Goal: Task Accomplishment & Management: Manage account settings

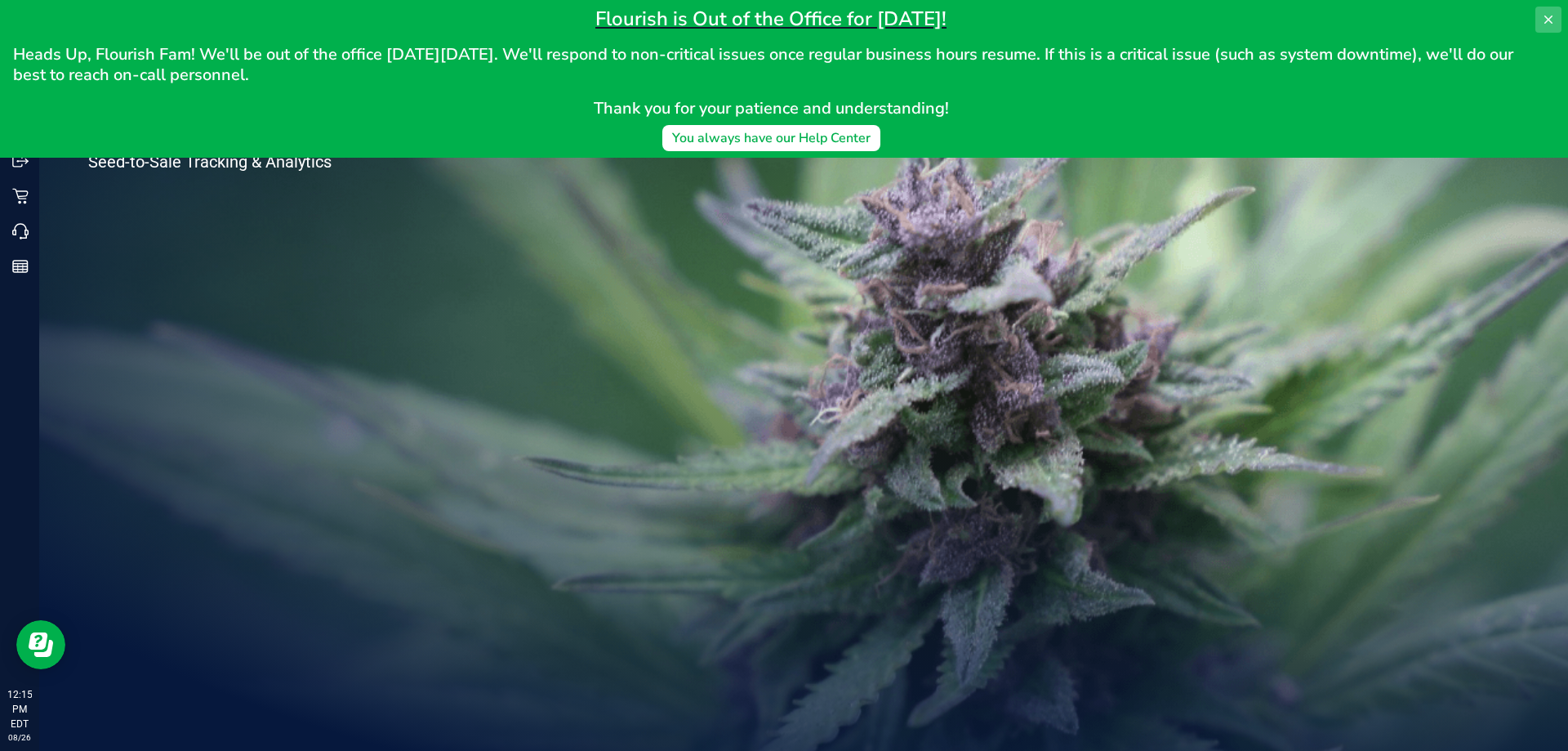
click at [1552, 23] on icon at bounding box center [1548, 20] width 13 height 13
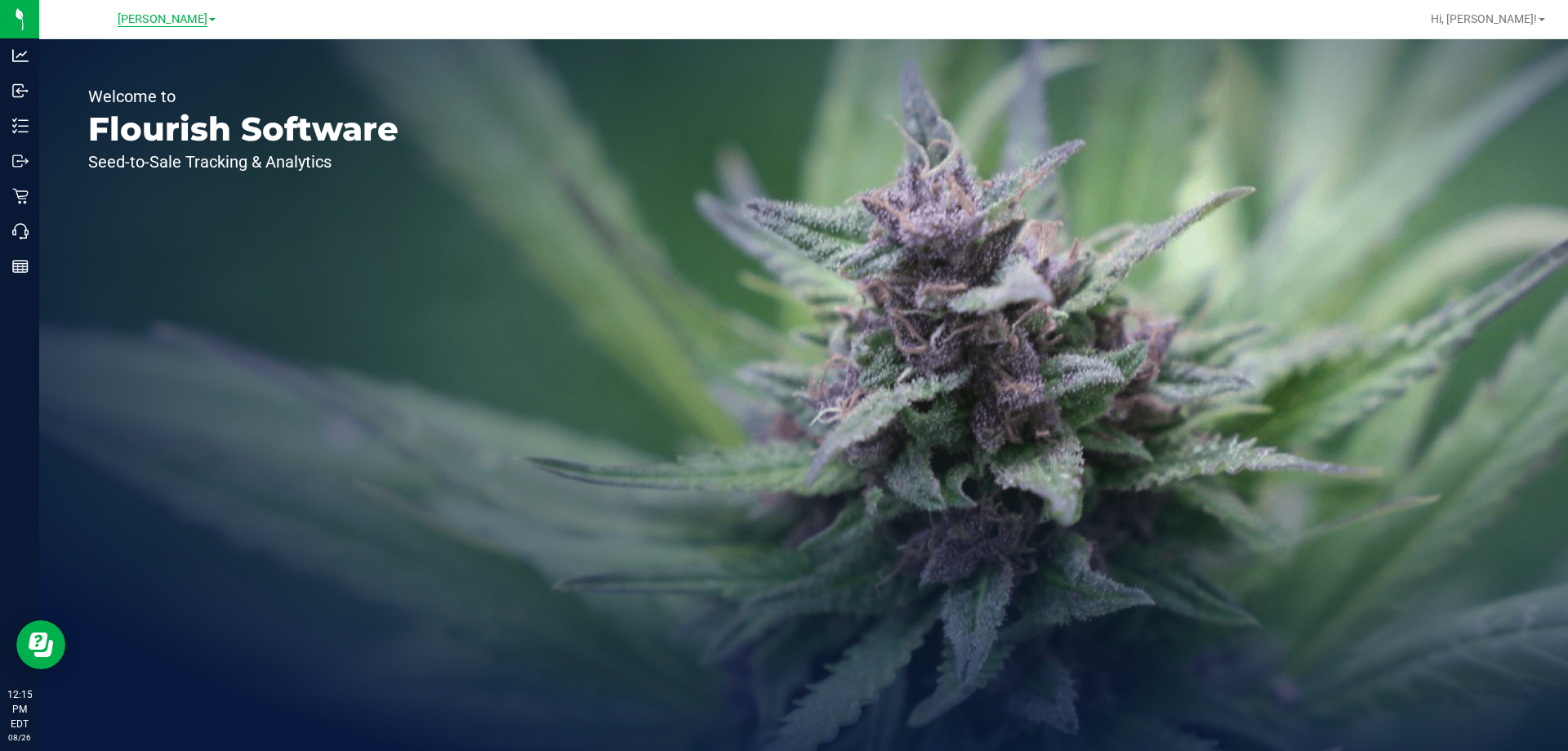
click at [187, 23] on span "Sebring WC" at bounding box center [162, 20] width 62 height 15
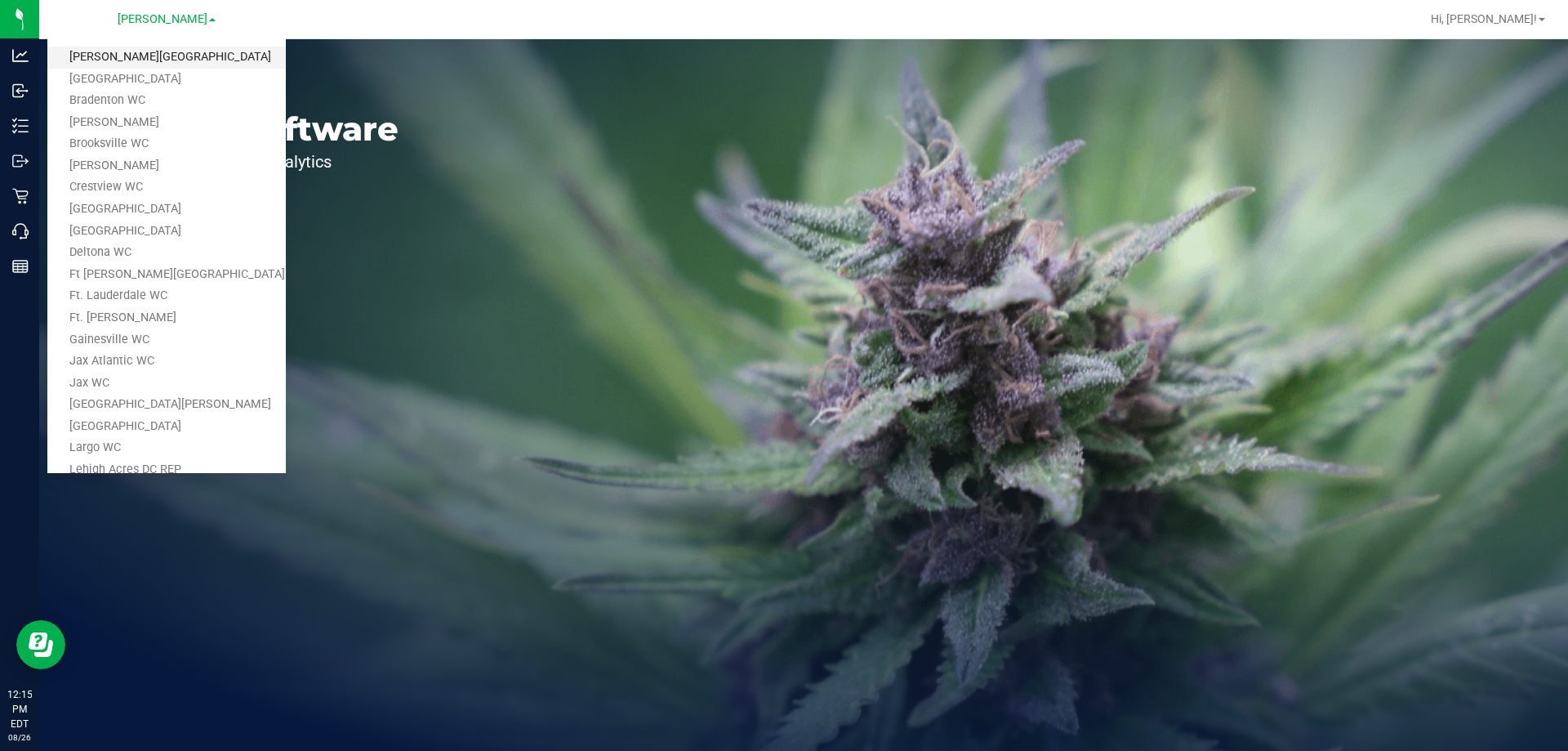
click at [146, 56] on link "[PERSON_NAME][GEOGRAPHIC_DATA]" at bounding box center [166, 58] width 238 height 23
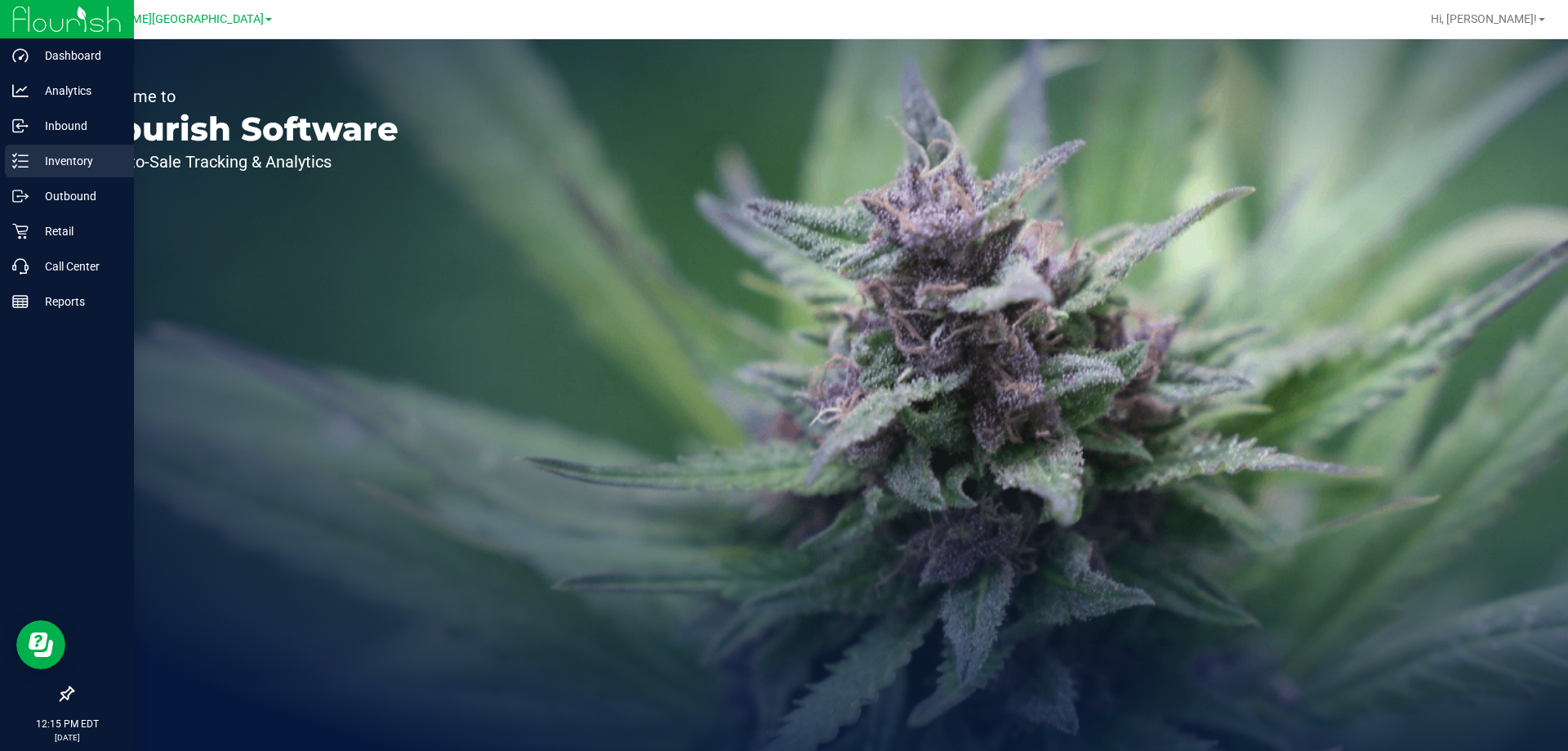
click at [55, 164] on p "Inventory" at bounding box center [77, 161] width 98 height 20
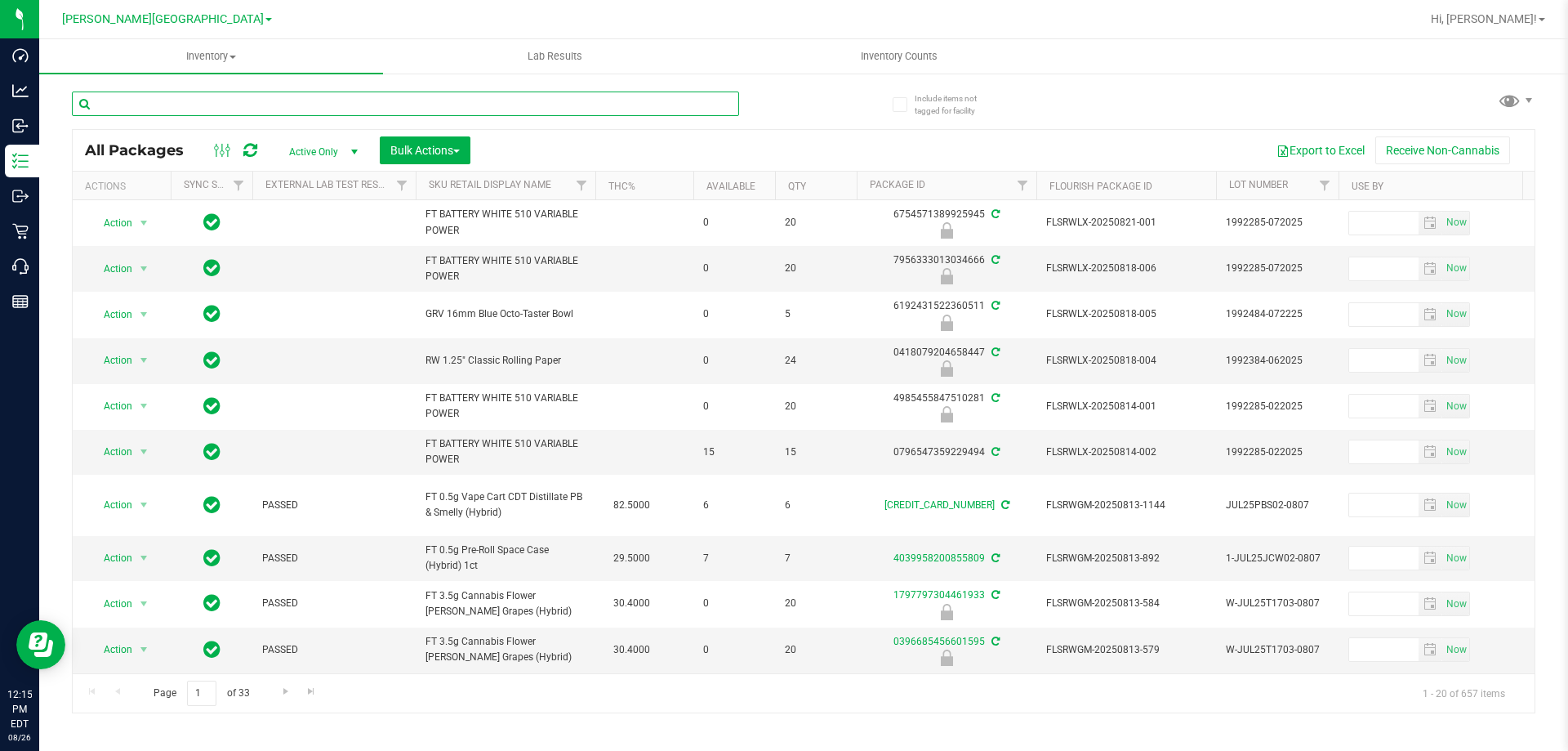
click at [146, 103] on input "text" at bounding box center [405, 103] width 667 height 24
paste input "Alleged Orbit"
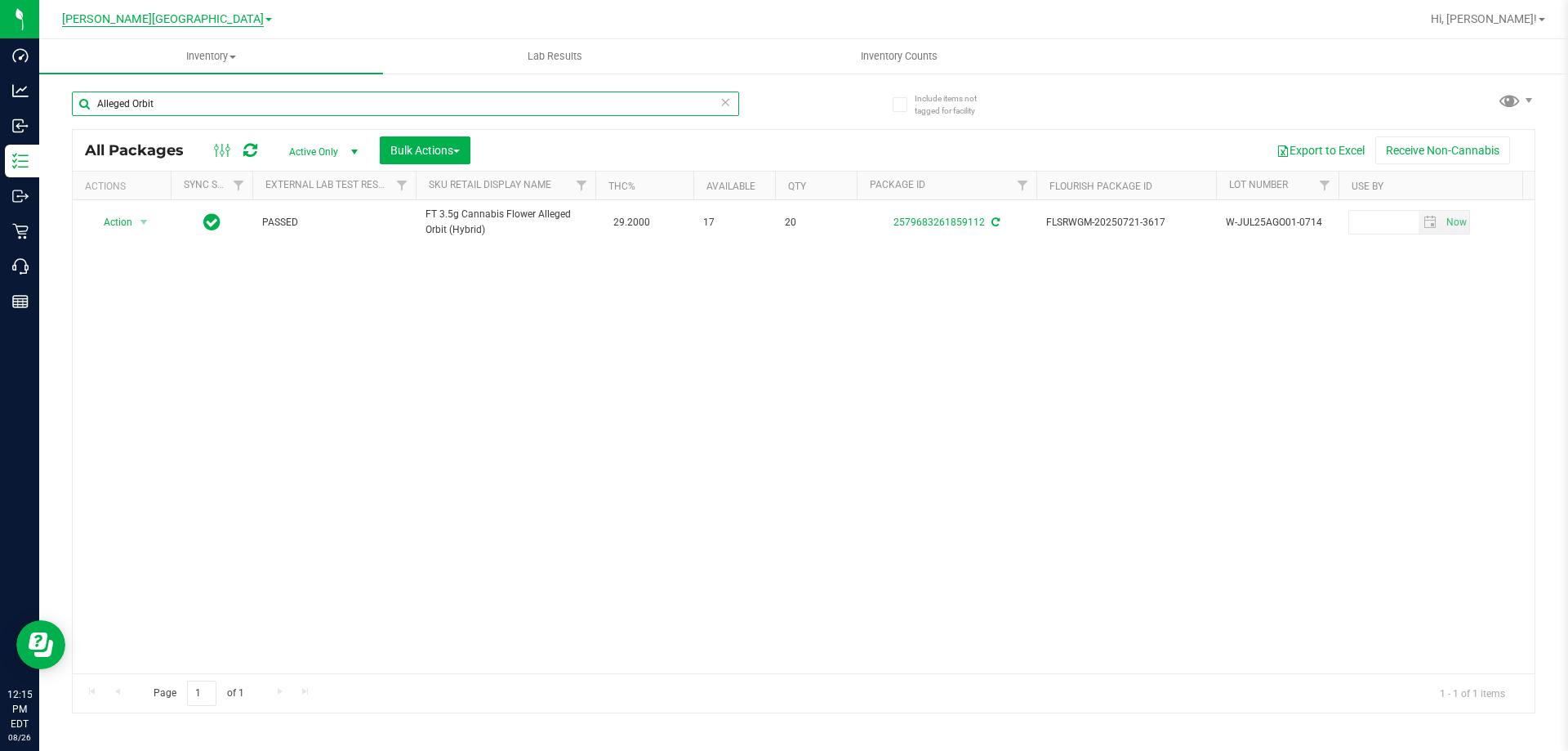
type input "Alleged Orbit"
click at [204, 20] on span "[PERSON_NAME][GEOGRAPHIC_DATA]" at bounding box center [162, 20] width 202 height 15
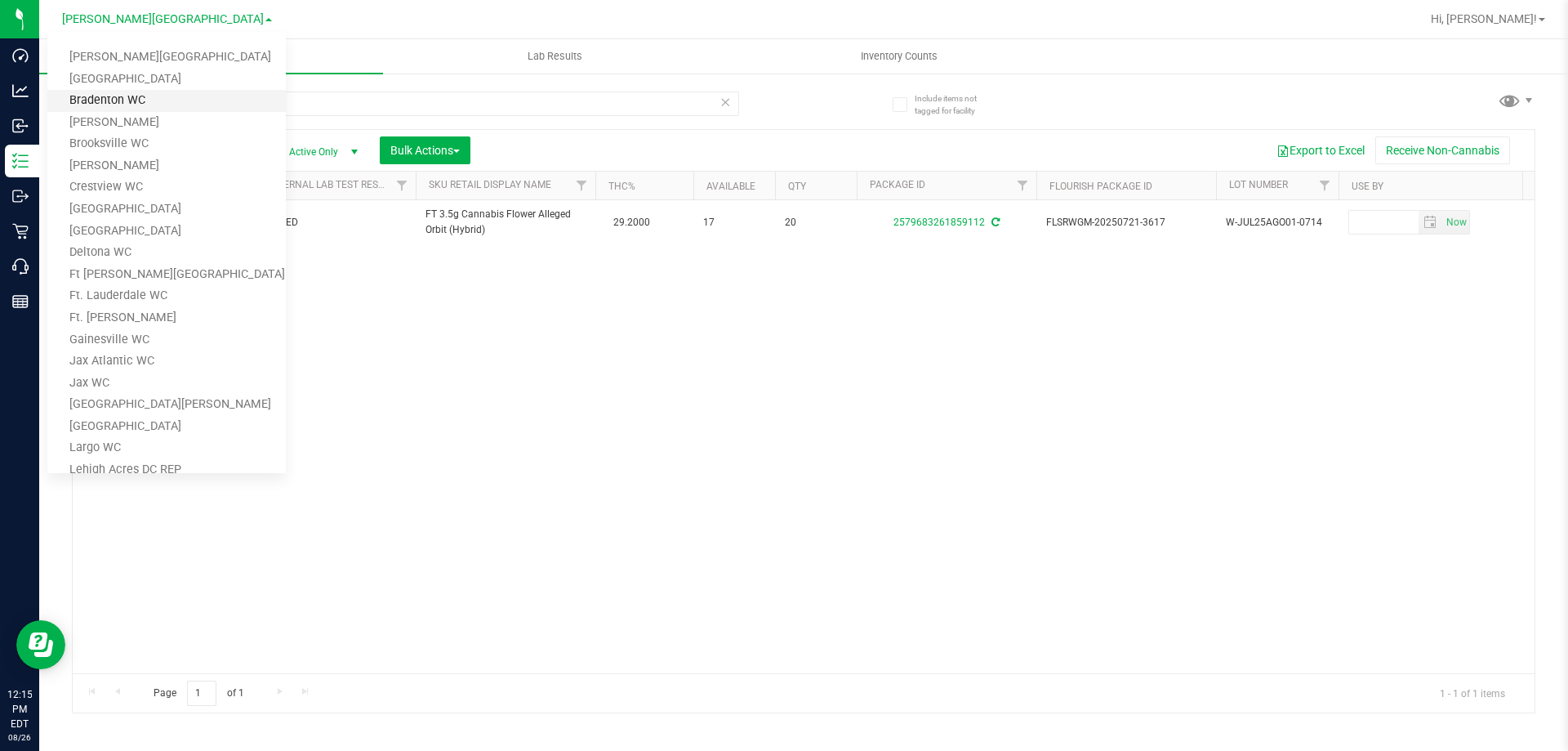
click at [140, 99] on link "Bradenton WC" at bounding box center [166, 101] width 238 height 23
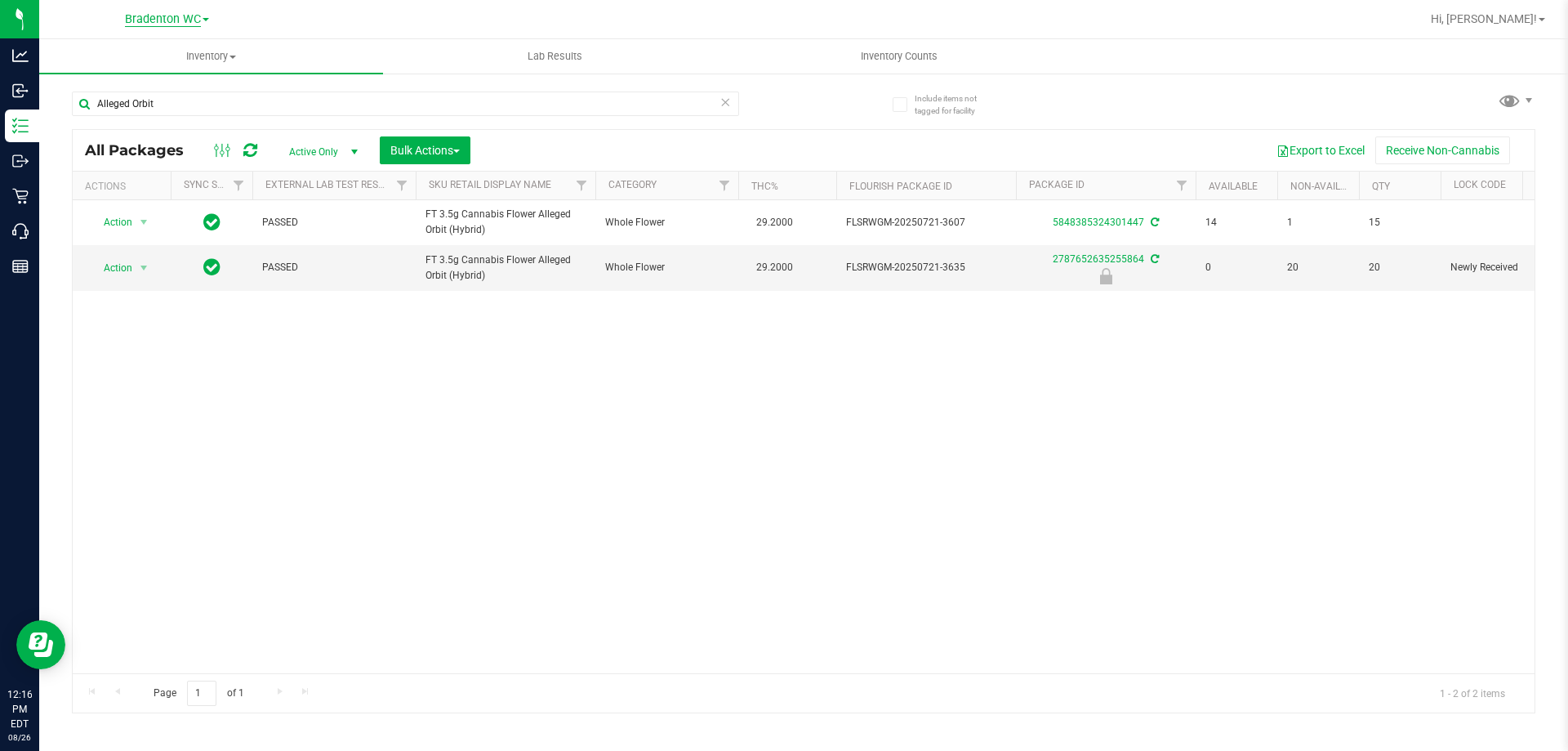
click at [201, 20] on span "Bradenton WC" at bounding box center [162, 20] width 76 height 15
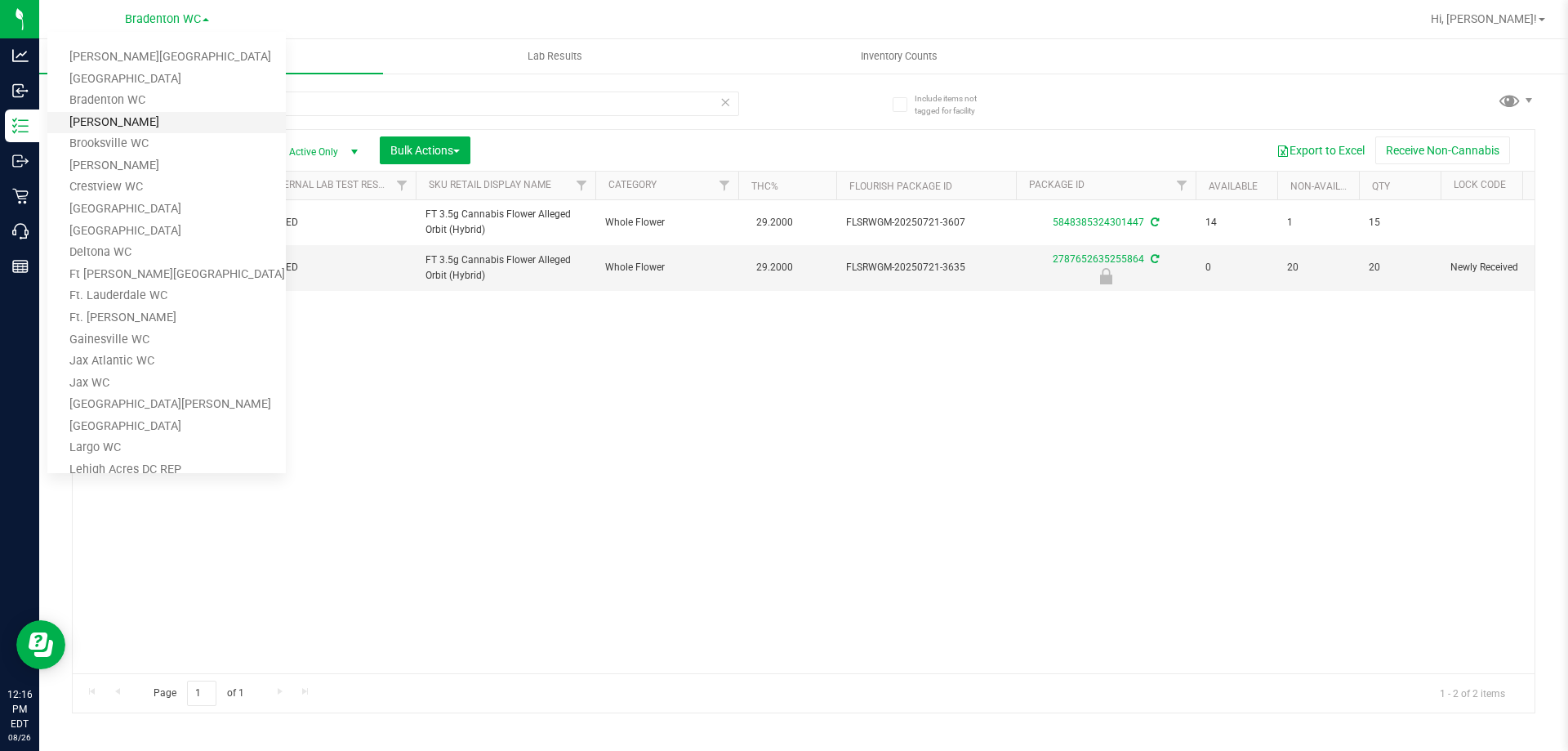
click at [117, 128] on link "[PERSON_NAME]" at bounding box center [166, 123] width 238 height 23
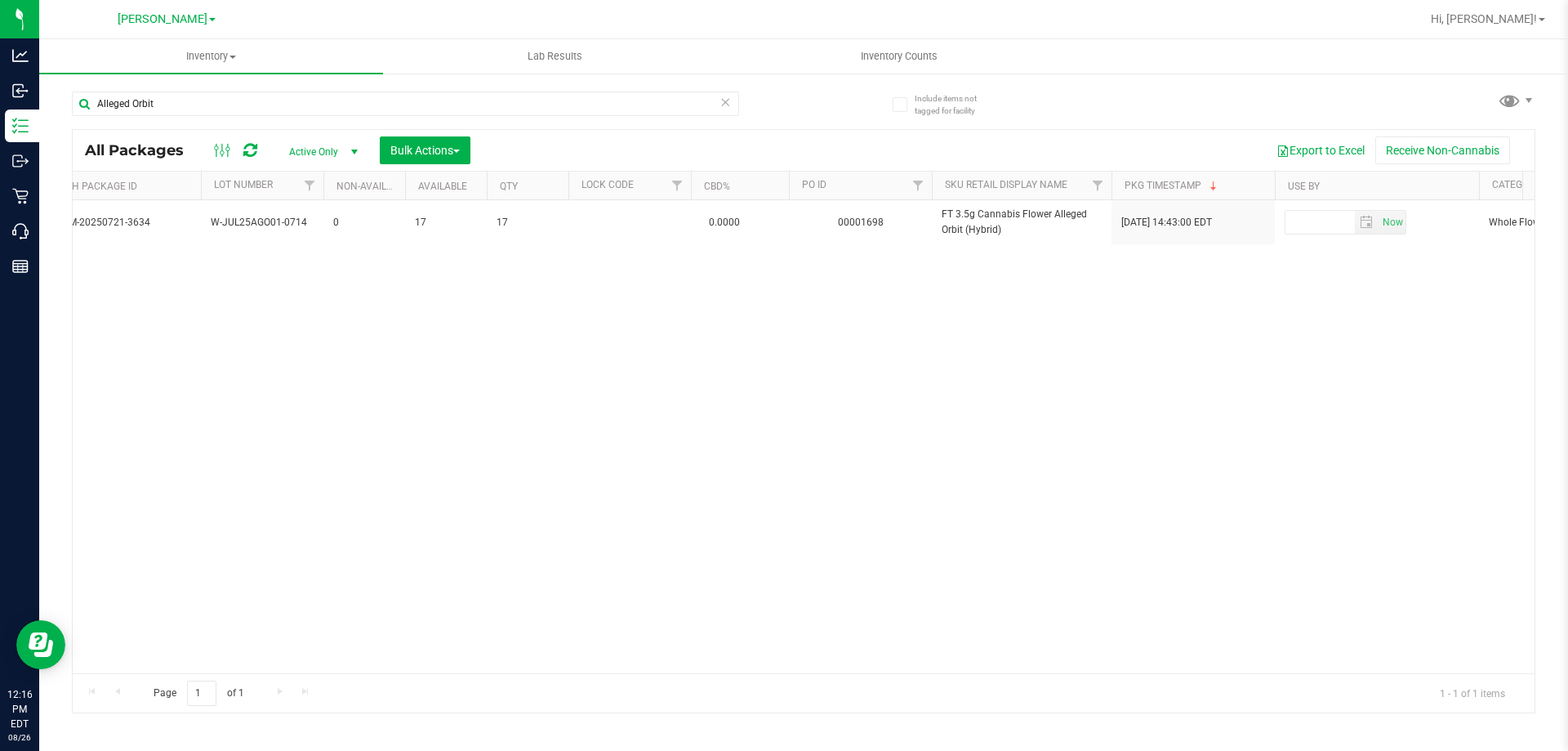
scroll to position [0, 982]
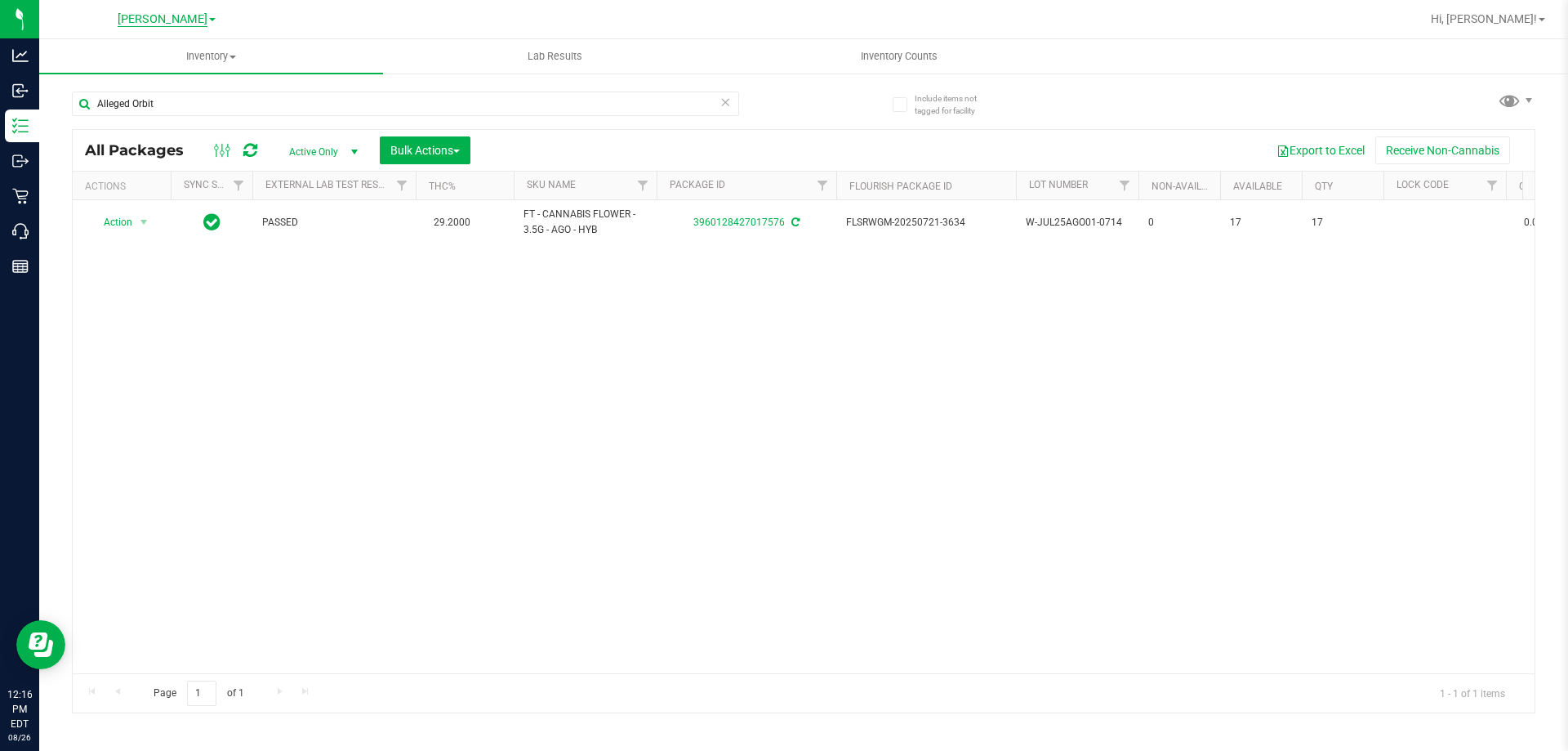
click at [192, 12] on span "[PERSON_NAME]" at bounding box center [162, 20] width 90 height 15
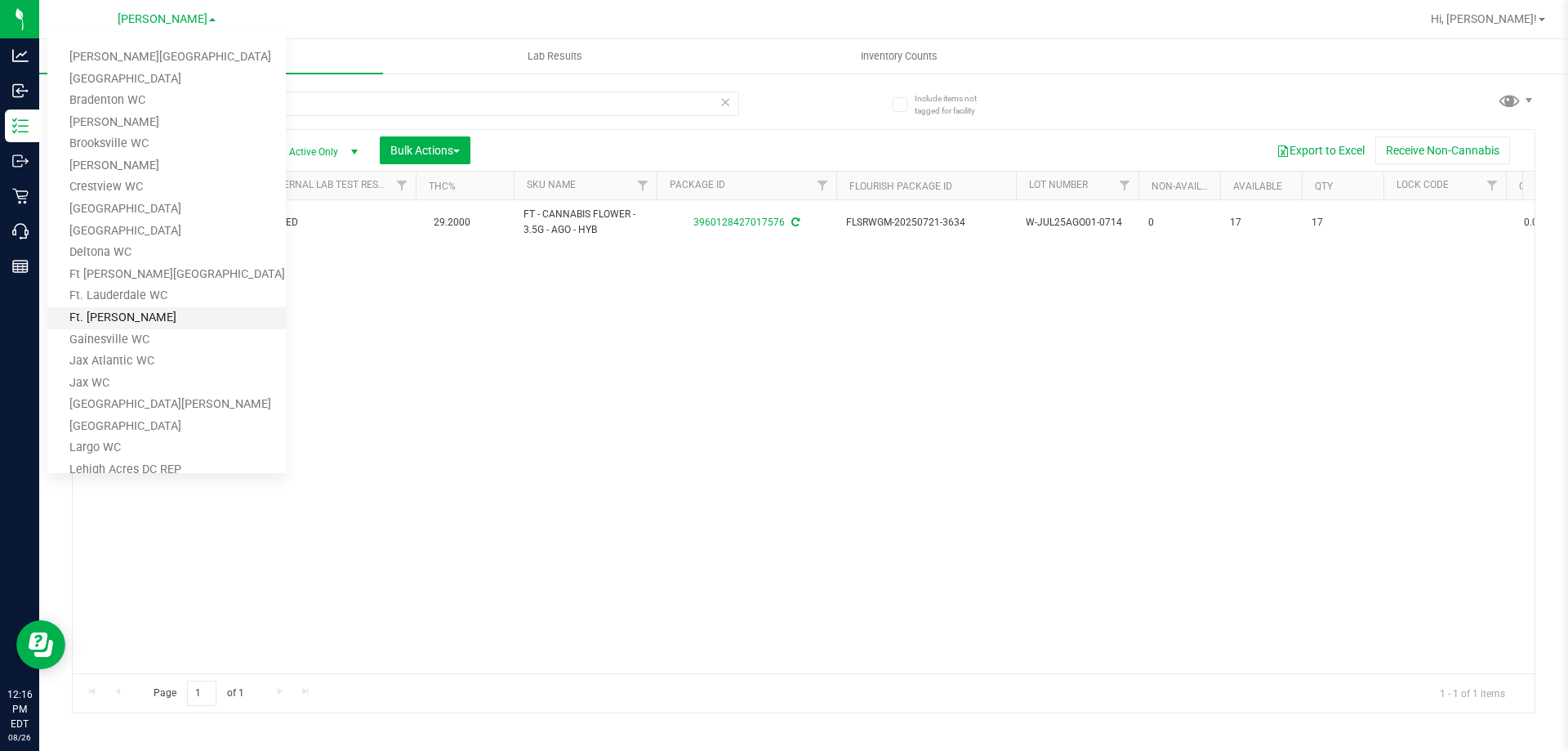
click at [131, 316] on link "Ft. Myers WC" at bounding box center [166, 318] width 238 height 23
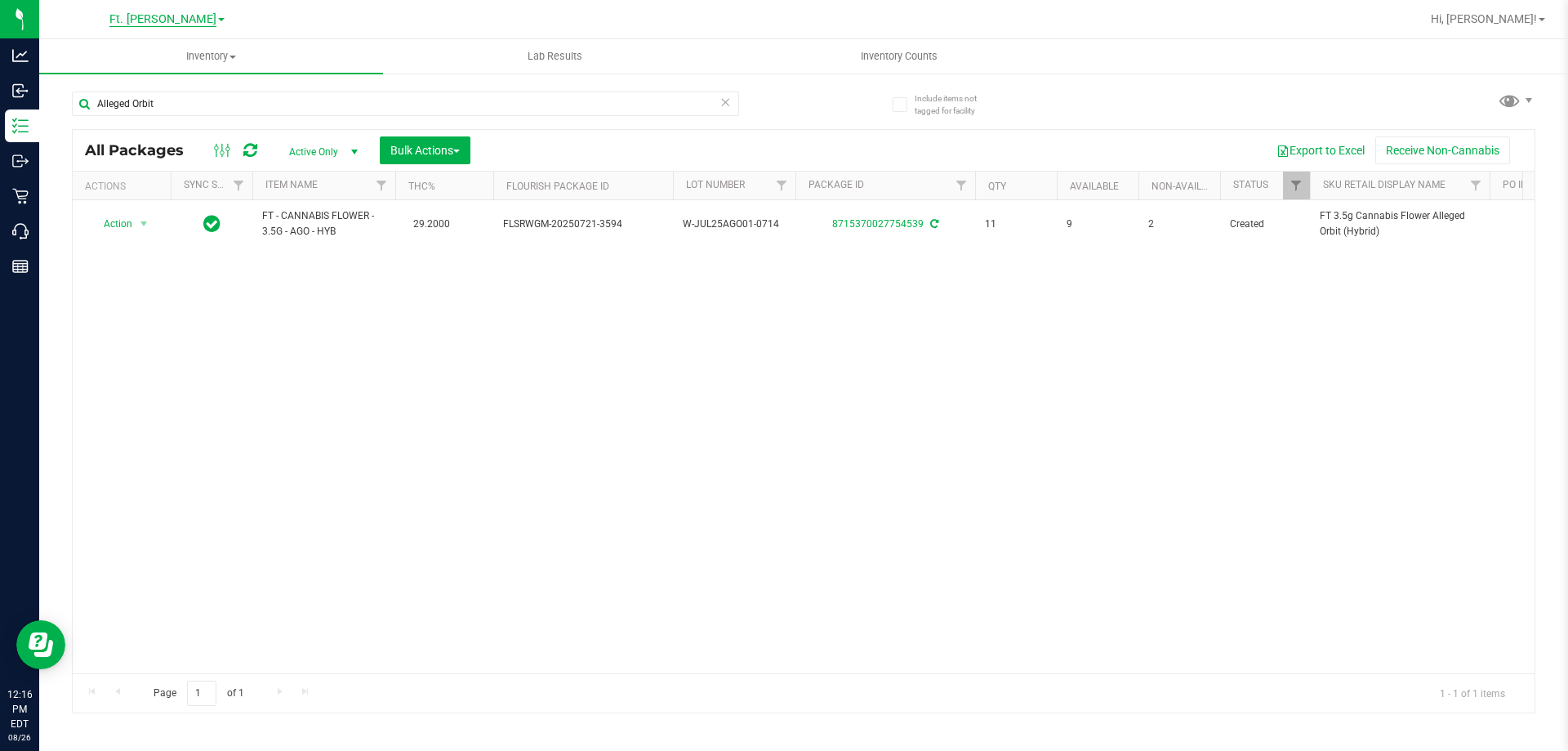
click at [181, 19] on span "Ft. Myers WC" at bounding box center [163, 20] width 71 height 15
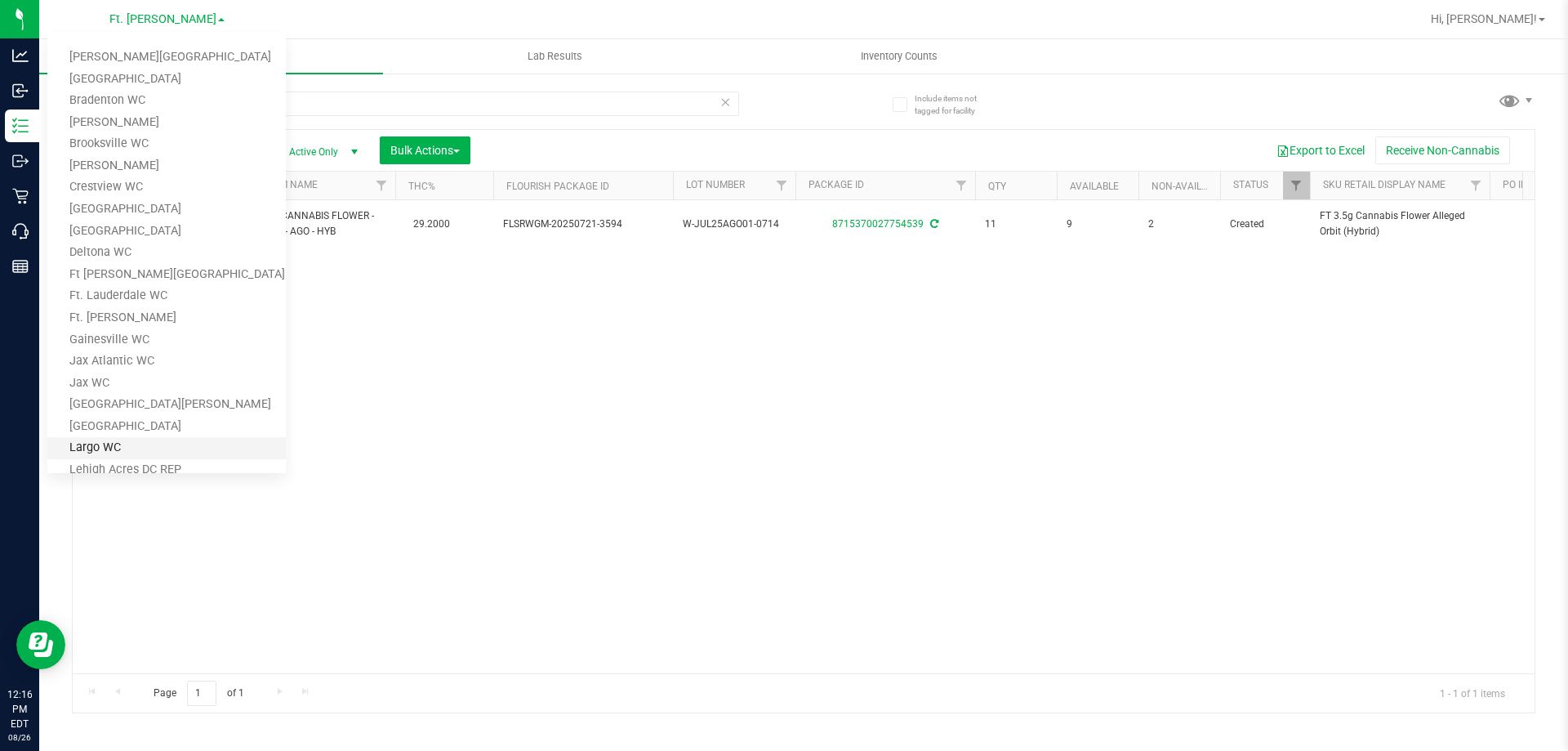
click at [123, 447] on link "Largo WC" at bounding box center [166, 449] width 238 height 23
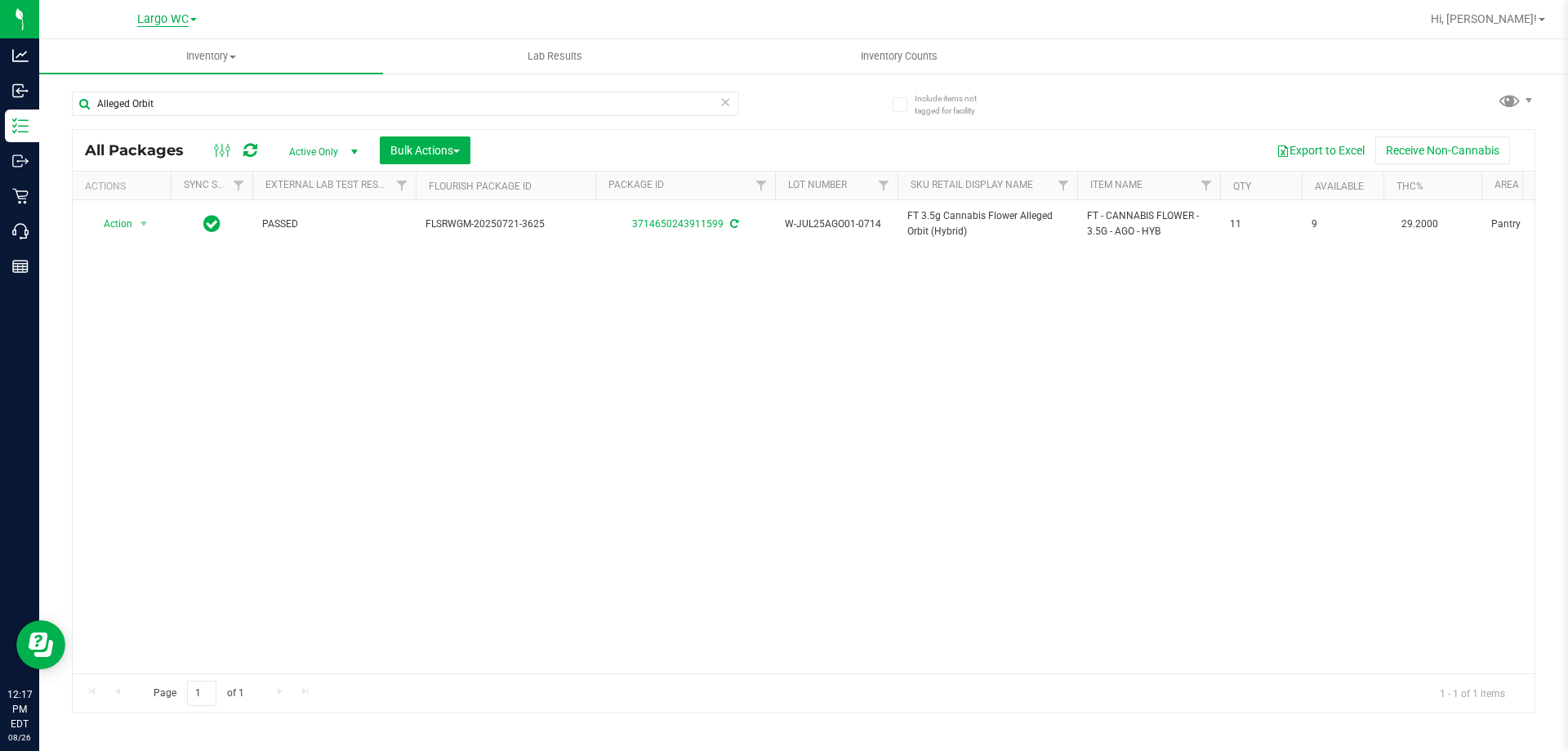
click at [156, 18] on span "Largo WC" at bounding box center [162, 20] width 52 height 15
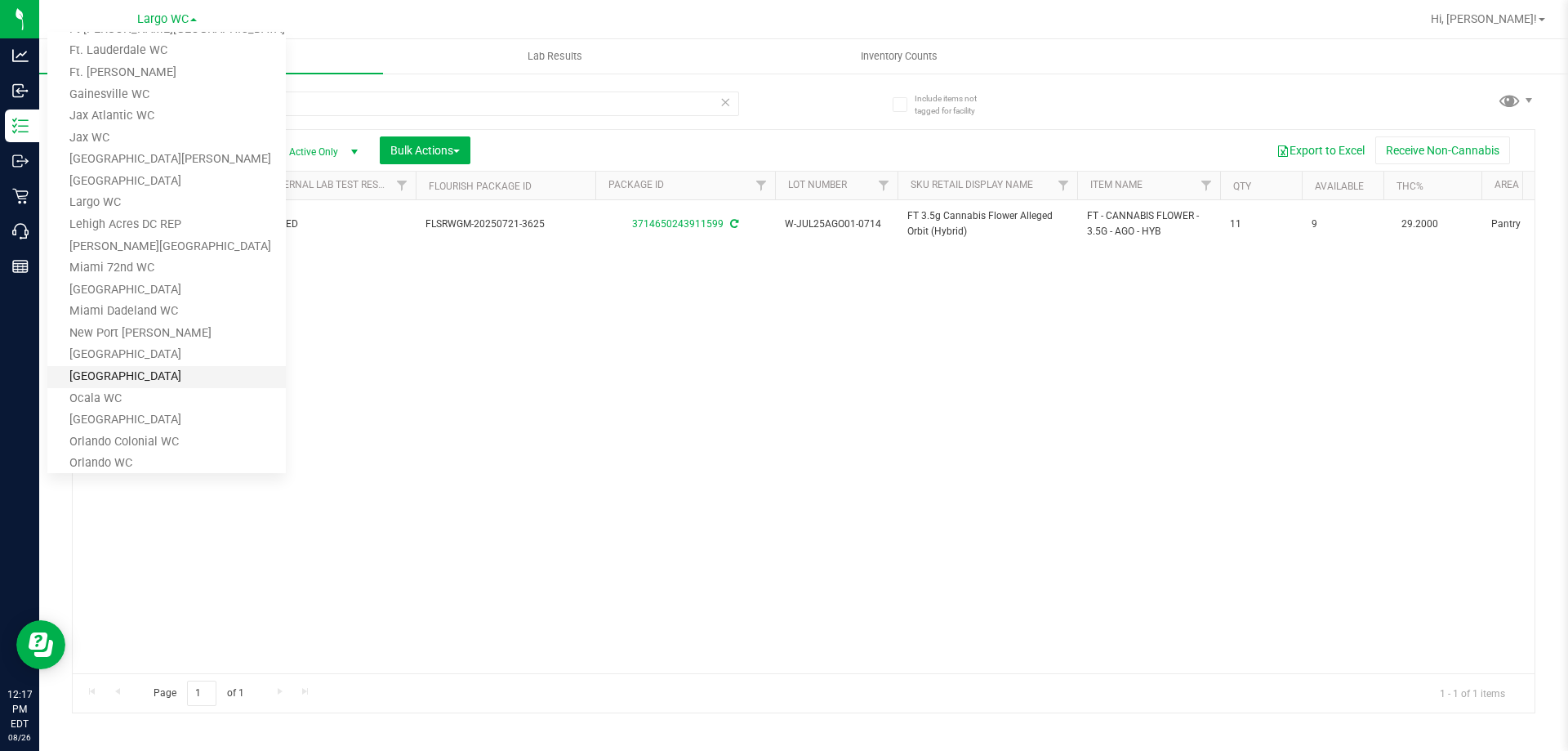
click at [147, 379] on link "[GEOGRAPHIC_DATA]" at bounding box center [166, 377] width 238 height 23
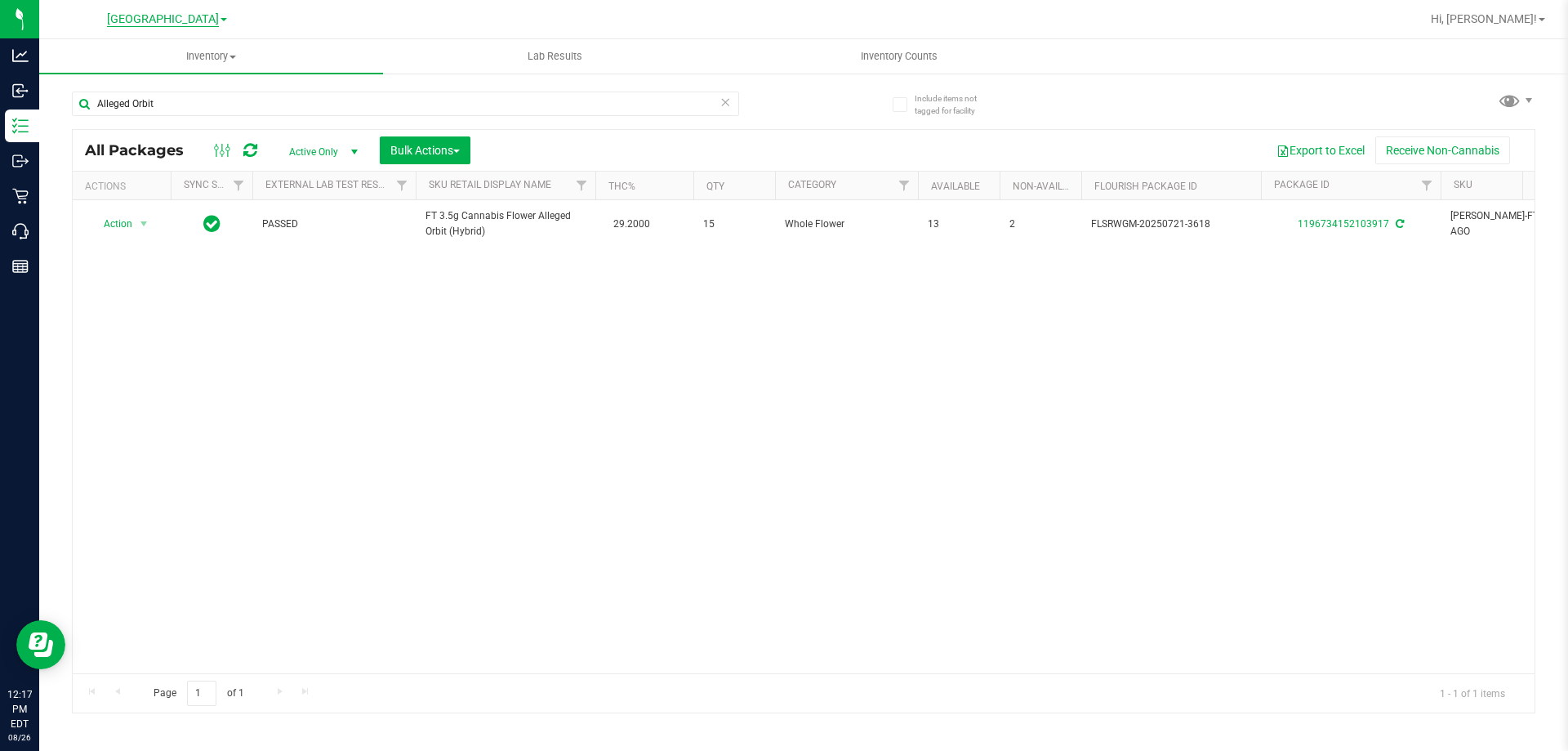
click at [165, 21] on span "[GEOGRAPHIC_DATA]" at bounding box center [162, 20] width 112 height 15
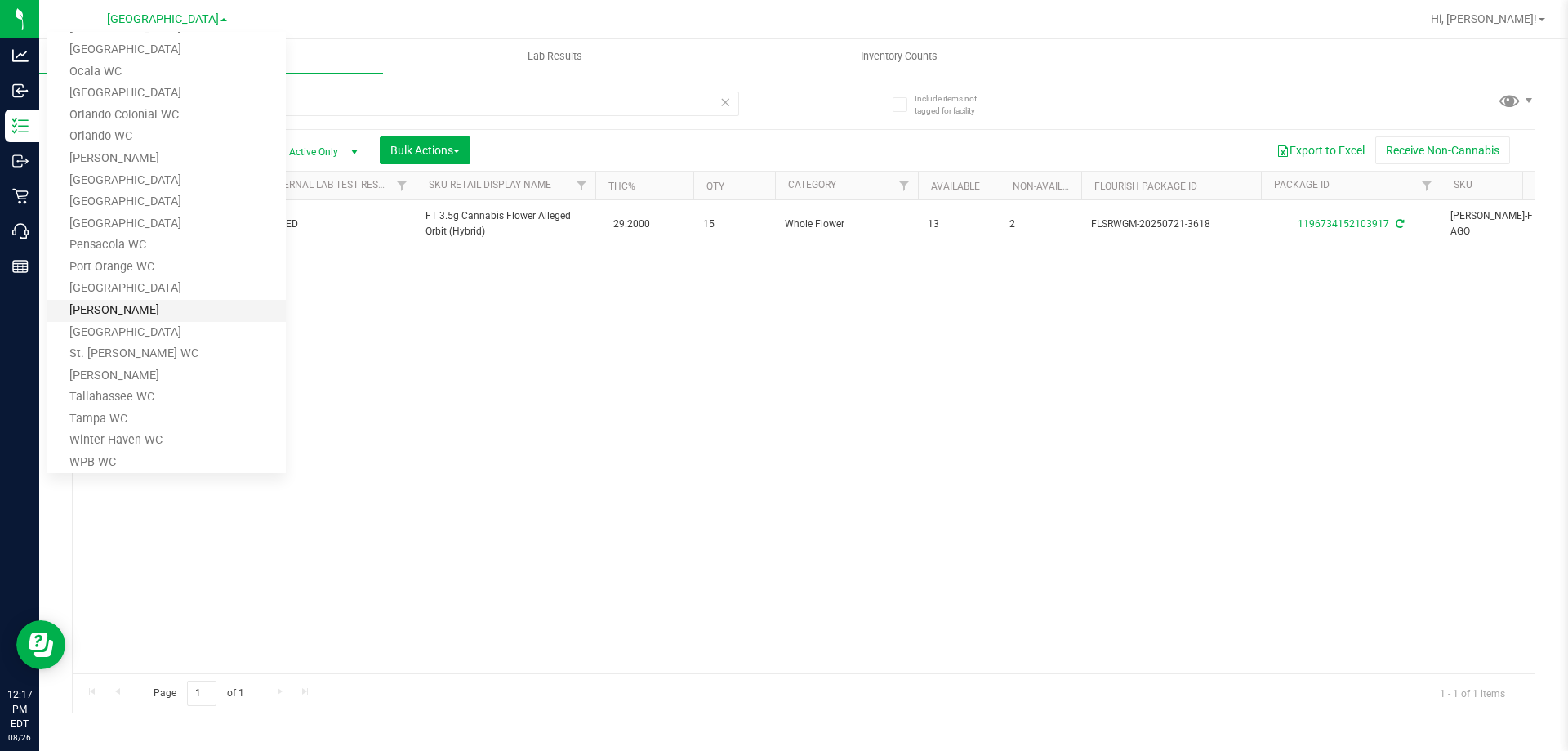
click at [114, 313] on link "Sebring WC" at bounding box center [166, 311] width 238 height 23
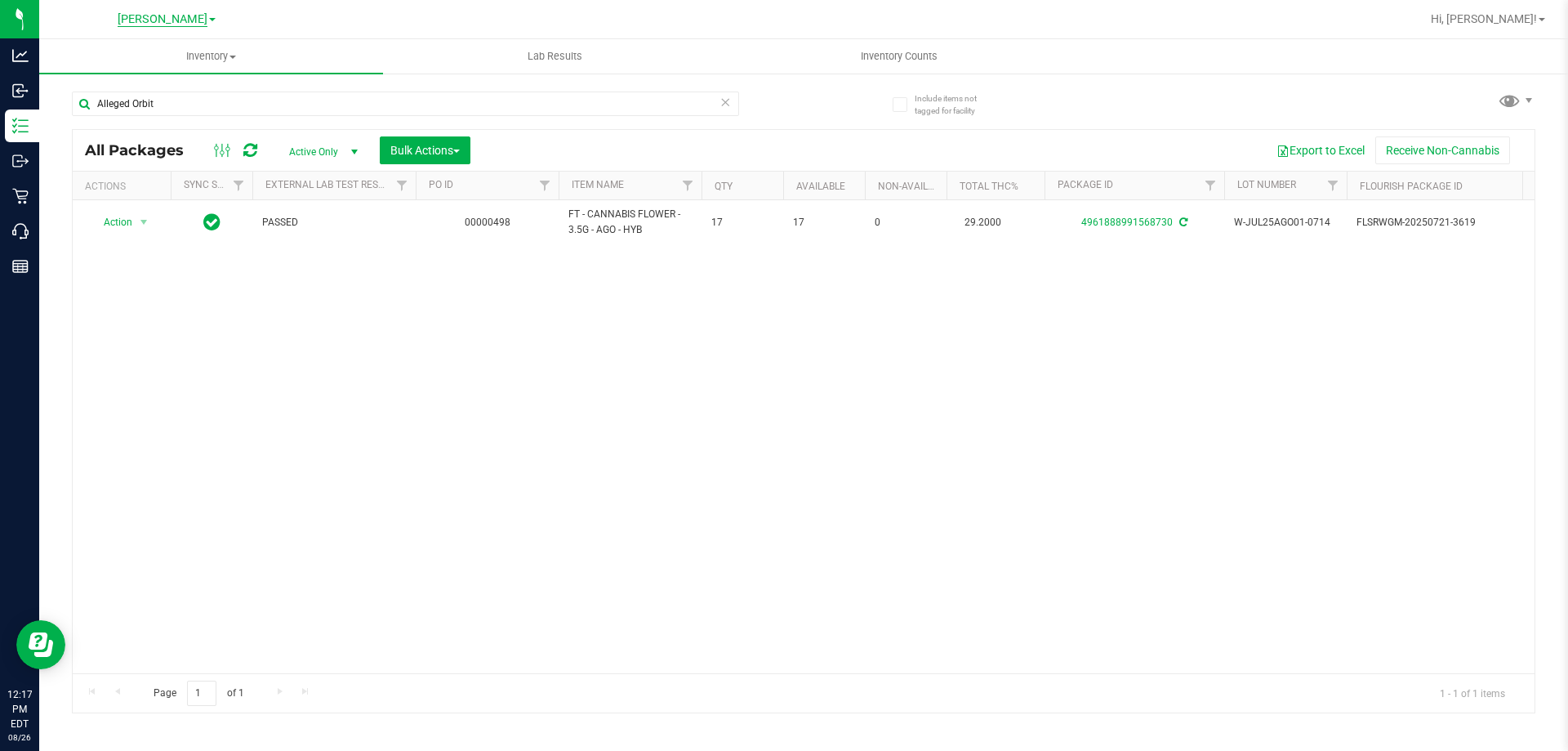
click at [167, 23] on span "Sebring WC" at bounding box center [162, 20] width 62 height 15
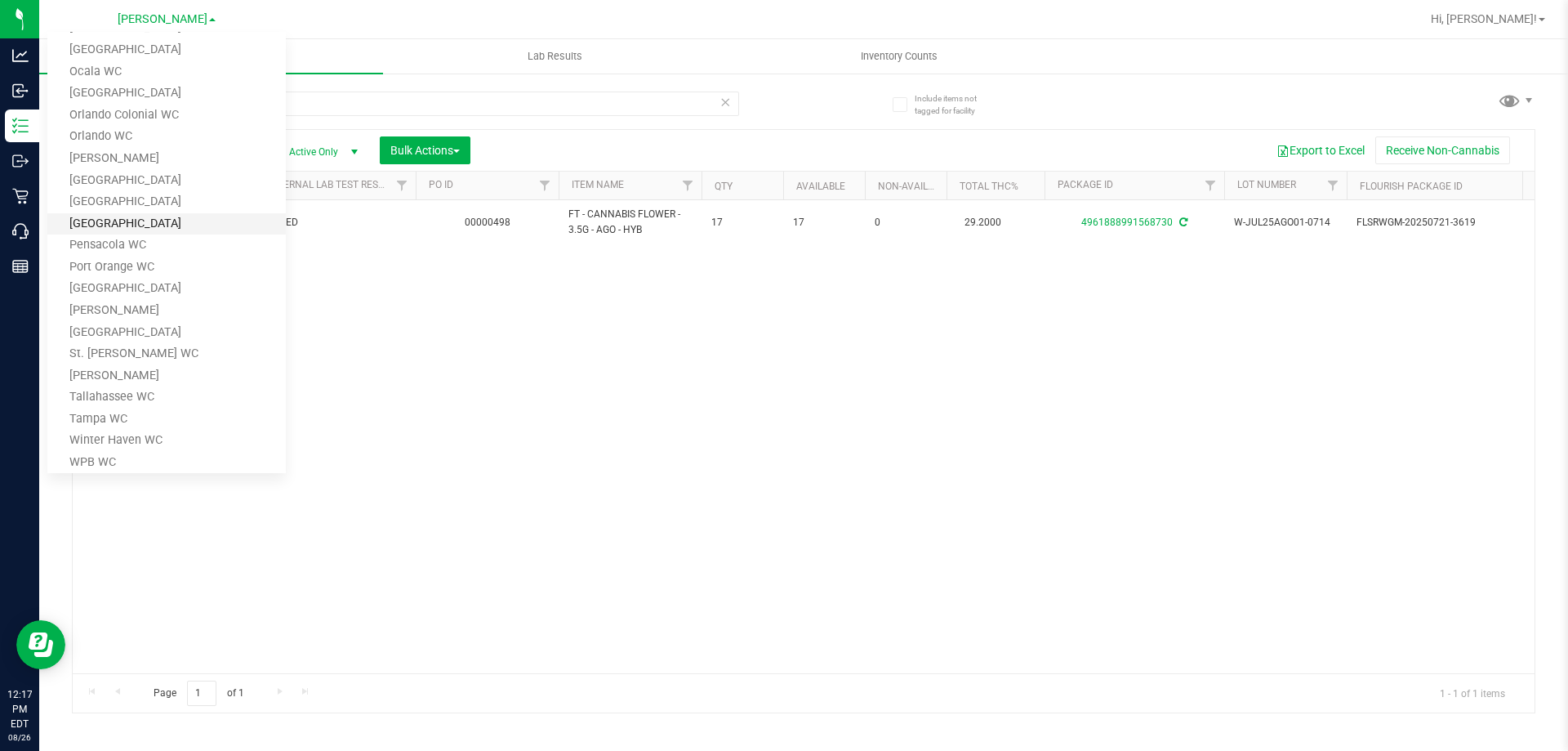
click at [130, 224] on link "[GEOGRAPHIC_DATA]" at bounding box center [166, 224] width 238 height 23
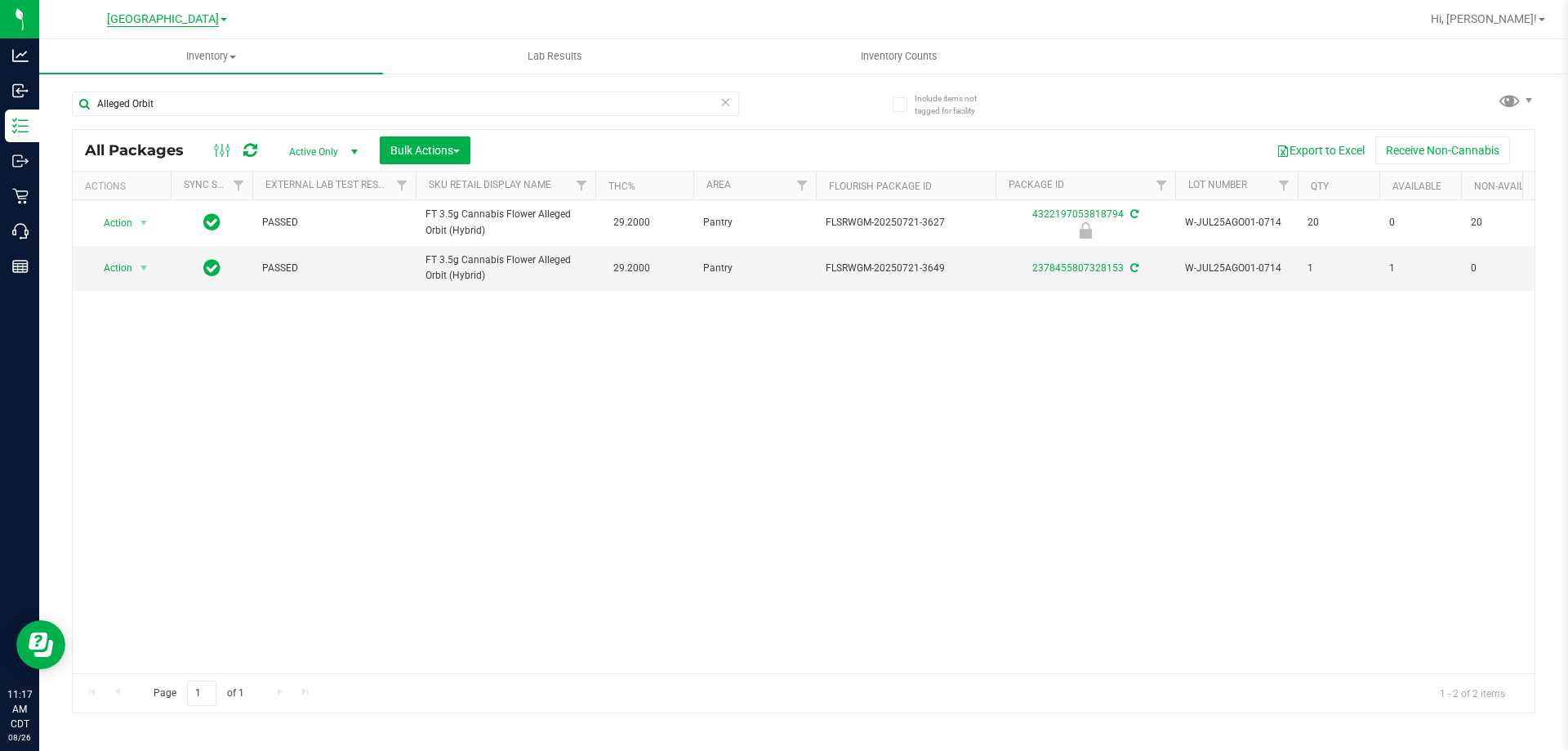
click at [190, 19] on span "[GEOGRAPHIC_DATA]" at bounding box center [162, 20] width 112 height 15
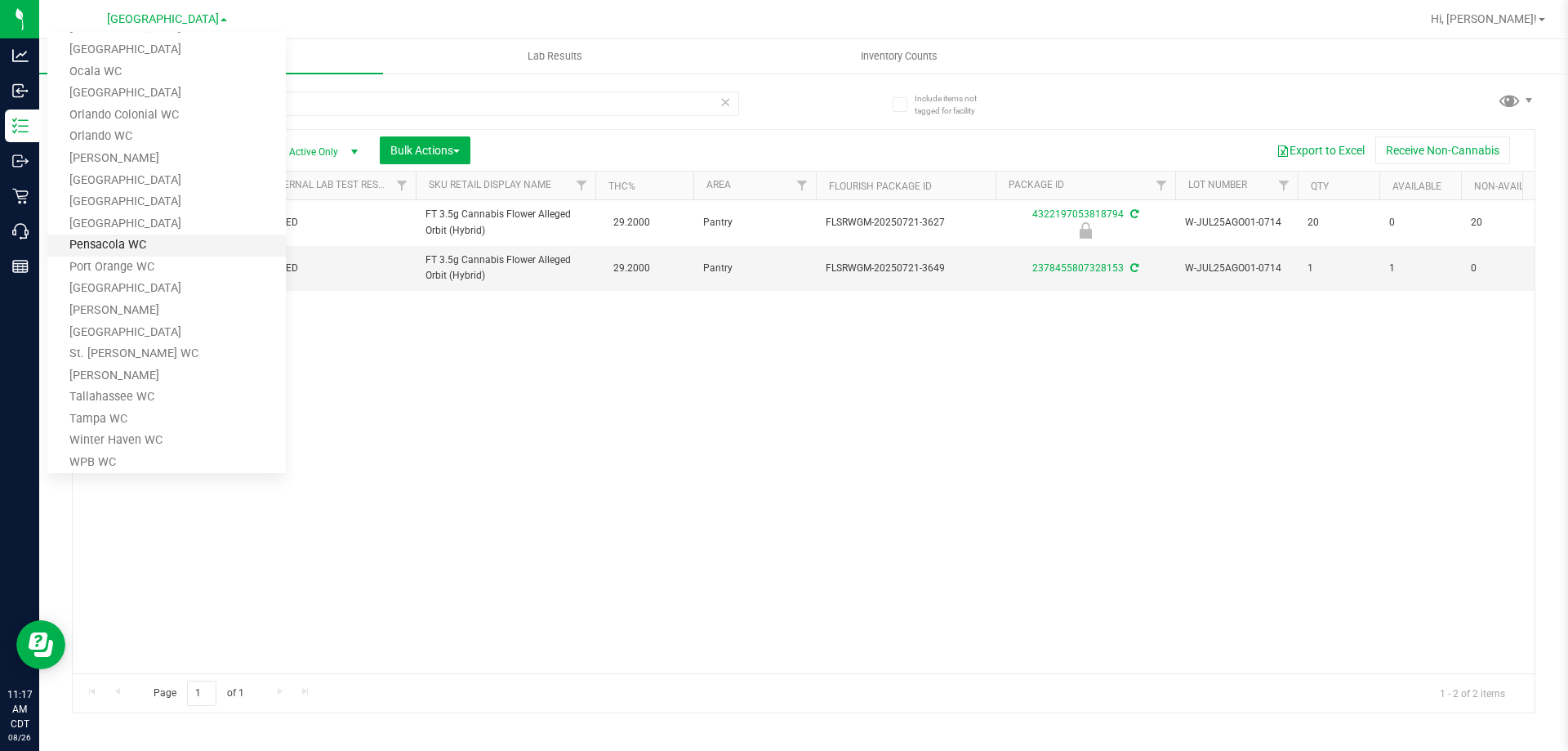
click at [126, 250] on link "Pensacola WC" at bounding box center [166, 246] width 238 height 23
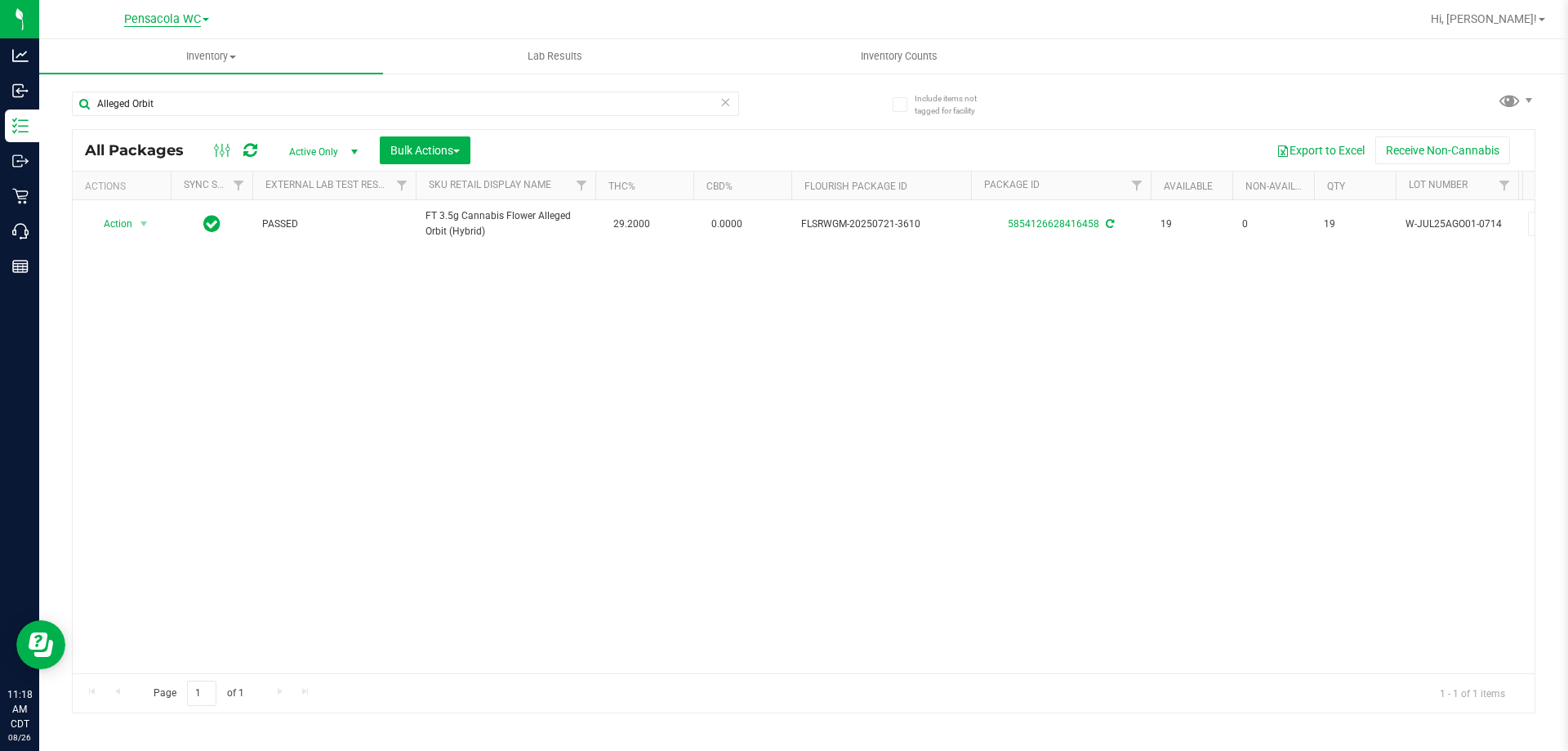
click at [200, 22] on span "Pensacola WC" at bounding box center [162, 20] width 77 height 15
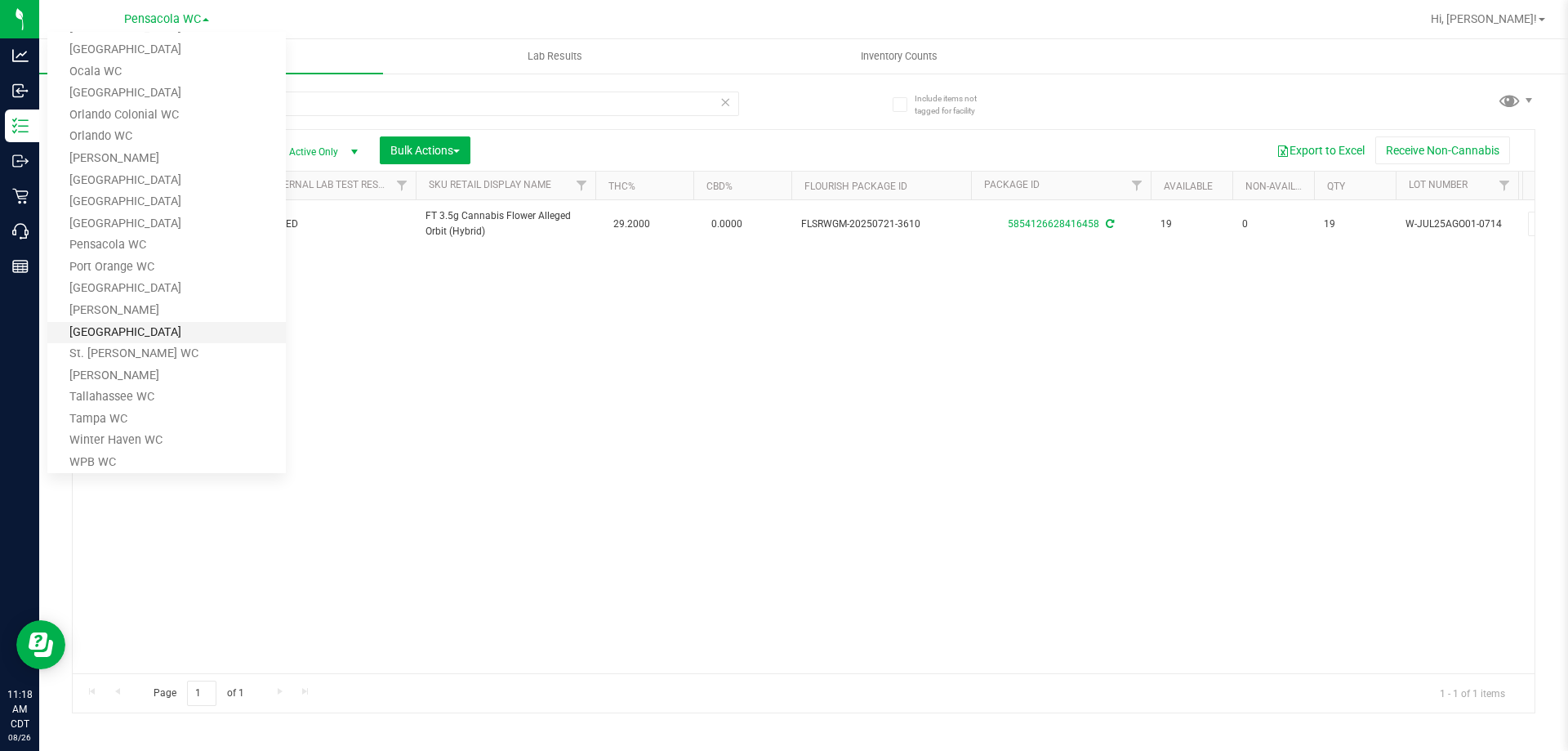
click at [148, 331] on link "[GEOGRAPHIC_DATA]" at bounding box center [166, 333] width 238 height 23
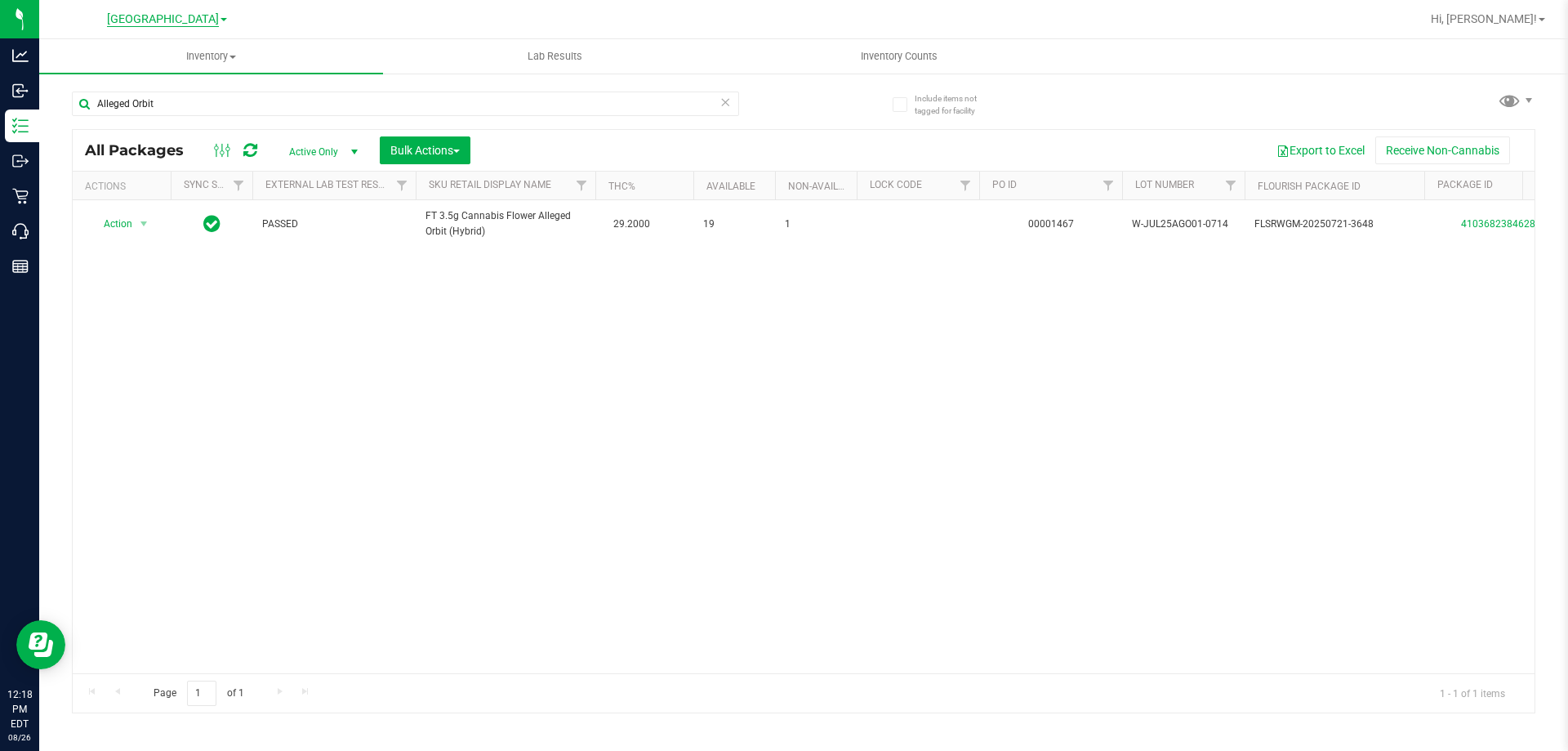
click at [150, 22] on span "[GEOGRAPHIC_DATA]" at bounding box center [162, 20] width 112 height 15
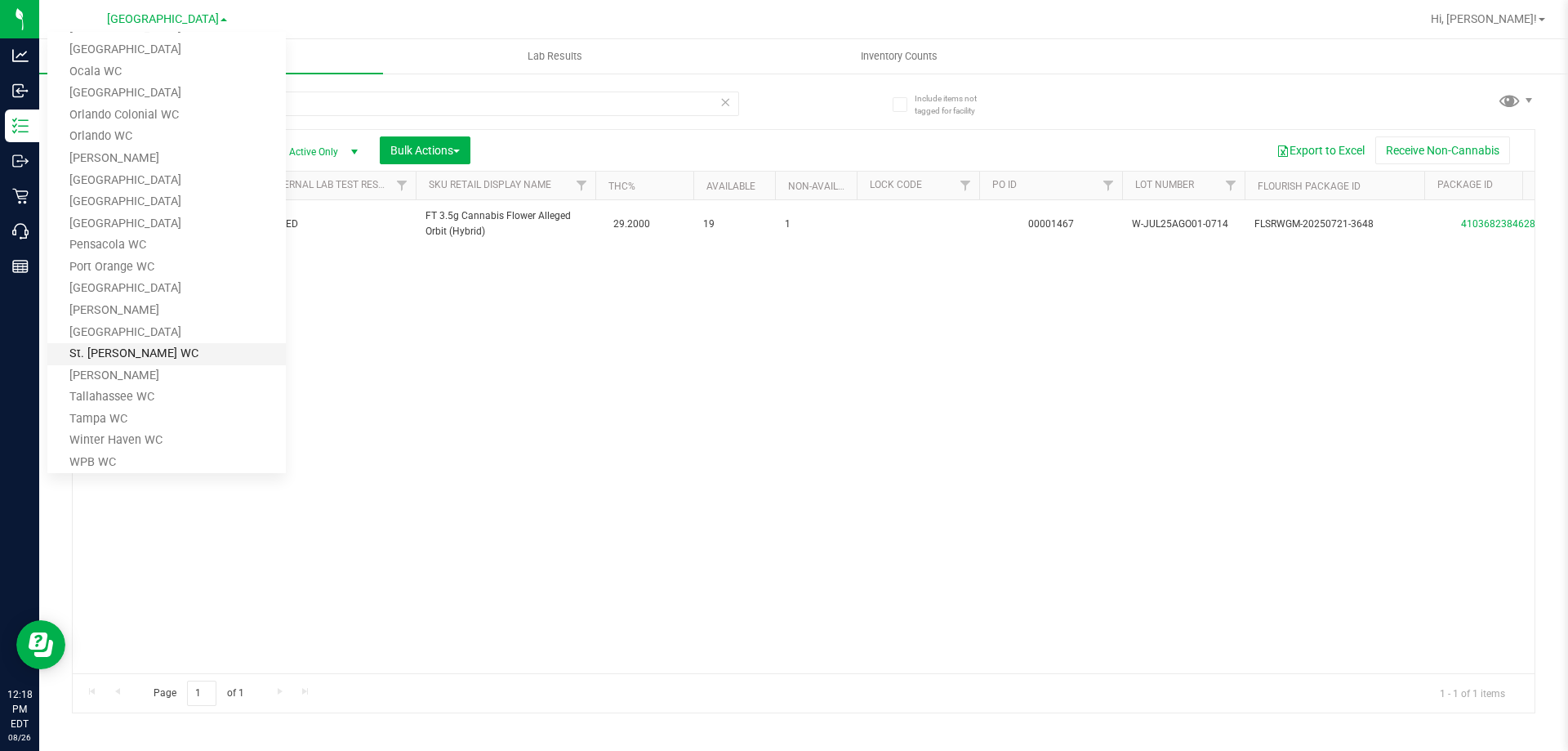
click at [124, 359] on link "St. Pete WC" at bounding box center [166, 355] width 238 height 23
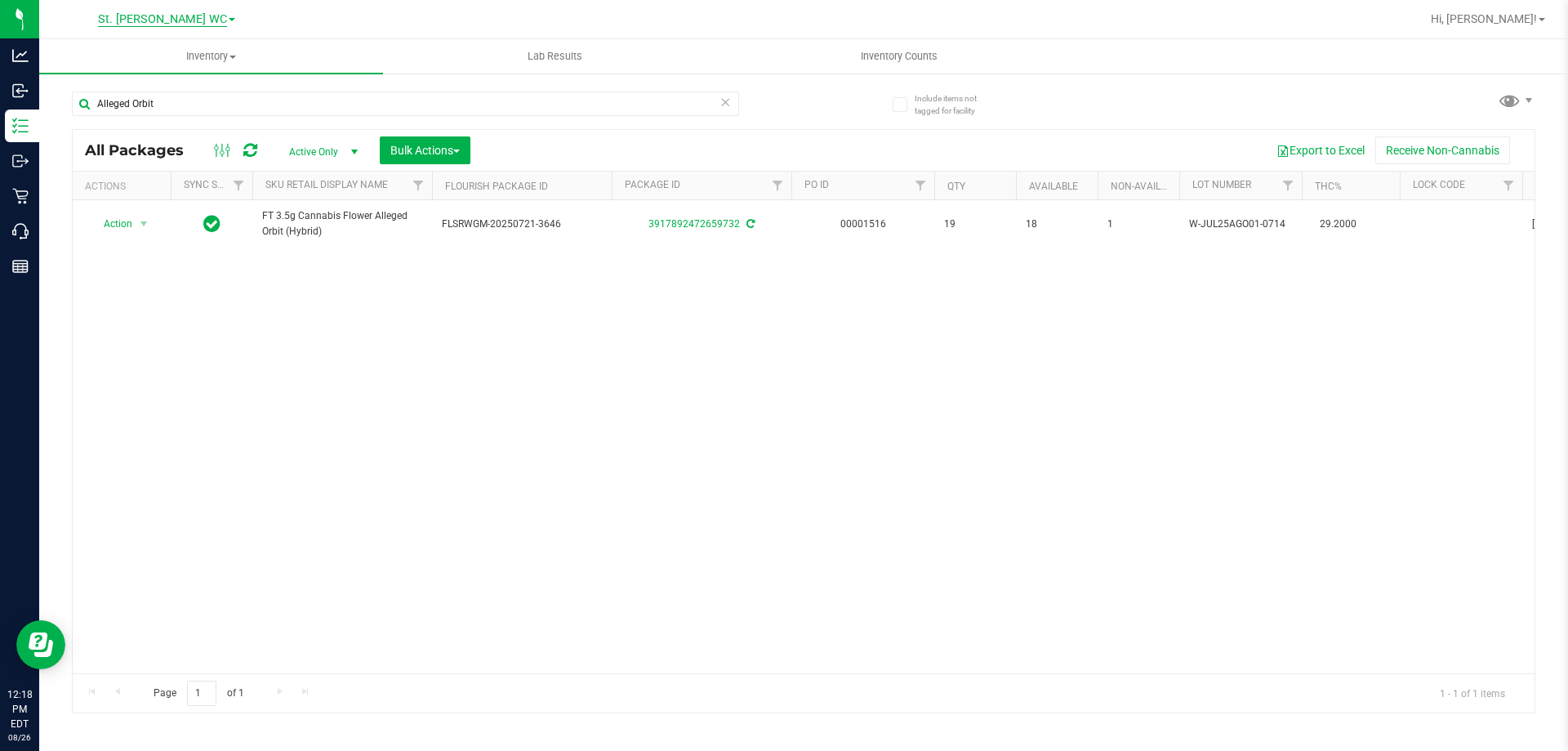
click at [173, 20] on span "St. Pete WC" at bounding box center [162, 20] width 64 height 15
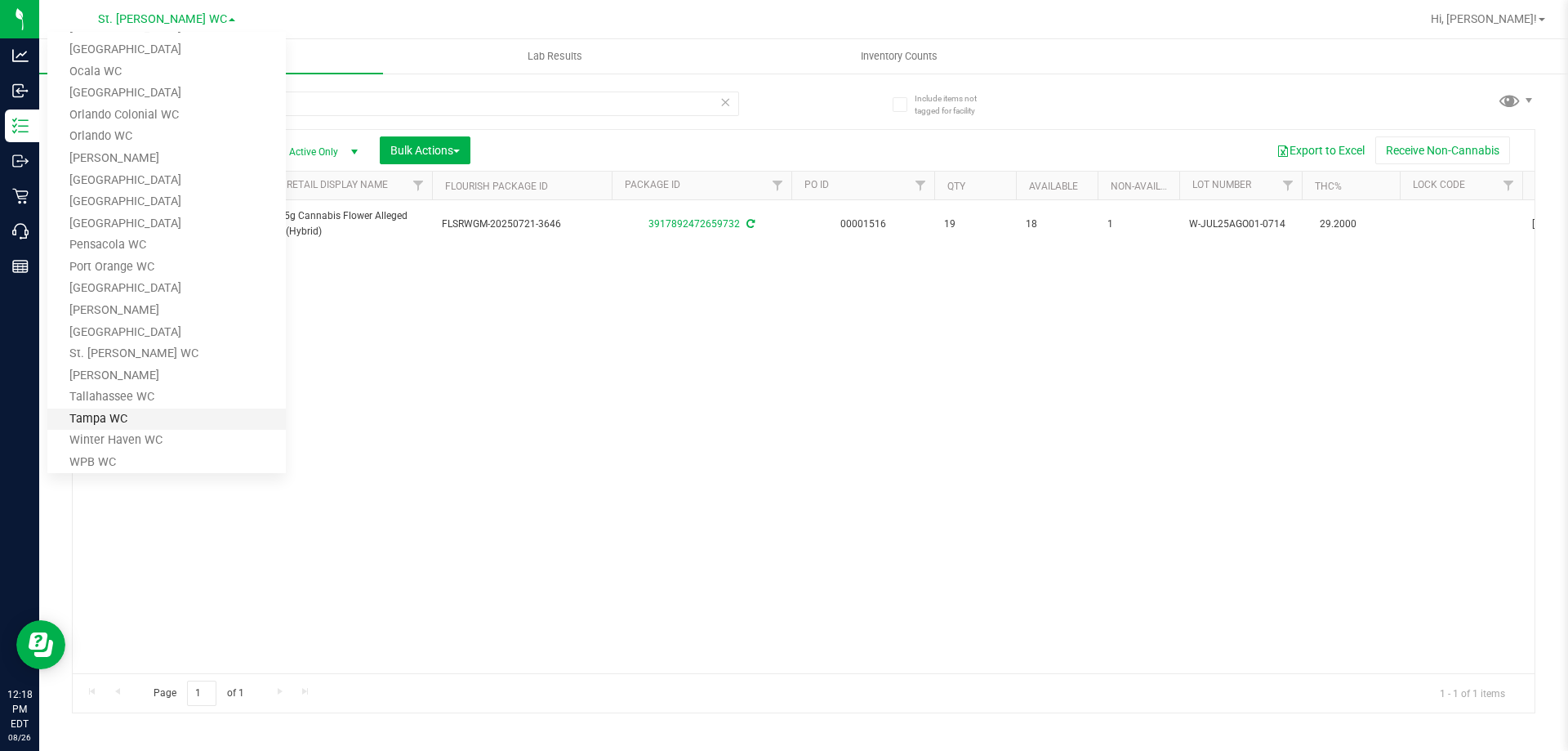
click at [159, 424] on link "Tampa WC" at bounding box center [166, 420] width 238 height 23
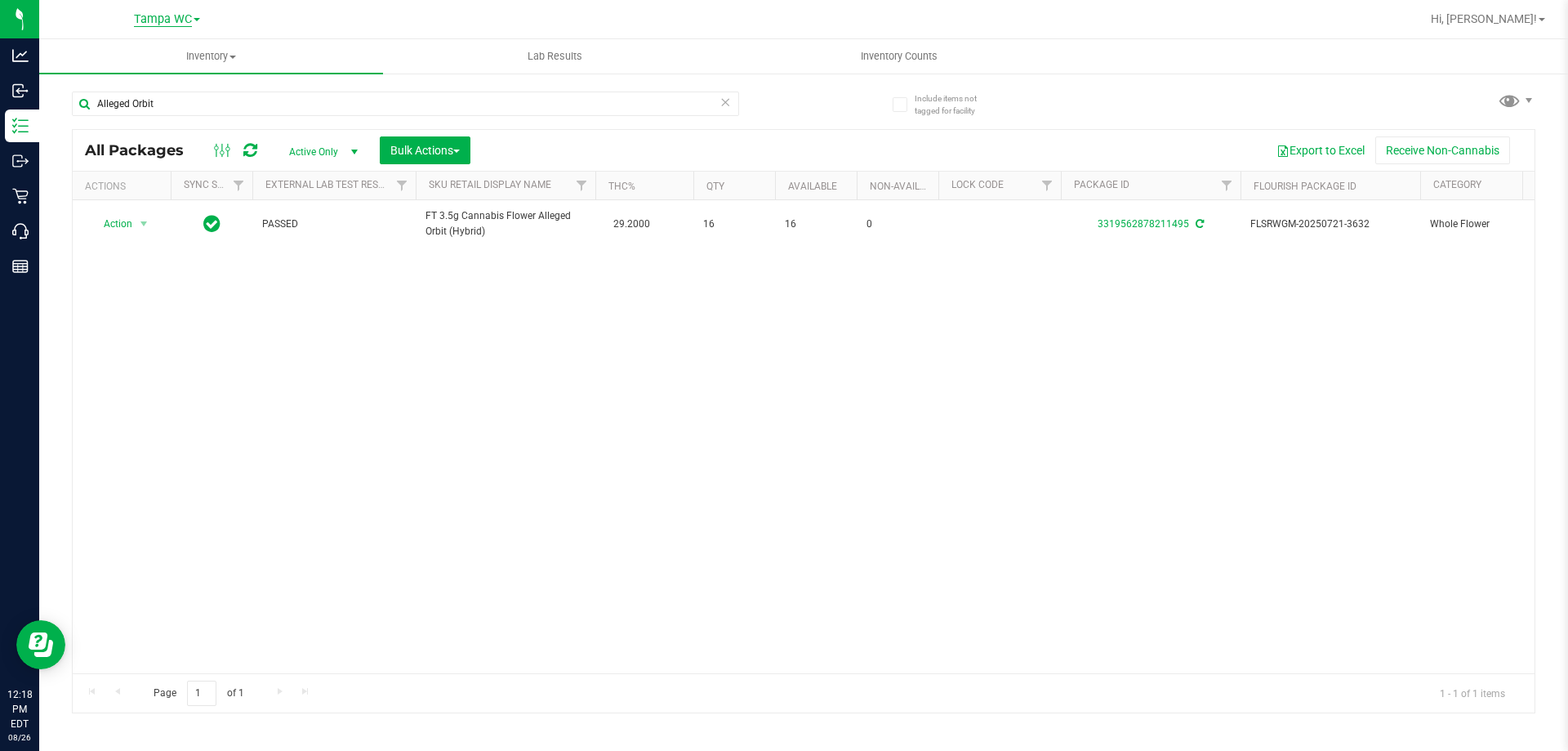
click at [155, 24] on span "Tampa WC" at bounding box center [163, 20] width 58 height 15
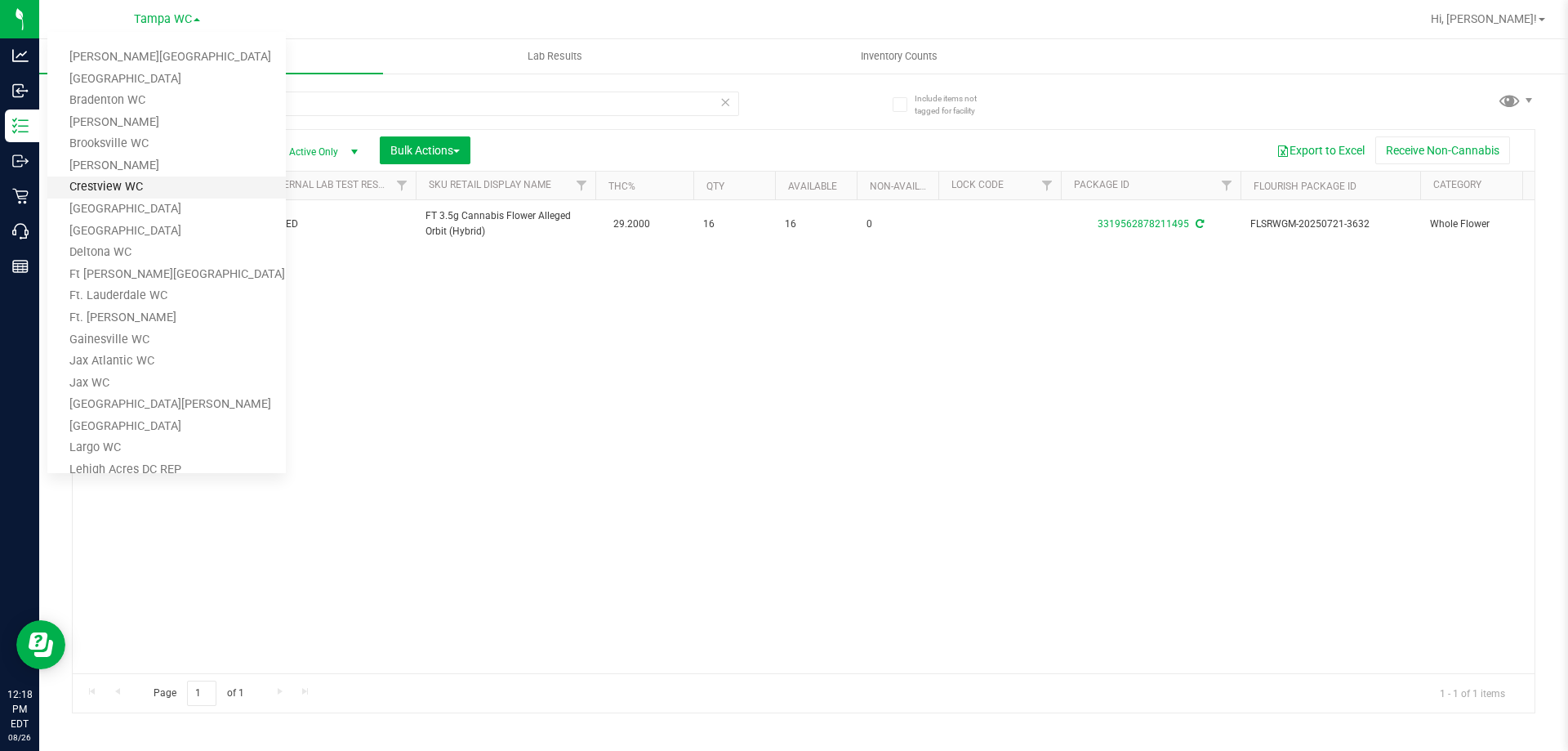
click at [110, 189] on link "Crestview WC" at bounding box center [166, 188] width 238 height 23
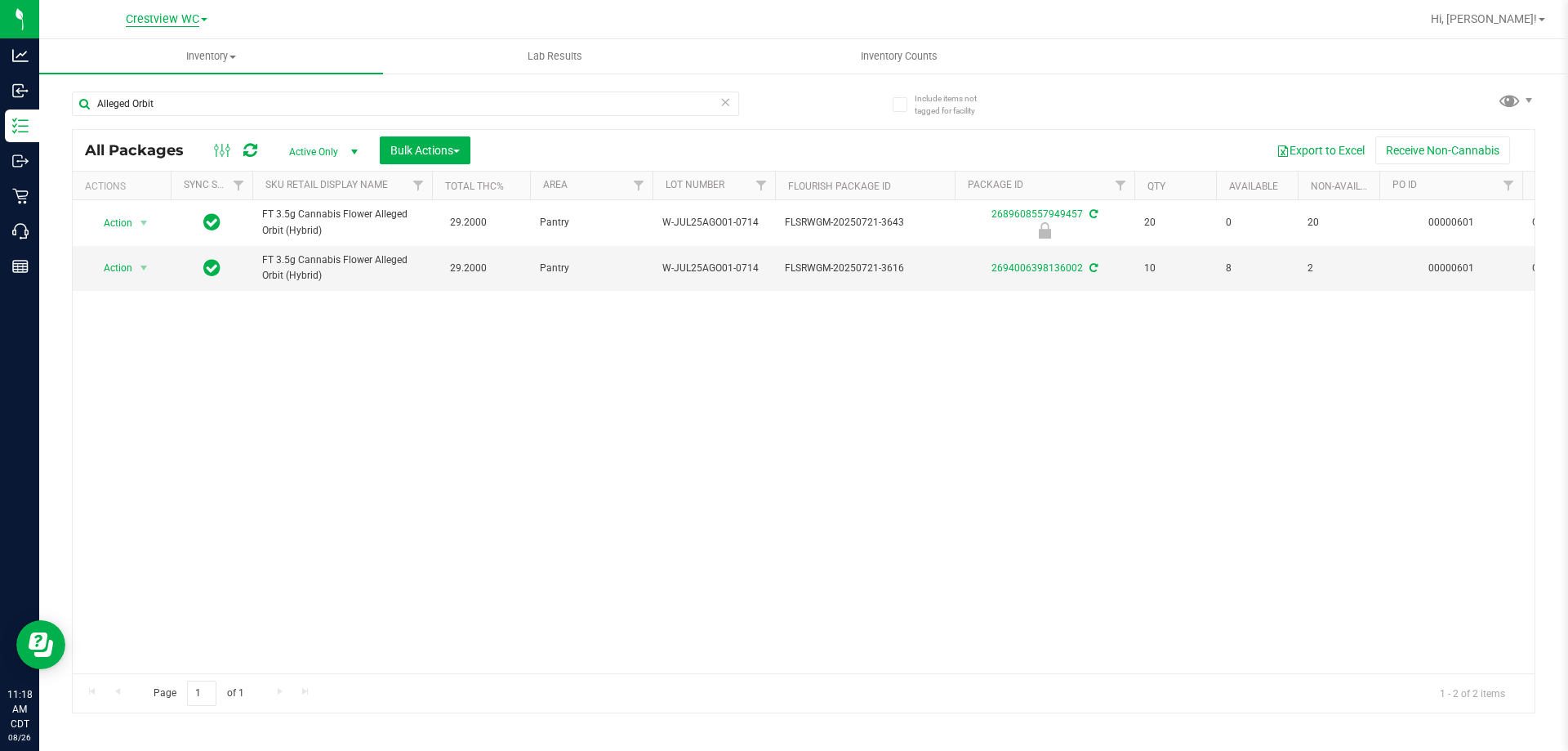
click at [197, 19] on span "Crestview WC" at bounding box center [162, 20] width 73 height 15
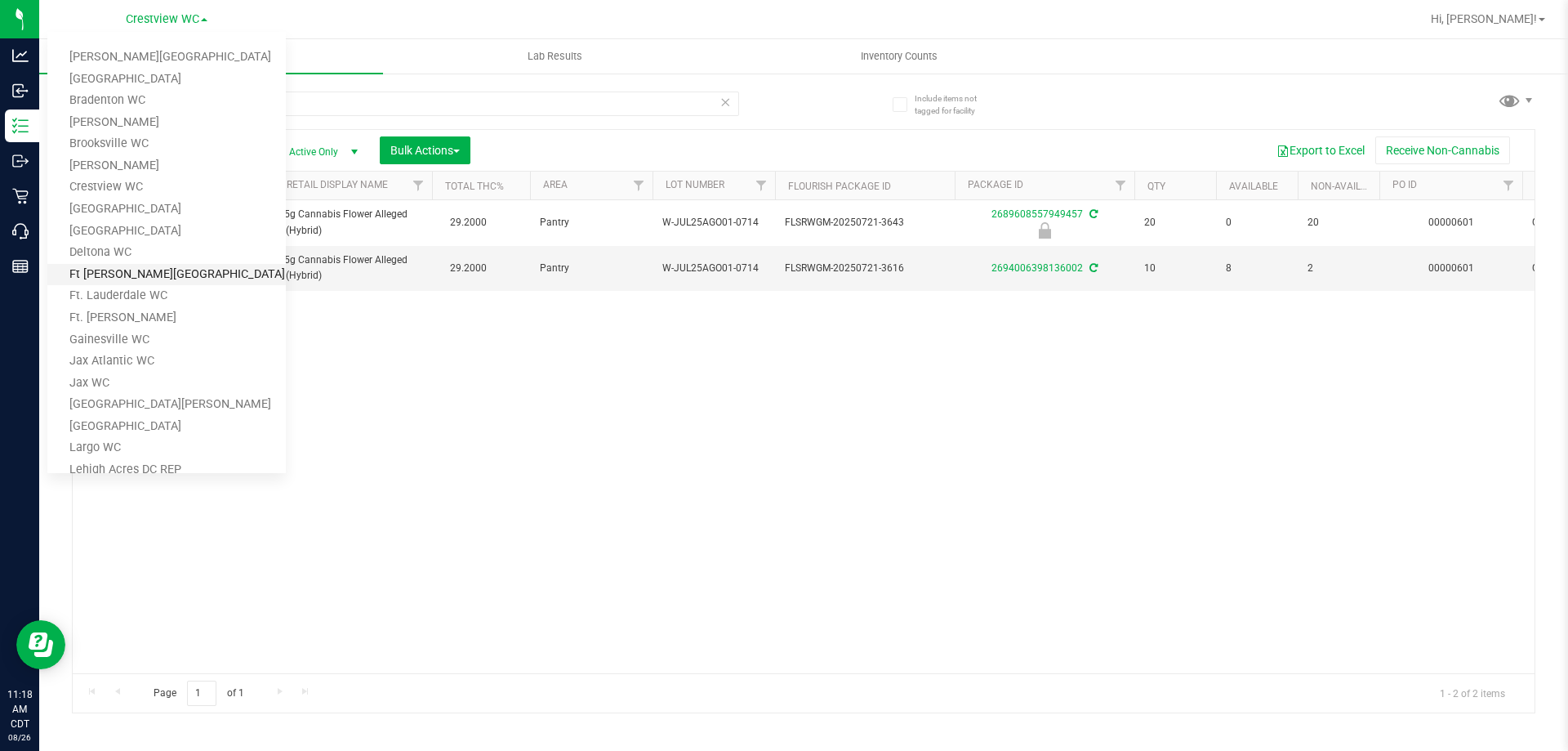
click at [125, 275] on link "Ft [PERSON_NAME][GEOGRAPHIC_DATA]" at bounding box center [166, 275] width 238 height 23
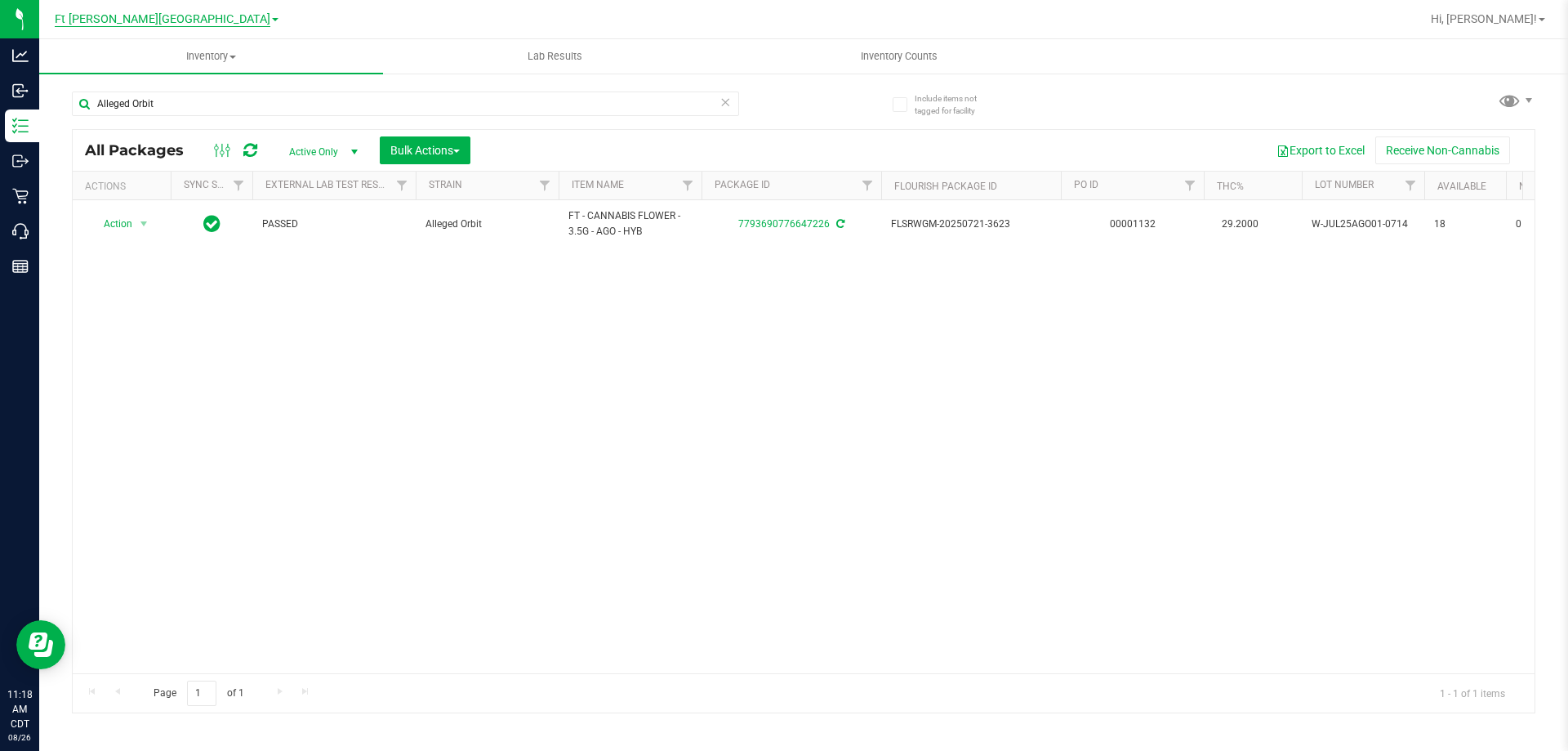
click at [161, 23] on span "Ft [PERSON_NAME][GEOGRAPHIC_DATA]" at bounding box center [162, 20] width 216 height 15
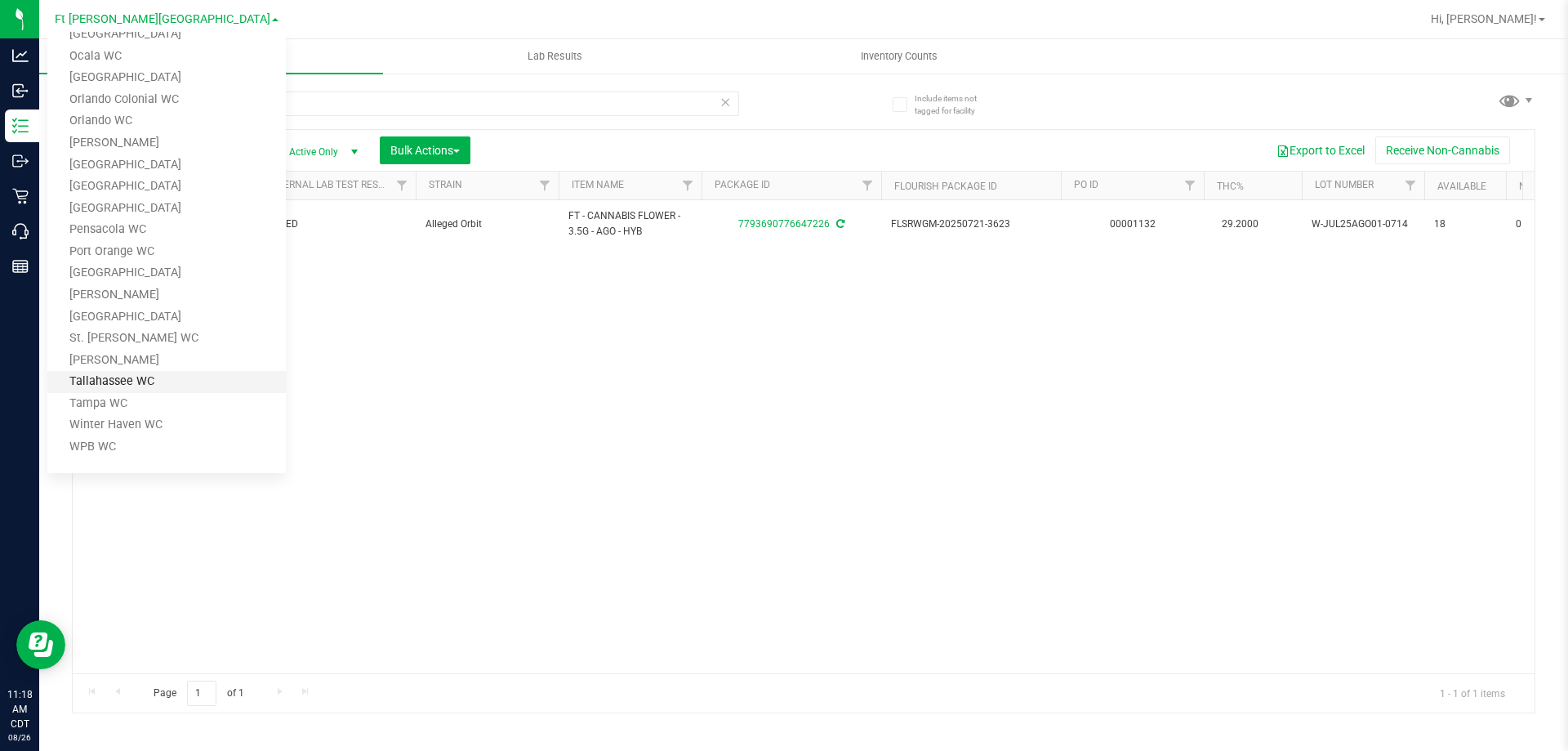
click at [123, 377] on link "Tallahassee WC" at bounding box center [166, 382] width 238 height 23
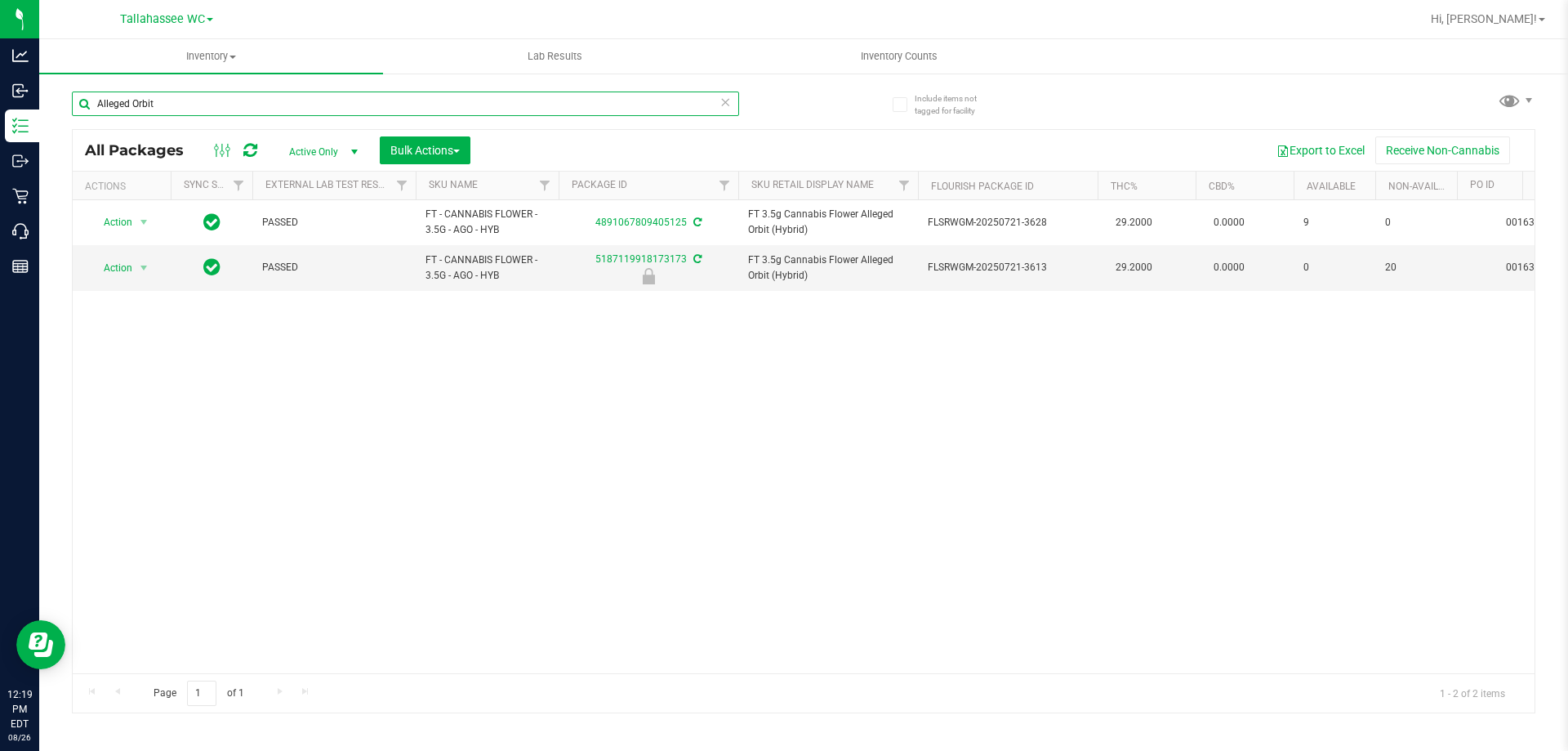
drag, startPoint x: 207, startPoint y: 101, endPoint x: 72, endPoint y: 101, distance: 135.0
click at [72, 101] on input "Alleged Orbit" at bounding box center [405, 103] width 667 height 24
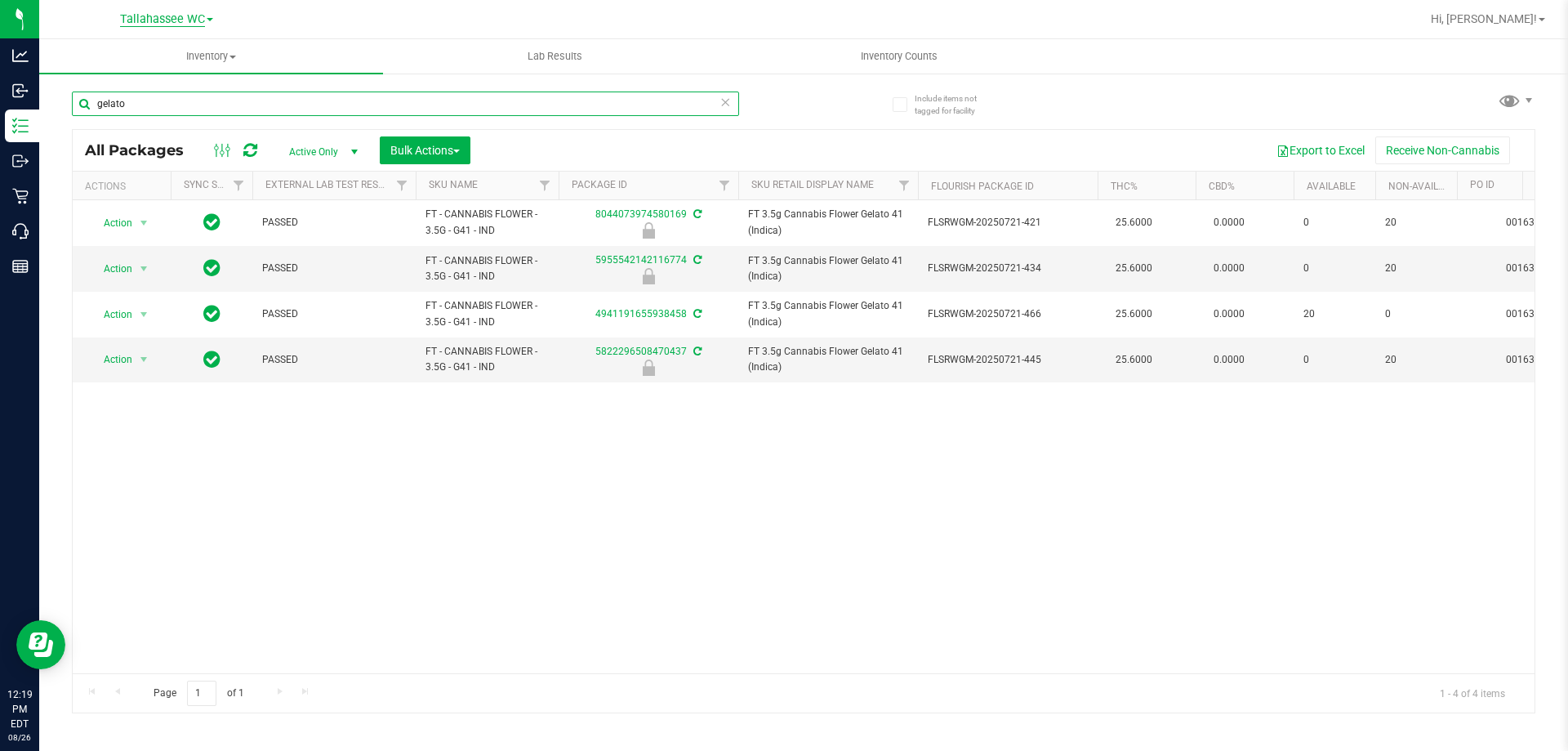
type input "gelato"
click at [183, 23] on span "Tallahassee WC" at bounding box center [162, 20] width 85 height 15
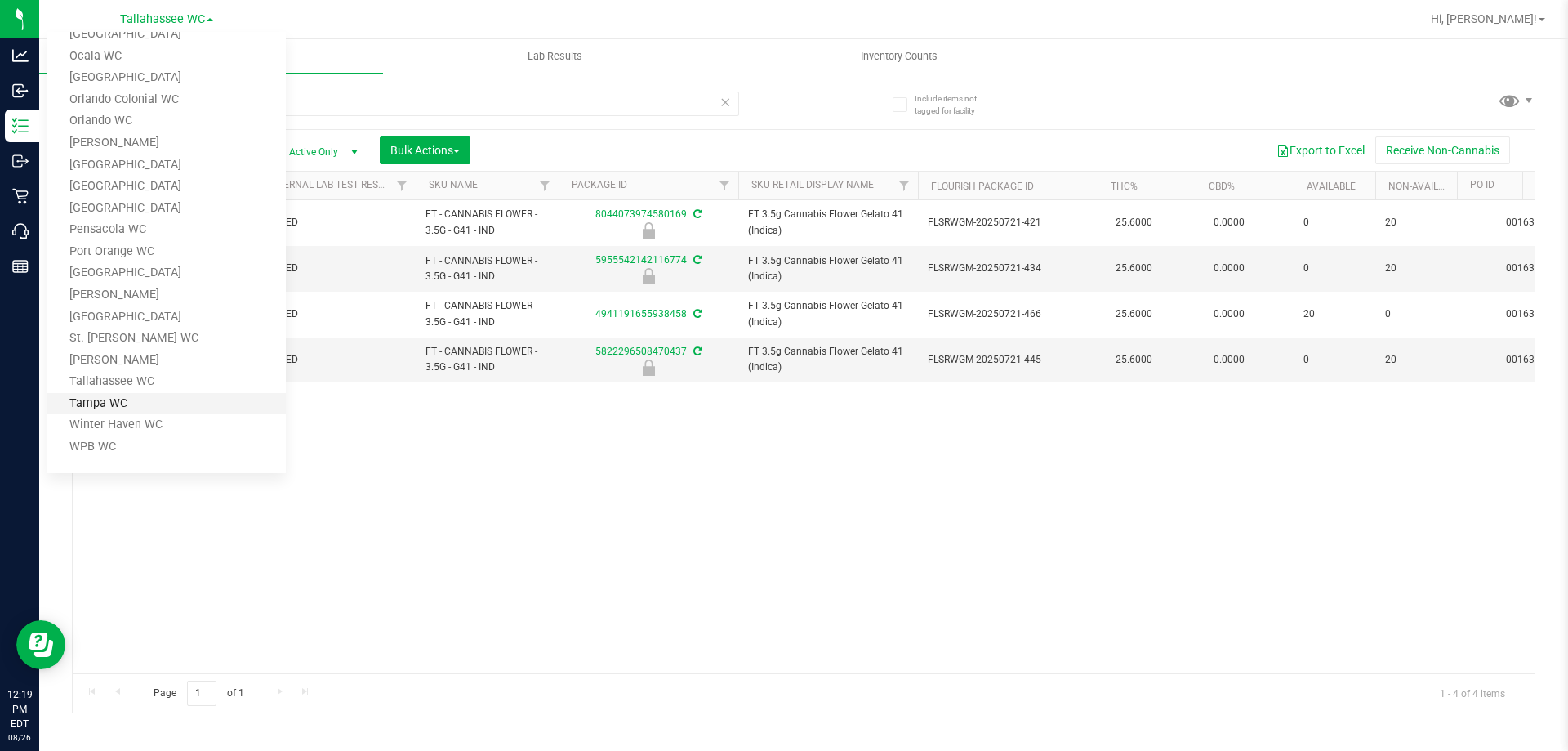
click at [133, 409] on link "Tampa WC" at bounding box center [166, 405] width 238 height 23
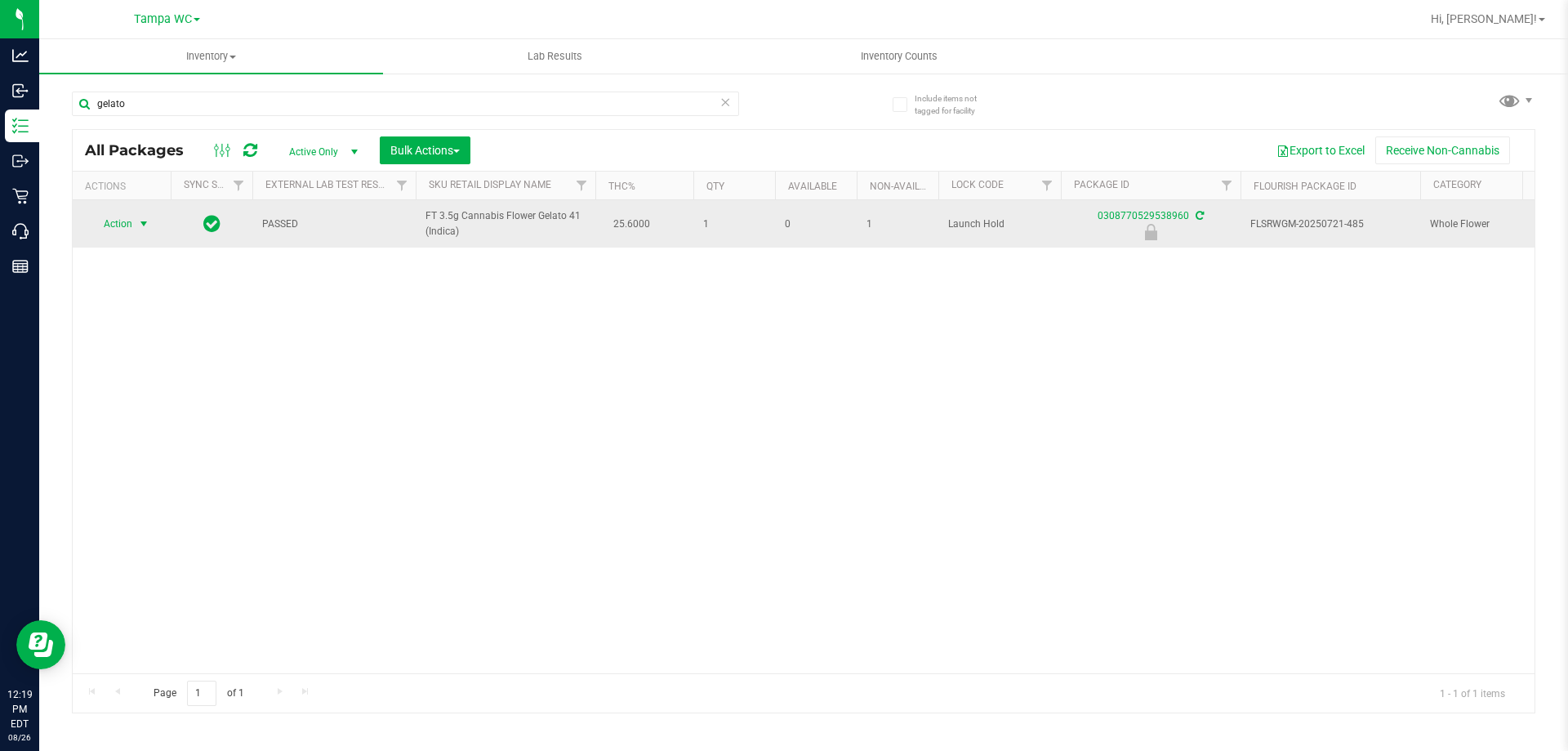
click at [142, 224] on span "select" at bounding box center [144, 224] width 13 height 13
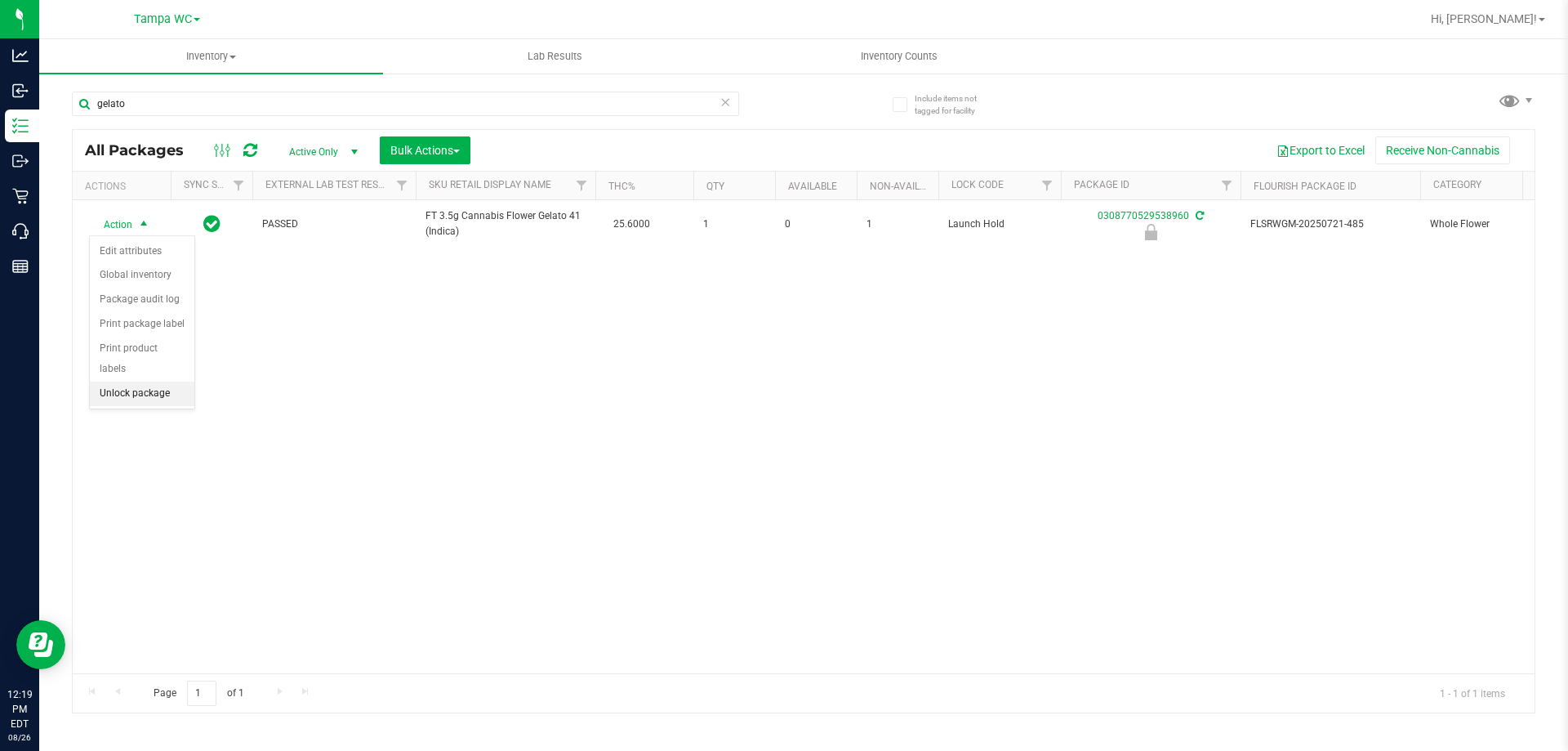
click at [142, 382] on li "Unlock package" at bounding box center [142, 394] width 104 height 24
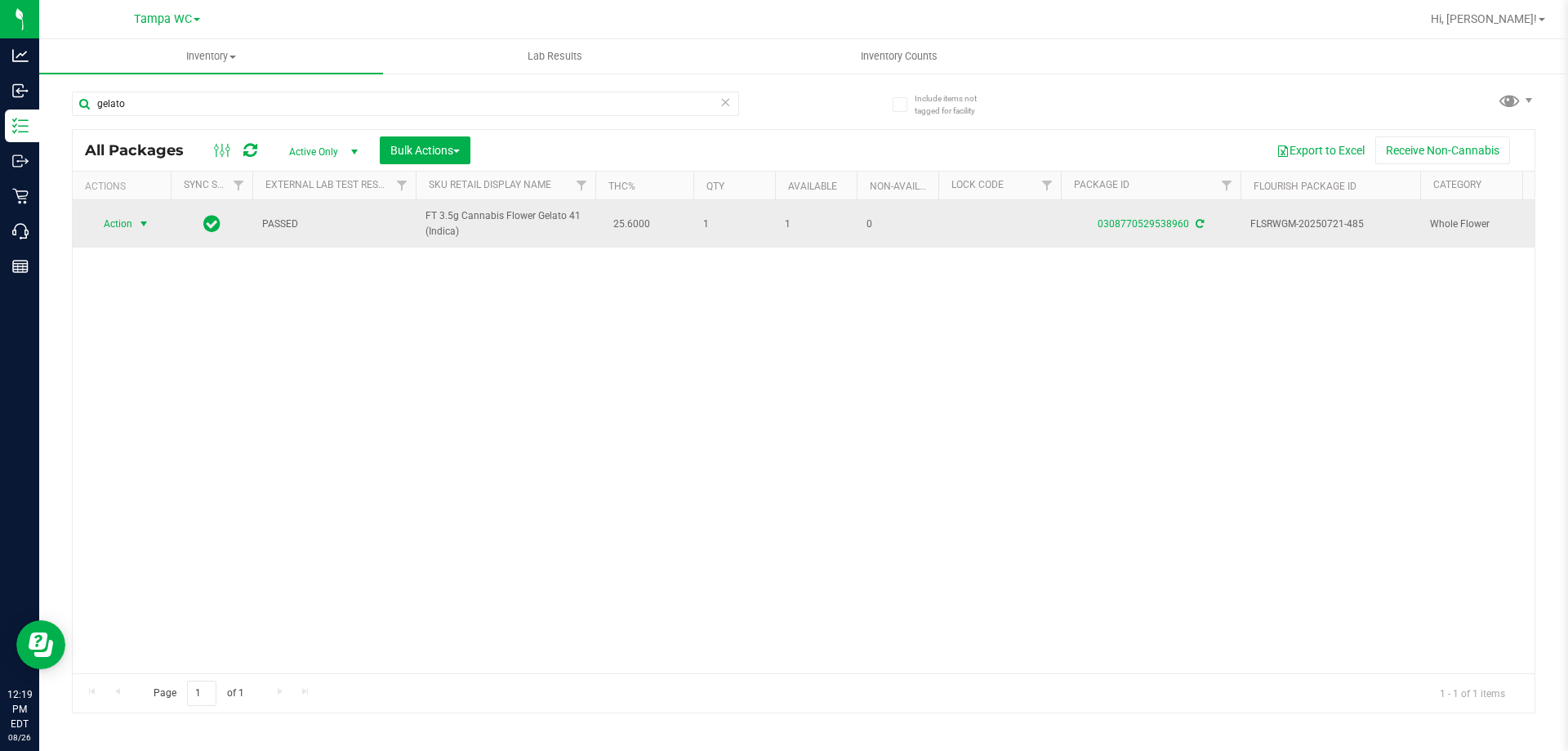
click at [145, 224] on span "select" at bounding box center [144, 224] width 13 height 13
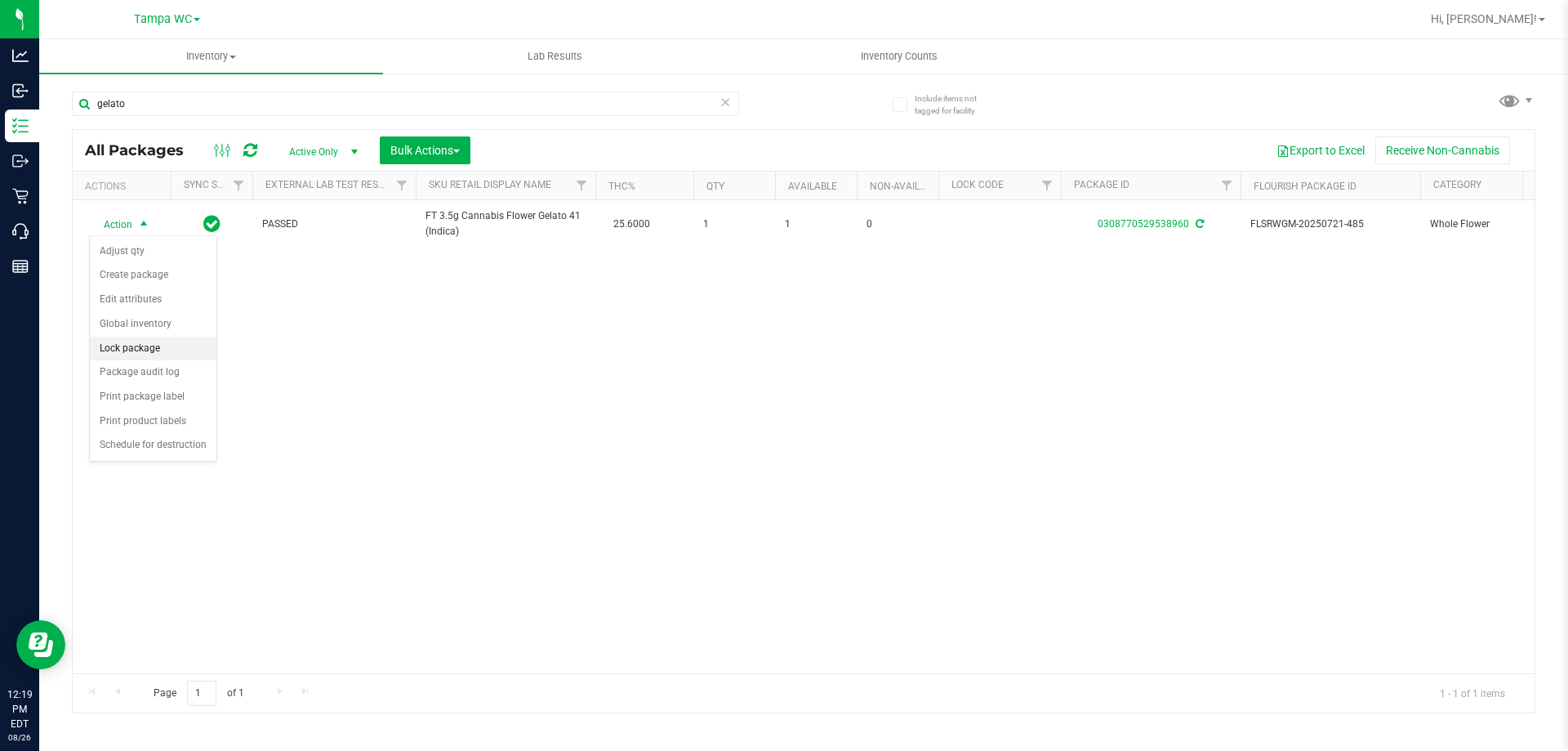
click at [146, 344] on li "Lock package" at bounding box center [153, 349] width 127 height 24
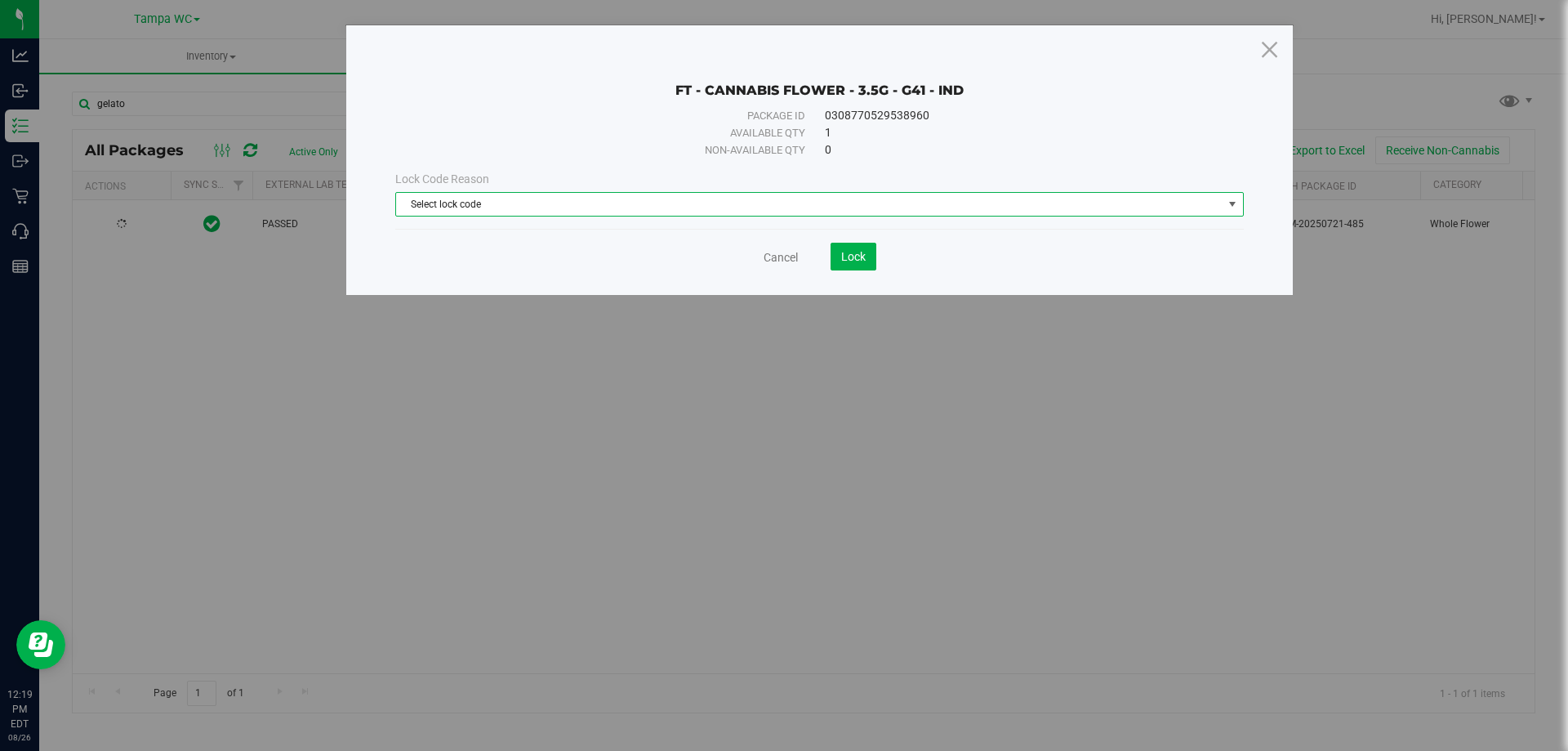
click at [476, 206] on span "Select lock code" at bounding box center [809, 204] width 827 height 23
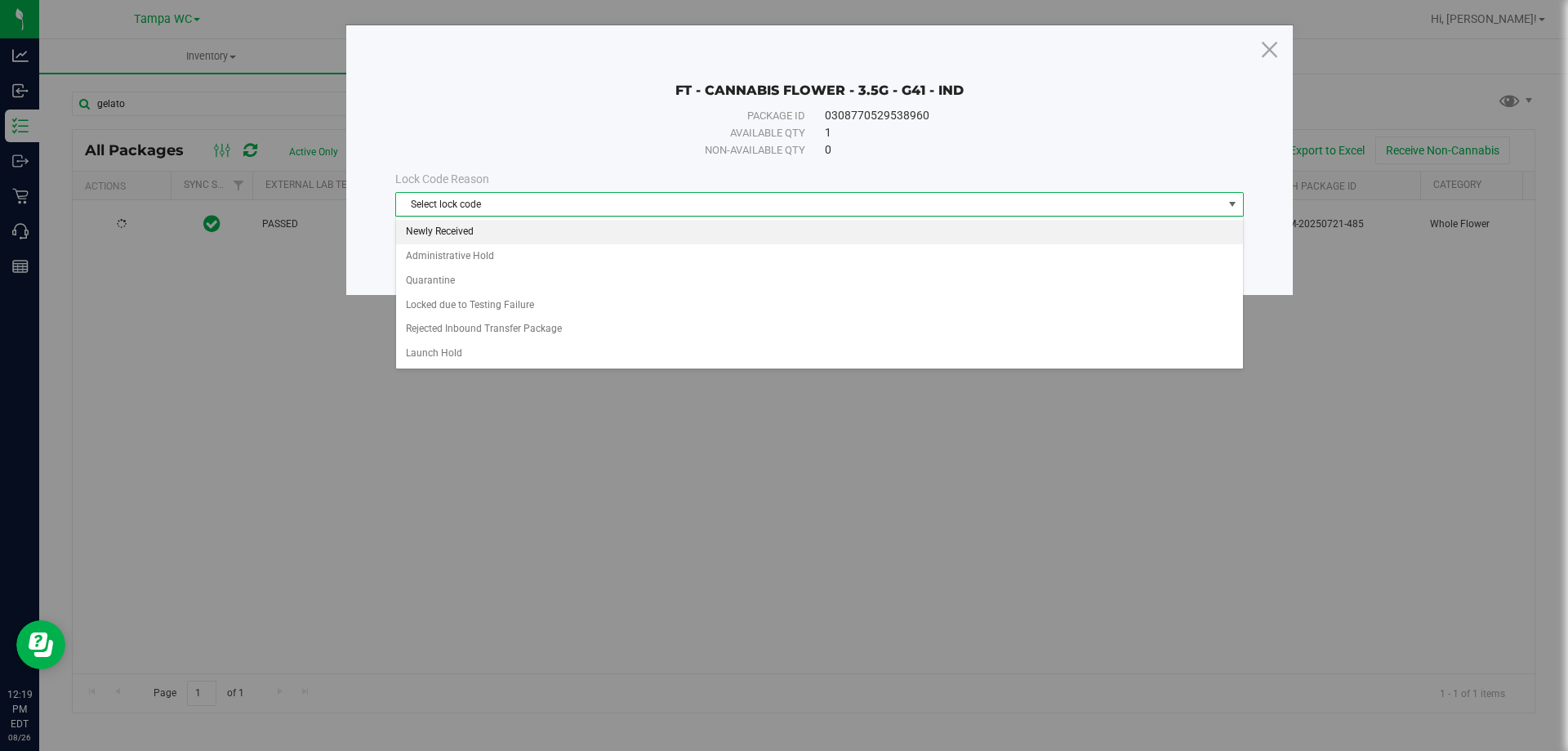
click at [476, 237] on li "Newly Received" at bounding box center [819, 232] width 847 height 24
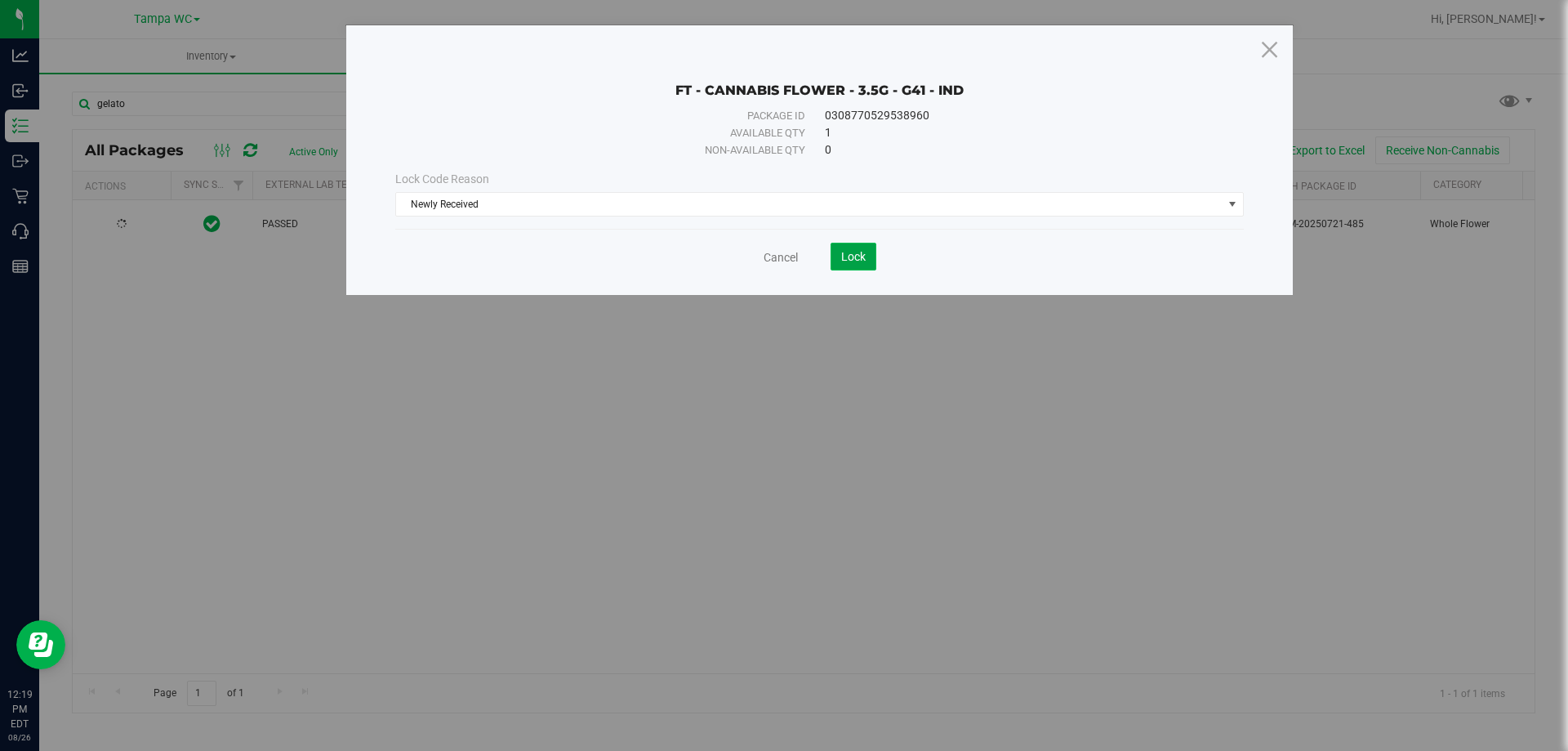
click at [861, 254] on span "Lock" at bounding box center [854, 256] width 24 height 13
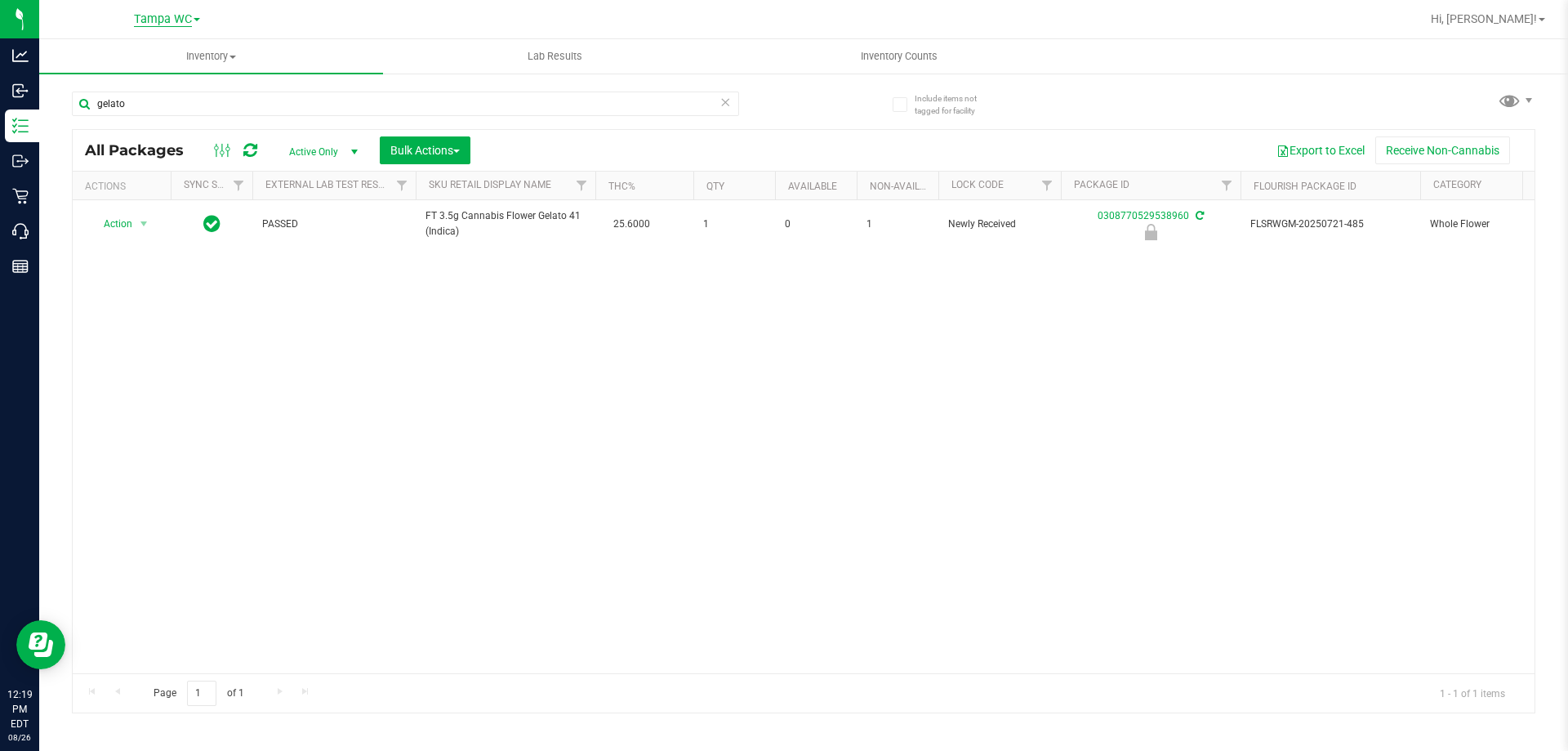
click at [182, 22] on span "Tampa WC" at bounding box center [163, 20] width 58 height 15
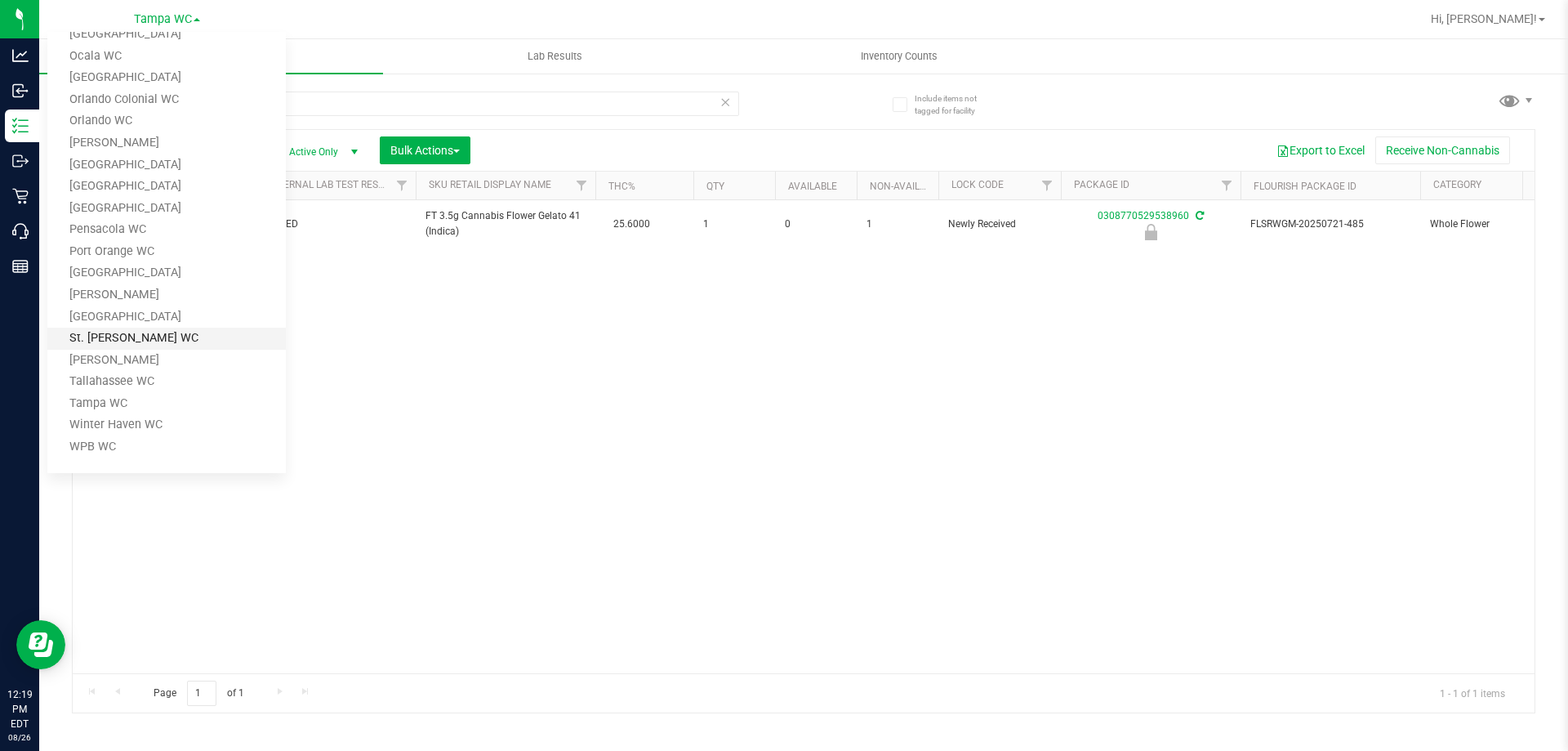
click at [111, 341] on link "St. Pete WC" at bounding box center [166, 339] width 238 height 23
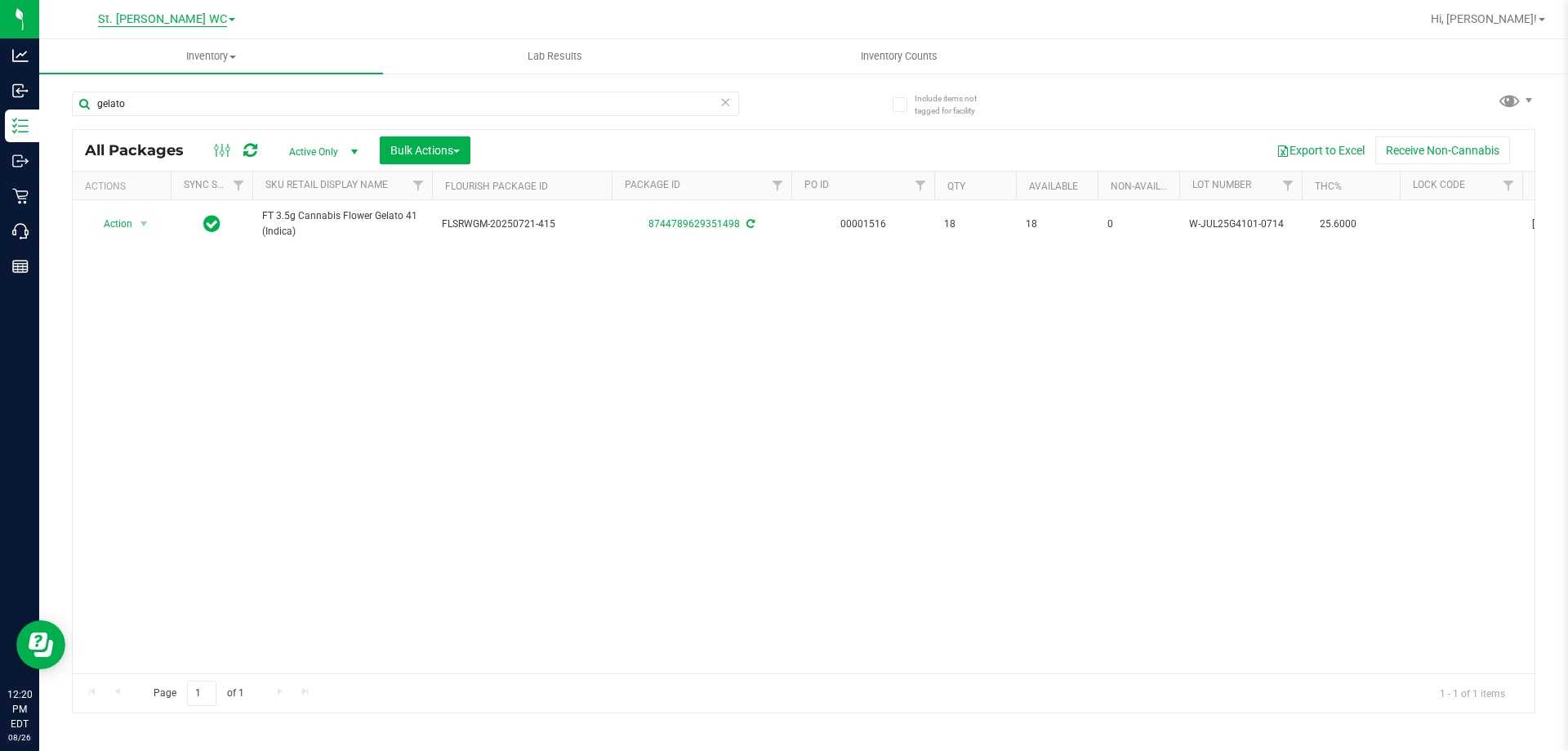
click at [185, 17] on span "St. Pete WC" at bounding box center [162, 20] width 64 height 15
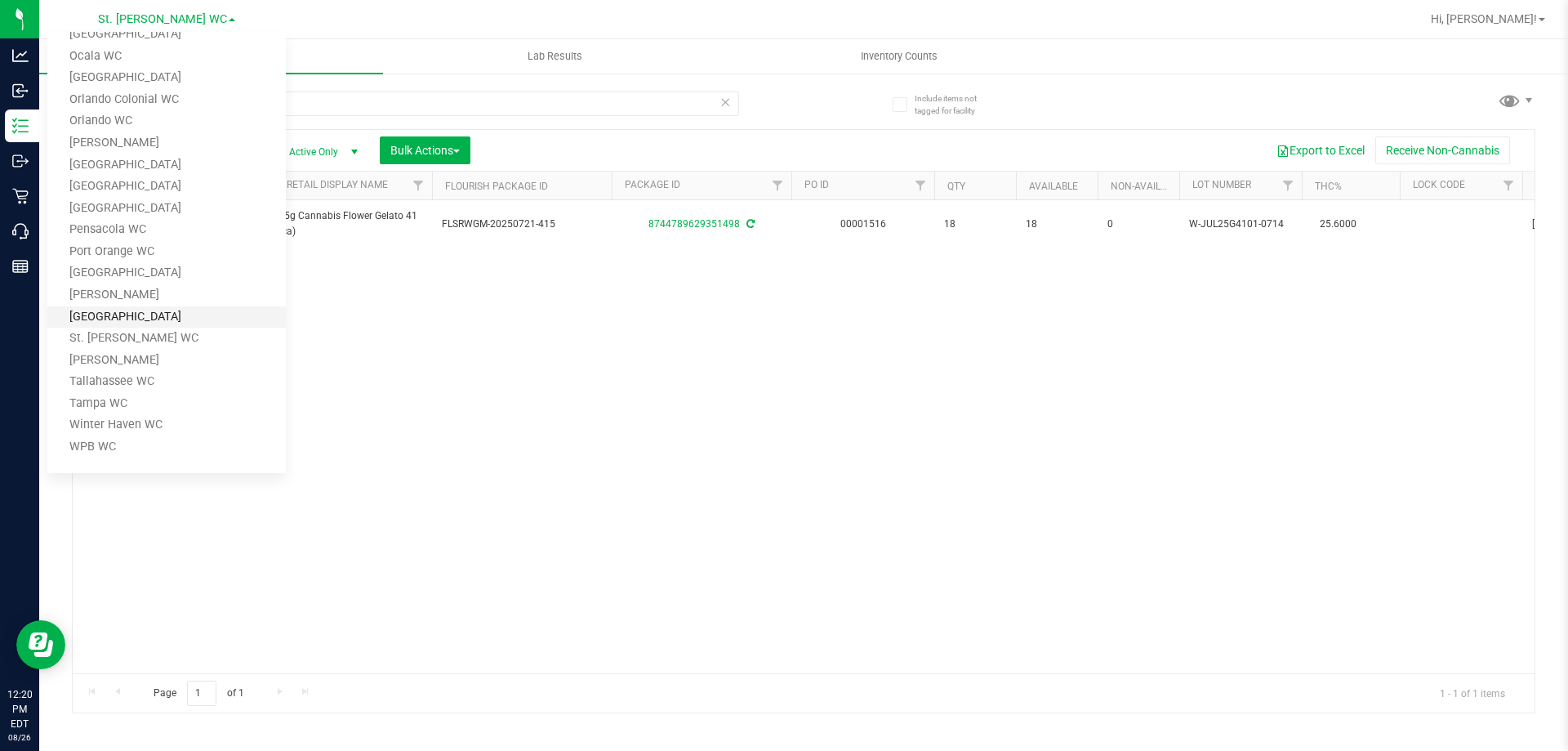
click at [147, 317] on link "[GEOGRAPHIC_DATA]" at bounding box center [166, 317] width 238 height 23
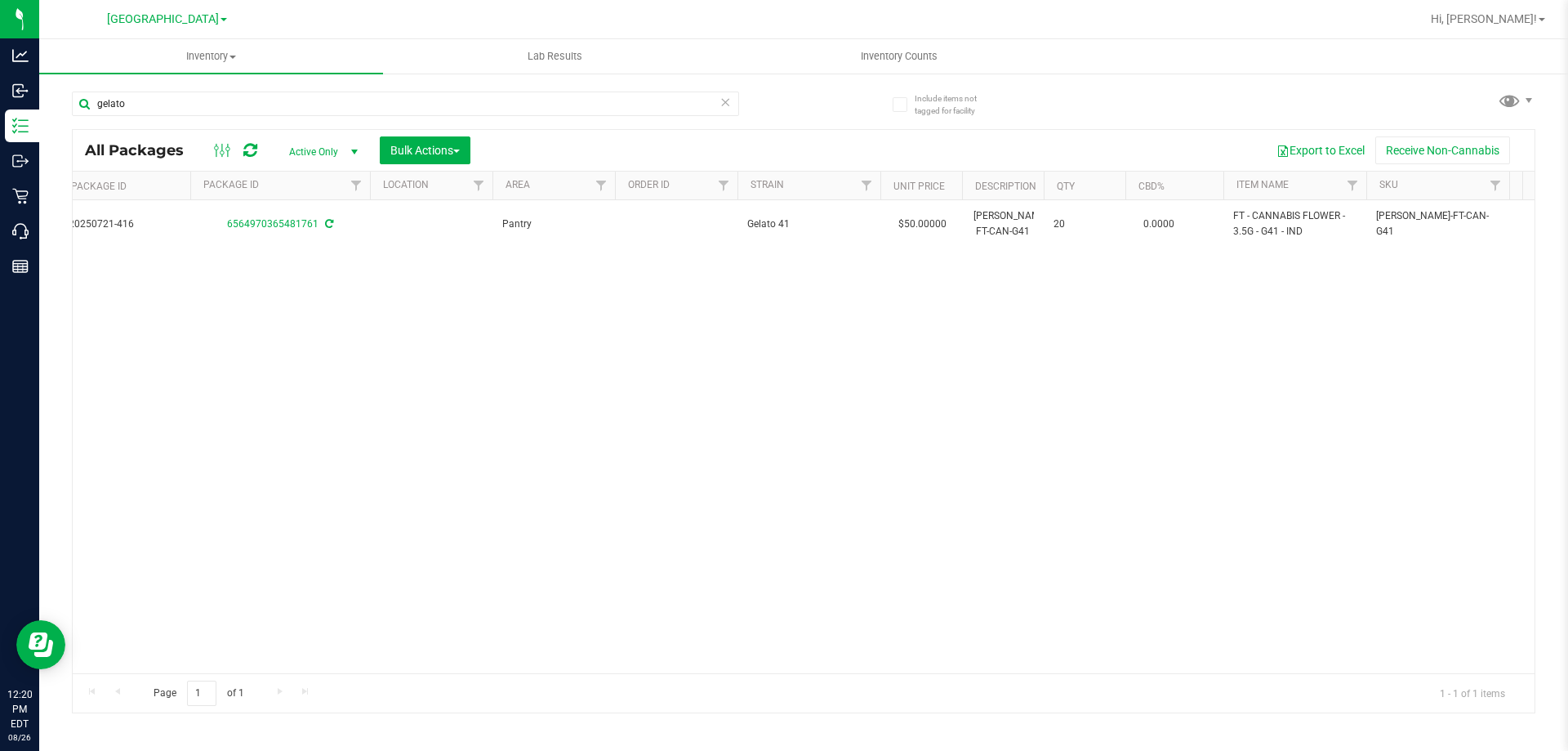
scroll to position [0, 1151]
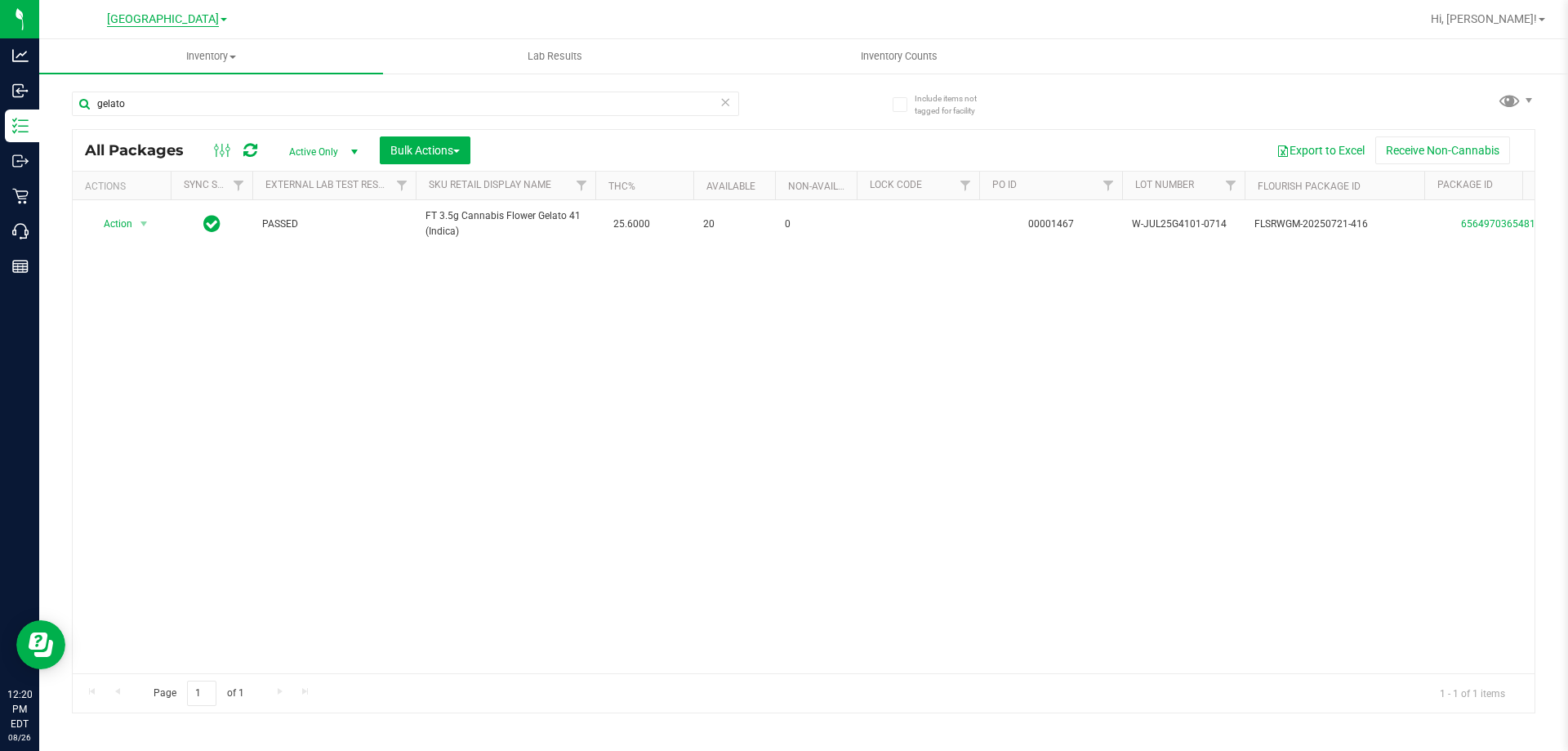
click at [190, 18] on span "[GEOGRAPHIC_DATA]" at bounding box center [162, 20] width 112 height 15
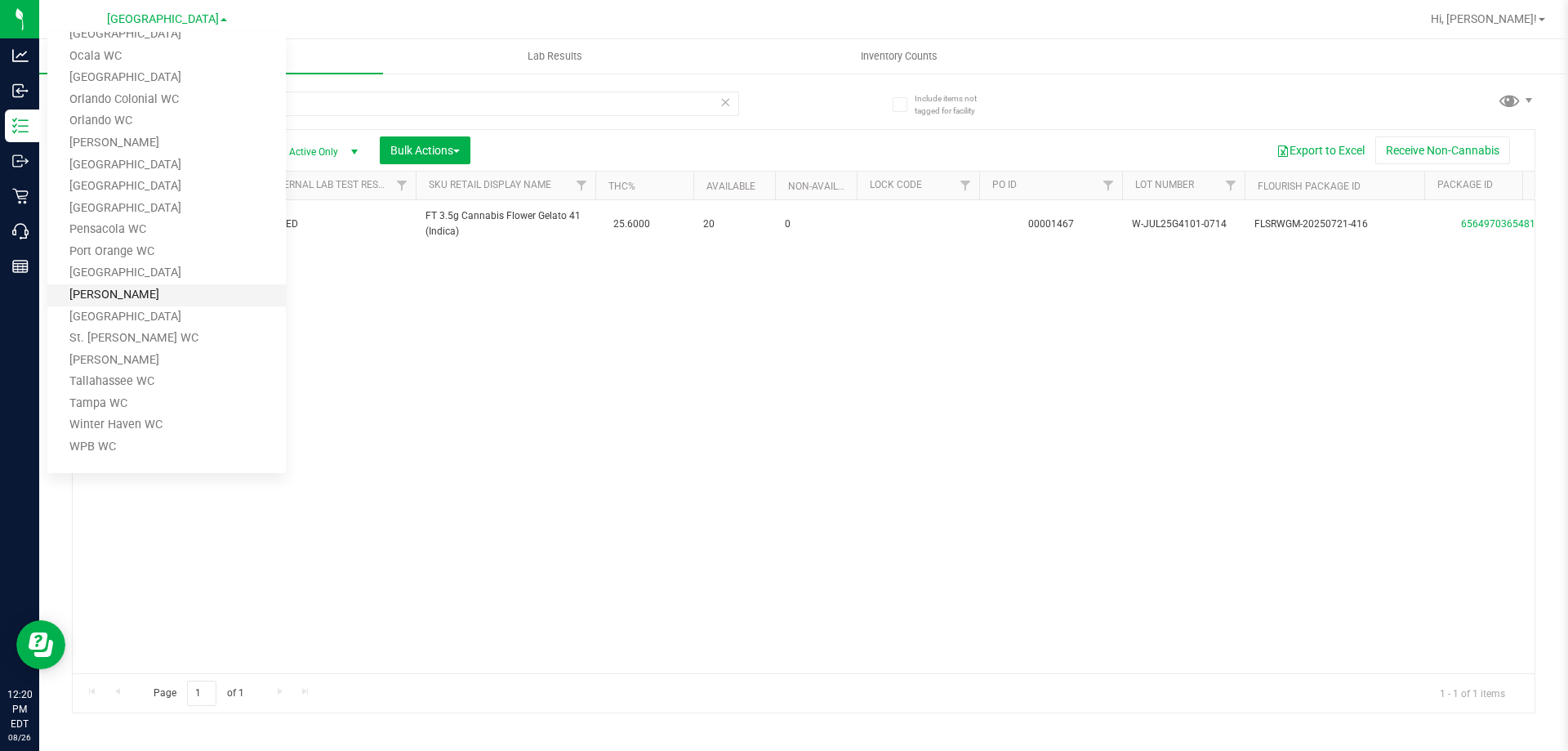
click at [123, 299] on link "Sebring WC" at bounding box center [166, 296] width 238 height 23
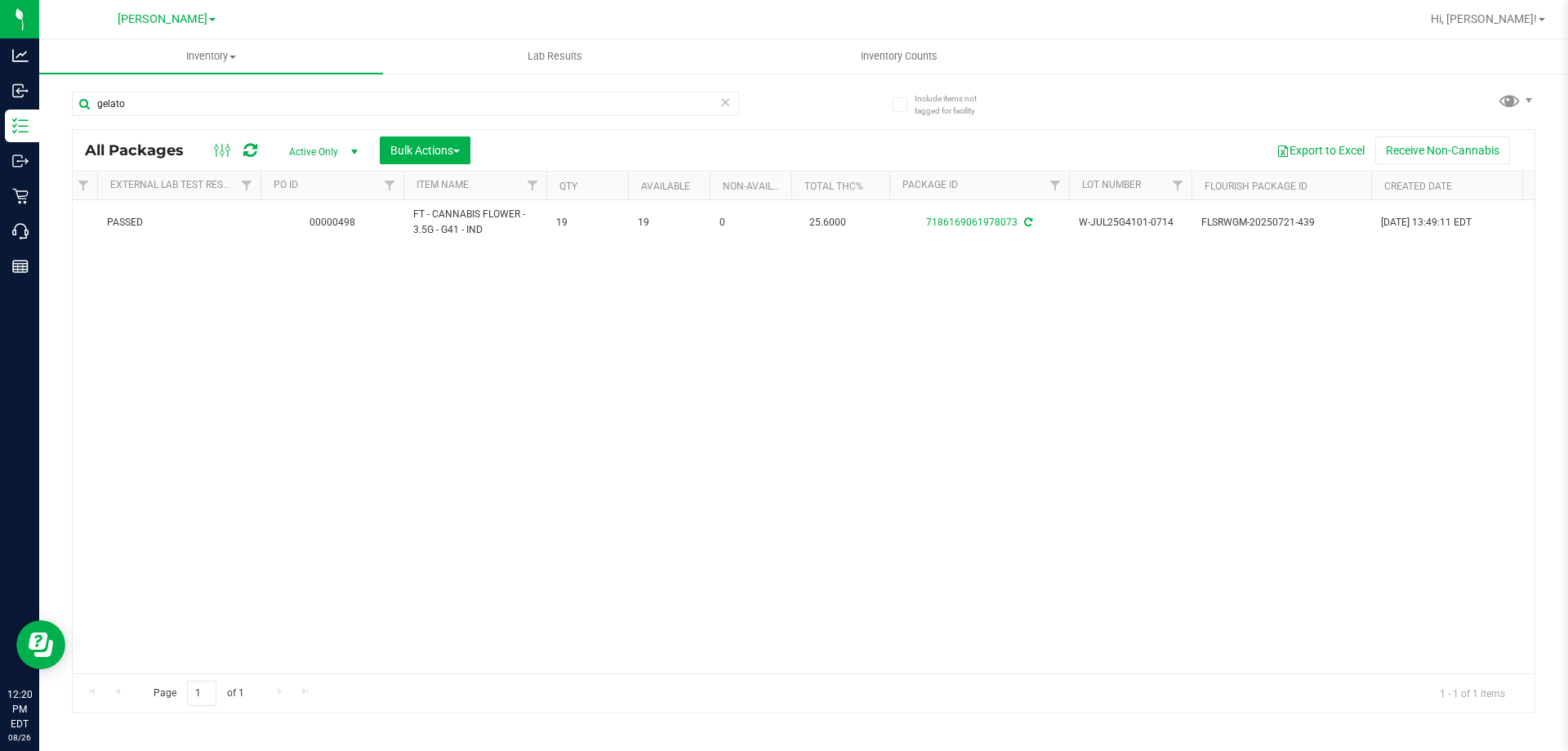
scroll to position [0, 279]
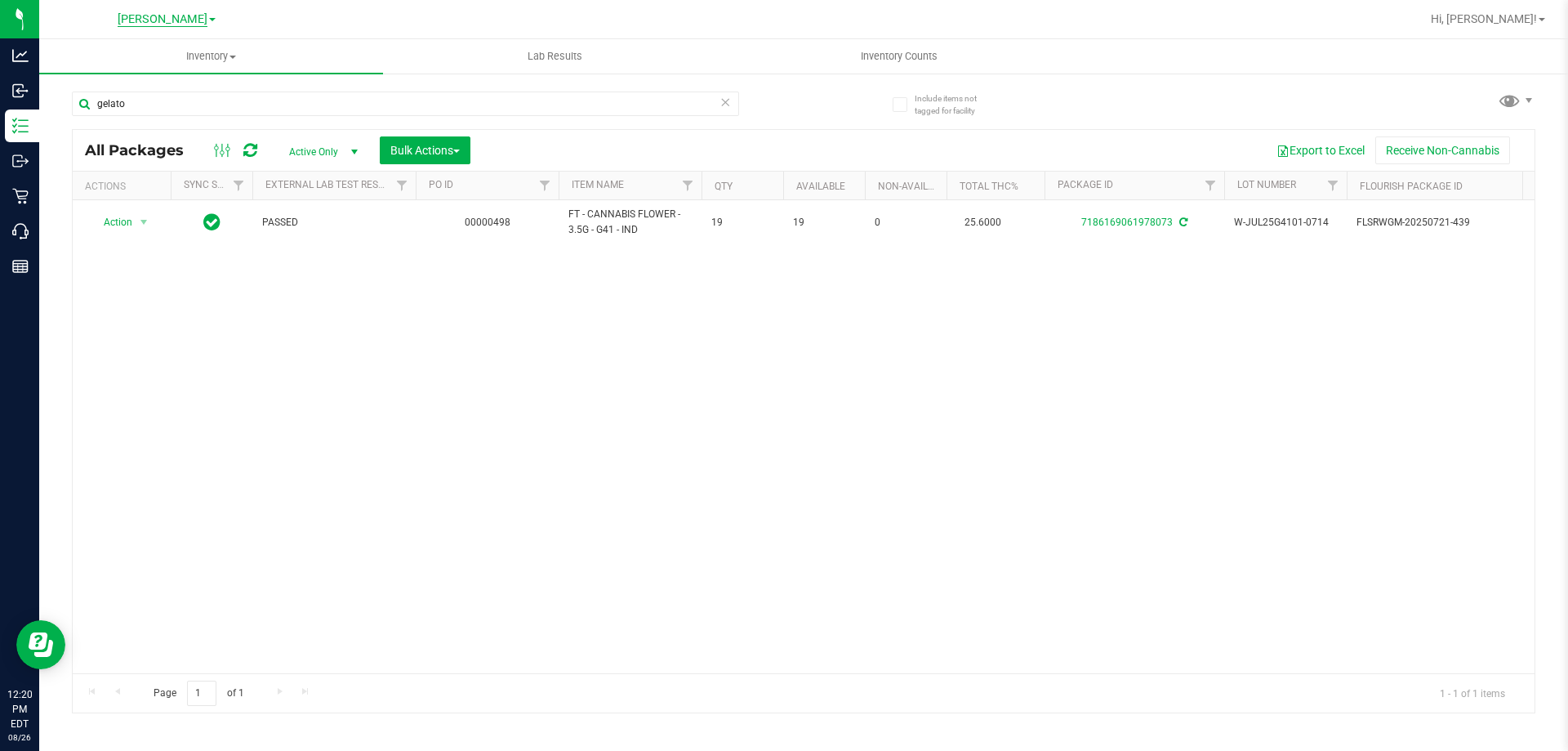
click at [174, 23] on span "Sebring WC" at bounding box center [162, 20] width 62 height 15
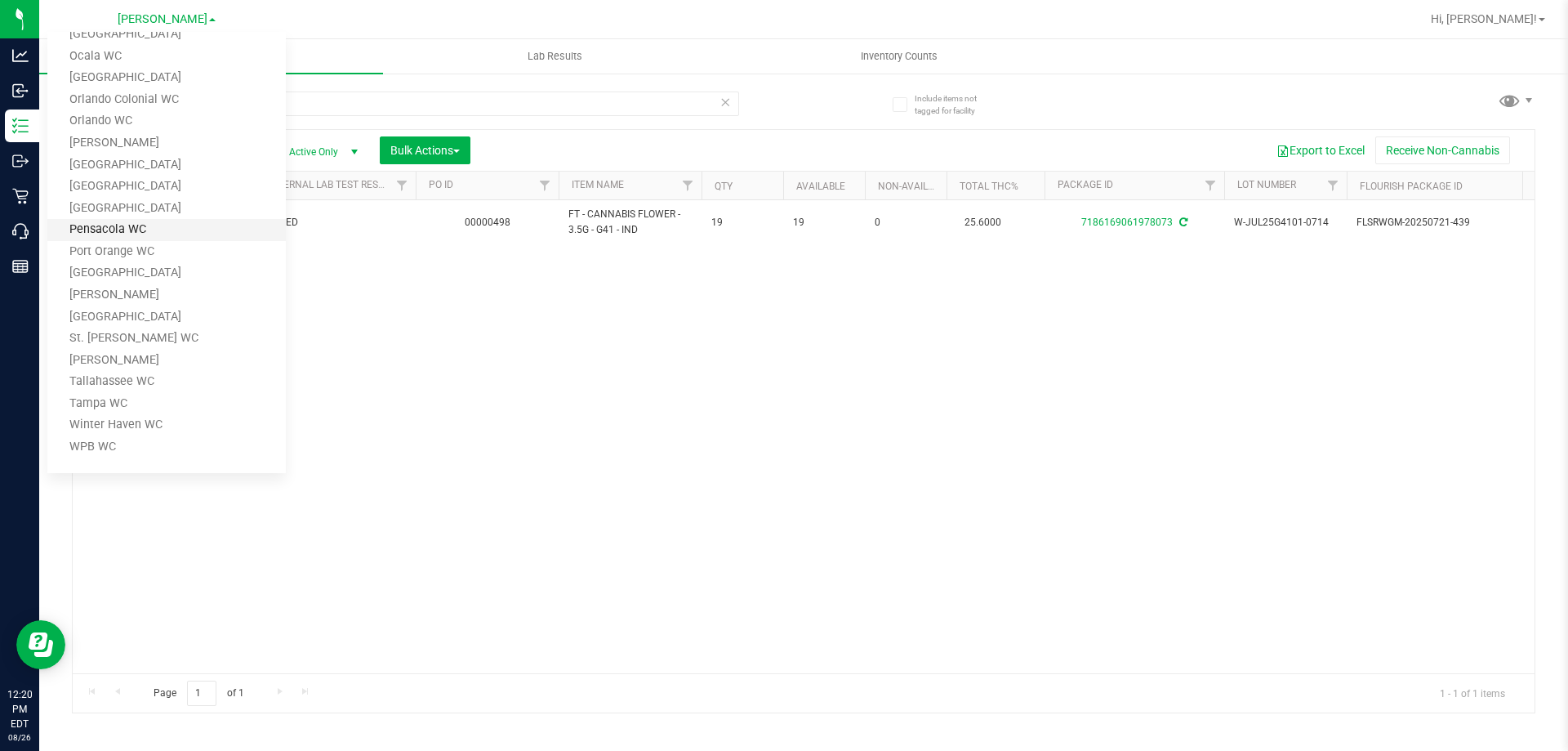
click at [116, 232] on link "Pensacola WC" at bounding box center [166, 230] width 238 height 23
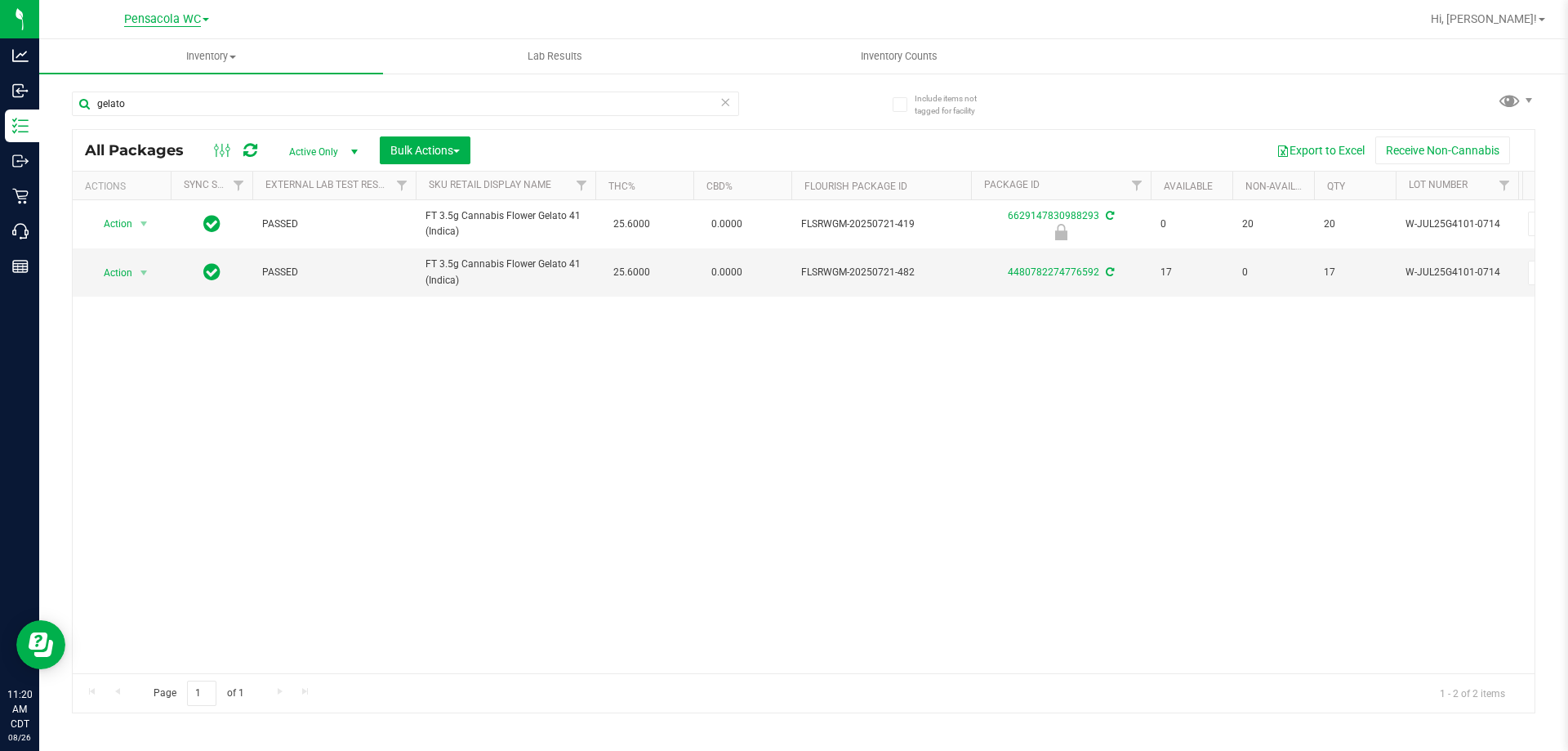
click at [178, 23] on span "Pensacola WC" at bounding box center [162, 20] width 77 height 15
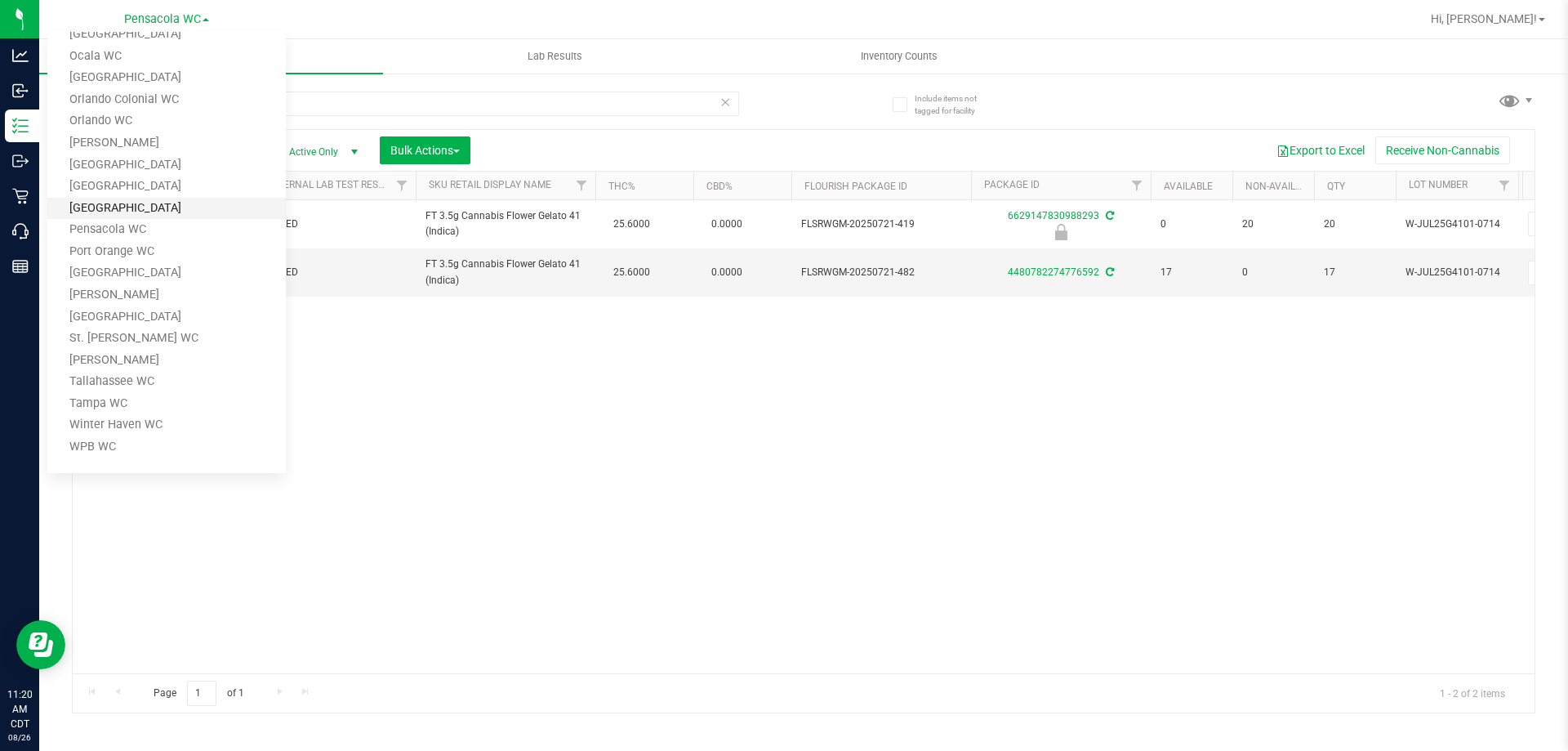
click at [146, 205] on link "[GEOGRAPHIC_DATA]" at bounding box center [166, 209] width 238 height 23
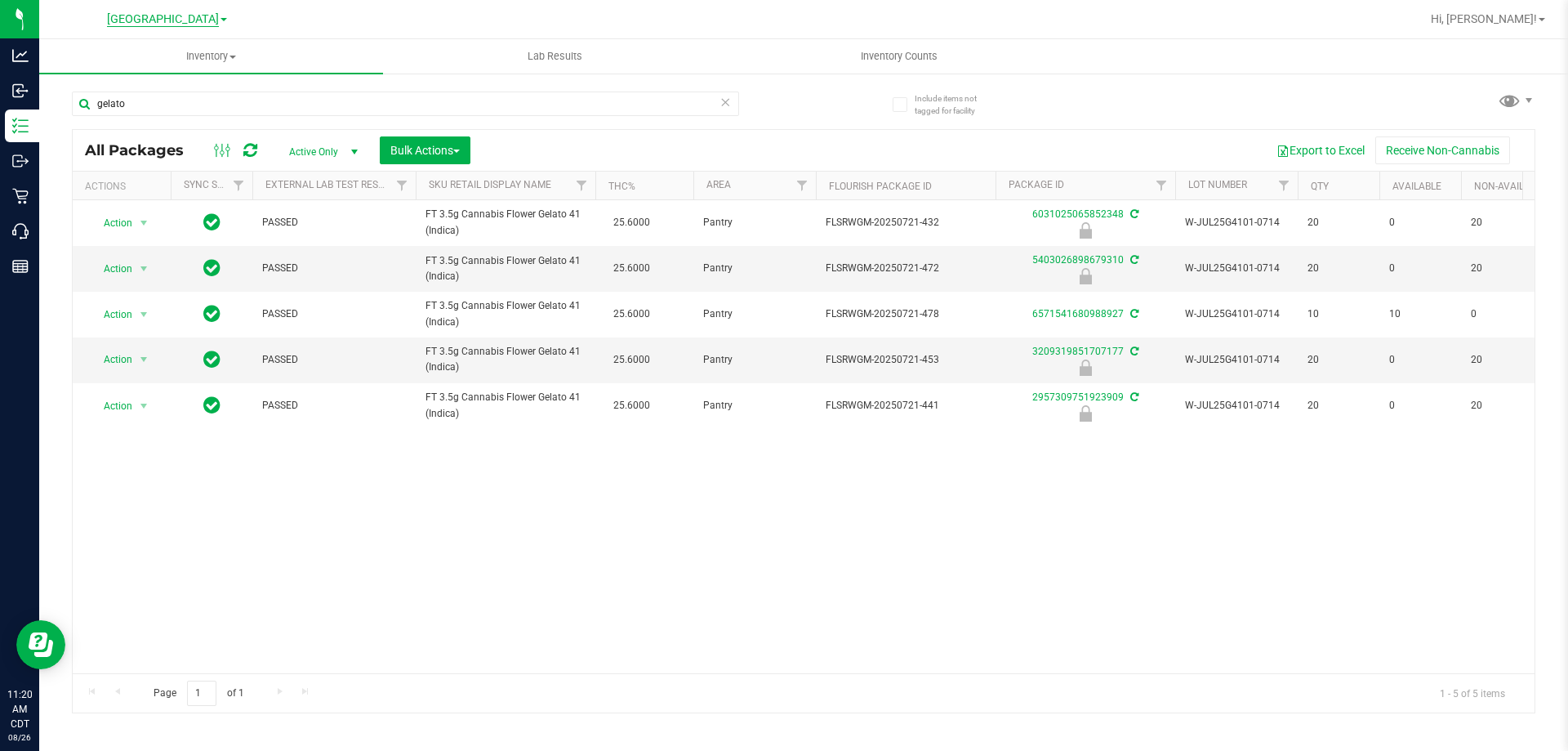
click at [172, 23] on span "[GEOGRAPHIC_DATA]" at bounding box center [162, 20] width 112 height 15
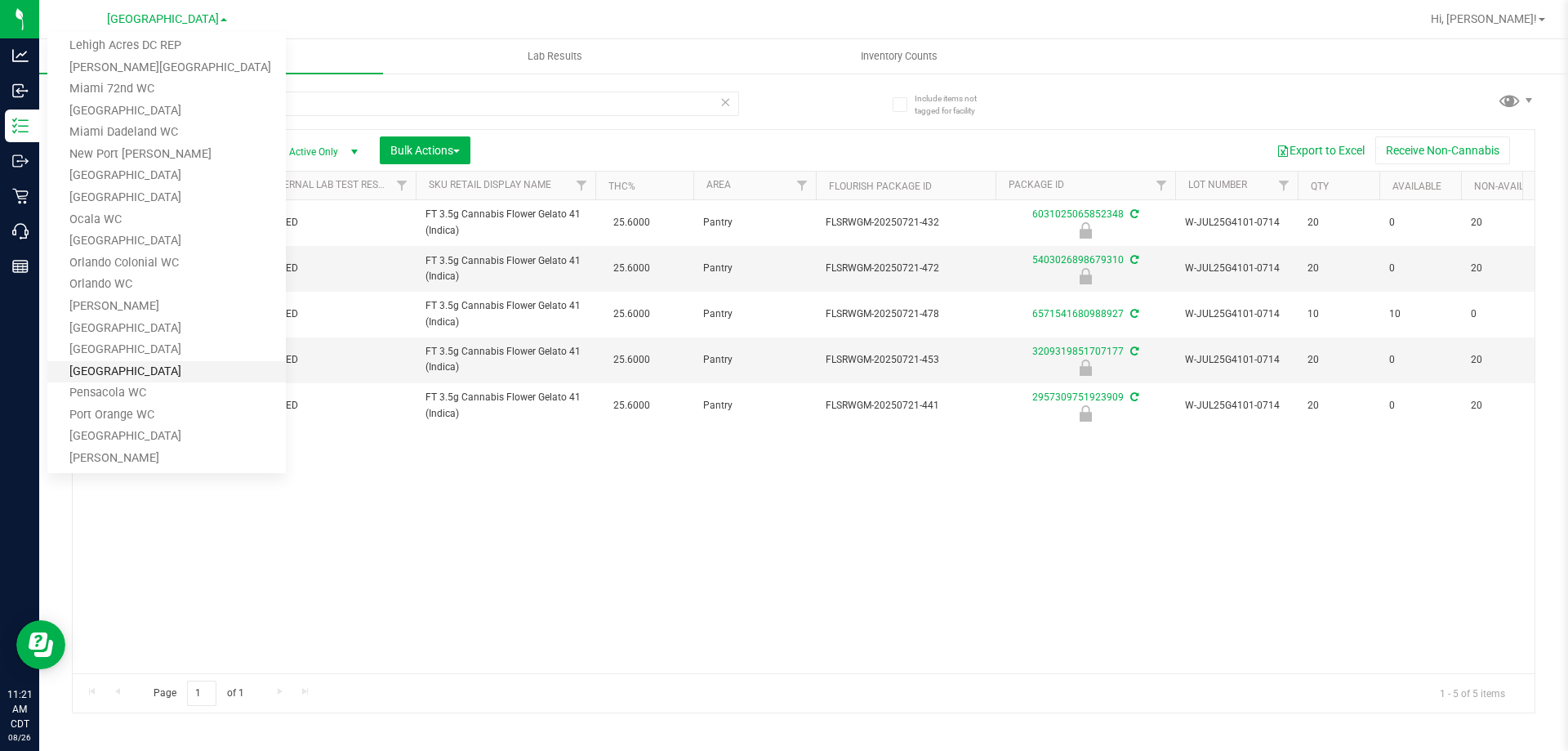
click at [113, 206] on link "[GEOGRAPHIC_DATA]" at bounding box center [166, 198] width 238 height 23
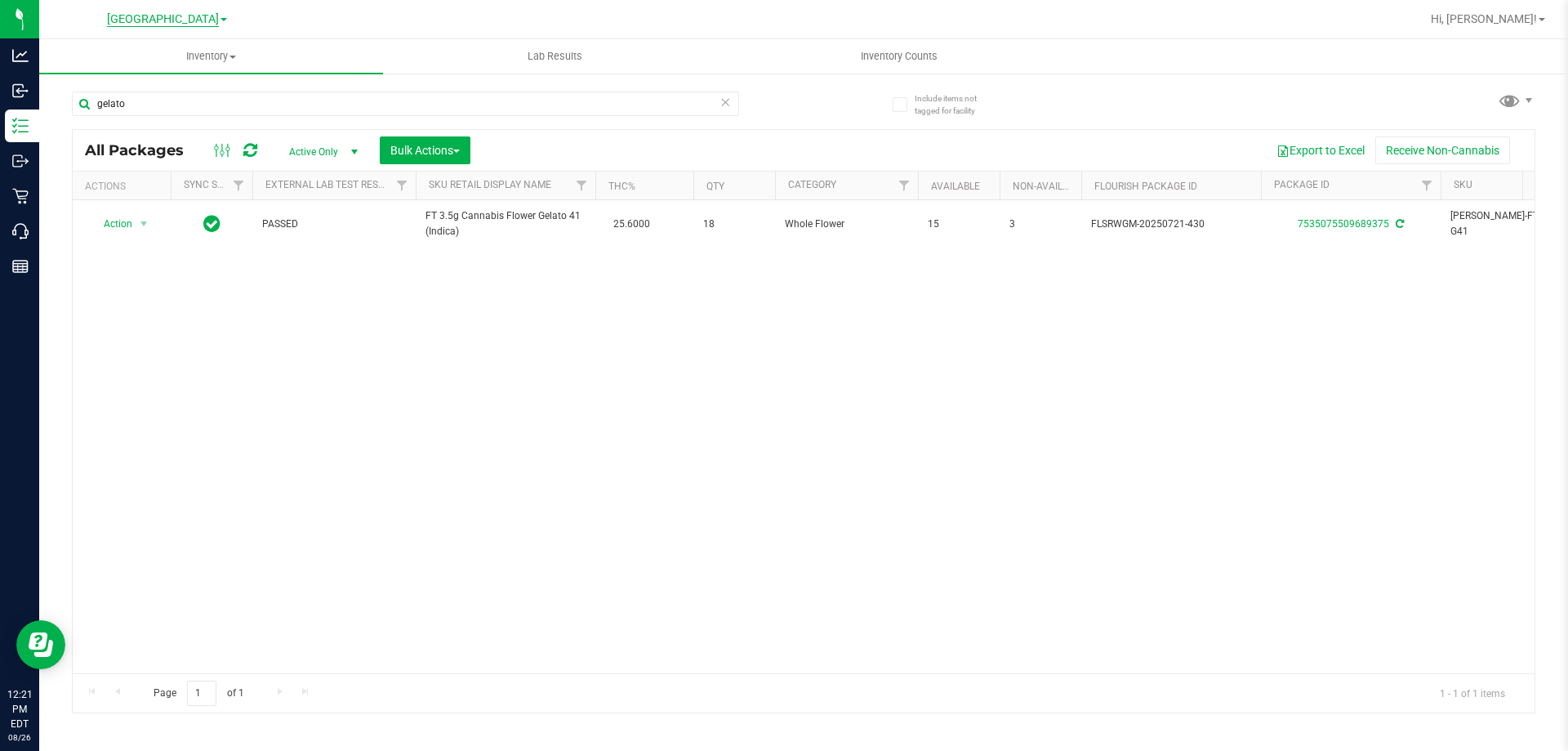
click at [166, 21] on span "[GEOGRAPHIC_DATA]" at bounding box center [162, 20] width 112 height 15
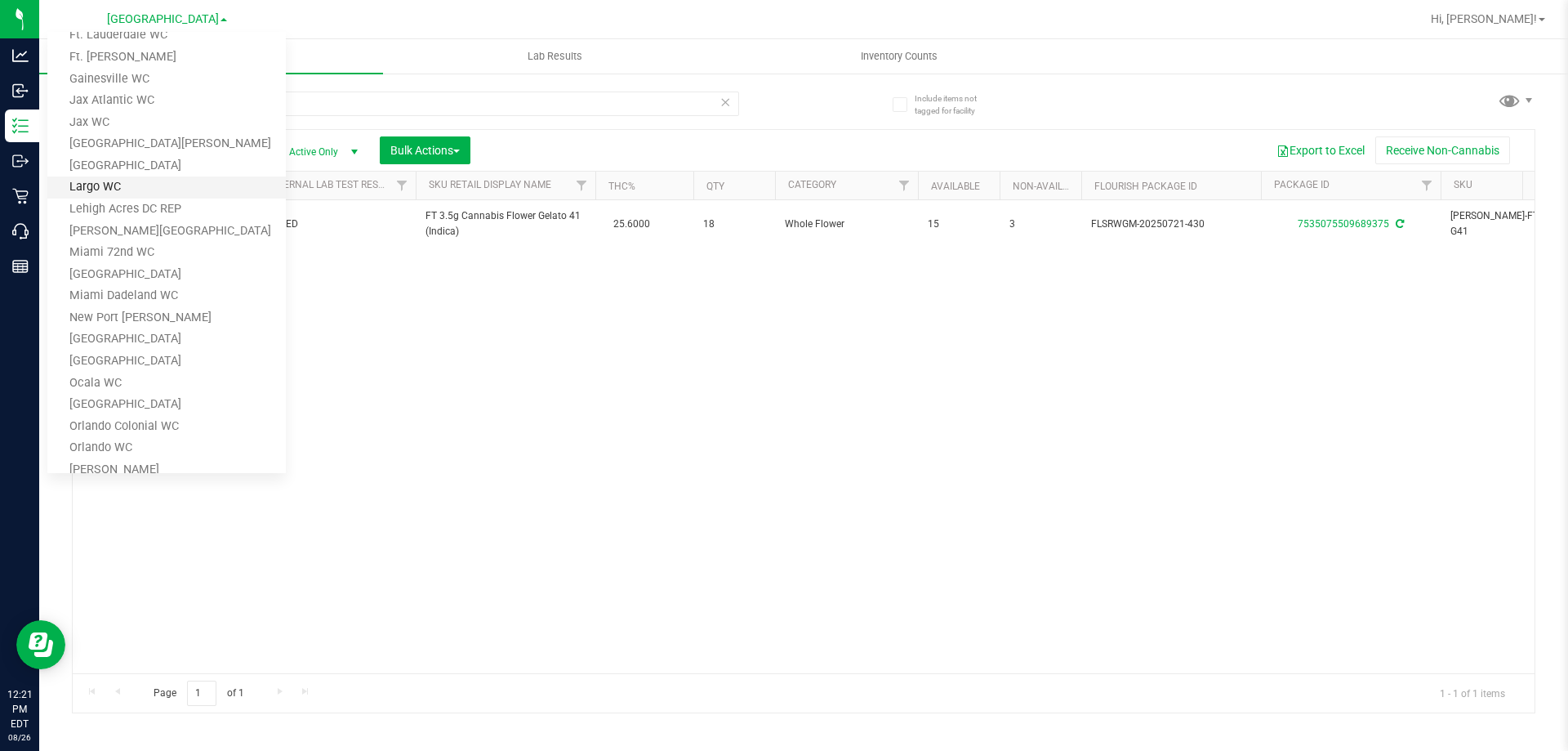
click at [129, 186] on link "Largo WC" at bounding box center [166, 188] width 238 height 23
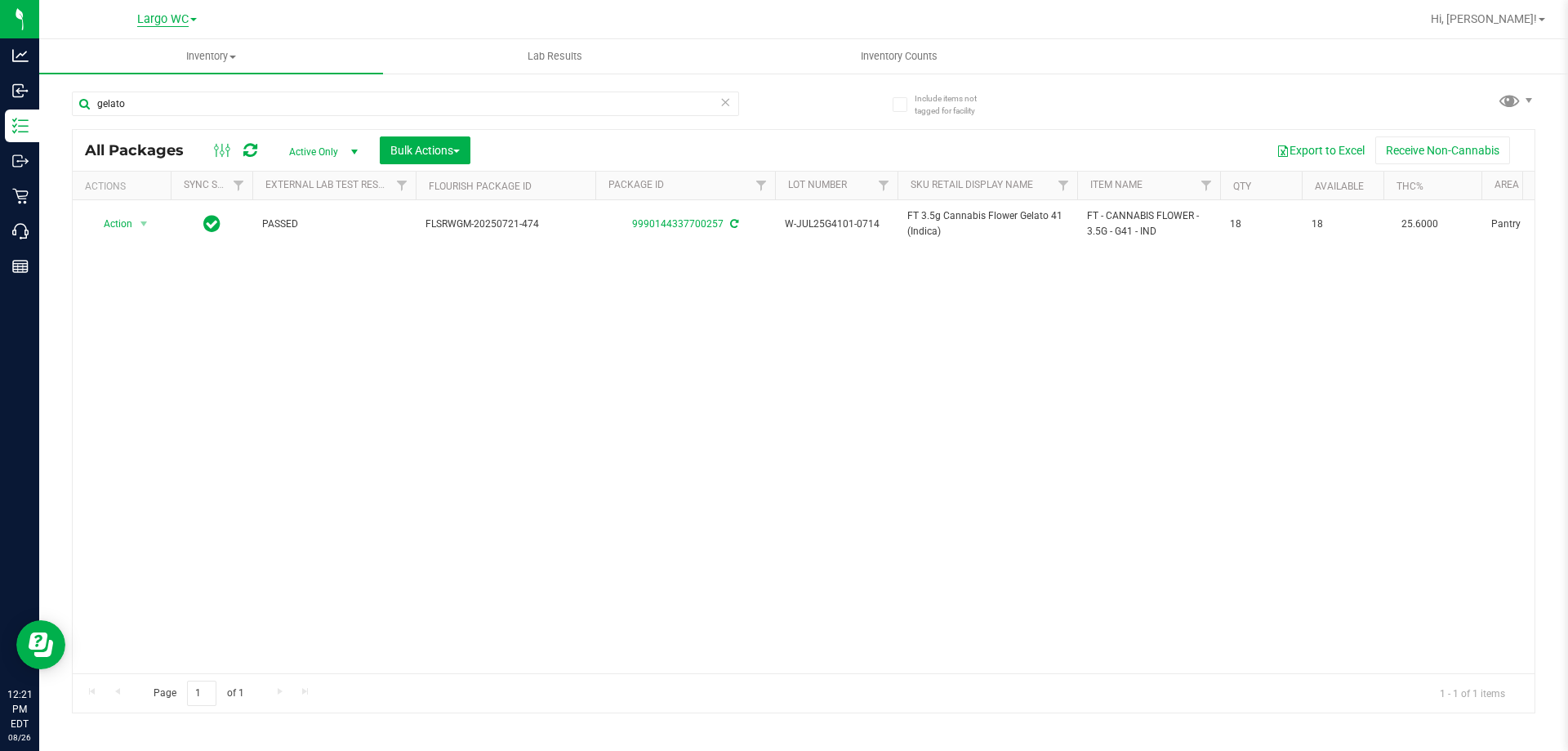
click at [166, 21] on span "Largo WC" at bounding box center [162, 20] width 52 height 15
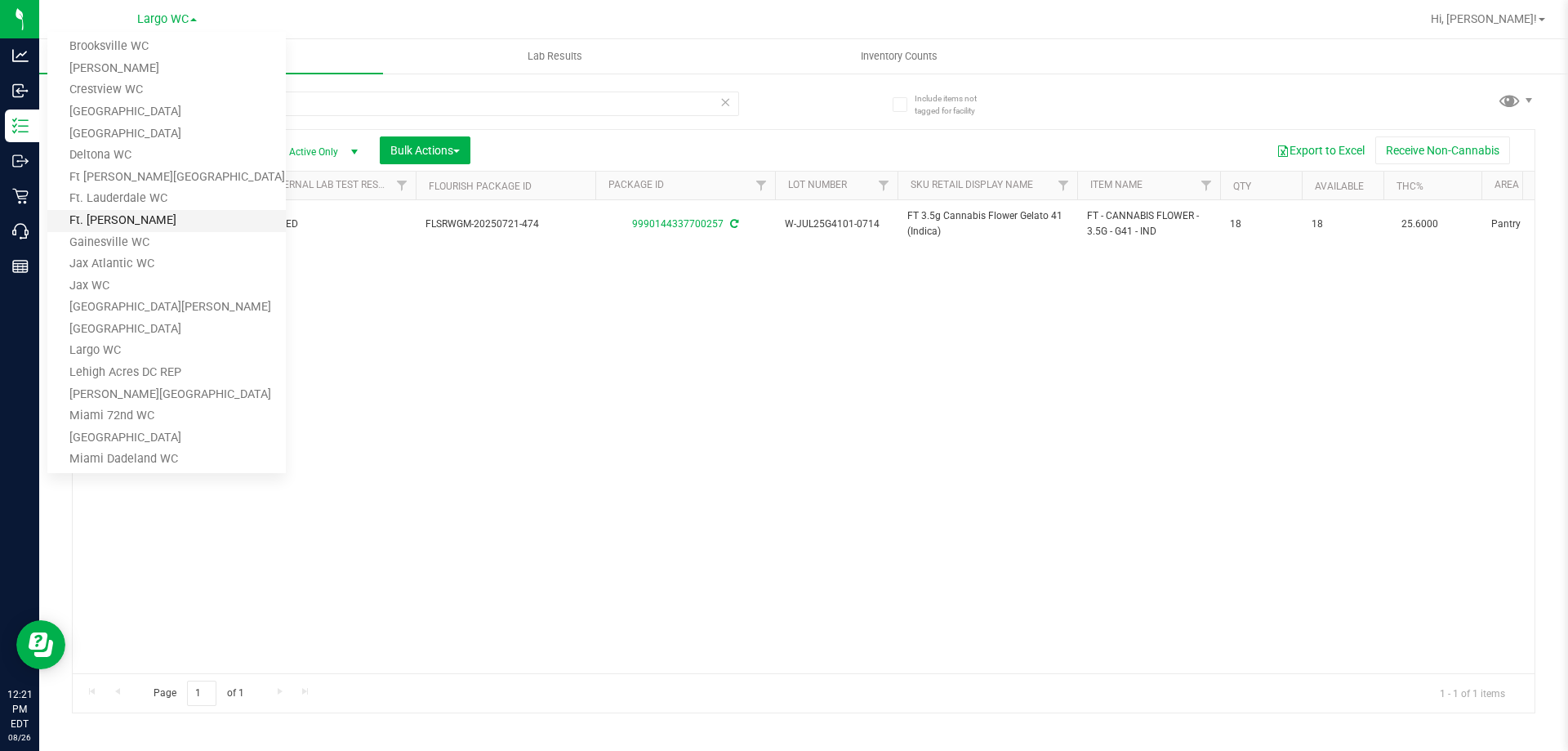
click at [118, 213] on link "Ft. Myers WC" at bounding box center [166, 222] width 238 height 23
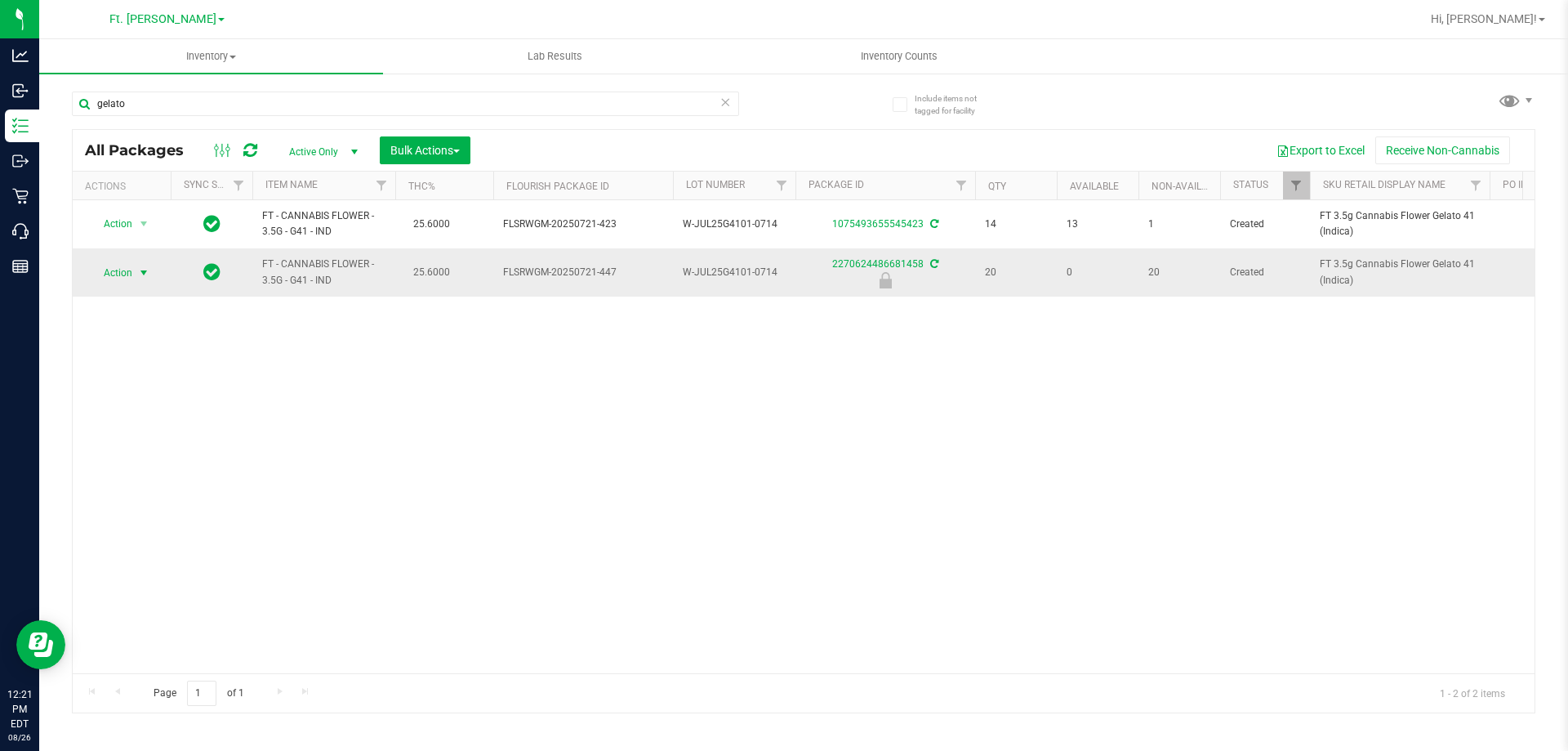
click at [140, 276] on span "select" at bounding box center [144, 273] width 13 height 13
click at [147, 430] on li "Unlock package" at bounding box center [142, 442] width 104 height 24
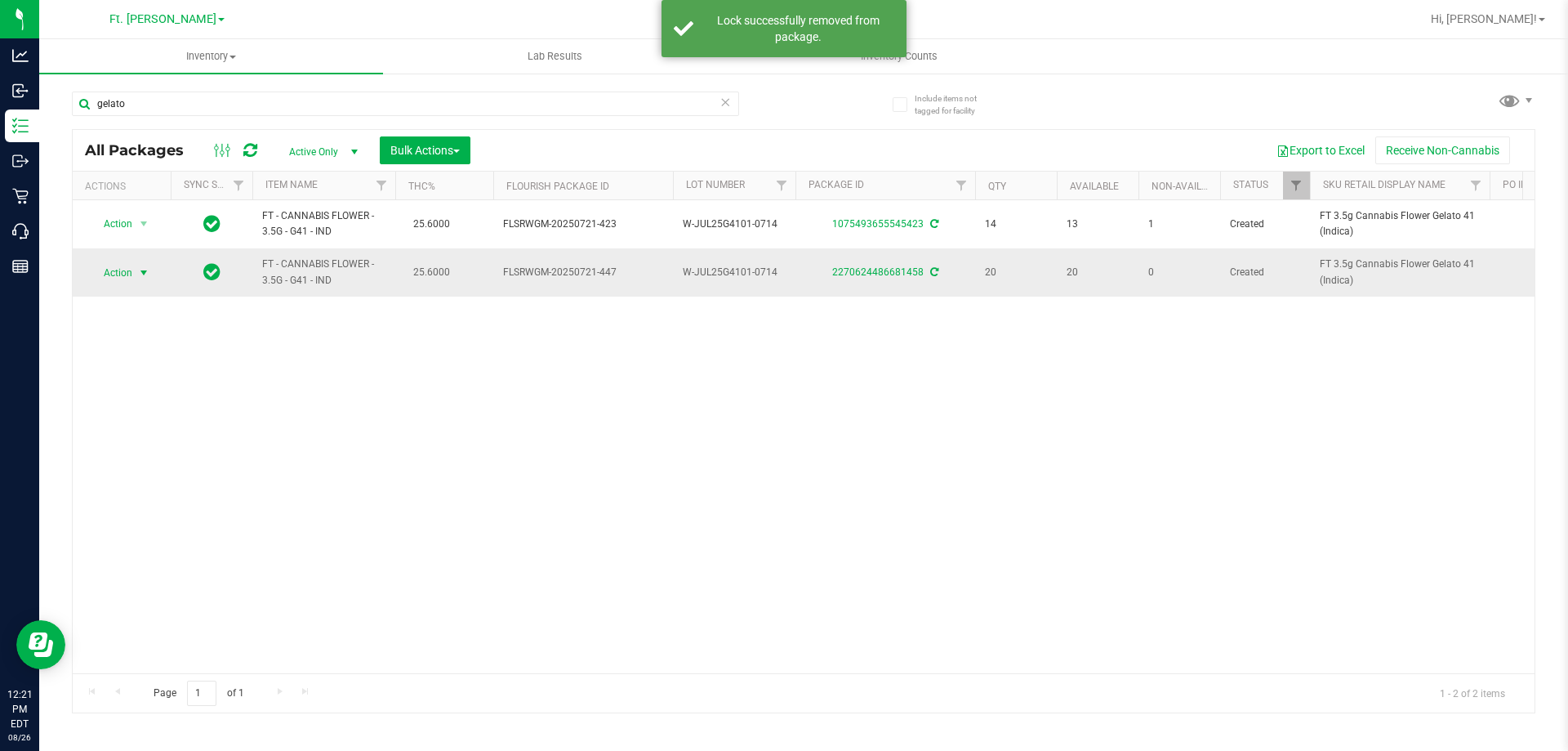
click at [143, 270] on span "select" at bounding box center [144, 273] width 13 height 13
click at [147, 401] on li "Lock package" at bounding box center [153, 397] width 127 height 24
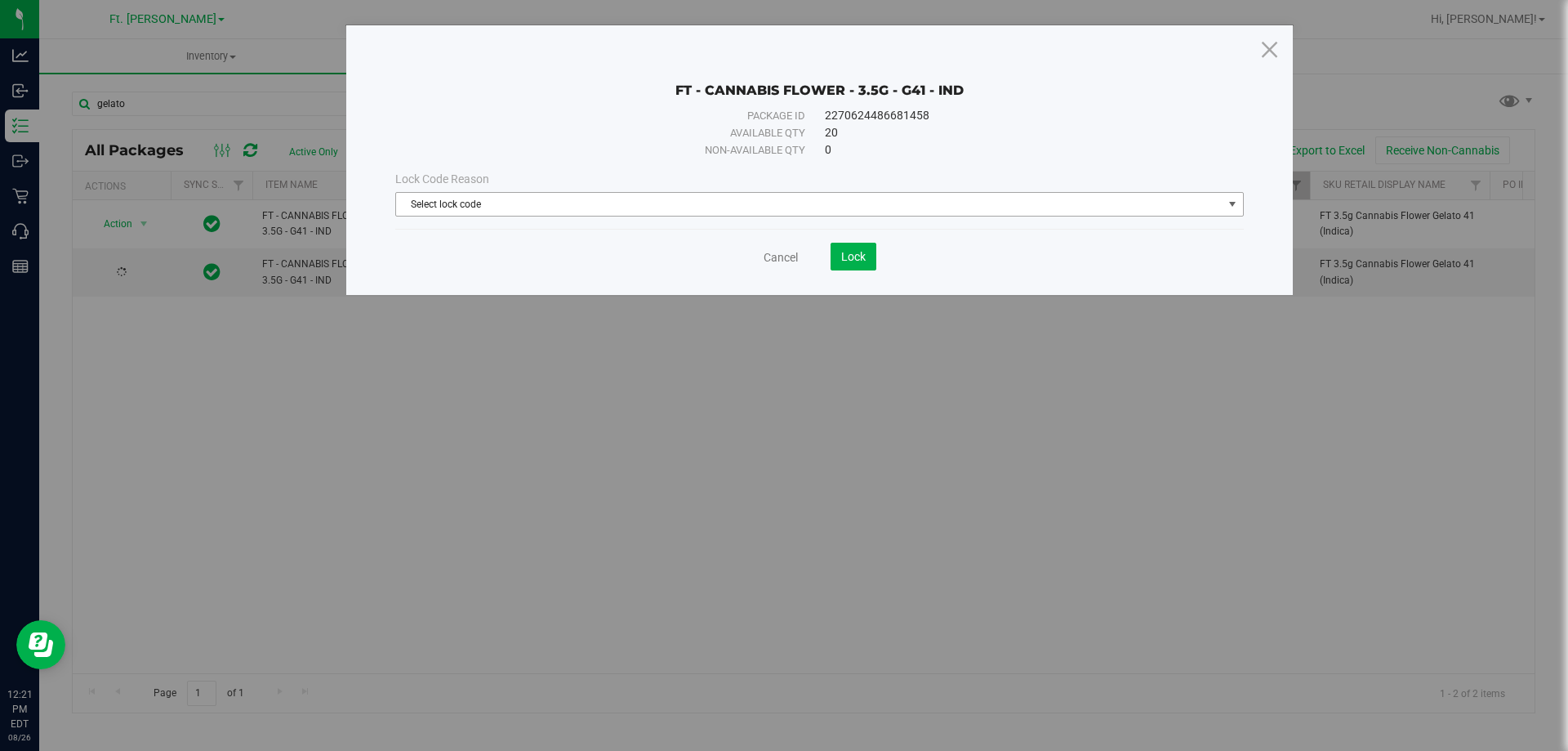
click at [464, 206] on span "Select lock code" at bounding box center [809, 204] width 827 height 23
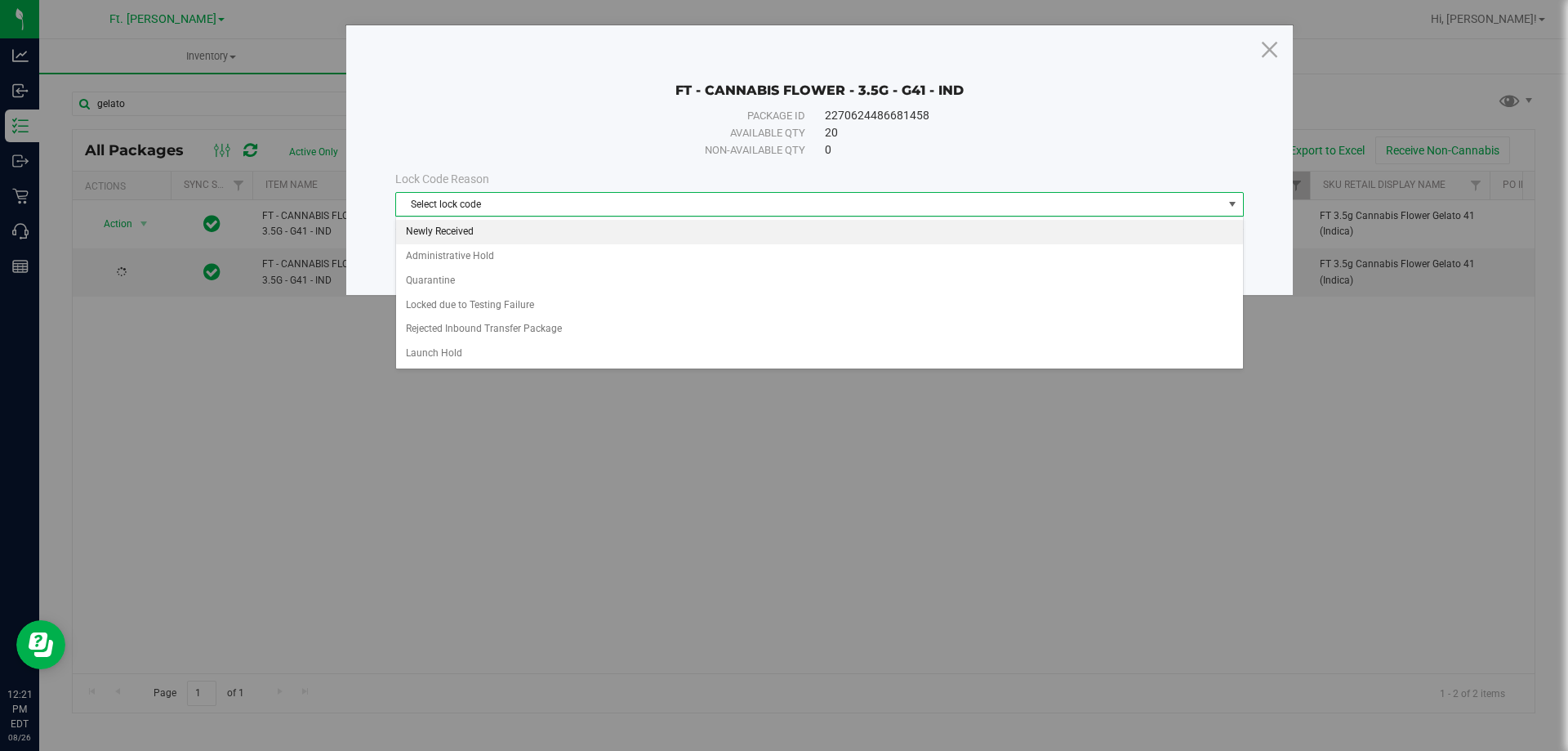
click at [464, 232] on li "Newly Received" at bounding box center [819, 232] width 847 height 24
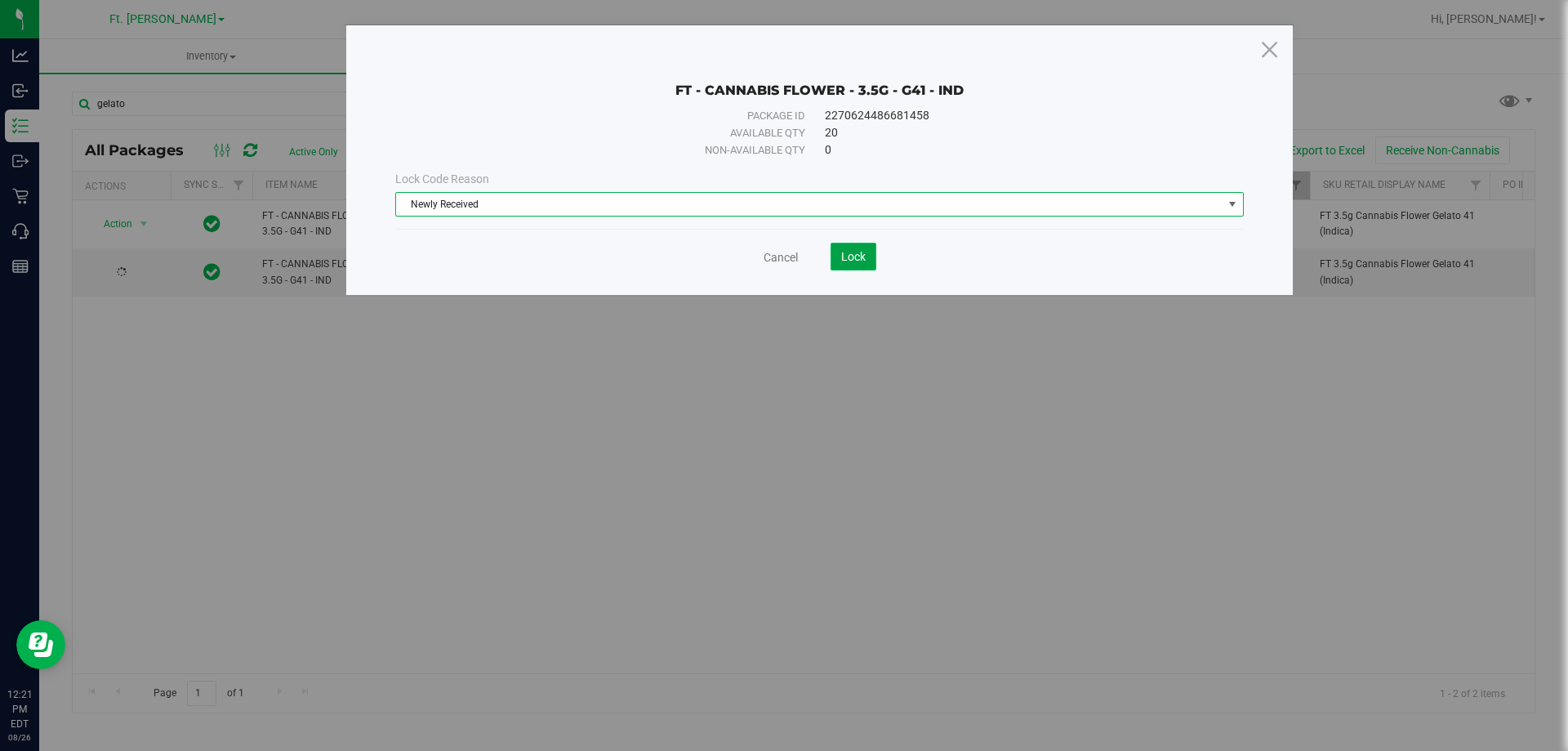
click at [855, 262] on span "Lock" at bounding box center [854, 256] width 24 height 13
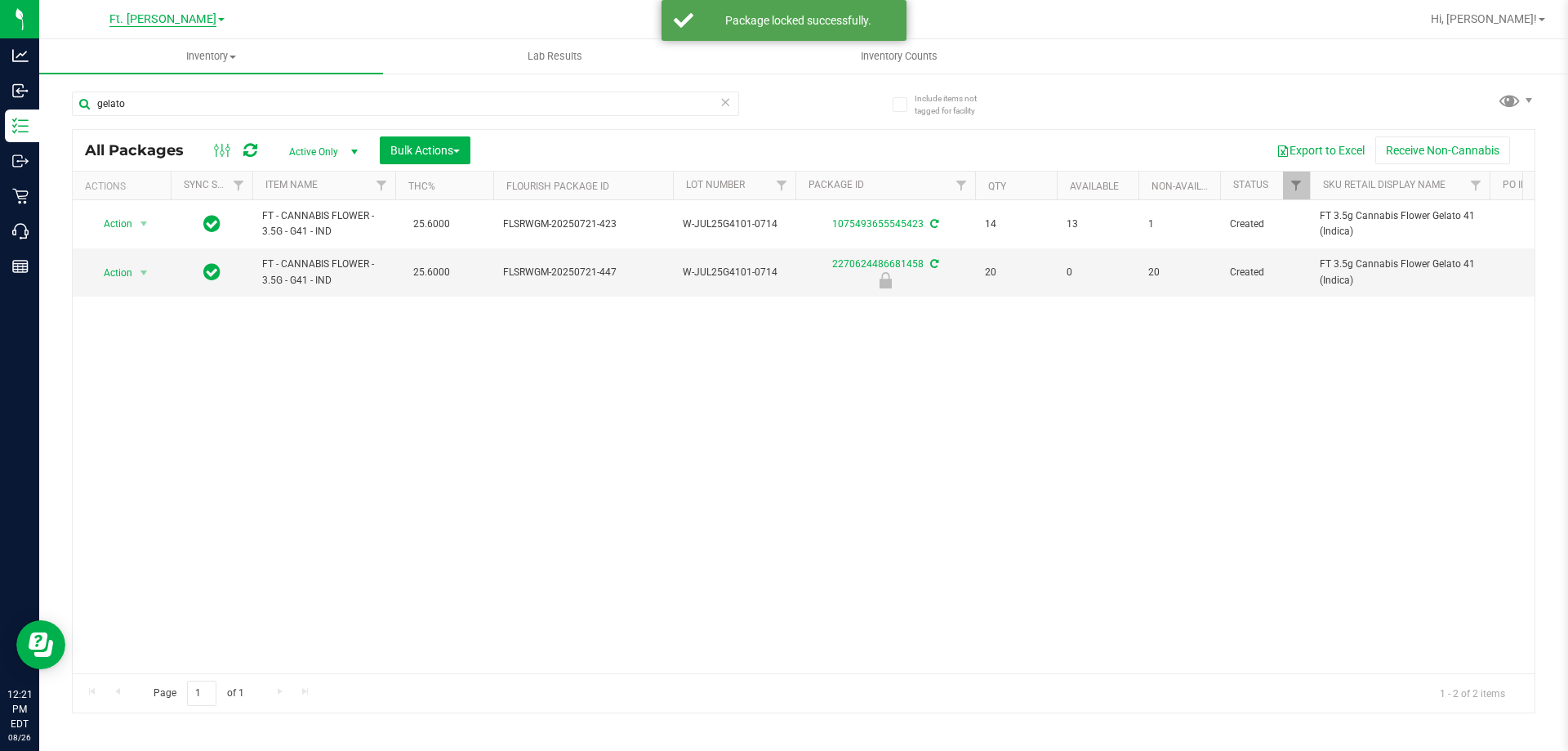
click at [180, 23] on span "Ft. Myers WC" at bounding box center [163, 20] width 71 height 15
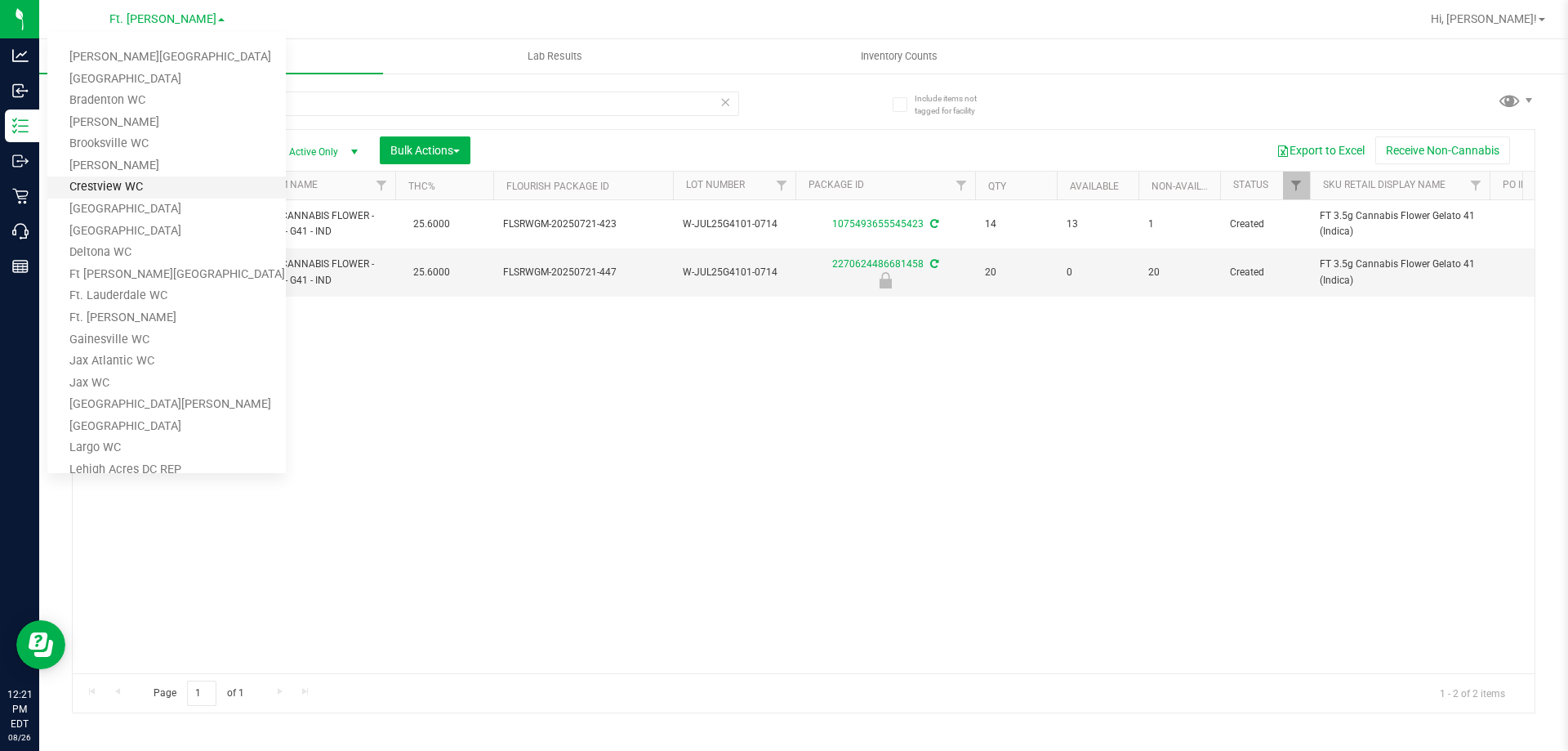
click at [123, 192] on link "Crestview WC" at bounding box center [166, 188] width 238 height 23
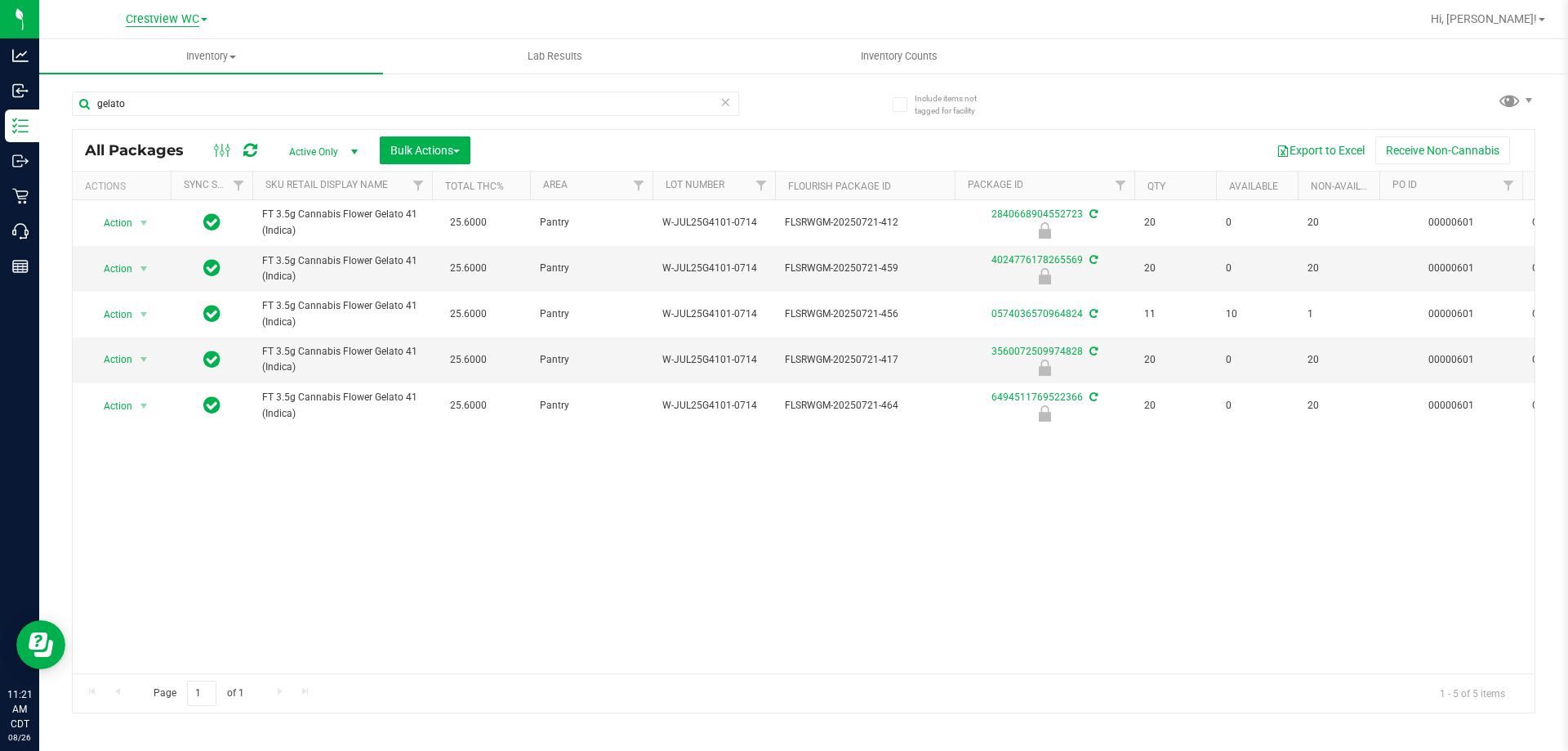
click at [181, 23] on span "Crestview WC" at bounding box center [162, 20] width 73 height 15
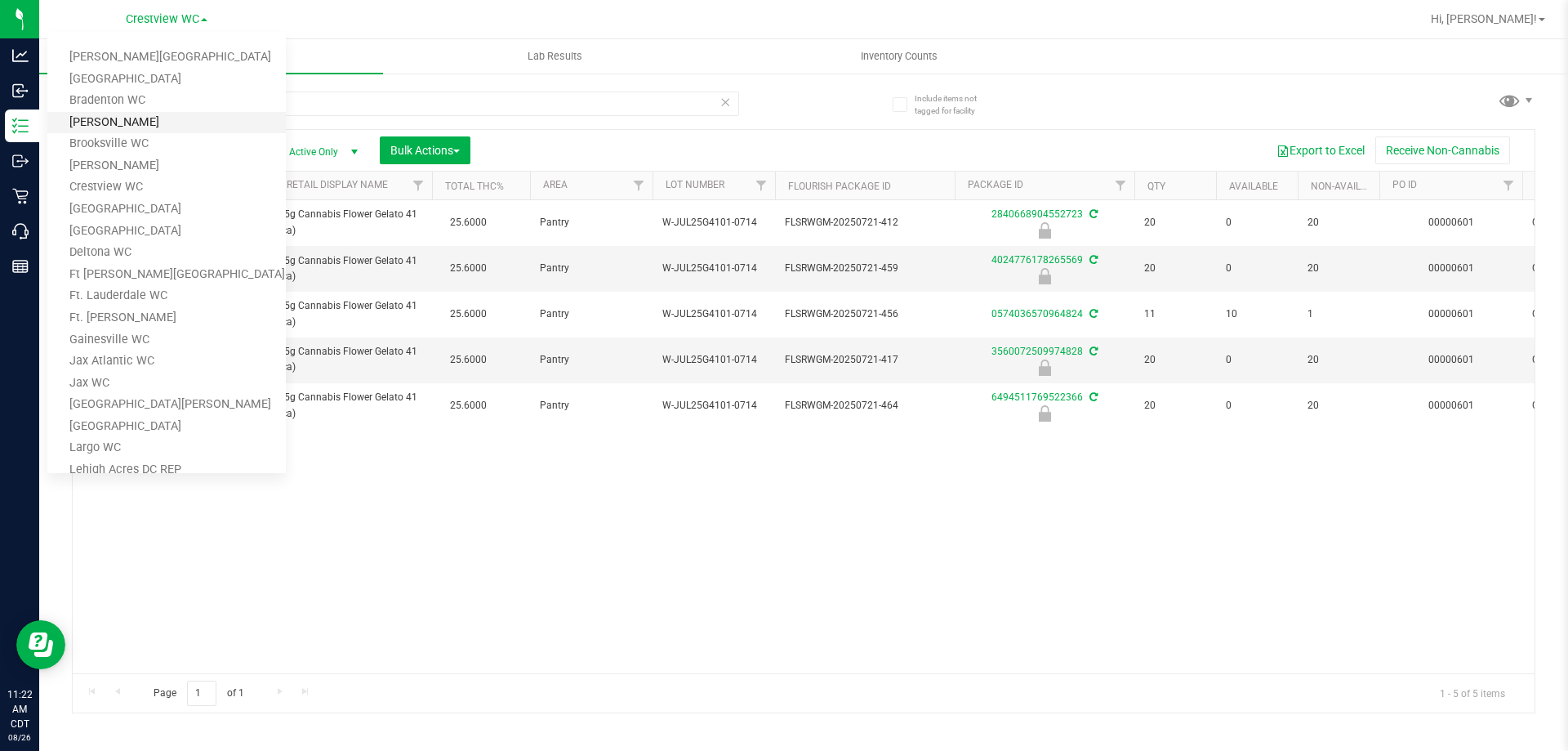
click at [110, 130] on link "[PERSON_NAME]" at bounding box center [166, 123] width 238 height 23
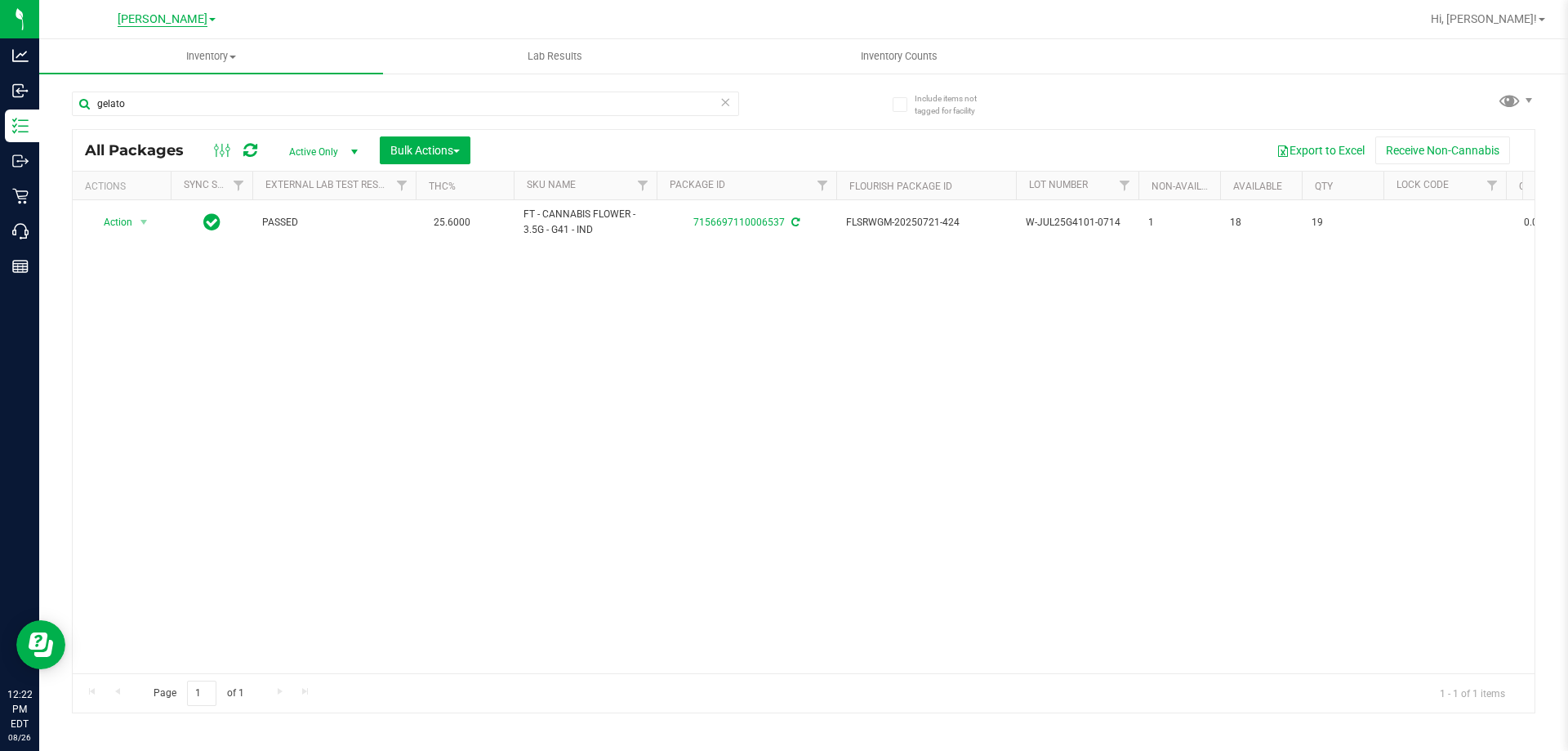
click at [182, 22] on span "[PERSON_NAME]" at bounding box center [162, 20] width 90 height 15
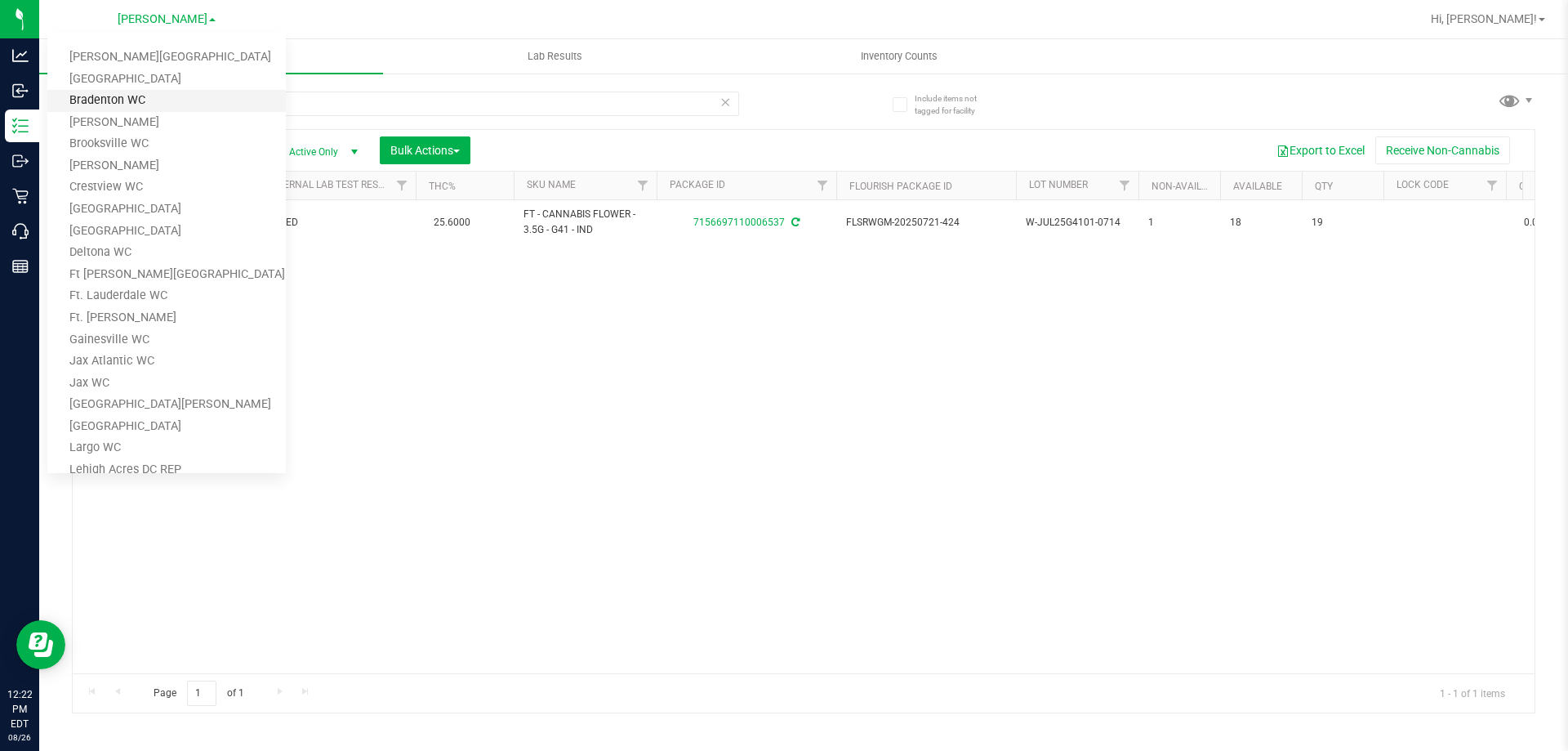
click at [111, 98] on link "Bradenton WC" at bounding box center [166, 101] width 238 height 23
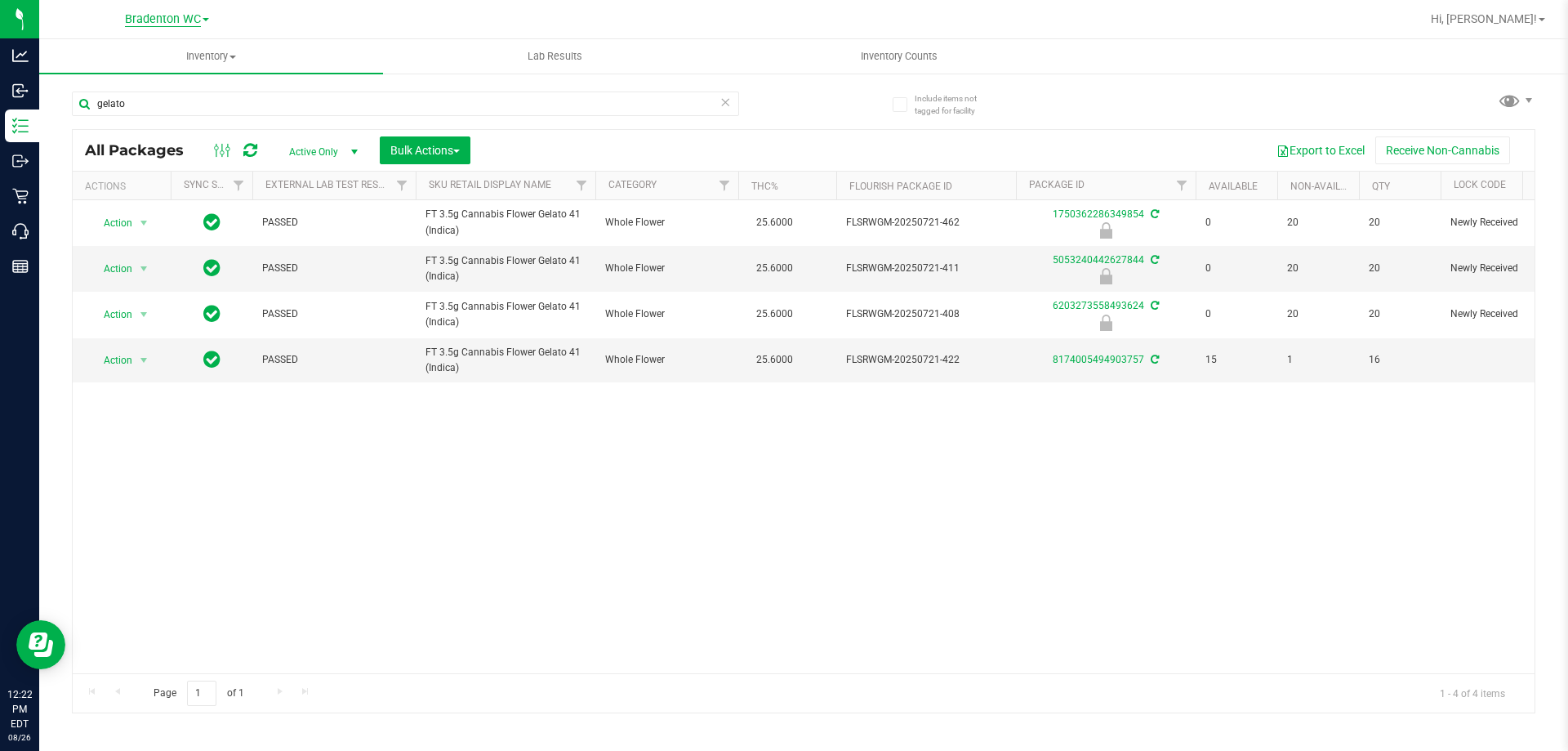
click at [166, 15] on span "Bradenton WC" at bounding box center [162, 20] width 76 height 15
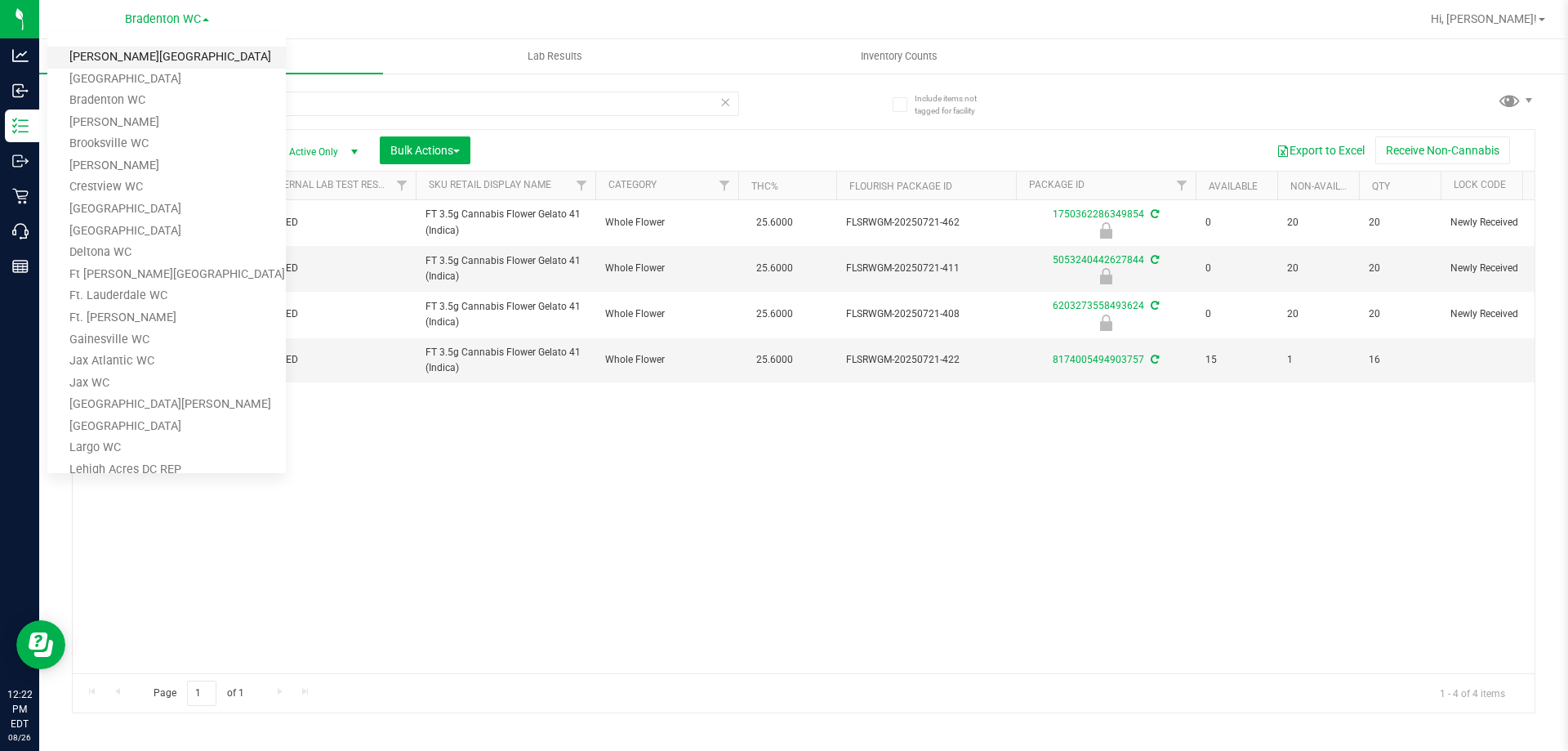
click at [142, 60] on link "[PERSON_NAME][GEOGRAPHIC_DATA]" at bounding box center [166, 58] width 238 height 23
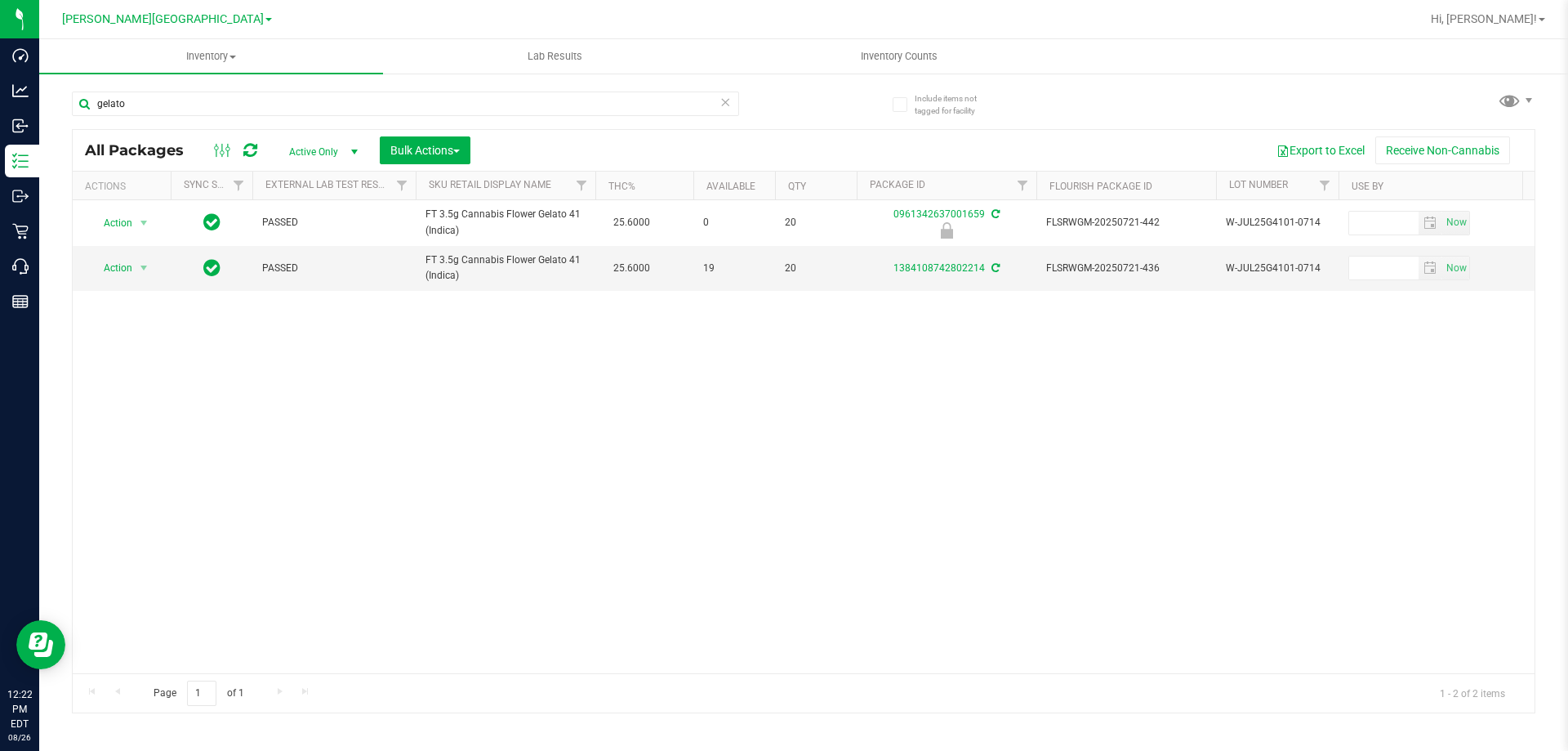
scroll to position [0, 316]
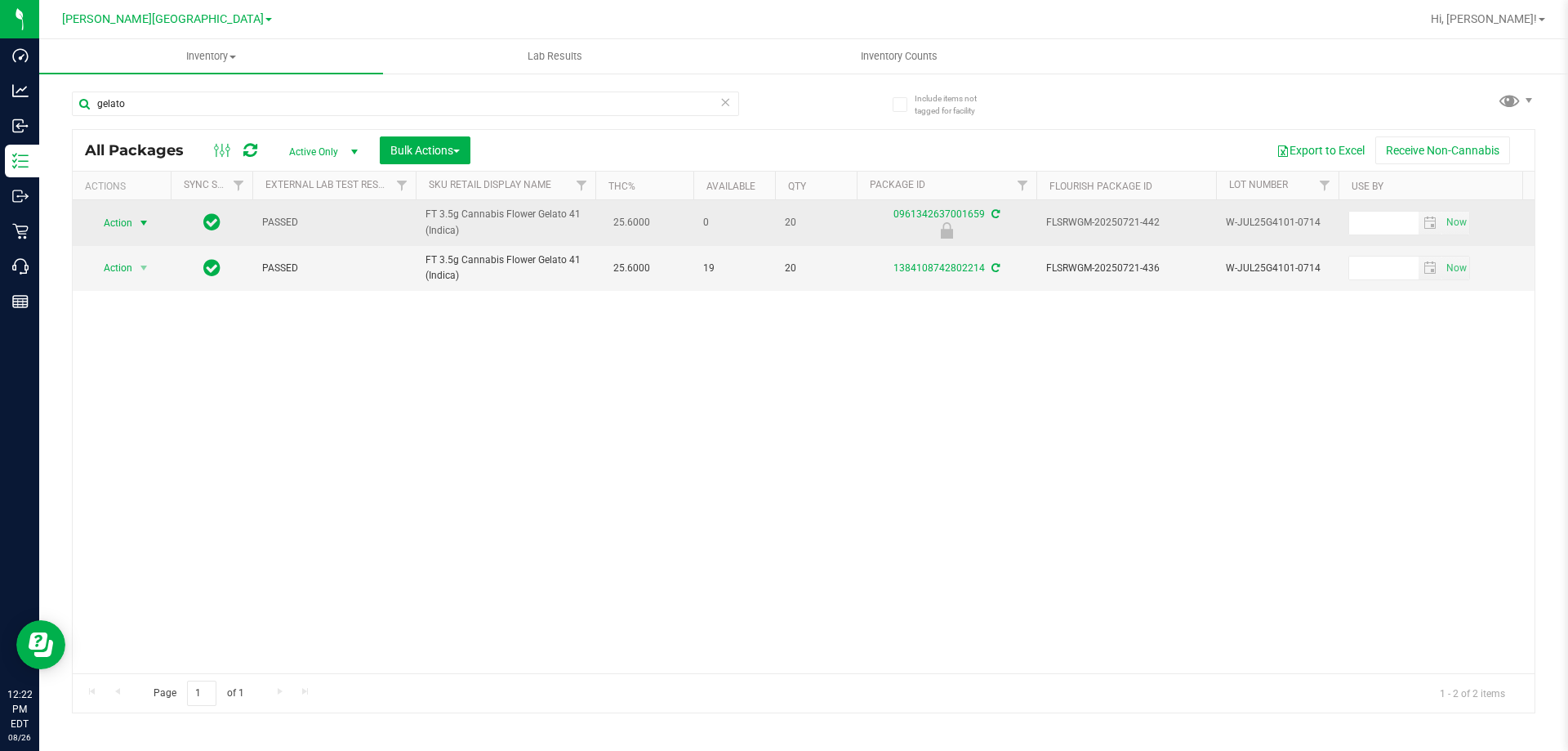
click at [144, 220] on span "select" at bounding box center [144, 223] width 13 height 13
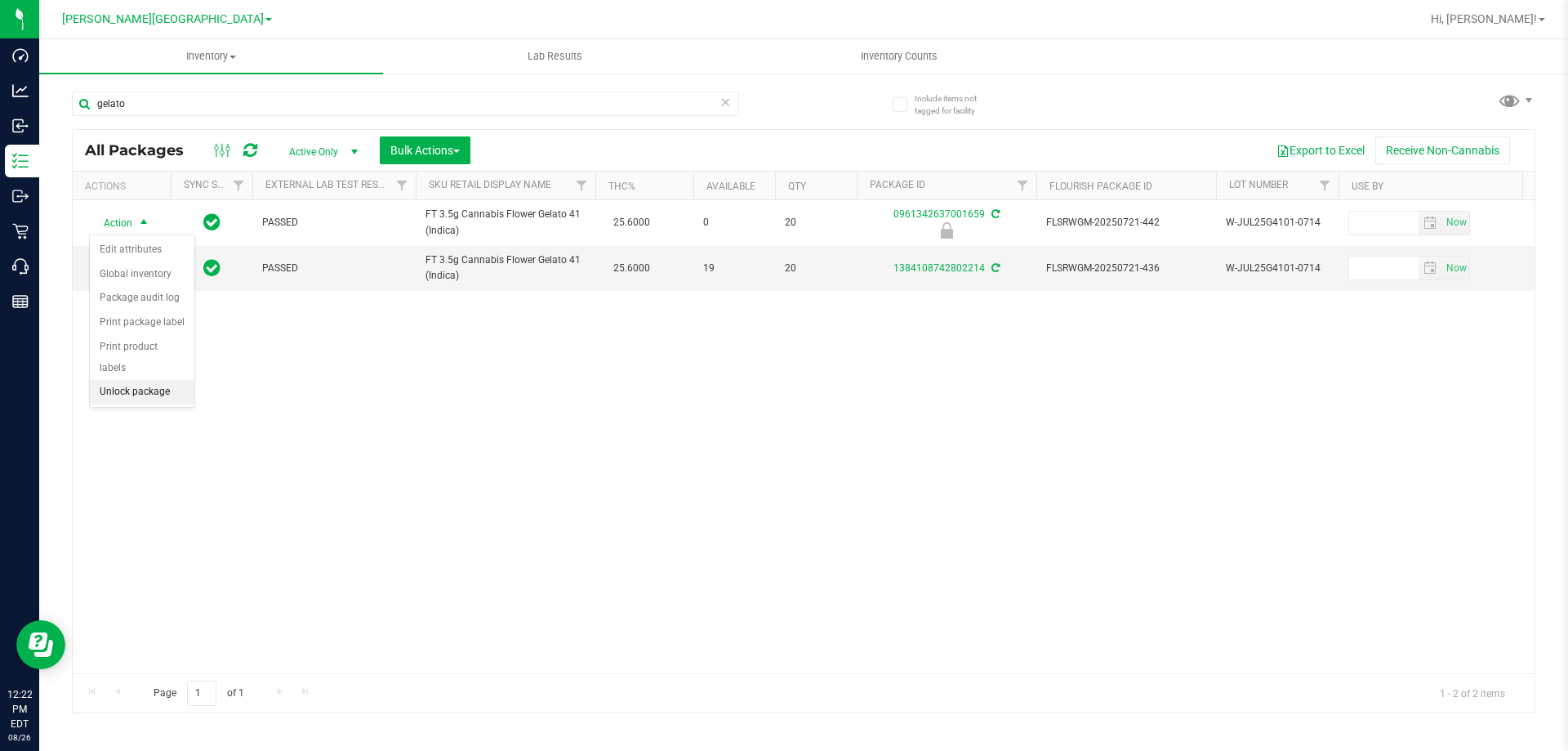
click at [140, 380] on li "Unlock package" at bounding box center [142, 392] width 104 height 24
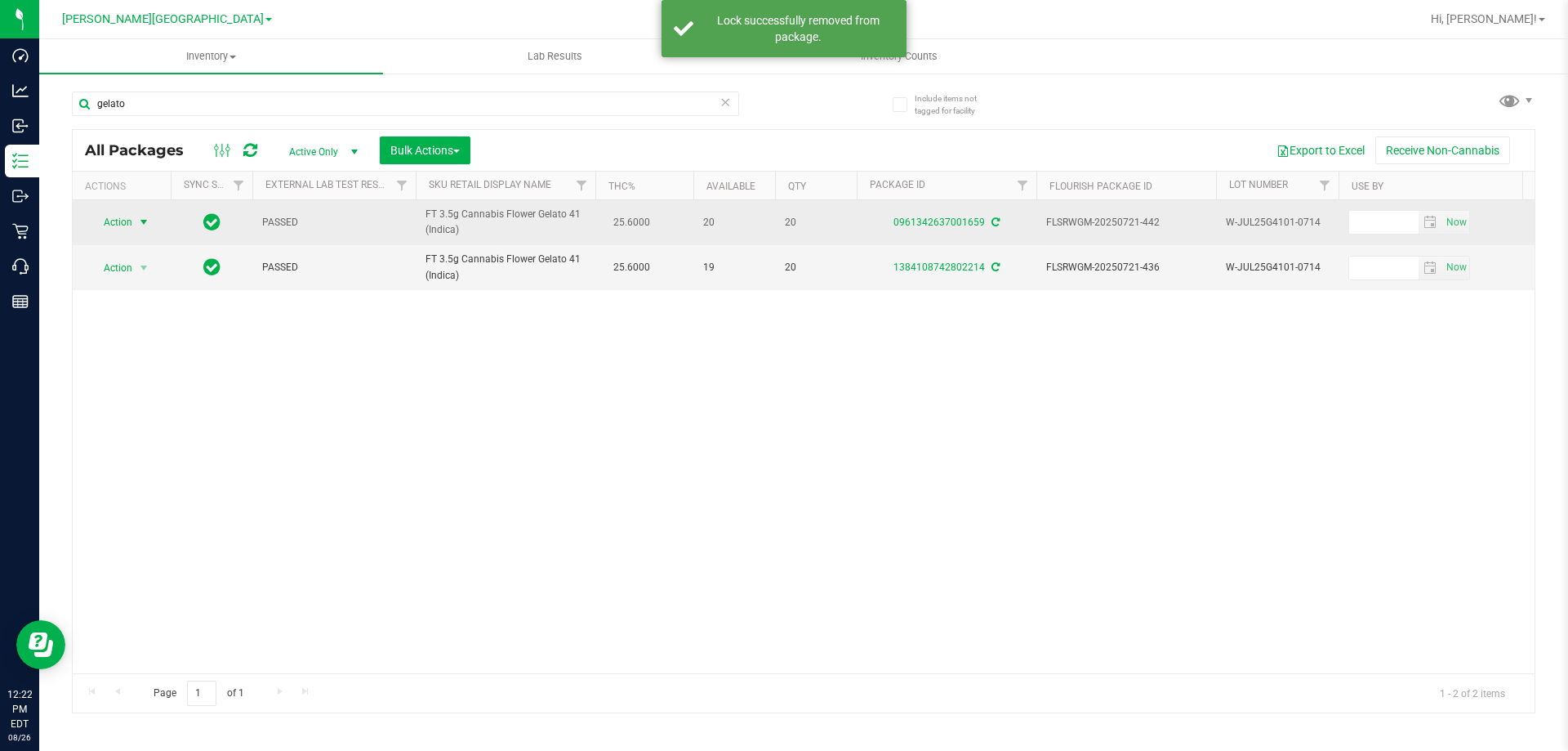
click at [145, 224] on span "select" at bounding box center [144, 222] width 13 height 13
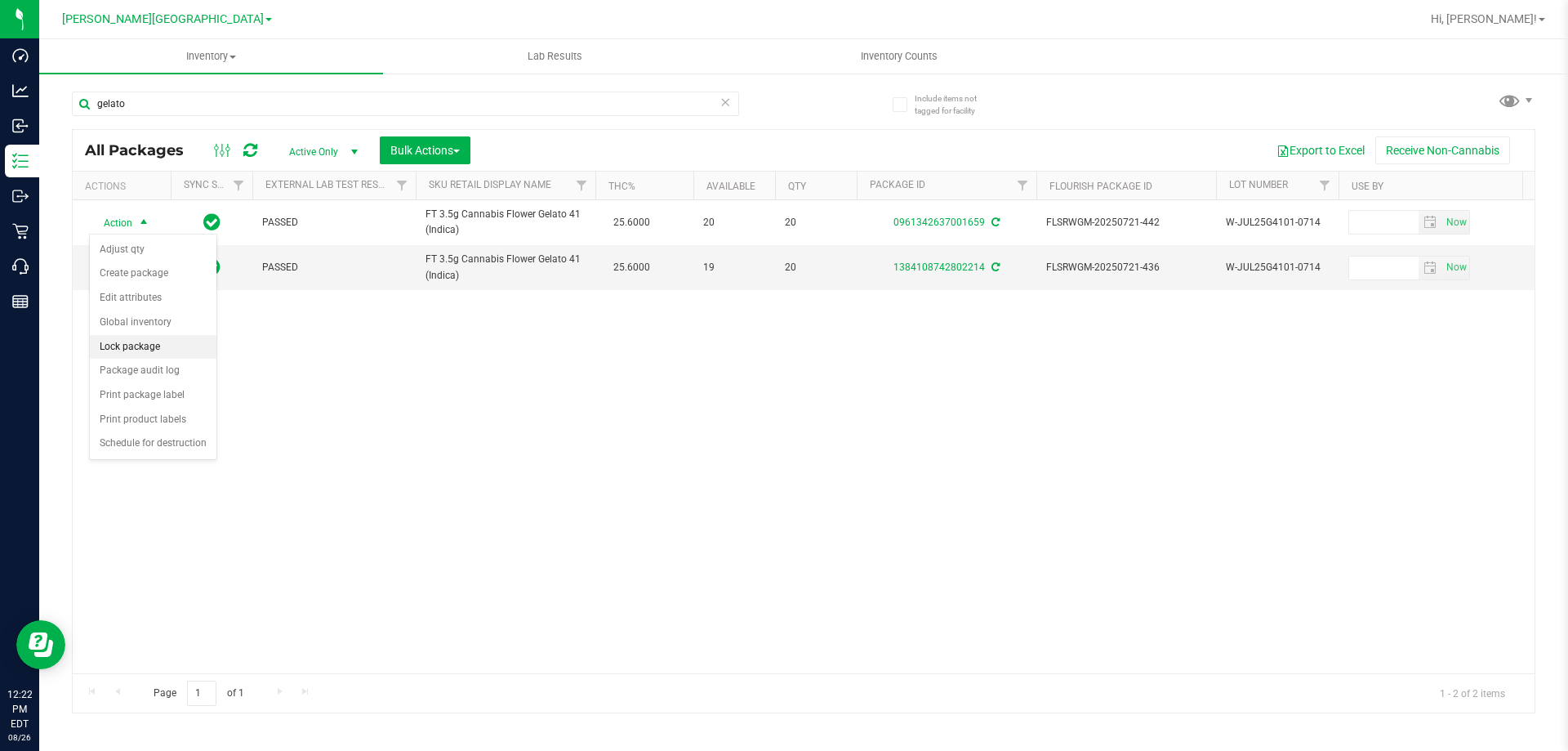
click at [137, 347] on li "Lock package" at bounding box center [153, 347] width 127 height 24
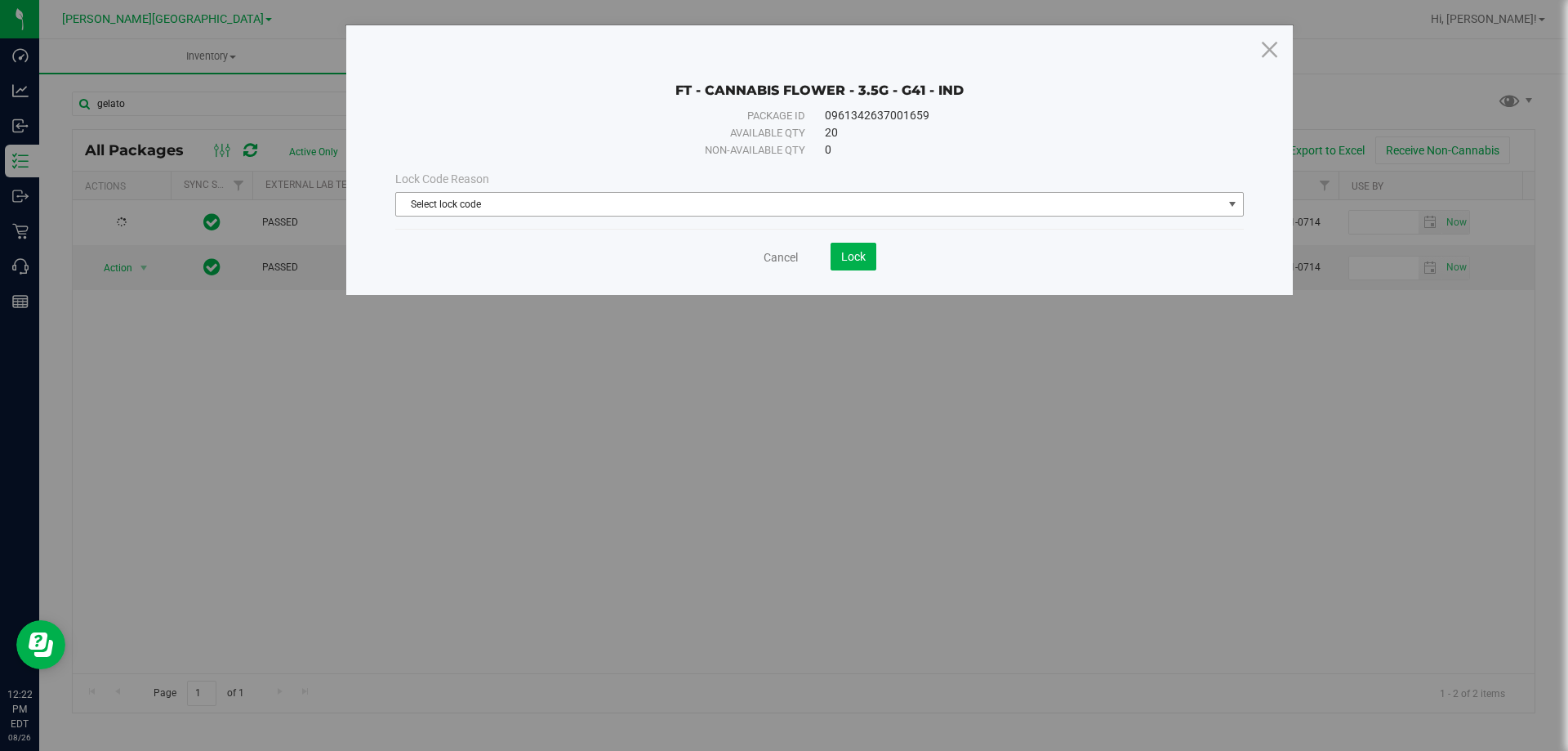
click at [437, 198] on span "Select lock code" at bounding box center [809, 204] width 827 height 23
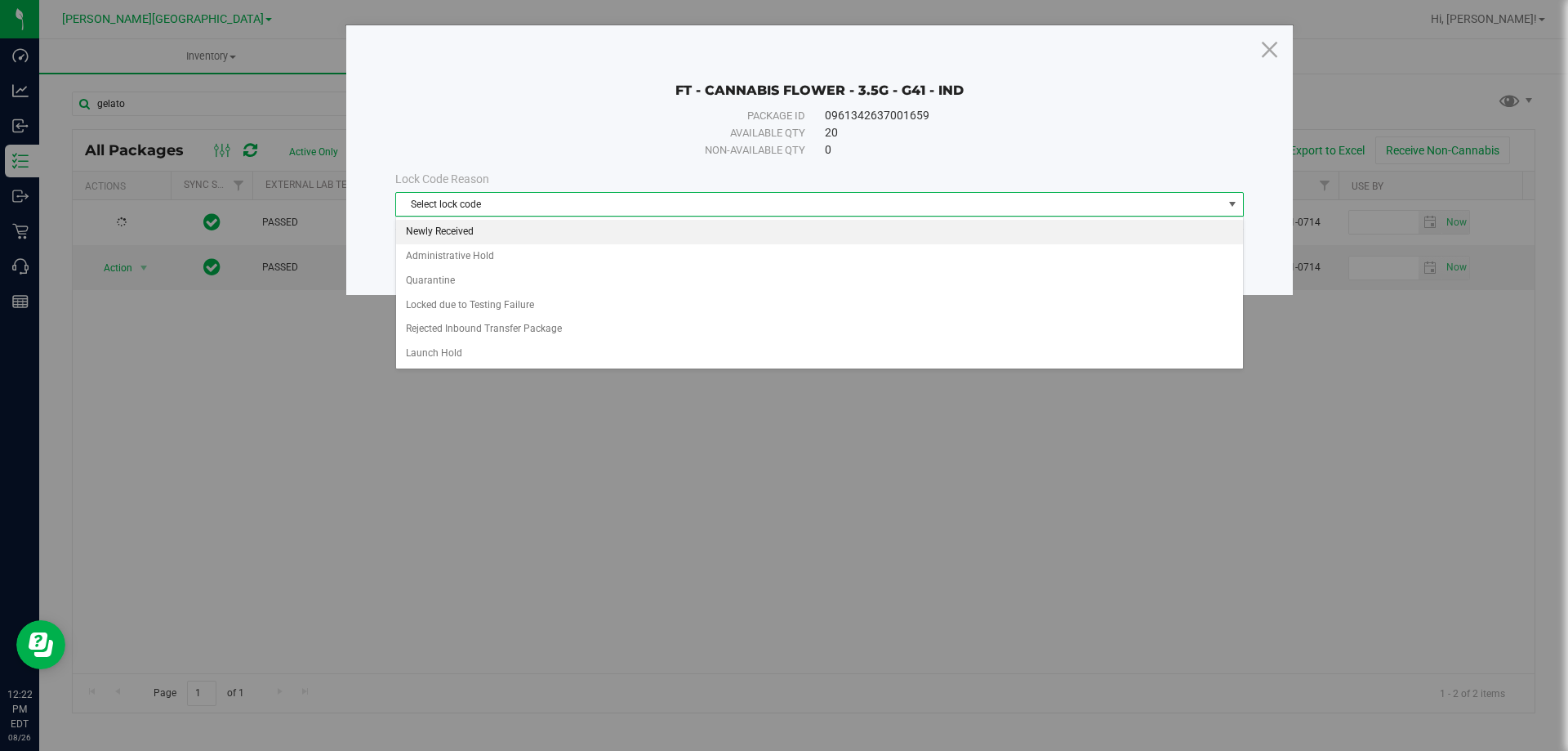
click at [443, 228] on li "Newly Received" at bounding box center [819, 232] width 847 height 24
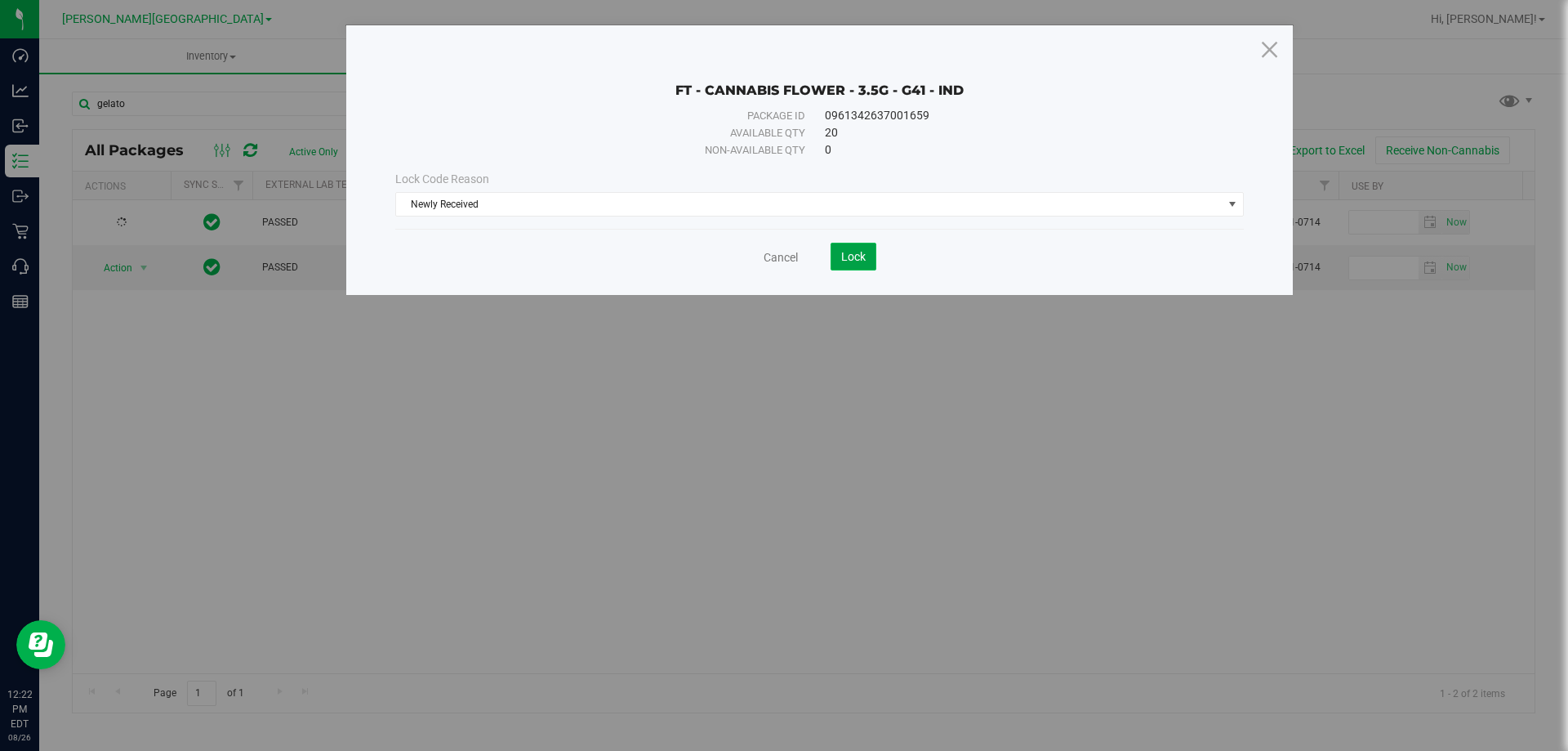
click at [846, 260] on span "Lock" at bounding box center [854, 256] width 24 height 13
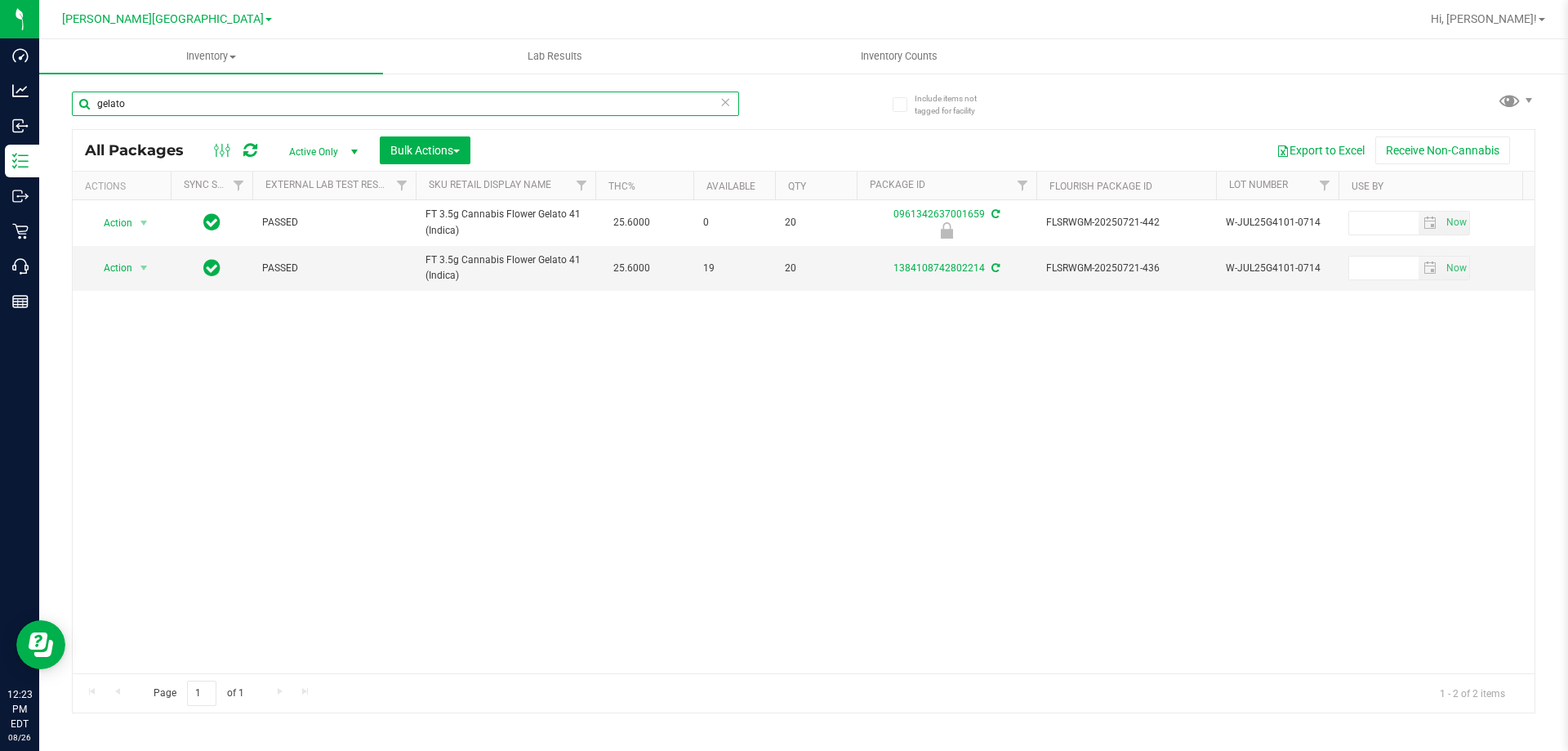
drag, startPoint x: 151, startPoint y: 102, endPoint x: 64, endPoint y: 104, distance: 87.0
click at [64, 104] on div "Include items not tagged for facility gelato All Packages Active Only Active On…" at bounding box center [804, 321] width 1530 height 498
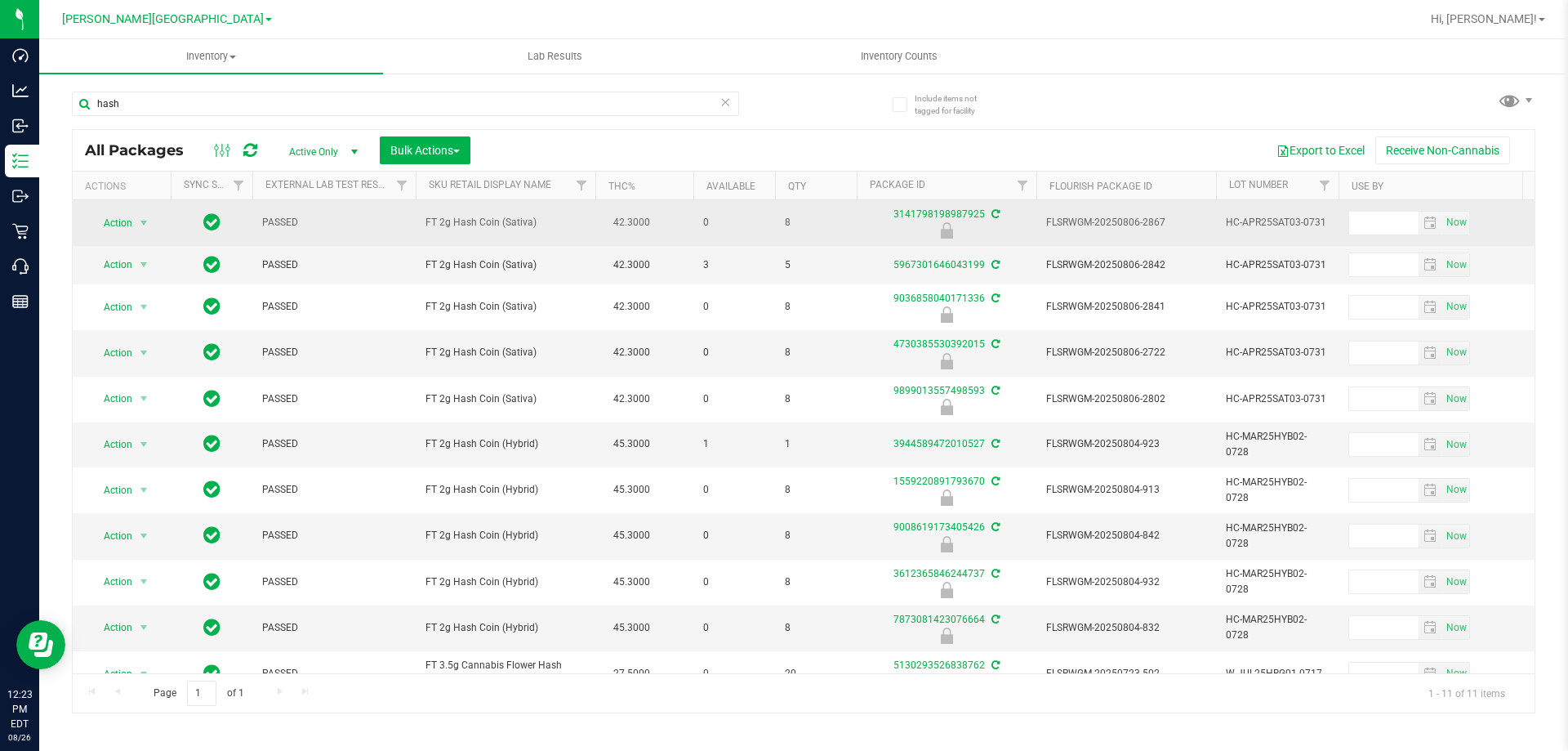
drag, startPoint x: 499, startPoint y: 222, endPoint x: 417, endPoint y: 225, distance: 82.1
click at [417, 225] on td "FT 2g Hash Coin (Sativa)" at bounding box center [506, 222] width 180 height 46
copy span "FT 2g Hash Coin"
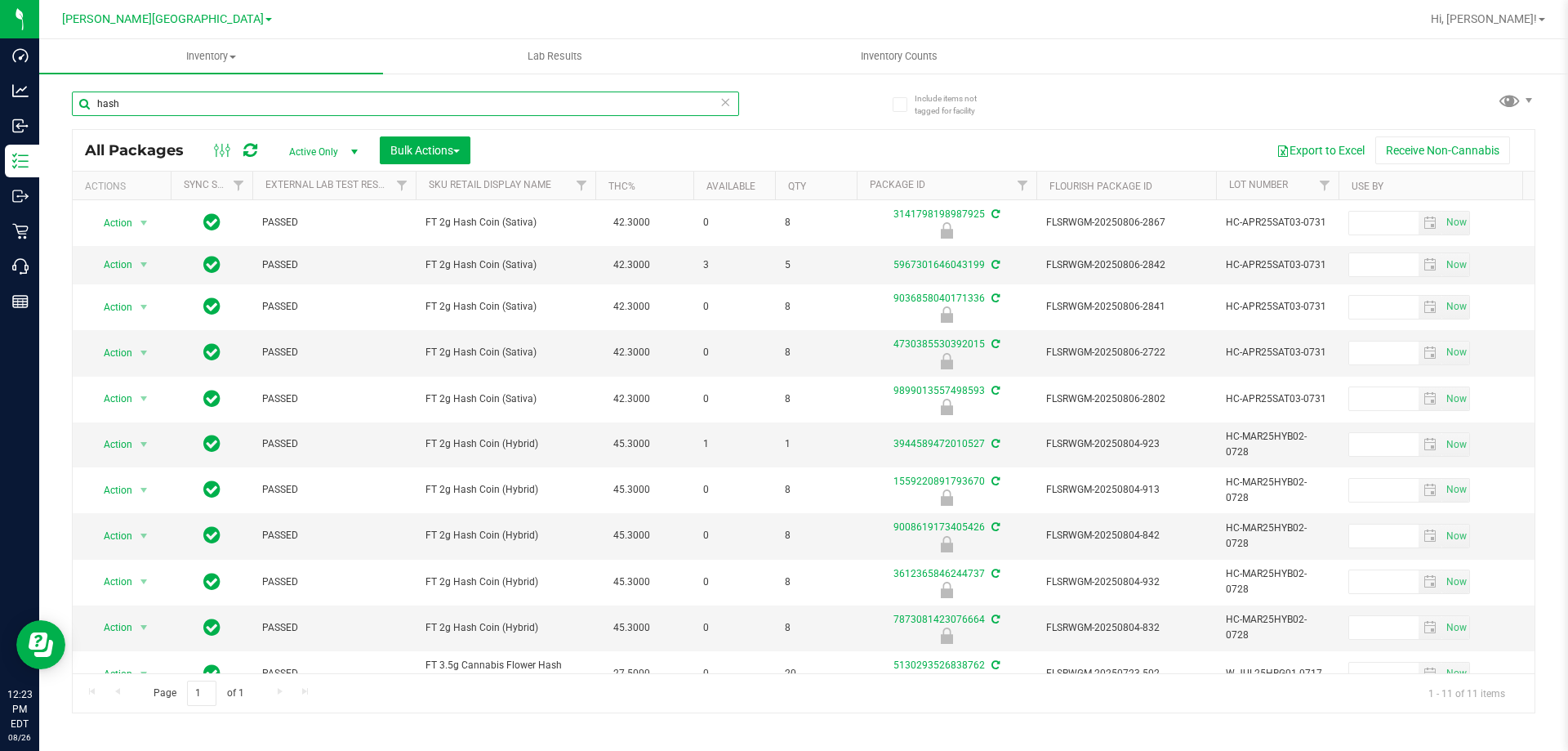
drag, startPoint x: 181, startPoint y: 106, endPoint x: 98, endPoint y: 104, distance: 83.0
click at [98, 104] on input "hash" at bounding box center [405, 103] width 667 height 24
paste input "FT 2g Hash Coin"
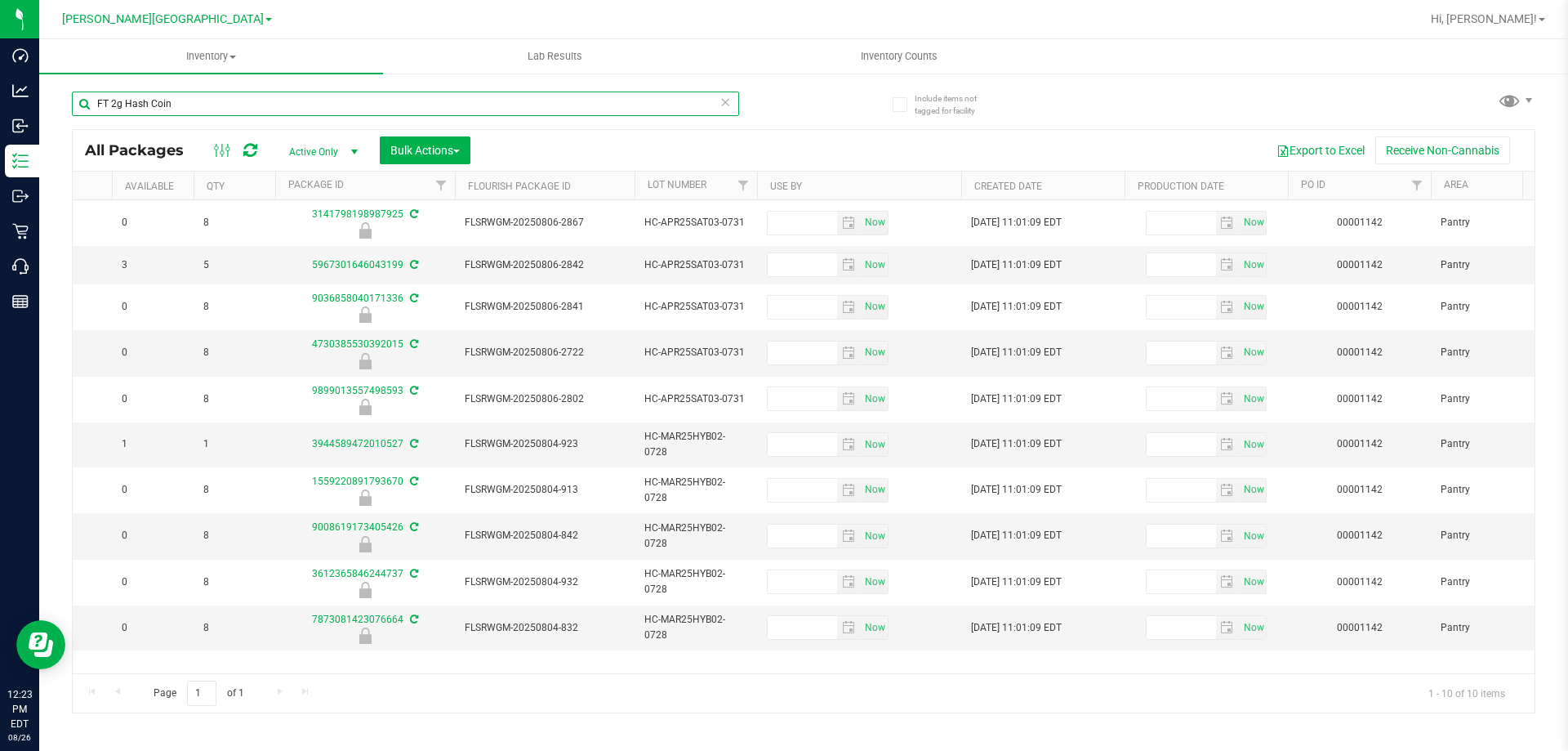
scroll to position [0, 452]
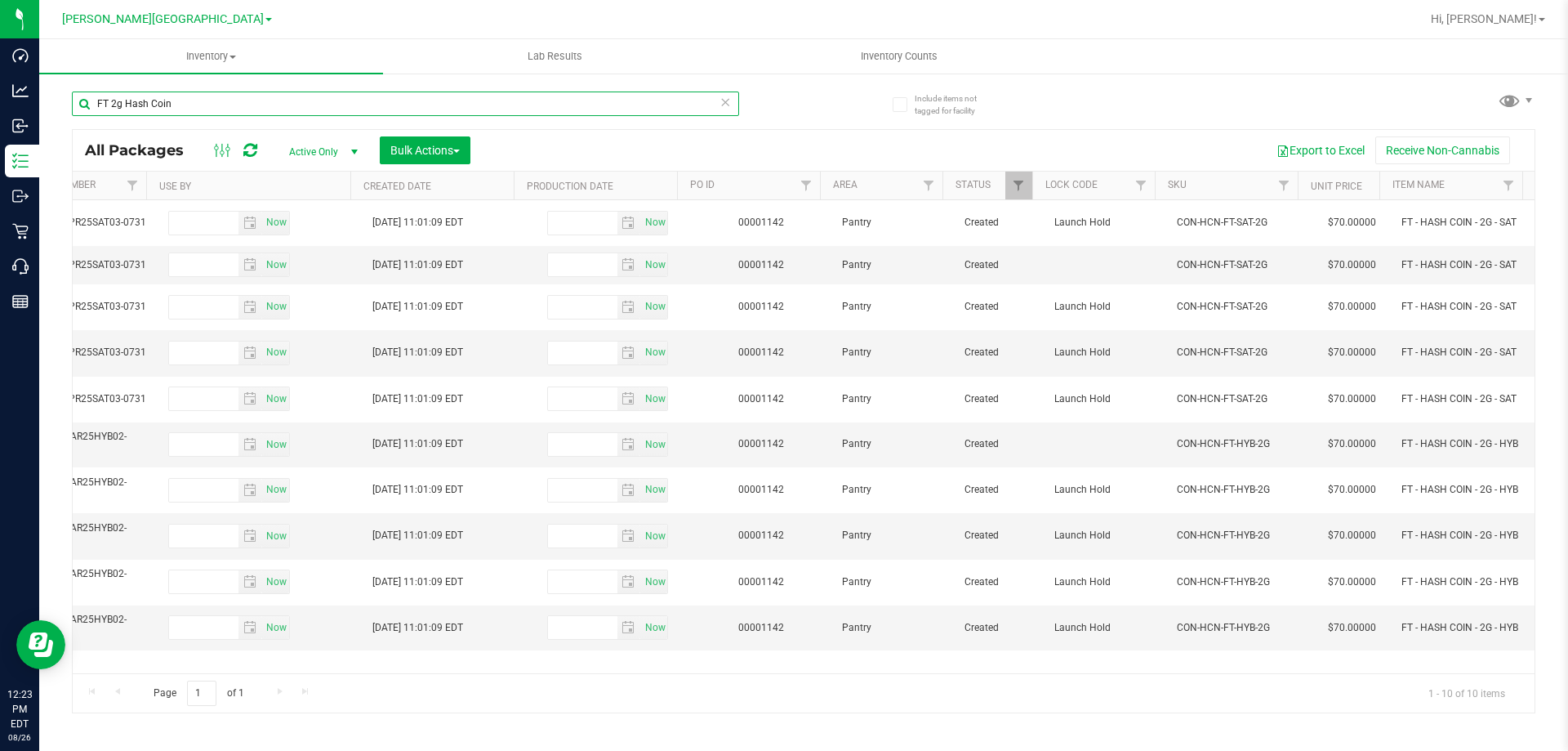
type input "FT 2g Hash Coin"
click at [192, 13] on span "[PERSON_NAME][GEOGRAPHIC_DATA]" at bounding box center [162, 20] width 202 height 15
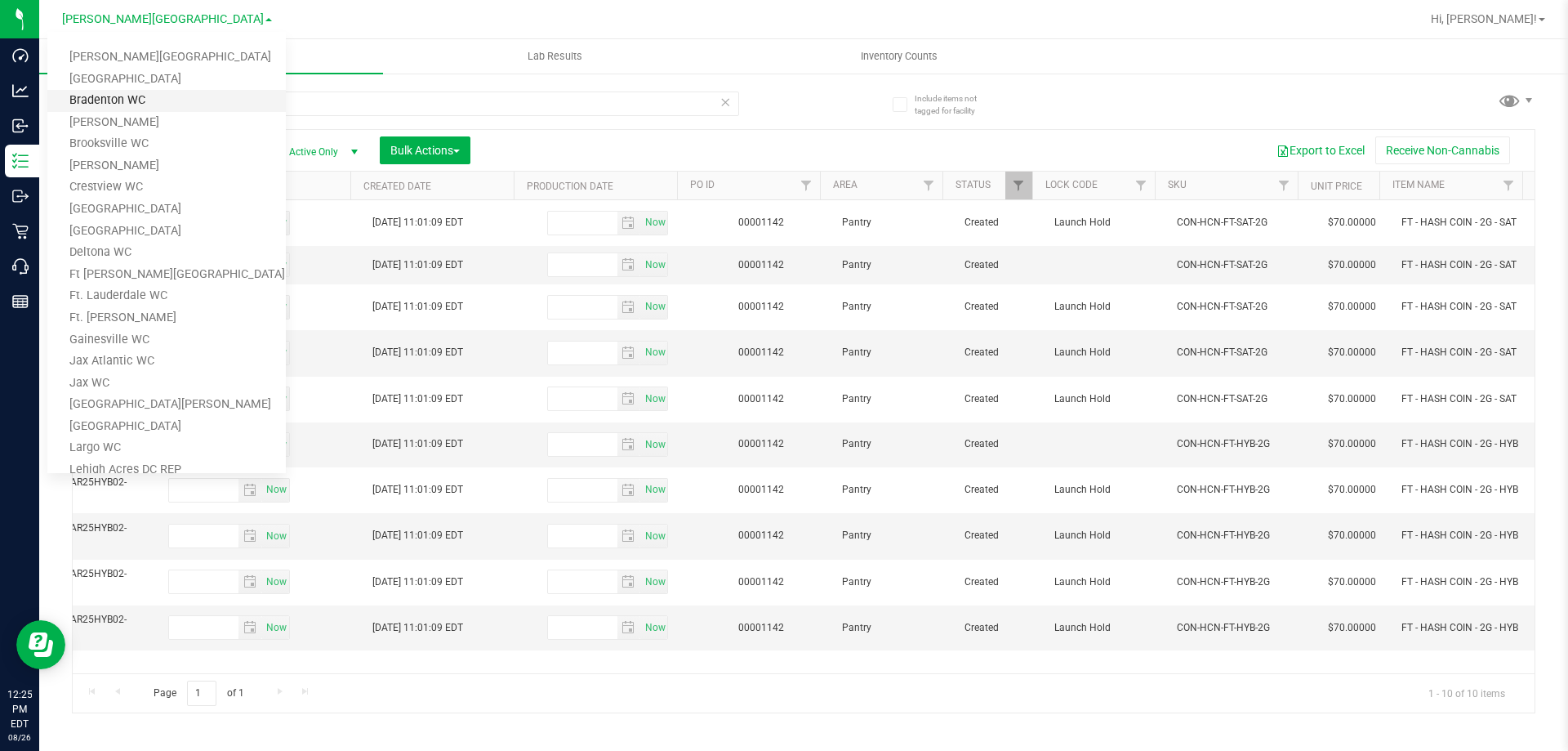
click at [113, 97] on link "Bradenton WC" at bounding box center [166, 101] width 238 height 23
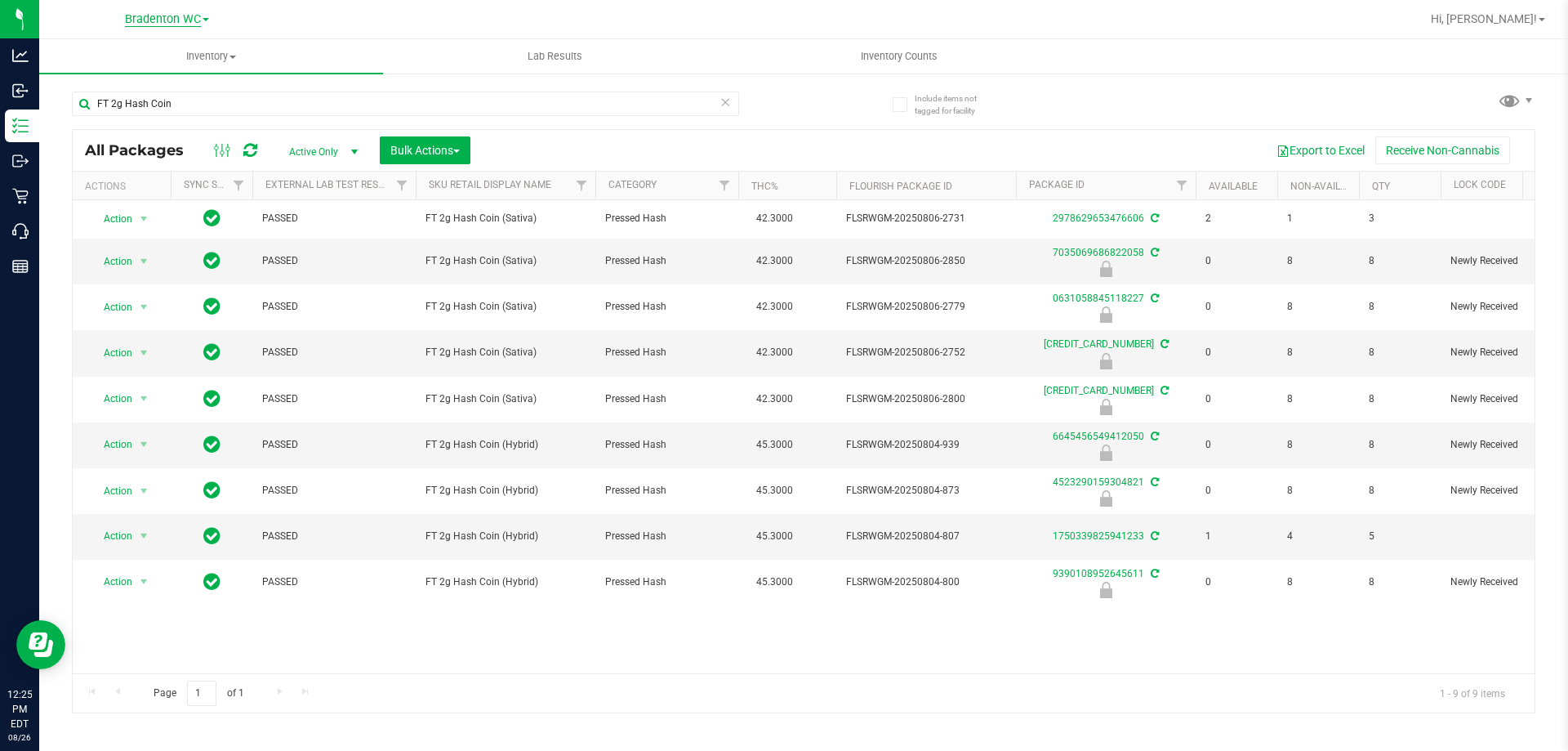
click at [180, 22] on span "Bradenton WC" at bounding box center [162, 20] width 76 height 15
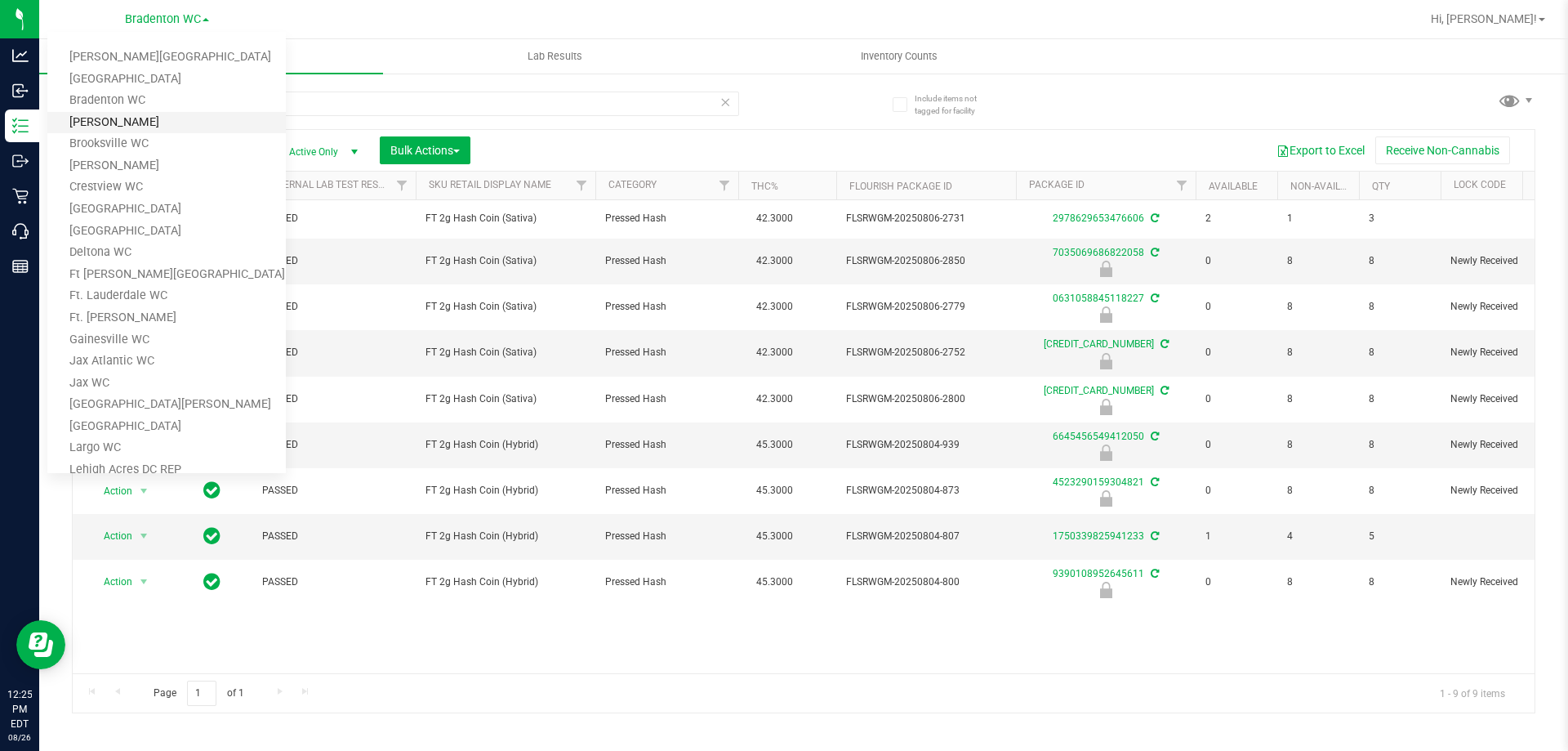
click at [129, 121] on link "[PERSON_NAME]" at bounding box center [166, 123] width 238 height 23
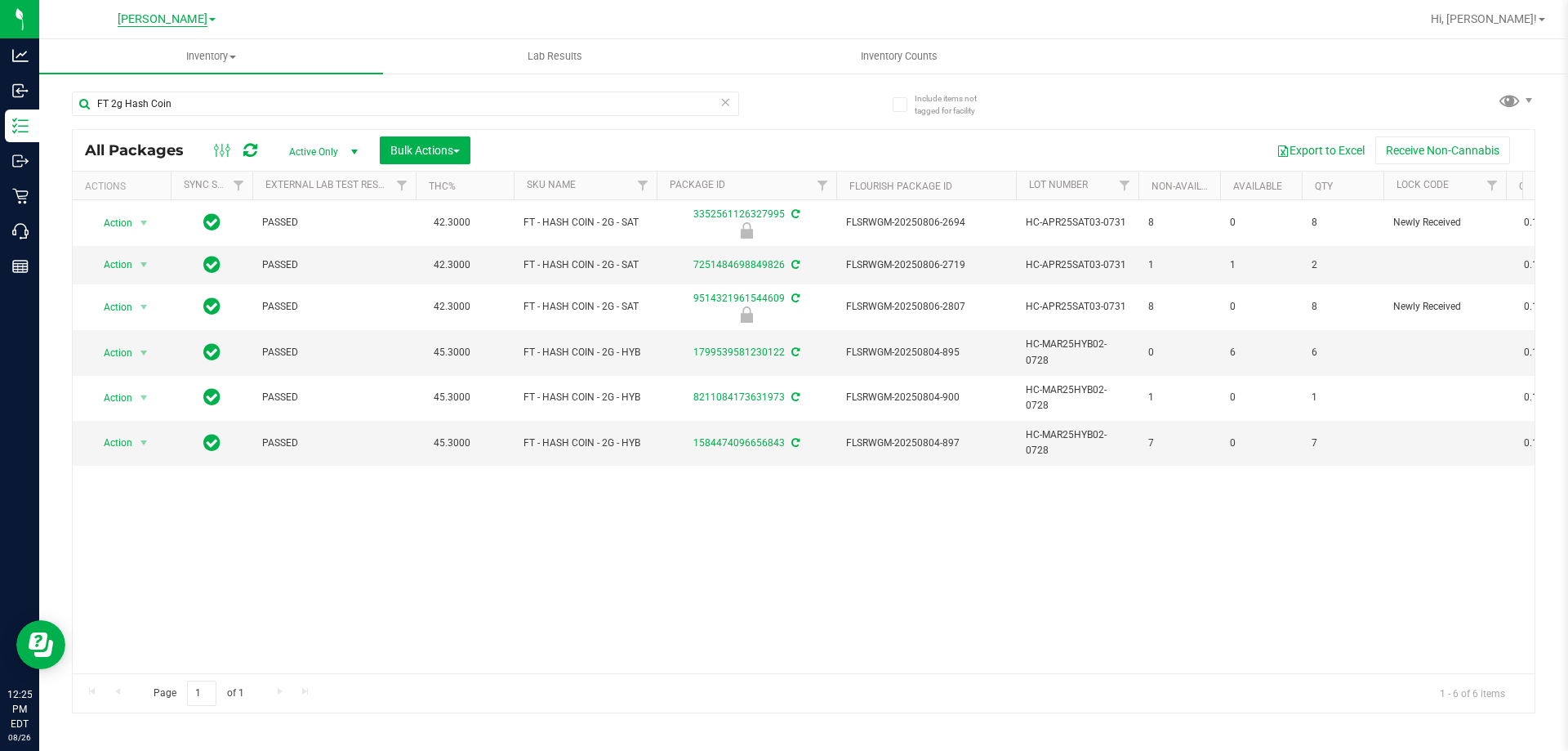
click at [159, 17] on span "[PERSON_NAME]" at bounding box center [162, 20] width 90 height 15
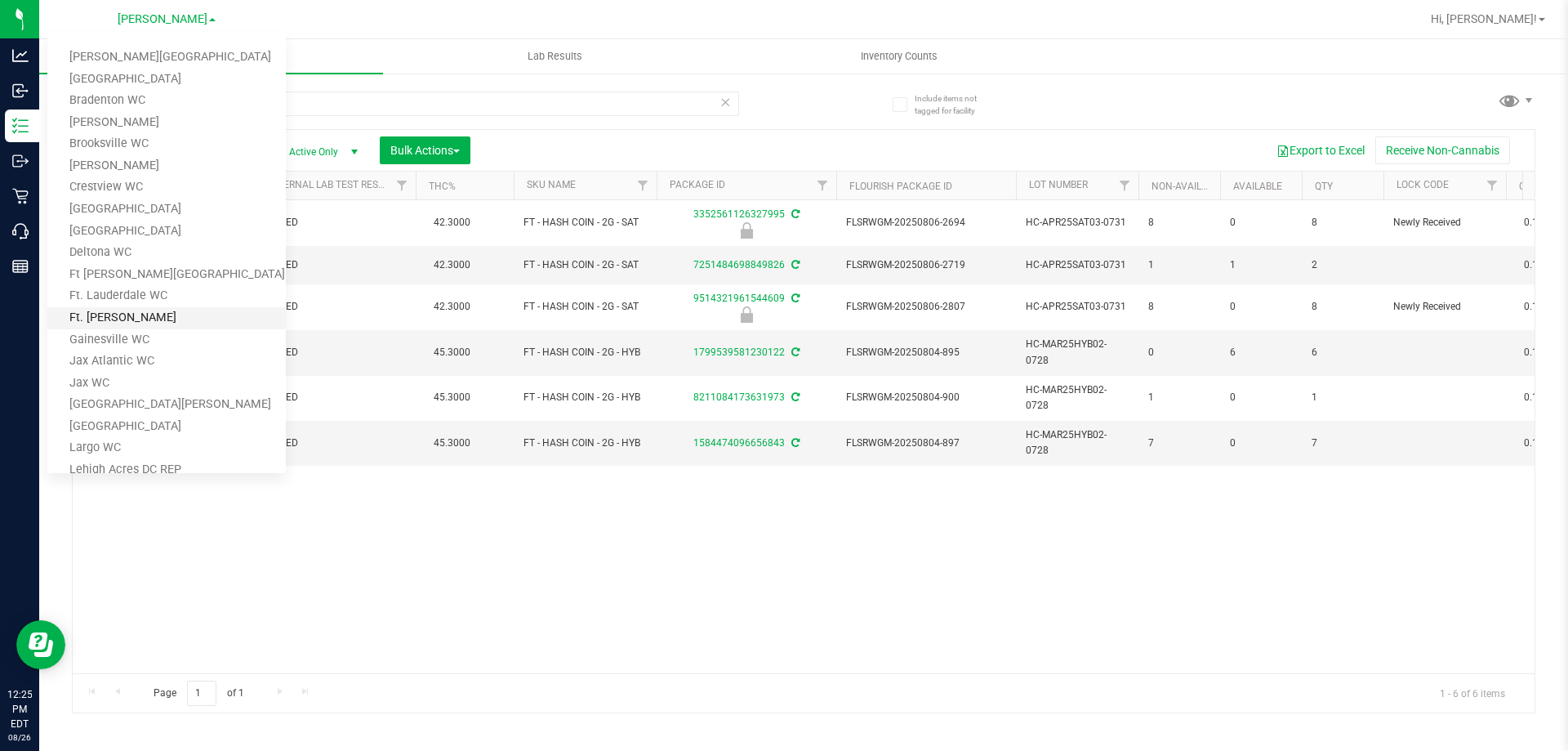
click at [122, 325] on link "Ft. Myers WC" at bounding box center [166, 318] width 238 height 23
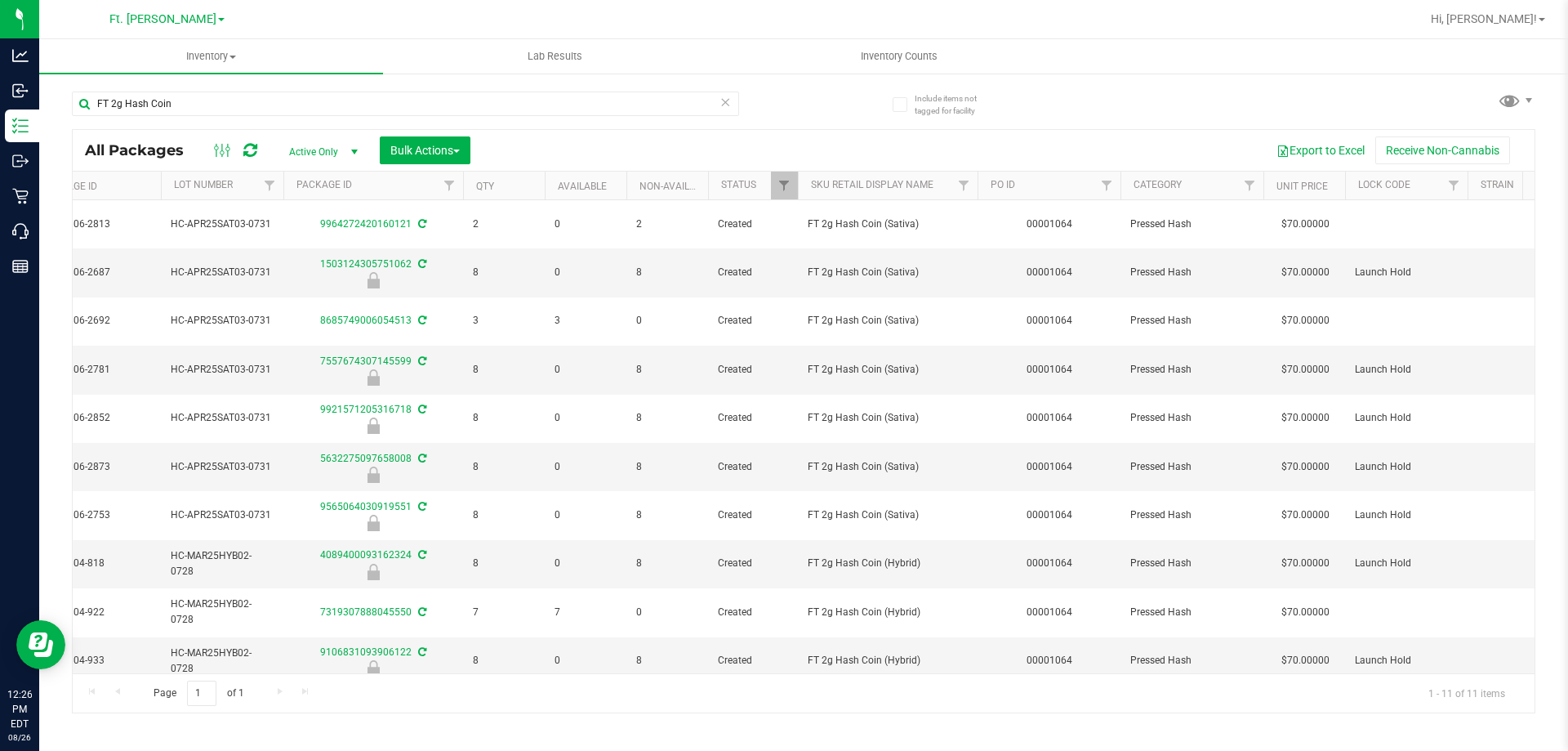
scroll to position [0, 686]
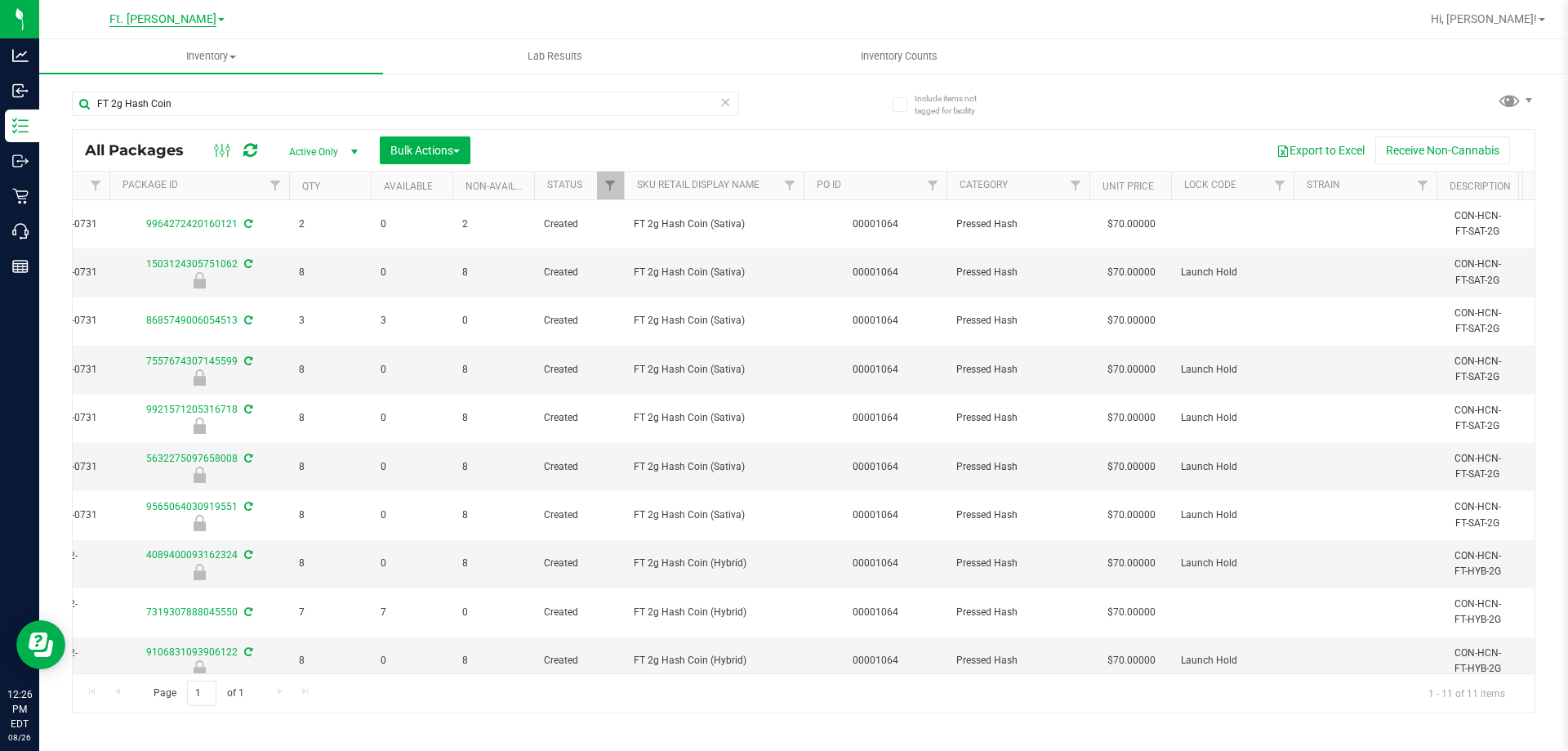
click at [160, 22] on span "Ft. Myers WC" at bounding box center [163, 20] width 71 height 15
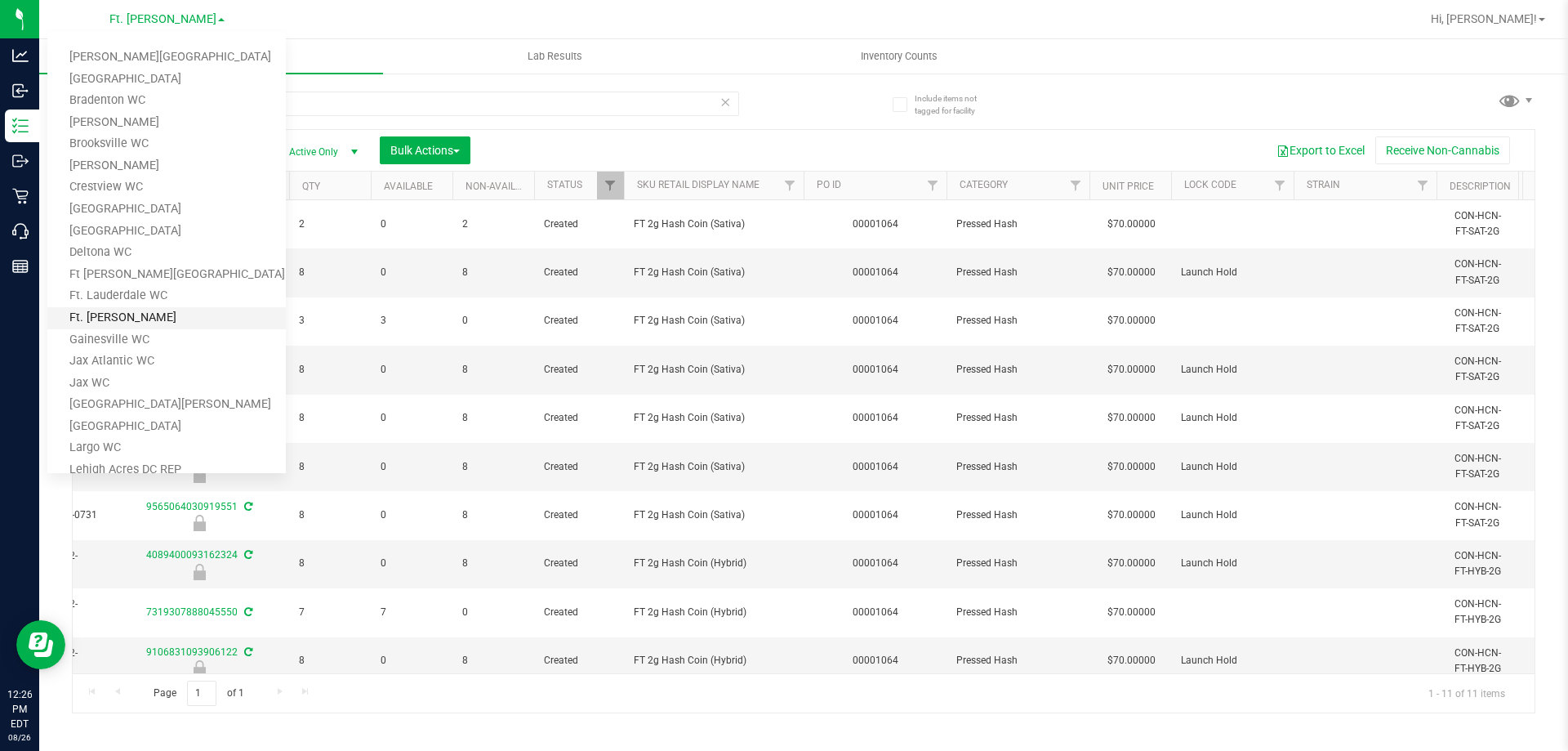
scroll to position [82, 0]
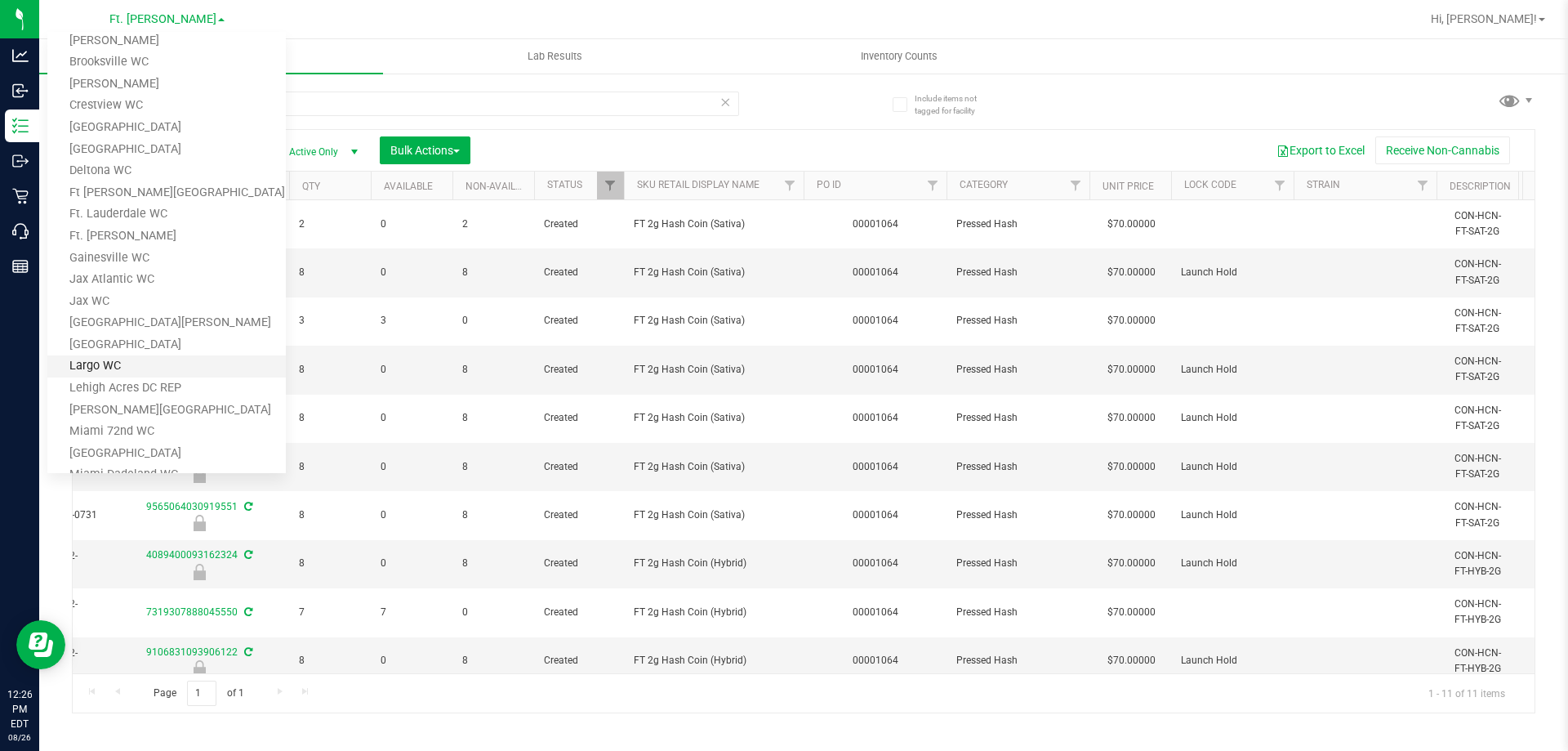
click at [121, 369] on link "Largo WC" at bounding box center [166, 367] width 238 height 23
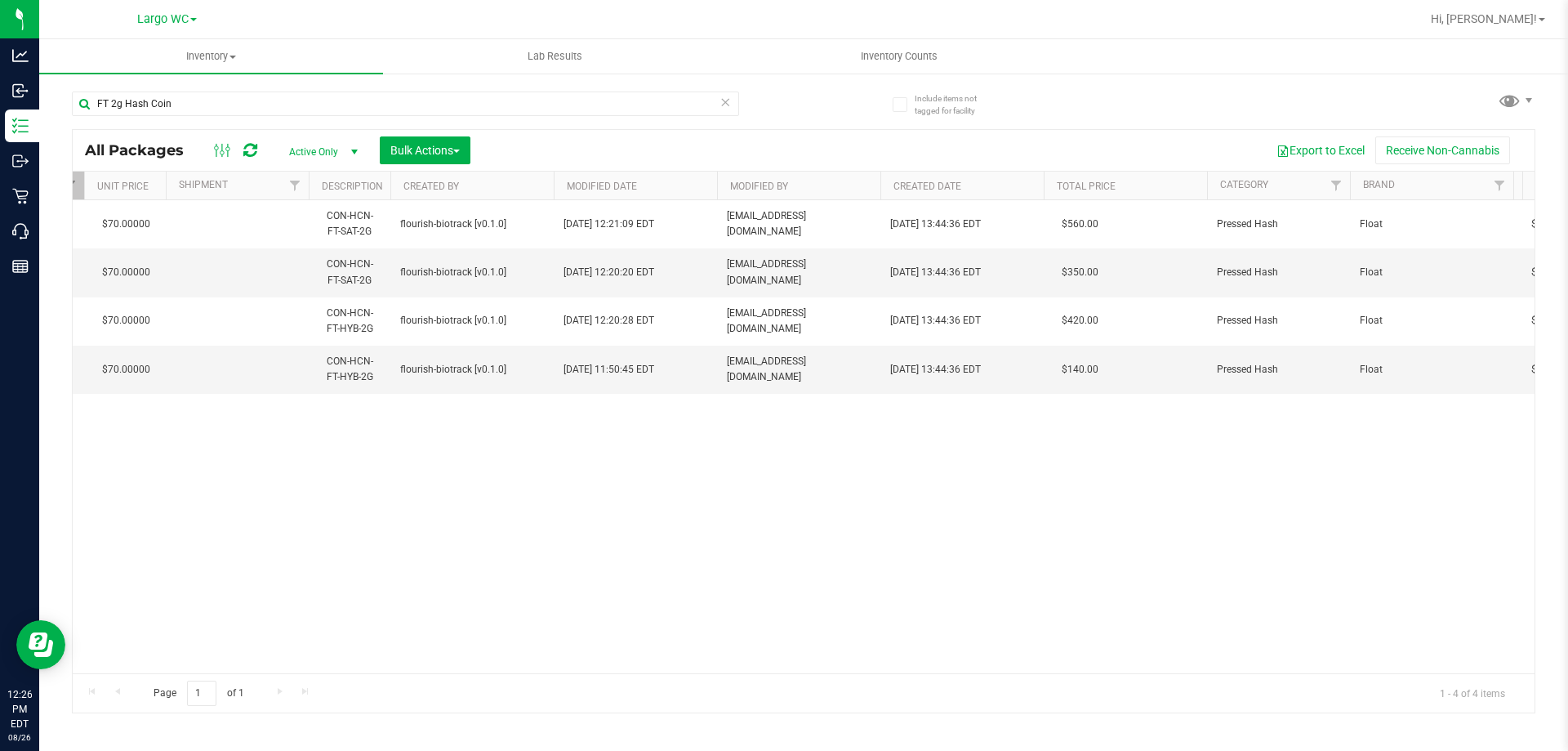
scroll to position [0, 2716]
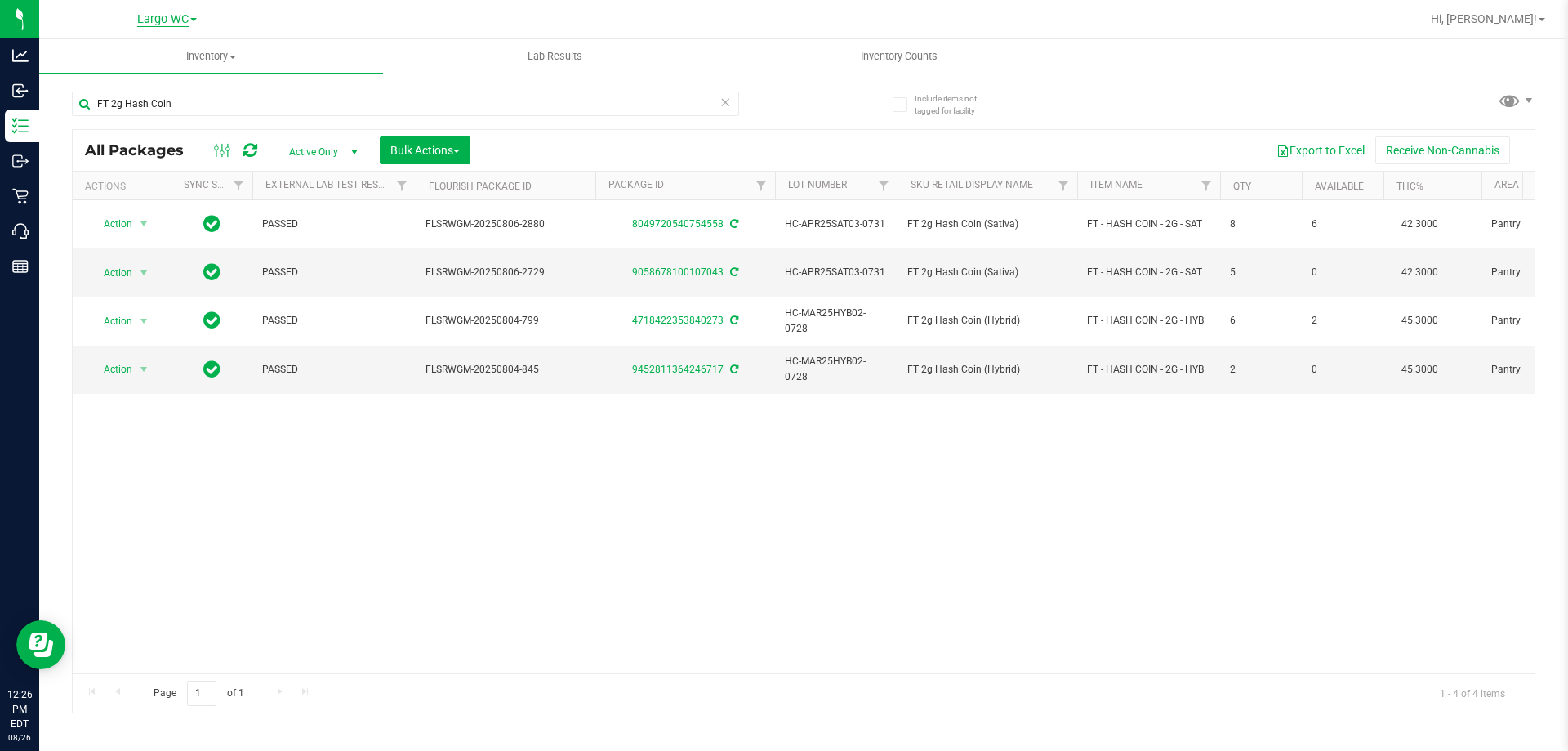
click at [154, 18] on span "Largo WC" at bounding box center [162, 20] width 52 height 15
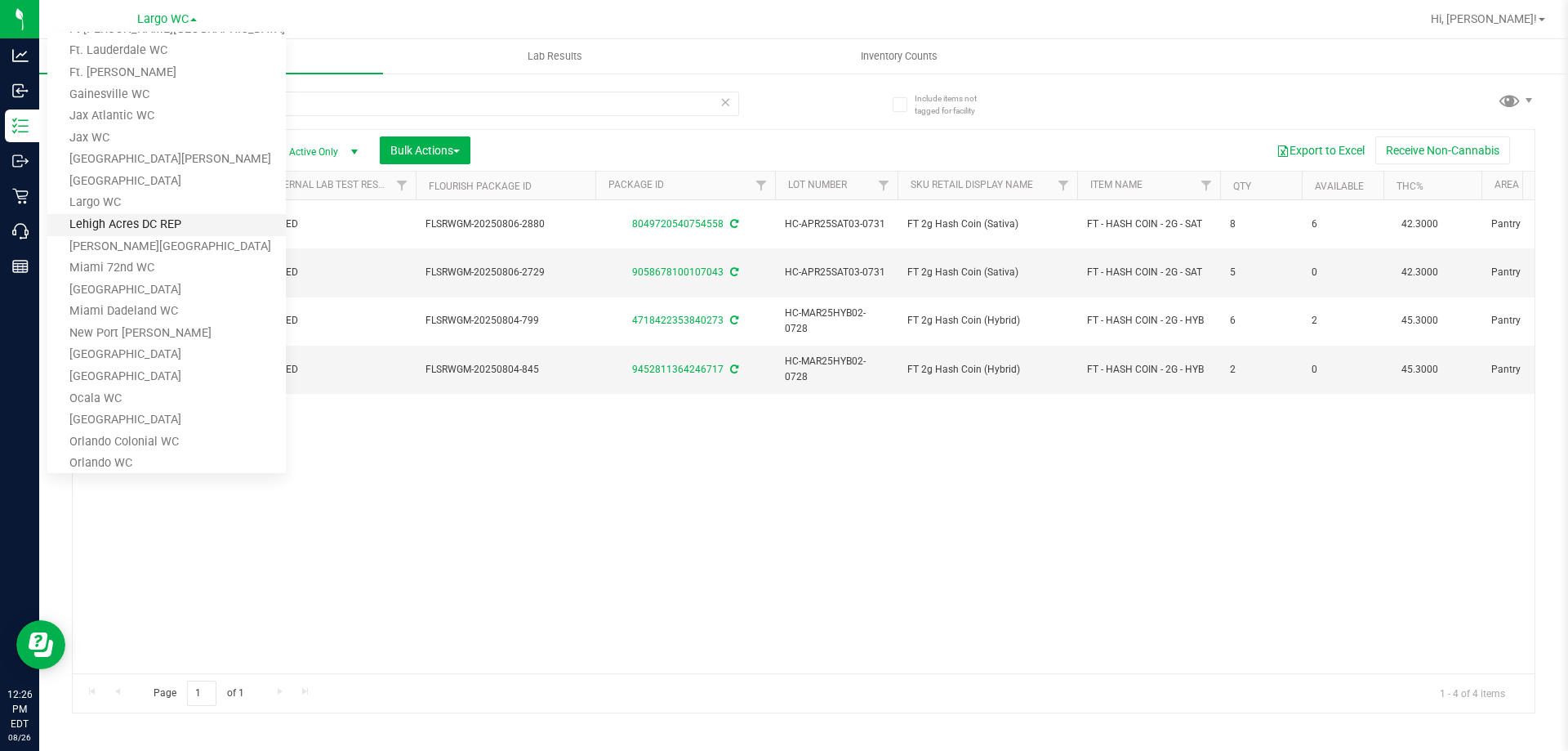
click at [126, 381] on link "[GEOGRAPHIC_DATA]" at bounding box center [166, 377] width 238 height 23
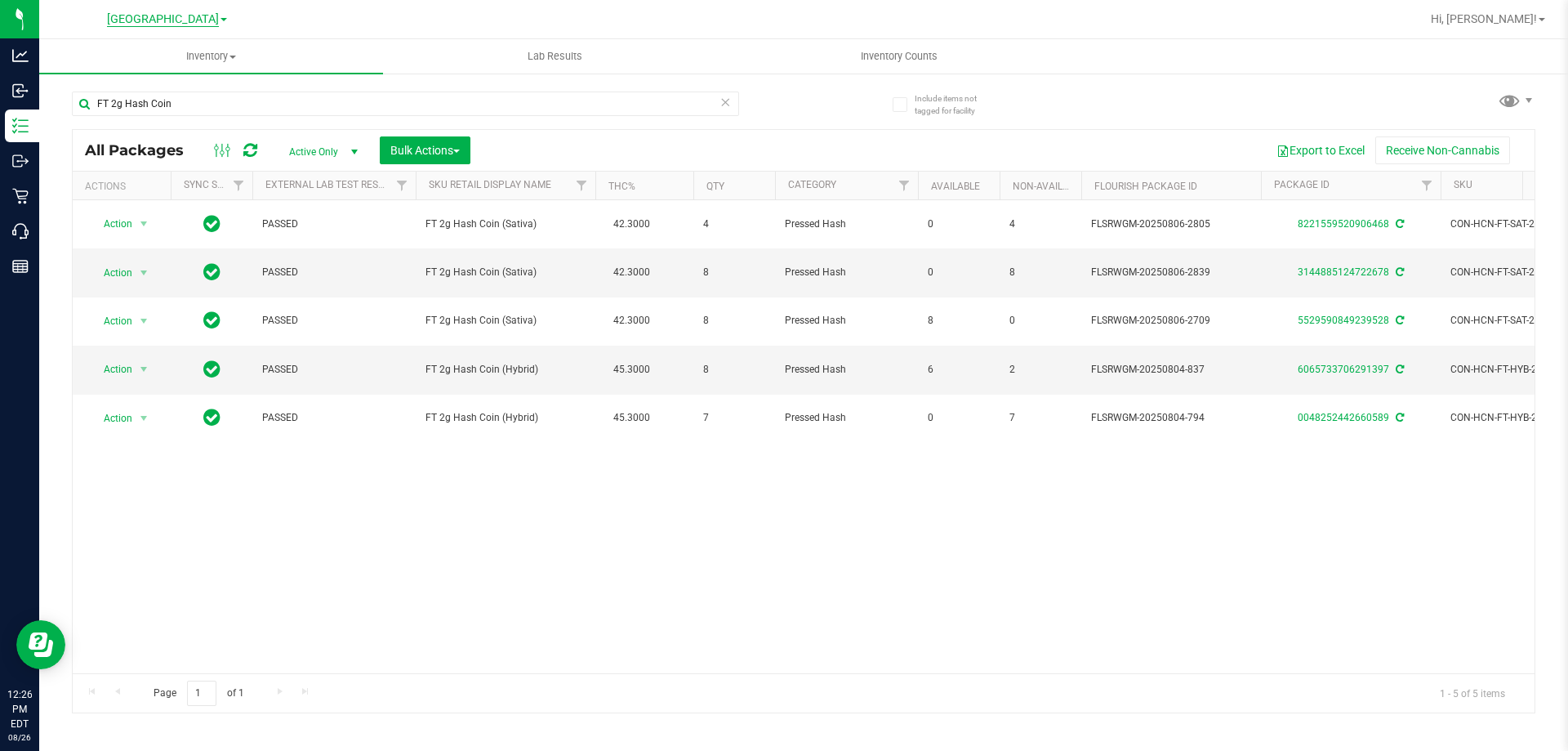
click at [174, 22] on span "[GEOGRAPHIC_DATA]" at bounding box center [162, 20] width 112 height 15
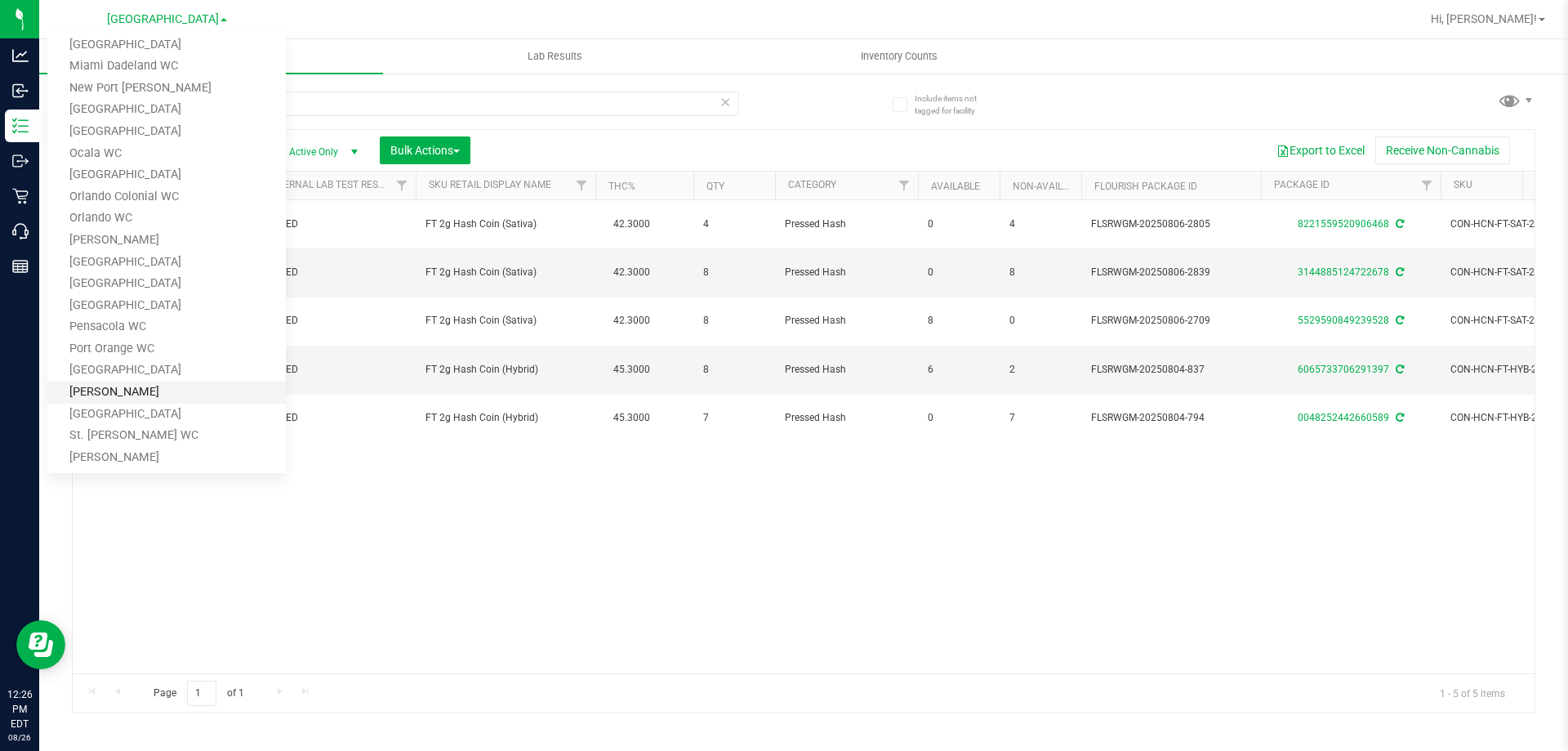
click at [124, 391] on link "Sebring WC" at bounding box center [166, 393] width 238 height 23
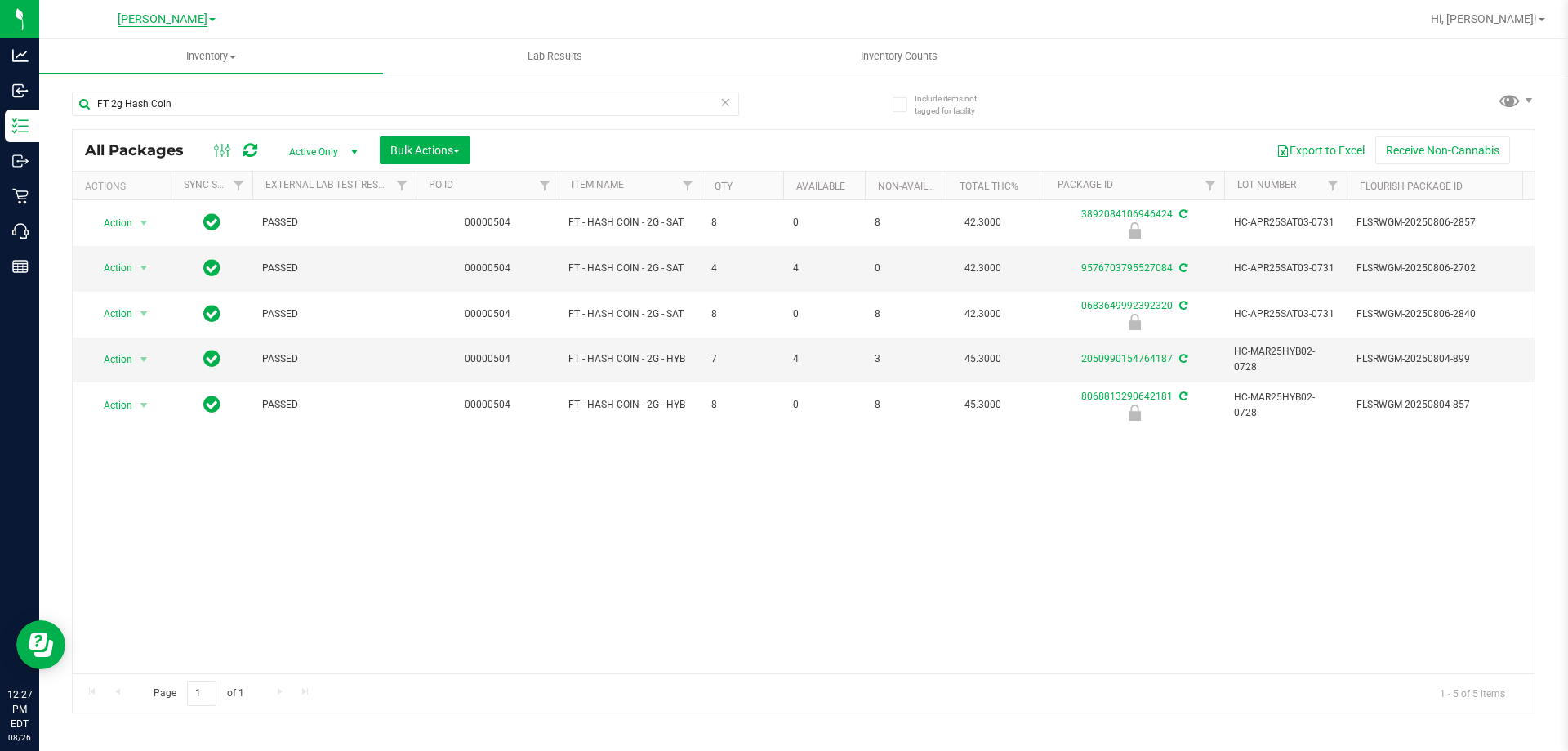
click at [184, 18] on span "Sebring WC" at bounding box center [162, 20] width 62 height 15
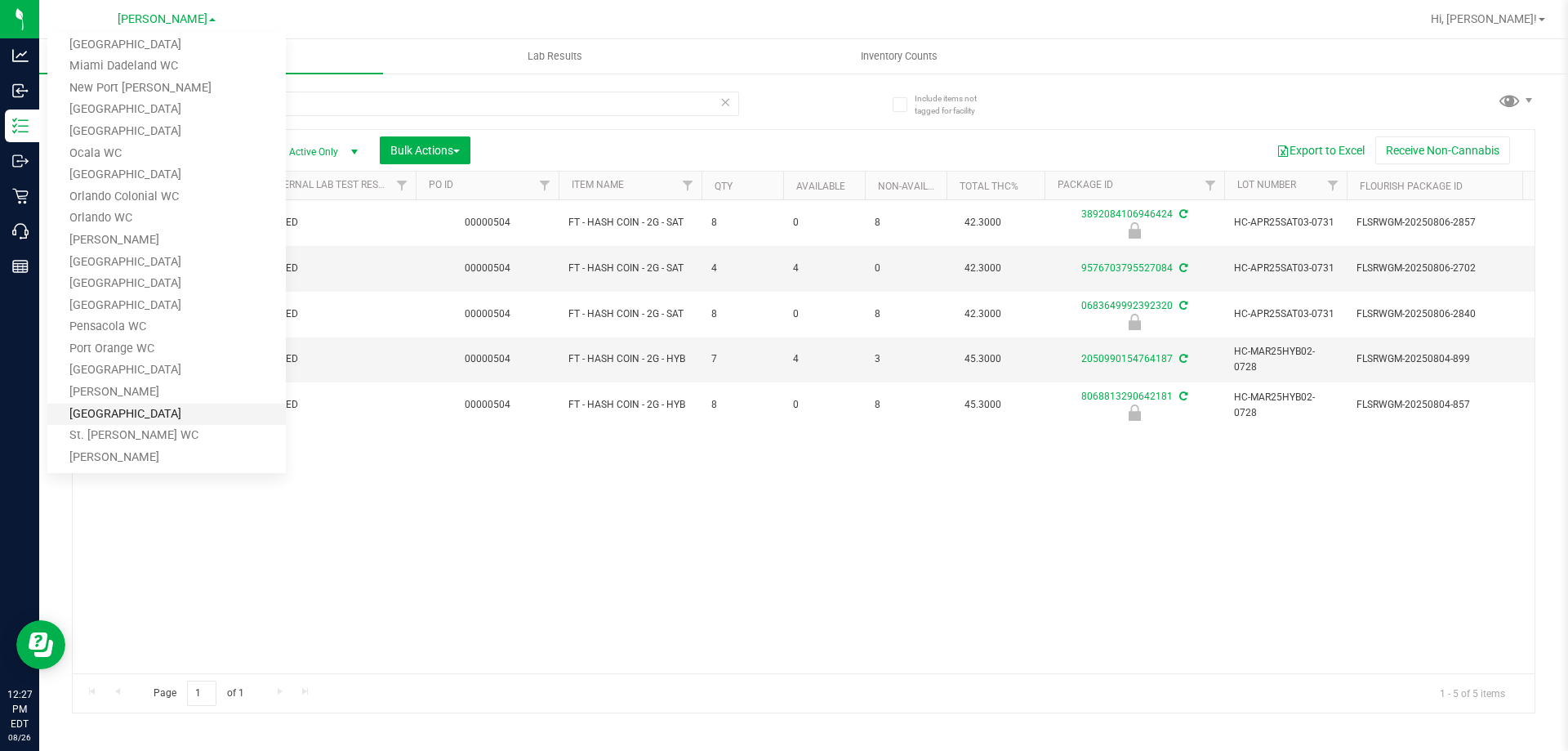
click at [137, 418] on link "[GEOGRAPHIC_DATA]" at bounding box center [166, 415] width 238 height 23
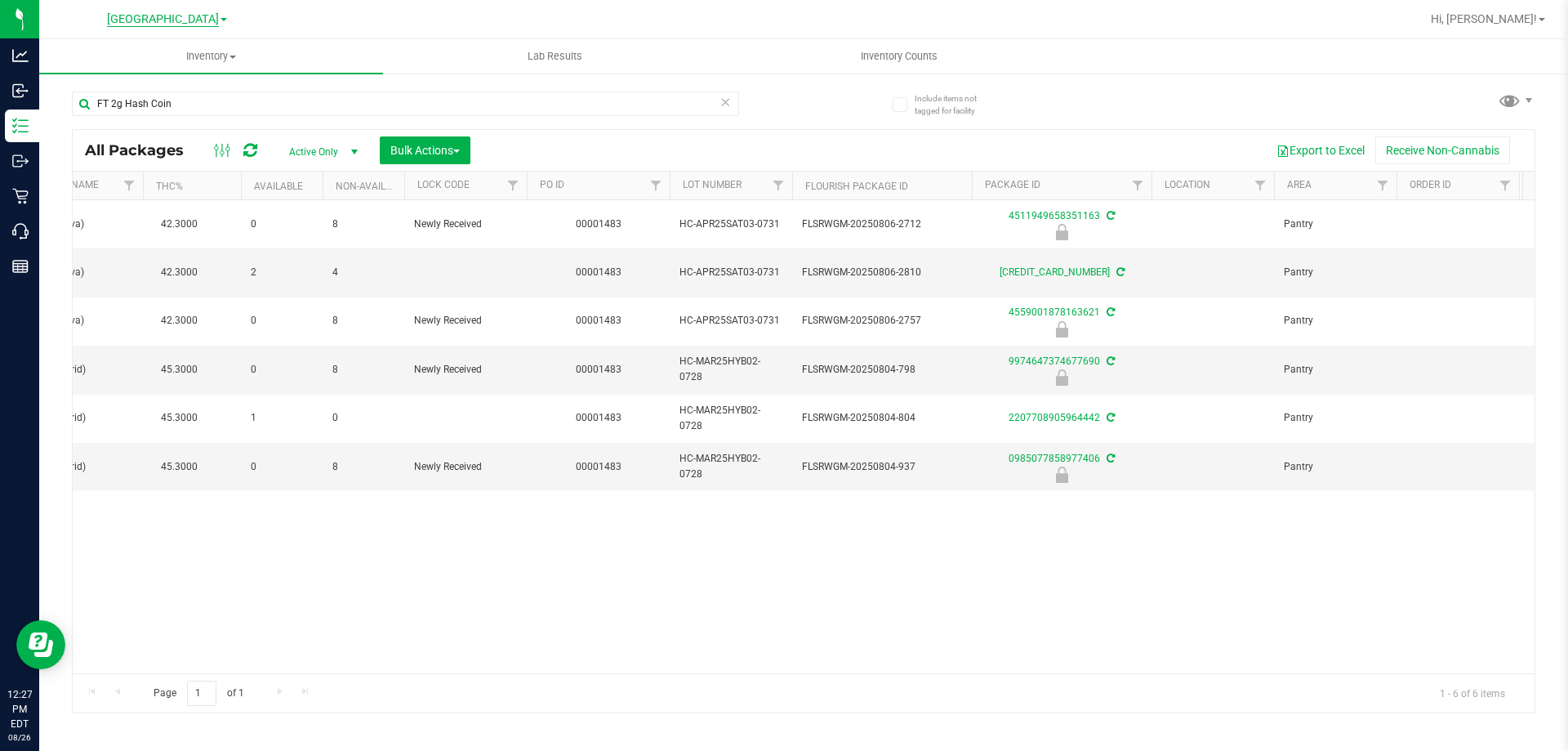
click at [185, 23] on span "[GEOGRAPHIC_DATA]" at bounding box center [162, 20] width 112 height 15
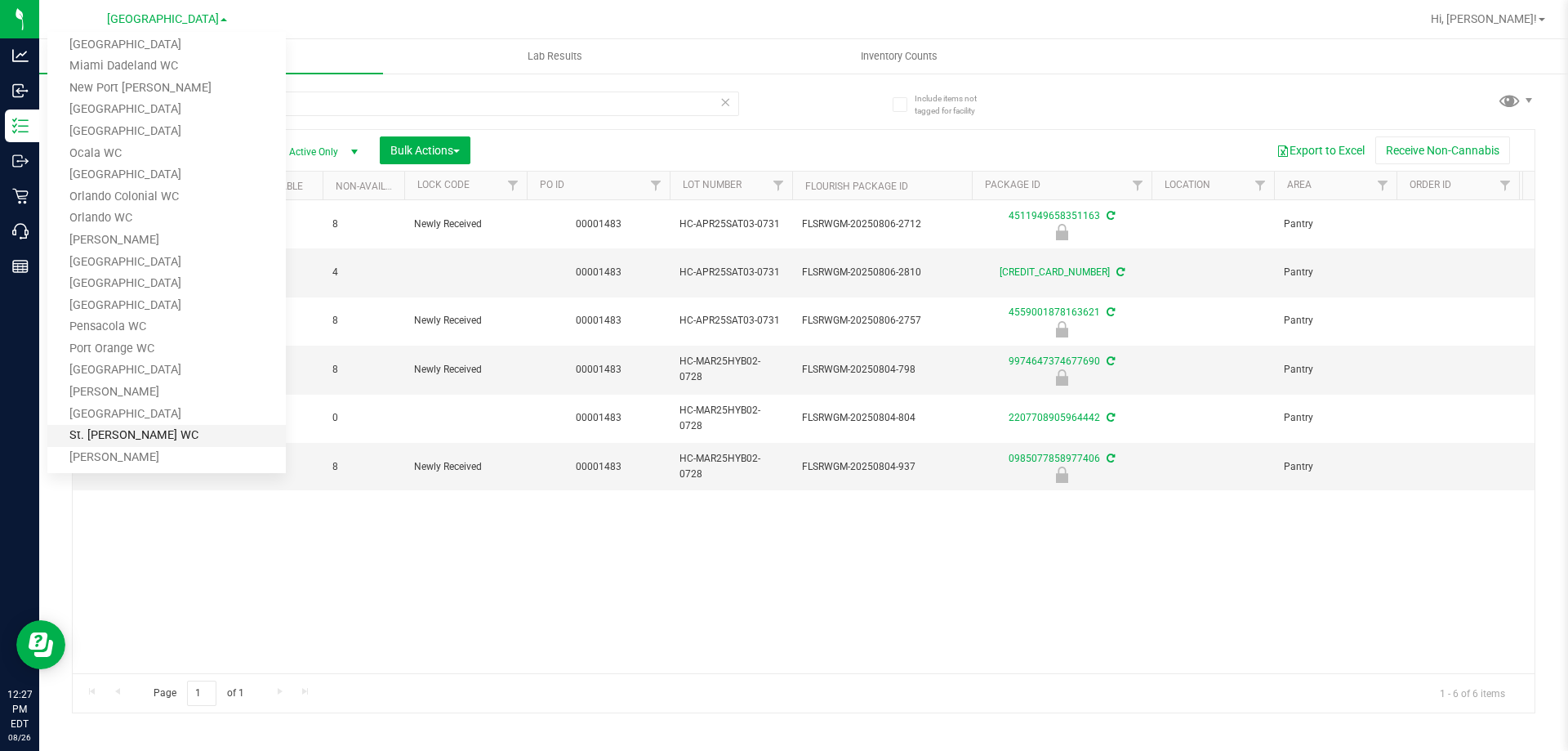
click at [128, 433] on link "St. Pete WC" at bounding box center [166, 437] width 238 height 23
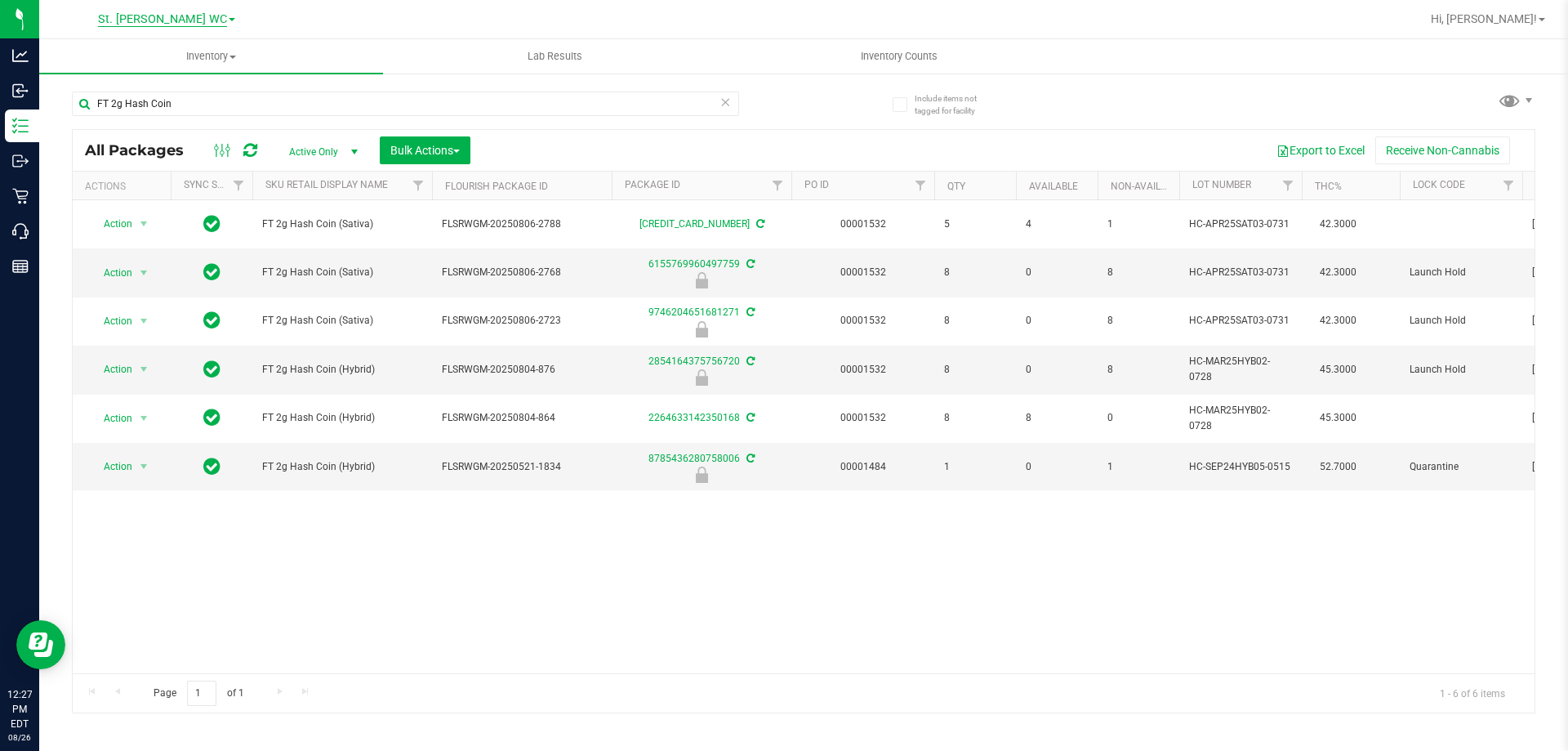
click at [180, 19] on span "St. Pete WC" at bounding box center [162, 20] width 64 height 15
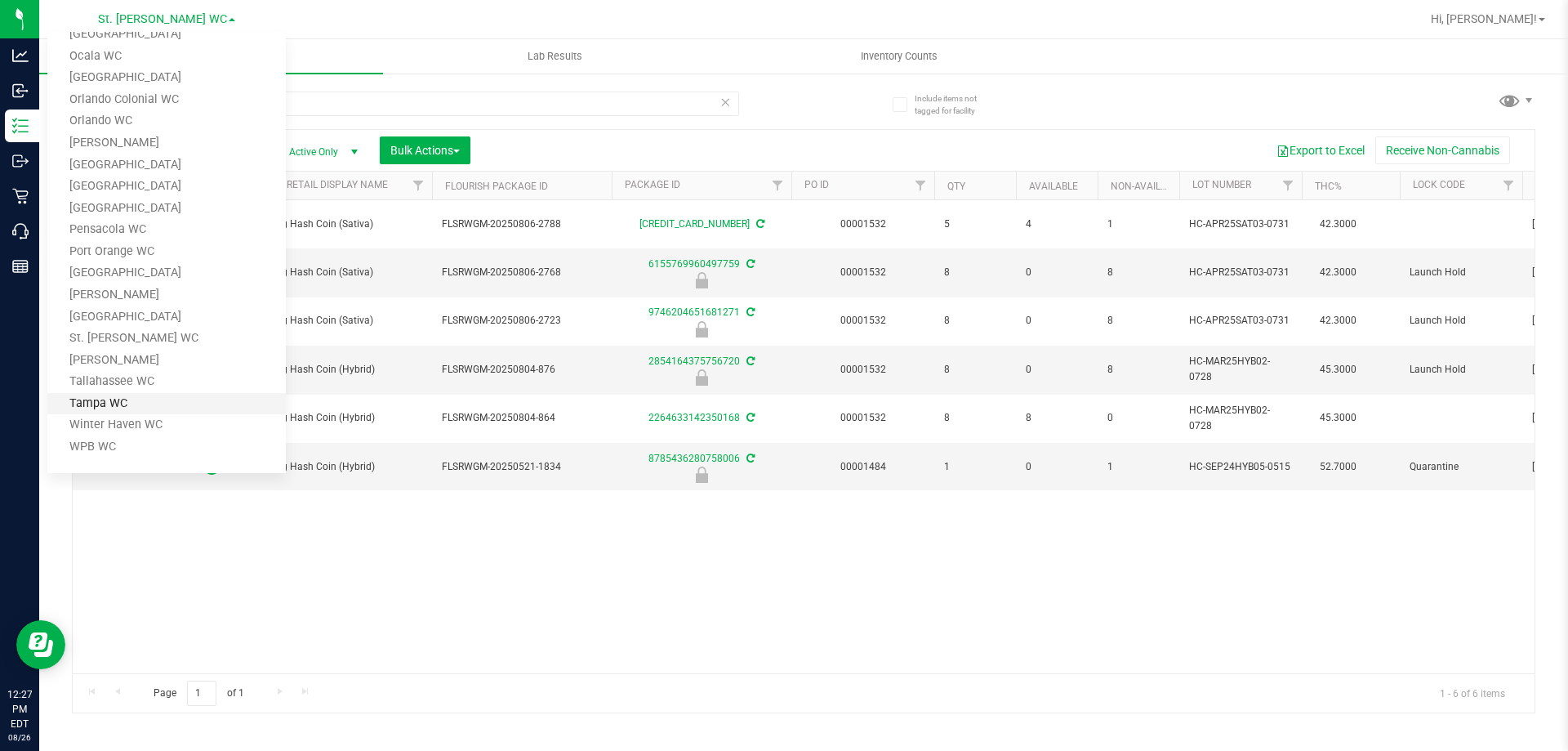
click at [129, 399] on link "Tampa WC" at bounding box center [166, 405] width 238 height 23
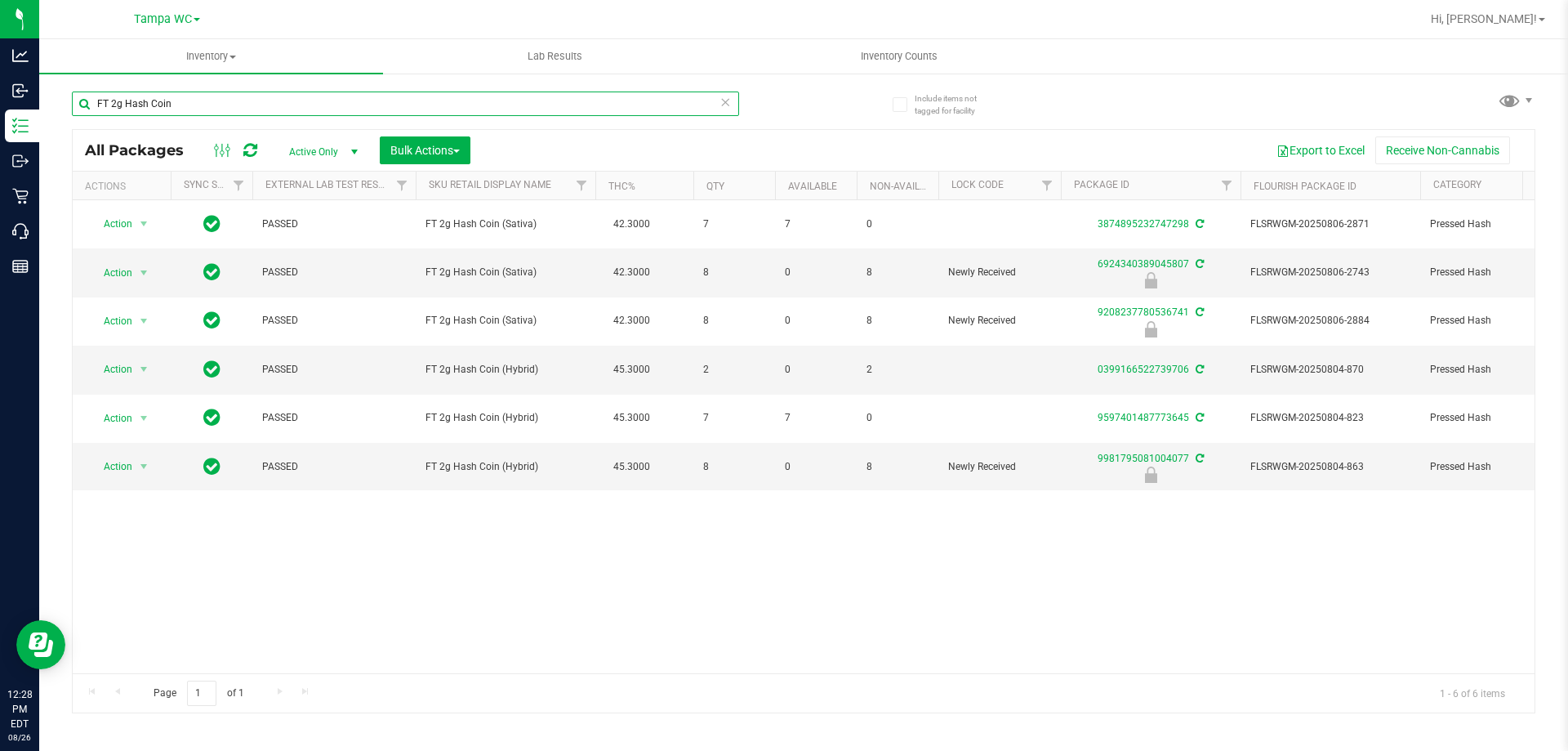
drag, startPoint x: 213, startPoint y: 100, endPoint x: -2, endPoint y: 96, distance: 215.0
click at [0, 96] on html "Analytics Inbound Inventory Outbound Retail Call Center Reports 12:28 PM EDT [D…" at bounding box center [784, 376] width 1568 height 751
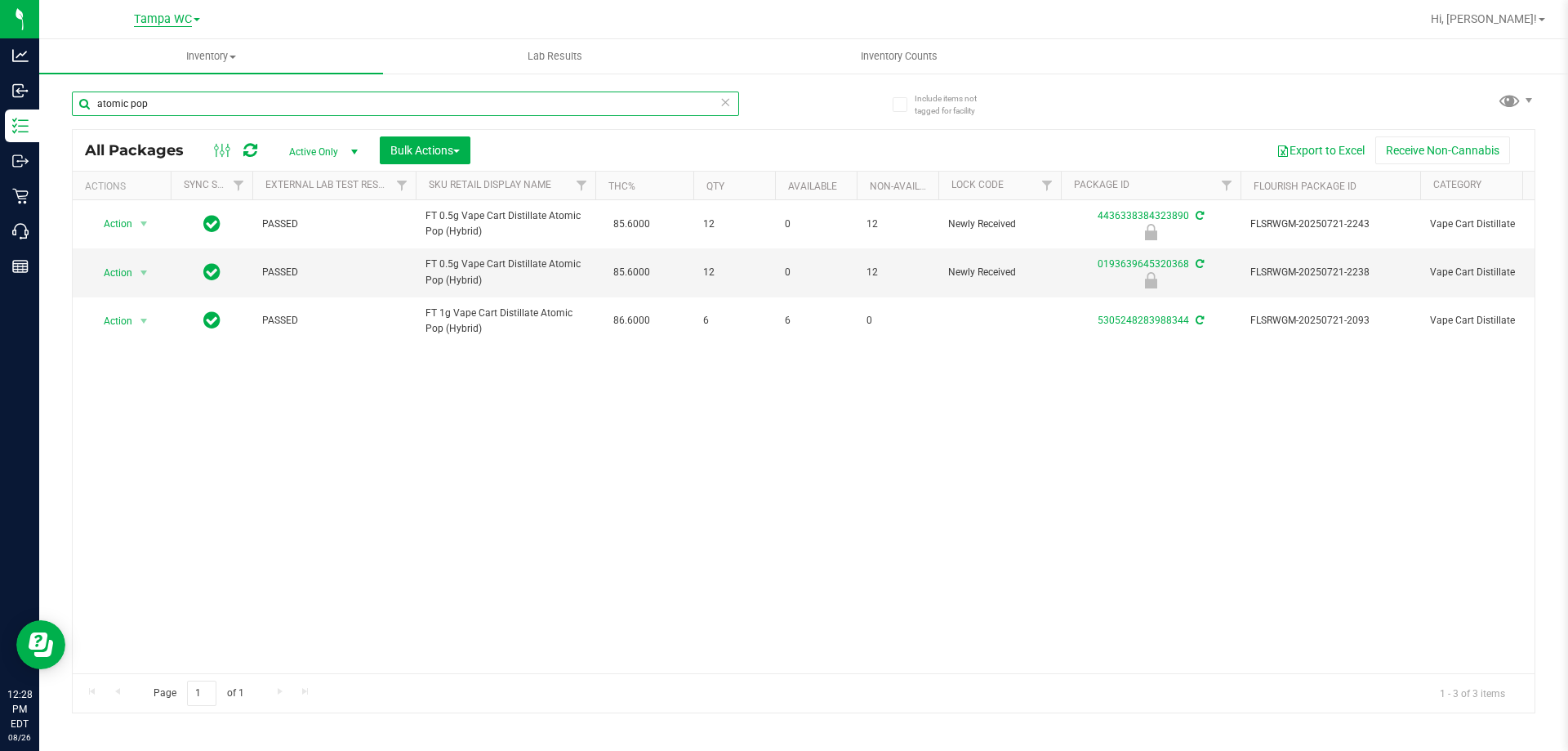
type input "atomic pop"
click at [168, 14] on span "Tampa WC" at bounding box center [163, 20] width 58 height 15
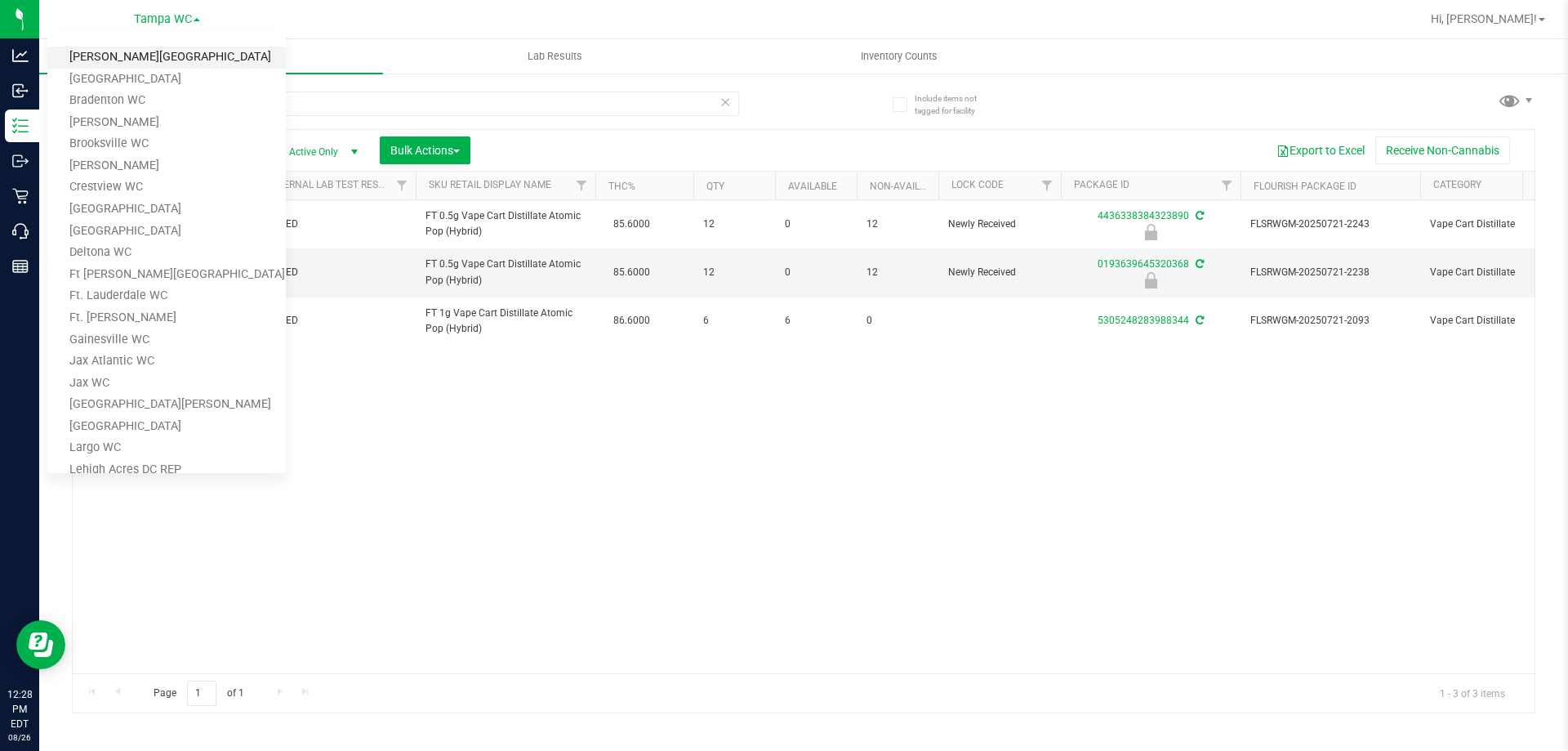
click at [155, 64] on link "[PERSON_NAME][GEOGRAPHIC_DATA]" at bounding box center [166, 58] width 238 height 23
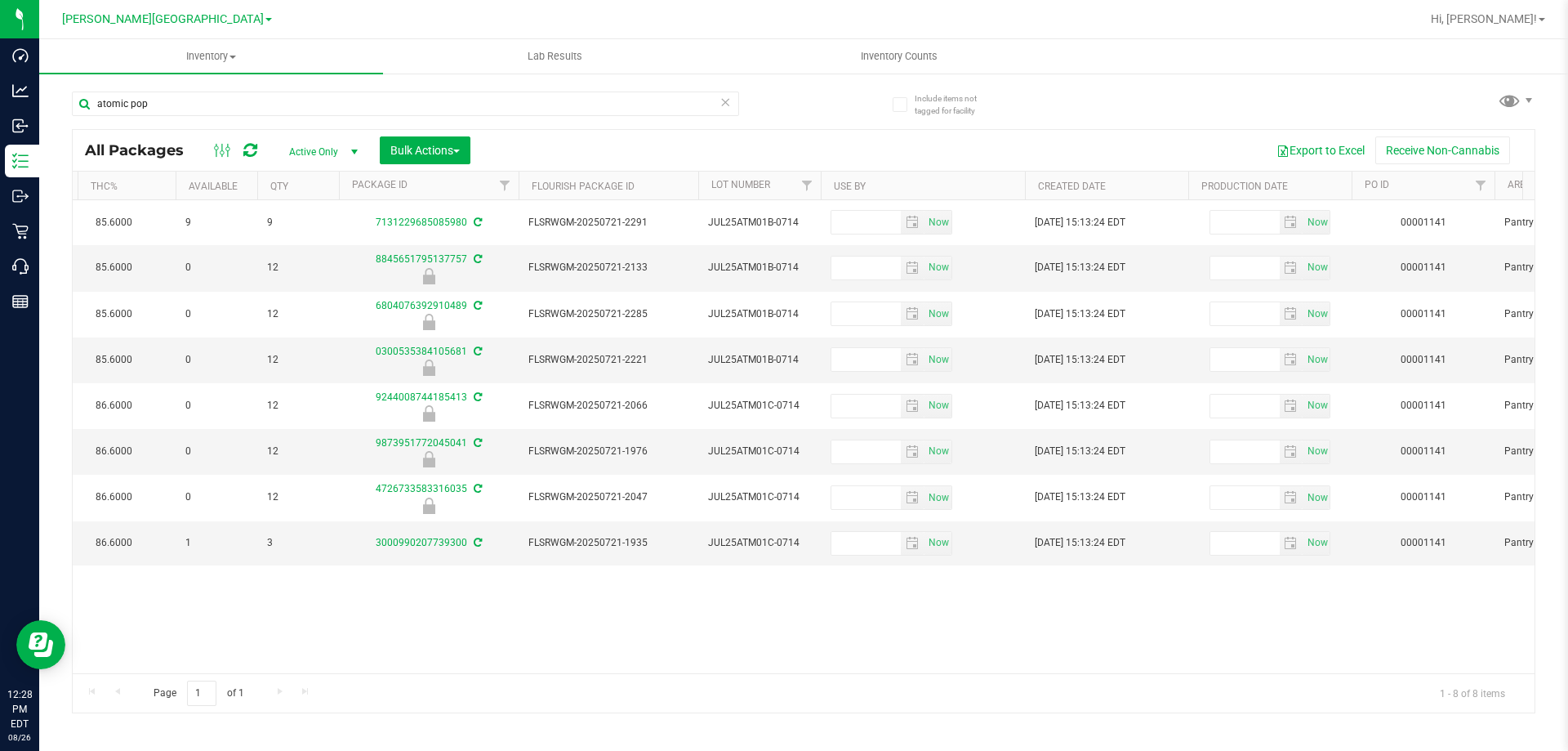
scroll to position [0, 765]
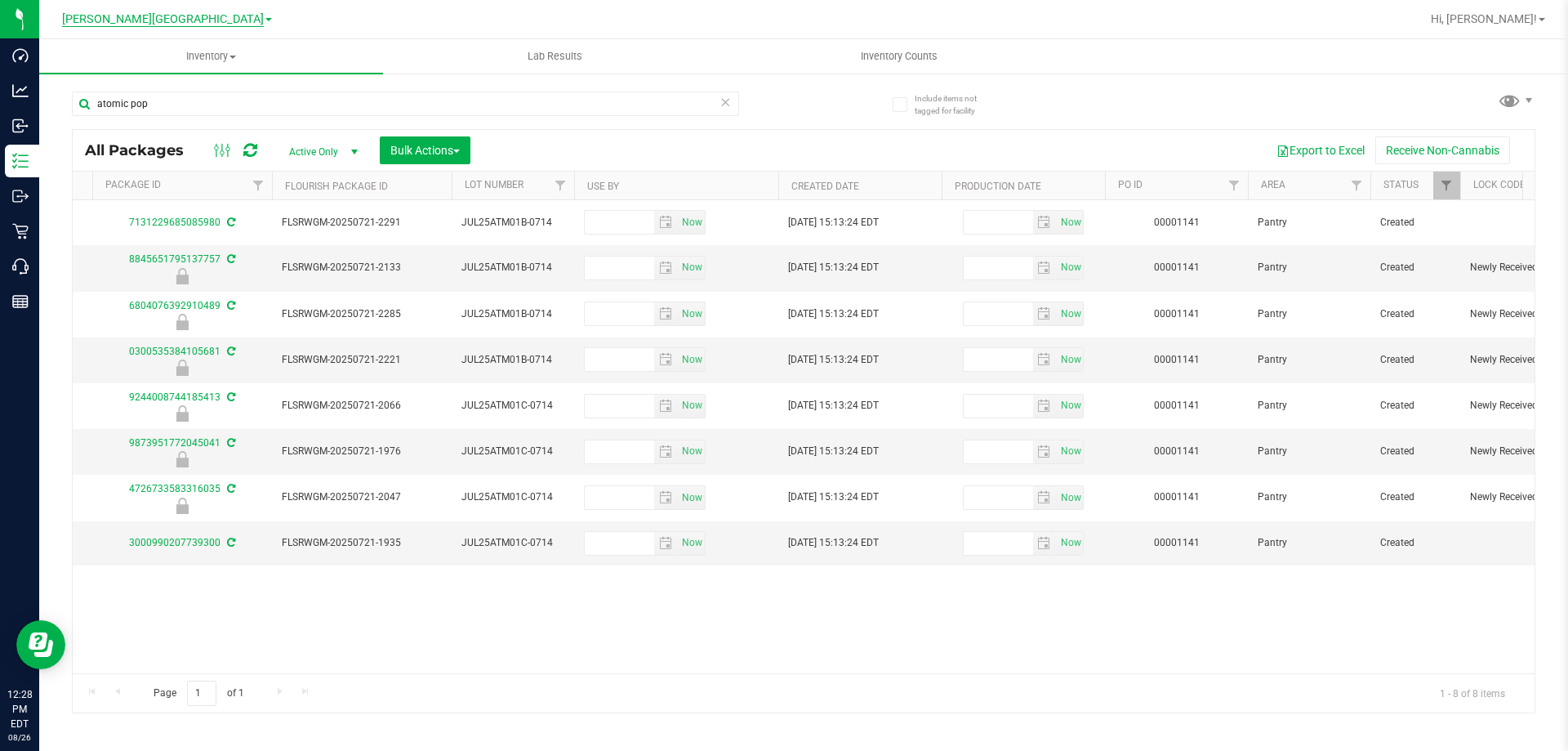
click at [205, 23] on span "[PERSON_NAME][GEOGRAPHIC_DATA]" at bounding box center [162, 20] width 202 height 15
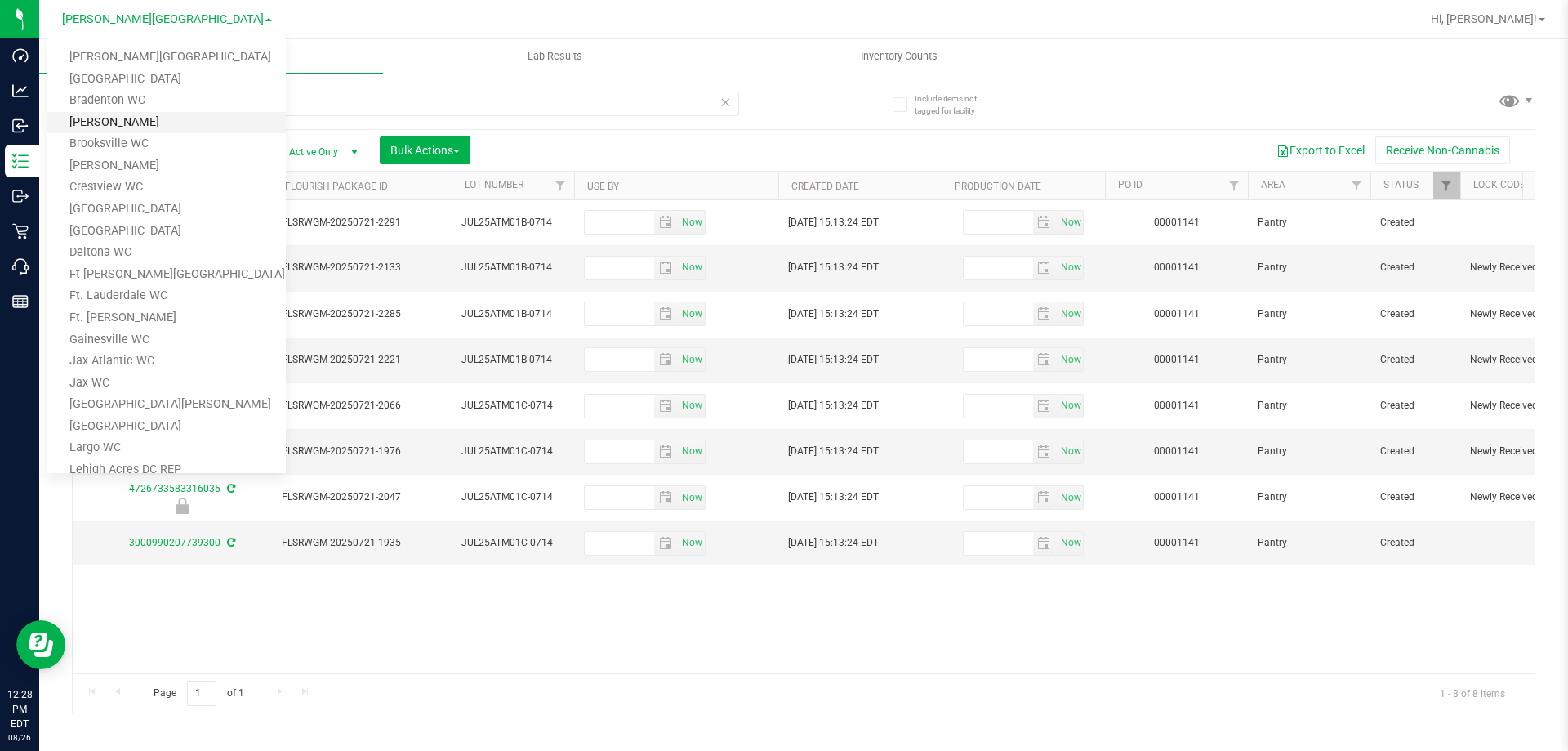
click at [127, 127] on link "[PERSON_NAME]" at bounding box center [166, 123] width 238 height 23
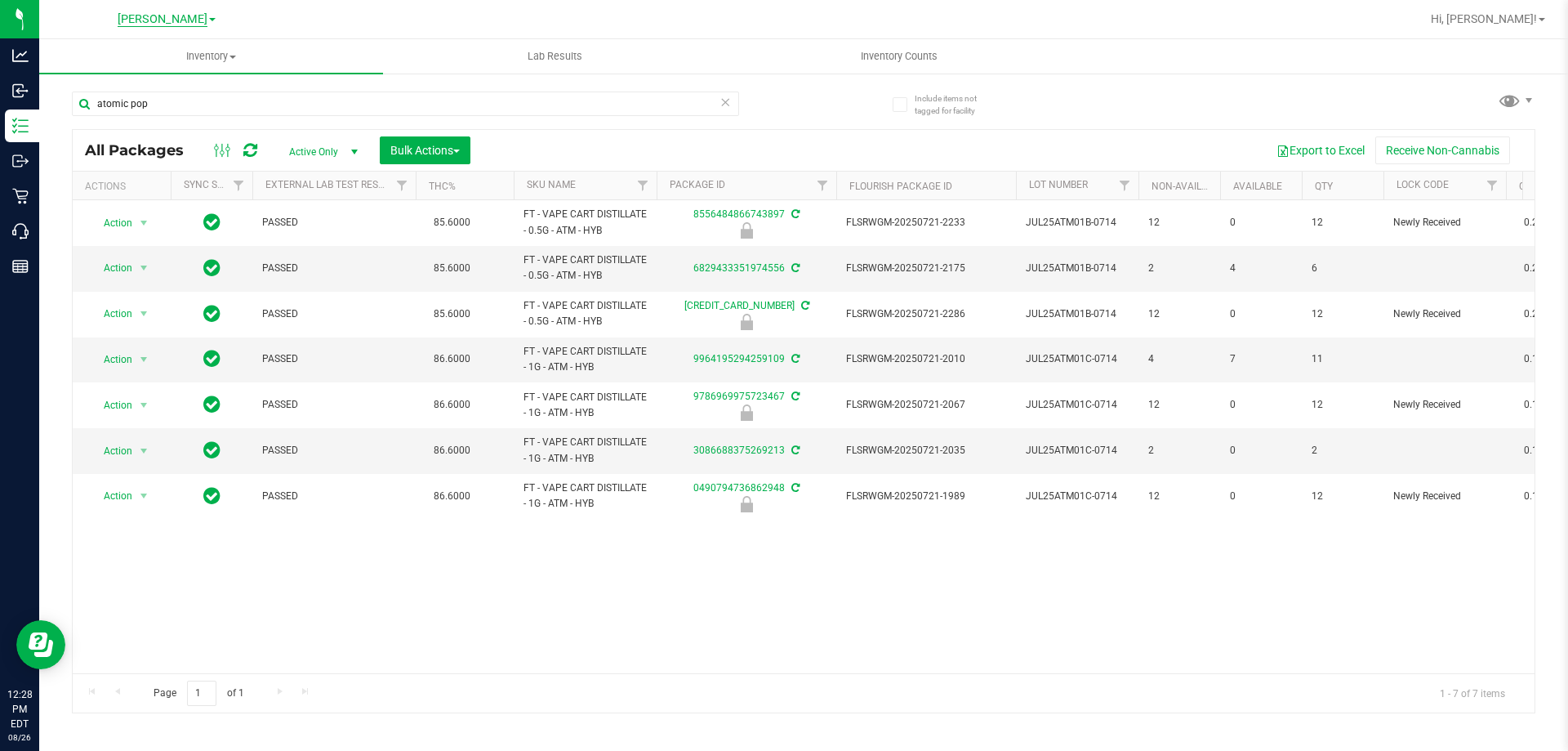
click at [155, 17] on span "[PERSON_NAME]" at bounding box center [162, 20] width 90 height 15
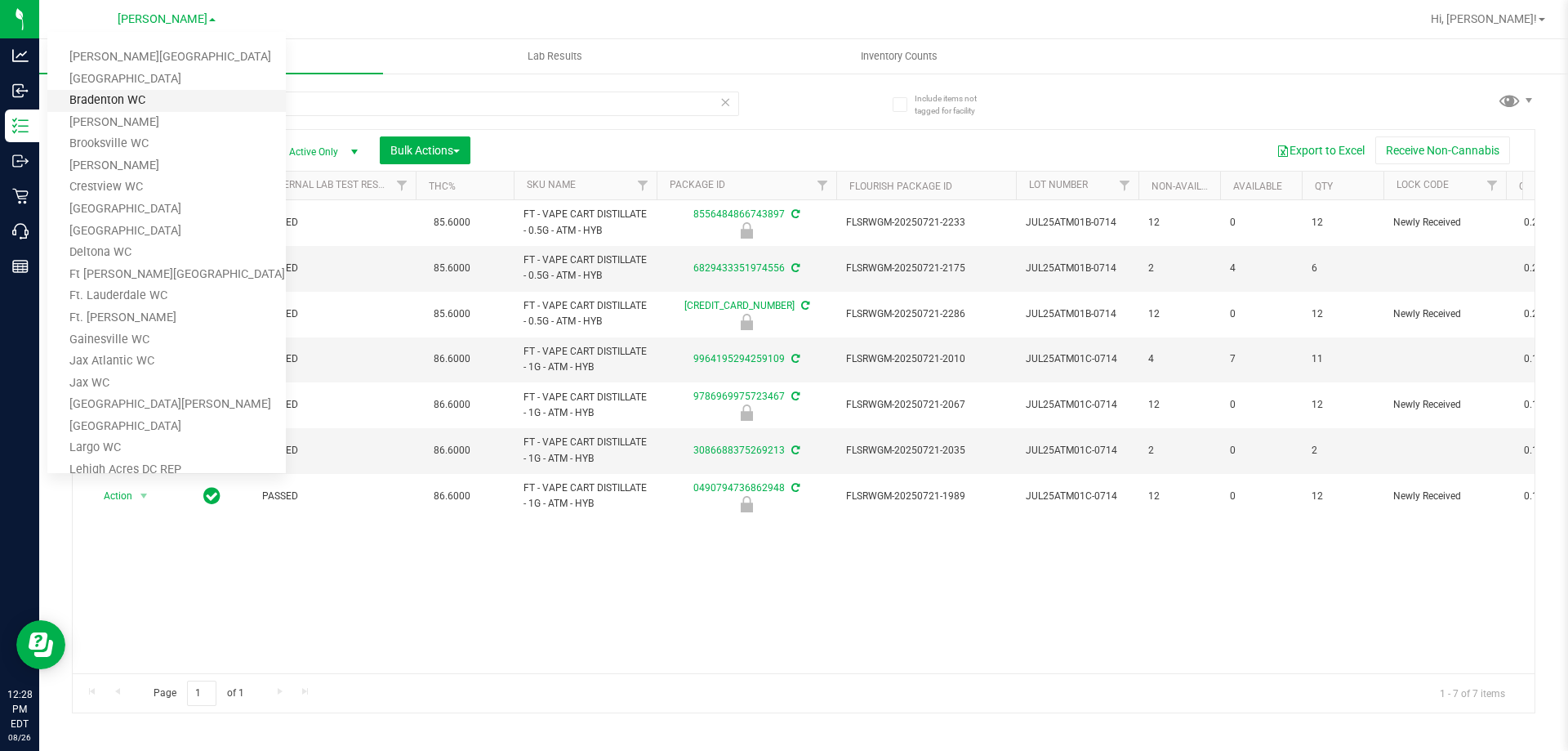
click at [134, 98] on link "Bradenton WC" at bounding box center [166, 101] width 238 height 23
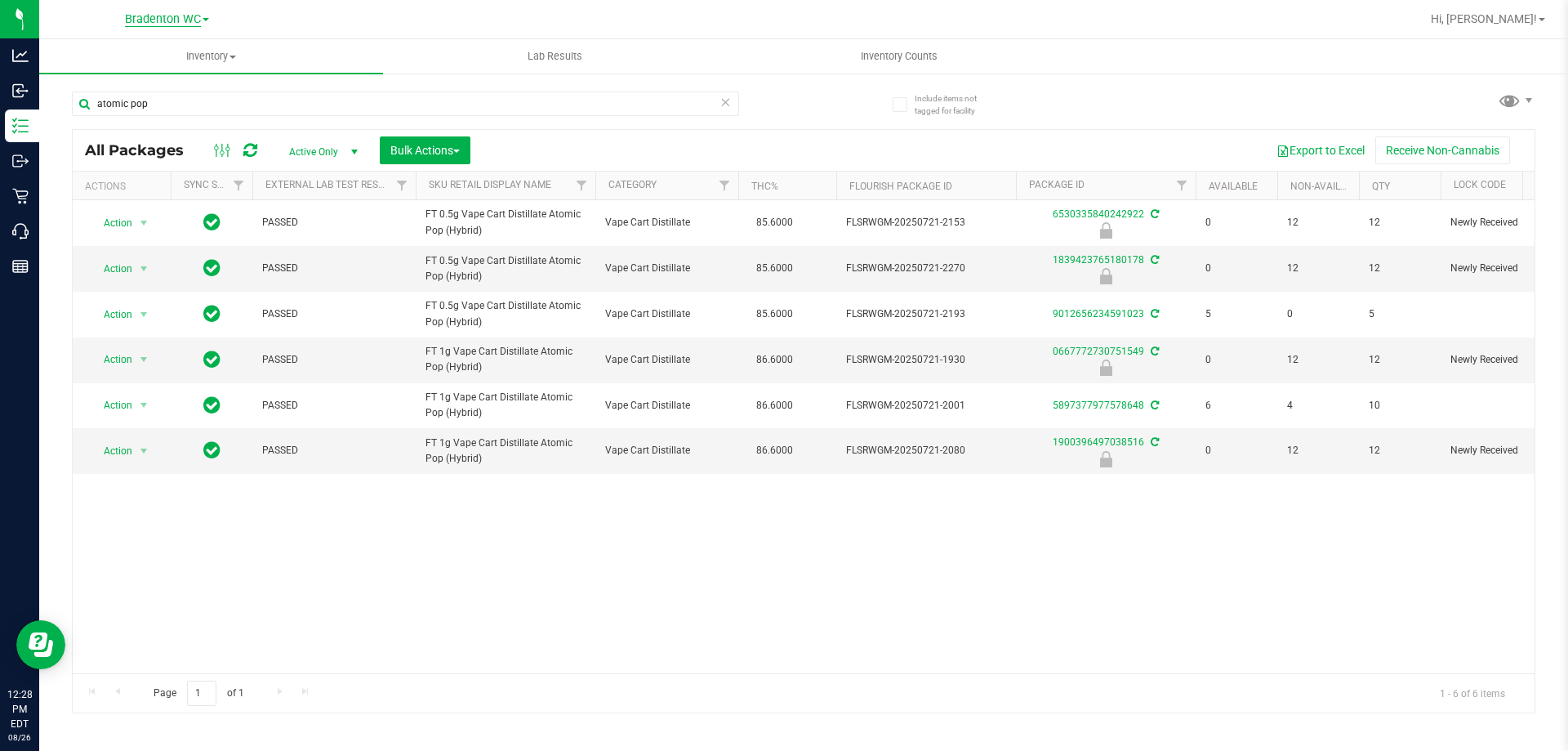
click at [160, 18] on span "Bradenton WC" at bounding box center [162, 20] width 76 height 15
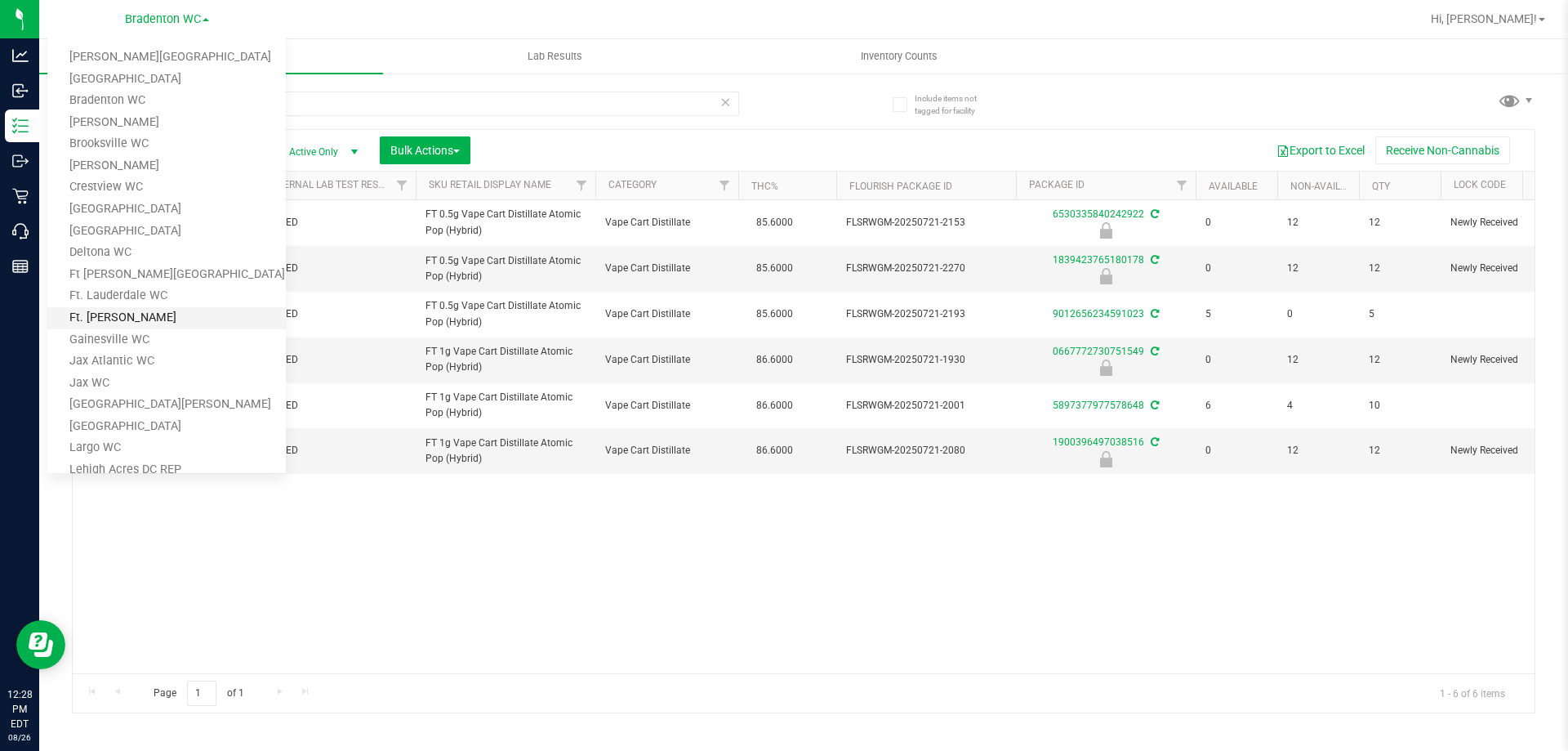
click at [130, 320] on link "Ft. Myers WC" at bounding box center [166, 318] width 238 height 23
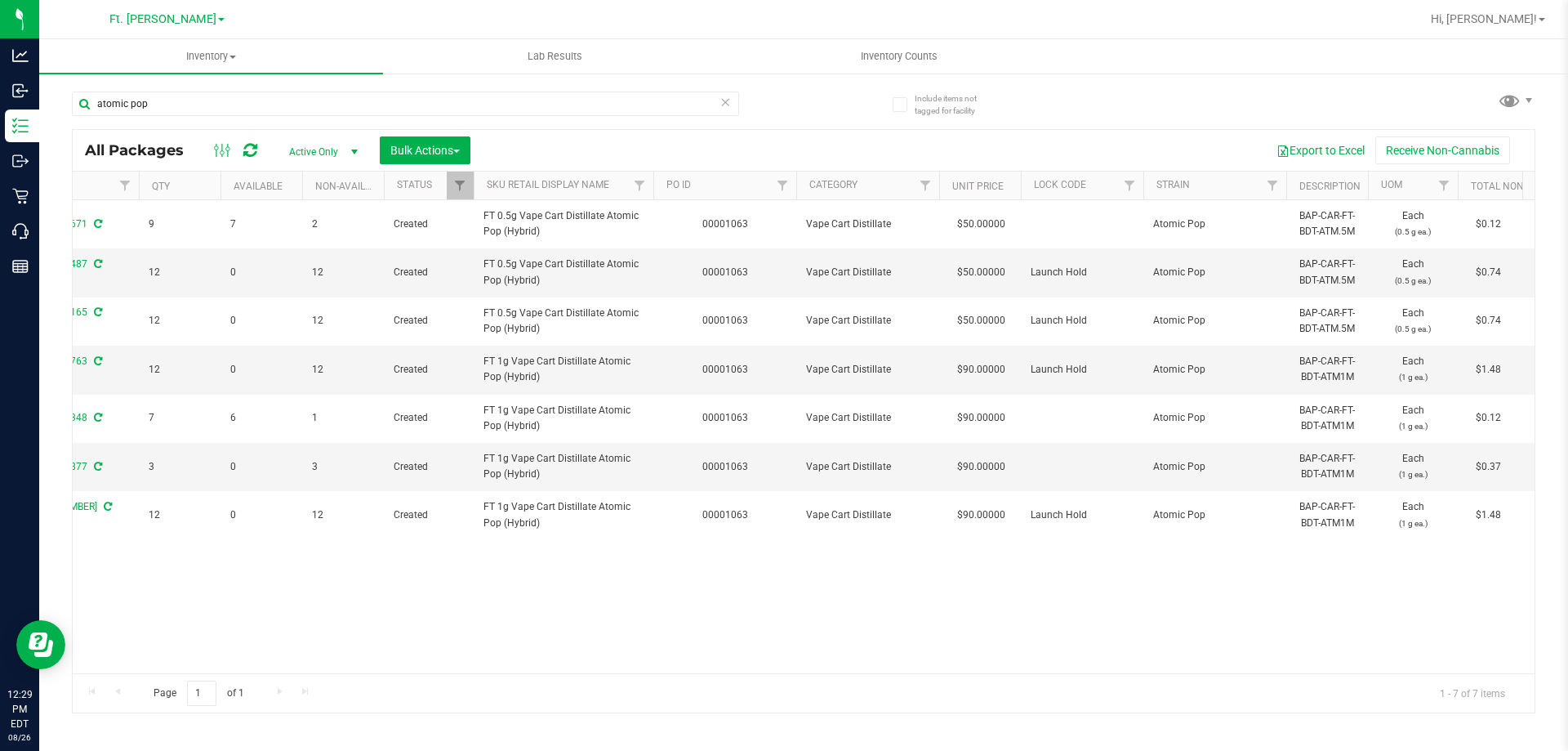
scroll to position [0, 882]
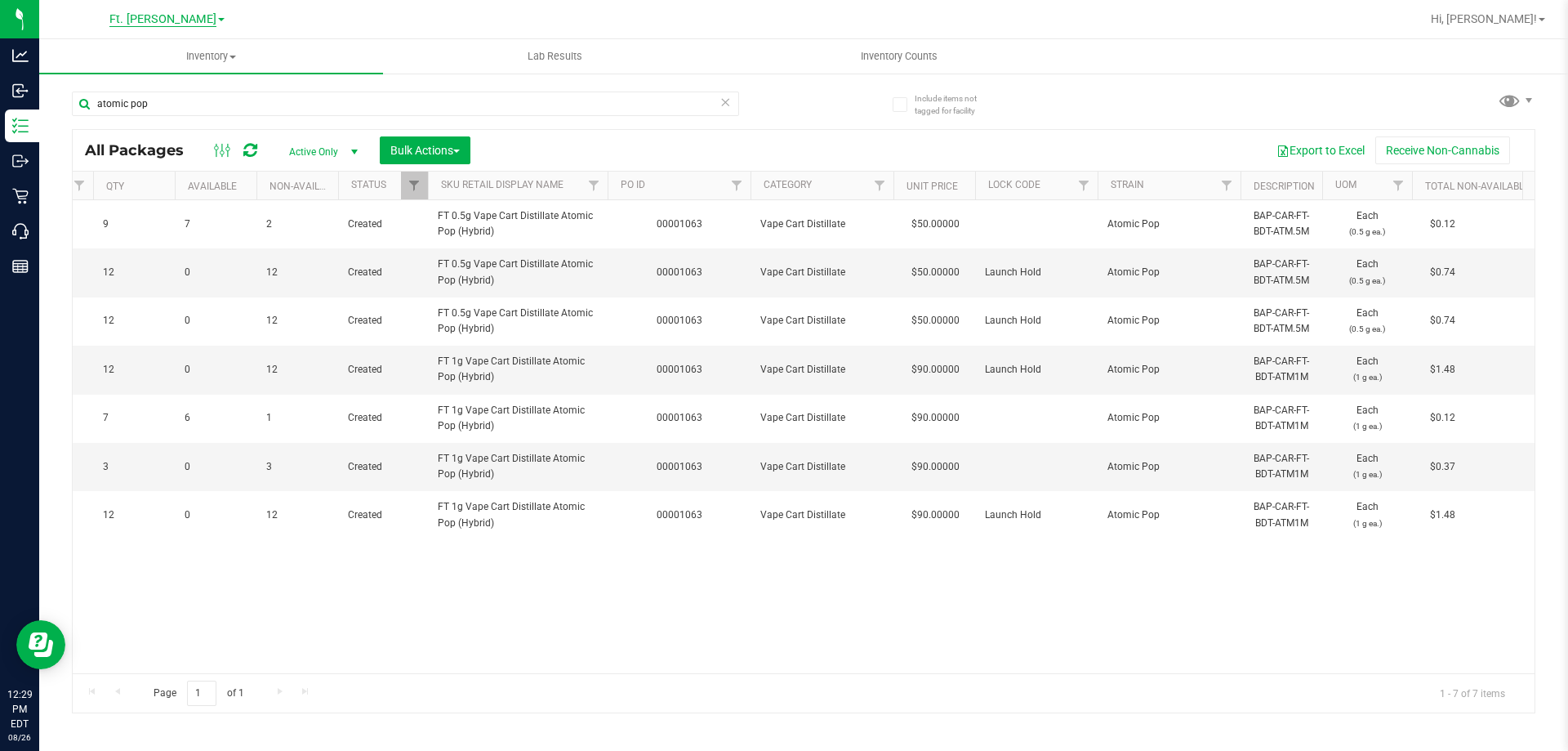
click at [142, 12] on span "Ft. Myers WC" at bounding box center [163, 20] width 71 height 15
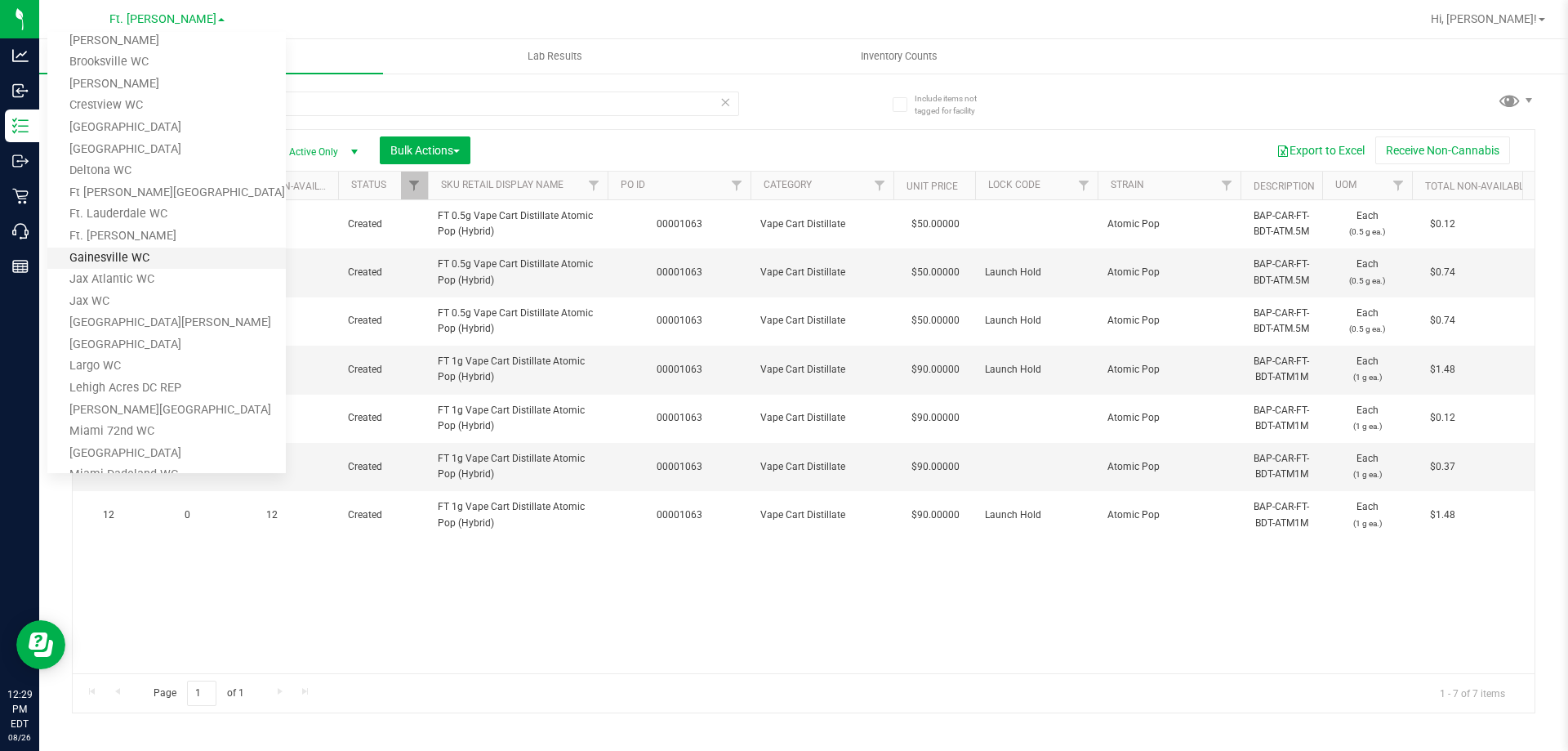
scroll to position [163, 0]
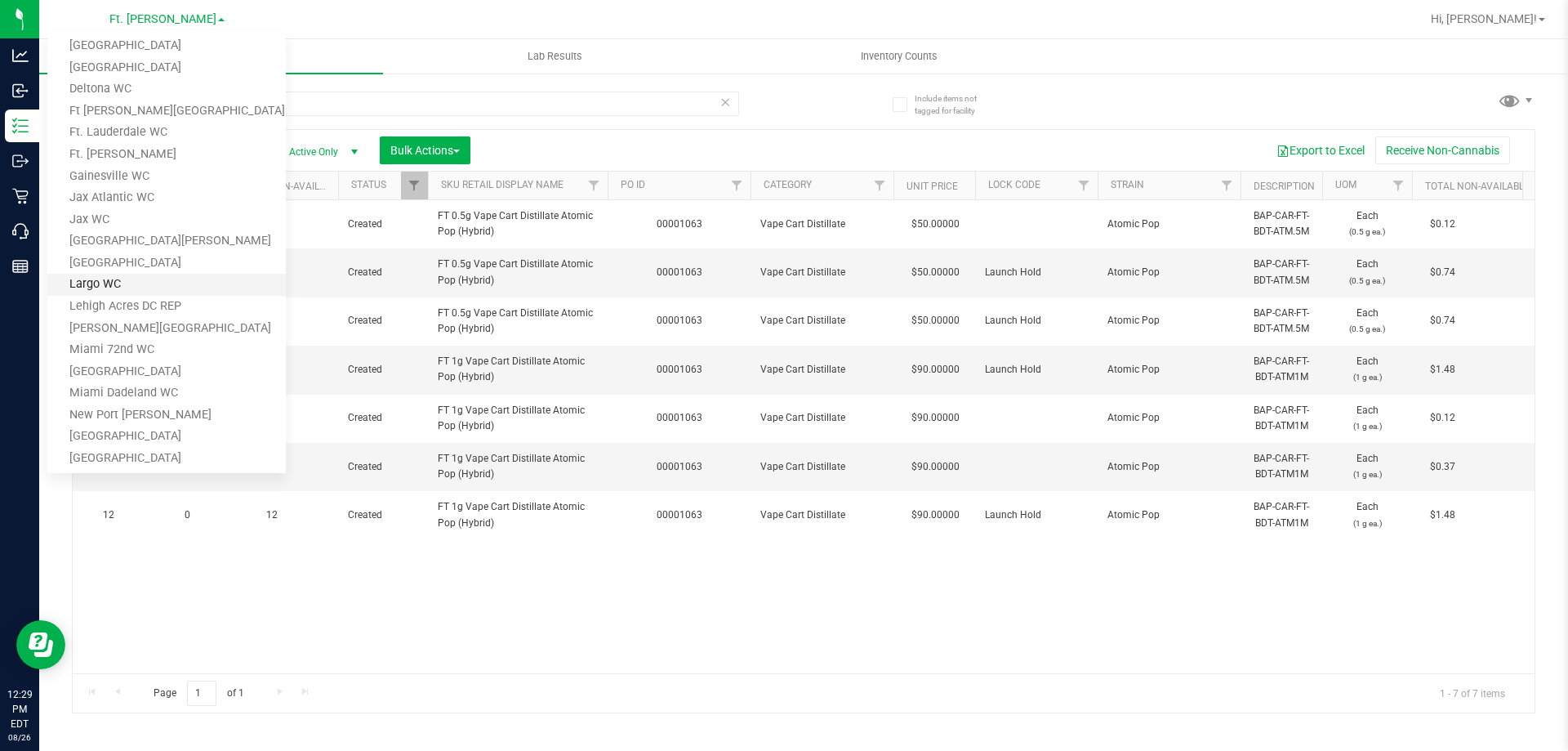
click at [120, 290] on link "Largo WC" at bounding box center [166, 285] width 238 height 23
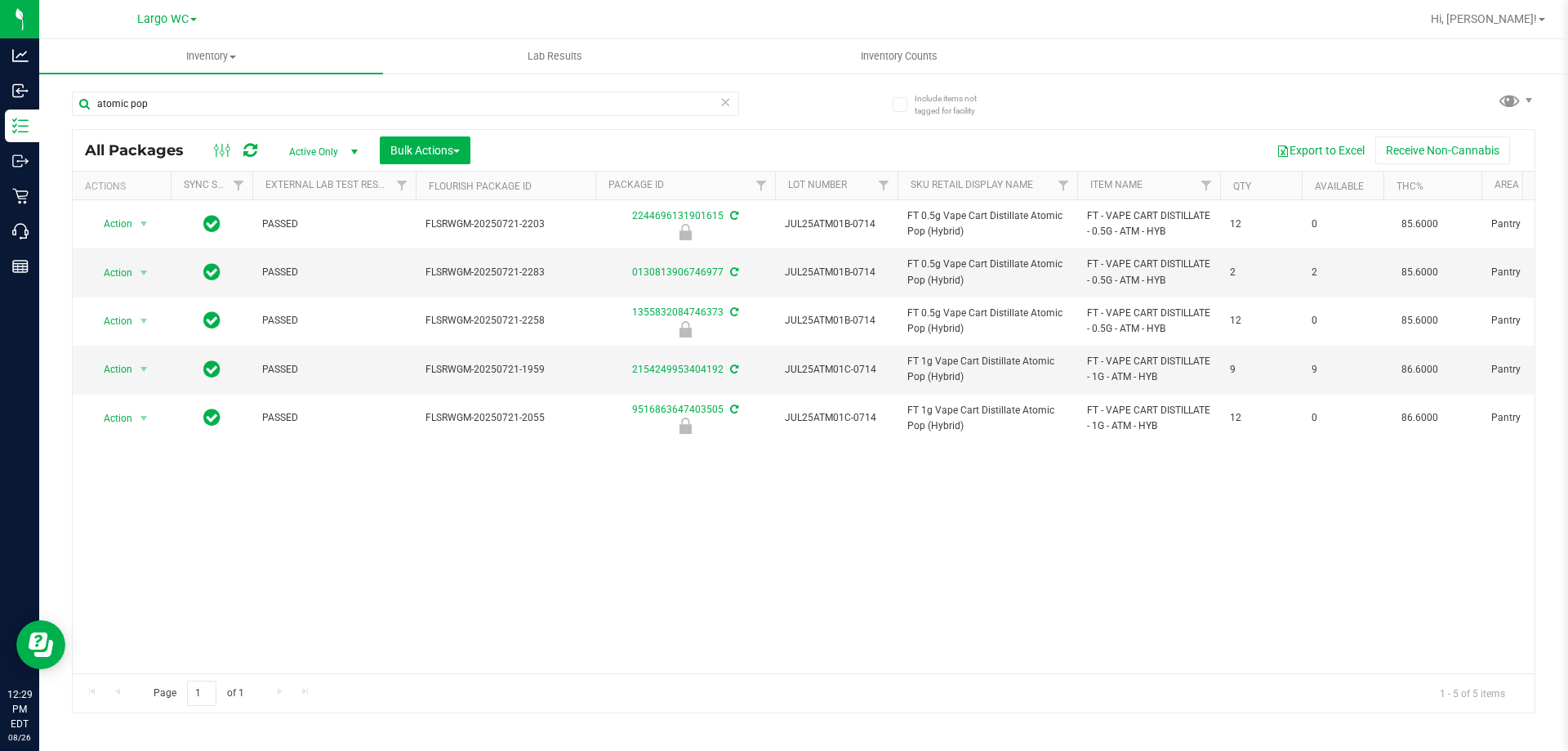
scroll to position [0, 190]
click at [164, 20] on span "Largo WC" at bounding box center [162, 20] width 52 height 15
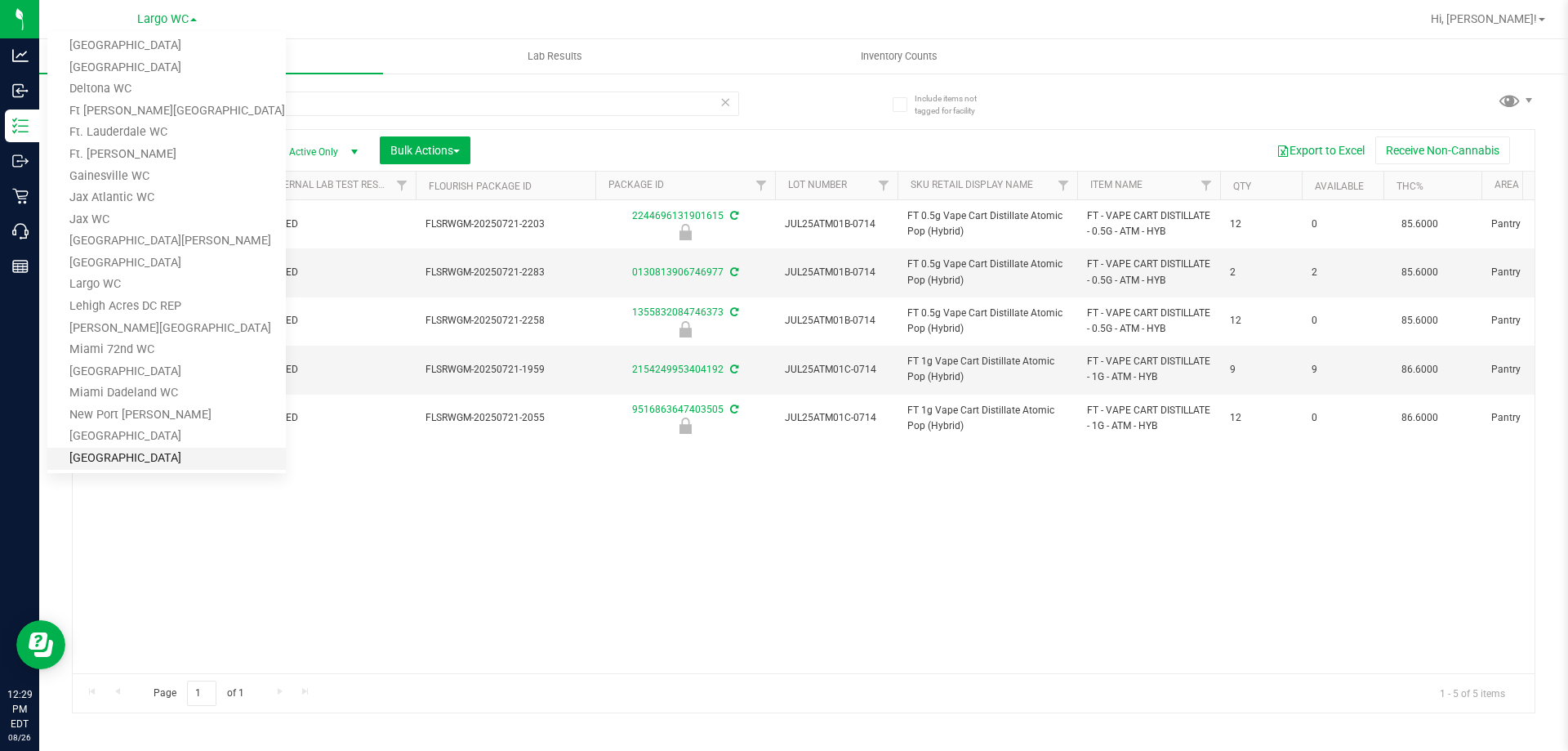
click at [129, 467] on link "[GEOGRAPHIC_DATA]" at bounding box center [166, 459] width 238 height 23
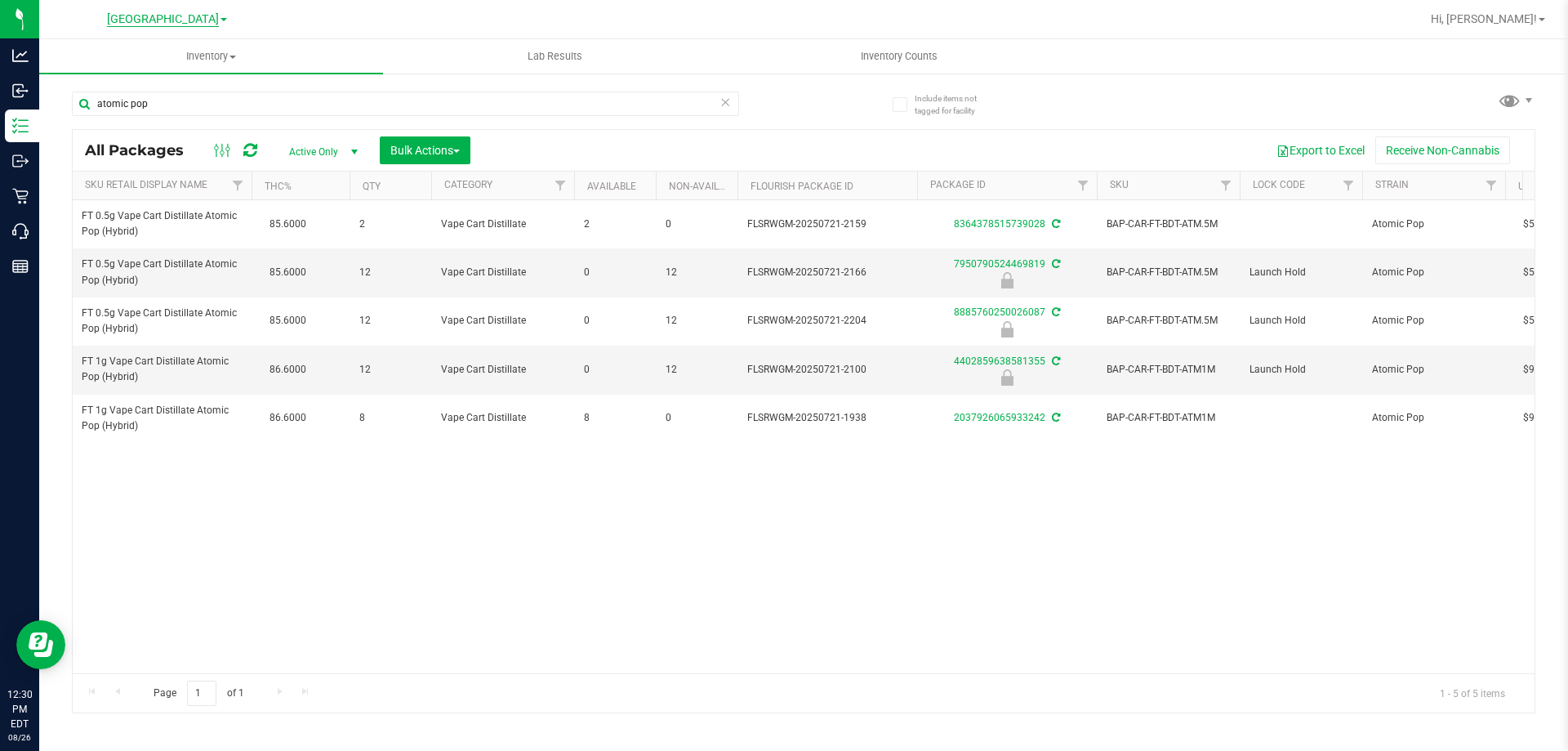
click at [200, 19] on span "[GEOGRAPHIC_DATA]" at bounding box center [162, 20] width 112 height 15
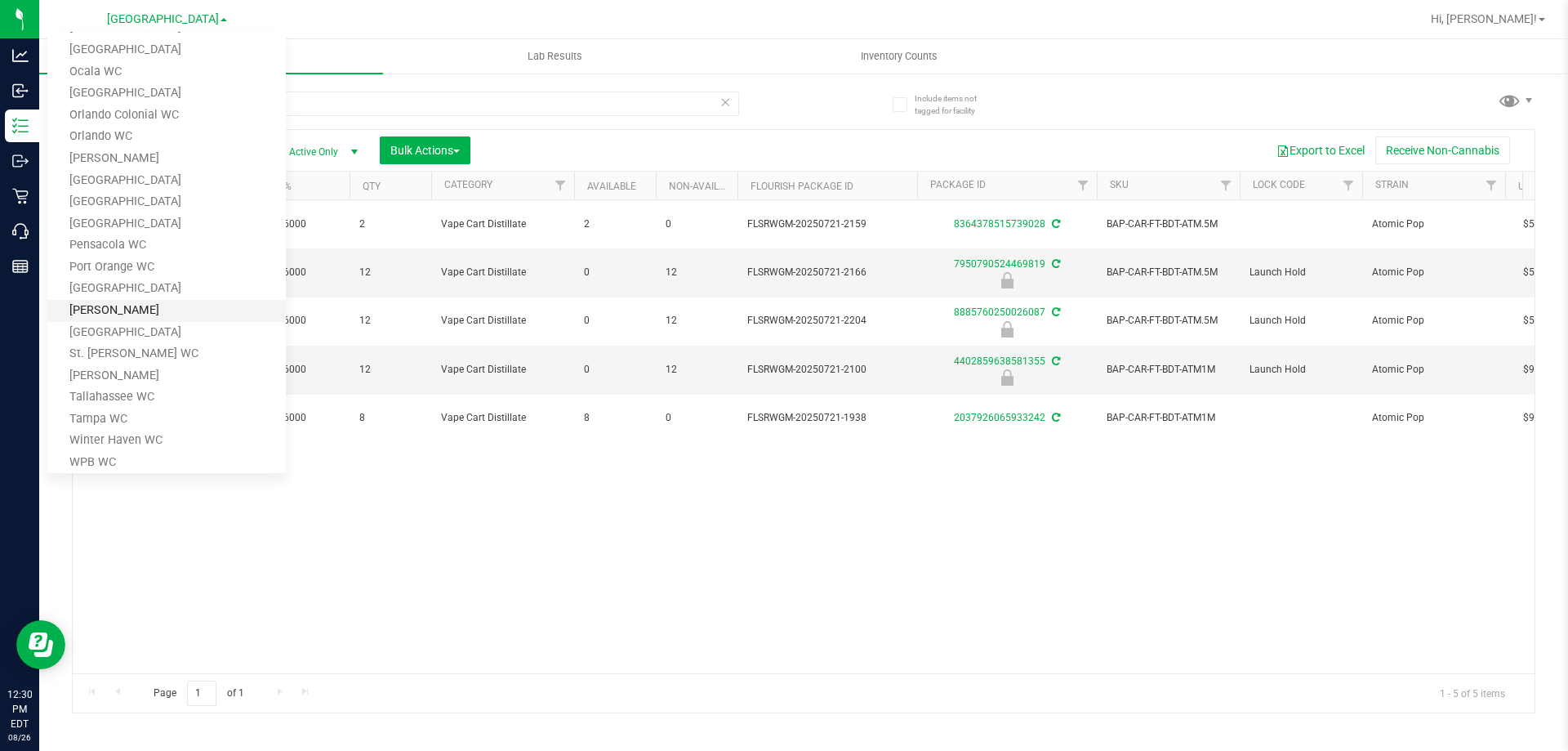
click at [135, 315] on link "Sebring WC" at bounding box center [166, 311] width 238 height 23
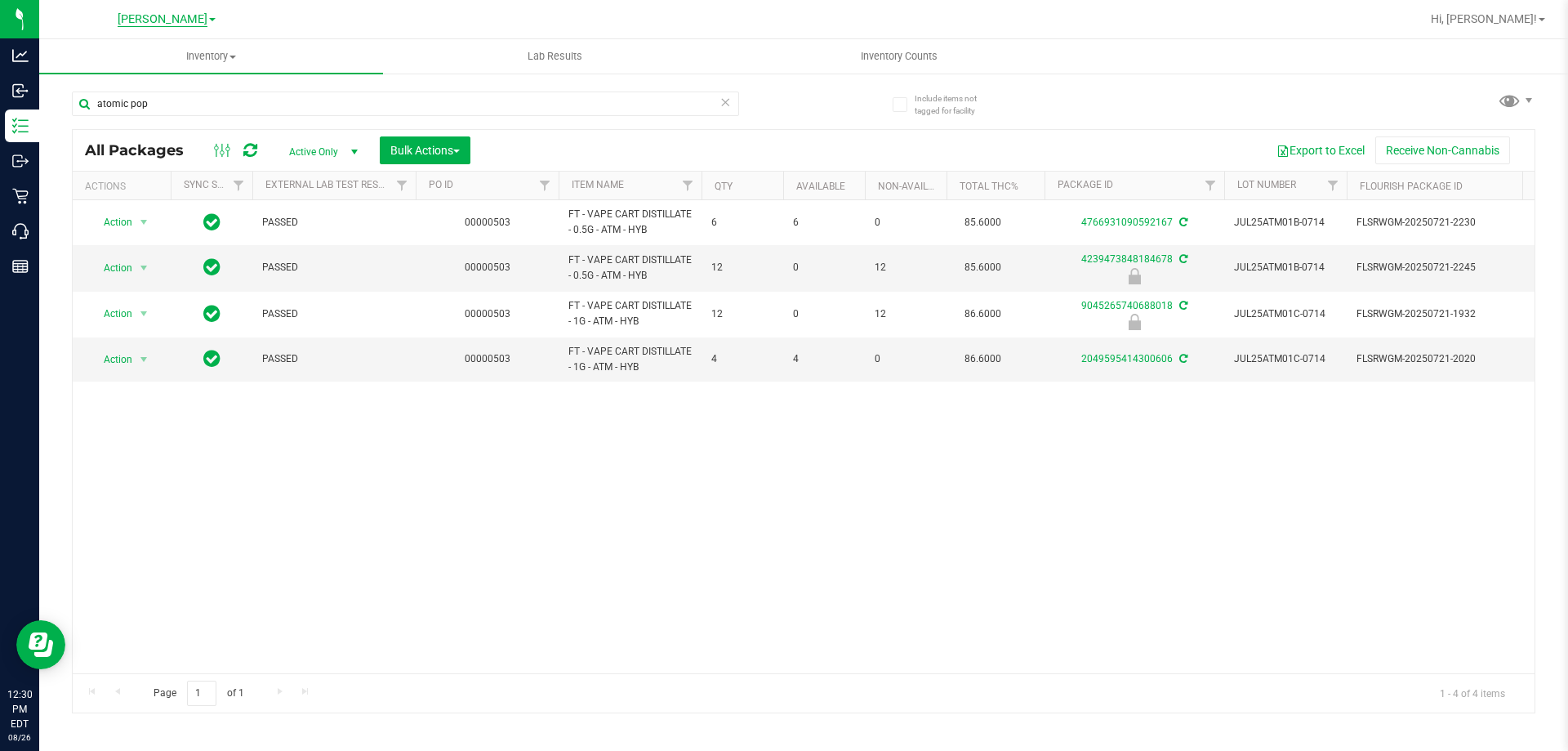
click at [176, 13] on span "Sebring WC" at bounding box center [162, 20] width 62 height 15
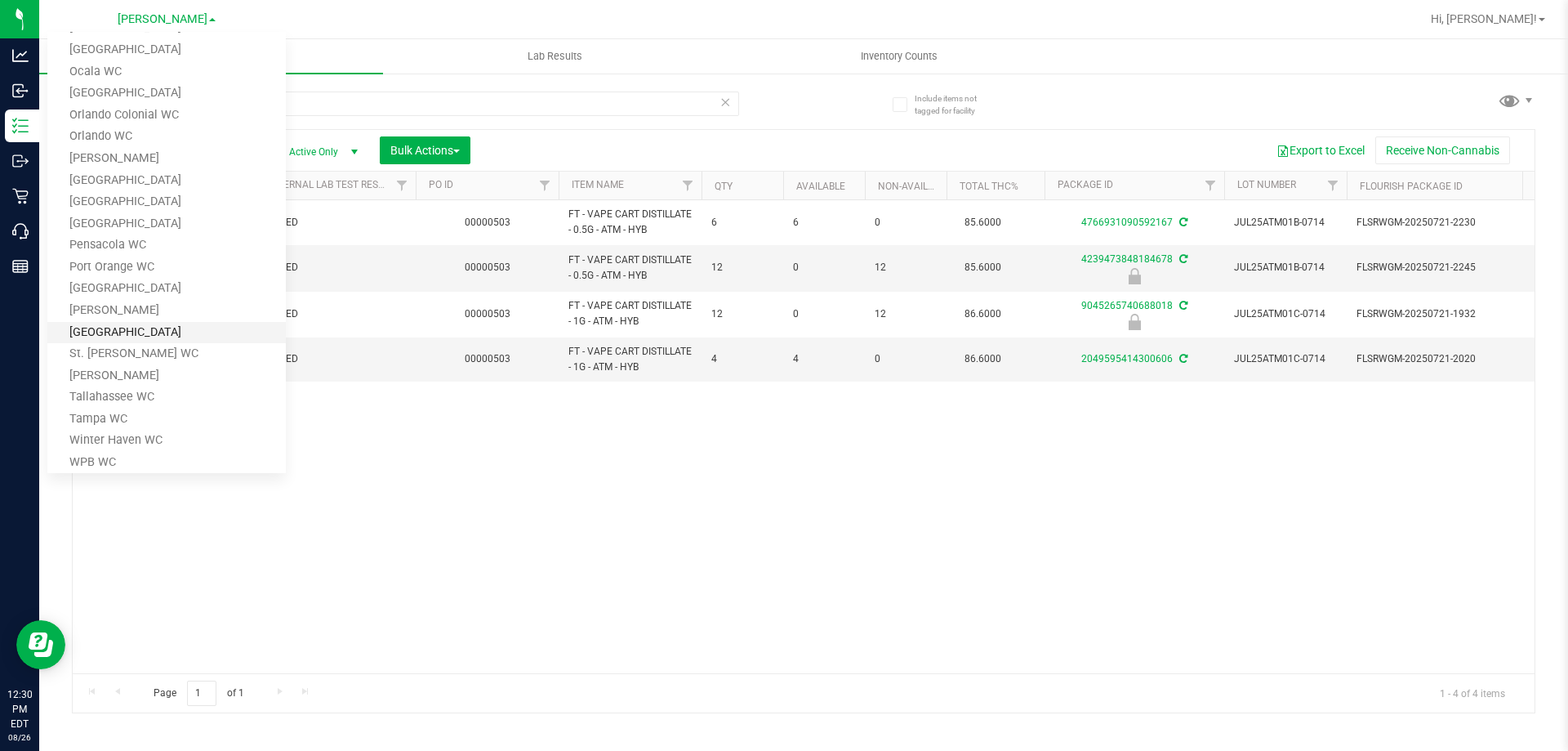
click at [149, 333] on link "[GEOGRAPHIC_DATA]" at bounding box center [166, 333] width 238 height 23
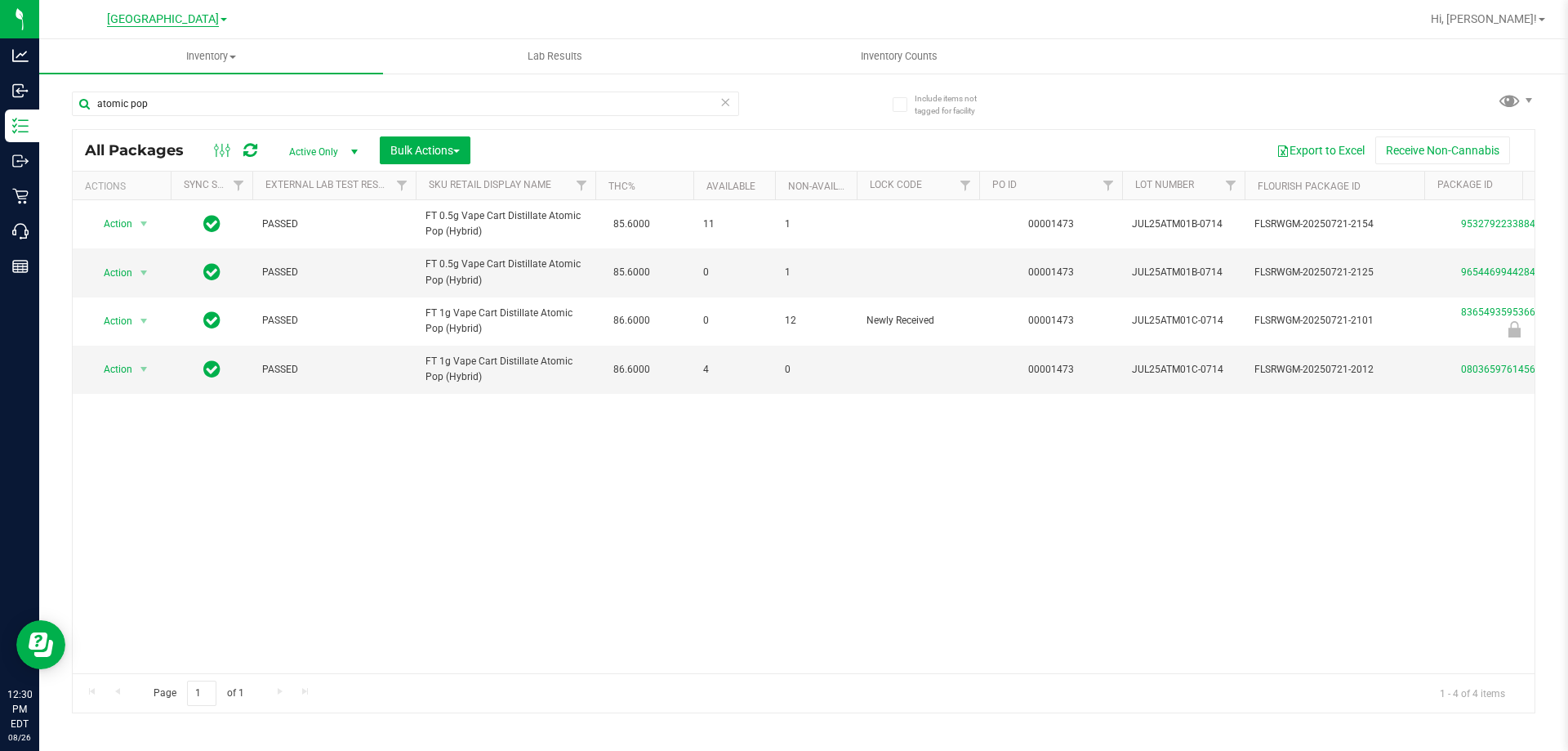
click at [160, 18] on span "[GEOGRAPHIC_DATA]" at bounding box center [162, 20] width 112 height 15
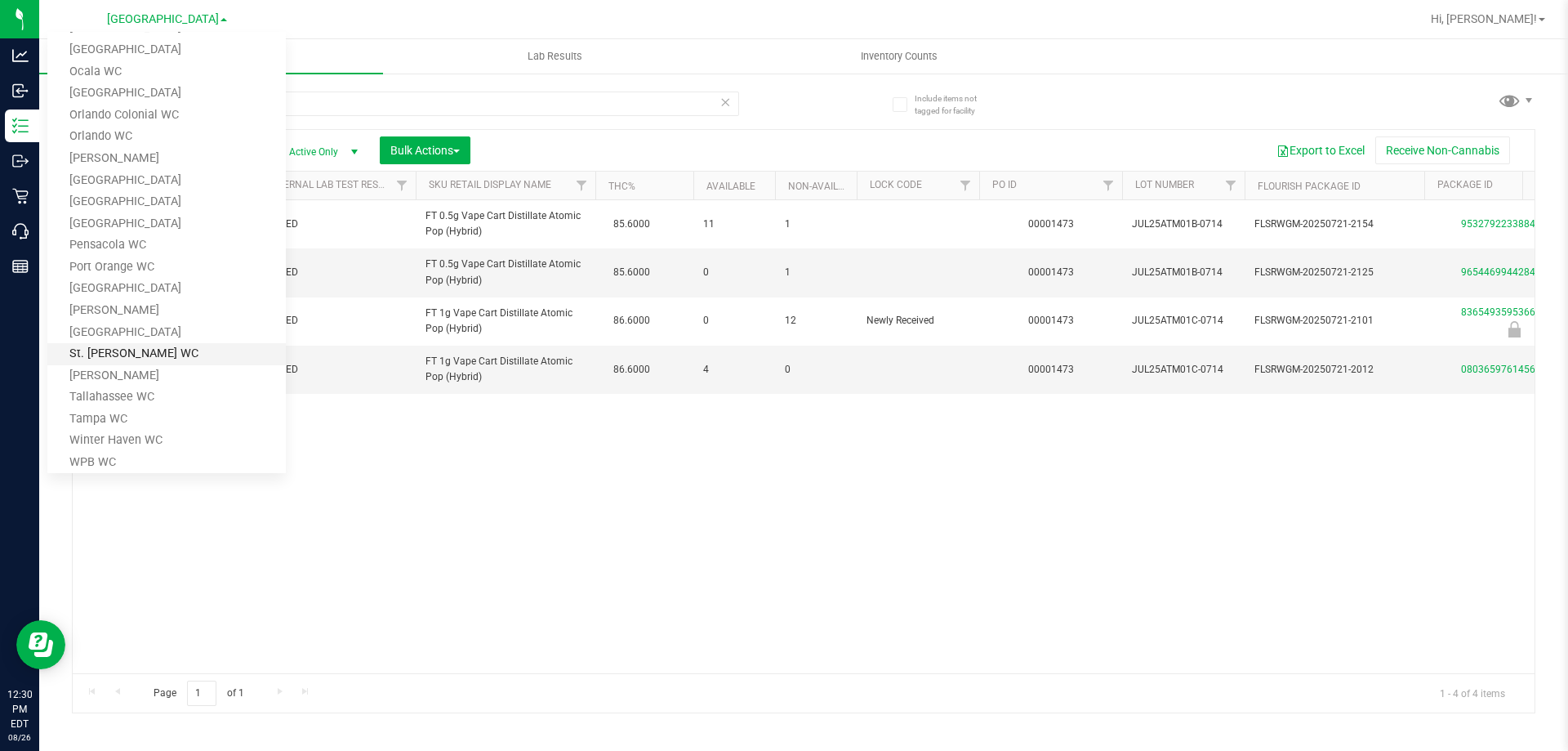
click at [131, 351] on link "St. Pete WC" at bounding box center [166, 355] width 238 height 23
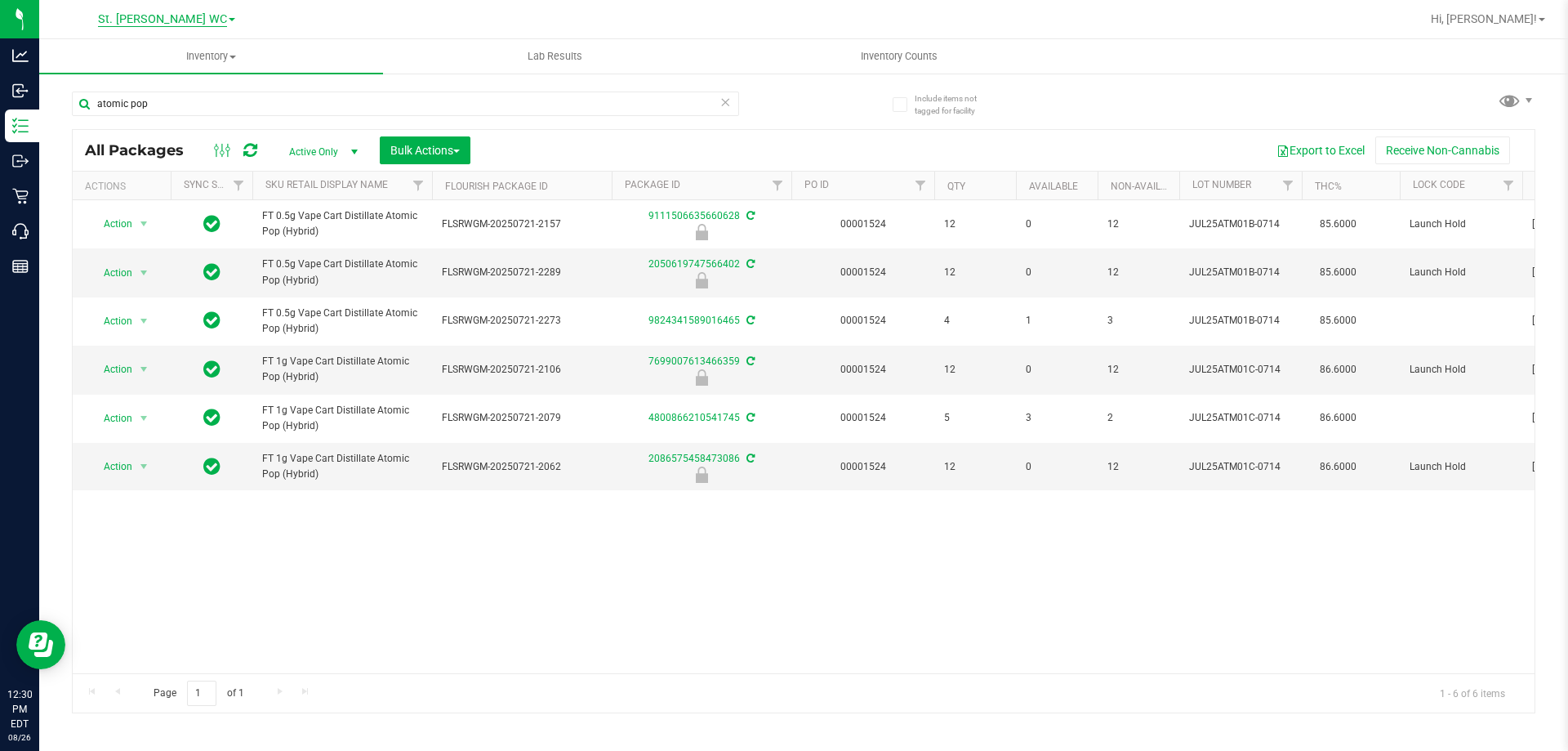
click at [158, 17] on span "St. Pete WC" at bounding box center [162, 20] width 64 height 15
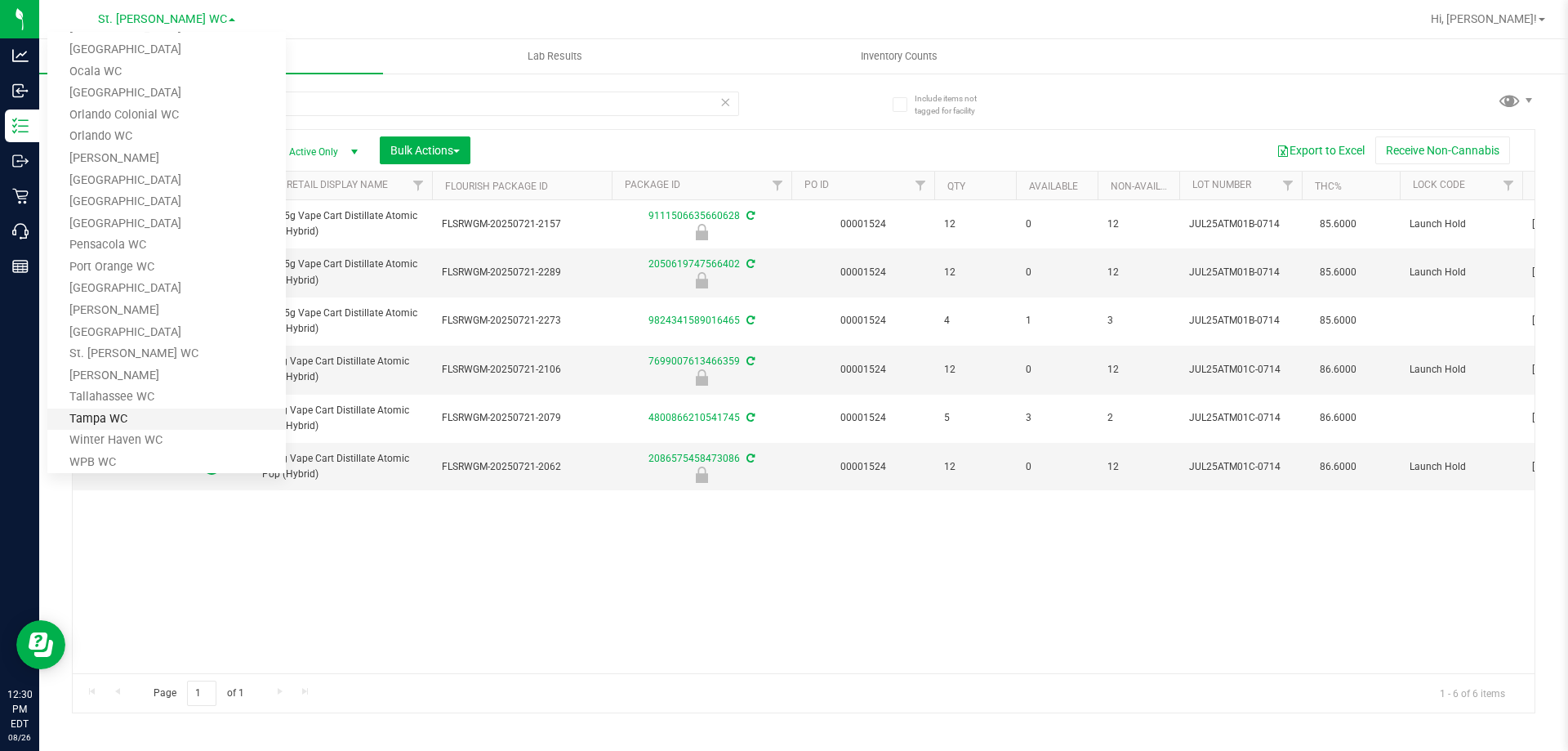
click at [141, 413] on link "Tampa WC" at bounding box center [166, 420] width 238 height 23
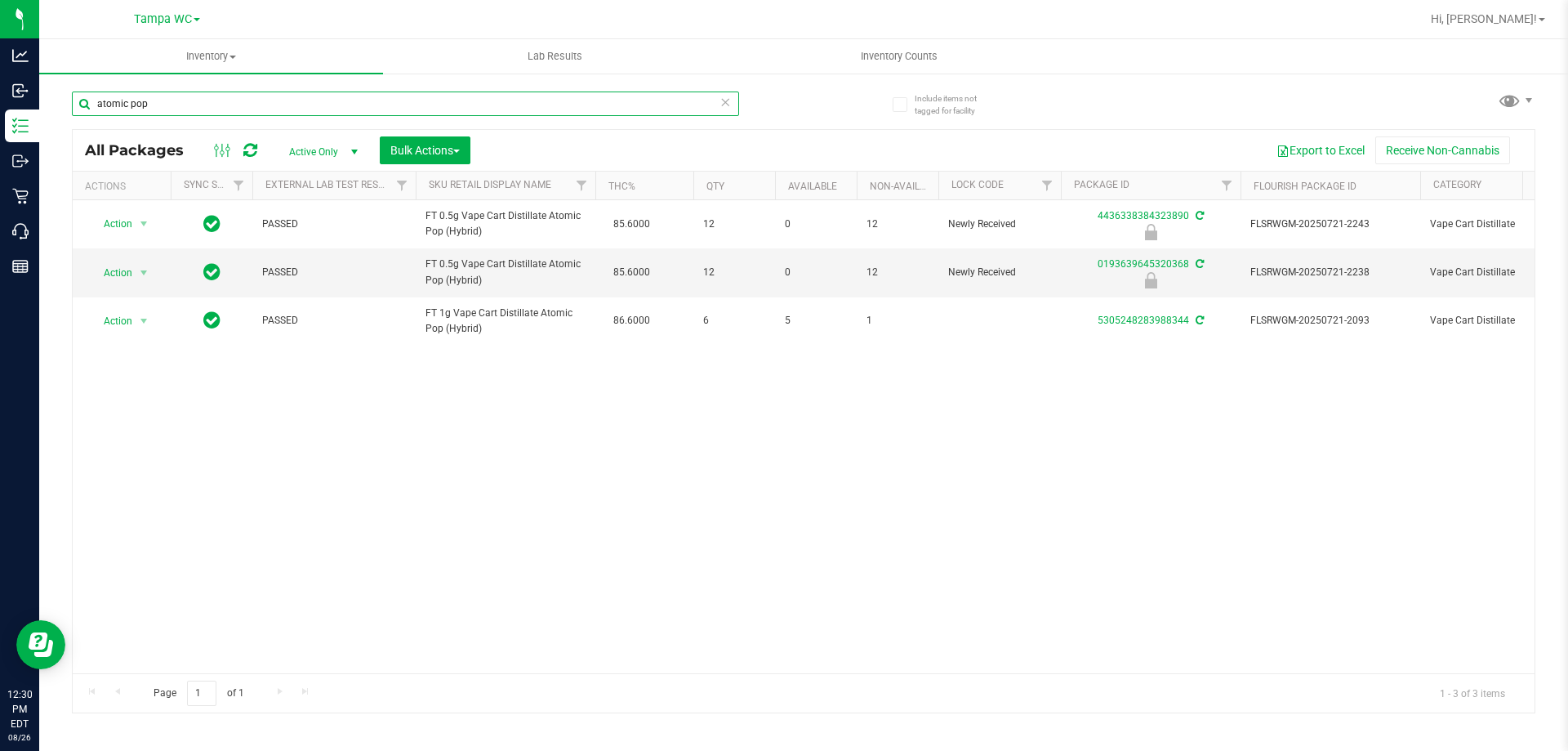
drag, startPoint x: 231, startPoint y: 108, endPoint x: -15, endPoint y: 91, distance: 246.6
click at [0, 91] on html "Analytics Inbound Inventory Outbound Retail Call Center Reports 12:30 PM EDT [D…" at bounding box center [784, 376] width 1568 height 751
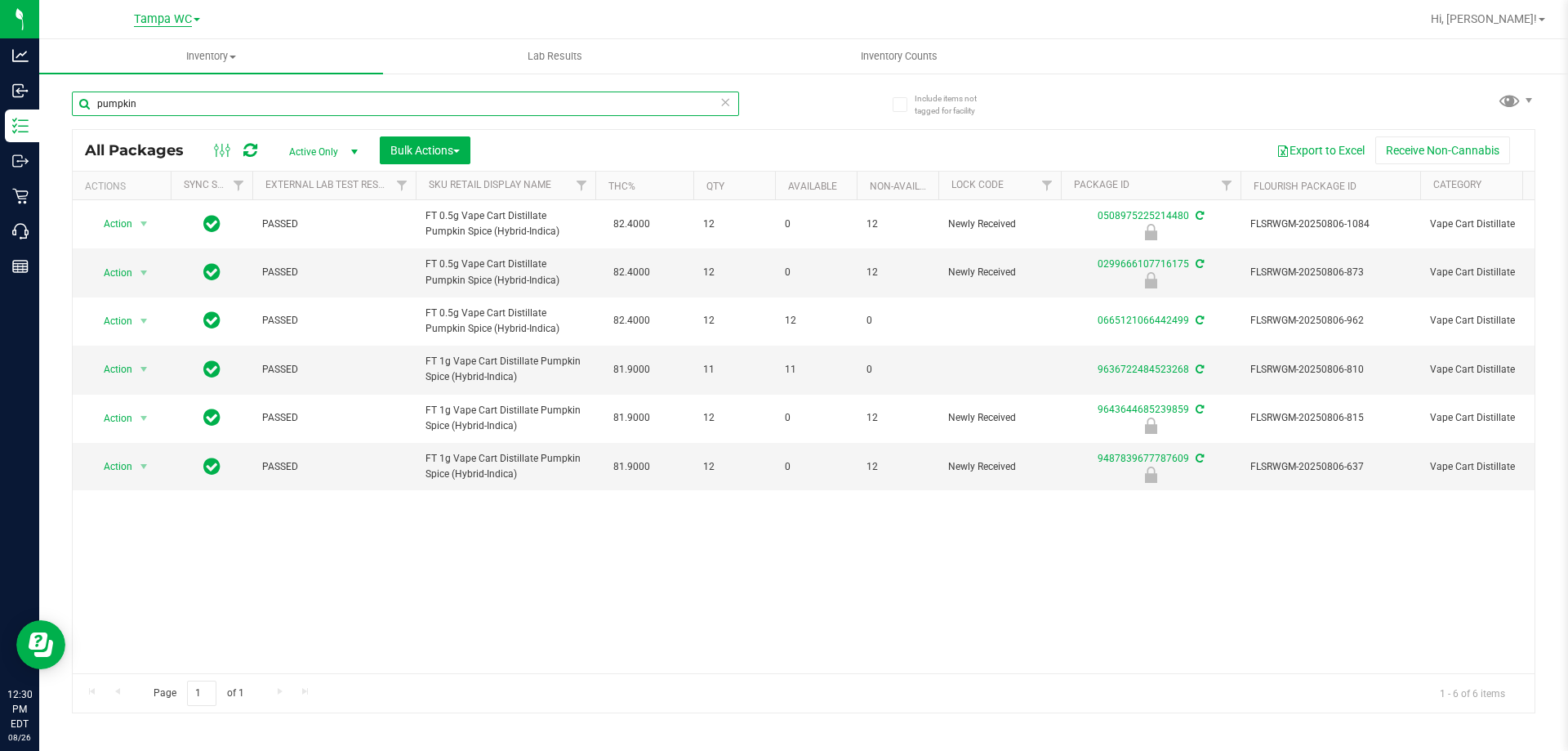
type input "pumpkin"
click at [157, 20] on span "Tampa WC" at bounding box center [163, 20] width 58 height 15
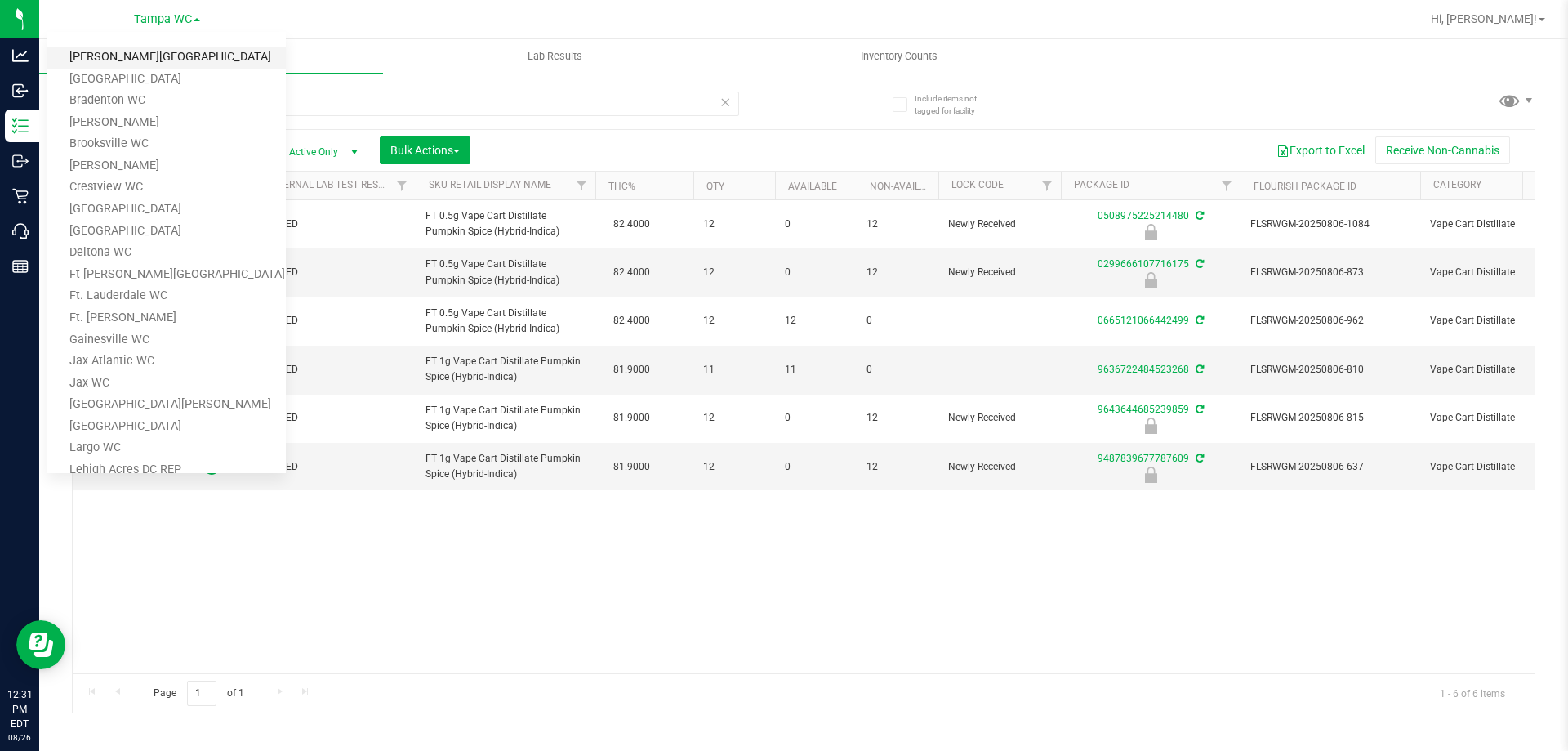
click at [155, 59] on link "[PERSON_NAME][GEOGRAPHIC_DATA]" at bounding box center [166, 58] width 238 height 23
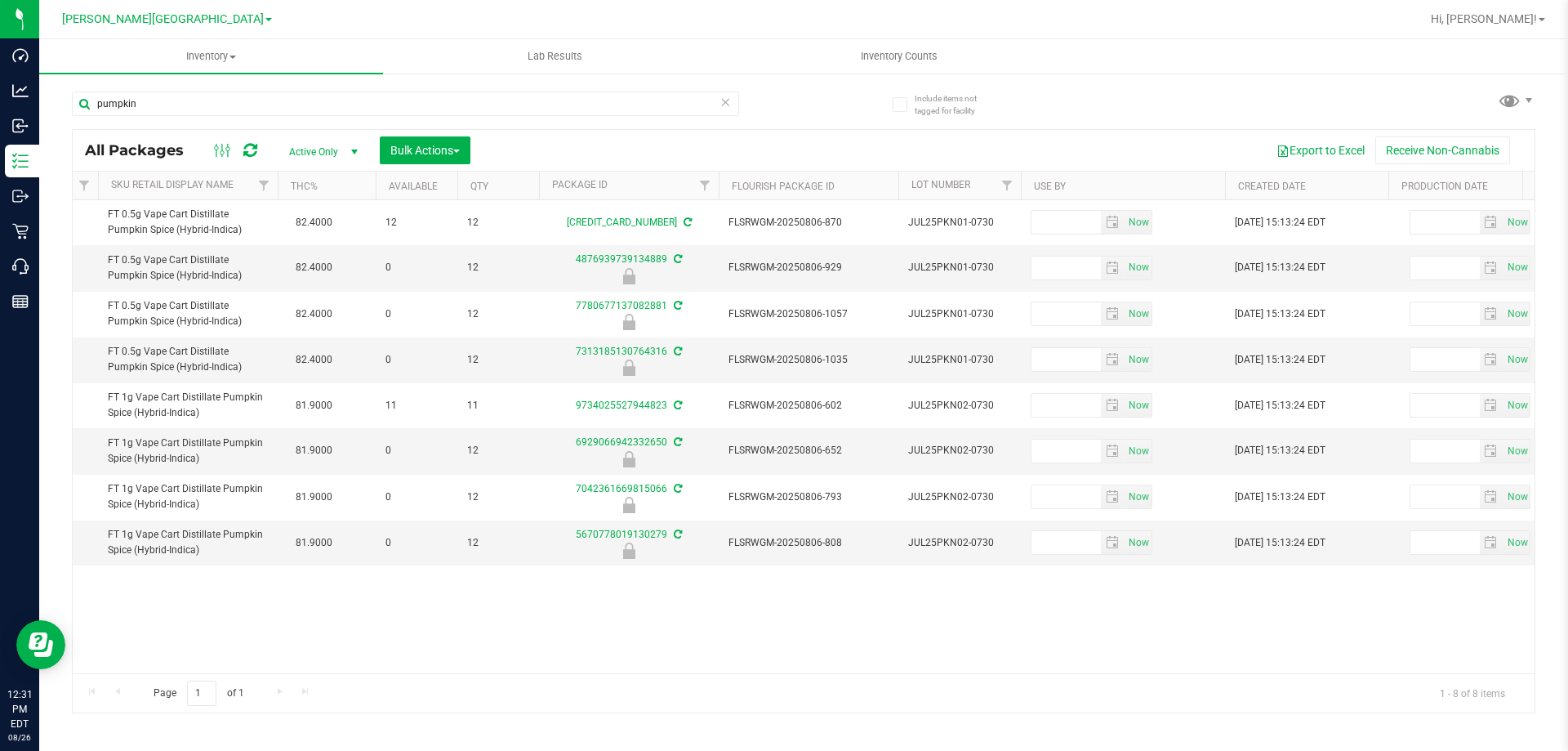
scroll to position [0, 179]
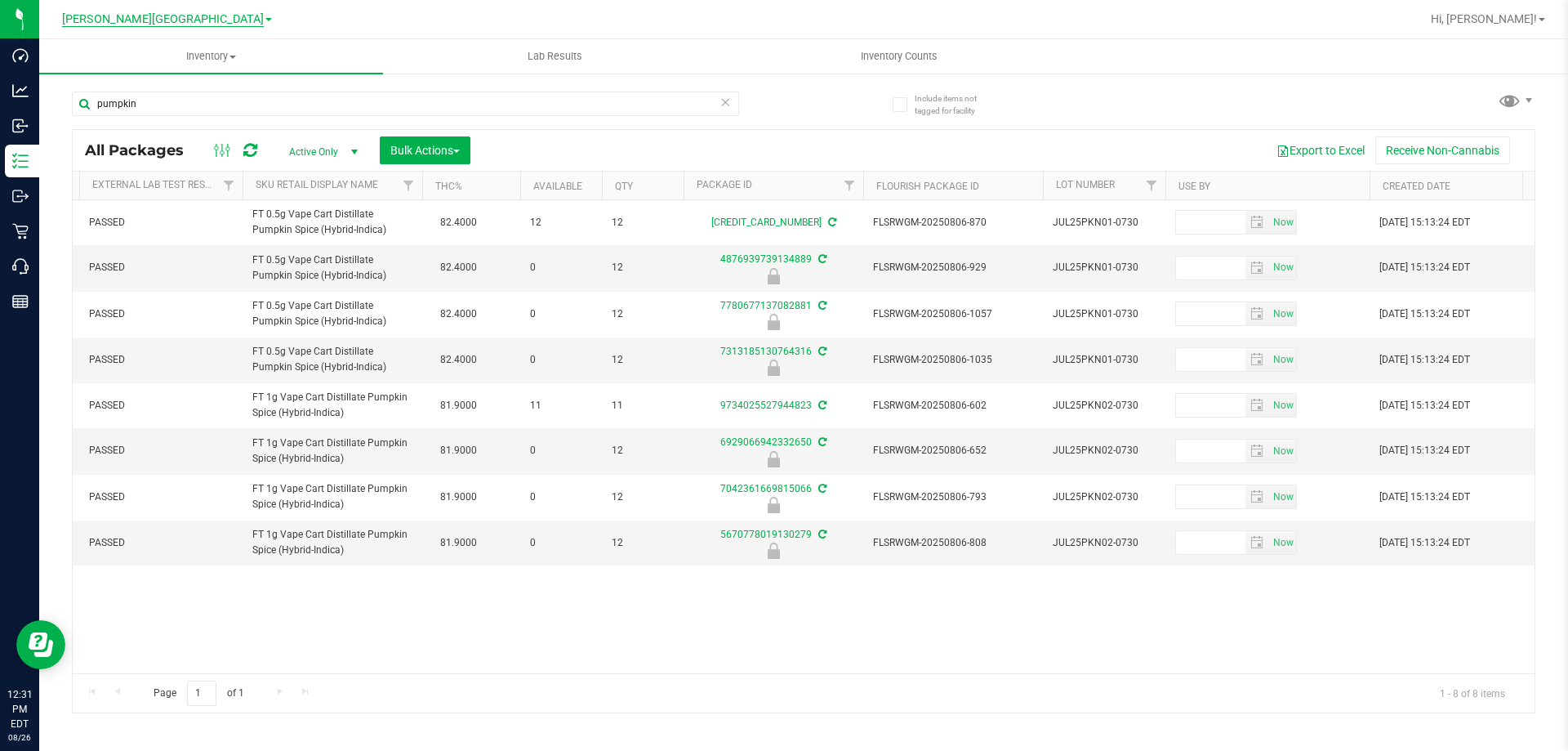
click at [205, 16] on span "[PERSON_NAME][GEOGRAPHIC_DATA]" at bounding box center [162, 20] width 202 height 15
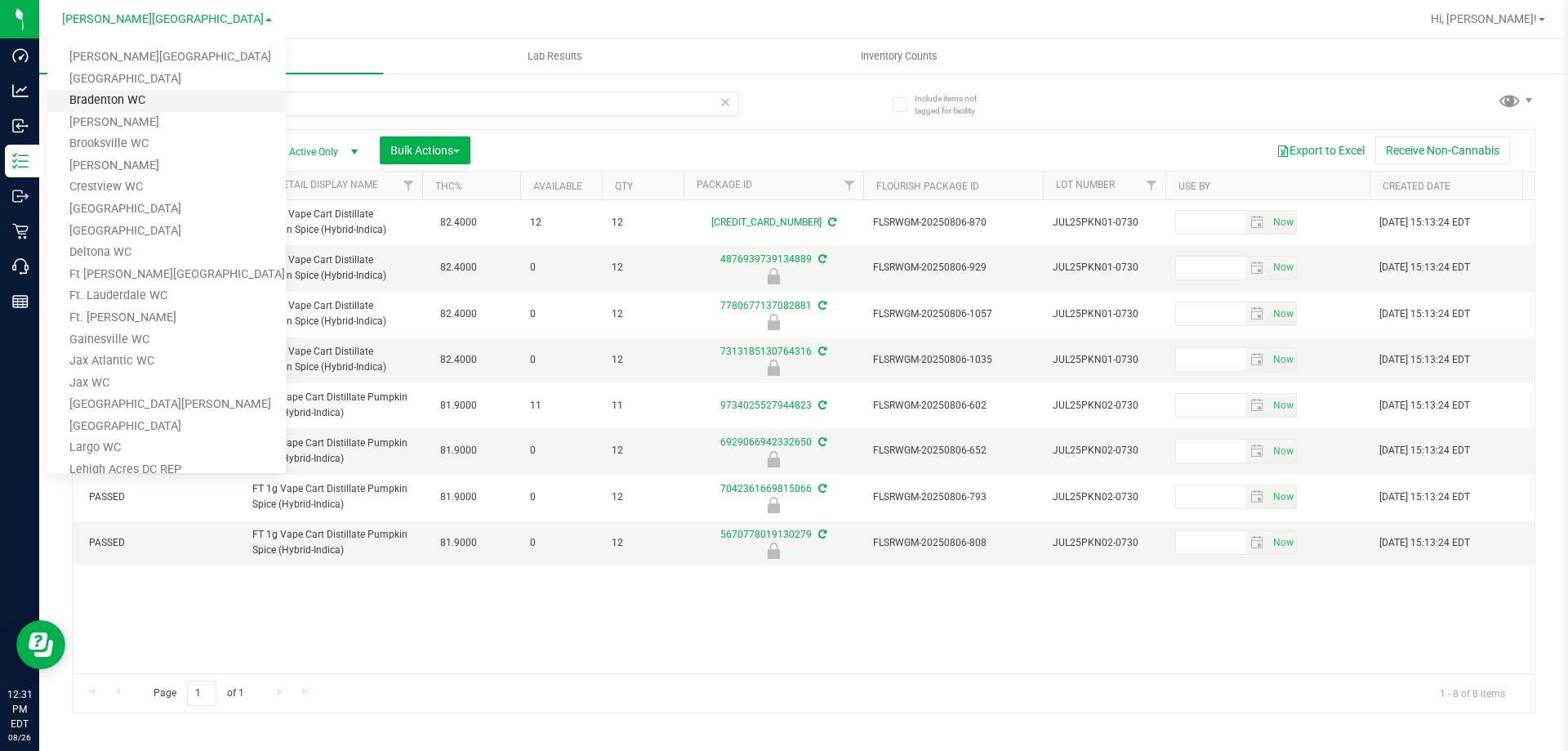
click at [131, 107] on link "Bradenton WC" at bounding box center [166, 101] width 238 height 23
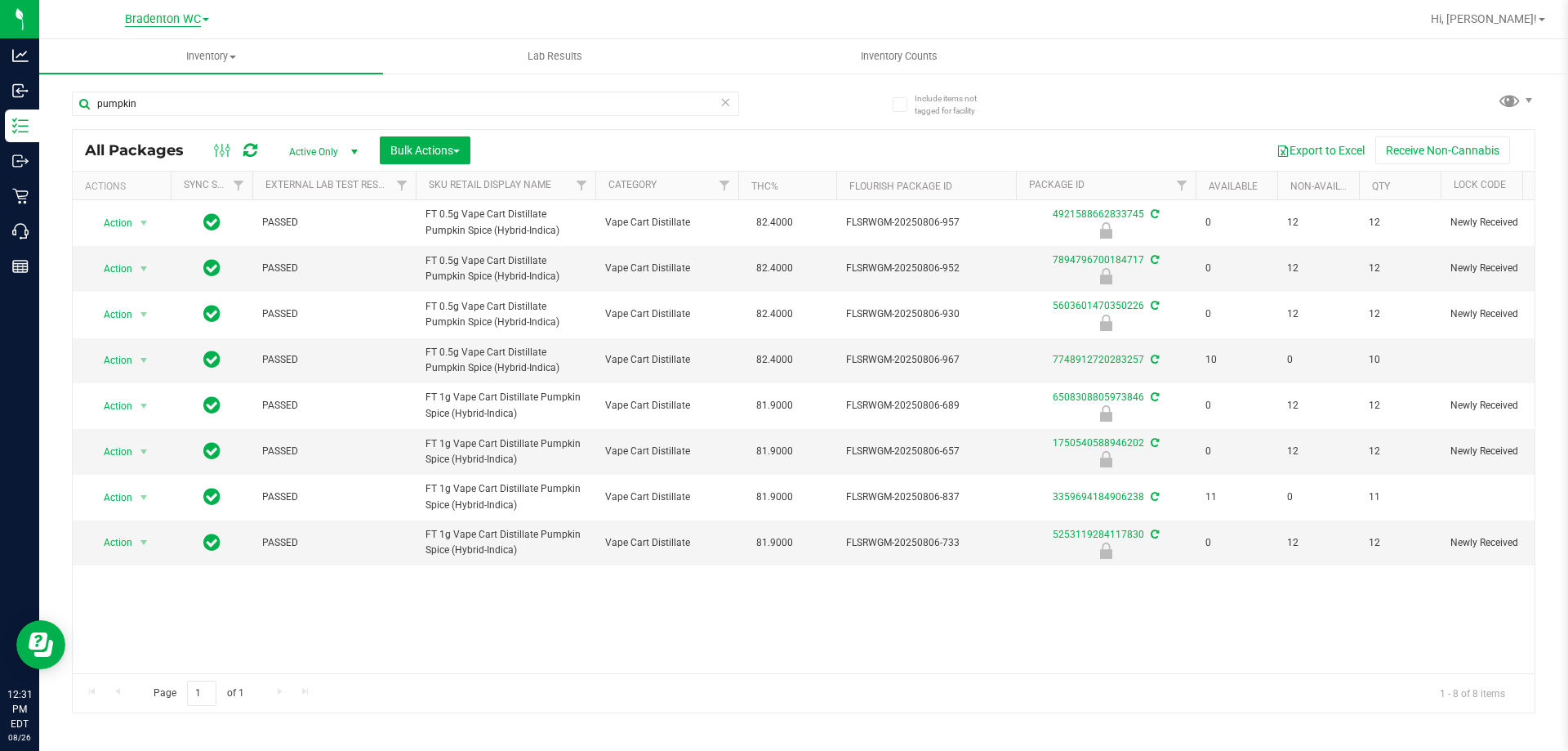
click at [196, 22] on span "Bradenton WC" at bounding box center [162, 20] width 76 height 15
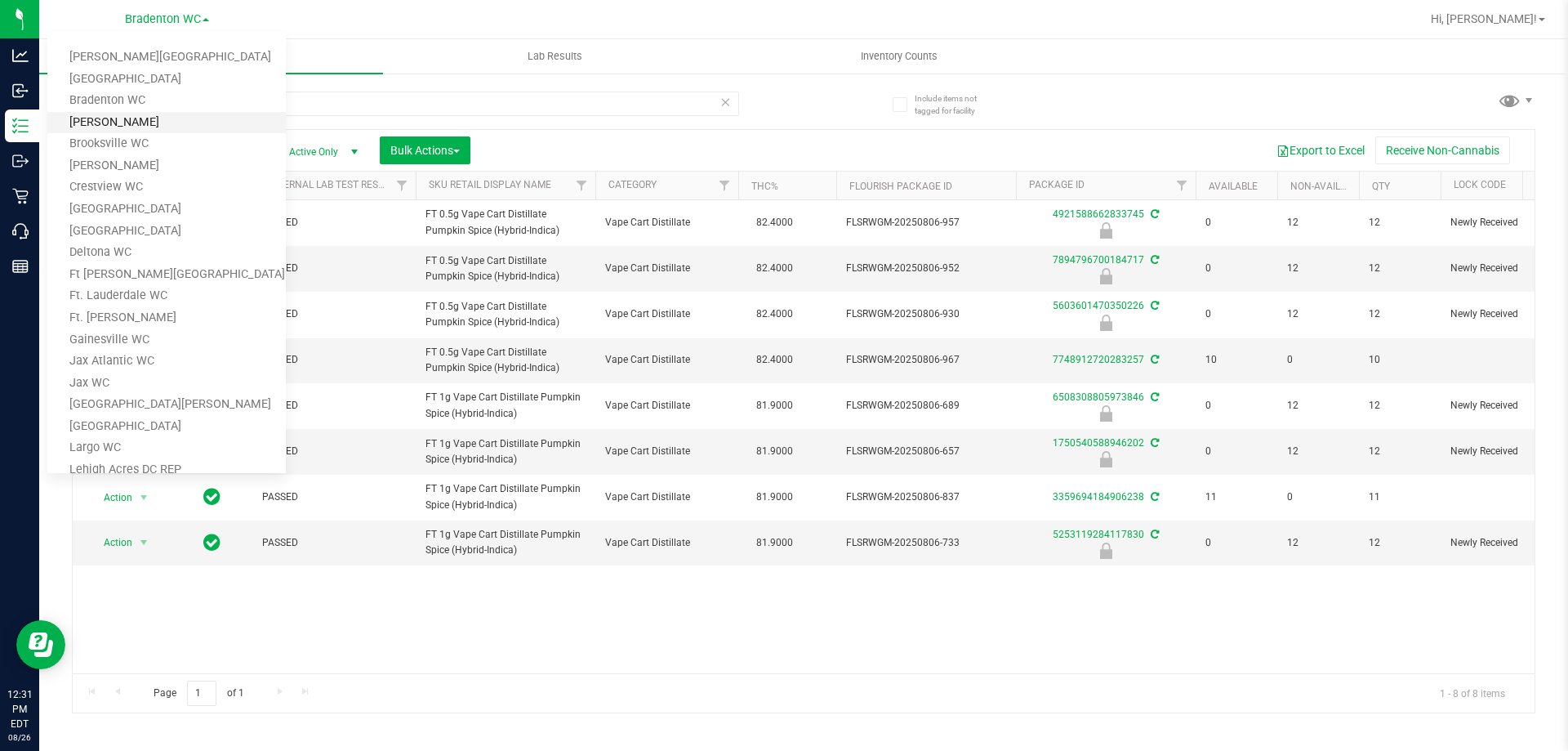
click at [147, 124] on link "[PERSON_NAME]" at bounding box center [166, 123] width 238 height 23
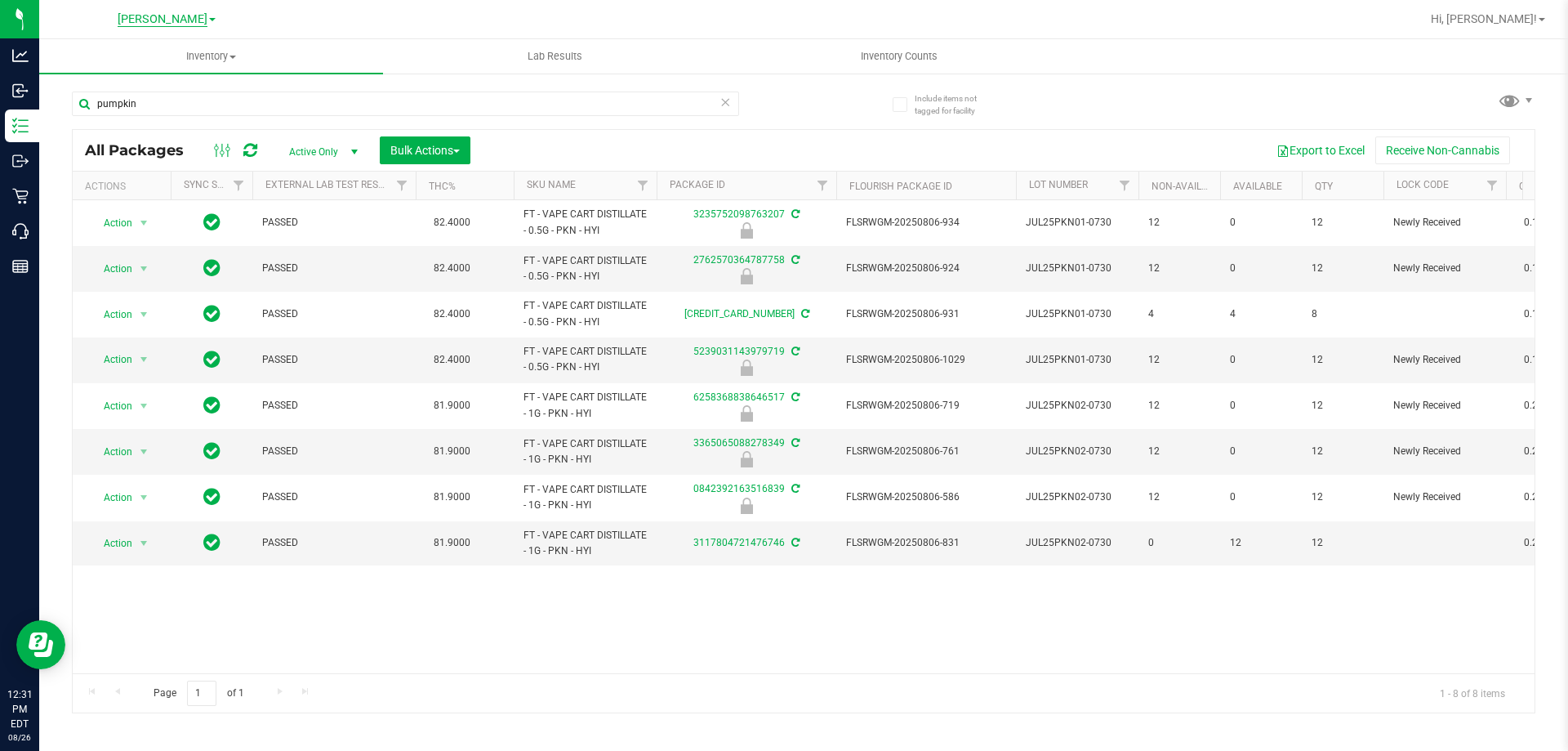
click at [186, 20] on span "[PERSON_NAME]" at bounding box center [162, 20] width 90 height 15
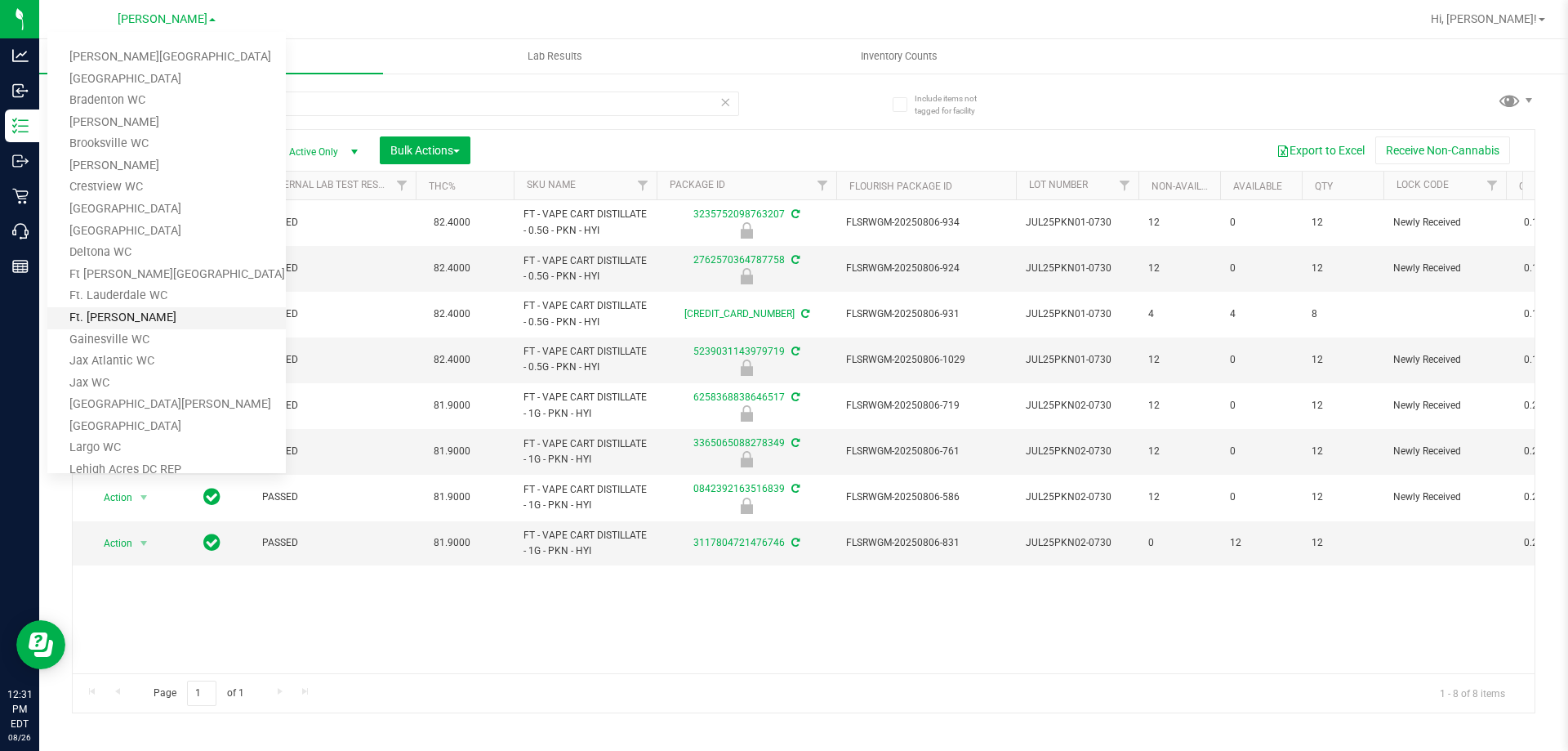
click at [123, 312] on link "Ft. Myers WC" at bounding box center [166, 318] width 238 height 23
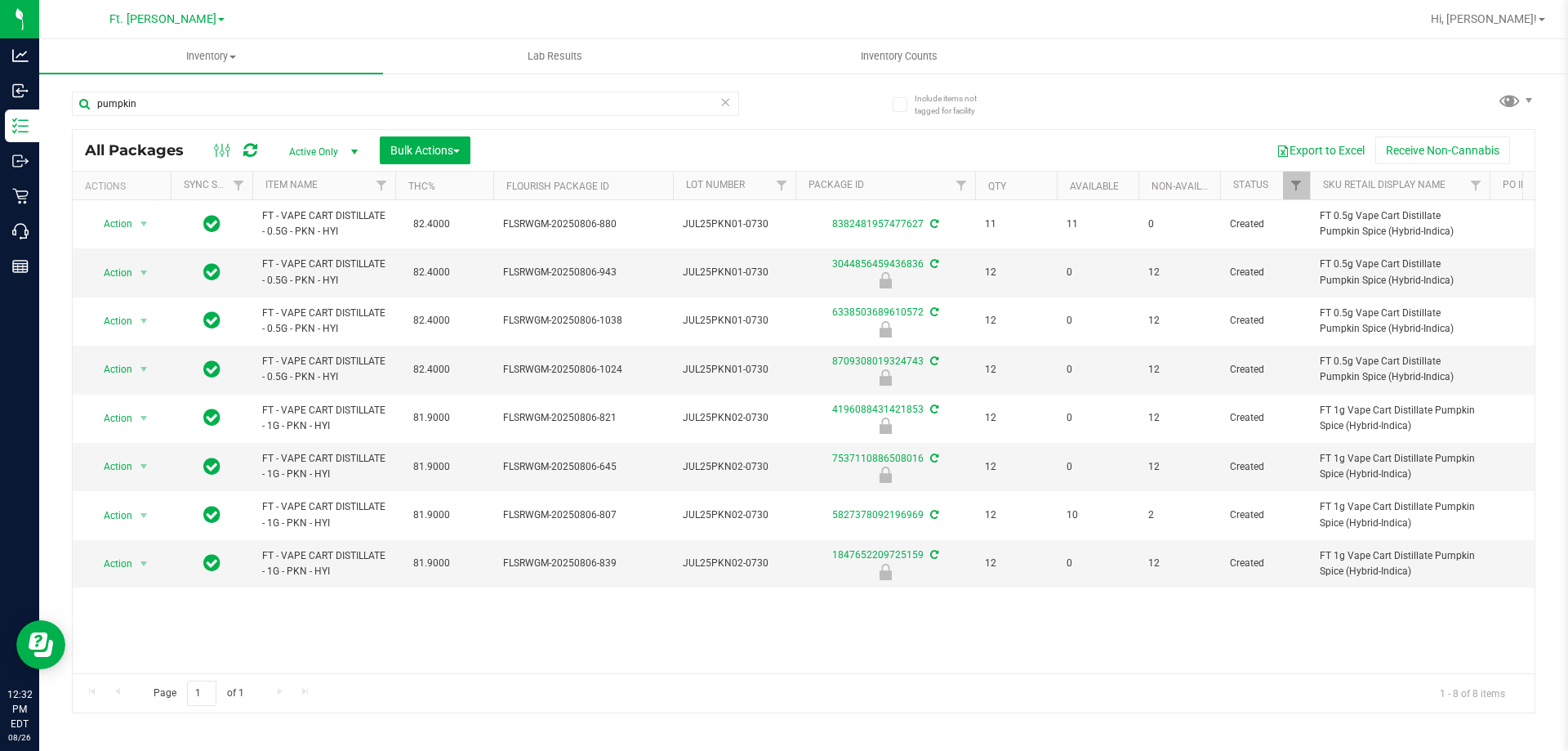
scroll to position [0, 403]
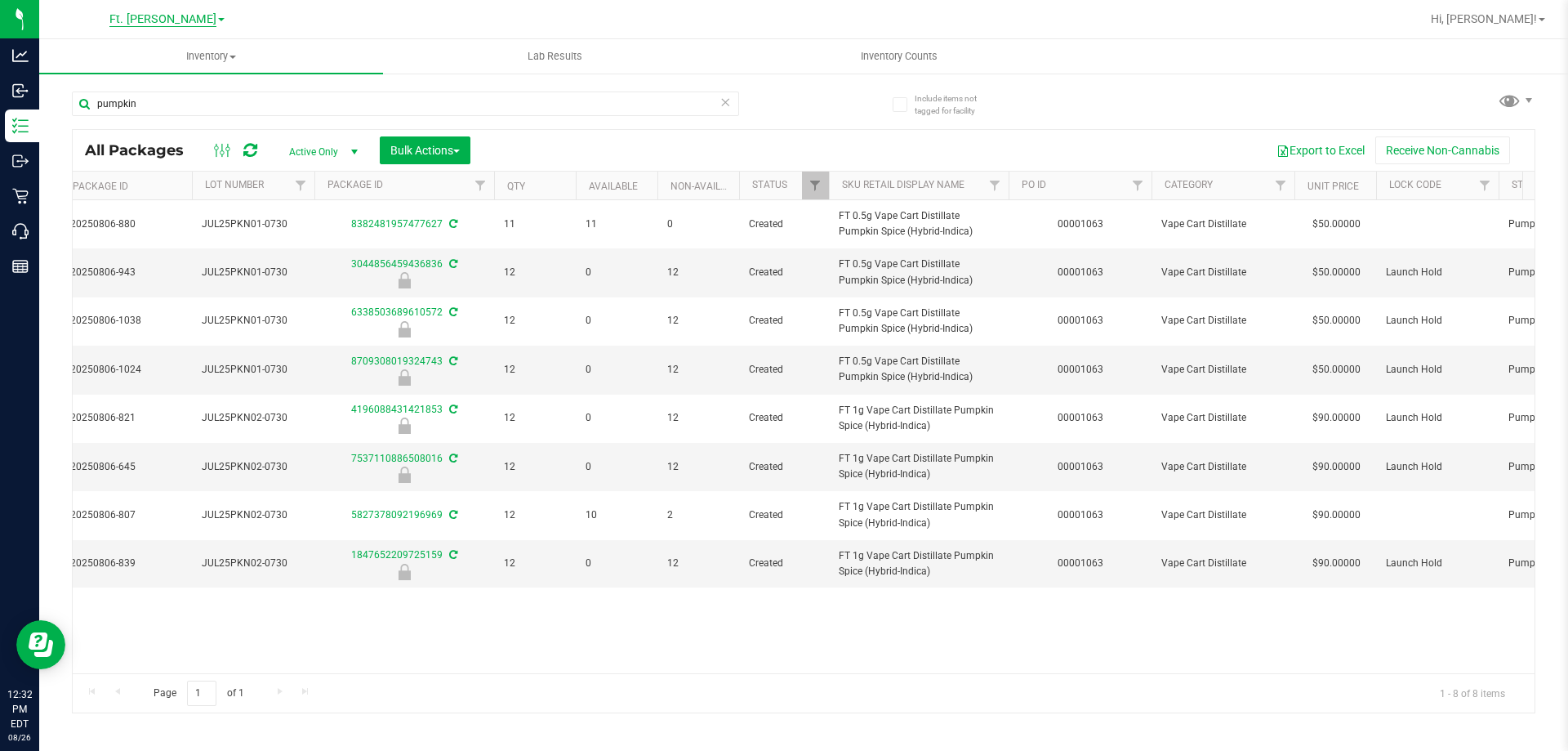
click at [178, 22] on span "Ft. Myers WC" at bounding box center [163, 20] width 71 height 15
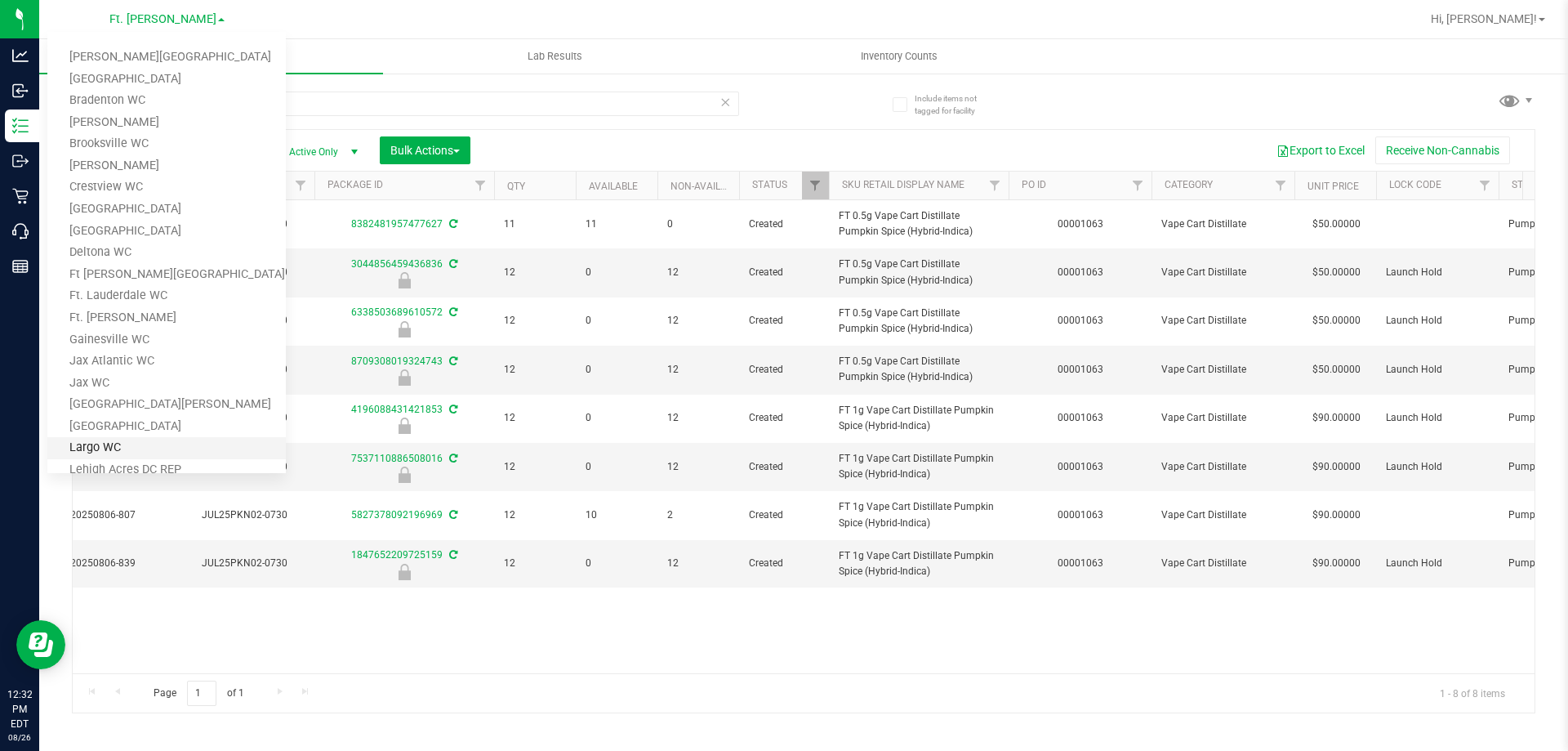
click at [121, 441] on link "Largo WC" at bounding box center [166, 449] width 238 height 23
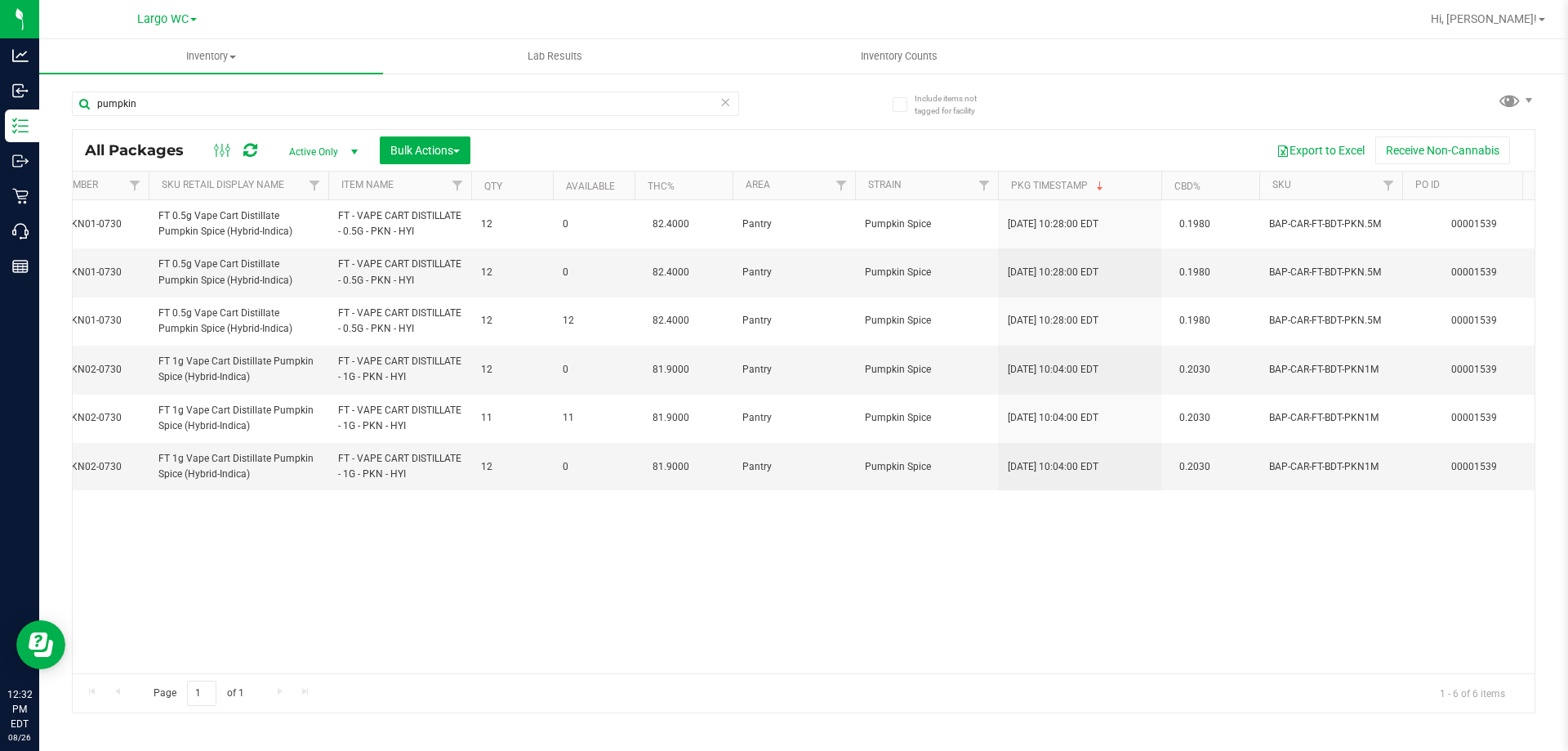
scroll to position [0, 976]
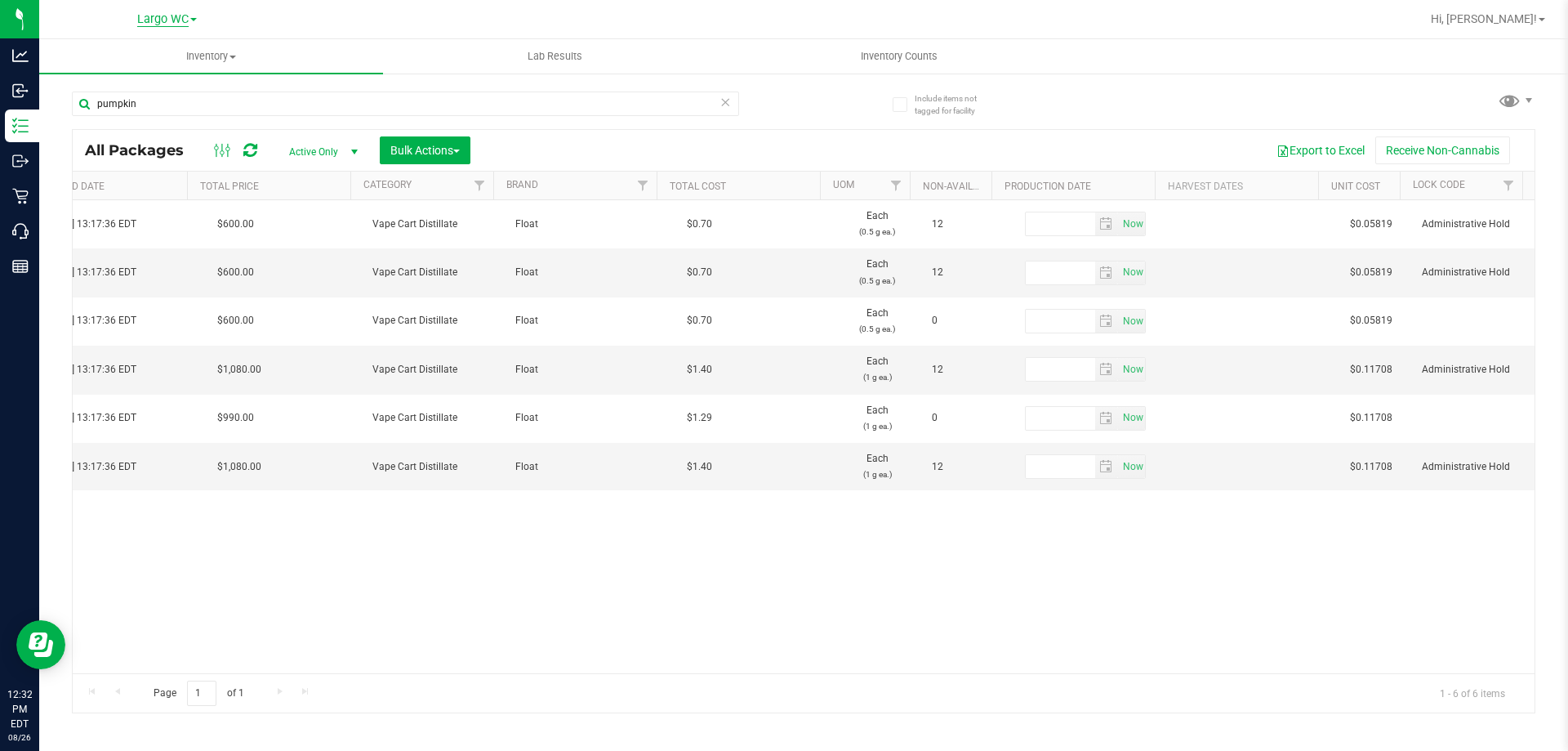
click at [168, 23] on span "Largo WC" at bounding box center [162, 20] width 52 height 15
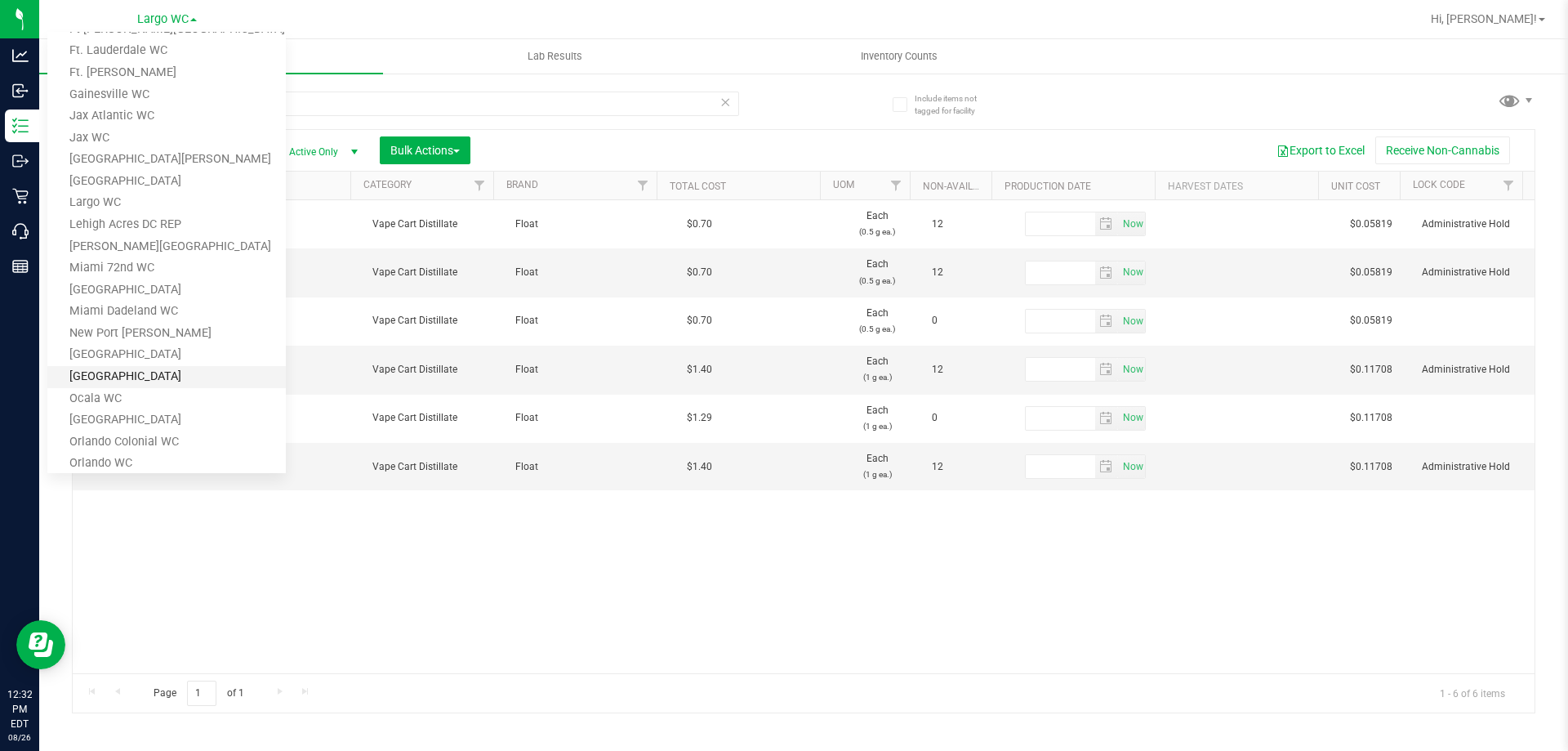
click at [133, 380] on link "[GEOGRAPHIC_DATA]" at bounding box center [166, 377] width 238 height 23
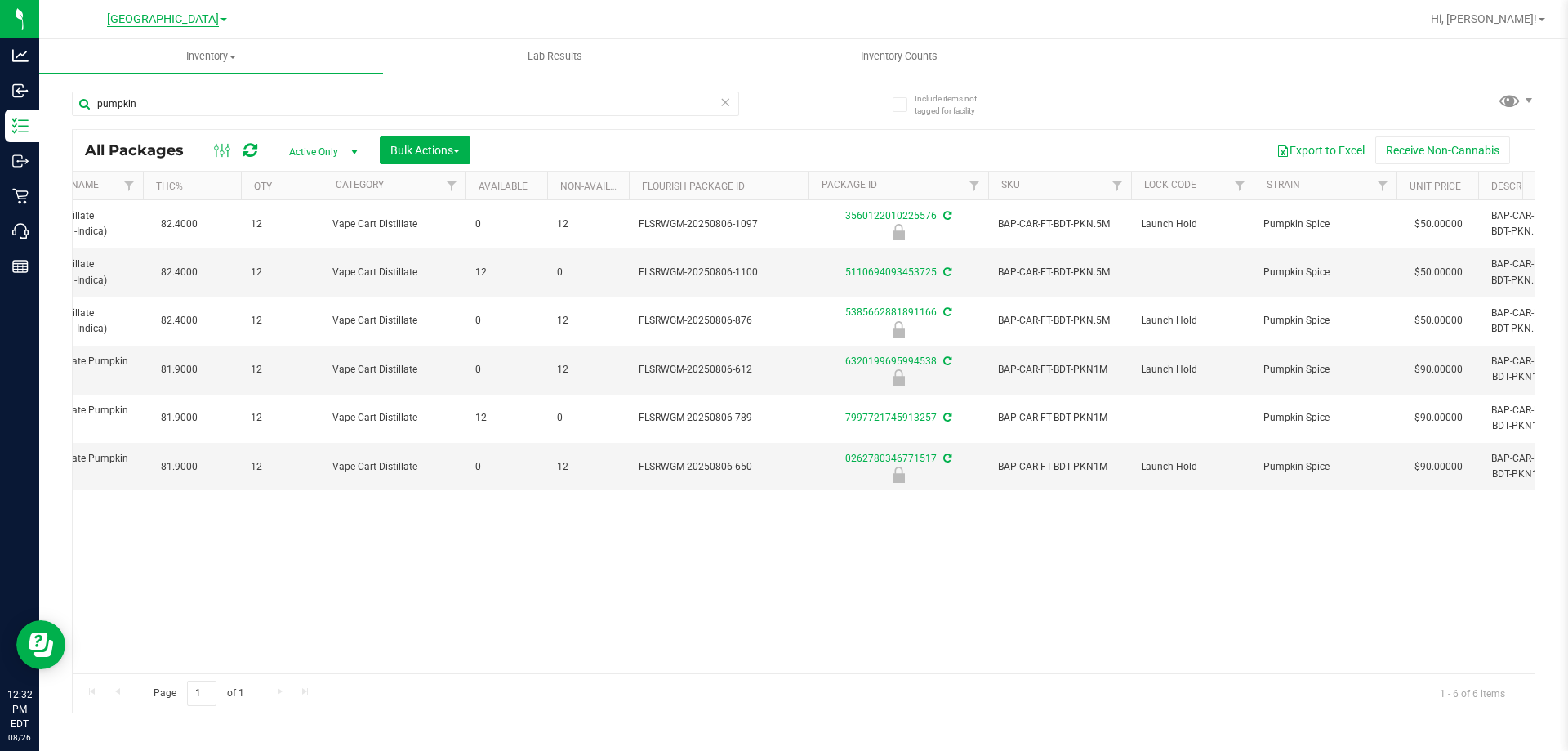
click at [174, 15] on span "[GEOGRAPHIC_DATA]" at bounding box center [162, 20] width 112 height 15
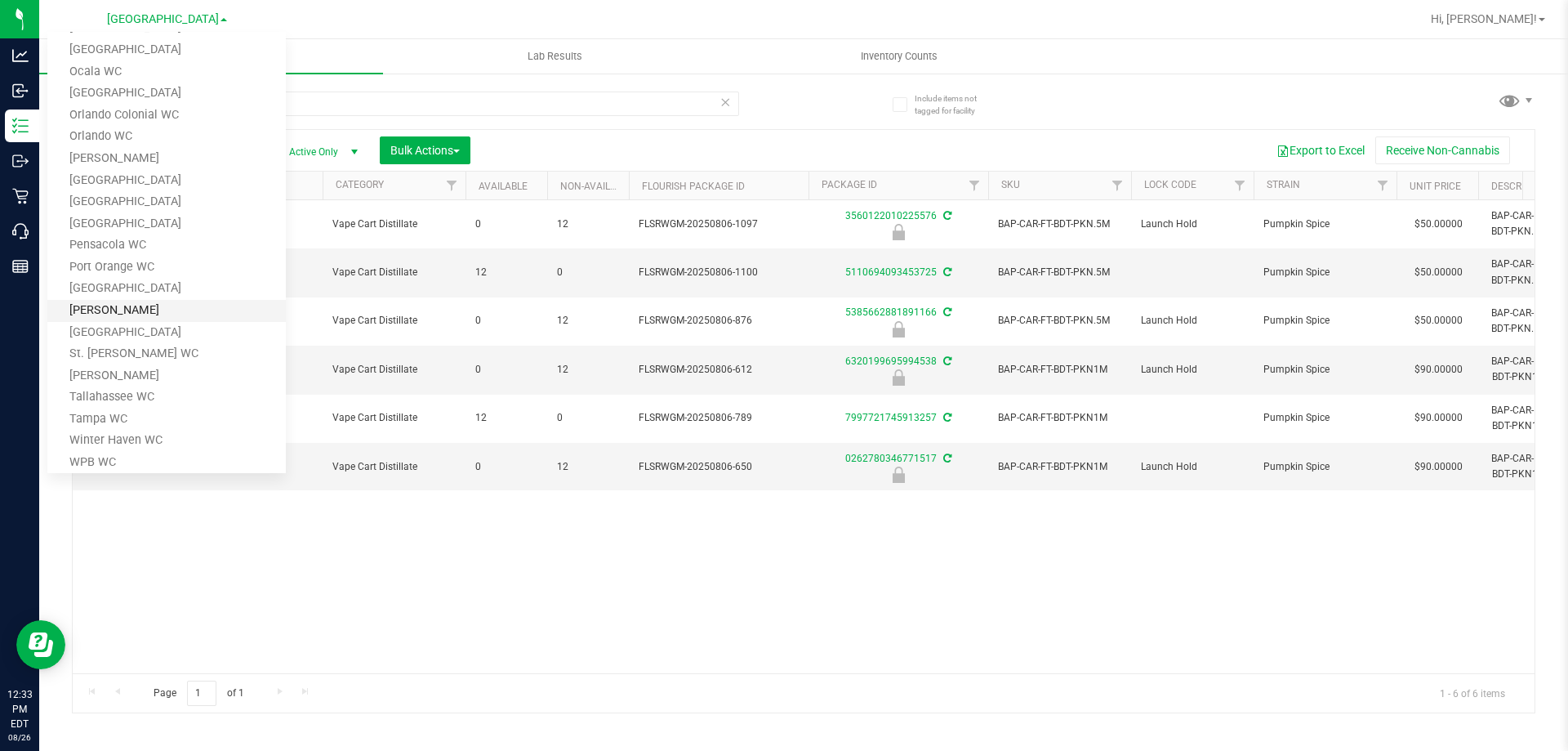
click at [123, 314] on link "Sebring WC" at bounding box center [166, 311] width 238 height 23
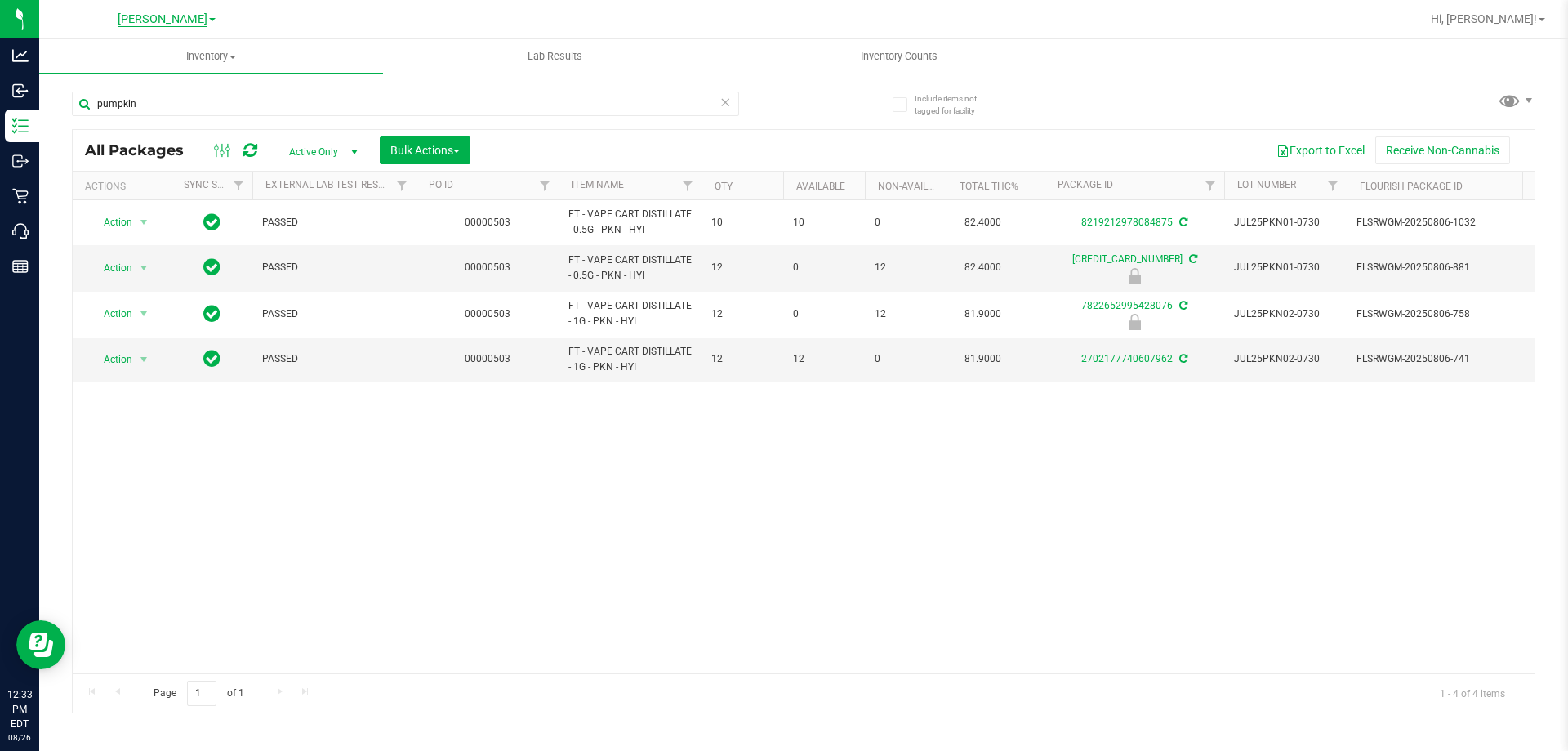
click at [156, 21] on span "Sebring WC" at bounding box center [162, 20] width 62 height 15
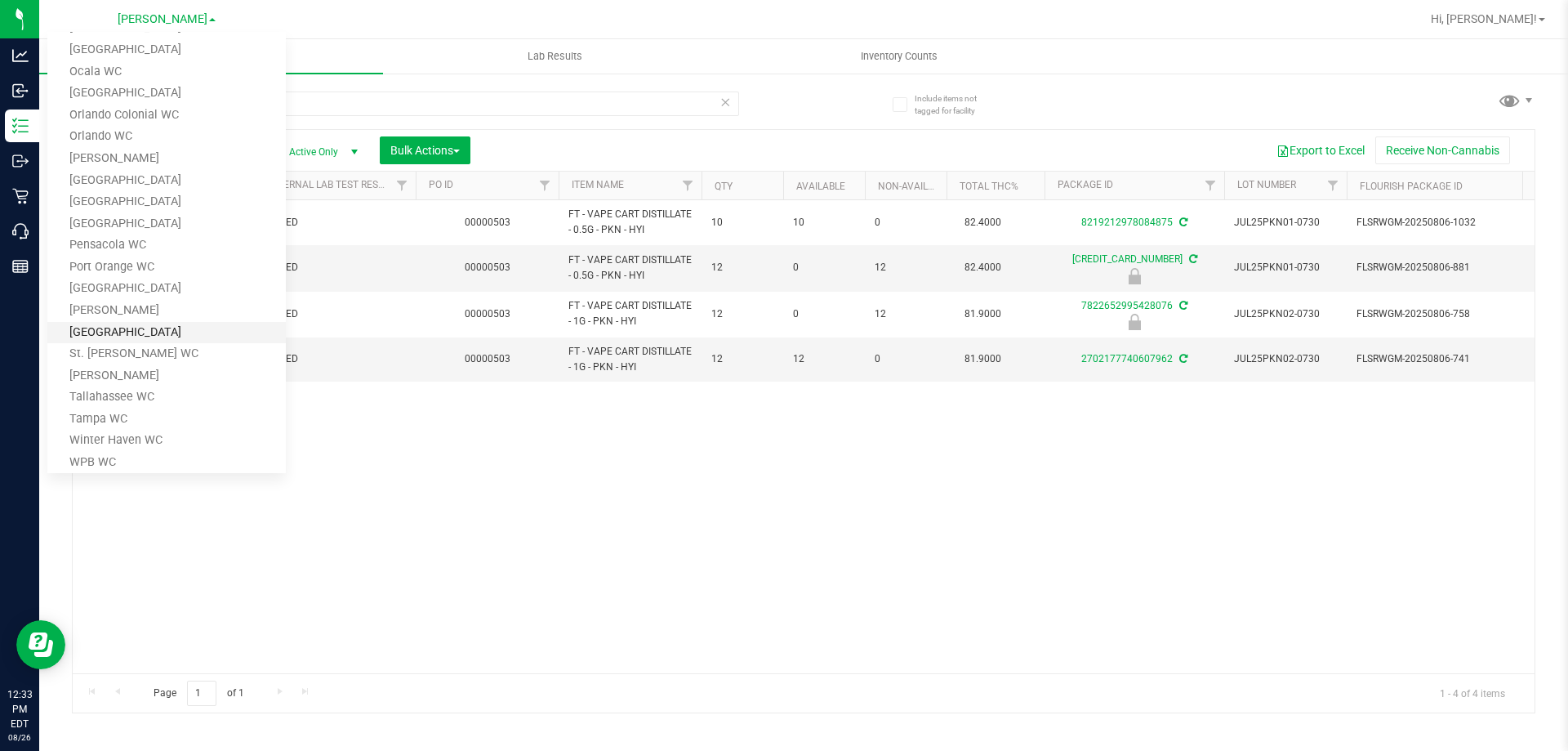
click at [137, 332] on link "[GEOGRAPHIC_DATA]" at bounding box center [166, 333] width 238 height 23
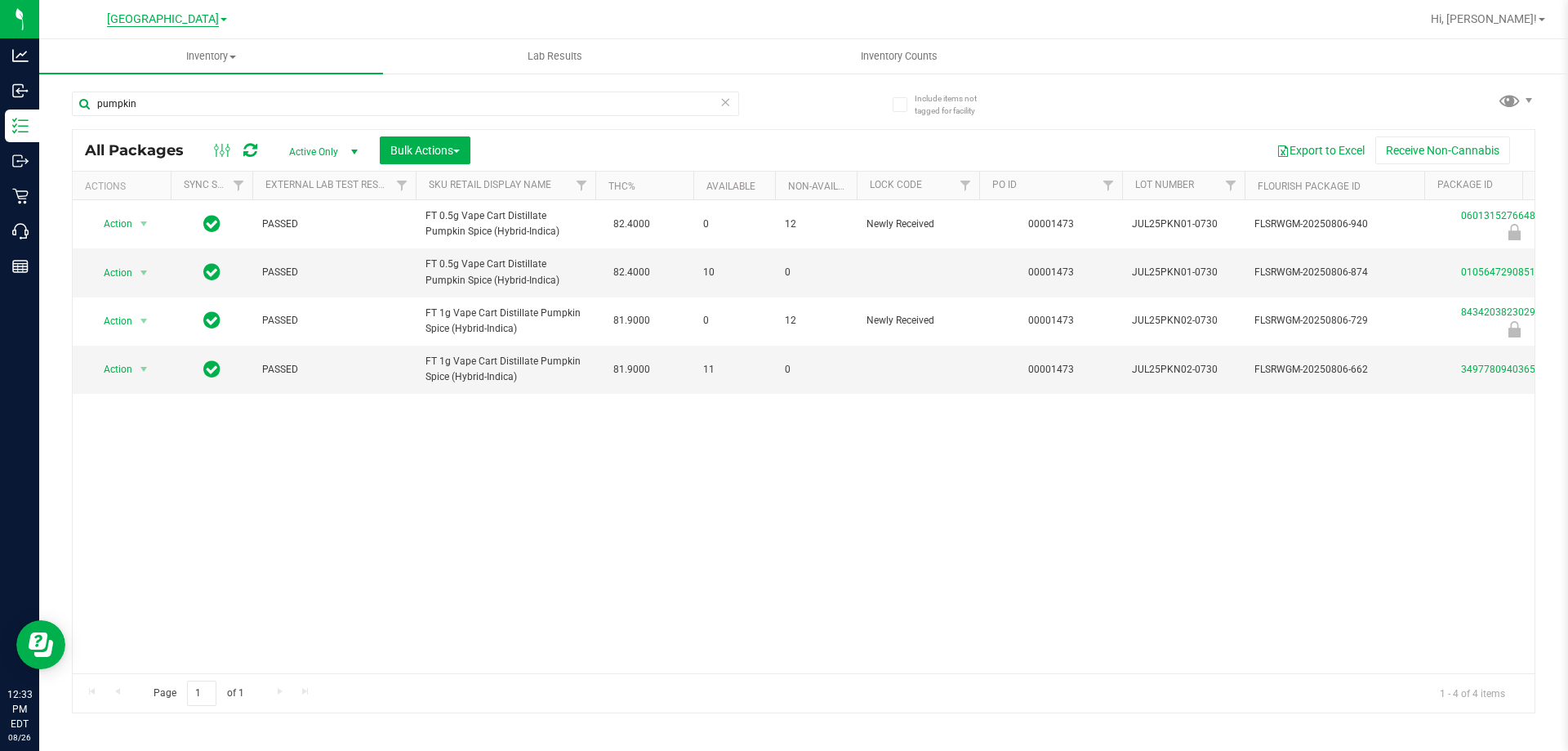
click at [196, 16] on span "[GEOGRAPHIC_DATA]" at bounding box center [162, 20] width 112 height 15
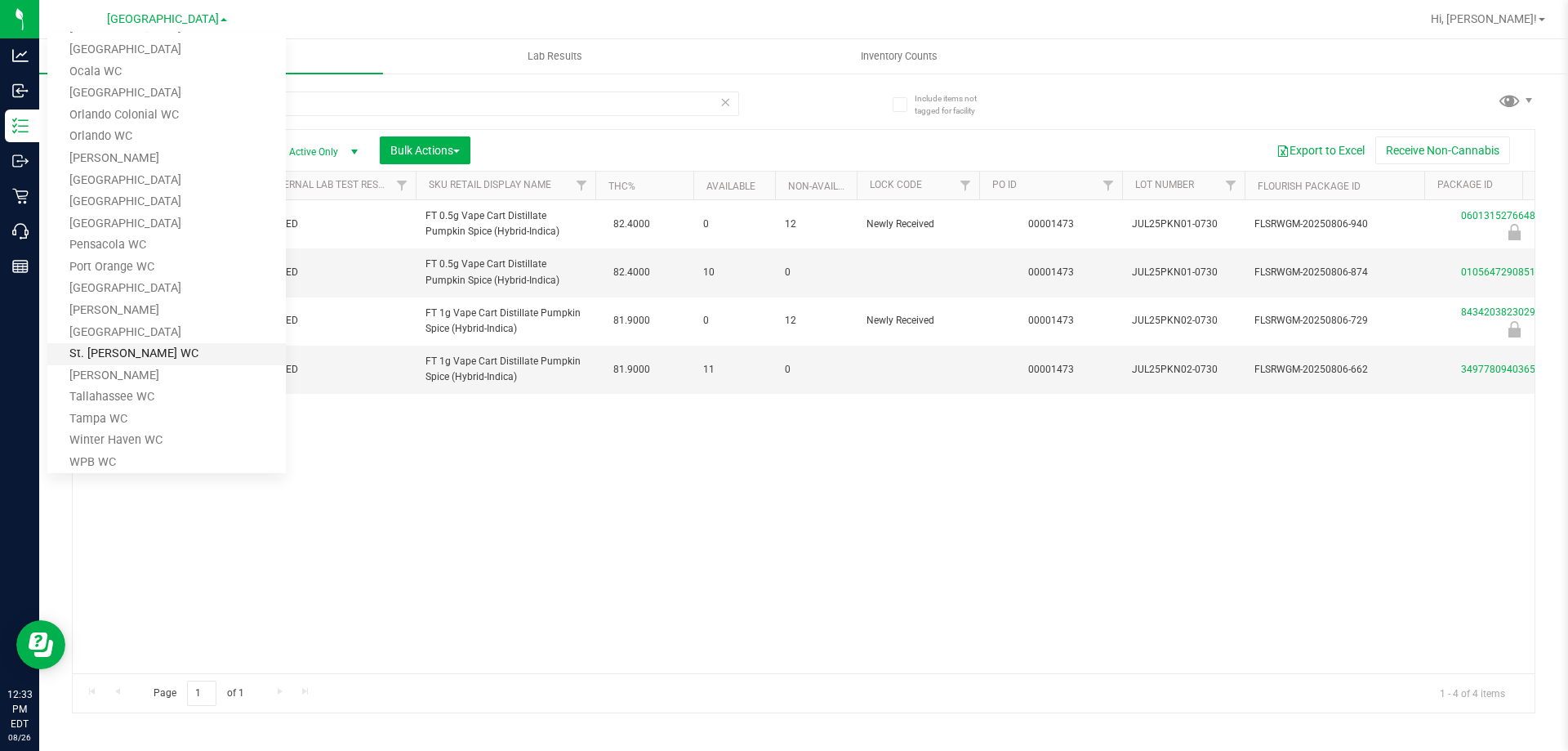
click at [127, 357] on link "St. Pete WC" at bounding box center [166, 355] width 238 height 23
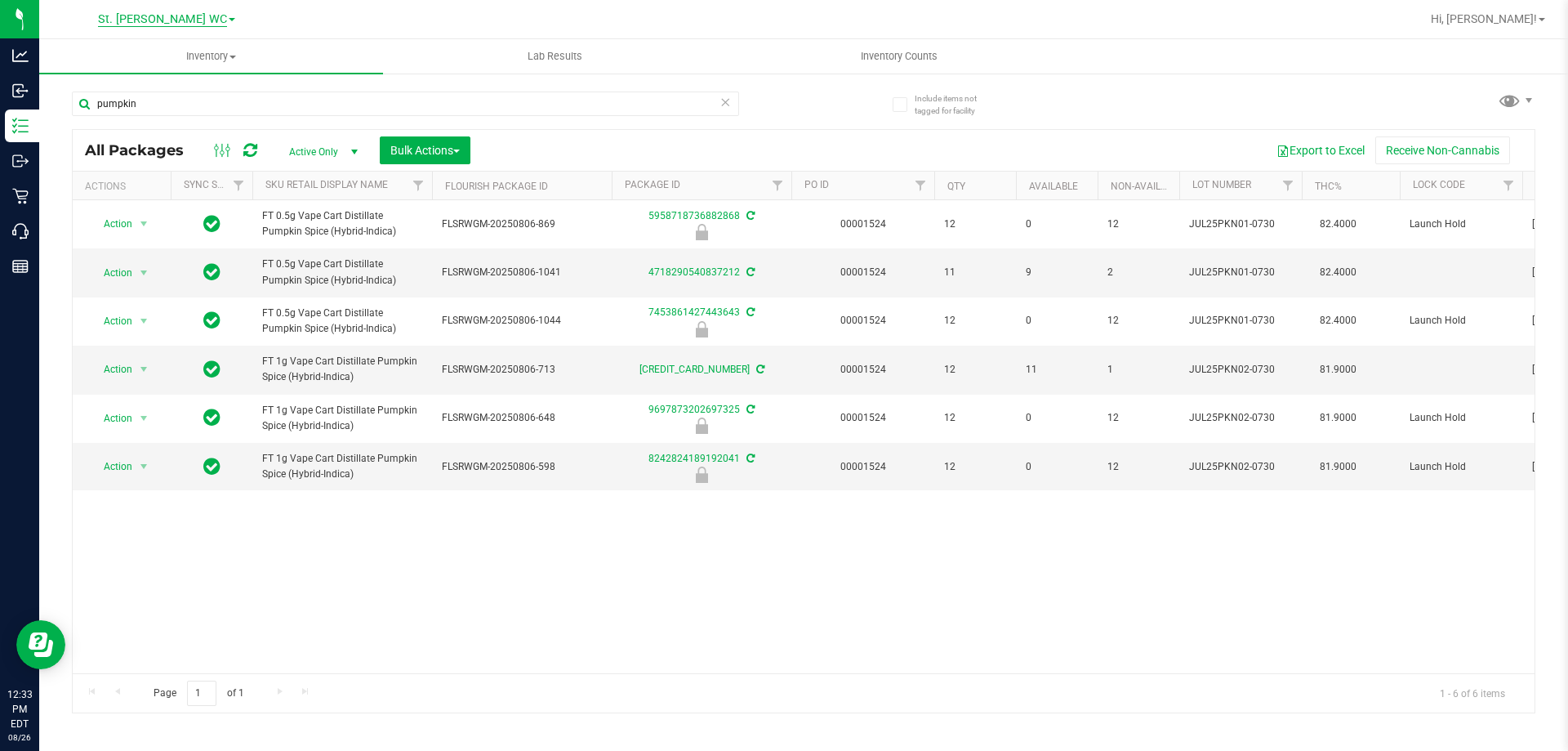
click at [188, 17] on span "St. Pete WC" at bounding box center [162, 20] width 64 height 15
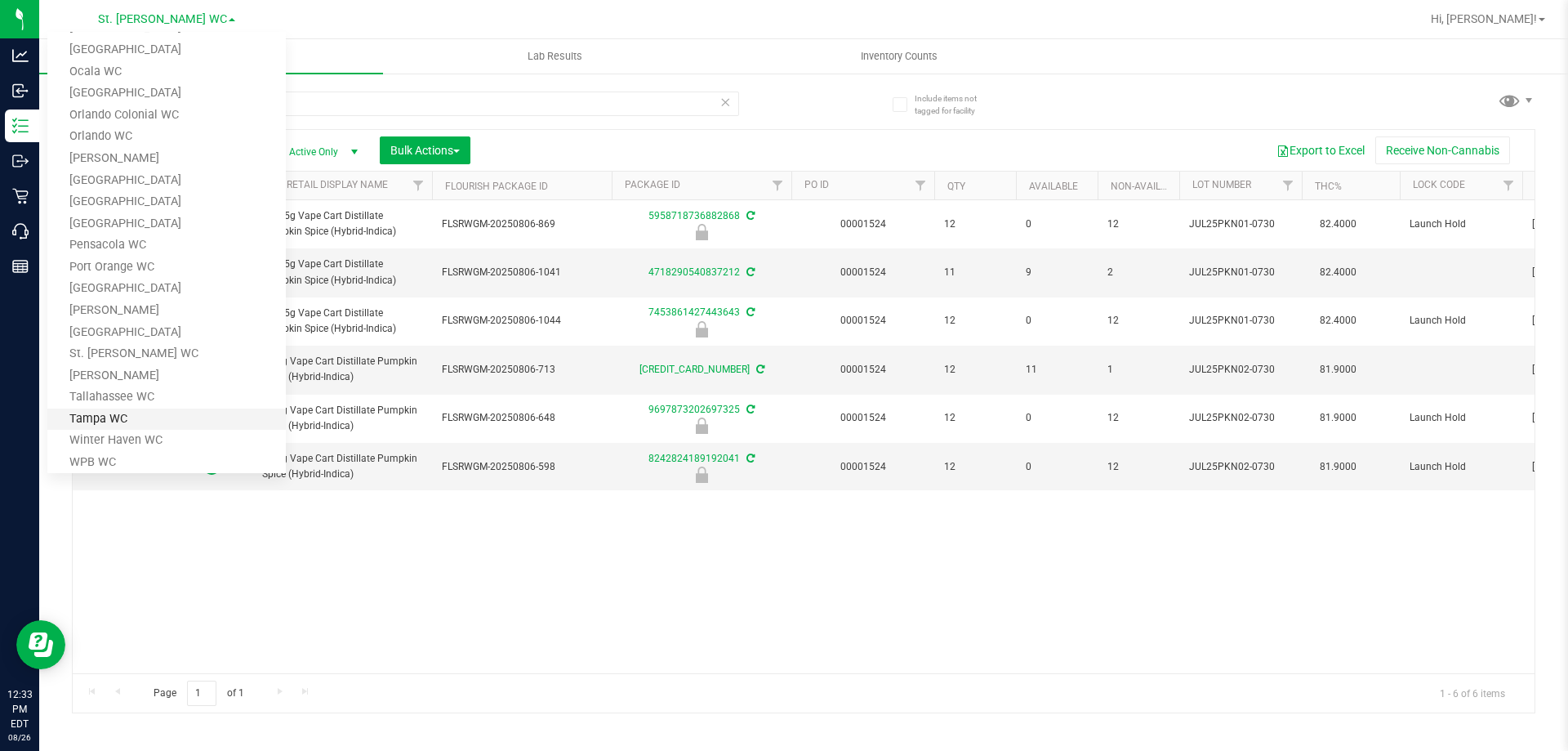
click at [139, 408] on link "Tampa WC" at bounding box center [166, 420] width 238 height 23
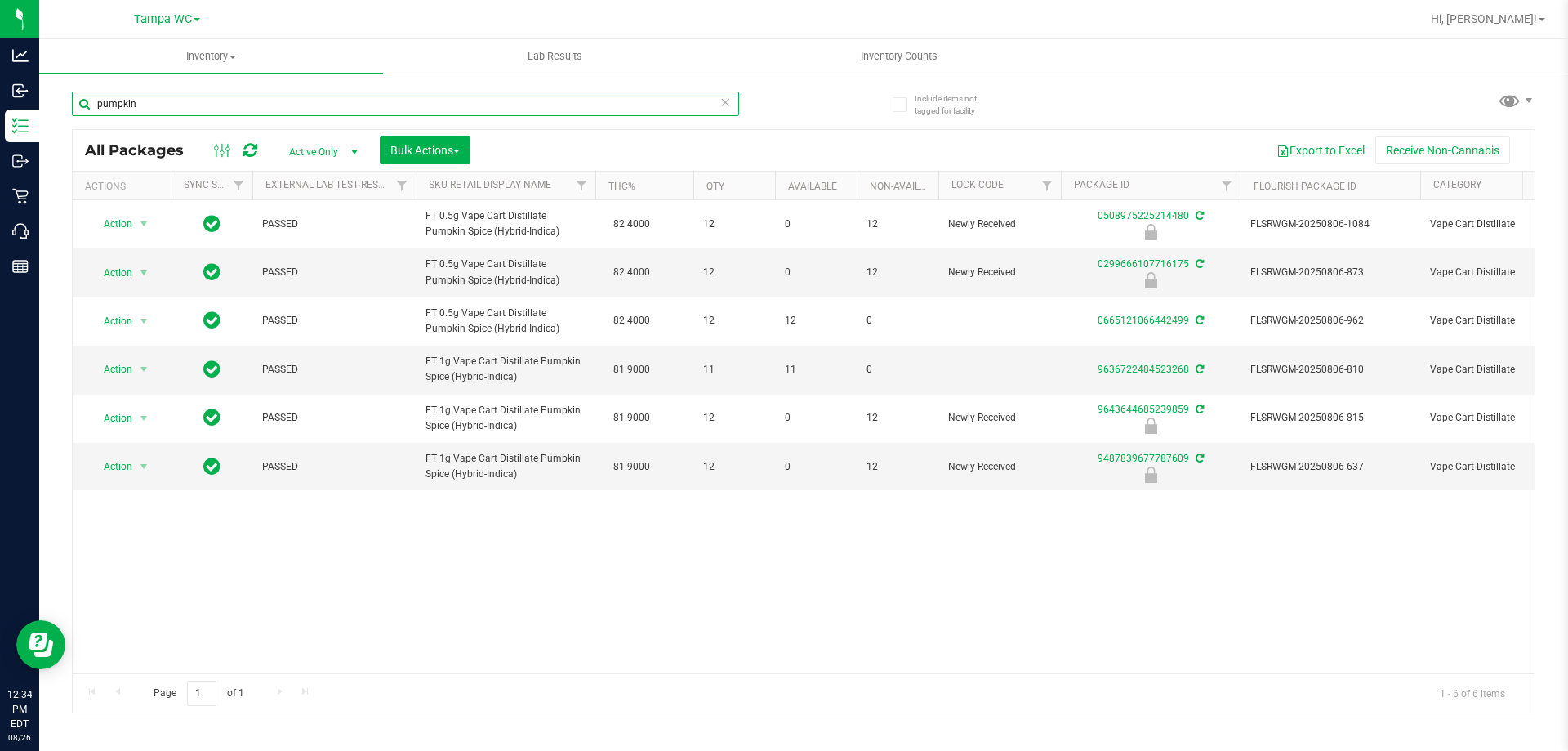
drag, startPoint x: 248, startPoint y: 108, endPoint x: 53, endPoint y: 104, distance: 195.0
click at [53, 104] on div "Include items not tagged for facility pumpkin All Packages Active Only Active O…" at bounding box center [804, 321] width 1530 height 498
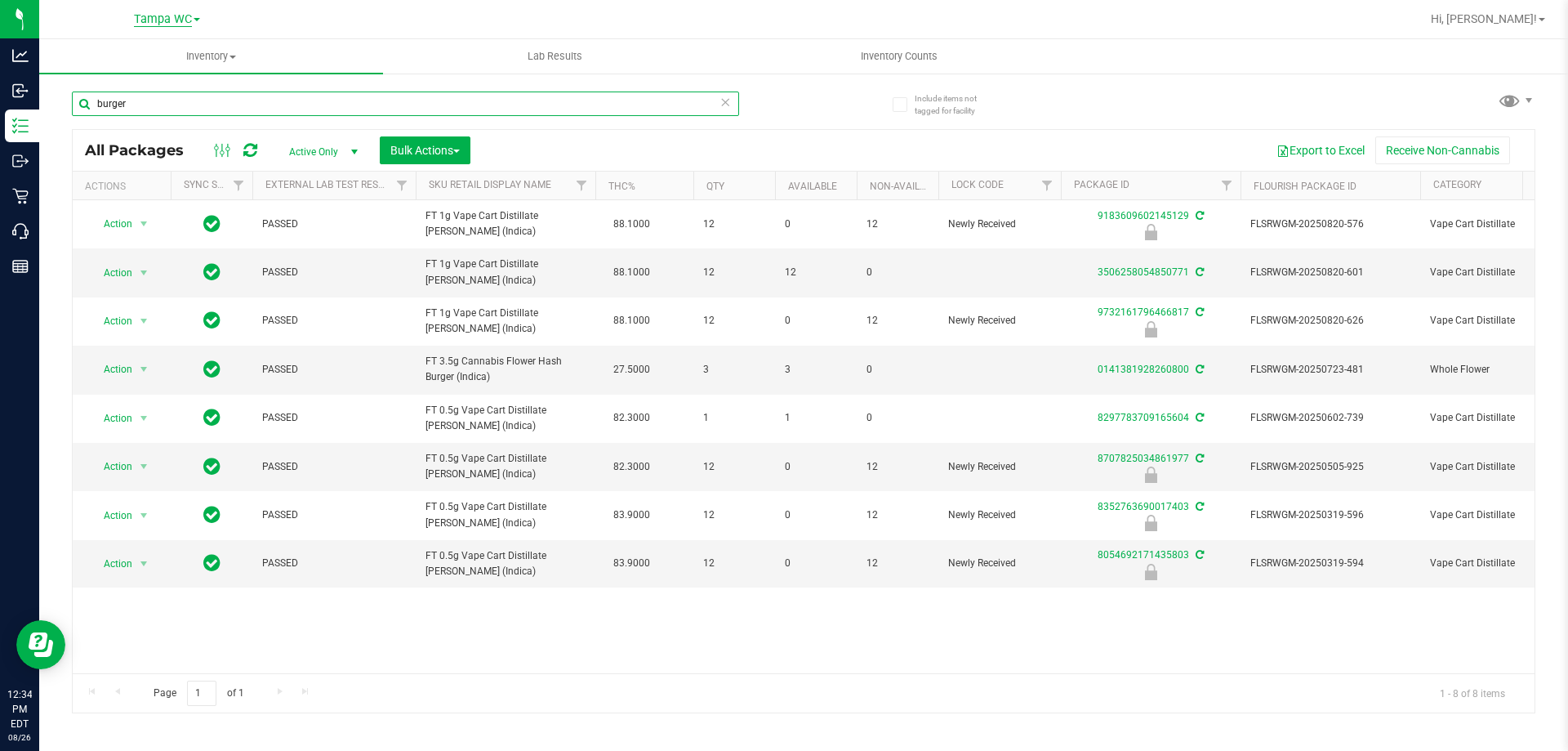
type input "burger"
click at [180, 23] on span "Tampa WC" at bounding box center [163, 20] width 58 height 15
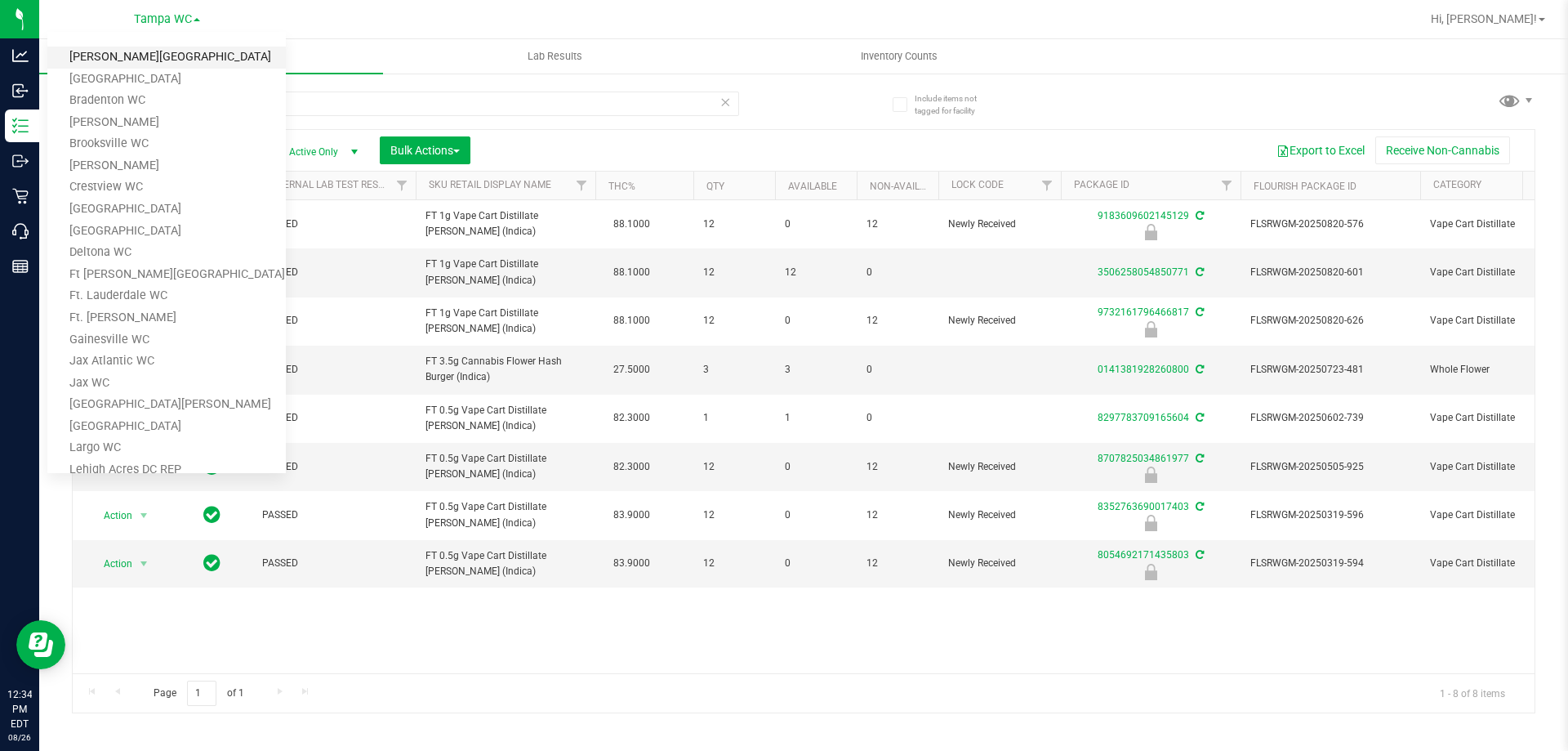
click at [145, 62] on link "[PERSON_NAME][GEOGRAPHIC_DATA]" at bounding box center [166, 58] width 238 height 23
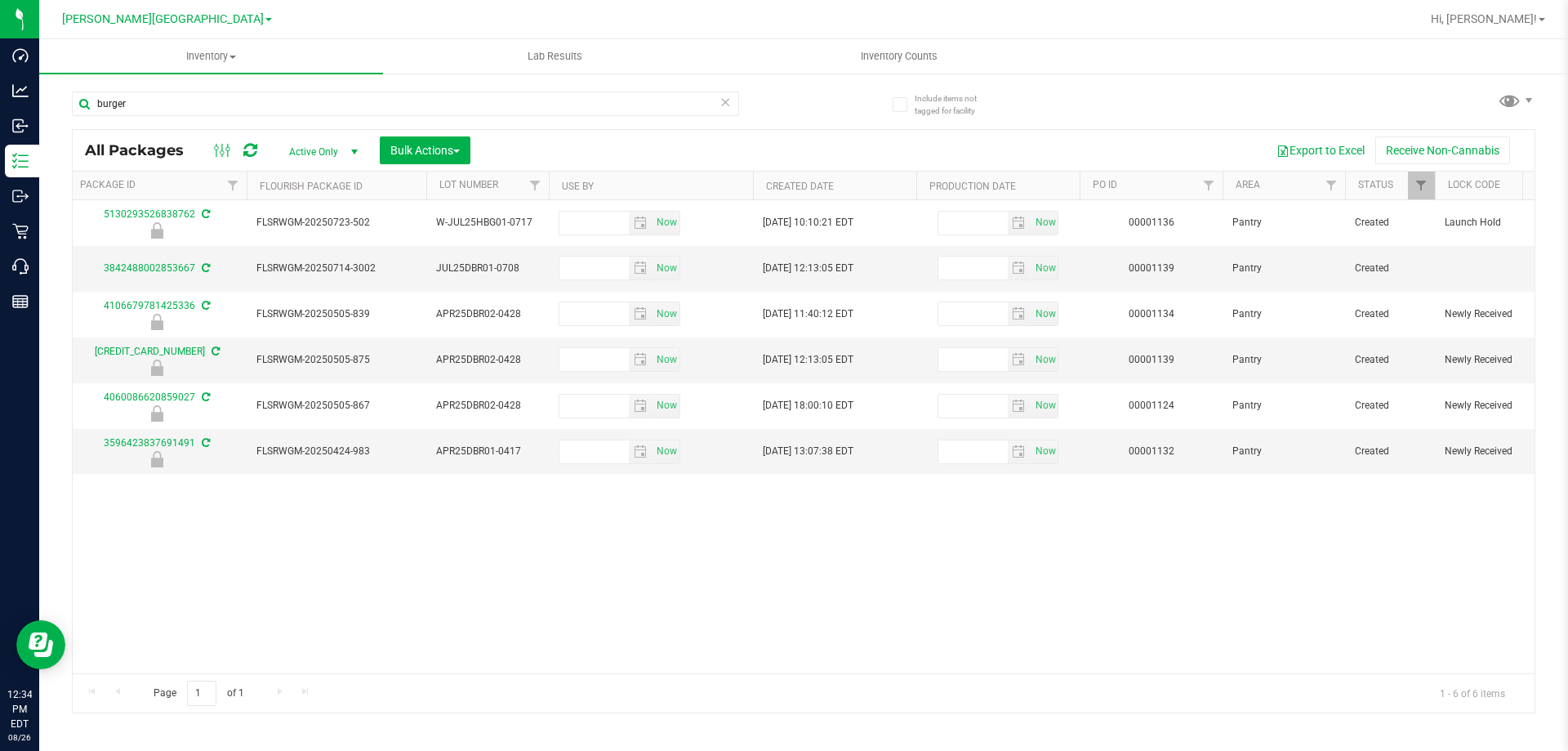
scroll to position [0, 827]
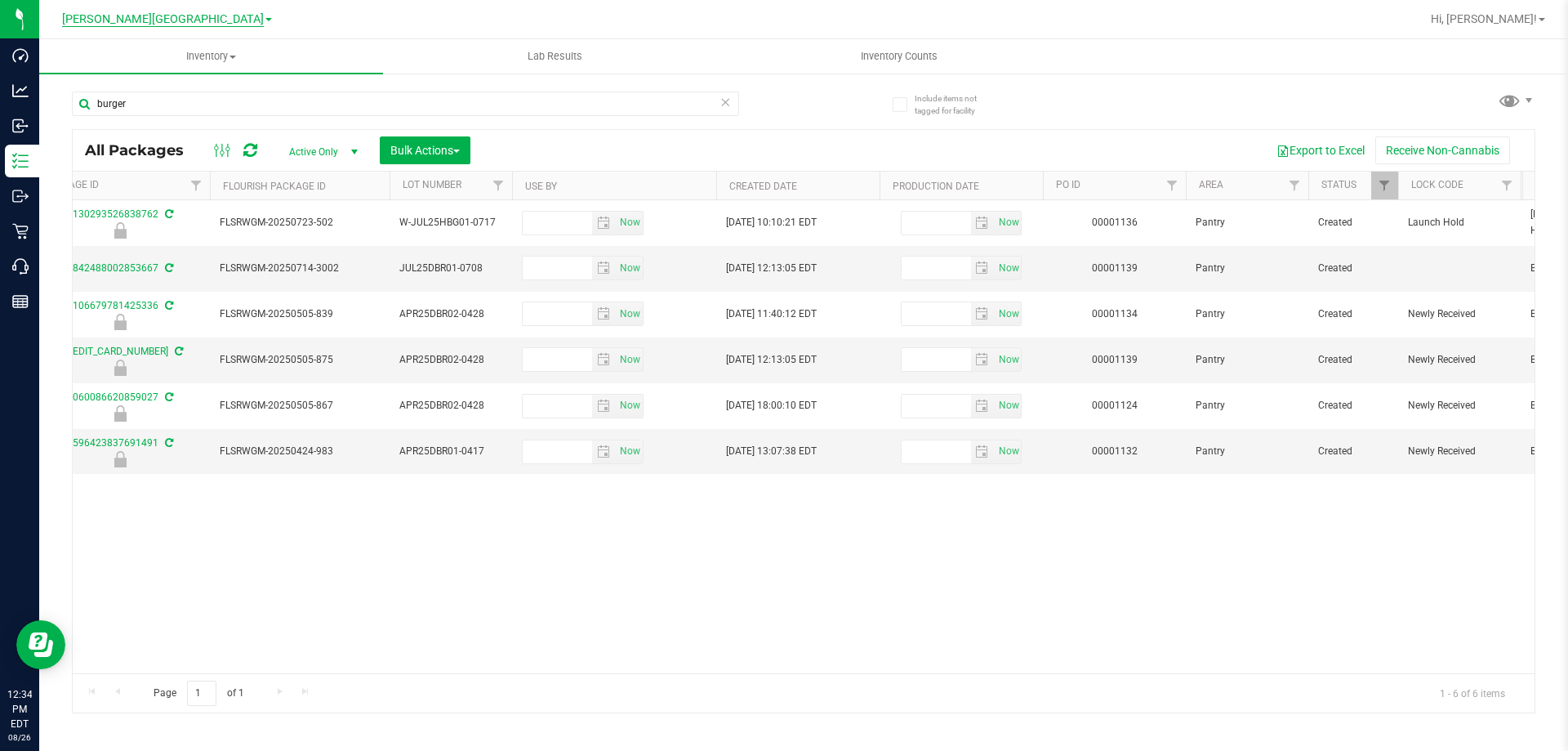
click at [188, 24] on span "[PERSON_NAME][GEOGRAPHIC_DATA]" at bounding box center [162, 20] width 202 height 15
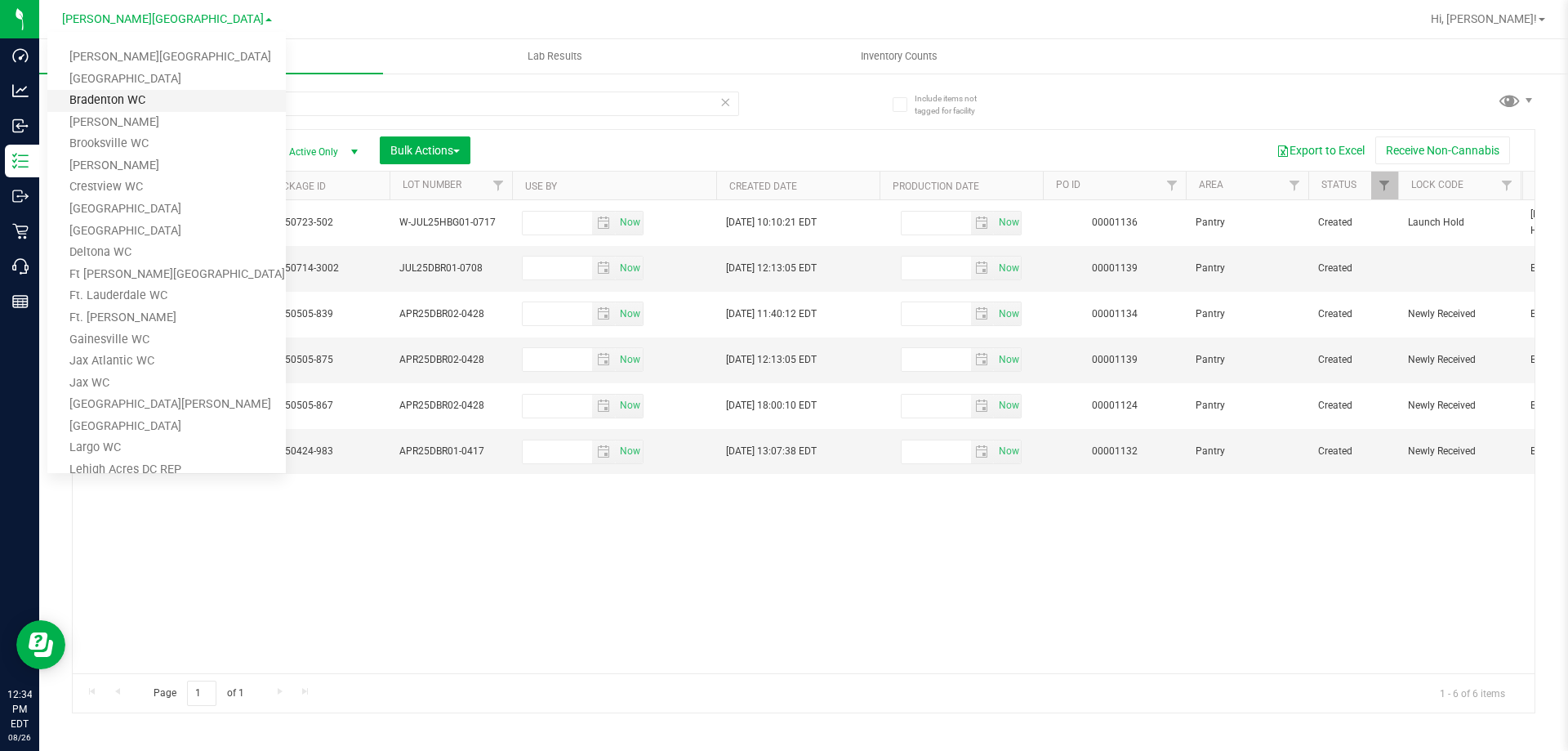
click at [129, 101] on link "Bradenton WC" at bounding box center [166, 101] width 238 height 23
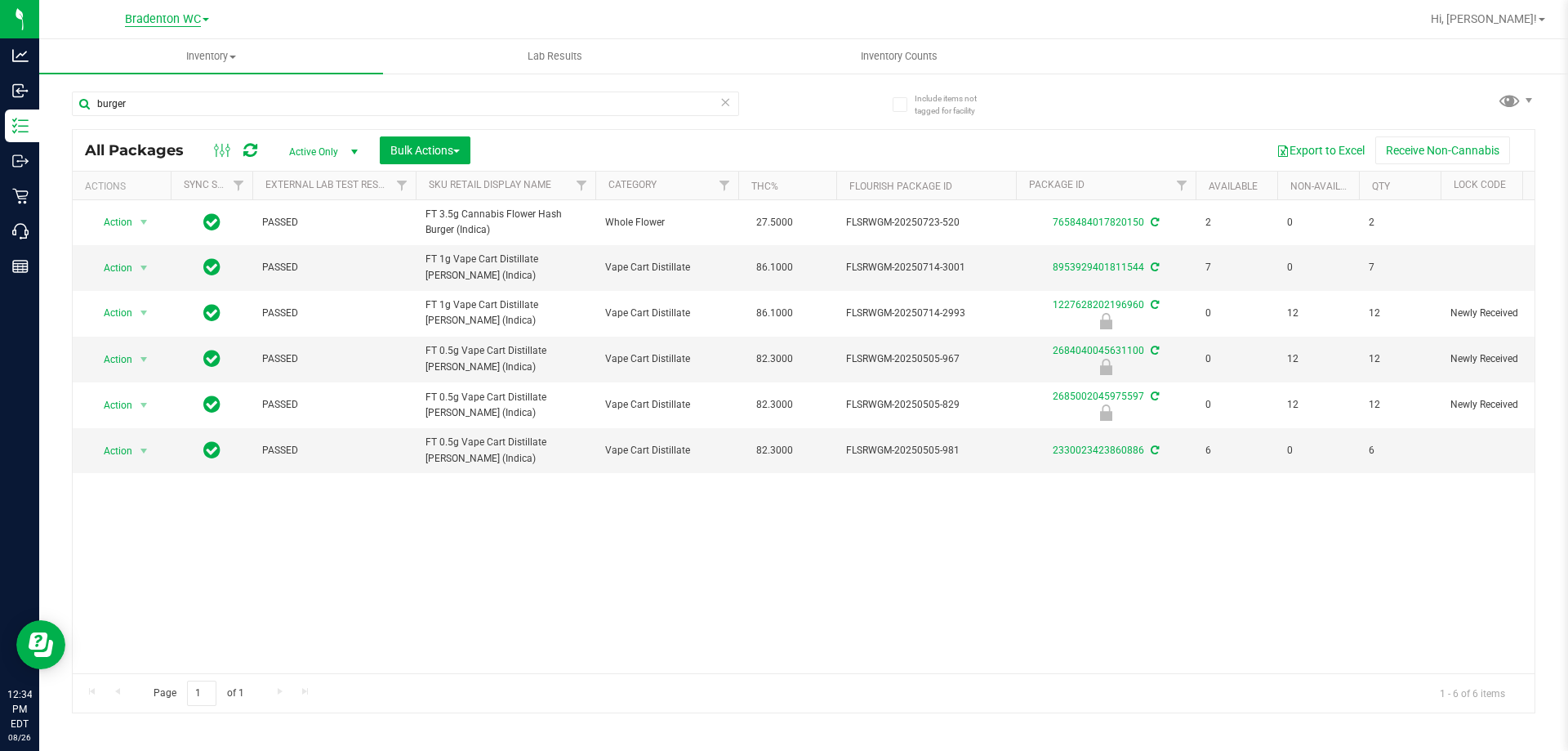
click at [157, 21] on span "Bradenton WC" at bounding box center [162, 20] width 76 height 15
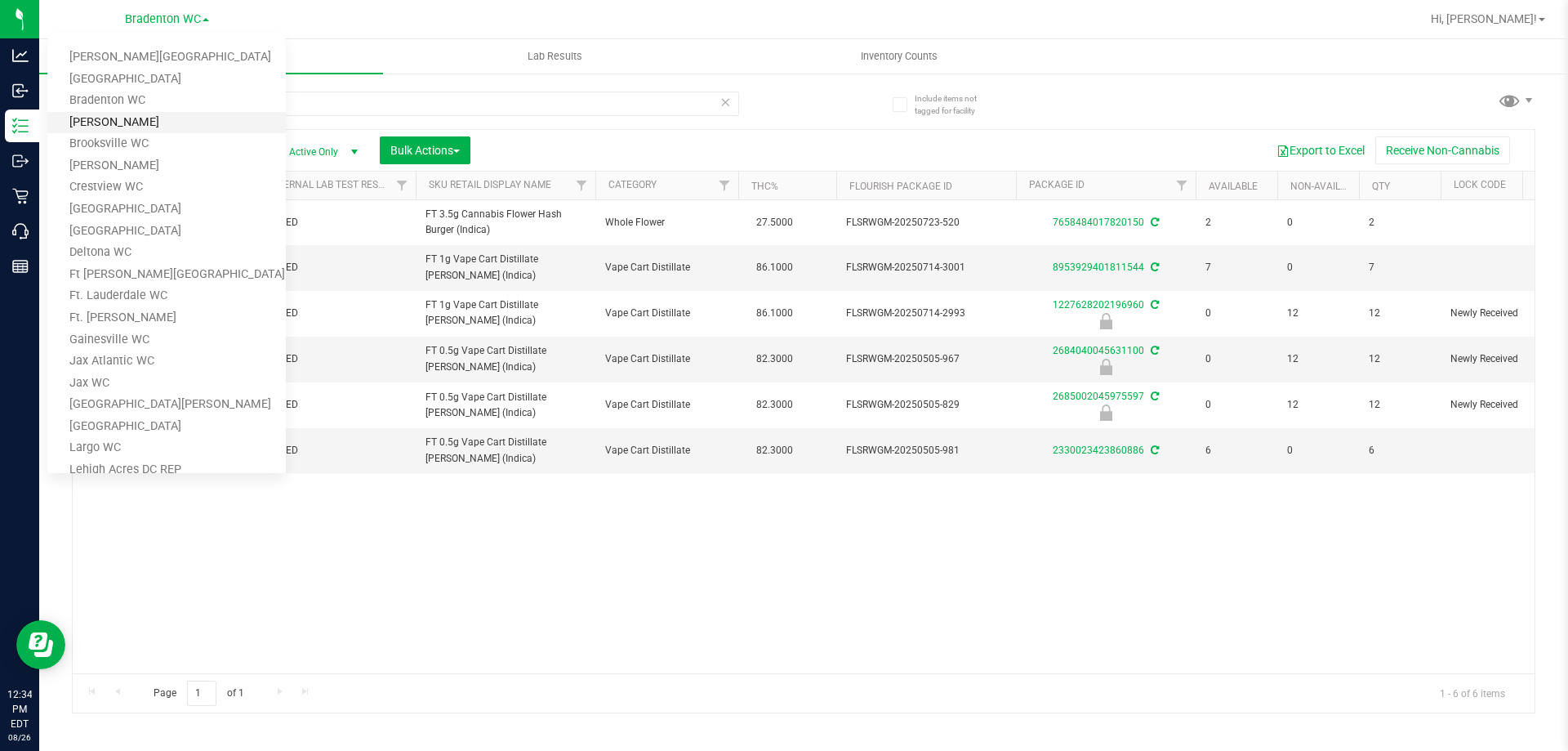
click at [122, 128] on link "[PERSON_NAME]" at bounding box center [166, 123] width 238 height 23
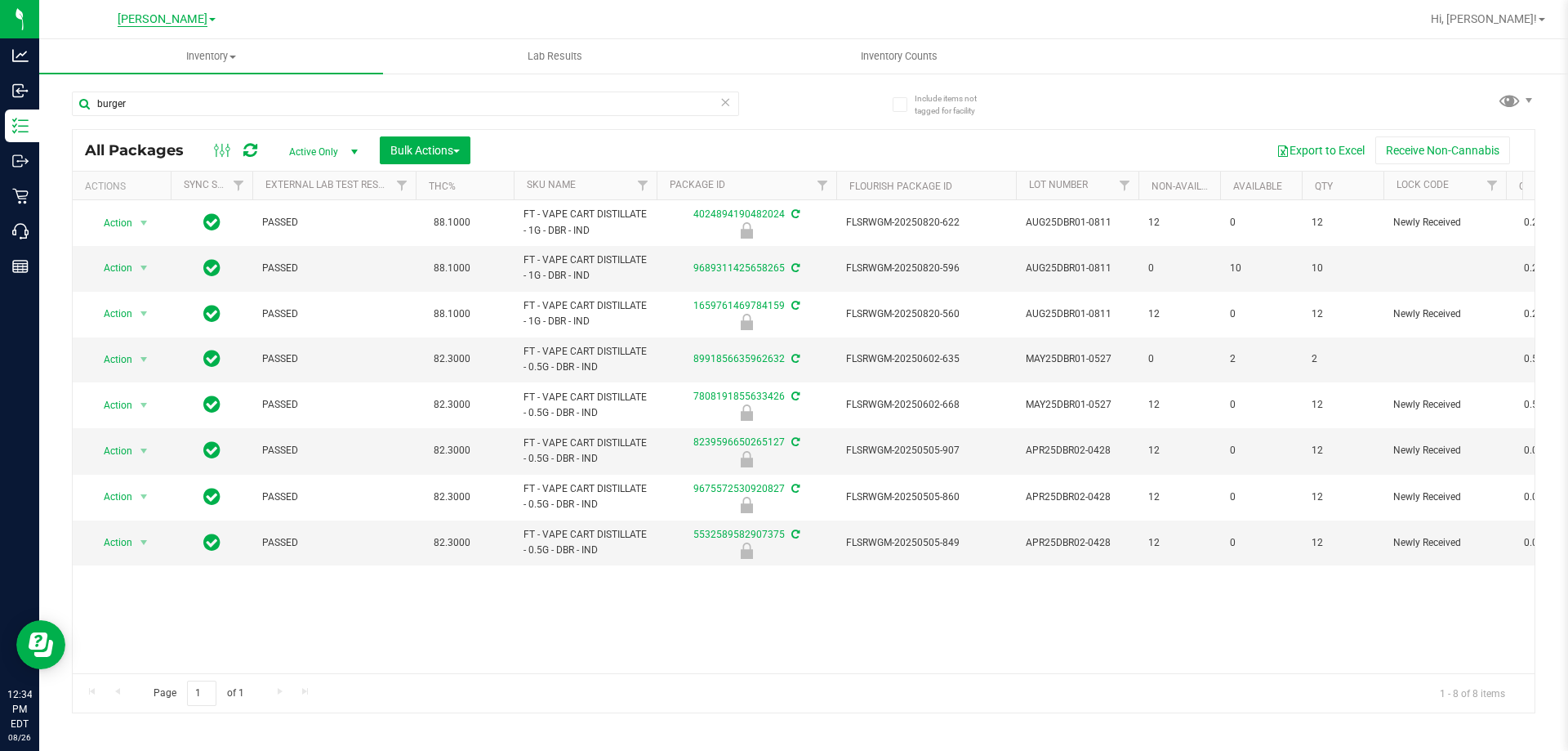
click at [162, 23] on span "[PERSON_NAME]" at bounding box center [162, 20] width 90 height 15
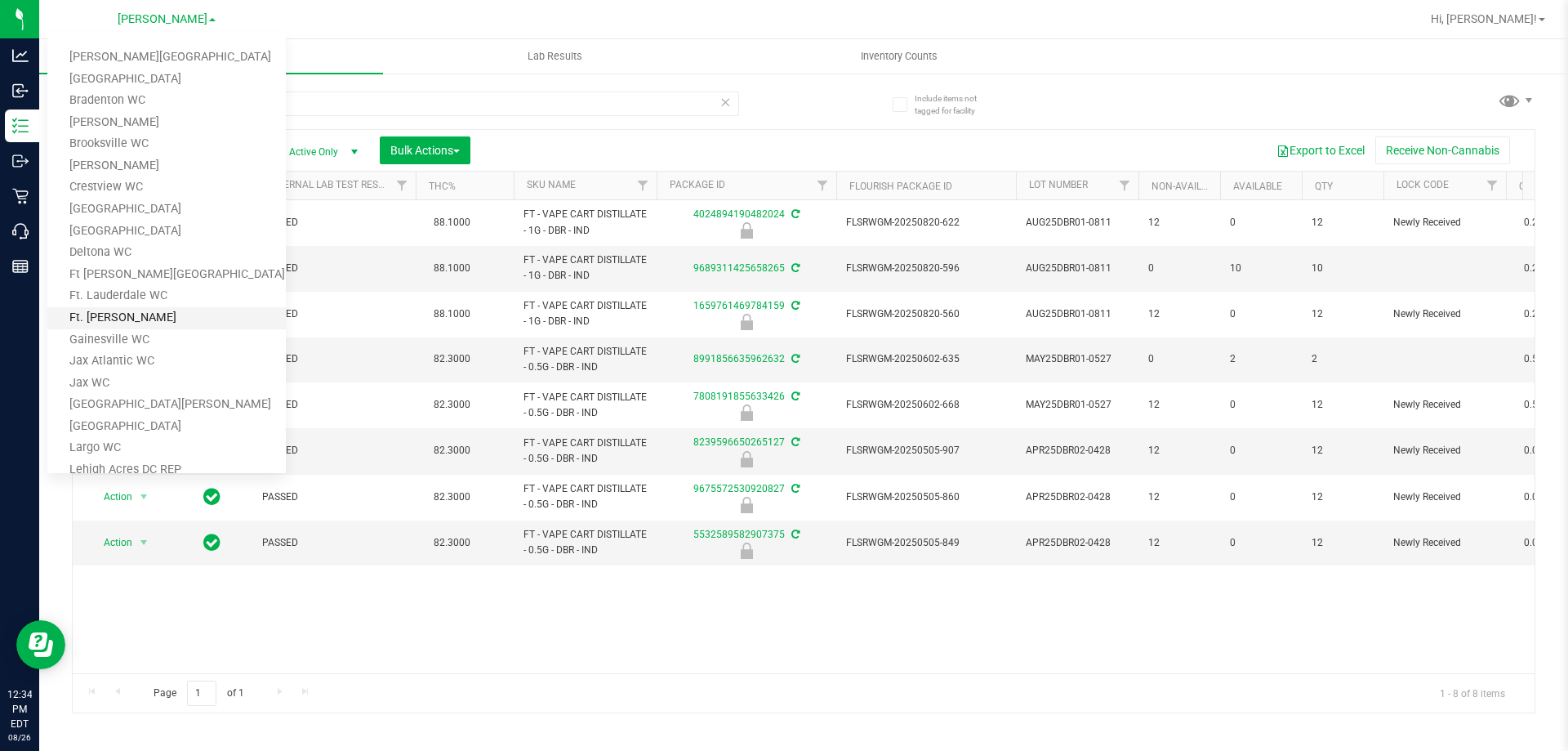
click at [111, 321] on link "Ft. Myers WC" at bounding box center [166, 318] width 238 height 23
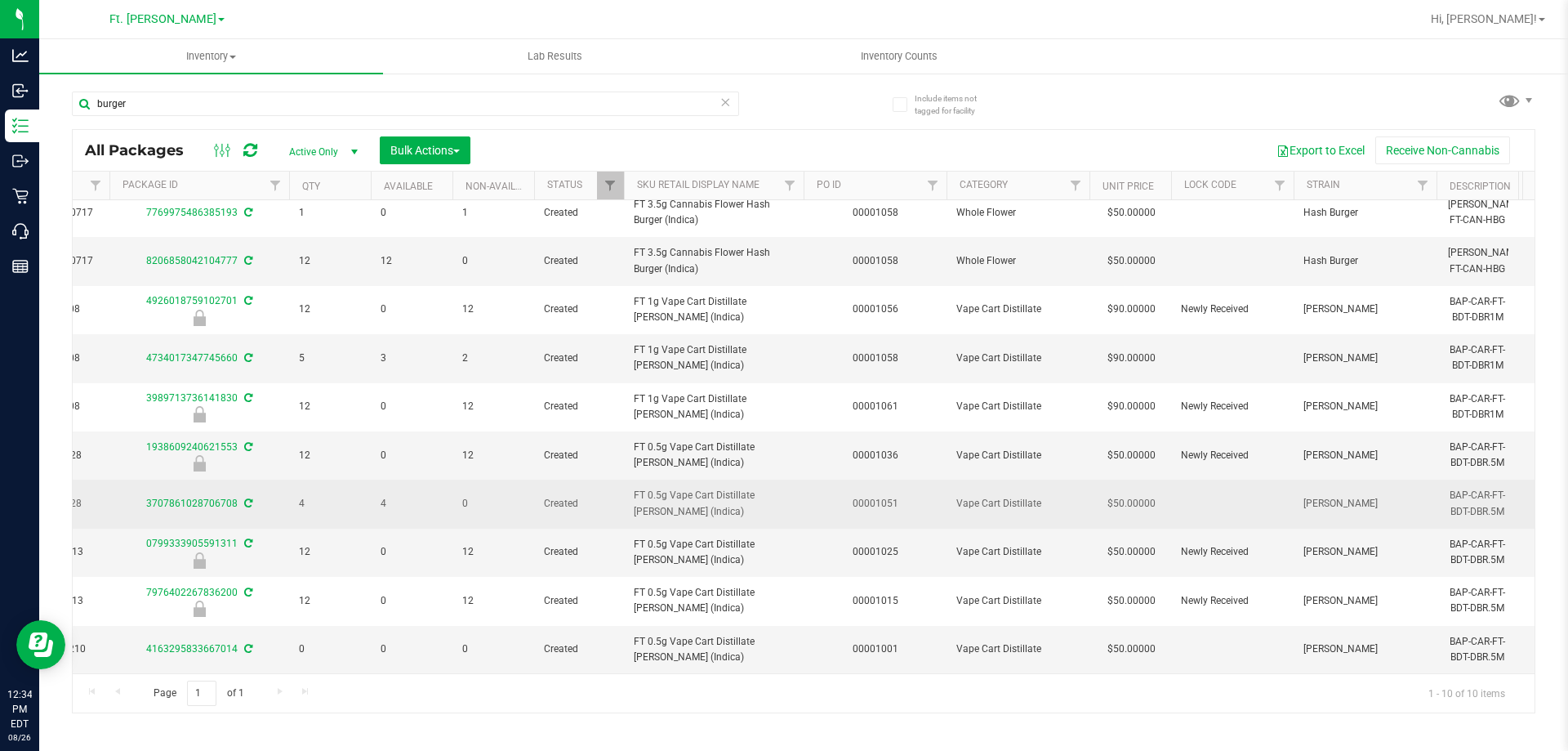
scroll to position [23, 686]
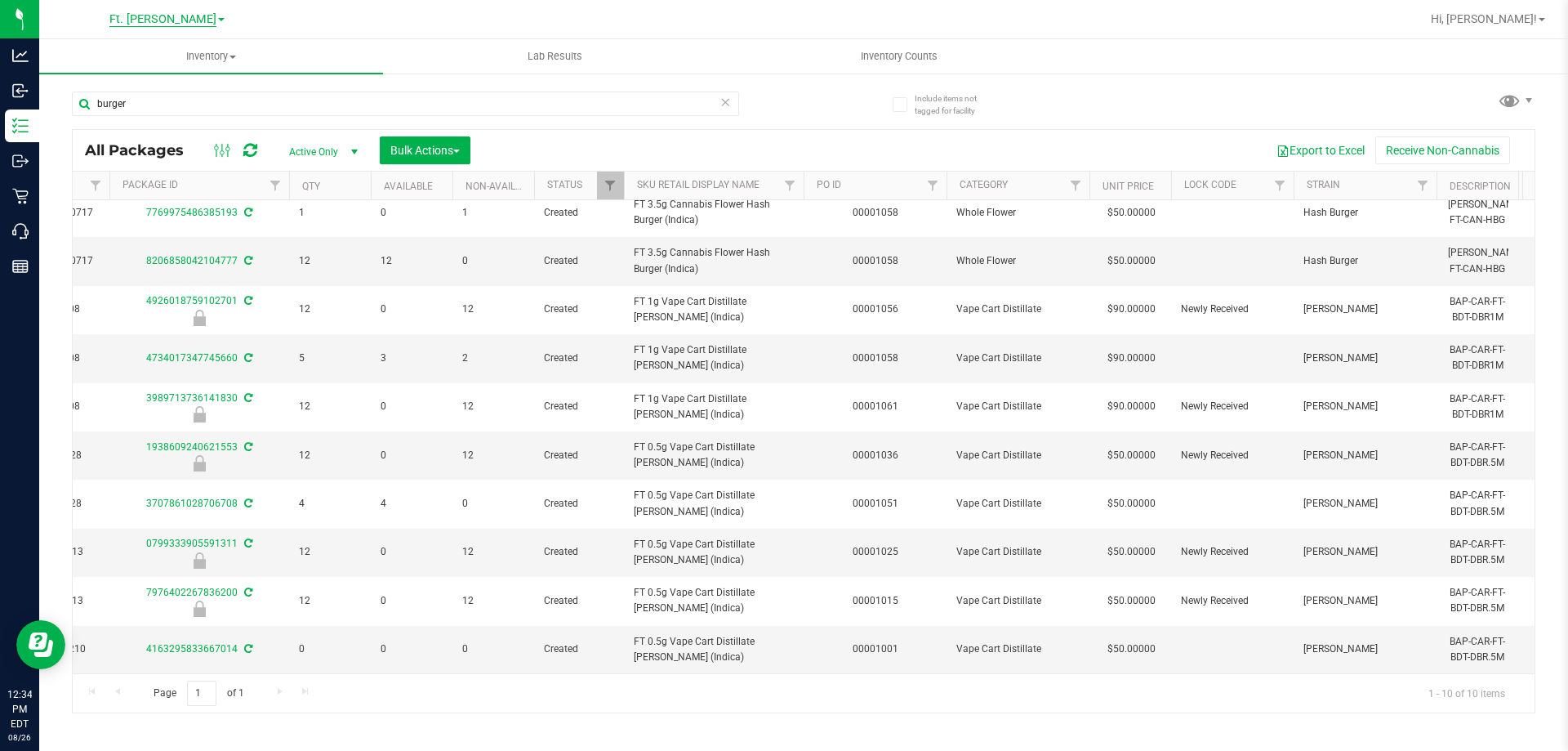
click at [179, 13] on span "Ft. Myers WC" at bounding box center [163, 20] width 71 height 15
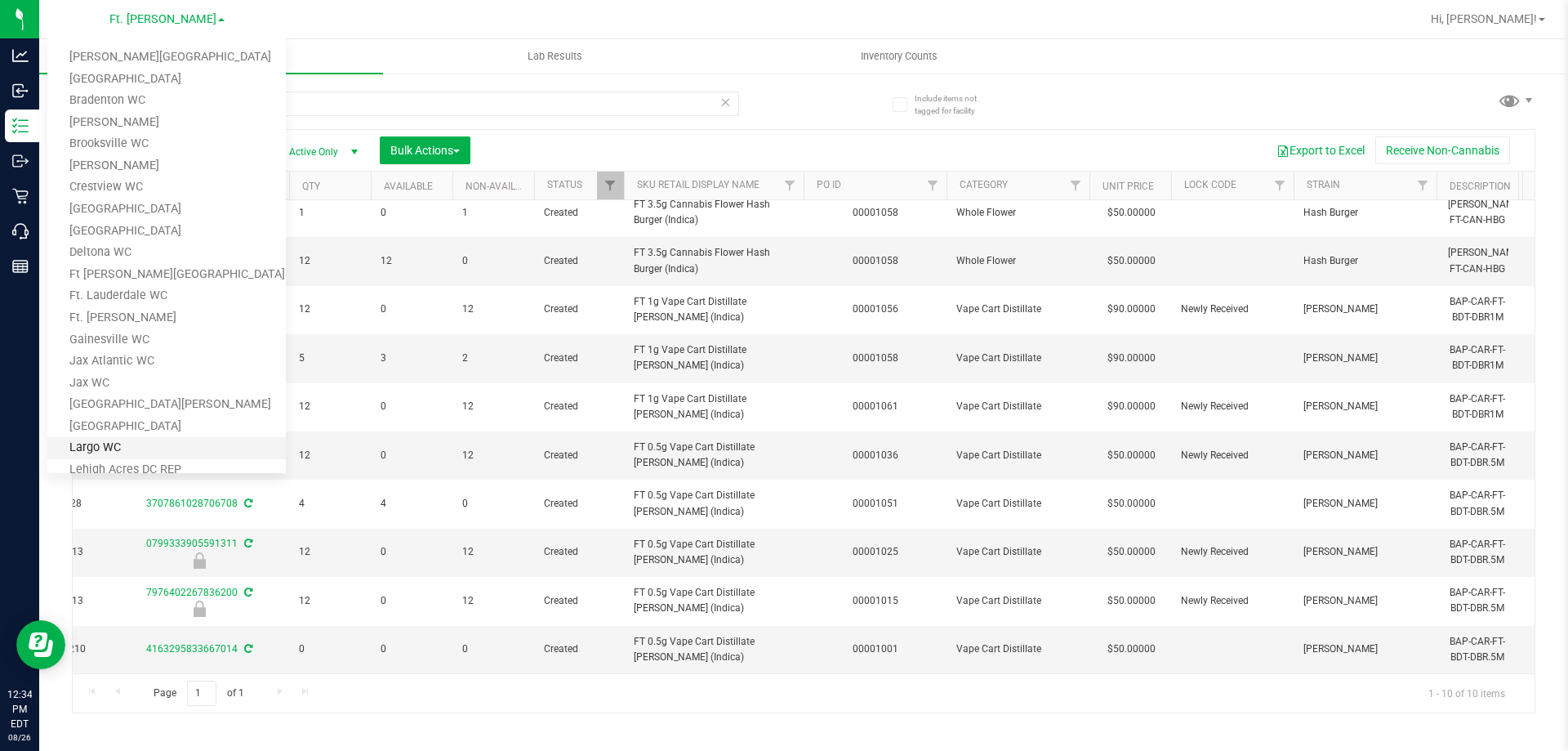
click at [114, 438] on link "Largo WC" at bounding box center [166, 449] width 238 height 23
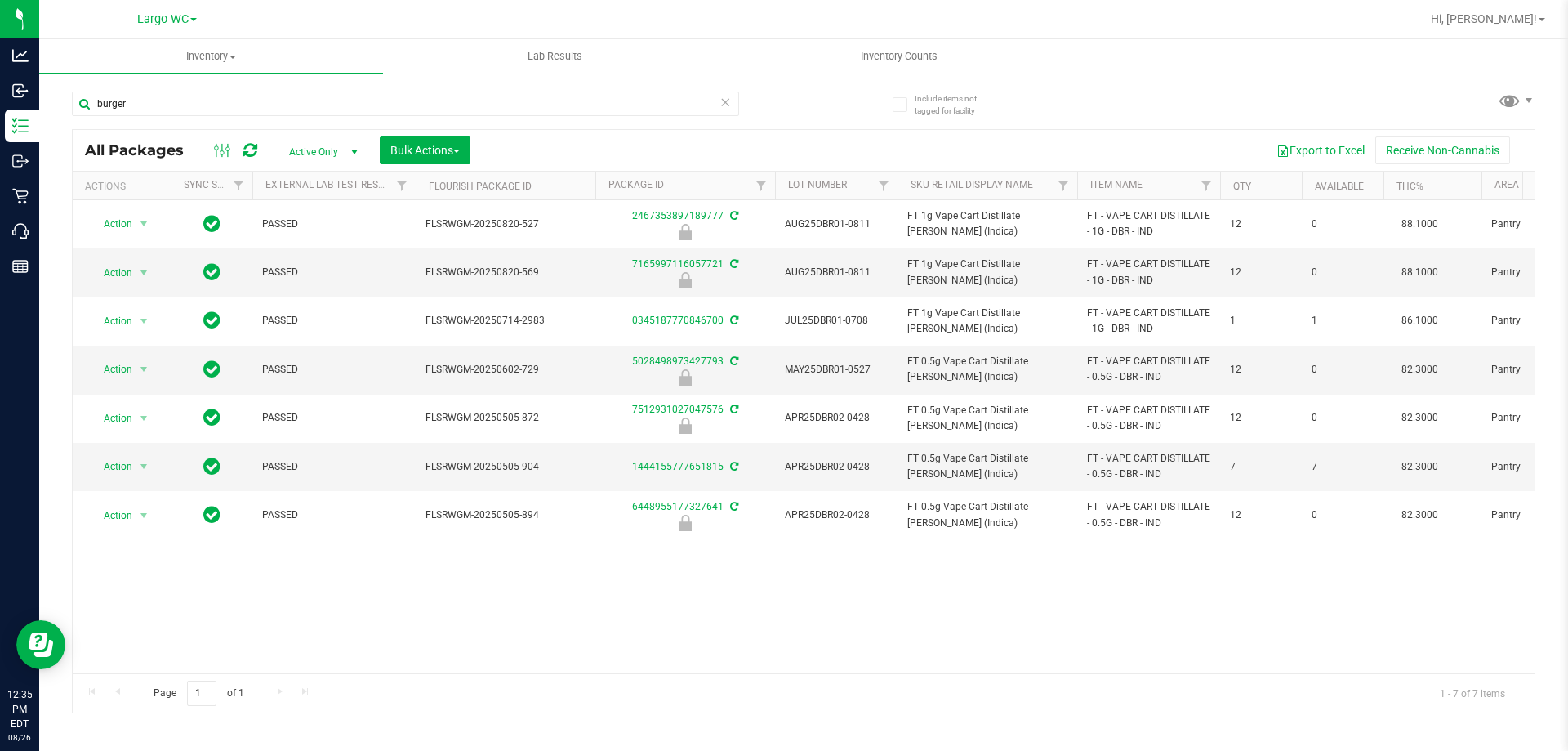
scroll to position [0, 681]
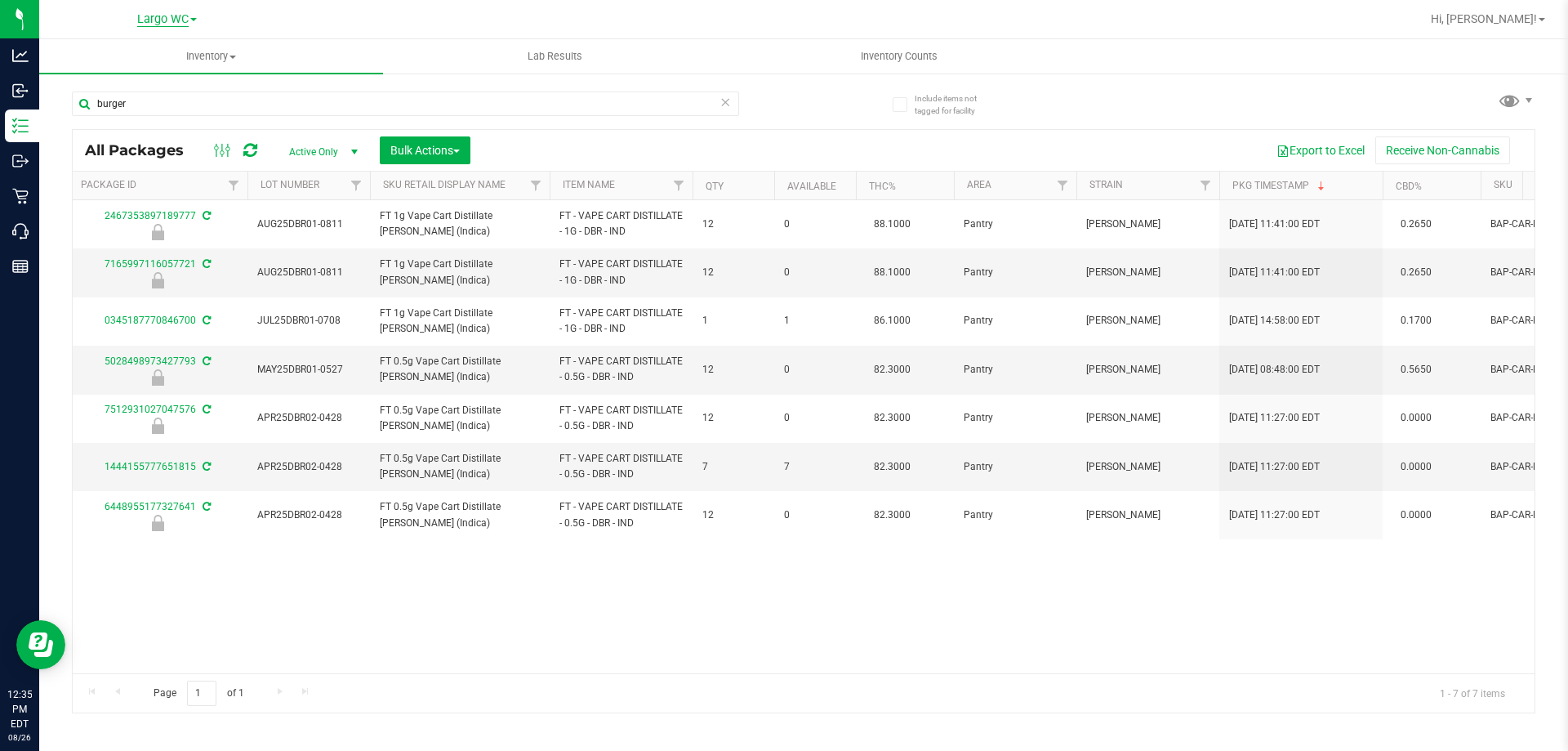
click at [156, 18] on span "Largo WC" at bounding box center [162, 20] width 52 height 15
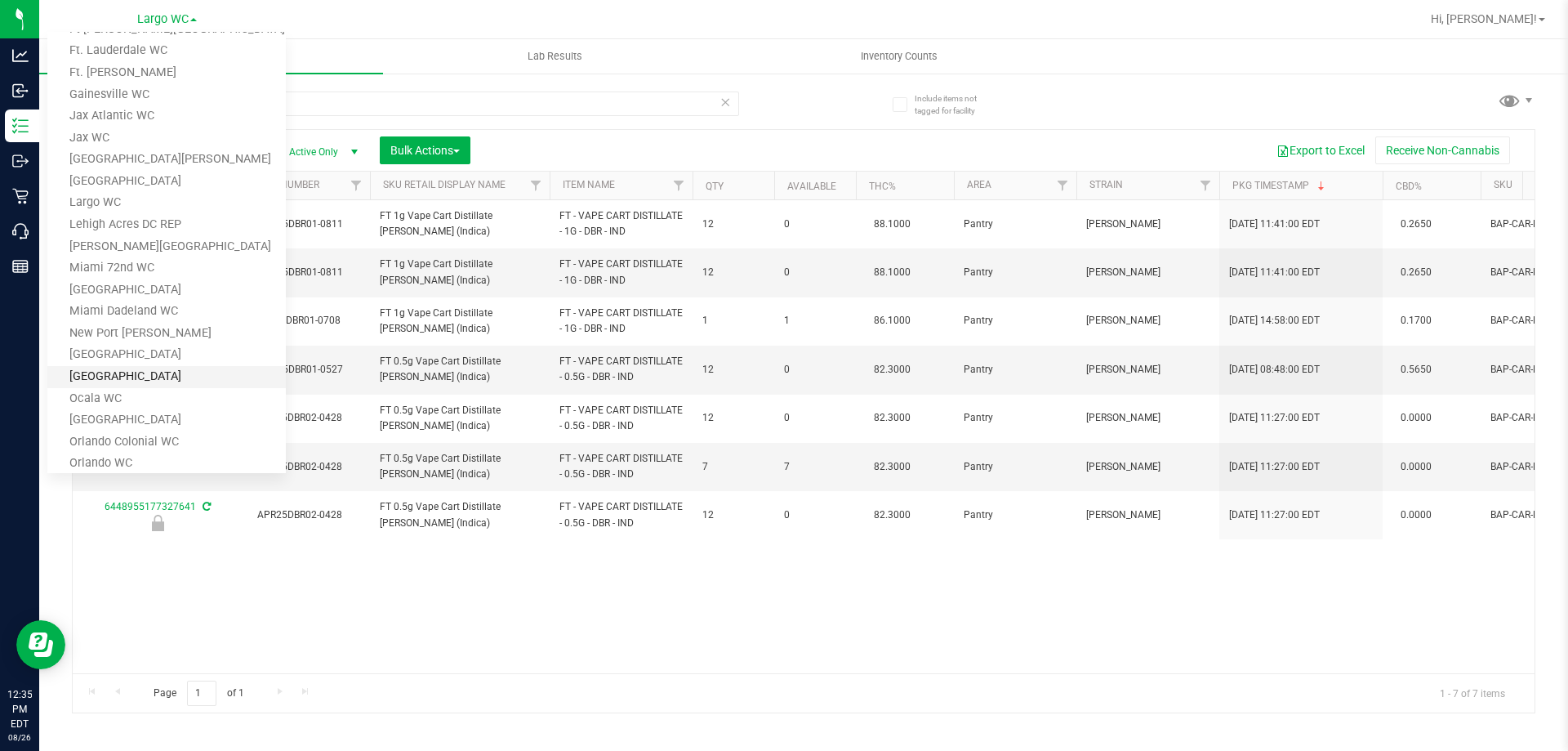
click at [128, 382] on link "[GEOGRAPHIC_DATA]" at bounding box center [166, 377] width 238 height 23
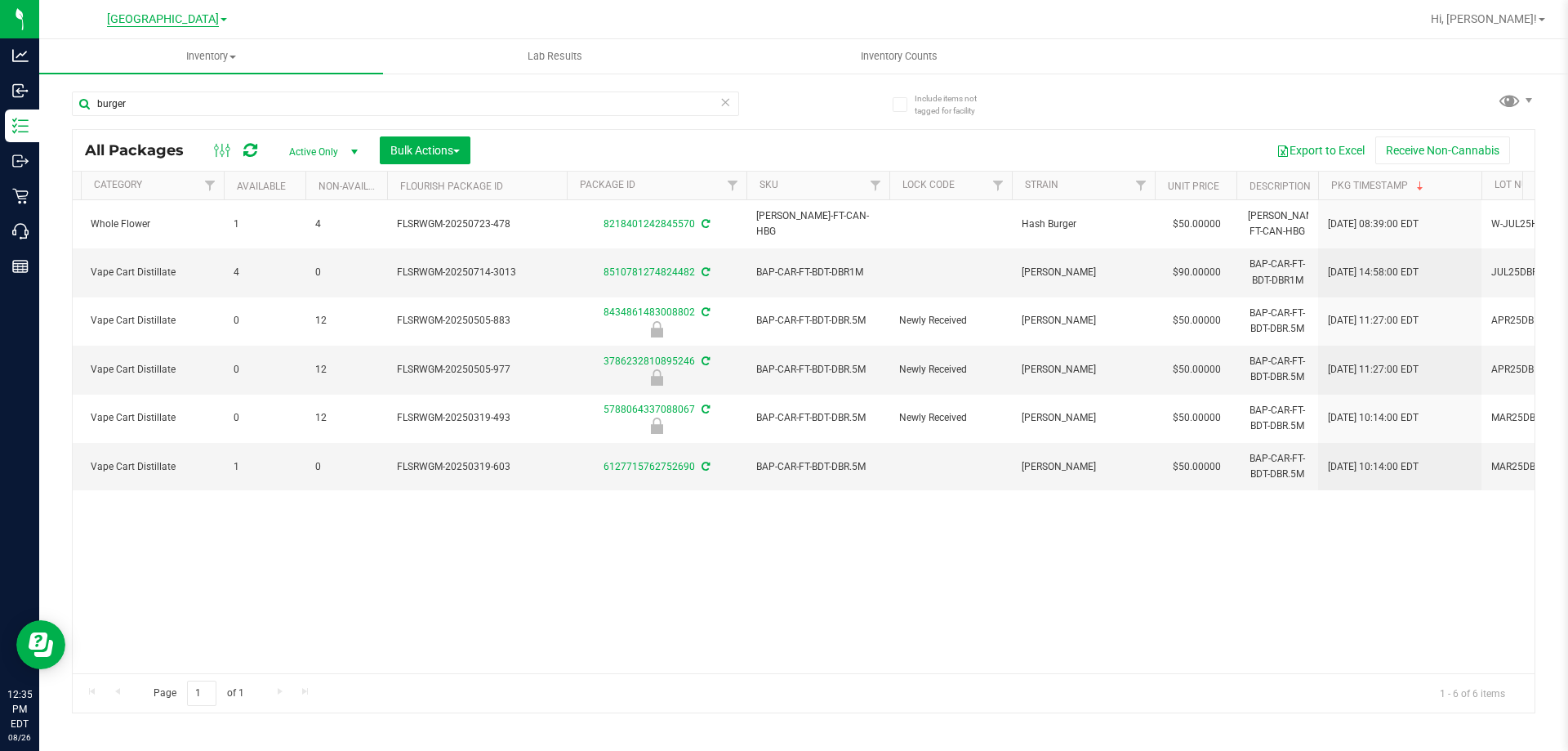
click at [180, 15] on span "[GEOGRAPHIC_DATA]" at bounding box center [162, 20] width 112 height 15
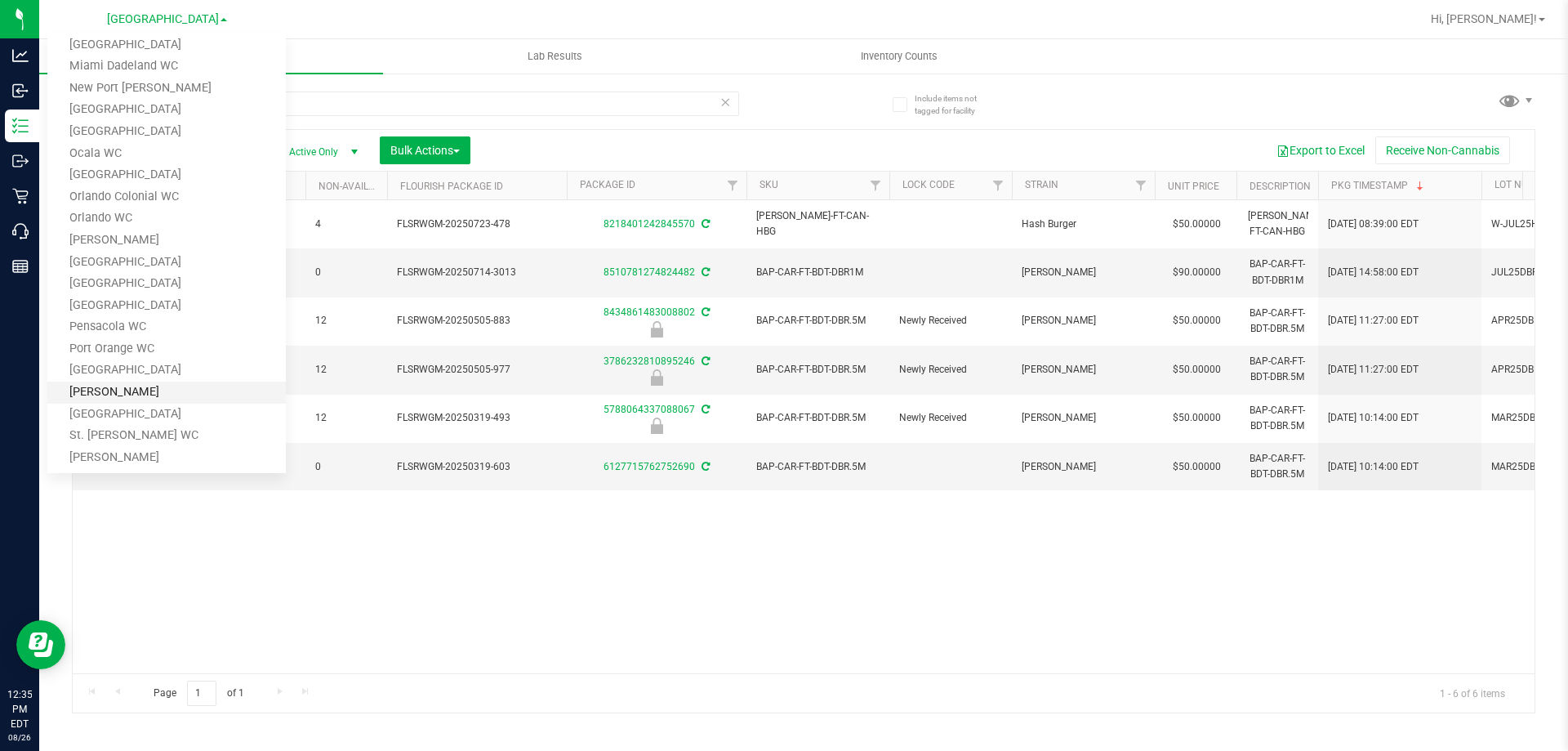
click at [129, 391] on link "Sebring WC" at bounding box center [166, 393] width 238 height 23
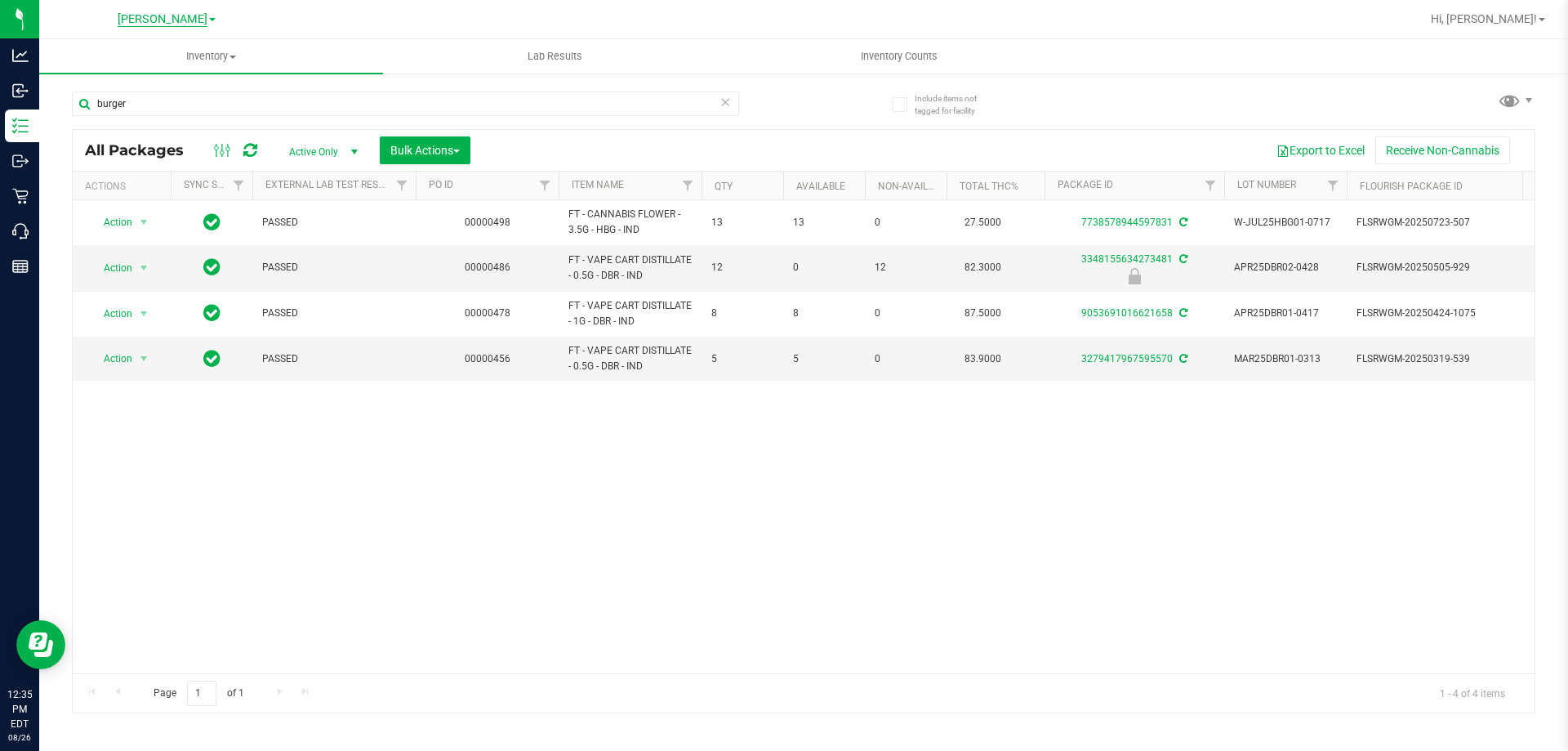
click at [175, 12] on span "Sebring WC" at bounding box center [162, 20] width 62 height 15
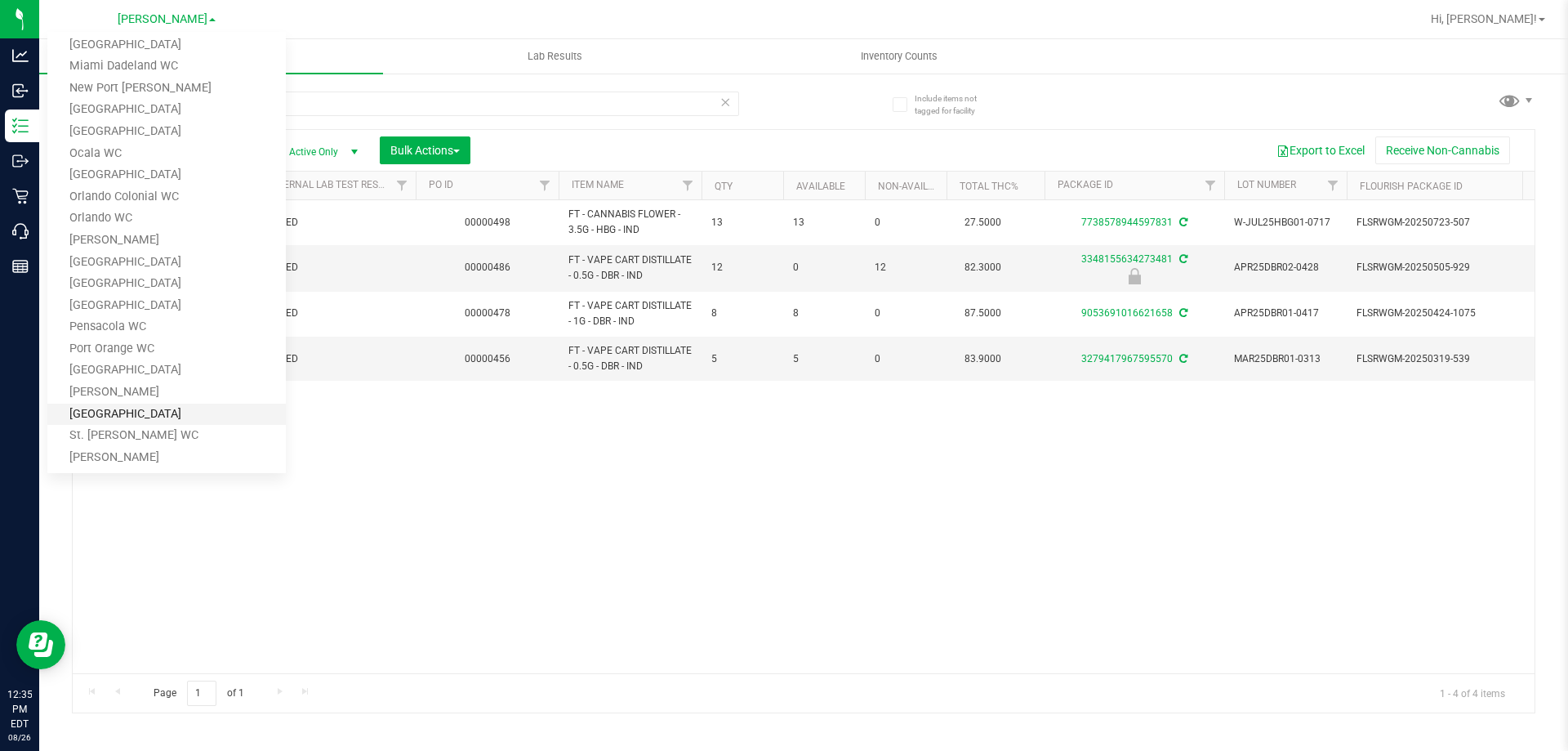
click at [133, 419] on link "[GEOGRAPHIC_DATA]" at bounding box center [166, 415] width 238 height 23
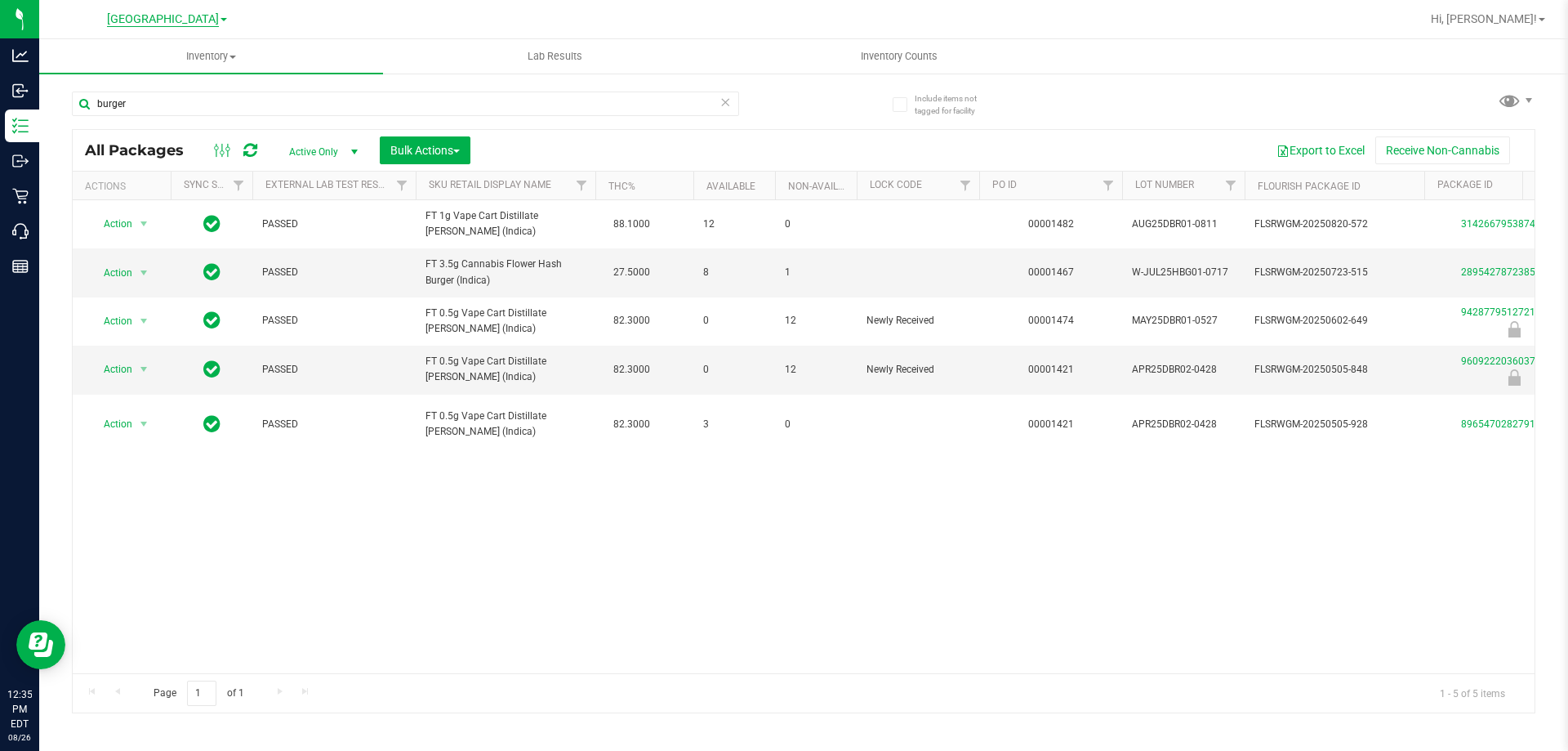
click at [173, 23] on span "[GEOGRAPHIC_DATA]" at bounding box center [162, 20] width 112 height 15
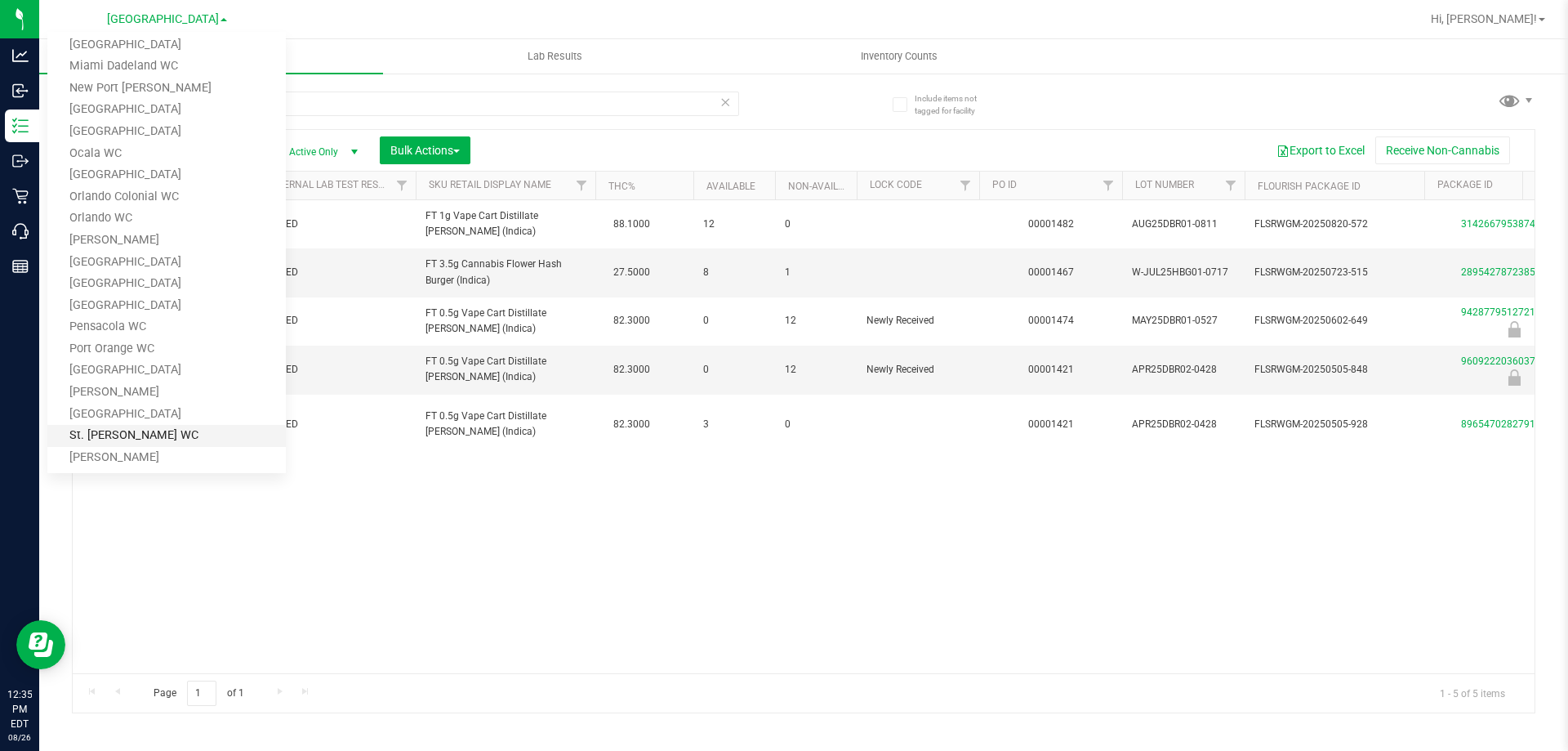
click at [129, 437] on link "St. Pete WC" at bounding box center [166, 437] width 238 height 23
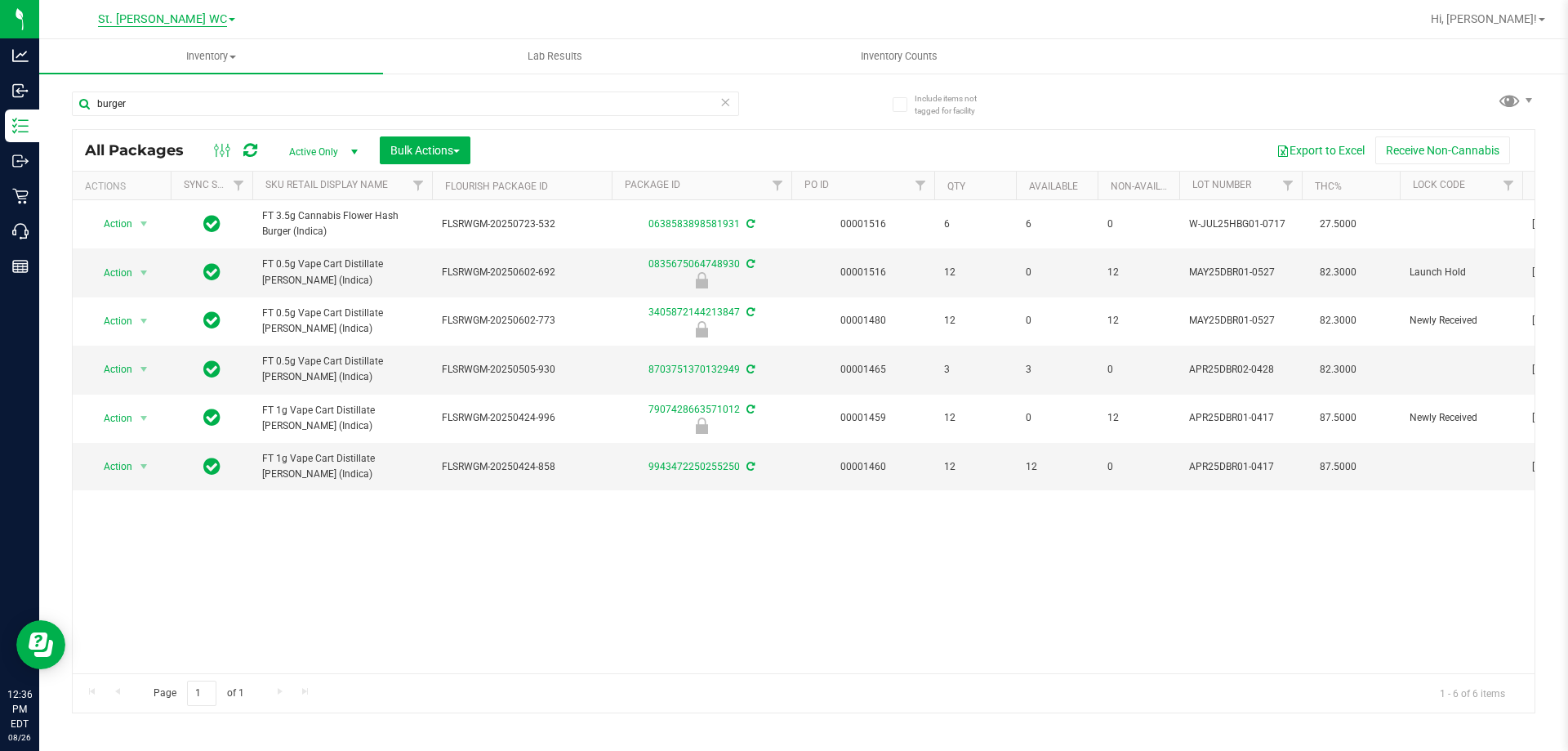
click at [163, 22] on span "St. Pete WC" at bounding box center [162, 20] width 64 height 15
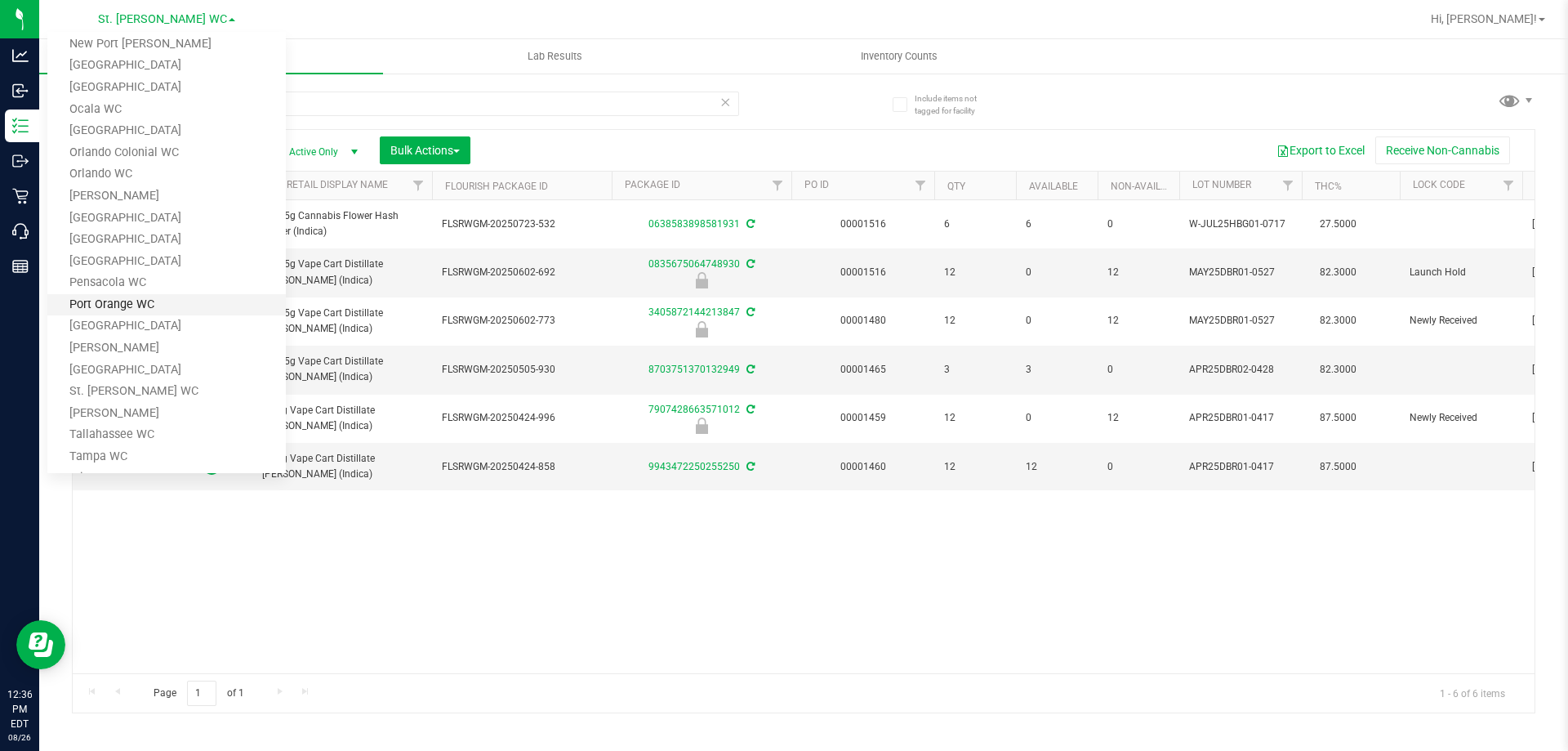
scroll to position [572, 0]
click at [124, 423] on link "Tampa WC" at bounding box center [166, 420] width 238 height 23
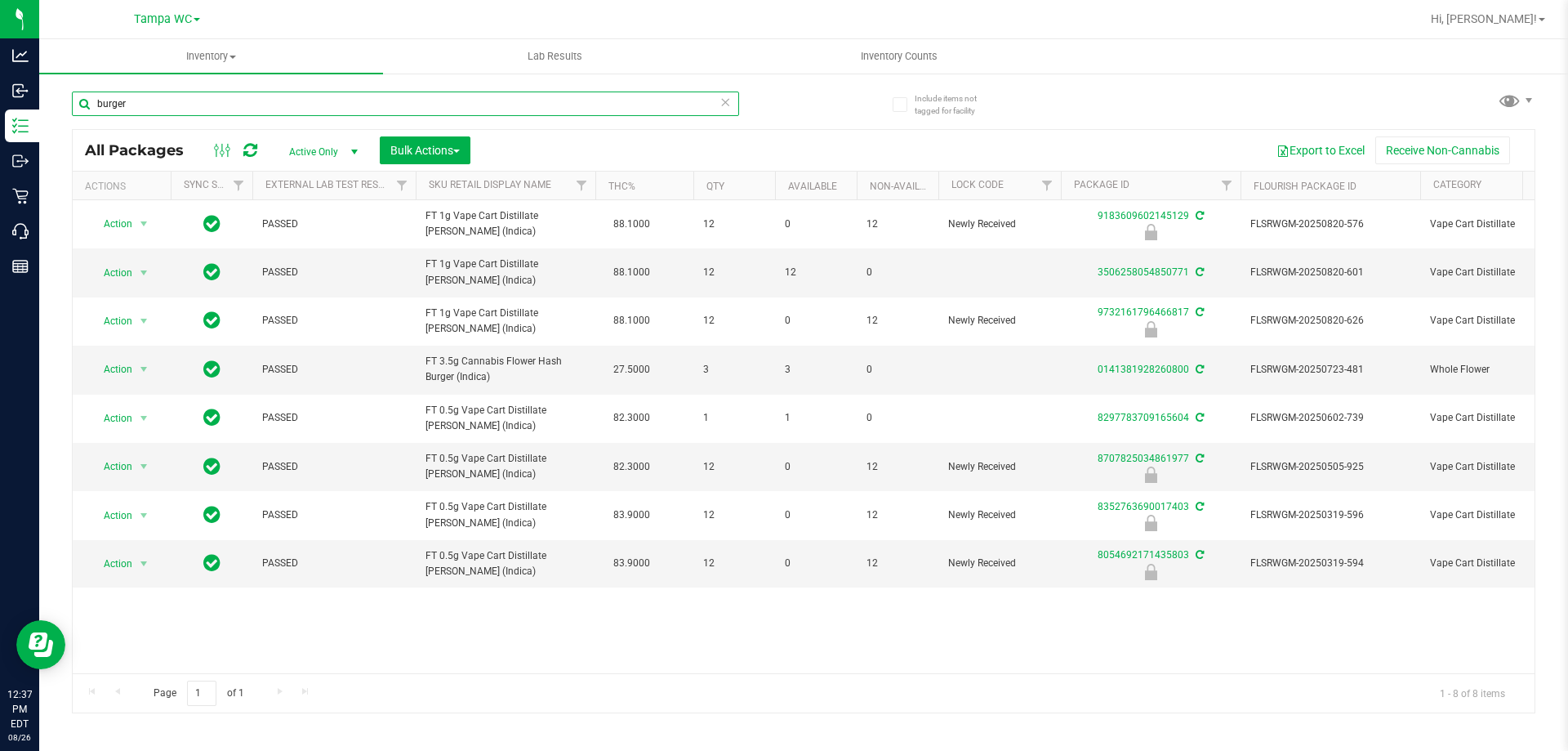
drag, startPoint x: 160, startPoint y: 95, endPoint x: 66, endPoint y: 113, distance: 95.7
click at [66, 113] on div "Include items not tagged for facility burger All Packages Active Only Active On…" at bounding box center [804, 321] width 1530 height 498
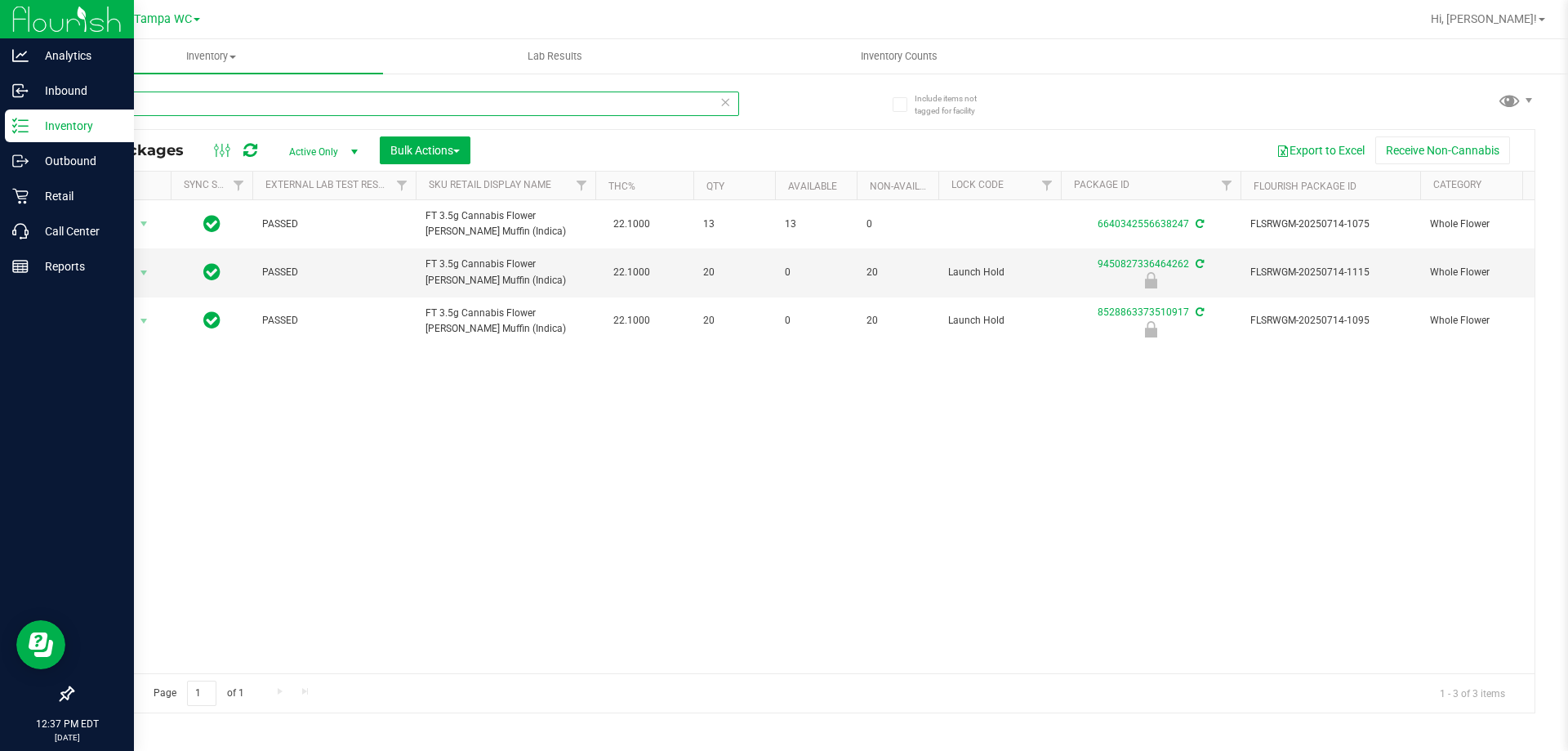
type input "muffin"
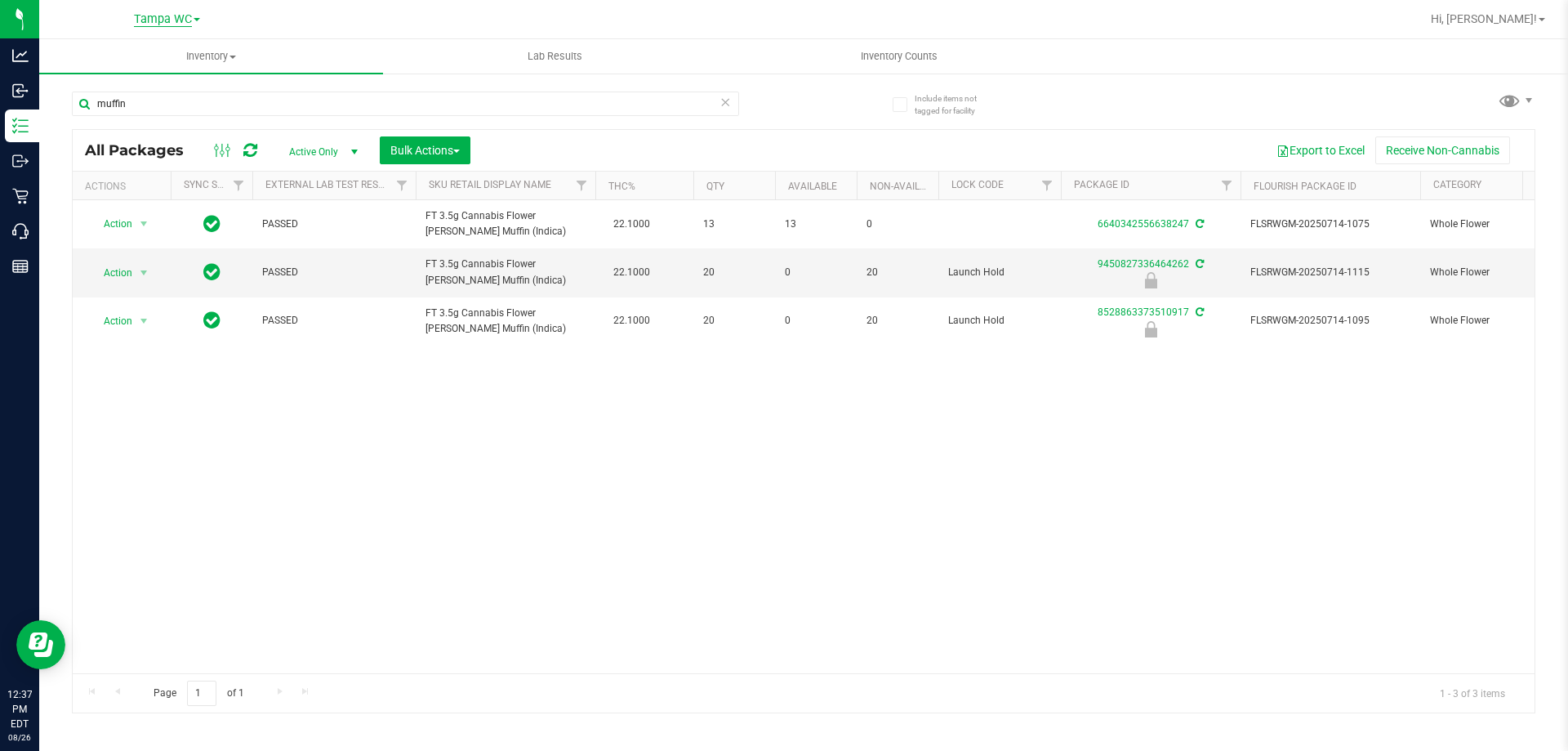
click at [164, 20] on span "Tampa WC" at bounding box center [163, 20] width 58 height 15
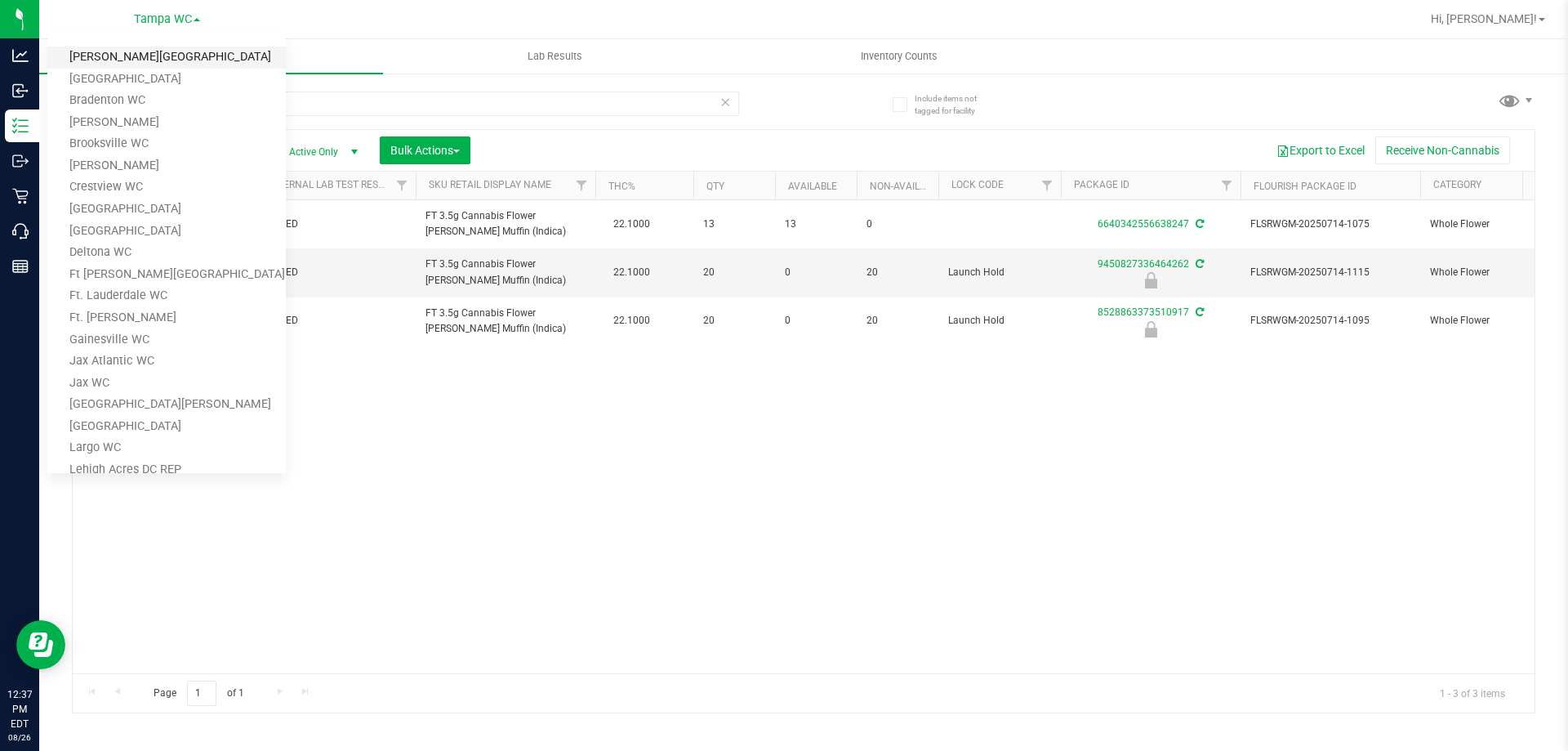
click at [180, 54] on link "[PERSON_NAME][GEOGRAPHIC_DATA]" at bounding box center [166, 58] width 238 height 23
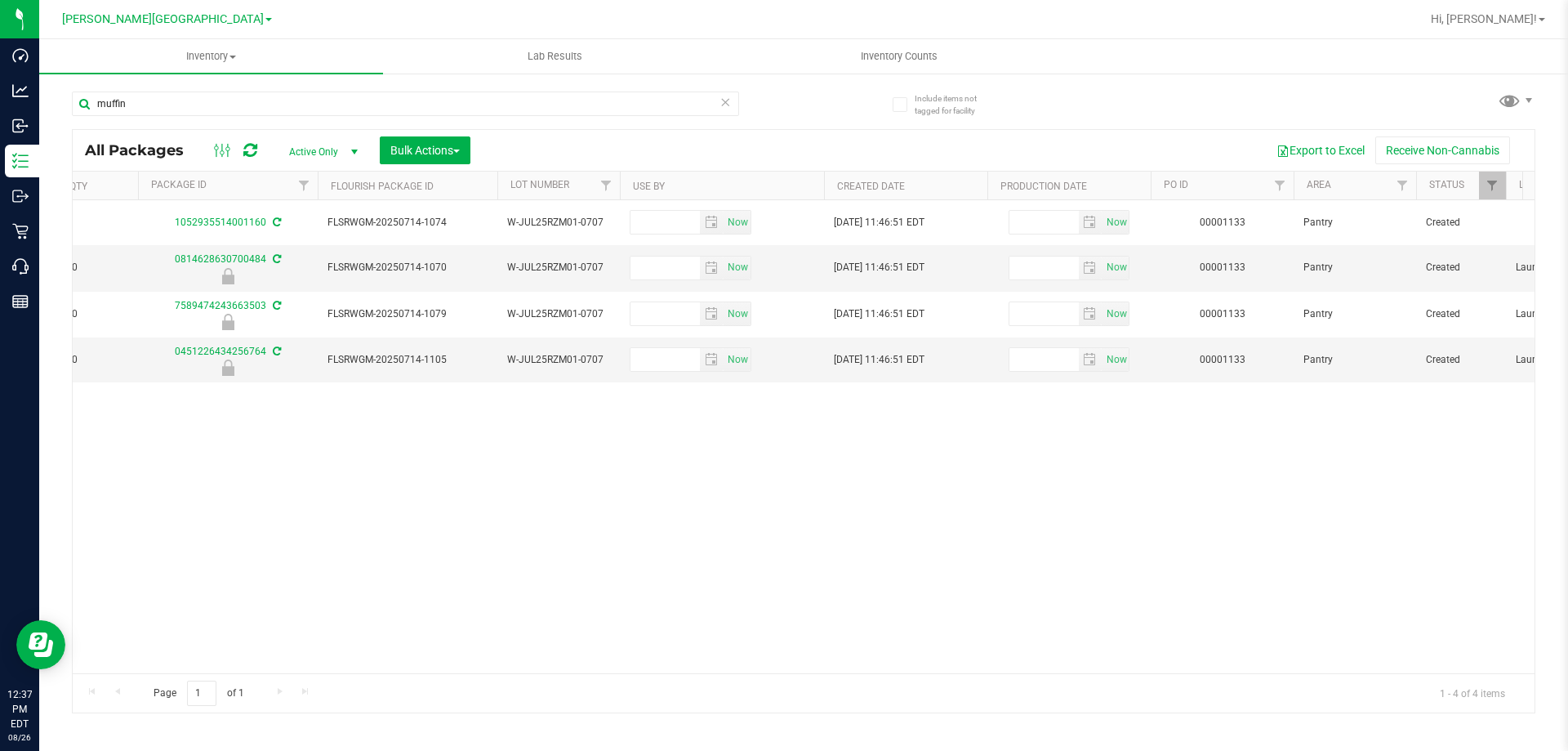
scroll to position [0, 864]
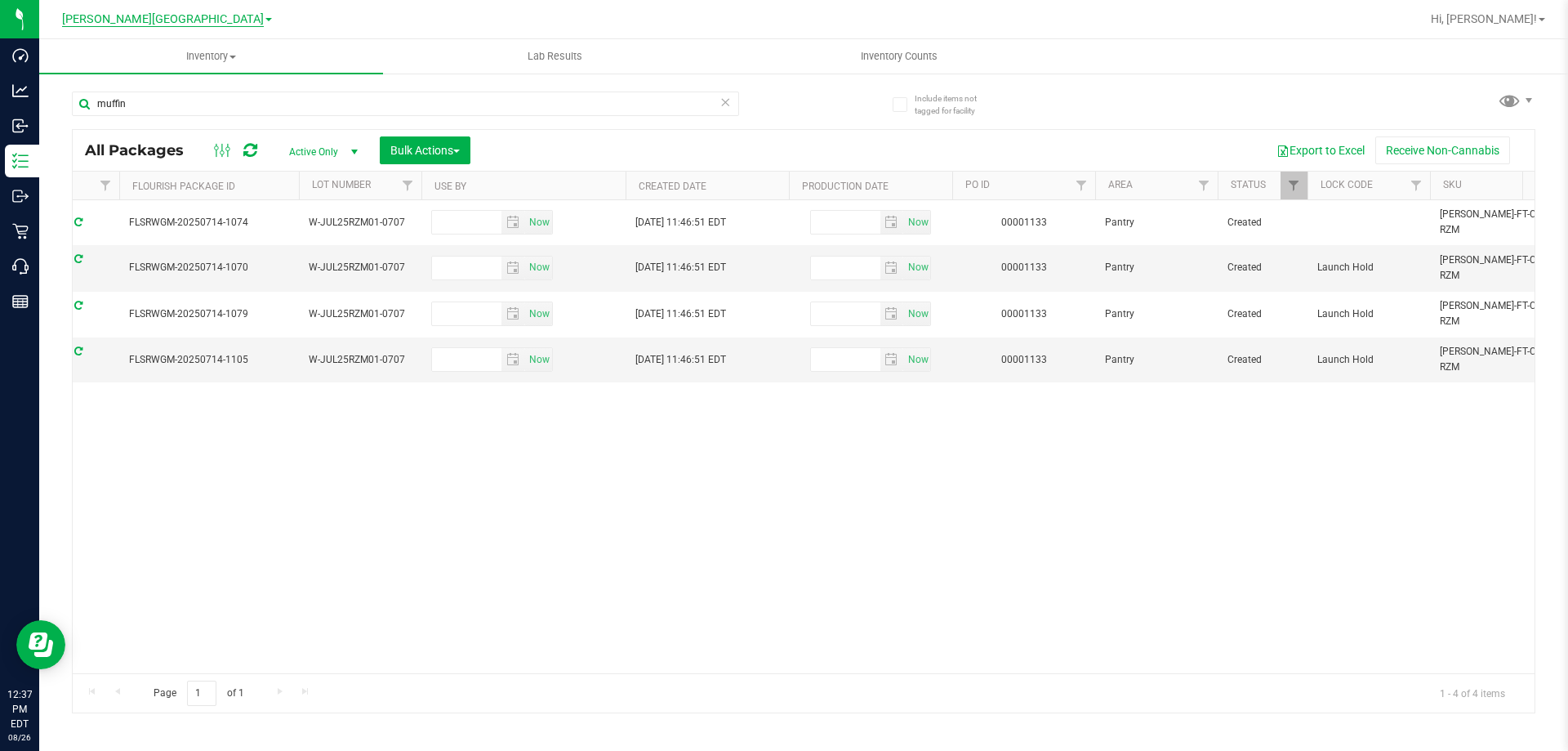
click at [167, 22] on span "[PERSON_NAME][GEOGRAPHIC_DATA]" at bounding box center [162, 20] width 202 height 15
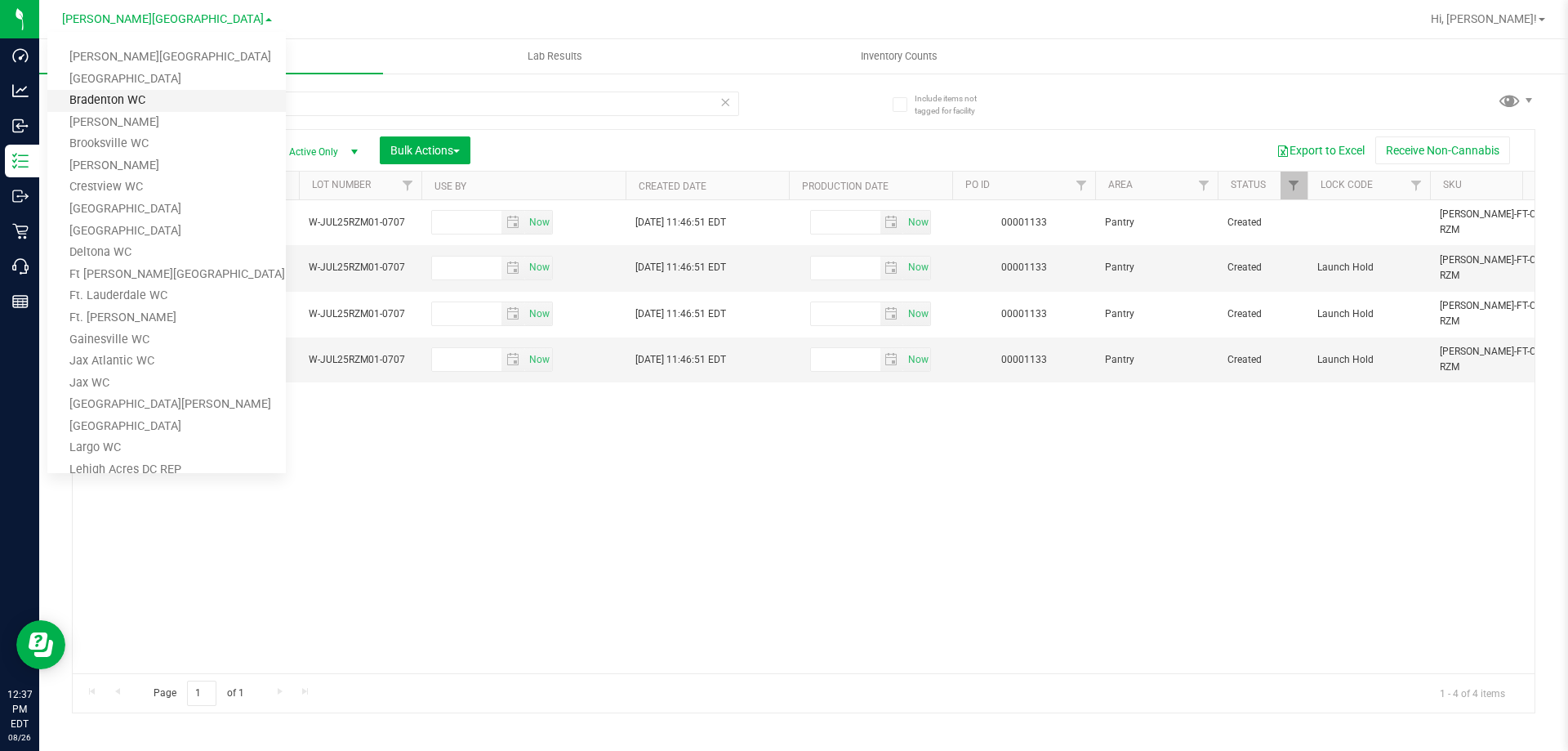
click at [127, 104] on link "Bradenton WC" at bounding box center [166, 101] width 238 height 23
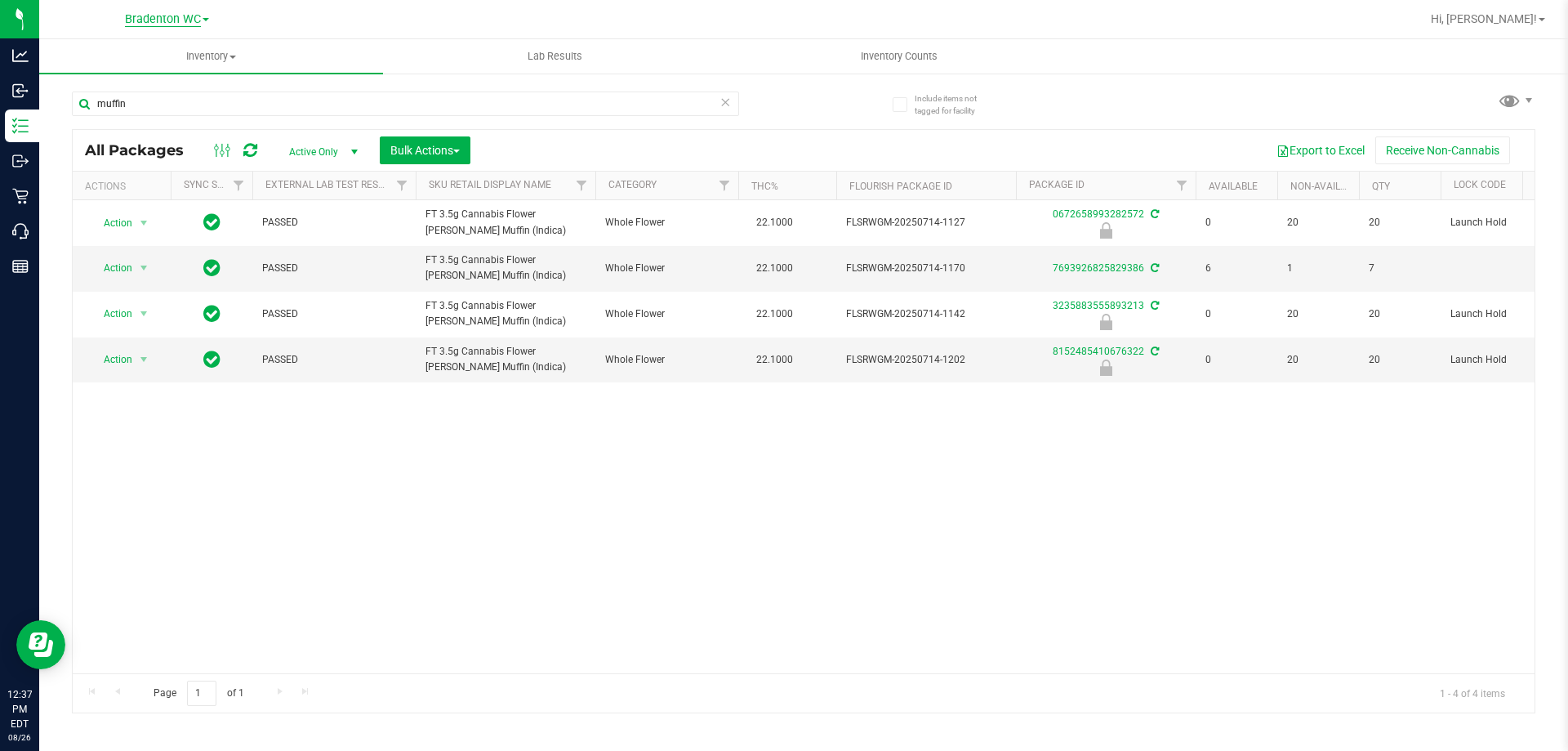
click at [143, 18] on span "Bradenton WC" at bounding box center [162, 20] width 76 height 15
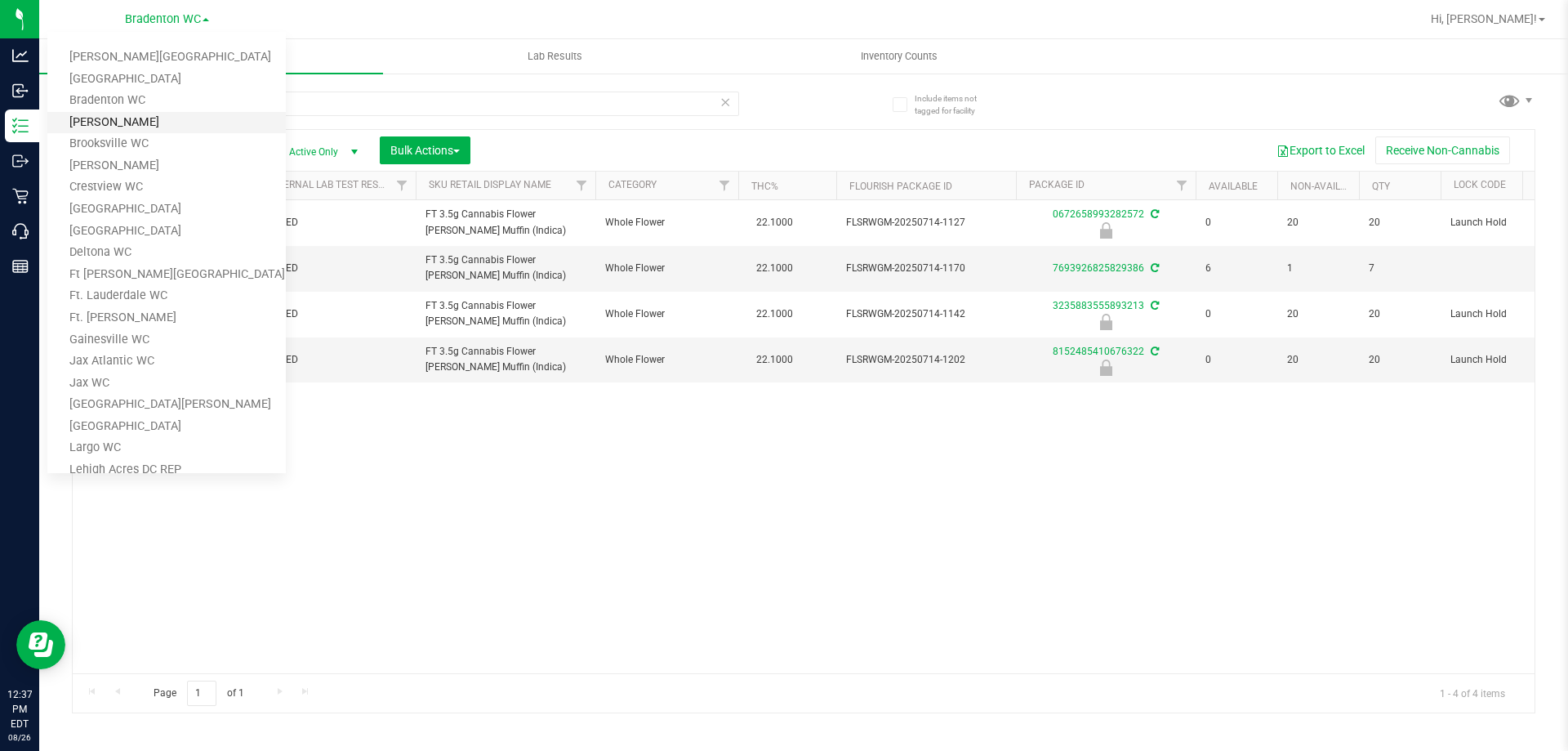
click at [135, 130] on link "[PERSON_NAME]" at bounding box center [166, 123] width 238 height 23
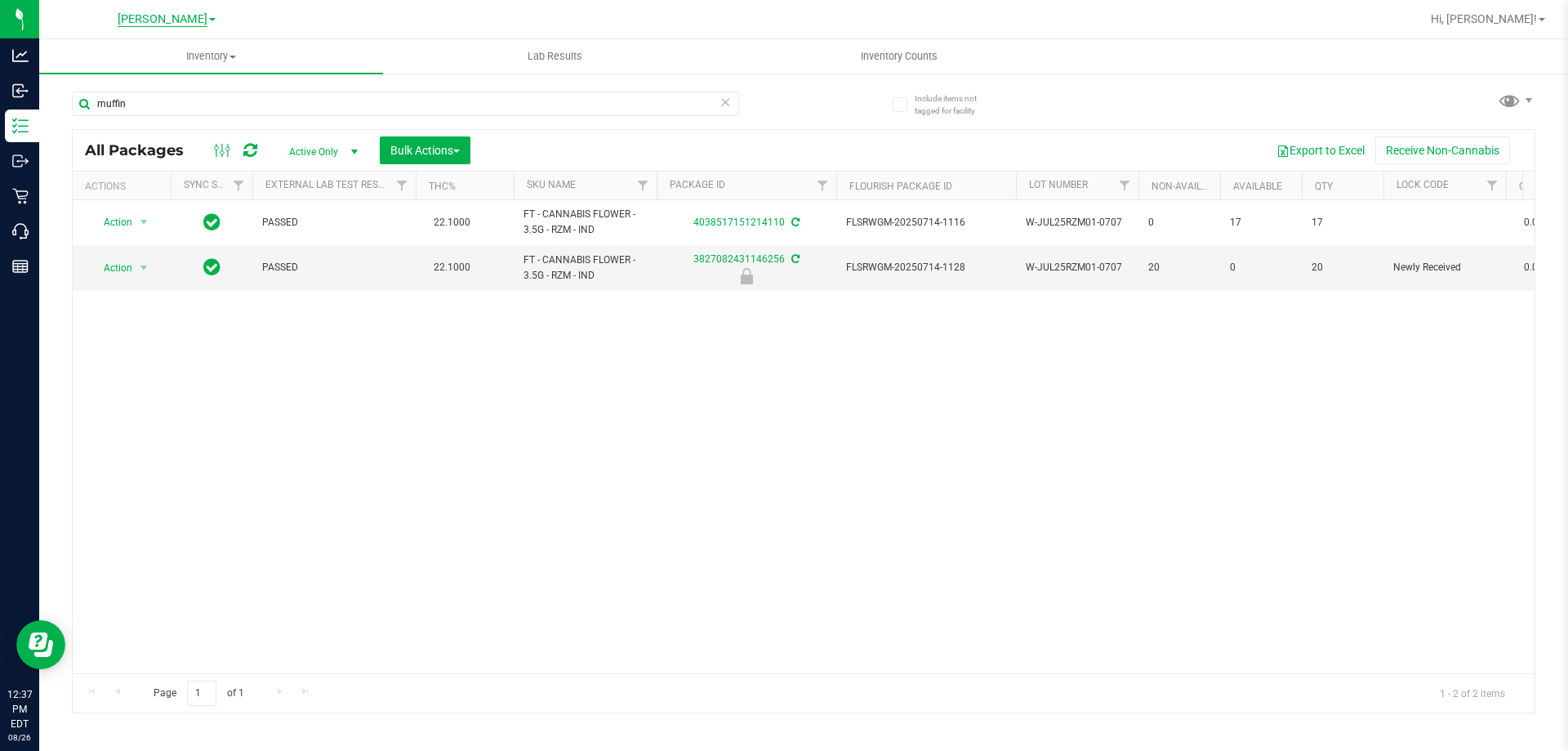
click at [156, 18] on span "[PERSON_NAME]" at bounding box center [162, 20] width 90 height 15
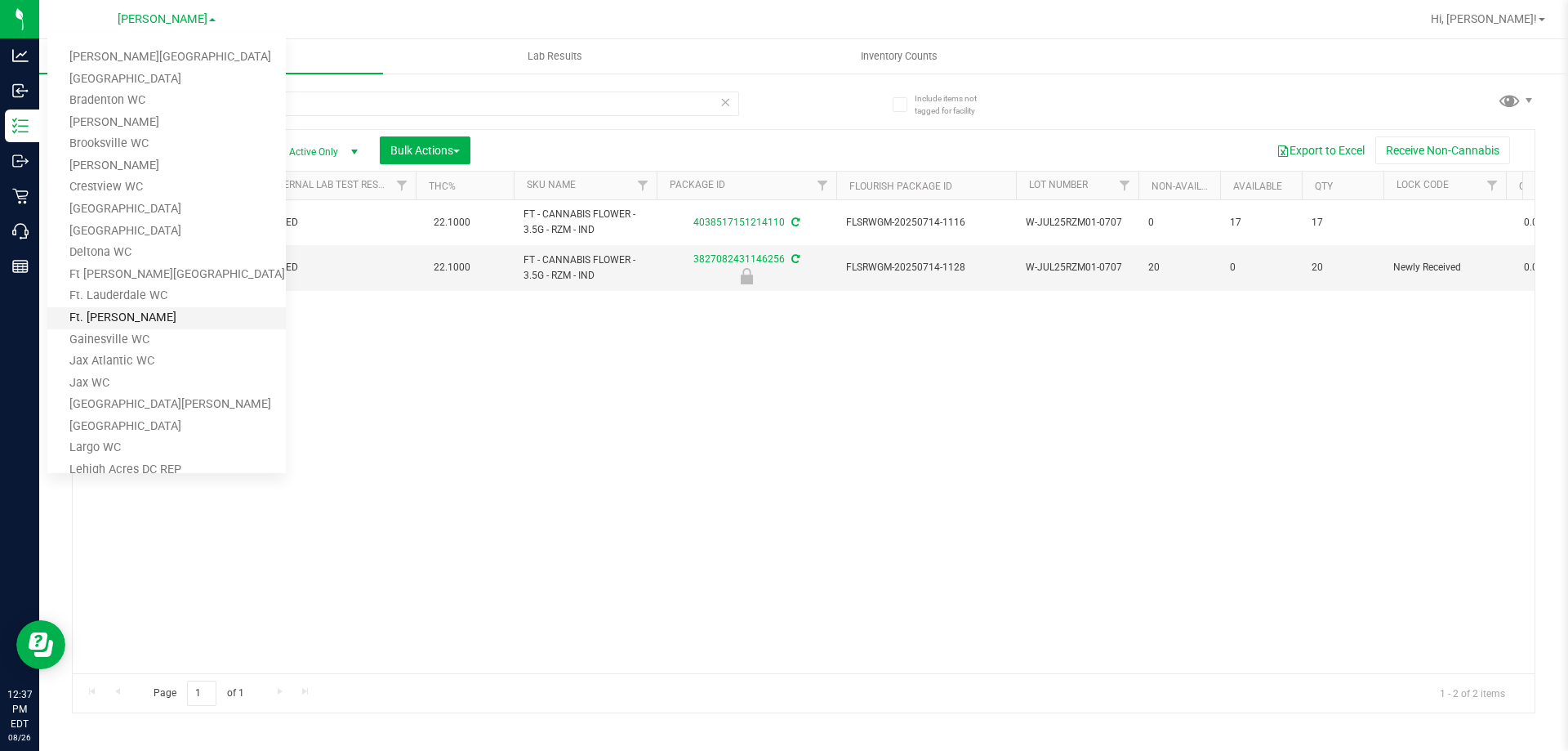
click at [112, 318] on link "Ft. Myers WC" at bounding box center [166, 318] width 238 height 23
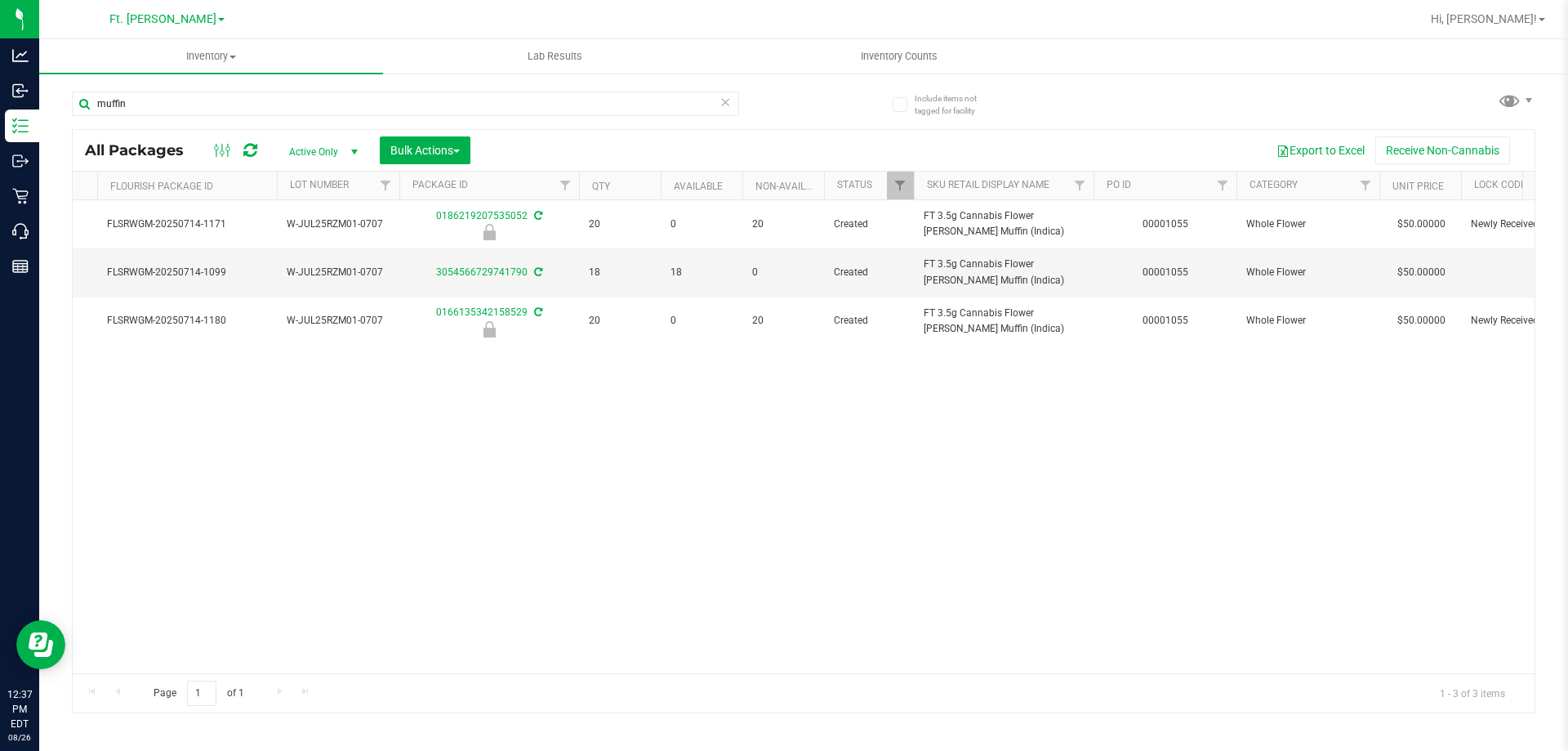
scroll to position [0, 647]
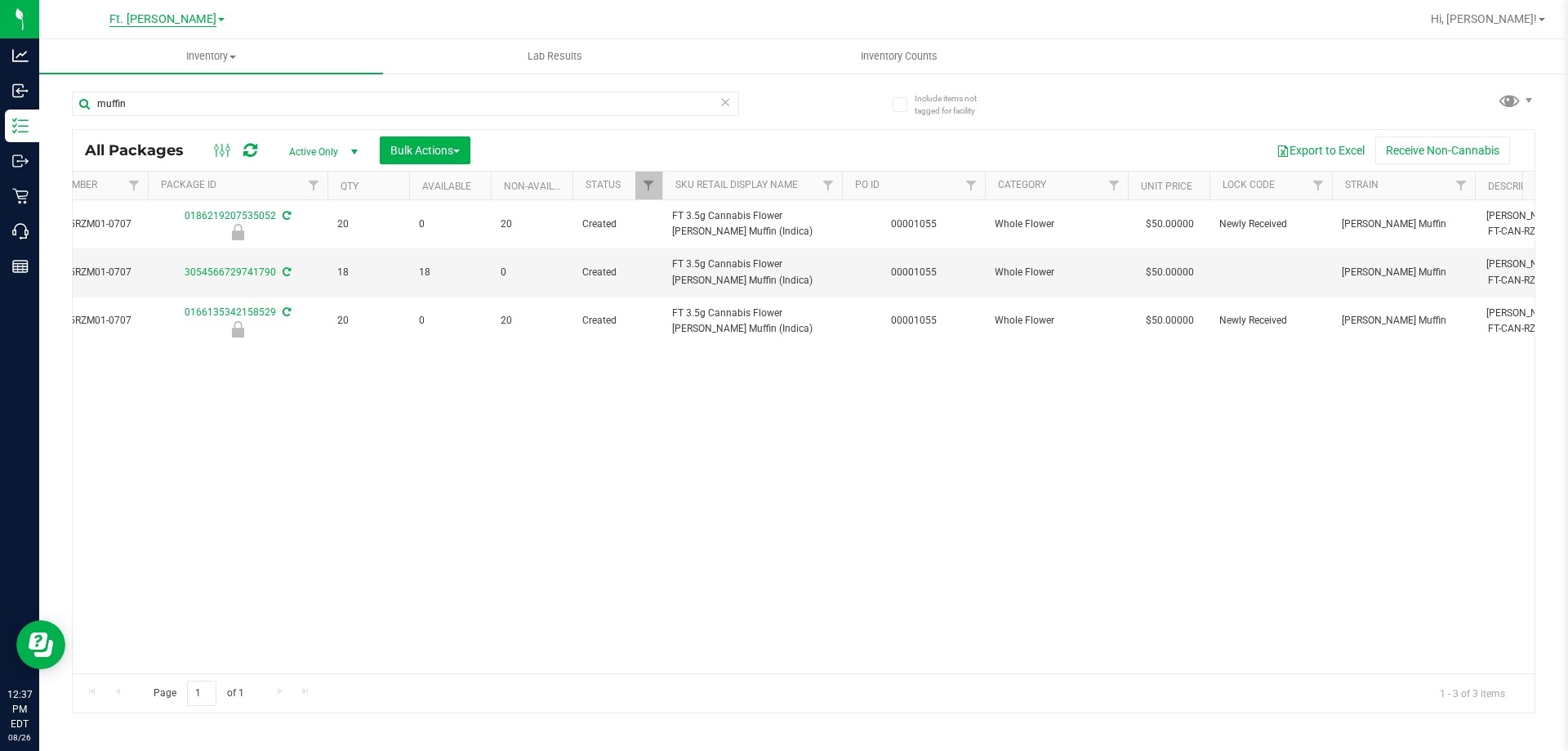
click at [164, 16] on span "Ft. Myers WC" at bounding box center [163, 20] width 71 height 15
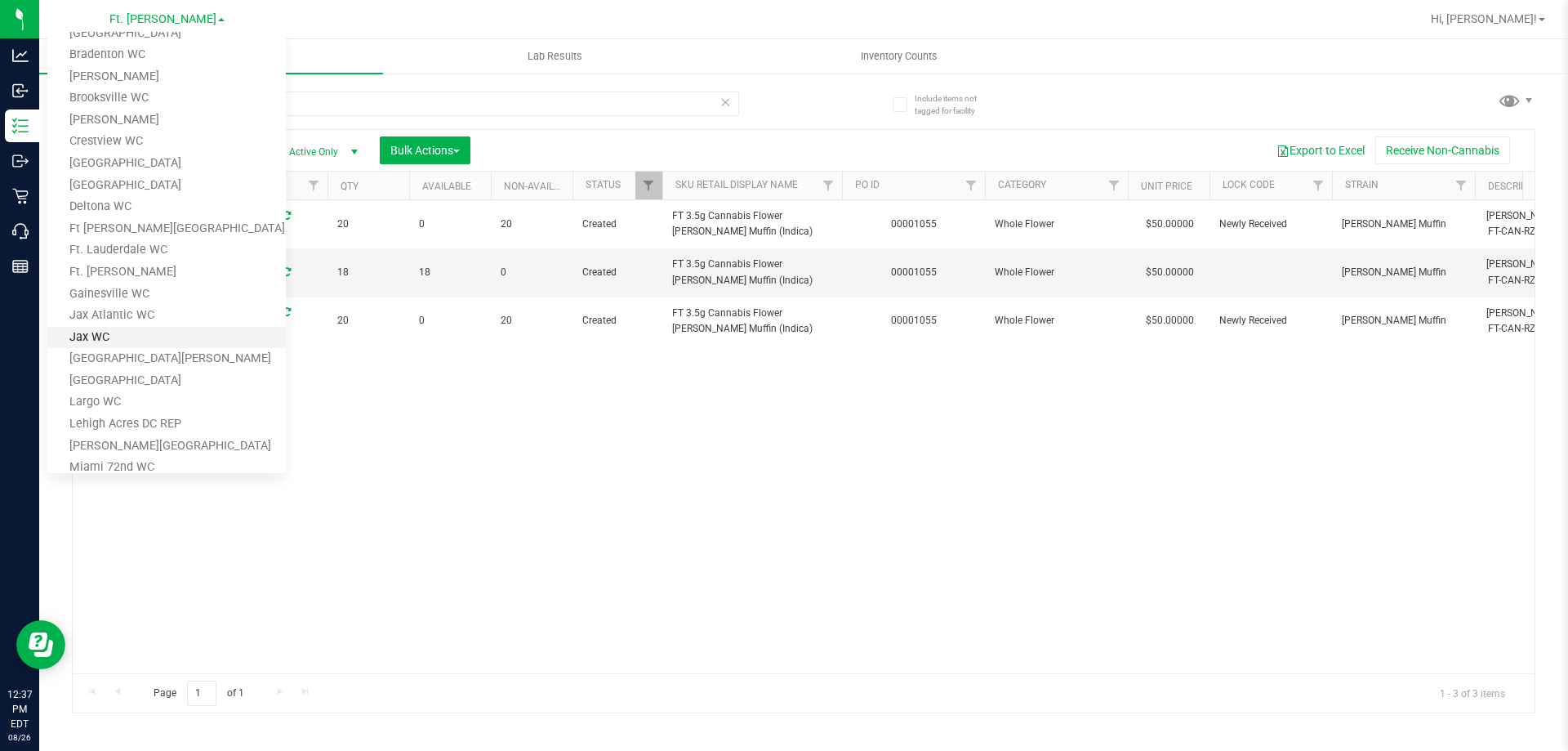
scroll to position [82, 0]
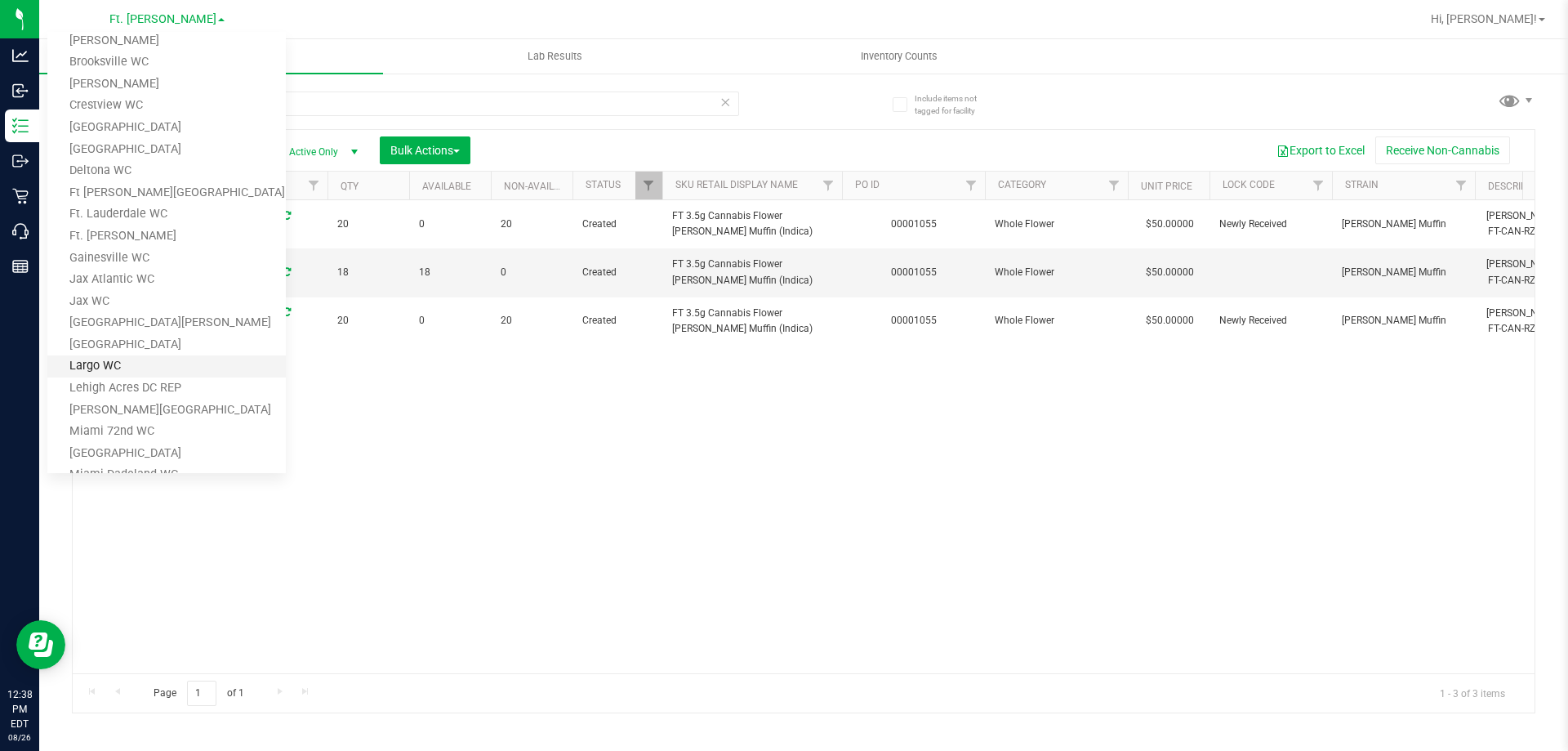
click at [130, 365] on link "Largo WC" at bounding box center [166, 367] width 238 height 23
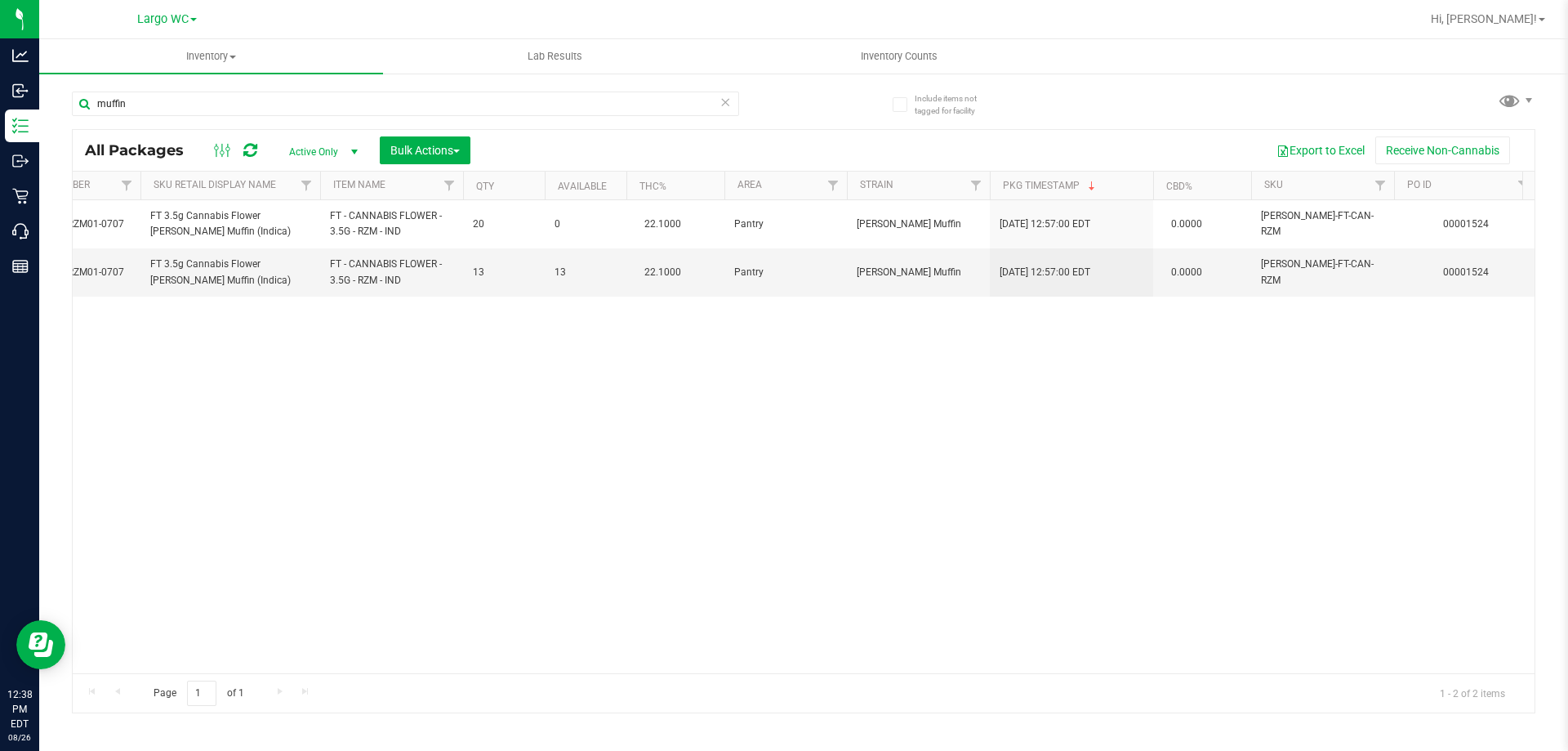
scroll to position [0, 962]
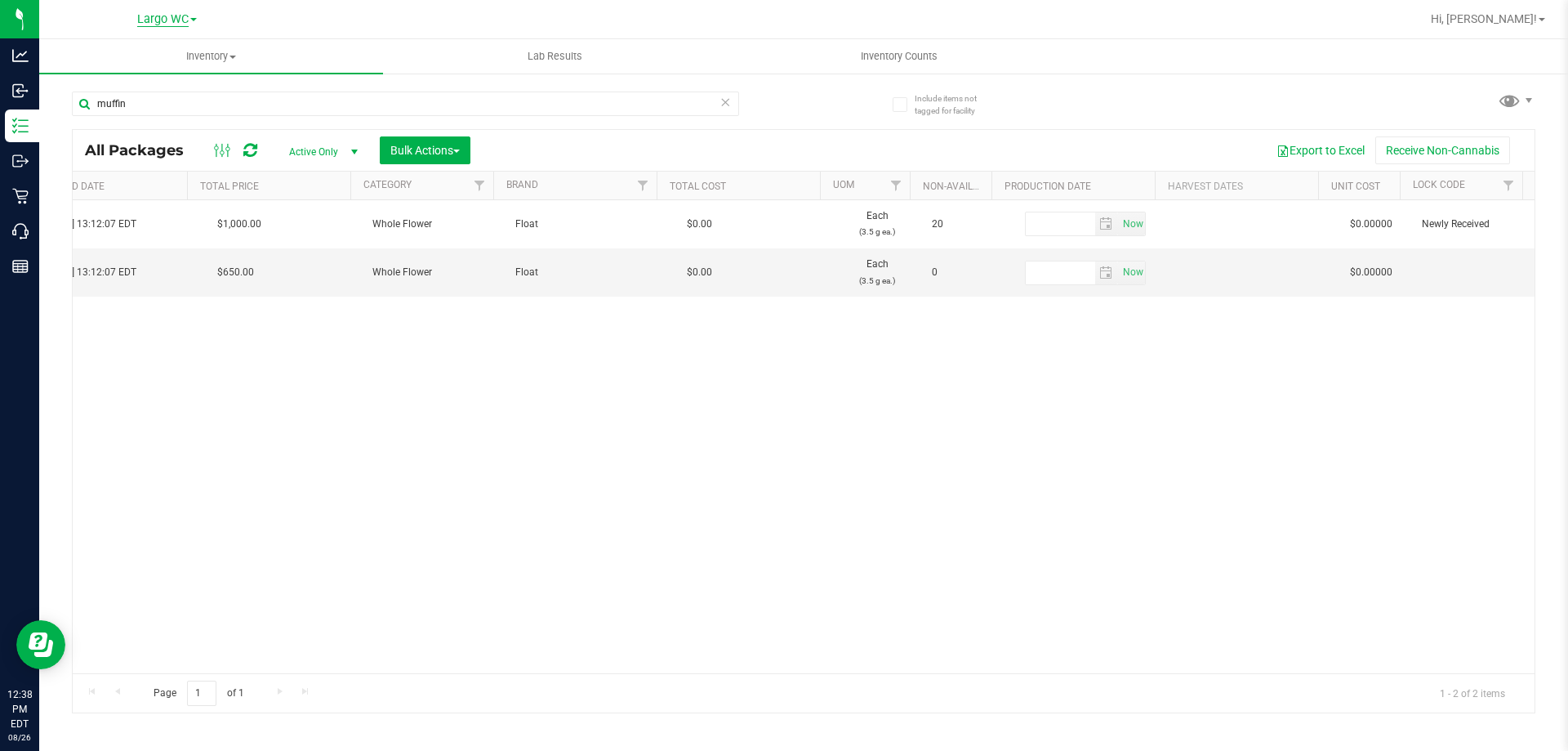
click at [160, 14] on span "Largo WC" at bounding box center [162, 20] width 52 height 15
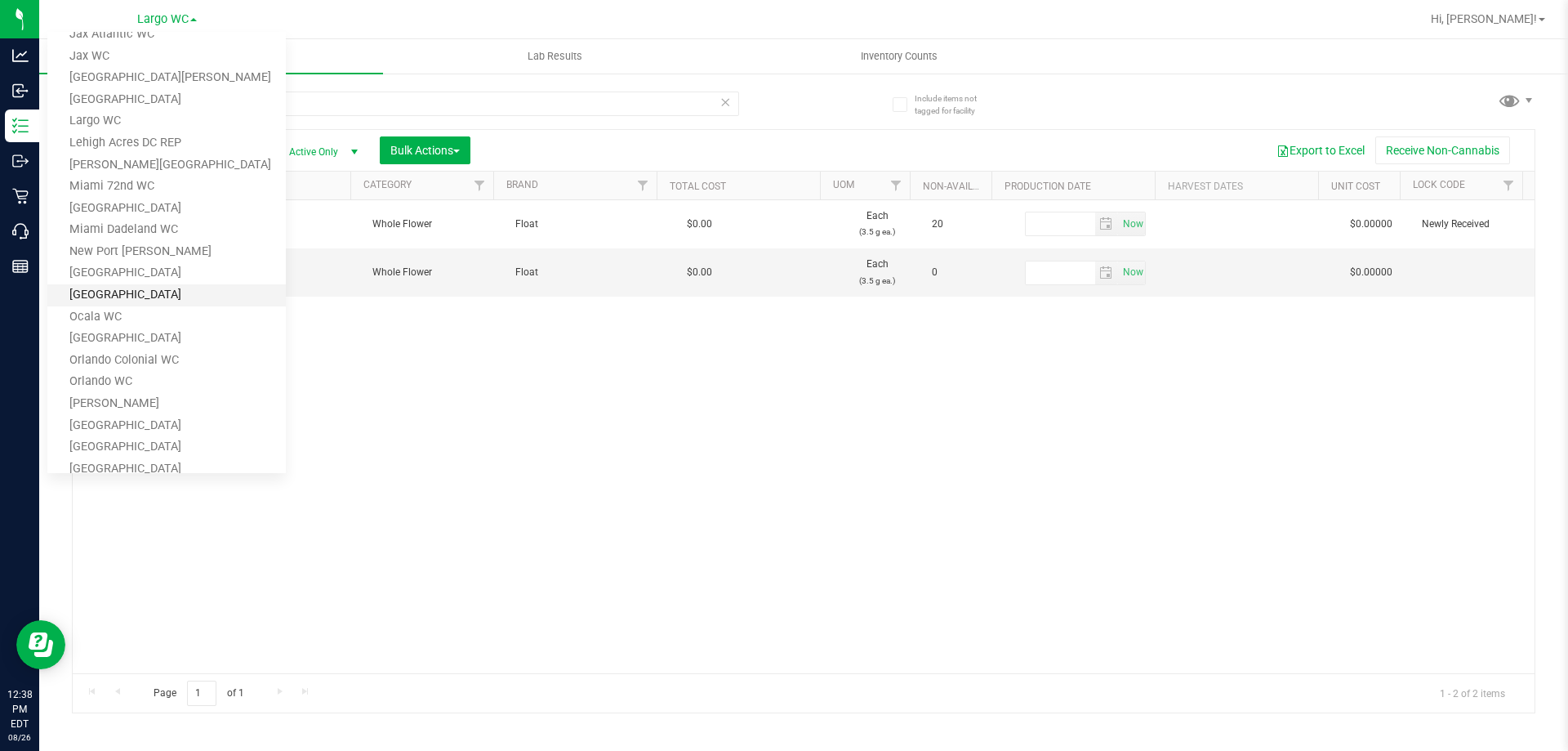
click at [138, 295] on link "[GEOGRAPHIC_DATA]" at bounding box center [166, 296] width 238 height 23
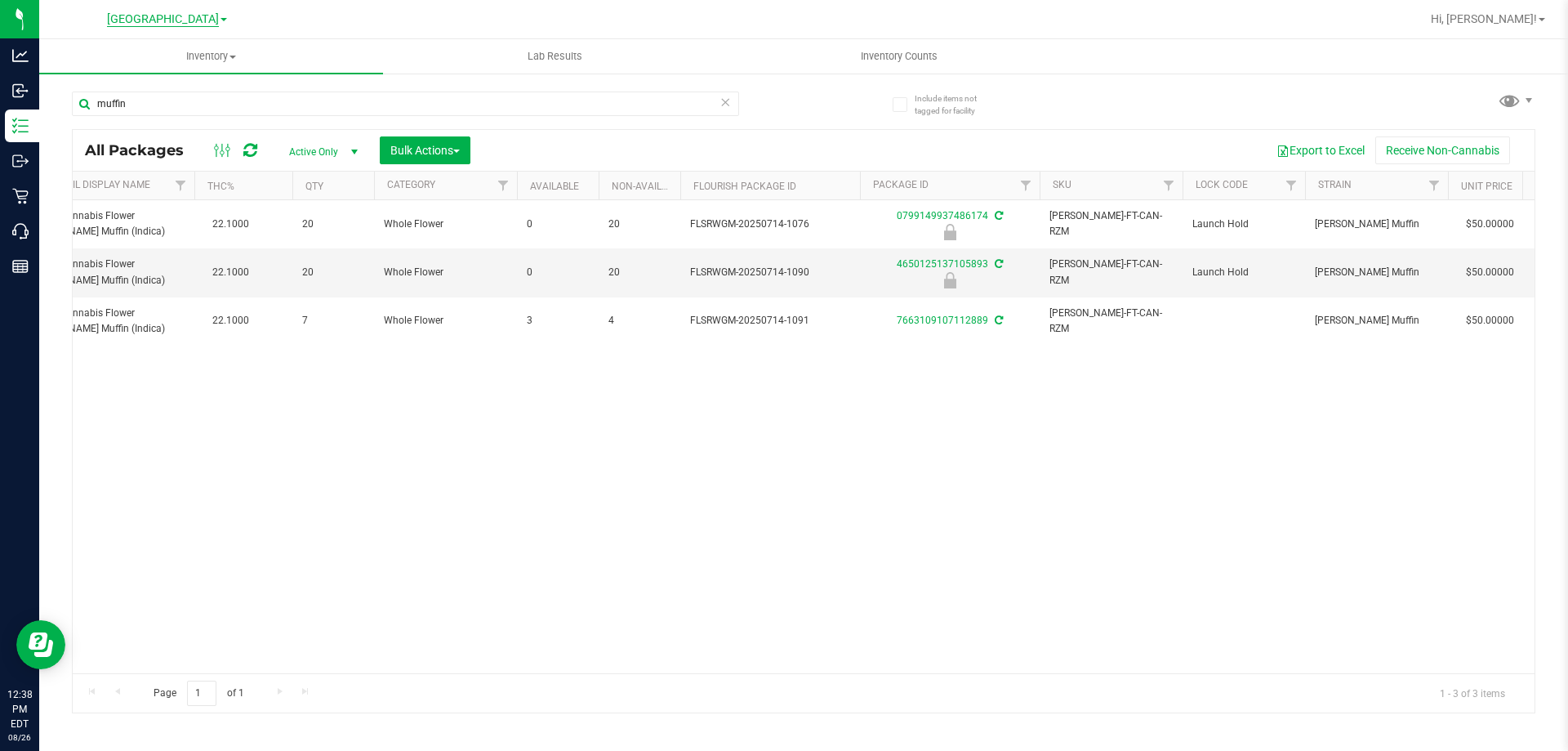
click at [160, 20] on span "[GEOGRAPHIC_DATA]" at bounding box center [162, 20] width 112 height 15
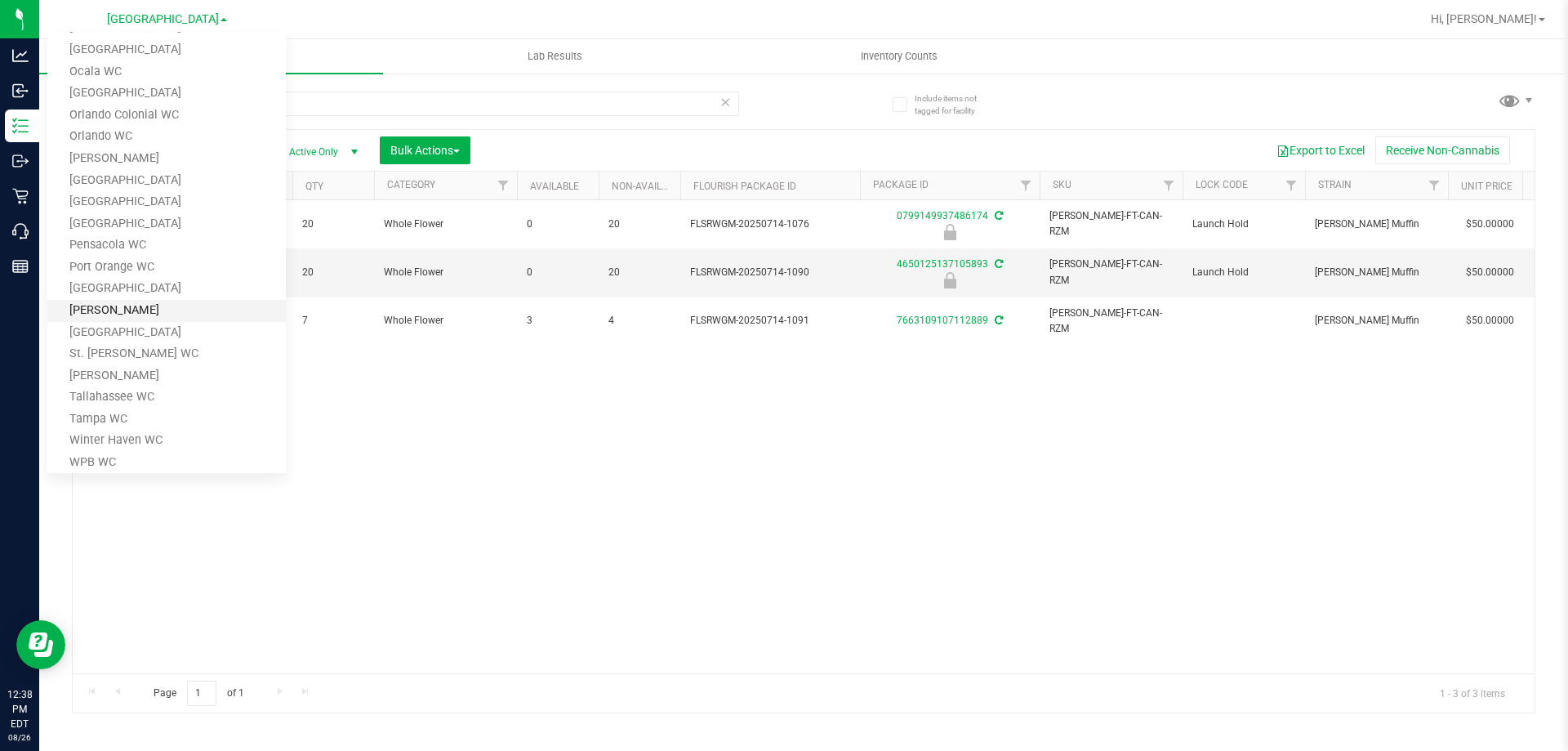
click at [136, 318] on link "Sebring WC" at bounding box center [166, 311] width 238 height 23
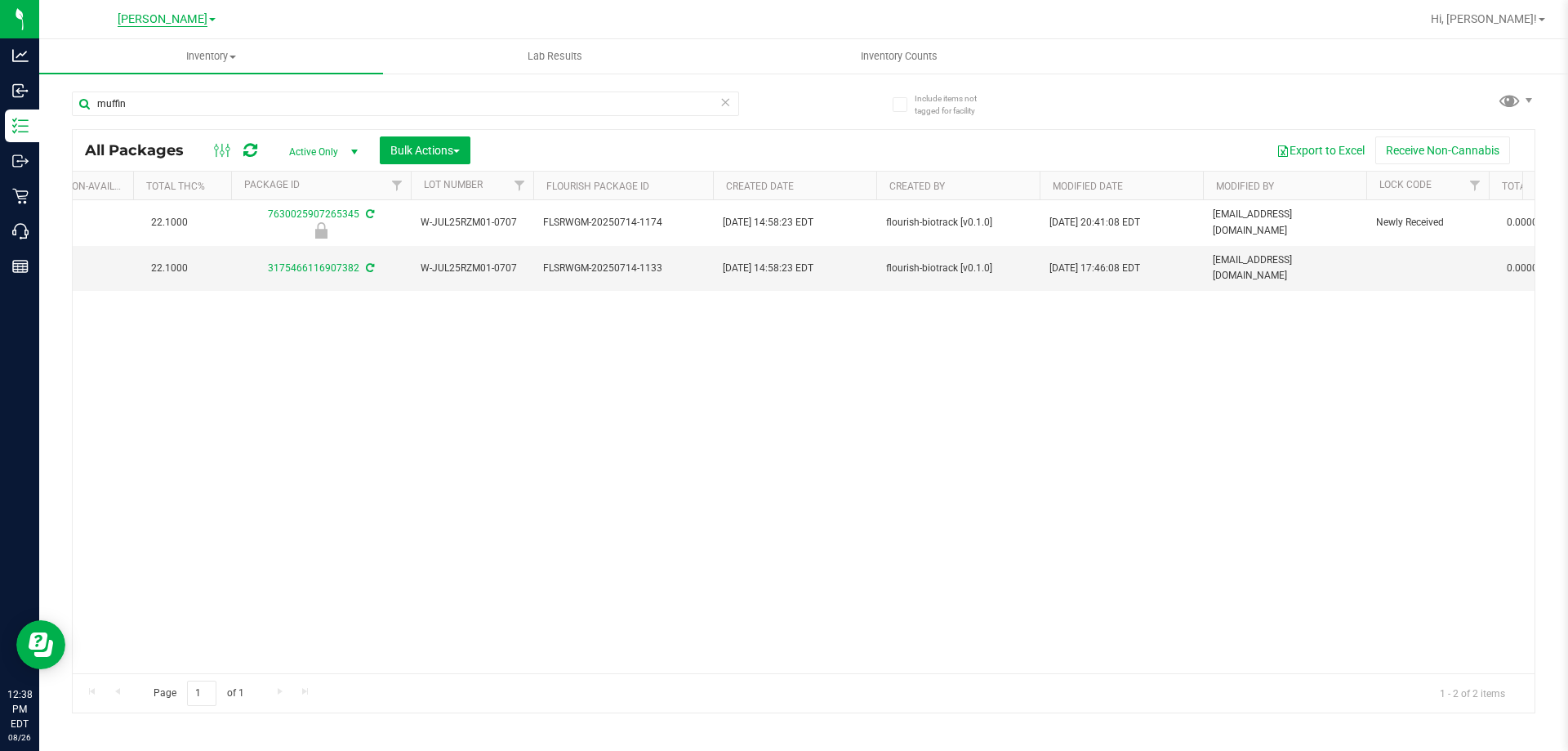
click at [176, 17] on span "Sebring WC" at bounding box center [162, 20] width 62 height 15
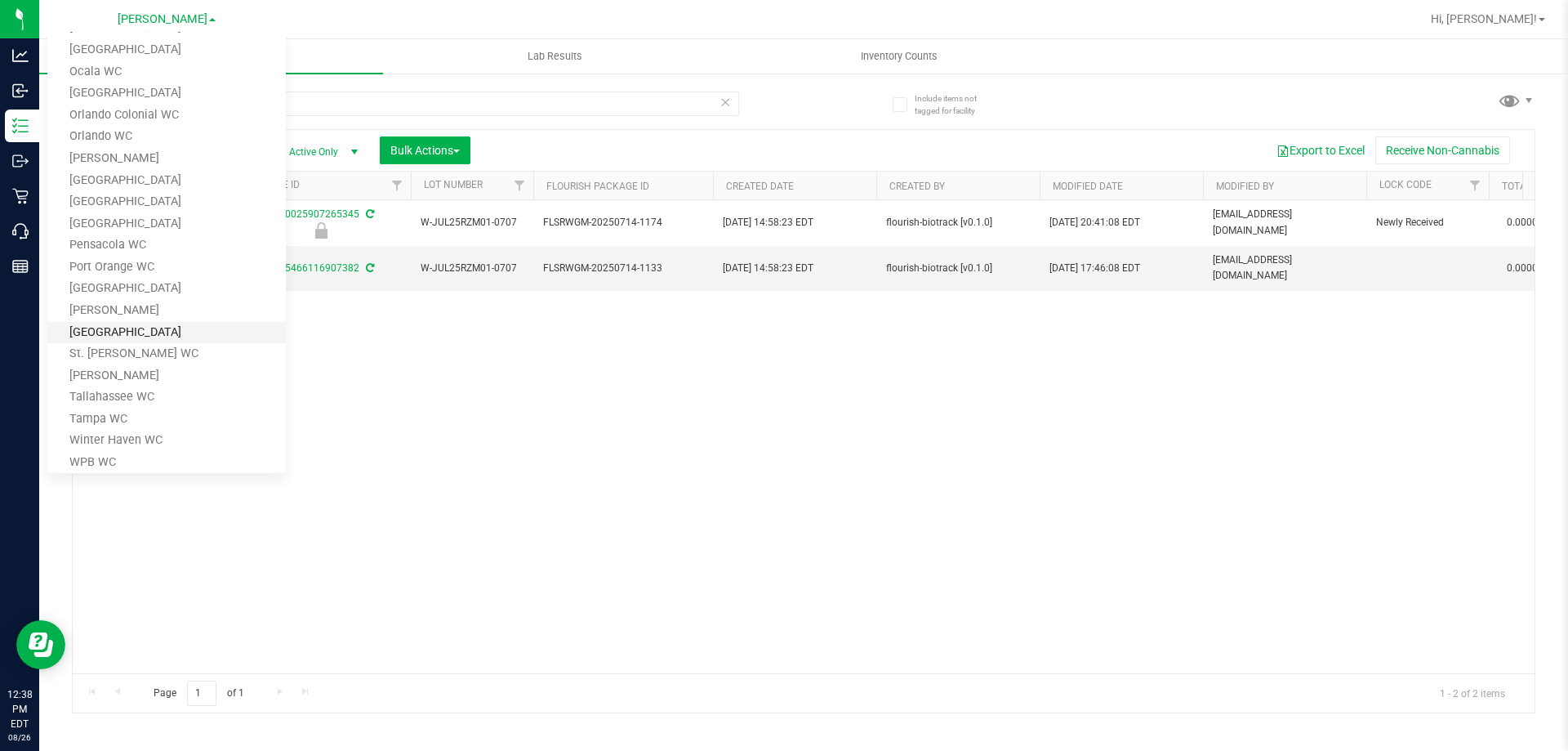
click at [139, 326] on link "[GEOGRAPHIC_DATA]" at bounding box center [166, 333] width 238 height 23
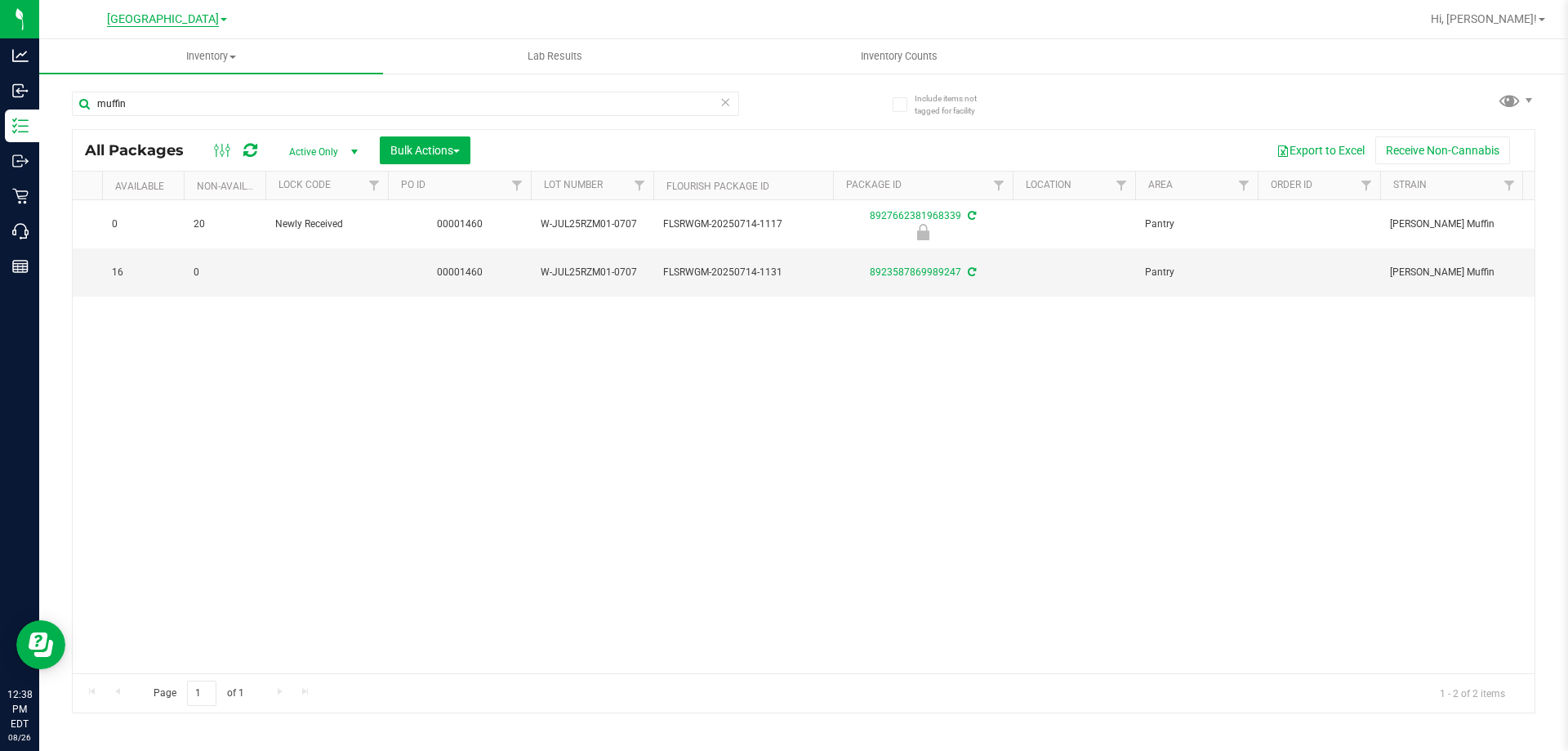
click at [165, 20] on span "[GEOGRAPHIC_DATA]" at bounding box center [162, 20] width 112 height 15
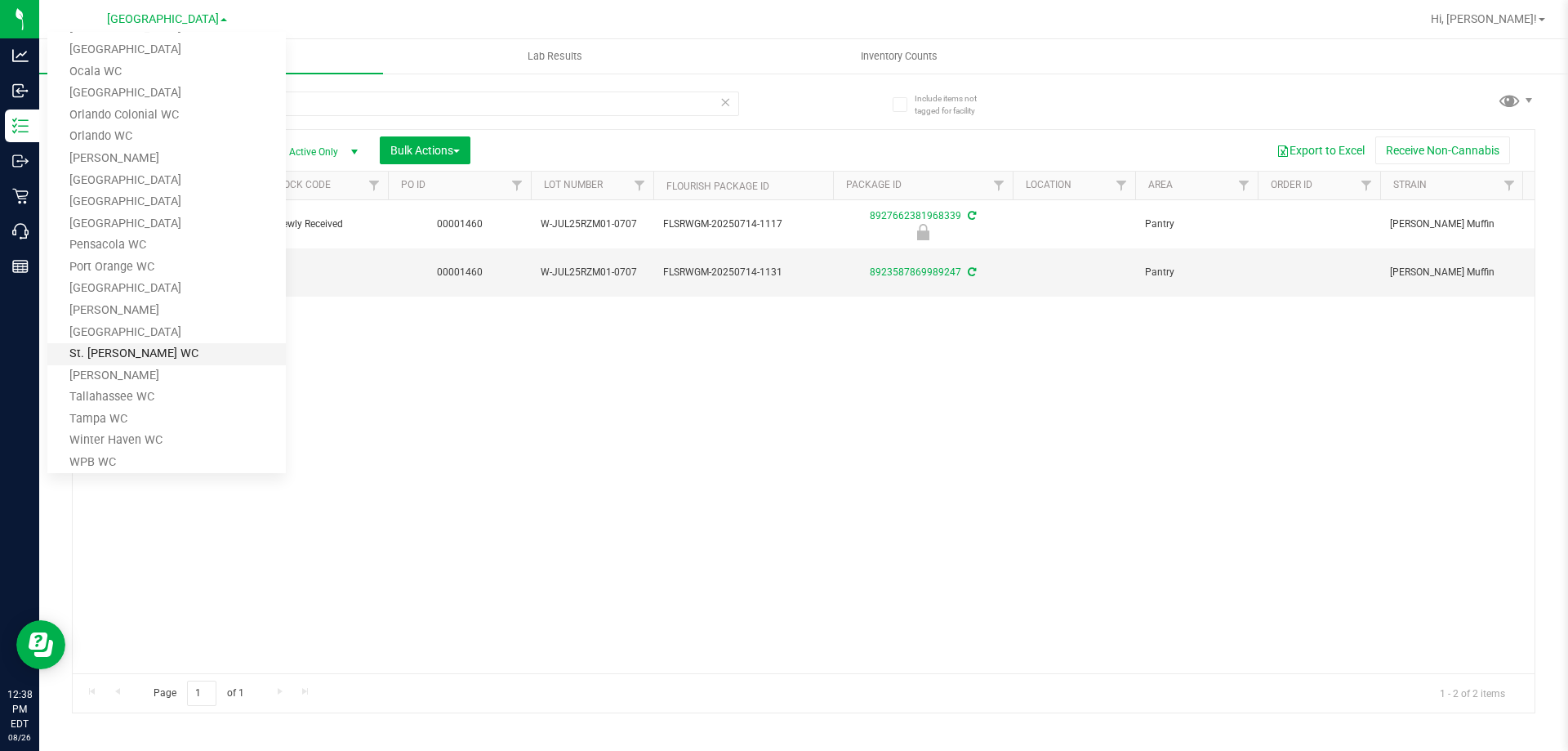
click at [136, 359] on link "St. Pete WC" at bounding box center [166, 355] width 238 height 23
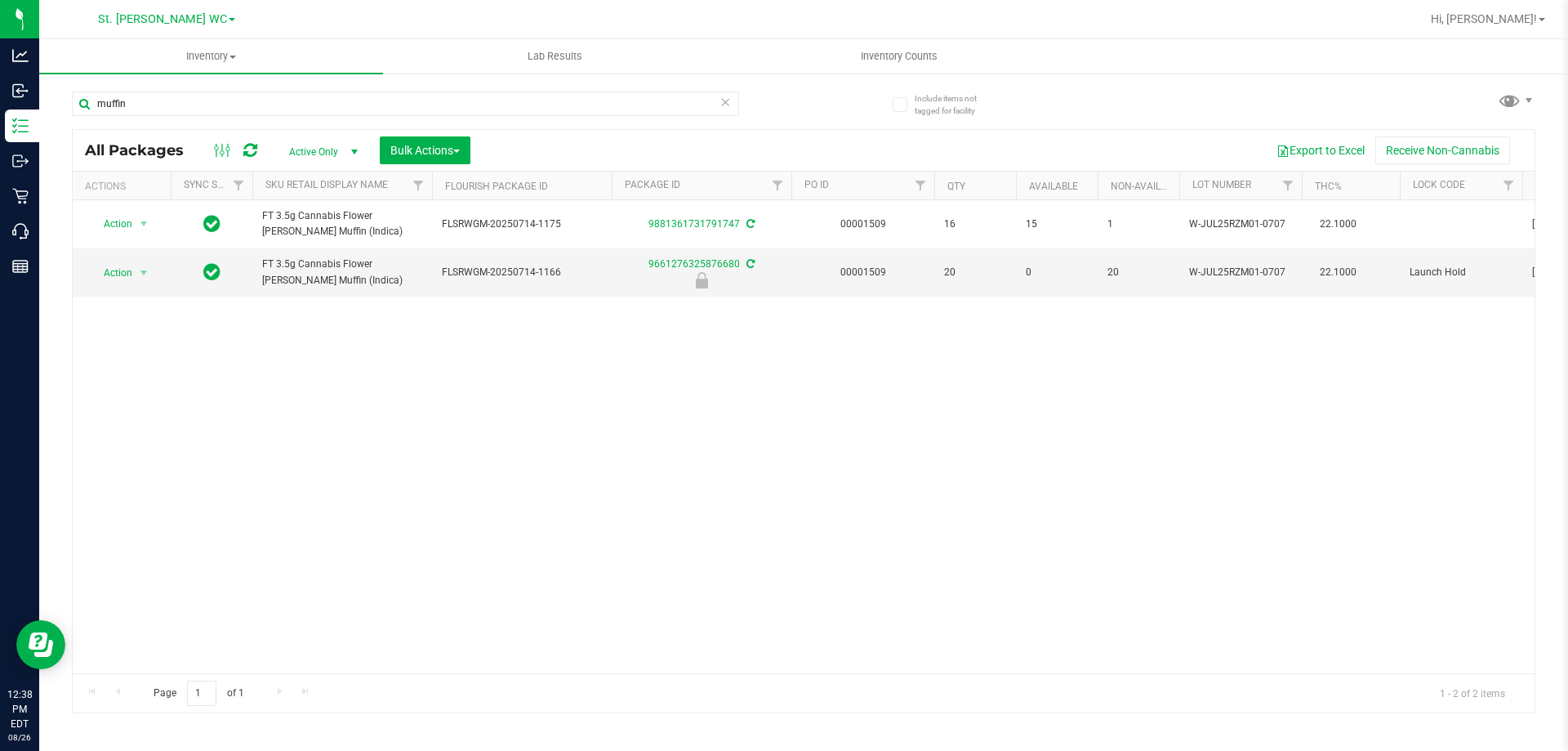
click at [167, 31] on div "St. [PERSON_NAME] WC [PERSON_NAME][GEOGRAPHIC_DATA] [PERSON_NAME][GEOGRAPHIC_DA…" at bounding box center [166, 19] width 238 height 25
click at [185, 23] on span "St. Pete WC" at bounding box center [162, 20] width 64 height 15
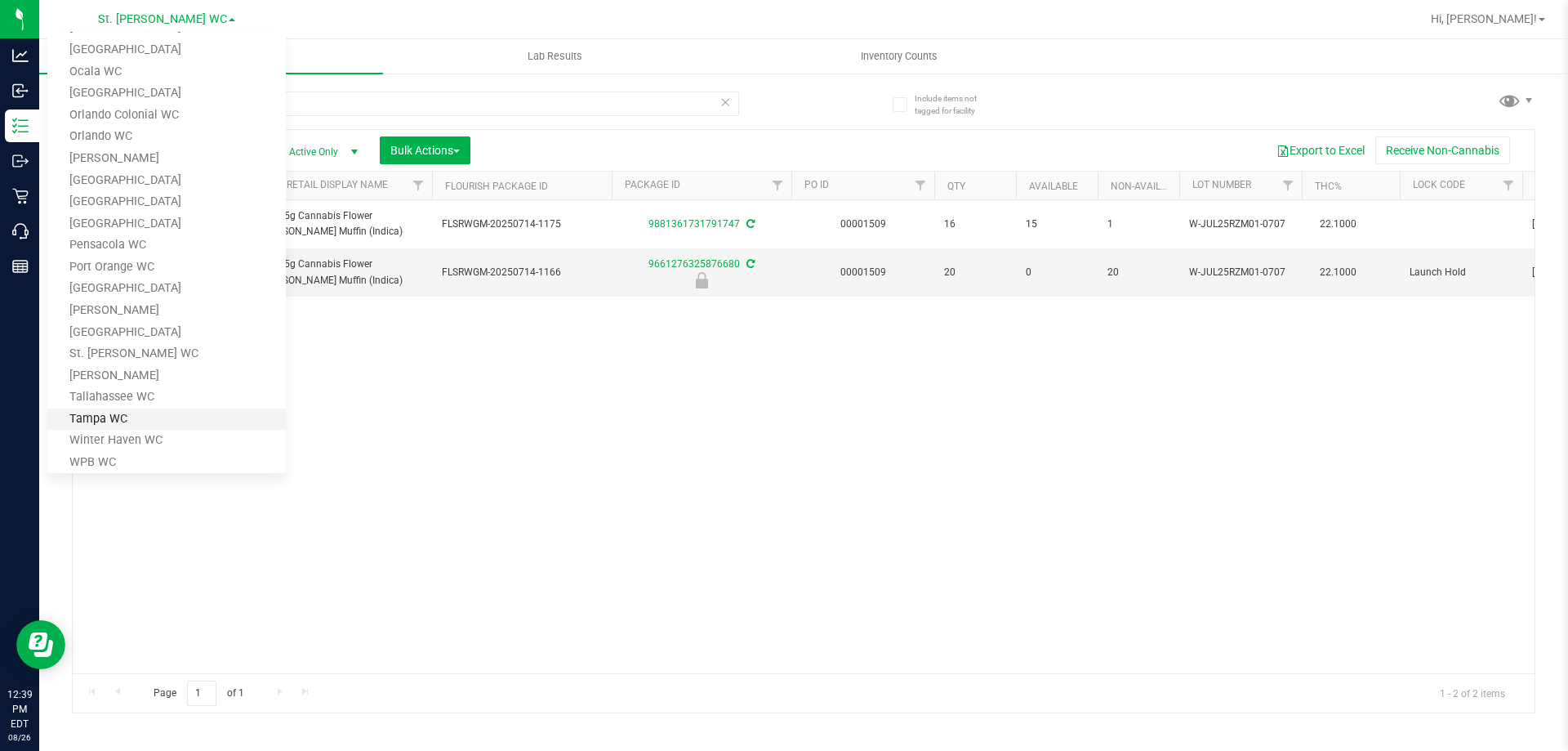
click at [145, 419] on link "Tampa WC" at bounding box center [166, 420] width 238 height 23
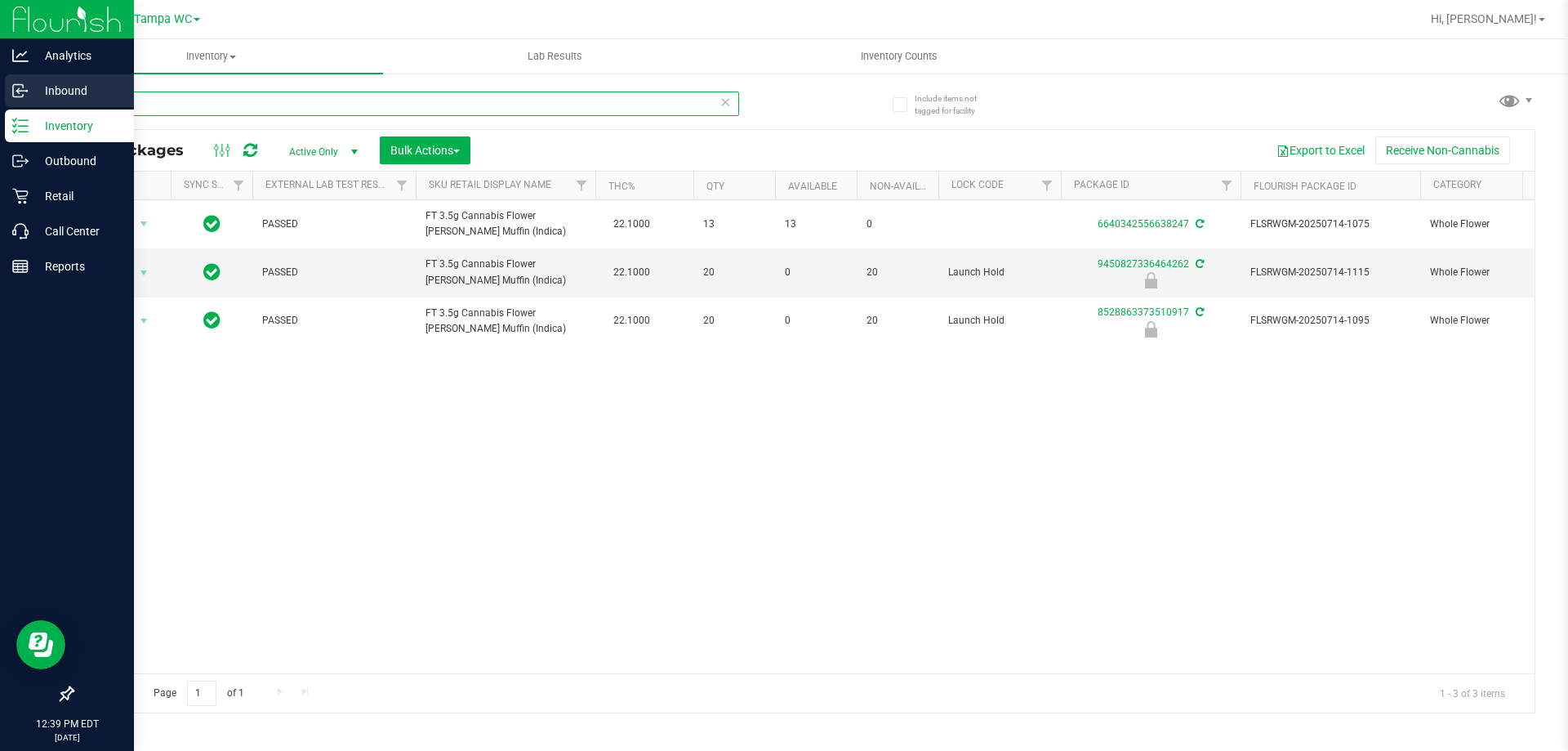
drag, startPoint x: 167, startPoint y: 100, endPoint x: 33, endPoint y: 104, distance: 134.1
click at [33, 104] on div "Analytics Inbound Inventory Outbound Retail Call Center Reports 12:39 PM EDT [D…" at bounding box center [784, 376] width 1568 height 751
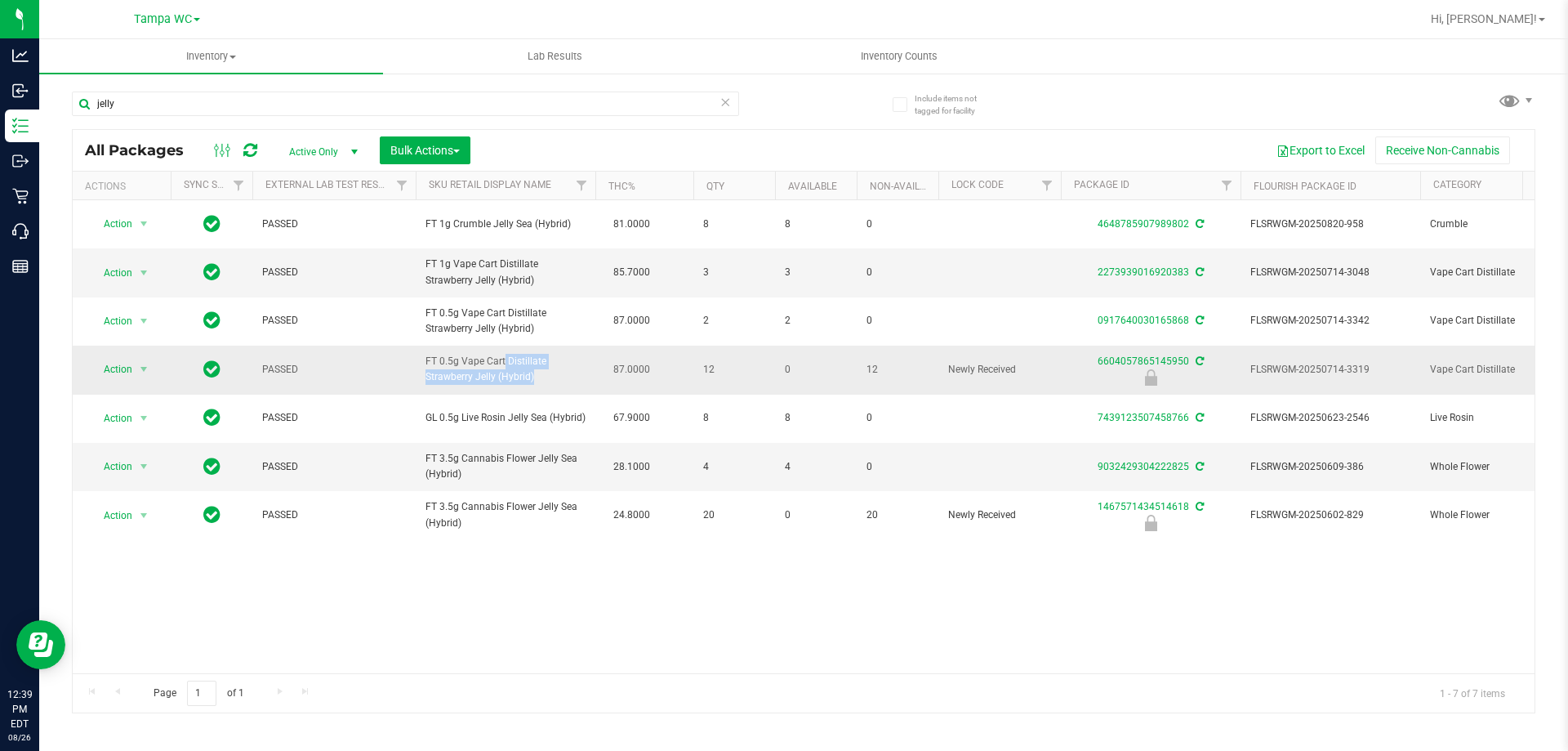
drag, startPoint x: 462, startPoint y: 360, endPoint x: 495, endPoint y: 376, distance: 36.7
click at [495, 376] on span "FT 0.5g Vape Cart Distillate Strawberry Jelly (Hybrid)" at bounding box center [506, 369] width 160 height 31
copy span "Vape Cart Distillate Strawberry Jelly"
drag, startPoint x: 218, startPoint y: 95, endPoint x: 92, endPoint y: 109, distance: 126.8
click at [92, 109] on input "jelly" at bounding box center [405, 103] width 667 height 24
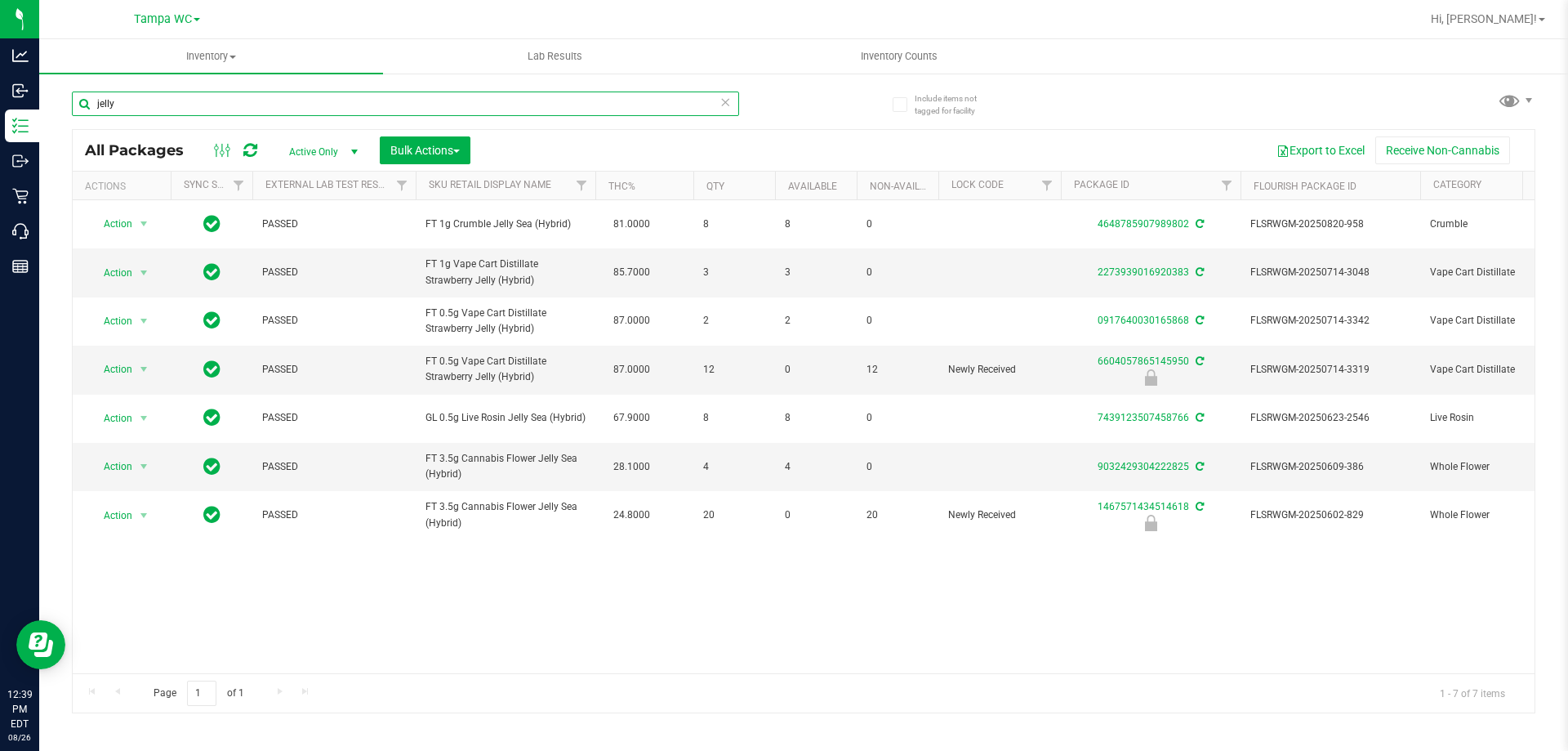
paste input "Vape Cart Distillate Strawberry J"
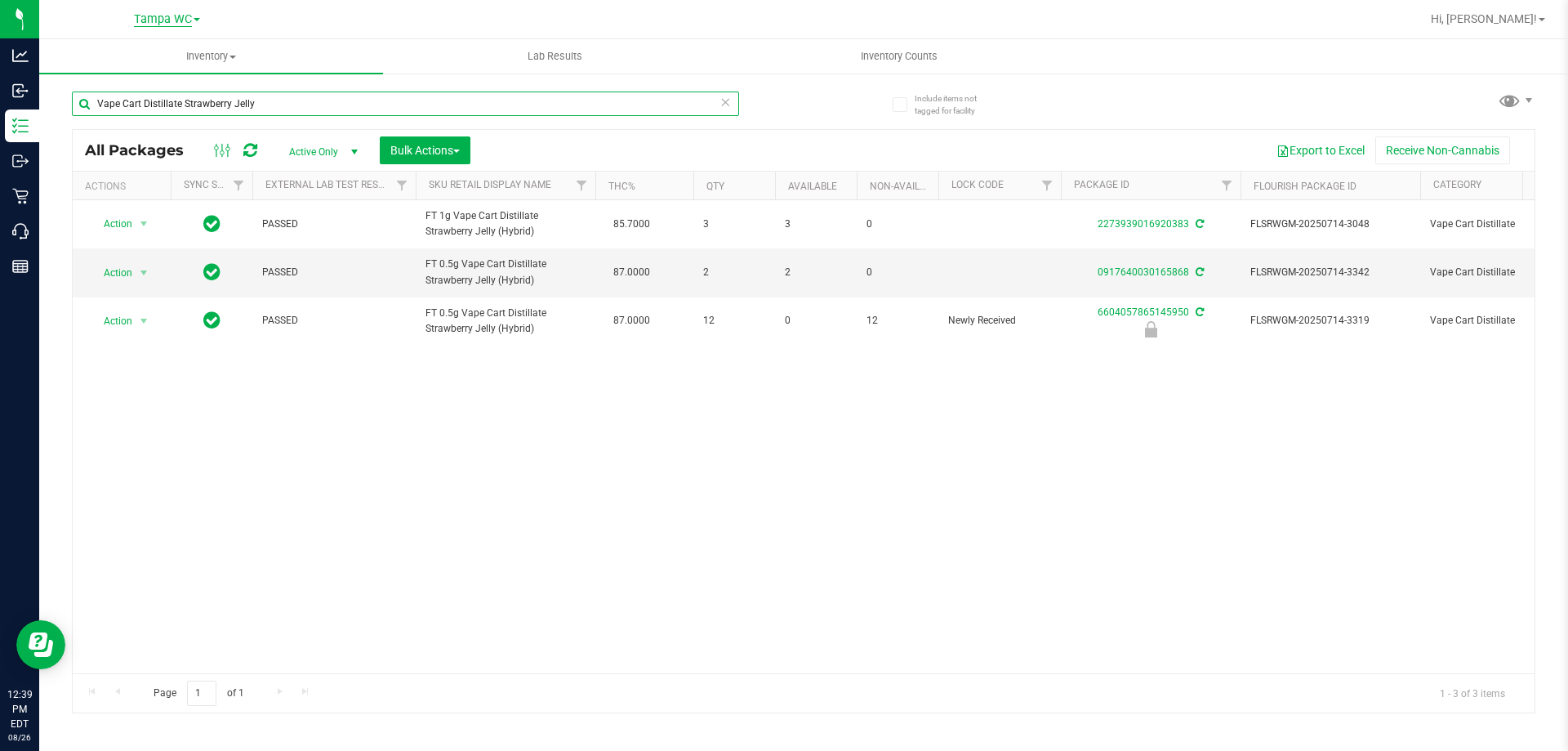
type input "Vape Cart Distillate Strawberry Jelly"
click at [190, 23] on span "Tampa WC" at bounding box center [163, 20] width 58 height 15
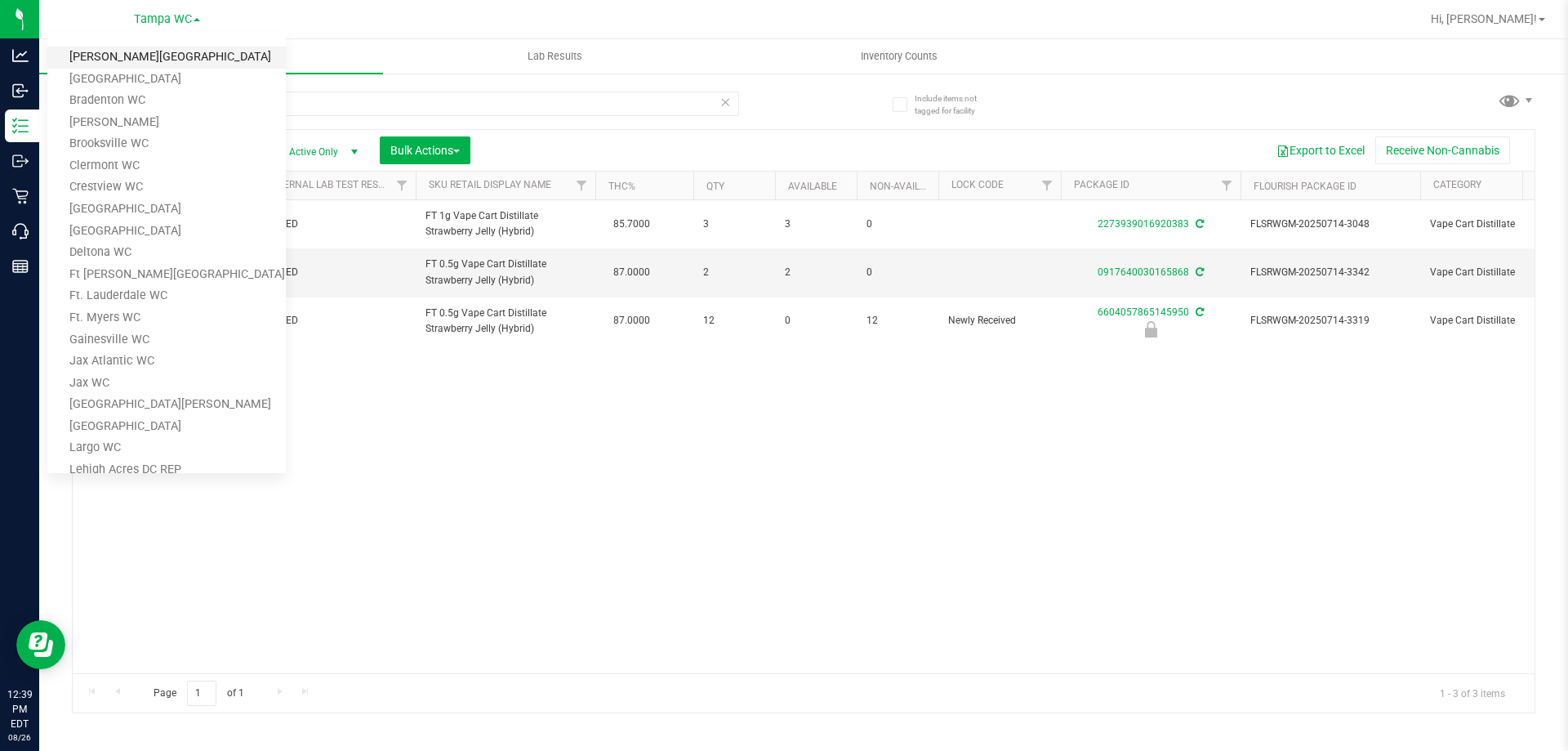
click at [164, 56] on link "[PERSON_NAME][GEOGRAPHIC_DATA]" at bounding box center [166, 58] width 238 height 23
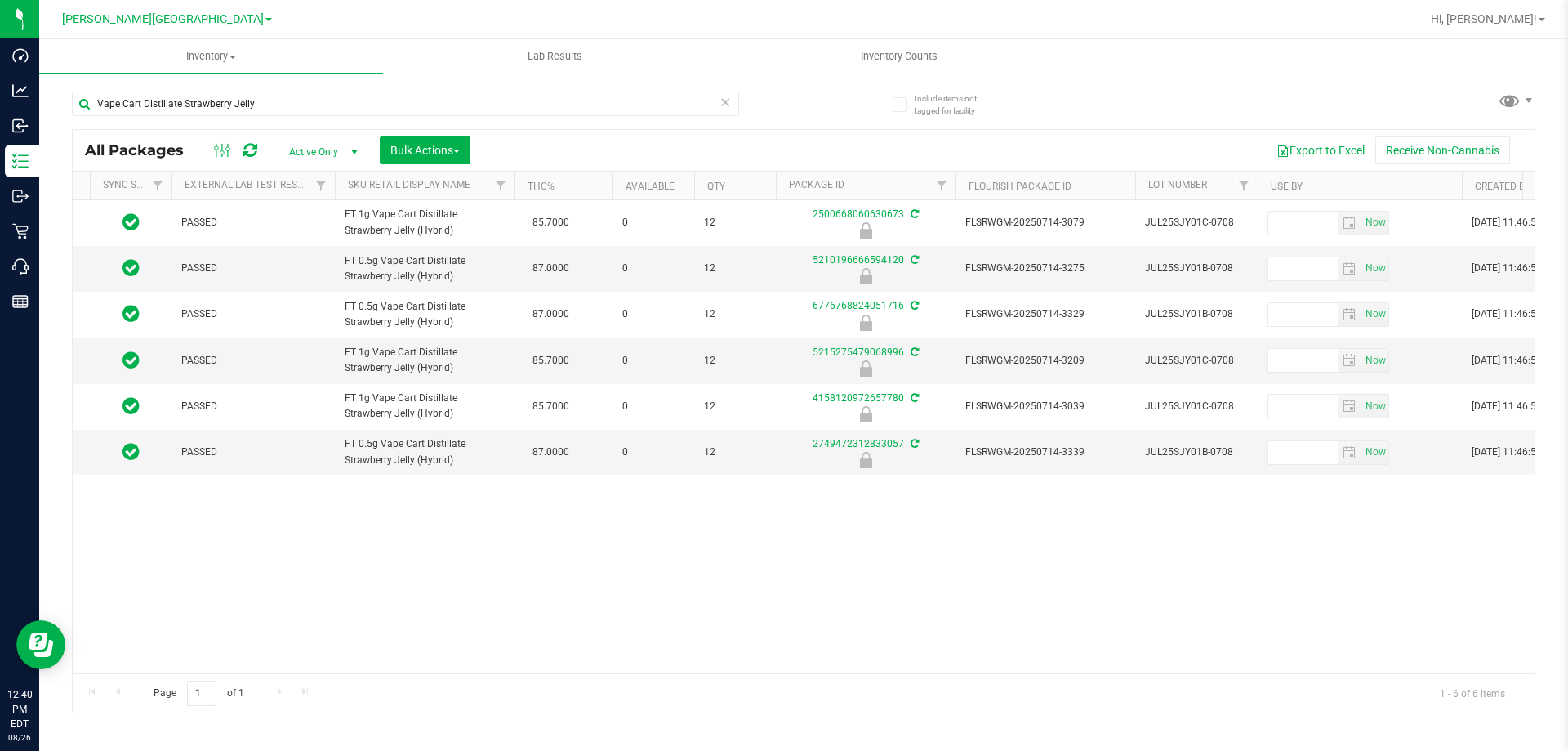
scroll to position [0, 46]
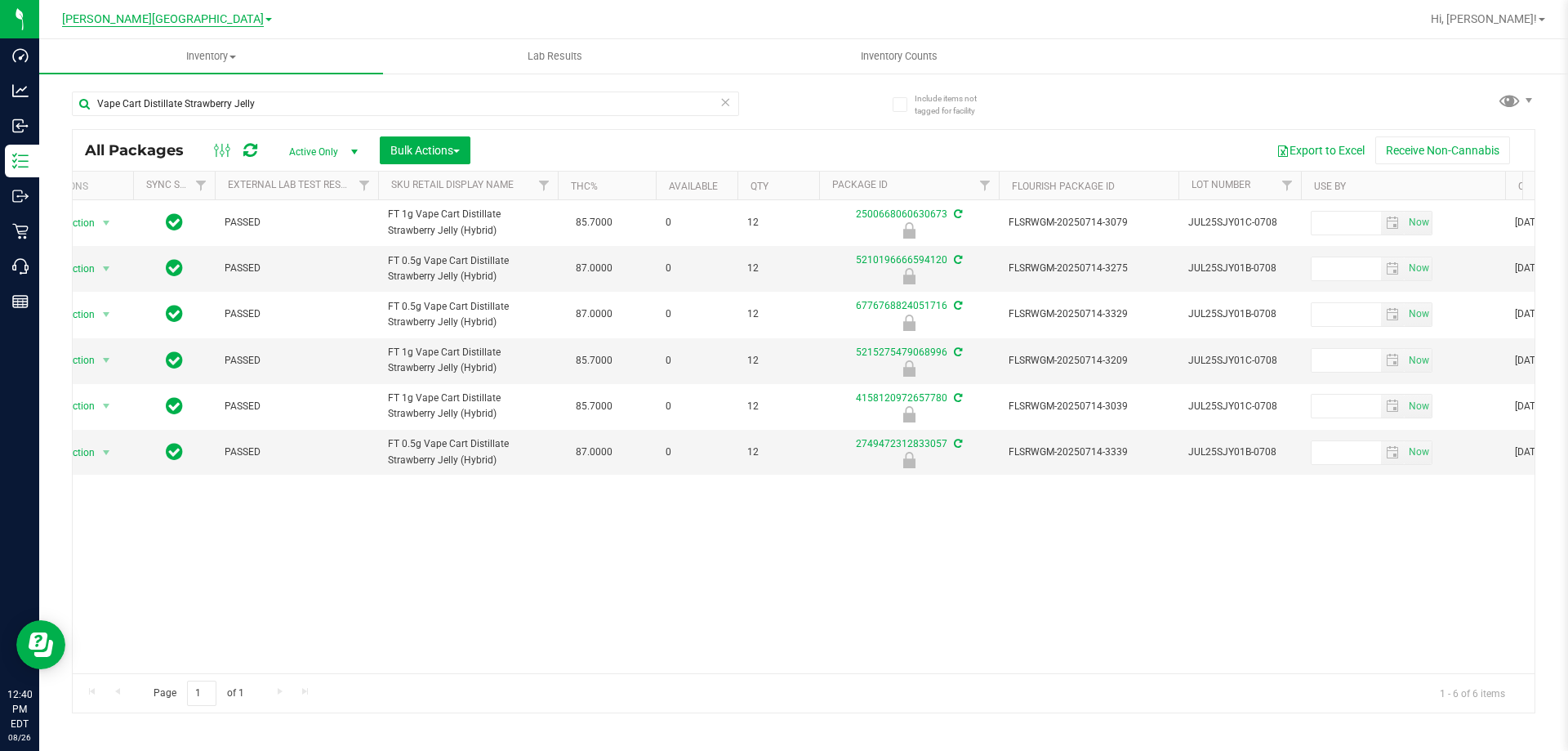
click at [195, 25] on span "[PERSON_NAME][GEOGRAPHIC_DATA]" at bounding box center [162, 20] width 202 height 15
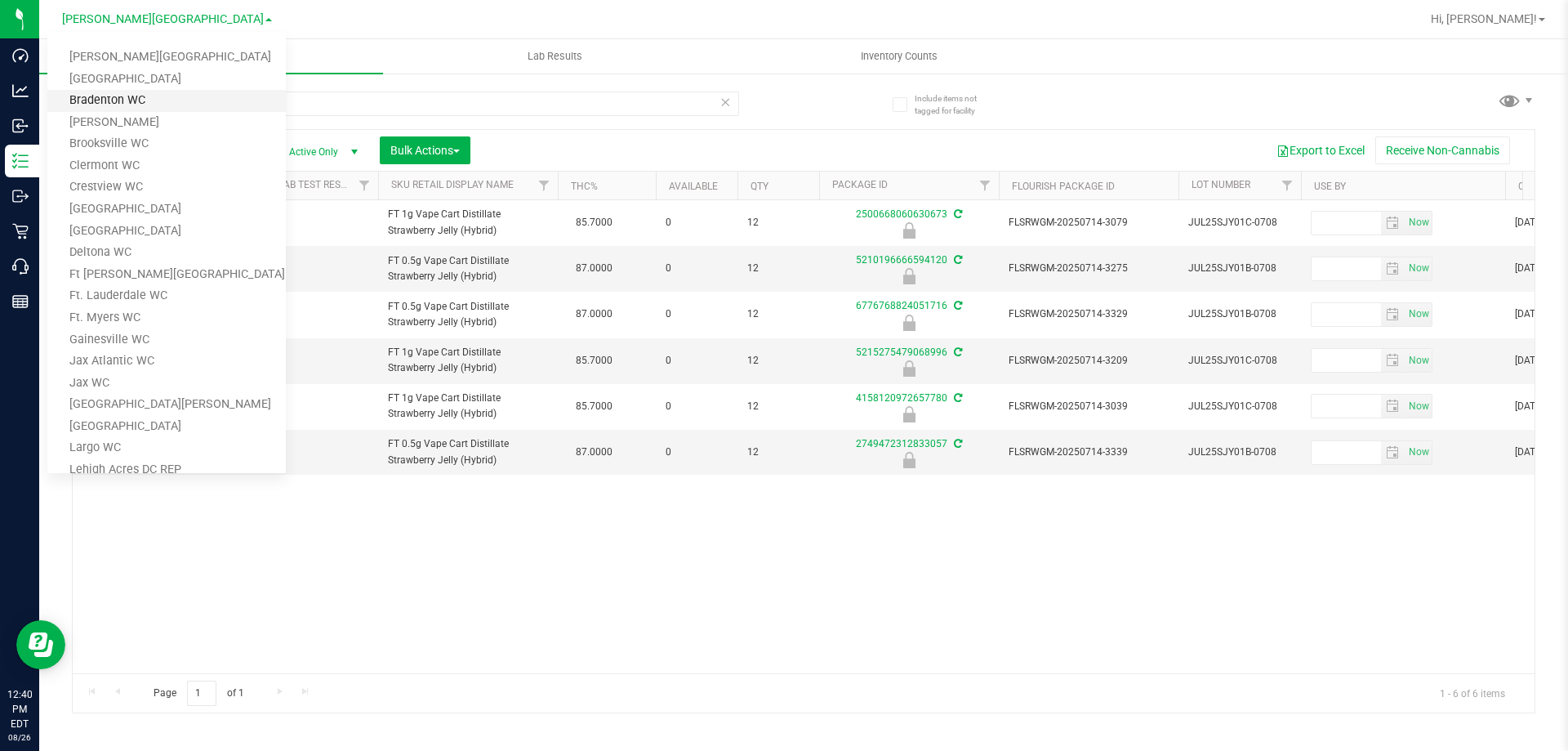
click at [114, 103] on link "Bradenton WC" at bounding box center [166, 101] width 238 height 23
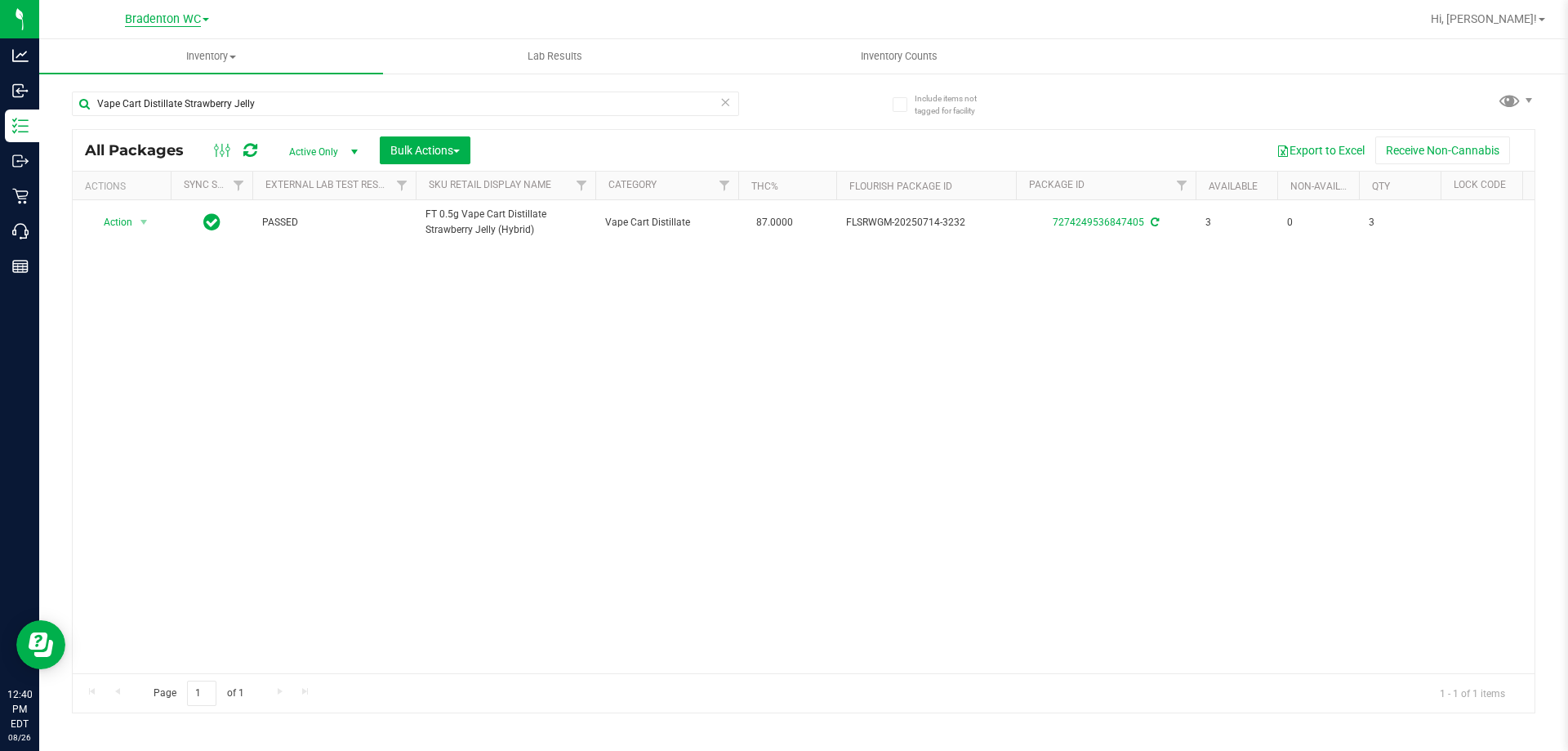
click at [171, 23] on span "Bradenton WC" at bounding box center [162, 20] width 76 height 15
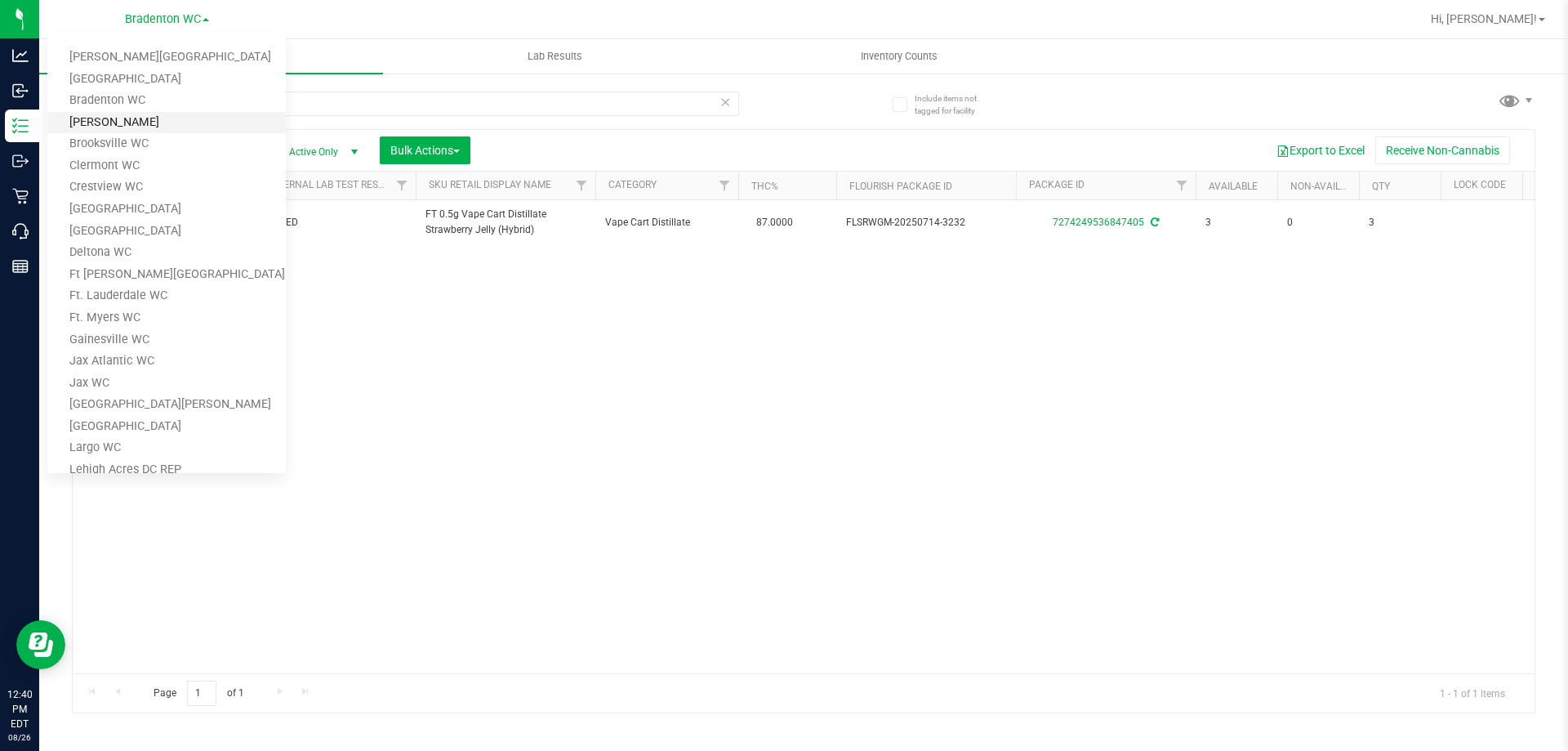
click at [116, 124] on link "[PERSON_NAME]" at bounding box center [166, 123] width 238 height 23
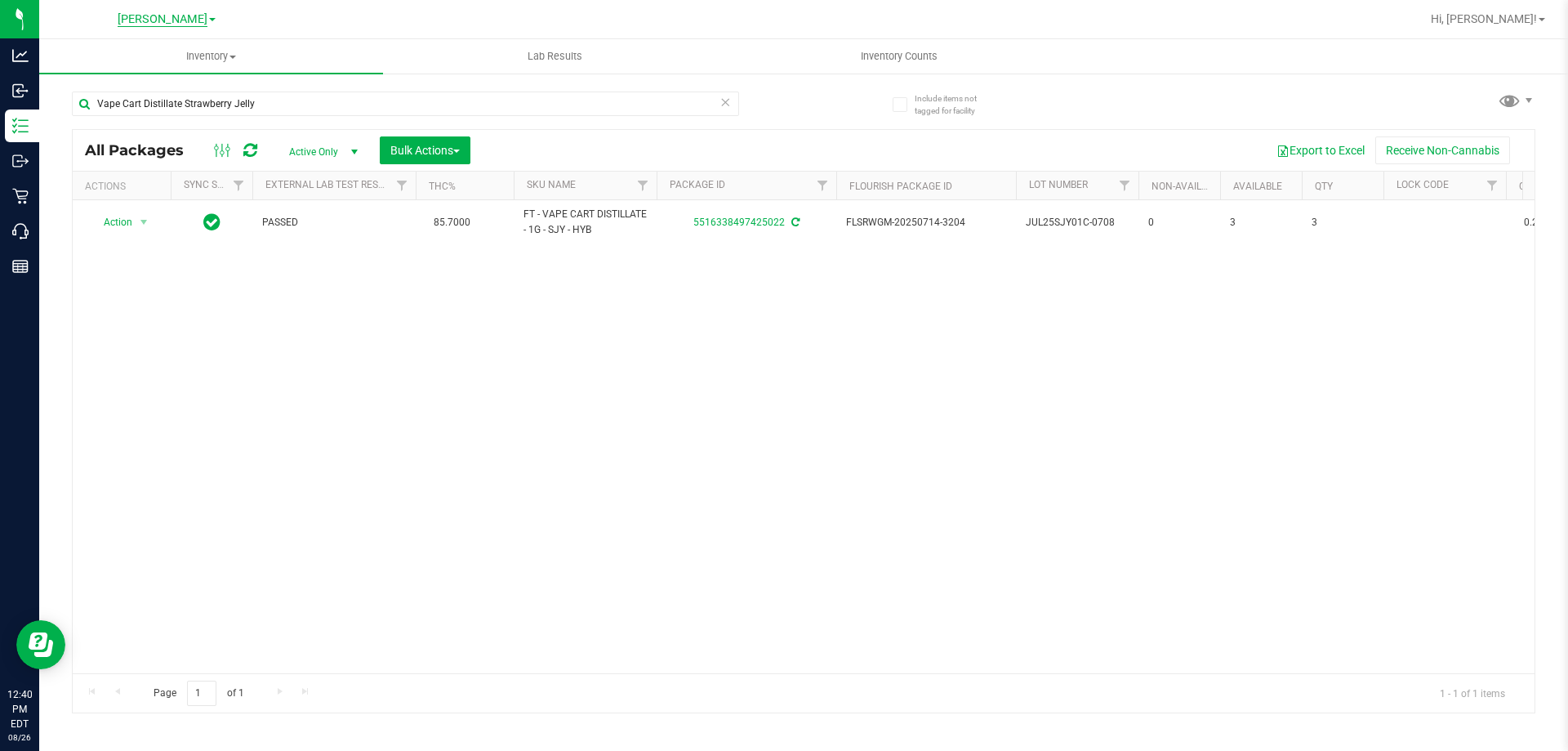
click at [176, 18] on span "[PERSON_NAME]" at bounding box center [162, 20] width 90 height 15
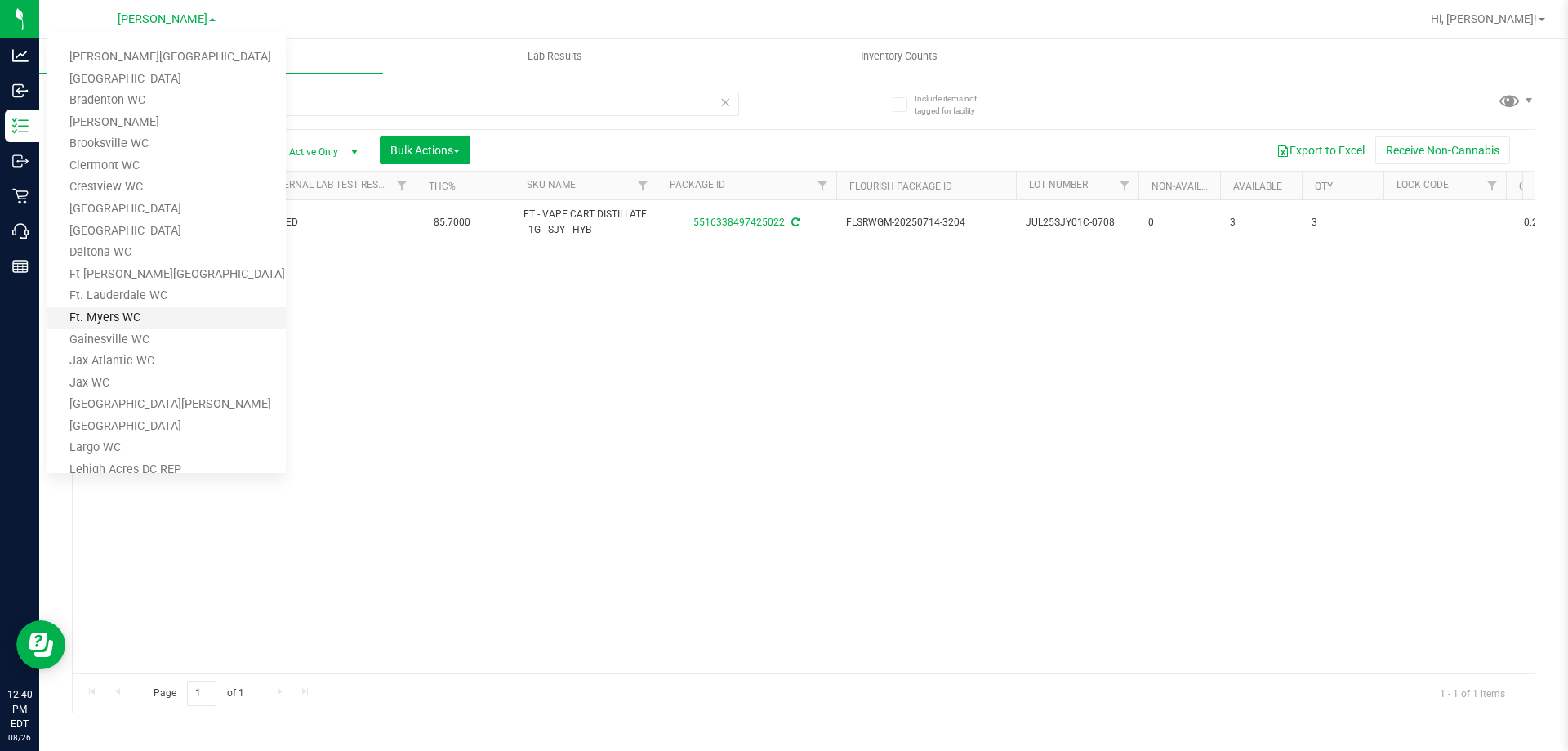
click at [112, 318] on link "Ft. Myers WC" at bounding box center [166, 318] width 238 height 23
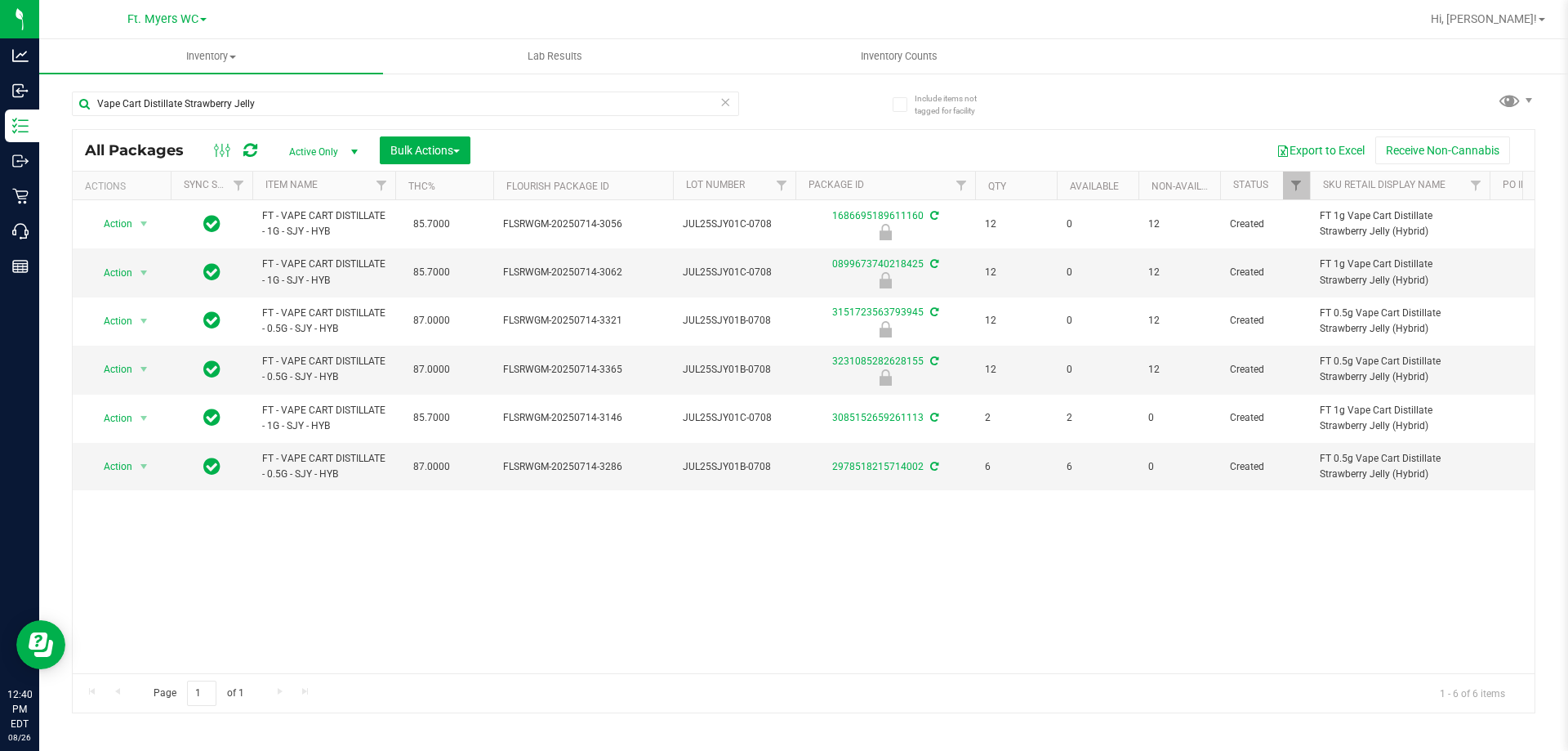
scroll to position [0, 348]
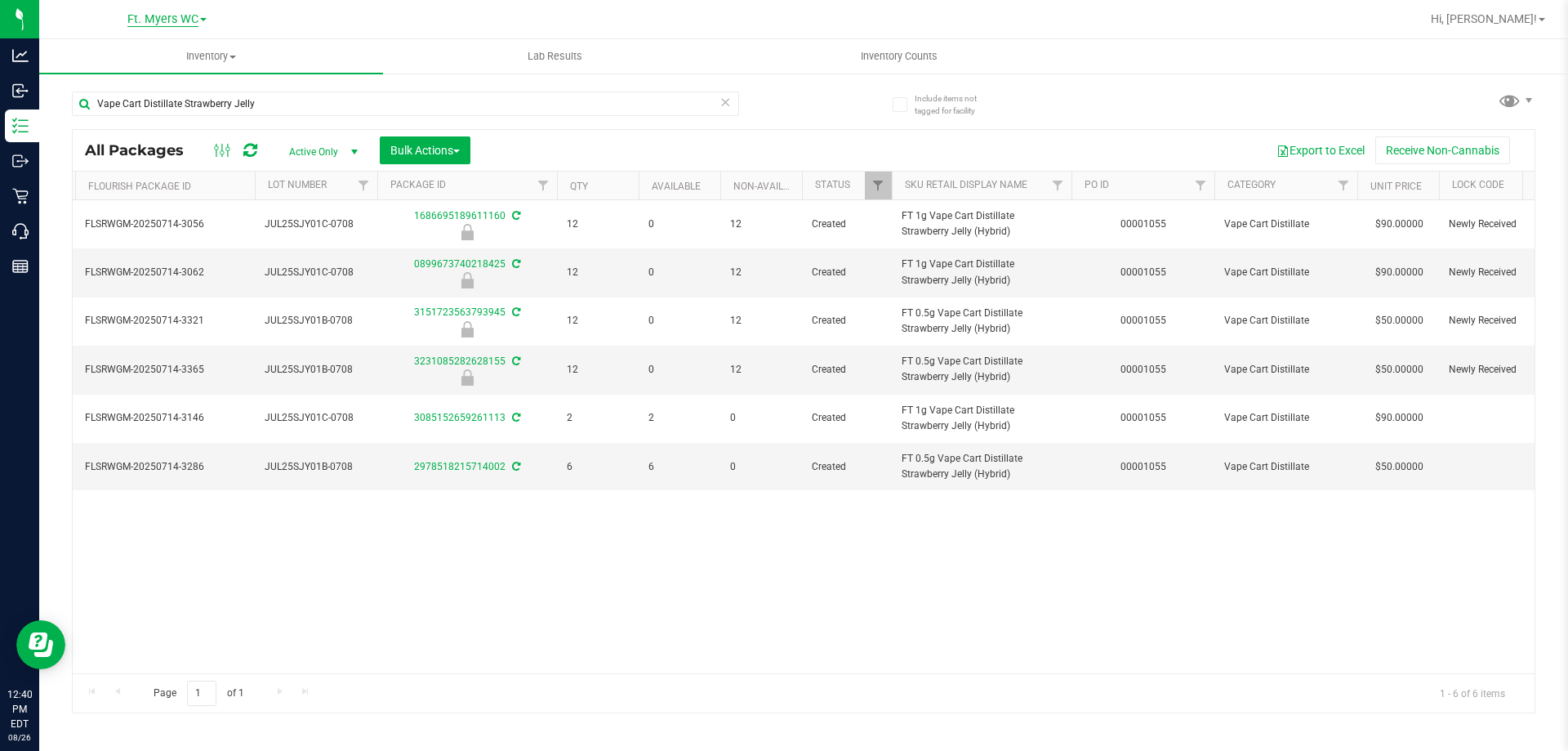
click at [187, 14] on span "Ft. Myers WC" at bounding box center [163, 20] width 71 height 15
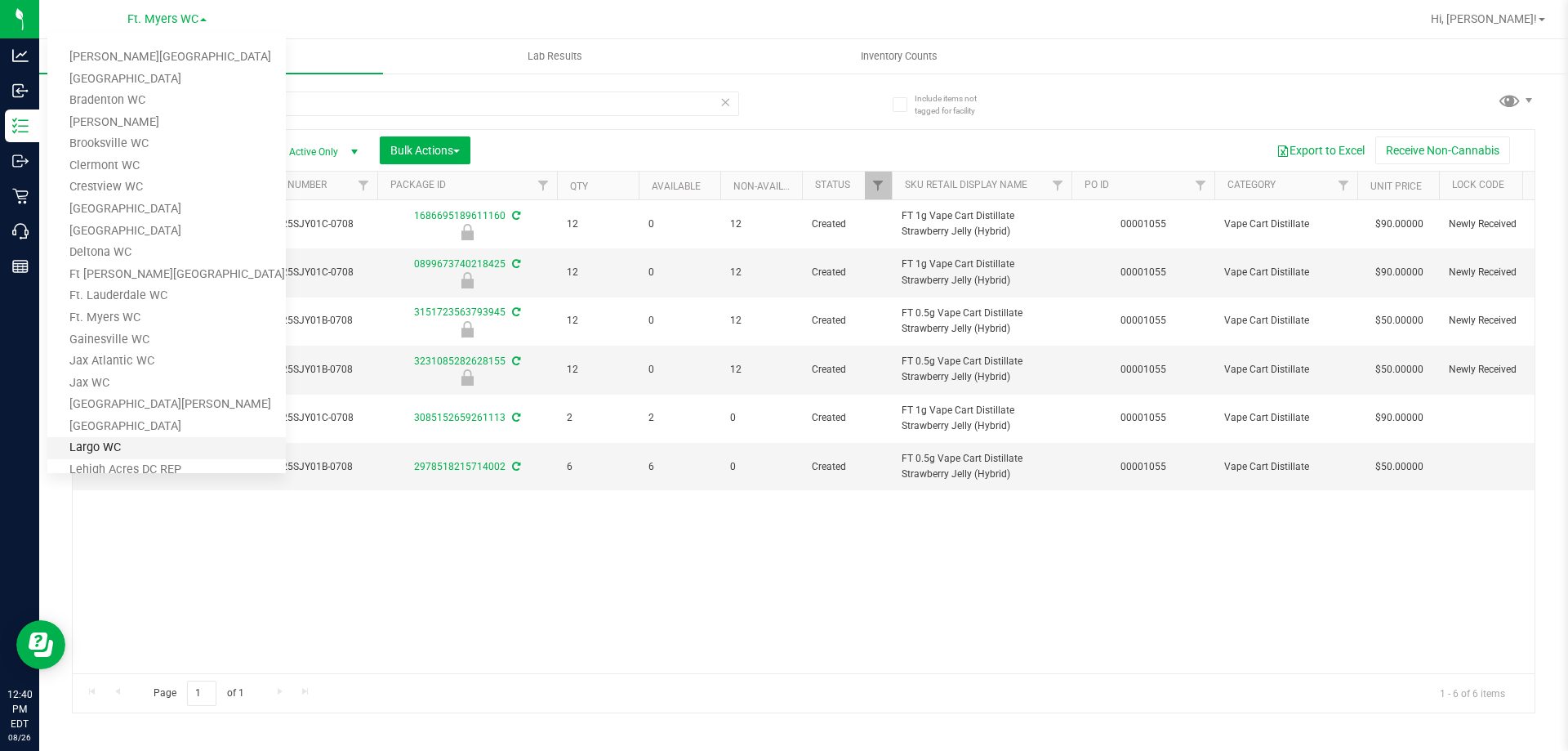
click at [117, 439] on link "Largo WC" at bounding box center [166, 449] width 238 height 23
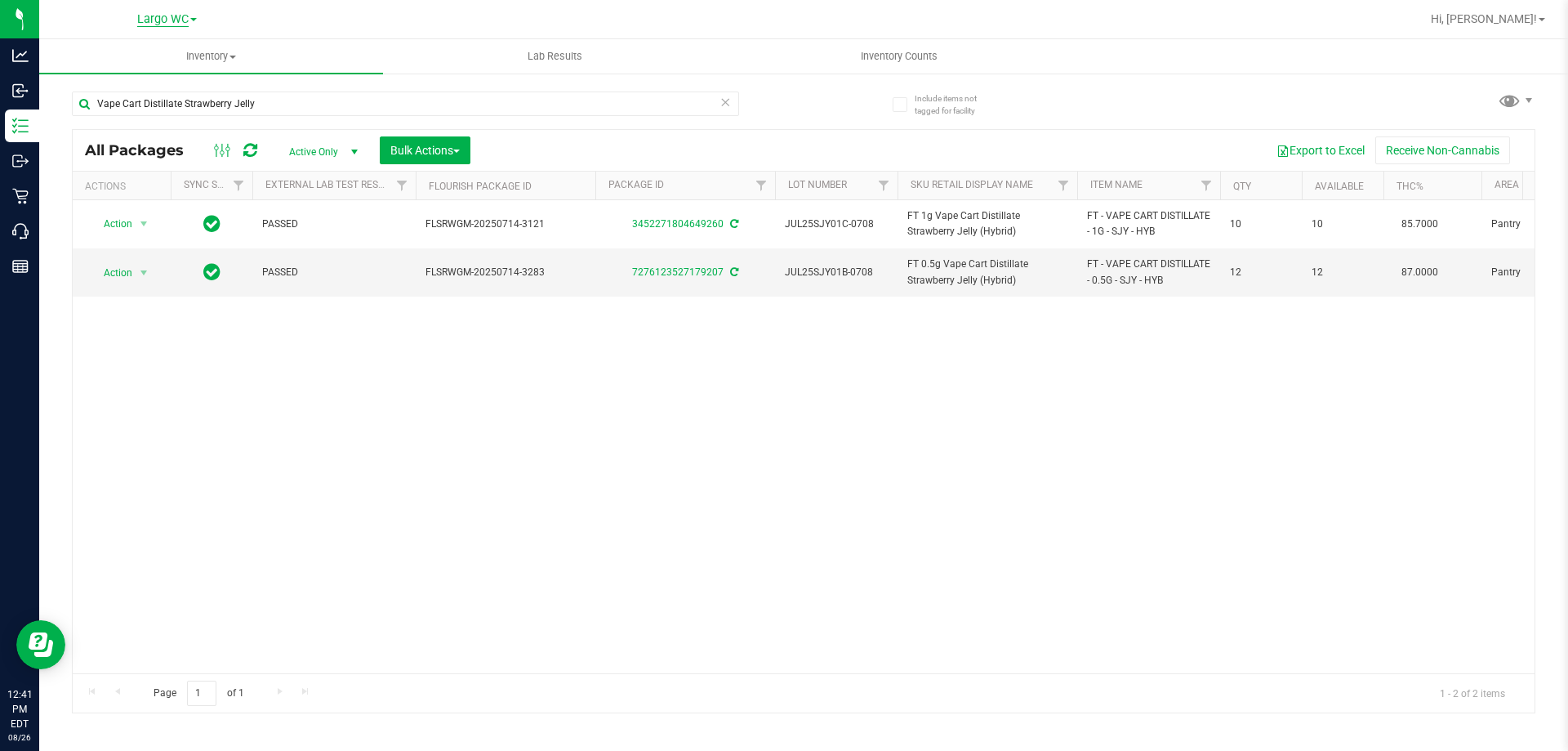
click at [182, 21] on span "Largo WC" at bounding box center [162, 20] width 52 height 15
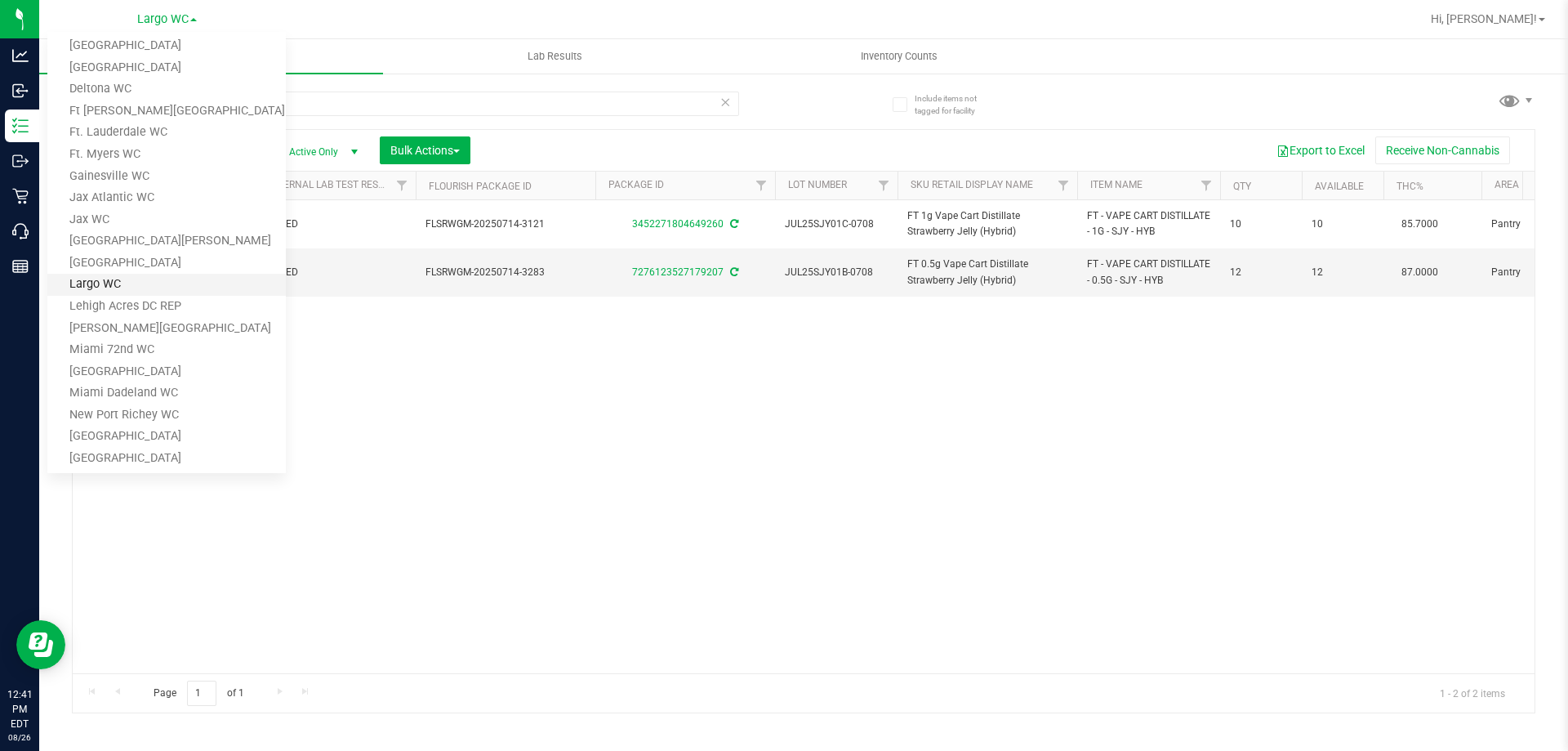
scroll to position [245, 0]
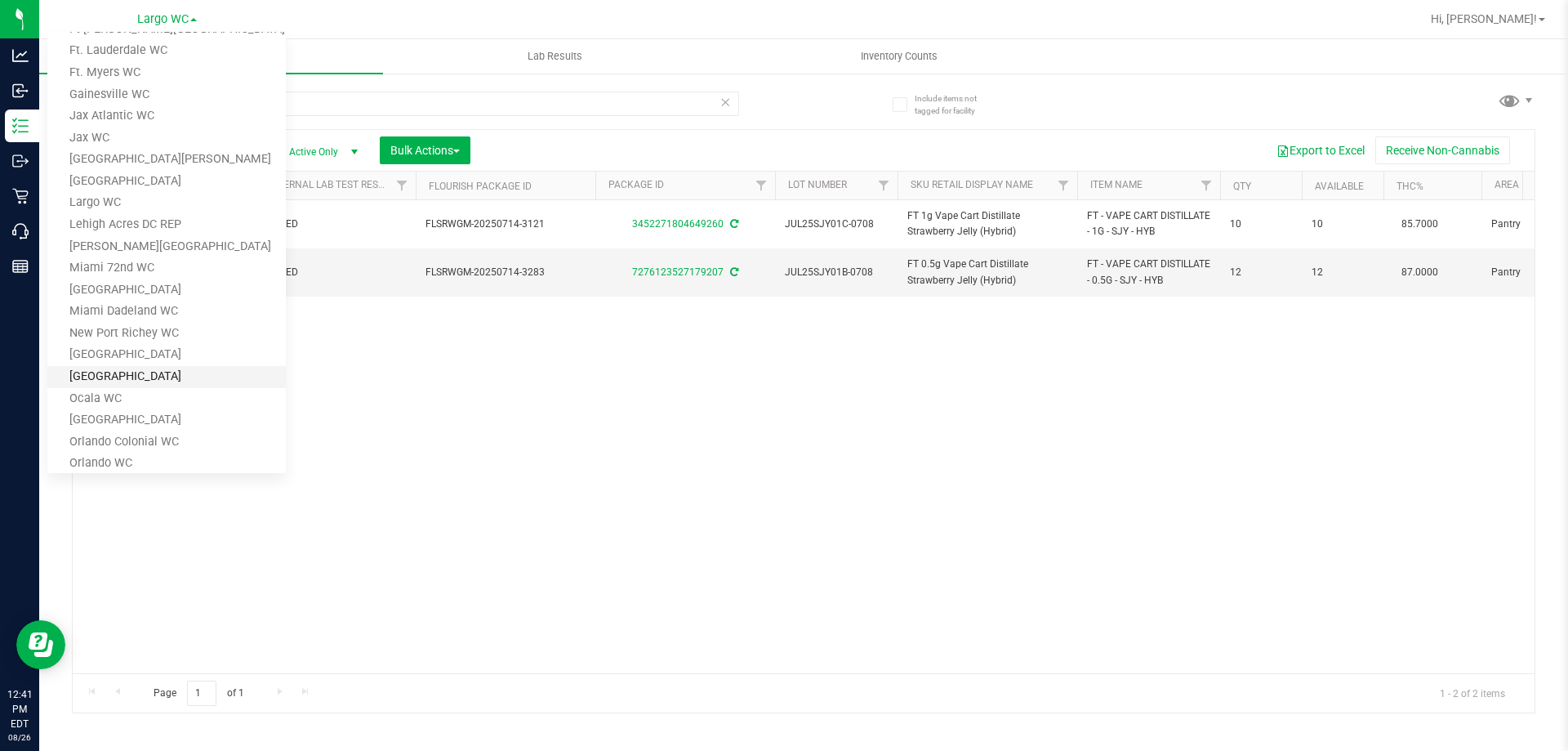
click at [138, 374] on link "[GEOGRAPHIC_DATA]" at bounding box center [166, 377] width 238 height 23
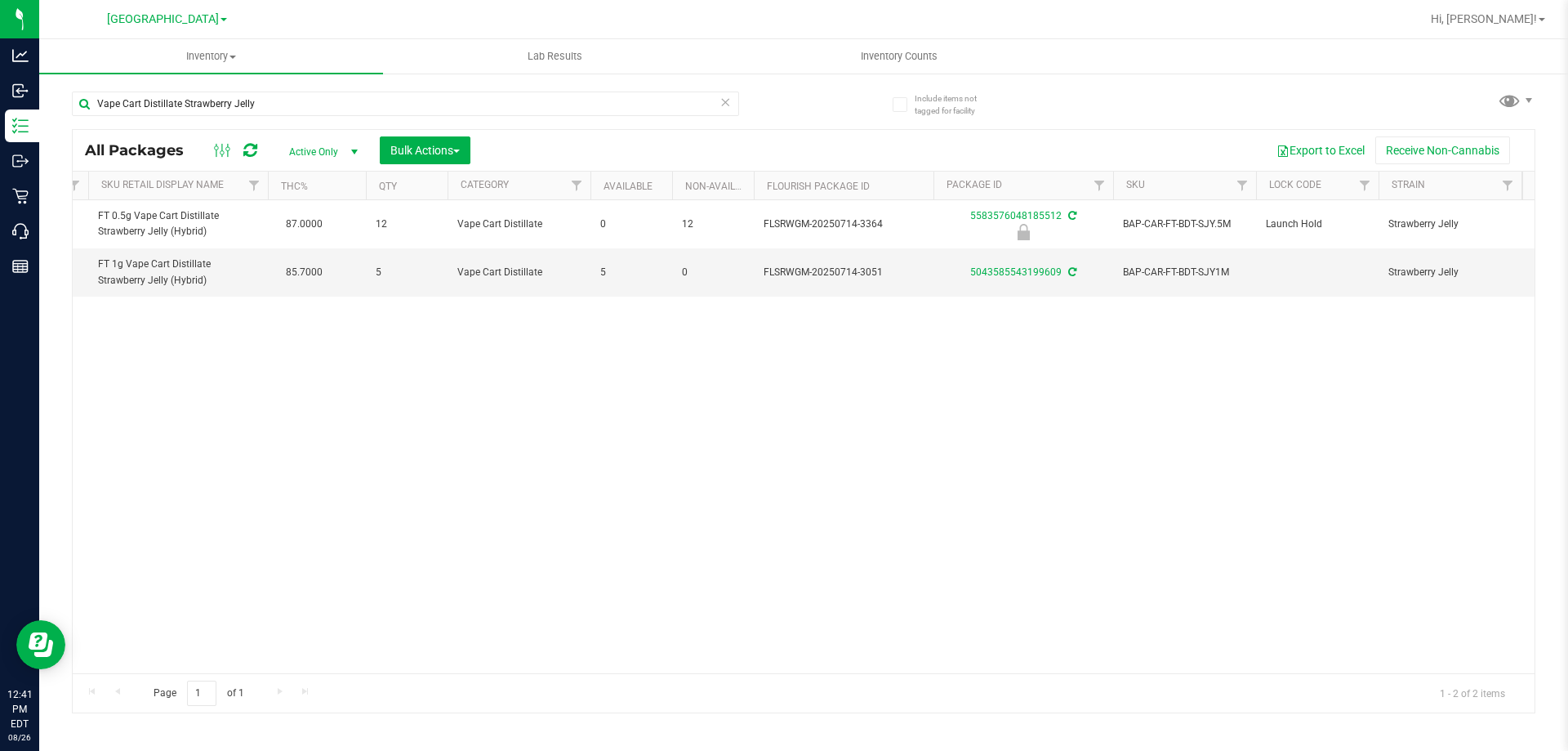
scroll to position [0, 333]
click at [195, 15] on span "[GEOGRAPHIC_DATA]" at bounding box center [162, 20] width 112 height 15
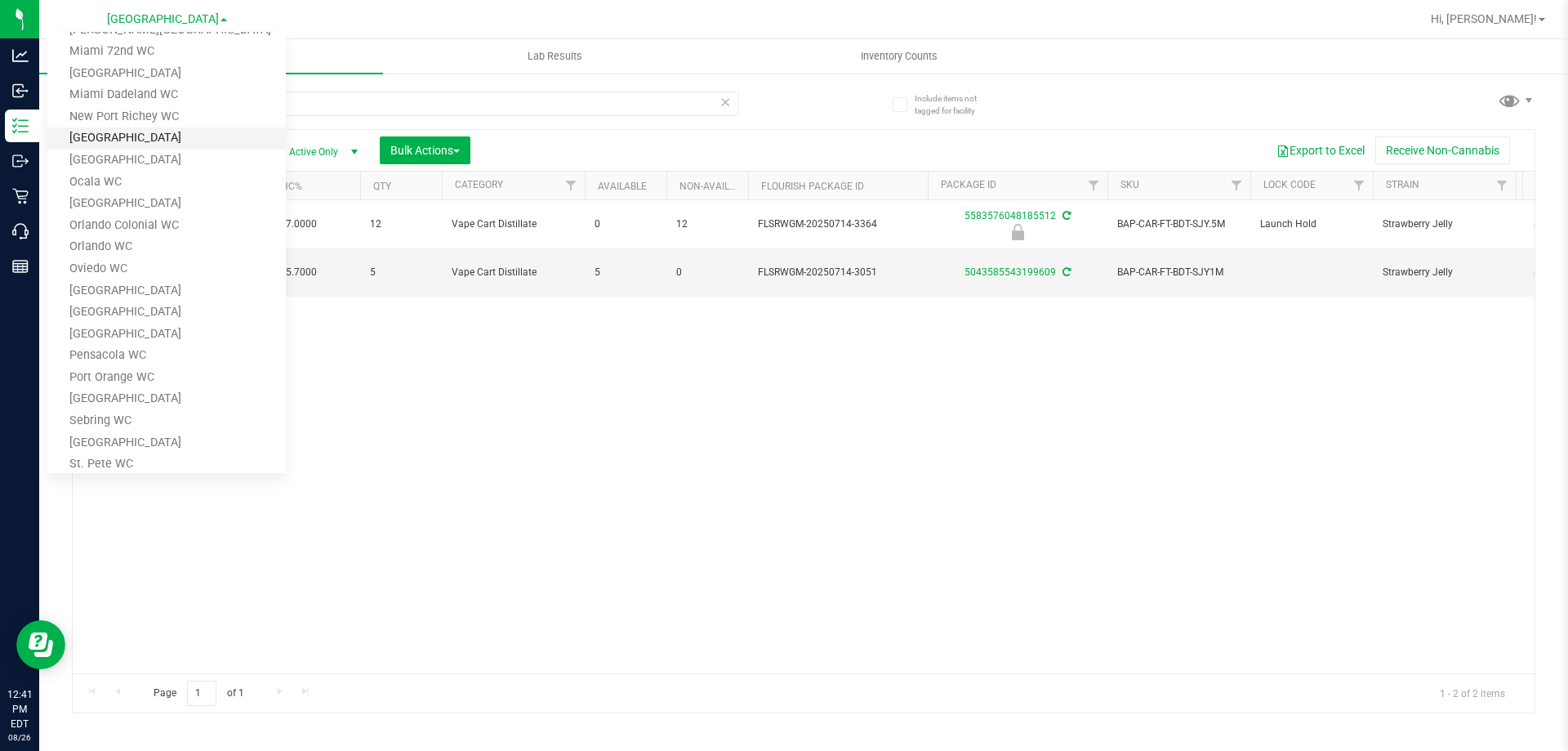
scroll to position [490, 0]
click at [129, 388] on link "Sebring WC" at bounding box center [166, 393] width 238 height 23
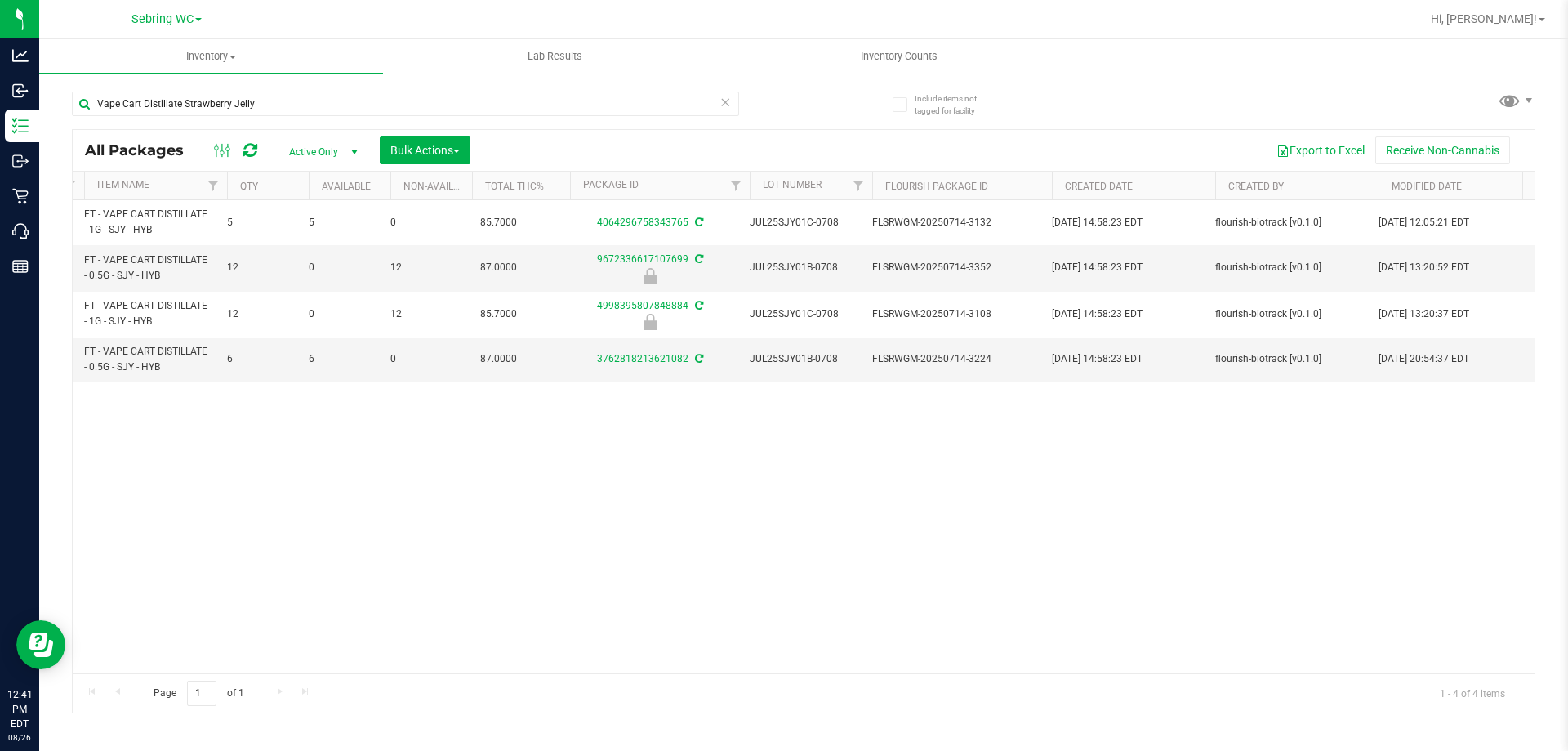
scroll to position [0, 484]
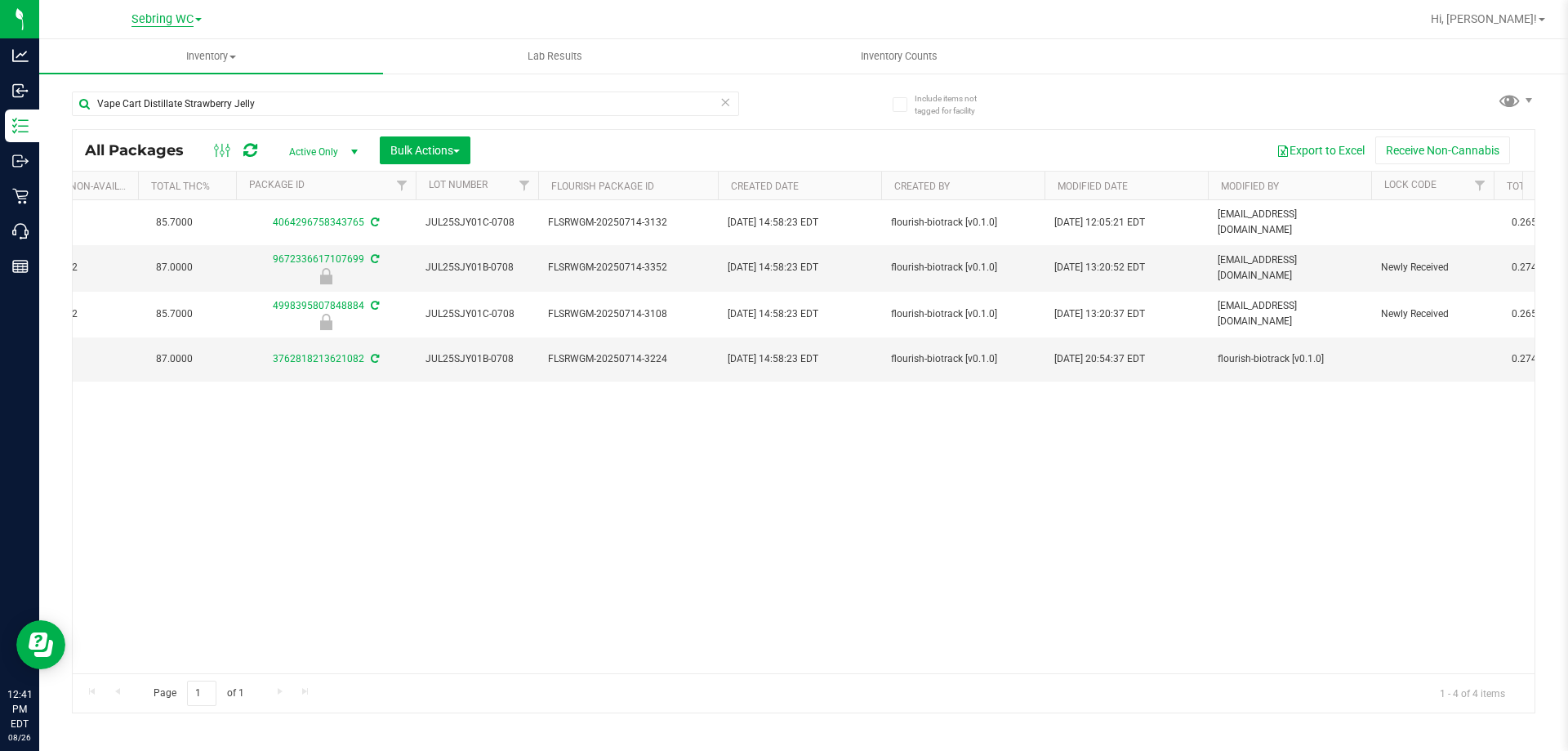
click at [160, 18] on span "Sebring WC" at bounding box center [162, 20] width 62 height 15
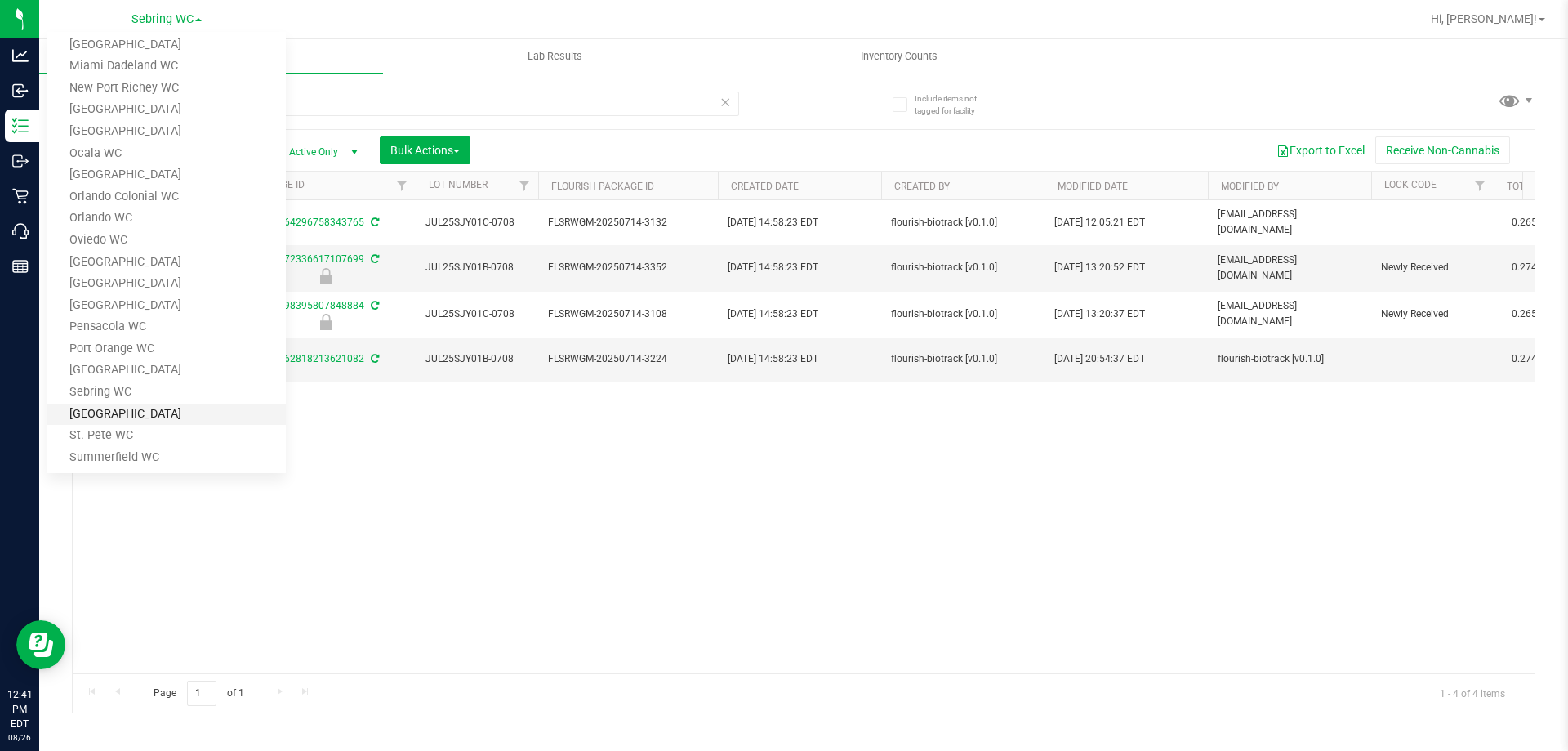
click at [125, 407] on link "[GEOGRAPHIC_DATA]" at bounding box center [166, 415] width 238 height 23
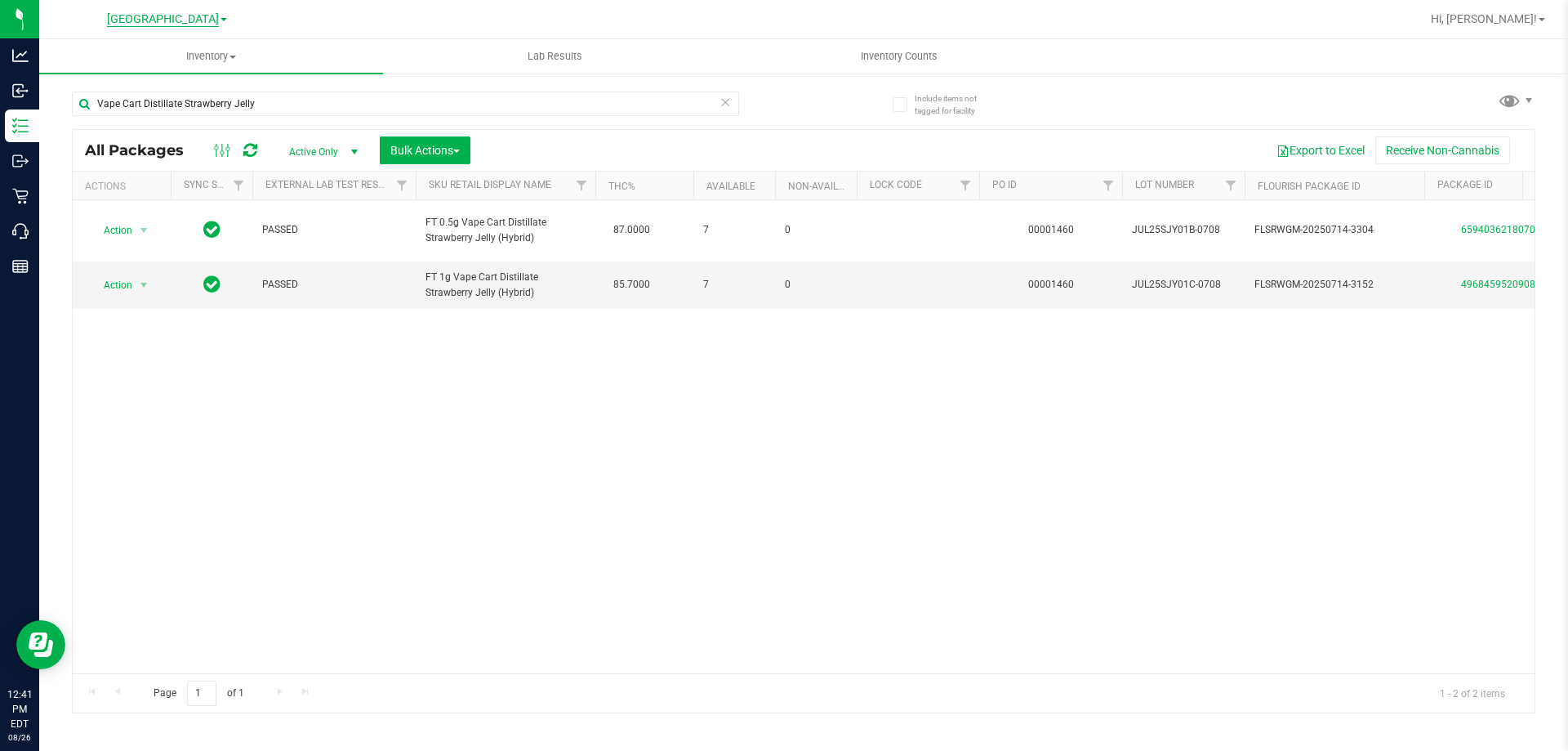
click at [154, 18] on span "[GEOGRAPHIC_DATA]" at bounding box center [162, 20] width 112 height 15
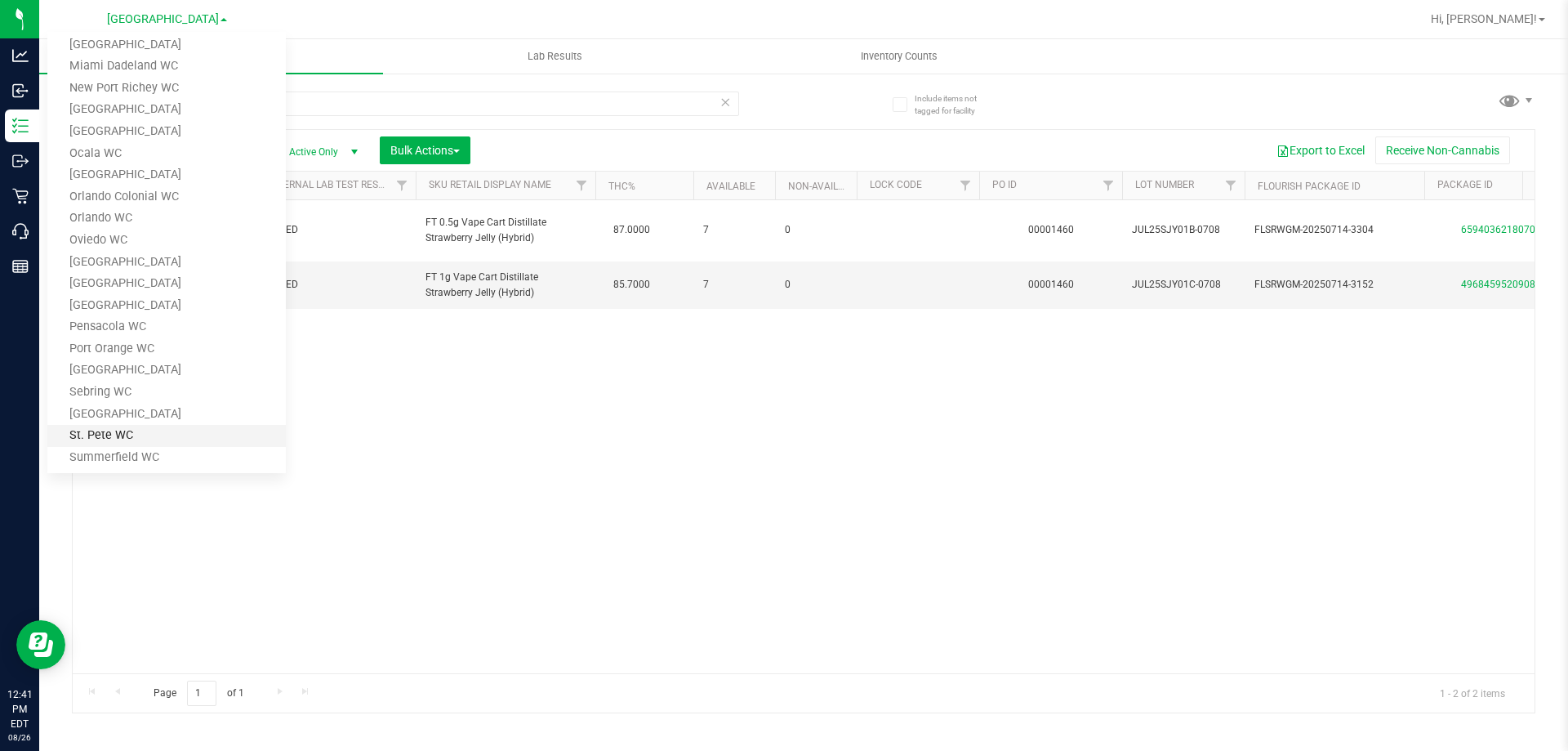
click at [143, 429] on link "St. Pete WC" at bounding box center [166, 437] width 238 height 23
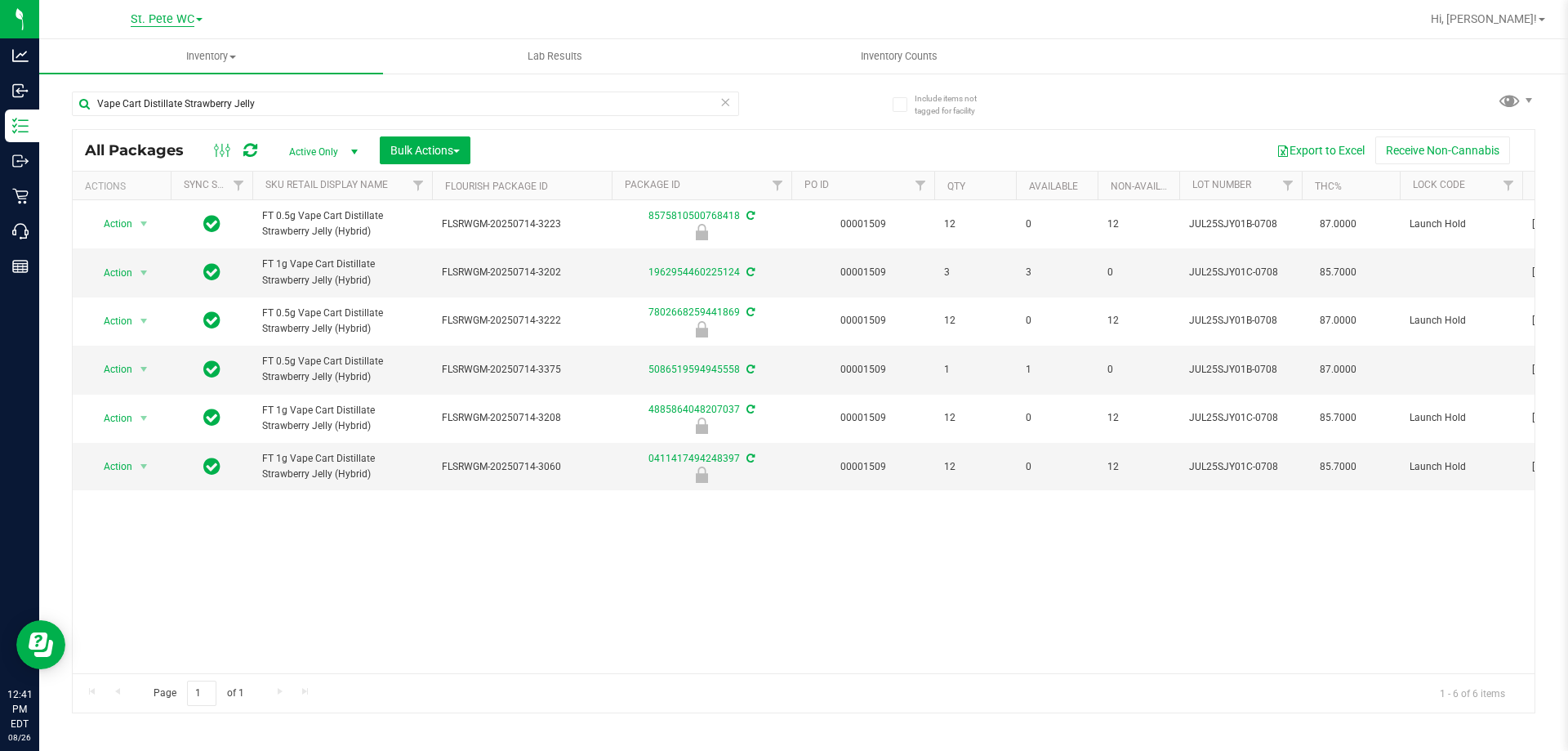
click at [184, 15] on span "St. Pete WC" at bounding box center [162, 20] width 64 height 15
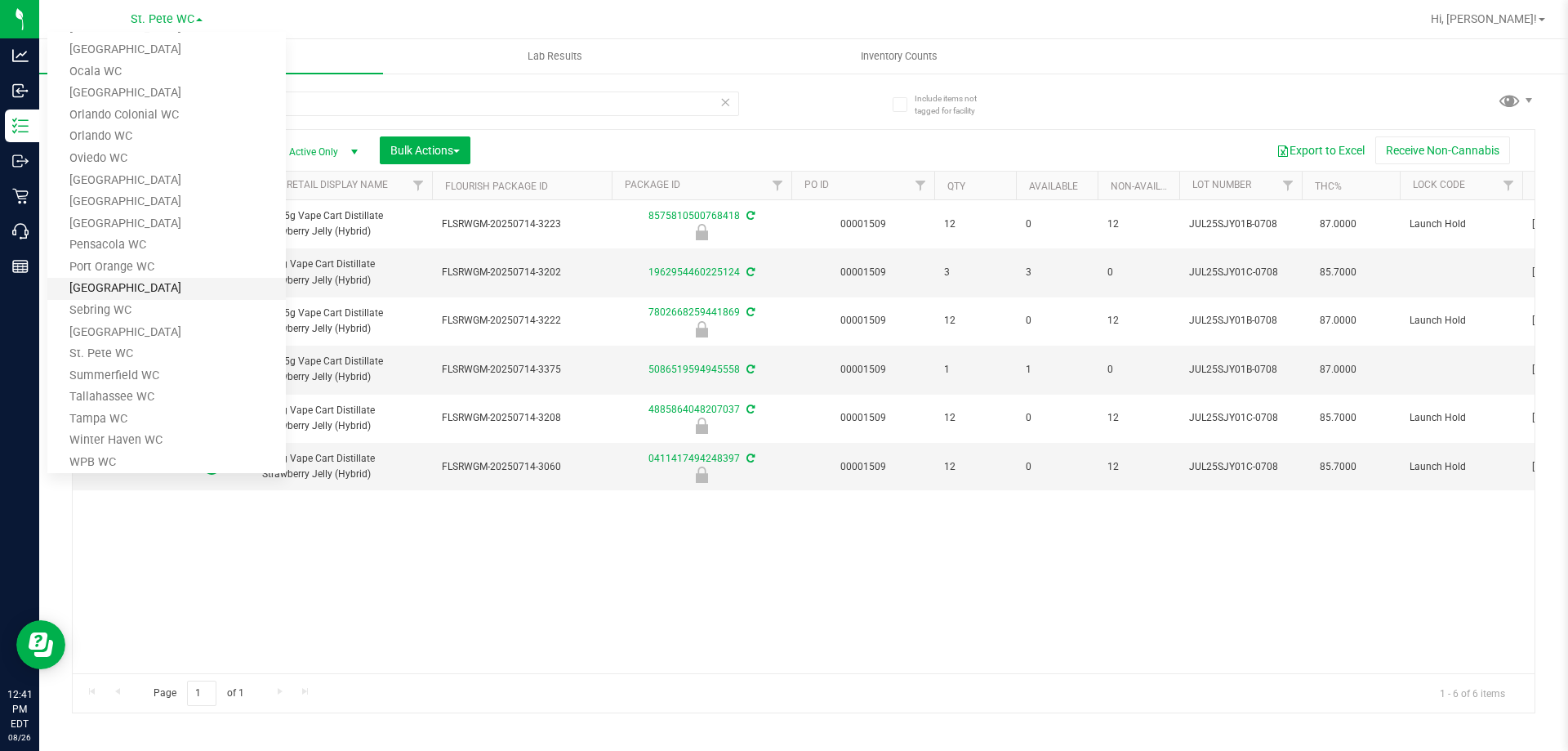
scroll to position [588, 0]
click at [128, 406] on link "Tampa WC" at bounding box center [166, 405] width 238 height 23
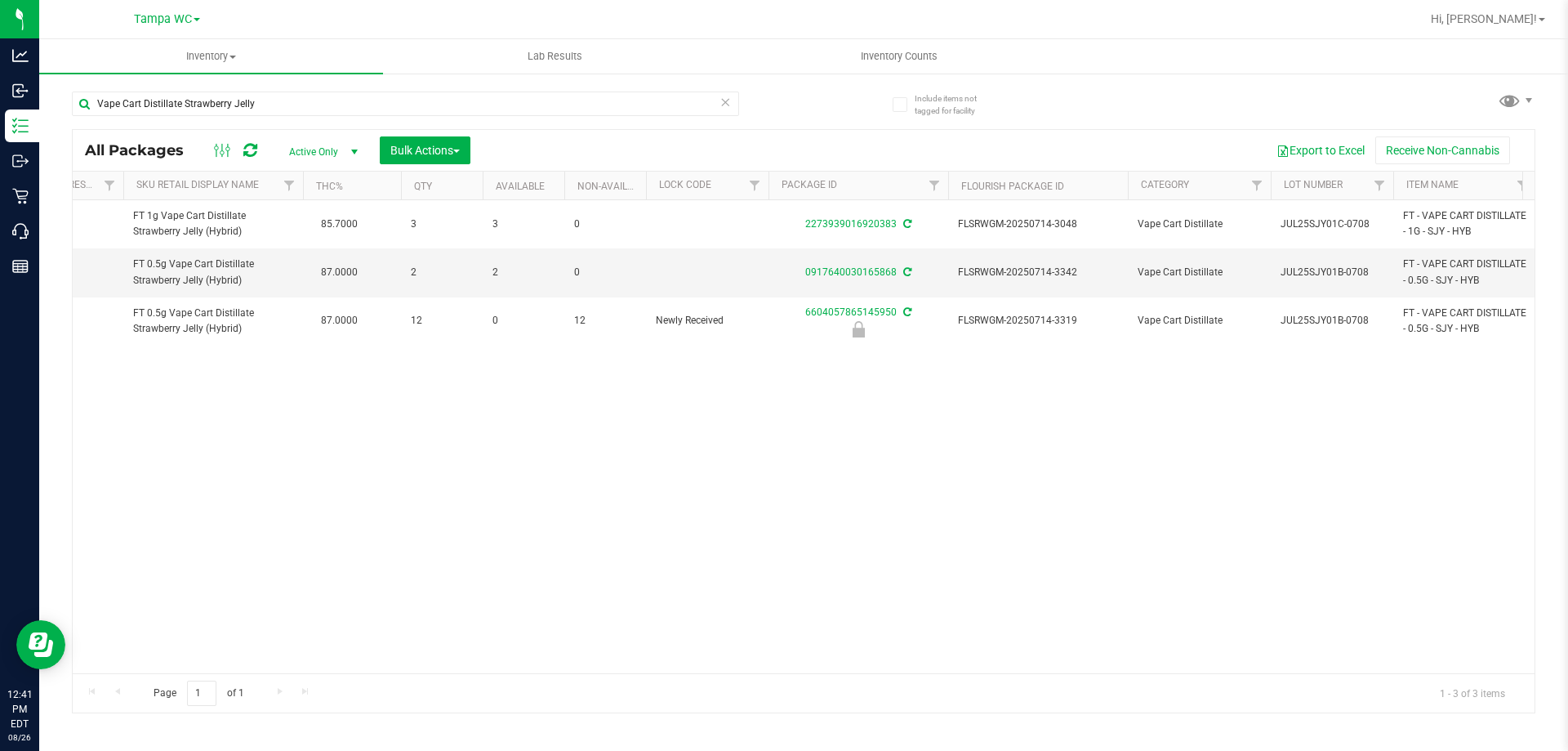
scroll to position [0, 388]
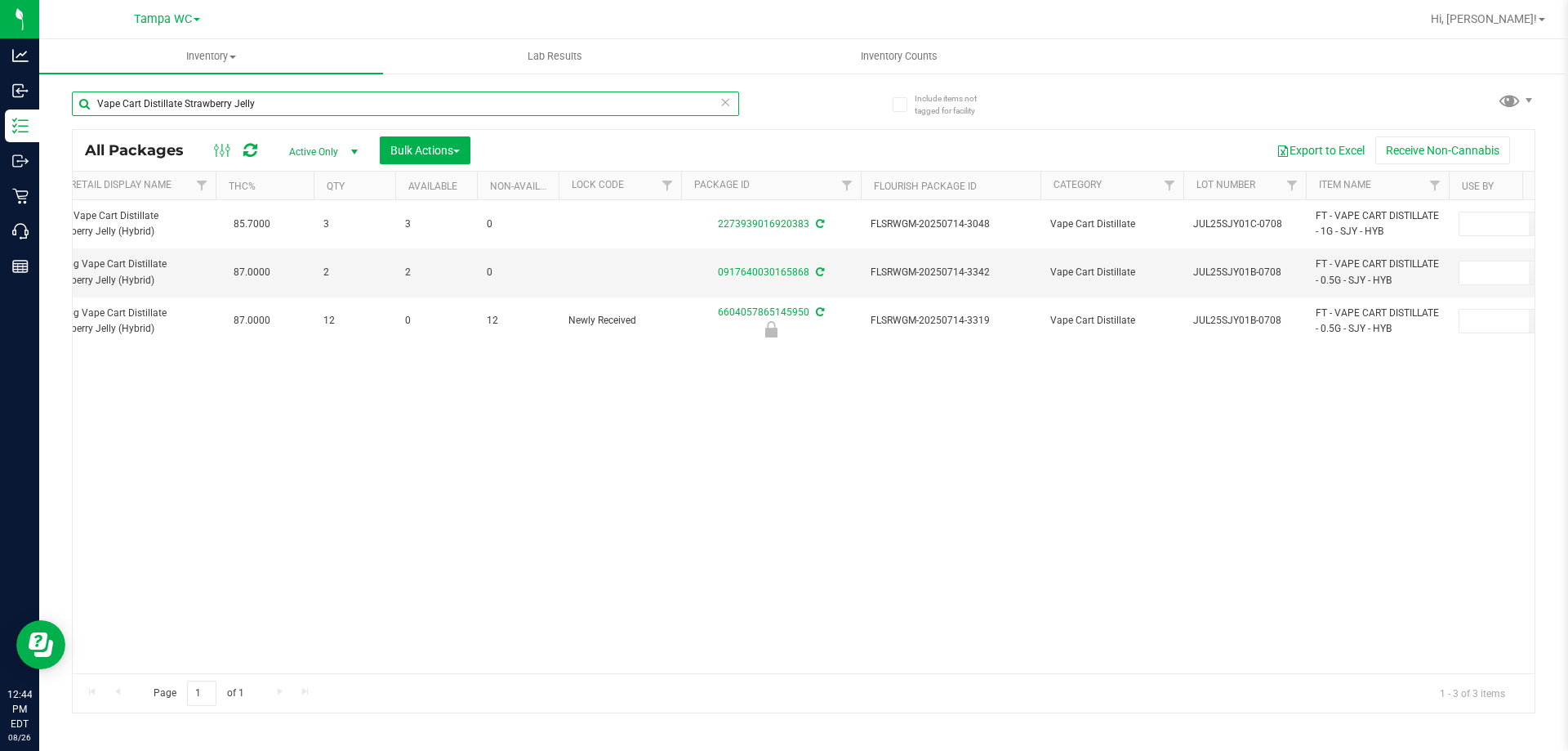
drag, startPoint x: 203, startPoint y: 104, endPoint x: -53, endPoint y: 104, distance: 256.0
click at [0, 104] on html "Analytics Inbound Inventory Outbound Retail Call Center Reports 12:44 PM EDT [D…" at bounding box center [784, 376] width 1568 height 751
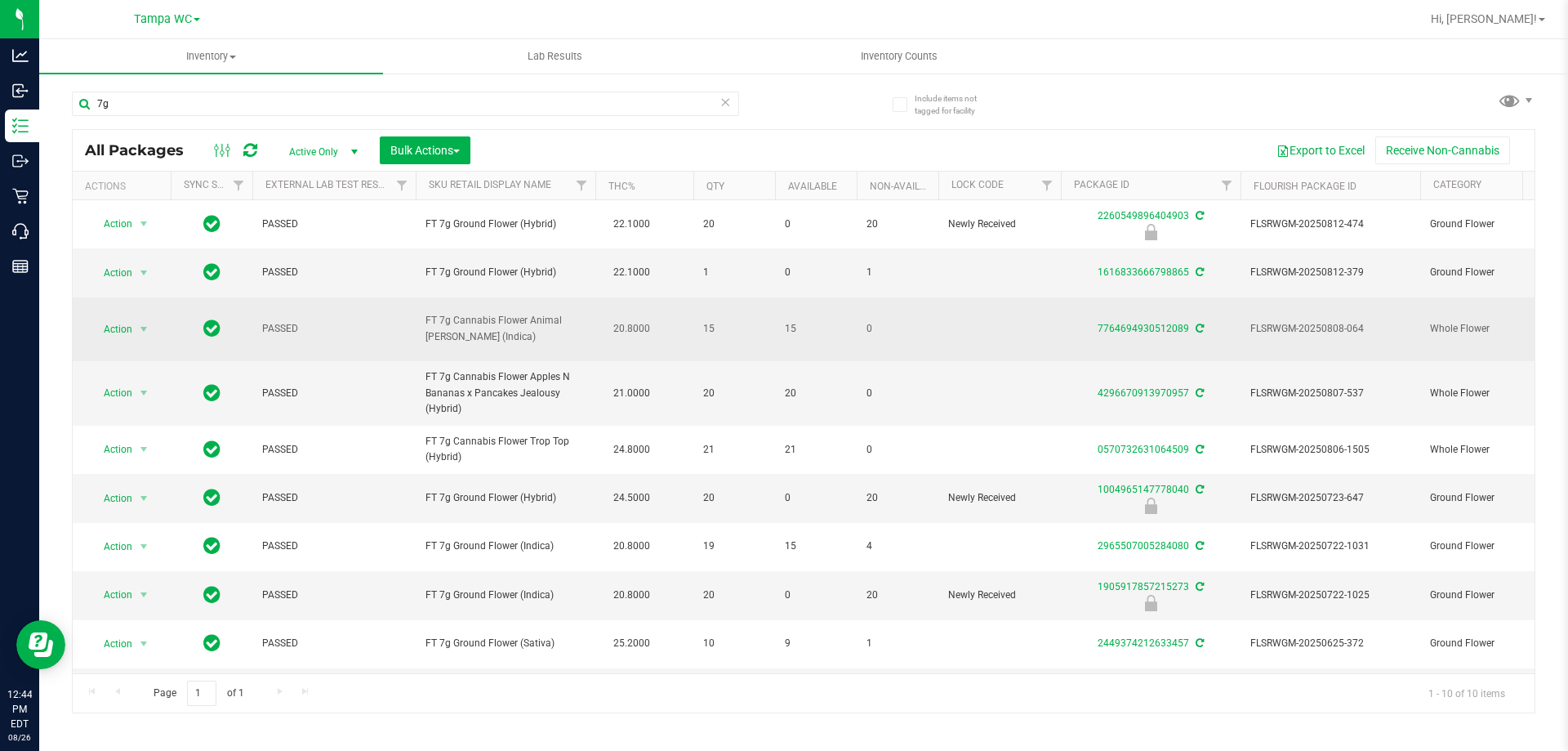
click at [494, 313] on span "FT 7g Cannabis Flower Animal [PERSON_NAME] (Indica)" at bounding box center [506, 328] width 160 height 31
drag, startPoint x: 526, startPoint y: 313, endPoint x: 406, endPoint y: 316, distance: 120.0
copy tr "FT 7g Cannabis Flower"
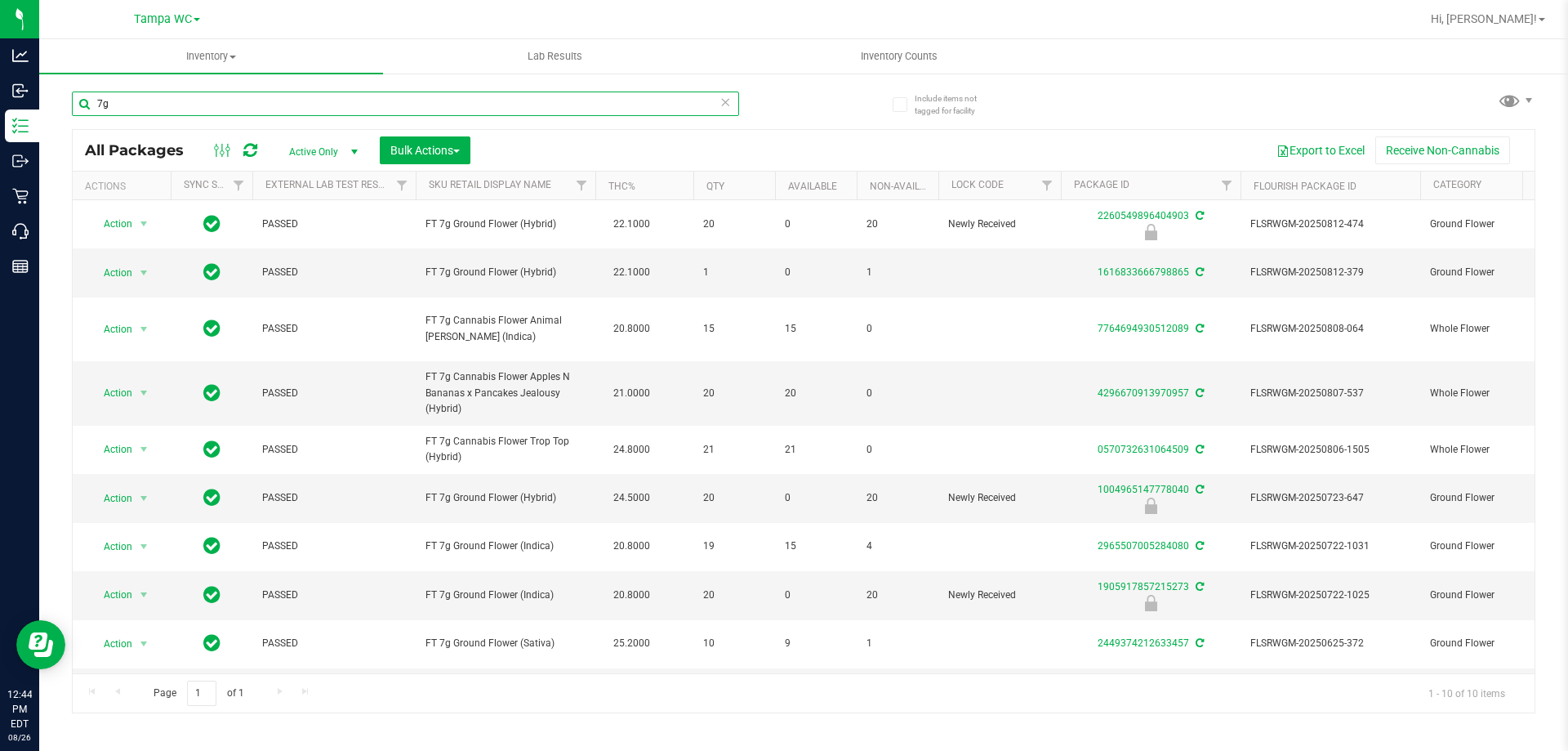
drag, startPoint x: 218, startPoint y: 100, endPoint x: 85, endPoint y: 102, distance: 133.0
click at [85, 102] on input "7g" at bounding box center [405, 103] width 667 height 24
paste input "FT 7g Cannabis Flower"
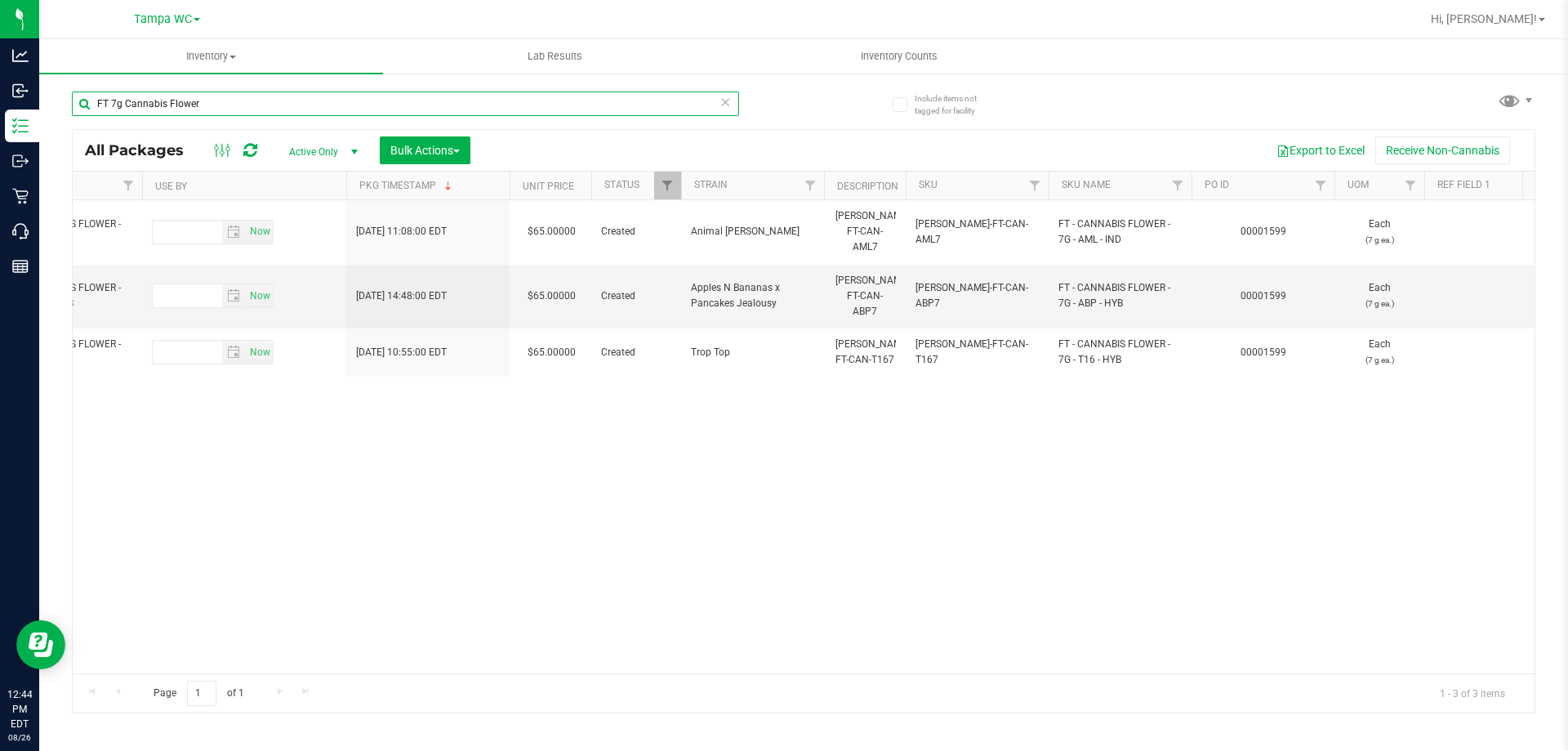
scroll to position [0, 684]
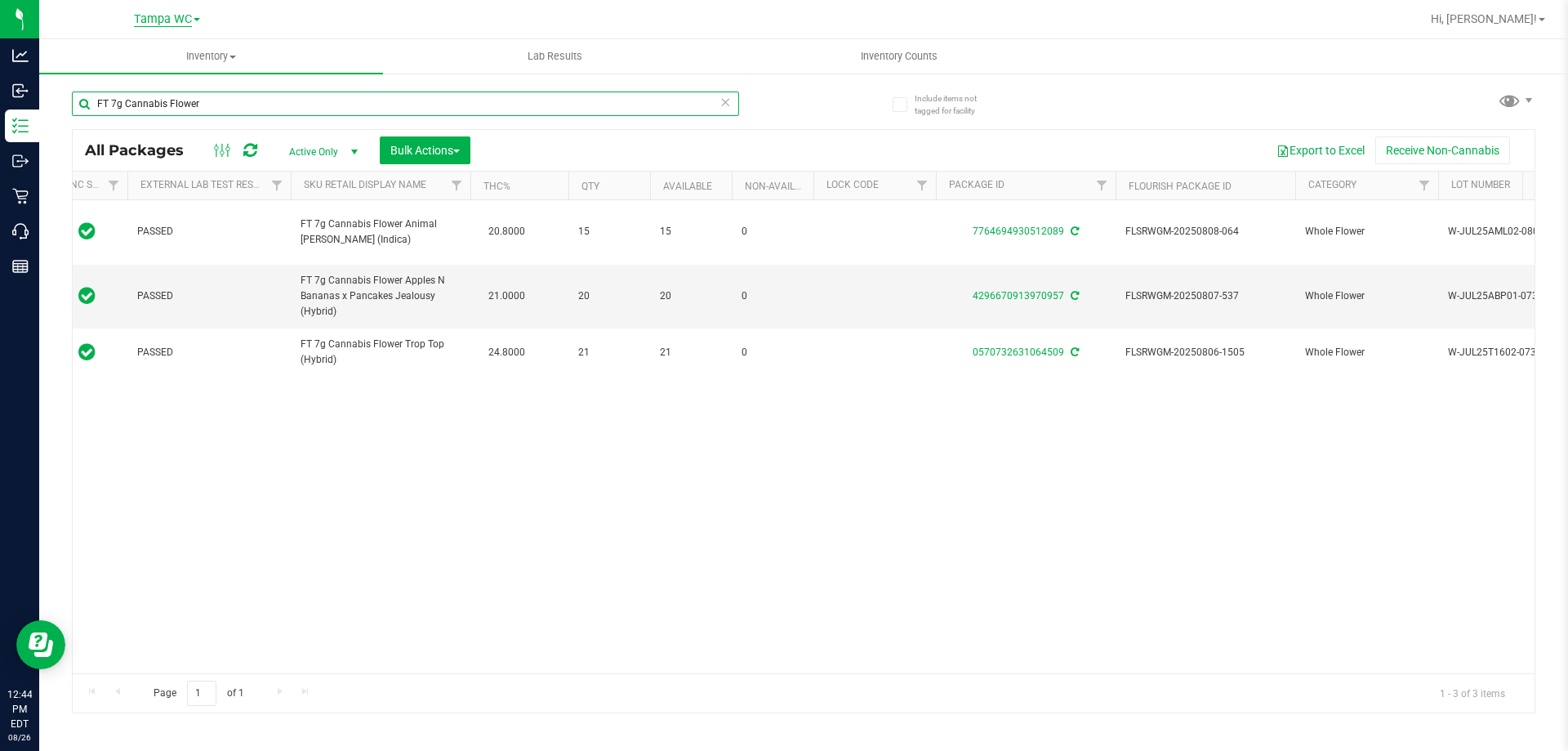
type input "FT 7g Cannabis Flower"
click at [186, 24] on span "Tampa WC" at bounding box center [163, 20] width 58 height 15
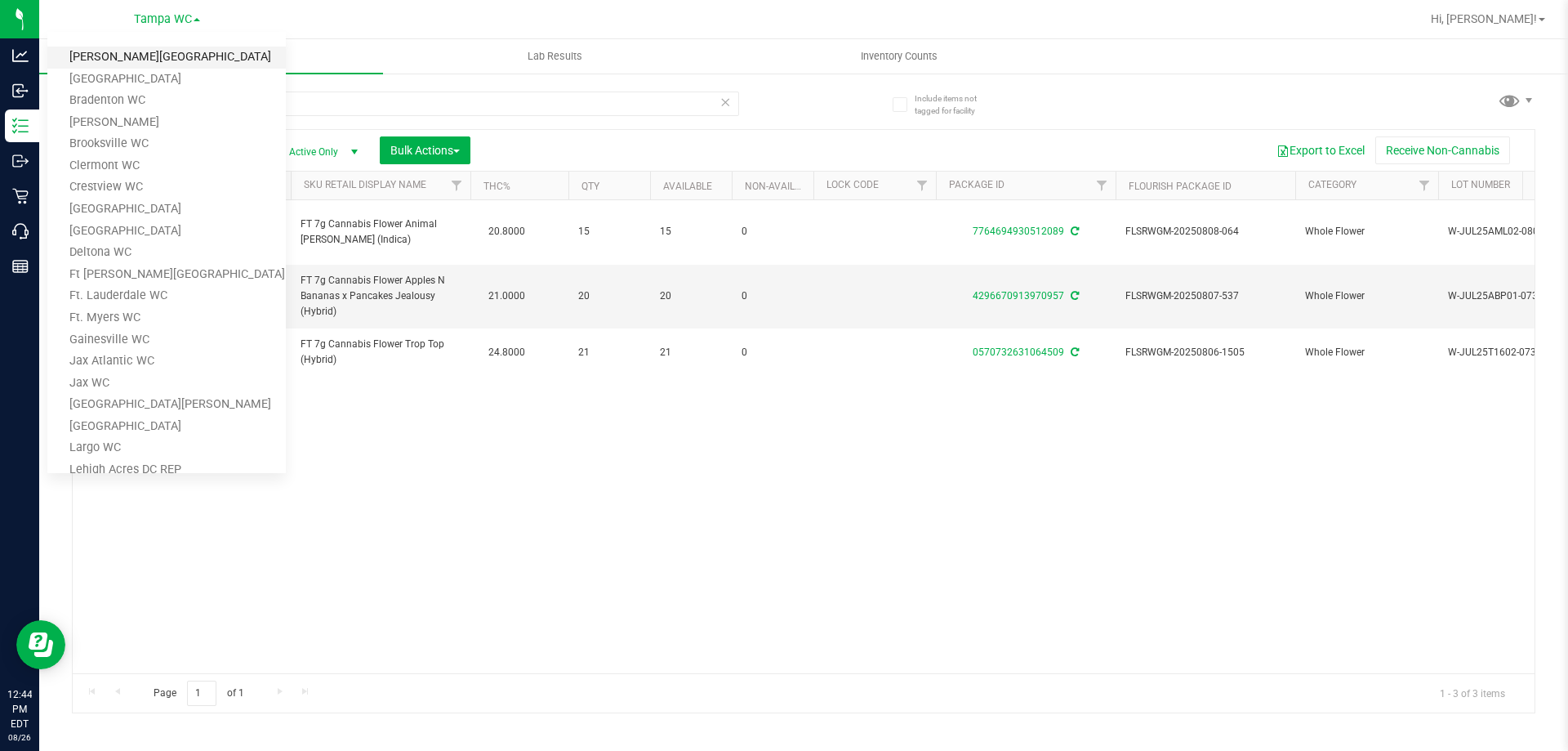
click at [162, 54] on link "[PERSON_NAME][GEOGRAPHIC_DATA]" at bounding box center [166, 58] width 238 height 23
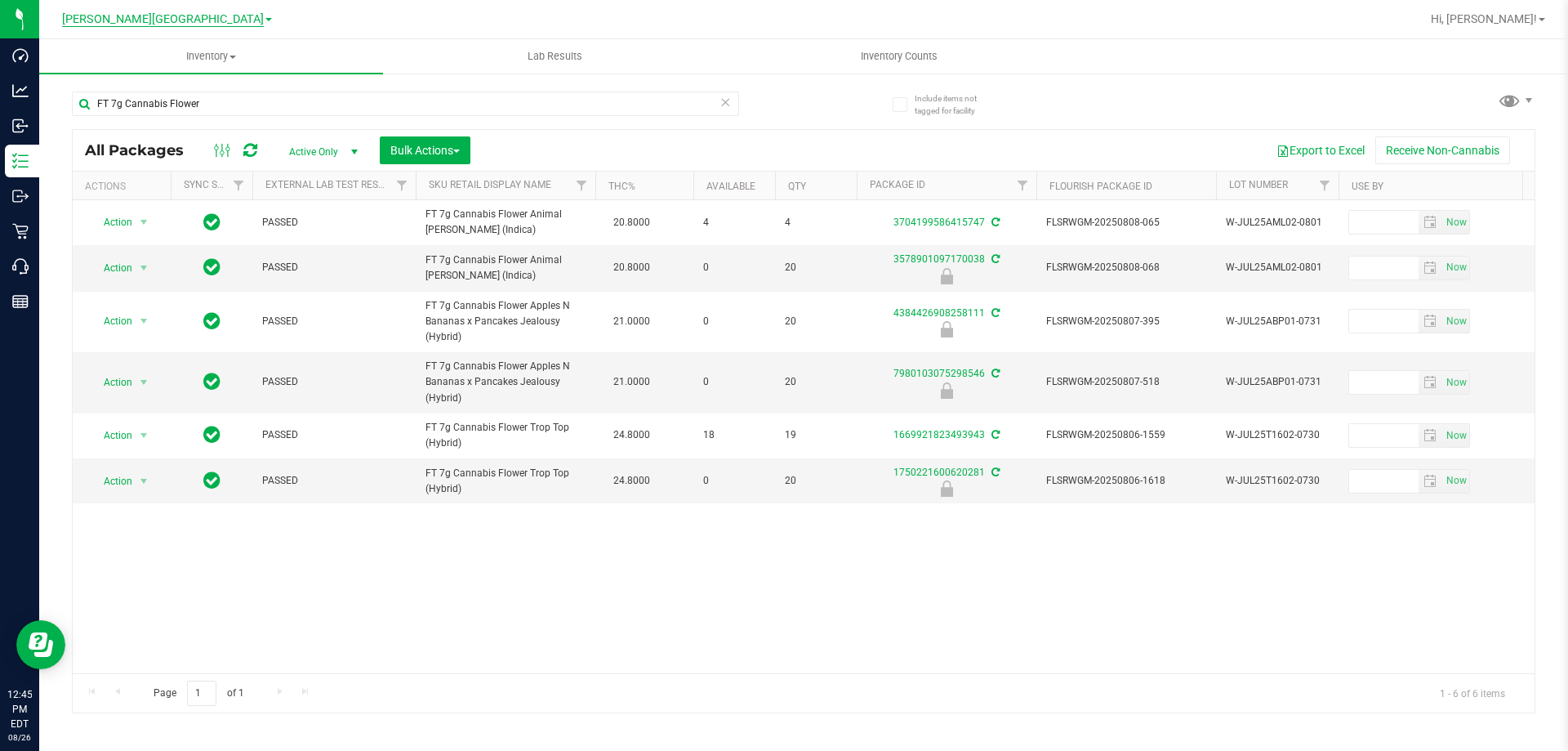
click at [148, 22] on span "[PERSON_NAME][GEOGRAPHIC_DATA]" at bounding box center [162, 20] width 202 height 15
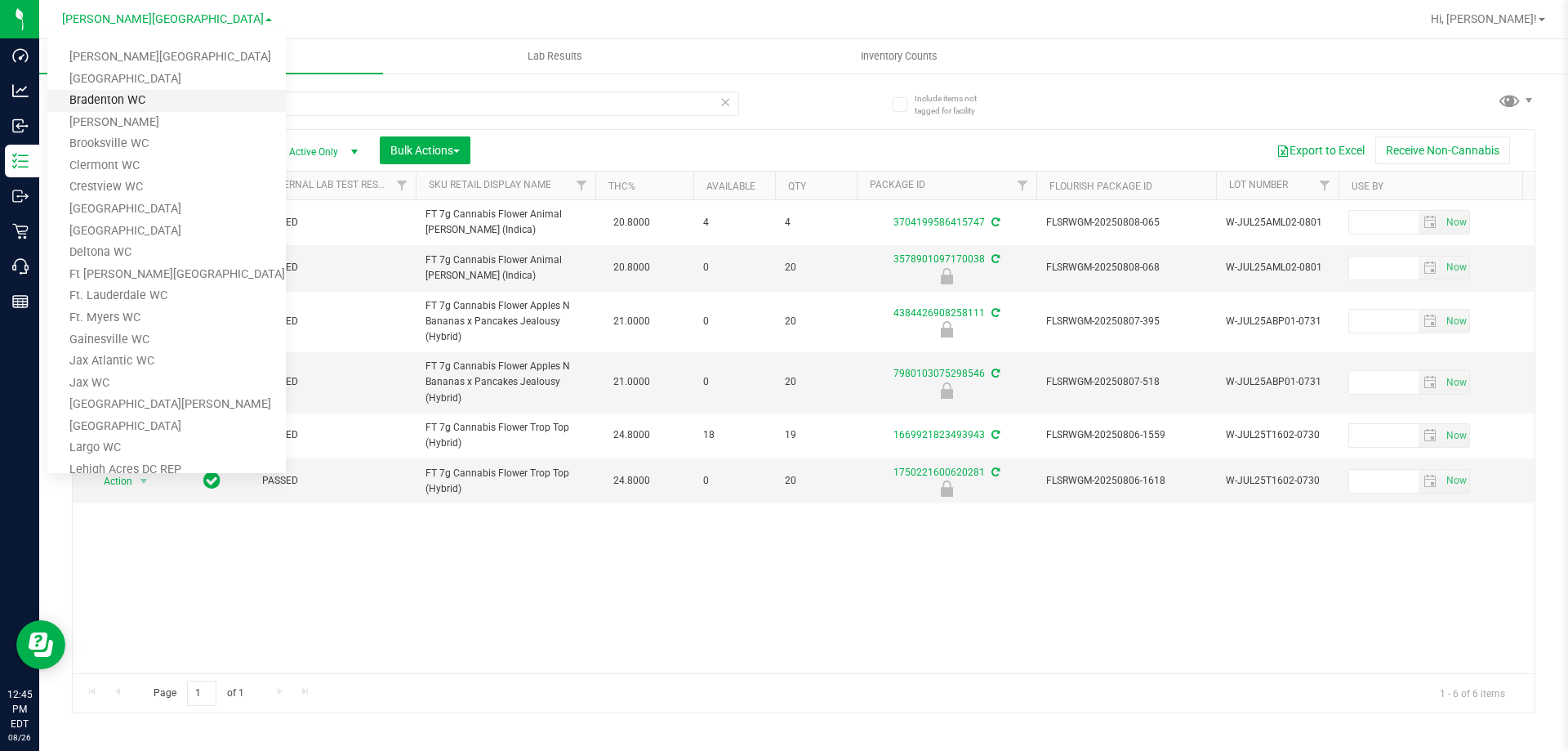
click at [134, 111] on link "Bradenton WC" at bounding box center [166, 101] width 238 height 23
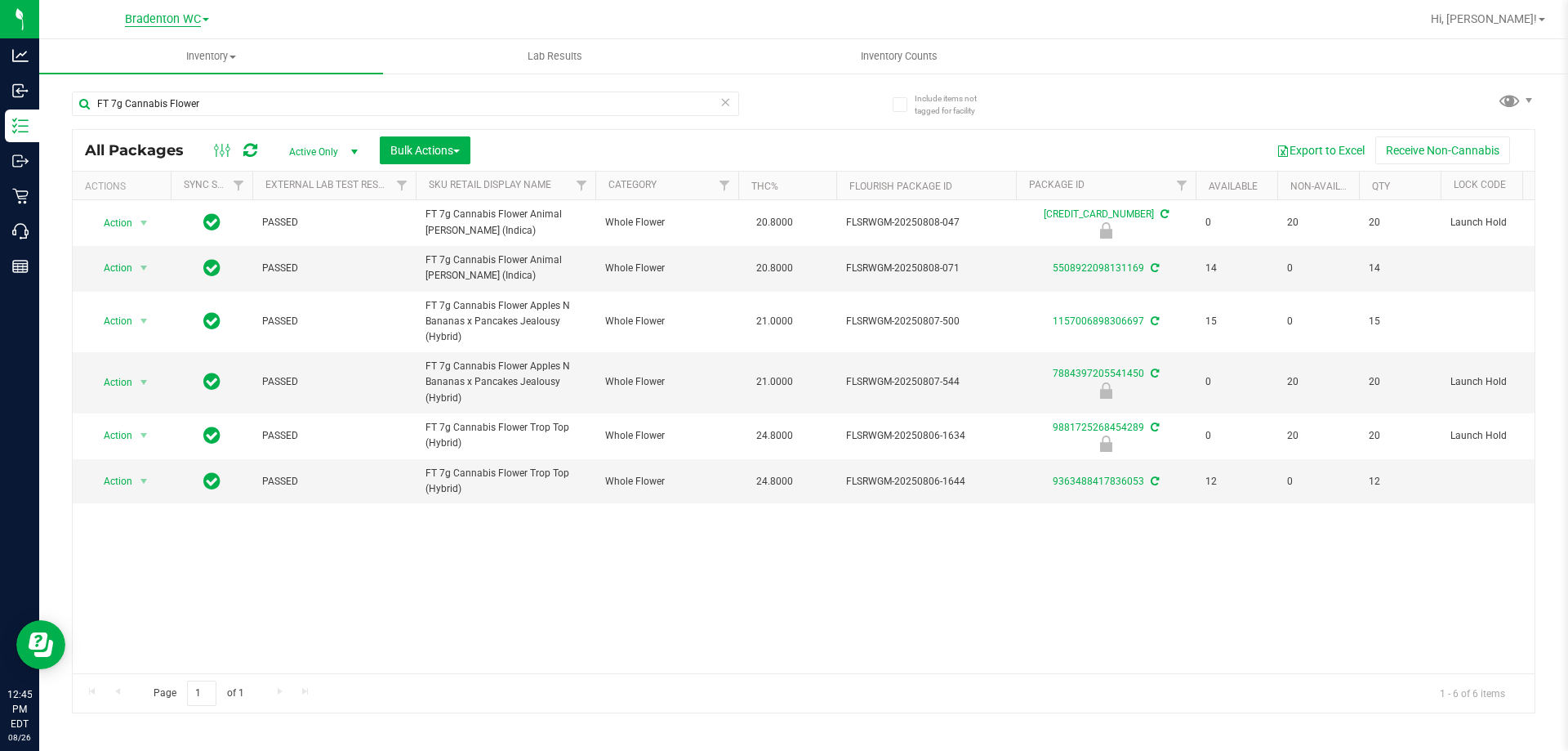
click at [192, 15] on span "Bradenton WC" at bounding box center [162, 20] width 76 height 15
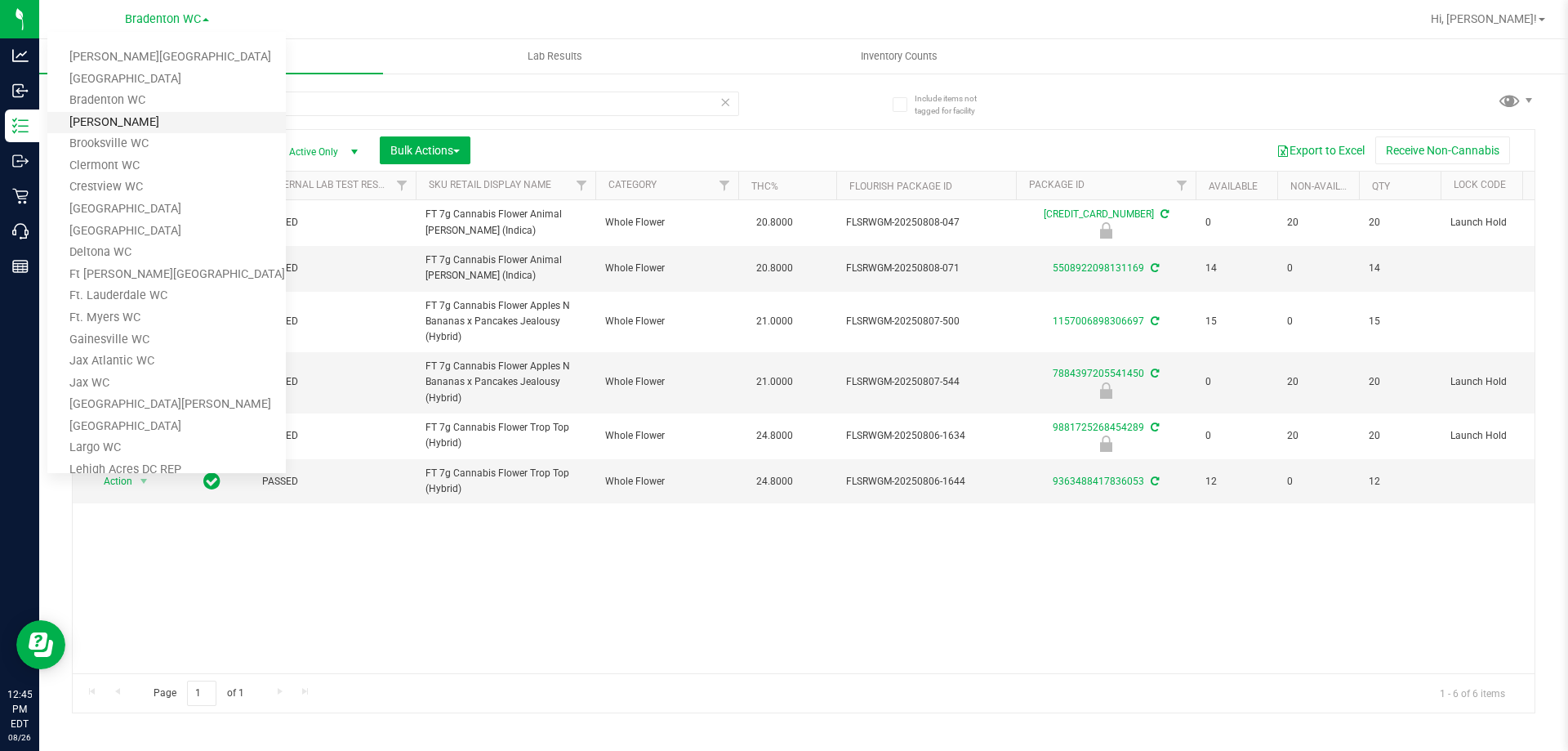
click at [142, 121] on link "[PERSON_NAME]" at bounding box center [166, 123] width 238 height 23
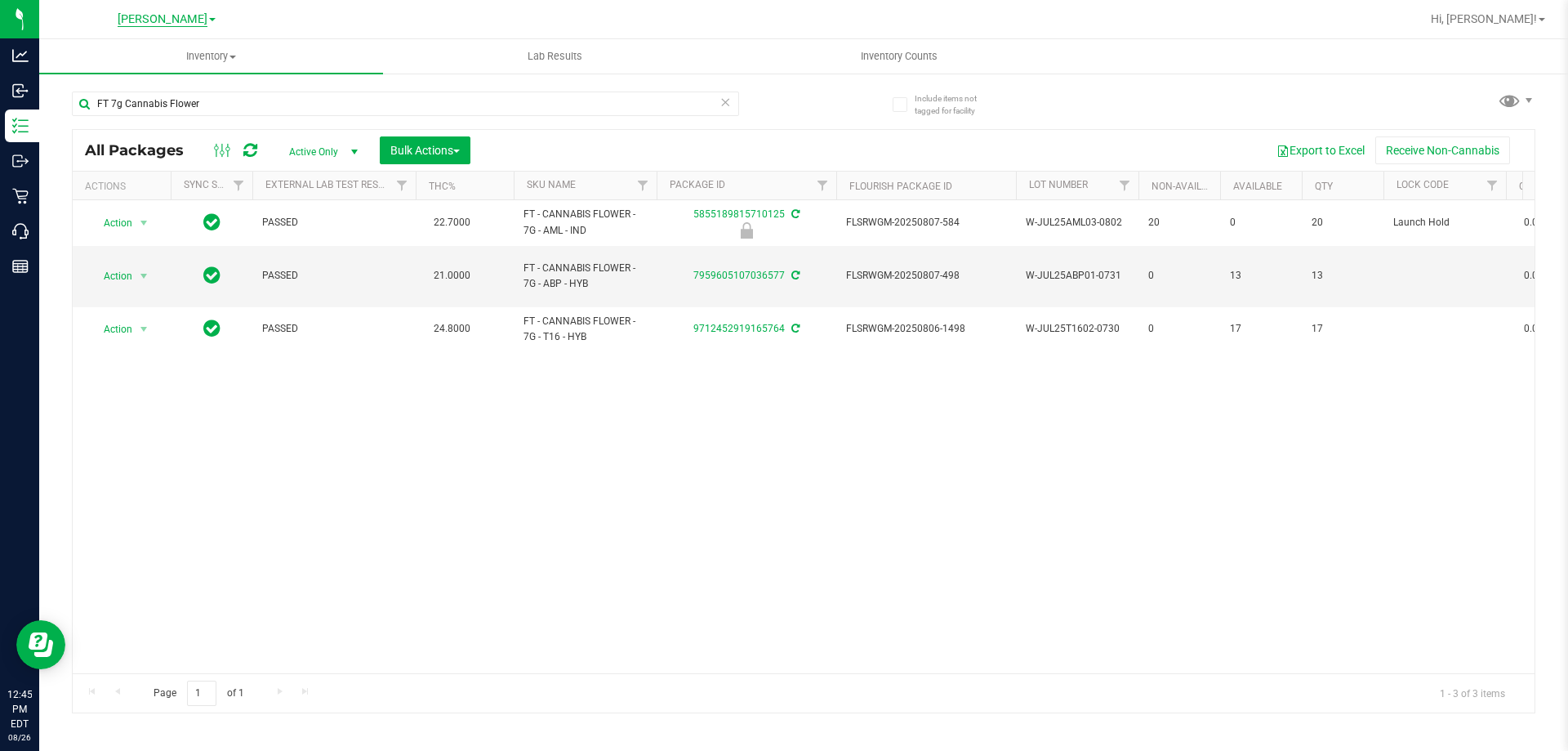
click at [151, 17] on span "[PERSON_NAME]" at bounding box center [162, 20] width 90 height 15
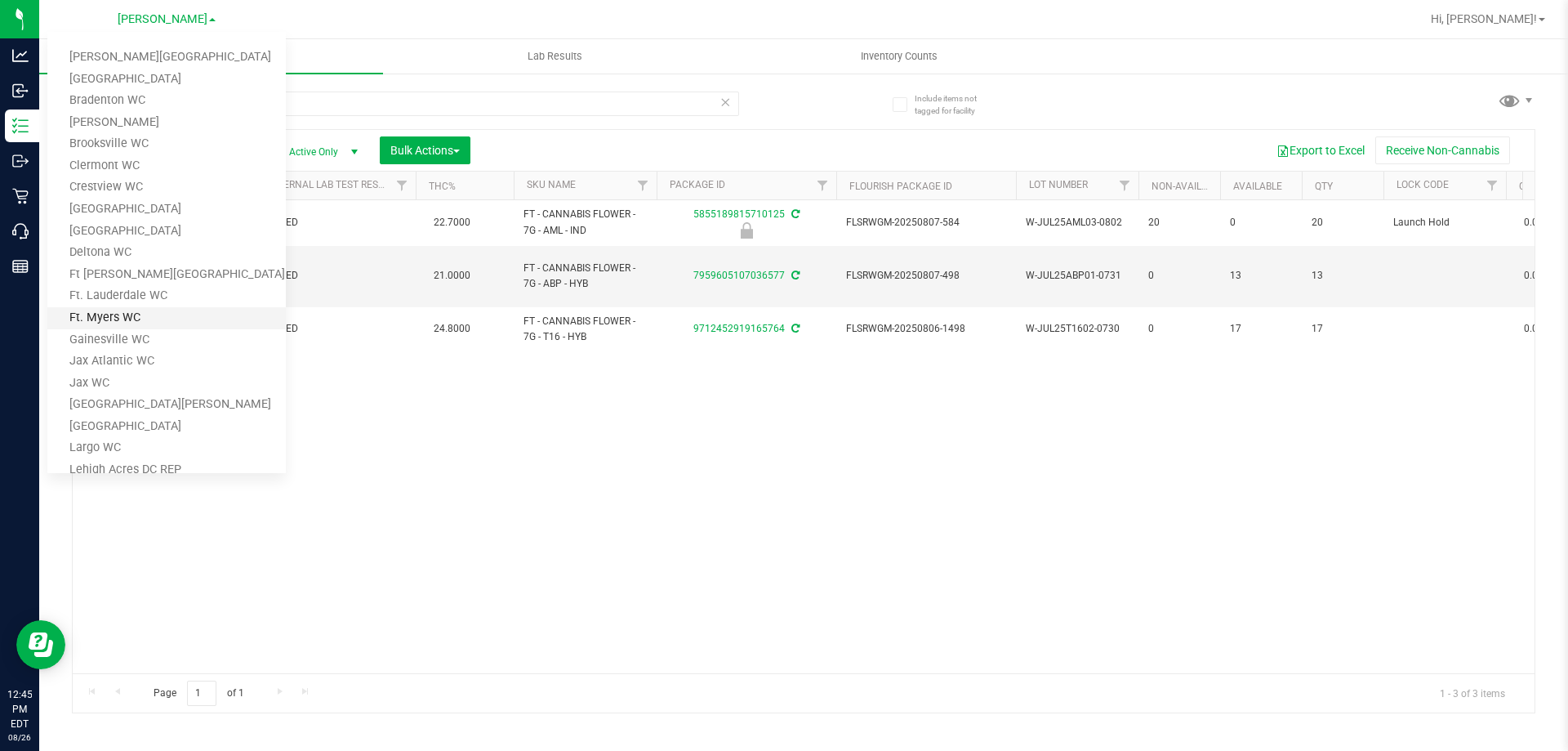
click at [139, 323] on link "Ft. Myers WC" at bounding box center [166, 318] width 238 height 23
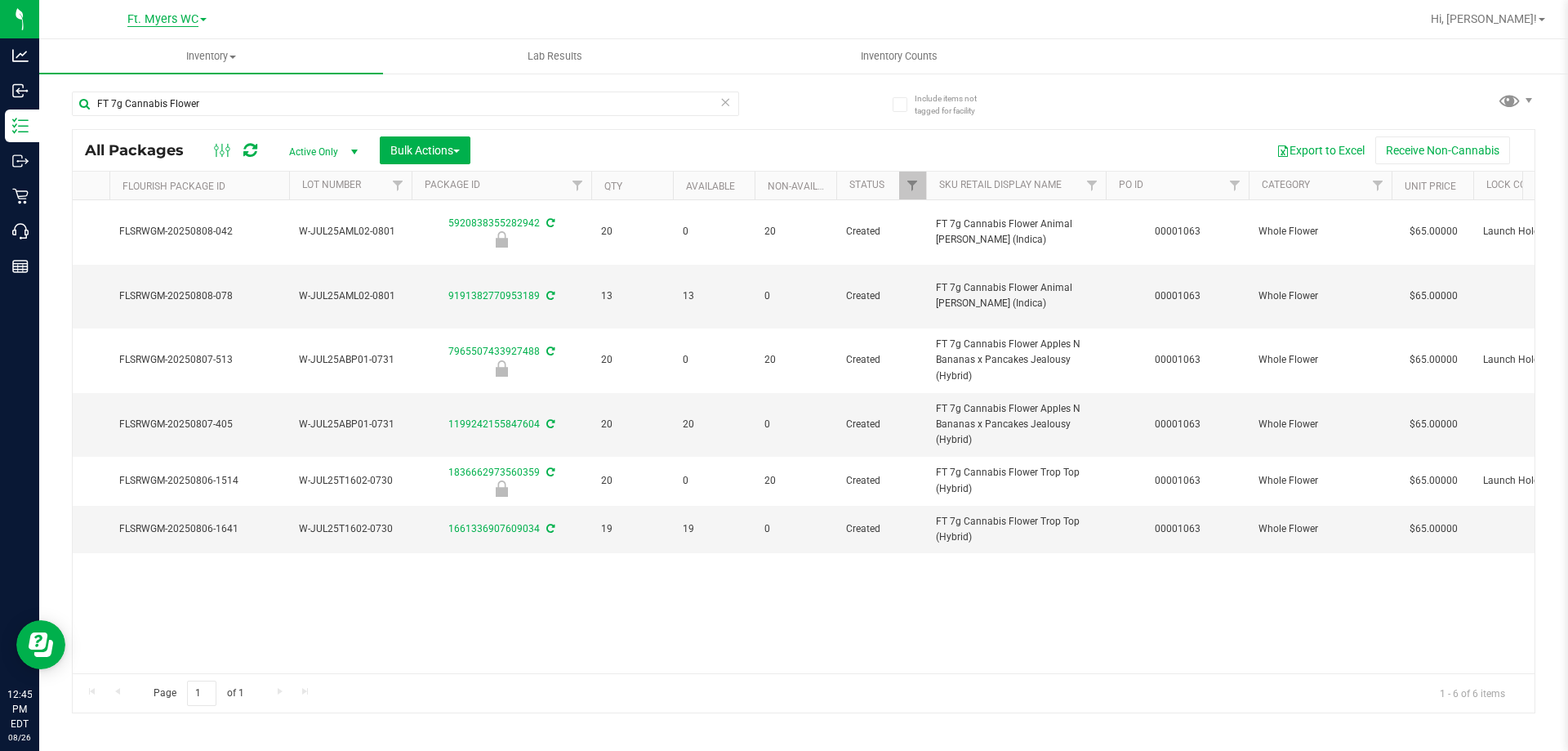
click at [162, 22] on span "Ft. Myers WC" at bounding box center [163, 20] width 71 height 15
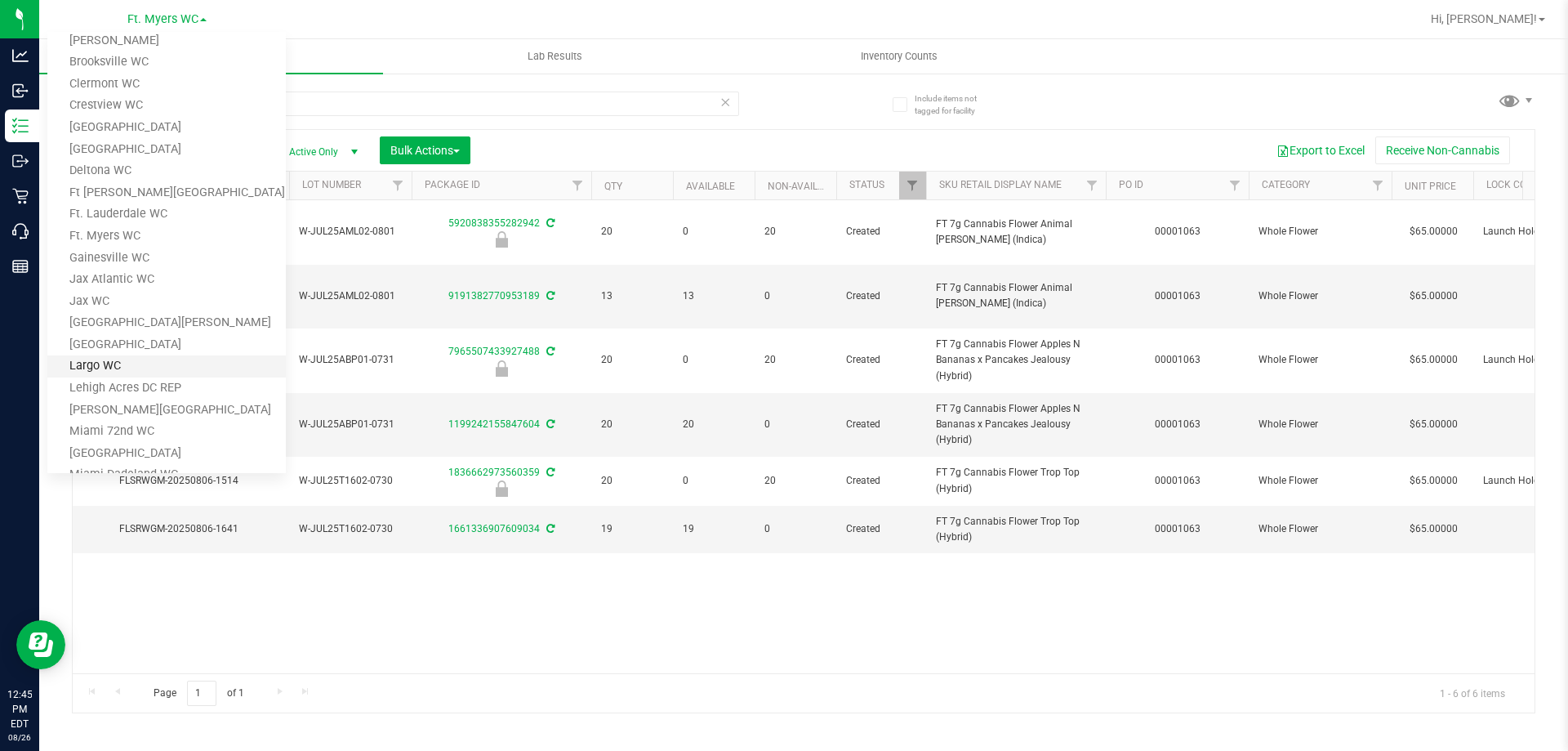
click at [123, 371] on link "Largo WC" at bounding box center [166, 367] width 238 height 23
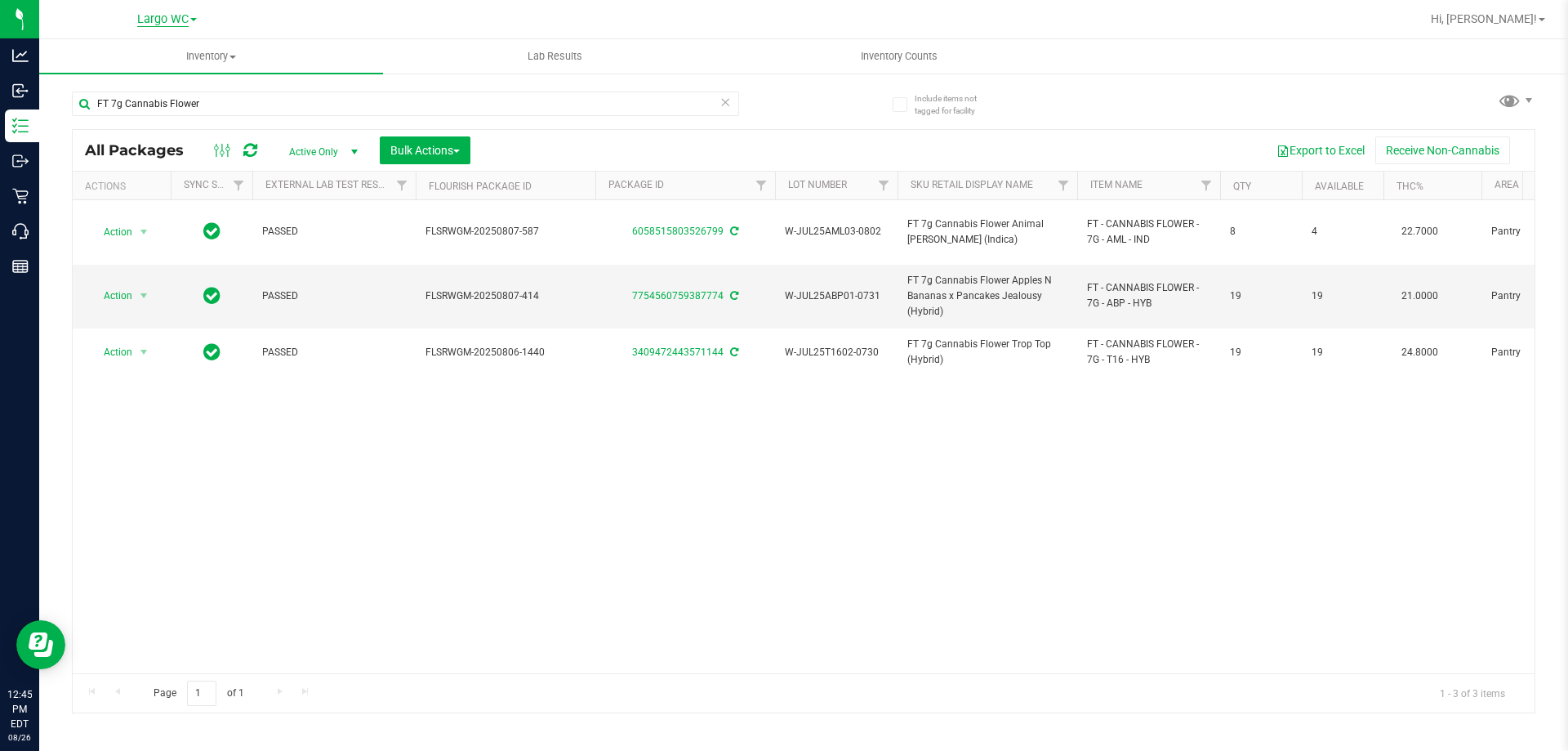
click at [177, 22] on span "Largo WC" at bounding box center [162, 20] width 52 height 15
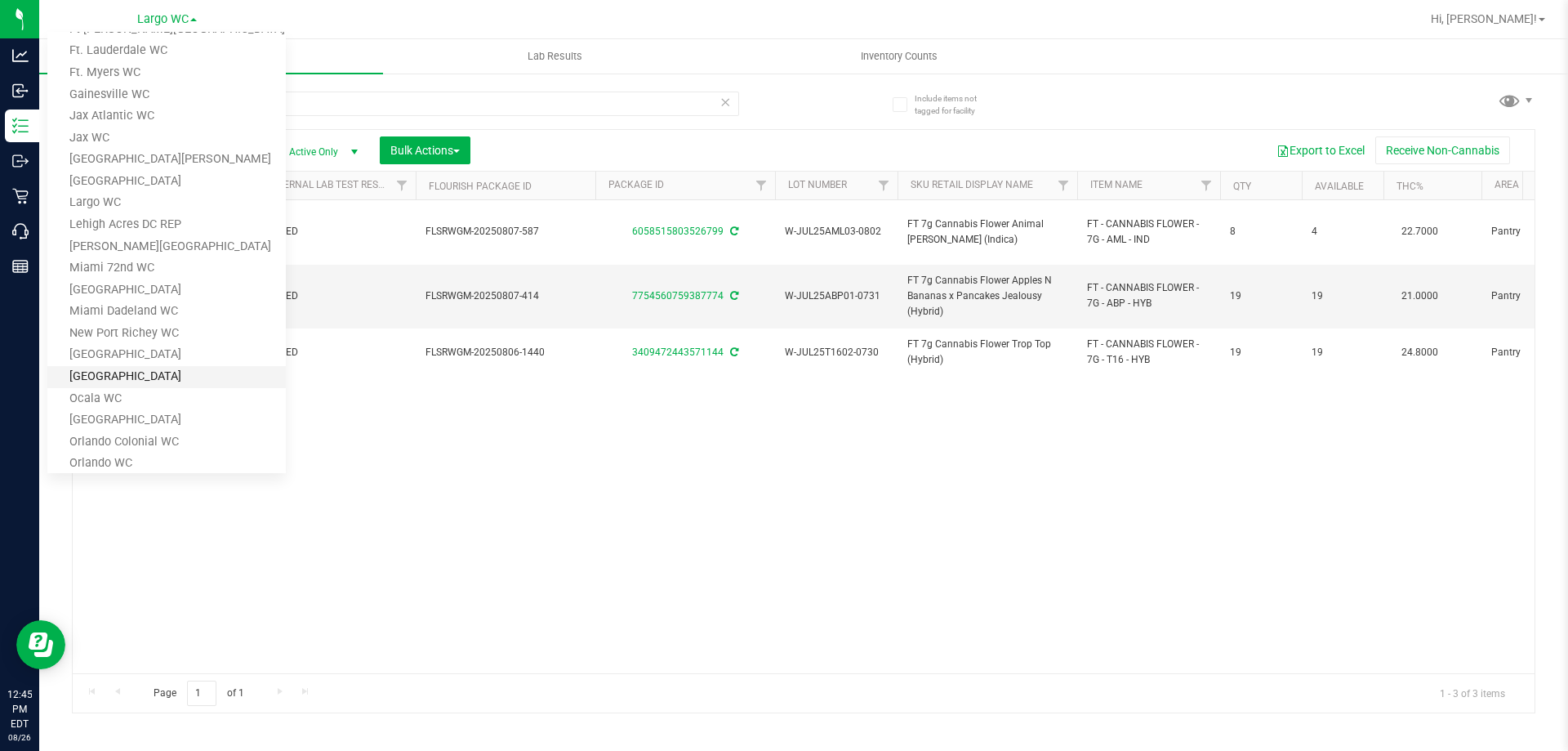
click at [152, 380] on link "[GEOGRAPHIC_DATA]" at bounding box center [166, 377] width 238 height 23
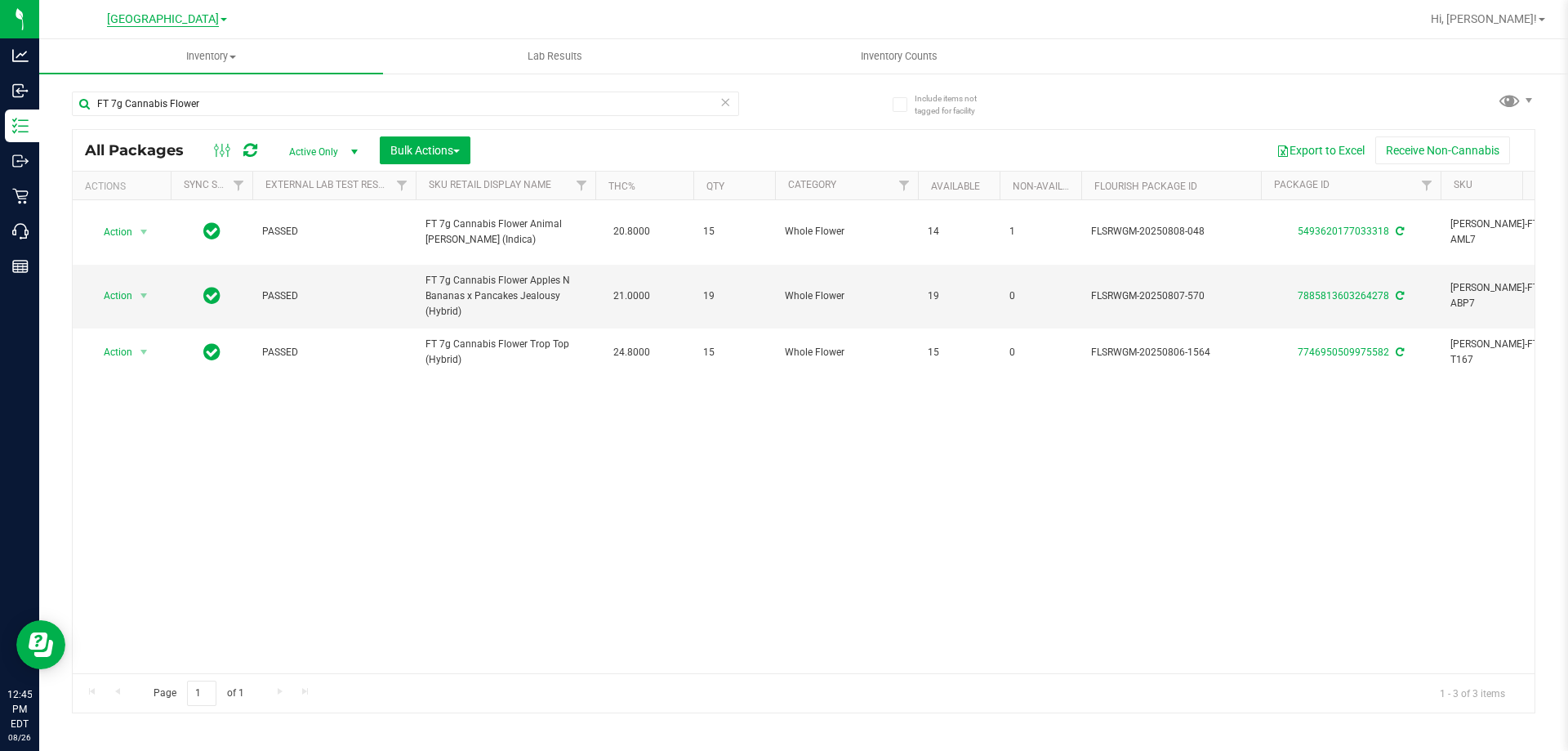
click at [186, 23] on span "[GEOGRAPHIC_DATA]" at bounding box center [162, 20] width 112 height 15
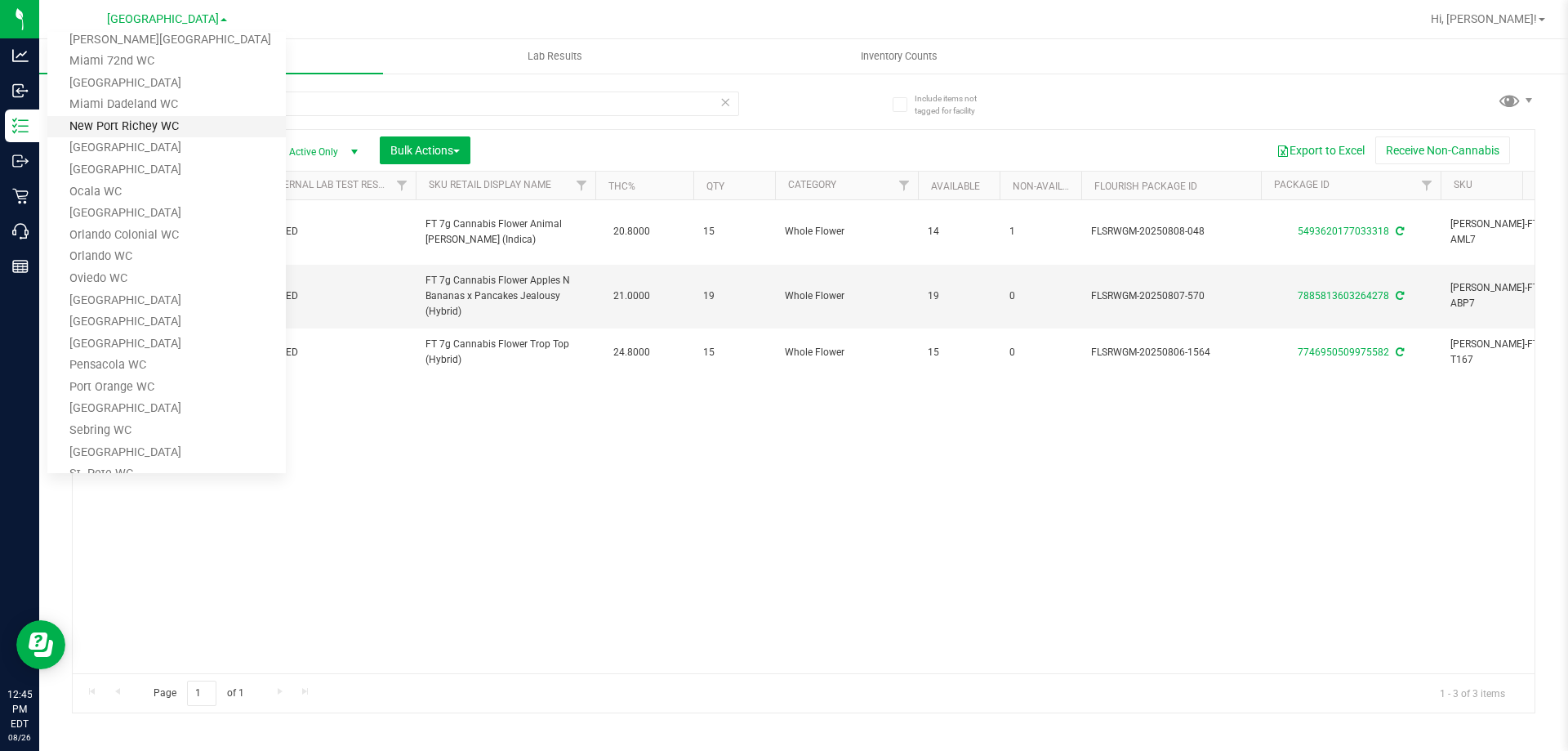
scroll to position [490, 0]
click at [126, 400] on link "Sebring WC" at bounding box center [166, 393] width 238 height 23
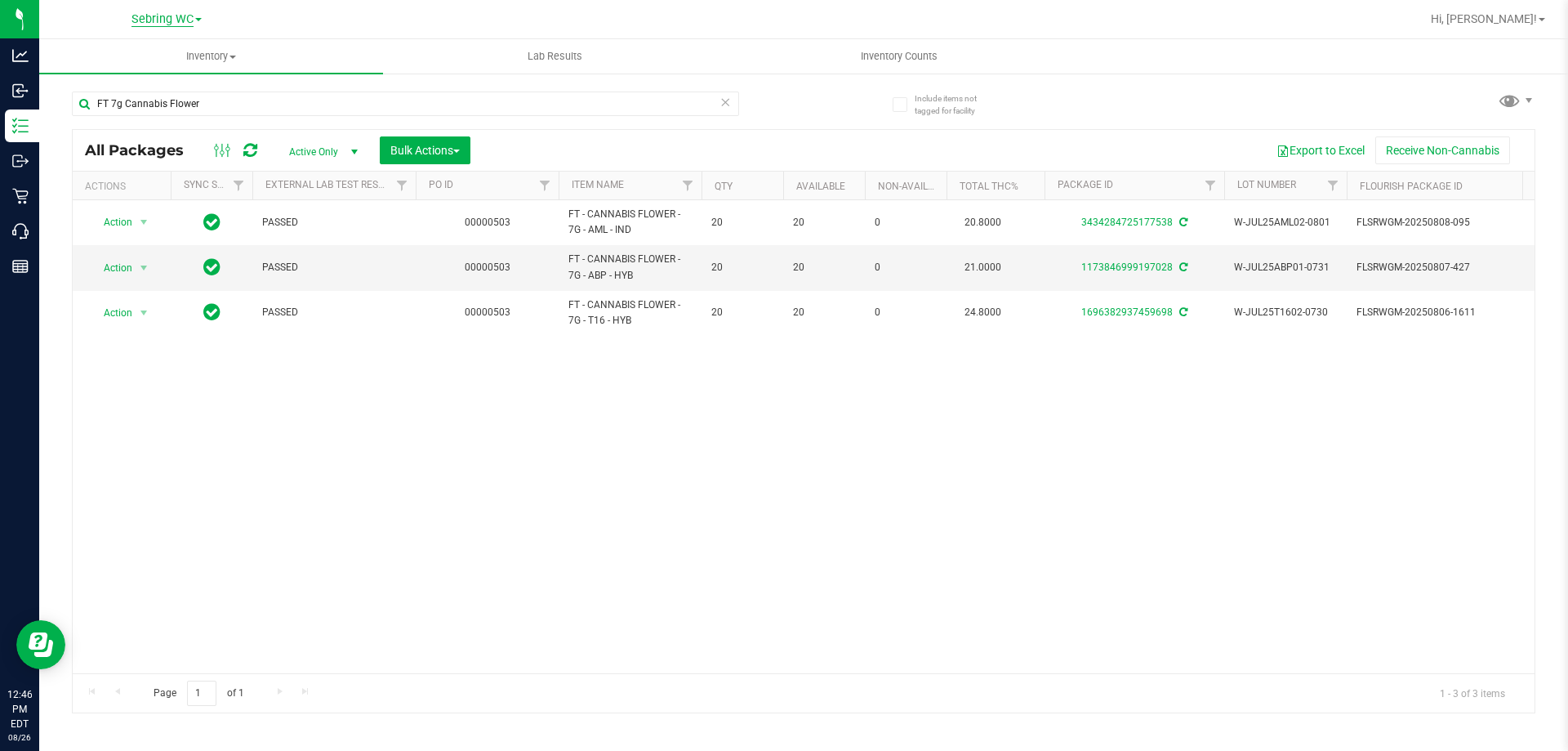
click at [161, 23] on span "Sebring WC" at bounding box center [162, 20] width 62 height 15
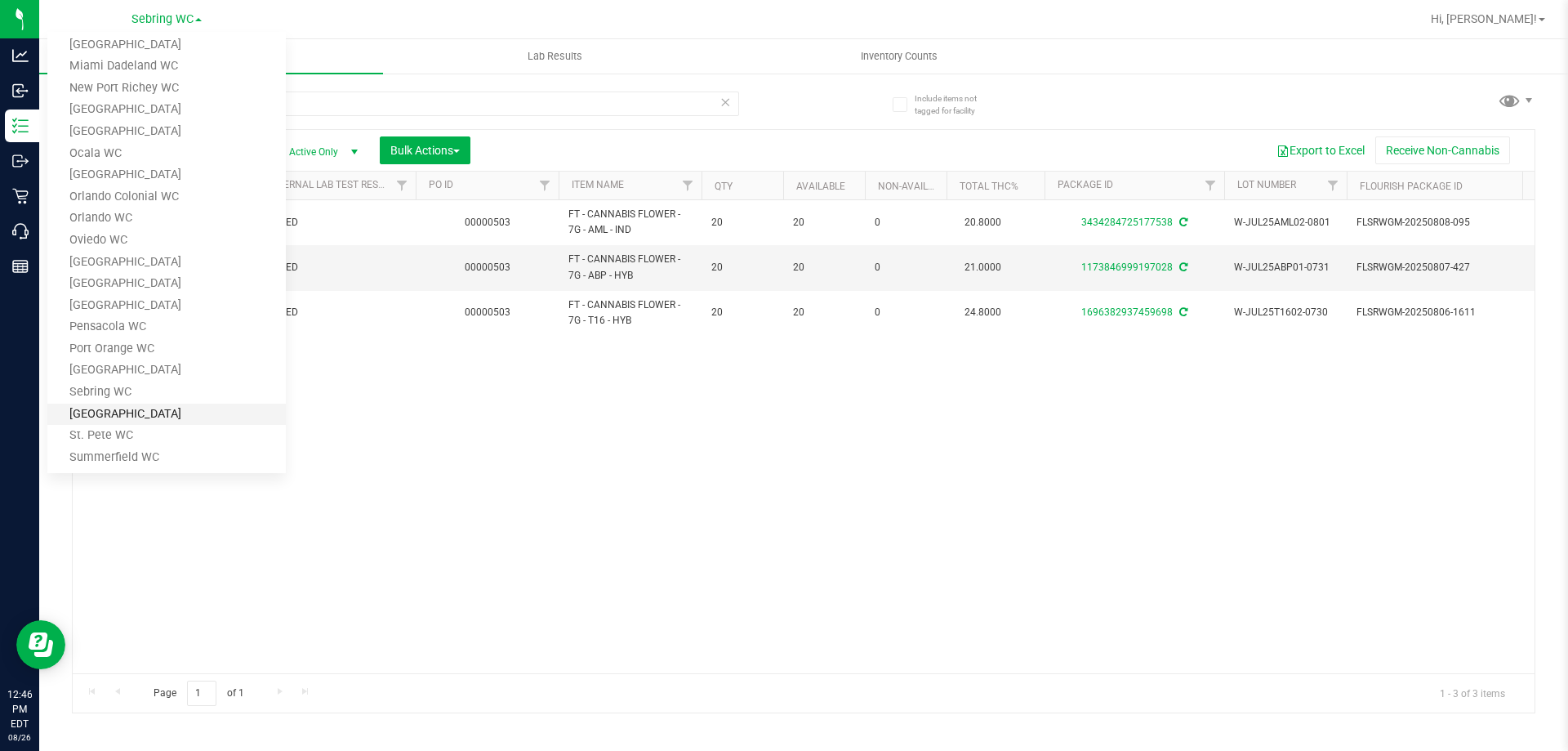
click at [146, 416] on link "[GEOGRAPHIC_DATA]" at bounding box center [166, 415] width 238 height 23
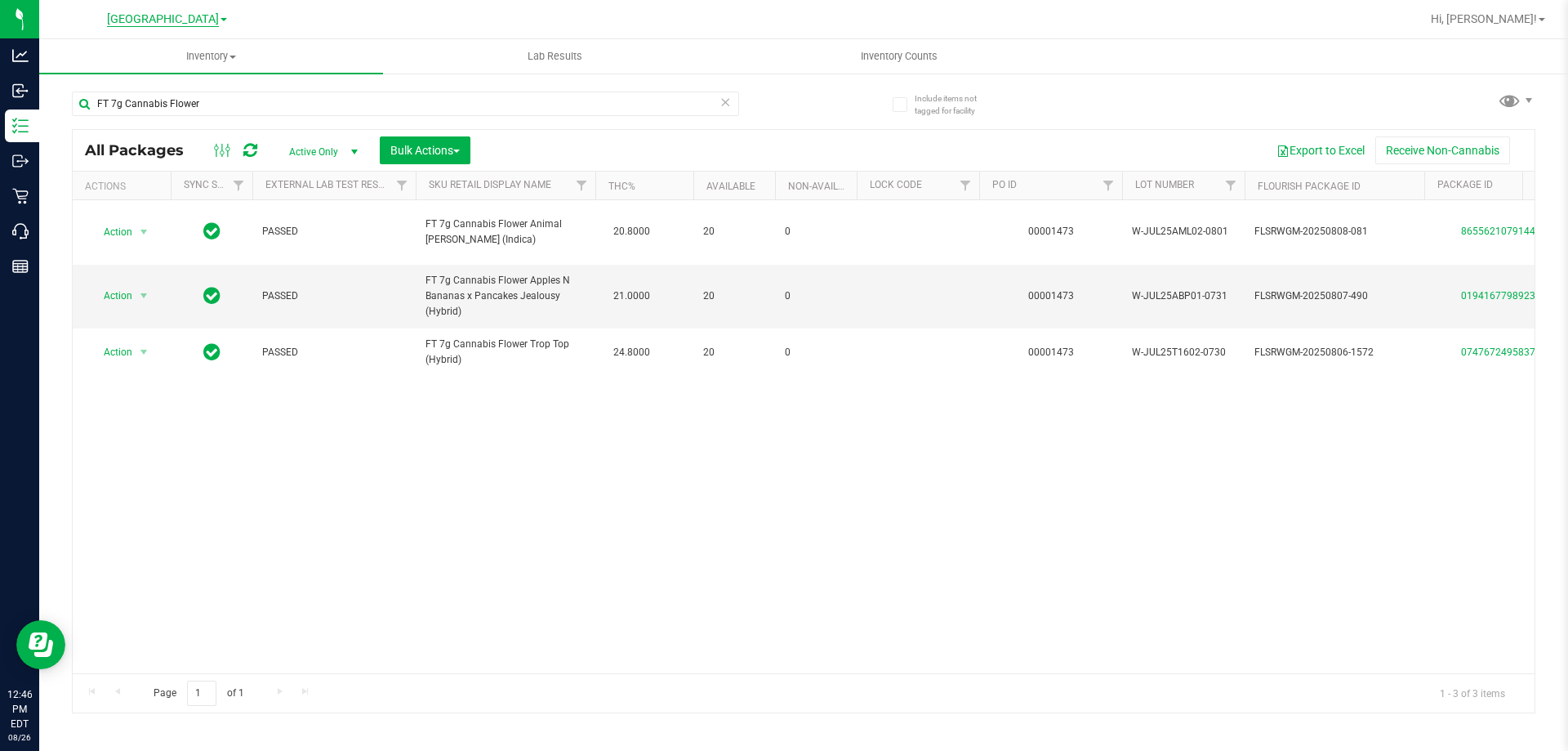
click at [157, 18] on span "[GEOGRAPHIC_DATA]" at bounding box center [162, 20] width 112 height 15
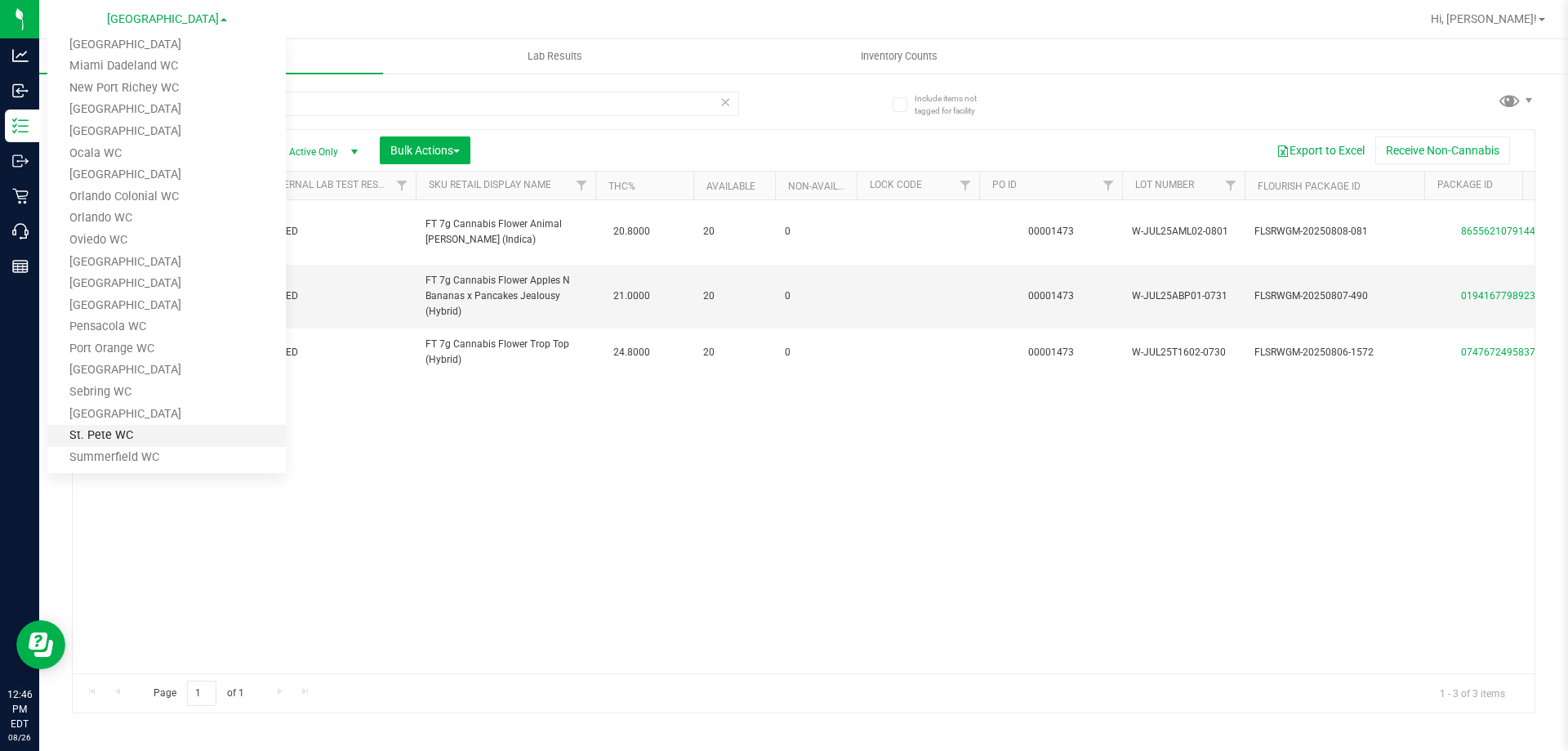
click at [134, 436] on link "St. Pete WC" at bounding box center [166, 437] width 238 height 23
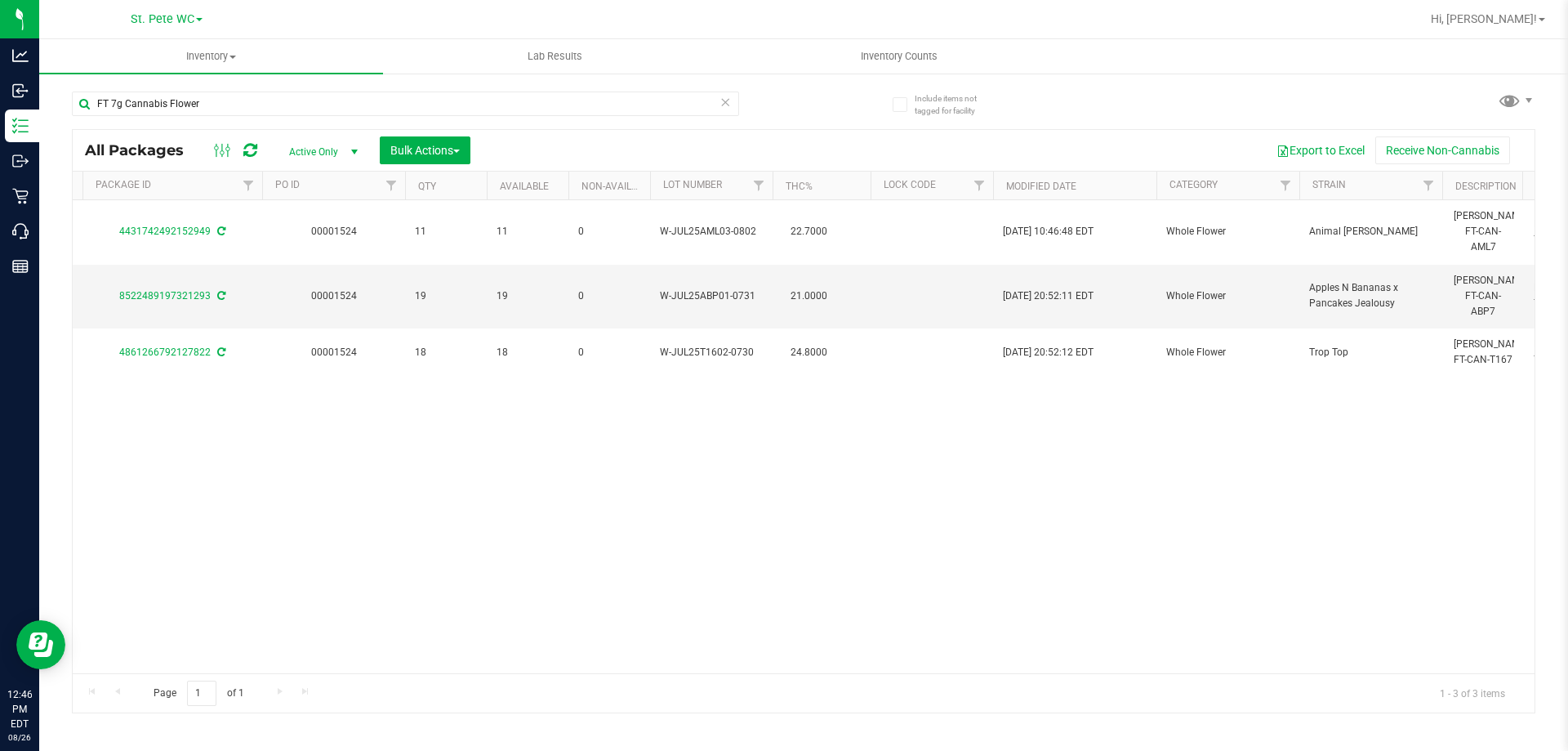
scroll to position [0, 3]
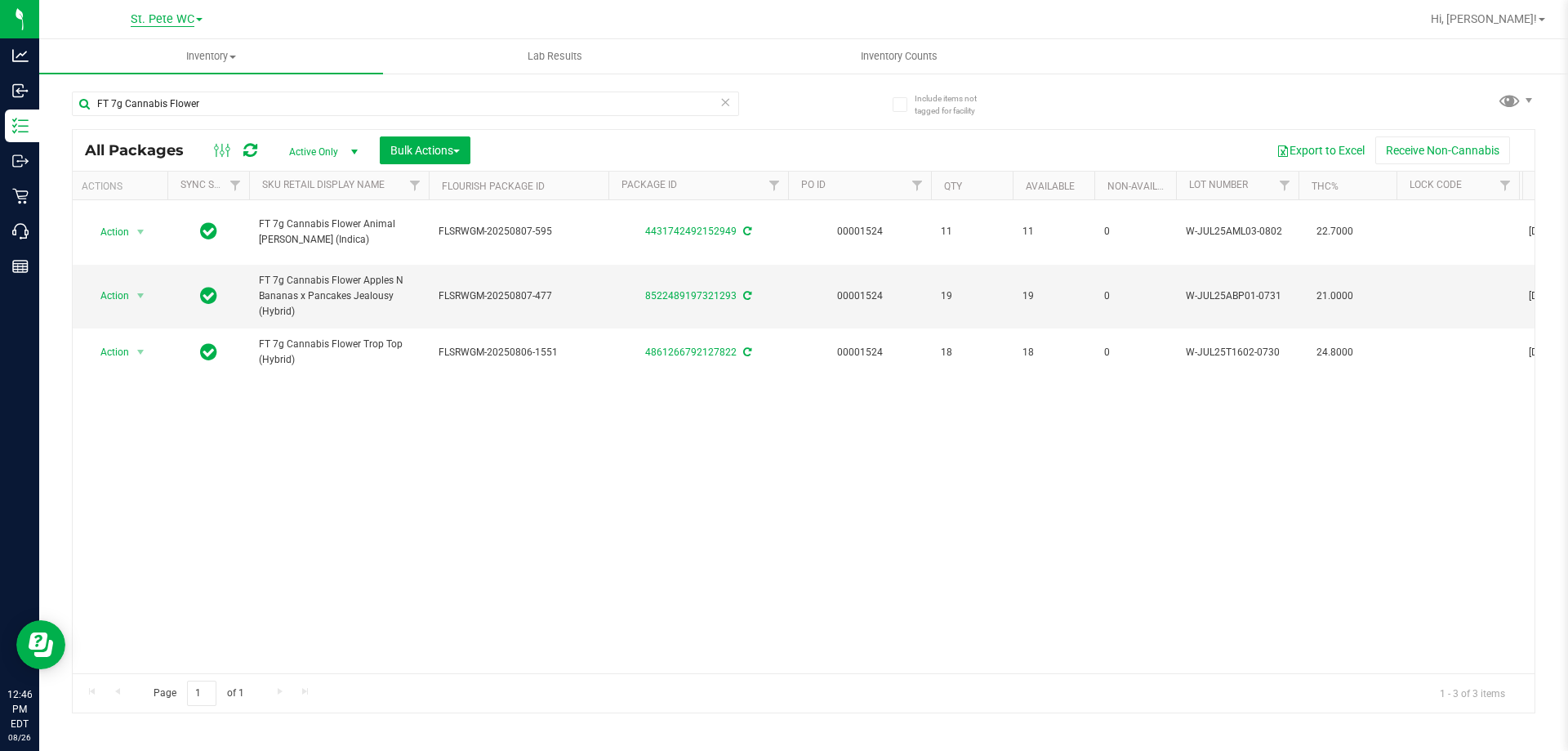
click at [162, 16] on span "St. Pete WC" at bounding box center [162, 20] width 64 height 15
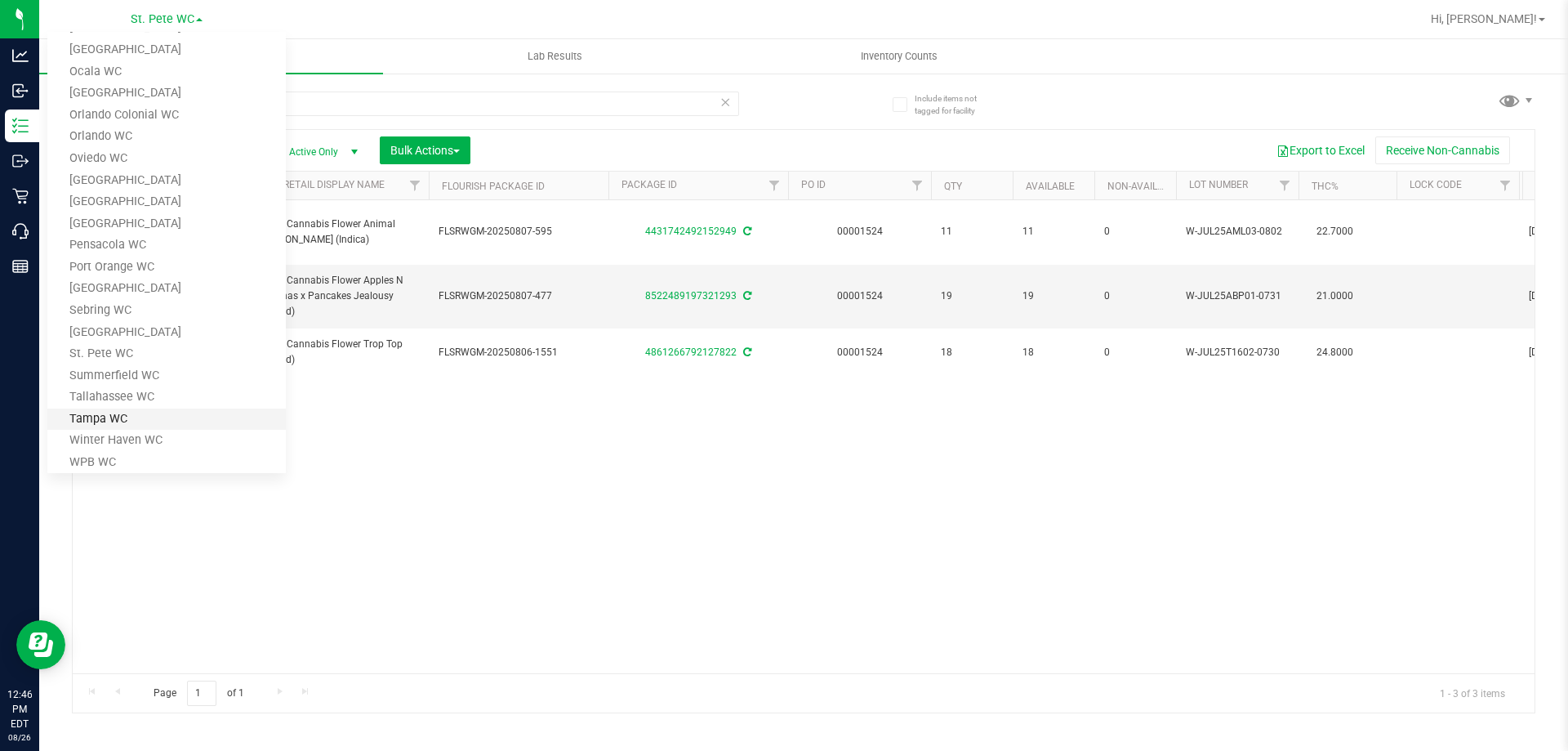
click at [122, 417] on link "Tampa WC" at bounding box center [166, 420] width 238 height 23
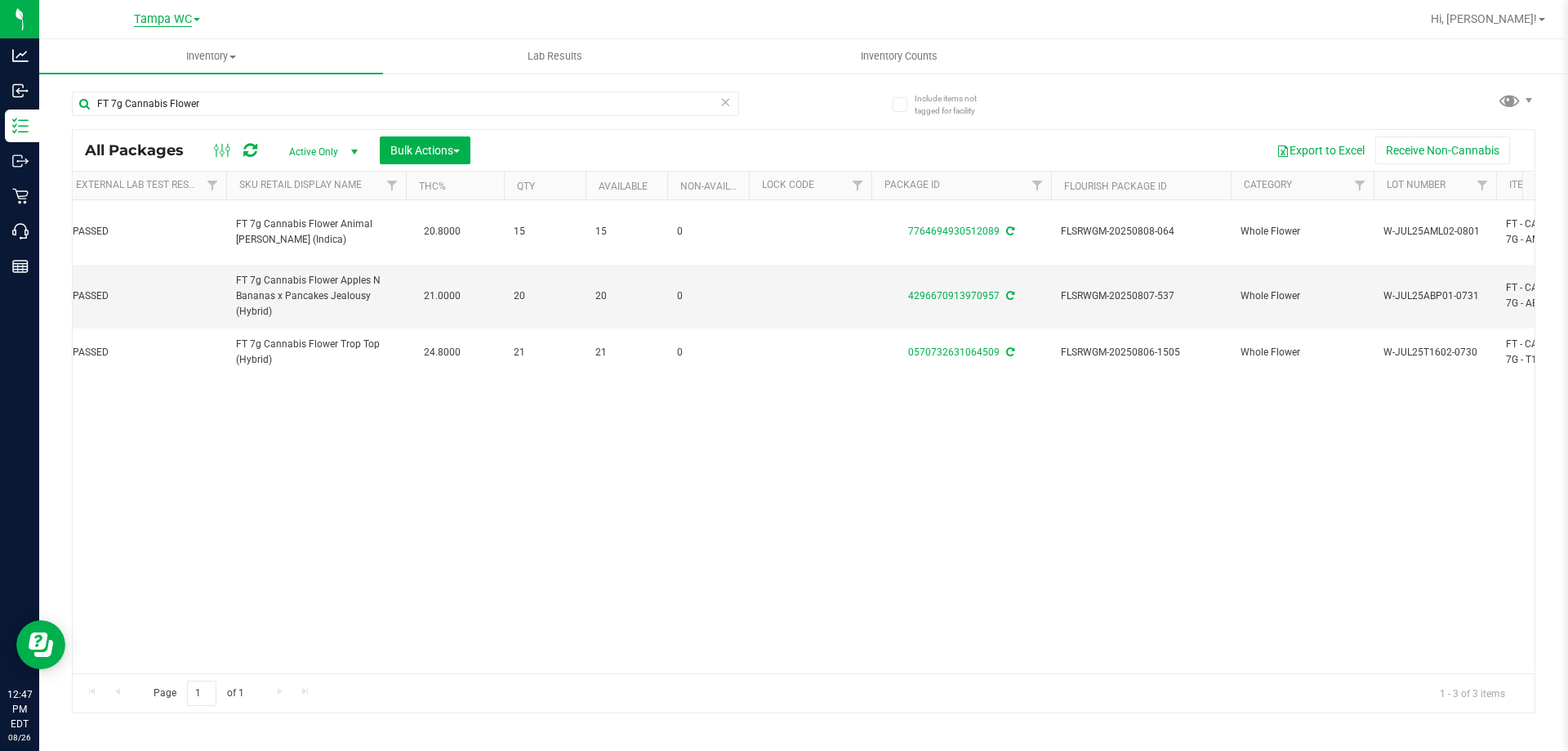
click at [168, 22] on span "Tampa WC" at bounding box center [163, 20] width 58 height 15
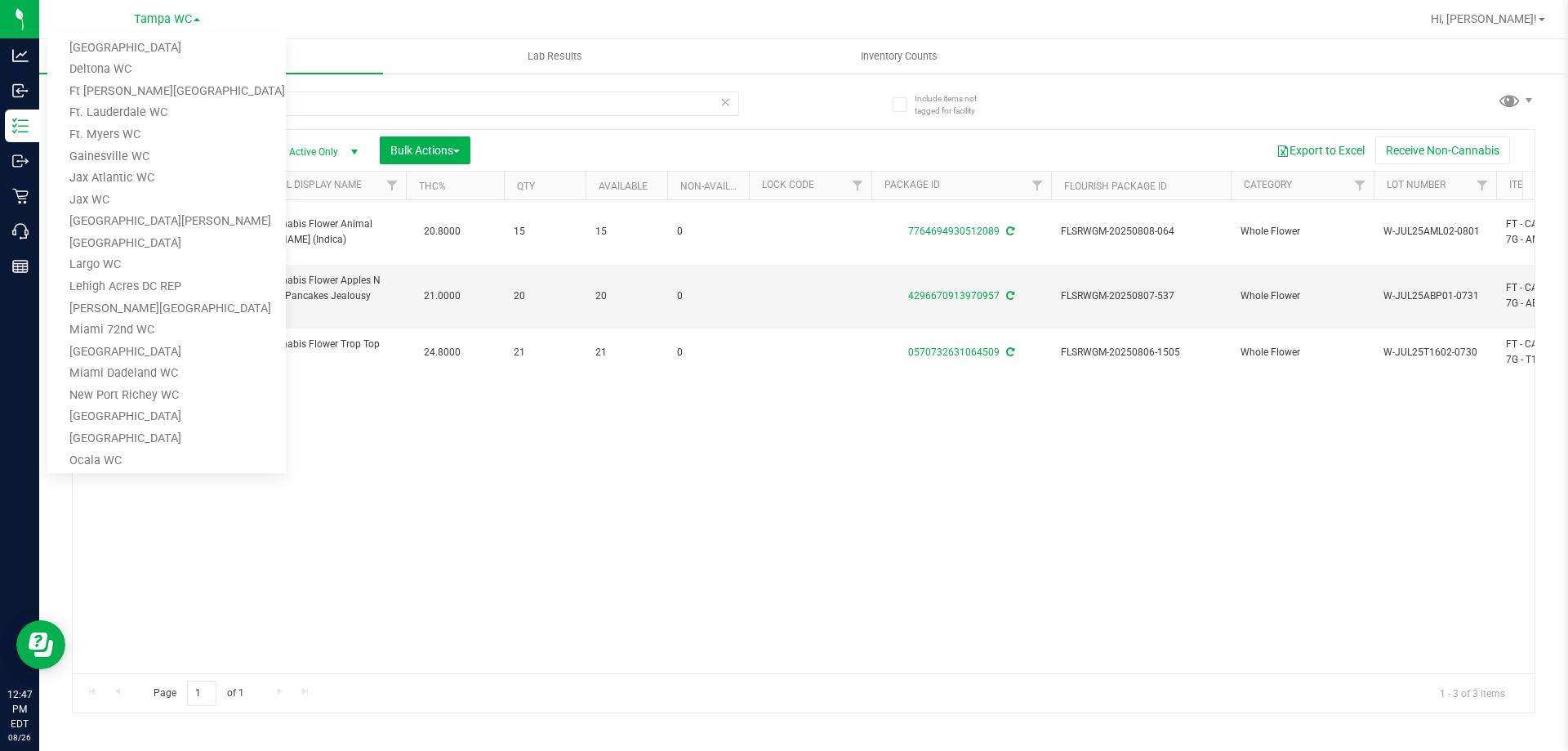
scroll to position [179, 0]
click at [344, 573] on div "Action Action Adjust qty Create package Edit attributes Global inventory Lock p…" at bounding box center [803, 437] width 1462 height 473
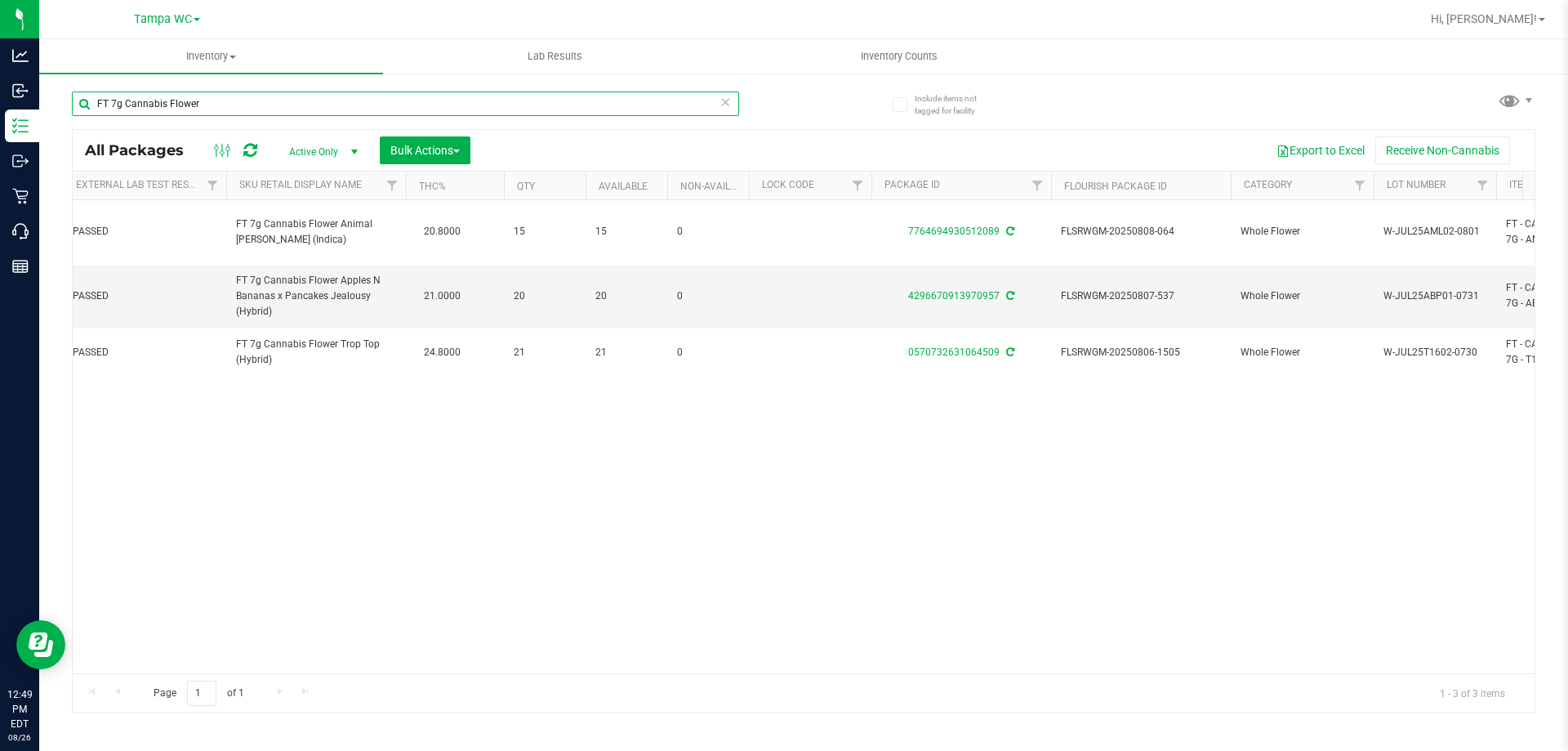
drag, startPoint x: 210, startPoint y: 104, endPoint x: 72, endPoint y: 104, distance: 138.0
click at [72, 104] on input "FT 7g Cannabis Flower" at bounding box center [405, 103] width 667 height 24
click at [181, 20] on span "Tampa WC" at bounding box center [163, 20] width 58 height 15
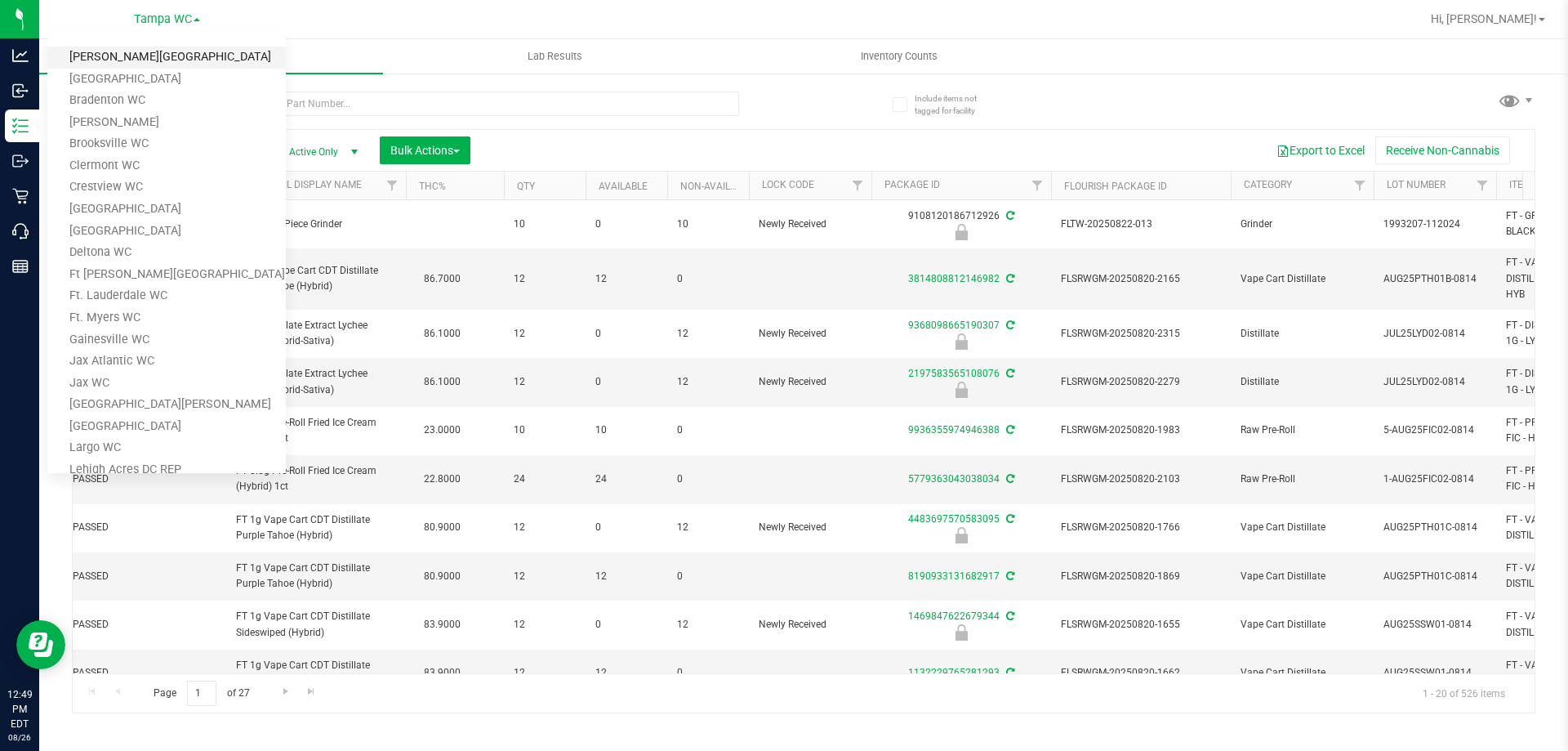
click at [160, 60] on link "[PERSON_NAME][GEOGRAPHIC_DATA]" at bounding box center [166, 58] width 238 height 23
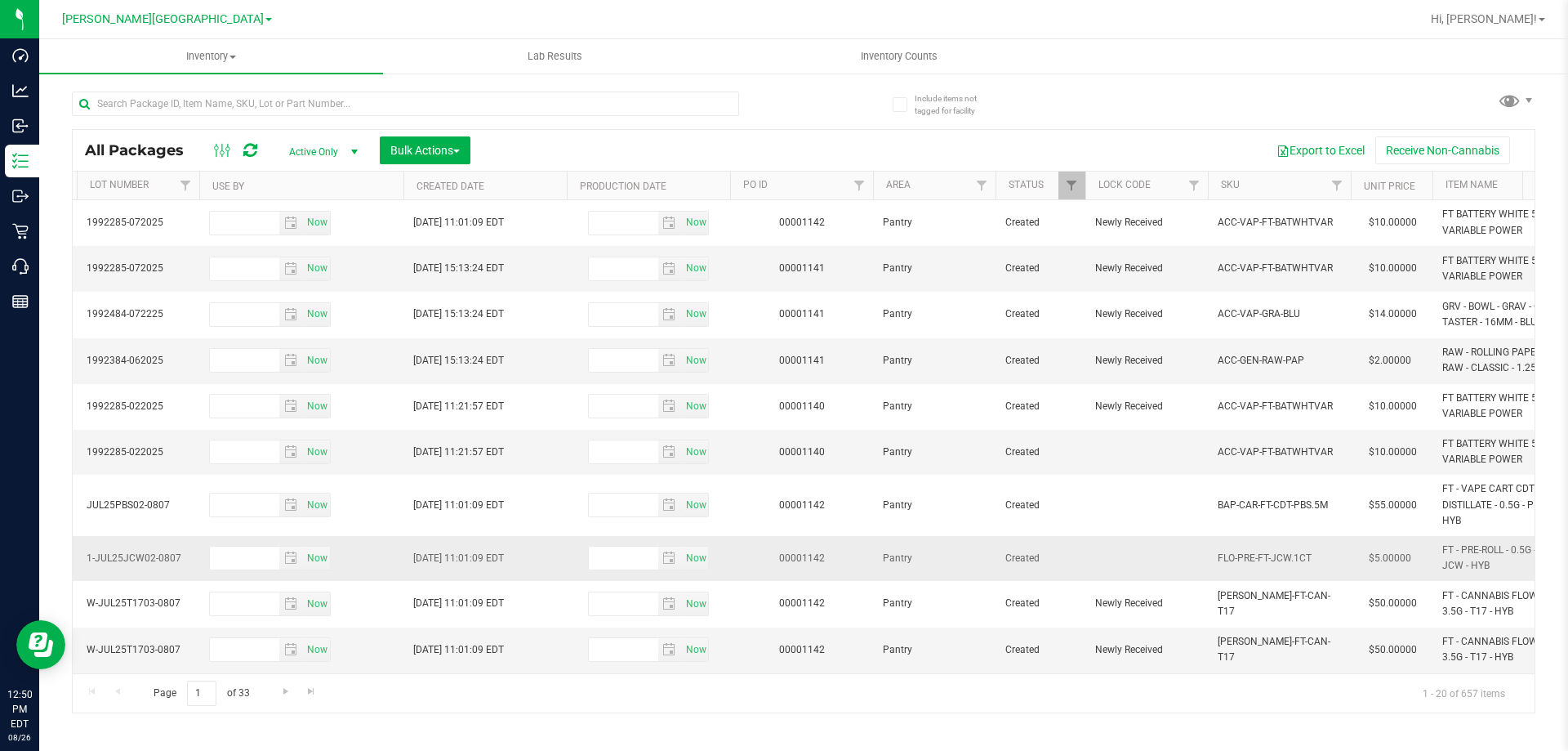
scroll to position [0, 1163]
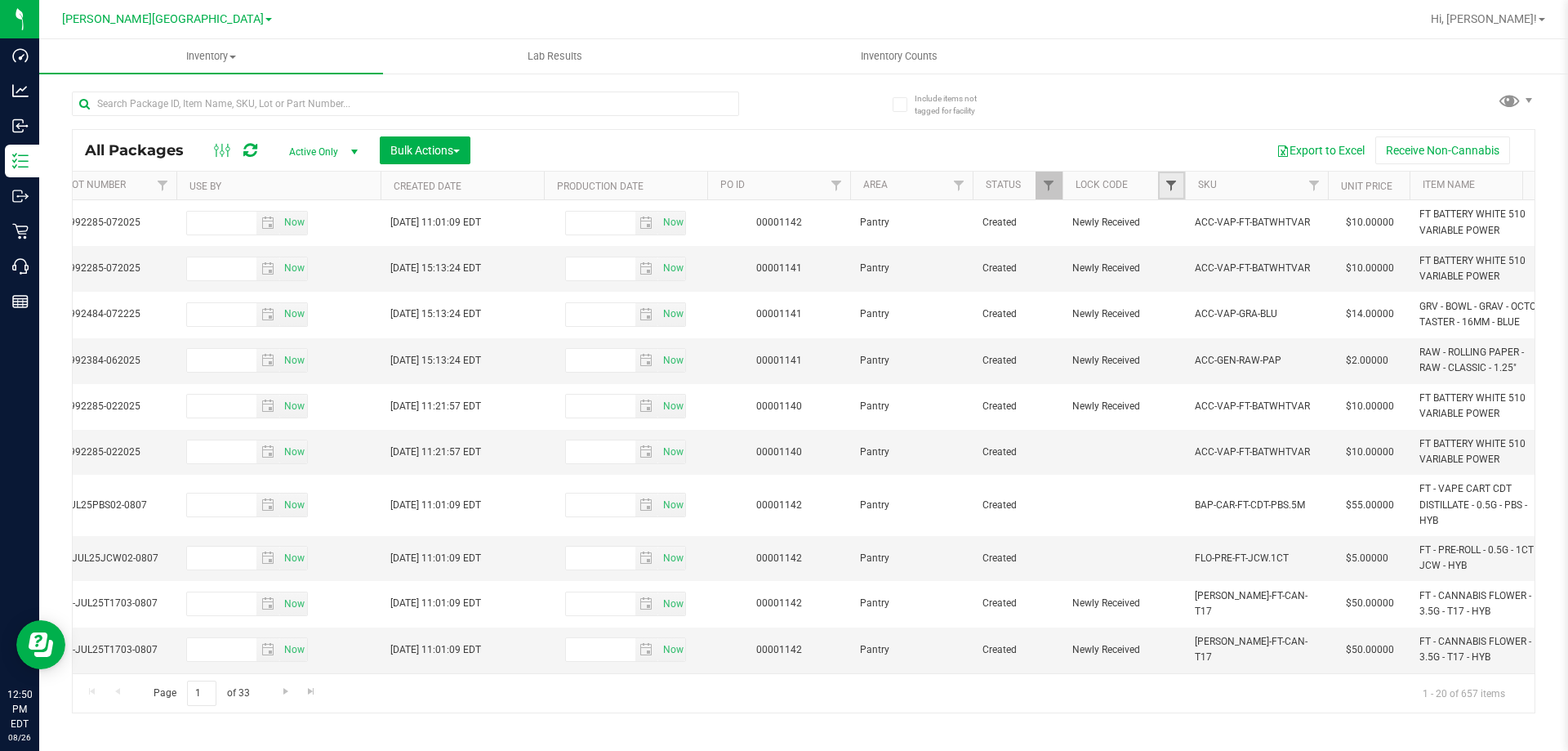
click at [1171, 186] on span "Filter" at bounding box center [1171, 186] width 13 height 13
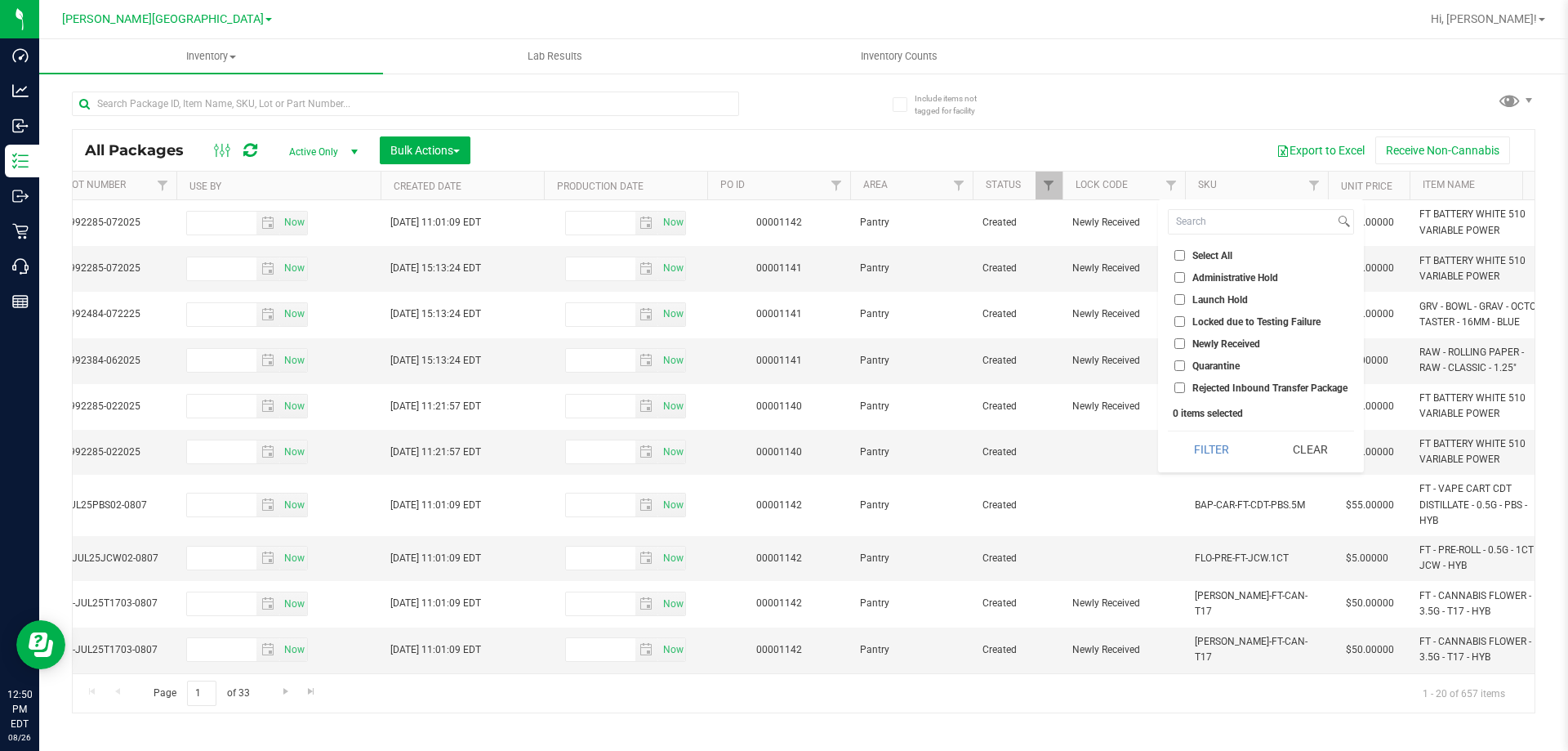
click at [1180, 298] on input "Launch Hold" at bounding box center [1180, 299] width 10 height 10
checkbox input "true"
click at [1212, 461] on button "Filter" at bounding box center [1211, 450] width 87 height 36
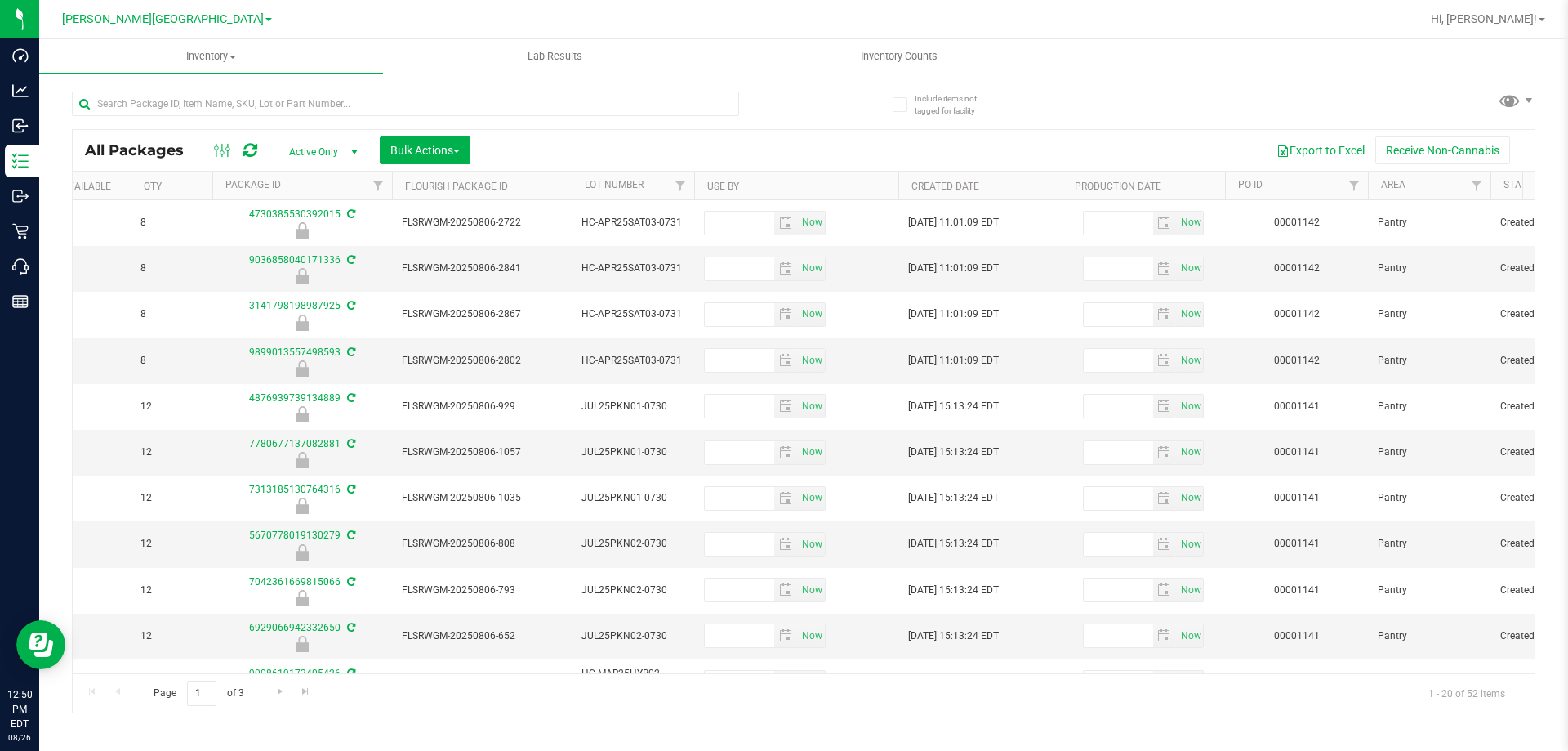
scroll to position [0, 403]
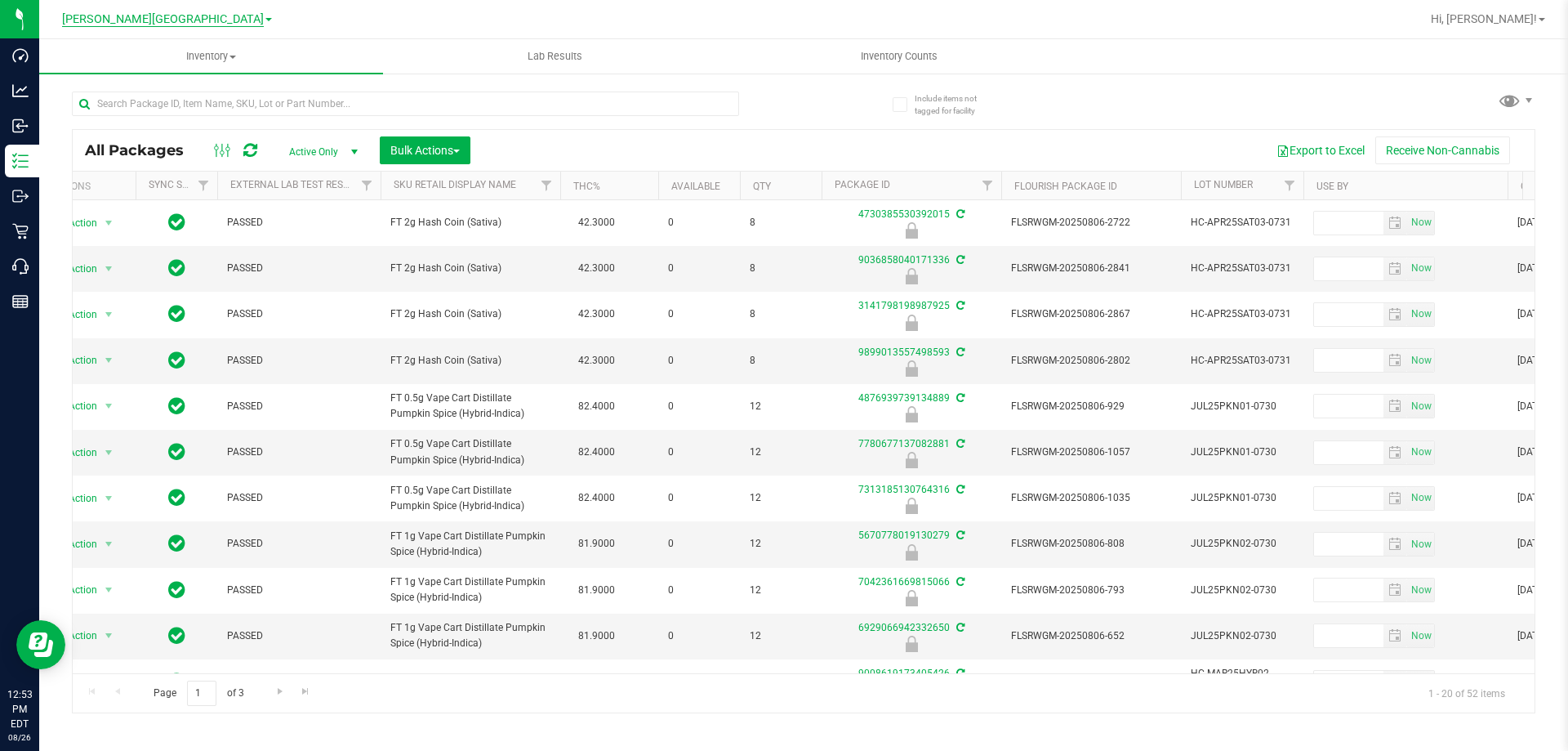
click at [180, 25] on span "[PERSON_NAME][GEOGRAPHIC_DATA]" at bounding box center [162, 20] width 202 height 15
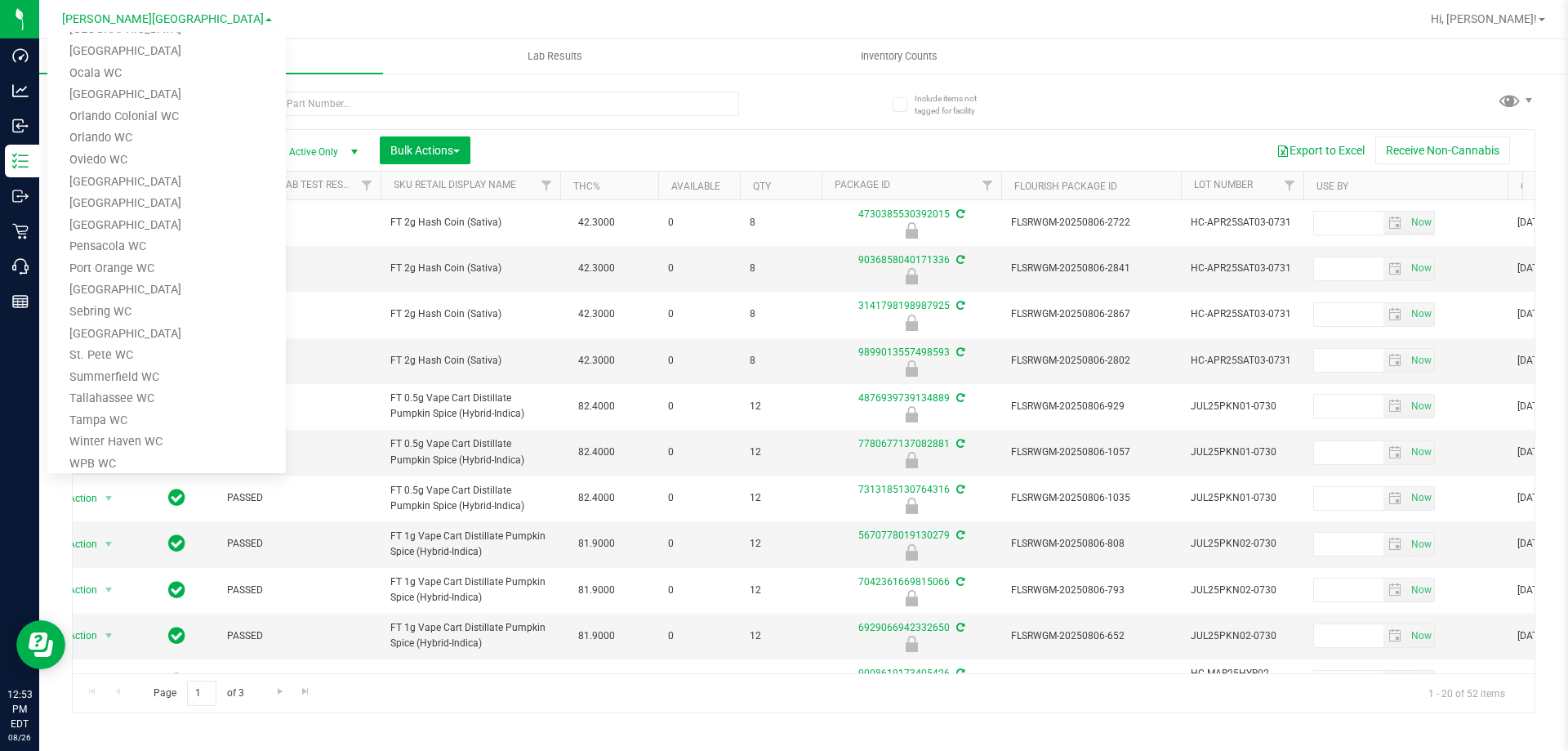
scroll to position [572, 0]
click at [115, 313] on link "Sebring WC" at bounding box center [166, 311] width 238 height 23
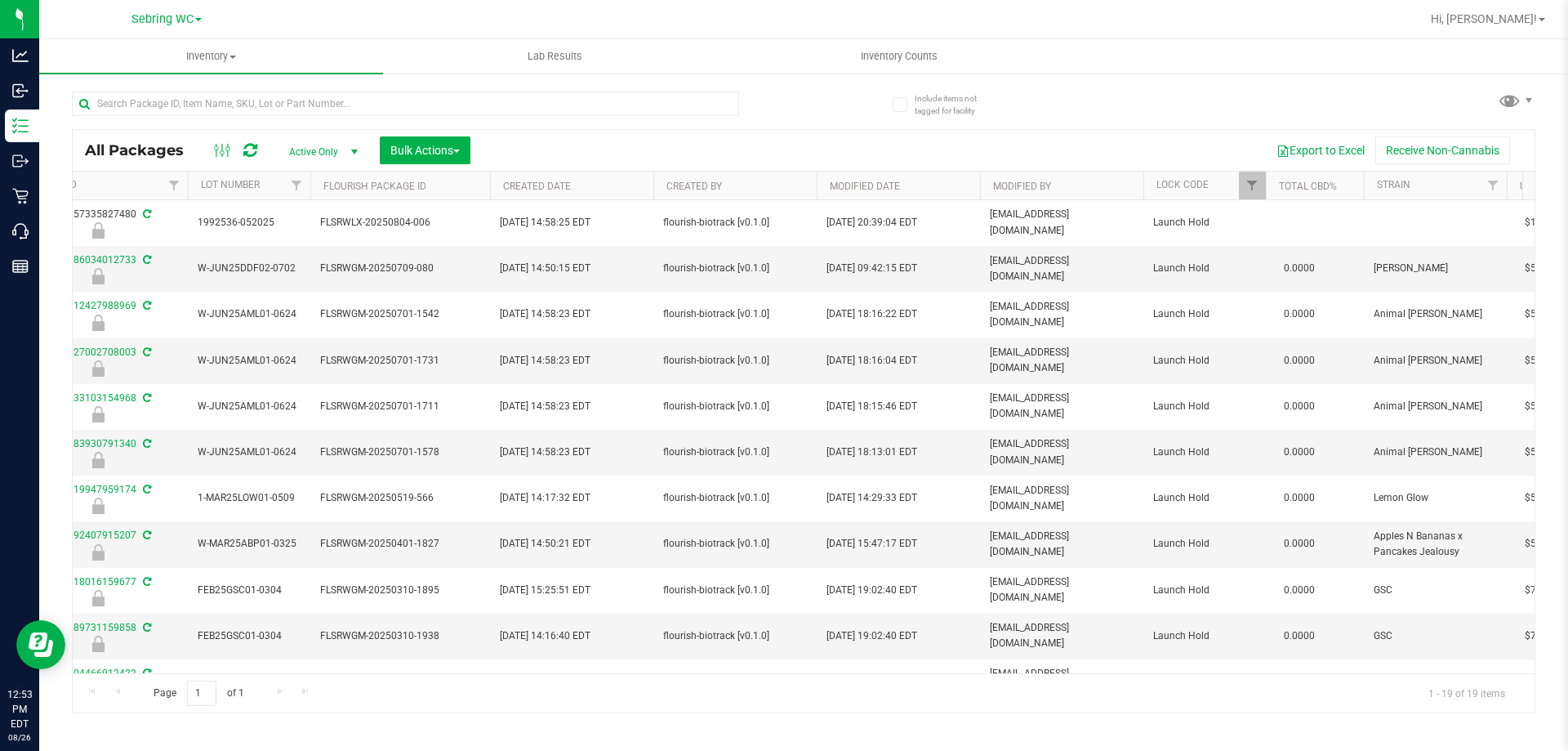
scroll to position [0, 1261]
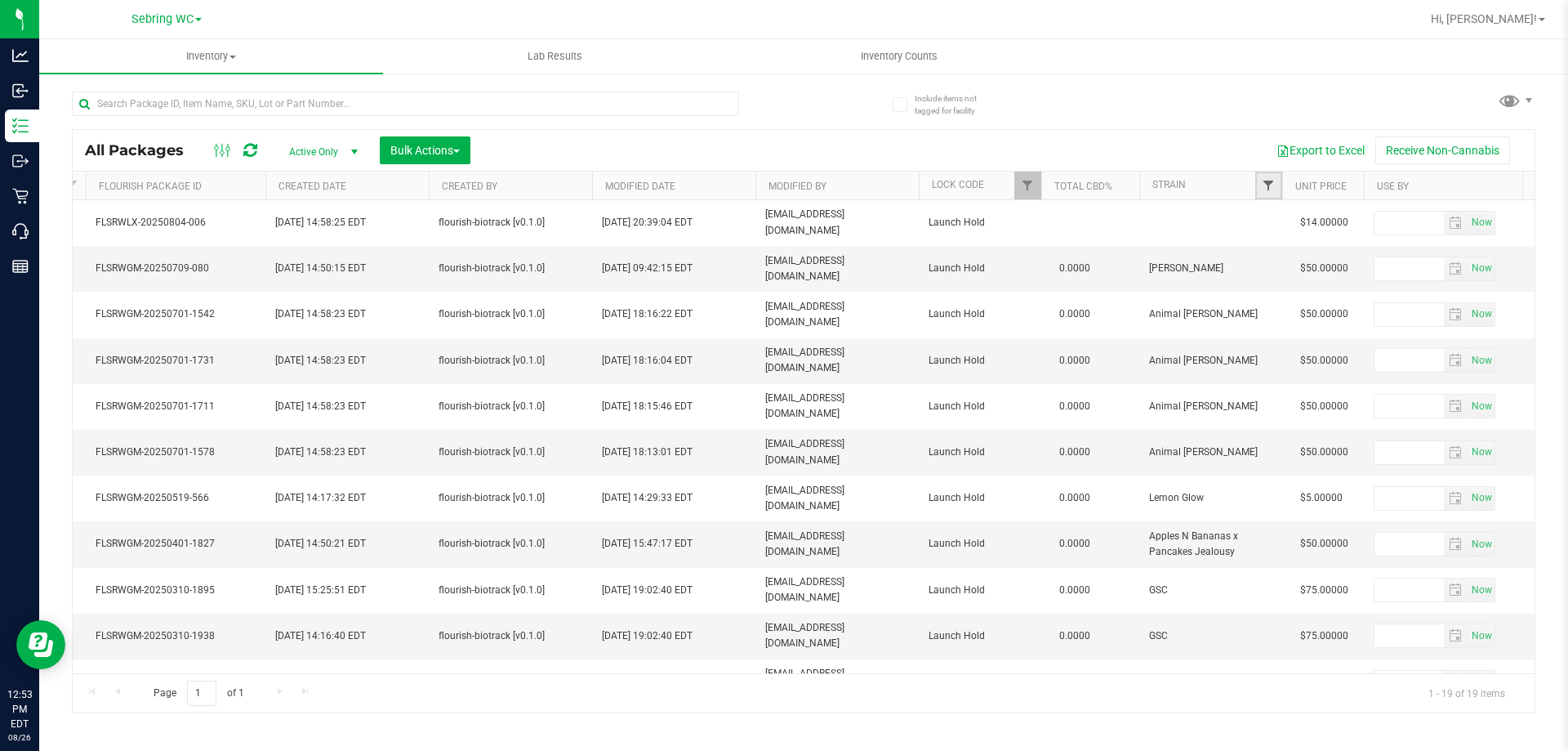
click at [1267, 186] on span "Filter" at bounding box center [1269, 186] width 13 height 13
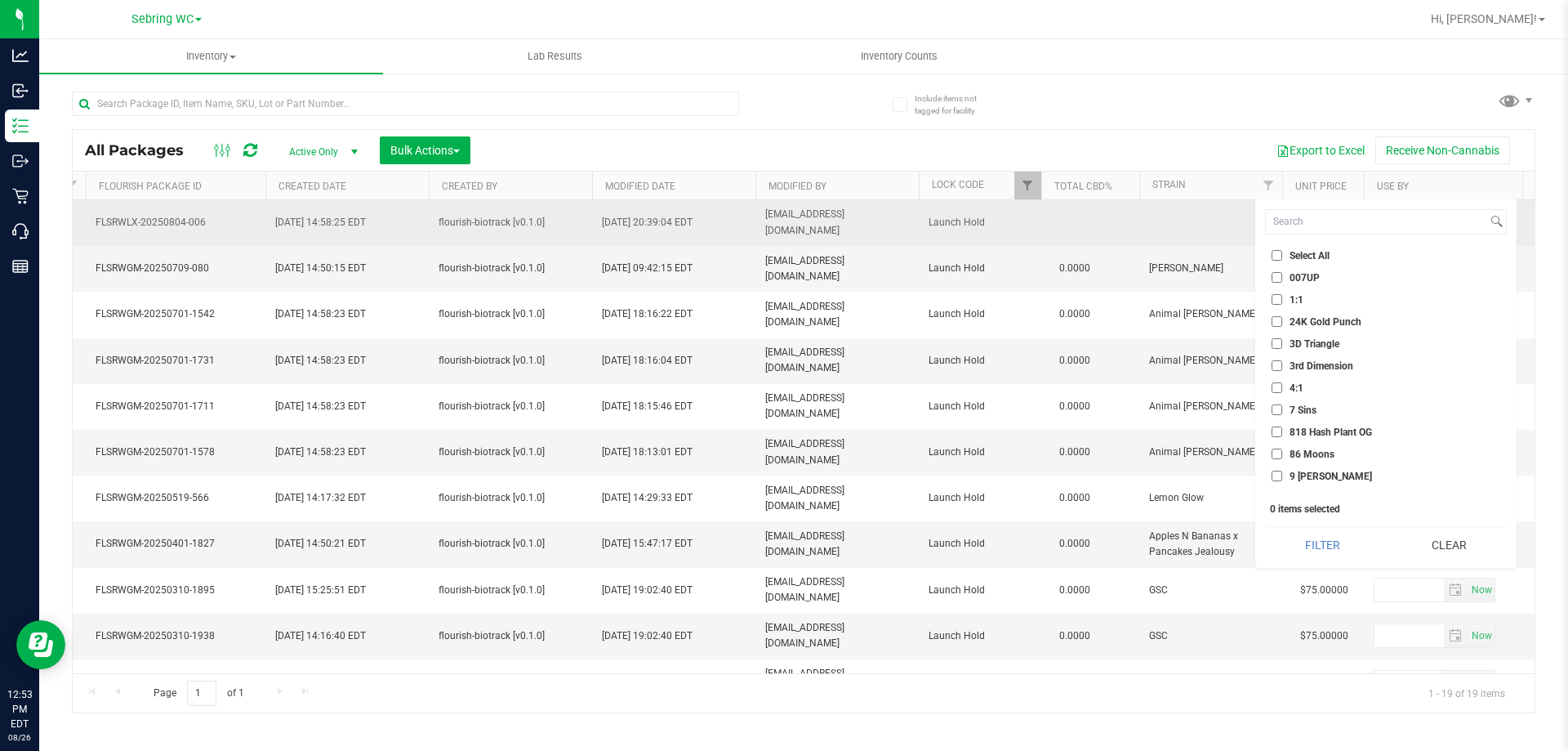
click at [1201, 215] on td at bounding box center [1210, 222] width 143 height 46
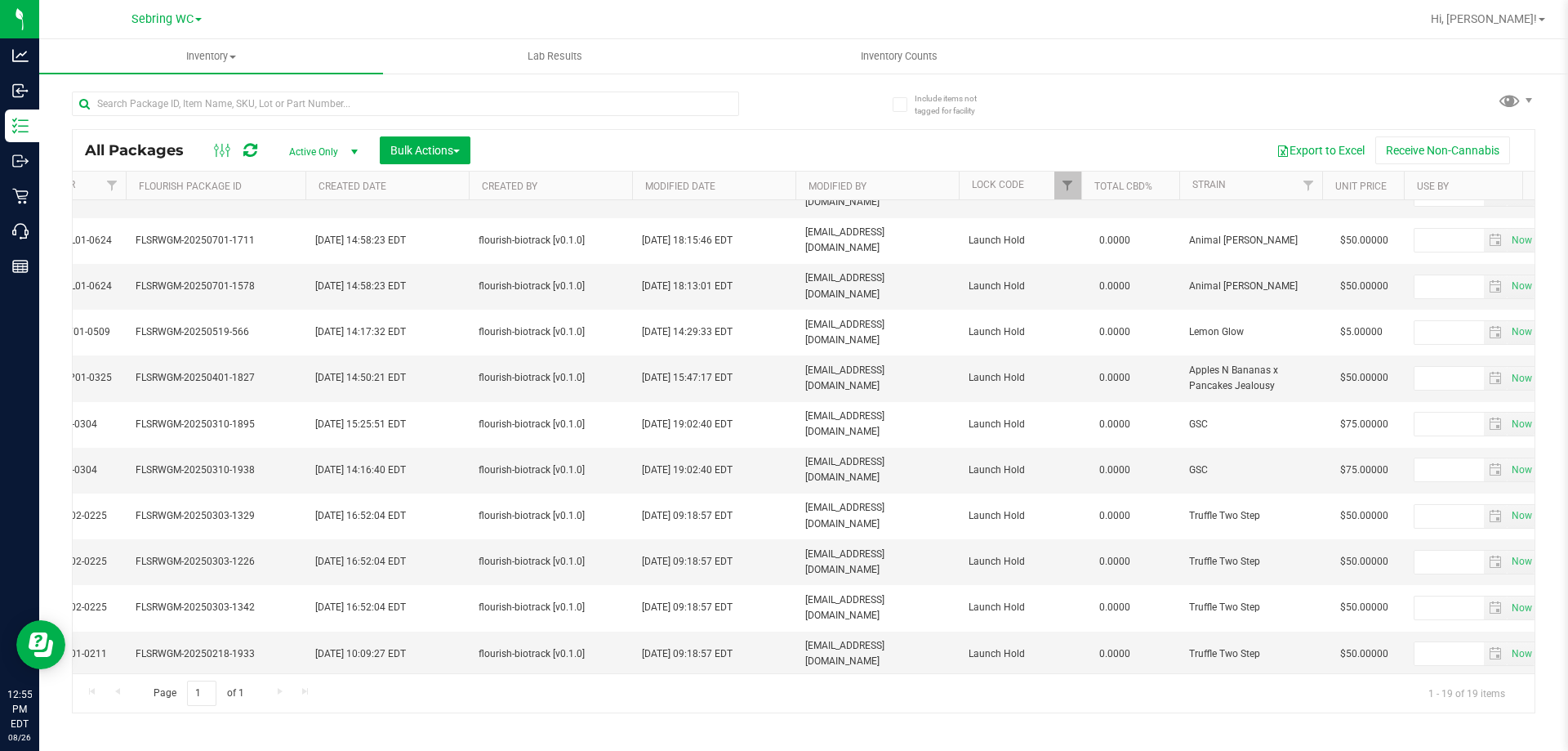
scroll to position [166, 1011]
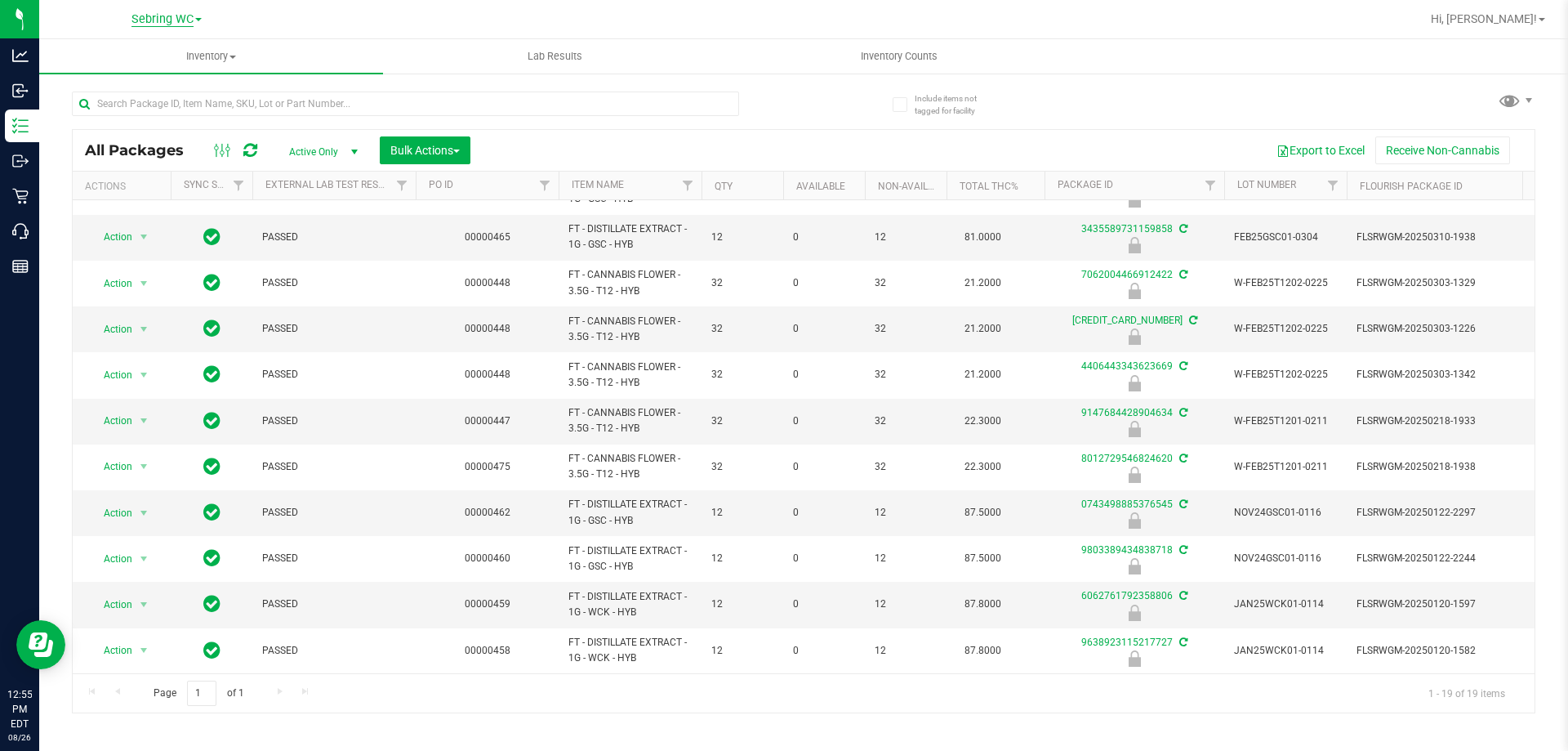
click at [185, 25] on span "Sebring WC" at bounding box center [162, 20] width 62 height 15
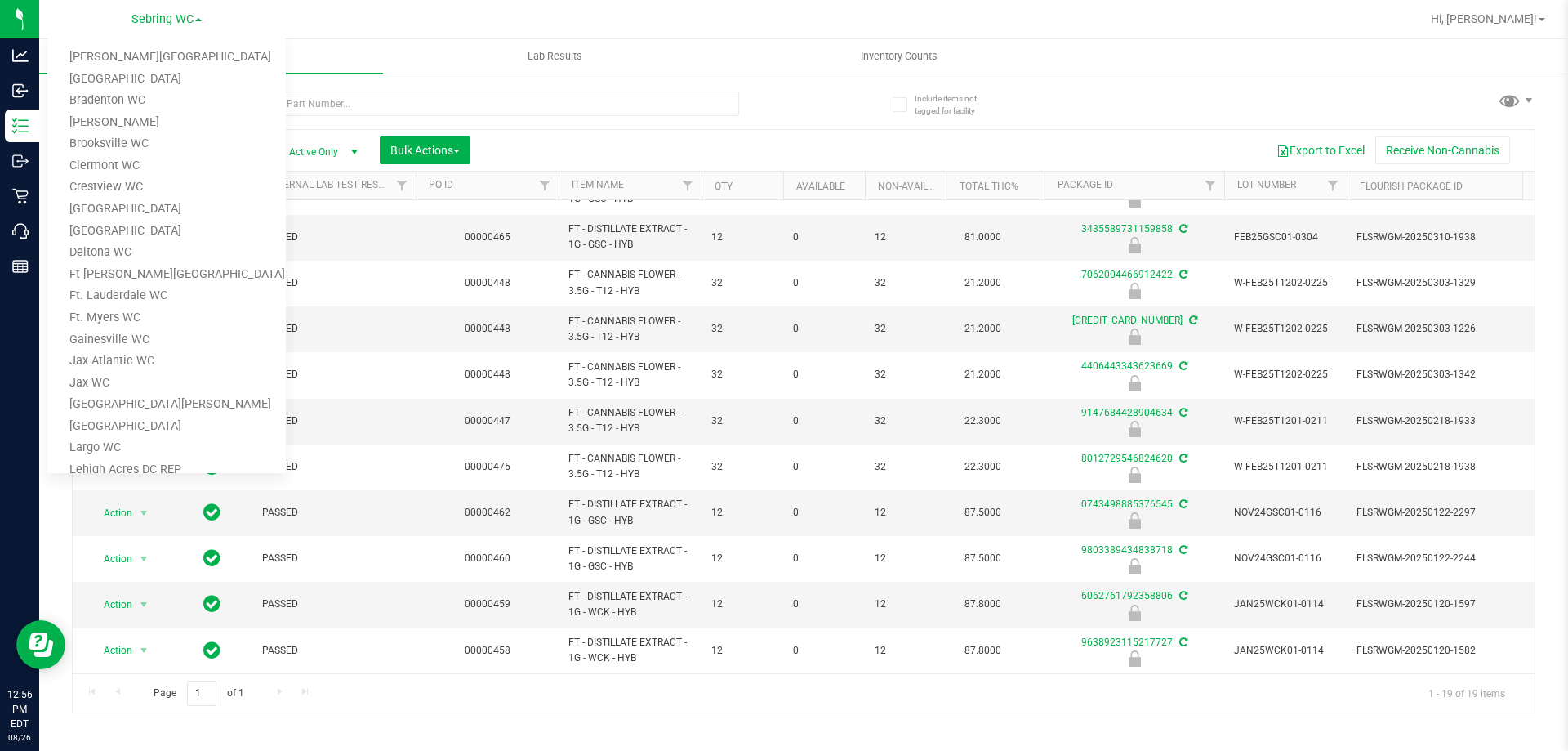
click at [116, 98] on link "Bradenton WC" at bounding box center [166, 101] width 238 height 23
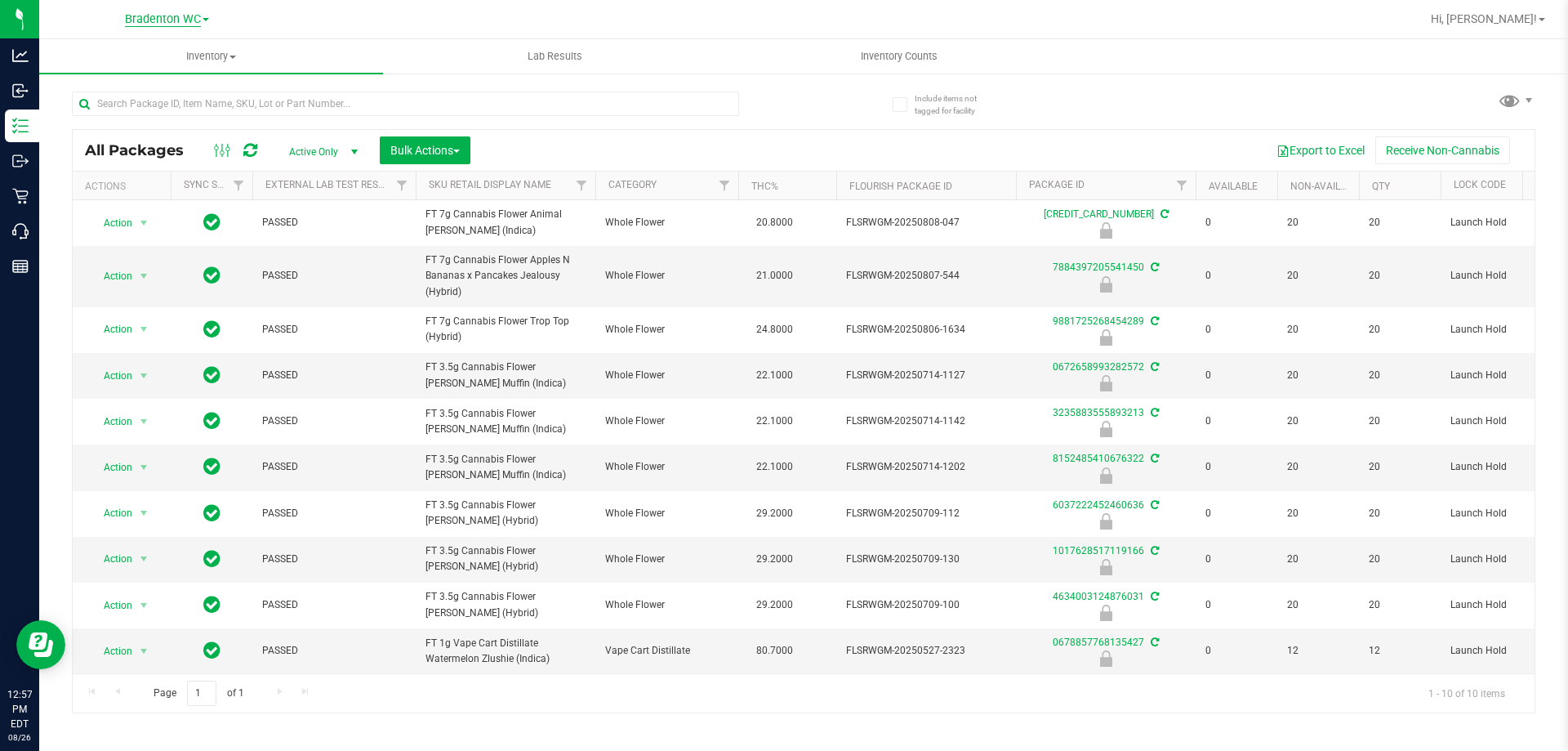
click at [160, 16] on span "Bradenton WC" at bounding box center [162, 20] width 76 height 15
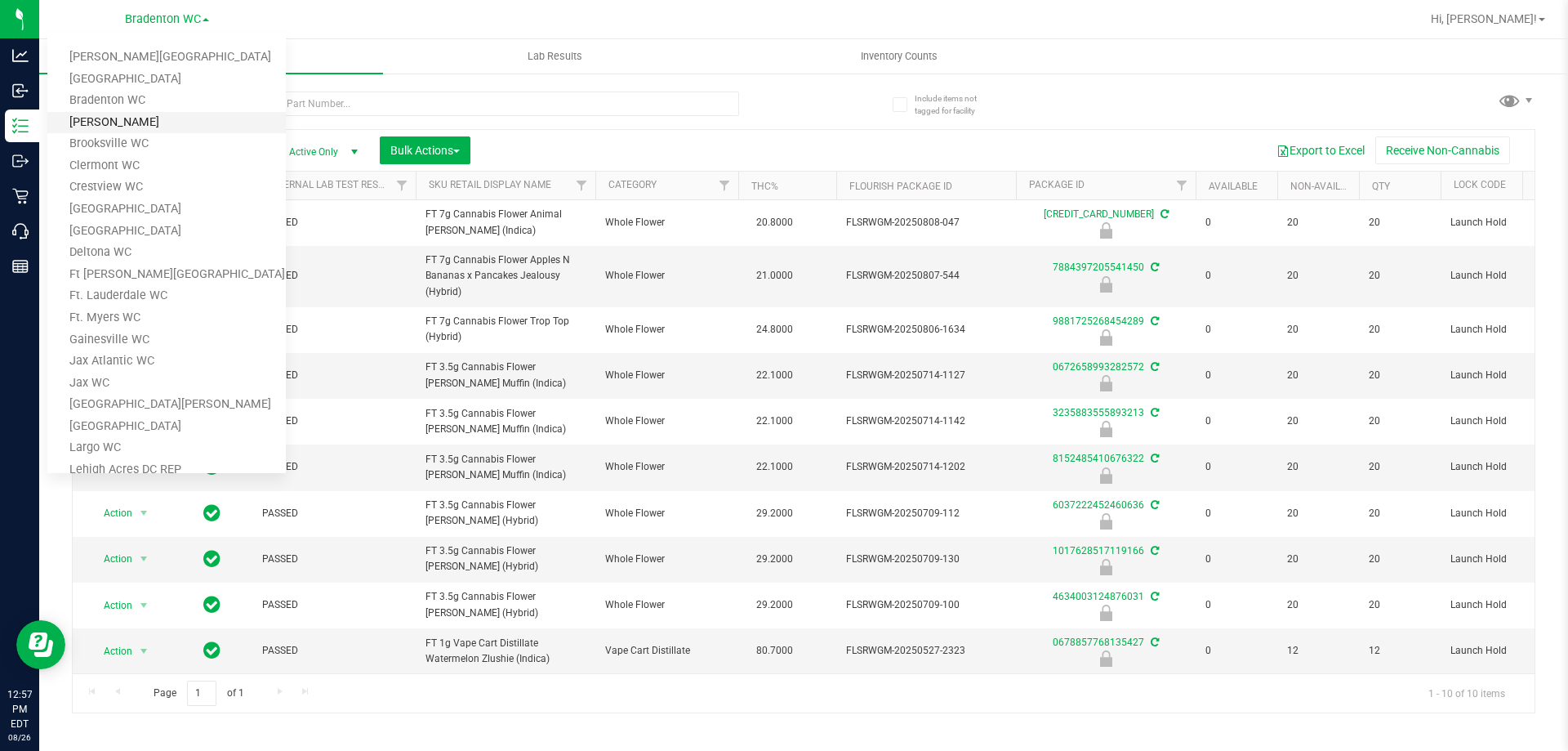
click at [115, 127] on link "[PERSON_NAME]" at bounding box center [166, 123] width 238 height 23
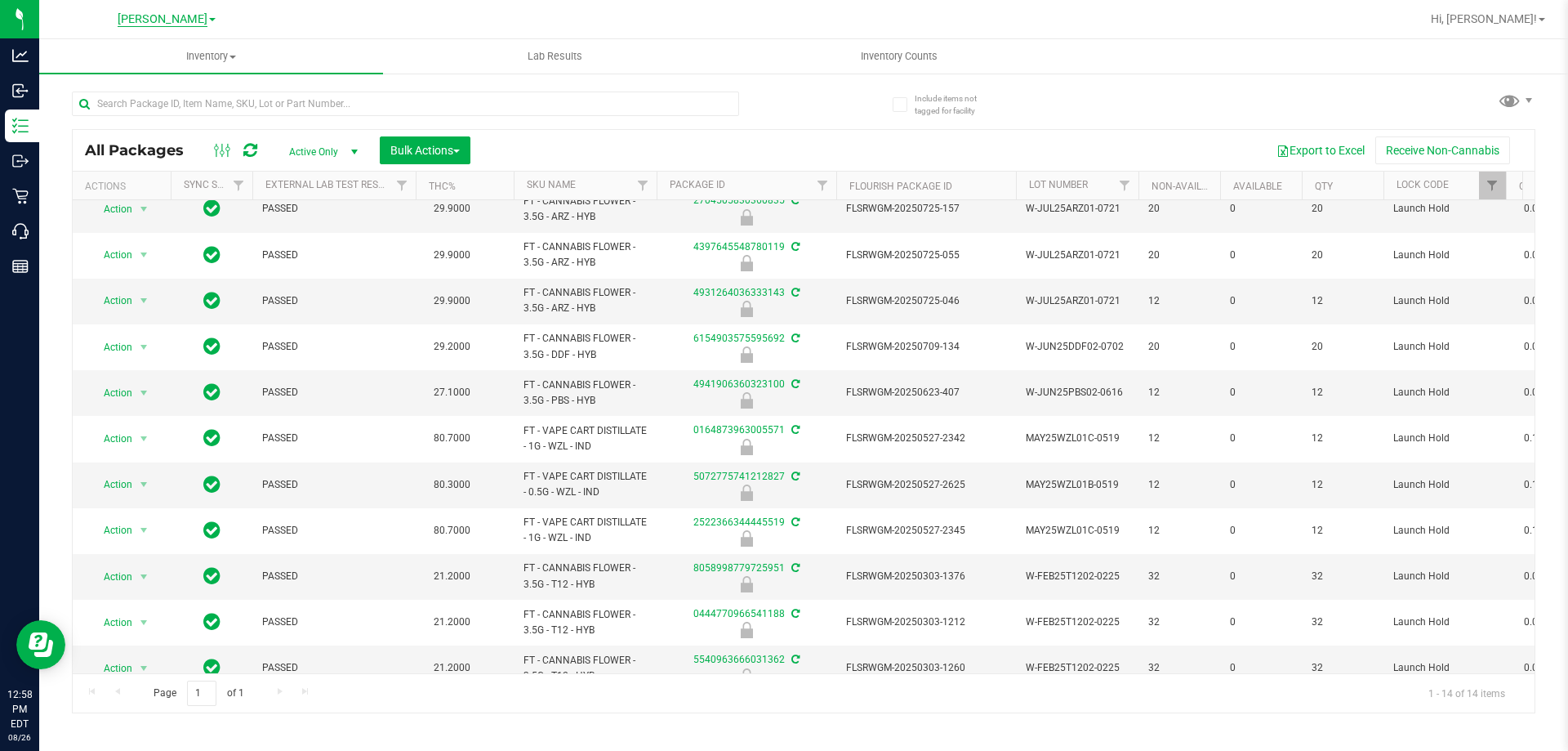
click at [179, 23] on span "[PERSON_NAME]" at bounding box center [162, 20] width 90 height 15
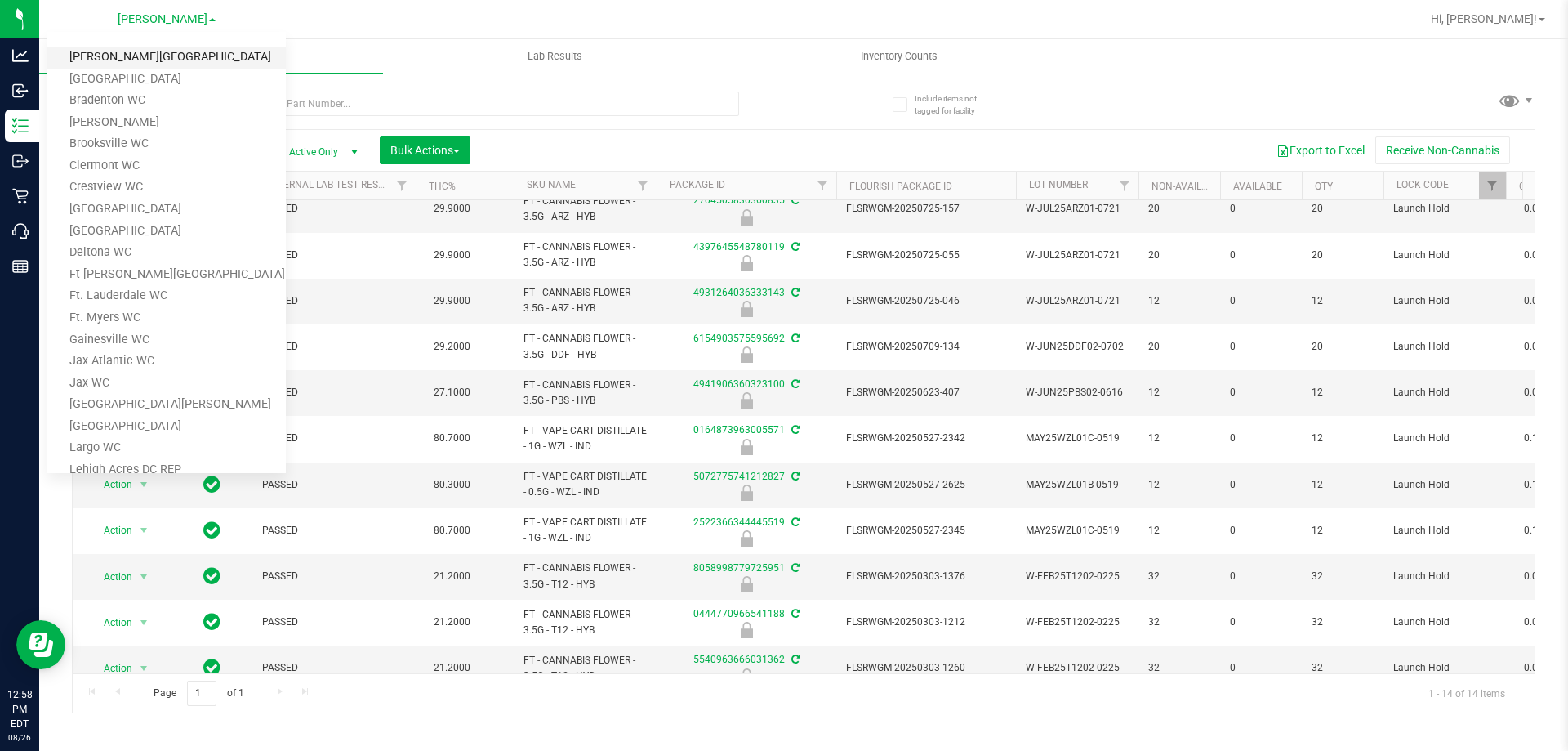
click at [129, 53] on link "[PERSON_NAME][GEOGRAPHIC_DATA]" at bounding box center [166, 58] width 238 height 23
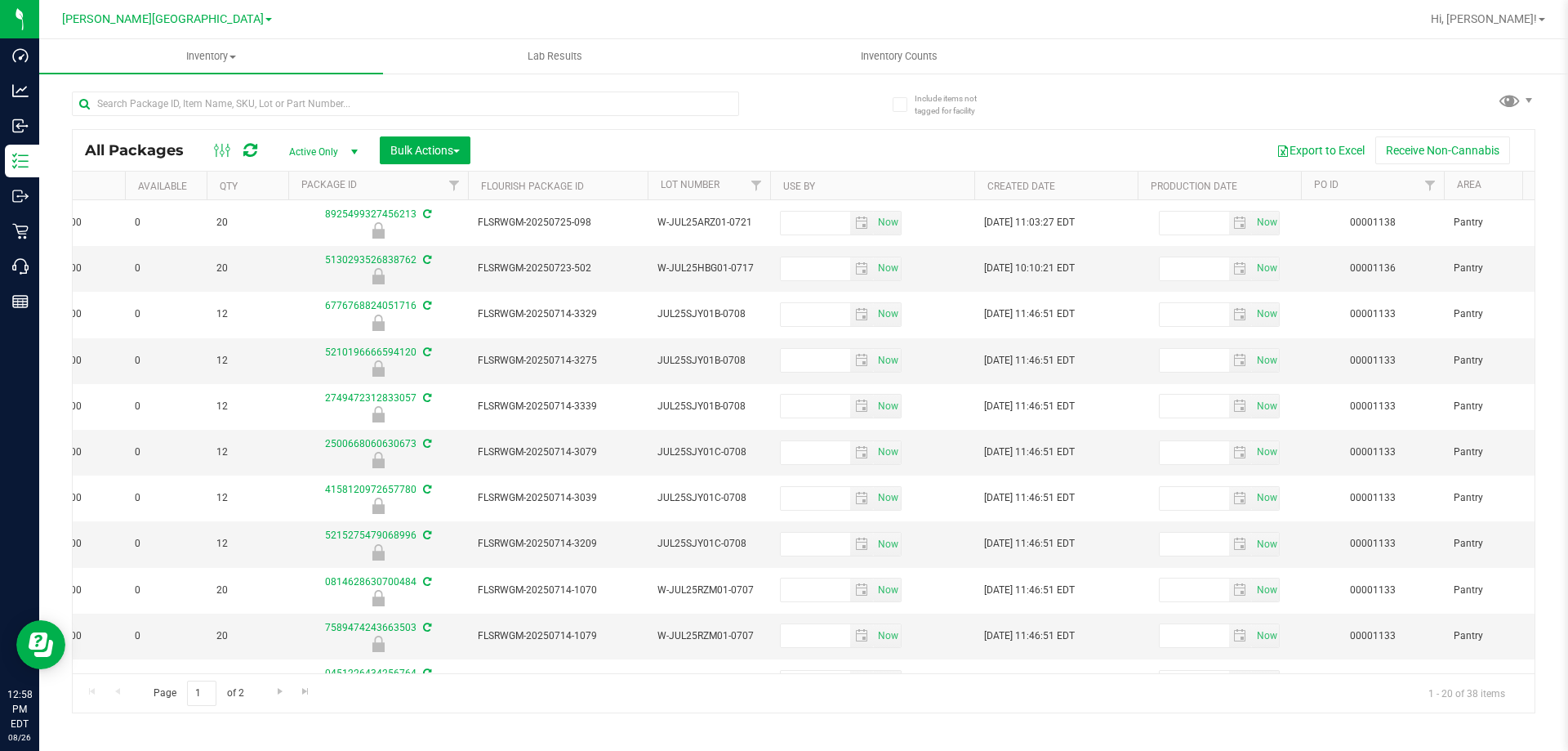
scroll to position [0, 576]
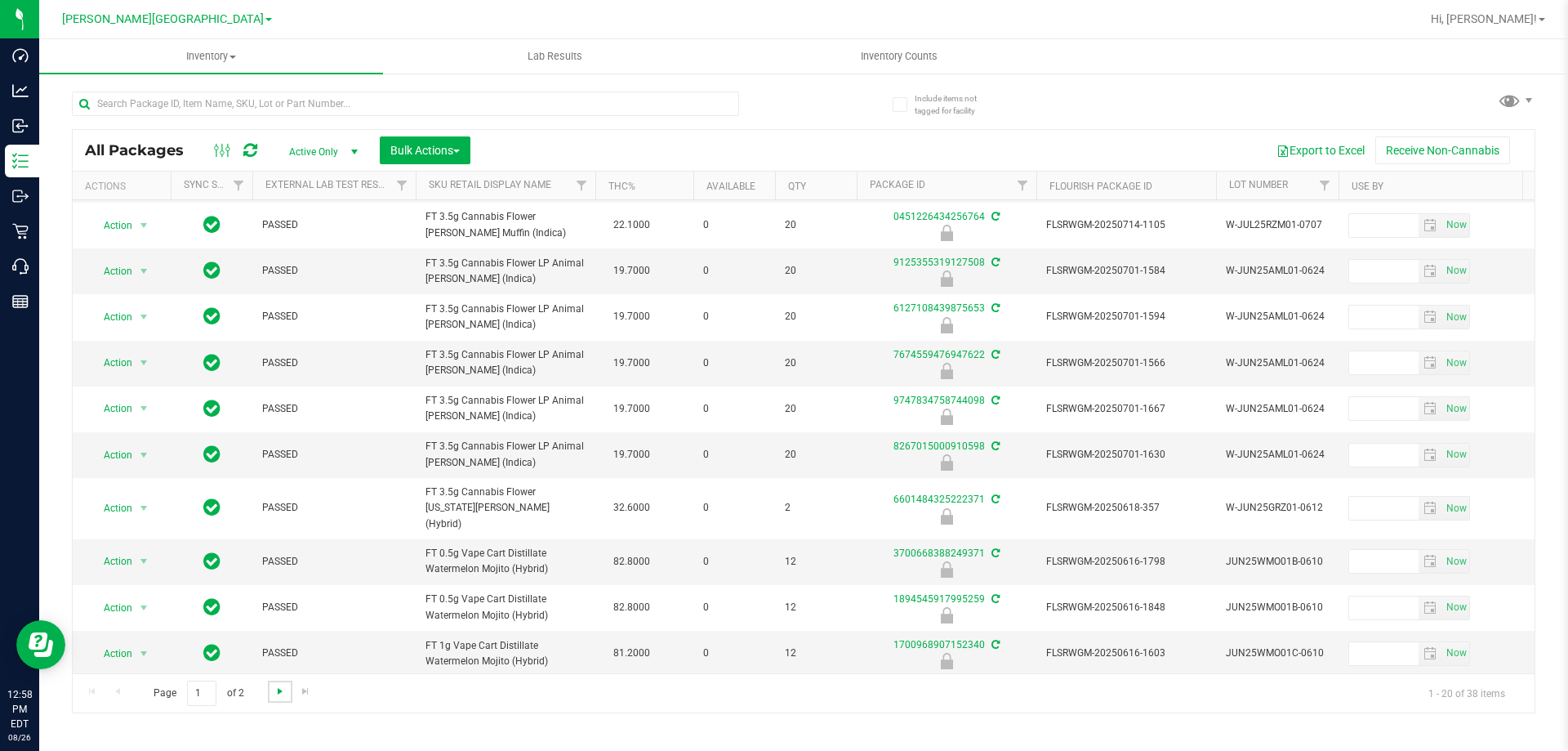
click at [274, 692] on span "Go to the next page" at bounding box center [281, 691] width 13 height 13
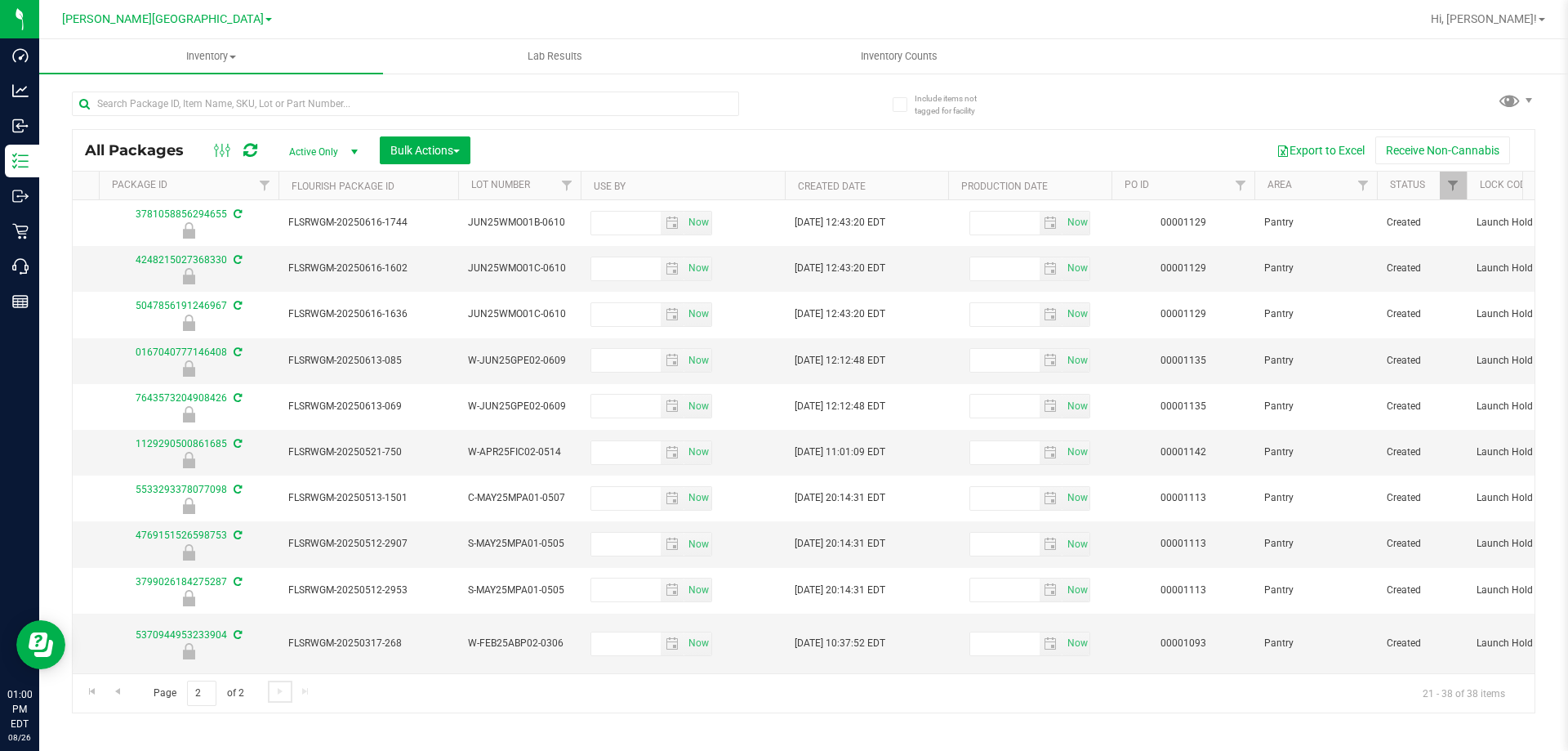
scroll to position [0, 1193]
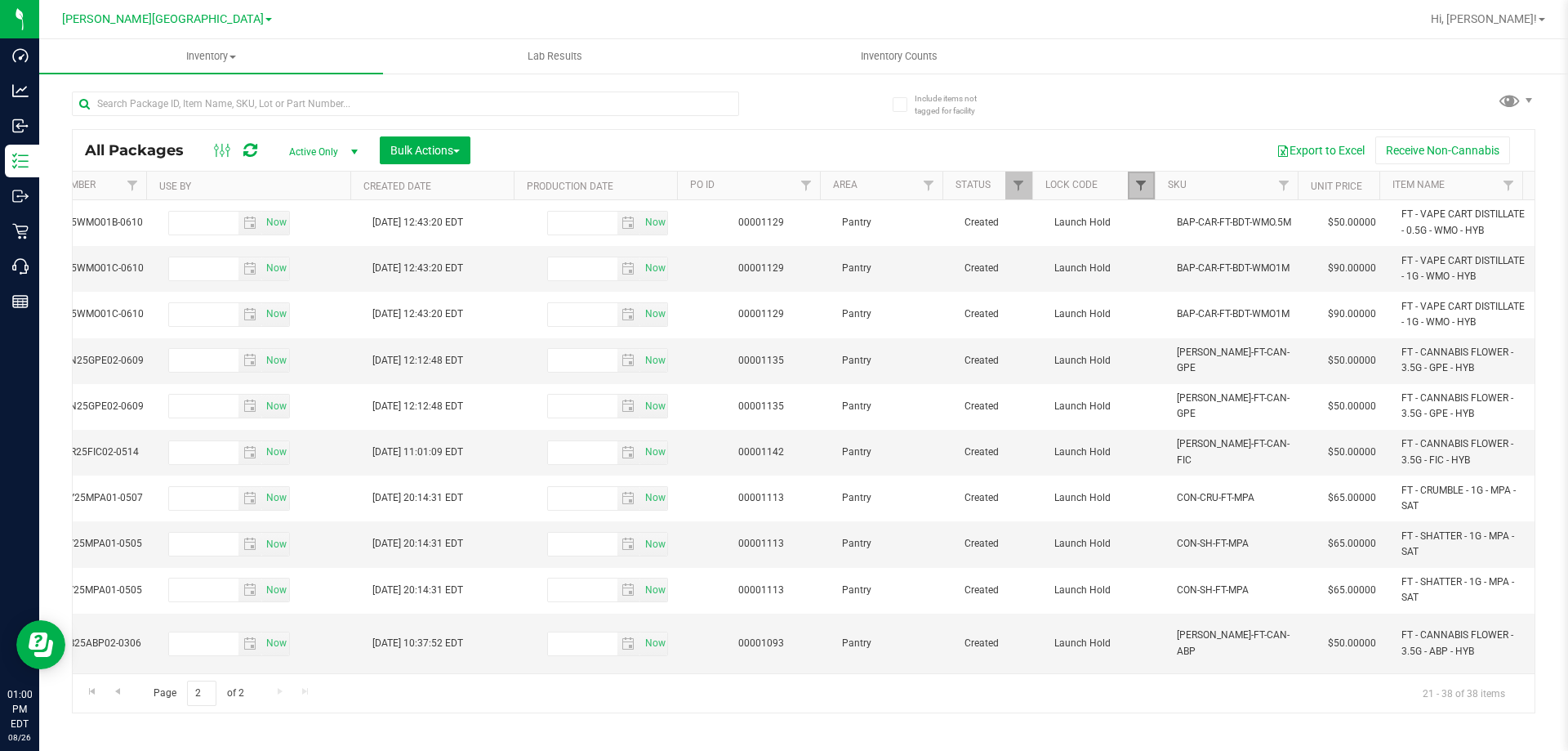
click at [1135, 186] on span "Filter" at bounding box center [1141, 186] width 13 height 13
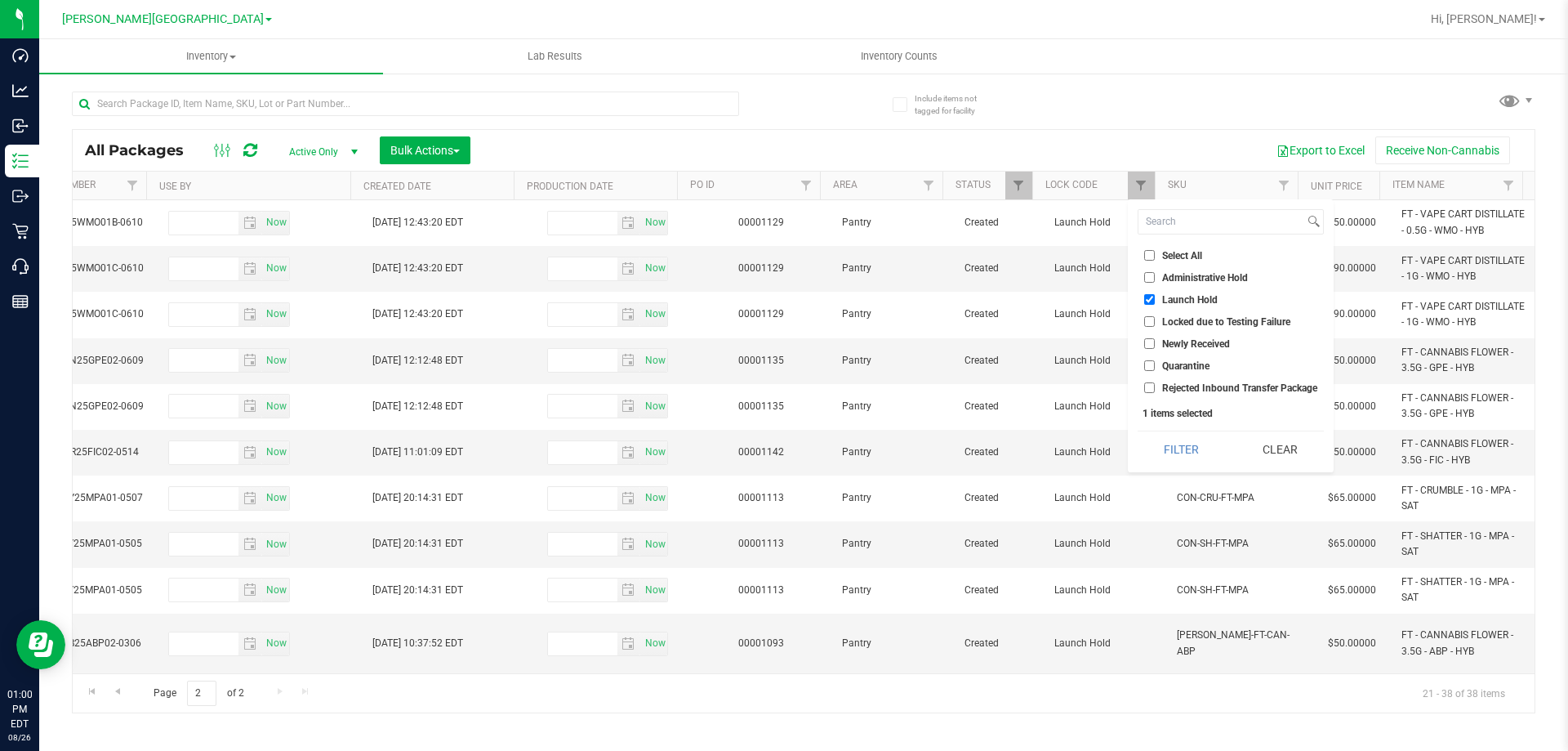
click at [1149, 298] on input "Launch Hold" at bounding box center [1149, 299] width 10 height 10
checkbox input "false"
click at [1180, 452] on button "Filter" at bounding box center [1181, 450] width 87 height 36
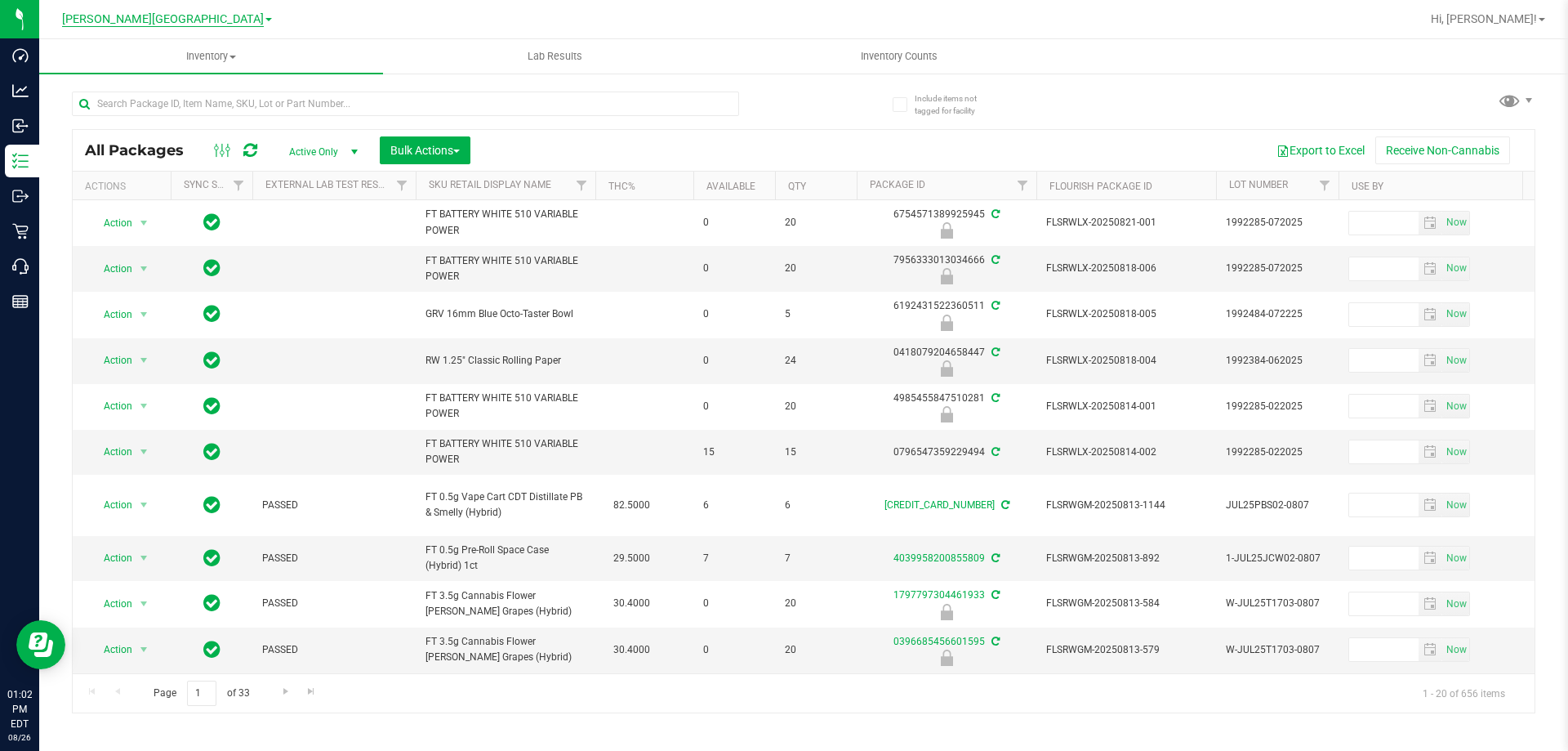
click at [193, 24] on span "[PERSON_NAME][GEOGRAPHIC_DATA]" at bounding box center [162, 20] width 202 height 15
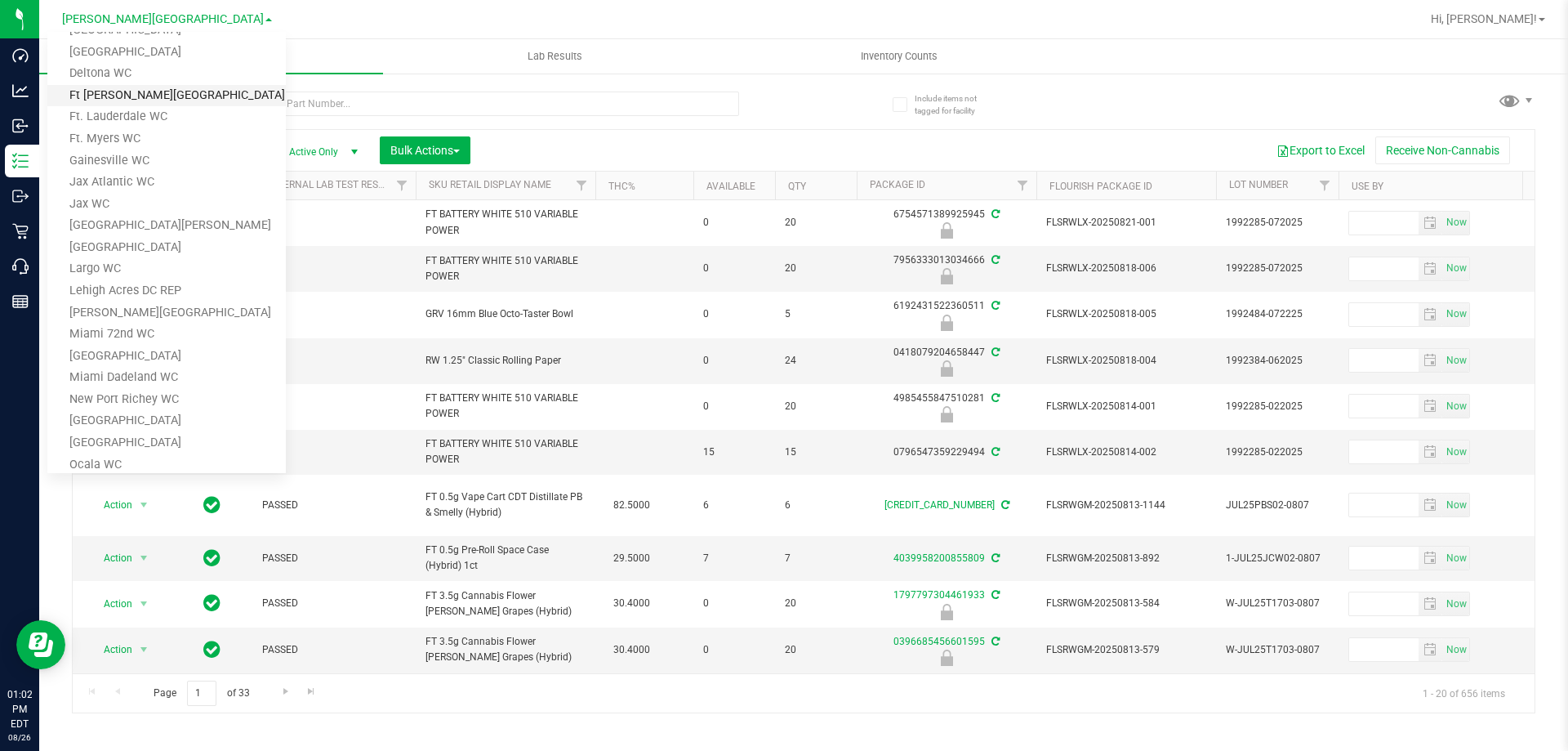
scroll to position [245, 0]
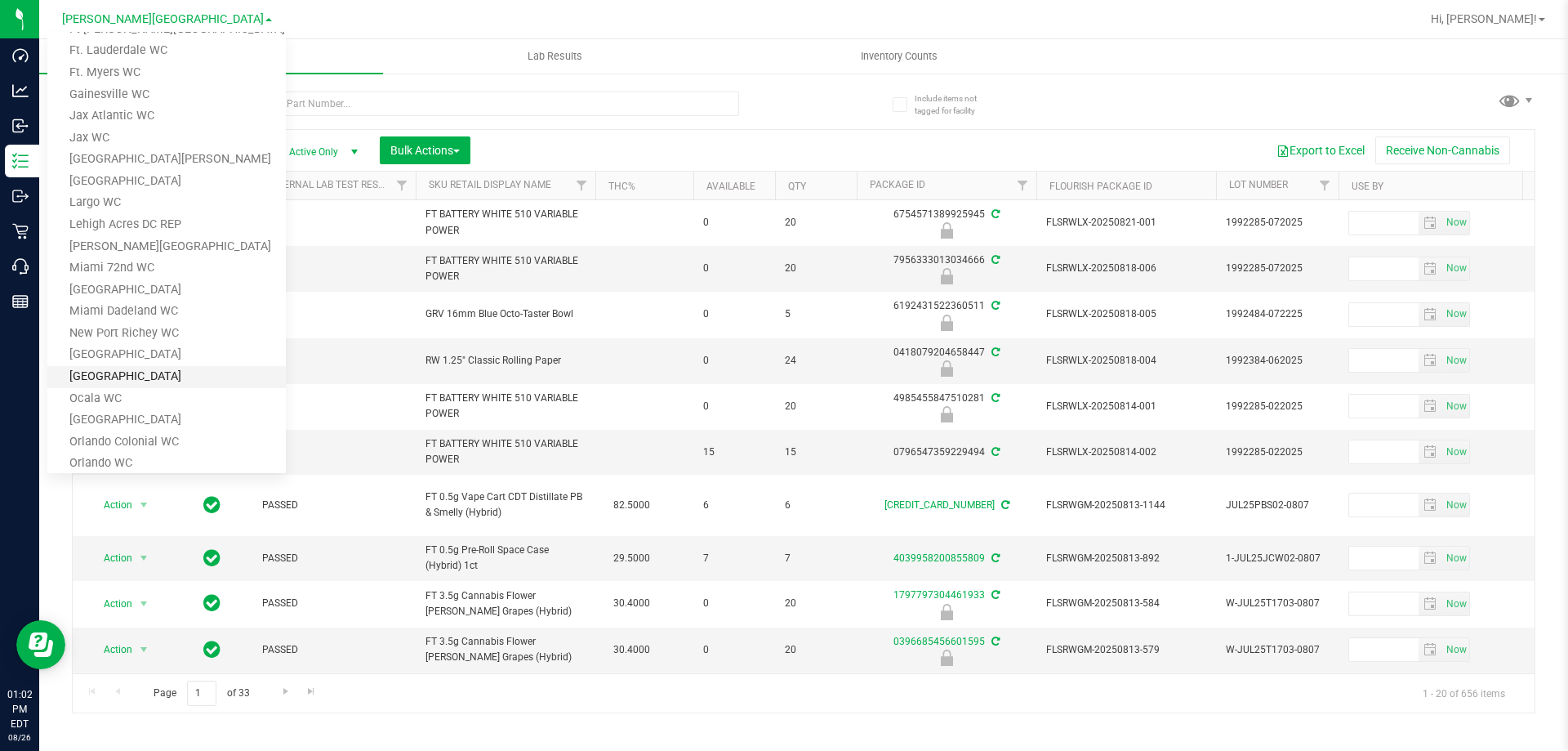
click at [140, 380] on link "[GEOGRAPHIC_DATA]" at bounding box center [166, 377] width 238 height 23
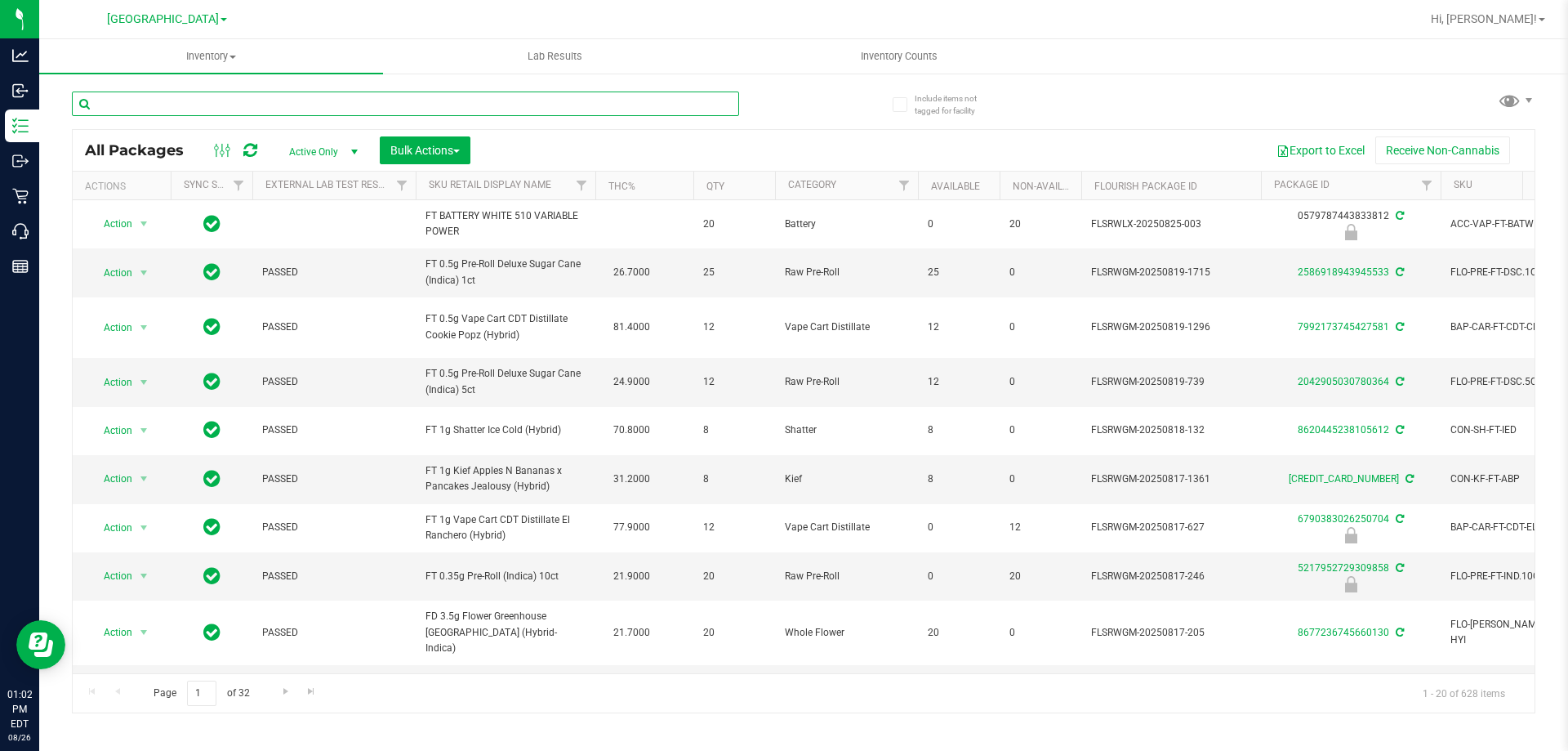
click at [471, 108] on input "text" at bounding box center [405, 103] width 667 height 24
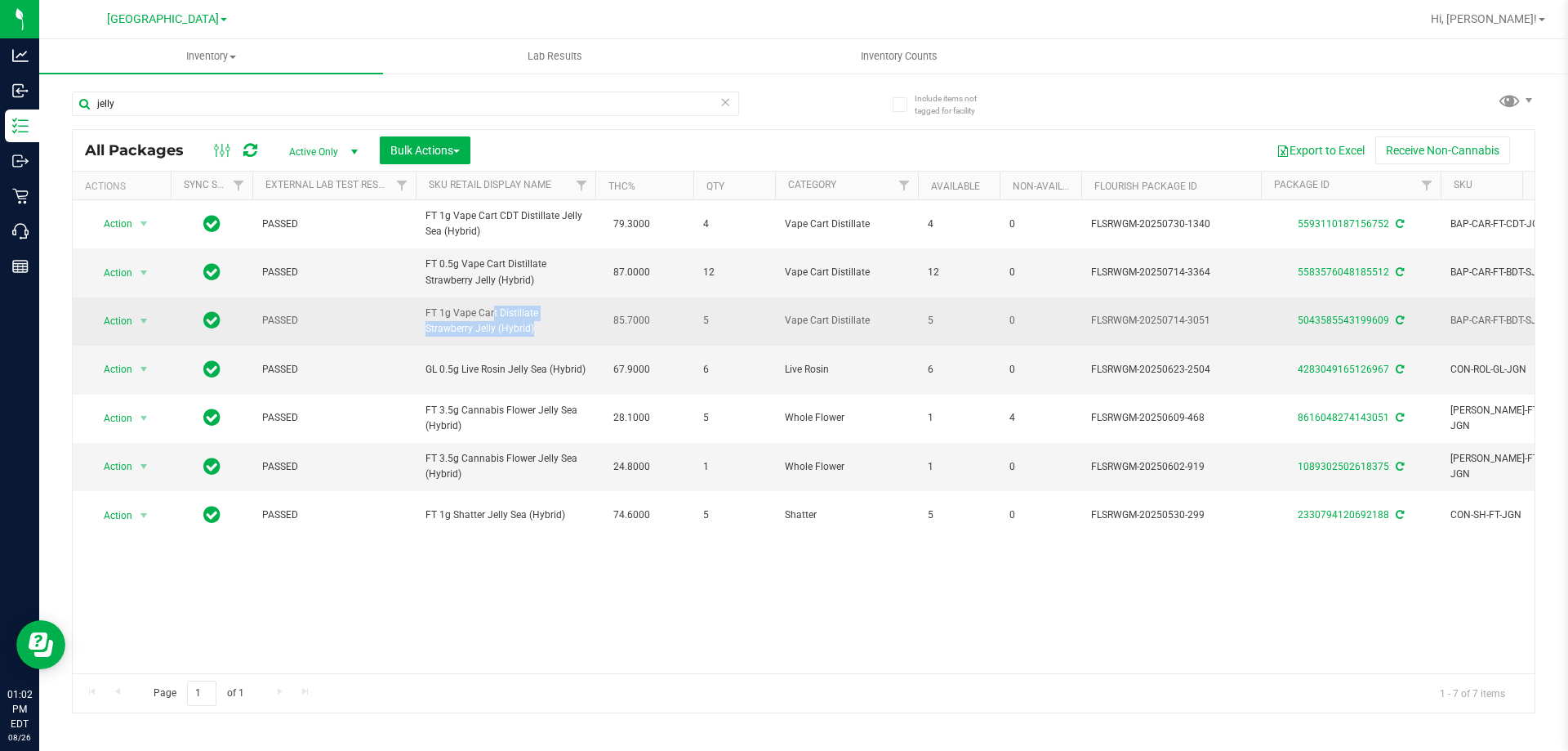
drag, startPoint x: 450, startPoint y: 323, endPoint x: 444, endPoint y: 340, distance: 18.0
click at [444, 337] on span "FT 1g Vape Cart Distillate Strawberry Jelly (Hybrid)" at bounding box center [506, 321] width 160 height 31
copy span "Vape Cart Distillate Strawberry Jelly"
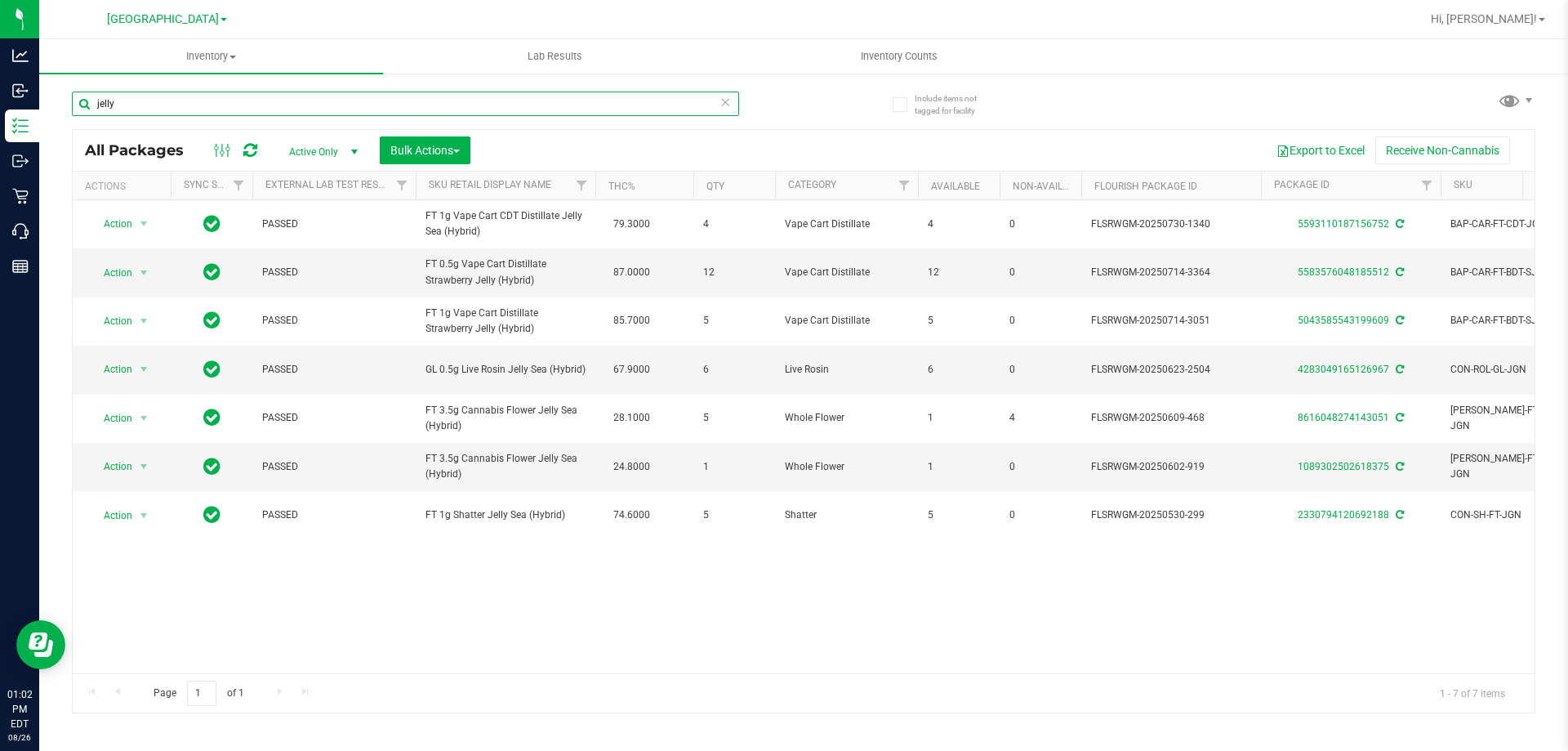
click at [107, 104] on input "jelly" at bounding box center [405, 103] width 667 height 24
drag, startPoint x: 129, startPoint y: 100, endPoint x: 97, endPoint y: 103, distance: 32.1
click at [97, 103] on input "lyjel" at bounding box center [405, 103] width 667 height 24
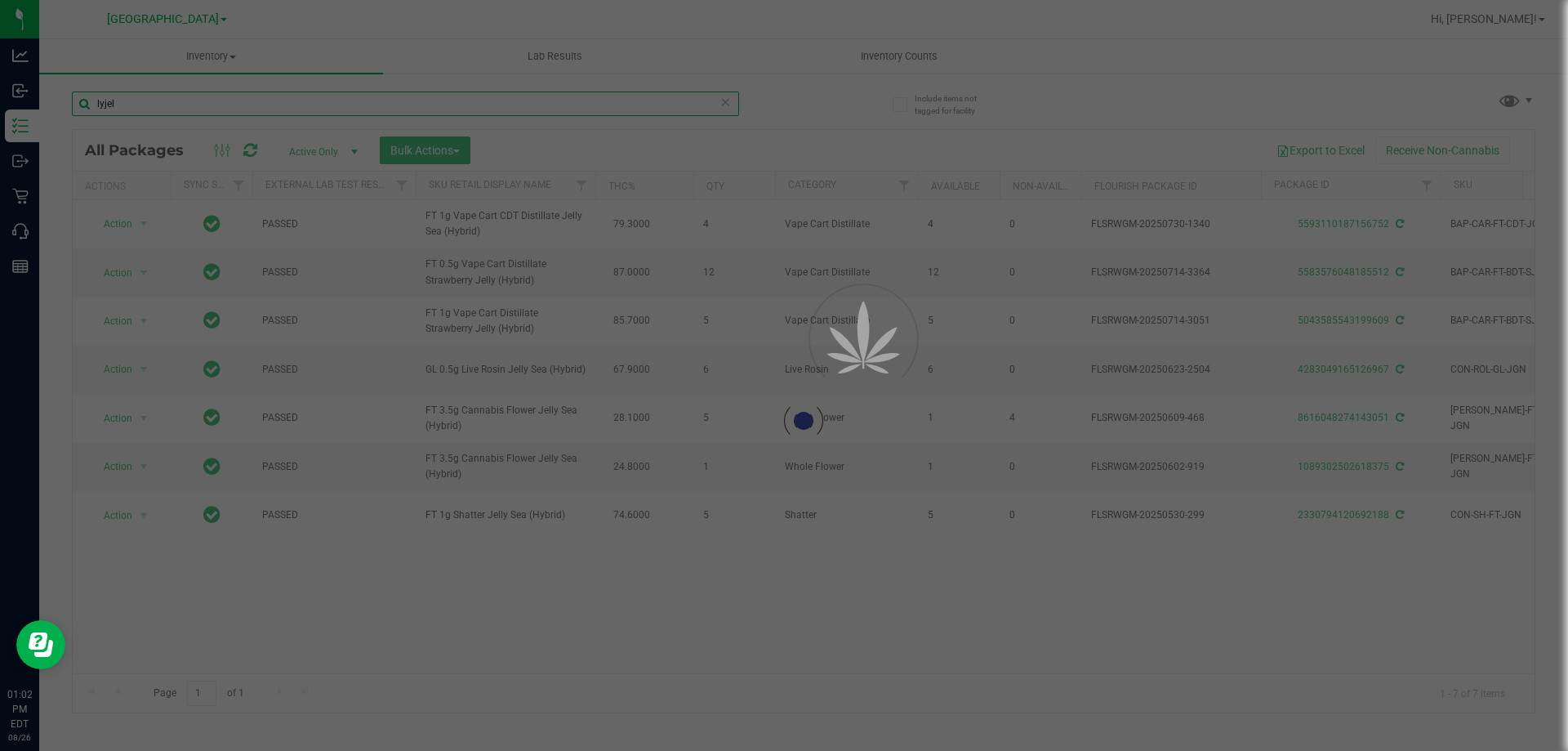
paste input "Vape Cart Distillate Strawberry Jelly"
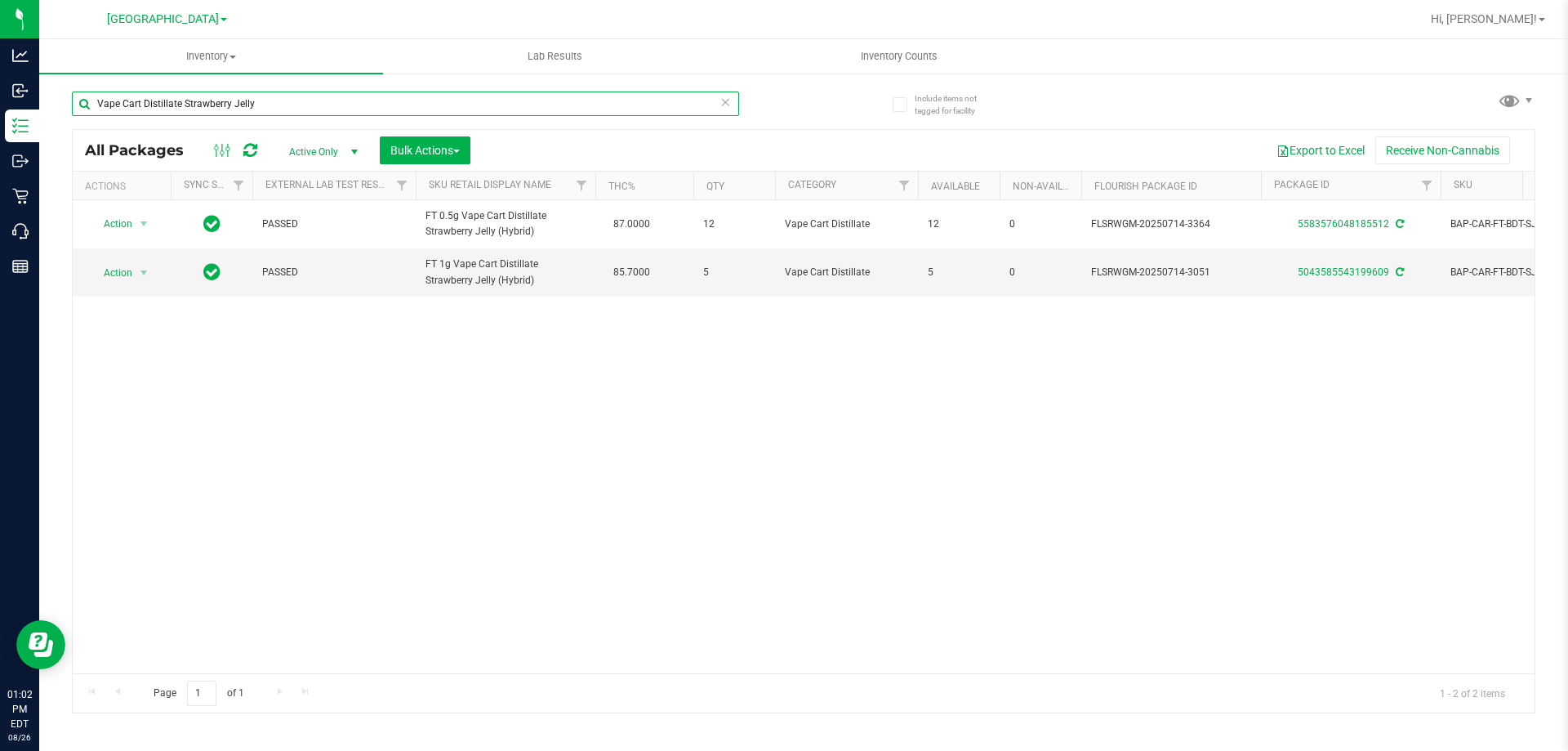
drag, startPoint x: 282, startPoint y: 104, endPoint x: 99, endPoint y: 103, distance: 183.0
click at [99, 103] on input "Vape Cart Distillate Strawberry Jelly" at bounding box center [405, 103] width 667 height 24
type input "Vape Cart Distillate Strawberry Jelly"
click at [193, 22] on span "[GEOGRAPHIC_DATA]" at bounding box center [162, 20] width 112 height 15
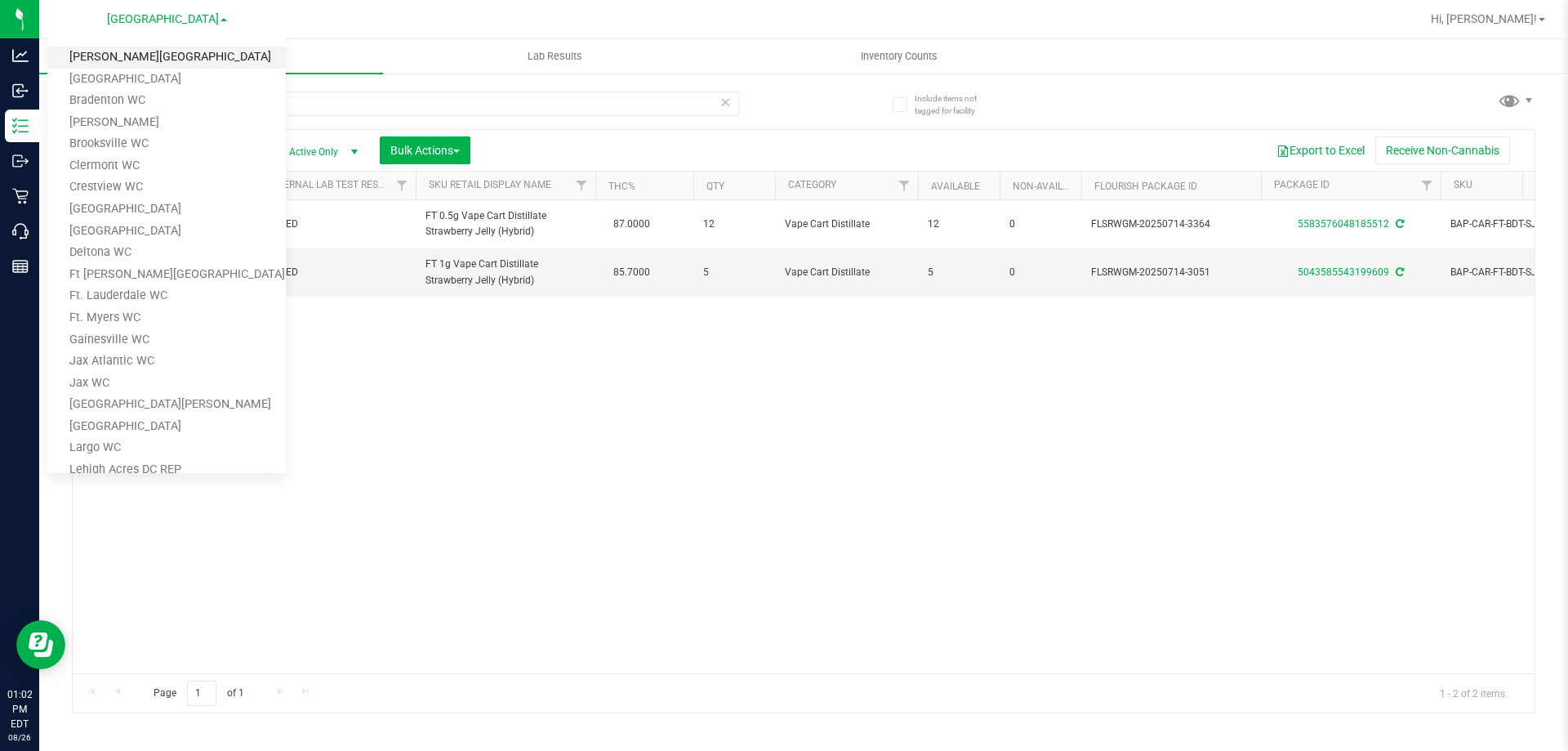
click at [157, 60] on link "[PERSON_NAME][GEOGRAPHIC_DATA]" at bounding box center [166, 58] width 238 height 23
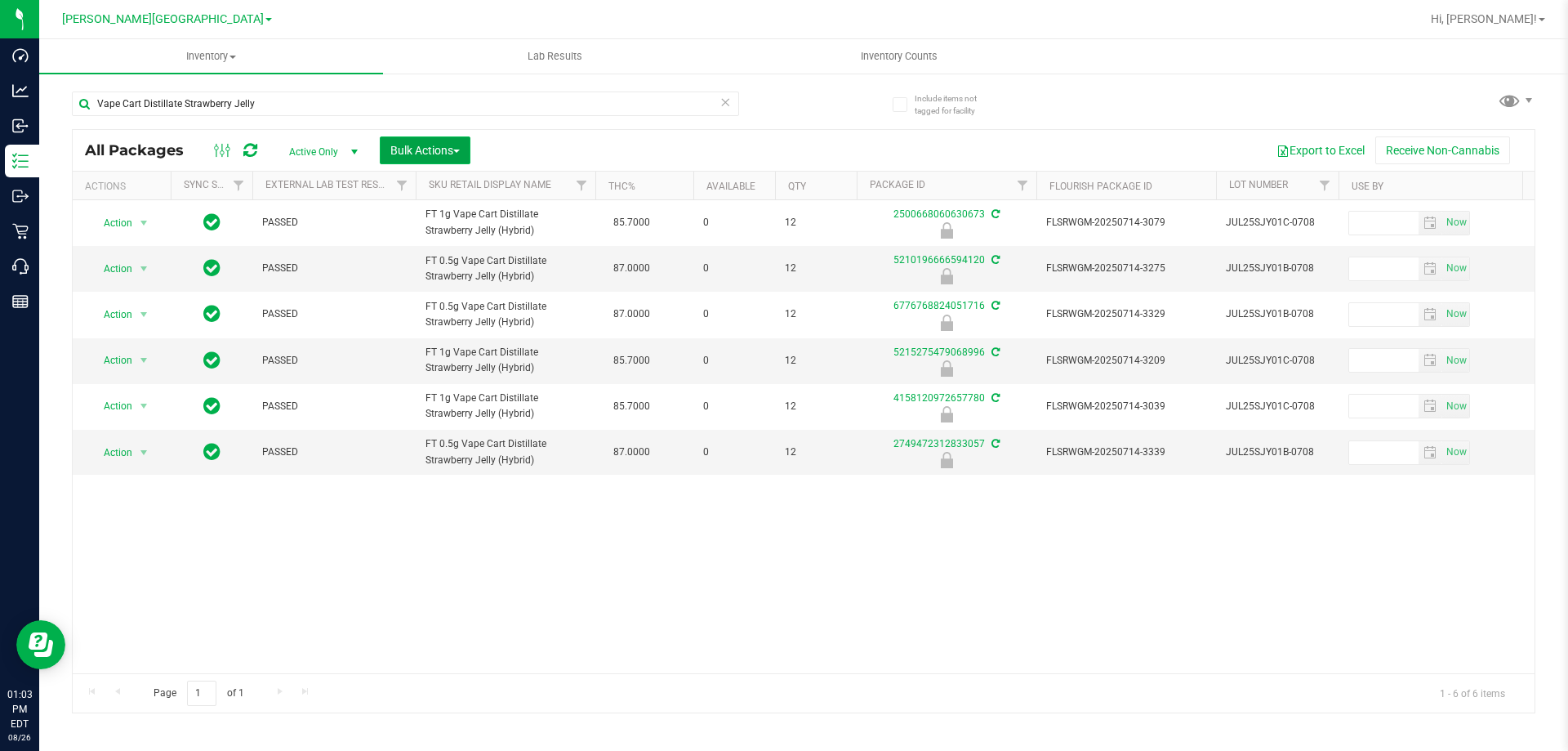
click at [460, 155] on span "Bulk Actions" at bounding box center [425, 150] width 69 height 13
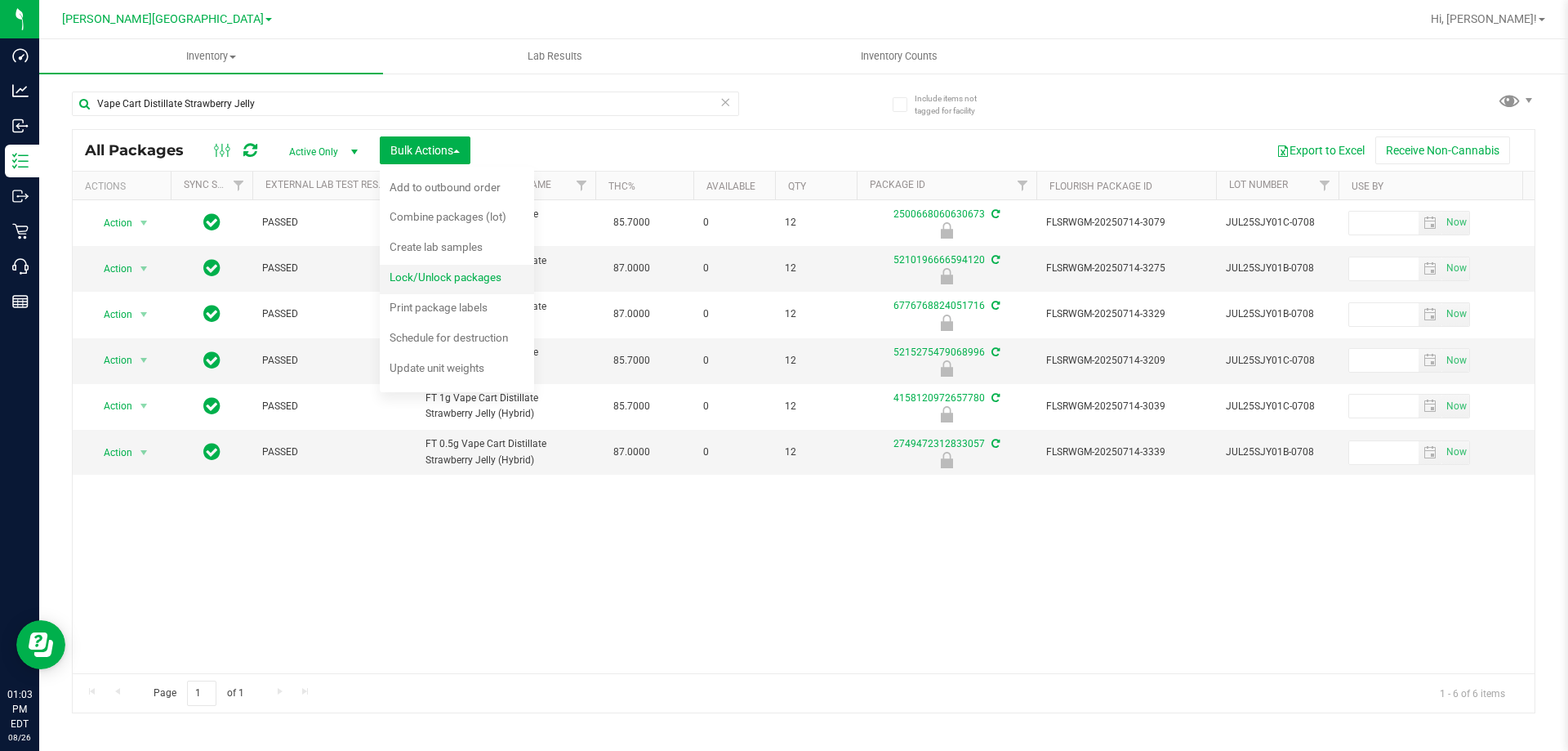
click at [468, 282] on span "Lock/Unlock packages" at bounding box center [445, 277] width 112 height 13
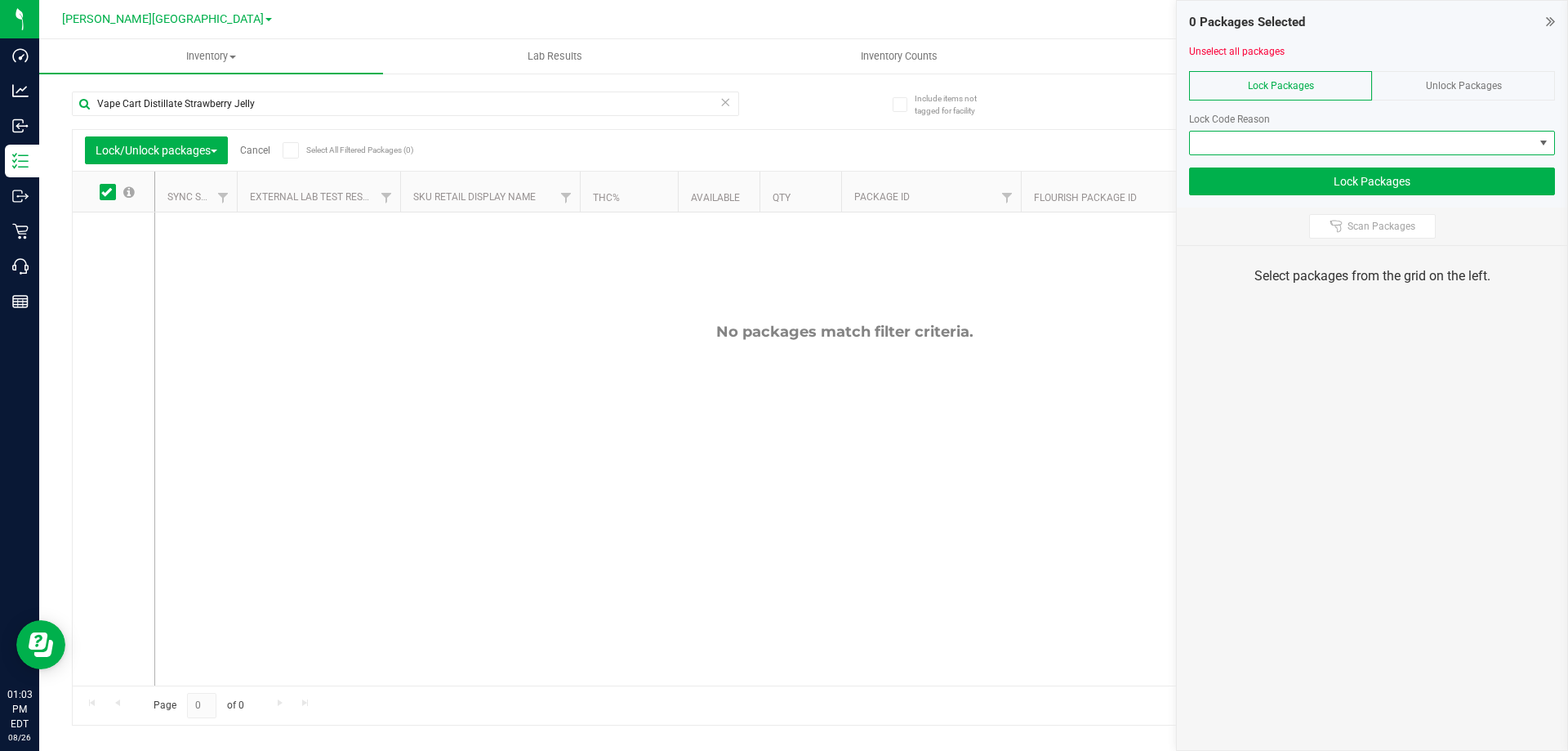
click at [1317, 148] on span at bounding box center [1362, 143] width 343 height 23
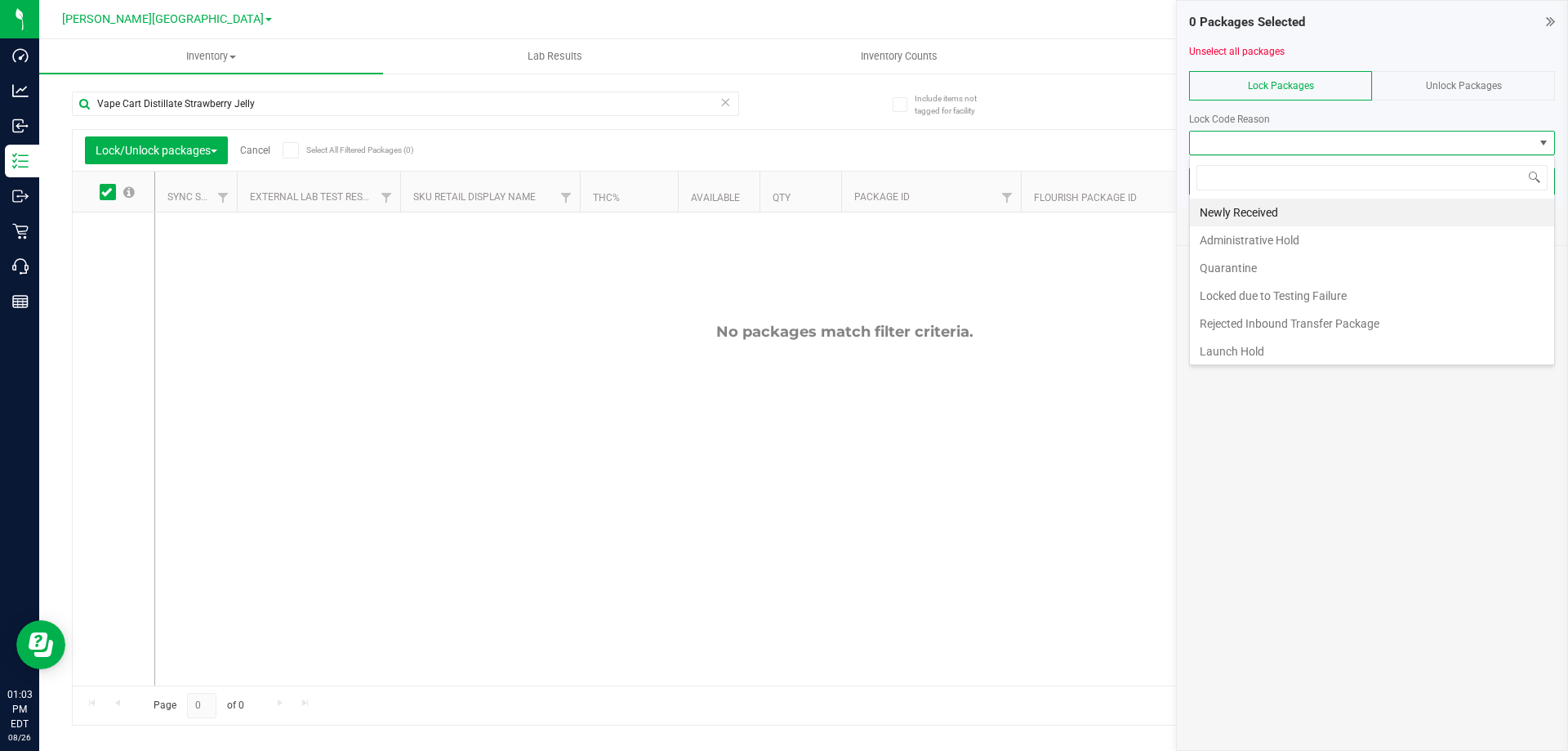
scroll to position [24, 366]
click at [1256, 215] on li "Newly Received" at bounding box center [1372, 213] width 364 height 28
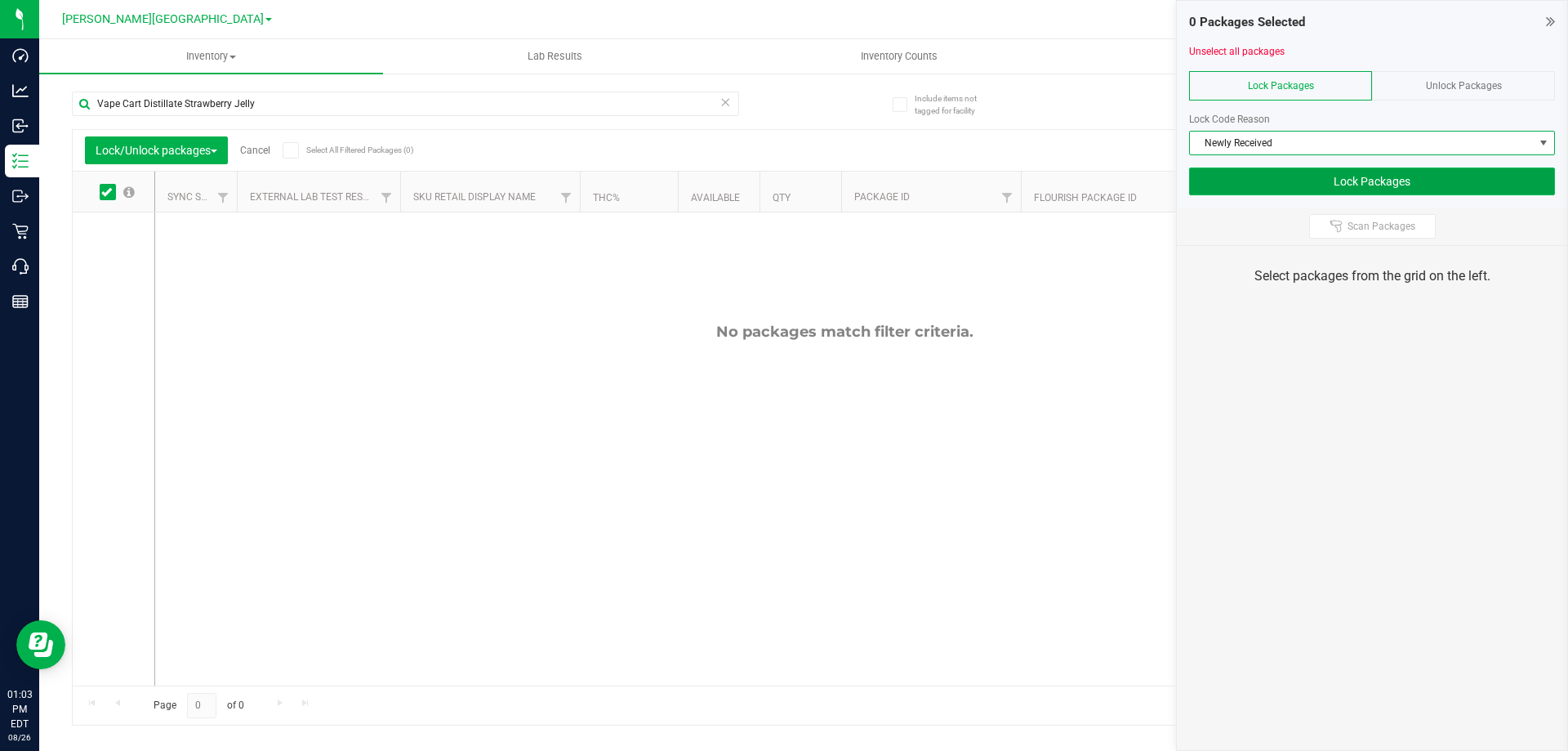
click at [1372, 177] on button "Lock Packages" at bounding box center [1372, 181] width 366 height 28
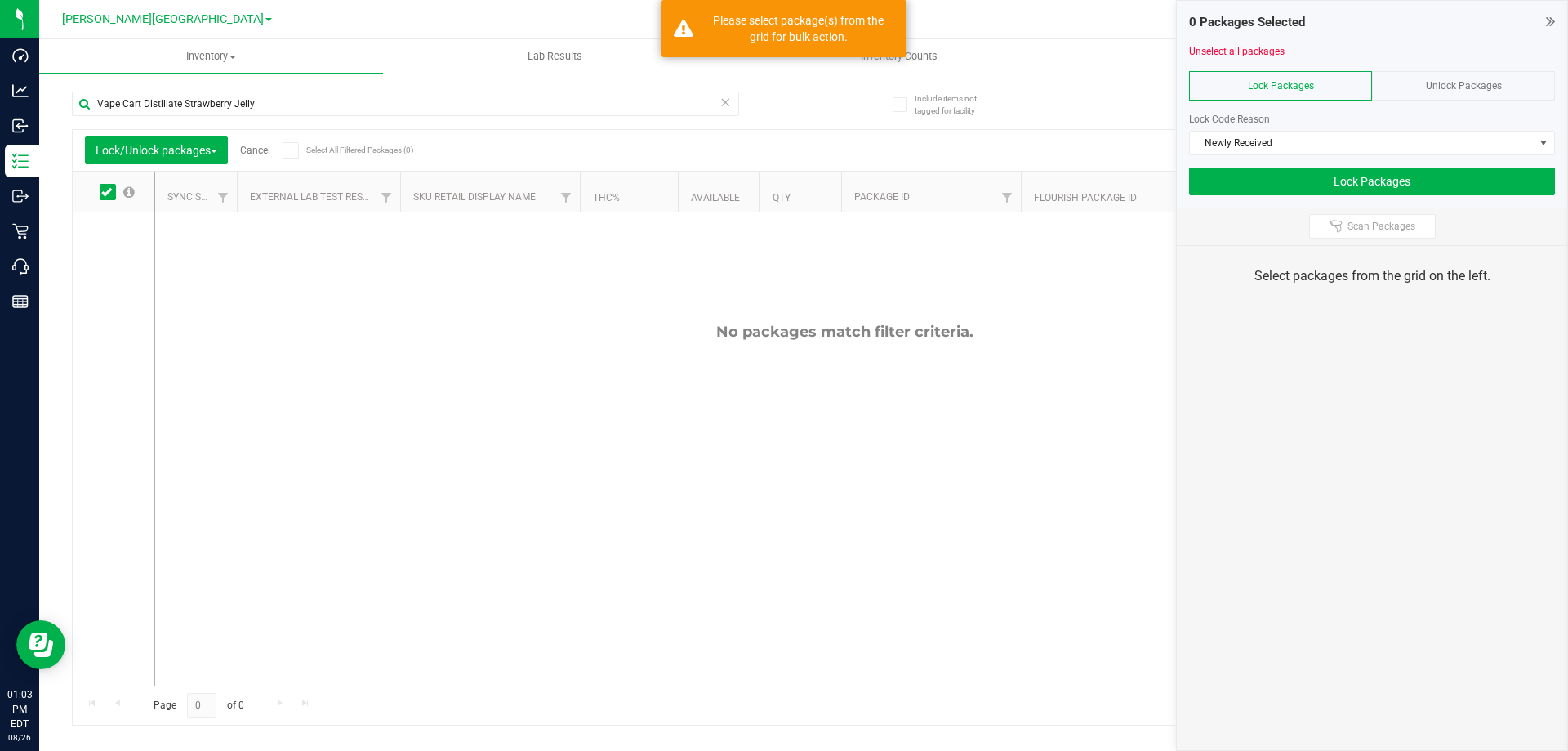
click at [679, 386] on div "No packages match filter criteria." at bounding box center [844, 504] width 1378 height 584
click at [1445, 84] on span "Unlock Packages" at bounding box center [1464, 85] width 76 height 11
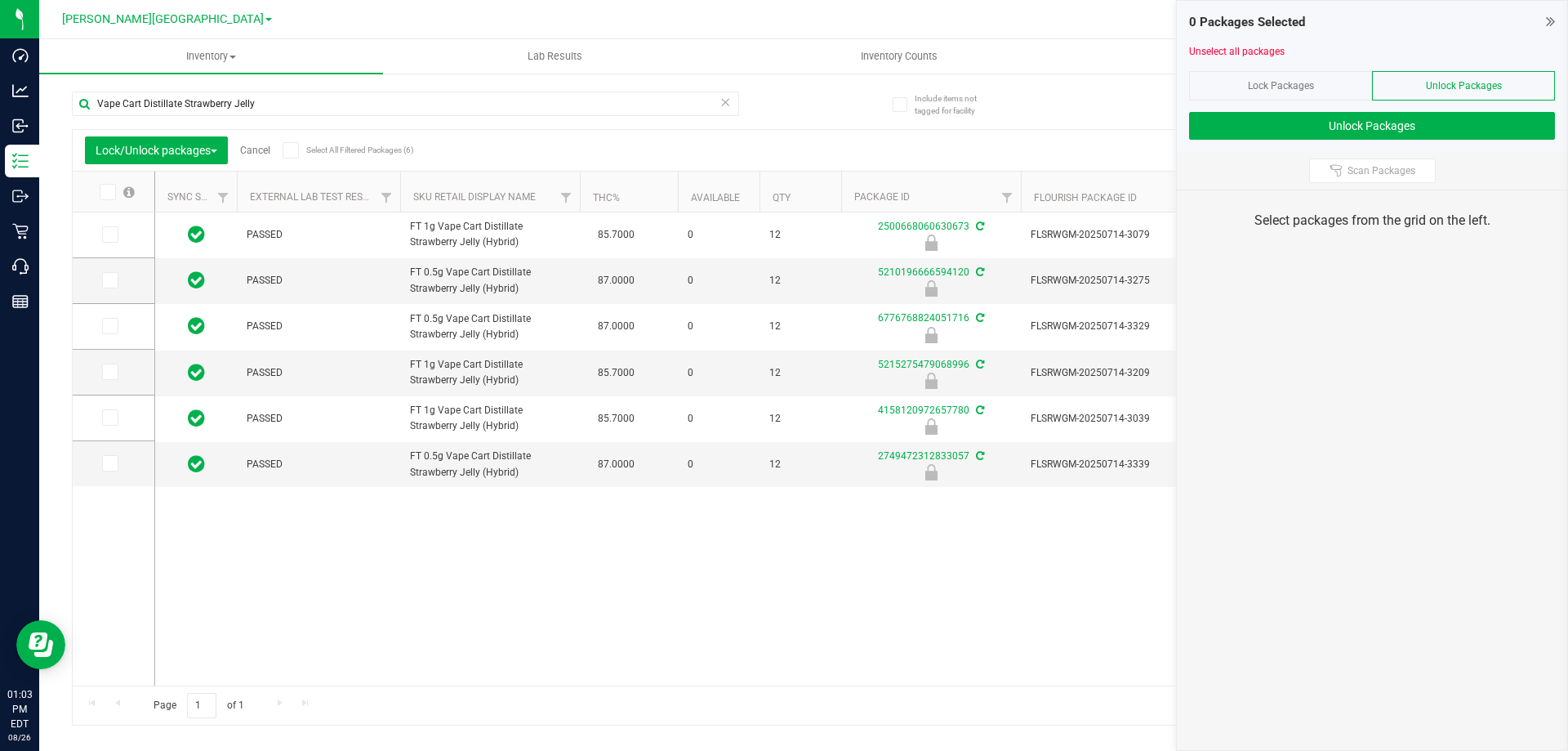
click at [1296, 83] on span "Lock Packages" at bounding box center [1281, 85] width 67 height 11
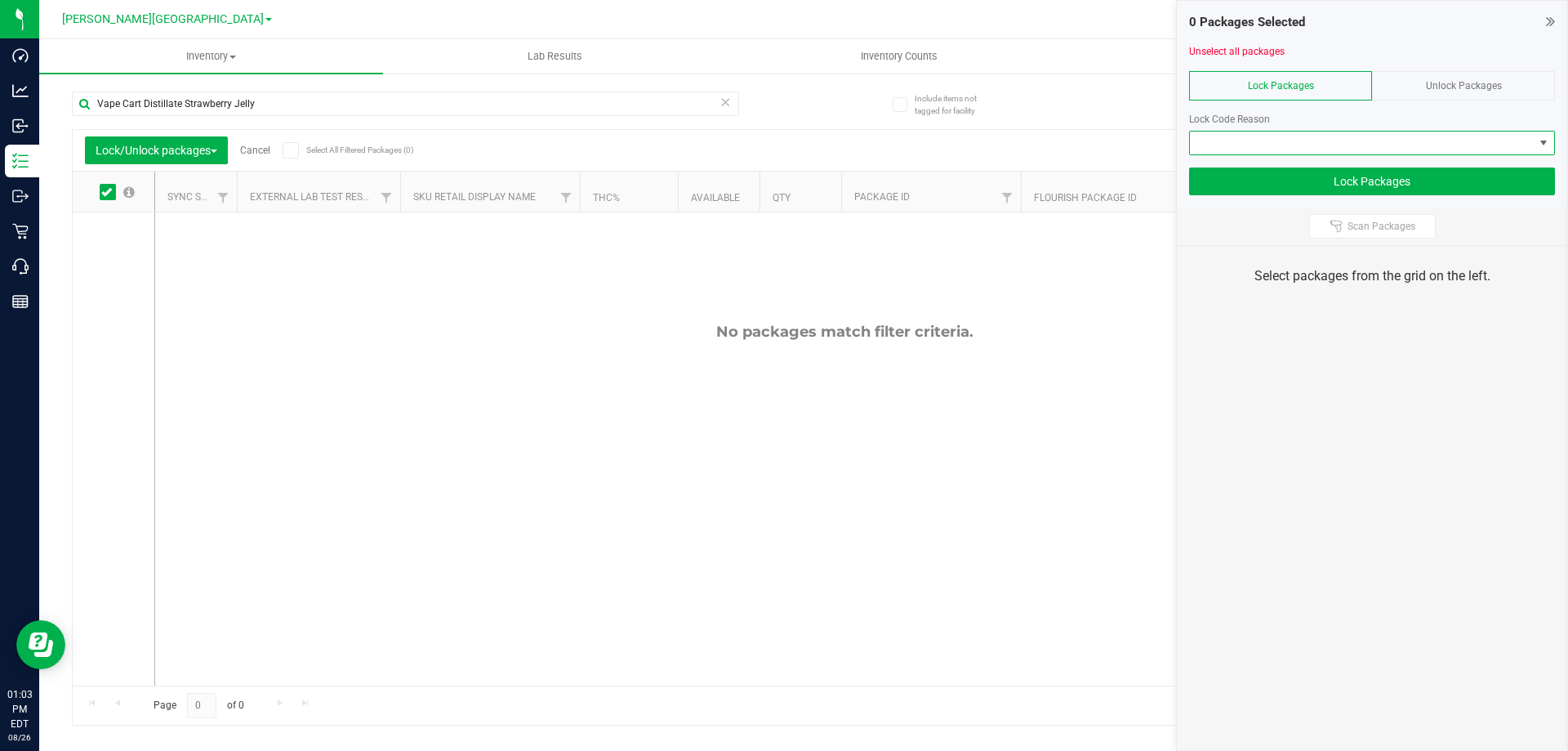
click at [1265, 142] on span at bounding box center [1362, 143] width 343 height 23
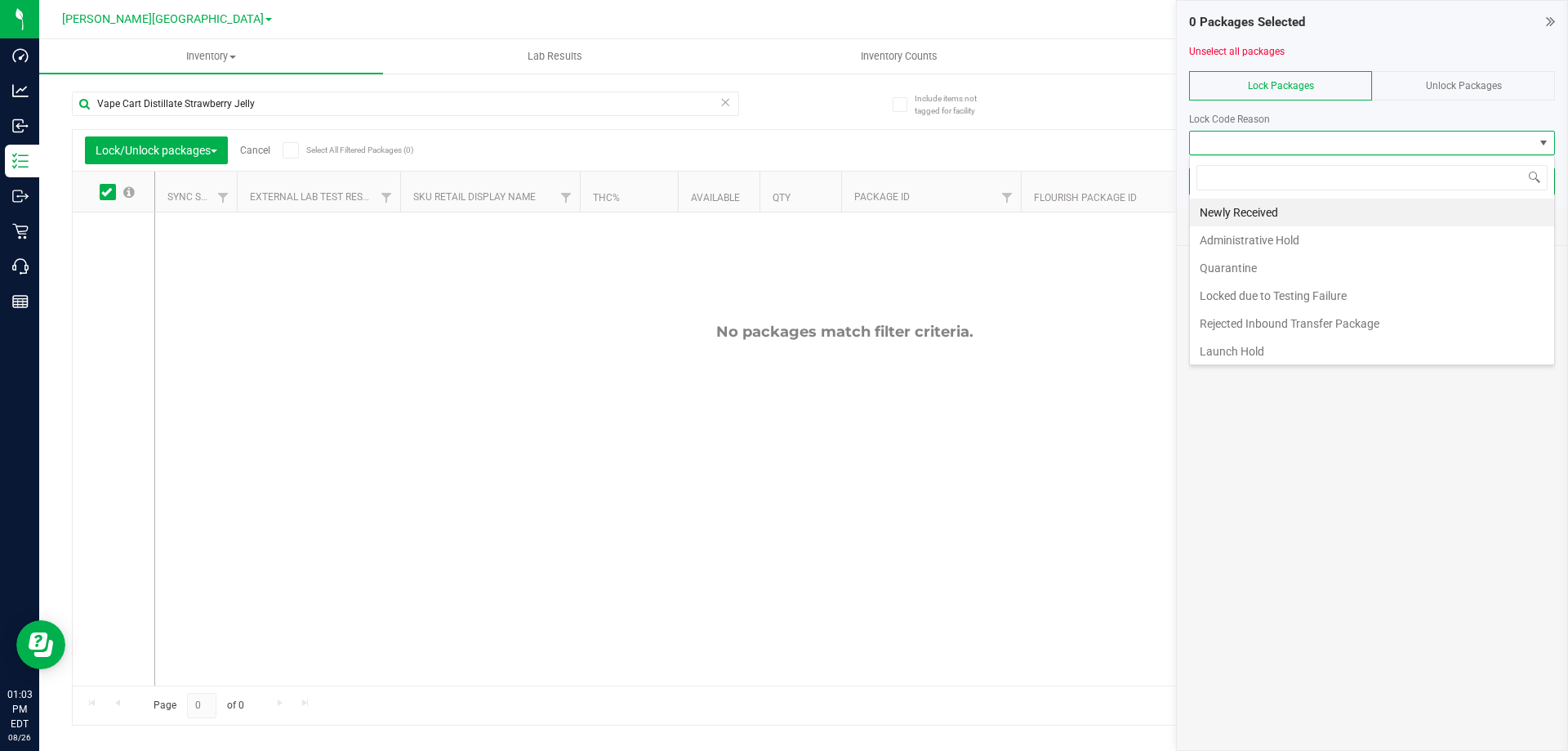
scroll to position [24, 366]
click at [1253, 211] on li "Newly Received" at bounding box center [1372, 213] width 364 height 28
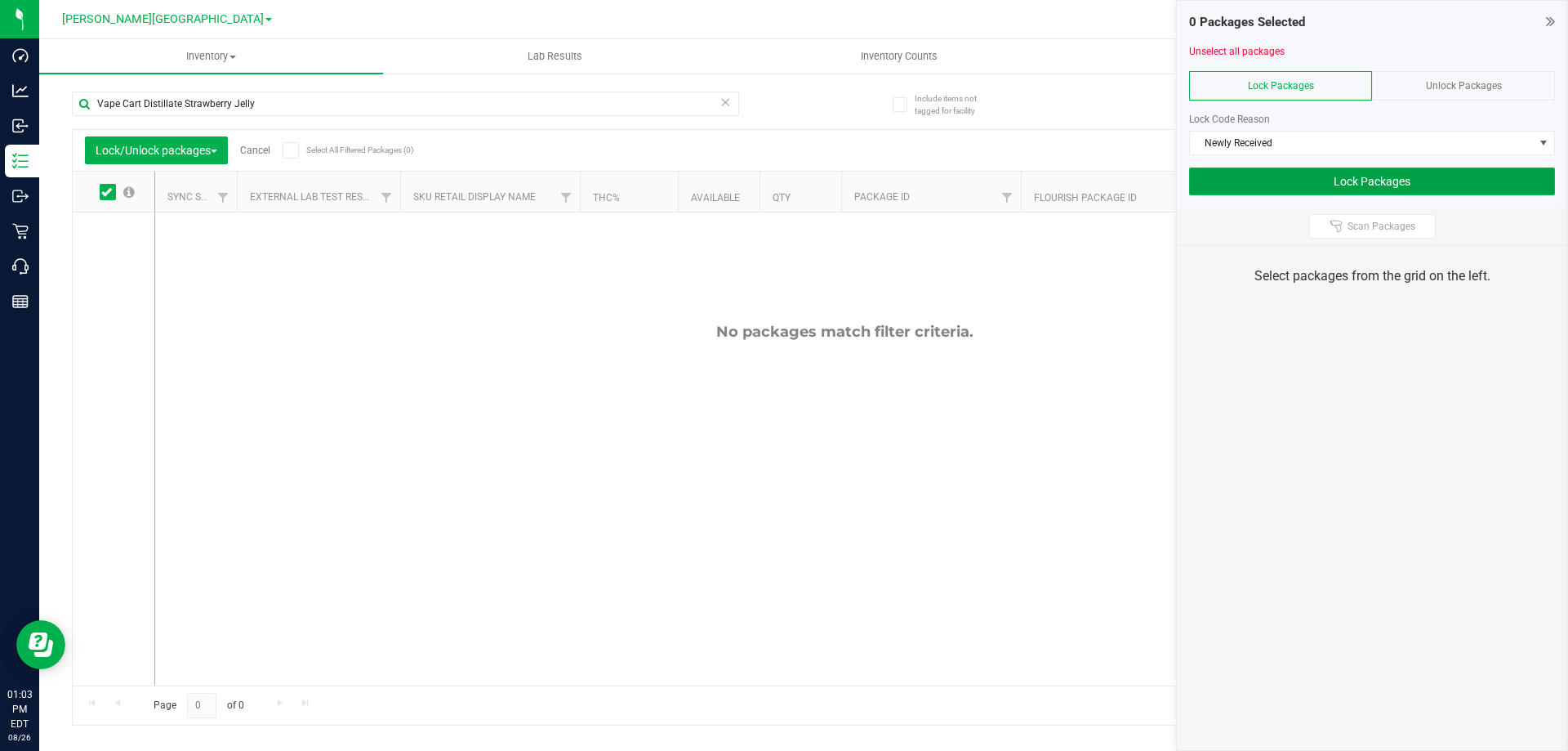
click at [1327, 186] on button "Lock Packages" at bounding box center [1372, 181] width 366 height 28
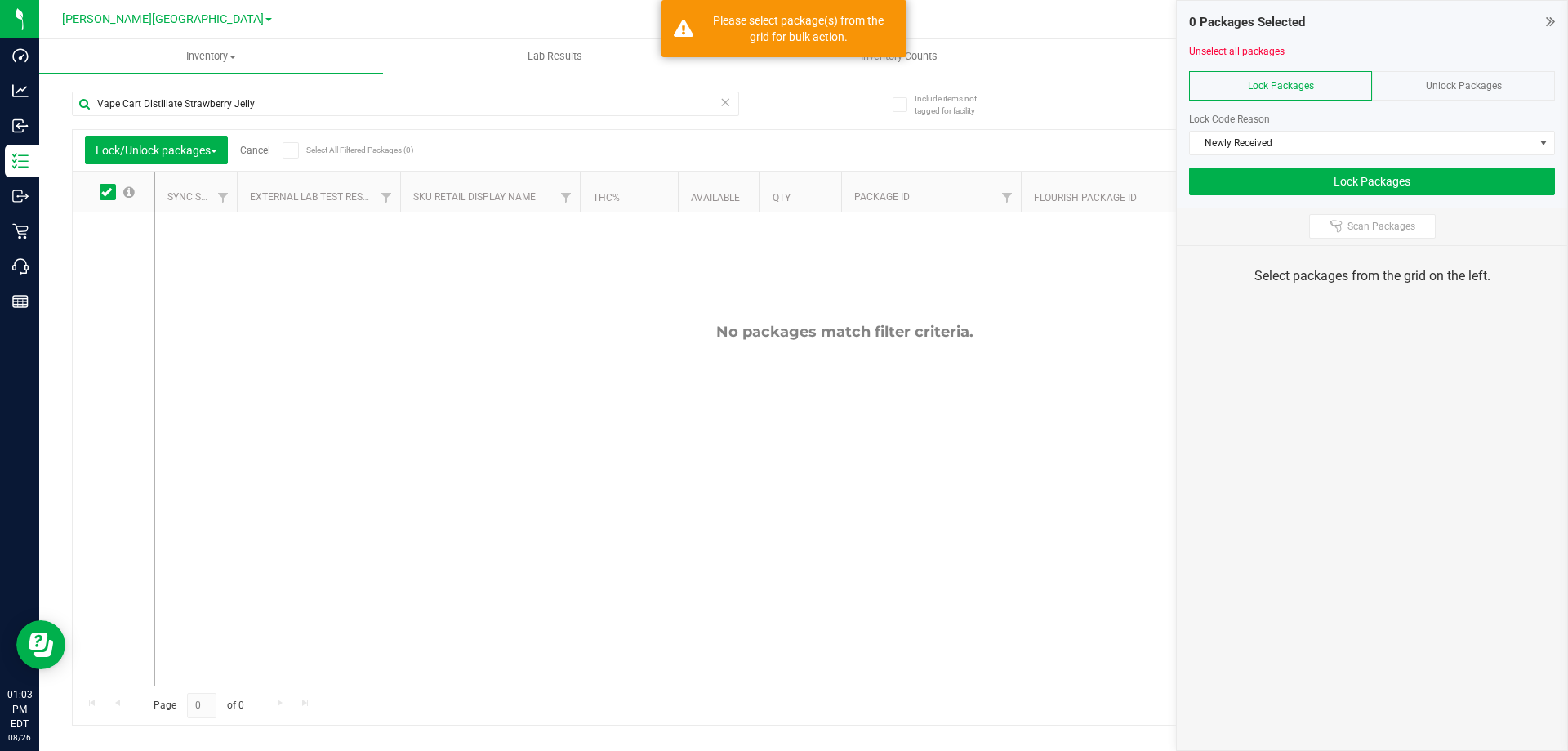
click at [672, 361] on div "No packages match filter criteria." at bounding box center [844, 504] width 1378 height 584
click at [1484, 85] on span "Unlock Packages" at bounding box center [1464, 85] width 76 height 11
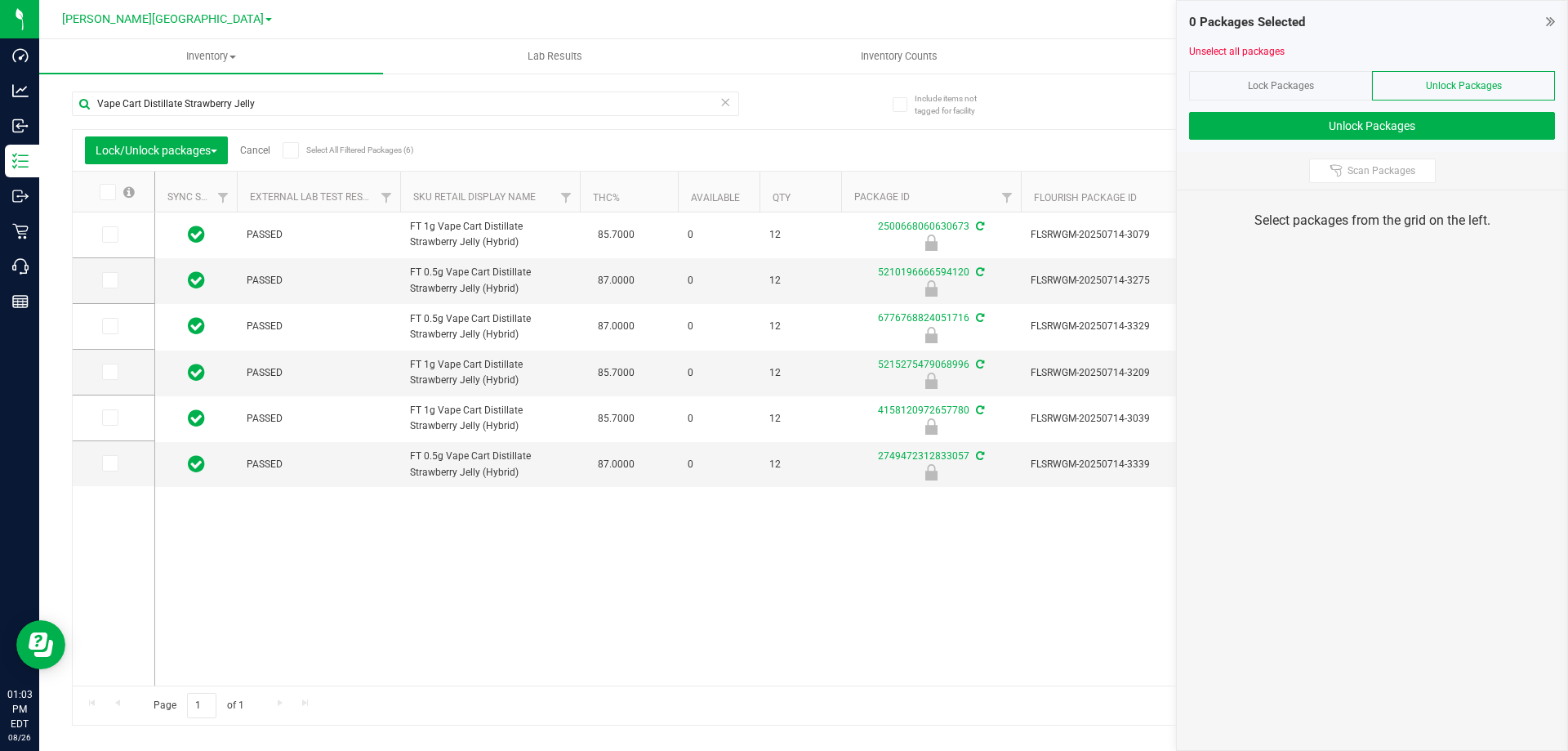
click at [110, 192] on icon at bounding box center [106, 192] width 10 height 0
click at [0, 0] on input "checkbox" at bounding box center [0, 0] width 0 height 0
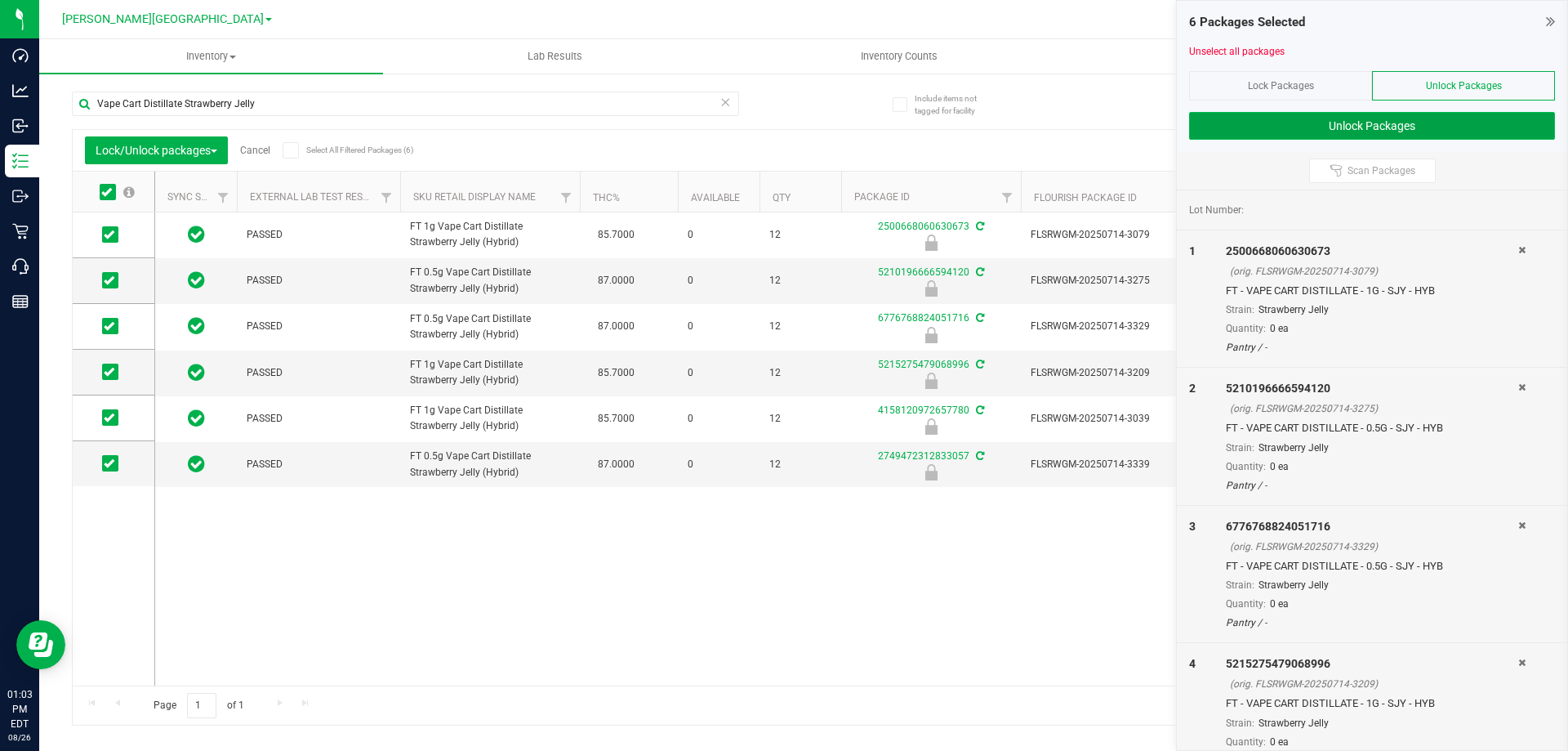
click at [1302, 131] on button "Unlock Packages" at bounding box center [1372, 126] width 366 height 28
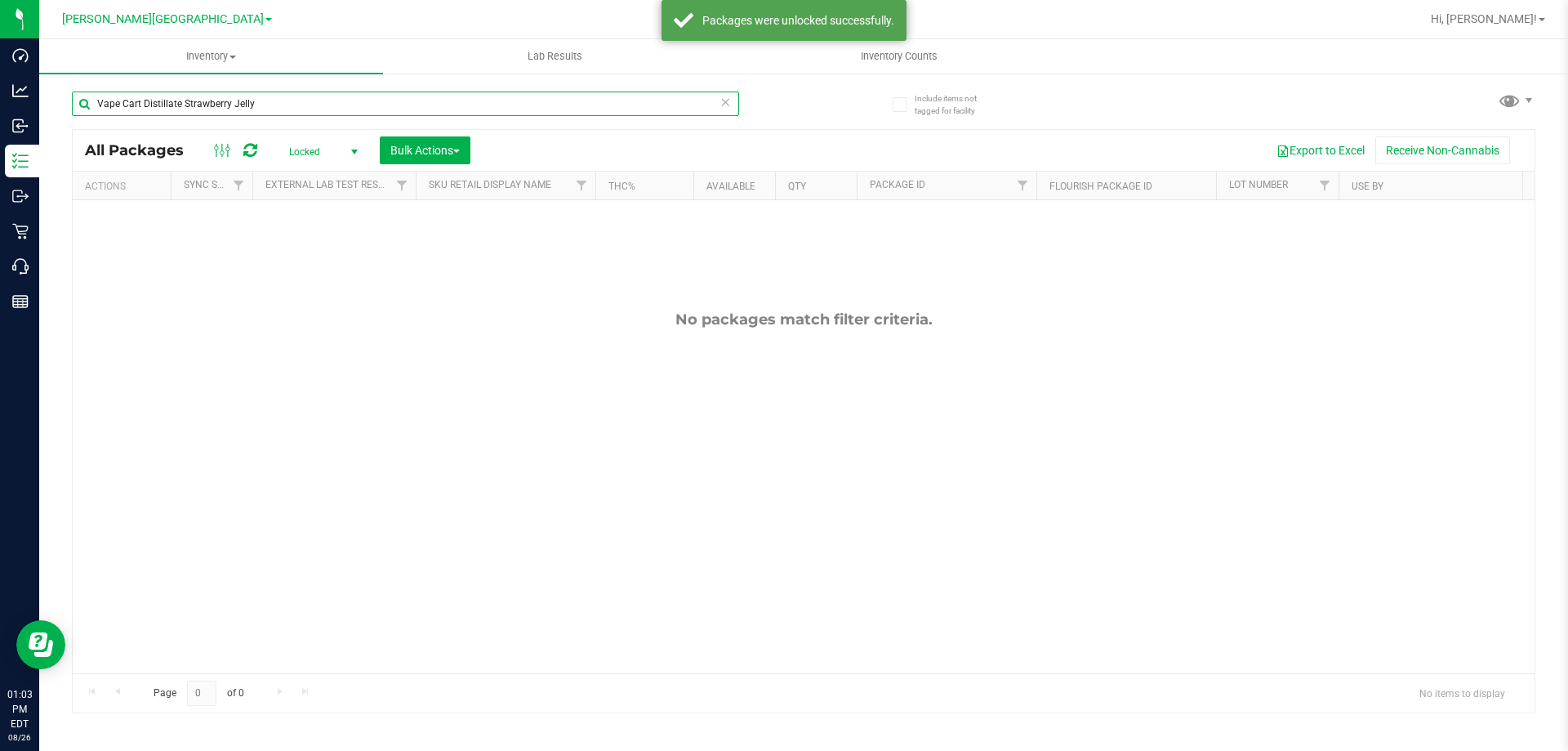
click at [299, 102] on input "Vape Cart Distillate Strawberry Jelly" at bounding box center [405, 103] width 667 height 24
click at [654, 167] on div "All Packages Locked Active Only Lab Samples Locked All External Internal Bulk A…" at bounding box center [803, 150] width 1462 height 41
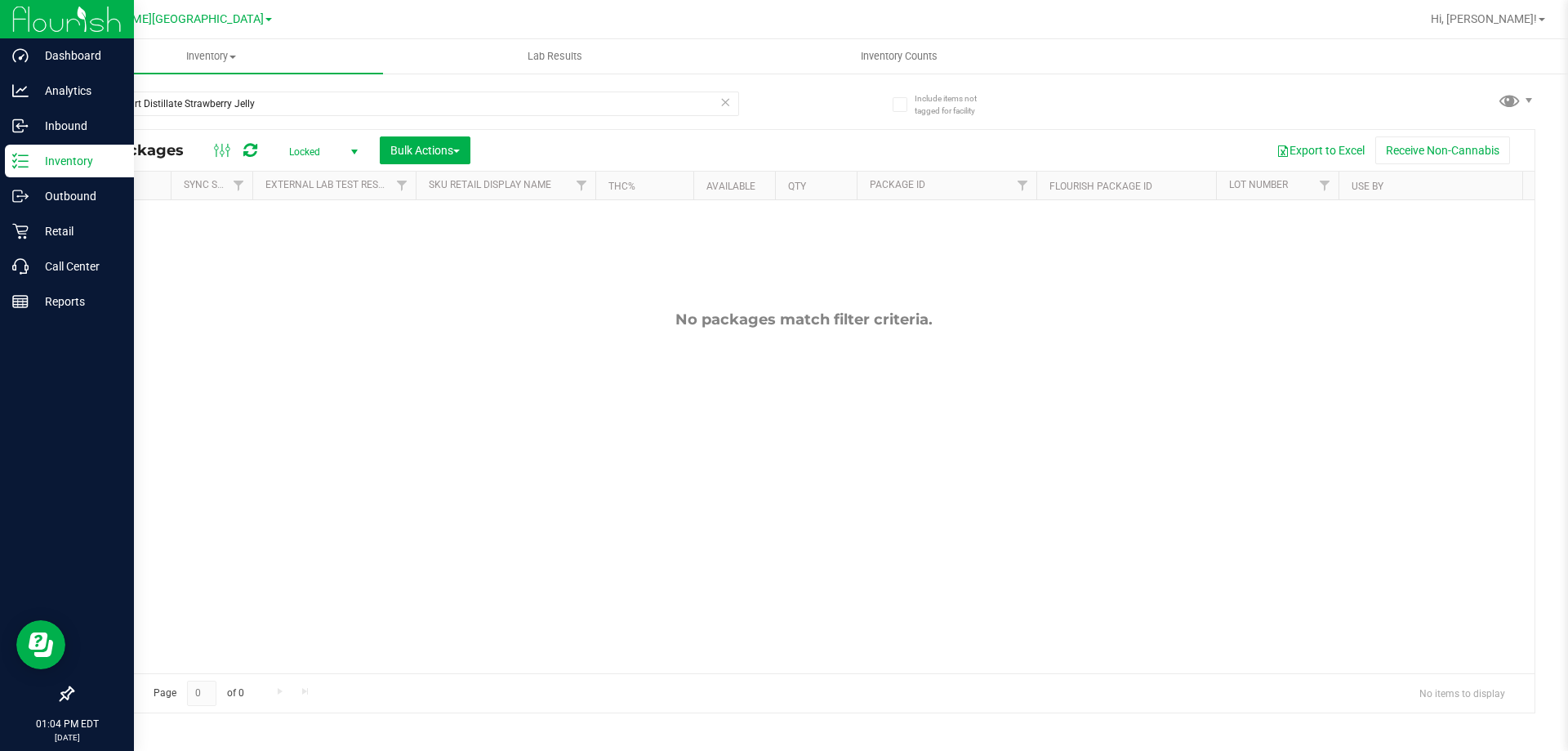
click at [79, 161] on p "Inventory" at bounding box center [77, 161] width 98 height 20
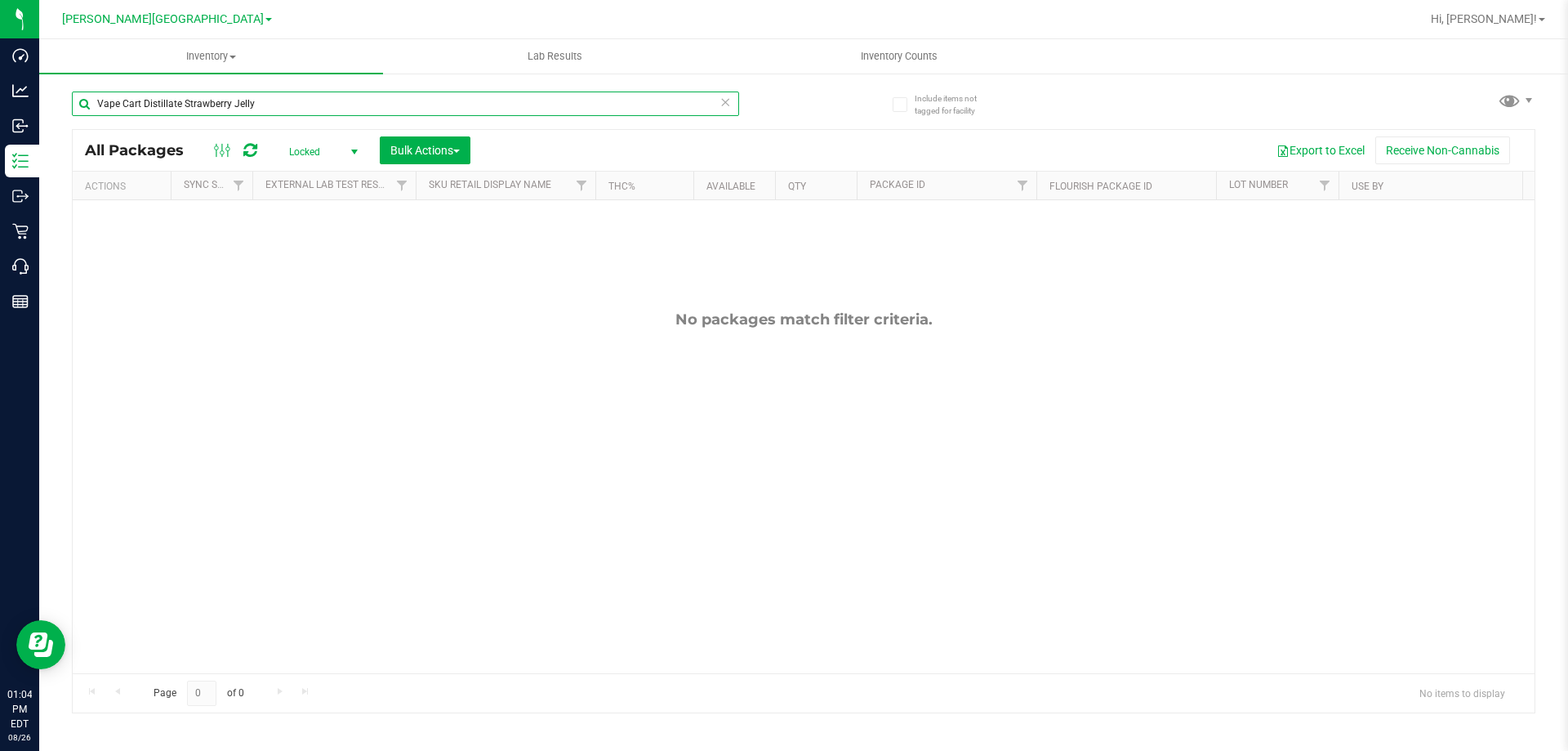
click at [304, 101] on input "Vape Cart Distillate Strawberry Jelly" at bounding box center [405, 103] width 667 height 24
click at [315, 149] on span "Locked" at bounding box center [320, 152] width 90 height 23
click at [311, 177] on li "Active Only" at bounding box center [319, 178] width 88 height 24
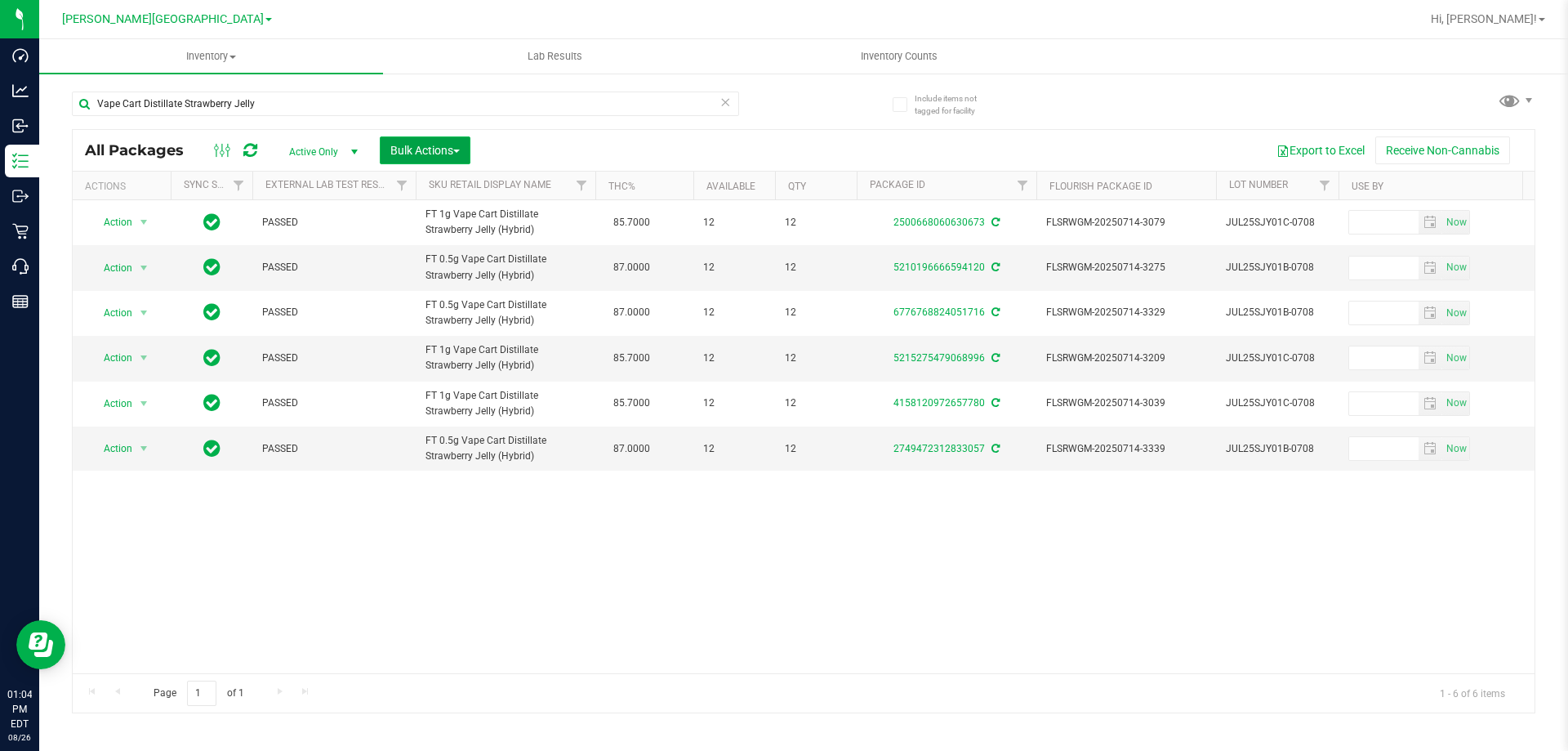
click at [464, 155] on button "Bulk Actions" at bounding box center [425, 150] width 91 height 28
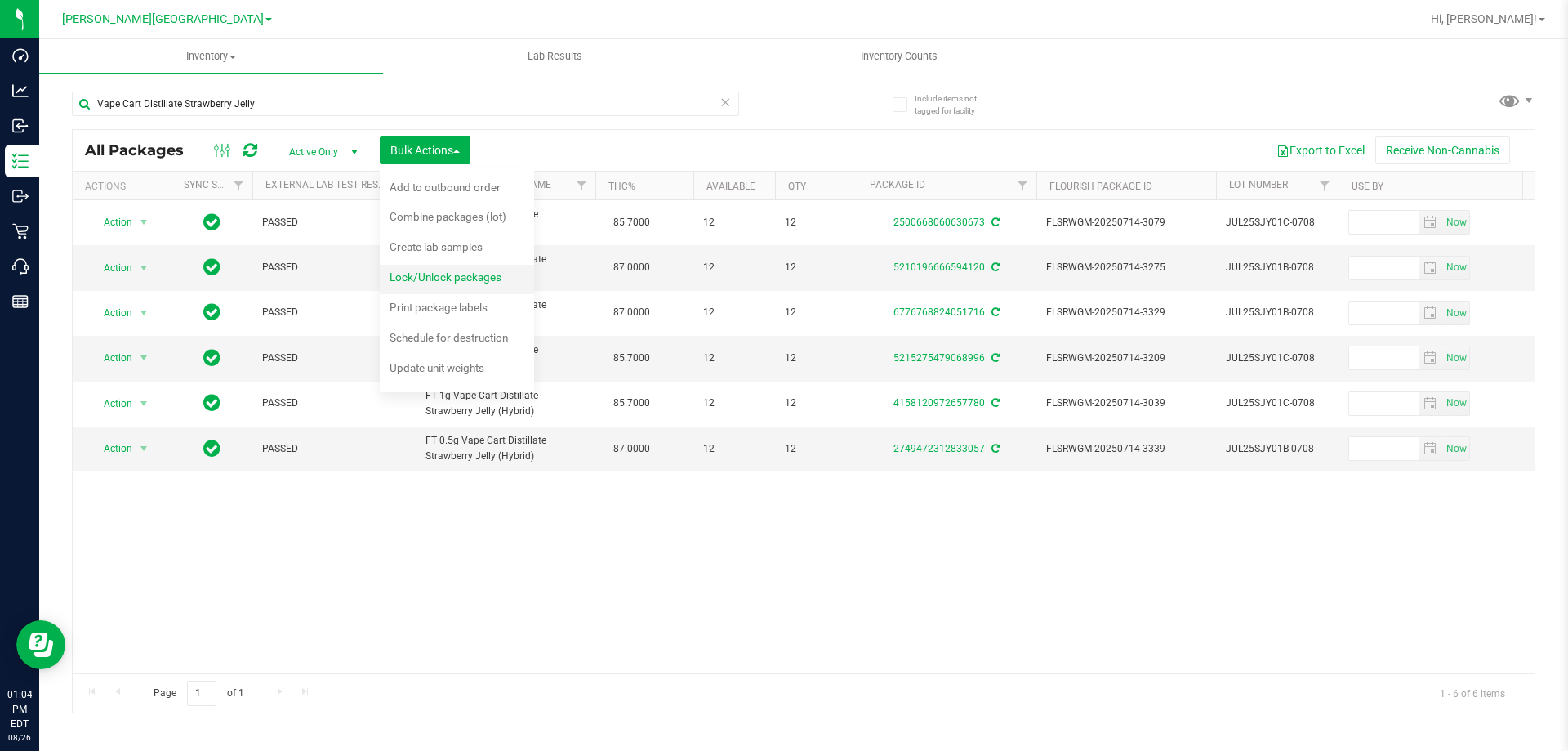
click at [446, 277] on span "Lock/Unlock packages" at bounding box center [445, 277] width 112 height 13
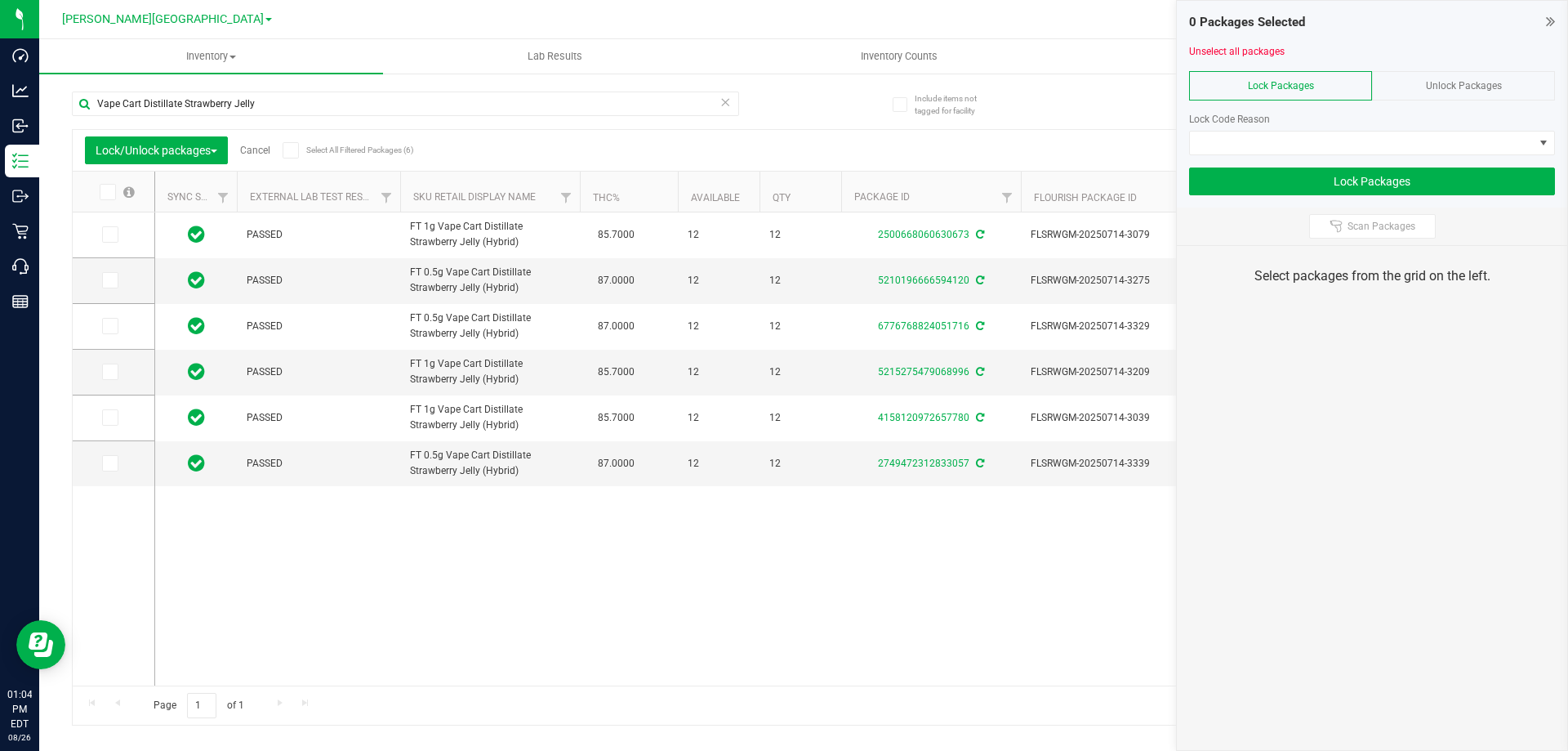
click at [104, 198] on span at bounding box center [107, 192] width 16 height 16
click at [0, 0] on input "checkbox" at bounding box center [0, 0] width 0 height 0
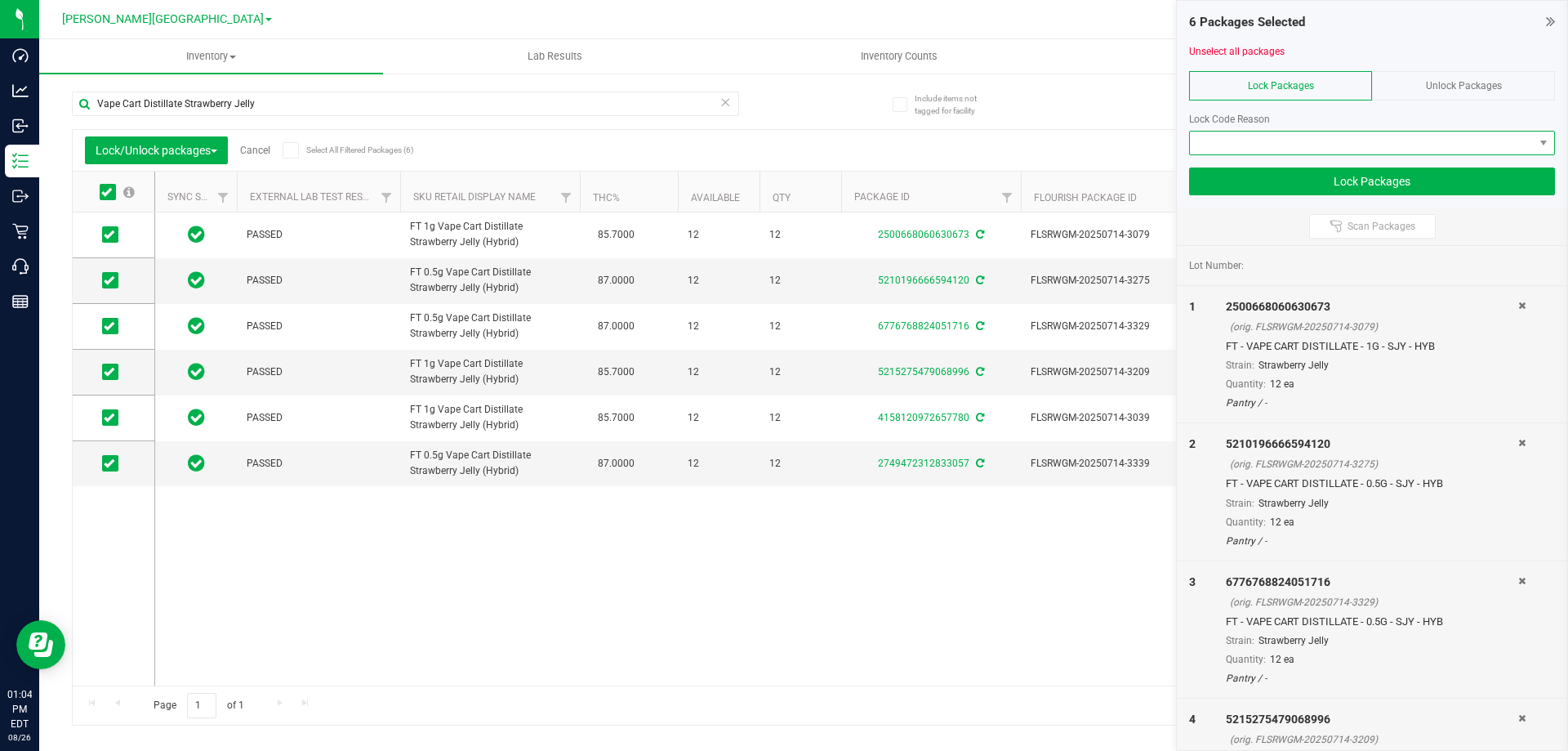
click at [1341, 151] on span at bounding box center [1362, 143] width 343 height 23
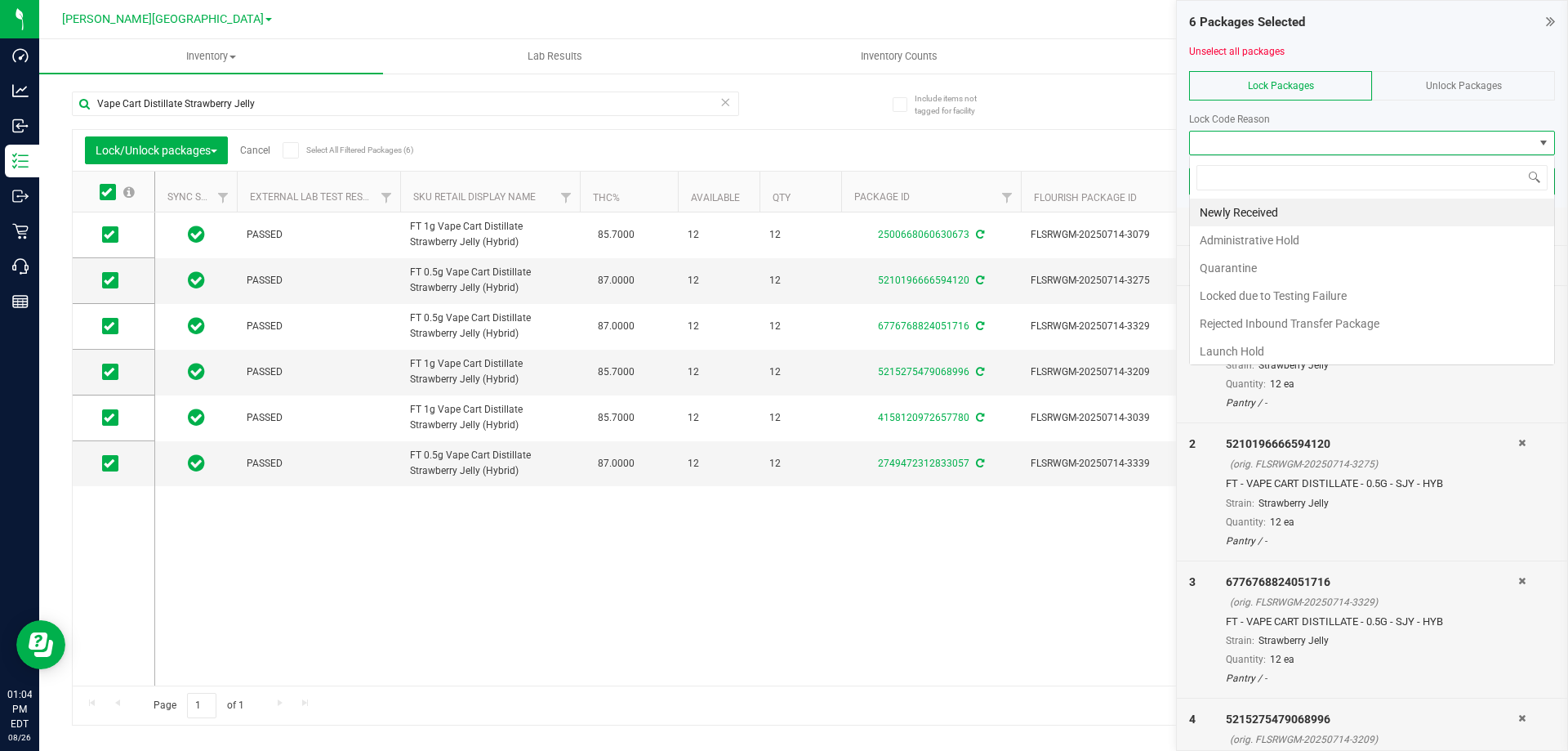
scroll to position [24, 366]
click at [1276, 217] on li "Newly Received" at bounding box center [1372, 213] width 364 height 28
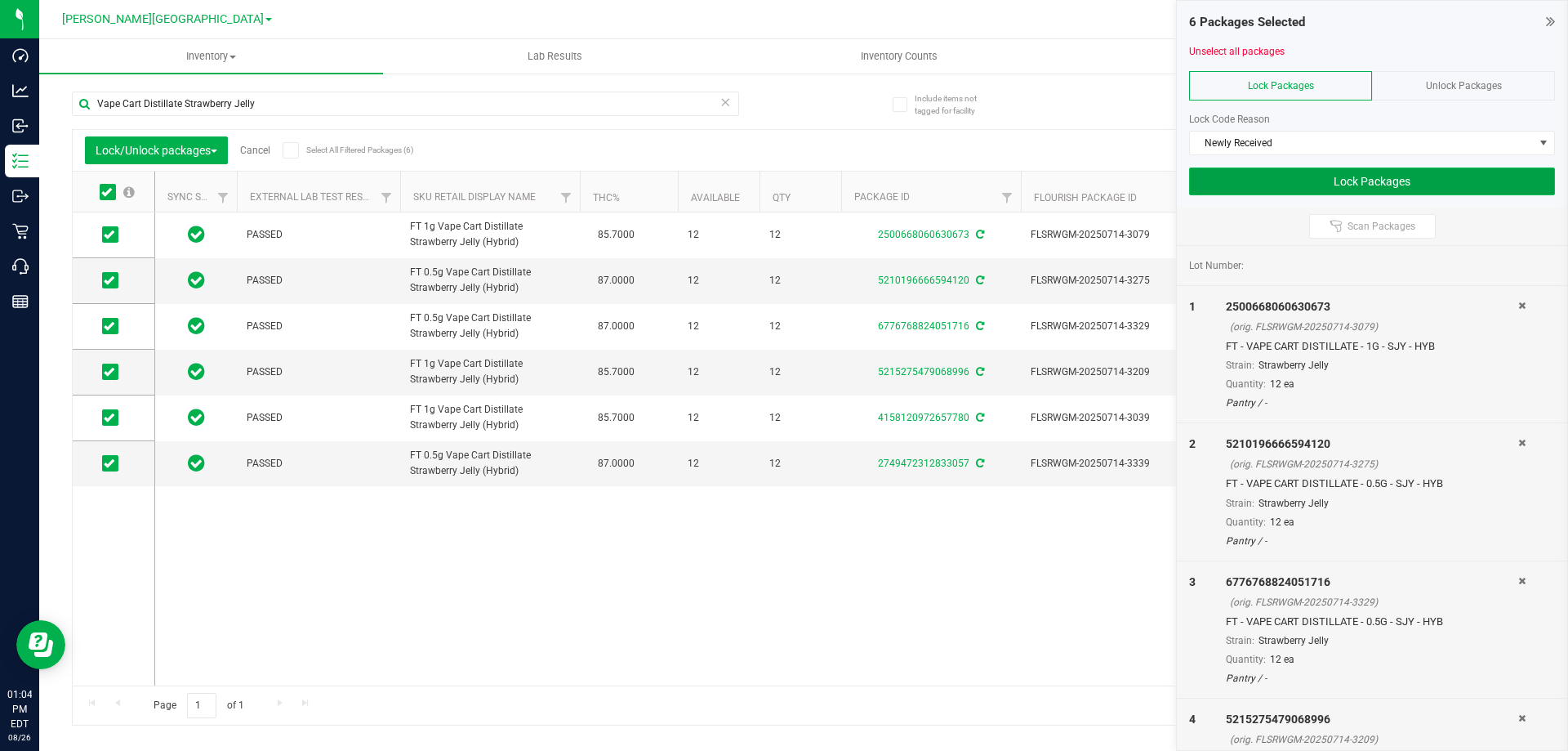
click at [1298, 189] on button "Lock Packages" at bounding box center [1372, 181] width 366 height 28
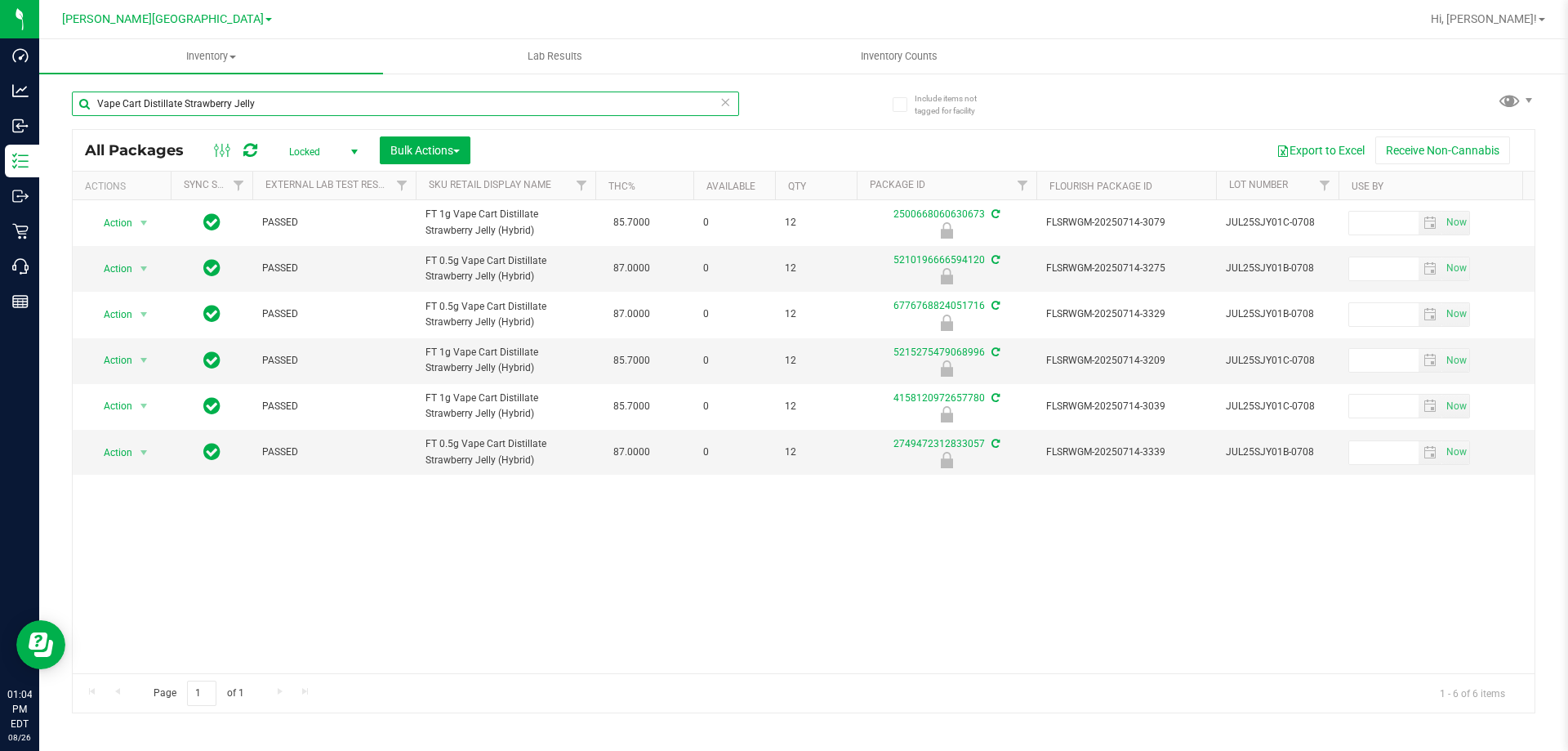
drag, startPoint x: 317, startPoint y: 105, endPoint x: 86, endPoint y: 106, distance: 231.0
click at [86, 106] on input "Vape Cart Distillate Strawberry Jelly" at bounding box center [405, 103] width 667 height 24
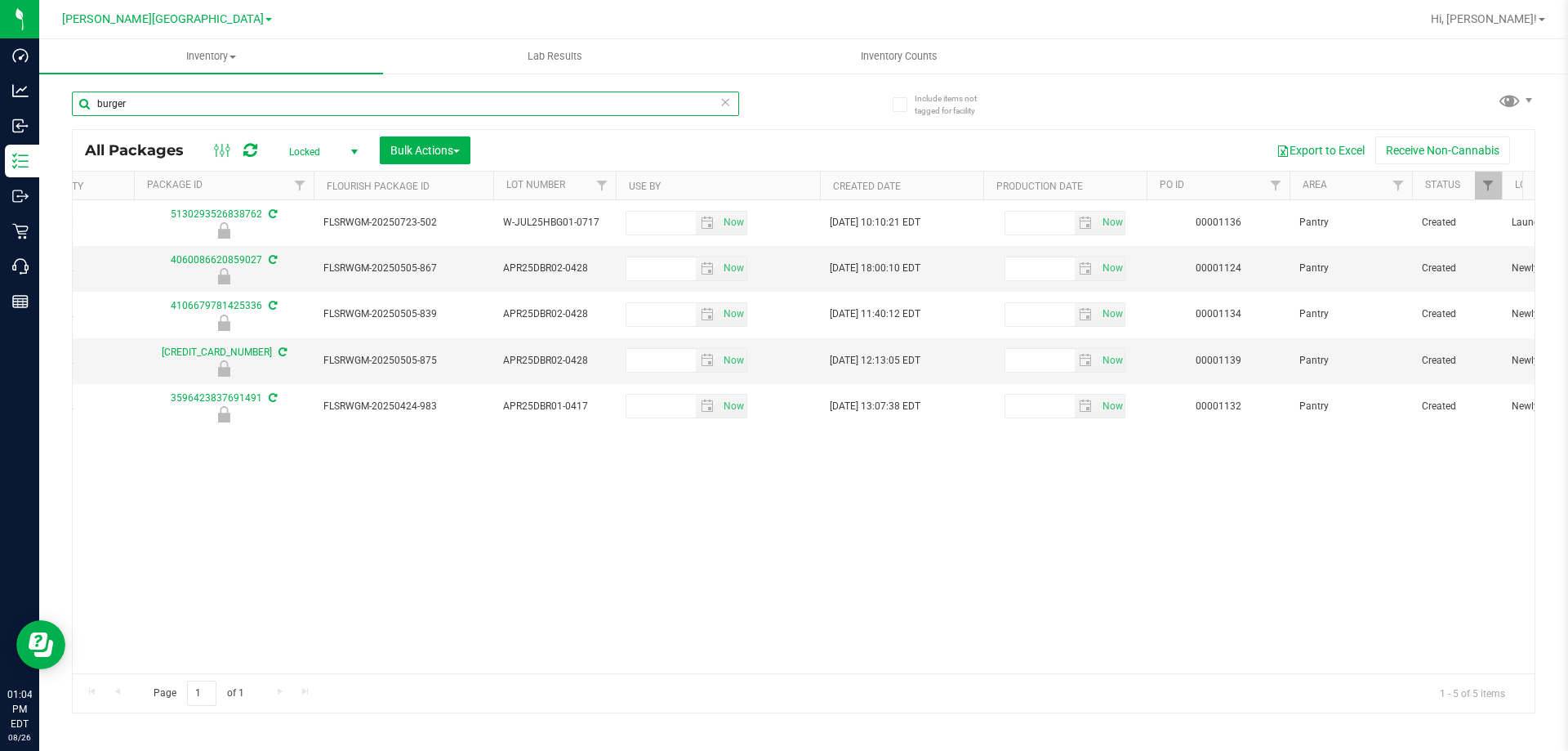
scroll to position [0, 756]
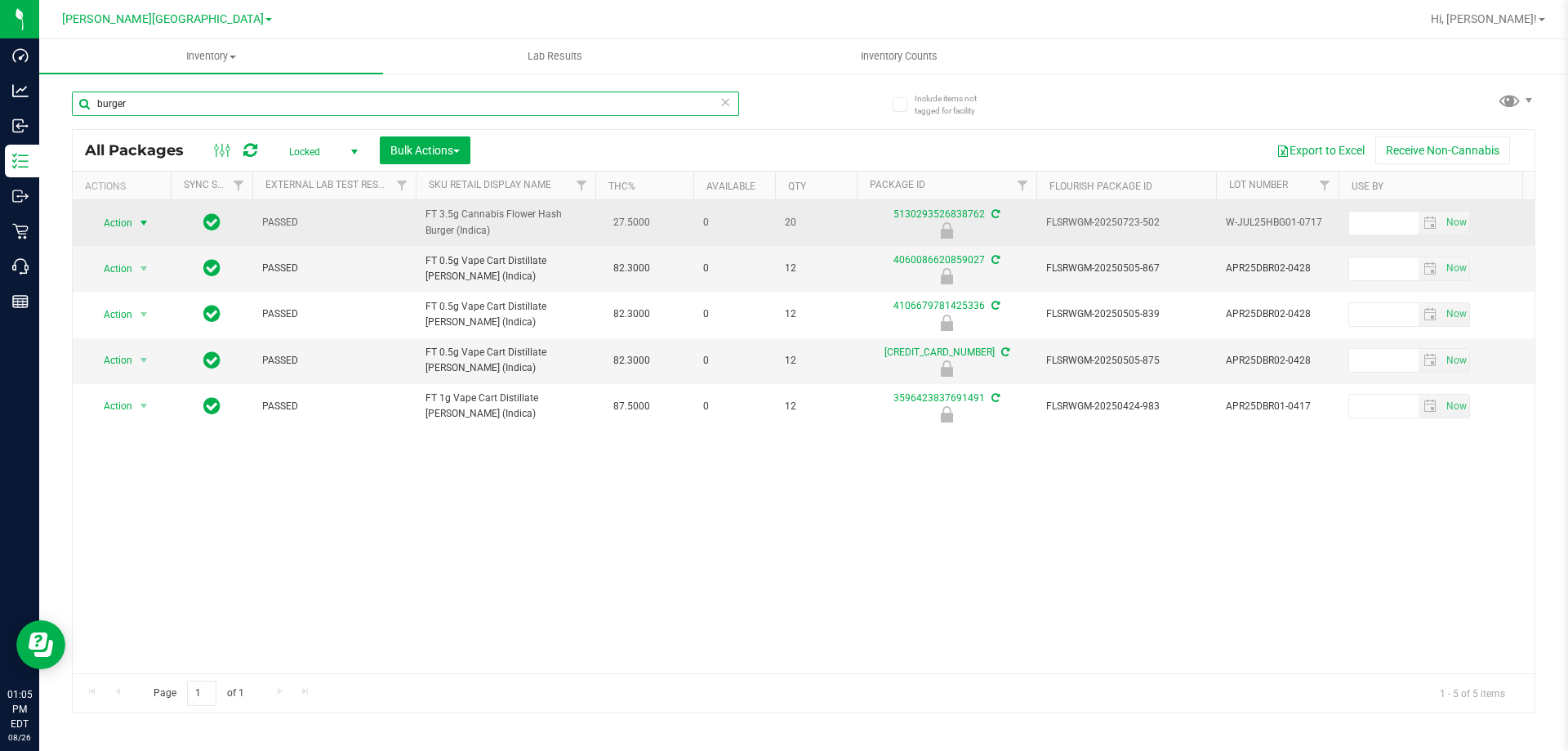
type input "burger"
click at [143, 222] on span "select" at bounding box center [144, 223] width 13 height 13
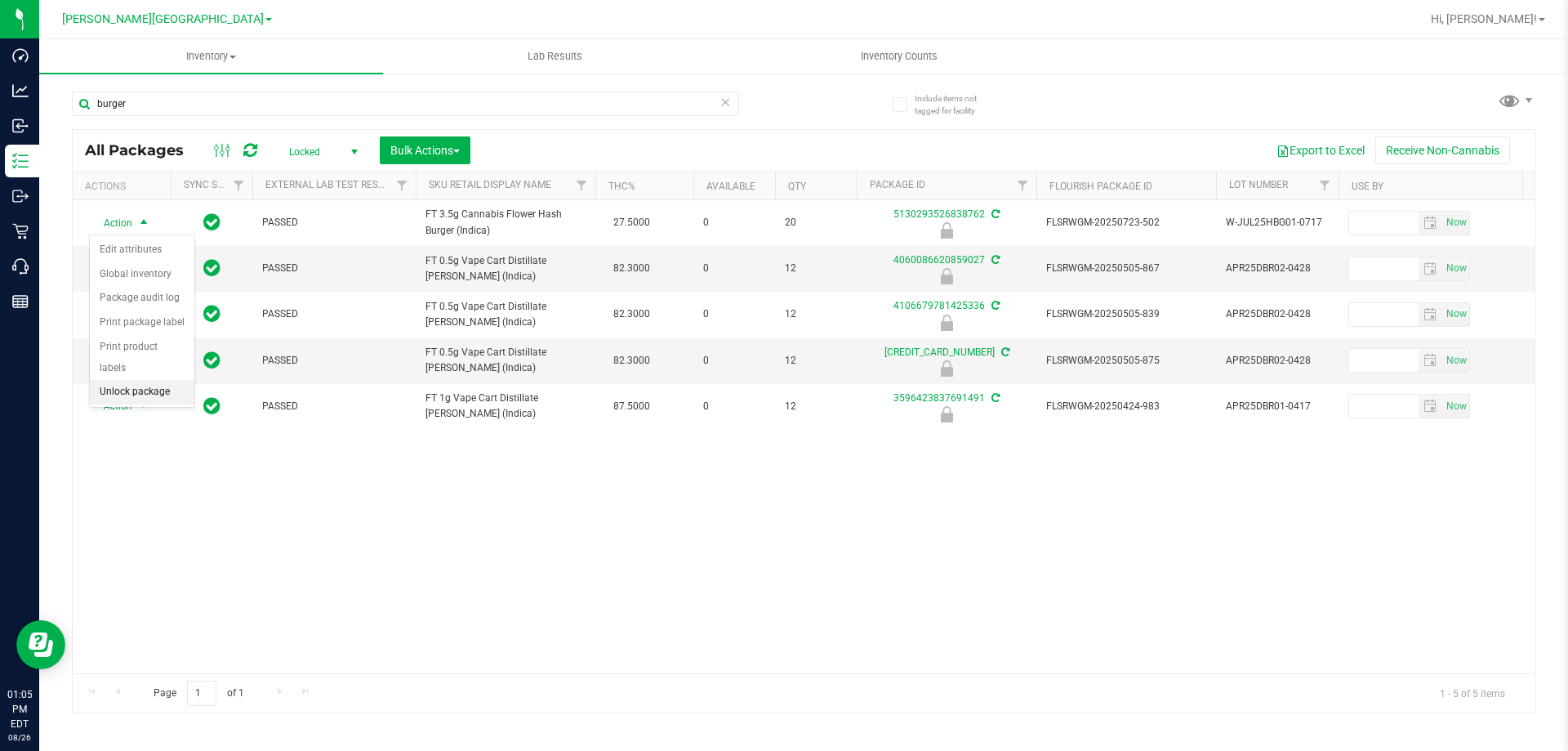
click at [154, 380] on li "Unlock package" at bounding box center [142, 392] width 104 height 24
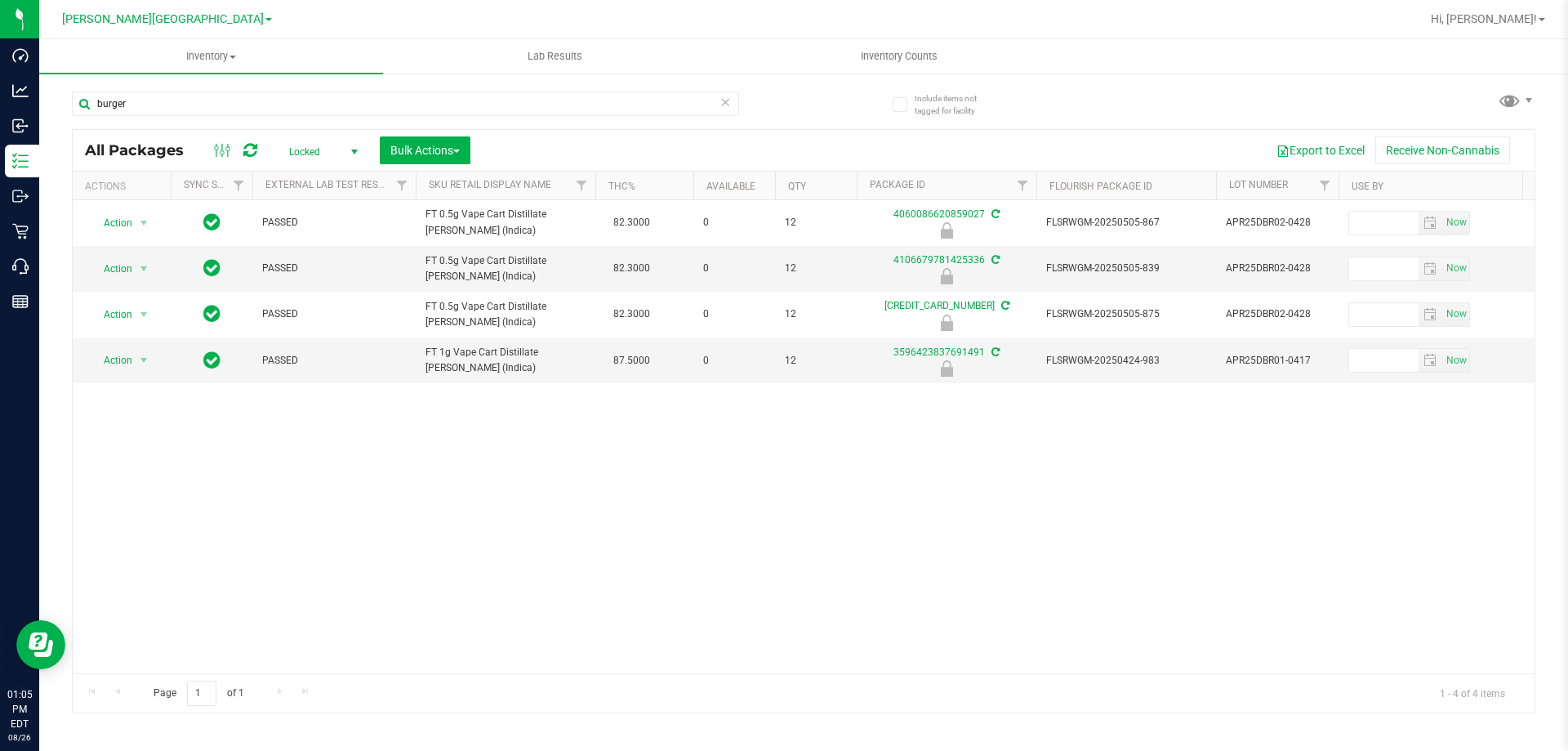
click at [323, 148] on span "Locked" at bounding box center [320, 152] width 90 height 23
click at [314, 178] on li "Active Only" at bounding box center [319, 178] width 88 height 24
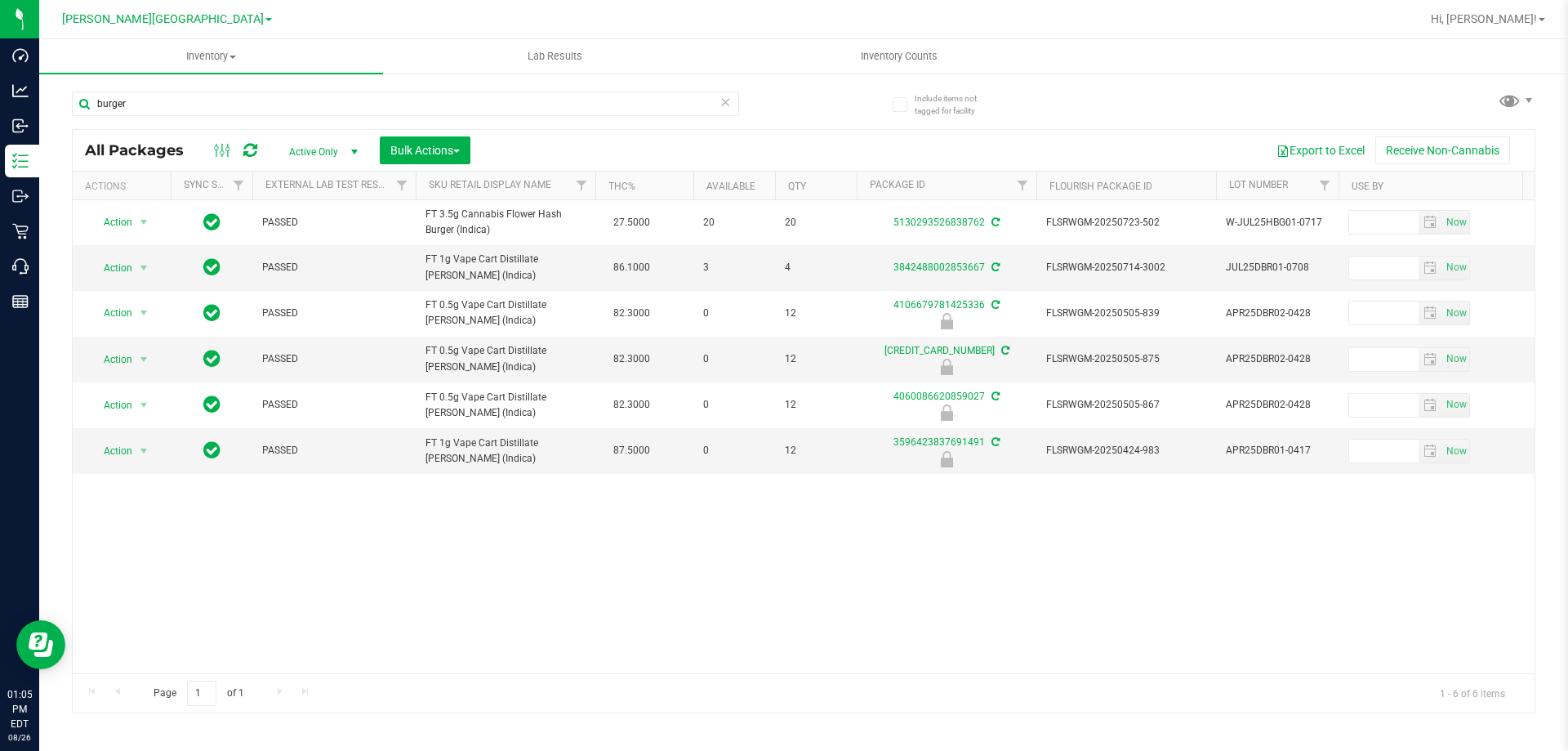
click at [350, 148] on span "select" at bounding box center [355, 152] width 13 height 13
click at [316, 248] on li "All" at bounding box center [319, 251] width 88 height 24
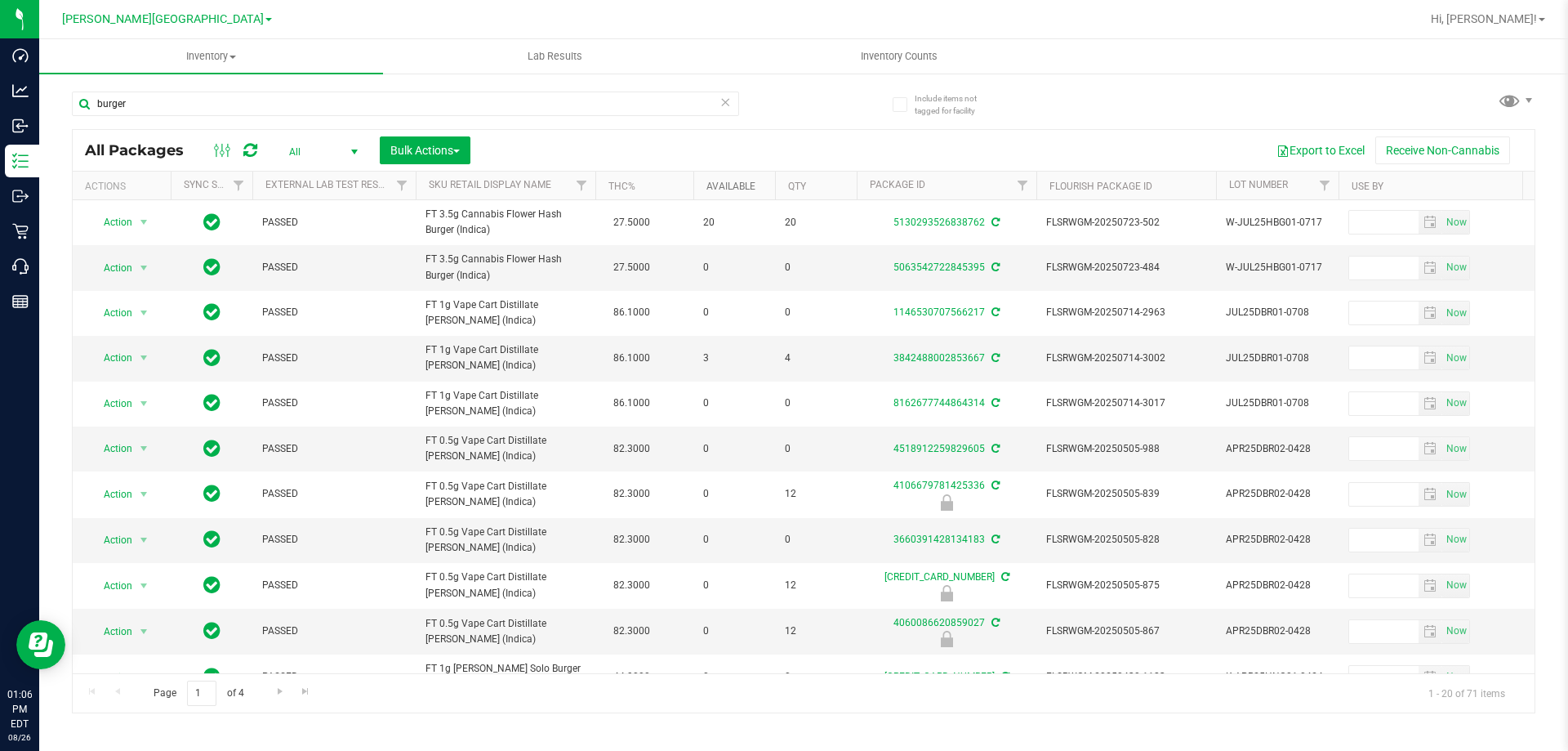
click at [739, 185] on link "Available" at bounding box center [731, 186] width 49 height 11
click at [739, 185] on link "Available" at bounding box center [740, 186] width 68 height 11
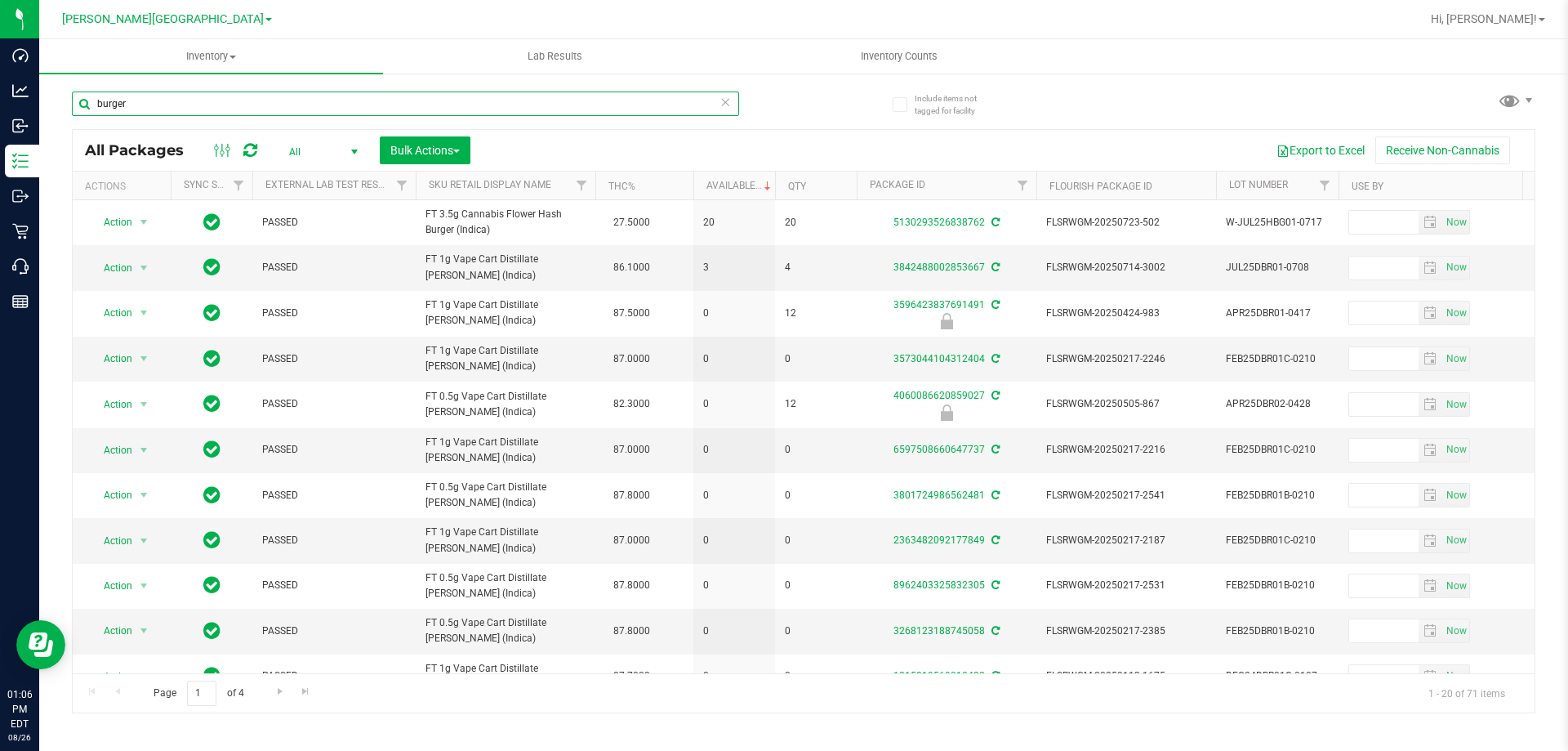
click at [174, 96] on input "burger" at bounding box center [405, 103] width 667 height 24
drag, startPoint x: 180, startPoint y: 101, endPoint x: 86, endPoint y: 107, distance: 94.2
click at [86, 107] on input "burger" at bounding box center [405, 103] width 667 height 24
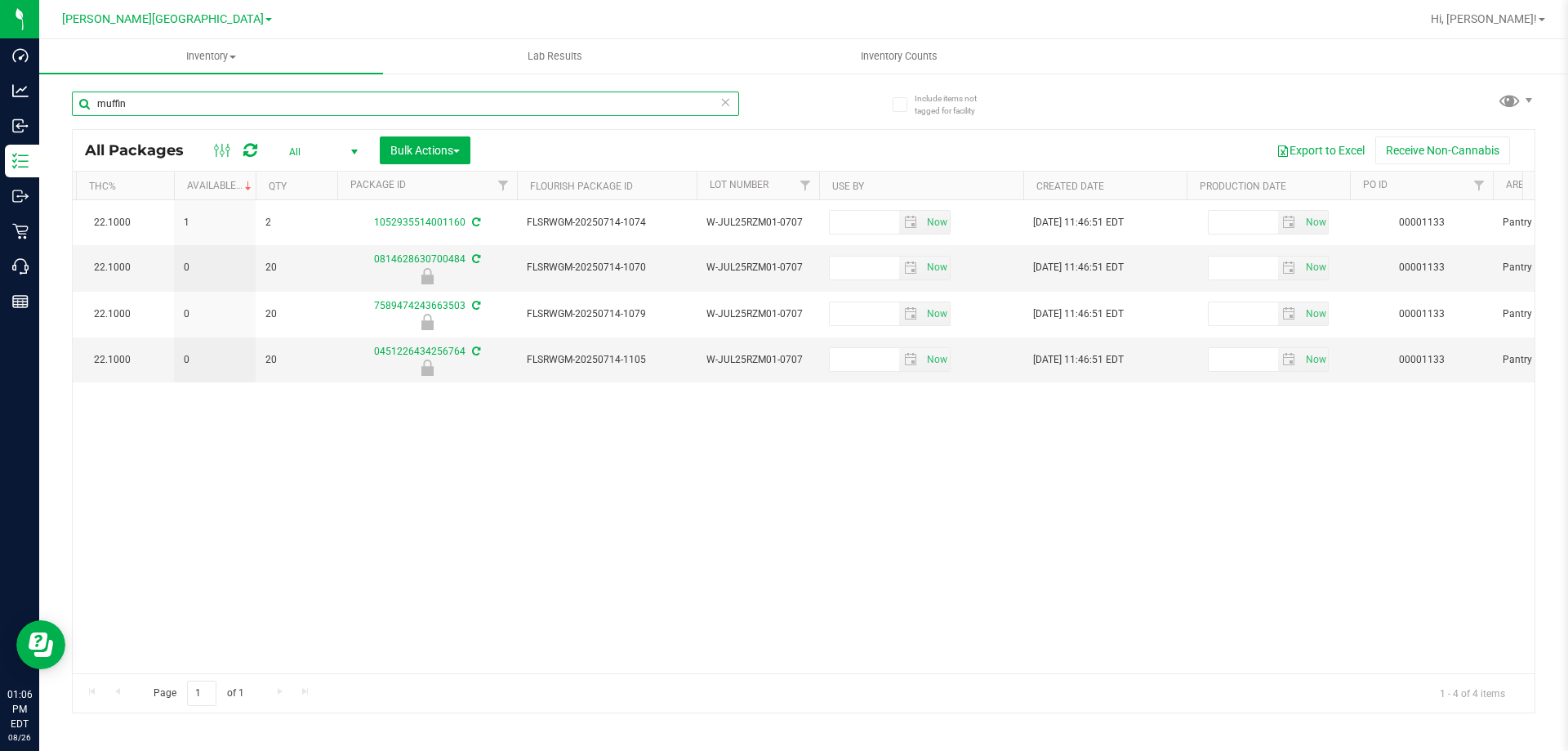
scroll to position [0, 495]
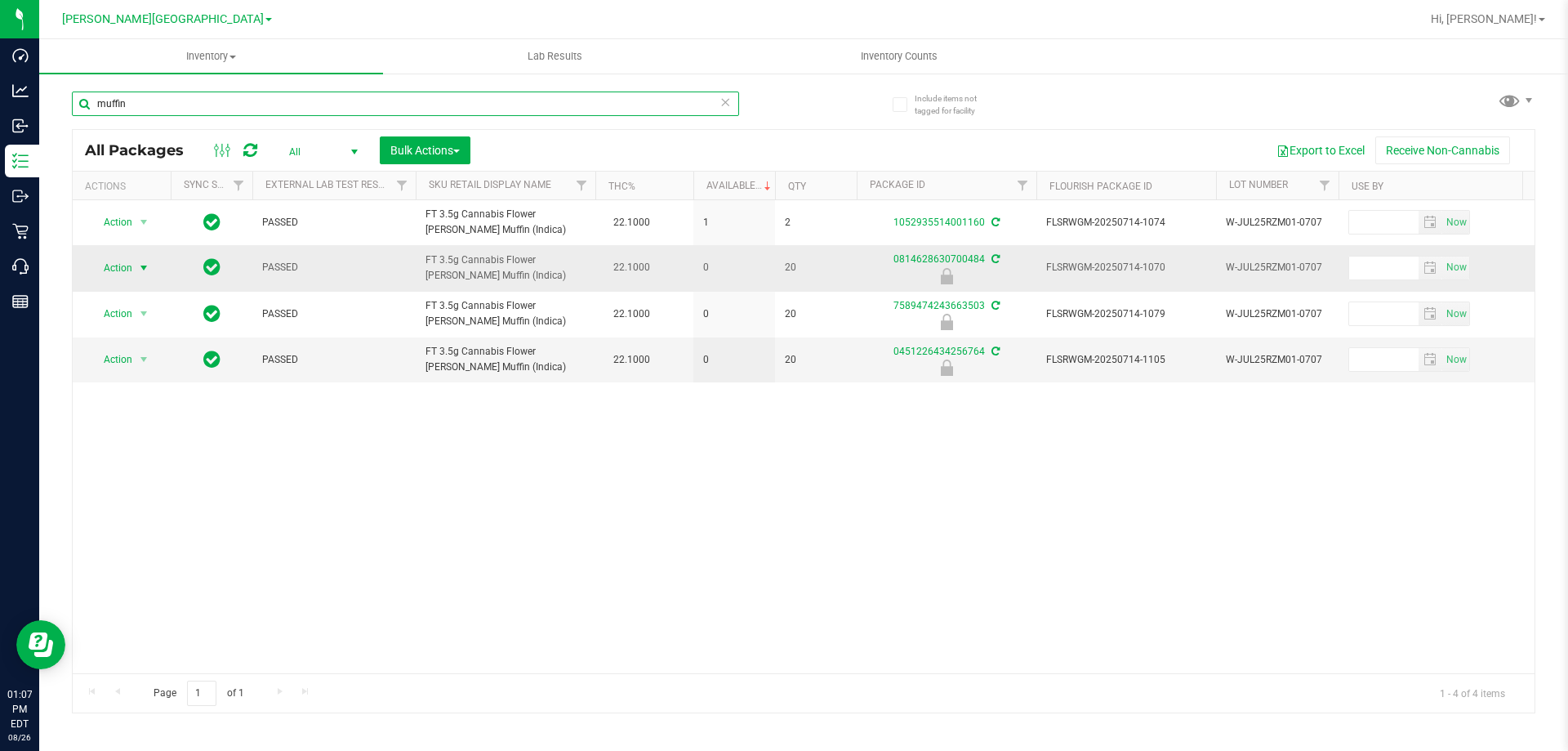
type input "muffin"
click at [137, 270] on span "select" at bounding box center [144, 268] width 13 height 13
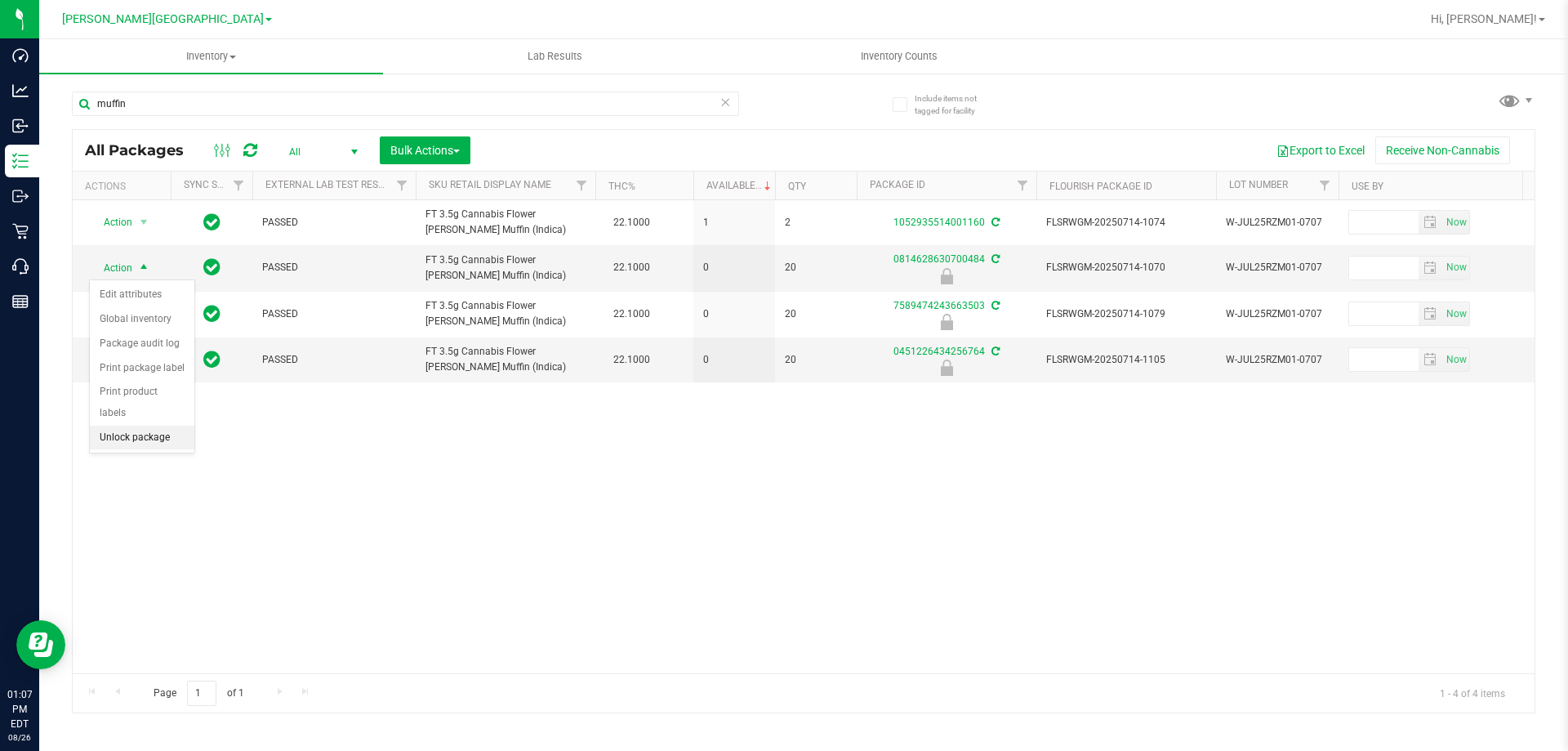
click at [147, 426] on li "Unlock package" at bounding box center [142, 438] width 104 height 24
click at [144, 313] on span "select" at bounding box center [144, 313] width 13 height 13
click at [140, 470] on li "Unlock package" at bounding box center [142, 483] width 104 height 24
click at [142, 358] on span "select" at bounding box center [144, 359] width 13 height 13
click at [140, 516] on li "Unlock package" at bounding box center [142, 529] width 104 height 24
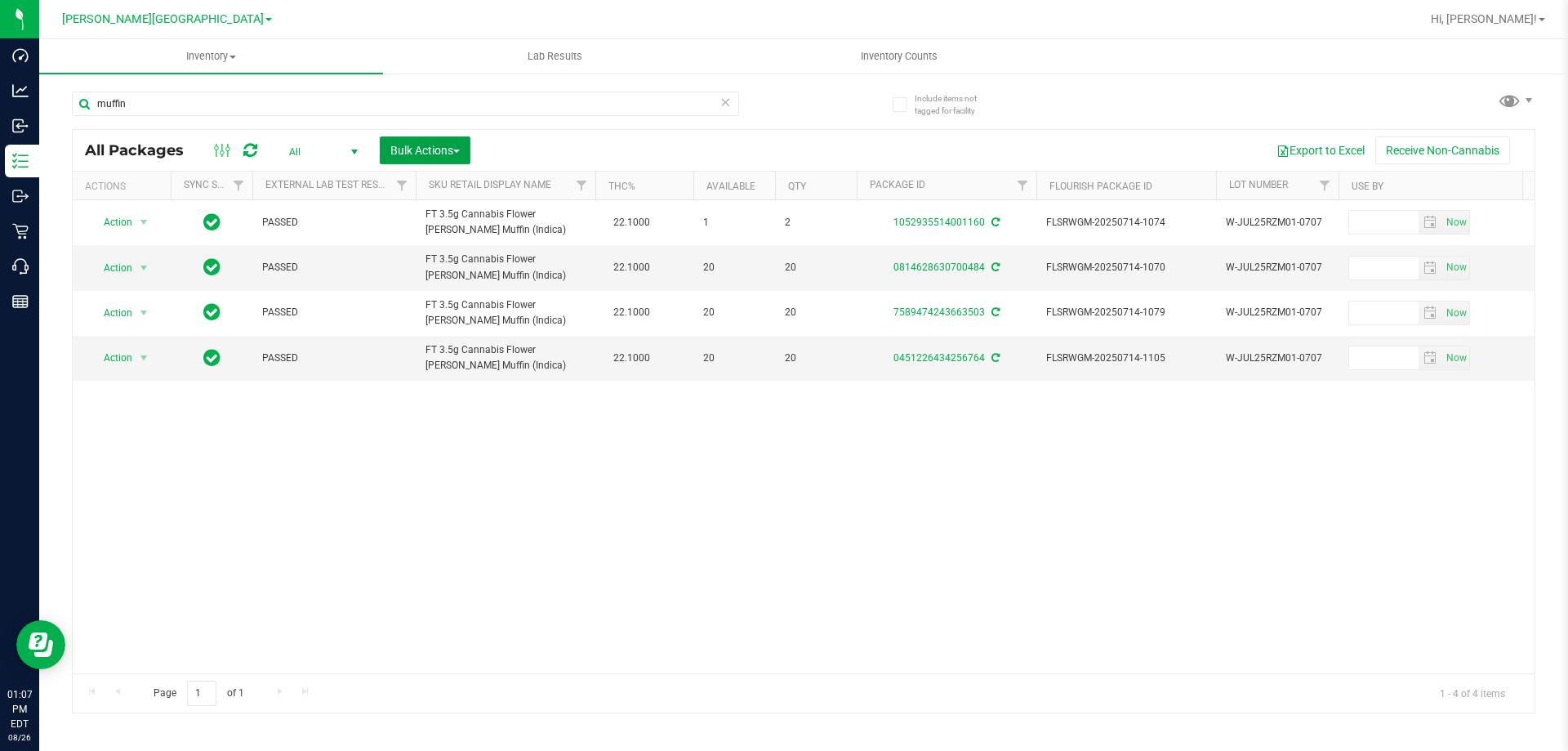
click at [459, 152] on span "button" at bounding box center [456, 150] width 7 height 3
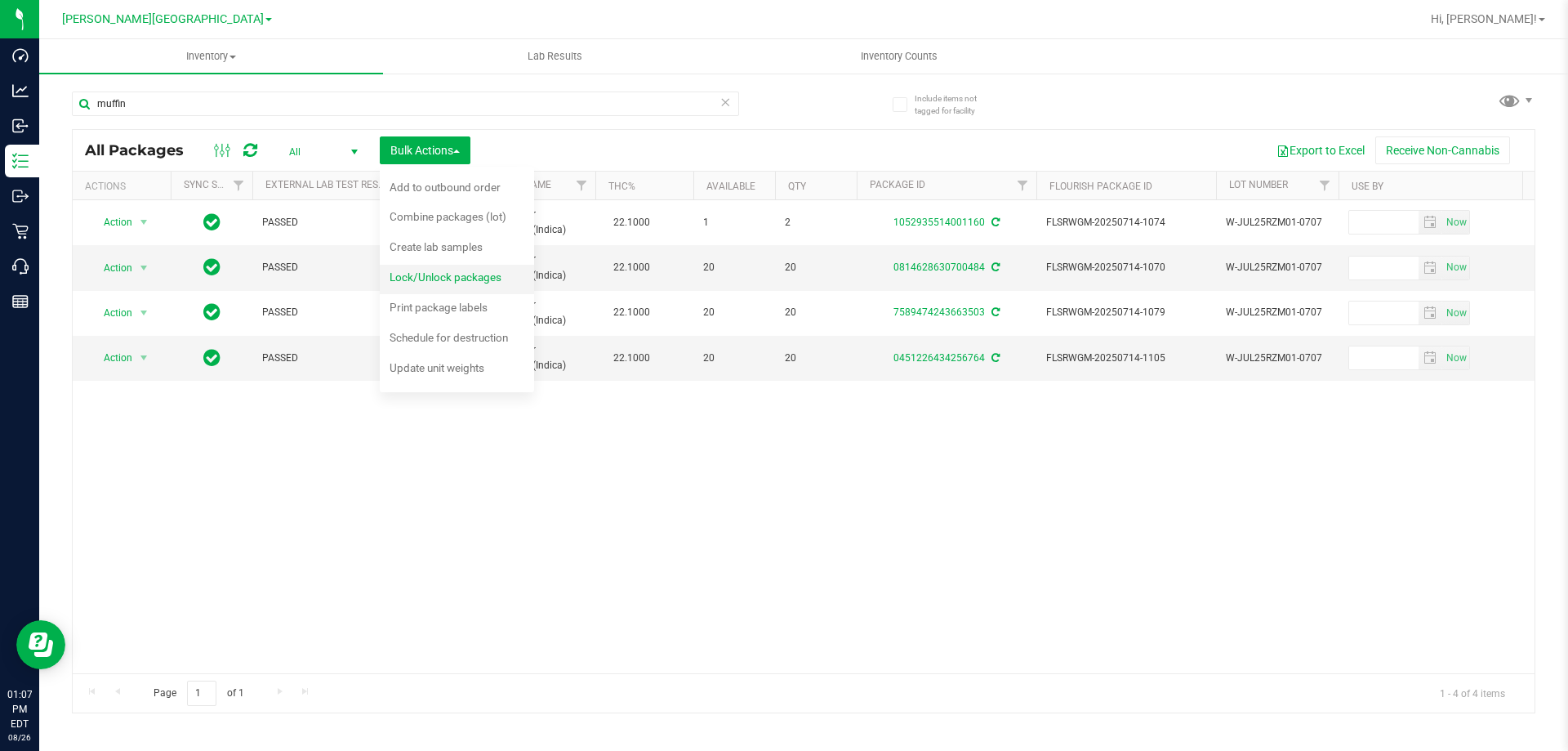
click at [452, 277] on span "Lock/Unlock packages" at bounding box center [445, 277] width 112 height 13
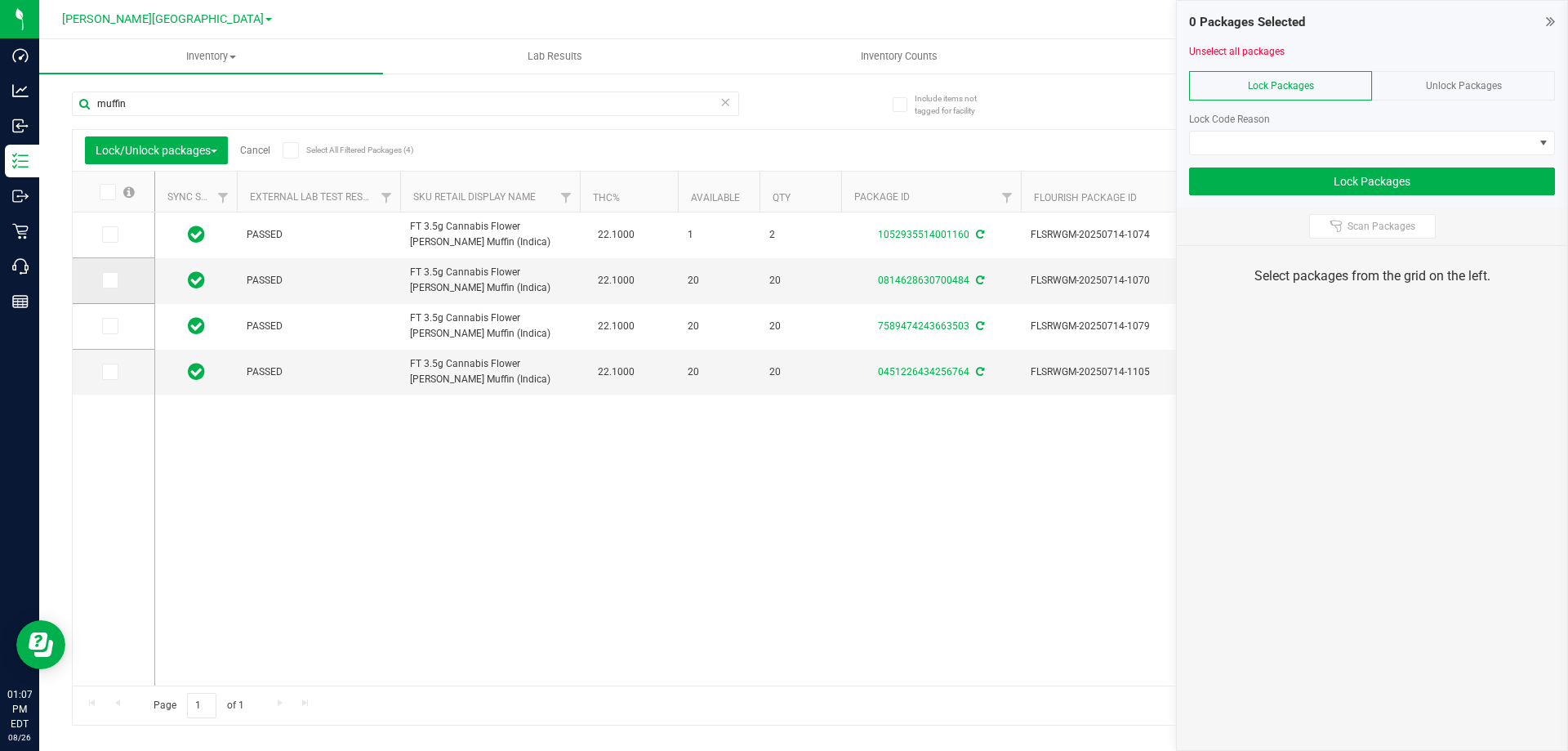
click at [116, 277] on span at bounding box center [110, 280] width 16 height 16
click at [0, 0] on input "checkbox" at bounding box center [0, 0] width 0 height 0
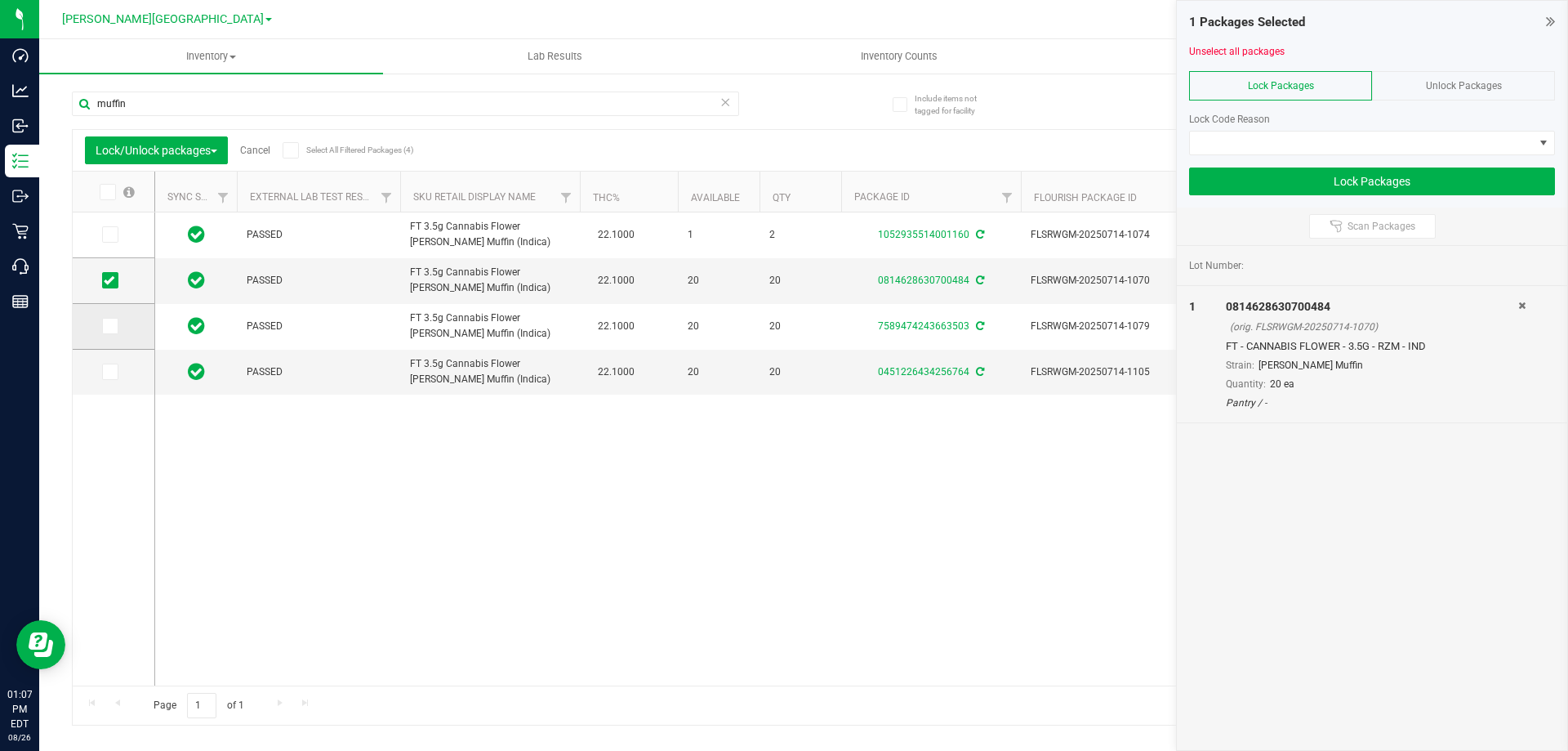
click at [113, 326] on icon at bounding box center [109, 326] width 10 height 0
click at [0, 0] on input "checkbox" at bounding box center [0, 0] width 0 height 0
click at [112, 372] on icon at bounding box center [109, 372] width 10 height 0
click at [0, 0] on input "checkbox" at bounding box center [0, 0] width 0 height 0
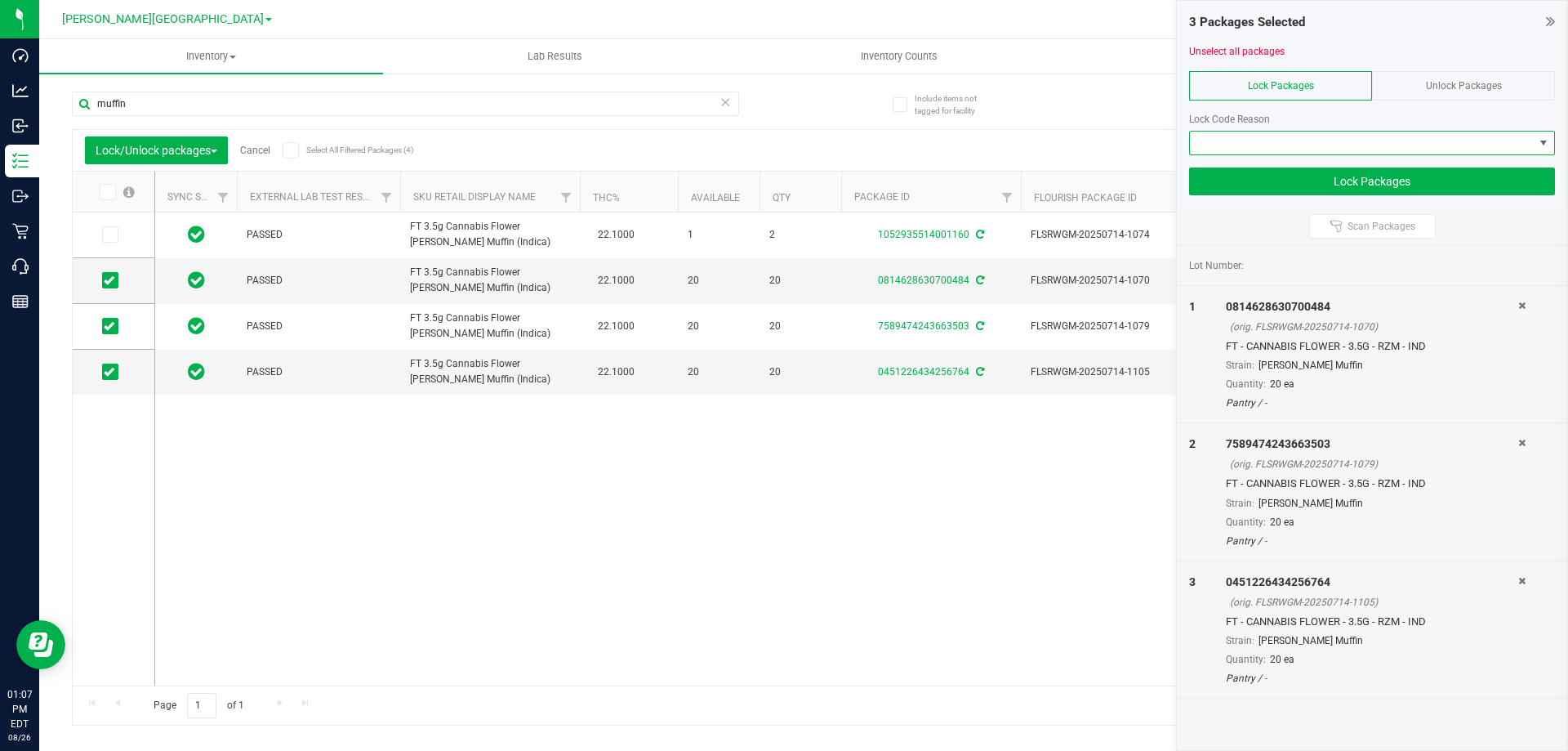
click at [1300, 142] on span at bounding box center [1362, 143] width 343 height 23
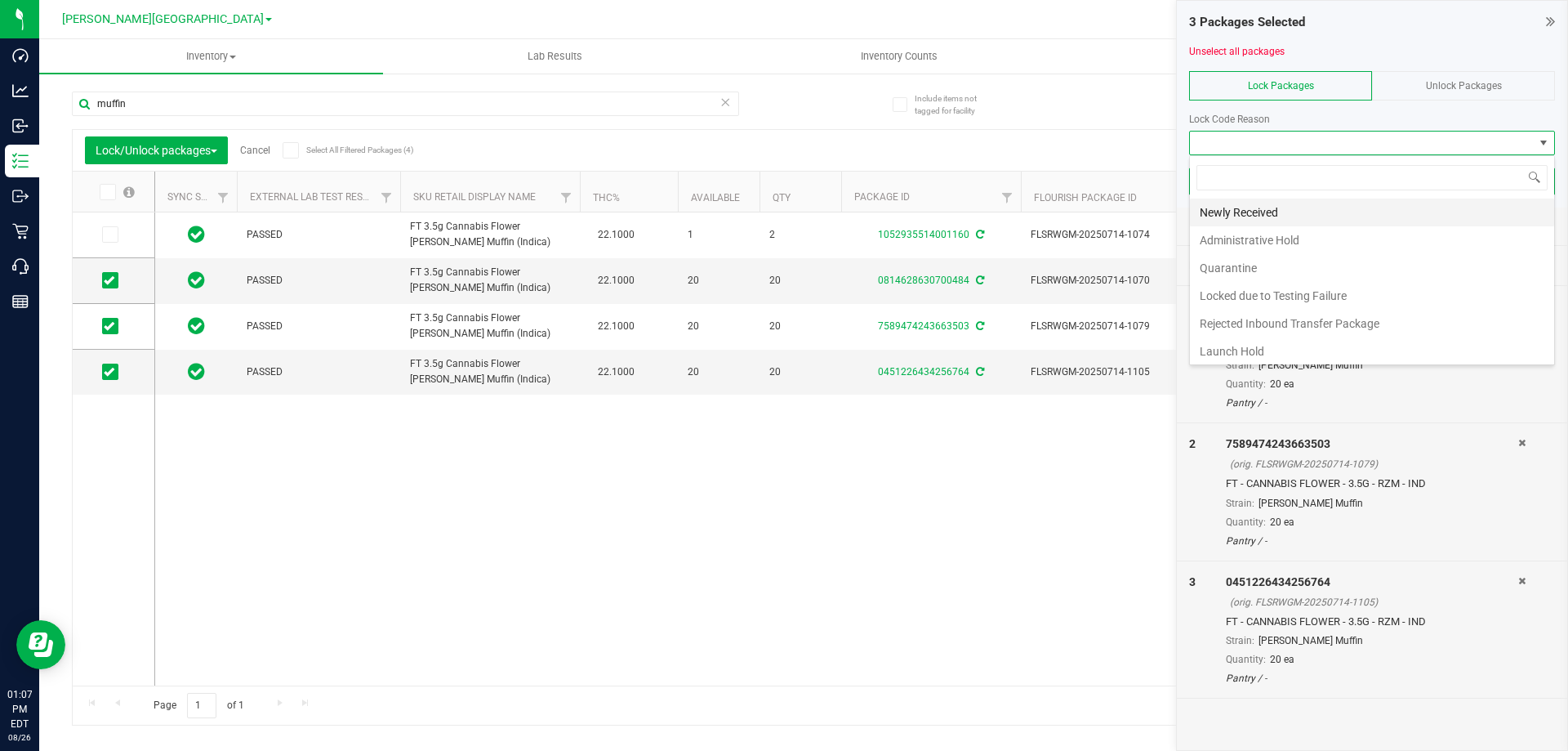
click at [1260, 211] on li "Newly Received" at bounding box center [1372, 213] width 364 height 28
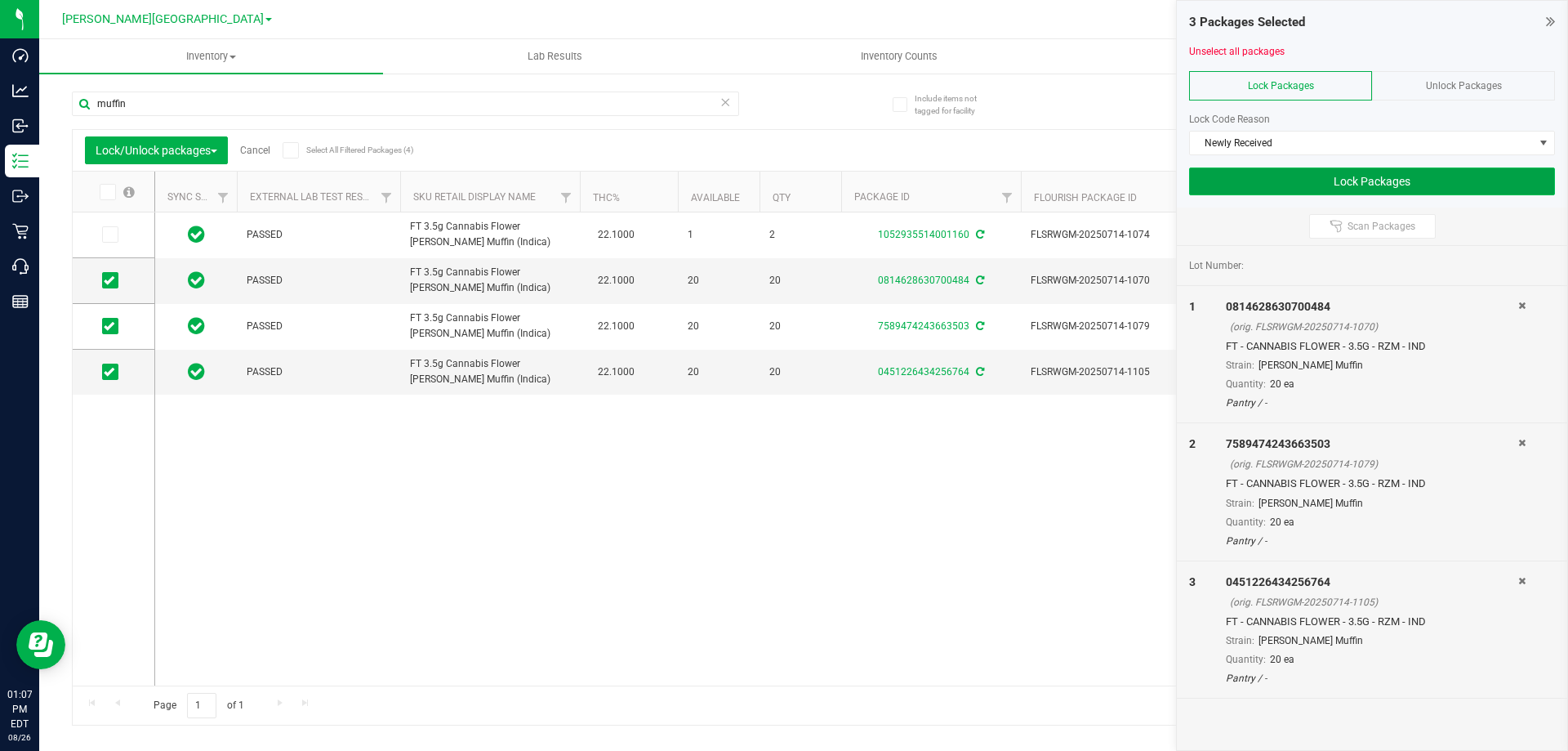
click at [1346, 188] on button "Lock Packages" at bounding box center [1372, 181] width 366 height 28
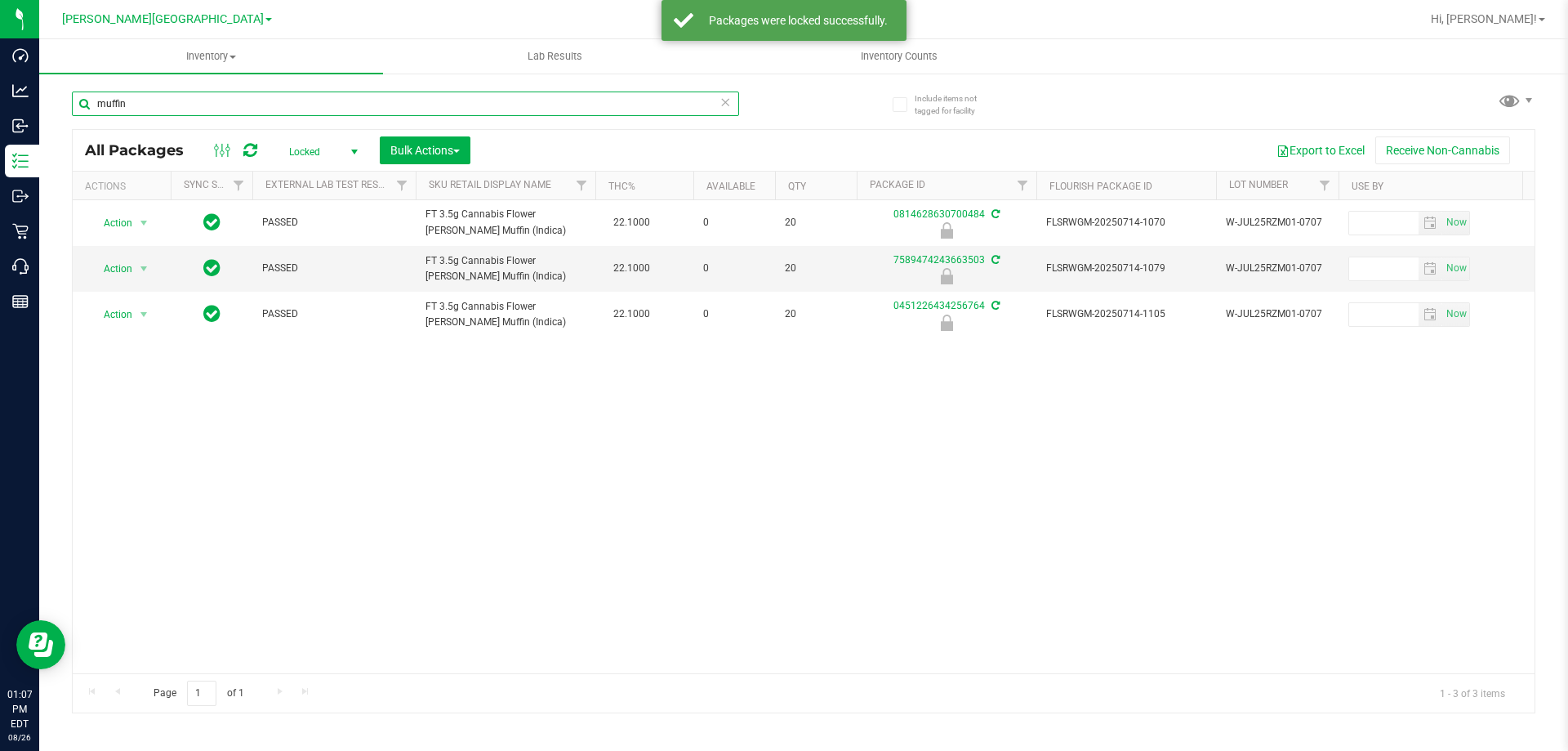
drag, startPoint x: 189, startPoint y: 105, endPoint x: 91, endPoint y: 104, distance: 98.0
click at [91, 104] on input "muffin" at bounding box center [405, 103] width 667 height 24
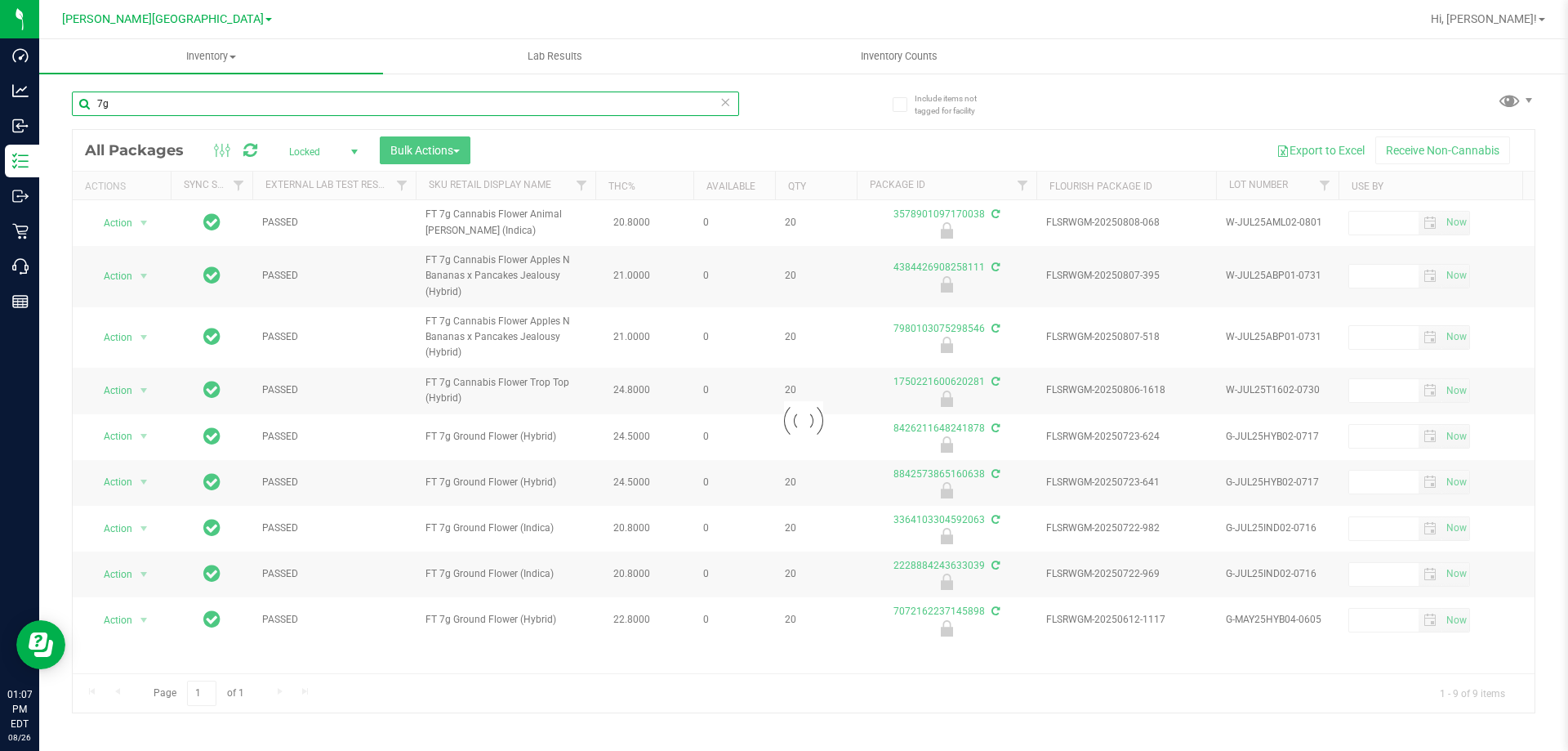
type input "7g"
click at [357, 150] on span "select" at bounding box center [355, 152] width 13 height 13
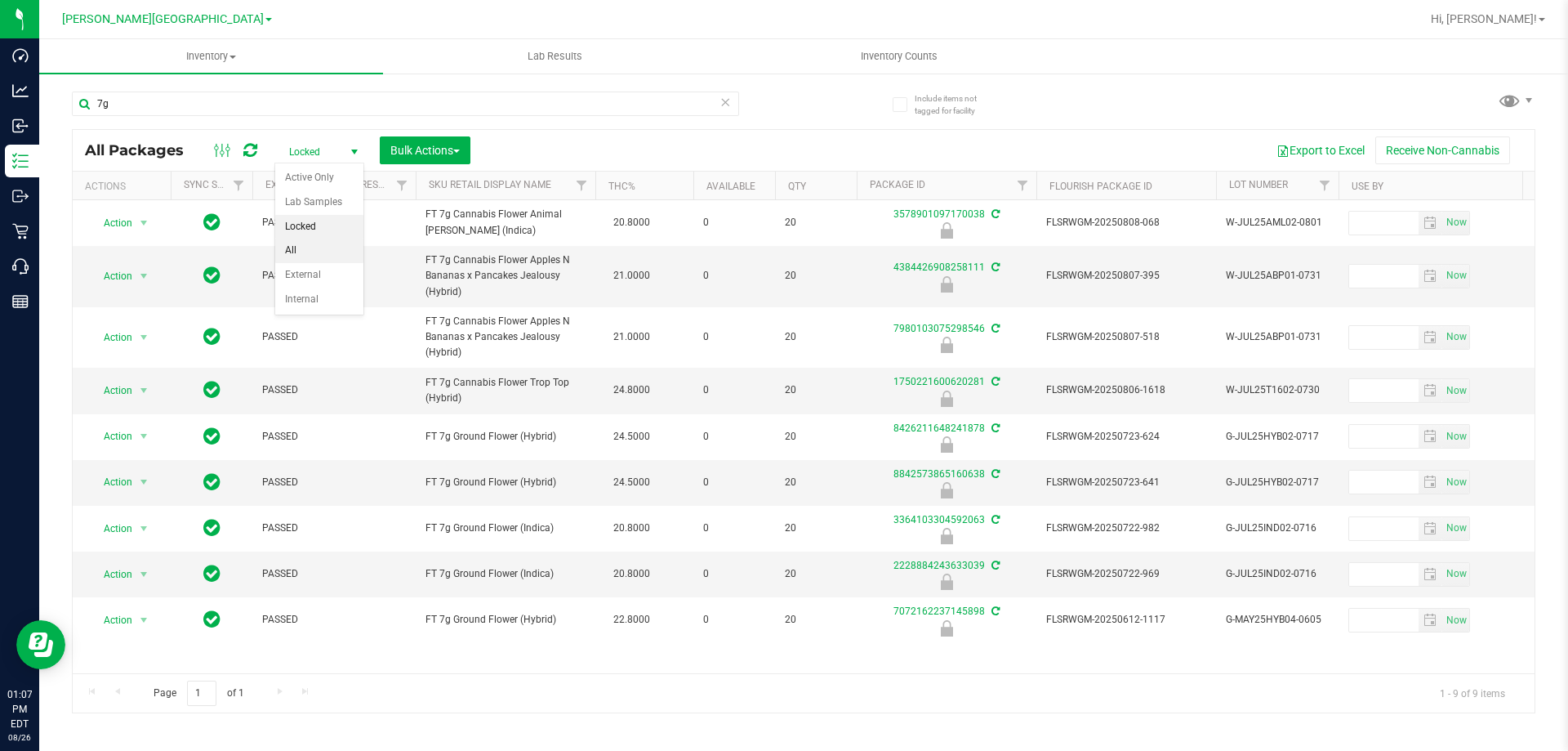
click at [316, 243] on li "All" at bounding box center [319, 251] width 88 height 24
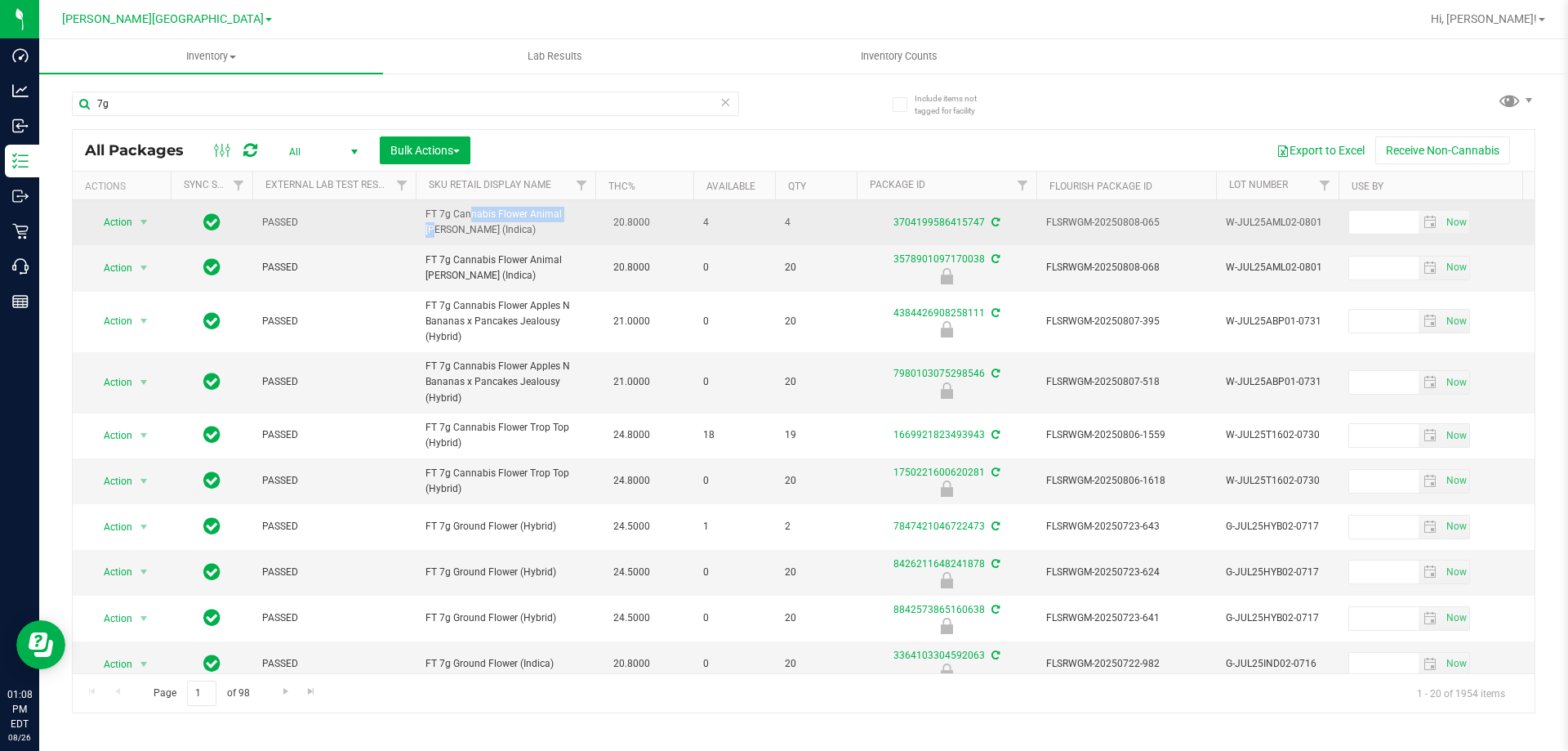
drag, startPoint x: 527, startPoint y: 212, endPoint x: 416, endPoint y: 211, distance: 111.0
click at [416, 211] on td "FT 7g Cannabis Flower Animal [PERSON_NAME] (Indica)" at bounding box center [506, 222] width 180 height 45
copy span "FT 7g Cannabis Flower"
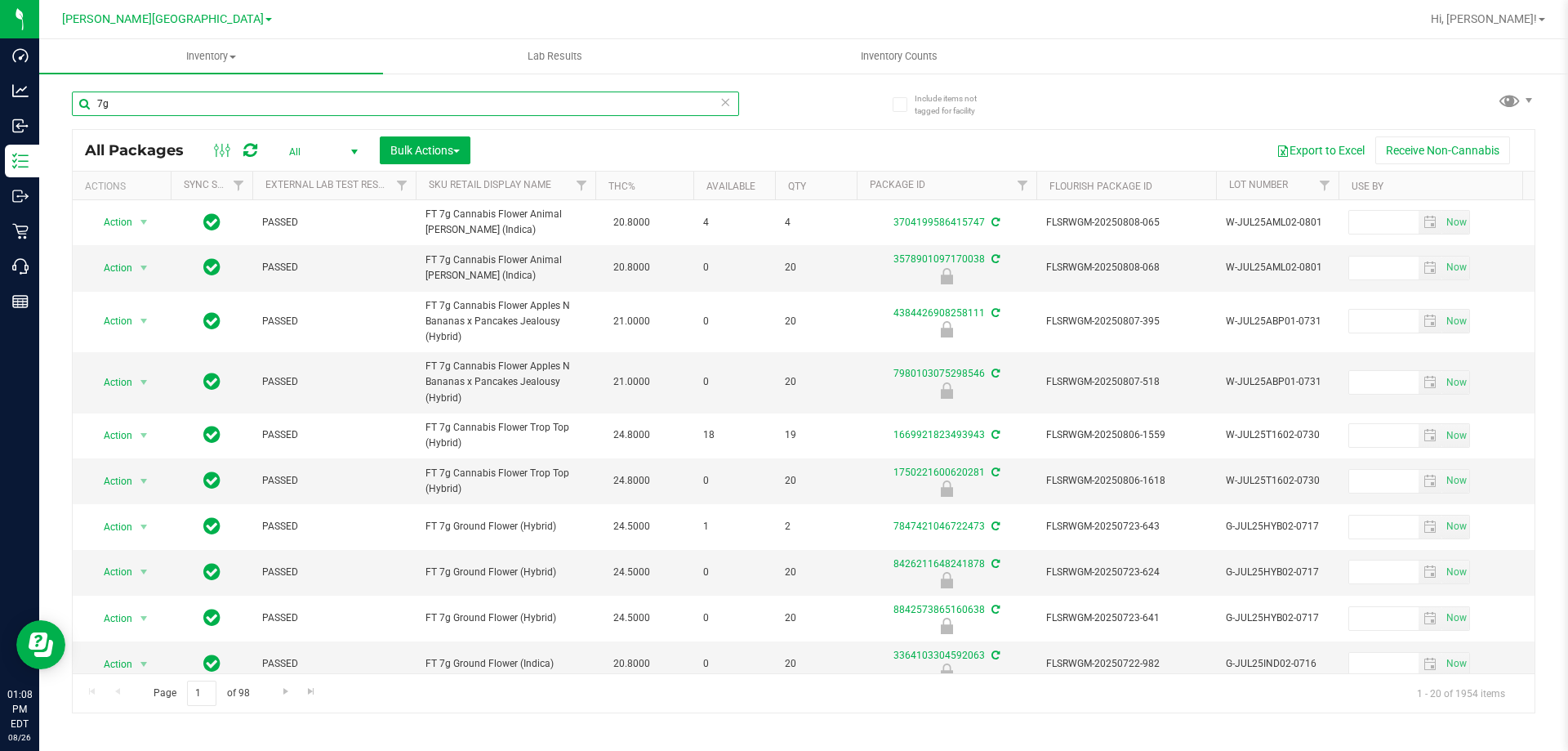
drag, startPoint x: 253, startPoint y: 112, endPoint x: 94, endPoint y: 100, distance: 159.5
click at [94, 100] on input "7g" at bounding box center [405, 103] width 667 height 24
paste input "FT 7g Cannabis Flower"
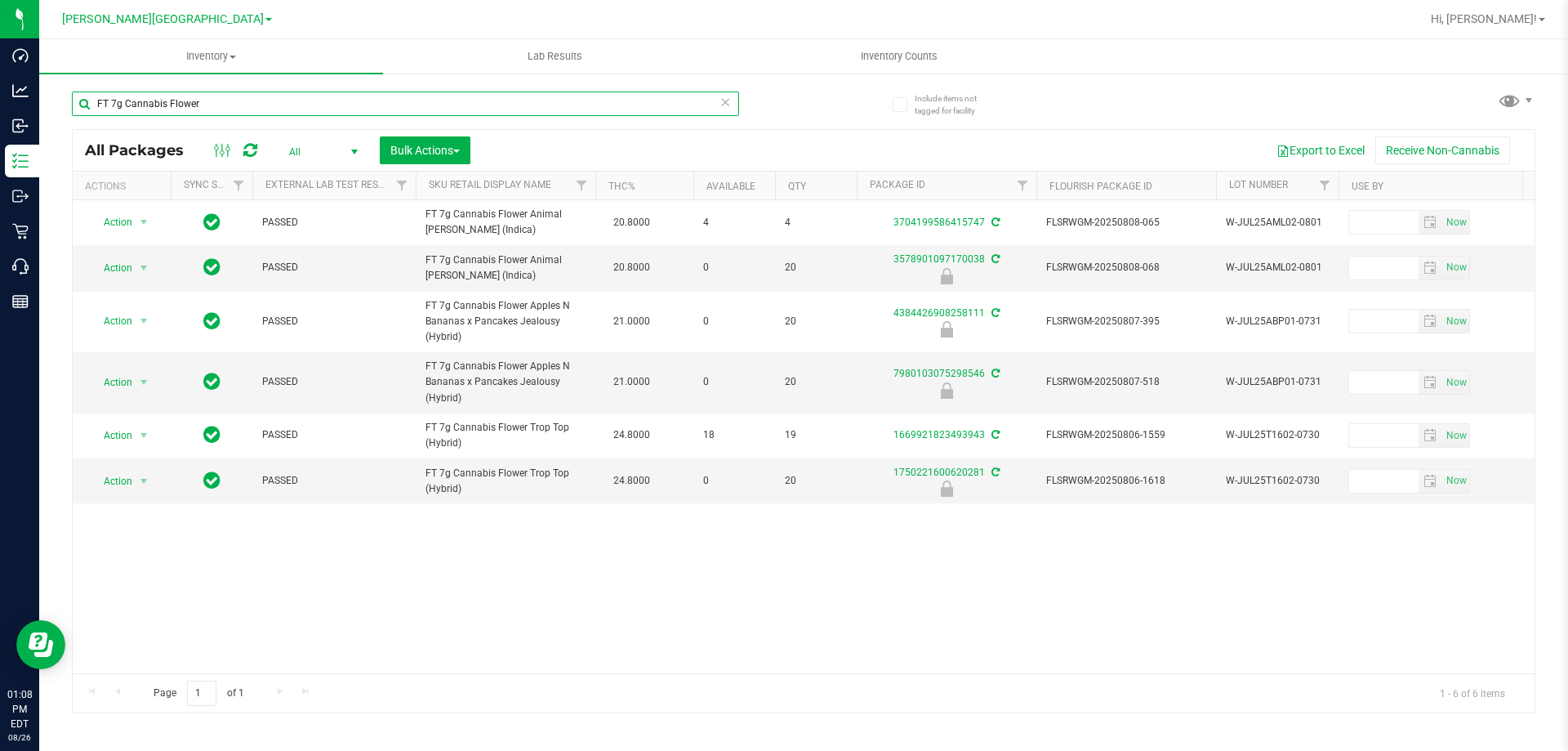
drag, startPoint x: 210, startPoint y: 100, endPoint x: 87, endPoint y: 102, distance: 123.0
click at [87, 102] on input "FT 7g Cannabis Flower" at bounding box center [405, 103] width 667 height 24
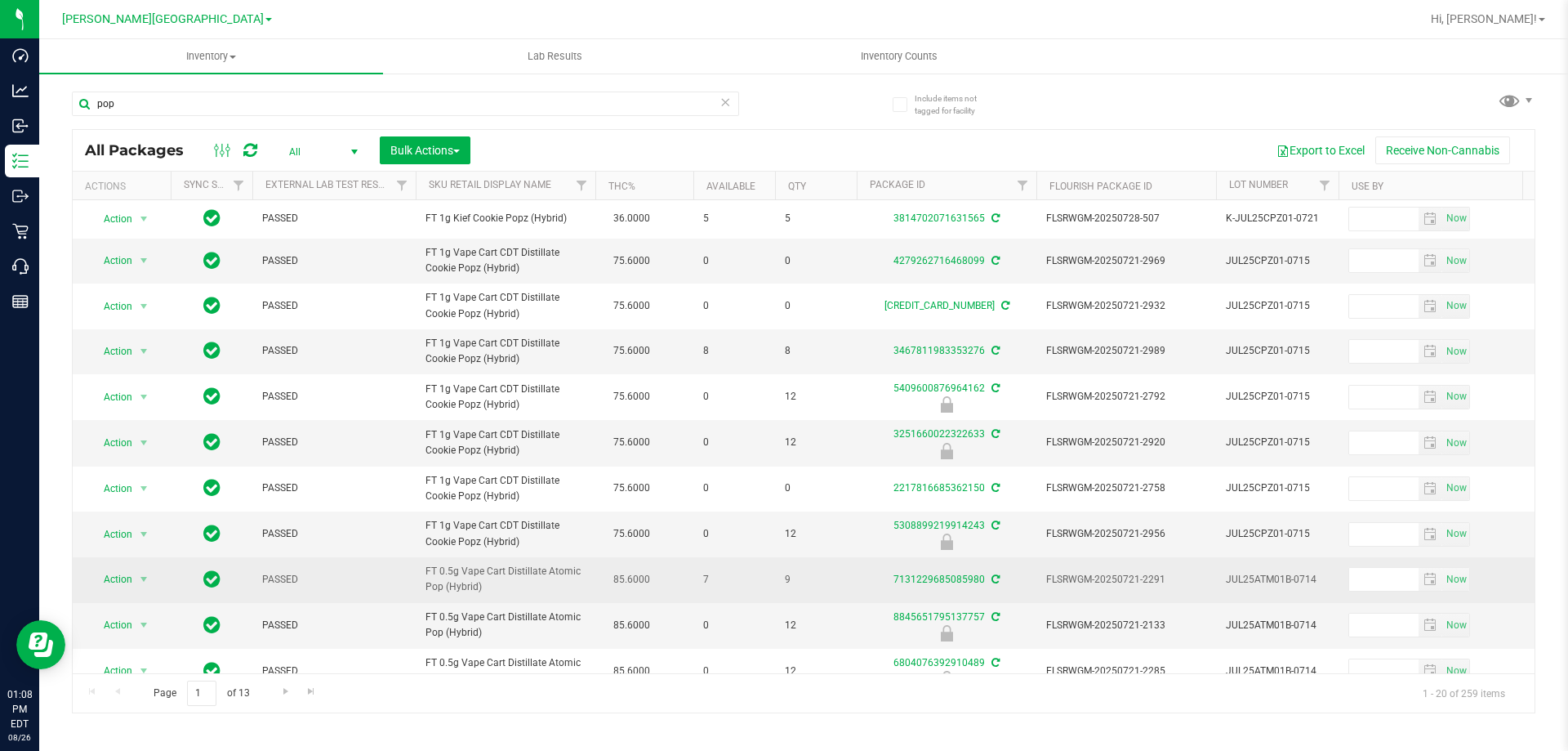
drag, startPoint x: 461, startPoint y: 571, endPoint x: 447, endPoint y: 590, distance: 23.6
click at [447, 590] on span "FT 0.5g Vape Cart Distillate Atomic Pop (Hybrid)" at bounding box center [506, 579] width 160 height 31
copy span "Vape Cart Distillate Atomic Pop"
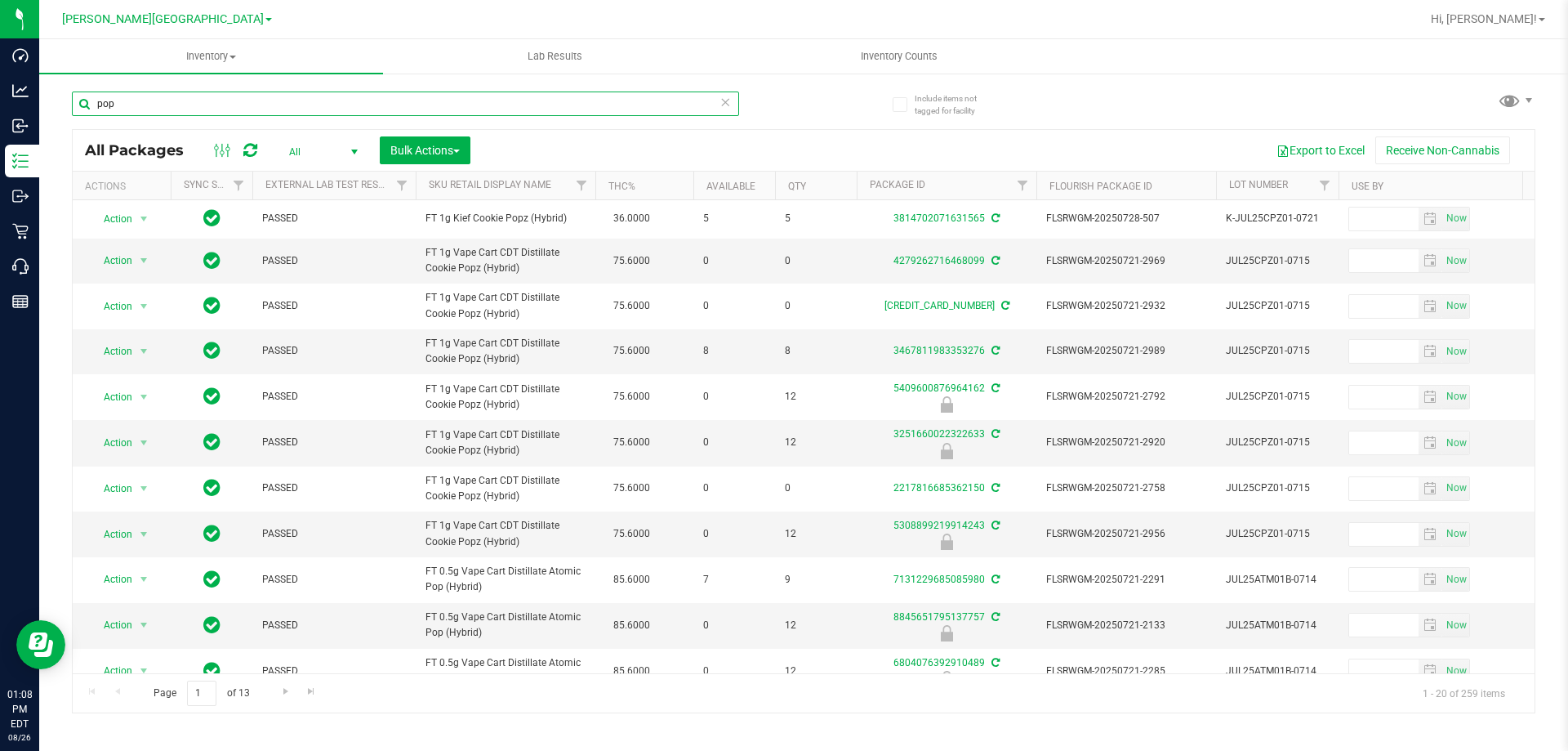
drag, startPoint x: 160, startPoint y: 110, endPoint x: 86, endPoint y: 109, distance: 74.0
click at [86, 109] on input "pop" at bounding box center [405, 103] width 667 height 24
paste input "Vape Cart Distillate Atomic Pop"
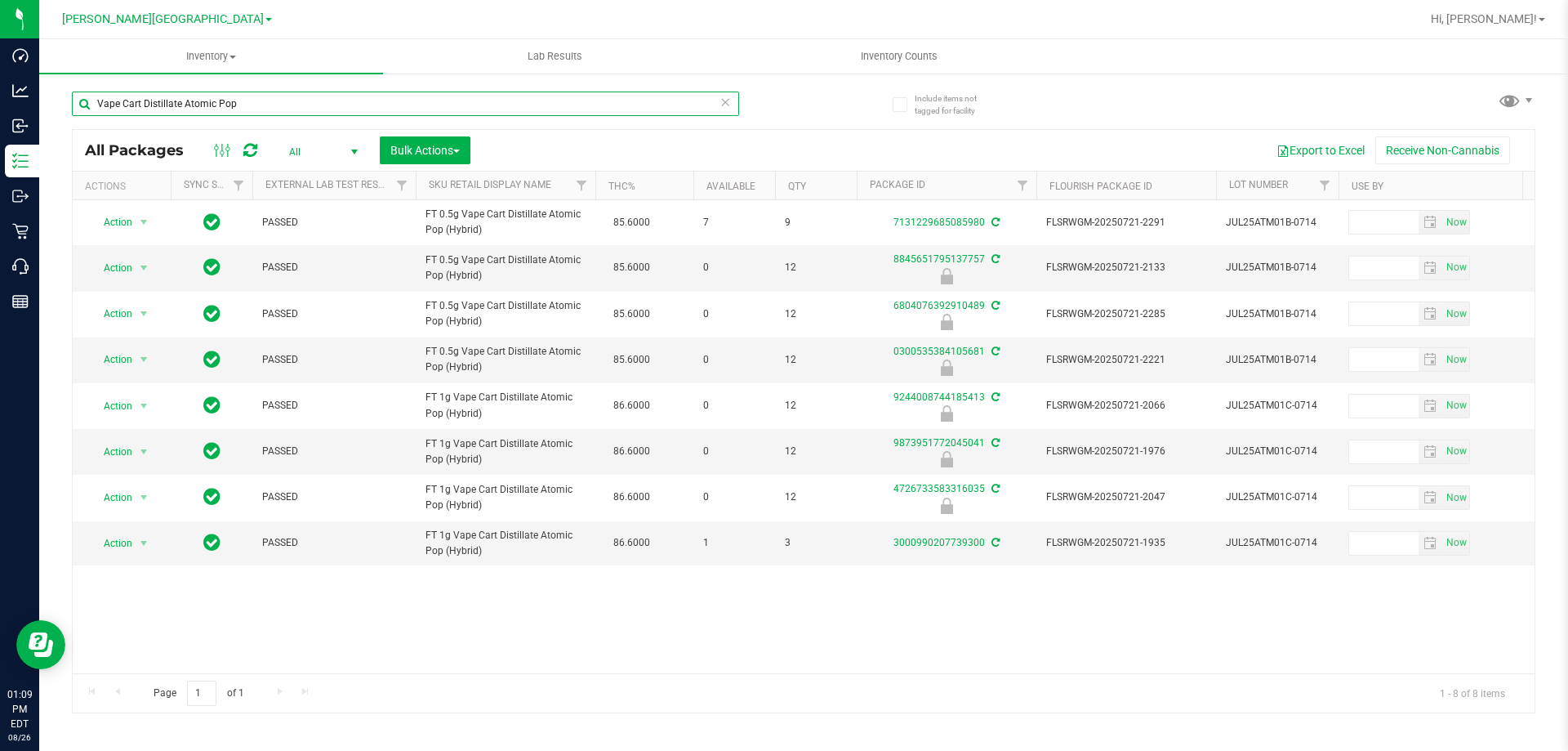
drag, startPoint x: 291, startPoint y: 109, endPoint x: 91, endPoint y: 100, distance: 200.2
click at [91, 100] on input "Vape Cart Distillate Atomic Pop" at bounding box center [405, 103] width 667 height 24
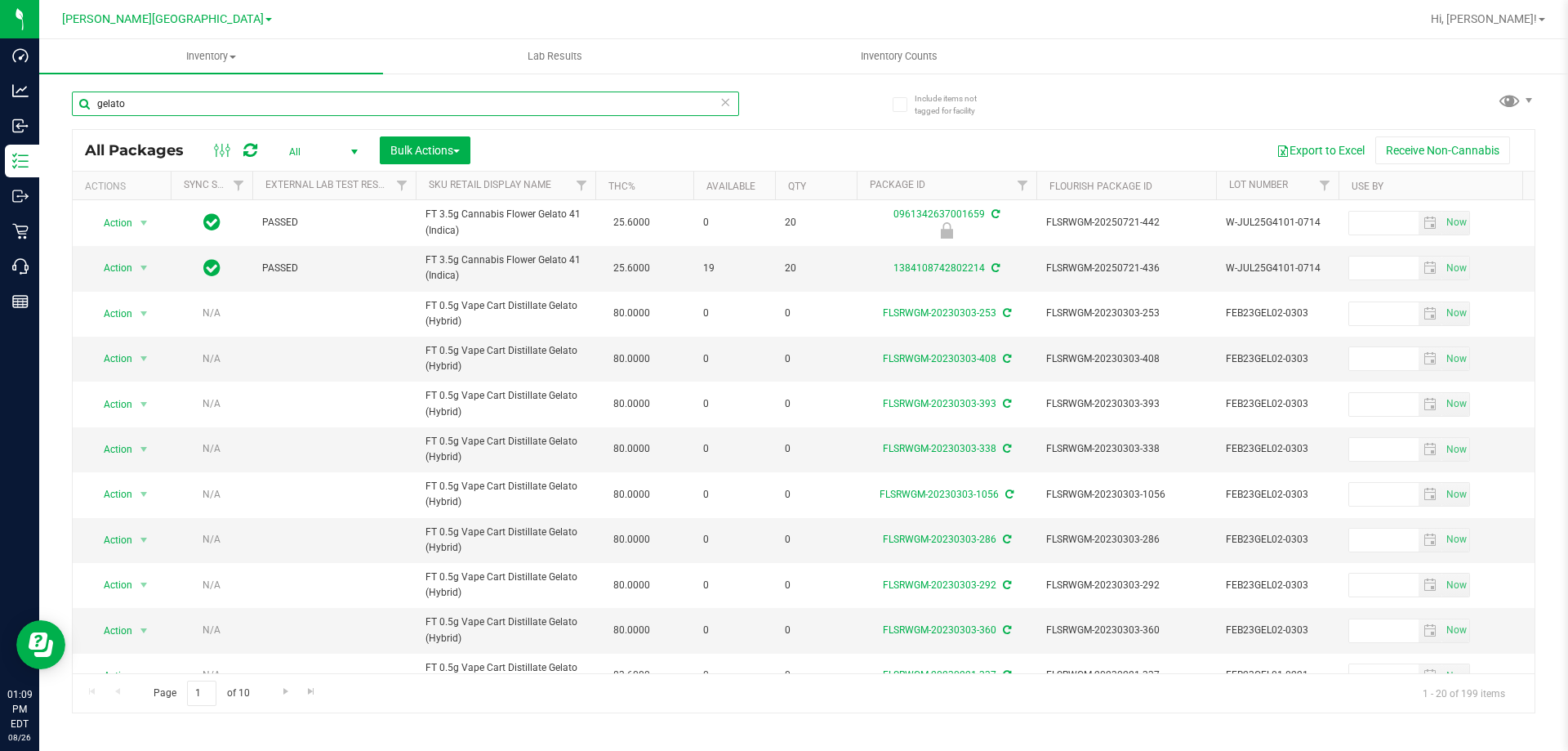
drag, startPoint x: 167, startPoint y: 104, endPoint x: 97, endPoint y: 105, distance: 70.0
click at [97, 105] on input "gelato" at bounding box center [405, 103] width 667 height 24
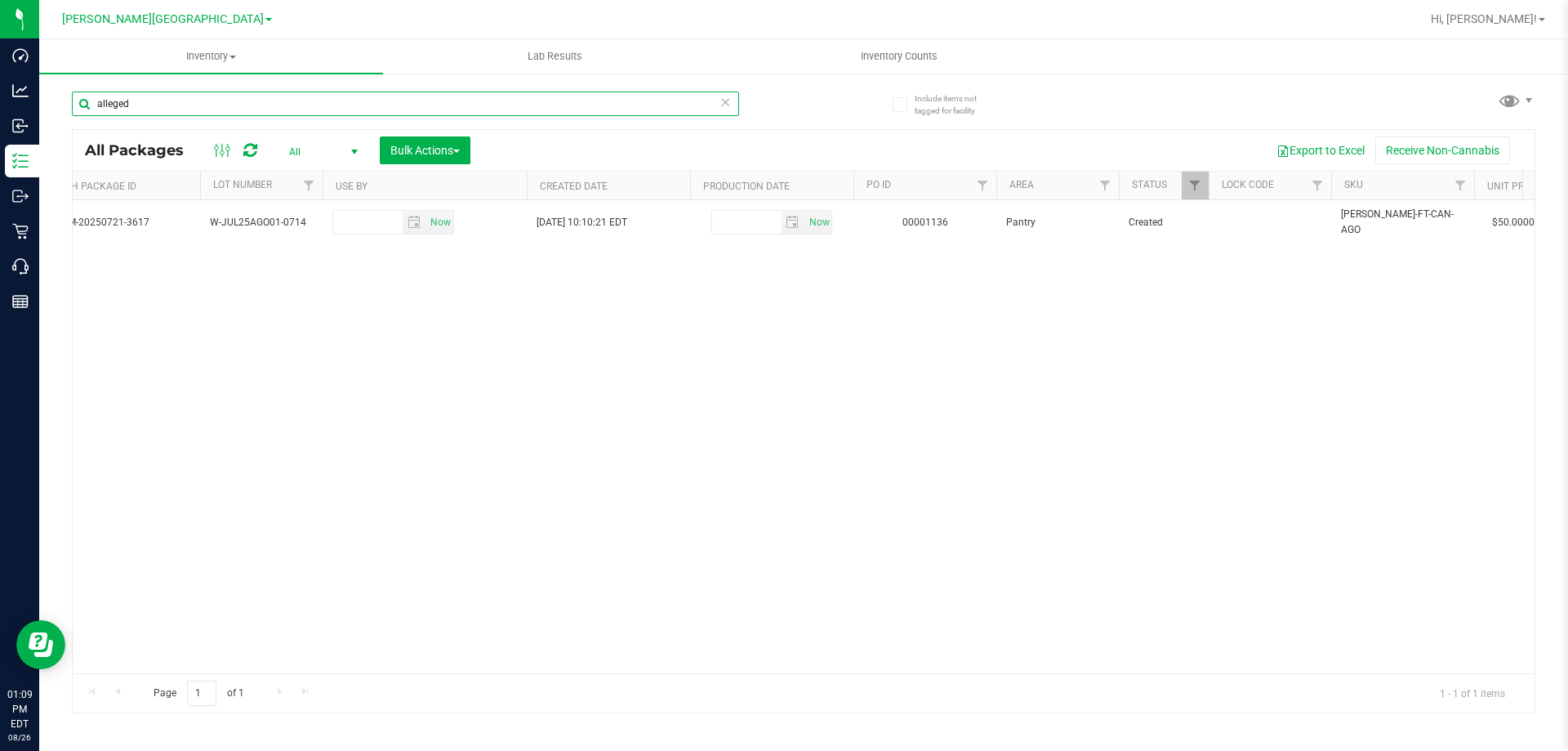
scroll to position [0, 1193]
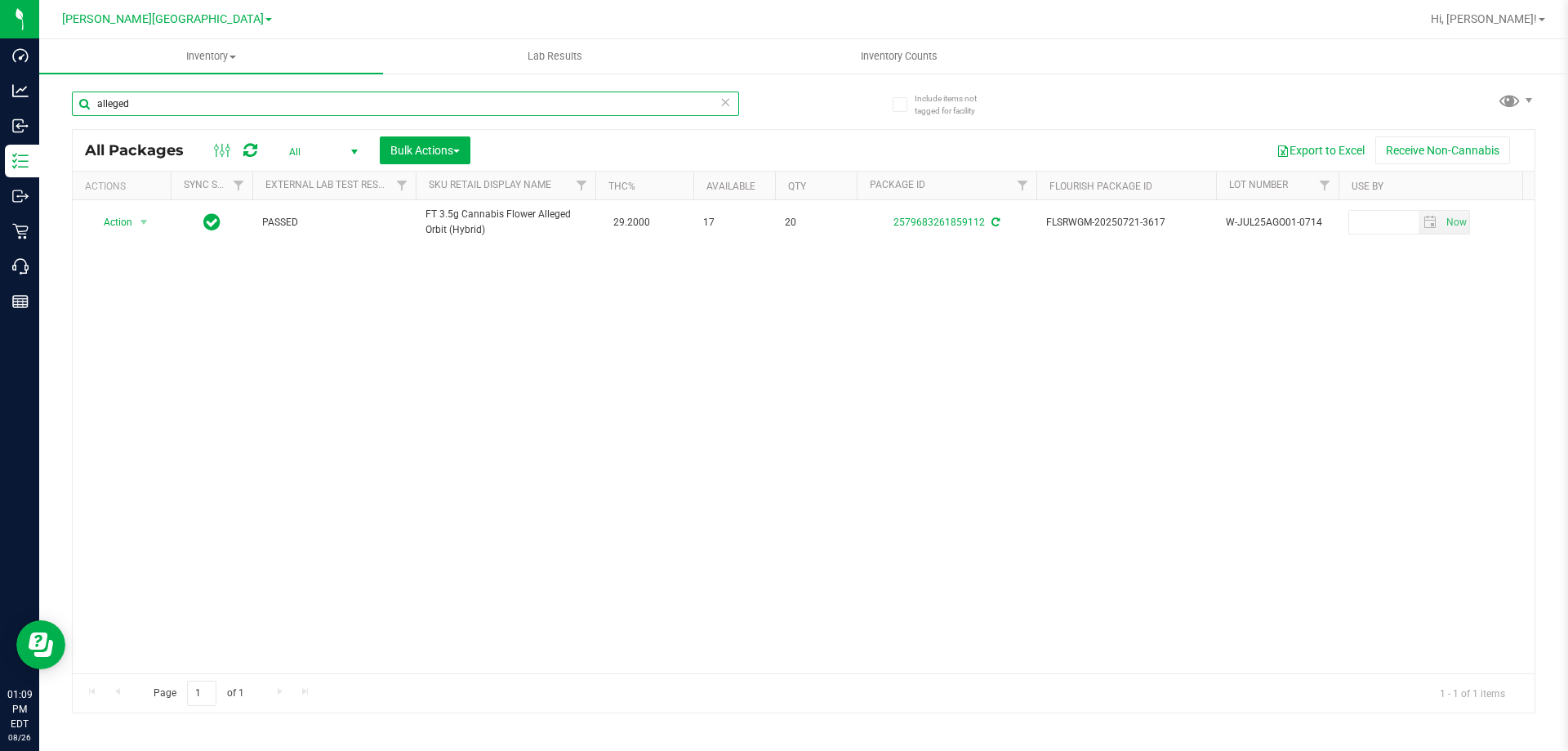
drag, startPoint x: 146, startPoint y: 105, endPoint x: 90, endPoint y: 102, distance: 56.1
click at [90, 102] on input "alleged" at bounding box center [405, 103] width 667 height 24
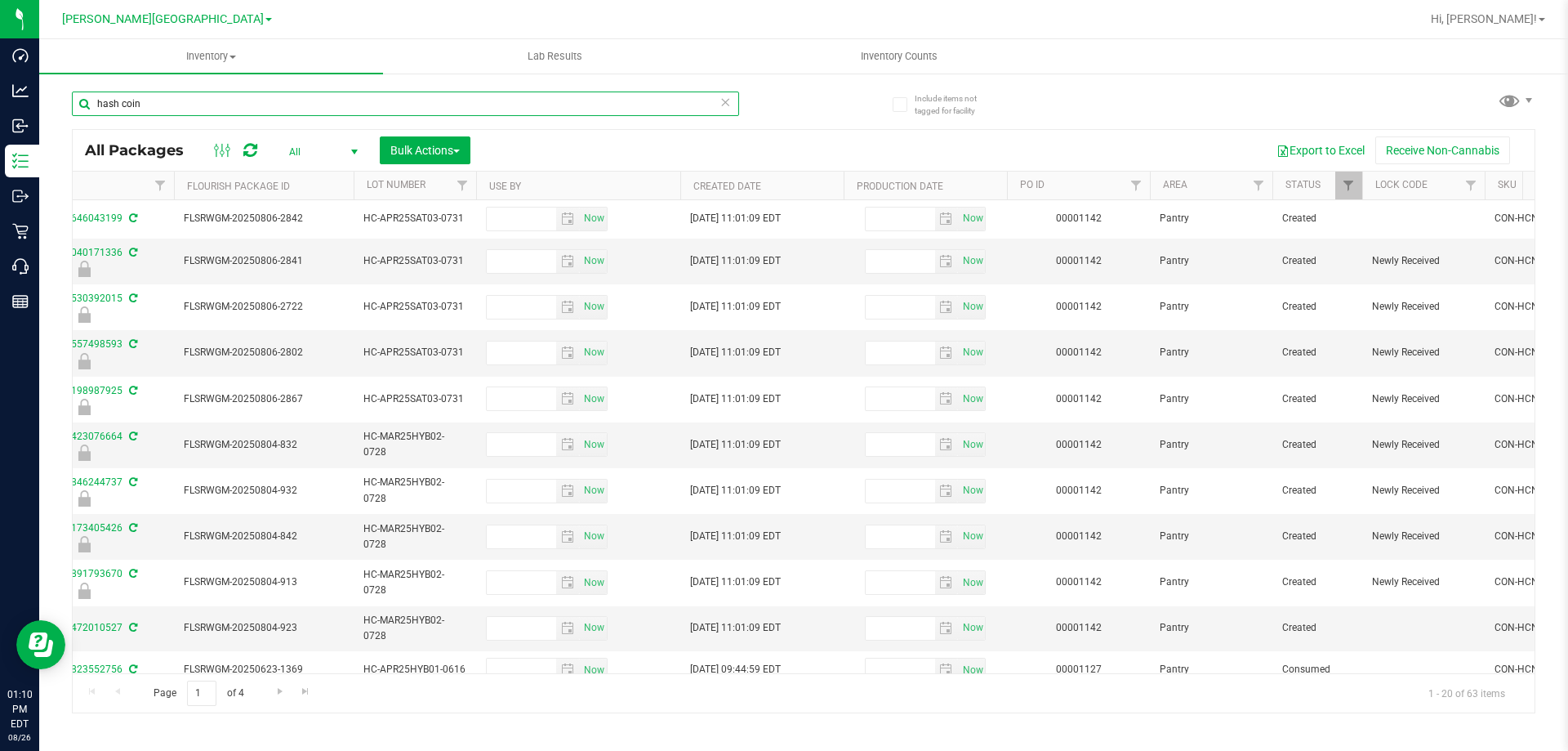
drag, startPoint x: 155, startPoint y: 104, endPoint x: 94, endPoint y: 103, distance: 61.0
click at [94, 103] on input "hash coin" at bounding box center [405, 103] width 667 height 24
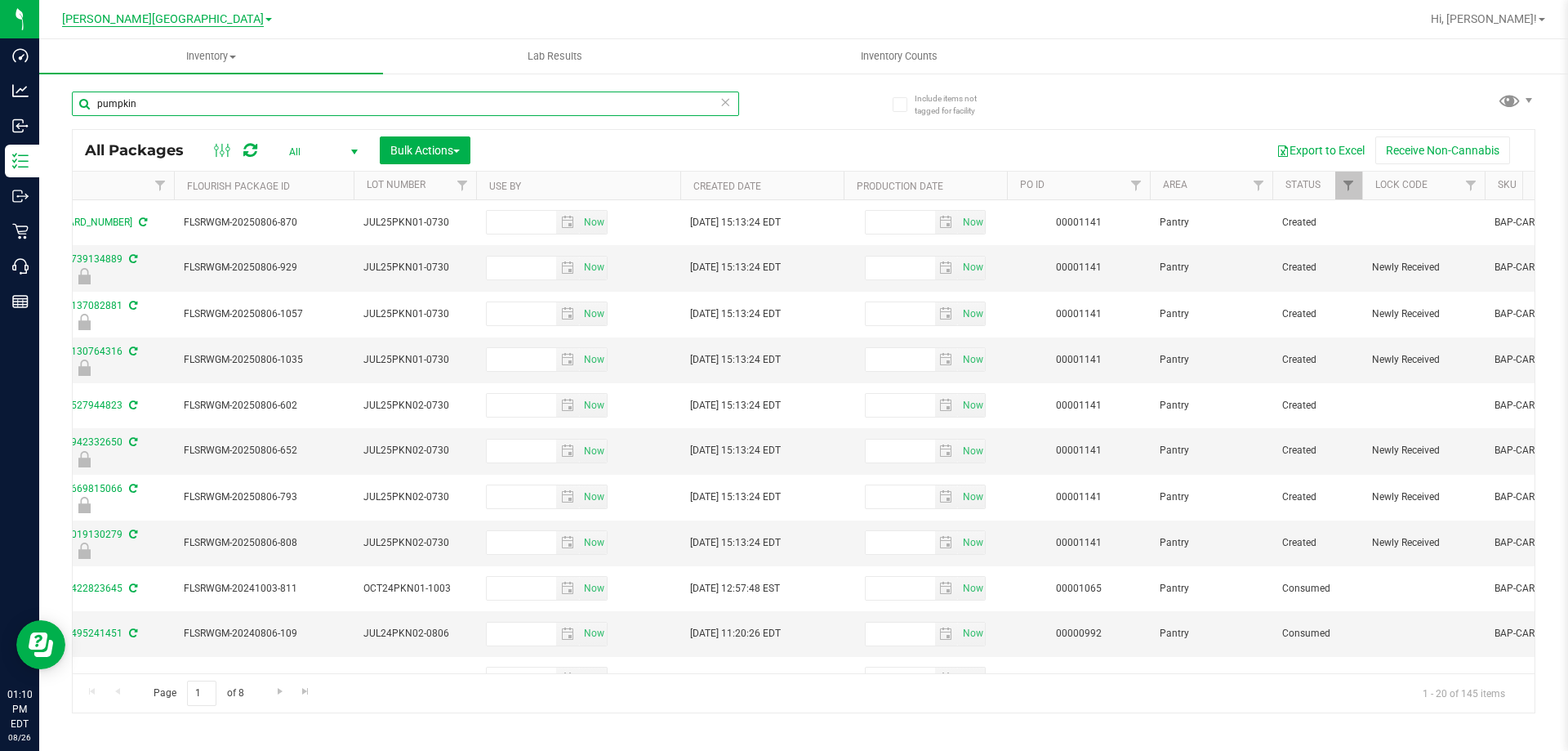
type input "pumpkin"
click at [199, 23] on span "[PERSON_NAME][GEOGRAPHIC_DATA]" at bounding box center [162, 20] width 202 height 15
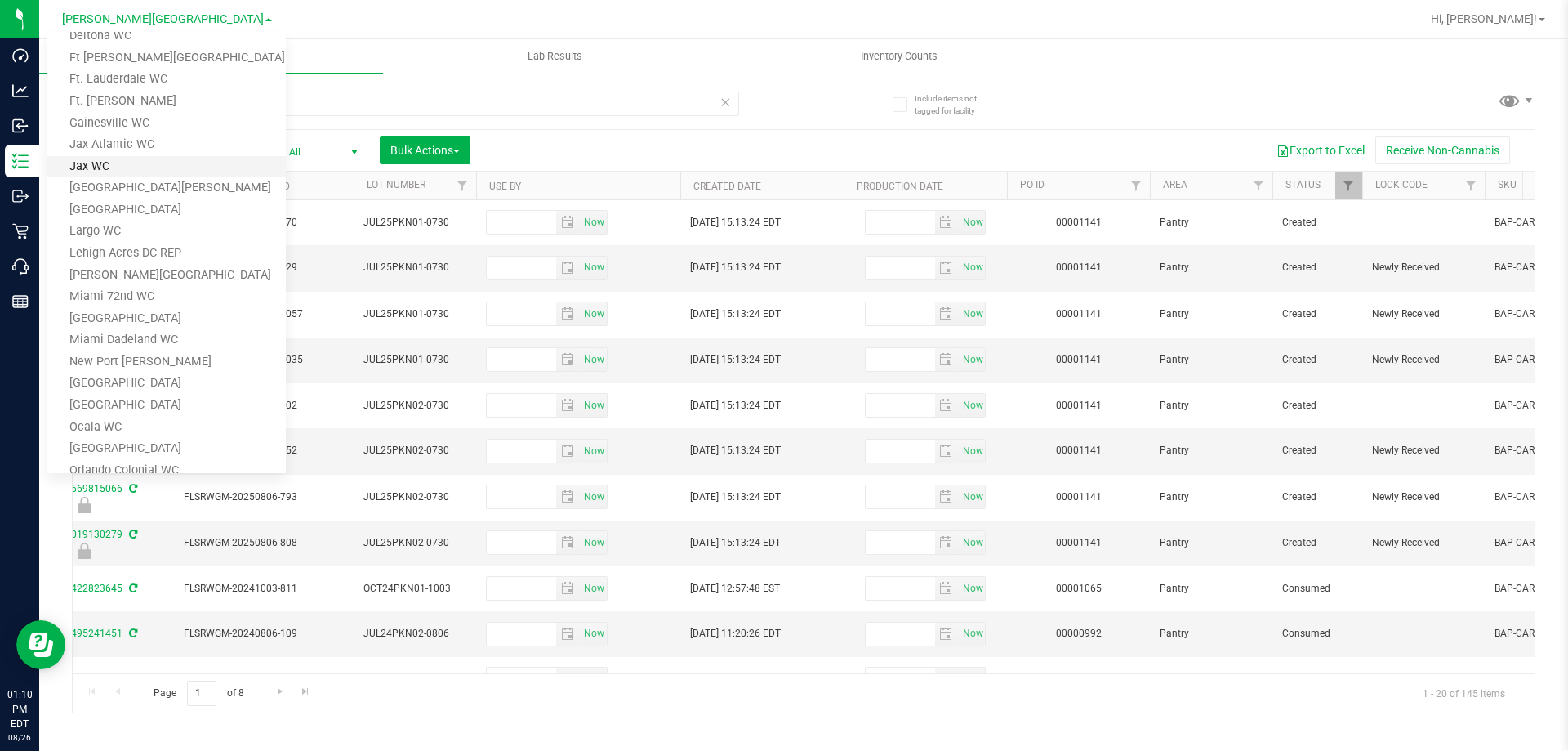
scroll to position [245, 0]
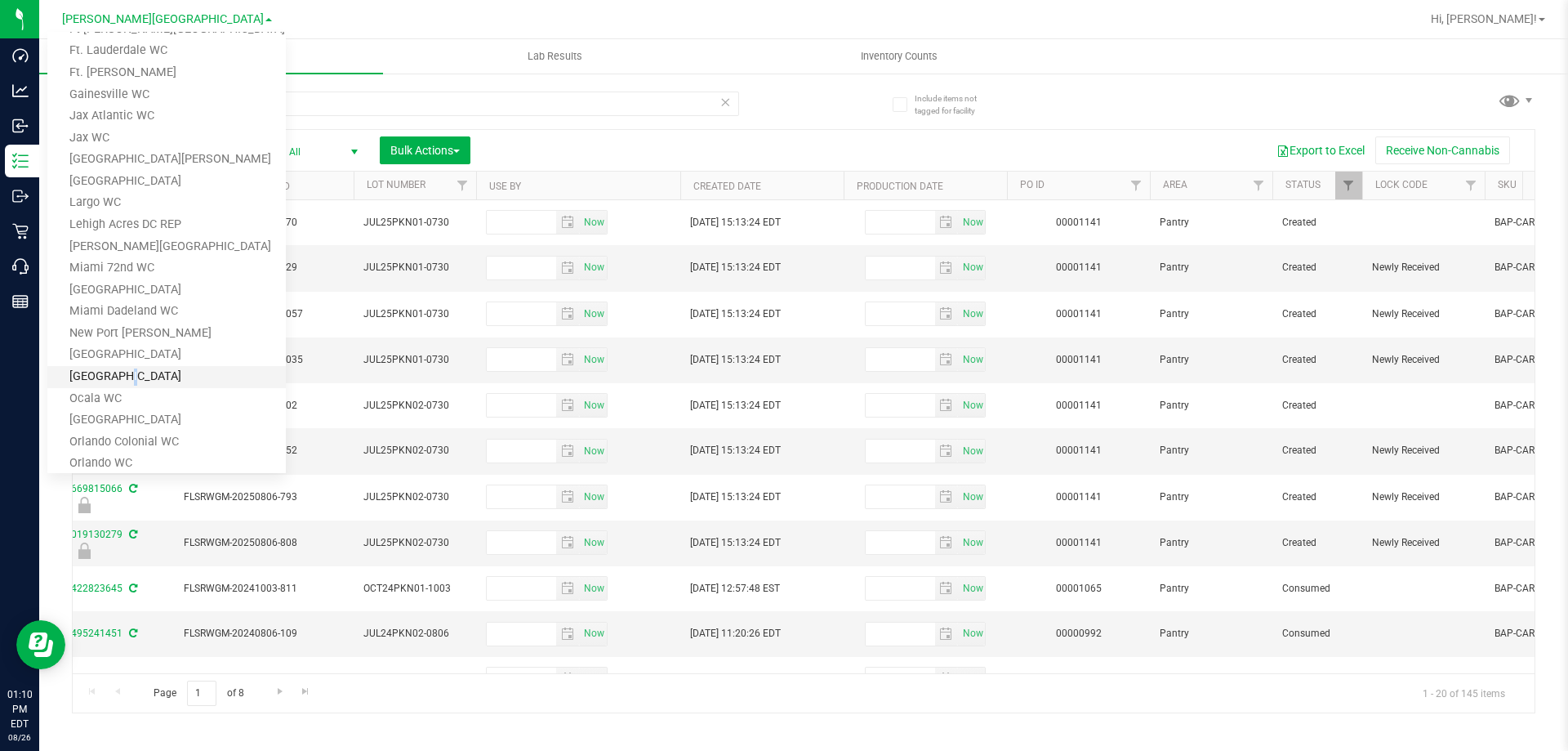
click at [118, 369] on link "[GEOGRAPHIC_DATA]" at bounding box center [166, 377] width 238 height 23
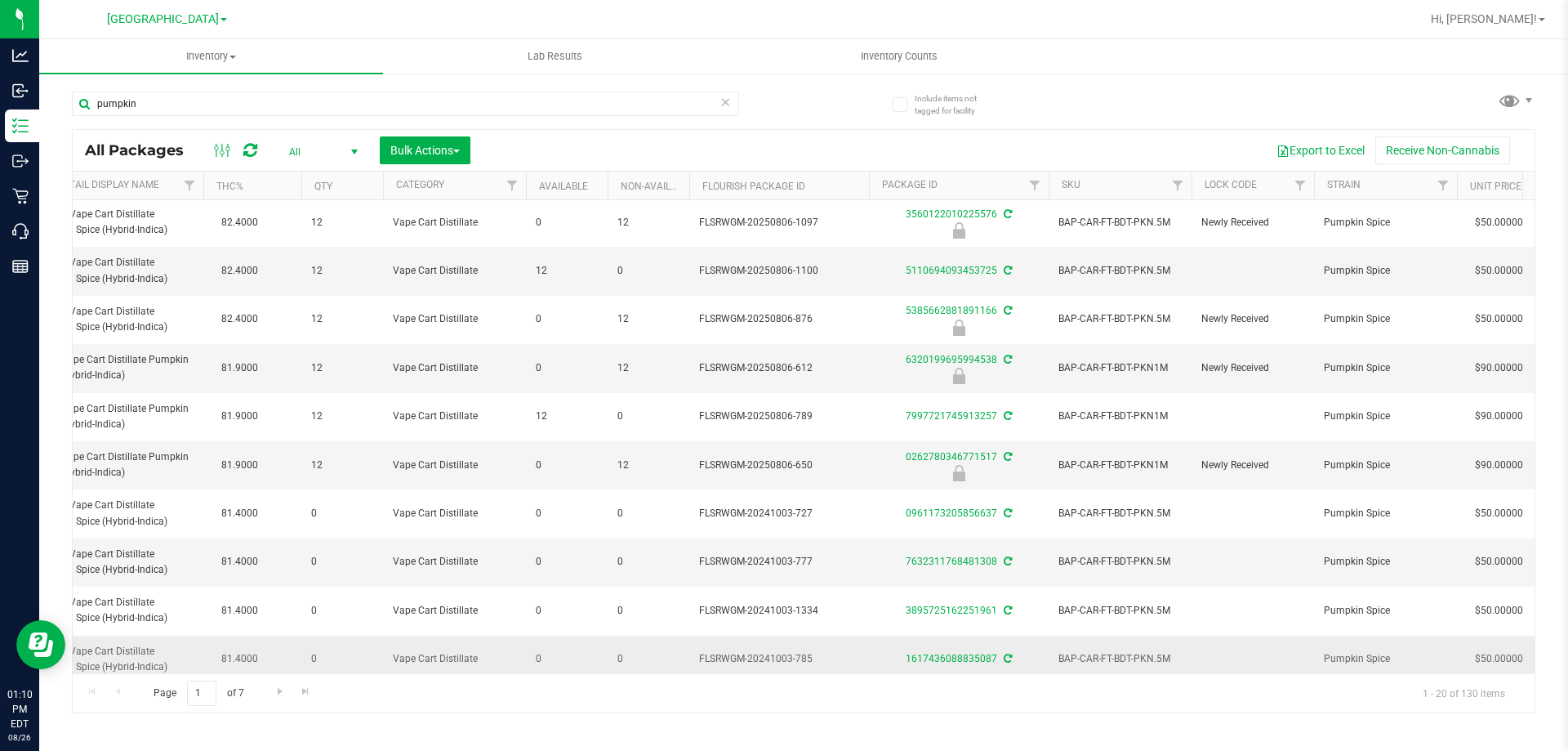
scroll to position [0, 392]
drag, startPoint x: 148, startPoint y: 105, endPoint x: 87, endPoint y: 104, distance: 61.0
click at [87, 104] on input "pumpkin" at bounding box center [405, 103] width 667 height 24
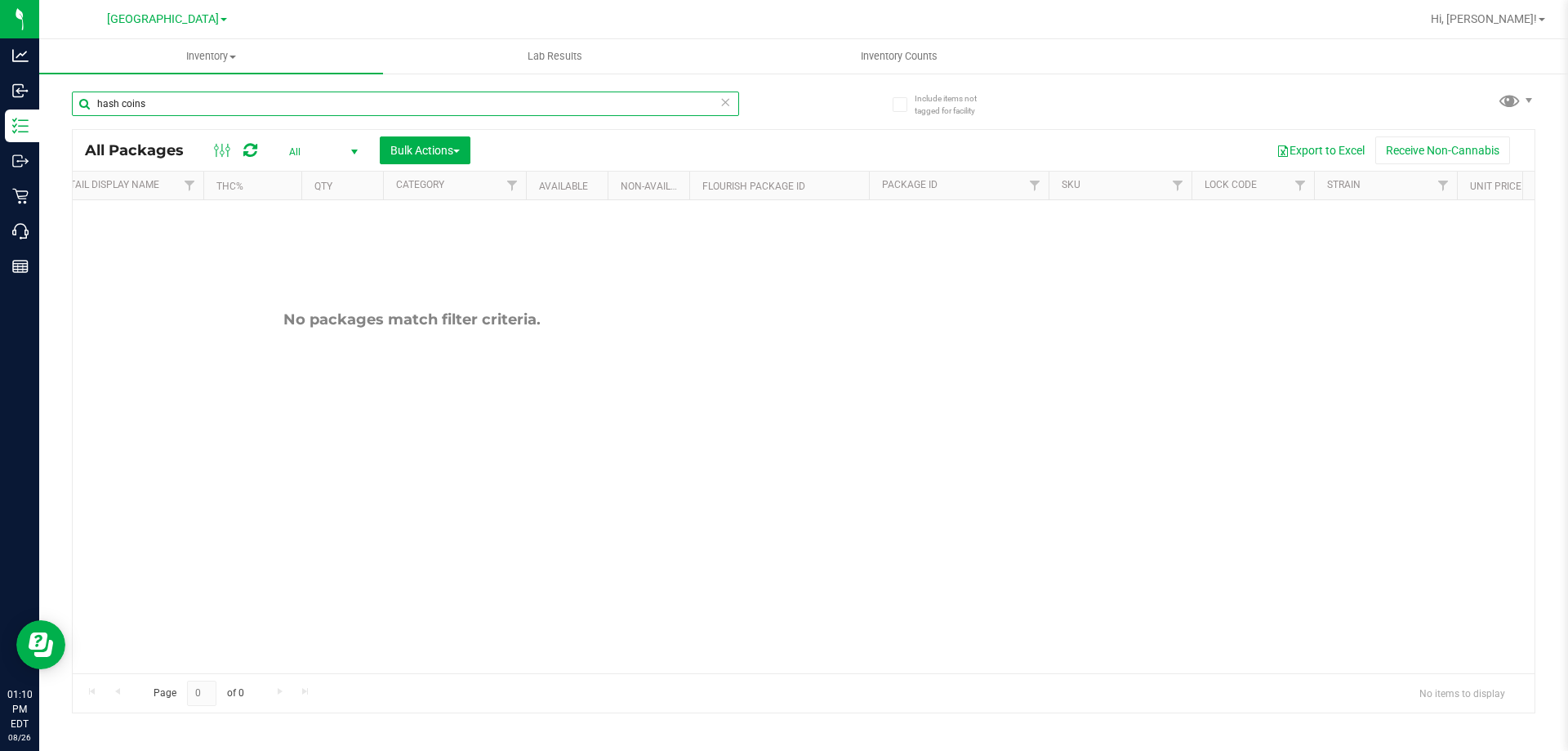
drag, startPoint x: 228, startPoint y: 106, endPoint x: 123, endPoint y: 100, distance: 105.2
click at [123, 100] on input "hash coins" at bounding box center [405, 103] width 667 height 24
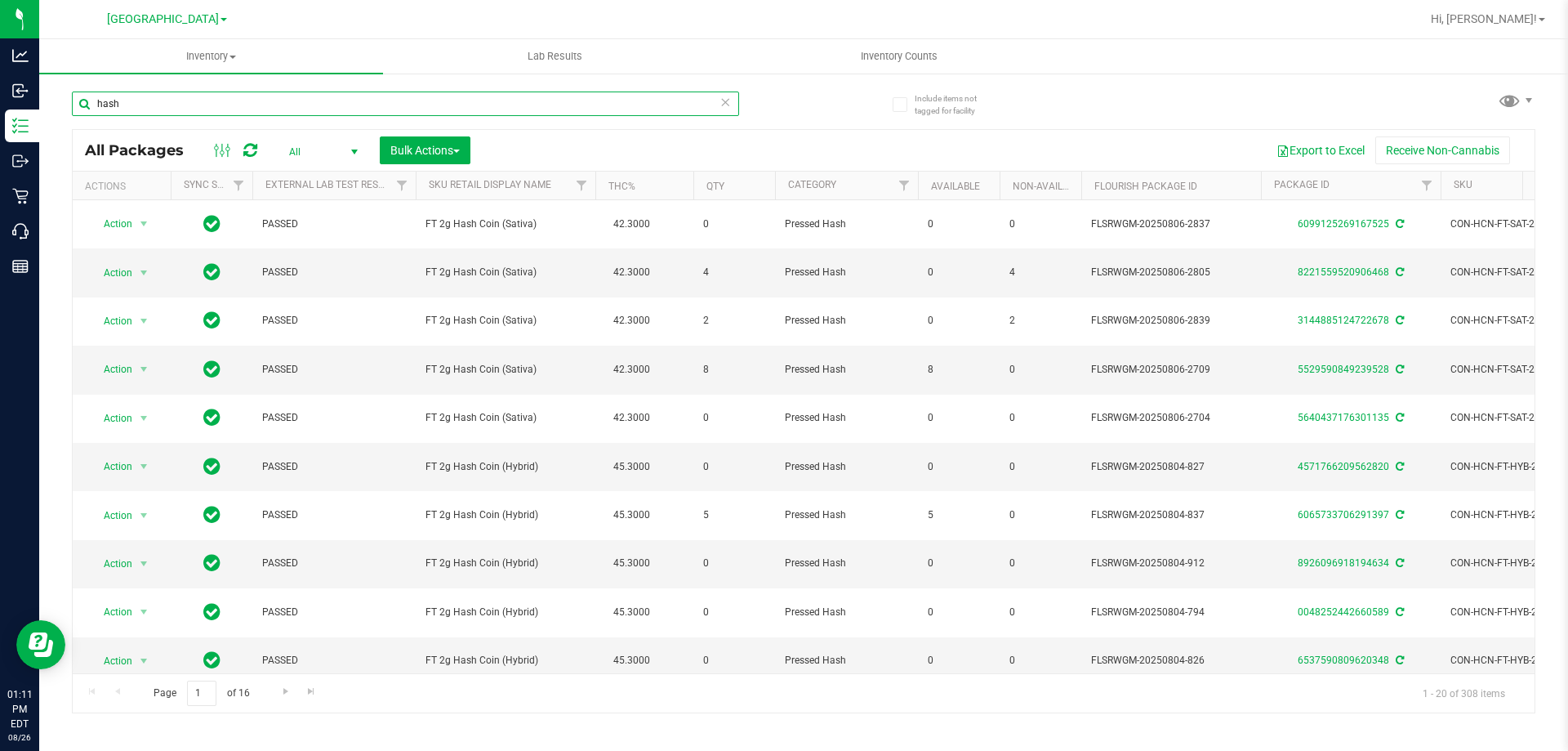
drag, startPoint x: 150, startPoint y: 105, endPoint x: 74, endPoint y: 105, distance: 76.0
click at [74, 105] on input "hash" at bounding box center [405, 103] width 667 height 24
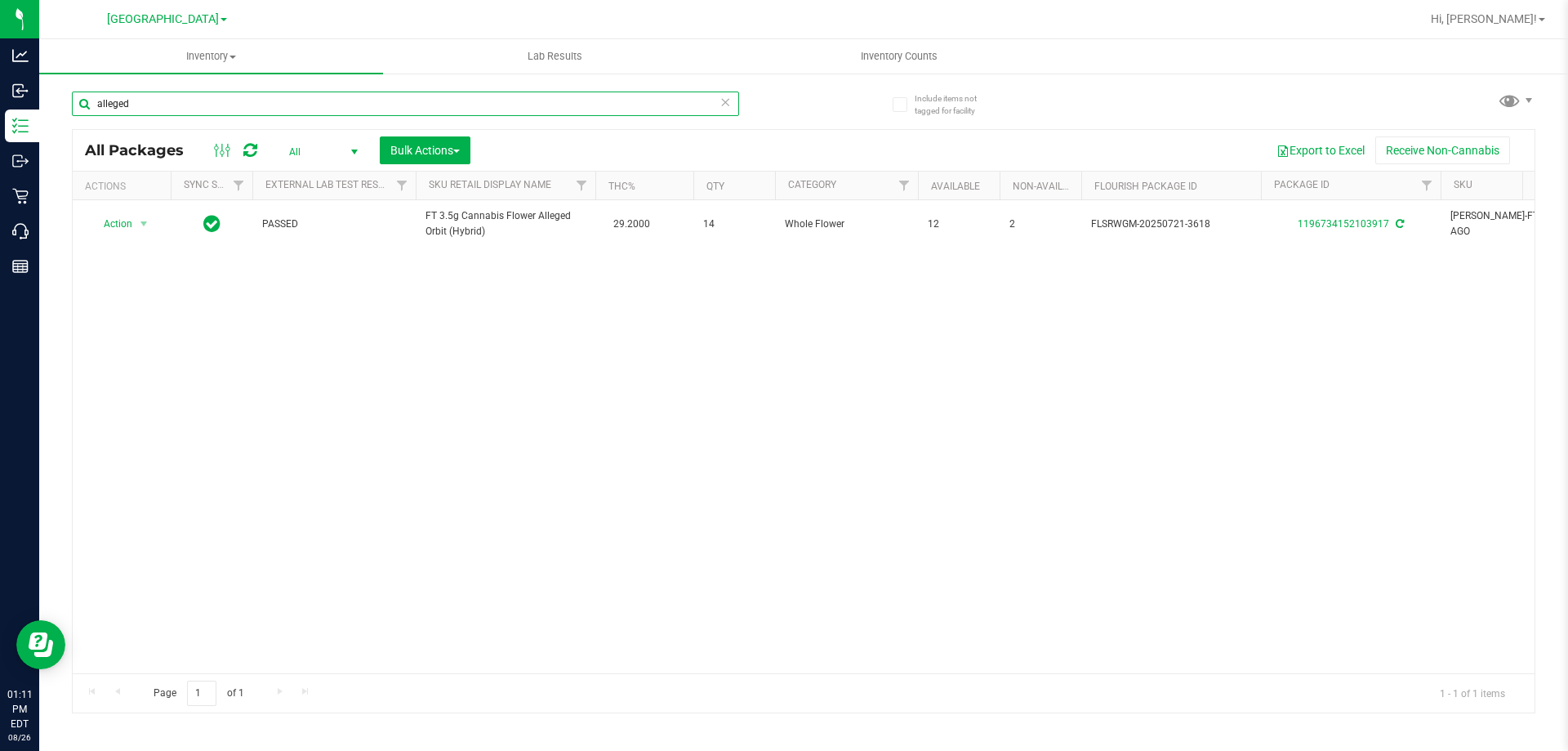
drag, startPoint x: 138, startPoint y: 108, endPoint x: 97, endPoint y: 105, distance: 41.1
click at [97, 105] on input "alleged" at bounding box center [405, 103] width 667 height 24
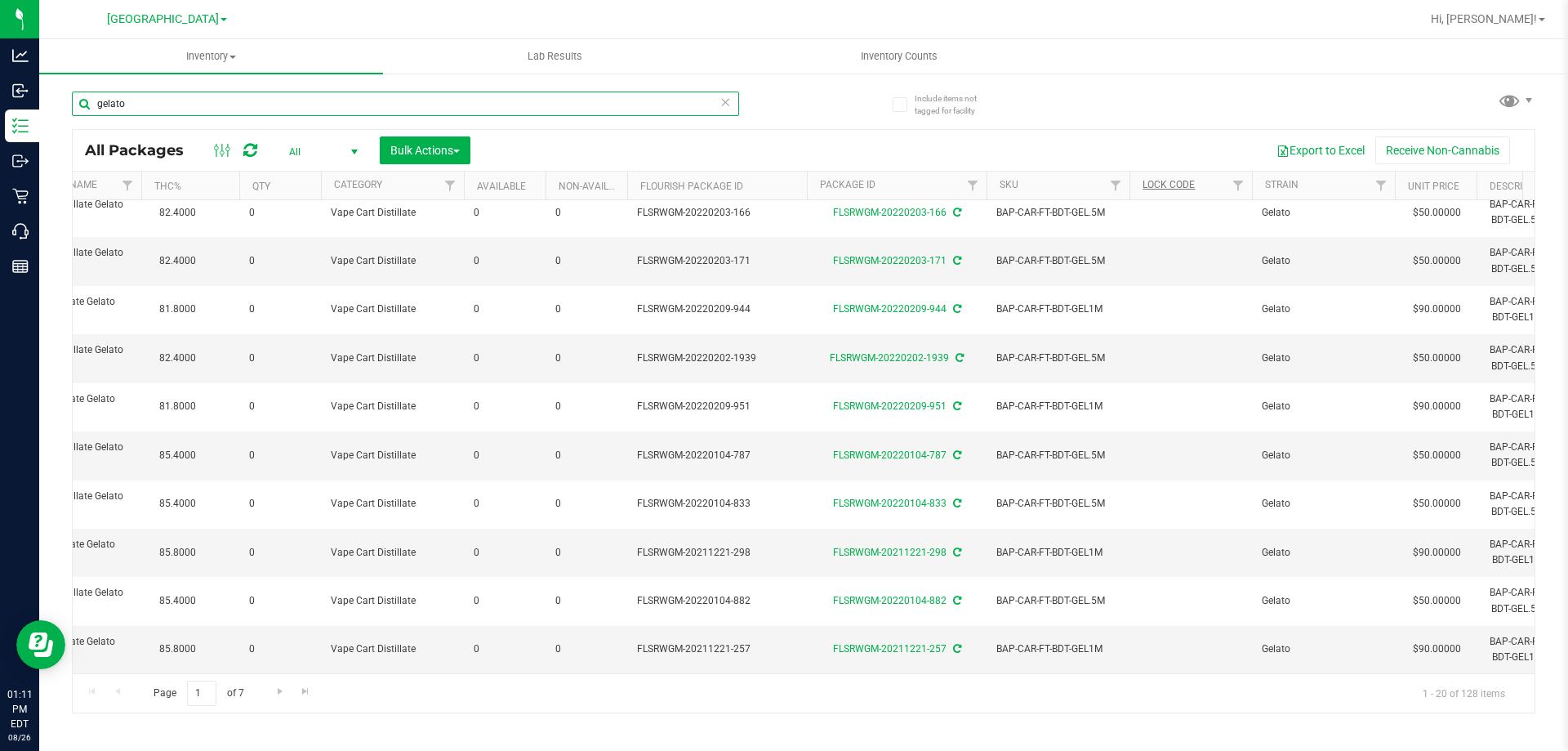
type input "gelato"
click at [1184, 185] on link "Lock Code" at bounding box center [1169, 185] width 53 height 11
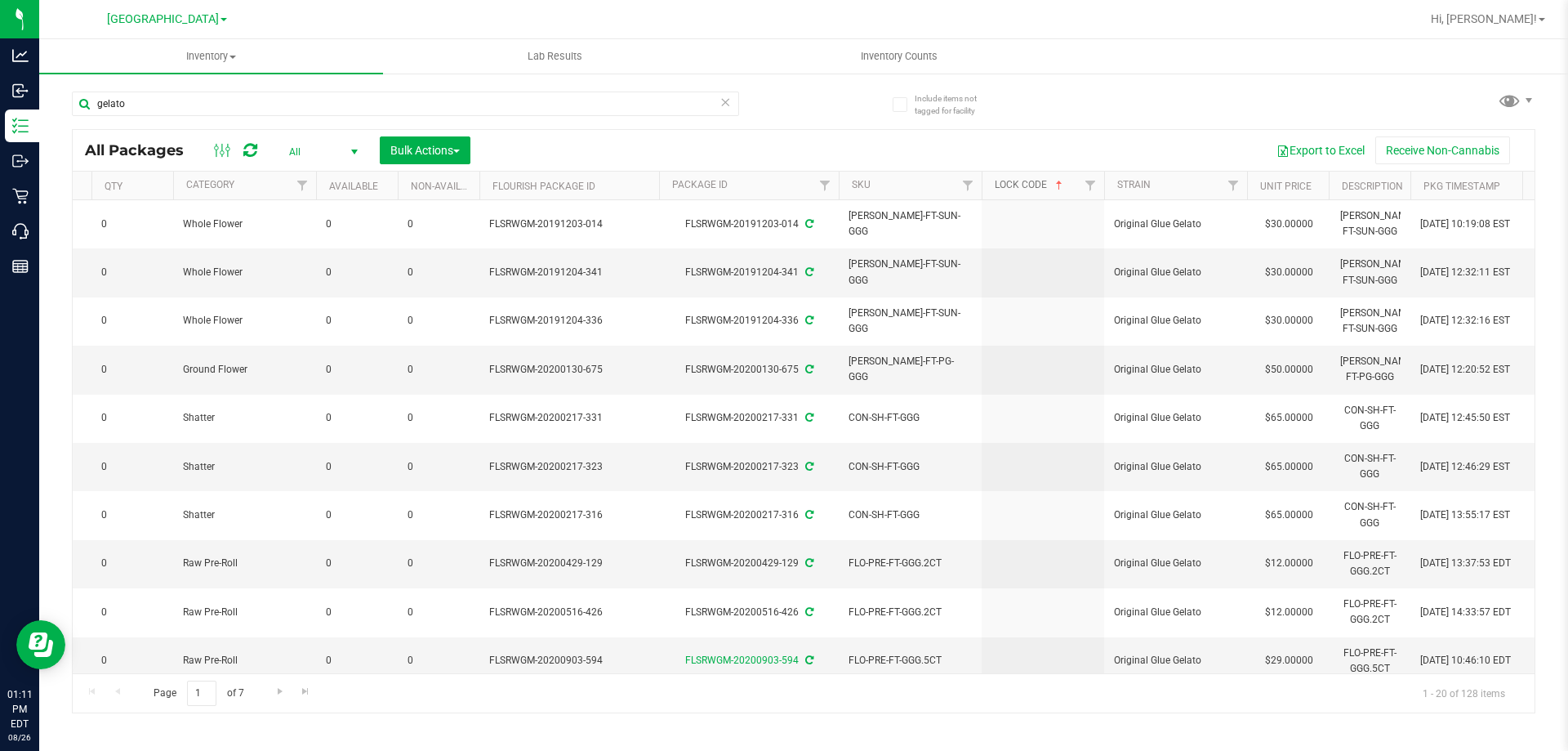
click at [1040, 185] on link "Lock Code" at bounding box center [1030, 185] width 71 height 11
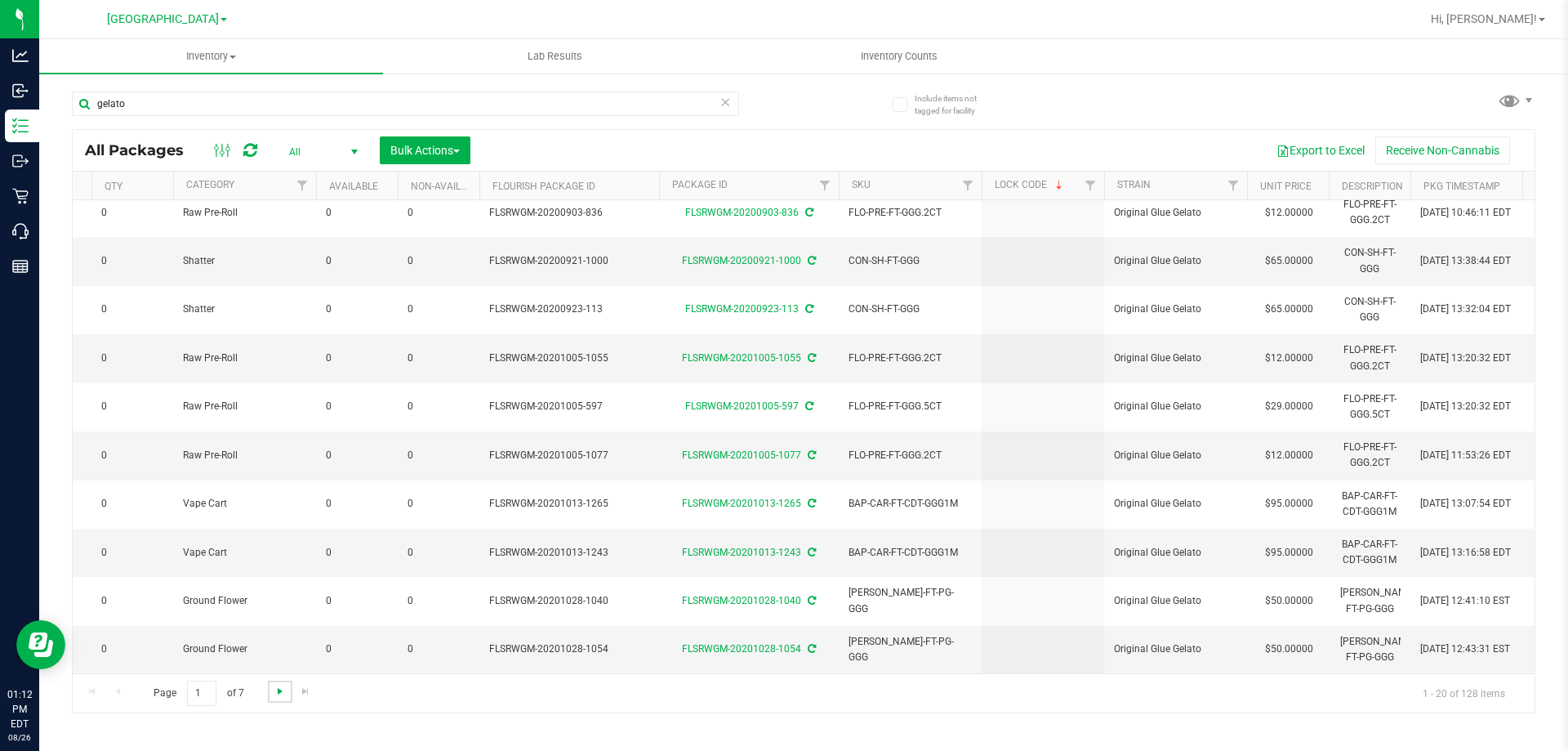
click at [274, 690] on span "Go to the next page" at bounding box center [281, 691] width 13 height 13
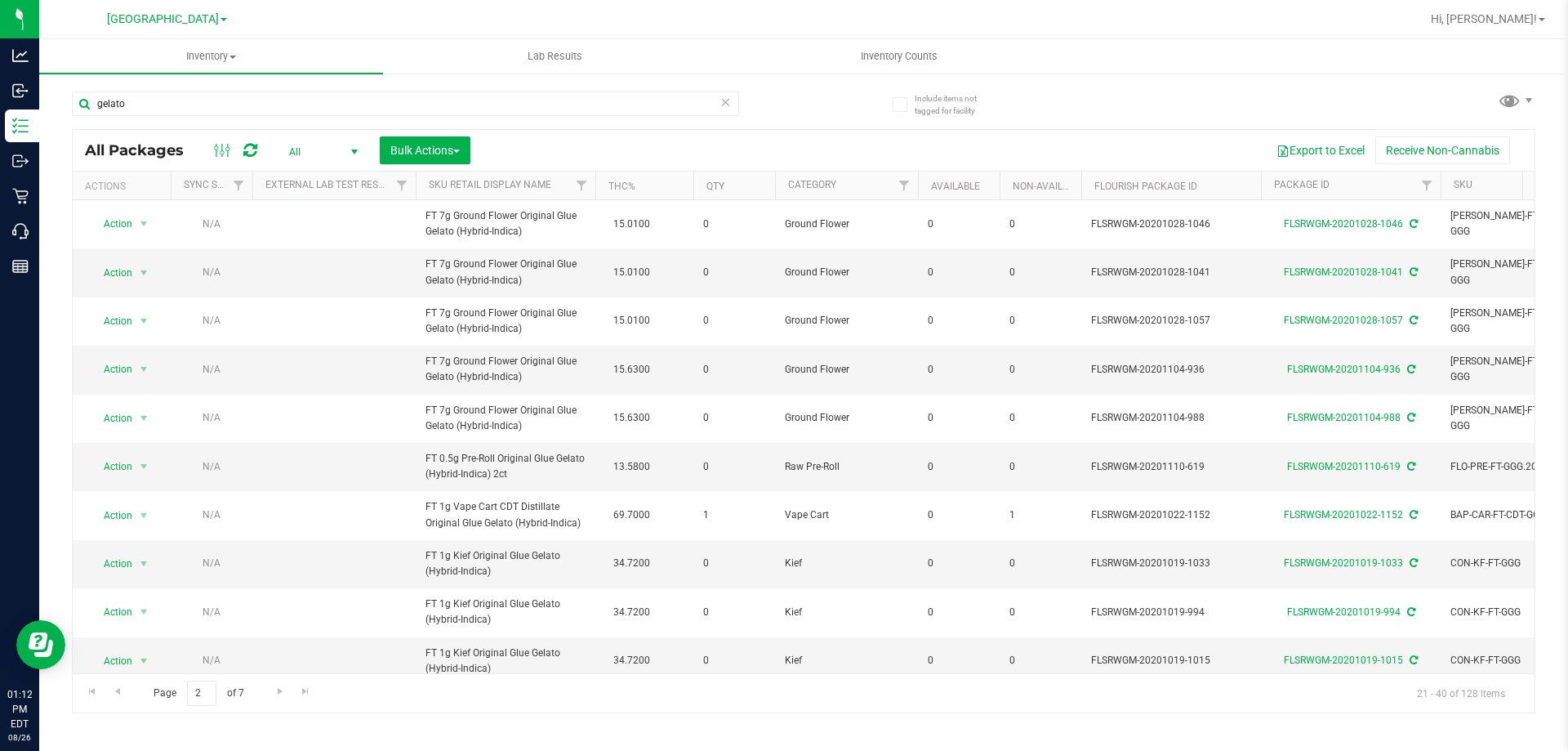
click at [339, 152] on span "All" at bounding box center [320, 152] width 90 height 23
click at [335, 184] on li "Active Only" at bounding box center [319, 178] width 88 height 24
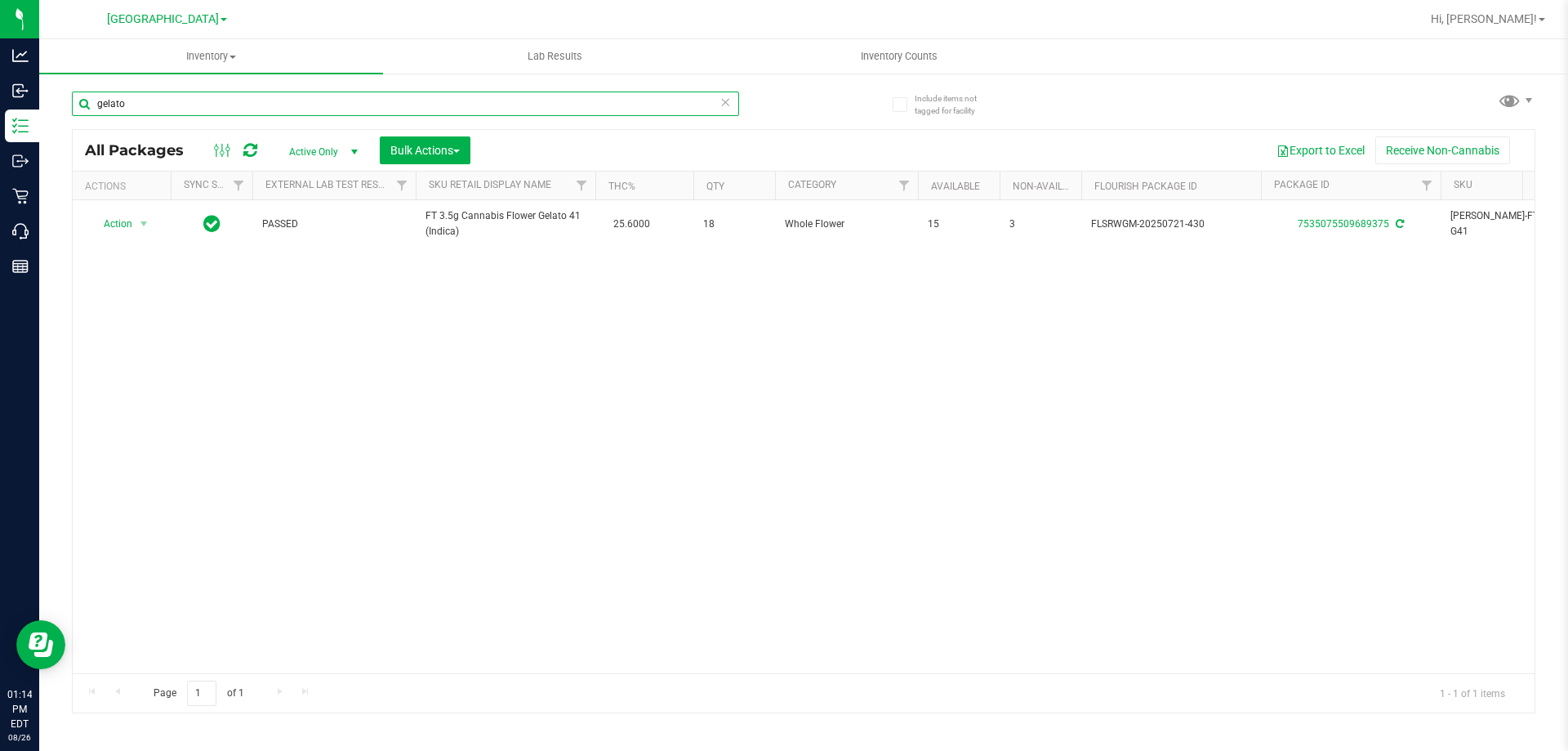
drag, startPoint x: 165, startPoint y: 99, endPoint x: 71, endPoint y: 101, distance: 94.0
click at [71, 101] on div "Include items not tagged for facility gelato All Packages Active Only Active On…" at bounding box center [804, 321] width 1530 height 498
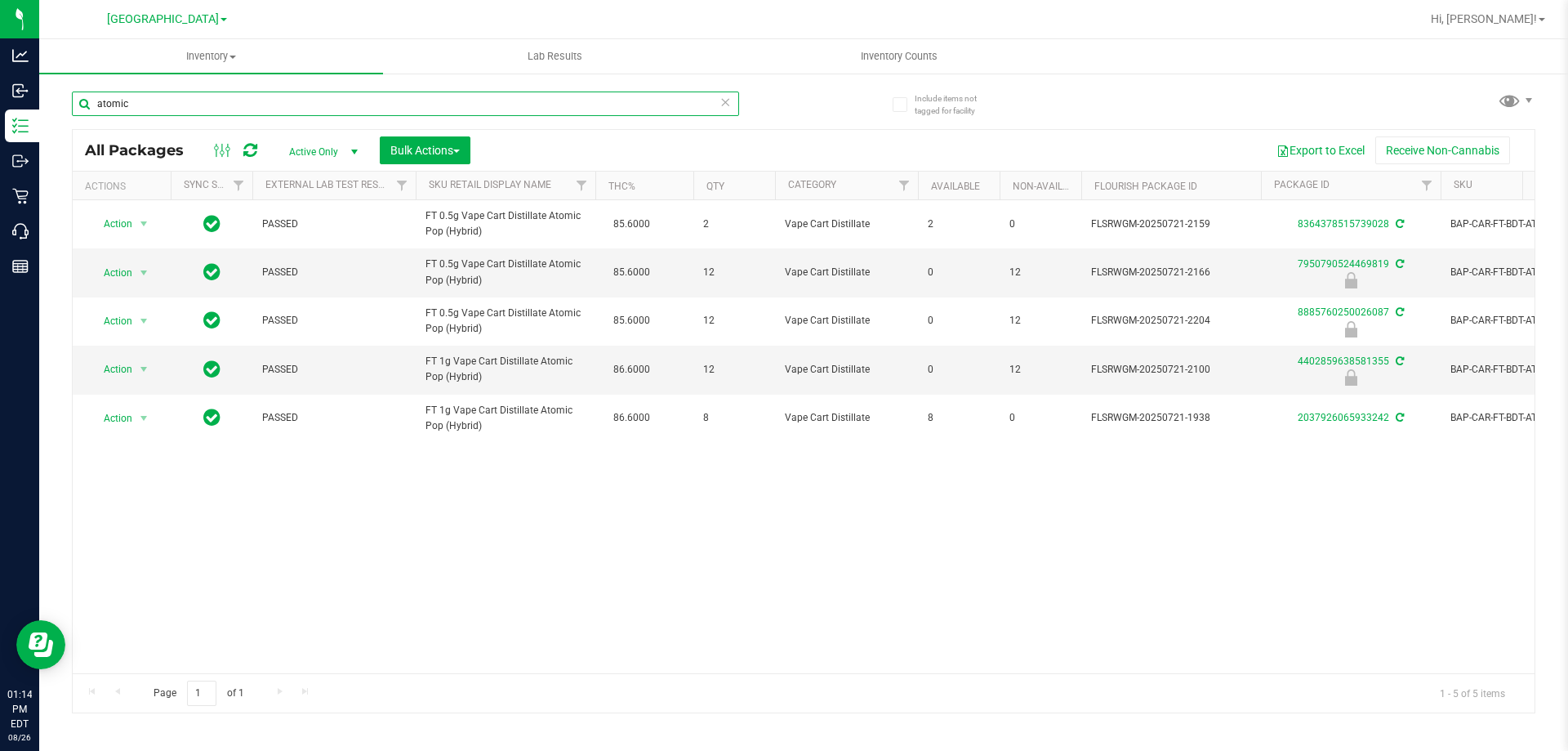
drag, startPoint x: 149, startPoint y: 102, endPoint x: 98, endPoint y: 102, distance: 51.0
click at [98, 102] on input "atomic" at bounding box center [405, 103] width 667 height 24
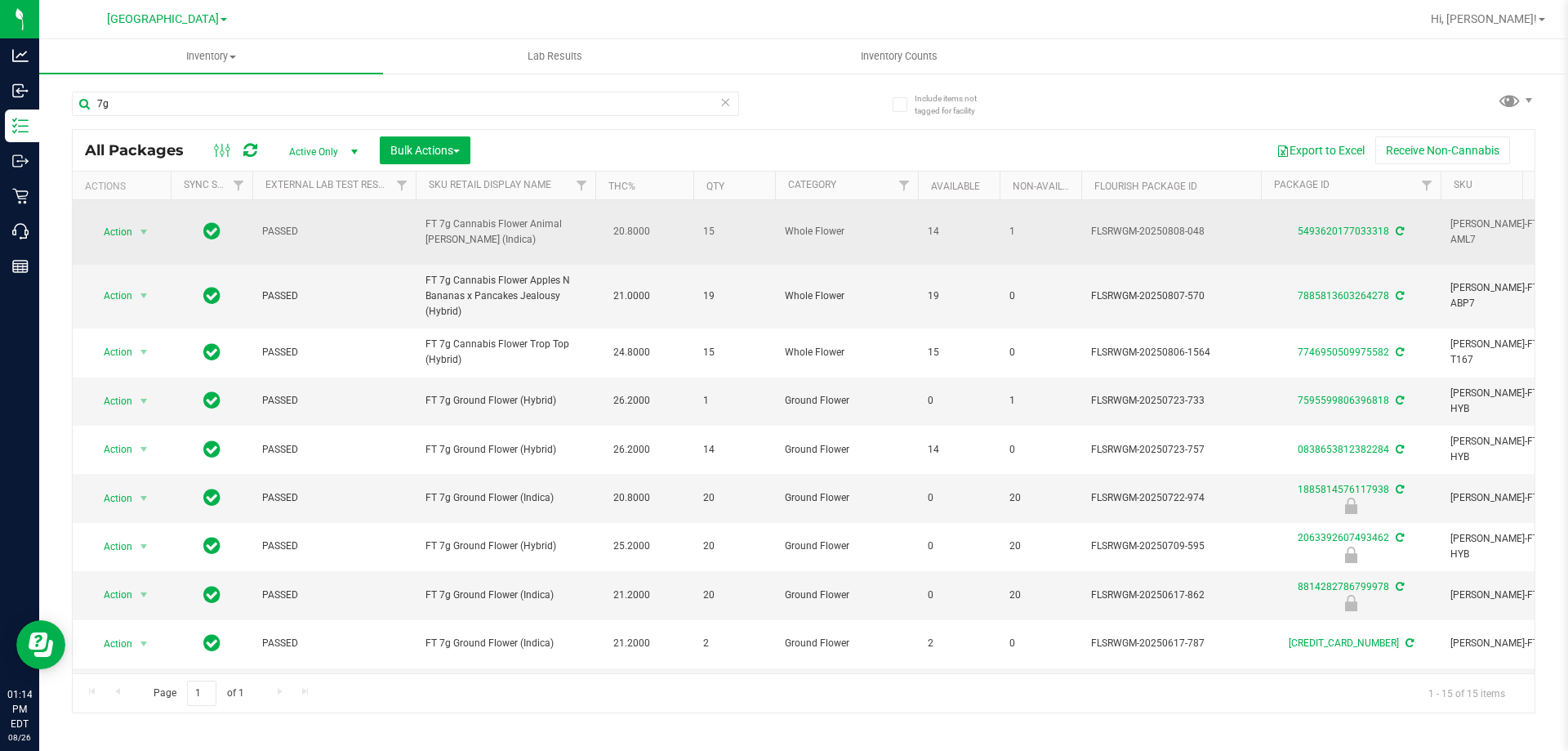
drag, startPoint x: 525, startPoint y: 214, endPoint x: 408, endPoint y: 215, distance: 117.0
click at [408, 215] on tr "Action Action Adjust qty Create package Edit attributes Global inventory Lock p…" at bounding box center [1581, 232] width 3018 height 65
copy tr "FT 7g Cannabis Flower"
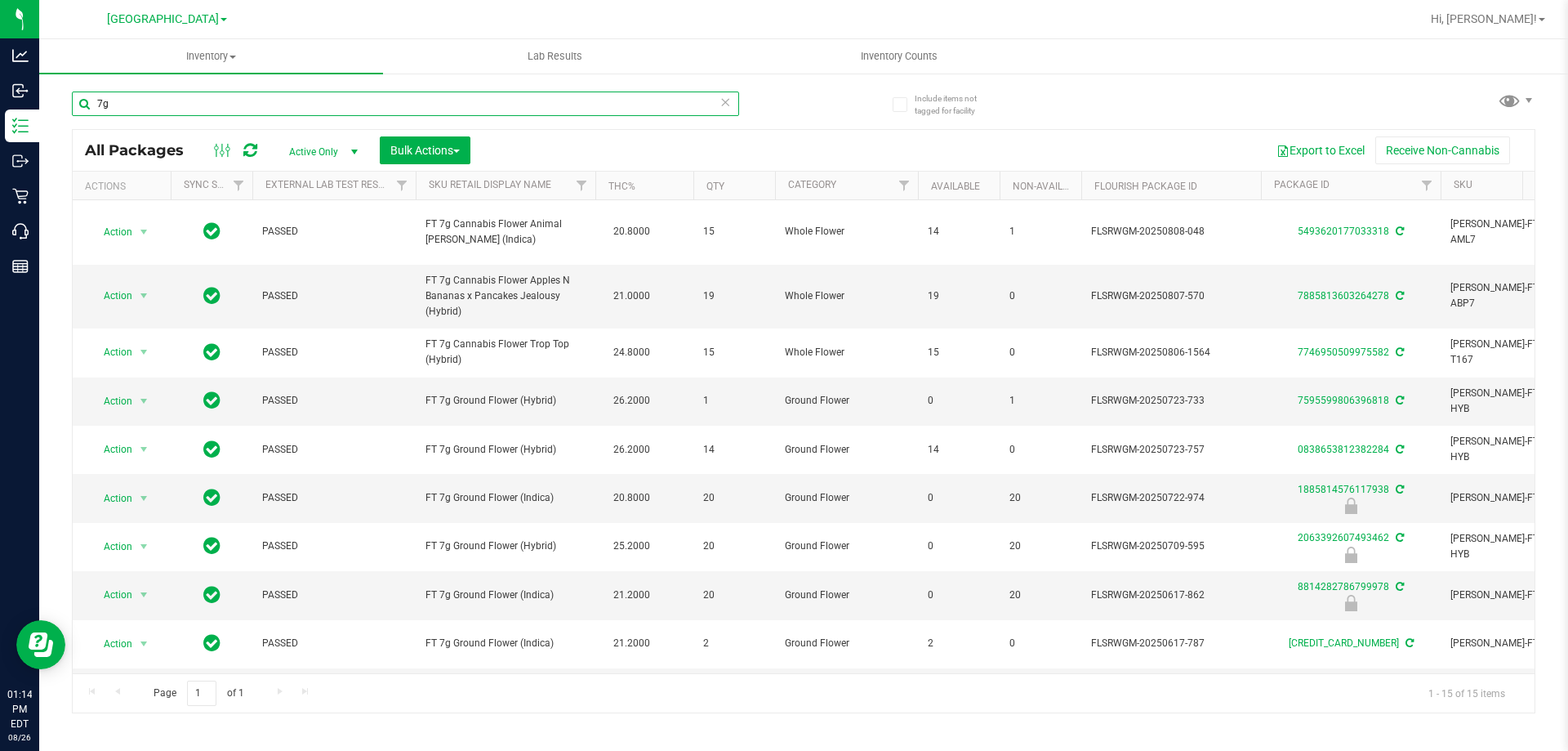
drag, startPoint x: 200, startPoint y: 111, endPoint x: 98, endPoint y: 114, distance: 102.0
click at [98, 114] on input "7g" at bounding box center [405, 103] width 667 height 24
paste input "FT 7g Cannabis Flower"
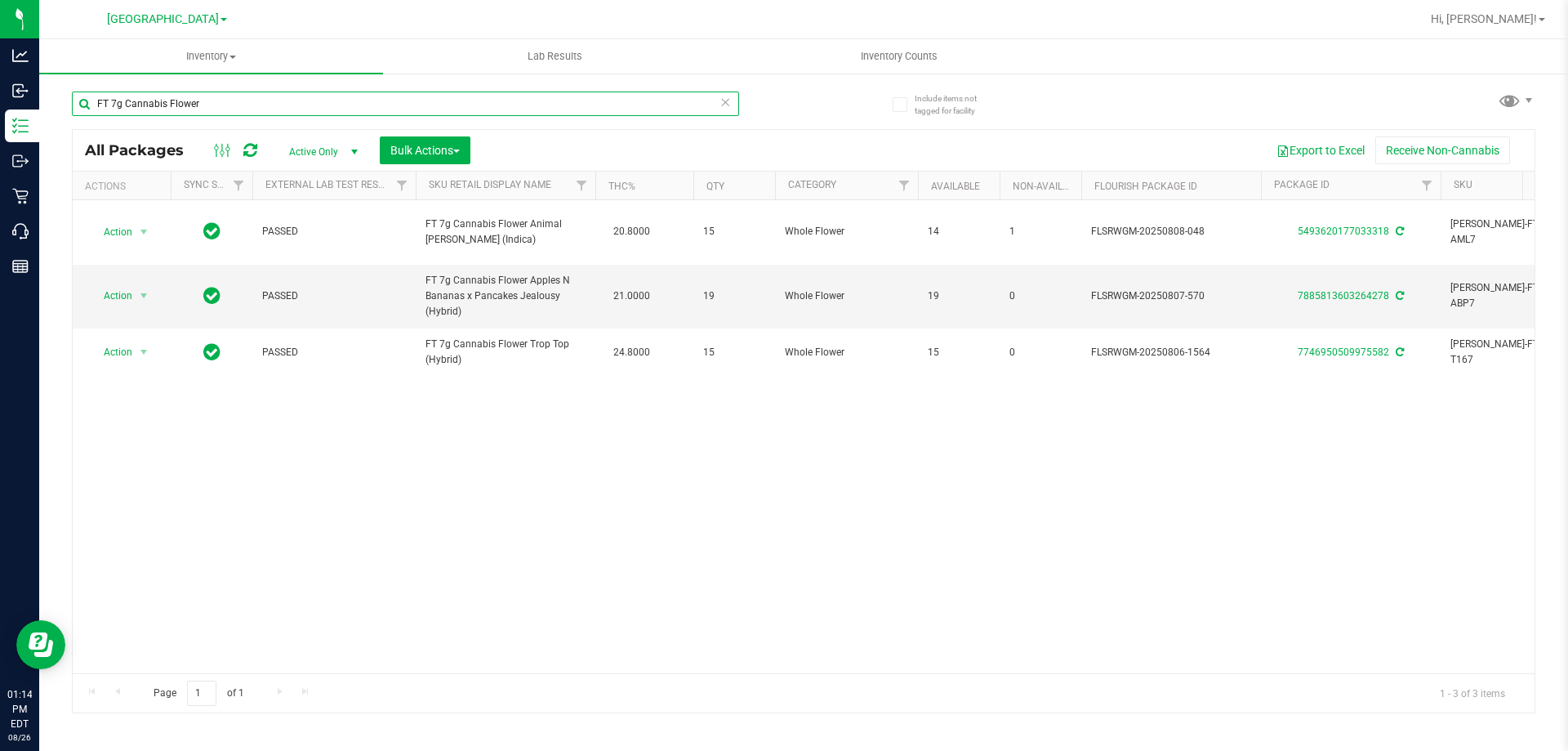
drag, startPoint x: 231, startPoint y: 98, endPoint x: 108, endPoint y: 102, distance: 123.1
click at [108, 102] on input "FT 7g Cannabis Flower" at bounding box center [405, 103] width 667 height 24
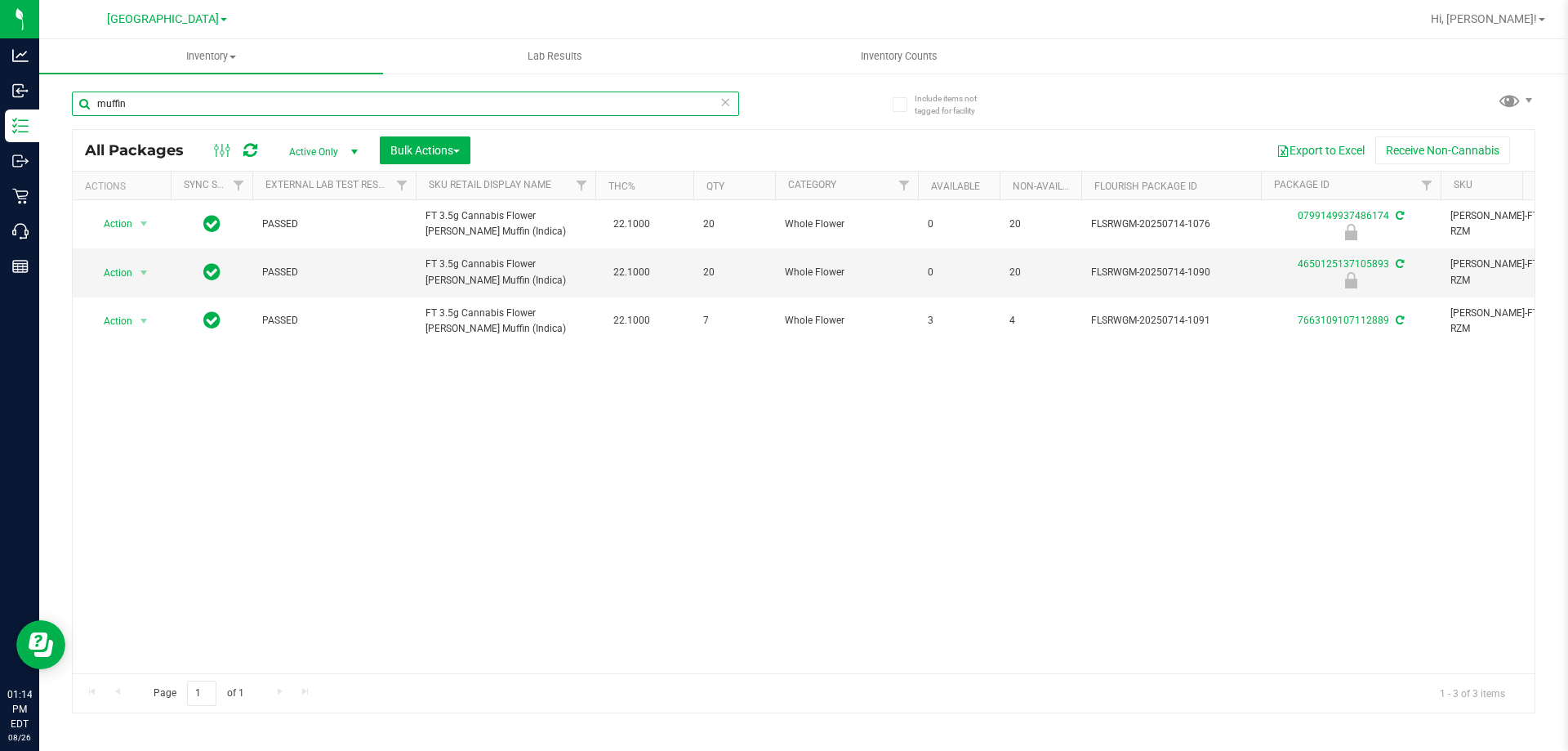
drag, startPoint x: 145, startPoint y: 101, endPoint x: 104, endPoint y: 104, distance: 41.1
click at [104, 104] on input "muffin" at bounding box center [405, 103] width 667 height 24
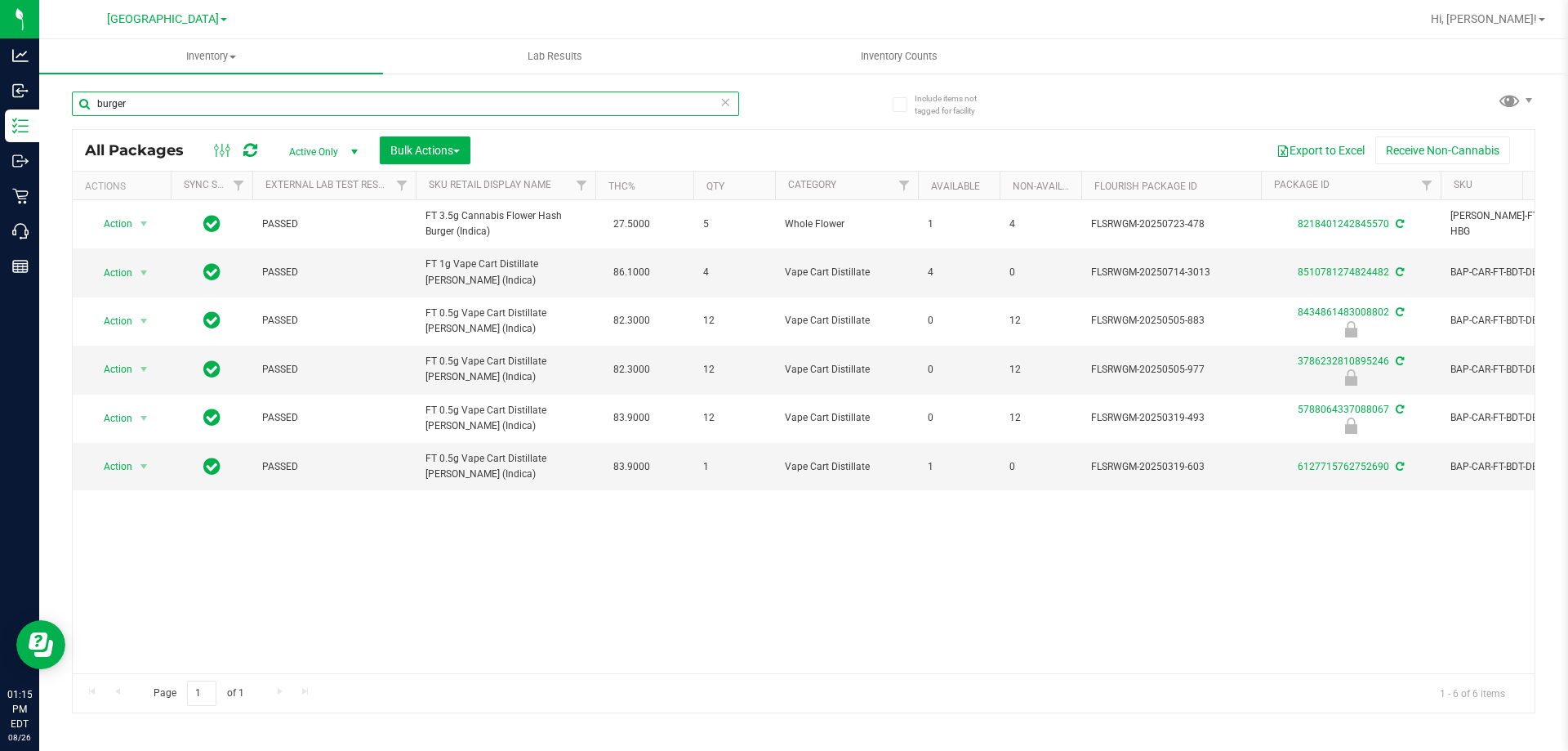
drag, startPoint x: 167, startPoint y: 98, endPoint x: 95, endPoint y: 99, distance: 72.0
click at [95, 99] on input "burger" at bounding box center [405, 103] width 667 height 24
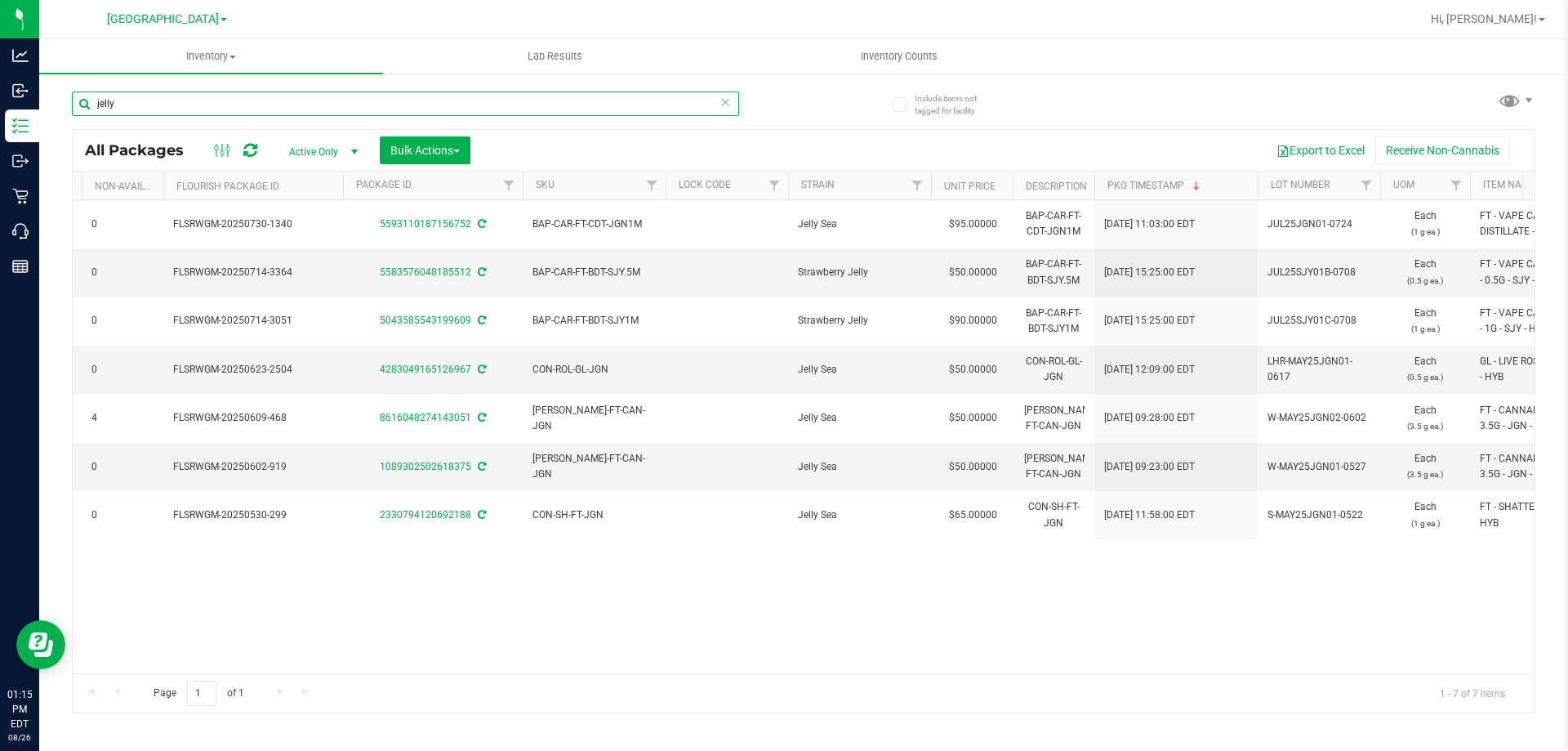
scroll to position [0, 840]
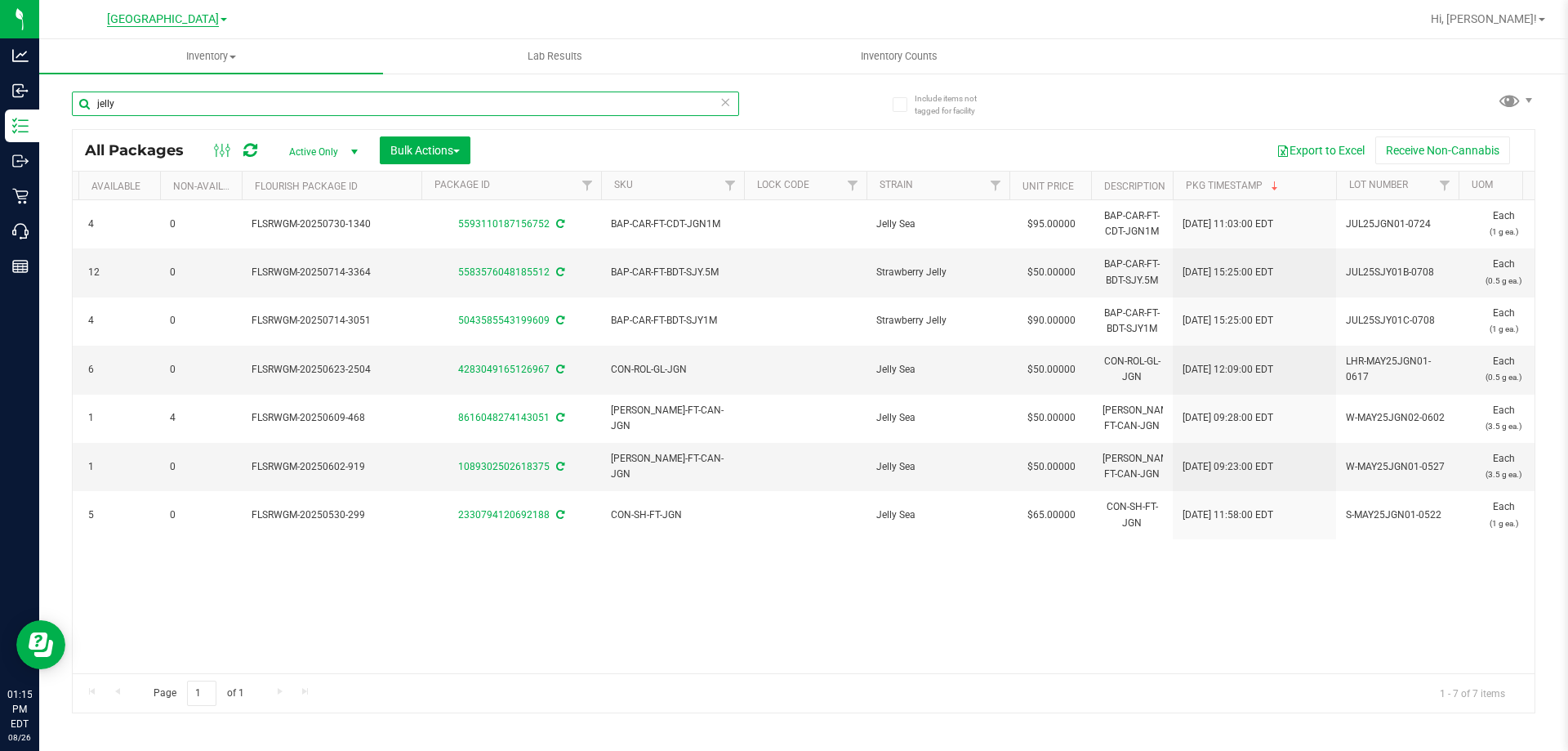
type input "jelly"
click at [171, 22] on span "[GEOGRAPHIC_DATA]" at bounding box center [162, 20] width 112 height 15
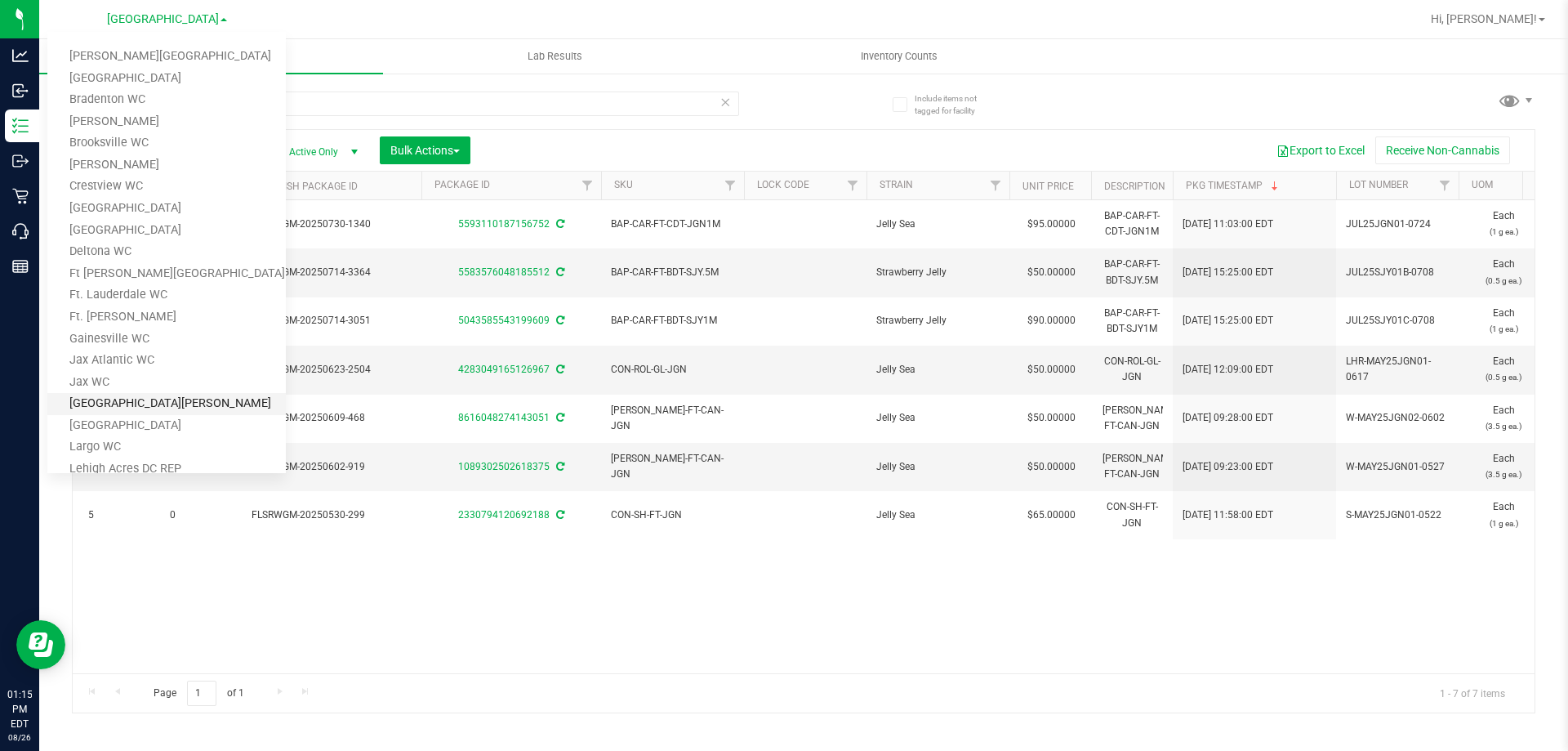
scroll to position [0, 0]
click at [135, 107] on link "Bradenton WC" at bounding box center [166, 101] width 238 height 23
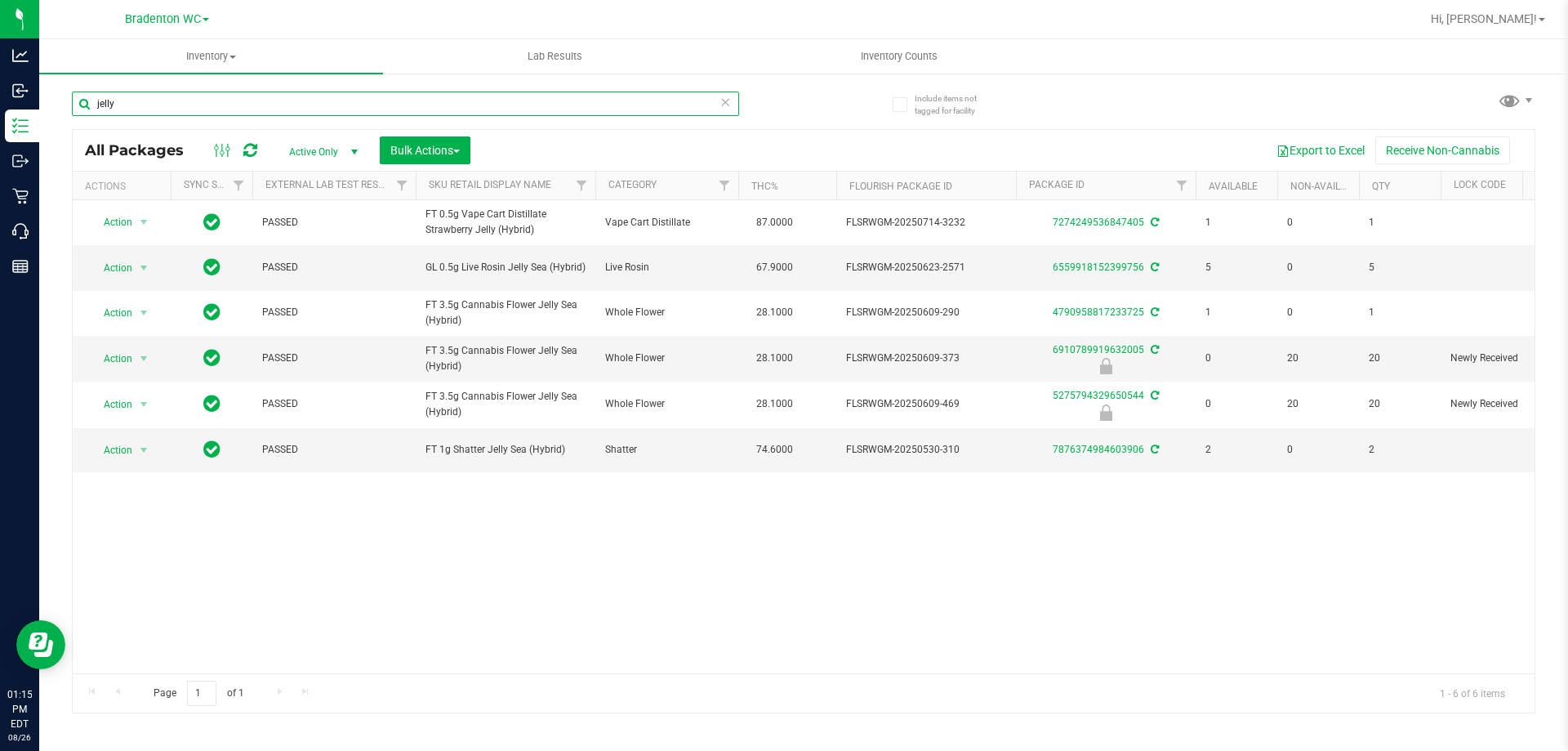
drag, startPoint x: 154, startPoint y: 108, endPoint x: 96, endPoint y: 107, distance: 58.0
click at [96, 107] on input "jelly" at bounding box center [405, 103] width 667 height 24
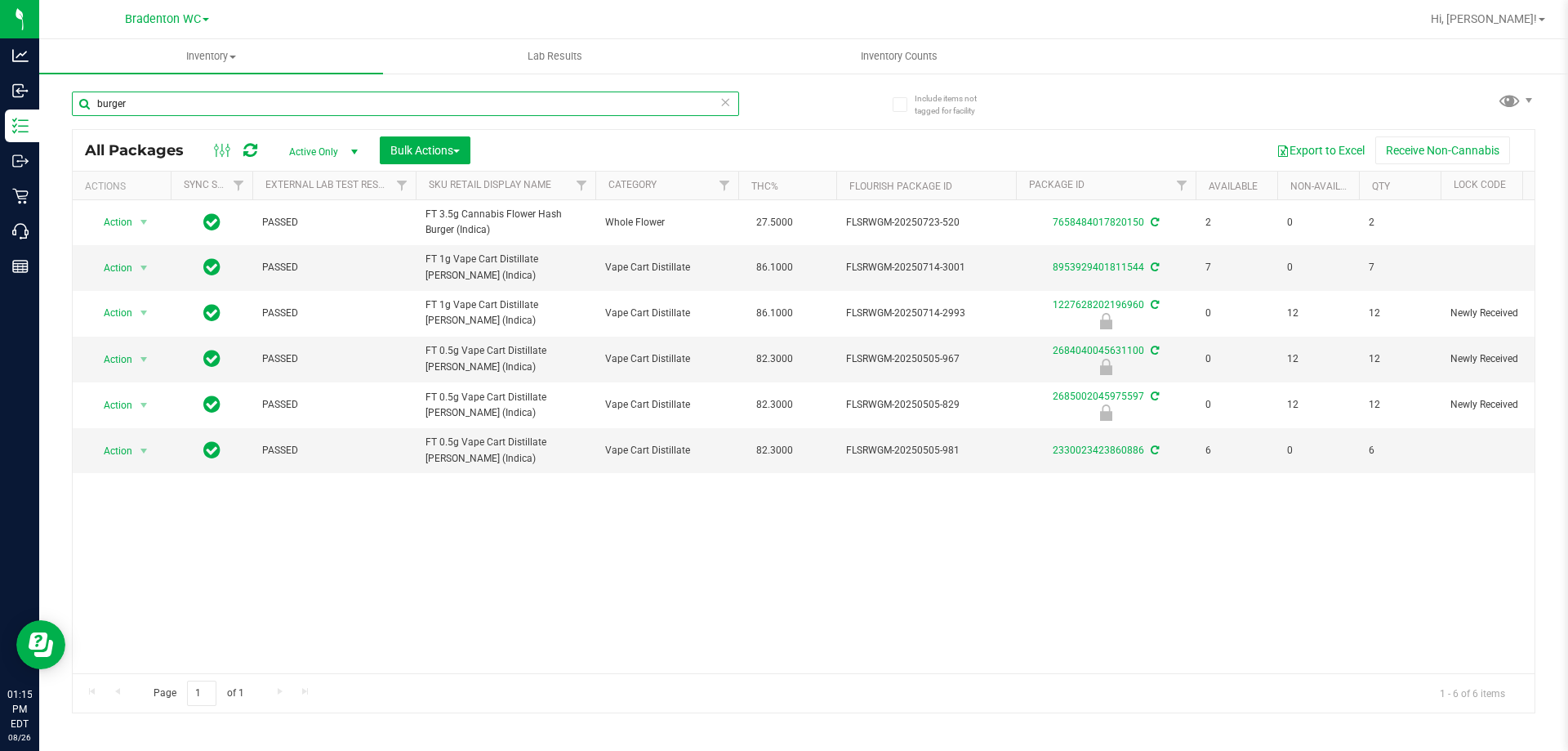
drag, startPoint x: 160, startPoint y: 107, endPoint x: 91, endPoint y: 106, distance: 69.0
click at [91, 106] on input "burger" at bounding box center [405, 103] width 667 height 24
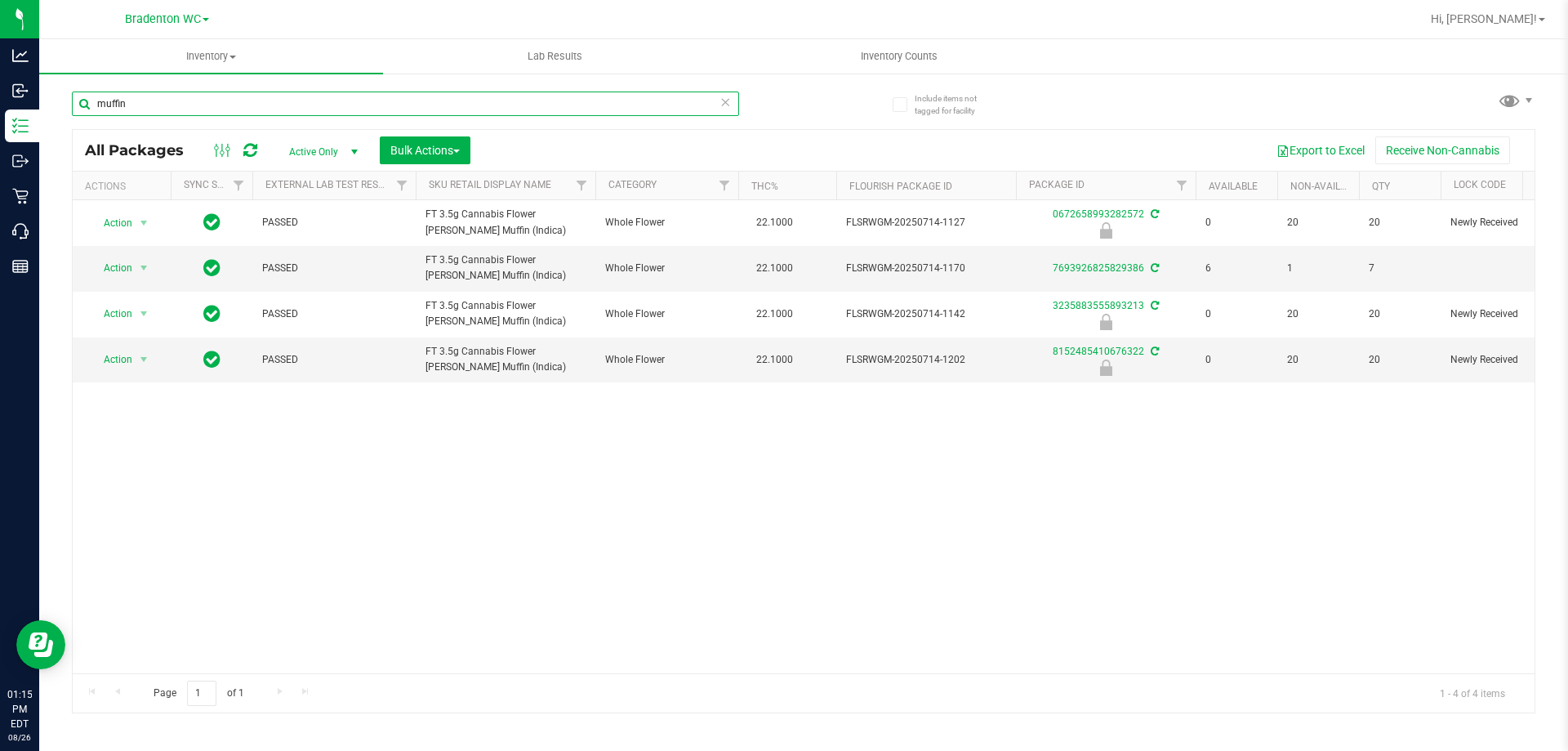
drag, startPoint x: 144, startPoint y: 103, endPoint x: 92, endPoint y: 102, distance: 52.0
click at [92, 102] on input "muffin" at bounding box center [405, 103] width 667 height 24
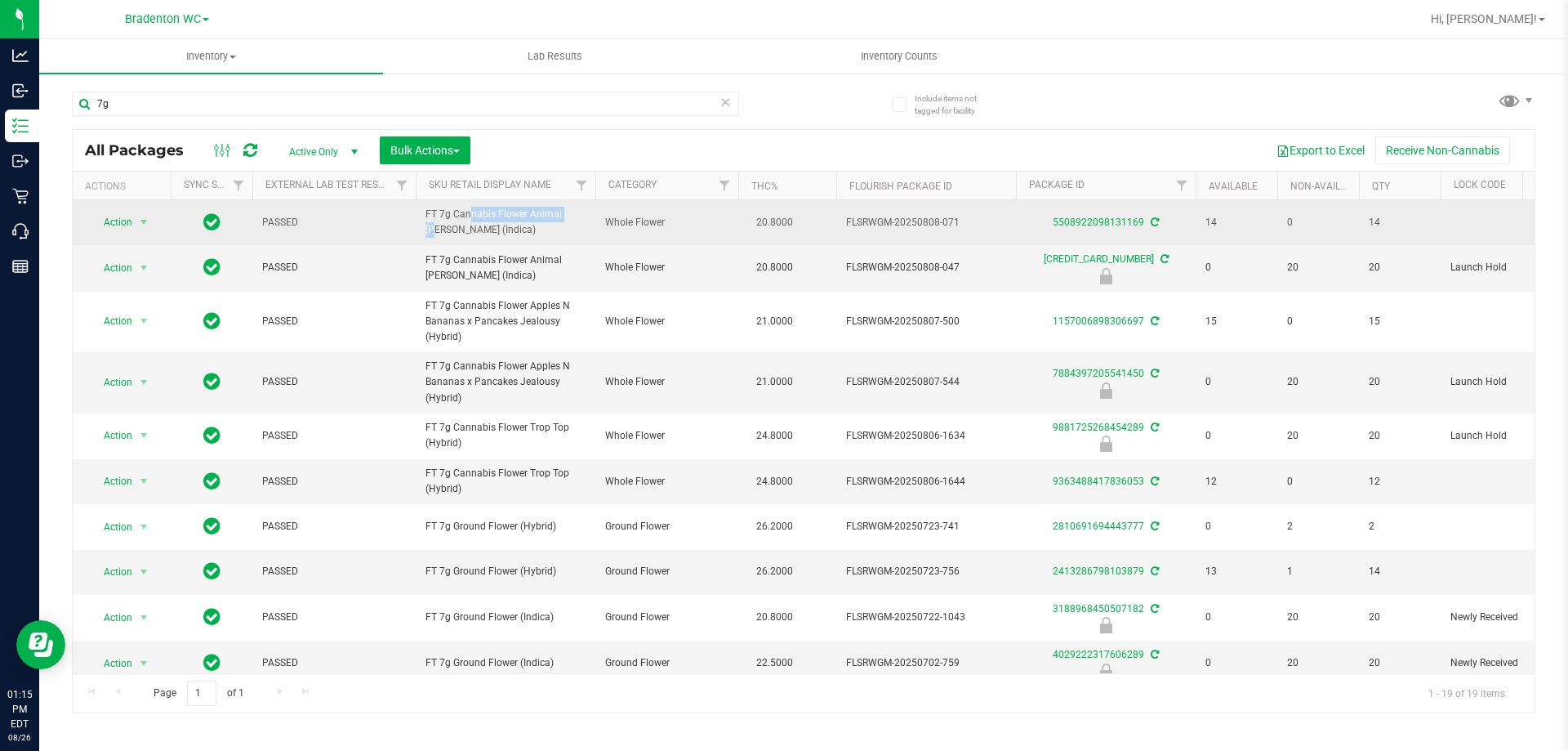
drag, startPoint x: 528, startPoint y: 215, endPoint x: 416, endPoint y: 207, distance: 112.3
click at [416, 207] on td "FT 7g Cannabis Flower Animal [PERSON_NAME] (Indica)" at bounding box center [506, 222] width 180 height 45
copy span "FT 7g Cannabis Flower"
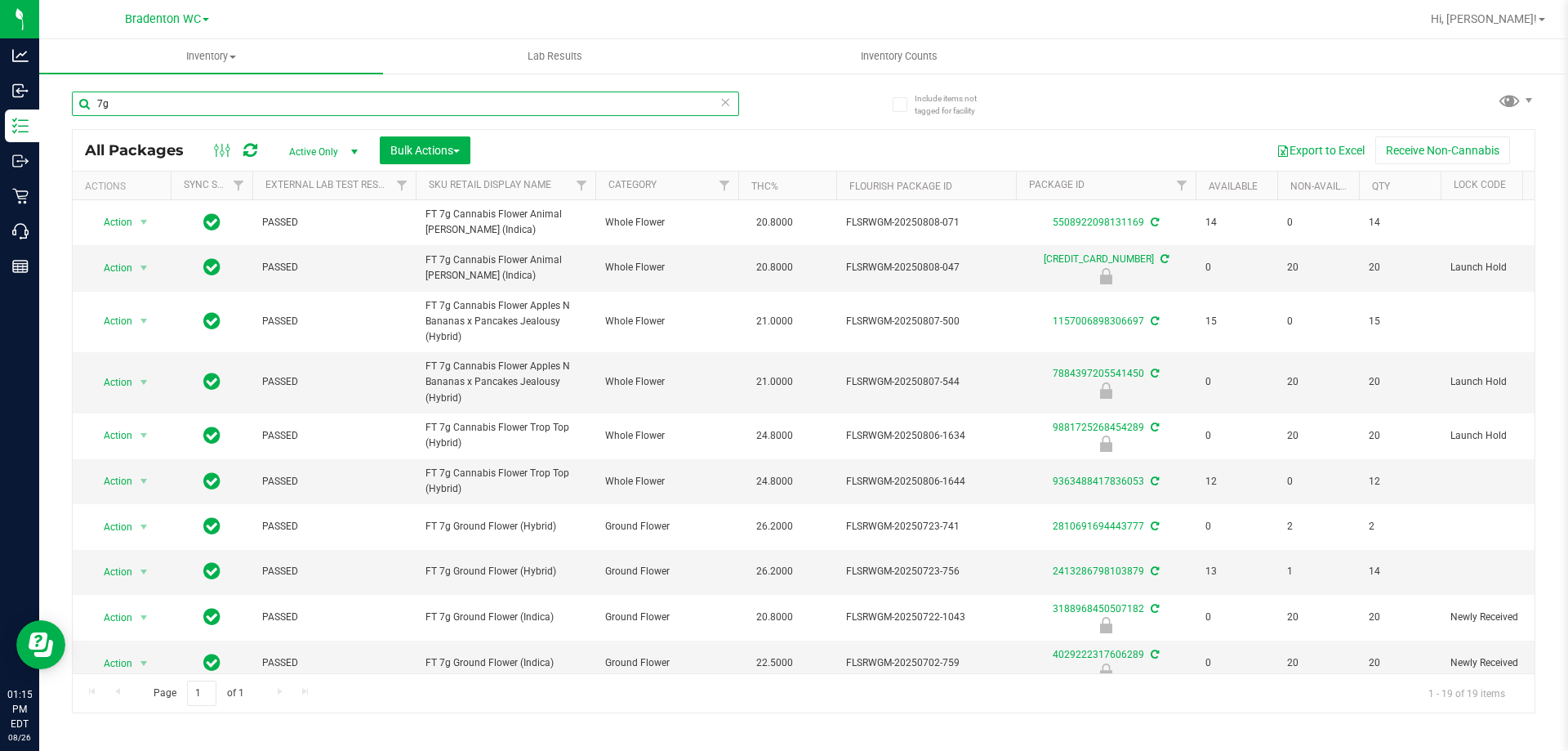
drag, startPoint x: 183, startPoint y: 103, endPoint x: 96, endPoint y: 104, distance: 87.0
click at [96, 104] on input "7g" at bounding box center [405, 103] width 667 height 24
paste input "FT 7g Cannabis Flower"
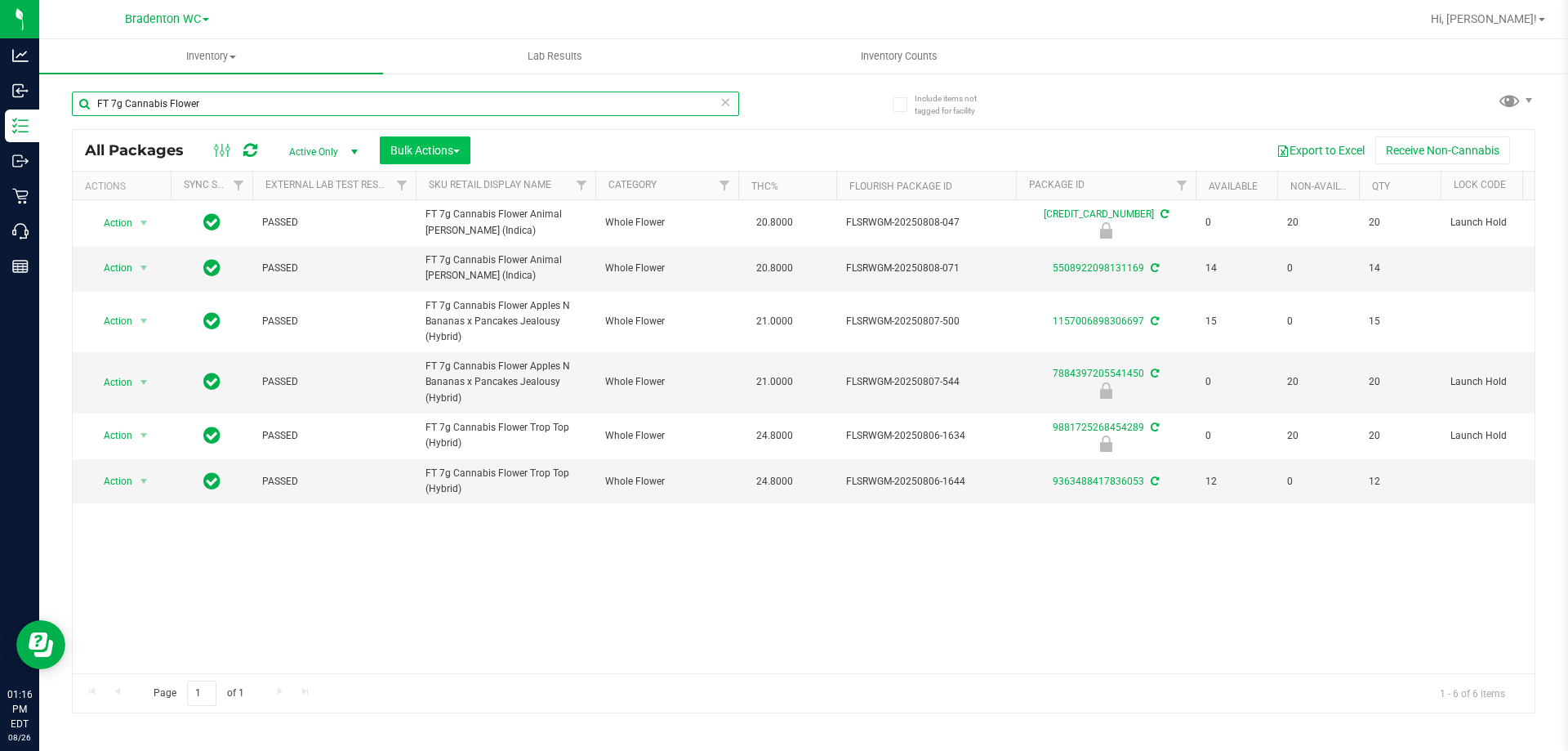
type input "FT 7g Cannabis Flower"
click at [440, 153] on span "Bulk Actions" at bounding box center [425, 150] width 69 height 13
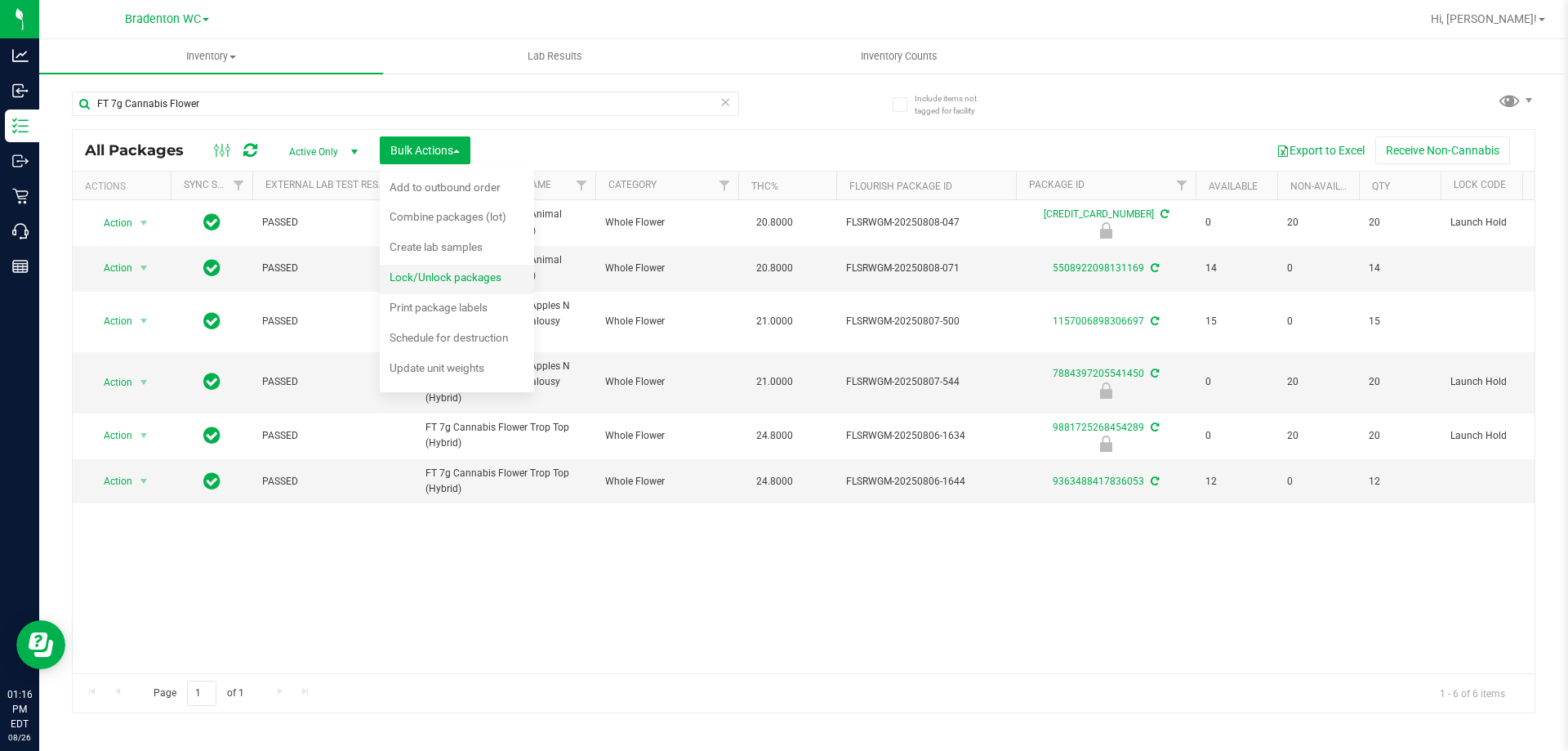
click at [447, 284] on span "Lock/Unlock packages" at bounding box center [445, 277] width 112 height 13
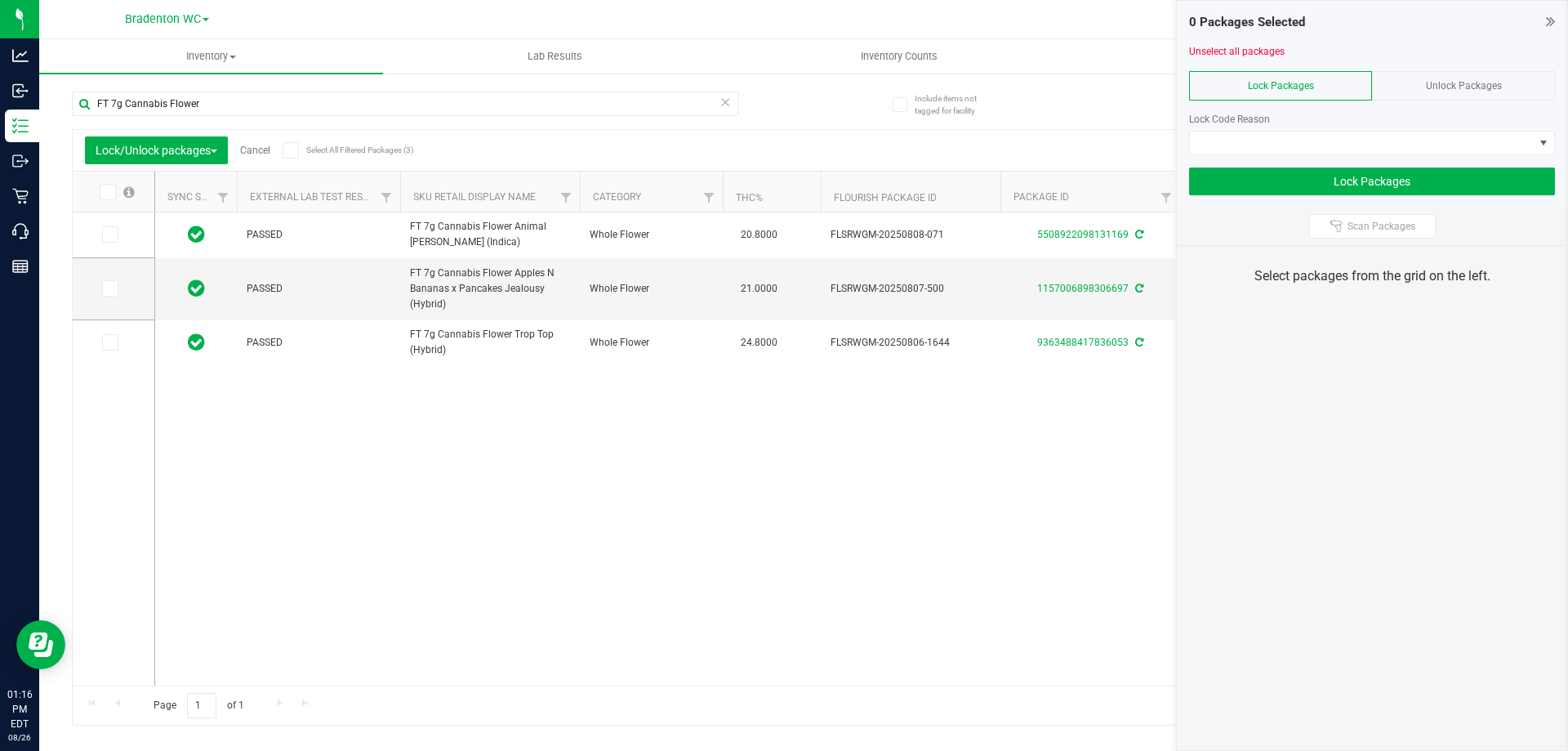
click at [1477, 90] on span "Unlock Packages" at bounding box center [1464, 85] width 76 height 11
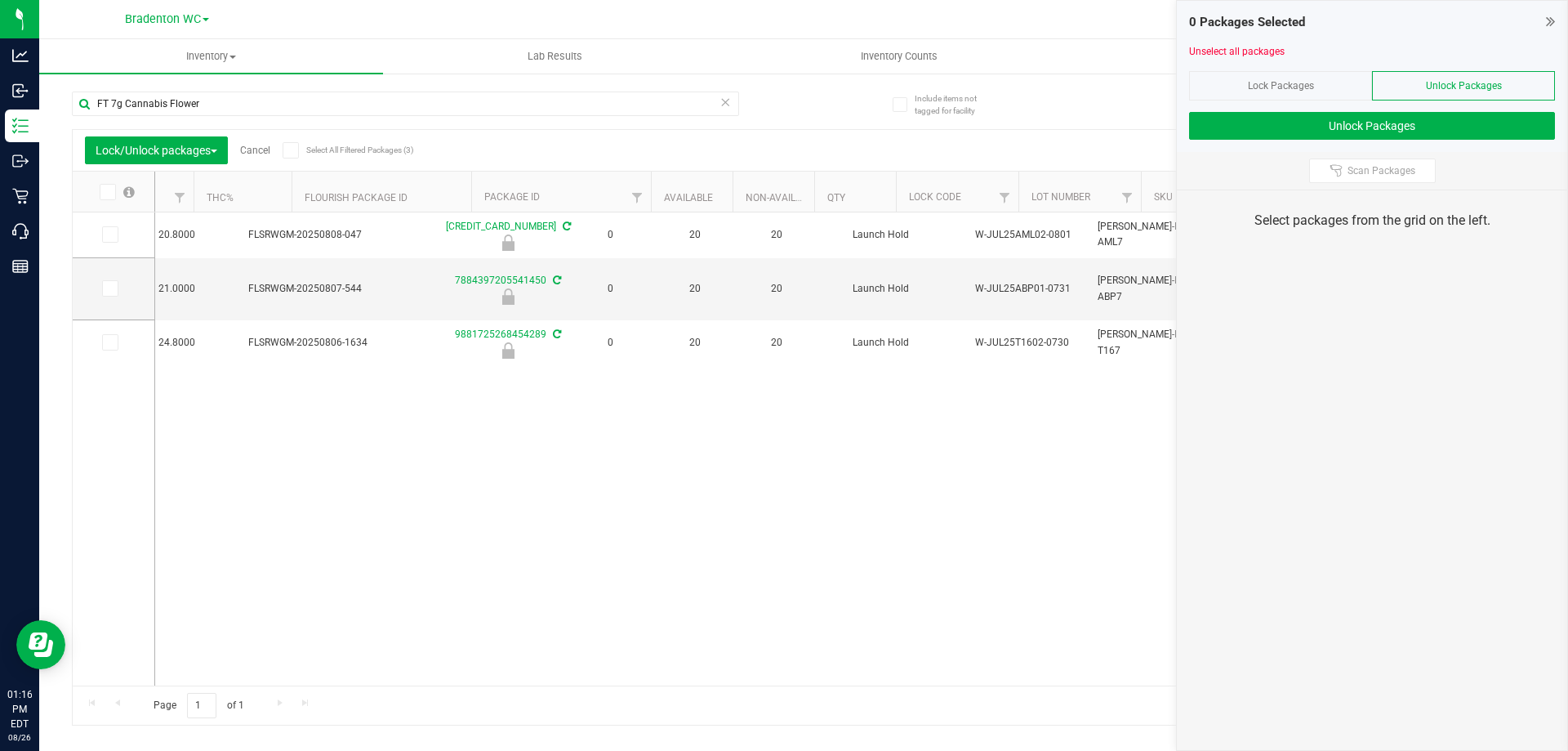
scroll to position [0, 583]
click at [109, 192] on icon at bounding box center [106, 192] width 10 height 0
click at [0, 0] on input "checkbox" at bounding box center [0, 0] width 0 height 0
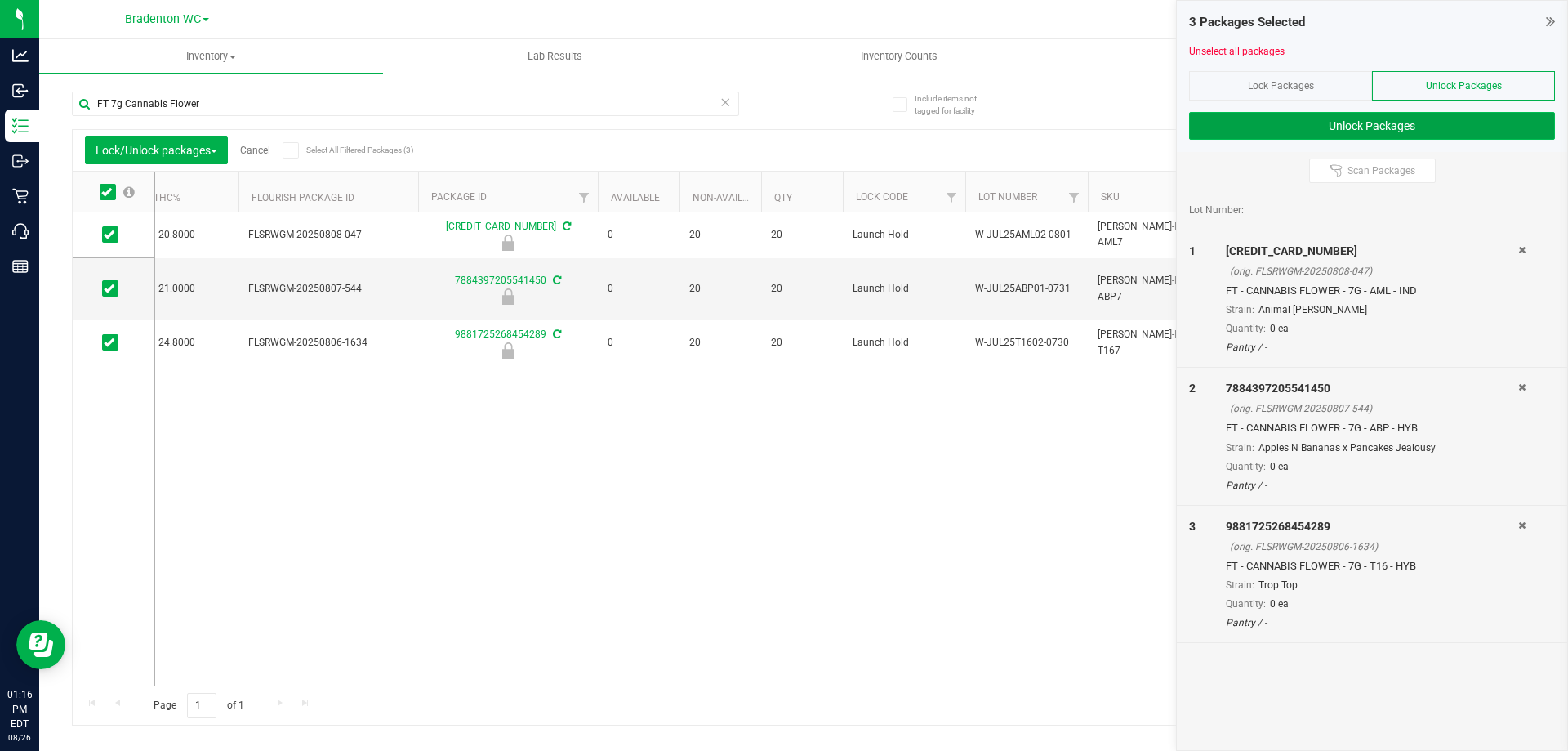
click at [1289, 128] on button "Unlock Packages" at bounding box center [1372, 126] width 366 height 28
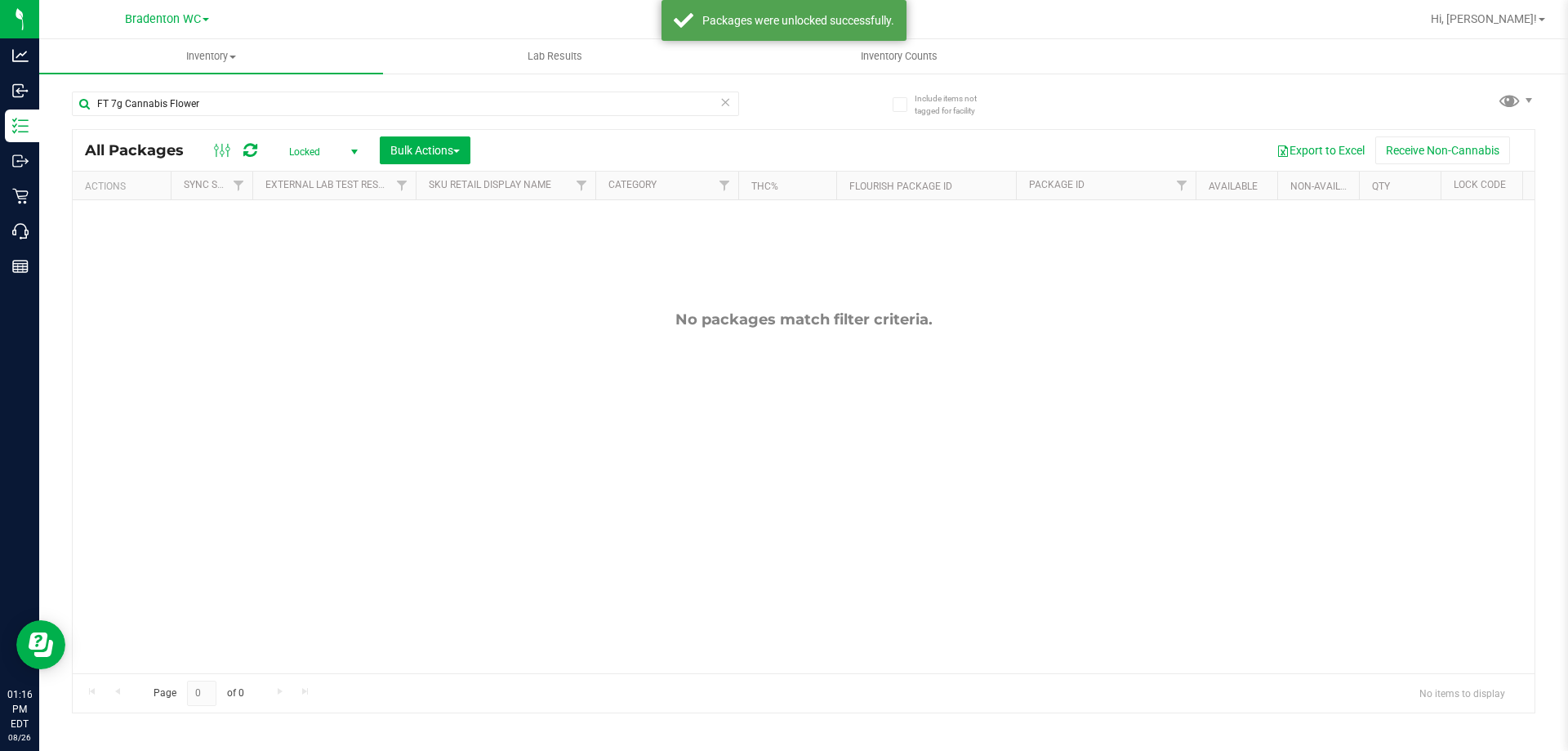
click at [335, 154] on span "Locked" at bounding box center [320, 152] width 90 height 23
click at [313, 182] on li "Active Only" at bounding box center [319, 178] width 88 height 24
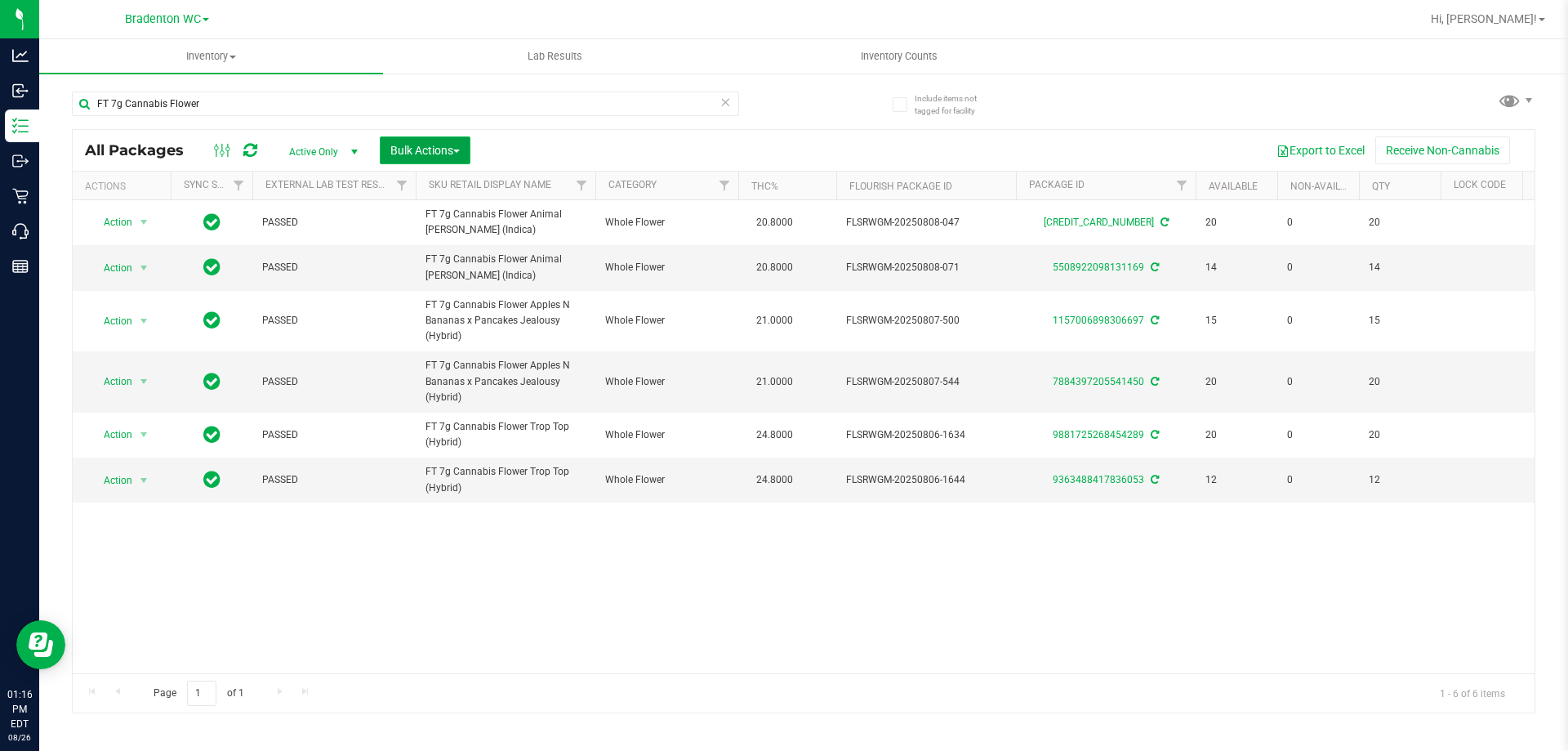
click at [427, 148] on span "Bulk Actions" at bounding box center [425, 150] width 69 height 13
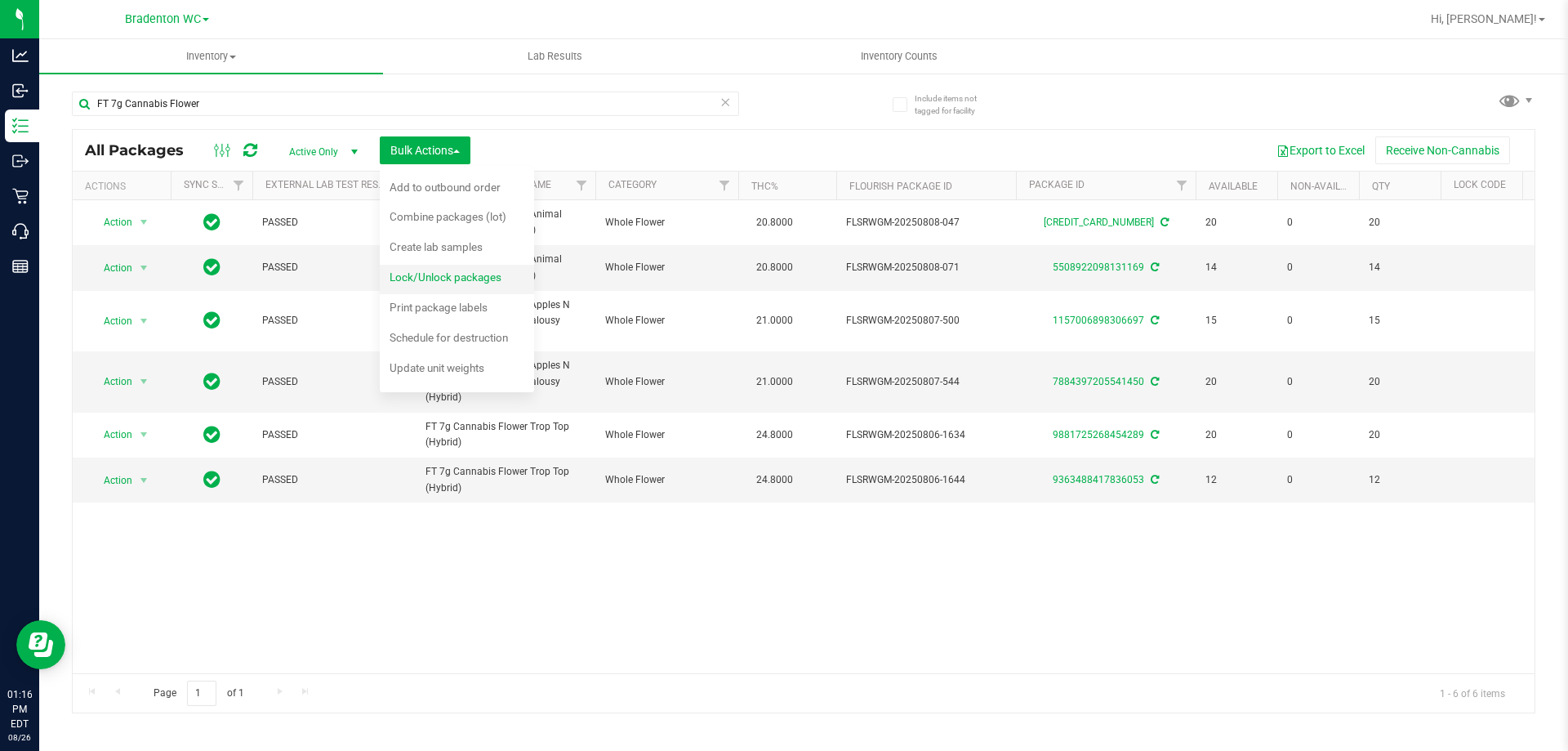
click at [438, 276] on span "Lock/Unlock packages" at bounding box center [445, 277] width 112 height 13
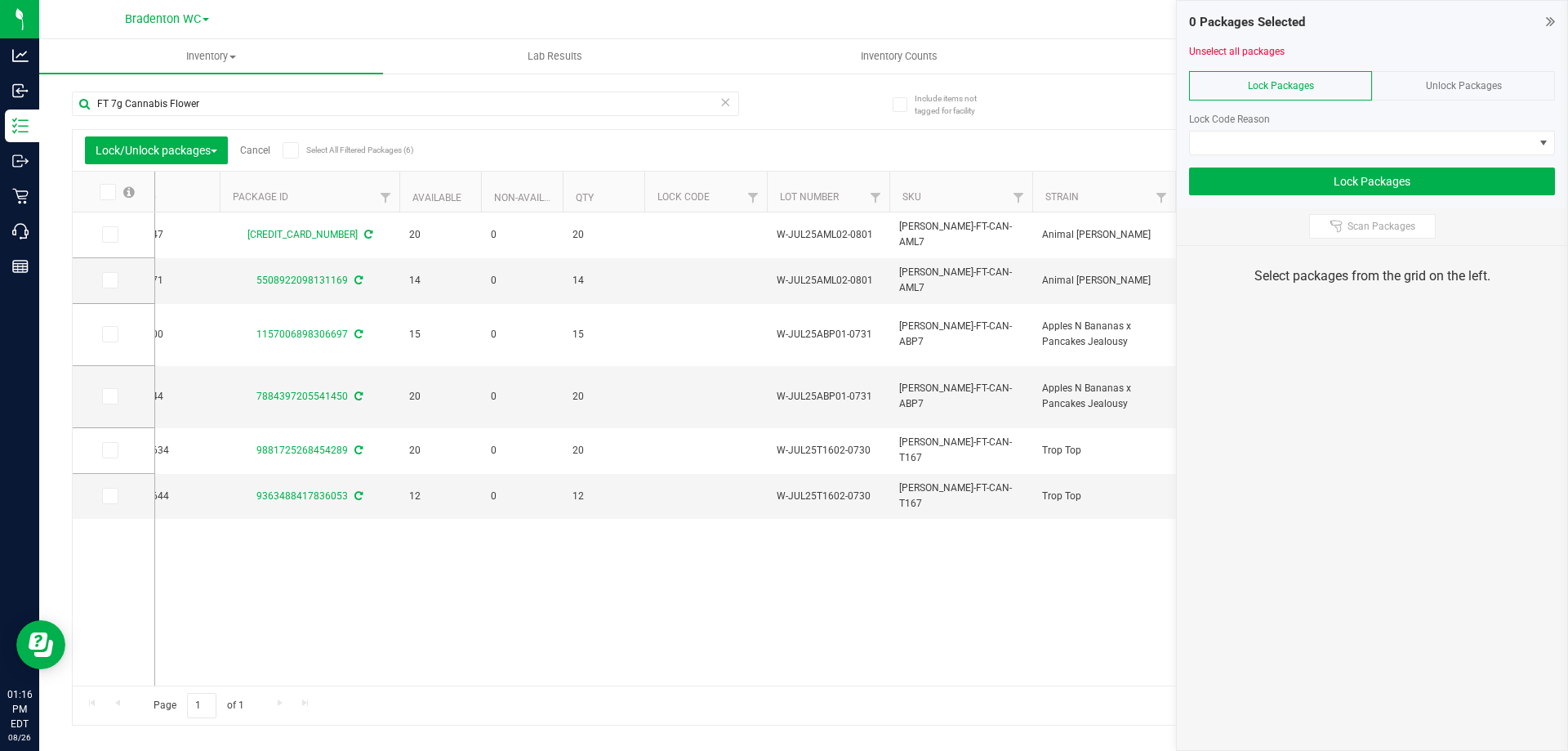
scroll to position [0, 784]
click at [104, 235] on icon at bounding box center [109, 235] width 10 height 0
click at [0, 0] on input "checkbox" at bounding box center [0, 0] width 0 height 0
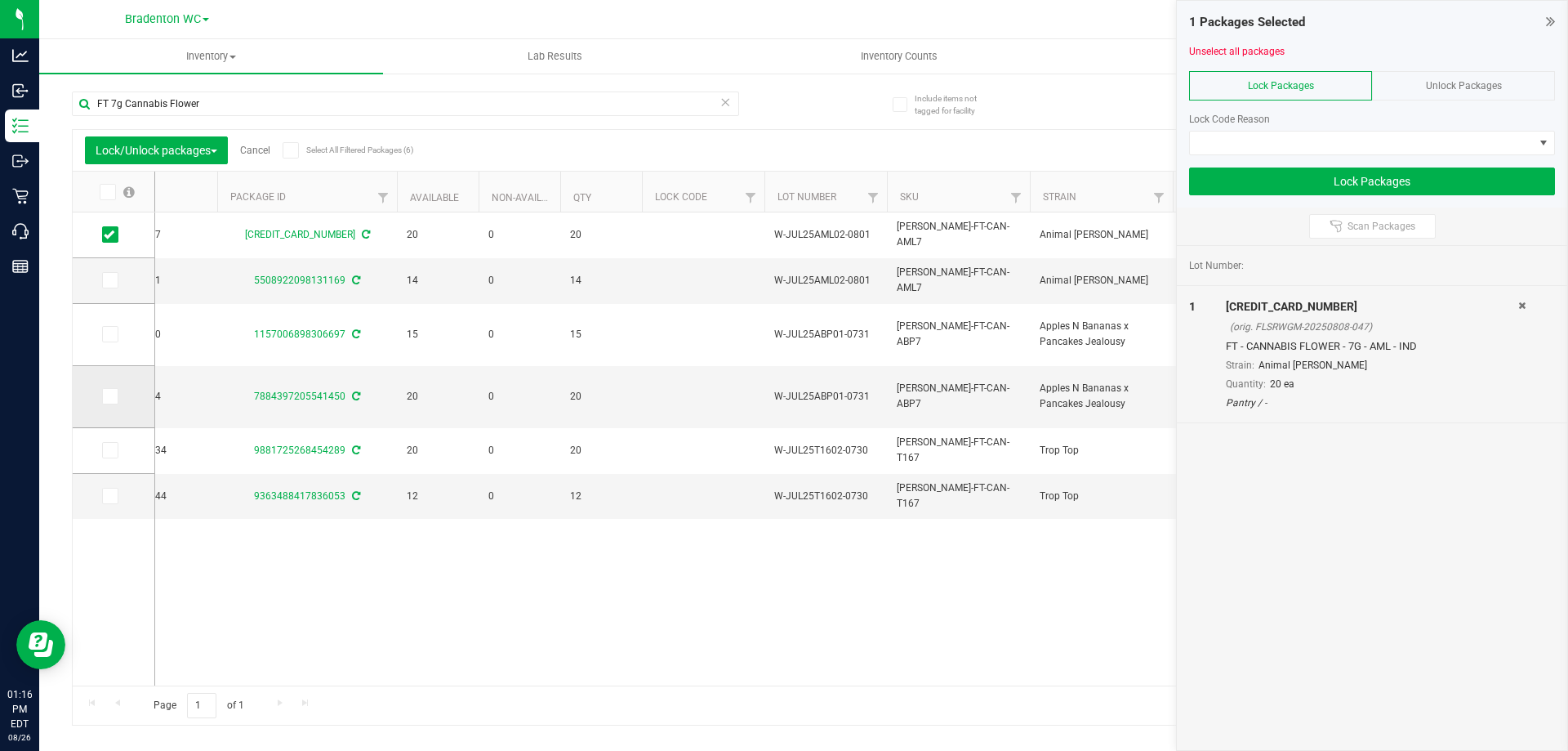
click at [104, 396] on icon at bounding box center [109, 396] width 10 height 0
click at [0, 0] on input "checkbox" at bounding box center [0, 0] width 0 height 0
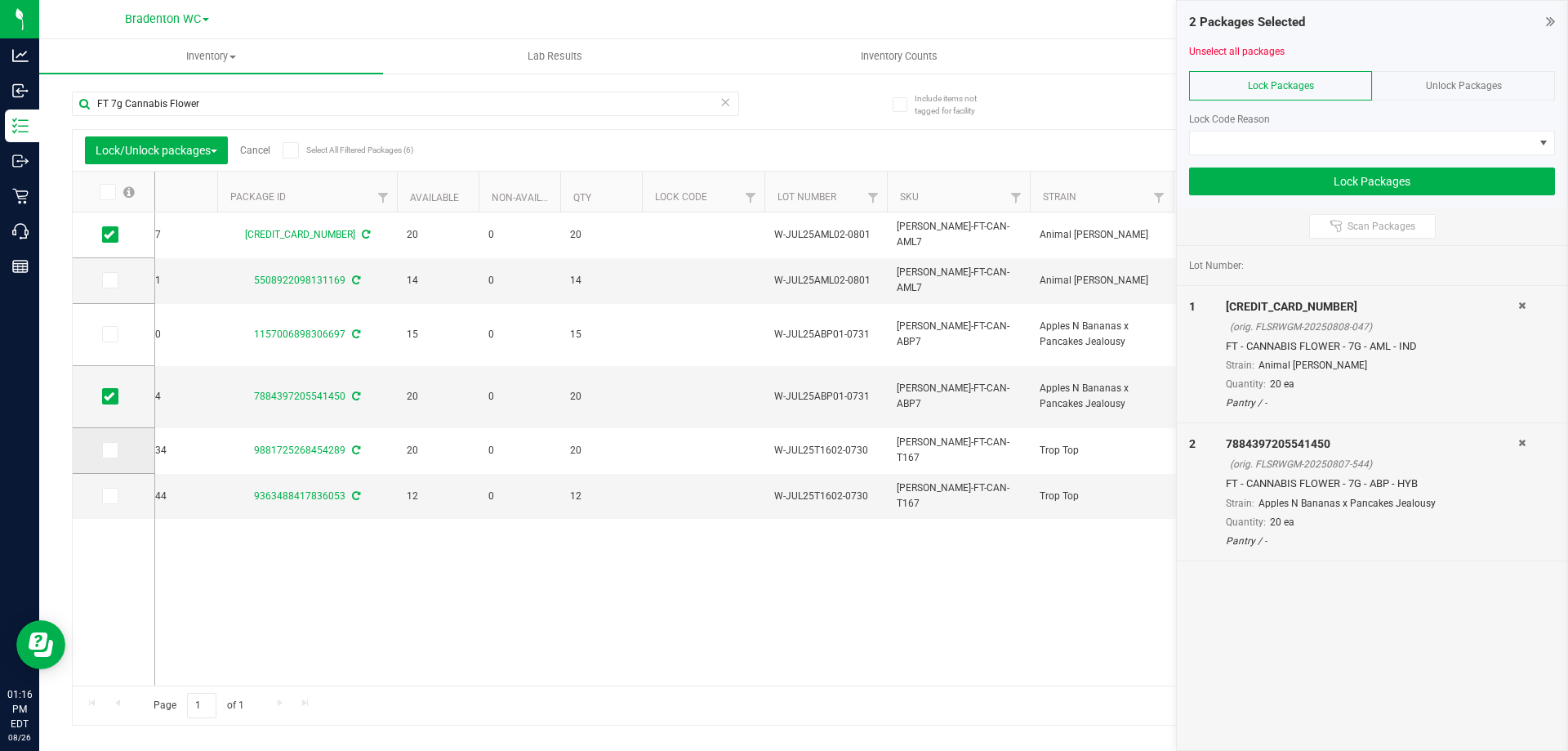
click at [107, 451] on icon at bounding box center [109, 451] width 10 height 0
click at [0, 0] on input "checkbox" at bounding box center [0, 0] width 0 height 0
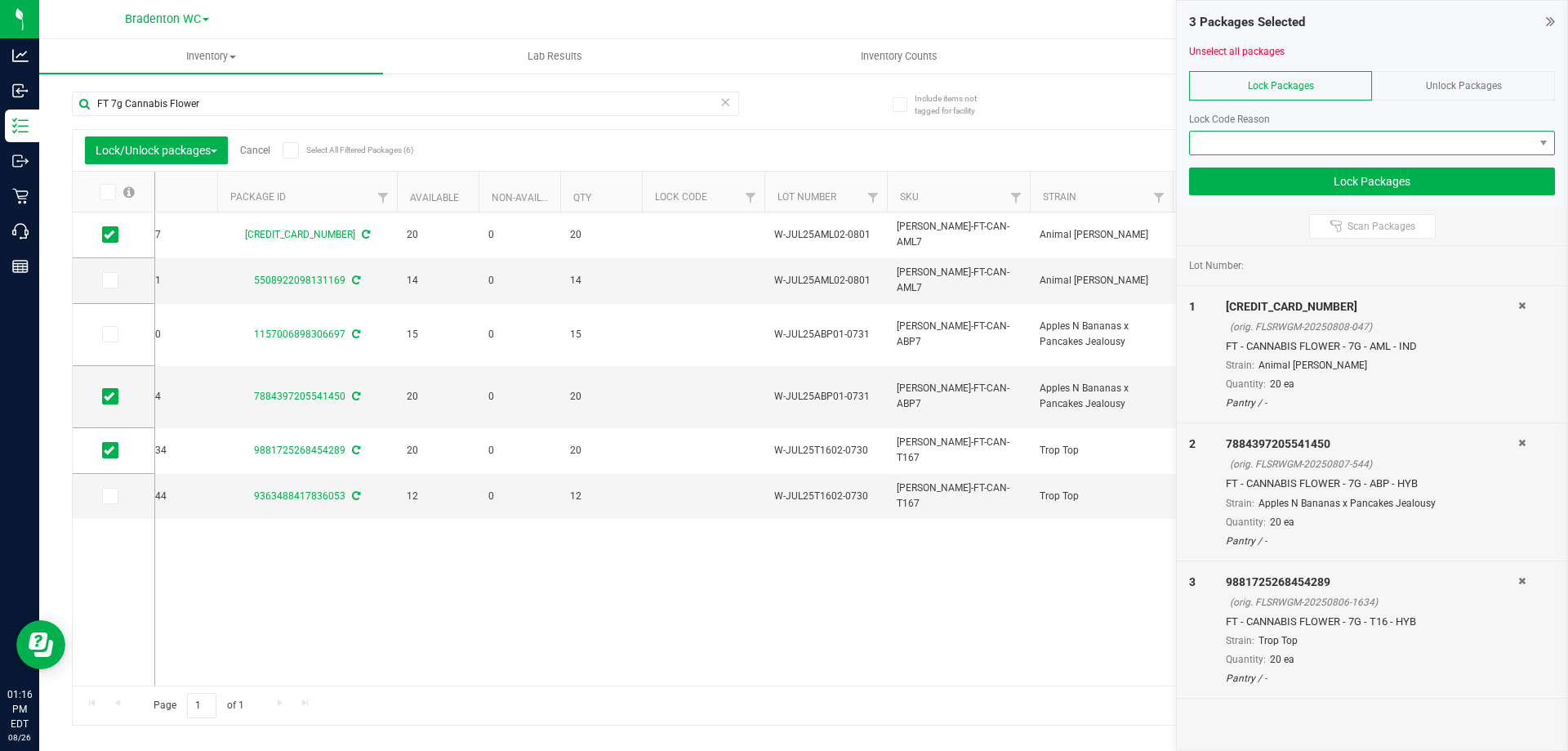
click at [1361, 148] on span at bounding box center [1362, 143] width 343 height 23
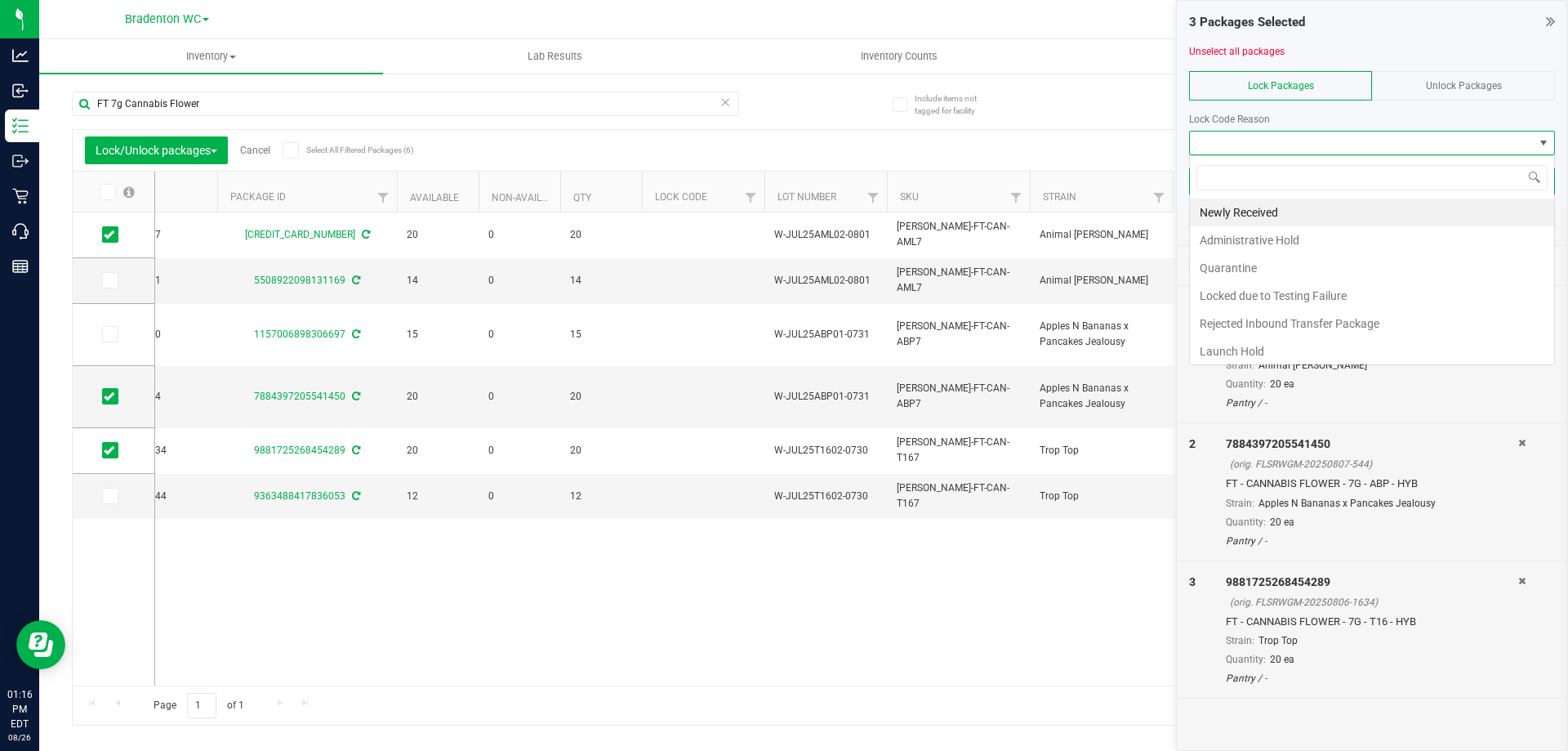
scroll to position [24, 366]
click at [1254, 211] on li "Newly Received" at bounding box center [1372, 213] width 364 height 28
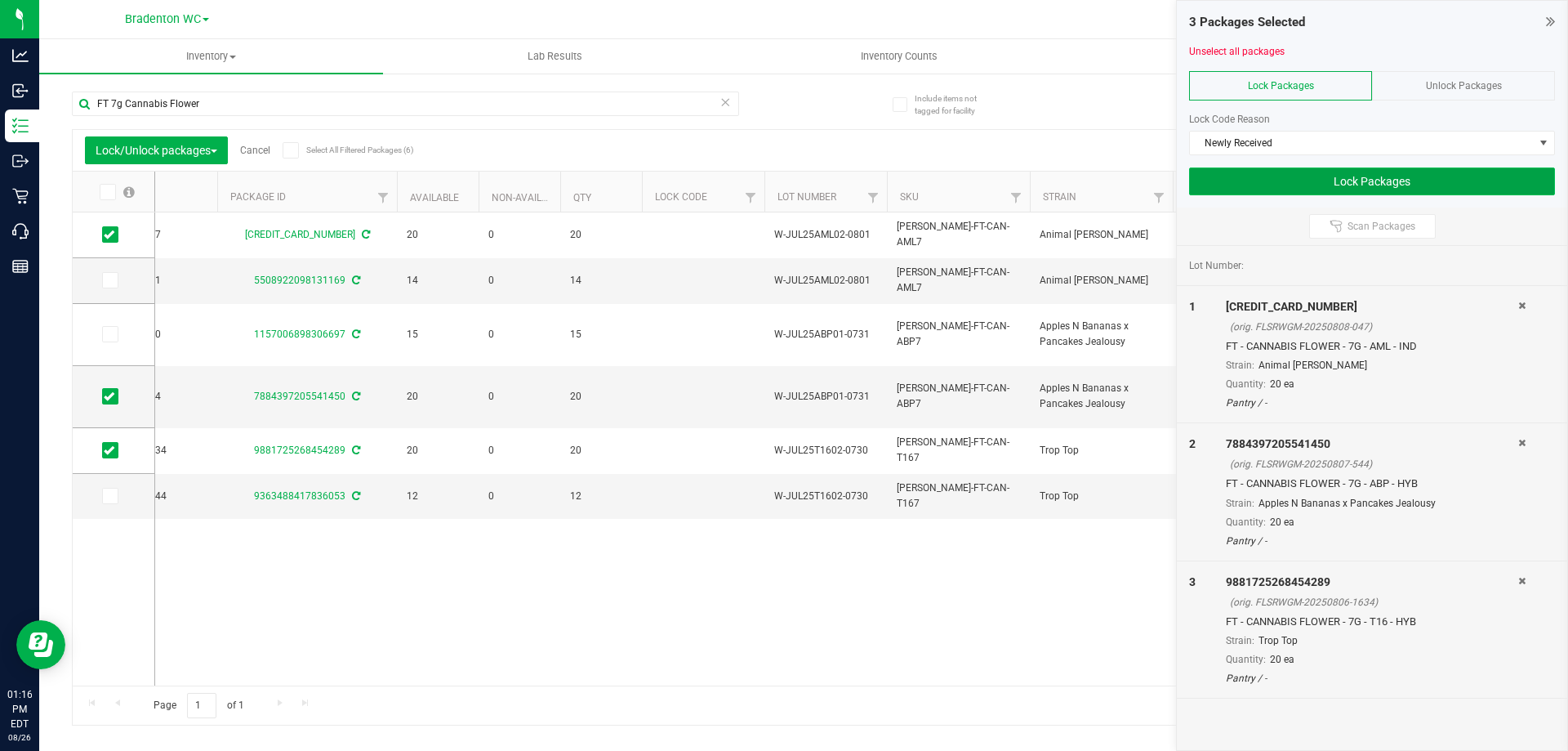
click at [1295, 189] on button "Lock Packages" at bounding box center [1372, 181] width 366 height 28
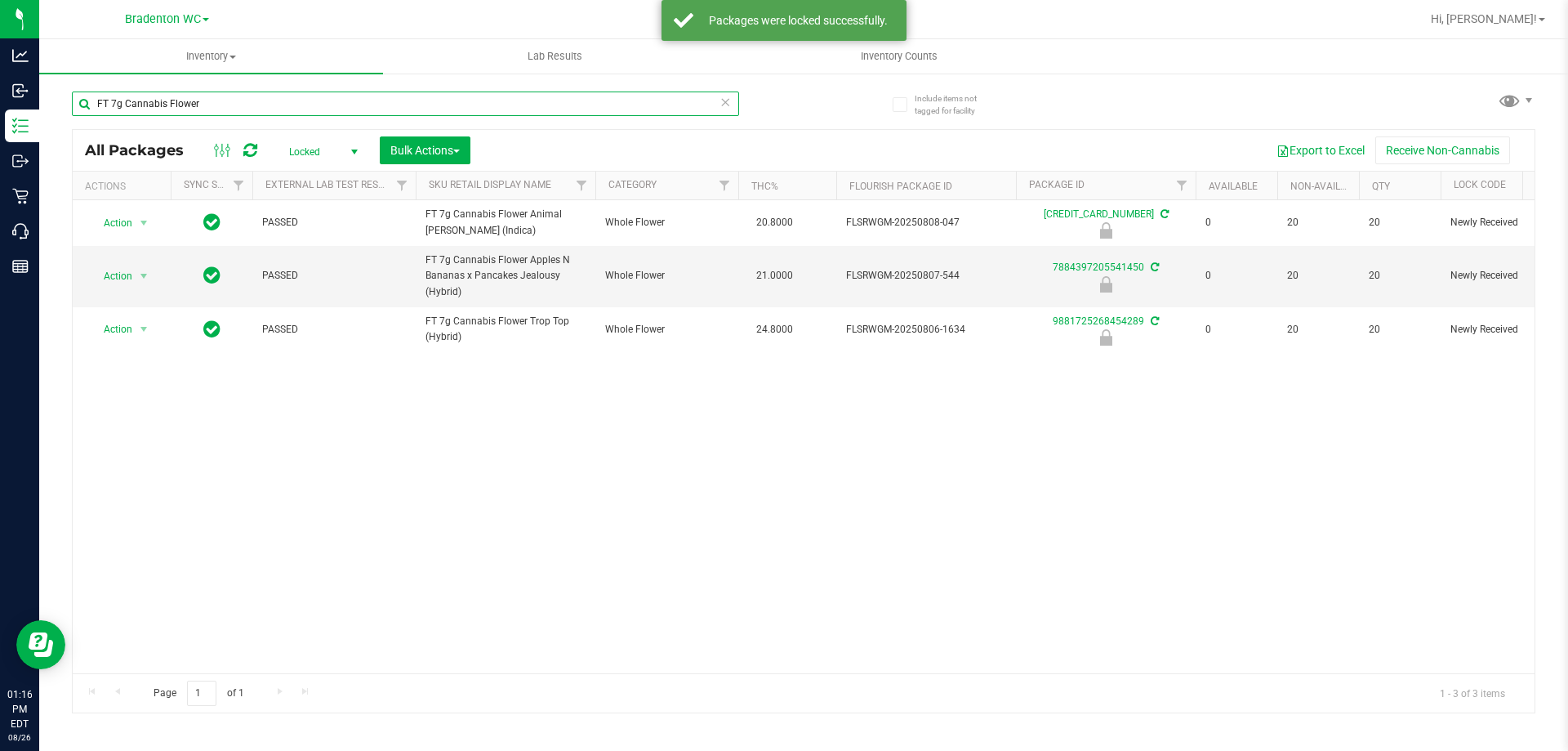
drag, startPoint x: 248, startPoint y: 101, endPoint x: 90, endPoint y: 100, distance: 158.0
click at [90, 100] on input "FT 7g Cannabis Flower" at bounding box center [405, 103] width 667 height 24
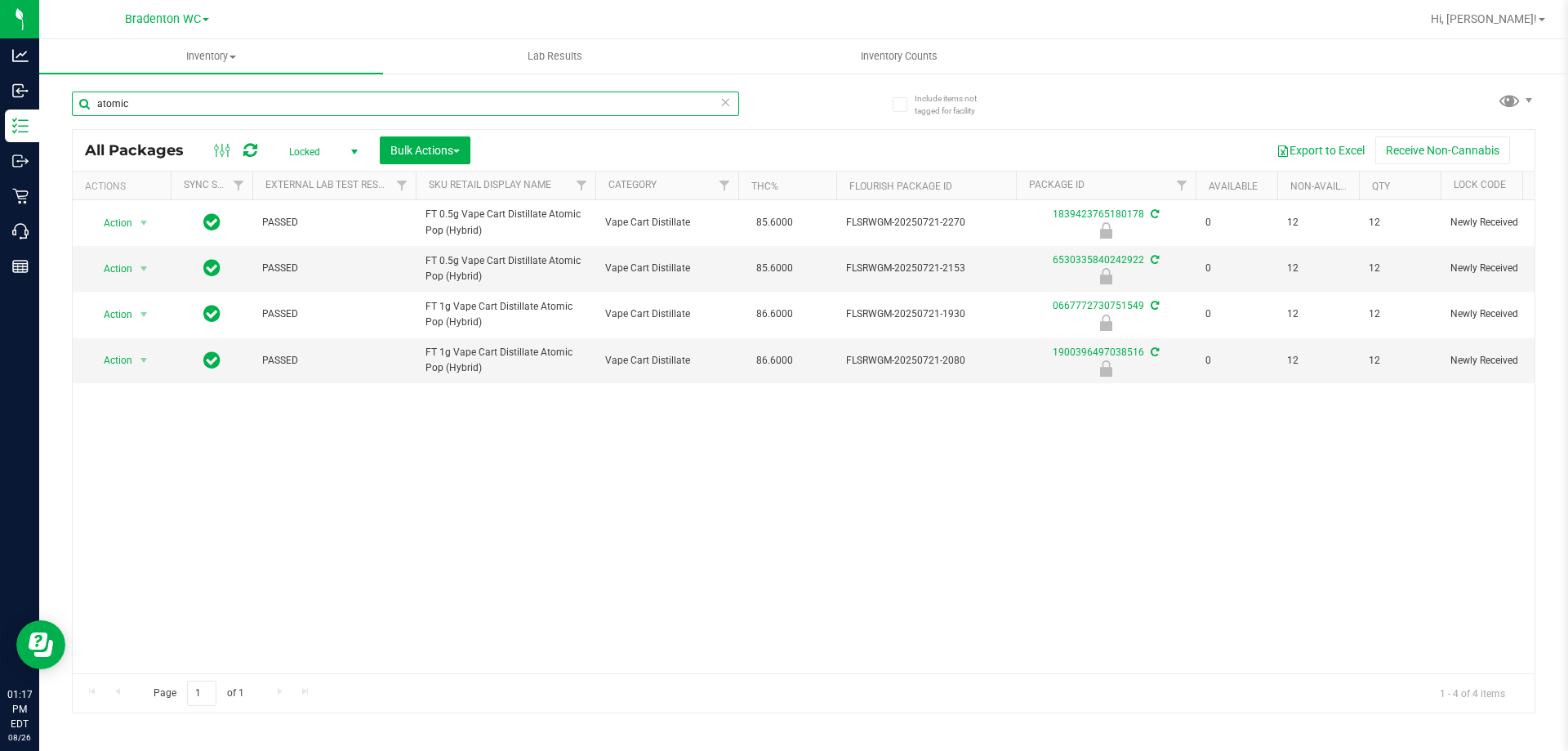
drag, startPoint x: 191, startPoint y: 104, endPoint x: 97, endPoint y: 105, distance: 94.0
click at [97, 105] on input "atomic" at bounding box center [405, 103] width 667 height 24
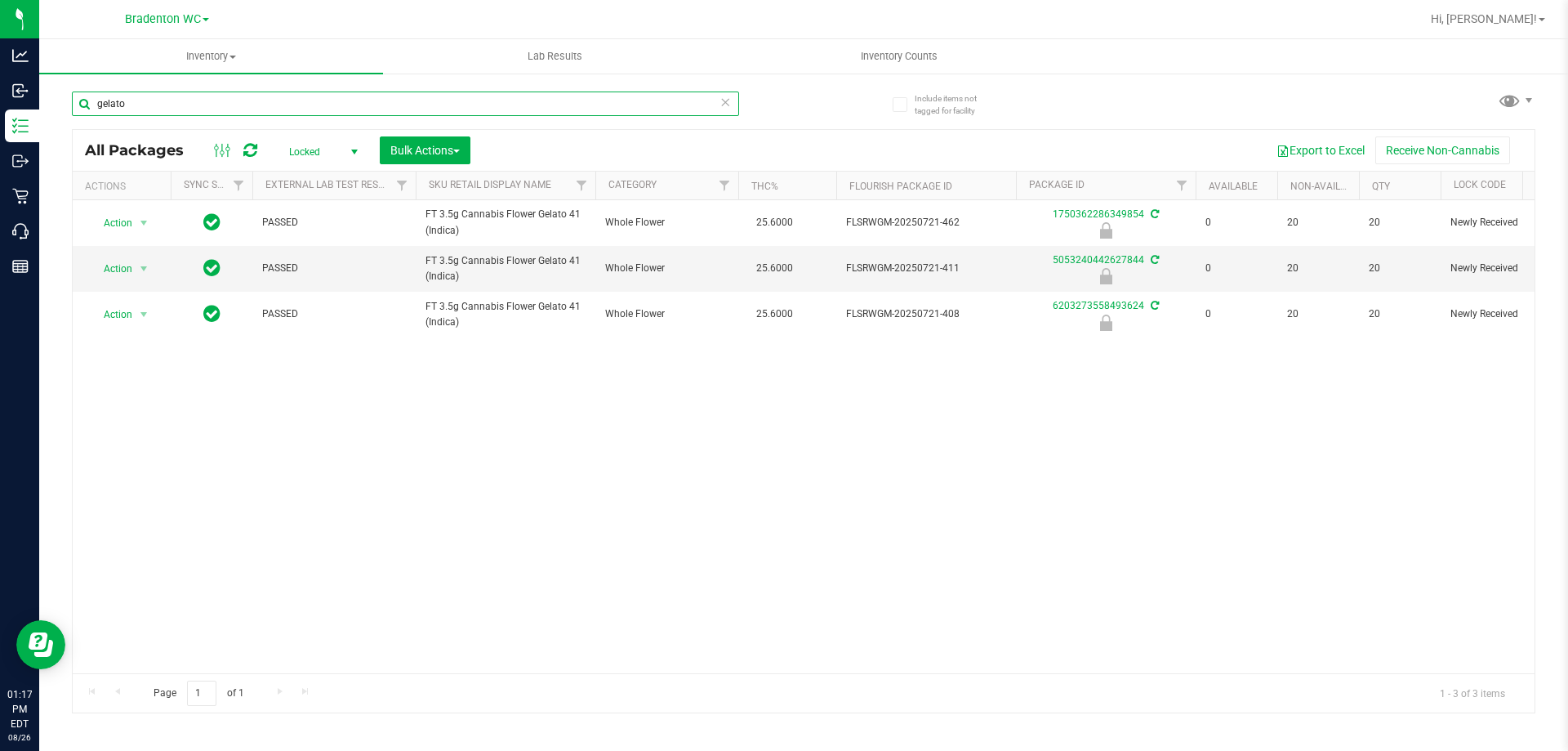
drag, startPoint x: 130, startPoint y: 104, endPoint x: 97, endPoint y: 103, distance: 33.0
click at [97, 103] on input "gelato" at bounding box center [405, 103] width 667 height 24
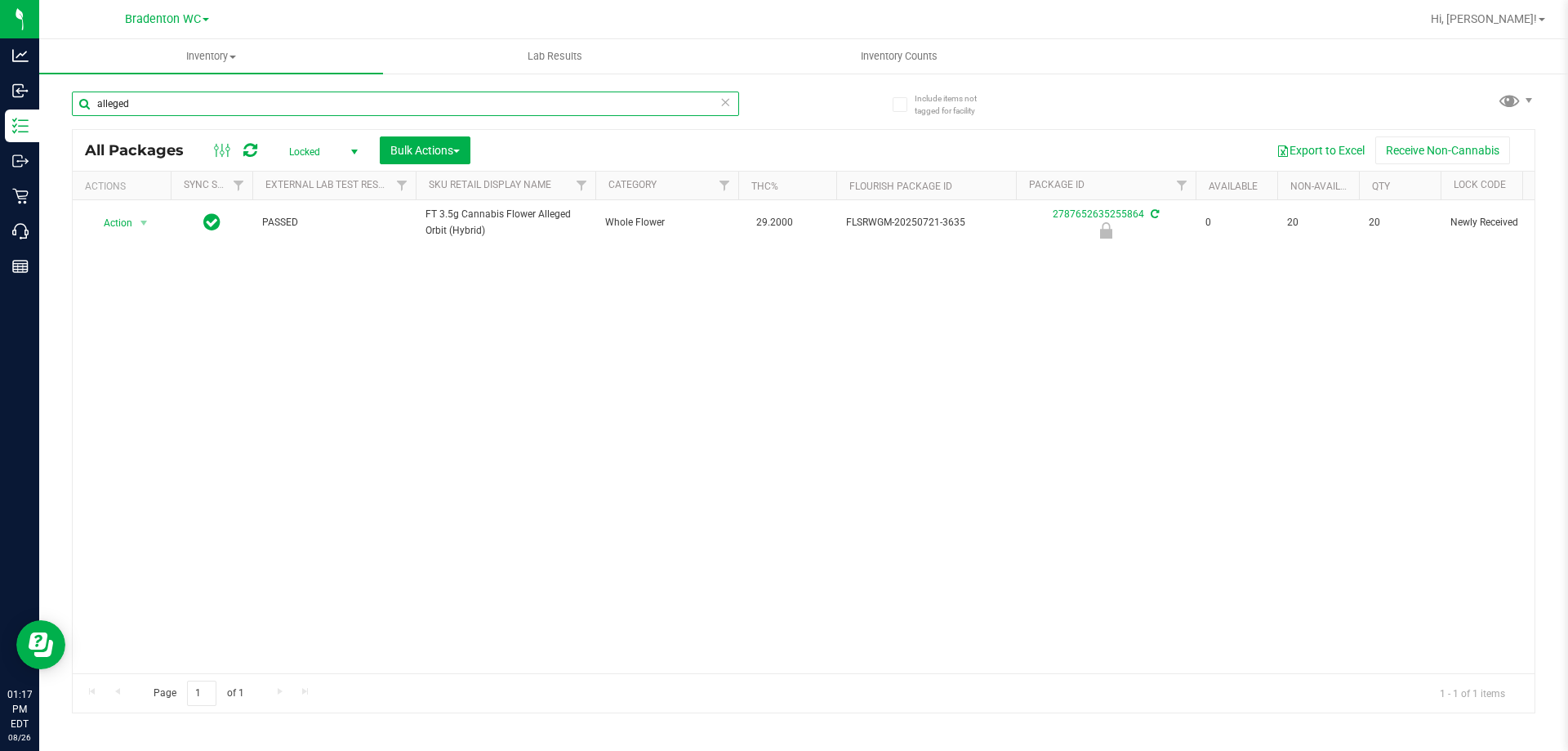
drag, startPoint x: 167, startPoint y: 106, endPoint x: 95, endPoint y: 100, distance: 72.2
click at [95, 100] on input "alleged" at bounding box center [405, 103] width 667 height 24
type input "alleged"
click at [333, 152] on span "Locked" at bounding box center [320, 152] width 90 height 23
click at [331, 176] on li "Active Only" at bounding box center [319, 178] width 88 height 24
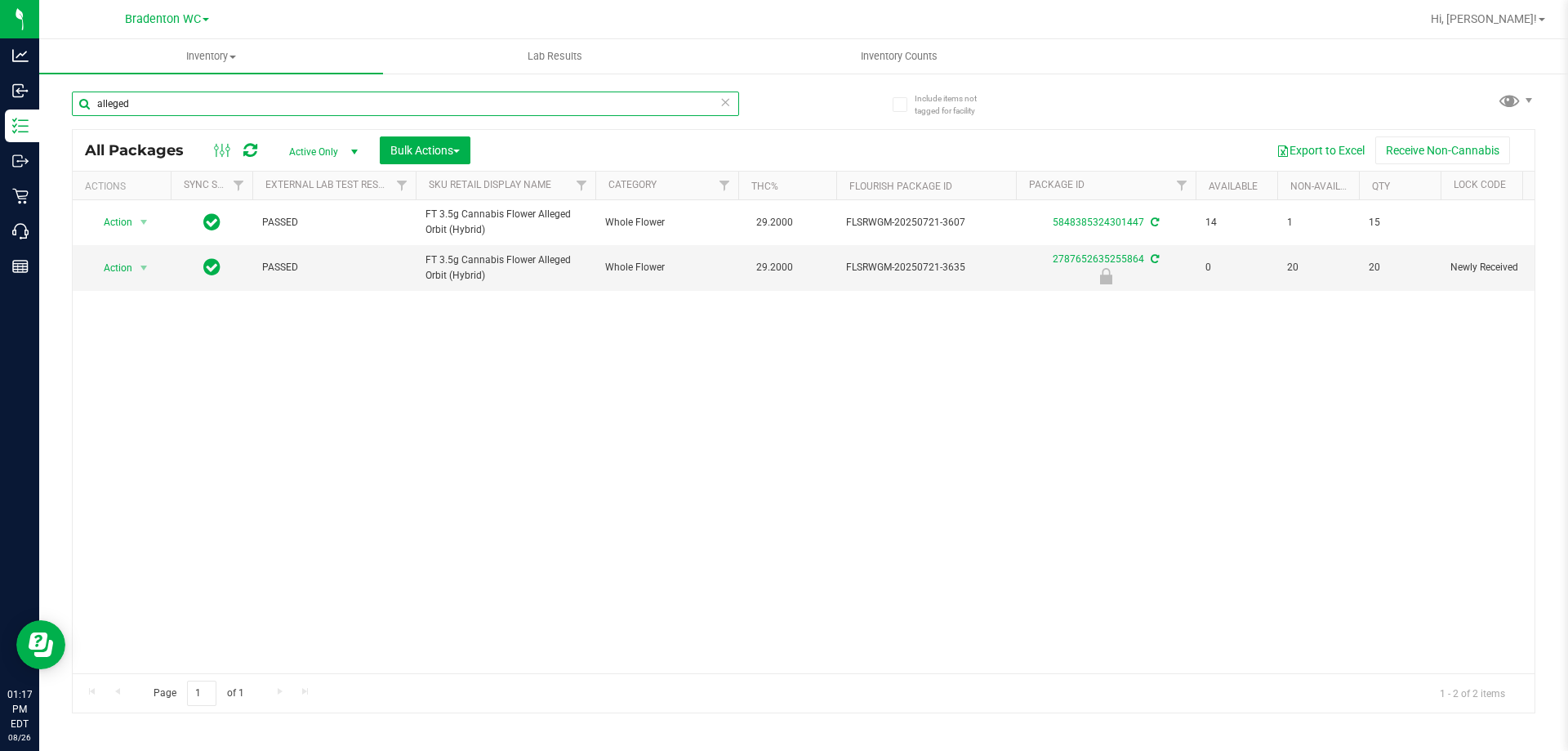
drag, startPoint x: 206, startPoint y: 102, endPoint x: 97, endPoint y: 103, distance: 109.0
click at [97, 103] on input "alleged" at bounding box center [405, 103] width 667 height 24
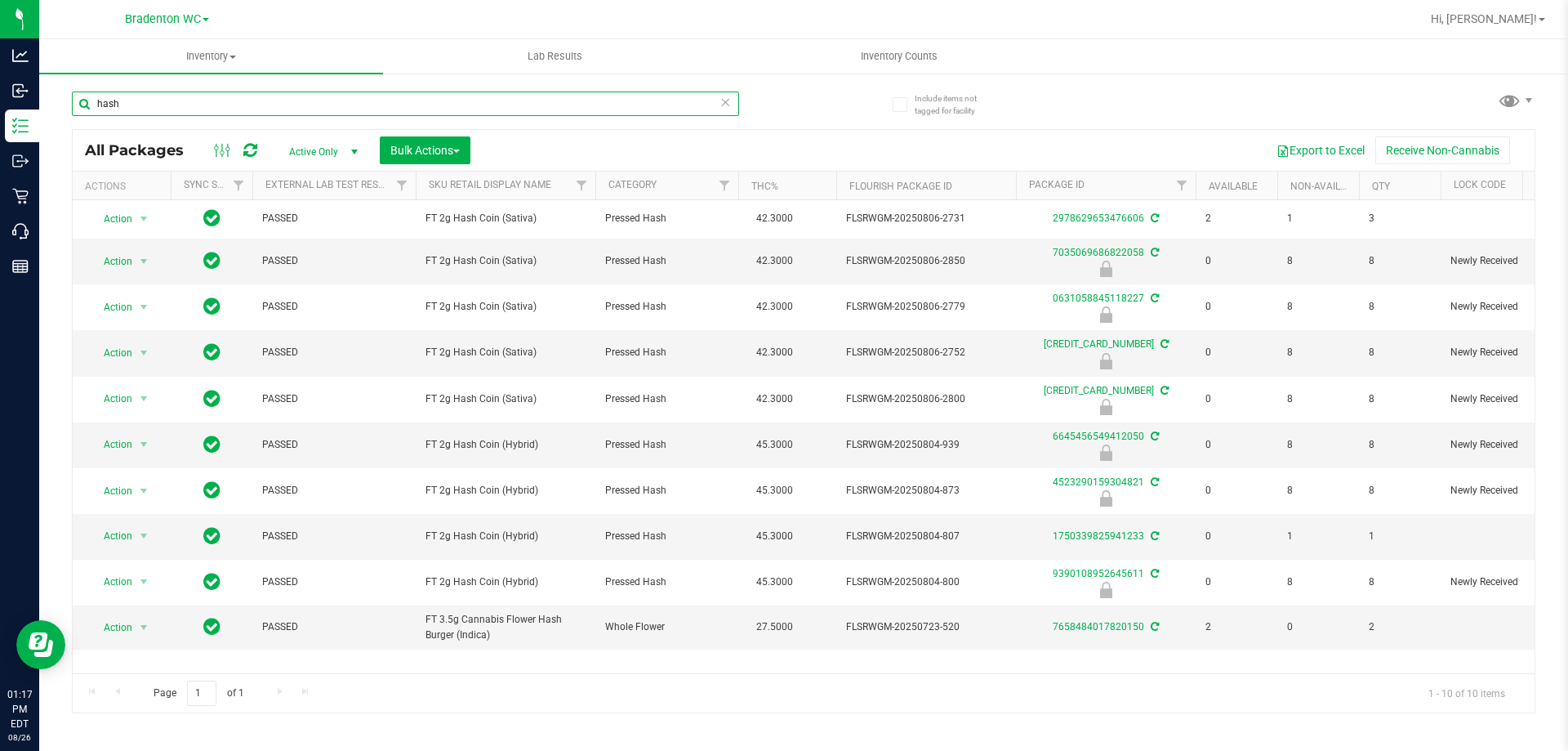
drag, startPoint x: 129, startPoint y: 106, endPoint x: 98, endPoint y: 104, distance: 31.1
click at [98, 104] on input "hash" at bounding box center [405, 103] width 667 height 24
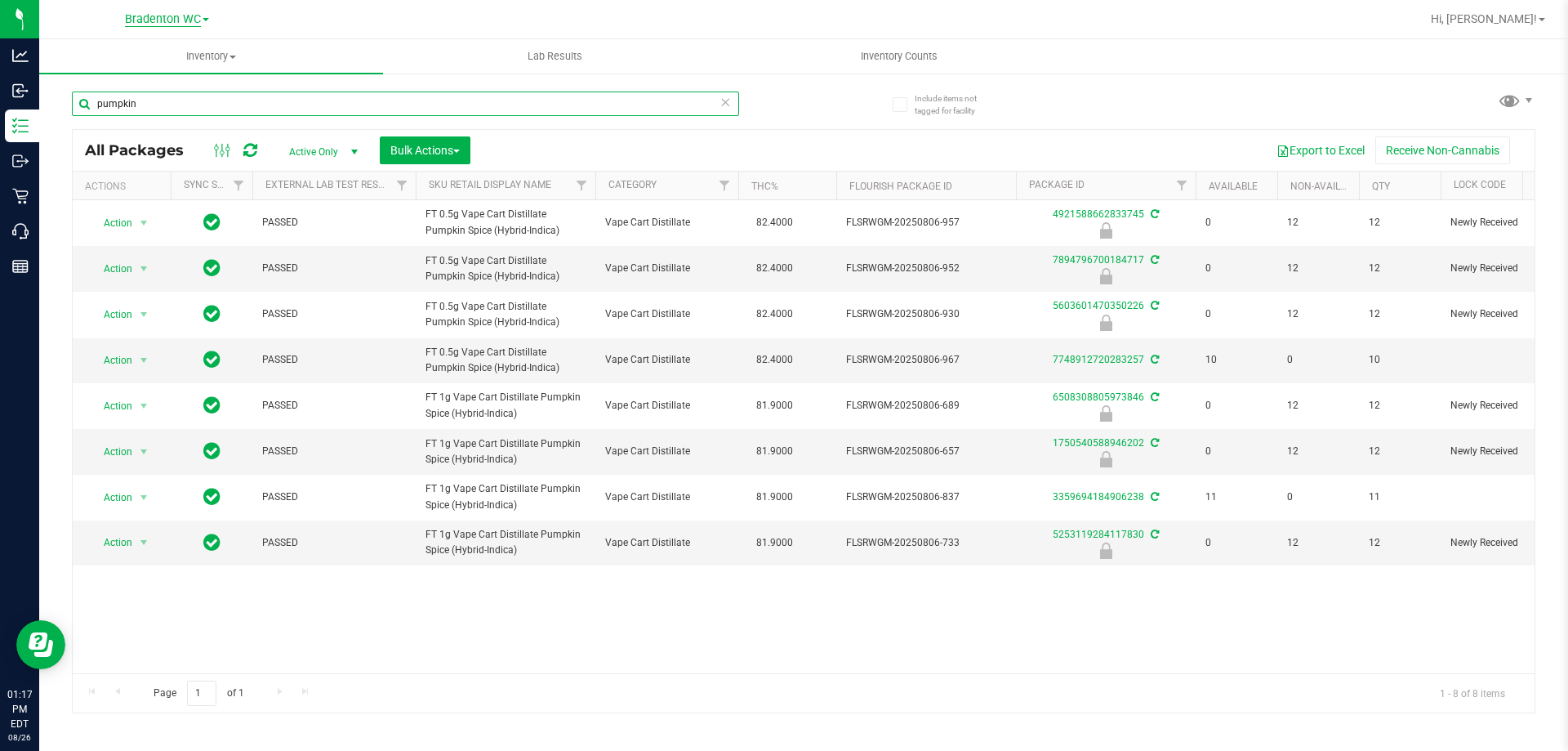
type input "pumpkin"
click at [184, 23] on span "Bradenton WC" at bounding box center [162, 20] width 76 height 15
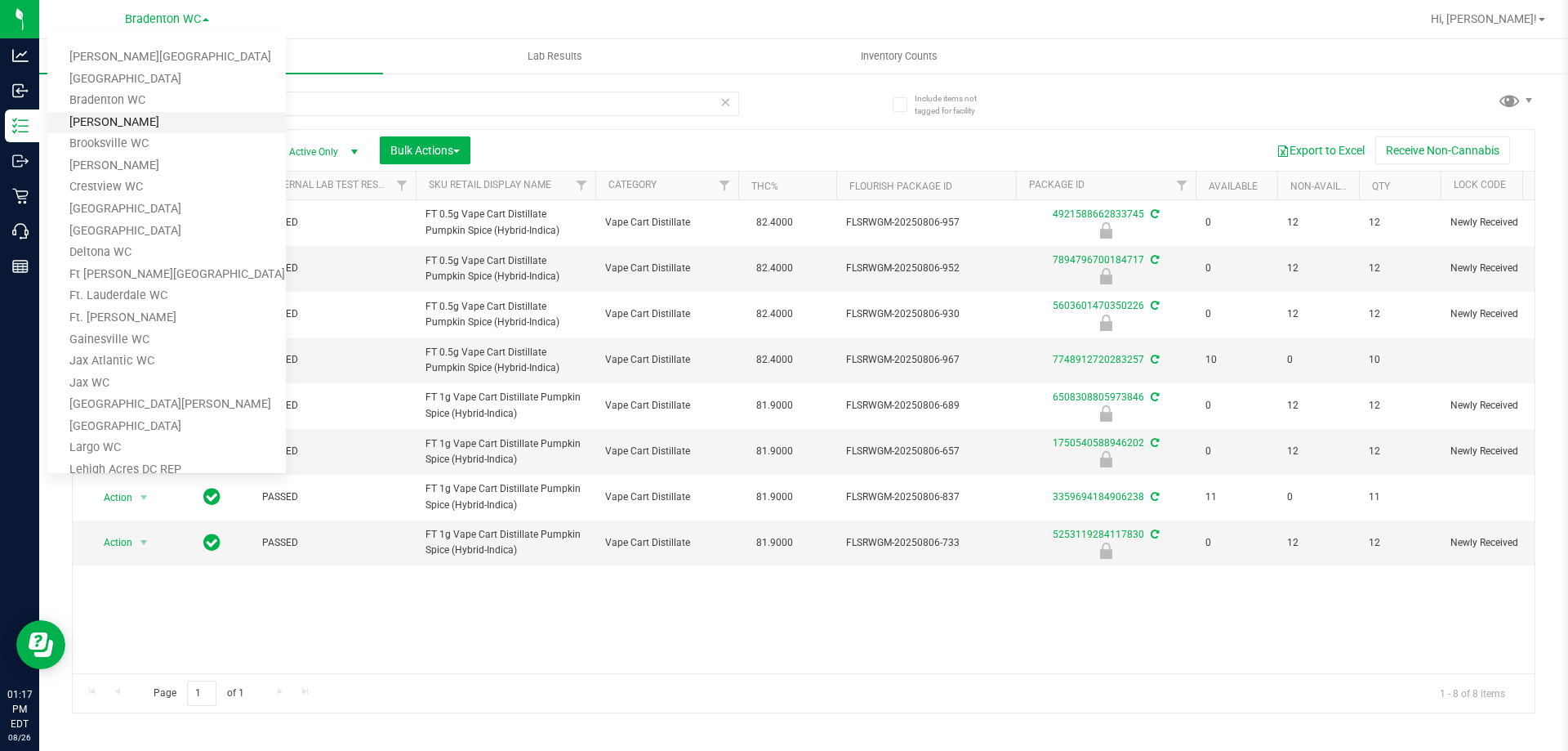
click at [117, 121] on link "[PERSON_NAME]" at bounding box center [166, 123] width 238 height 23
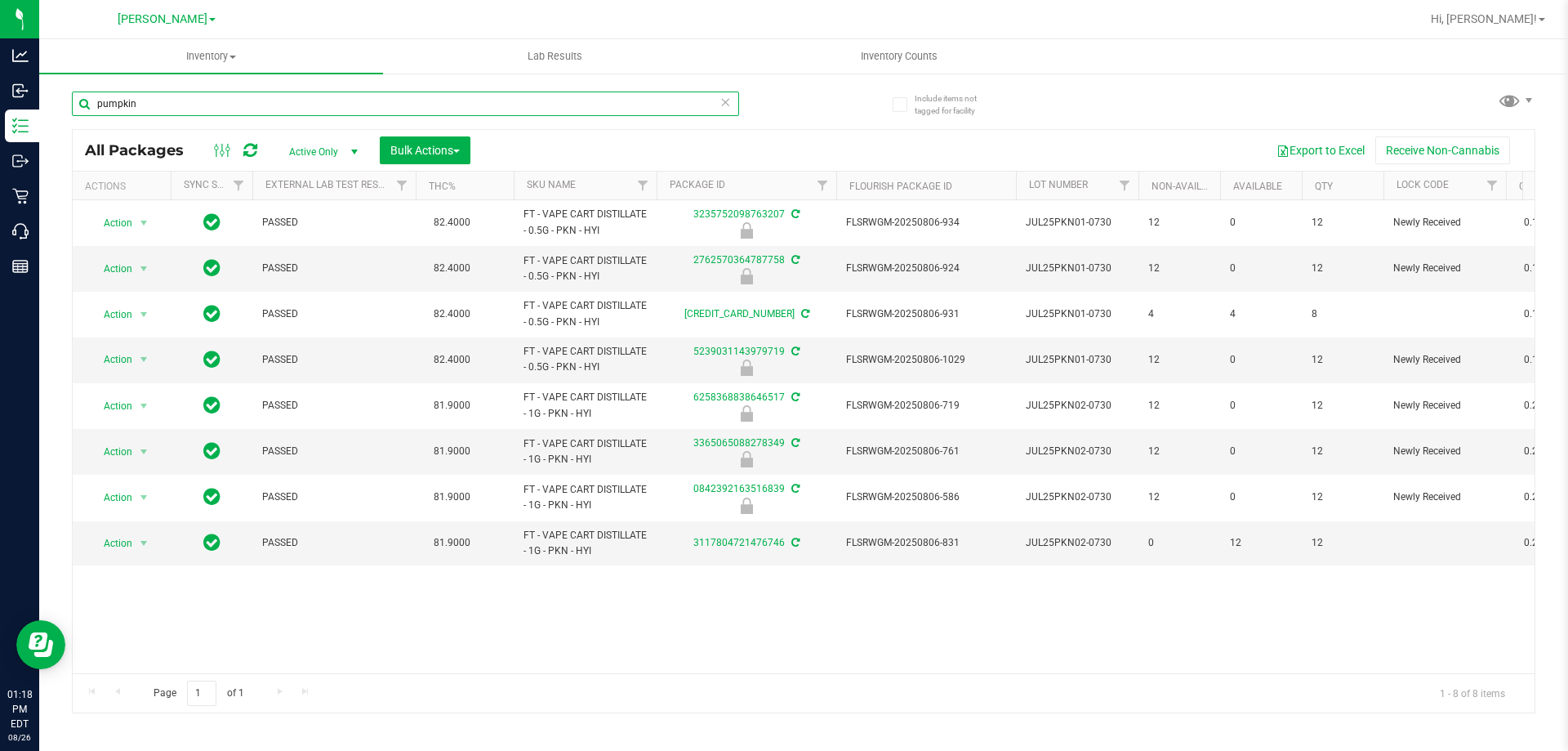
drag, startPoint x: 152, startPoint y: 104, endPoint x: 91, endPoint y: 104, distance: 61.0
click at [91, 104] on input "pumpkin" at bounding box center [405, 103] width 667 height 24
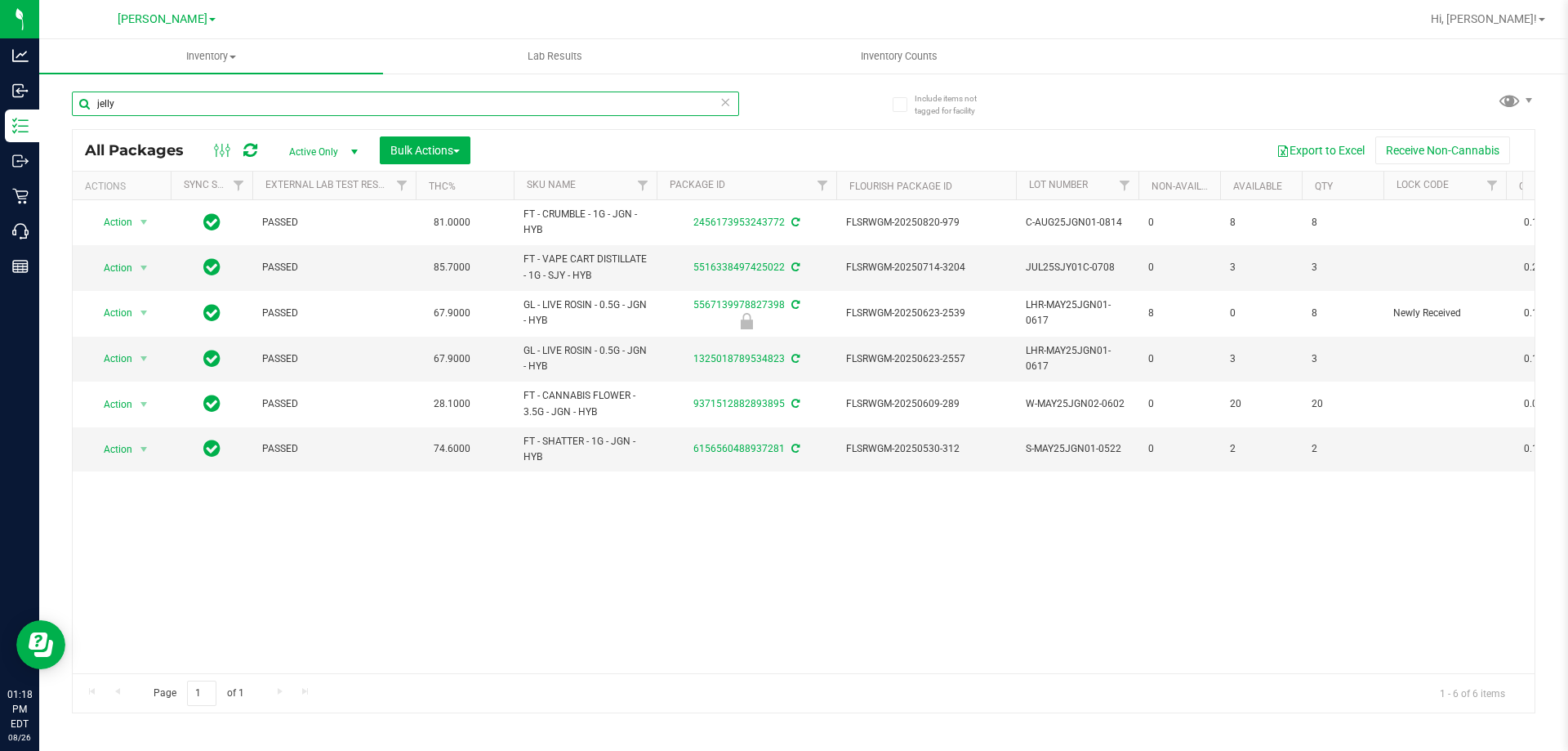
drag, startPoint x: 136, startPoint y: 102, endPoint x: 91, endPoint y: 97, distance: 45.3
click at [91, 97] on input "jelly" at bounding box center [405, 103] width 667 height 24
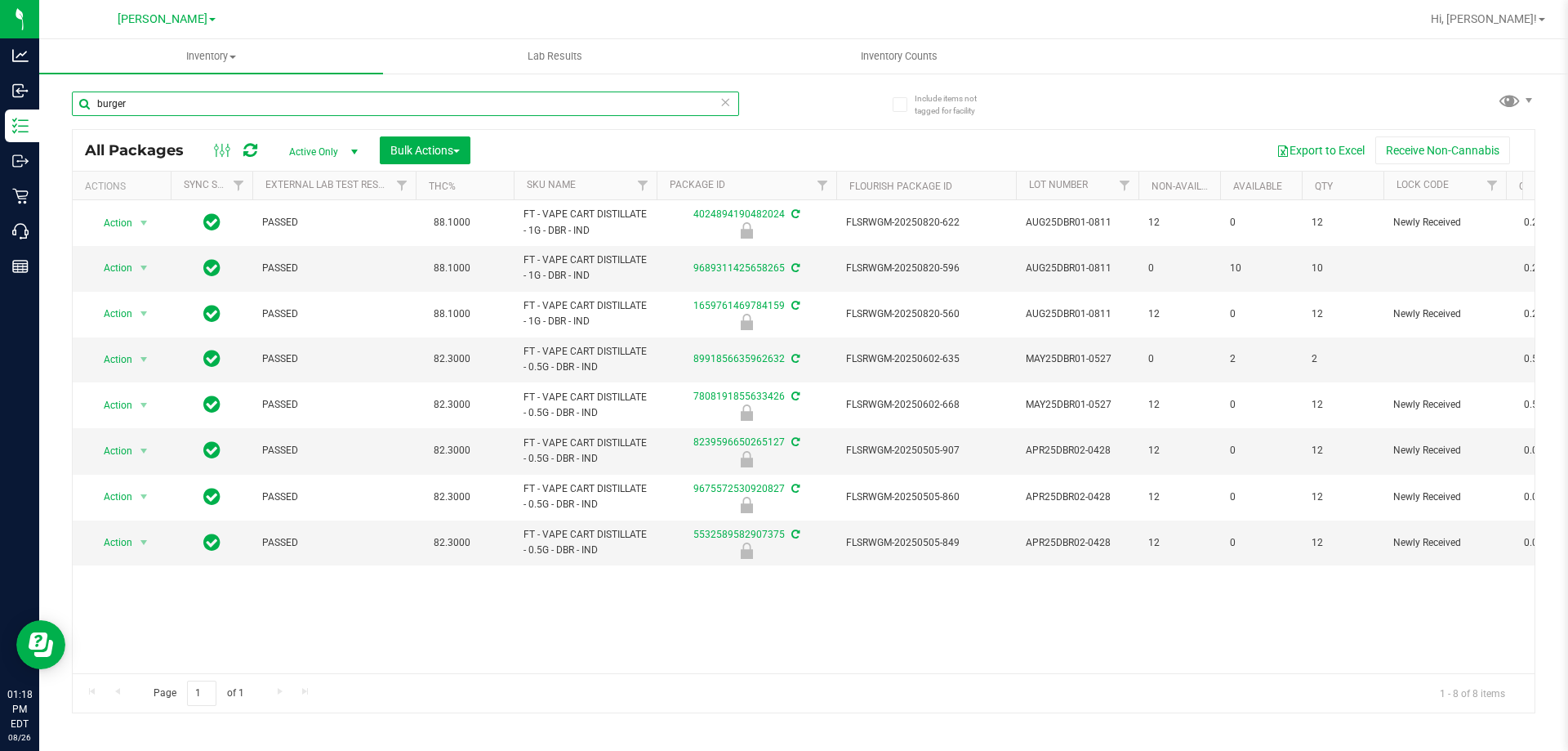
drag, startPoint x: 137, startPoint y: 105, endPoint x: 95, endPoint y: 105, distance: 42.0
click at [95, 105] on input "burger" at bounding box center [405, 103] width 667 height 24
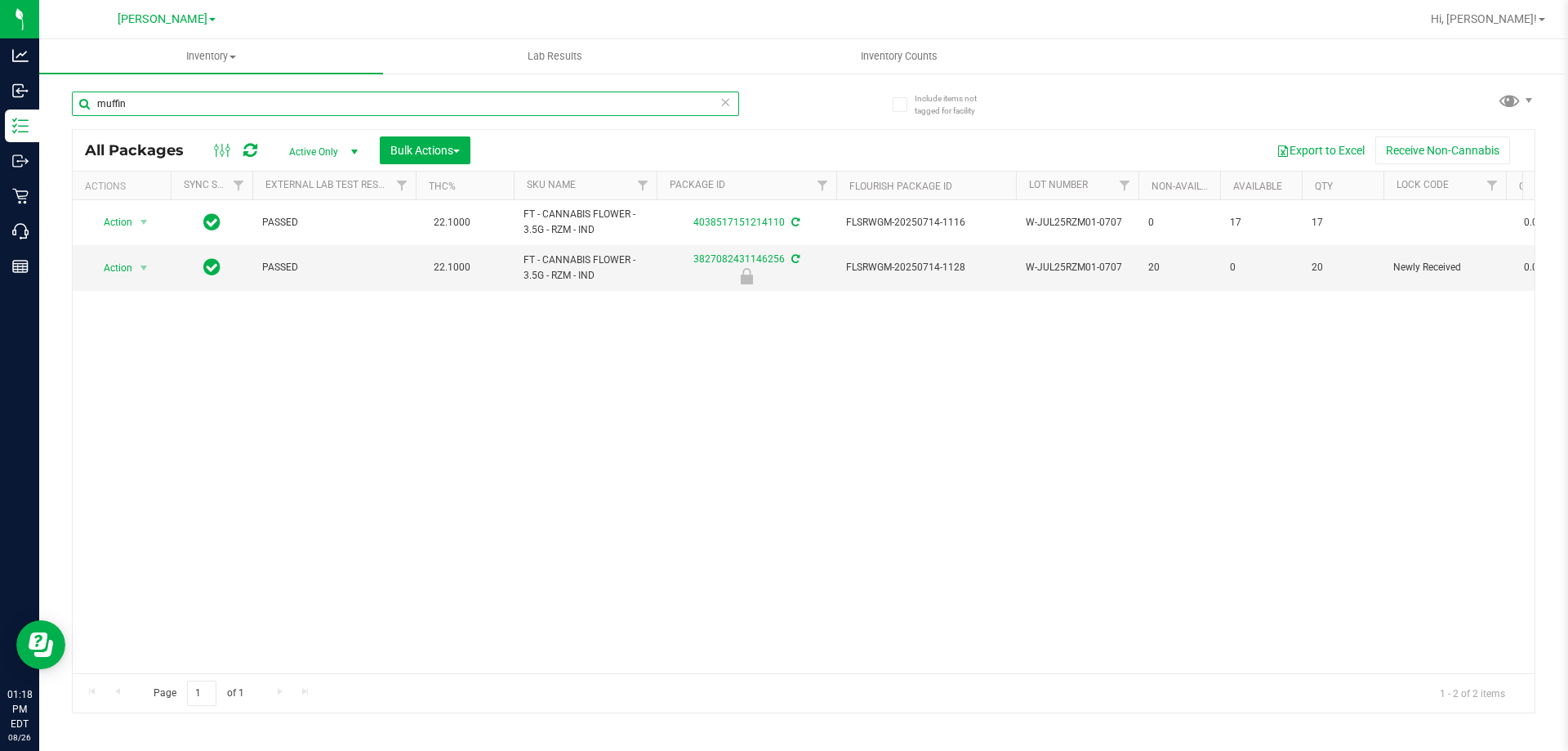
drag, startPoint x: 134, startPoint y: 104, endPoint x: 98, endPoint y: 106, distance: 36.1
click at [98, 106] on input "muffin" at bounding box center [405, 103] width 667 height 24
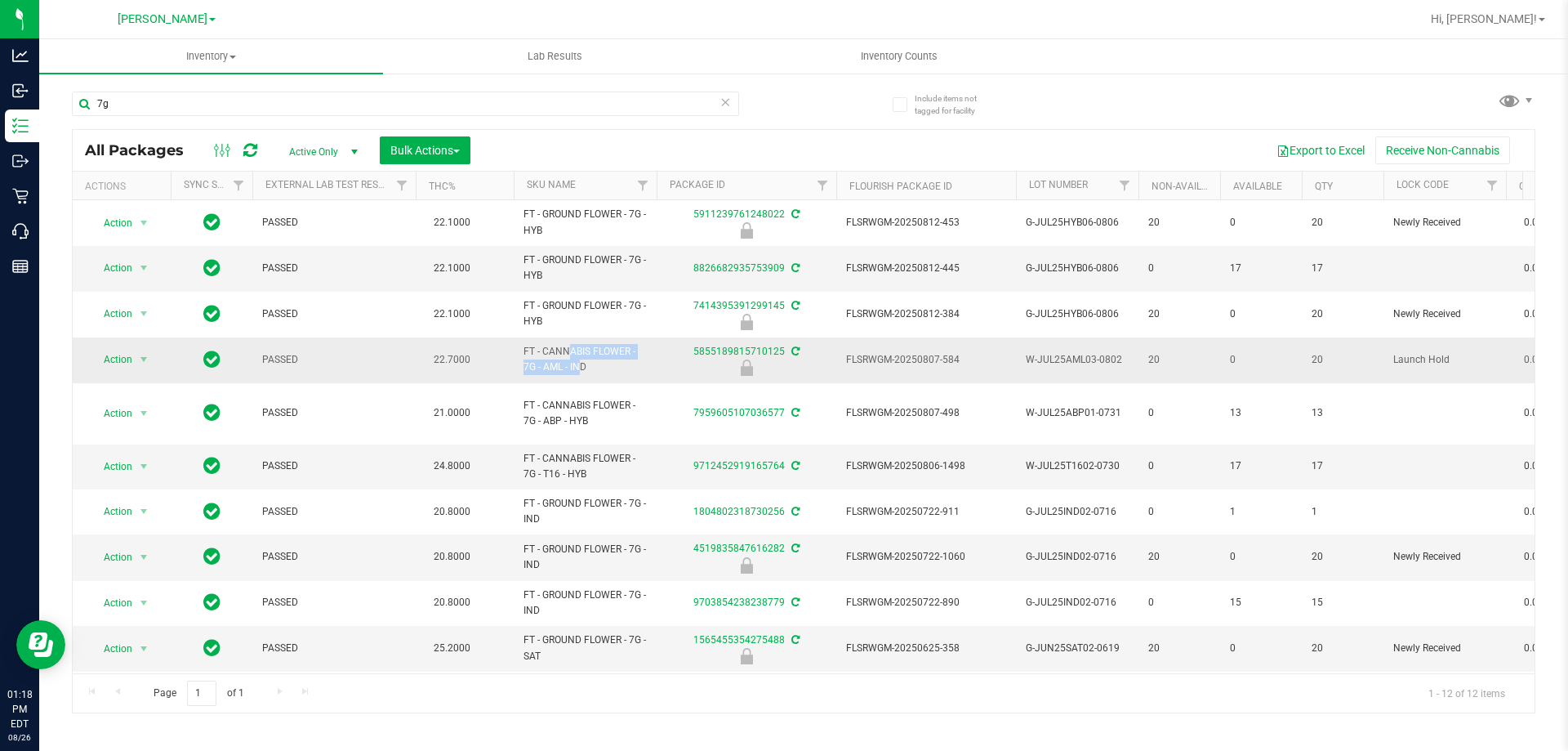
drag, startPoint x: 540, startPoint y: 370, endPoint x: 523, endPoint y: 356, distance: 22.0
click at [523, 356] on td "FT - CANNABIS FLOWER - 7G - AML - IND" at bounding box center [586, 360] width 143 height 46
copy span "FT - CANNABIS FLOWER - 7G -"
drag, startPoint x: 174, startPoint y: 107, endPoint x: 97, endPoint y: 106, distance: 77.0
click at [97, 106] on input "7g" at bounding box center [405, 103] width 667 height 24
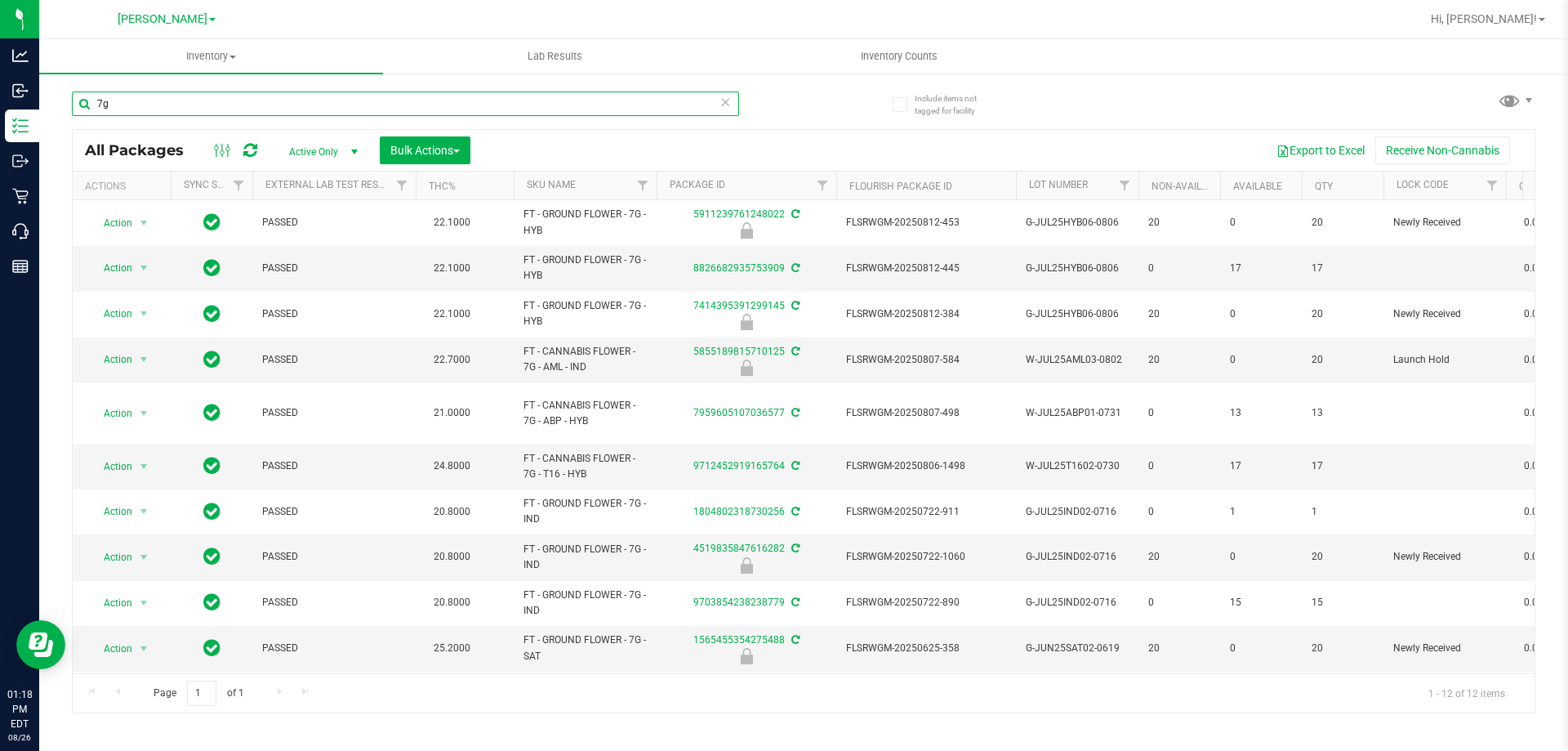
paste input "FT - CANNABIS FLOWER - 7G -"
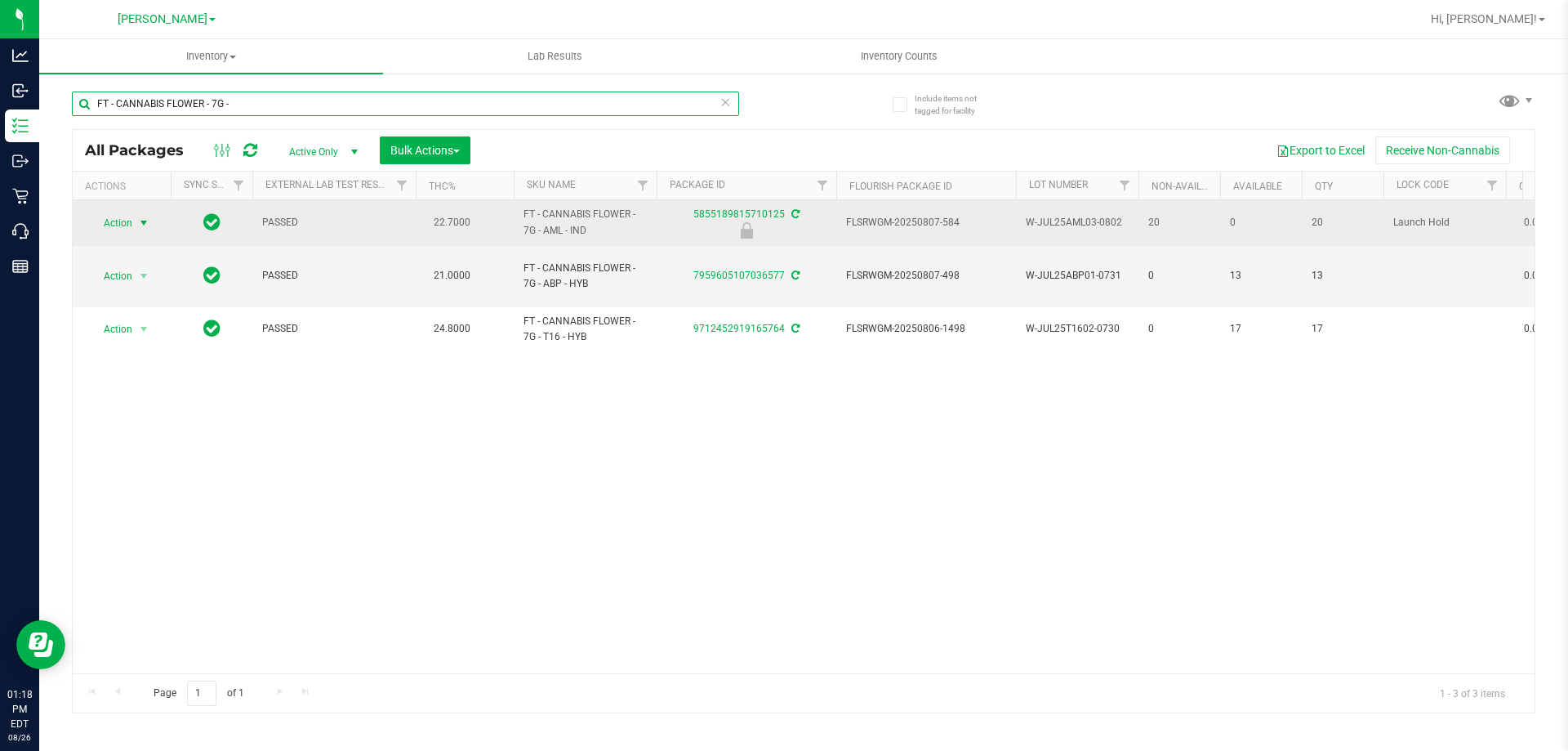
type input "FT - CANNABIS FLOWER - 7G -"
click at [137, 224] on span "select" at bounding box center [144, 223] width 13 height 13
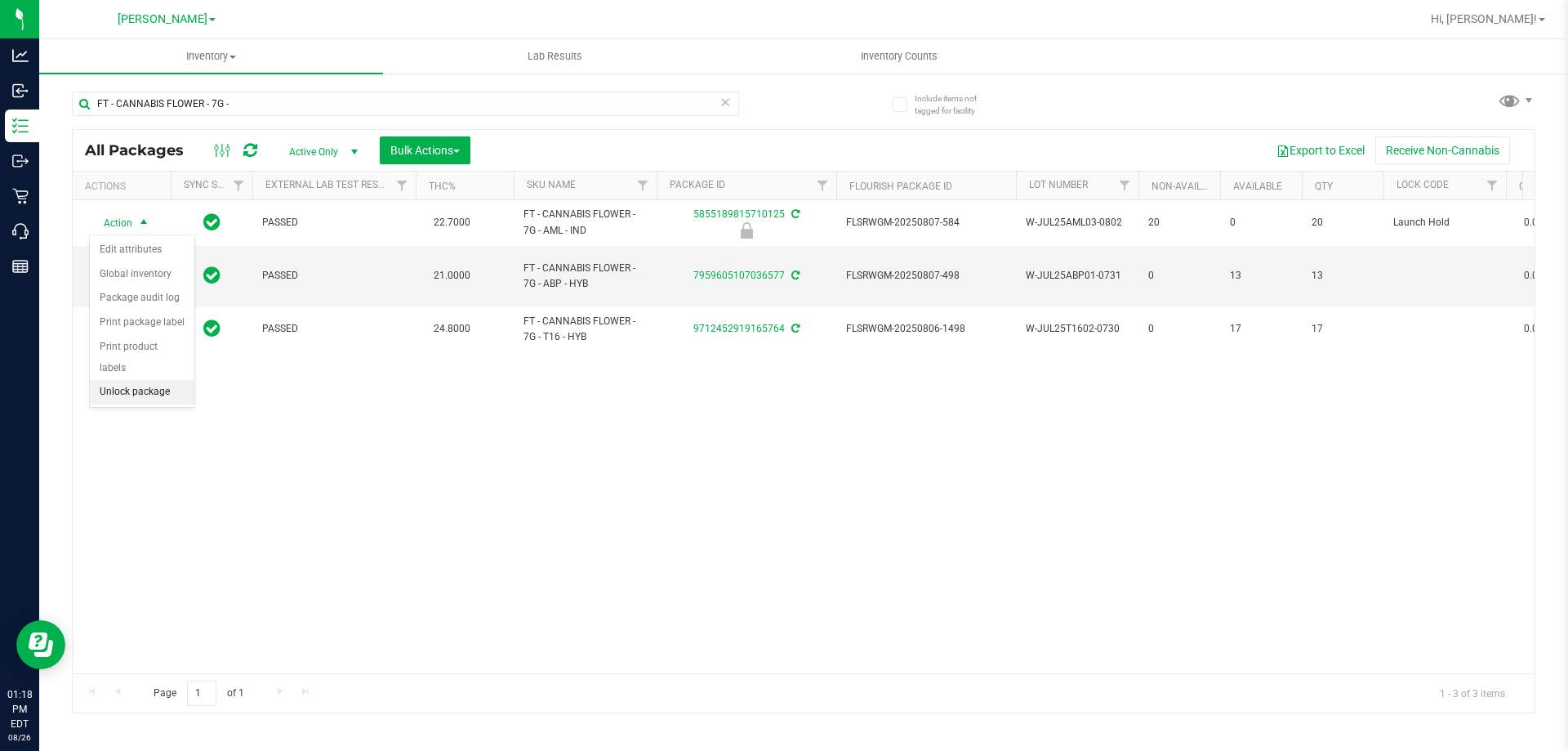
click at [151, 380] on li "Unlock package" at bounding box center [142, 392] width 104 height 24
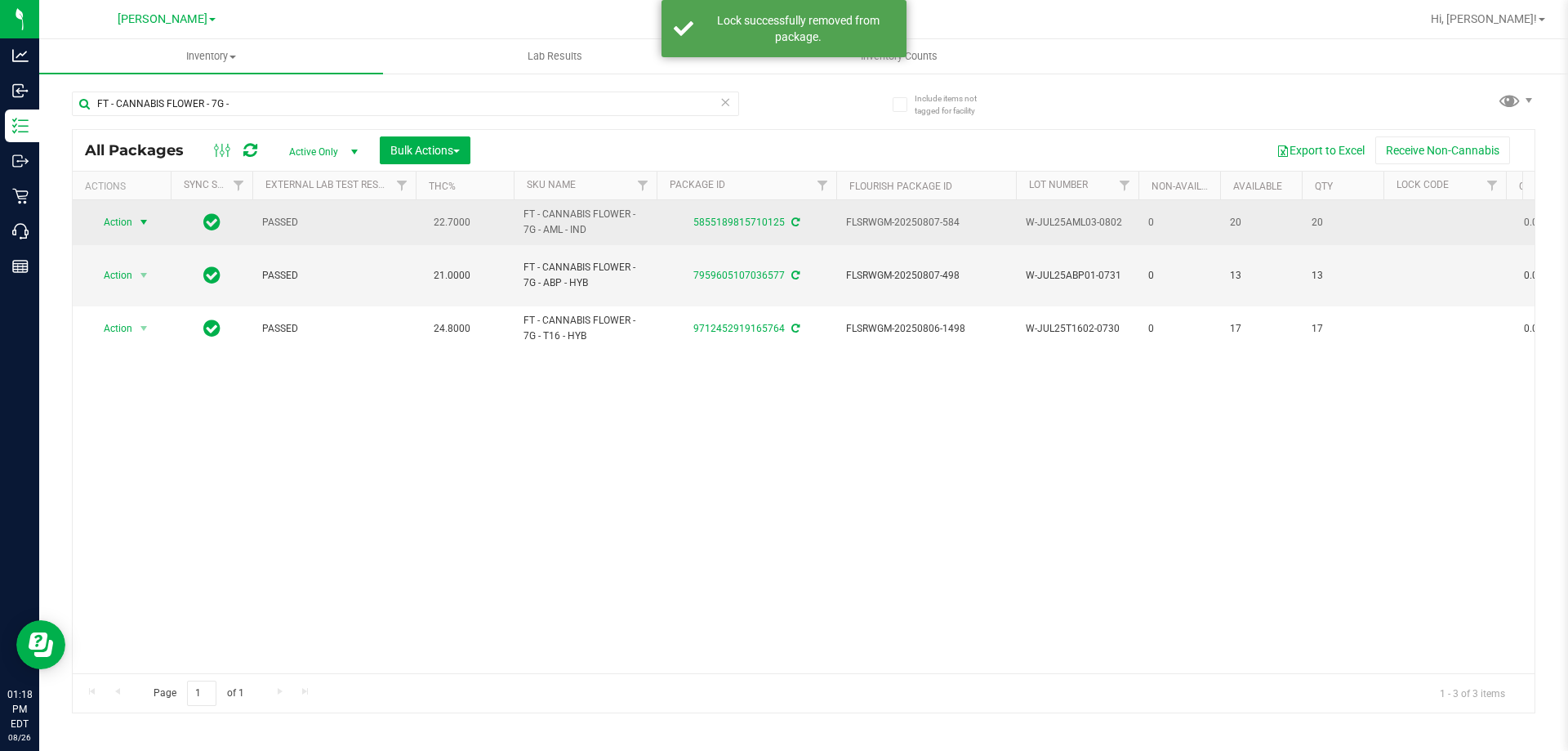
click at [146, 224] on span "select" at bounding box center [144, 222] width 13 height 13
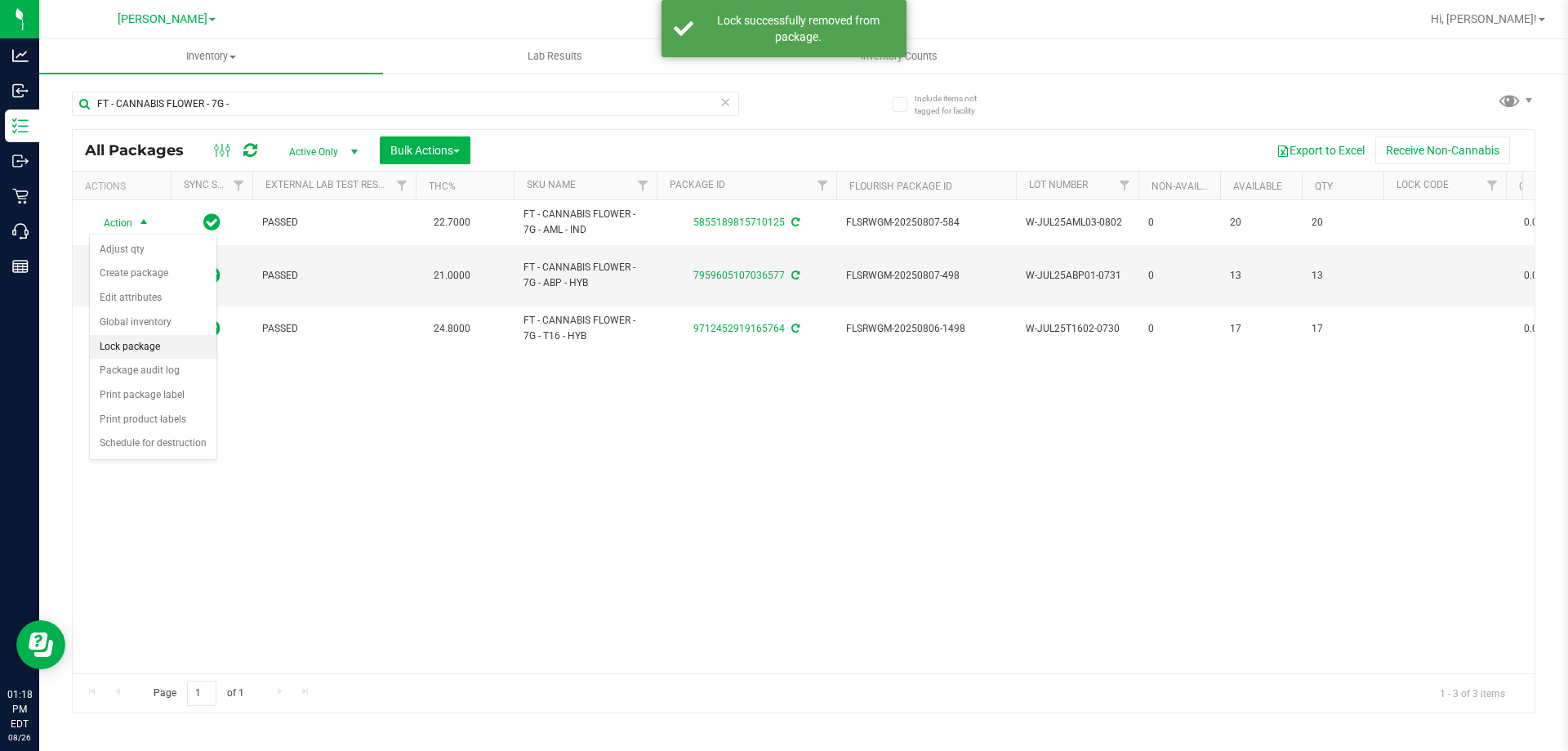
click at [145, 345] on li "Lock package" at bounding box center [153, 347] width 127 height 24
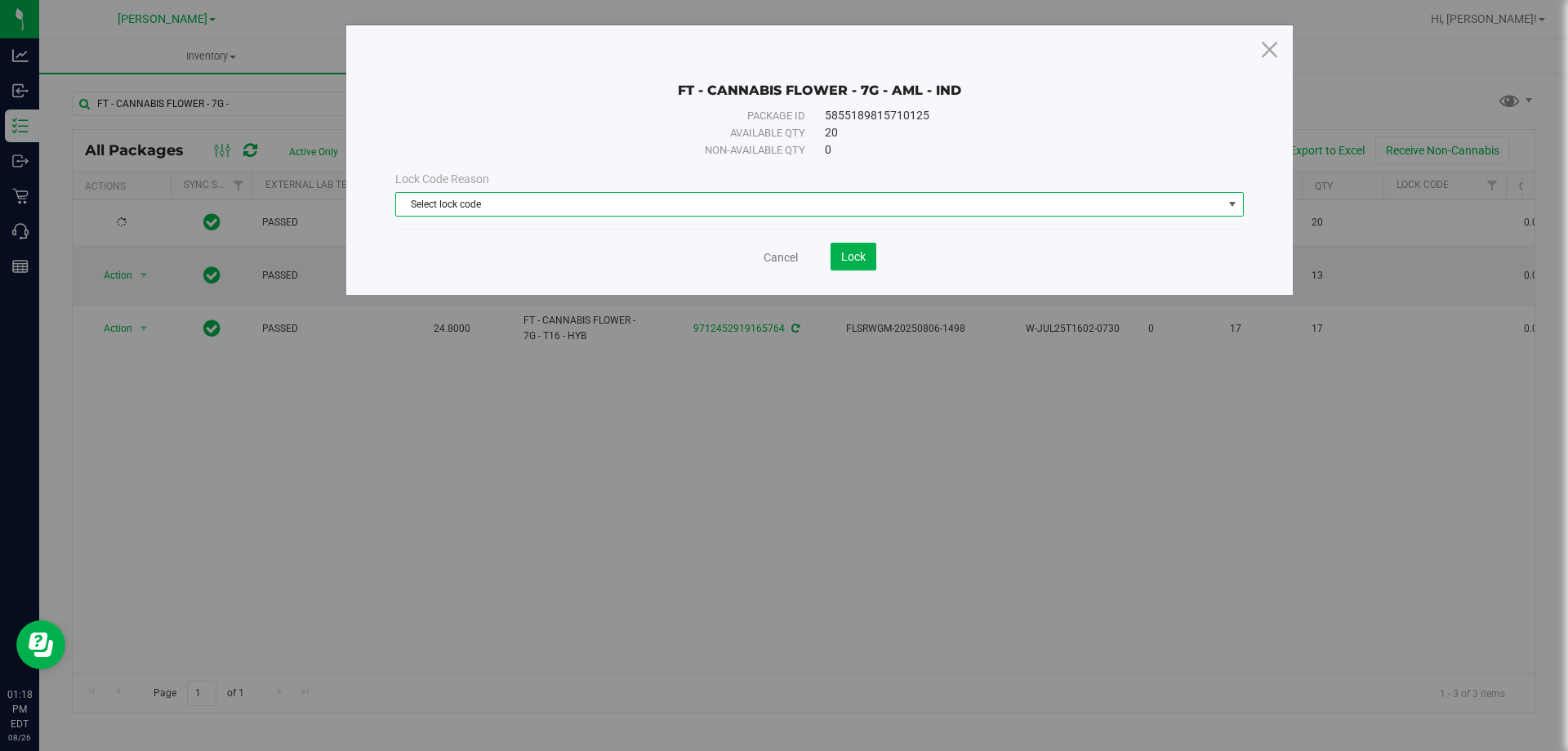
click at [448, 198] on span "Select lock code" at bounding box center [809, 204] width 827 height 23
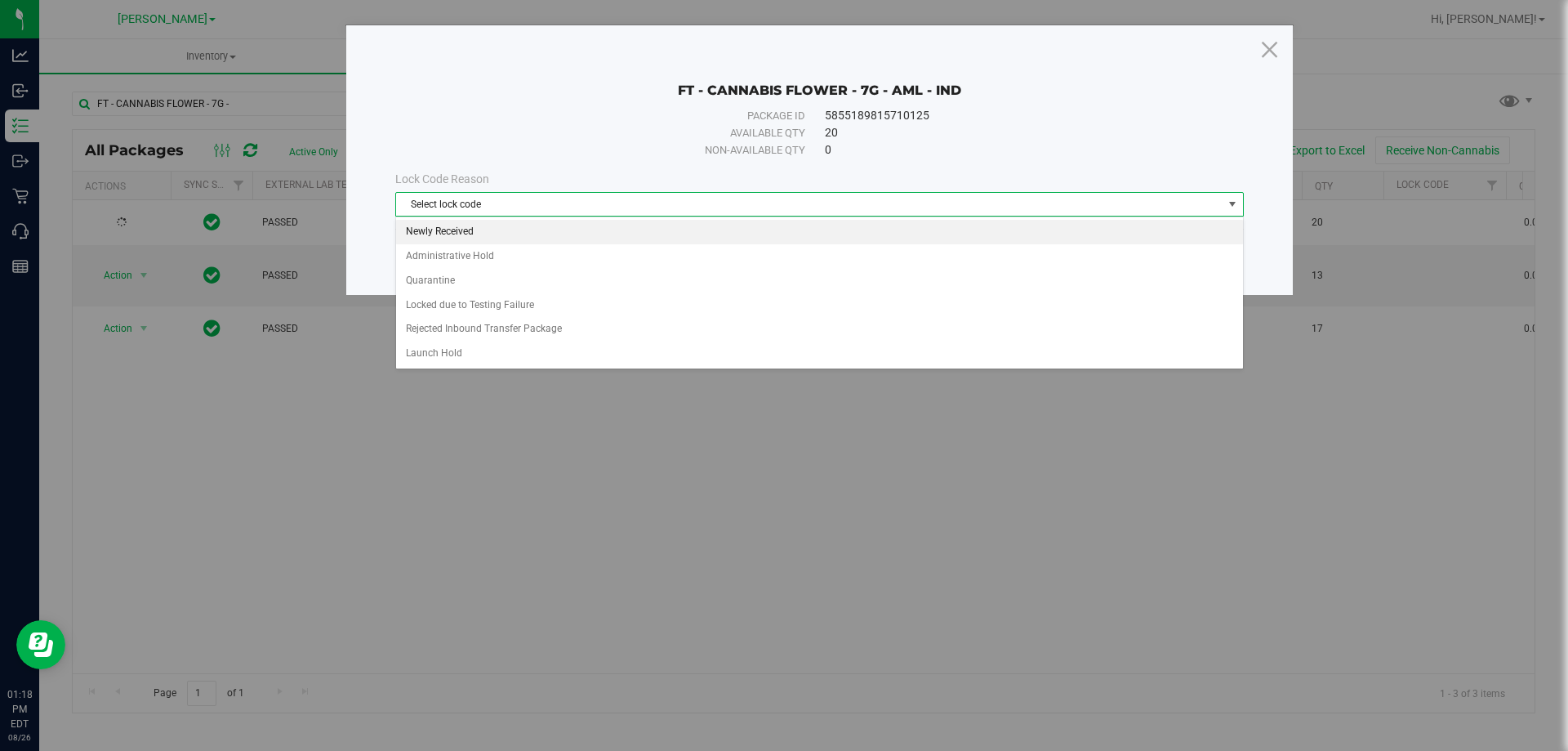
click at [449, 232] on li "Newly Received" at bounding box center [819, 232] width 847 height 24
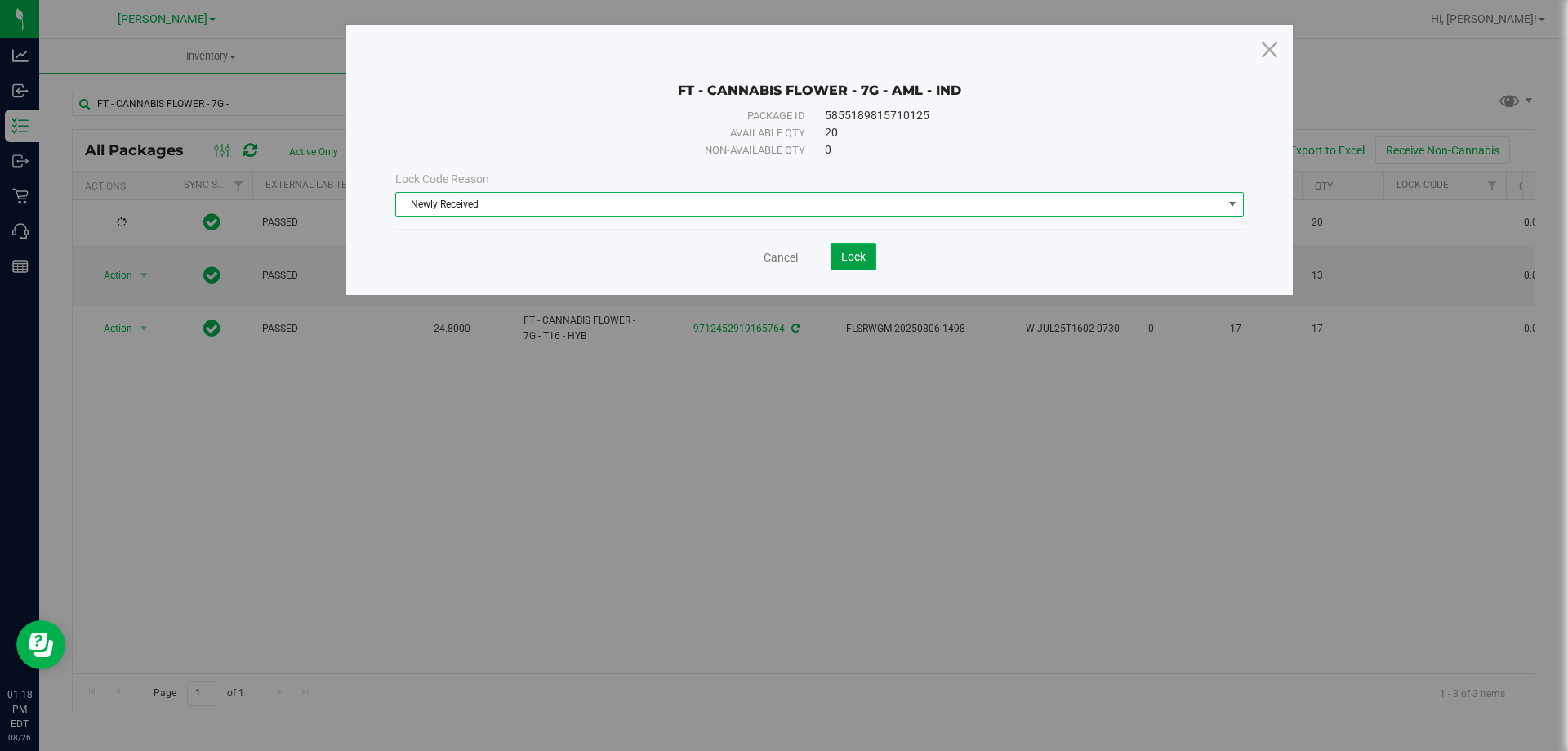
click at [851, 253] on span "Lock" at bounding box center [854, 256] width 24 height 13
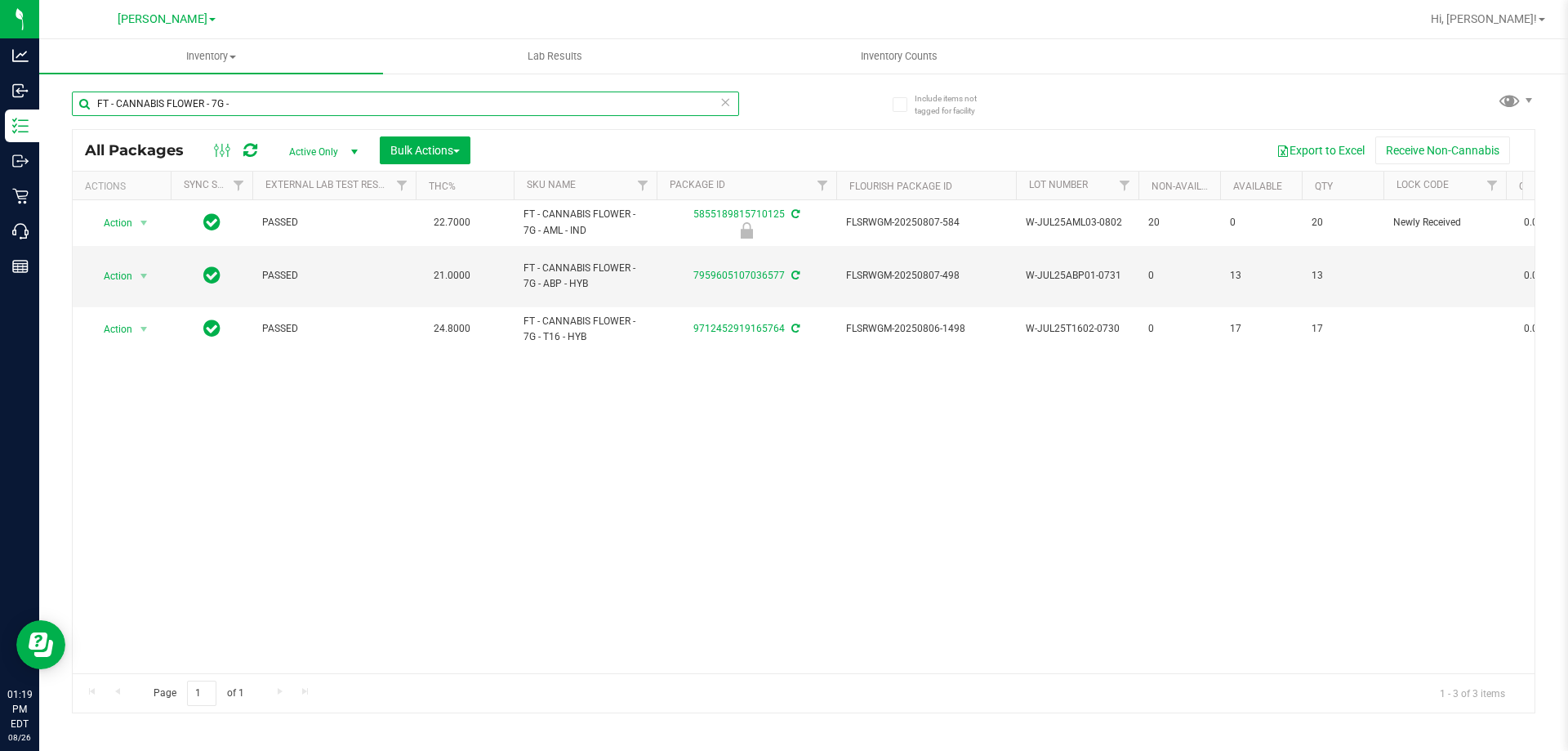
drag, startPoint x: 271, startPoint y: 106, endPoint x: 96, endPoint y: 104, distance: 175.0
click at [96, 104] on input "FT - CANNABIS FLOWER - 7G -" at bounding box center [405, 103] width 667 height 24
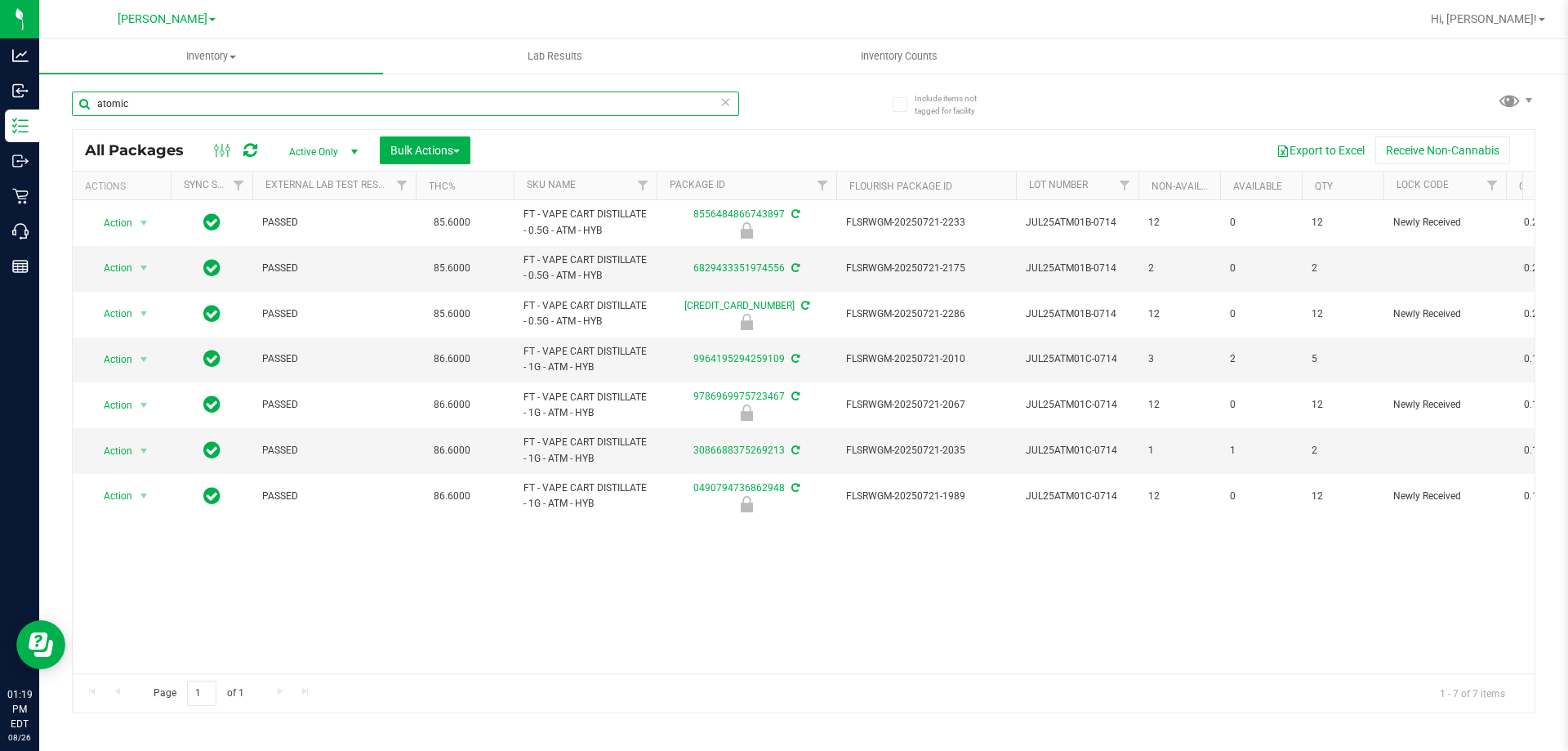
drag, startPoint x: 148, startPoint y: 100, endPoint x: 97, endPoint y: 100, distance: 51.0
click at [97, 100] on input "atomic" at bounding box center [405, 103] width 667 height 24
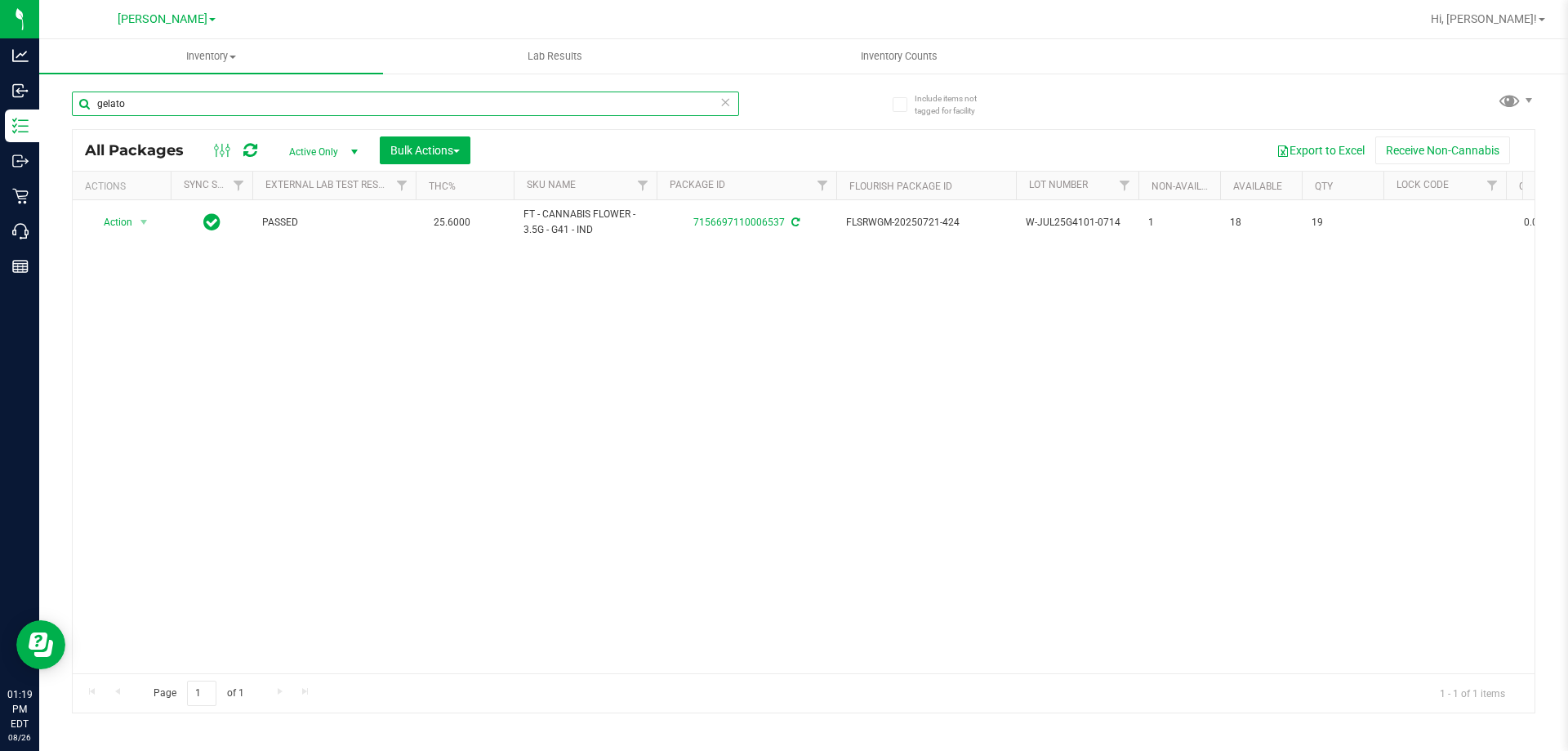
drag, startPoint x: 148, startPoint y: 104, endPoint x: 95, endPoint y: 102, distance: 53.0
click at [95, 102] on input "gelato" at bounding box center [405, 103] width 667 height 24
drag, startPoint x: 130, startPoint y: 104, endPoint x: 93, endPoint y: 102, distance: 37.1
click at [93, 102] on input "alleged" at bounding box center [405, 103] width 667 height 24
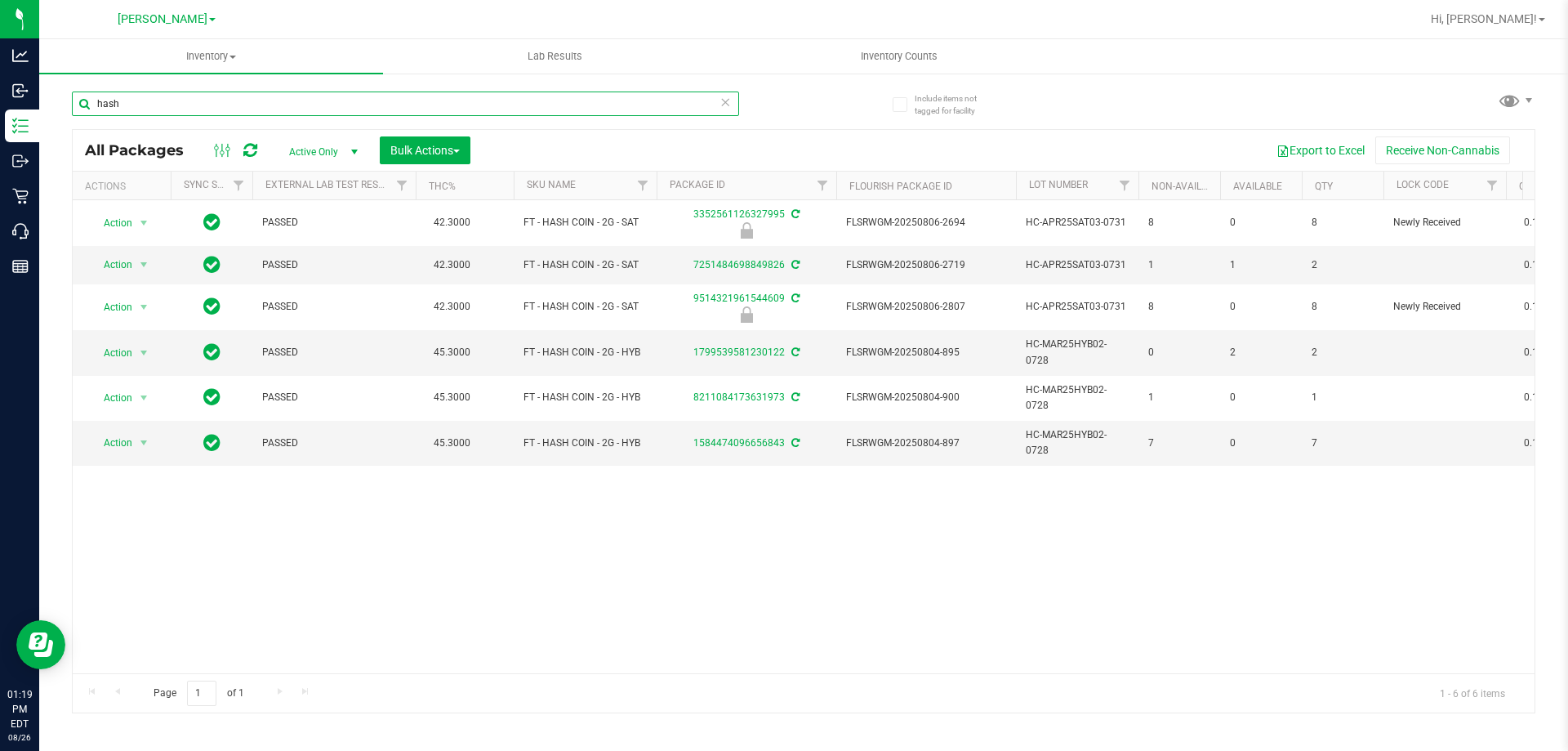
drag, startPoint x: 131, startPoint y: 95, endPoint x: 96, endPoint y: 100, distance: 35.4
click at [96, 100] on input "hash" at bounding box center [405, 103] width 667 height 24
click at [116, 104] on div "Inventory All packages All inventory Waste log Create inventory Lab Results Inv…" at bounding box center [804, 395] width 1530 height 712
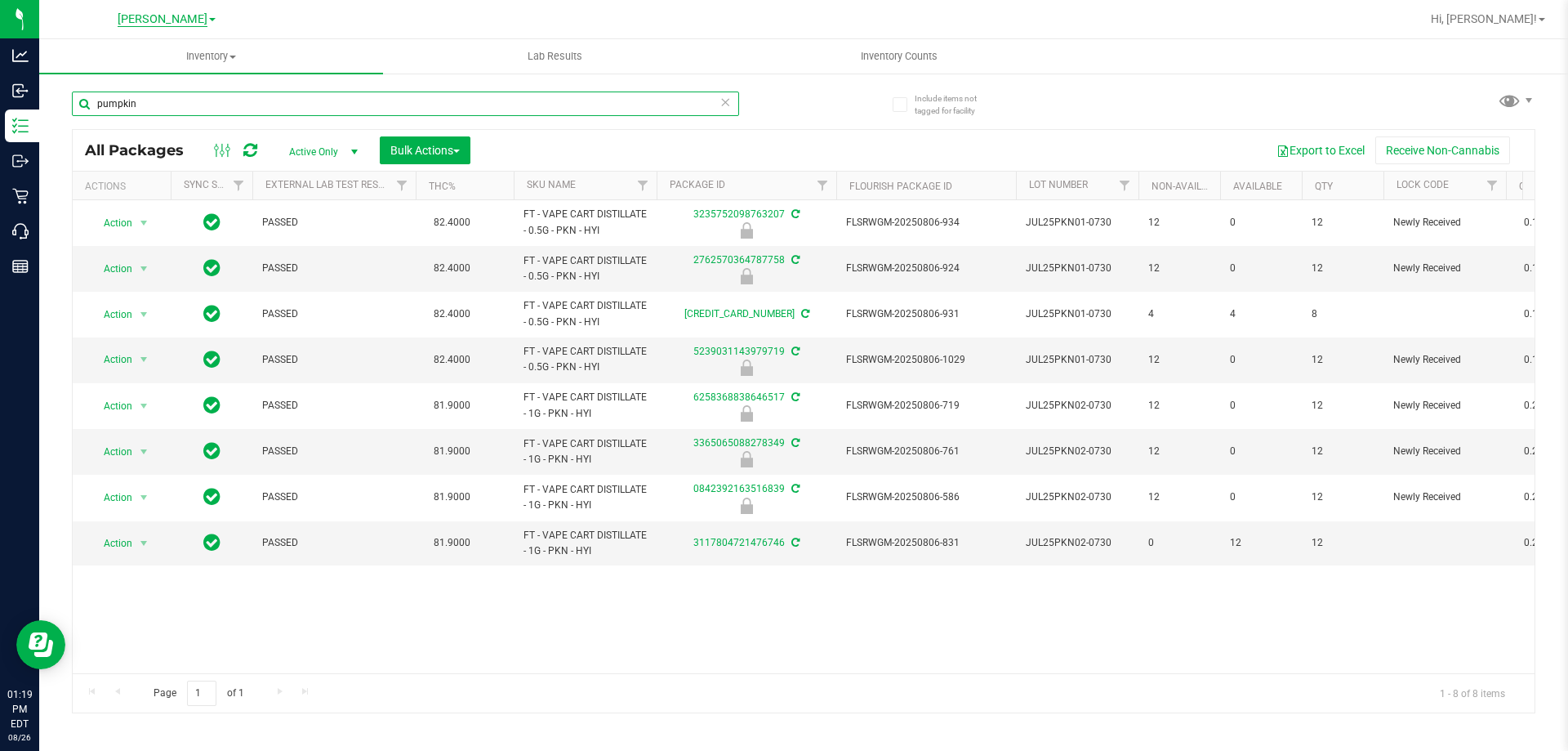
type input "pumpkin"
click at [186, 23] on span "[PERSON_NAME]" at bounding box center [162, 20] width 90 height 15
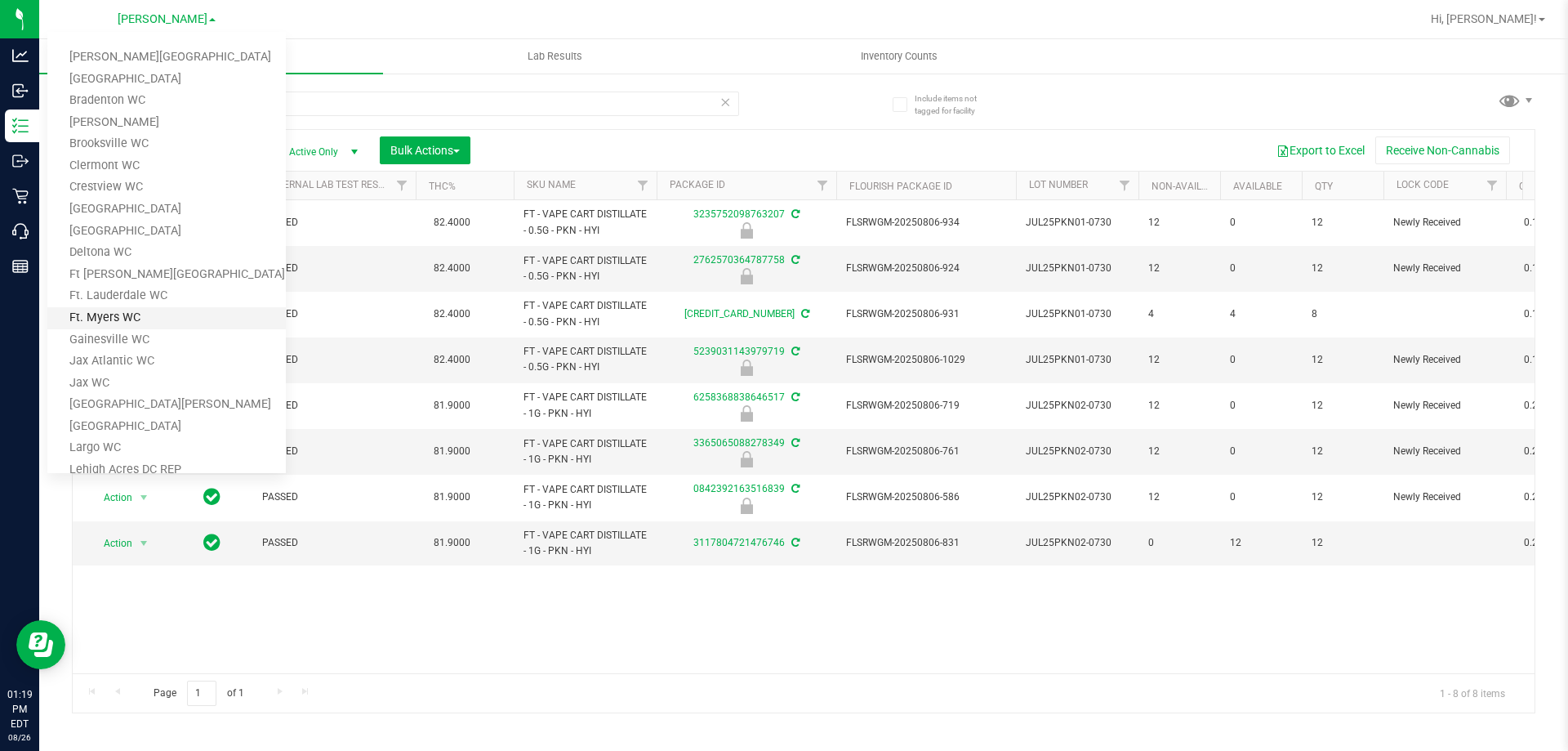
click at [127, 320] on link "Ft. Myers WC" at bounding box center [166, 318] width 238 height 23
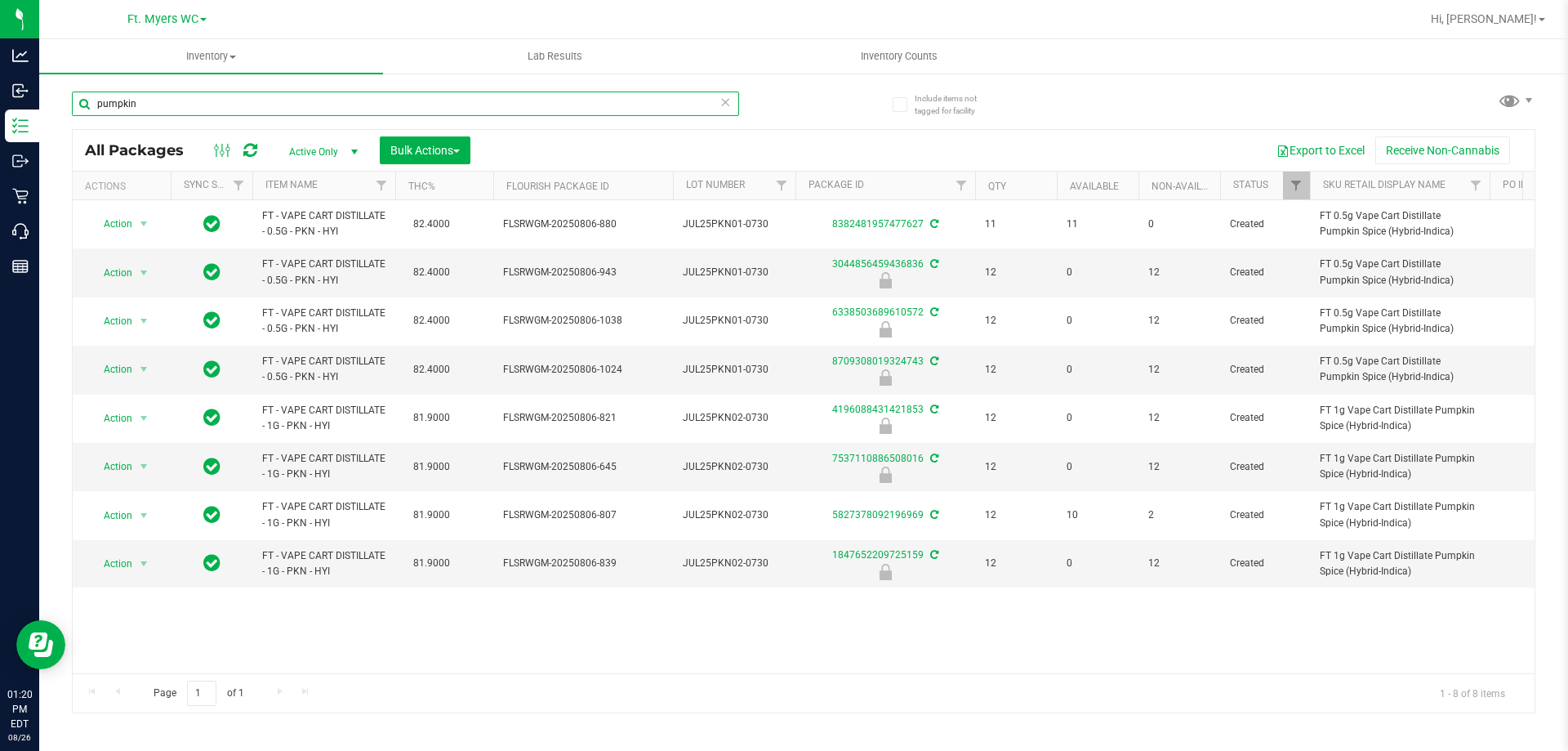
drag, startPoint x: 174, startPoint y: 99, endPoint x: 96, endPoint y: 111, distance: 78.9
click at [96, 111] on input "pumpkin" at bounding box center [405, 103] width 667 height 24
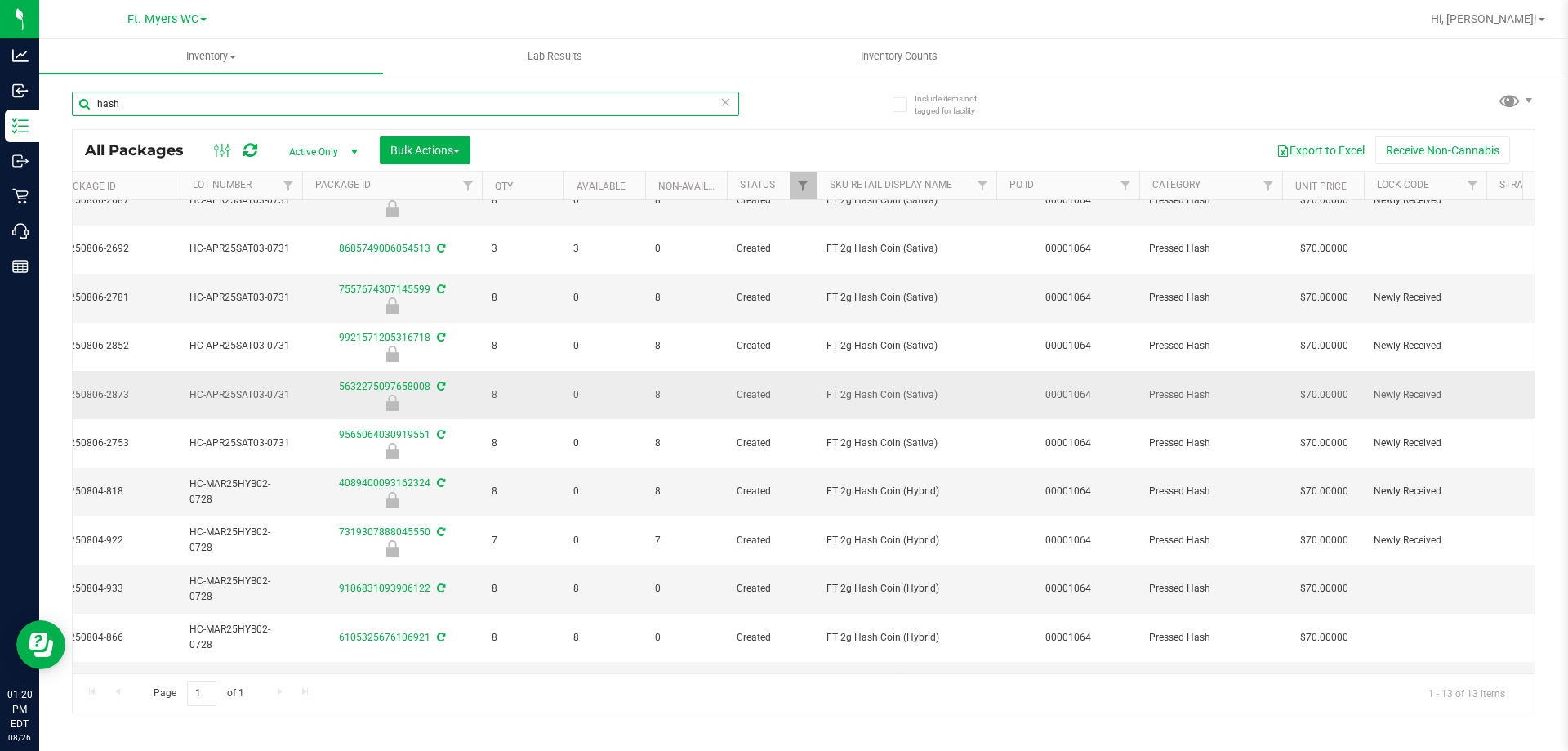
scroll to position [0, 494]
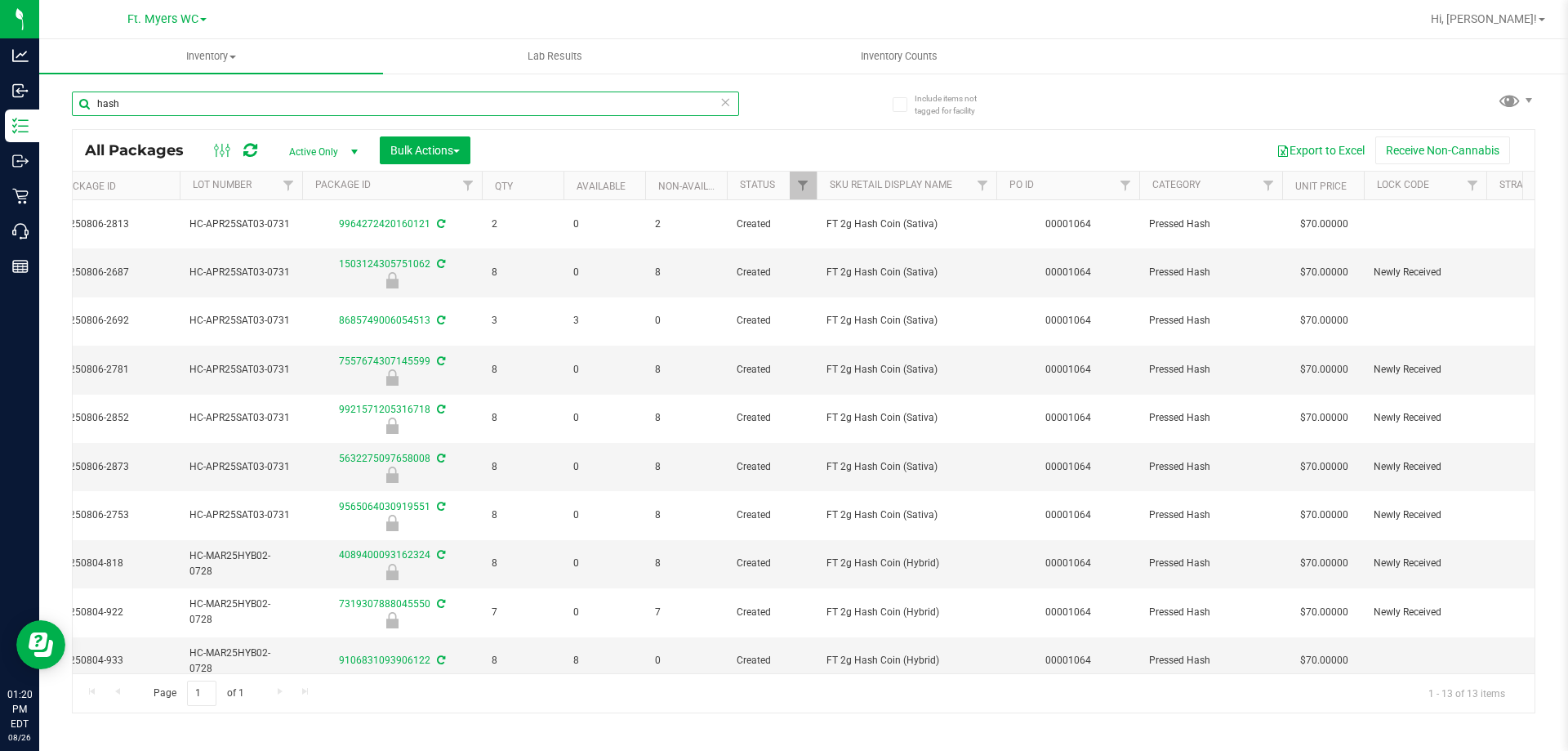
drag, startPoint x: 137, startPoint y: 110, endPoint x: 83, endPoint y: 106, distance: 54.1
click at [83, 106] on input "hash" at bounding box center [405, 103] width 667 height 24
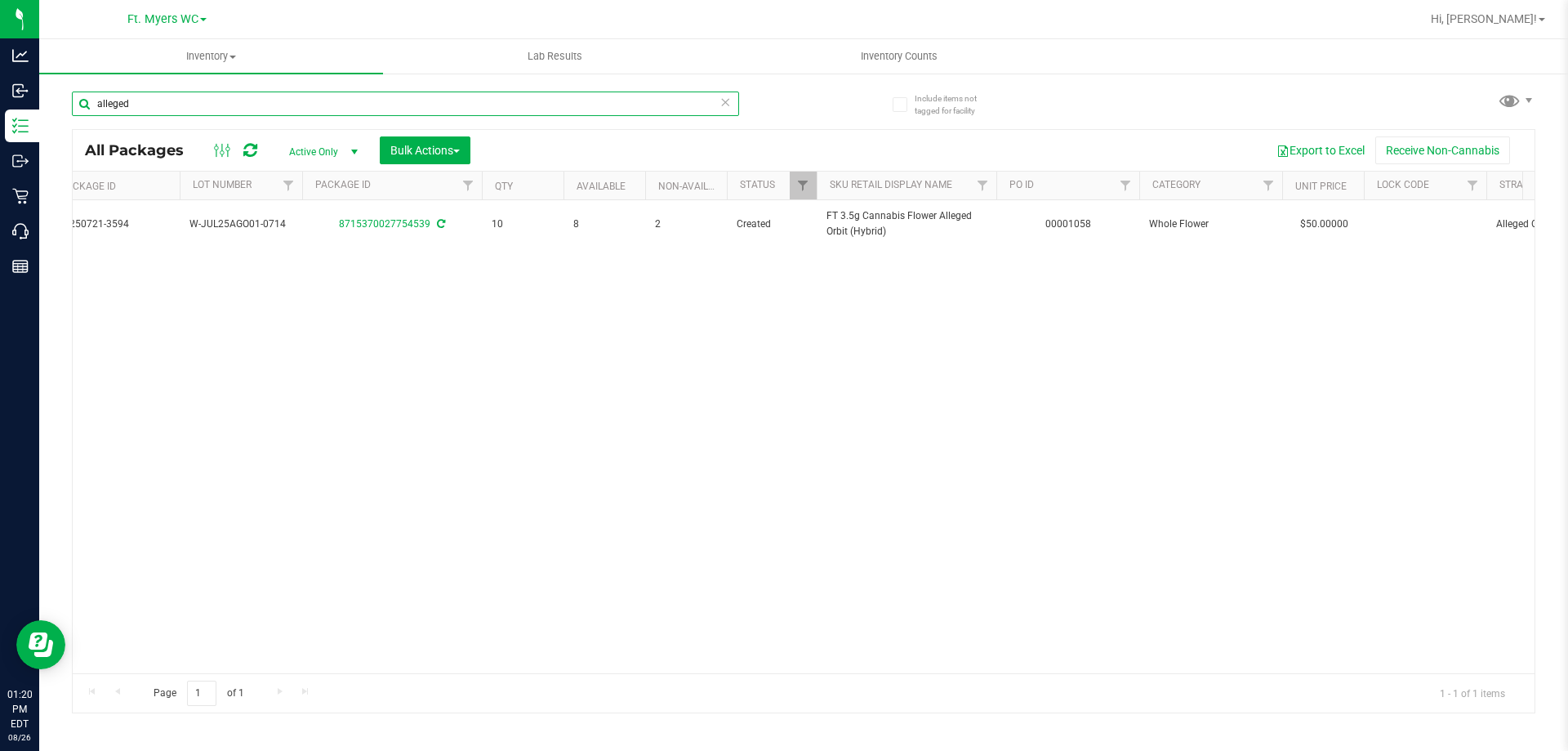
drag, startPoint x: 161, startPoint y: 105, endPoint x: 95, endPoint y: 105, distance: 66.0
click at [95, 105] on input "alleged" at bounding box center [405, 103] width 667 height 24
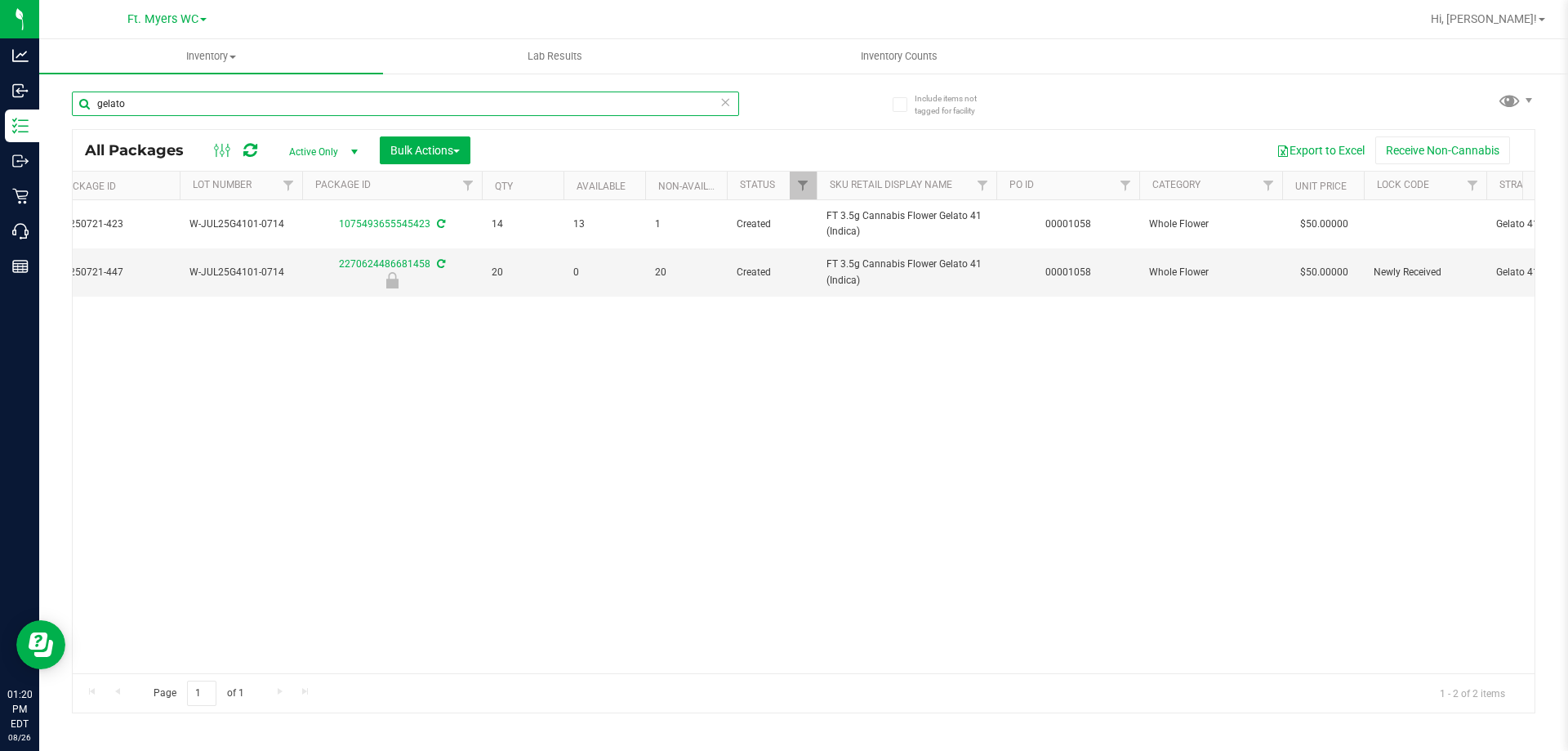
drag, startPoint x: 141, startPoint y: 98, endPoint x: 94, endPoint y: 98, distance: 47.0
click at [94, 98] on input "gelato" at bounding box center [405, 103] width 667 height 24
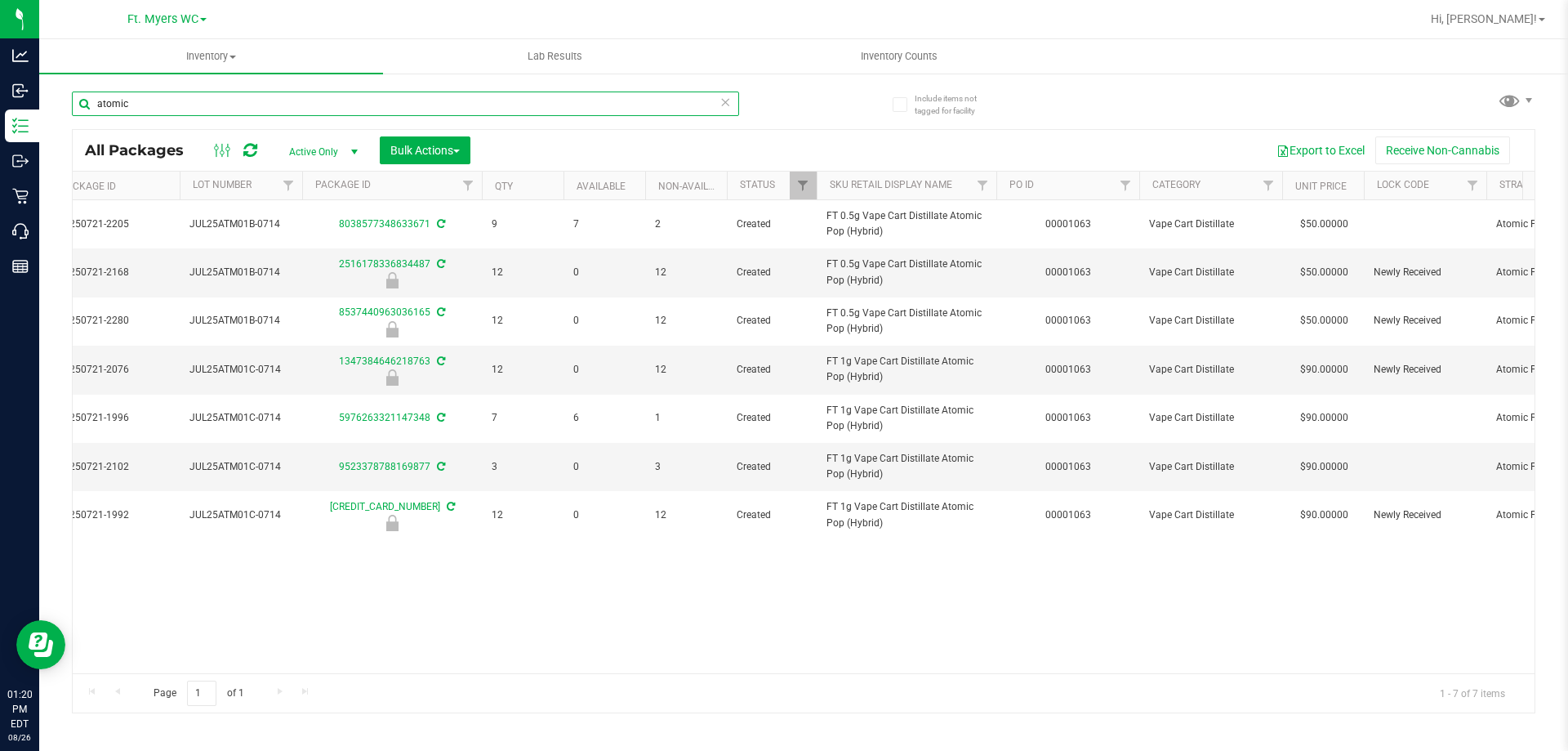
drag, startPoint x: 131, startPoint y: 98, endPoint x: 94, endPoint y: 104, distance: 37.5
click at [94, 104] on input "atomic" at bounding box center [405, 103] width 667 height 24
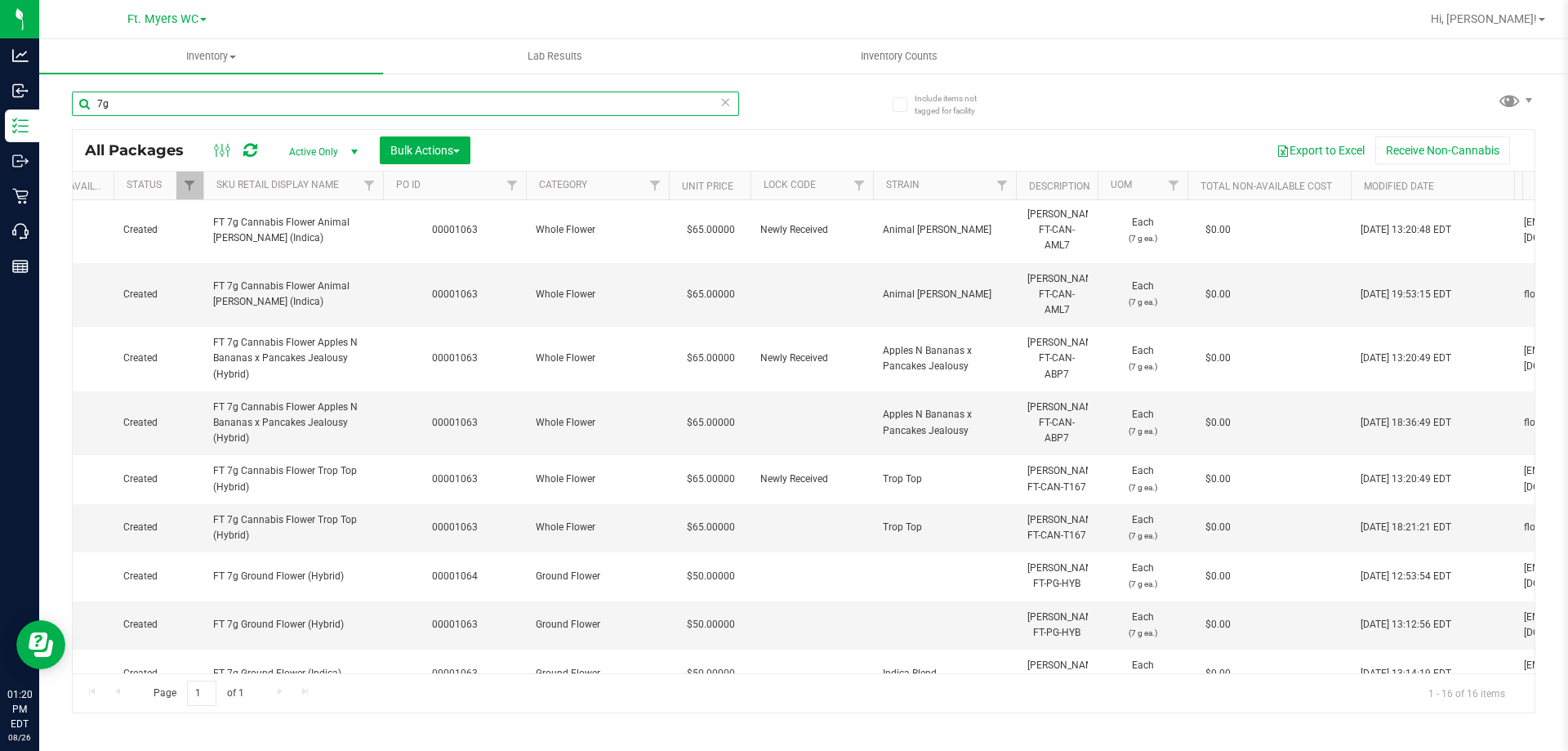
scroll to position [0, 1107]
drag, startPoint x: 162, startPoint y: 102, endPoint x: 93, endPoint y: 103, distance: 69.0
click at [93, 103] on input "7g" at bounding box center [405, 103] width 667 height 24
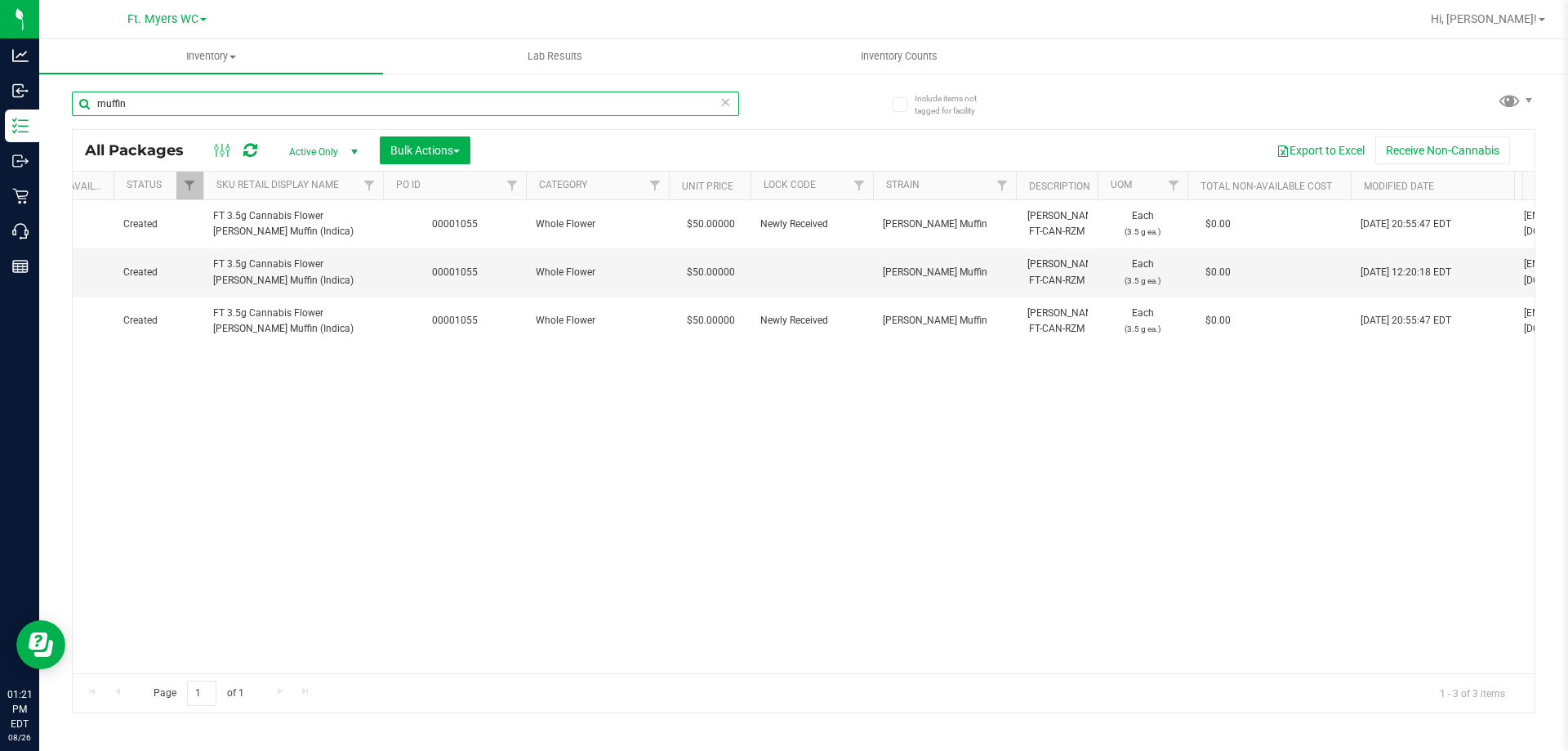
drag, startPoint x: 129, startPoint y: 103, endPoint x: 96, endPoint y: 106, distance: 33.1
click at [96, 106] on input "muffin" at bounding box center [405, 103] width 667 height 24
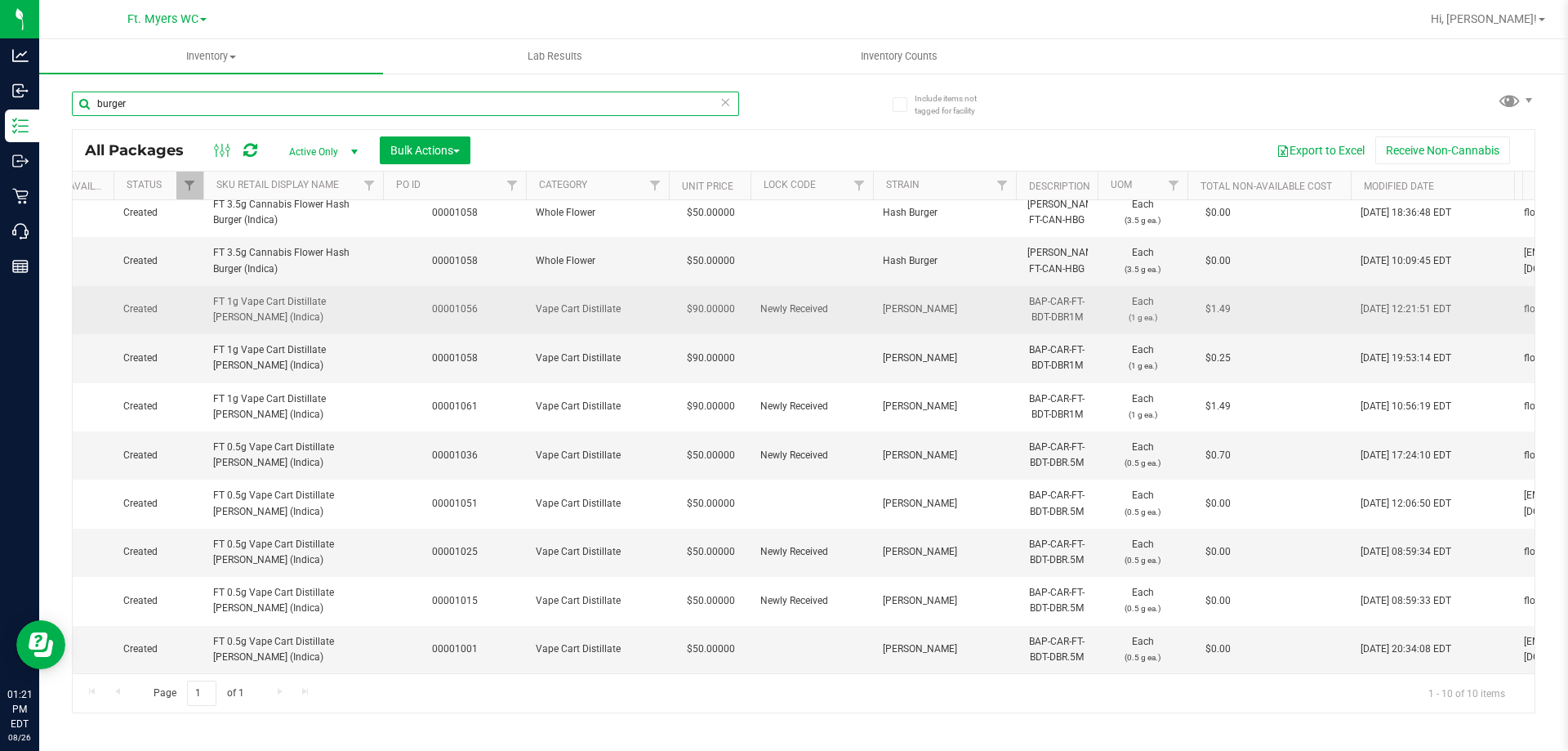
scroll to position [23, 1107]
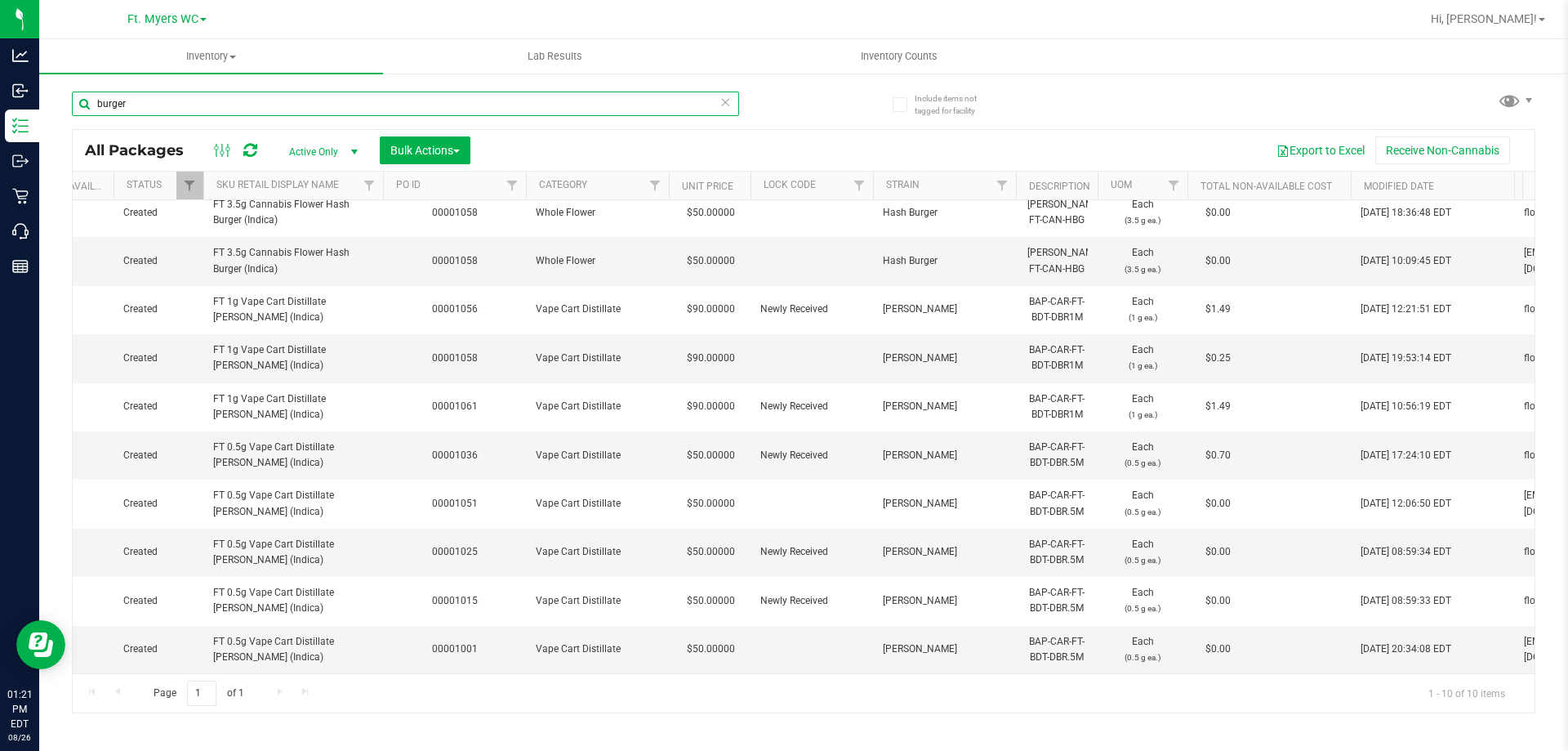
drag, startPoint x: 159, startPoint y: 104, endPoint x: 92, endPoint y: 104, distance: 67.0
click at [92, 104] on input "burger" at bounding box center [405, 103] width 667 height 24
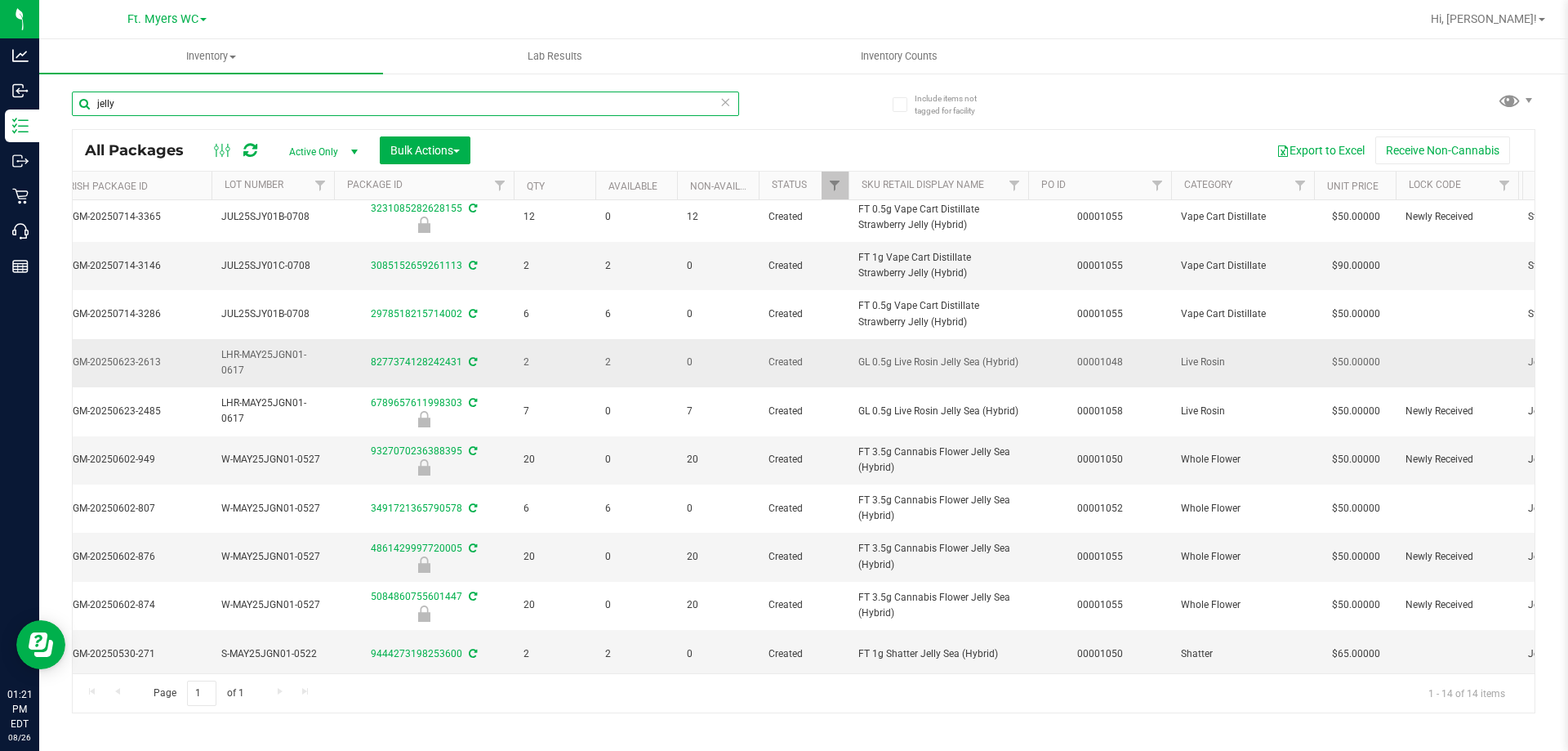
scroll to position [230, 462]
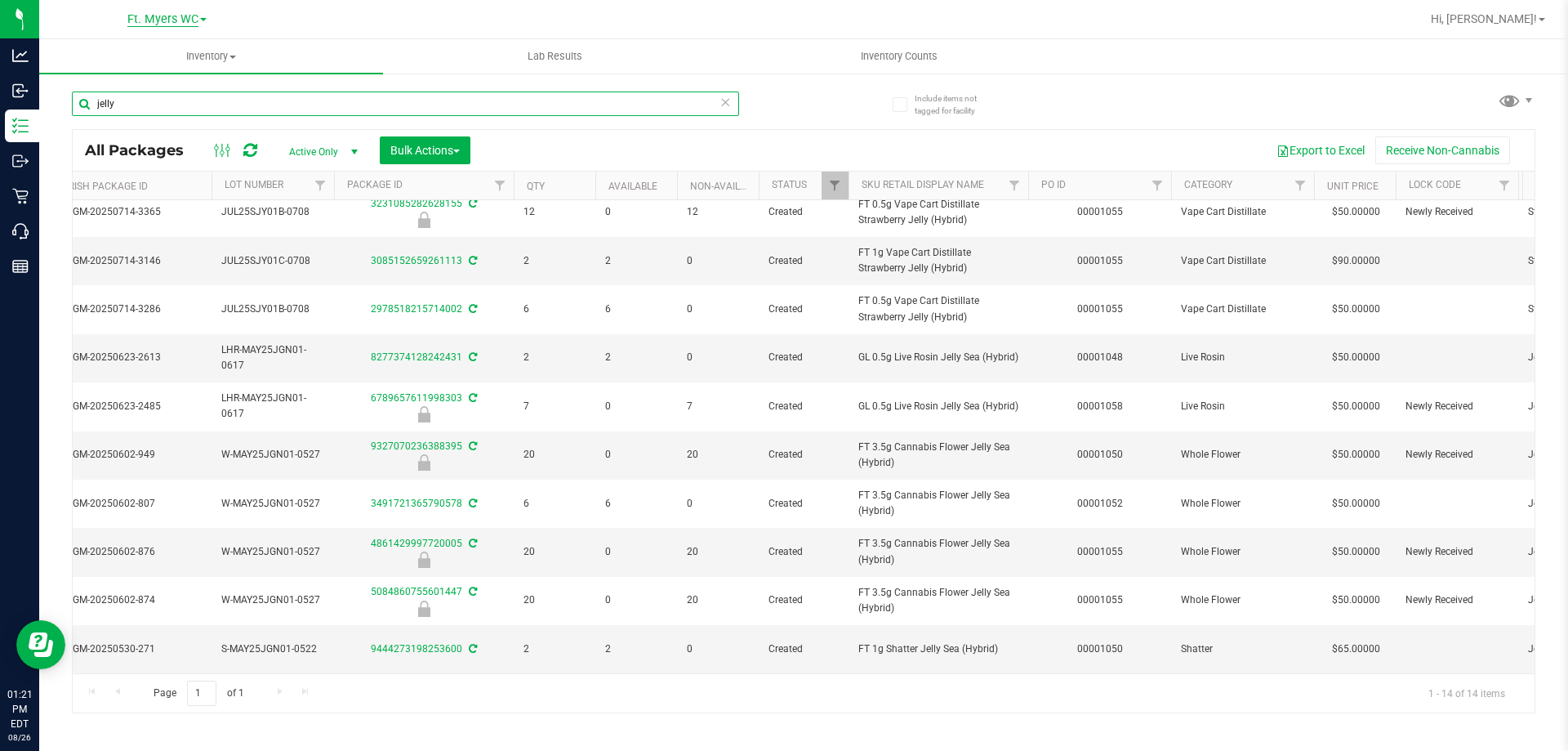
type input "jelly"
click at [167, 19] on span "Ft. Myers WC" at bounding box center [163, 20] width 71 height 15
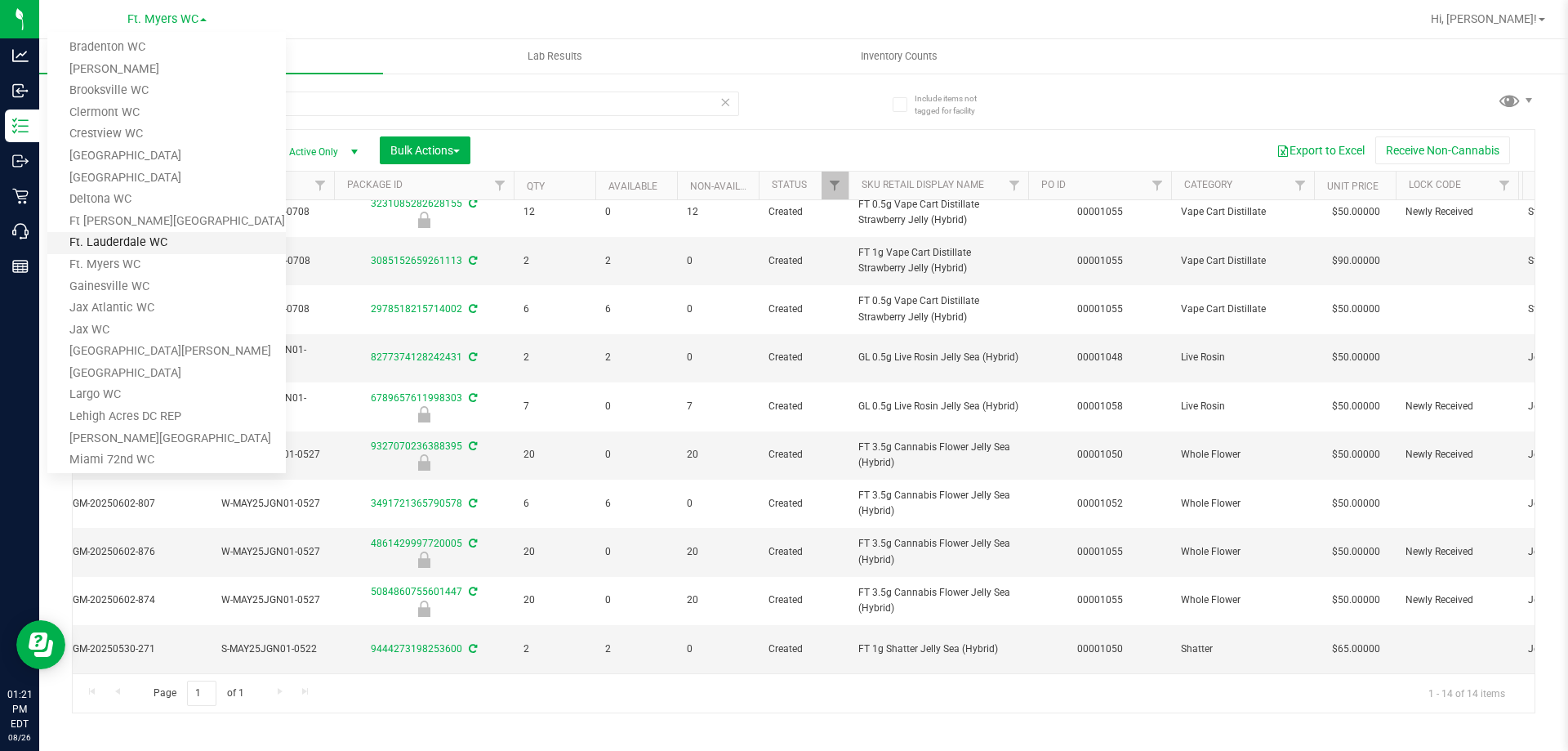
scroll to position [82, 0]
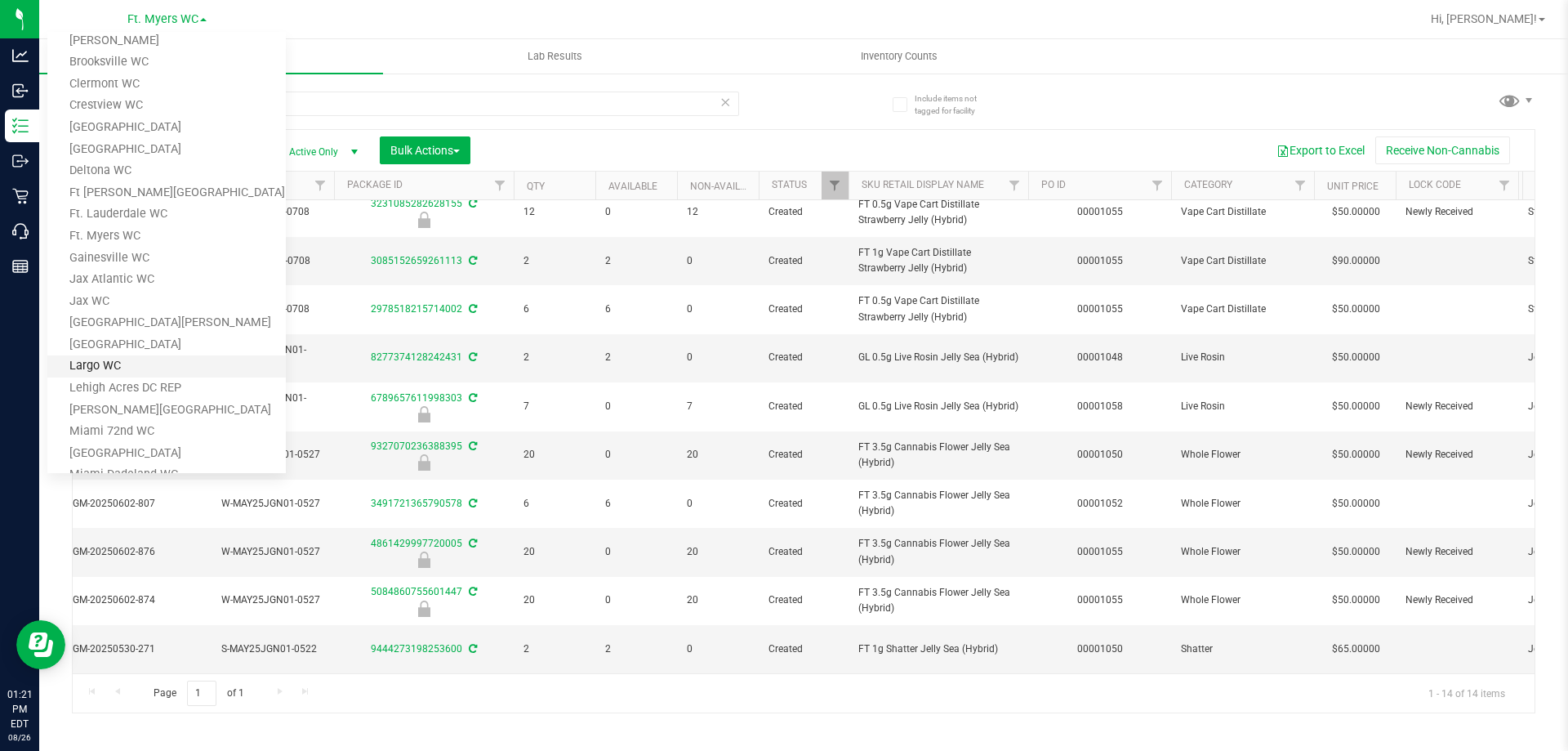
click at [111, 356] on link "Largo WC" at bounding box center [166, 367] width 238 height 23
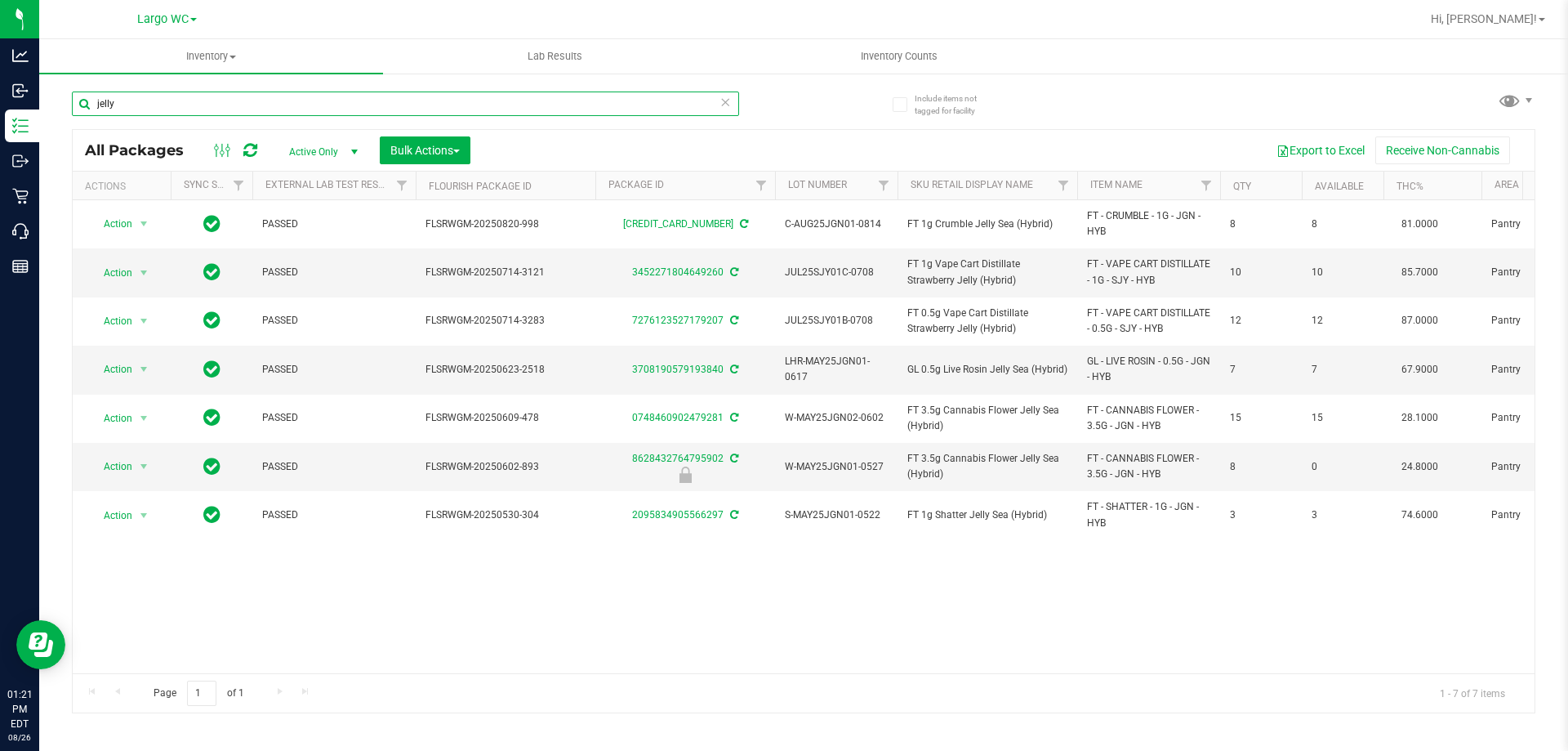
drag, startPoint x: 157, startPoint y: 102, endPoint x: 85, endPoint y: 102, distance: 72.0
click at [85, 102] on input "jelly" at bounding box center [405, 103] width 667 height 24
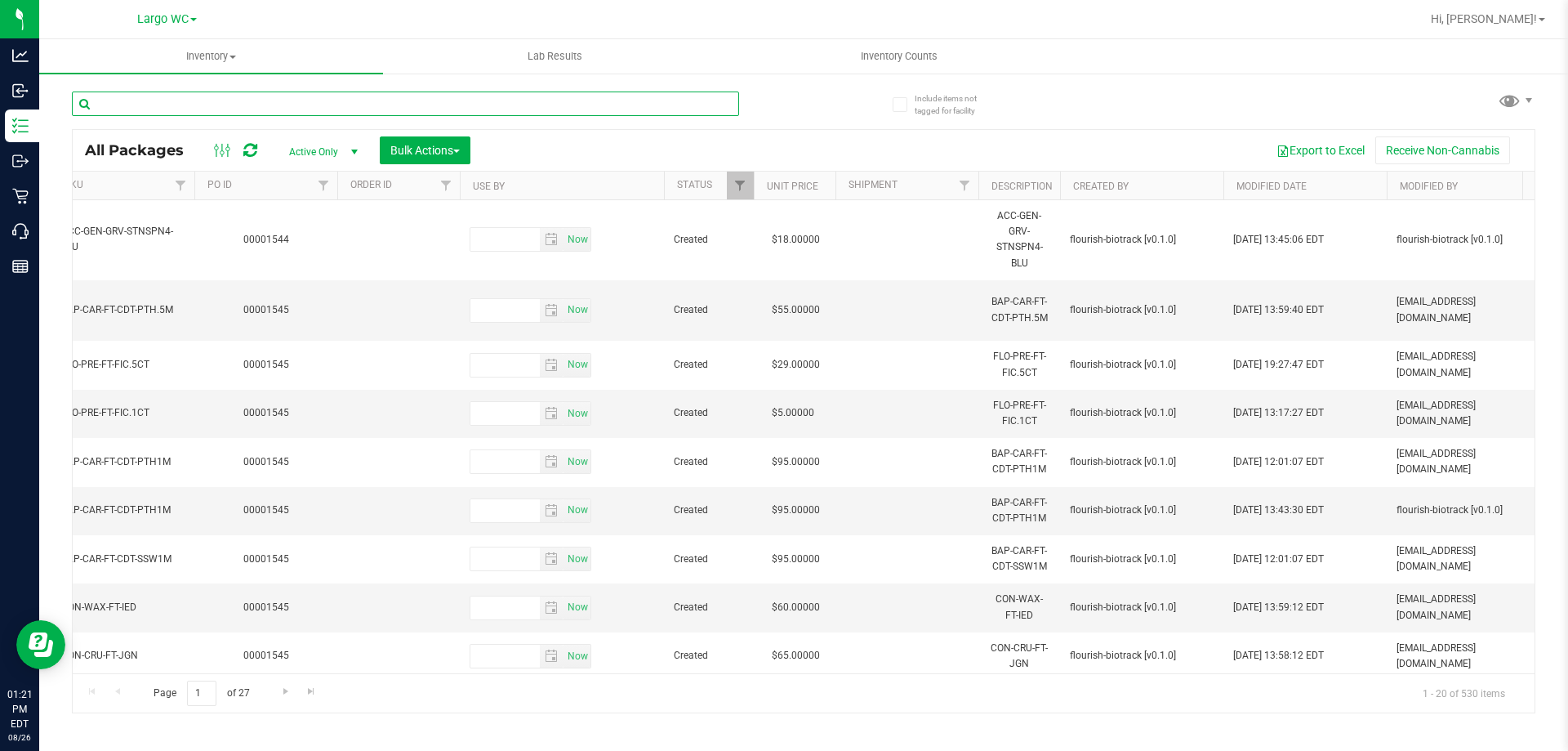
scroll to position [0, 2329]
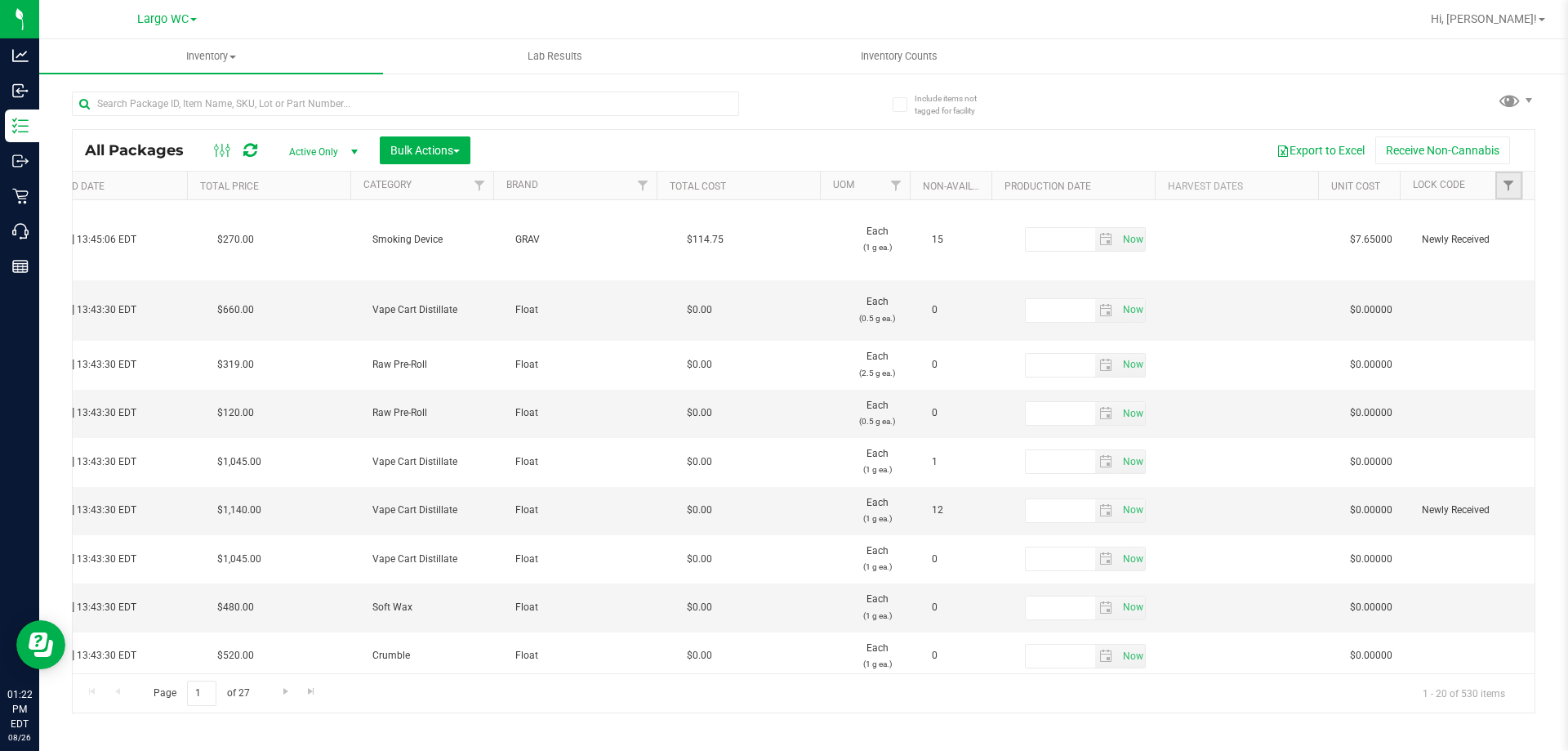
click at [1516, 186] on link "Filter" at bounding box center [1509, 186] width 27 height 28
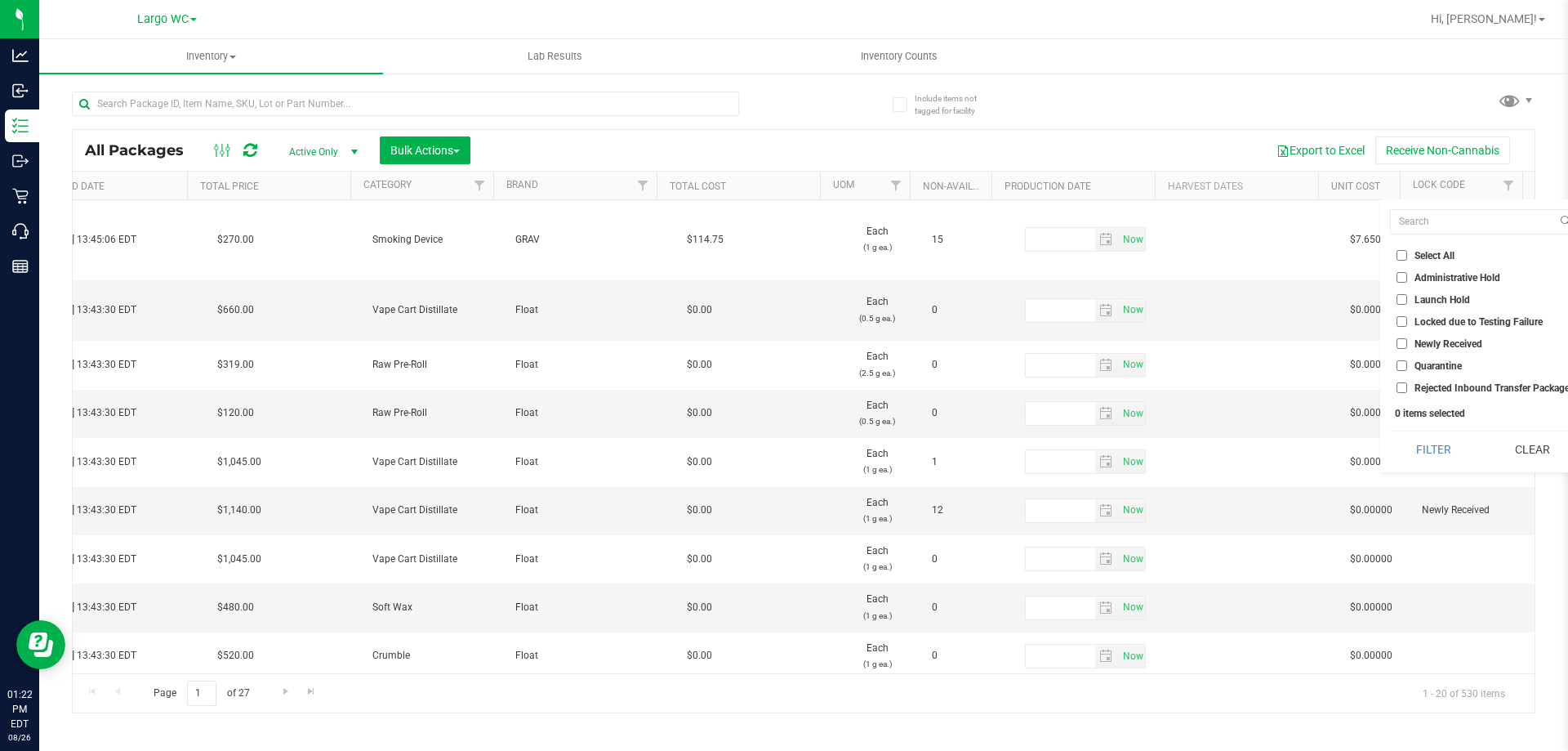
click at [1397, 299] on input "Launch Hold" at bounding box center [1402, 299] width 10 height 10
checkbox input "true"
click at [1441, 452] on button "Filter" at bounding box center [1434, 450] width 87 height 36
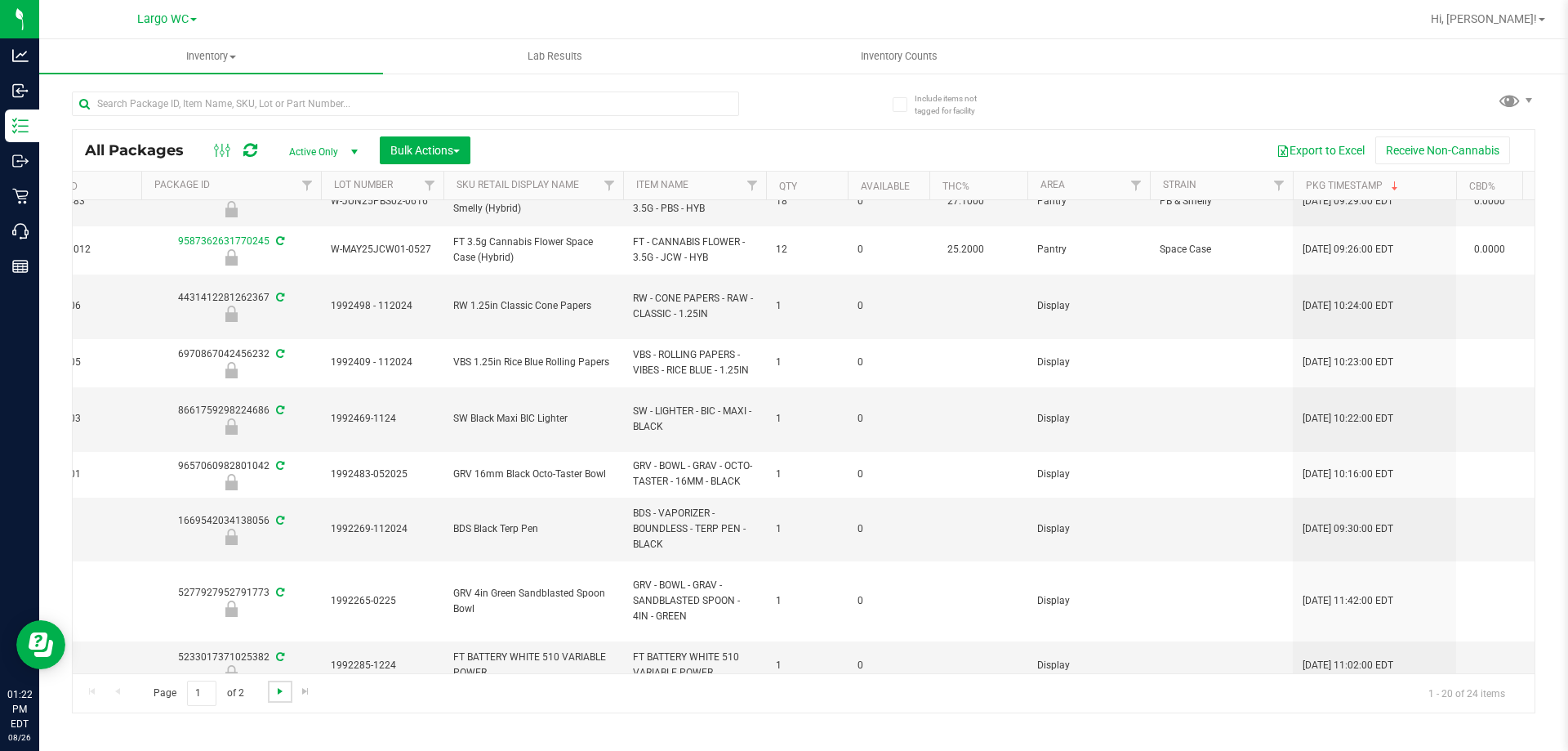
click at [281, 692] on span "Go to the next page" at bounding box center [281, 691] width 13 height 13
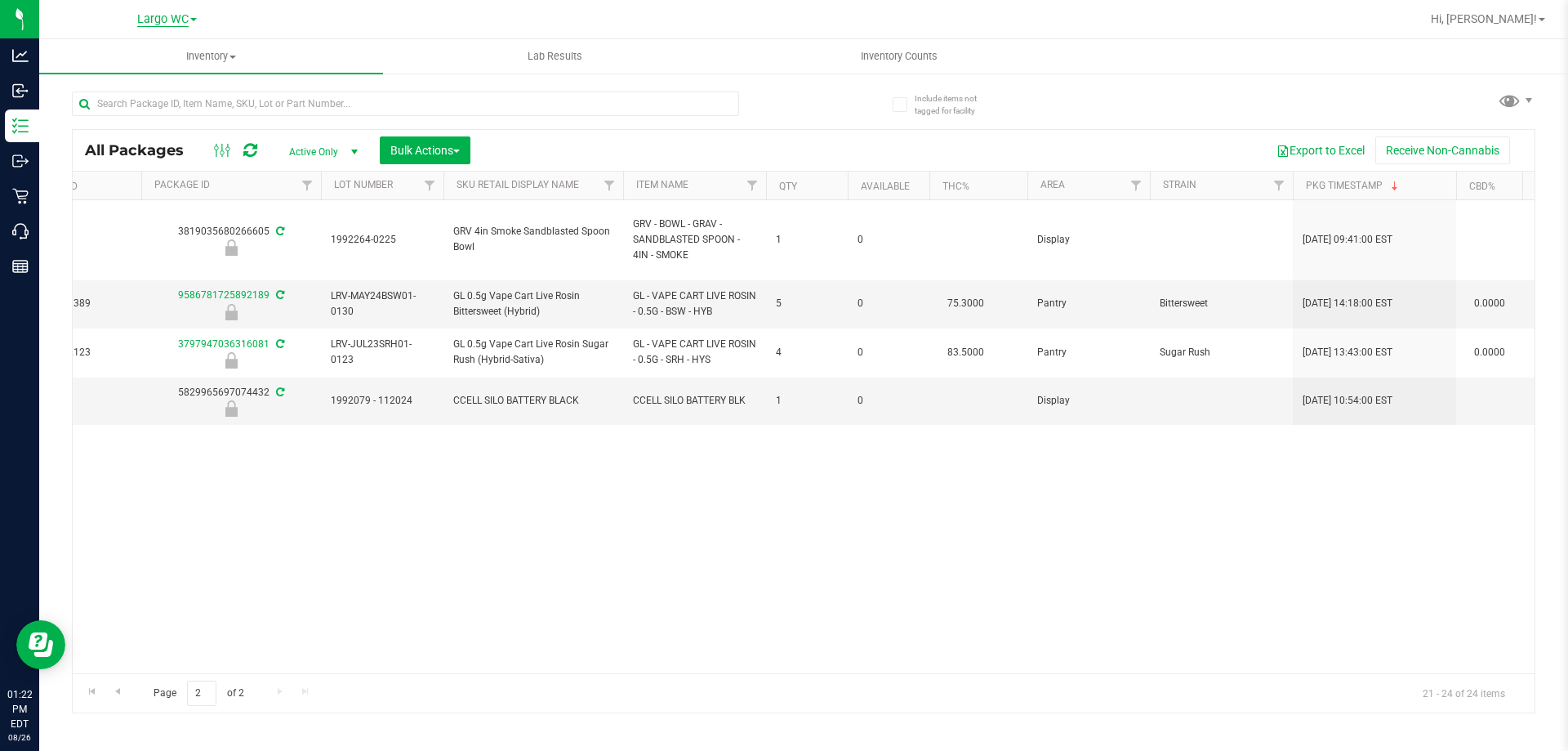
click at [164, 22] on span "Largo WC" at bounding box center [162, 20] width 52 height 15
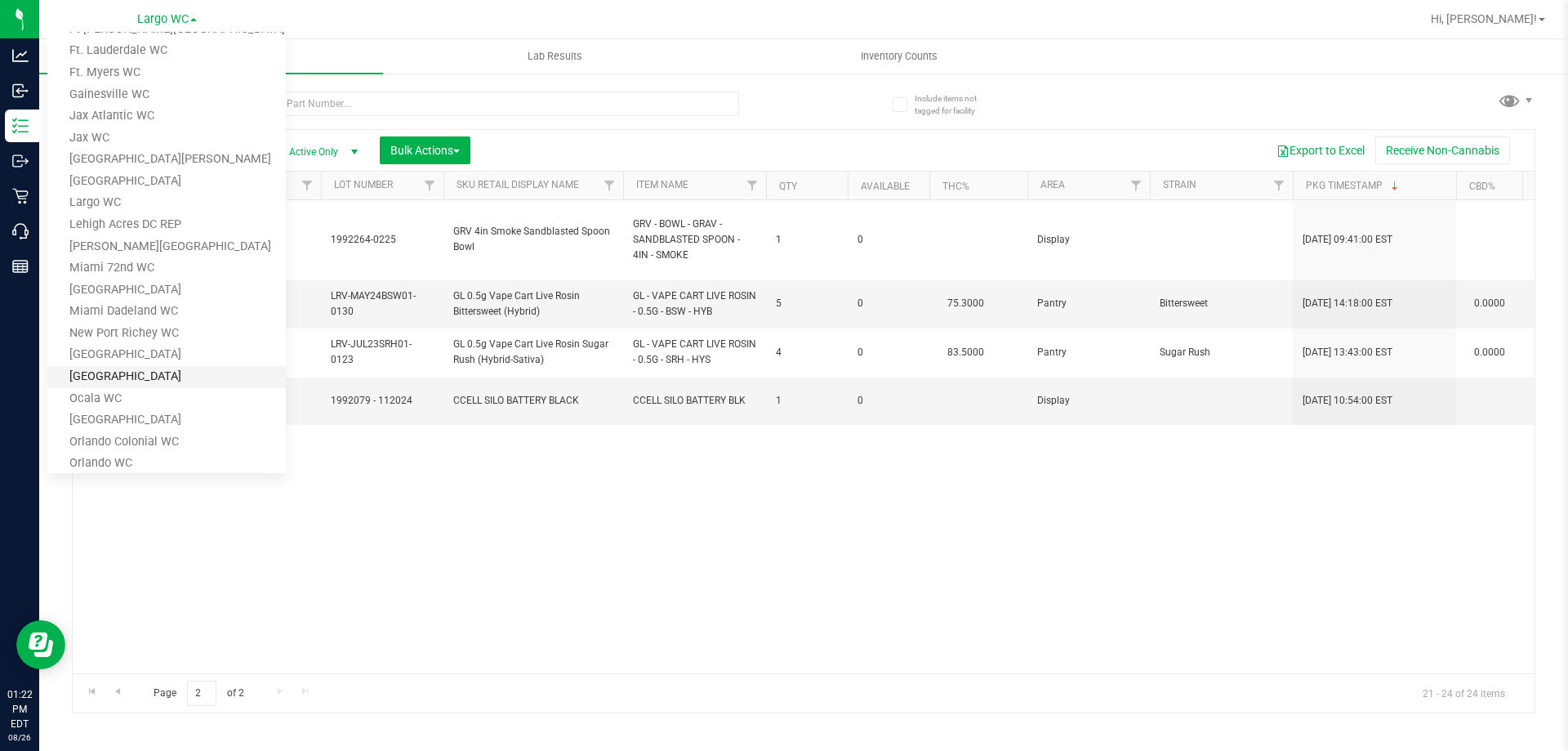
click at [124, 379] on link "[GEOGRAPHIC_DATA]" at bounding box center [166, 377] width 238 height 23
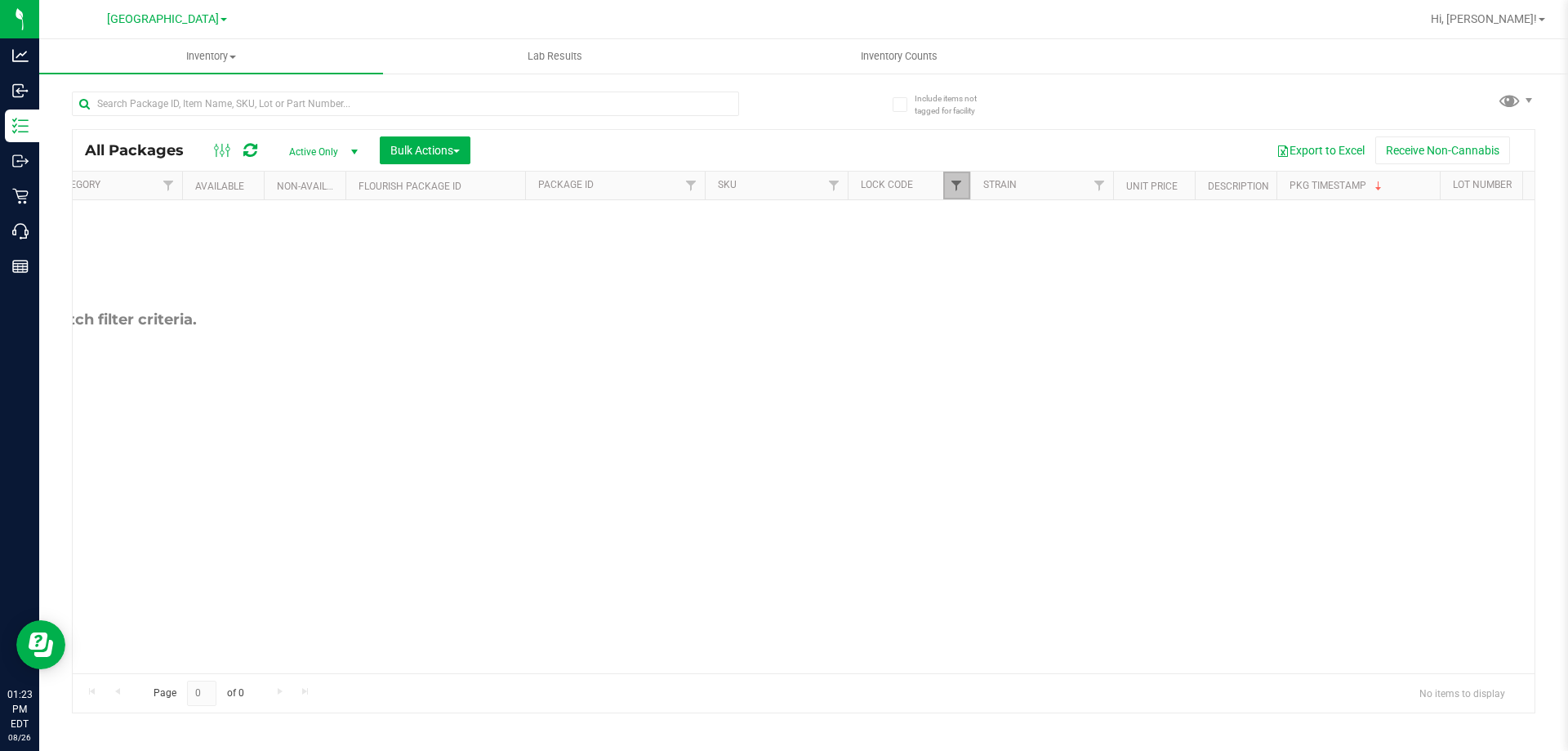
click at [958, 182] on span "Filter" at bounding box center [956, 186] width 13 height 13
click at [166, 21] on span "[GEOGRAPHIC_DATA]" at bounding box center [162, 20] width 112 height 15
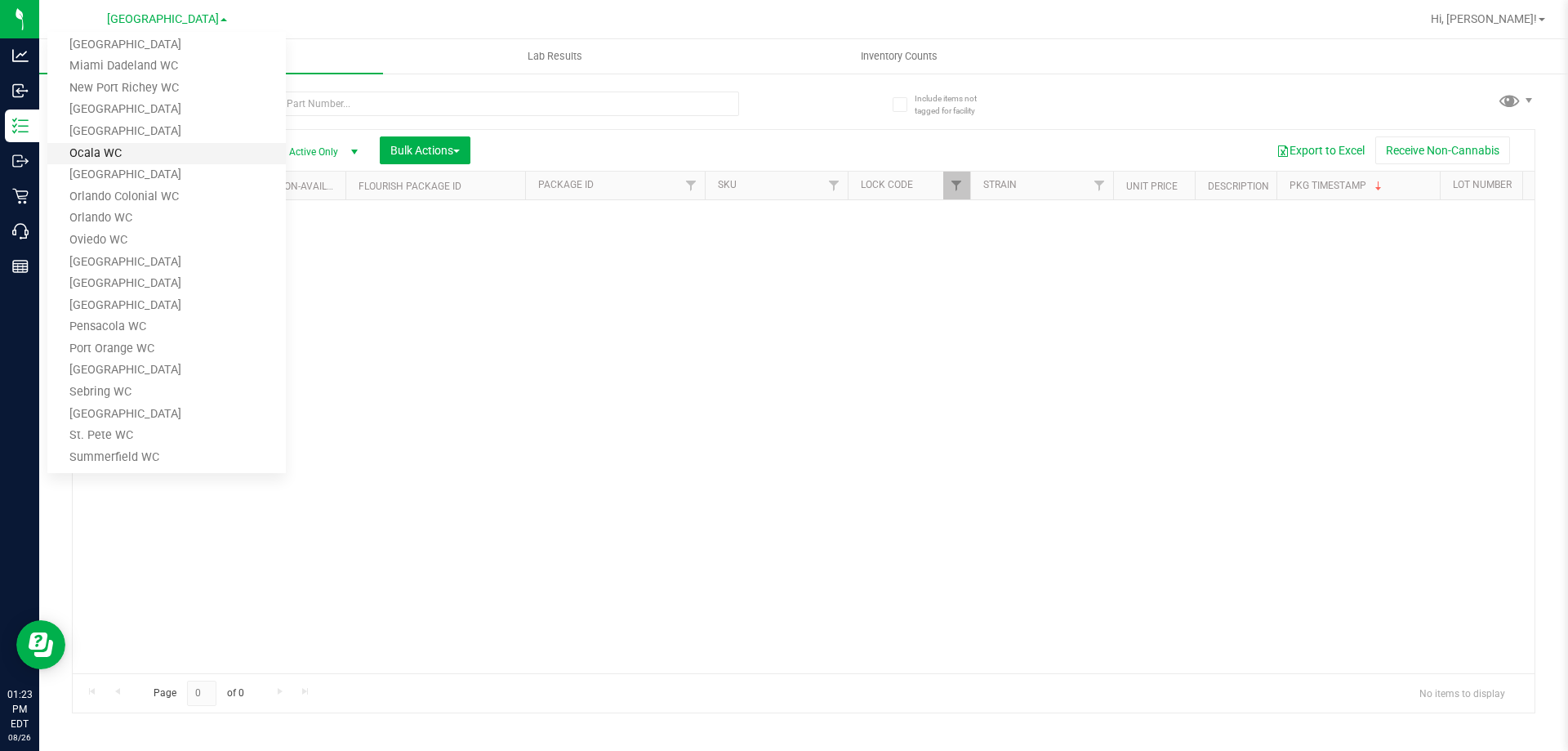
click at [129, 396] on link "Sebring WC" at bounding box center [166, 393] width 238 height 23
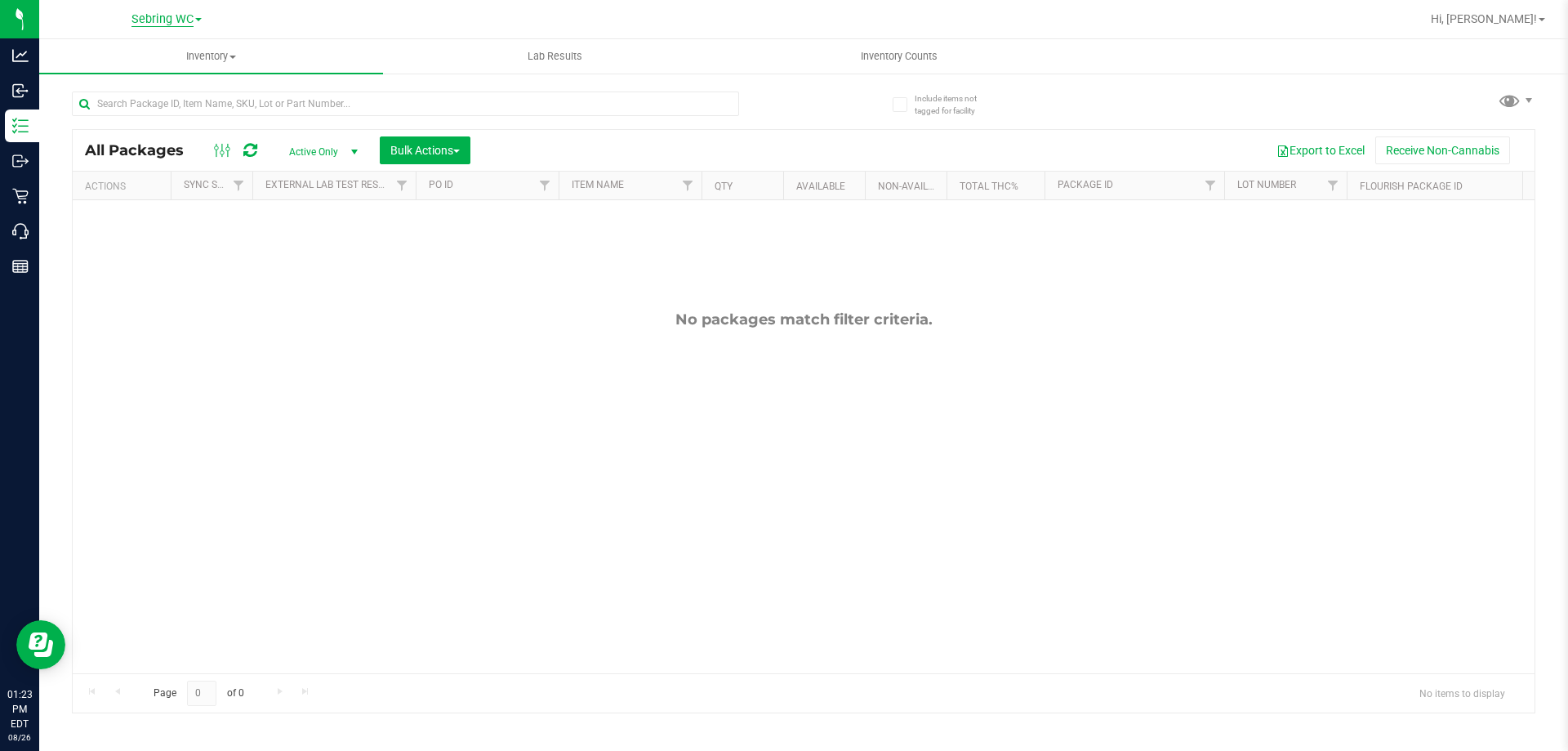
click at [167, 19] on span "Sebring WC" at bounding box center [162, 20] width 62 height 15
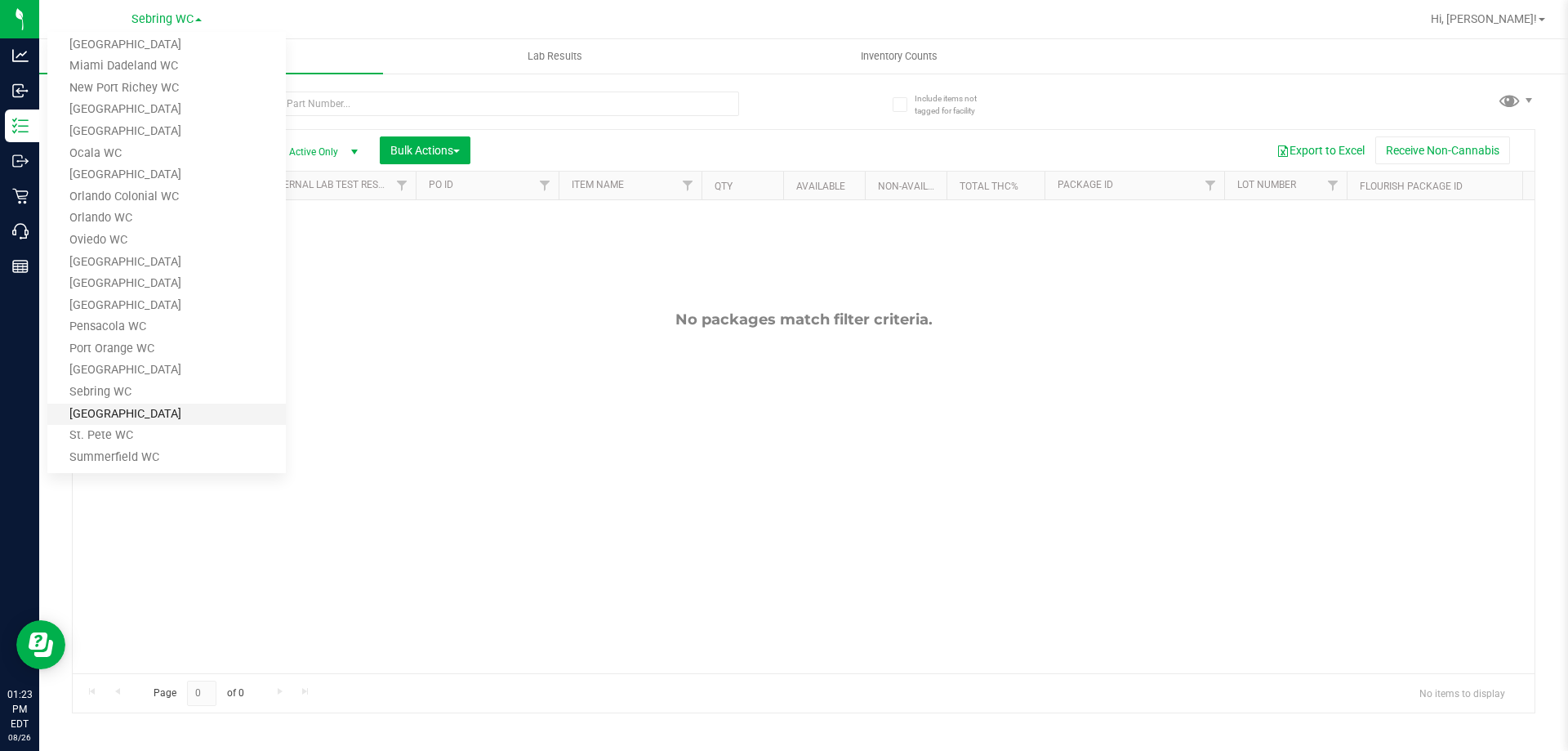
click at [131, 406] on link "[GEOGRAPHIC_DATA]" at bounding box center [166, 415] width 238 height 23
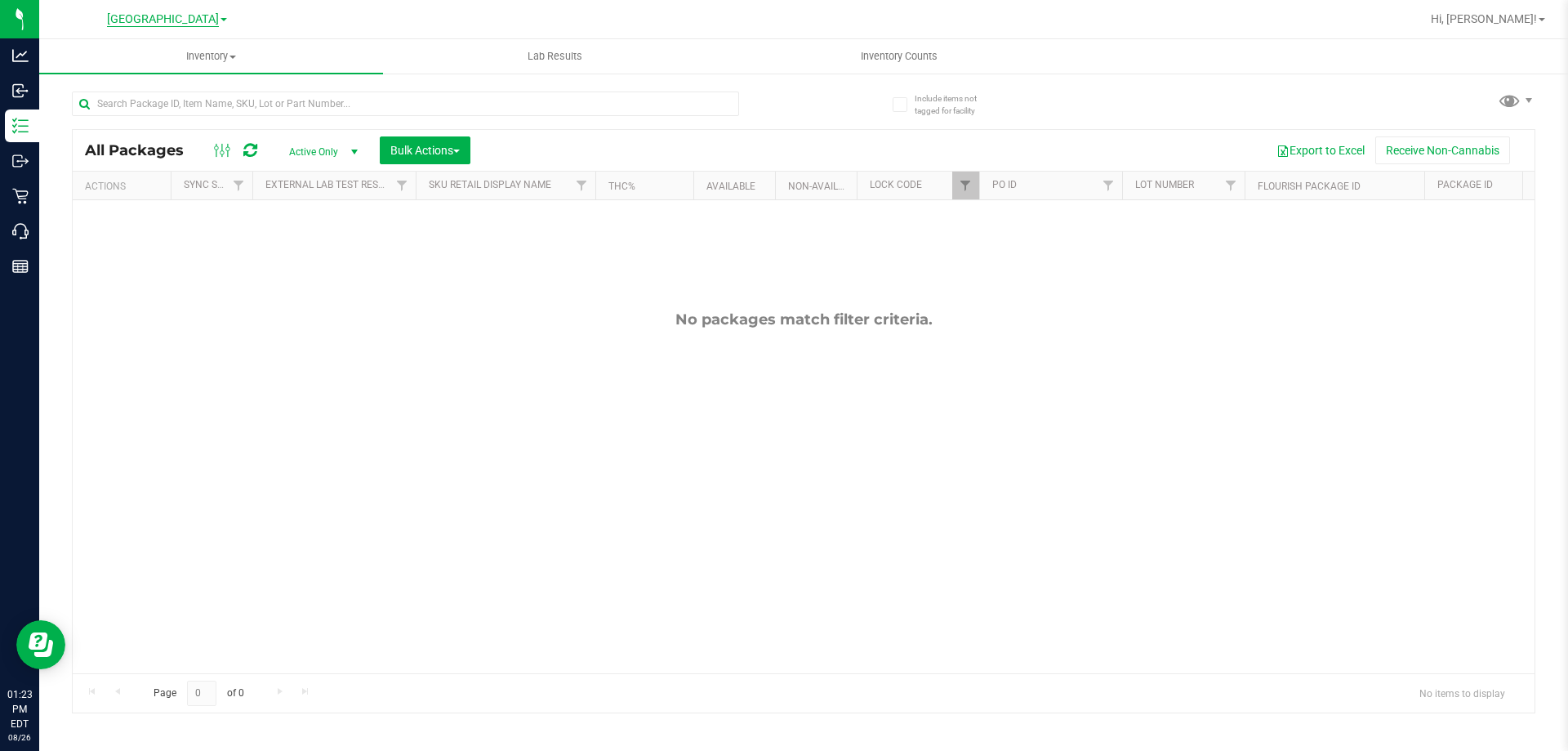
click at [187, 17] on span "[GEOGRAPHIC_DATA]" at bounding box center [162, 20] width 112 height 15
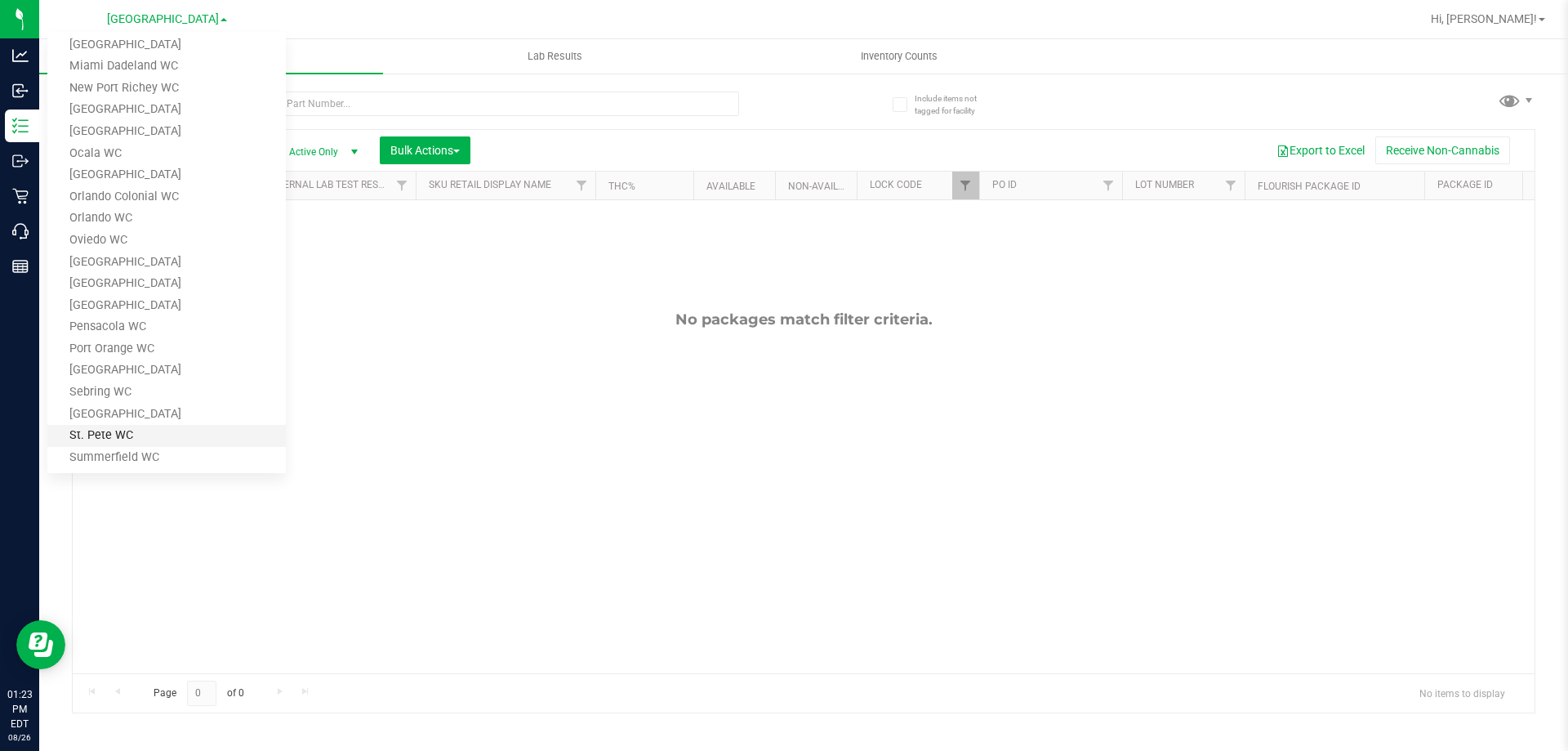
click at [118, 430] on link "St. Pete WC" at bounding box center [166, 437] width 238 height 23
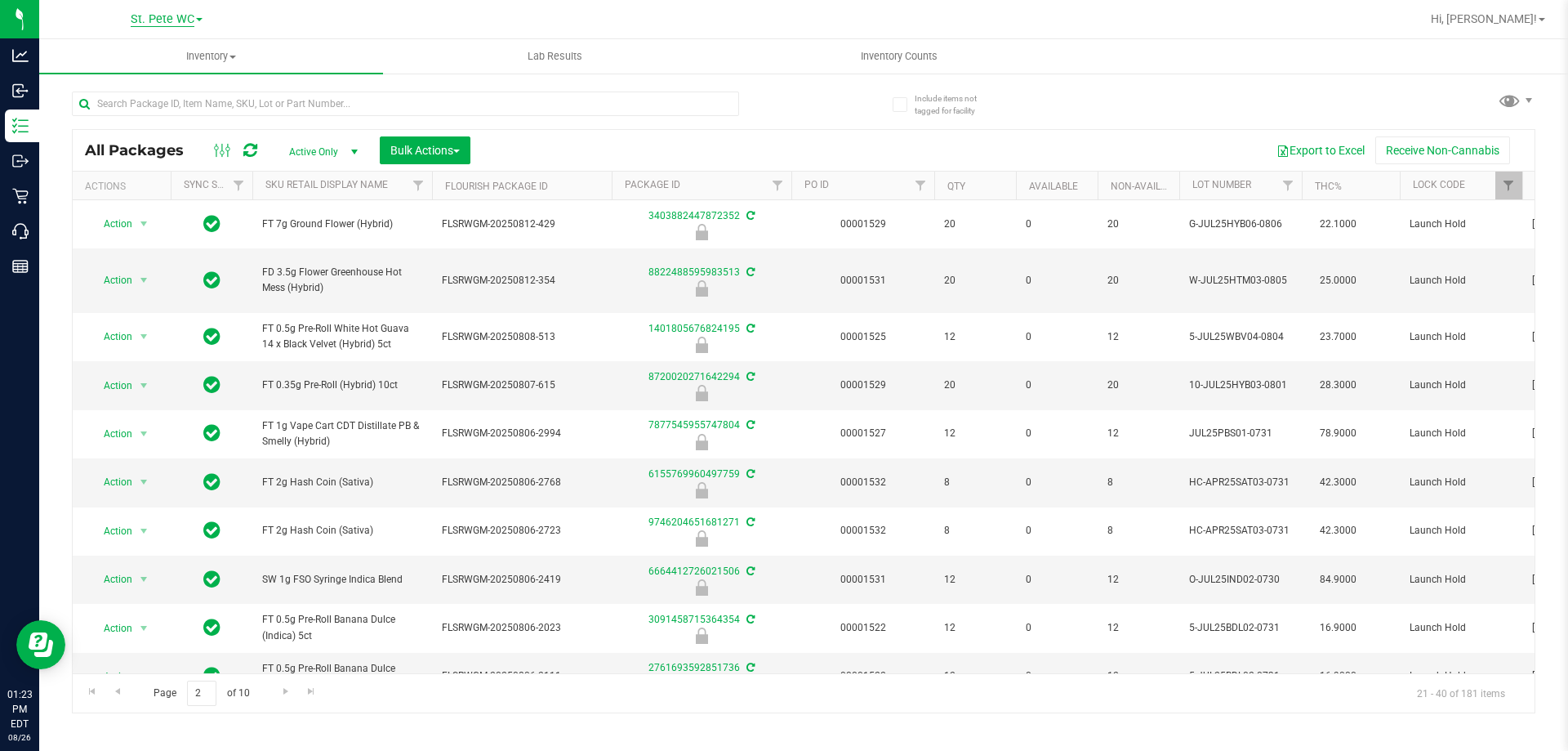
click at [160, 12] on span "St. Pete WC" at bounding box center [162, 20] width 64 height 15
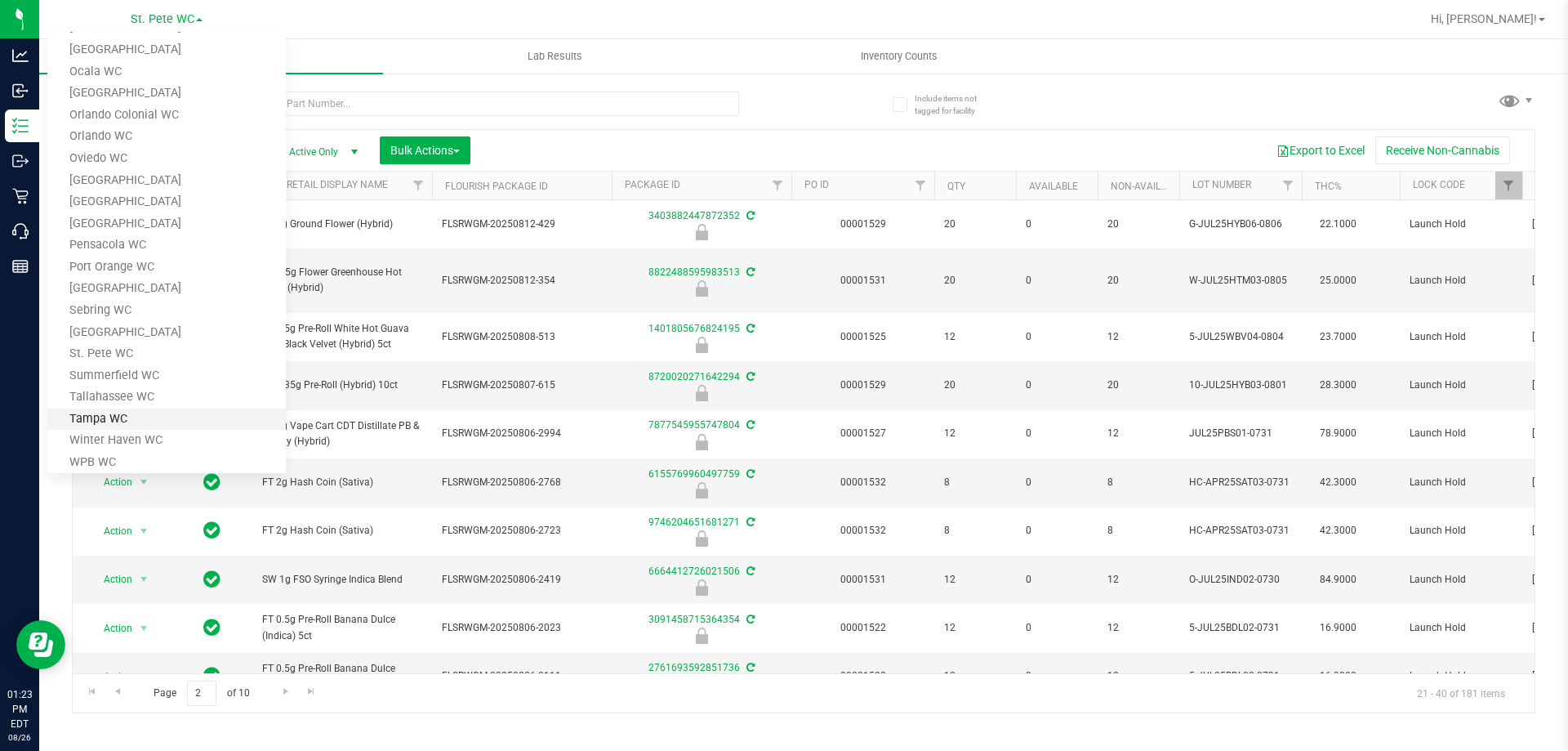
click at [141, 424] on link "Tampa WC" at bounding box center [166, 420] width 238 height 23
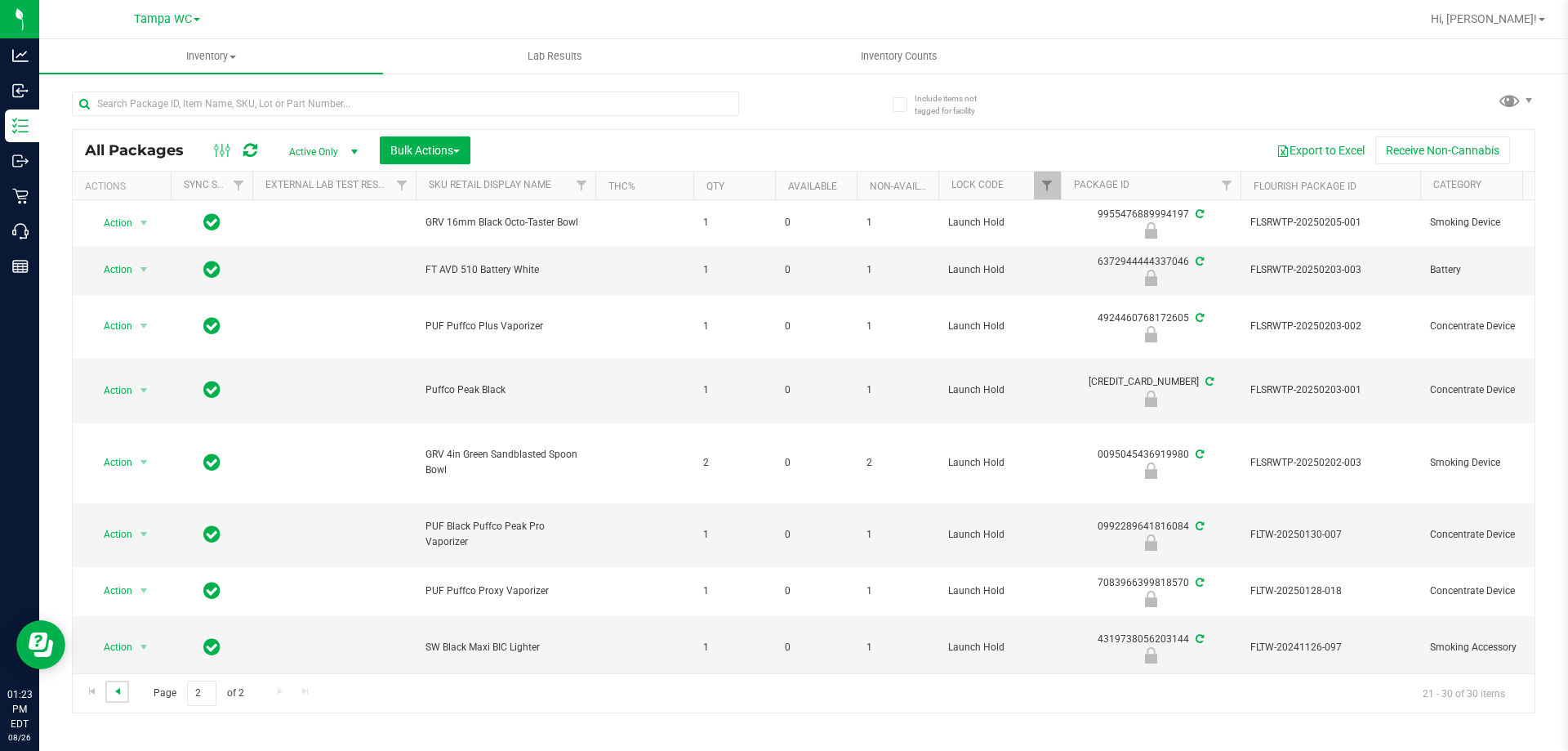
click at [123, 690] on span "Go to the previous page" at bounding box center [117, 691] width 13 height 13
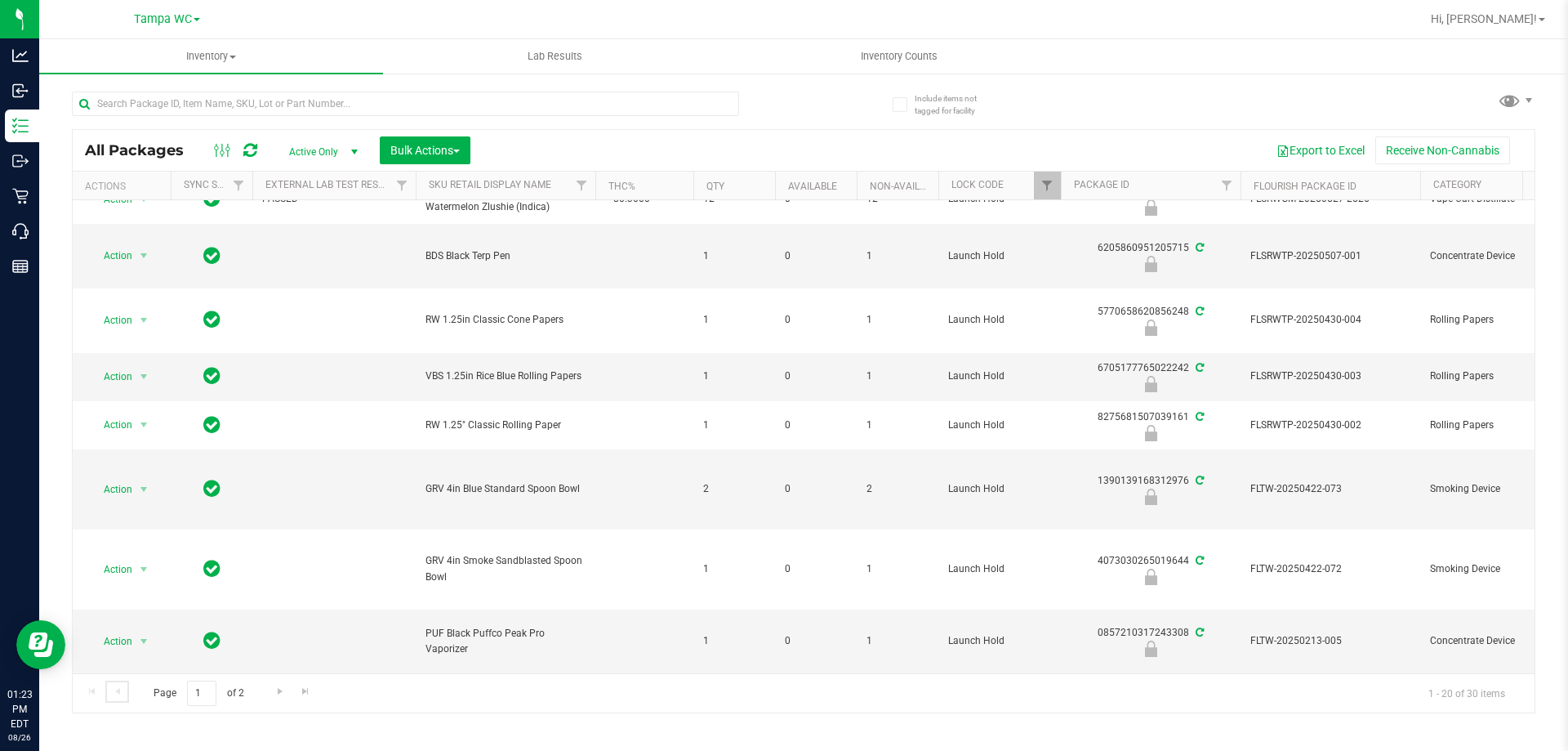
scroll to position [647, 0]
click at [1044, 186] on span "Filter" at bounding box center [1047, 186] width 13 height 13
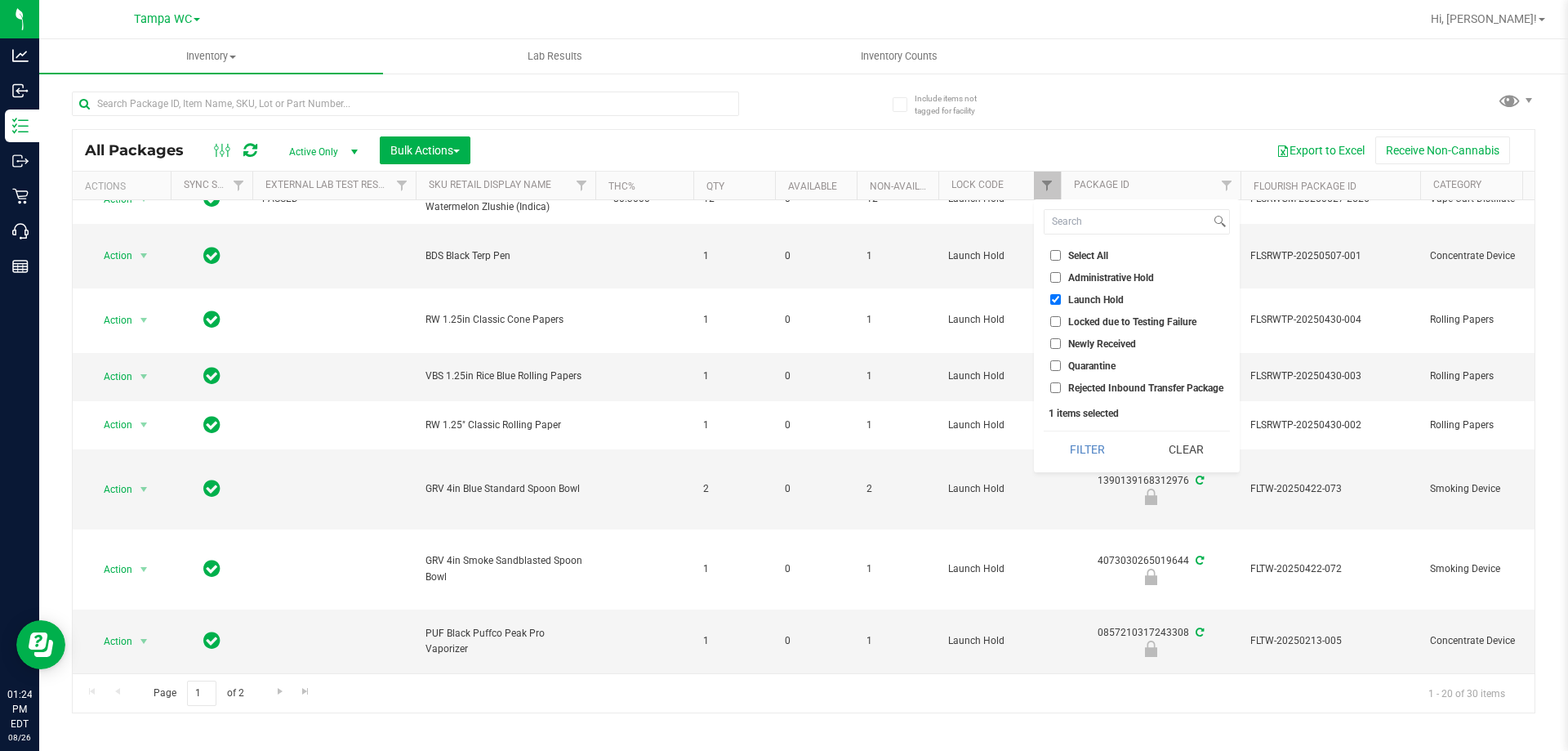
click at [1053, 299] on input "Launch Hold" at bounding box center [1055, 299] width 10 height 10
checkbox input "false"
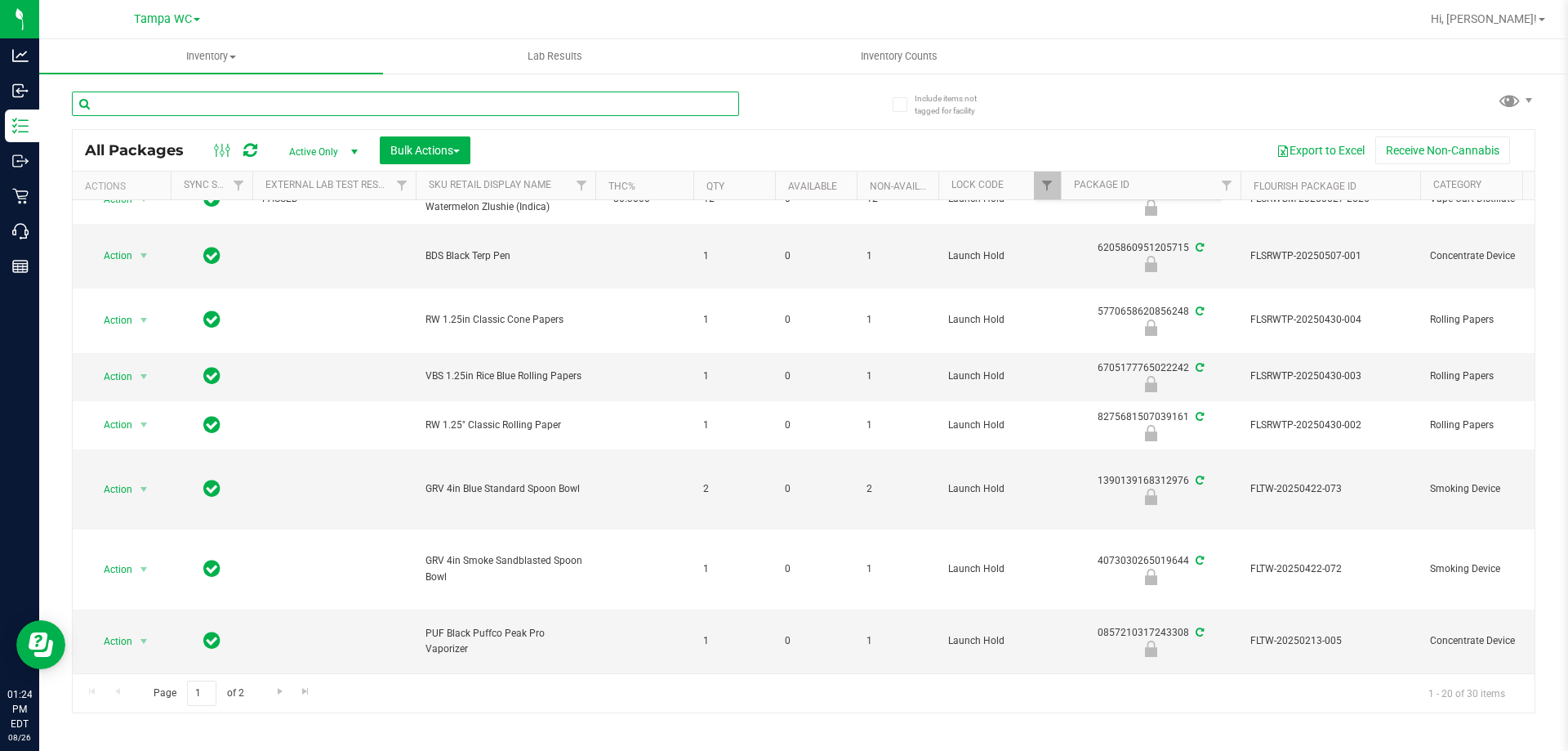
click at [316, 106] on input "text" at bounding box center [405, 103] width 667 height 24
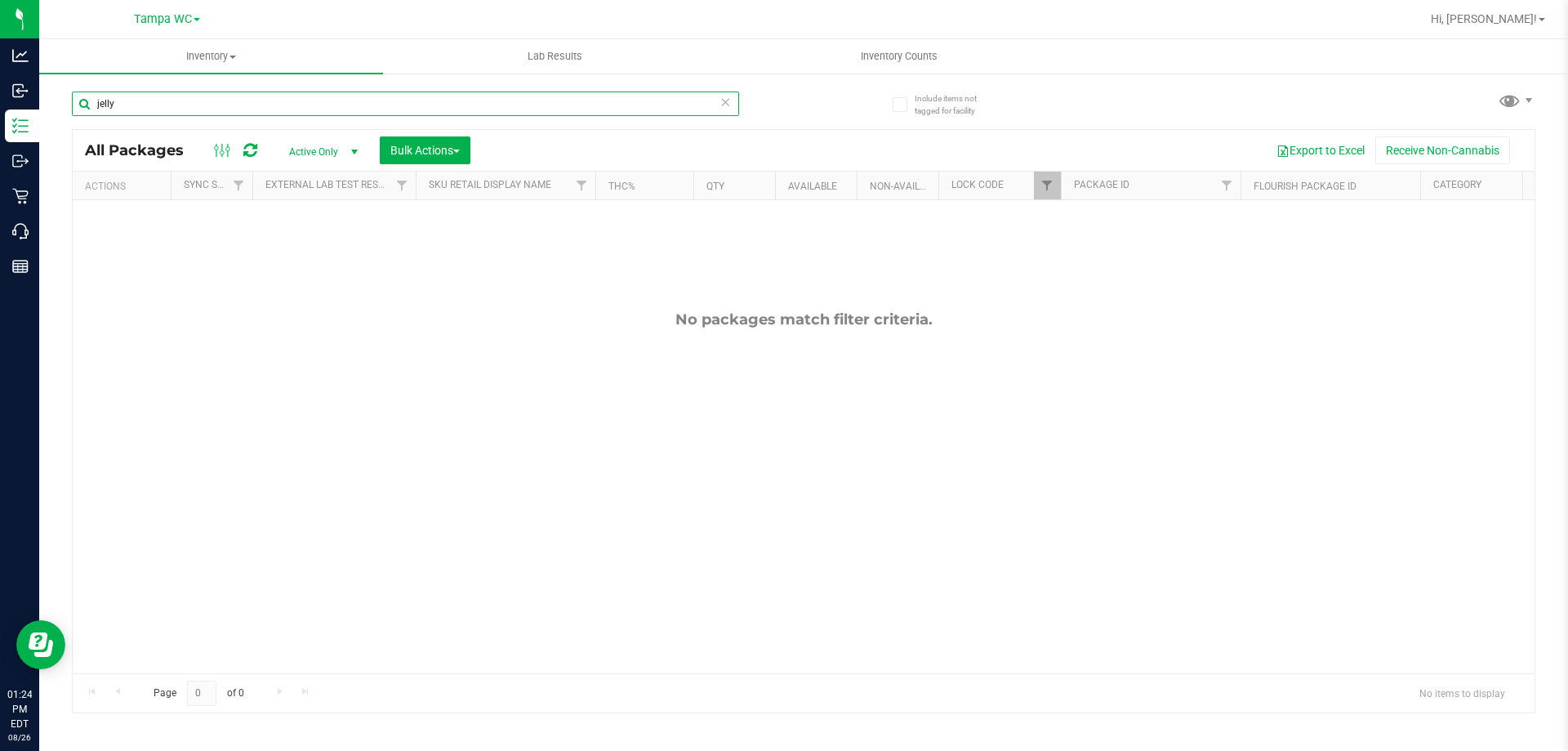
type input "jelly"
click at [1035, 181] on link "Filter" at bounding box center [1047, 186] width 27 height 28
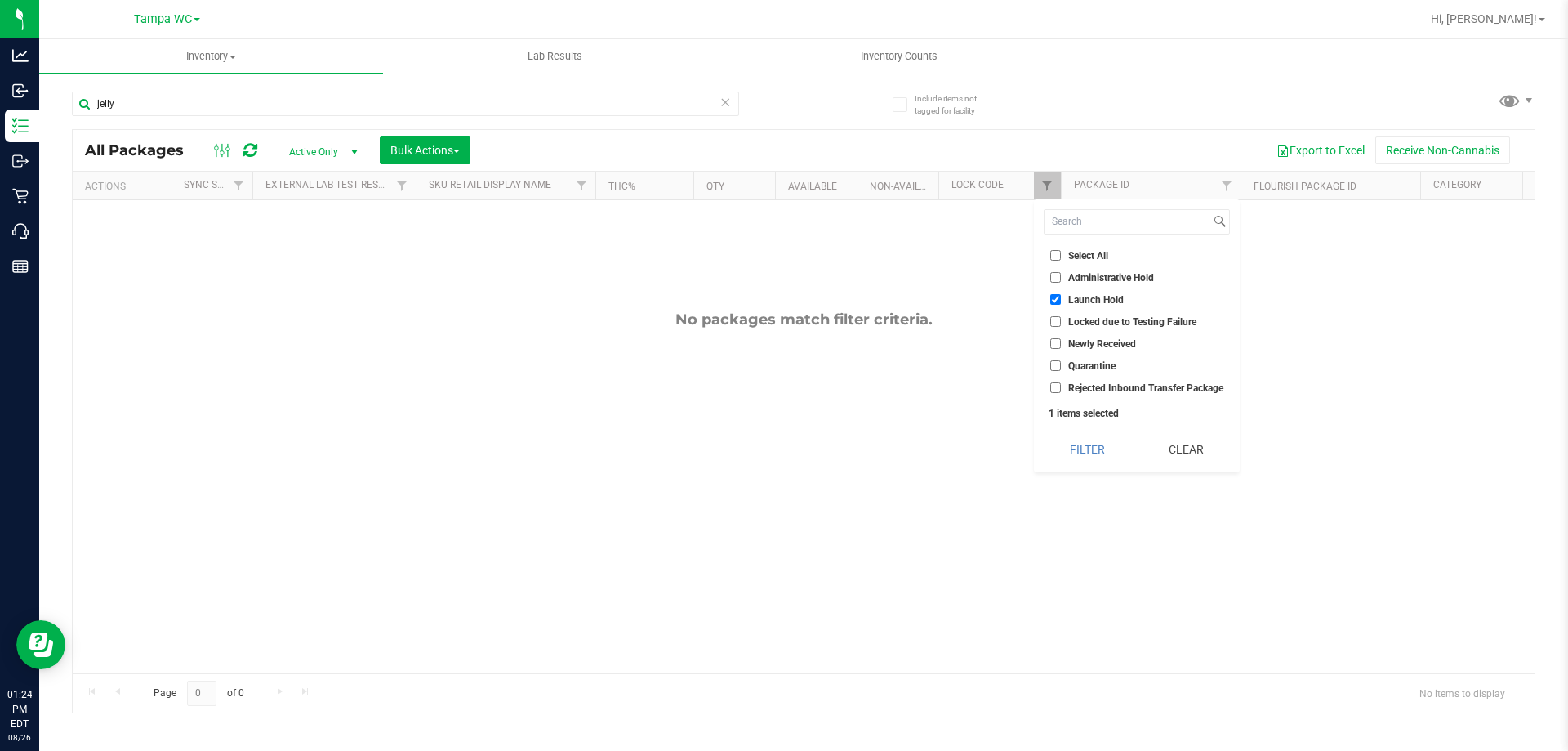
click at [1070, 298] on span "Launch Hold" at bounding box center [1096, 299] width 55 height 9
click at [1061, 298] on input "Launch Hold" at bounding box center [1055, 299] width 10 height 10
checkbox input "false"
click at [1094, 445] on button "Filter" at bounding box center [1087, 450] width 87 height 36
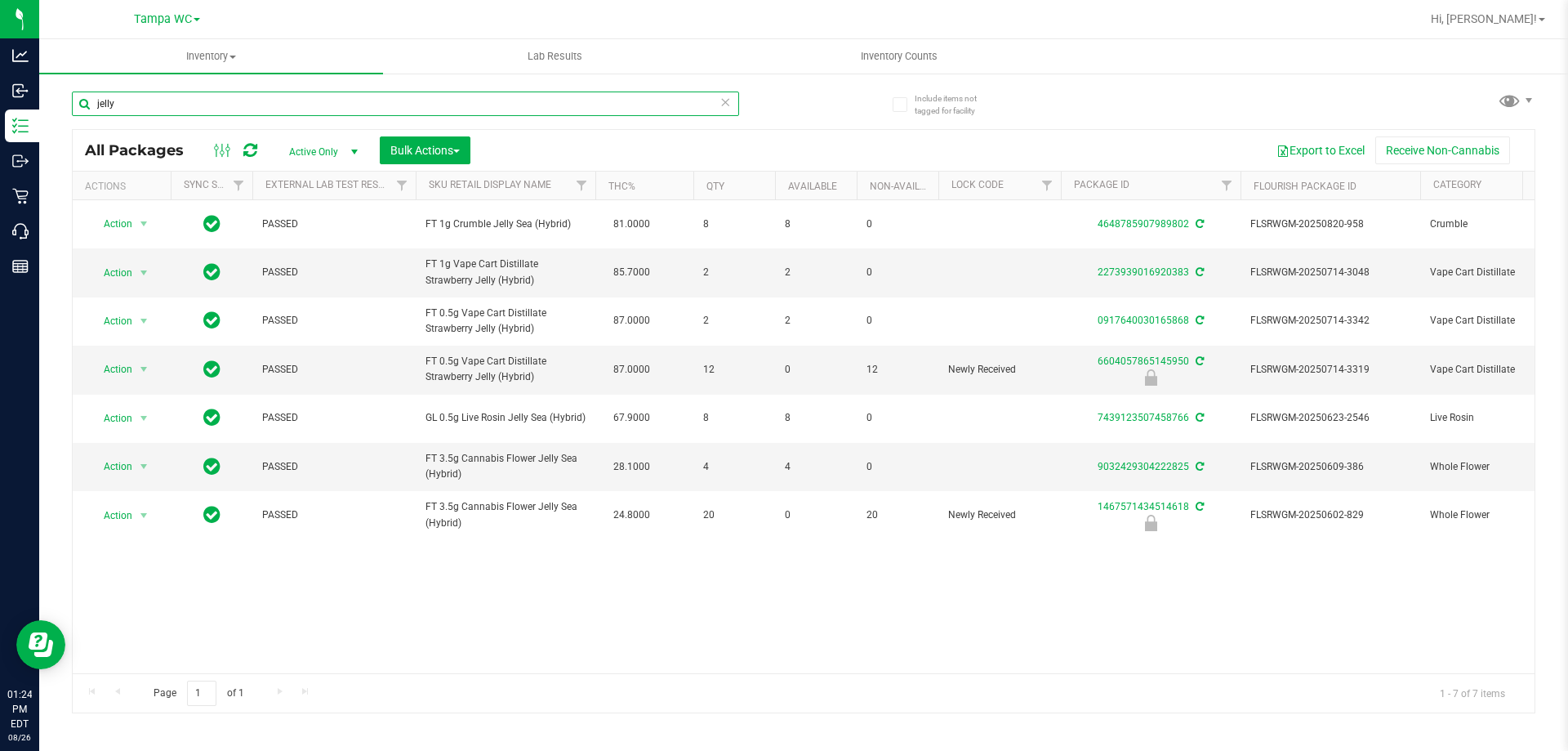
drag, startPoint x: 128, startPoint y: 103, endPoint x: 86, endPoint y: 103, distance: 42.0
click at [86, 103] on input "jelly" at bounding box center [405, 103] width 667 height 24
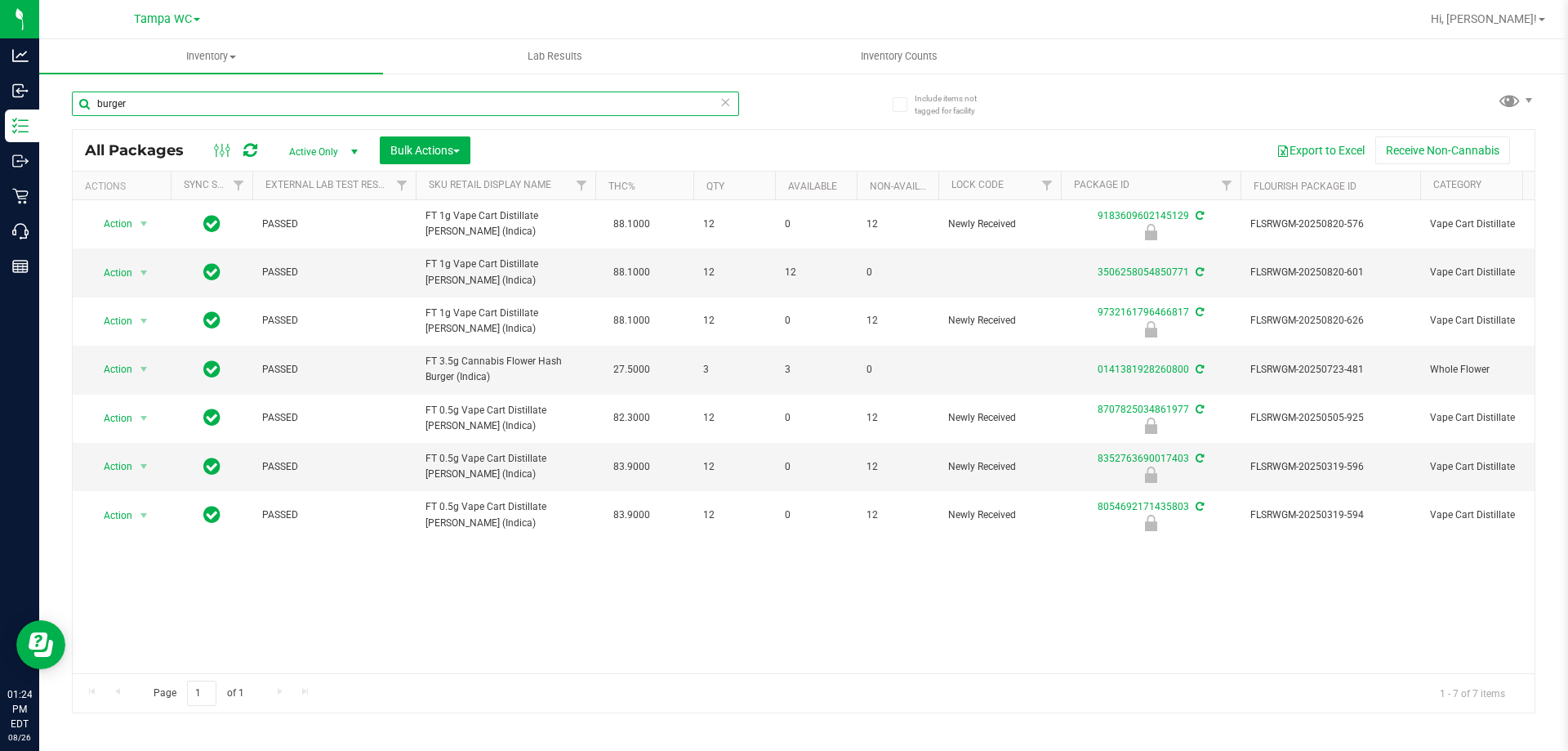
drag, startPoint x: 160, startPoint y: 100, endPoint x: 96, endPoint y: 102, distance: 64.0
click at [96, 102] on input "burger" at bounding box center [405, 103] width 667 height 24
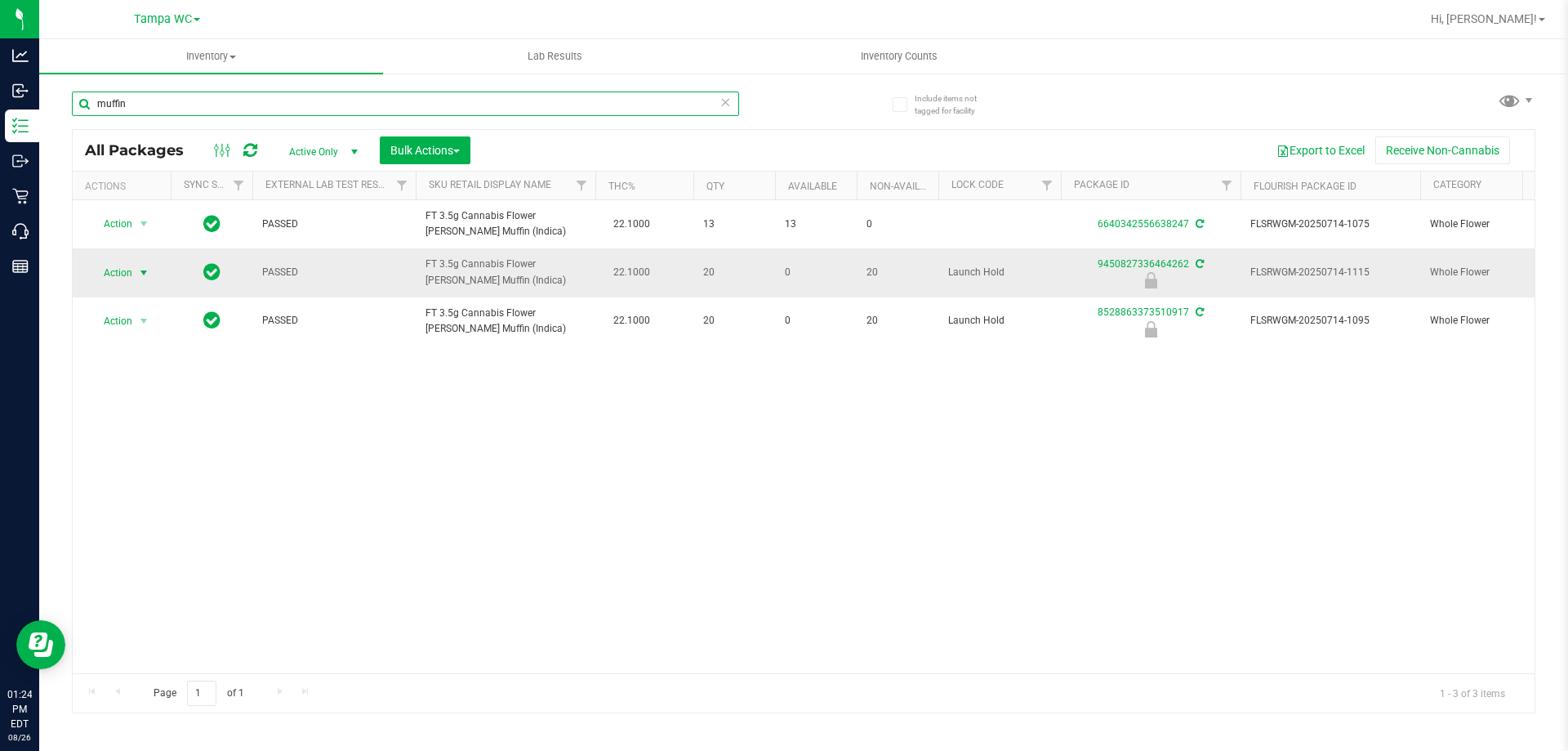
type input "muffin"
click at [136, 270] on span "select" at bounding box center [145, 273] width 21 height 23
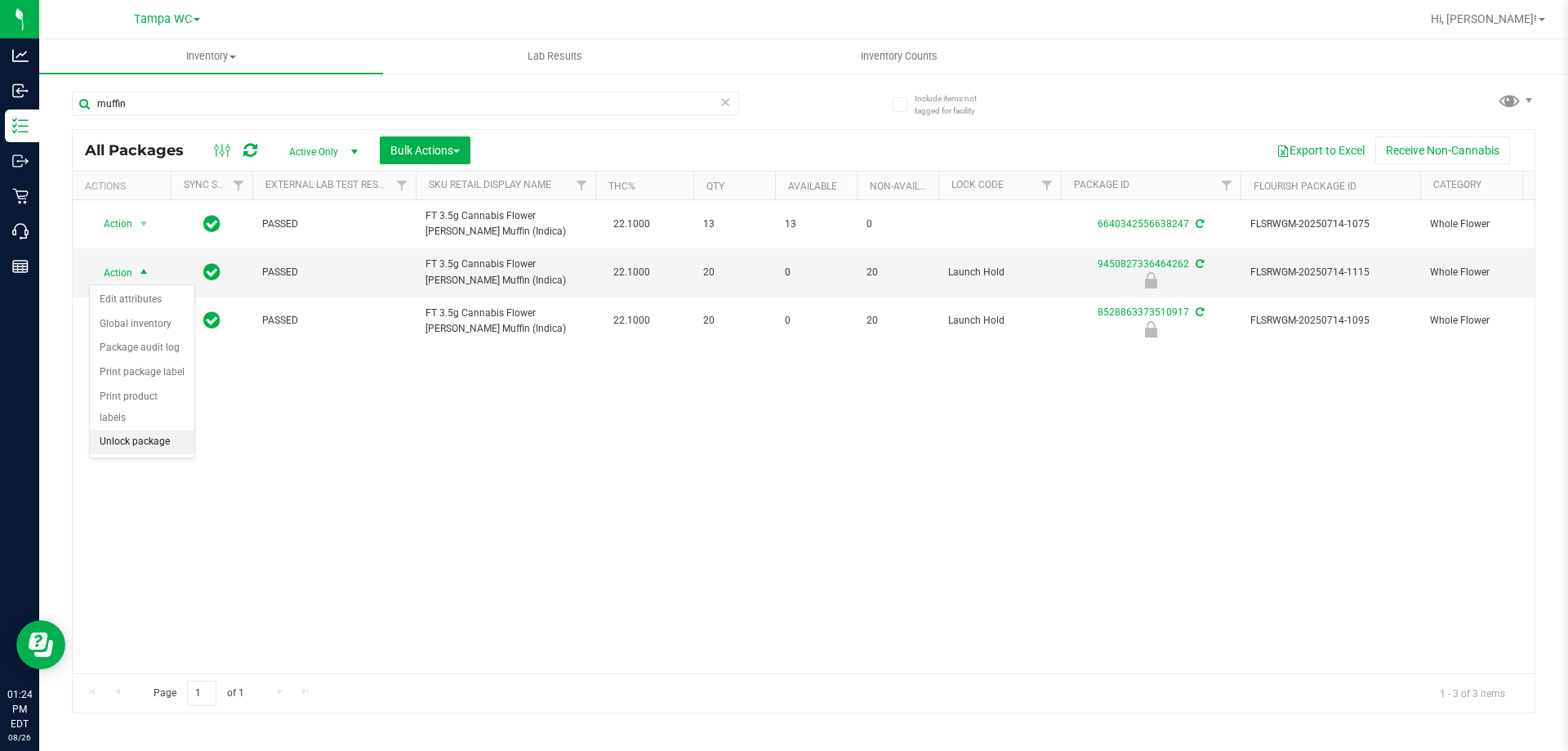
click at [151, 430] on li "Unlock package" at bounding box center [142, 442] width 104 height 24
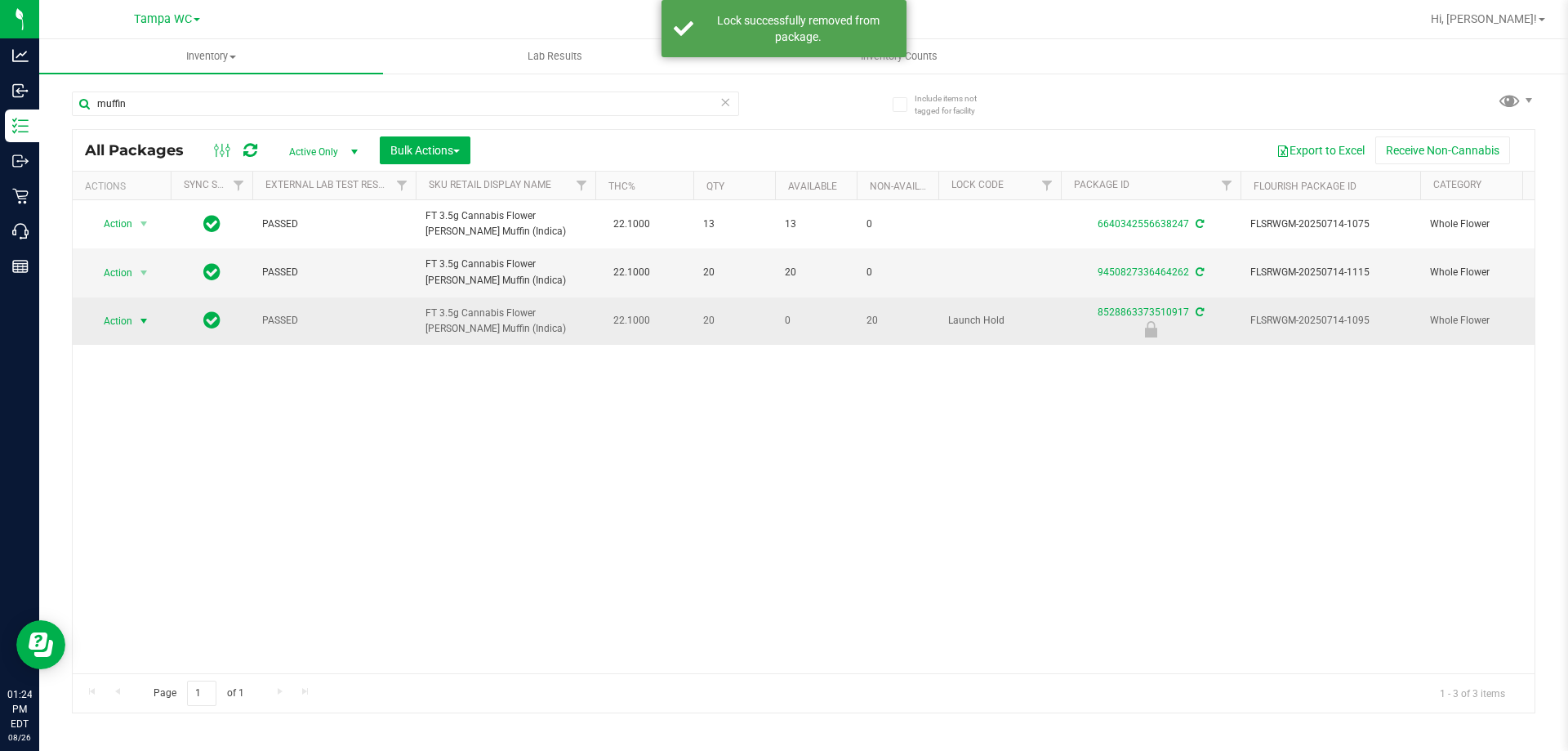
click at [146, 317] on span "select" at bounding box center [144, 321] width 13 height 13
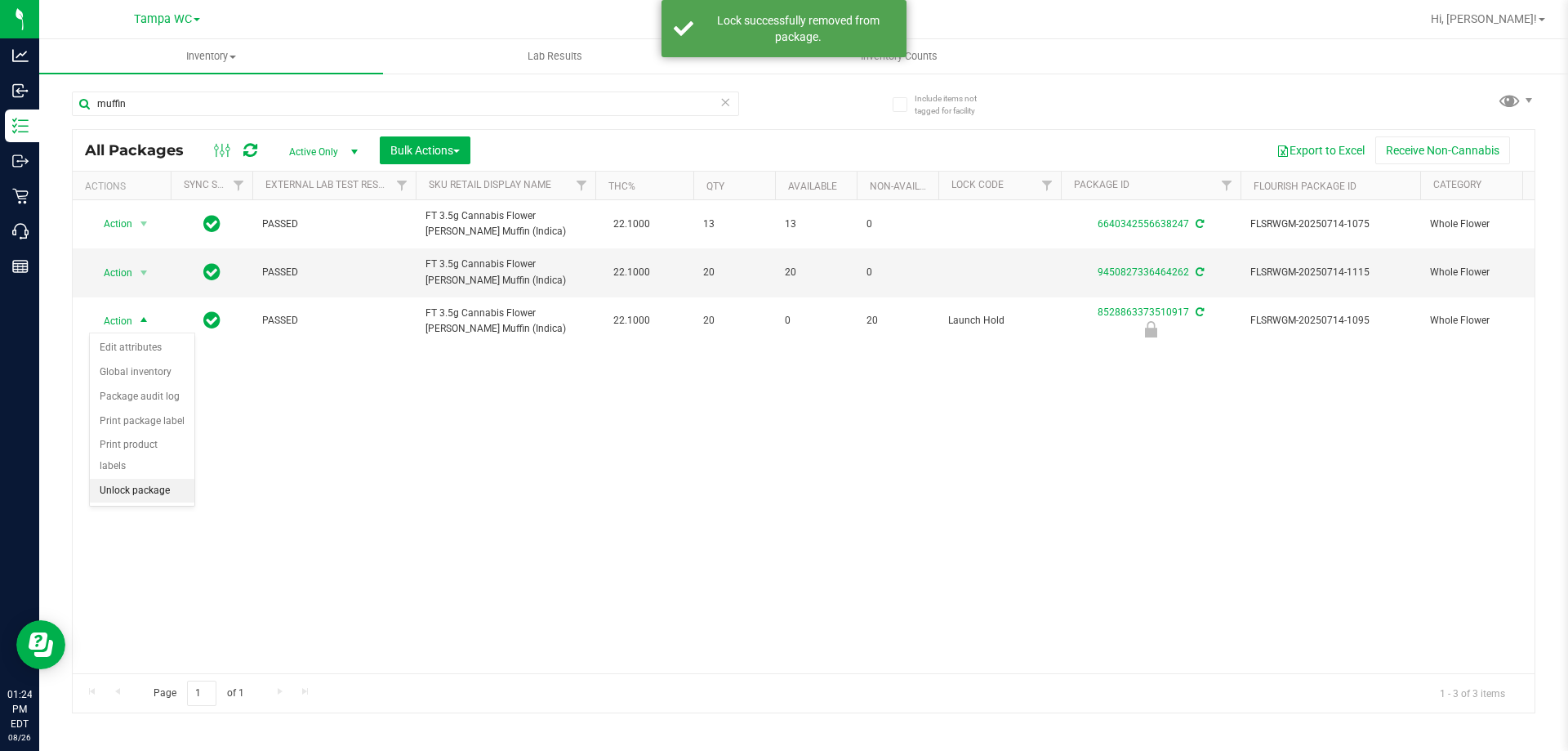
click at [155, 479] on li "Unlock package" at bounding box center [142, 491] width 104 height 24
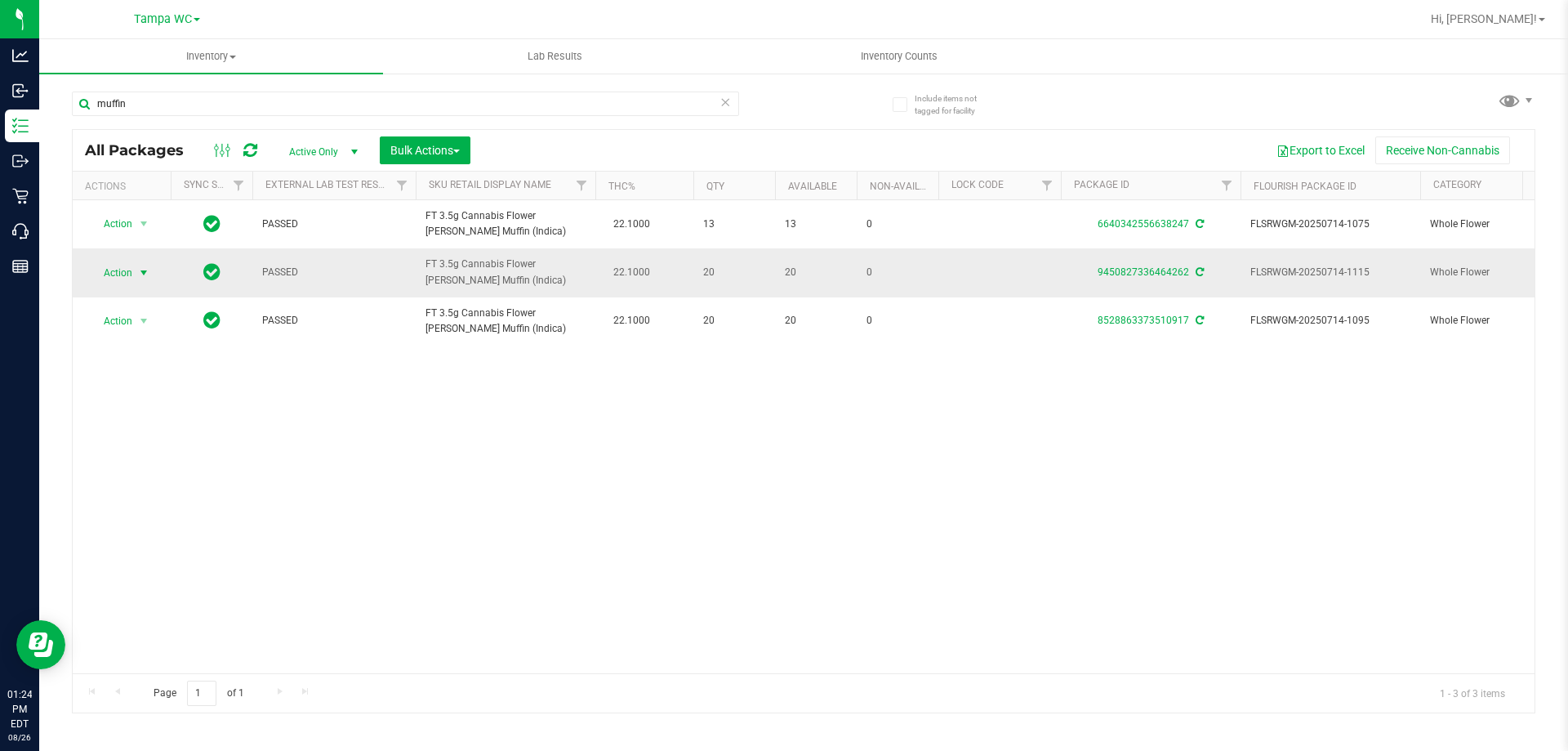
click at [144, 273] on span "select" at bounding box center [144, 273] width 13 height 13
click at [160, 401] on li "Lock package" at bounding box center [153, 397] width 127 height 24
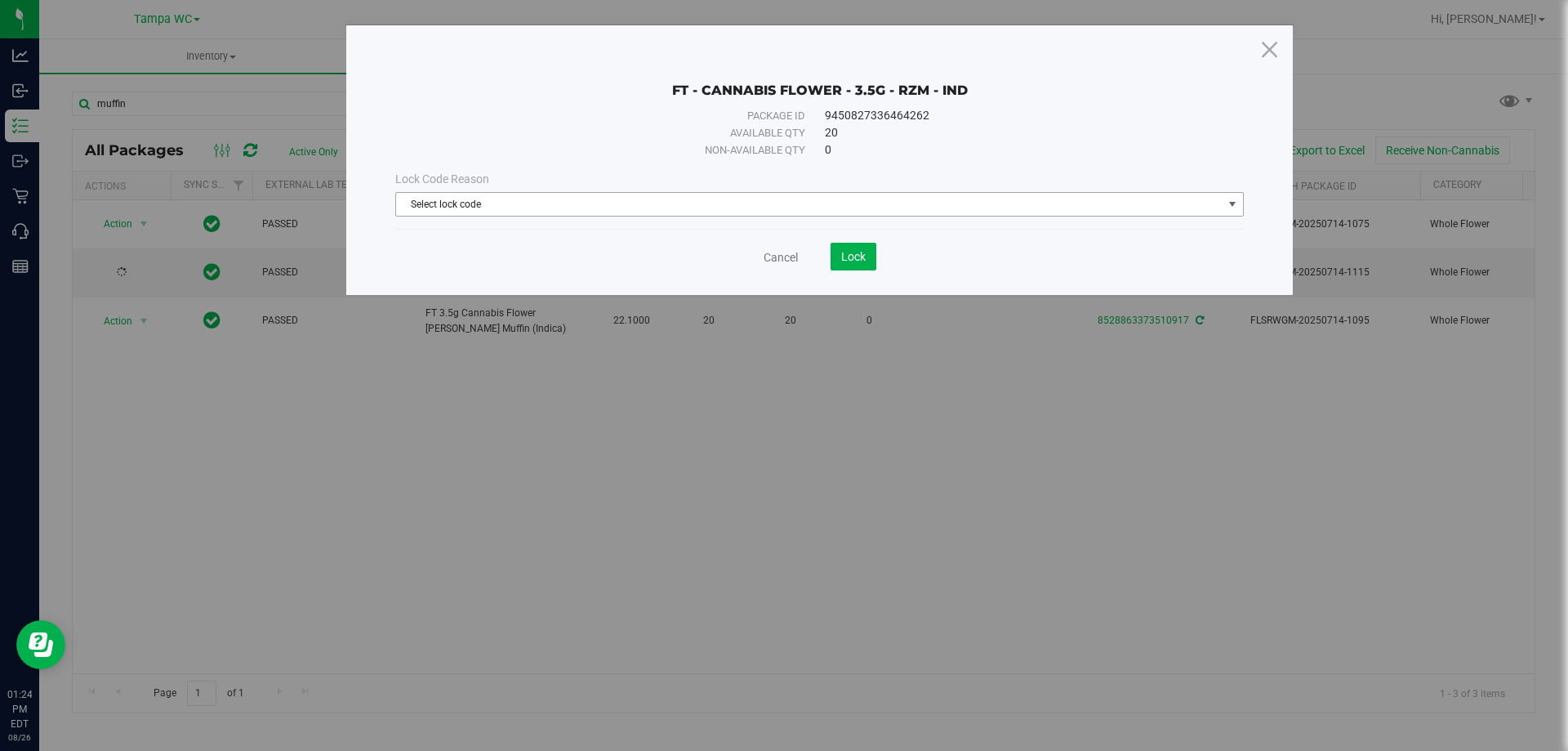
click at [407, 207] on span "Select lock code" at bounding box center [809, 204] width 827 height 23
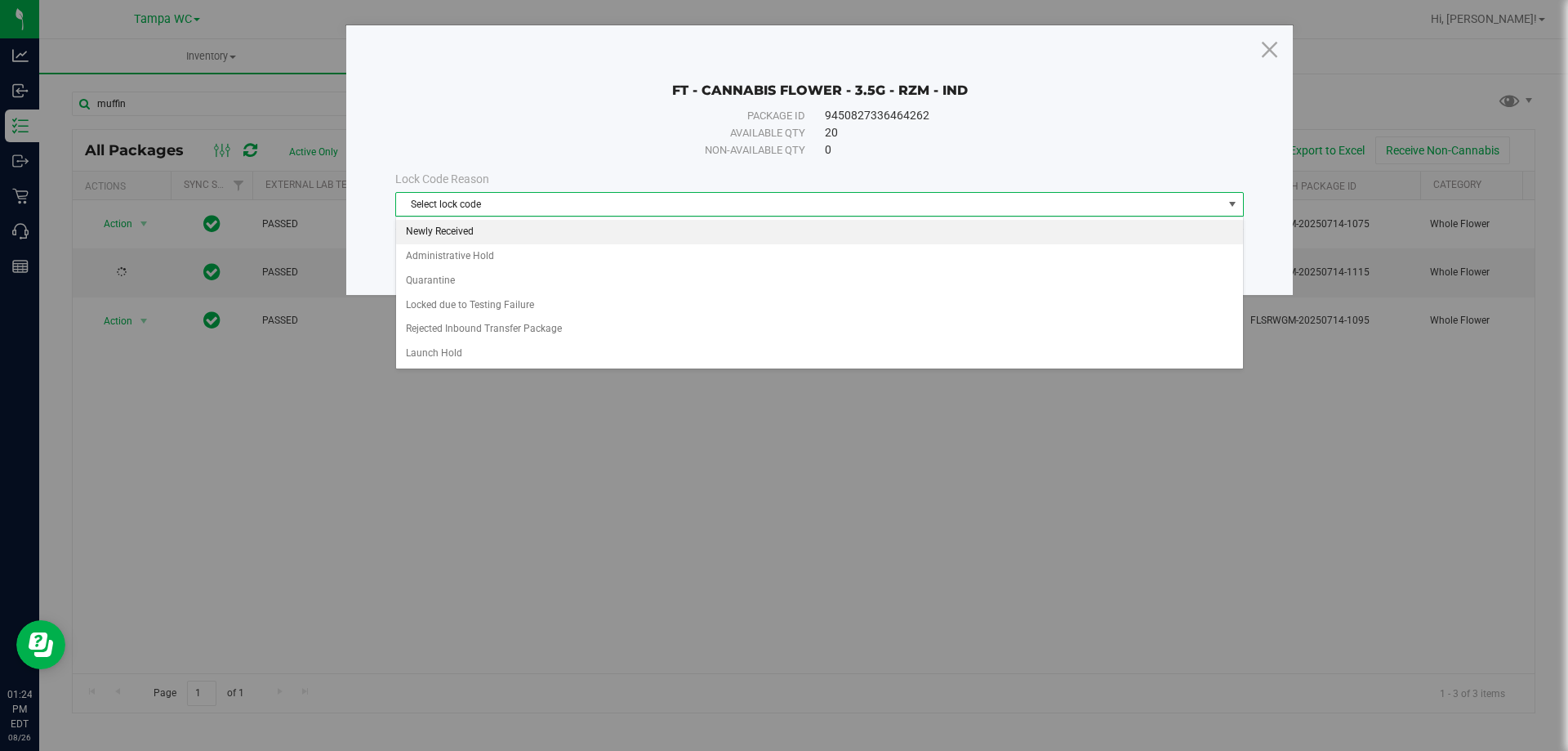
click at [460, 230] on li "Newly Received" at bounding box center [819, 232] width 847 height 24
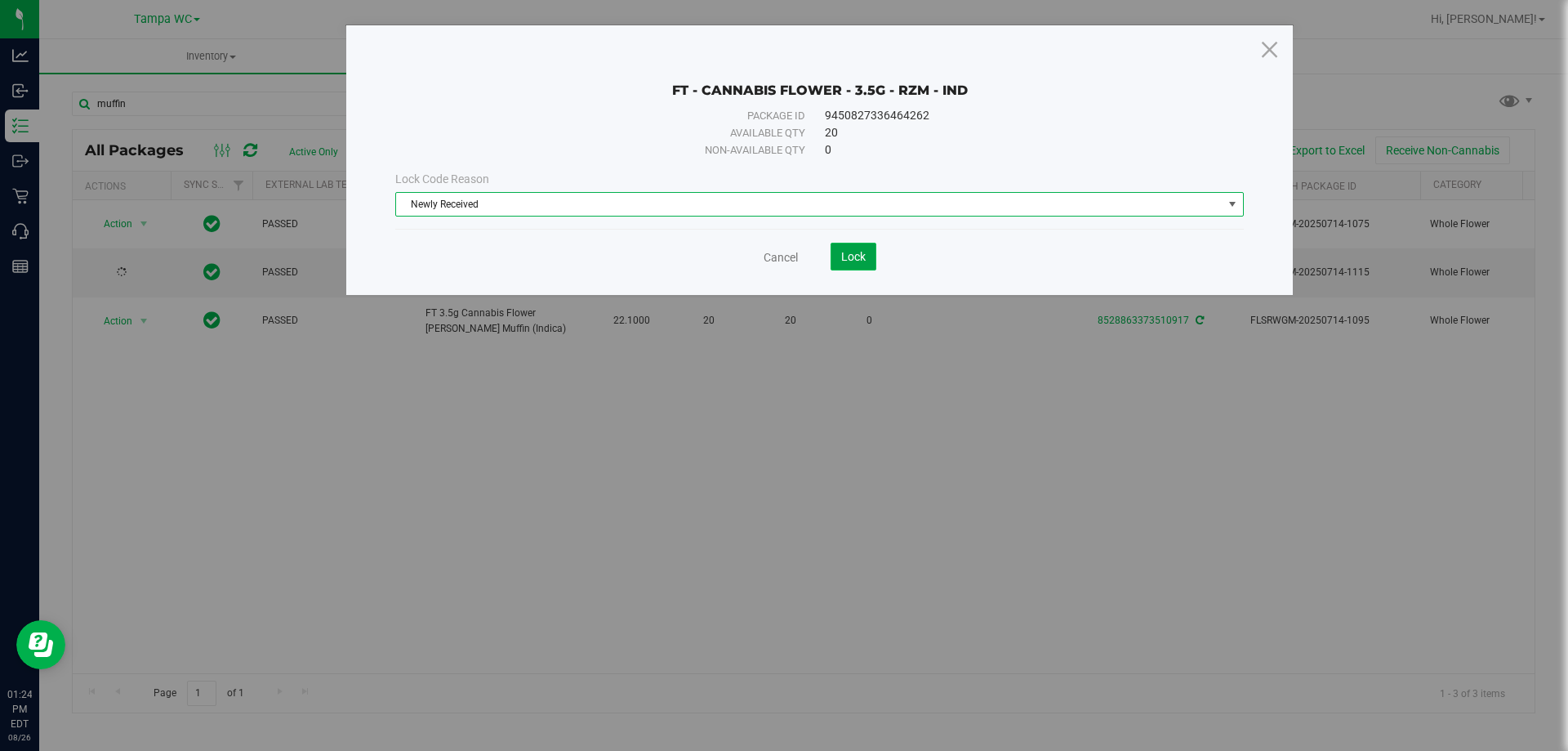
click at [862, 255] on span "Lock" at bounding box center [854, 256] width 24 height 13
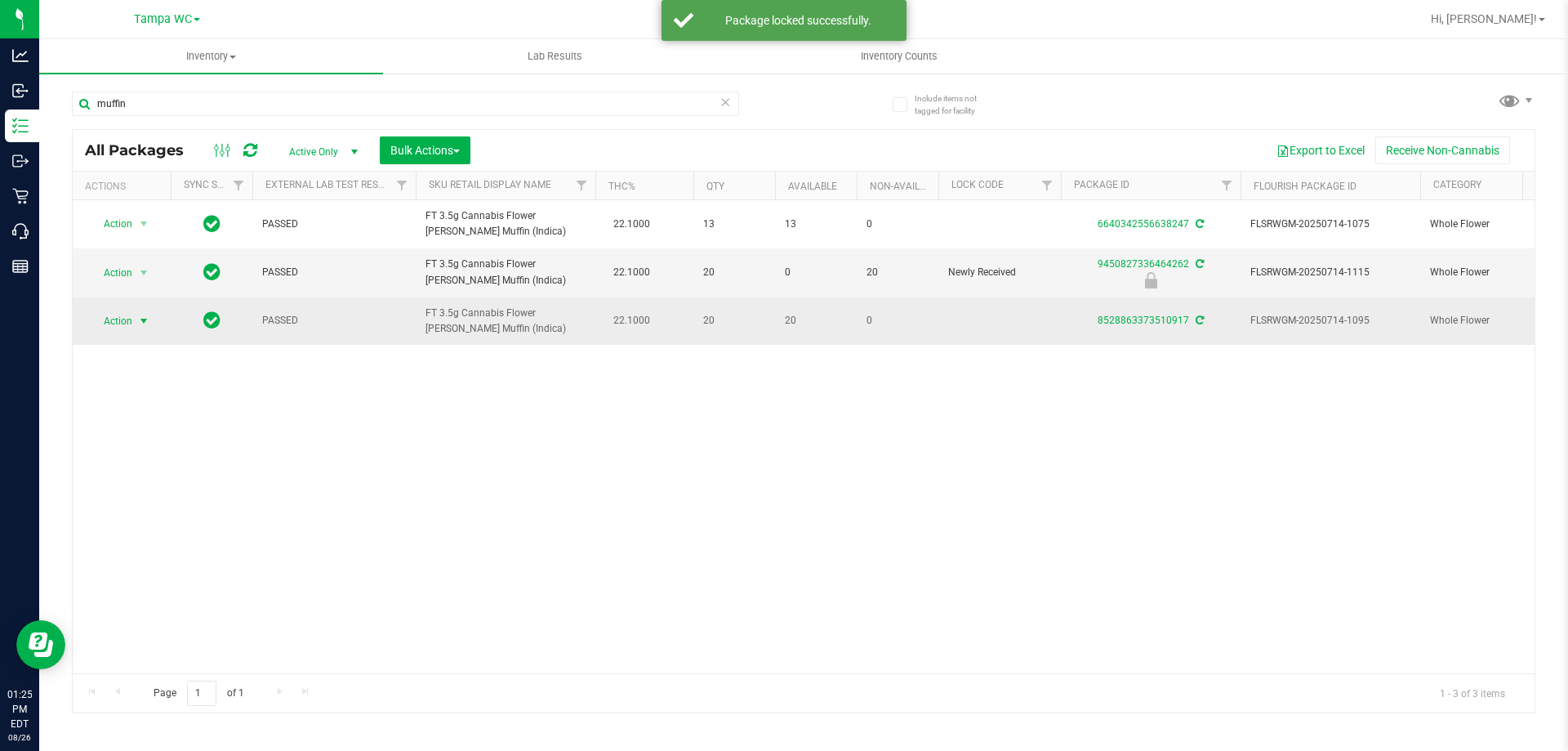
click at [141, 320] on span "select" at bounding box center [144, 321] width 13 height 13
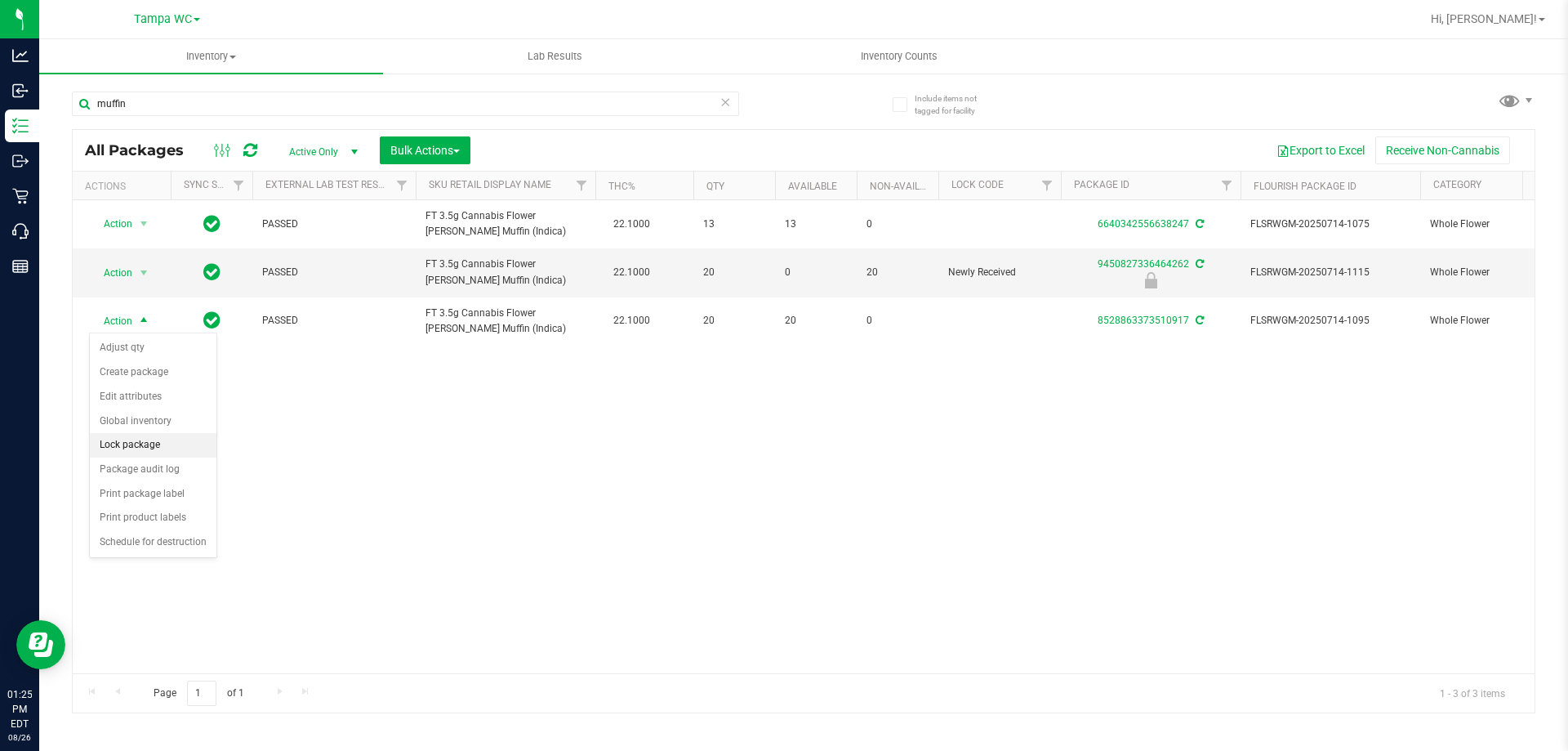
click at [139, 445] on li "Lock package" at bounding box center [153, 445] width 127 height 24
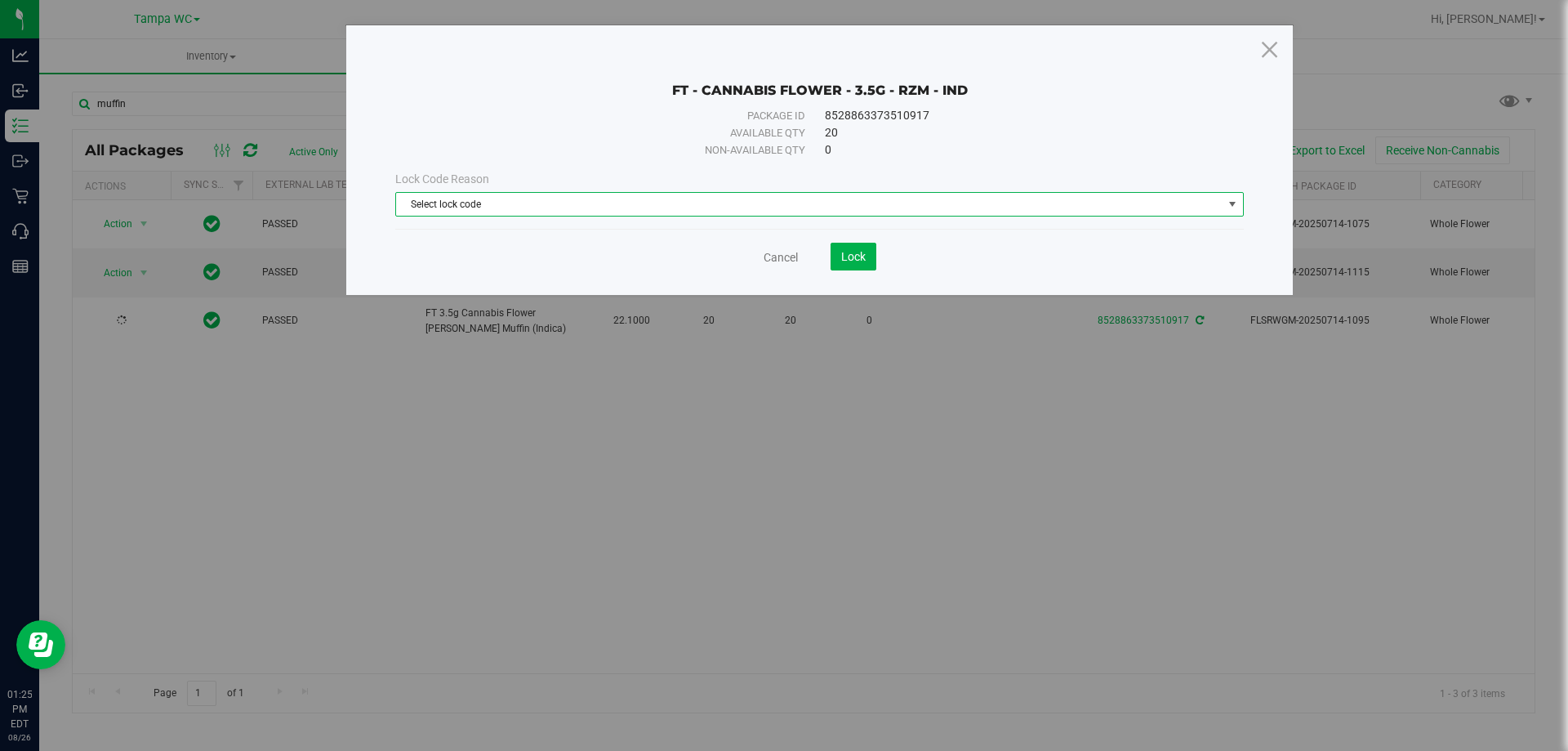
click at [459, 205] on span "Select lock code" at bounding box center [809, 204] width 827 height 23
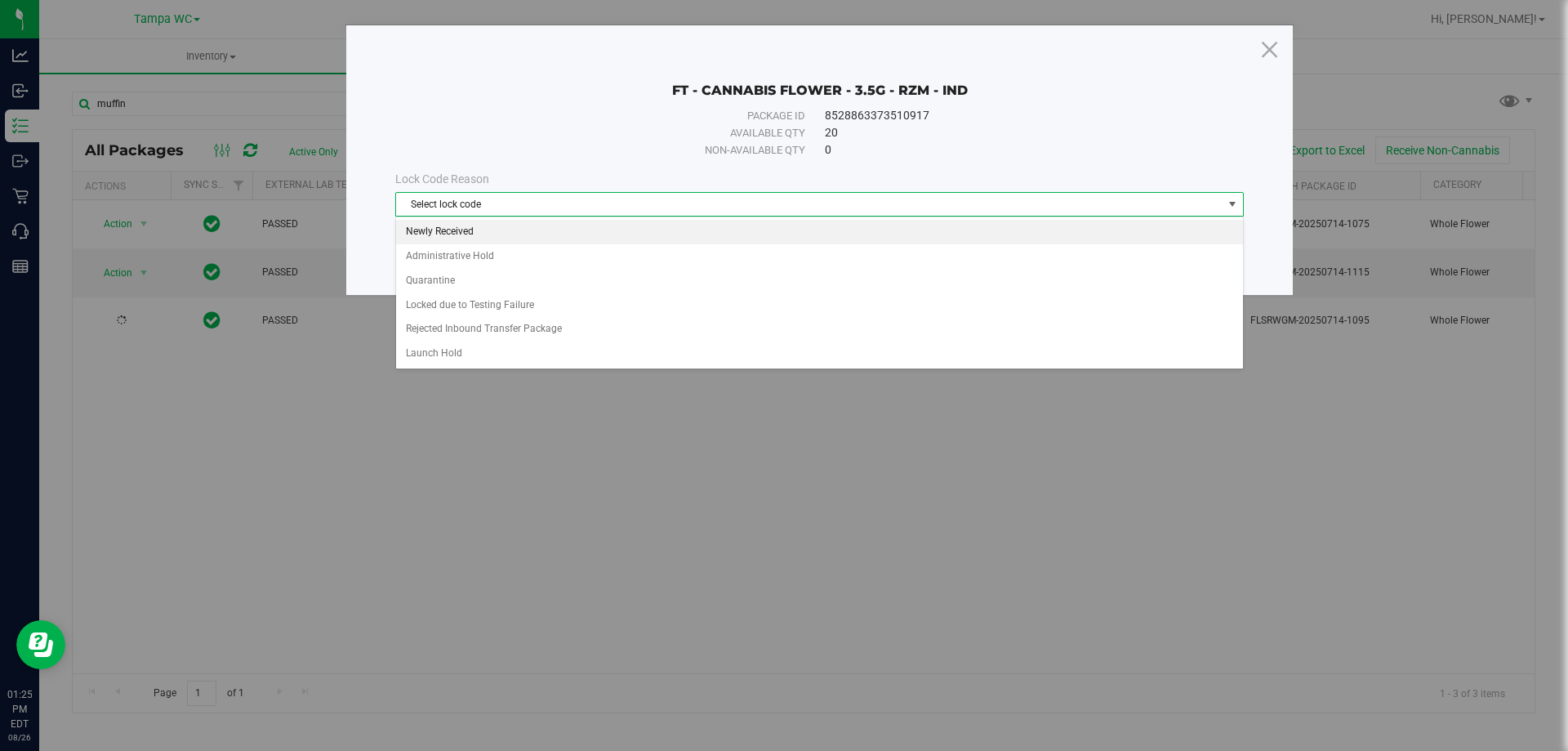
click at [454, 231] on li "Newly Received" at bounding box center [819, 232] width 847 height 24
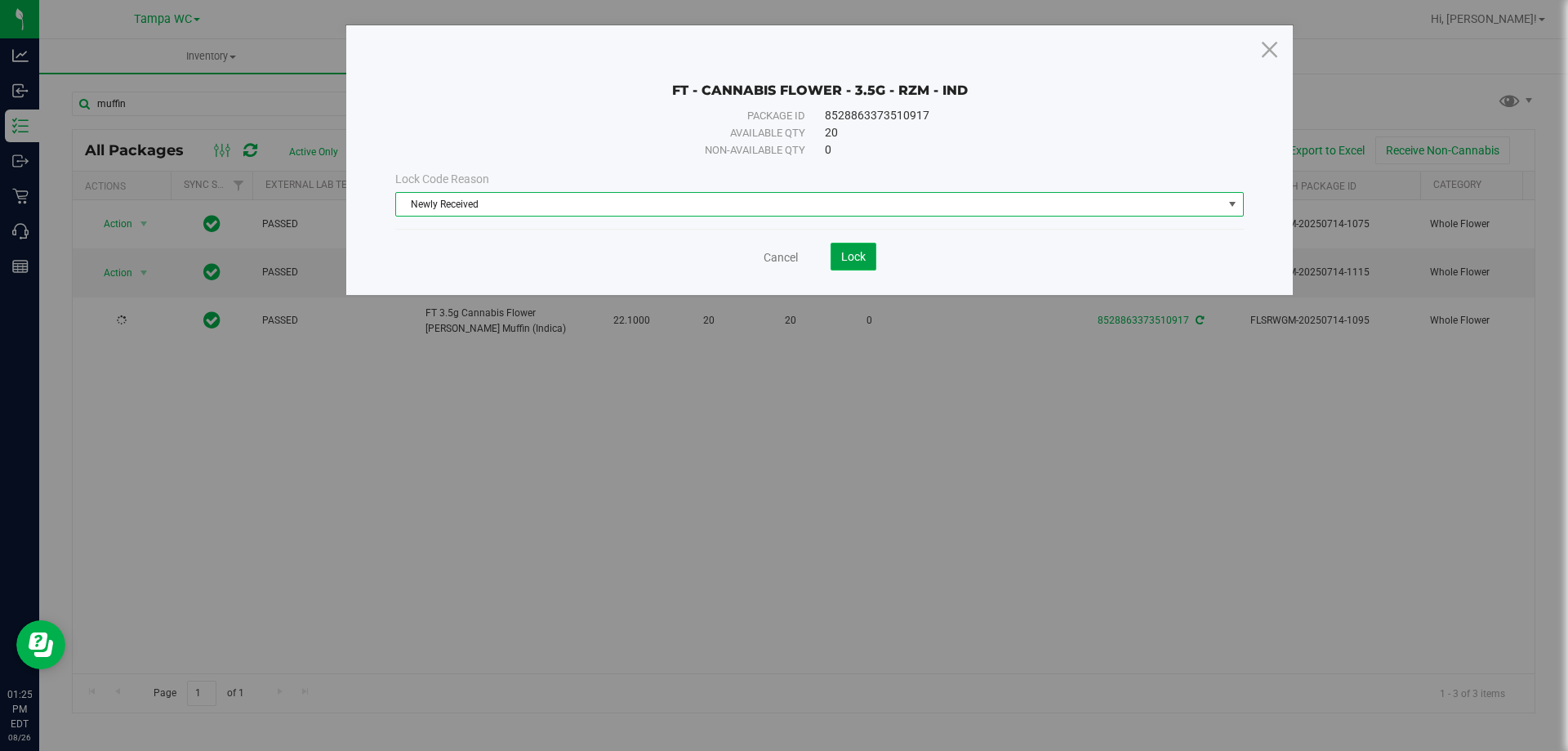
click at [840, 251] on button "Lock" at bounding box center [853, 257] width 46 height 28
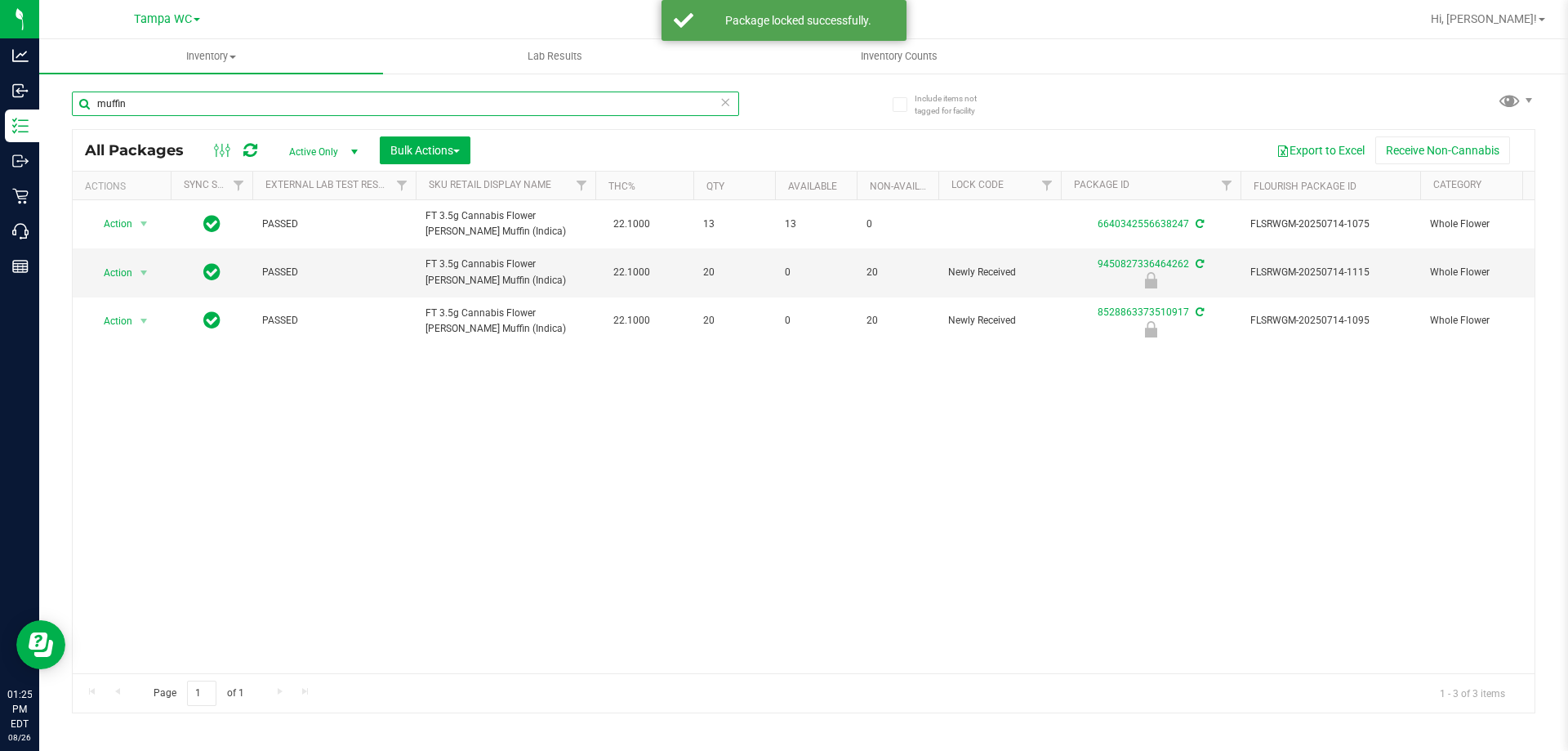
drag, startPoint x: 140, startPoint y: 103, endPoint x: 82, endPoint y: 103, distance: 58.0
click at [82, 103] on input "muffin" at bounding box center [405, 103] width 667 height 24
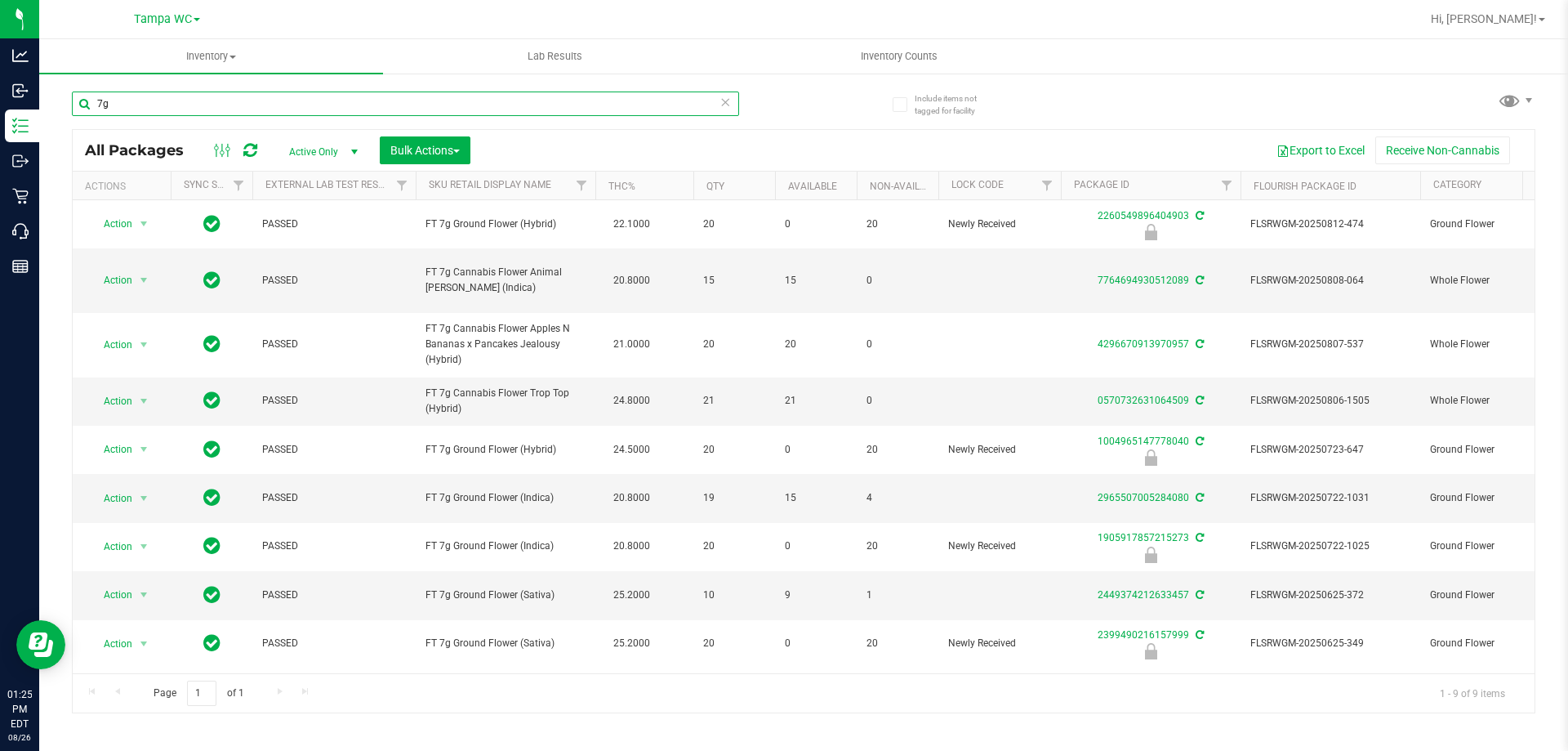
drag, startPoint x: 153, startPoint y: 107, endPoint x: 95, endPoint y: 99, distance: 58.5
click at [95, 99] on input "7g" at bounding box center [405, 103] width 667 height 24
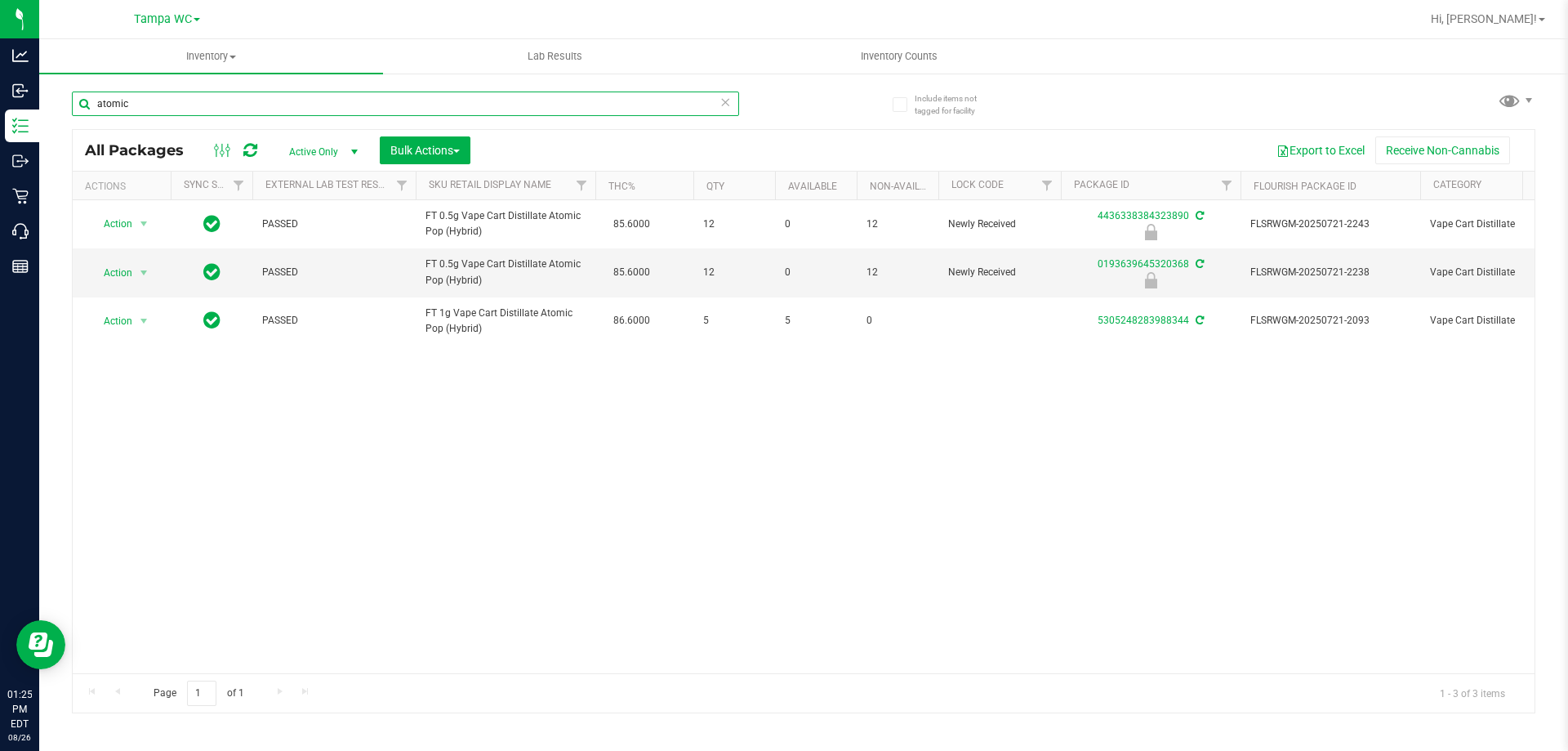
drag, startPoint x: 132, startPoint y: 102, endPoint x: 92, endPoint y: 102, distance: 40.0
click at [92, 102] on input "atomic" at bounding box center [405, 103] width 667 height 24
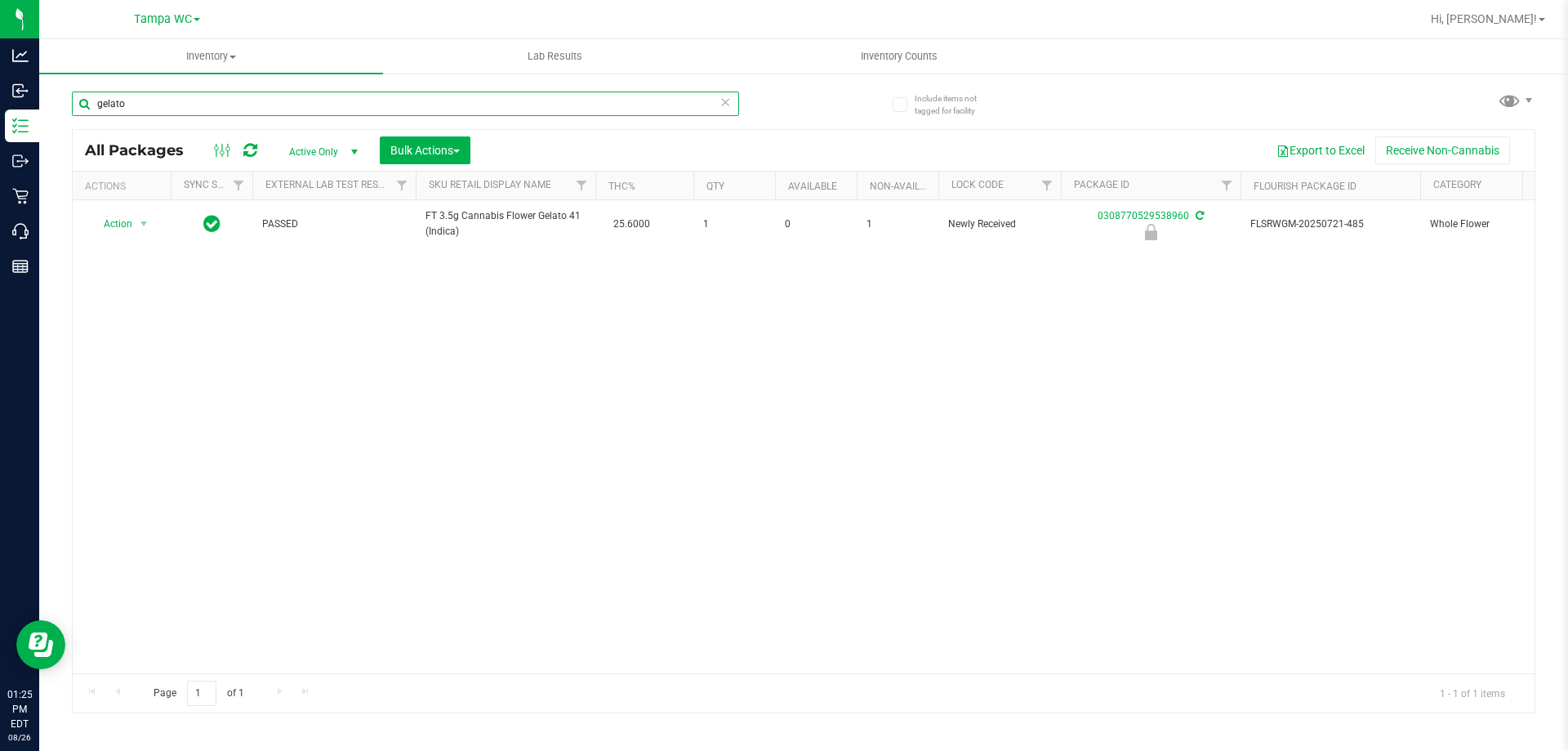
drag, startPoint x: 158, startPoint y: 98, endPoint x: 92, endPoint y: 99, distance: 66.0
click at [92, 99] on input "gelato" at bounding box center [405, 103] width 667 height 24
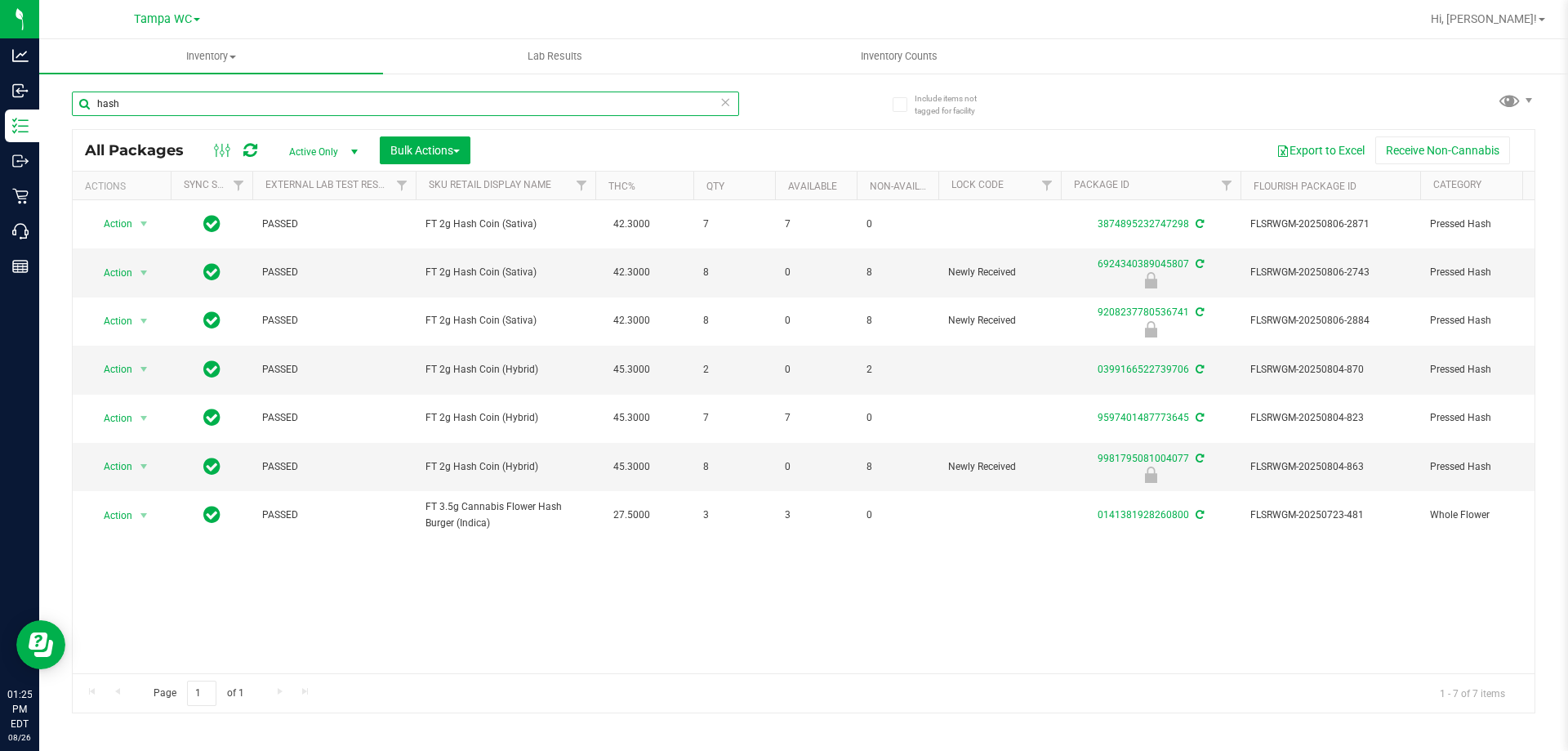
drag, startPoint x: 118, startPoint y: 105, endPoint x: 92, endPoint y: 104, distance: 26.0
click at [92, 104] on input "hash" at bounding box center [405, 103] width 667 height 24
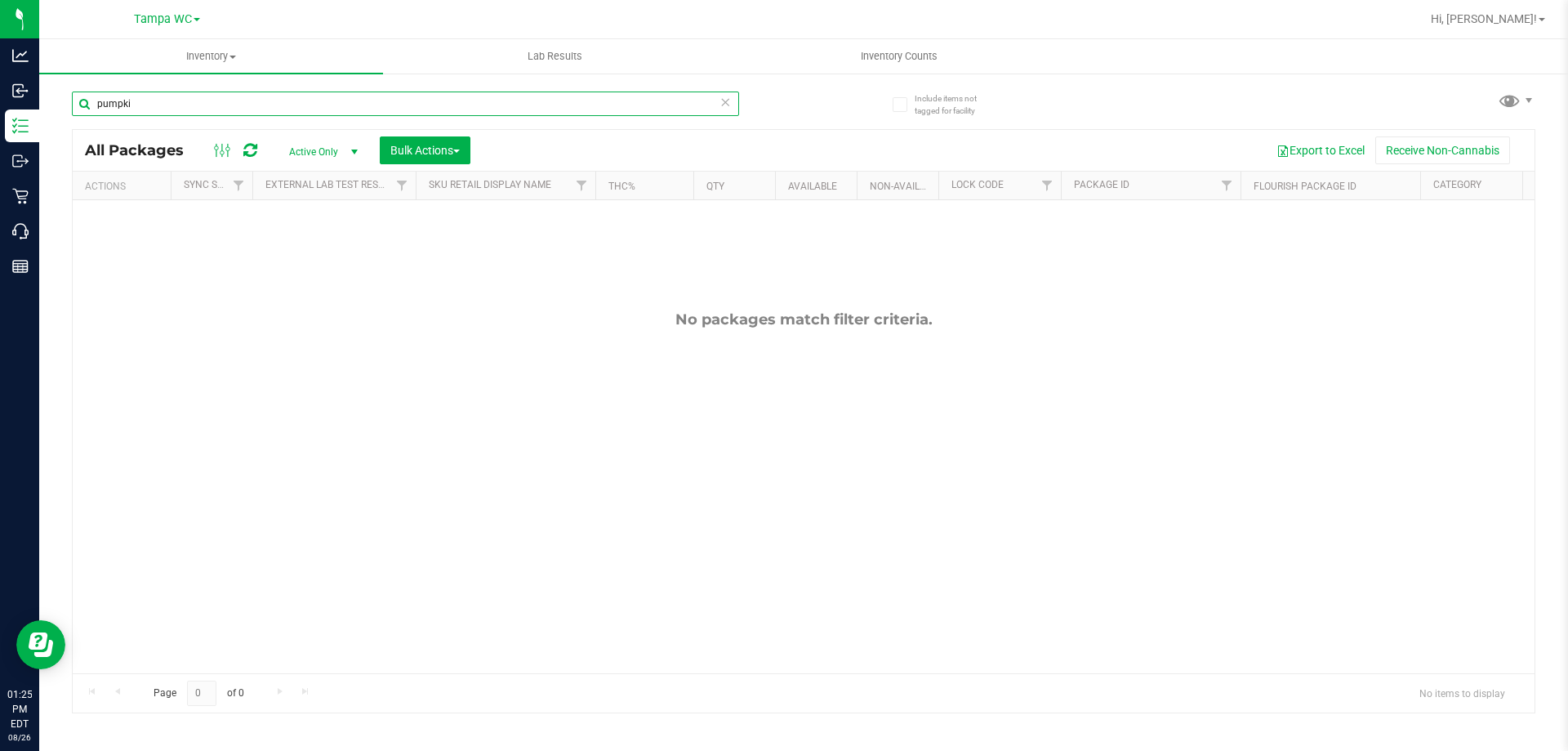
type input "pumpkin"
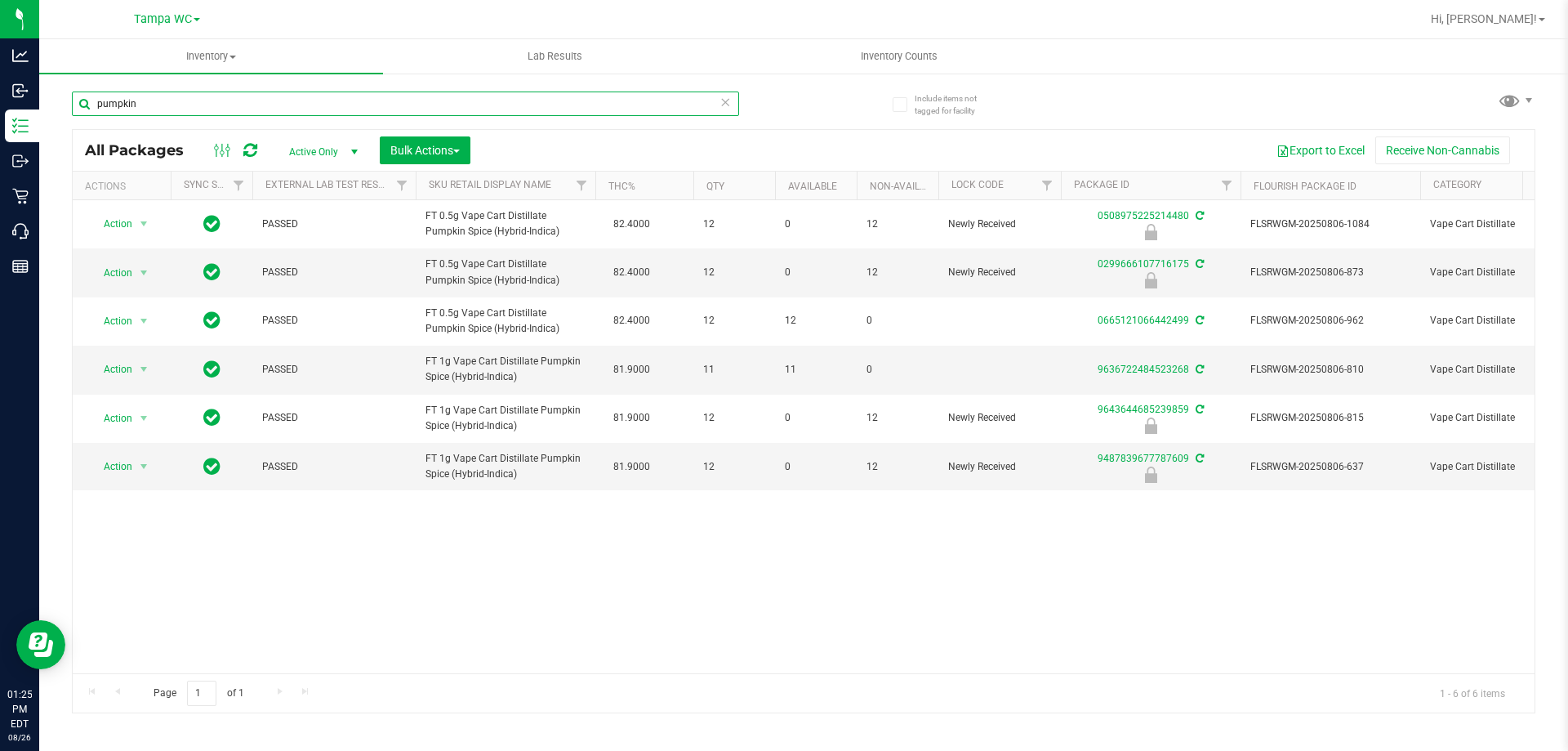
drag, startPoint x: 151, startPoint y: 104, endPoint x: 97, endPoint y: 103, distance: 54.0
click at [98, 104] on input "pumpkin" at bounding box center [405, 103] width 667 height 24
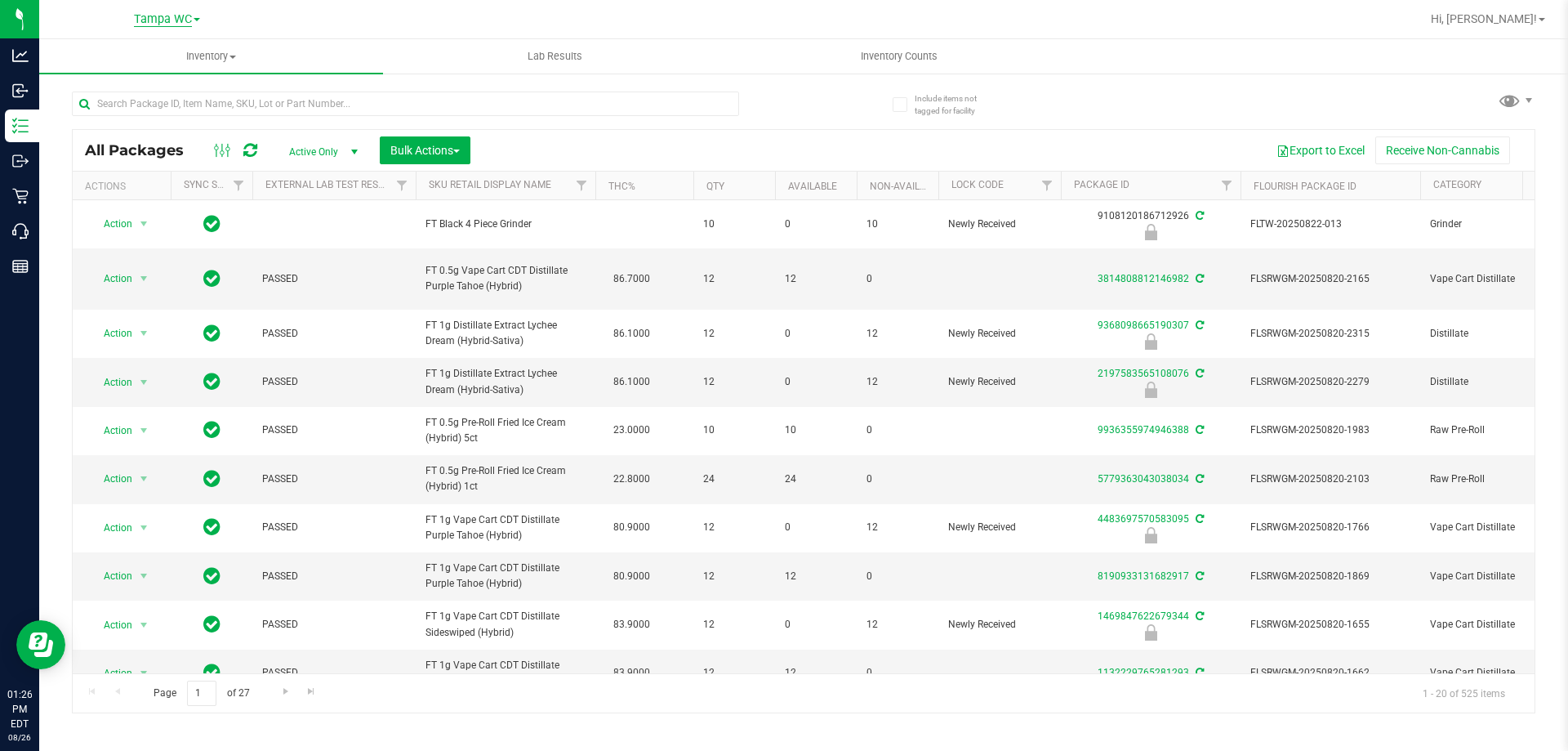
click at [166, 18] on span "Tampa WC" at bounding box center [163, 20] width 58 height 15
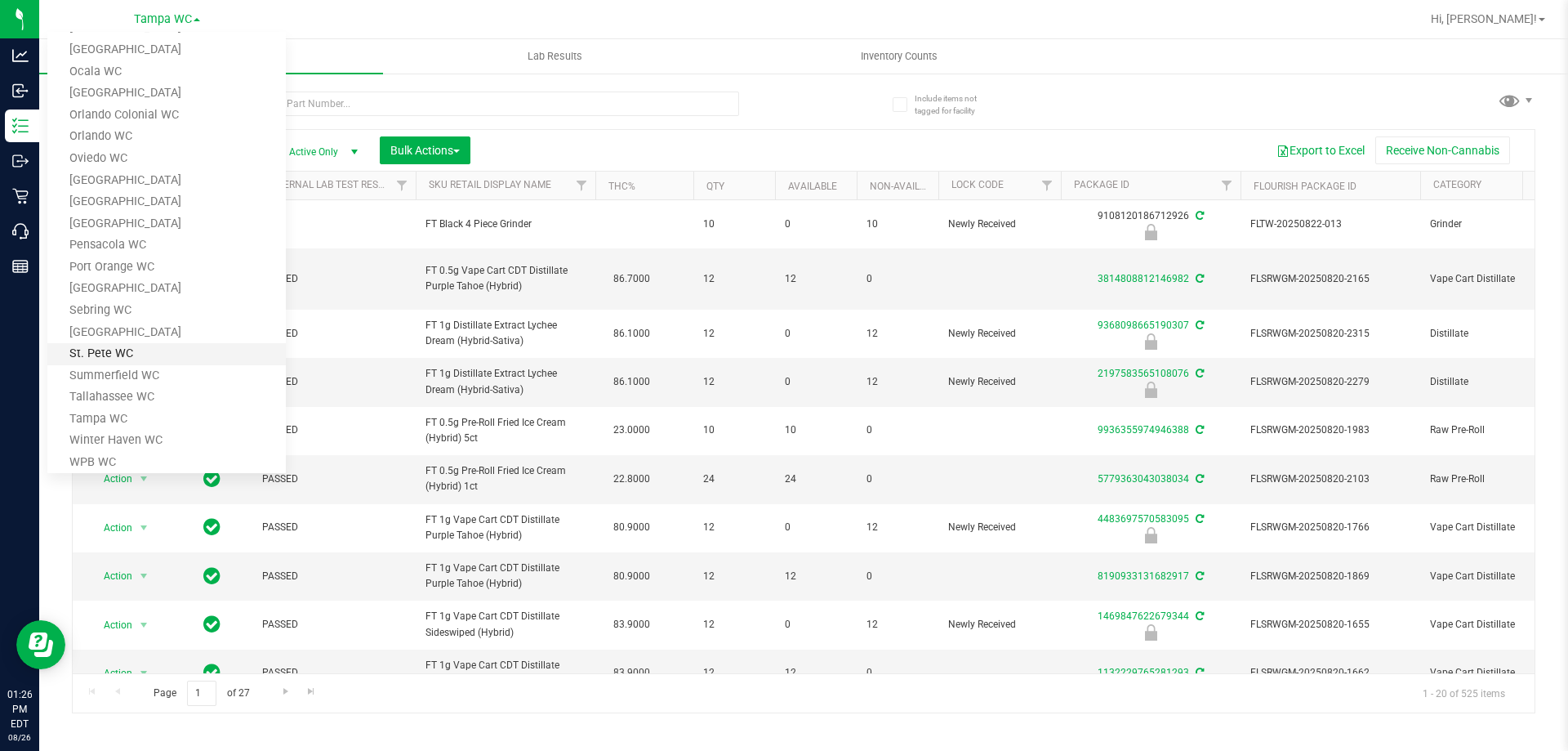
click at [129, 362] on link "St. Pete WC" at bounding box center [166, 355] width 238 height 23
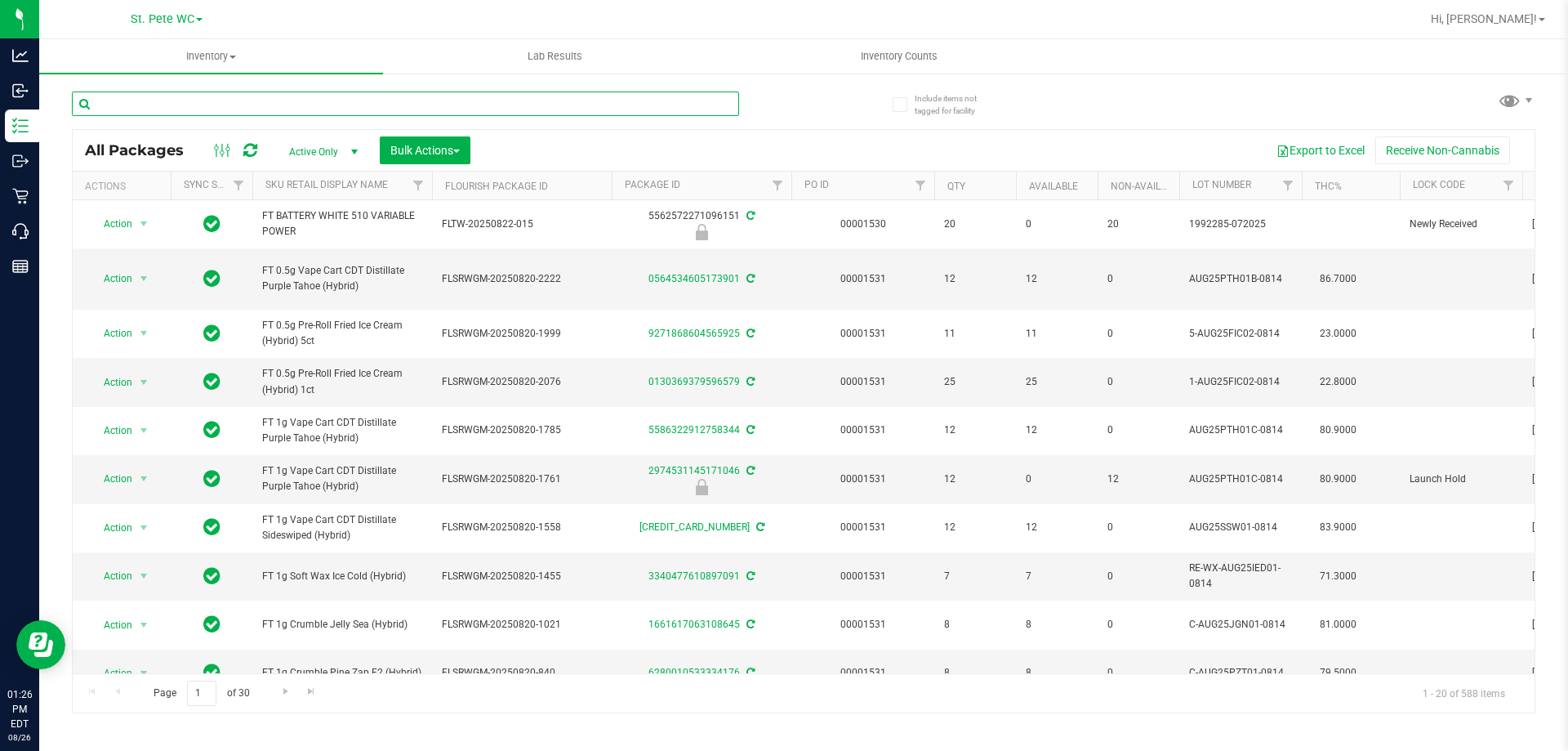
click at [221, 110] on input "text" at bounding box center [405, 103] width 667 height 24
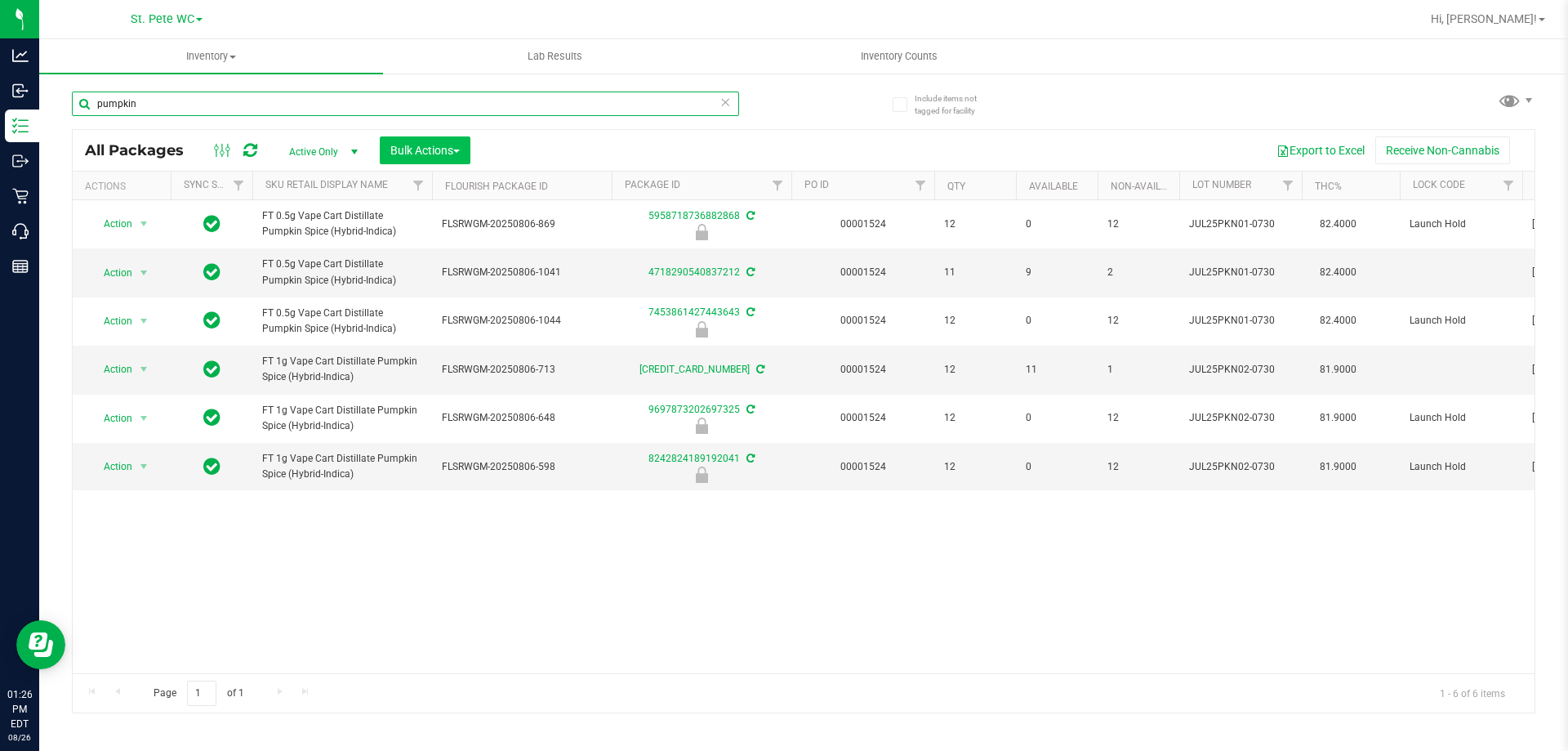
type input "pumpkin"
click at [450, 152] on span "Bulk Actions" at bounding box center [425, 150] width 69 height 13
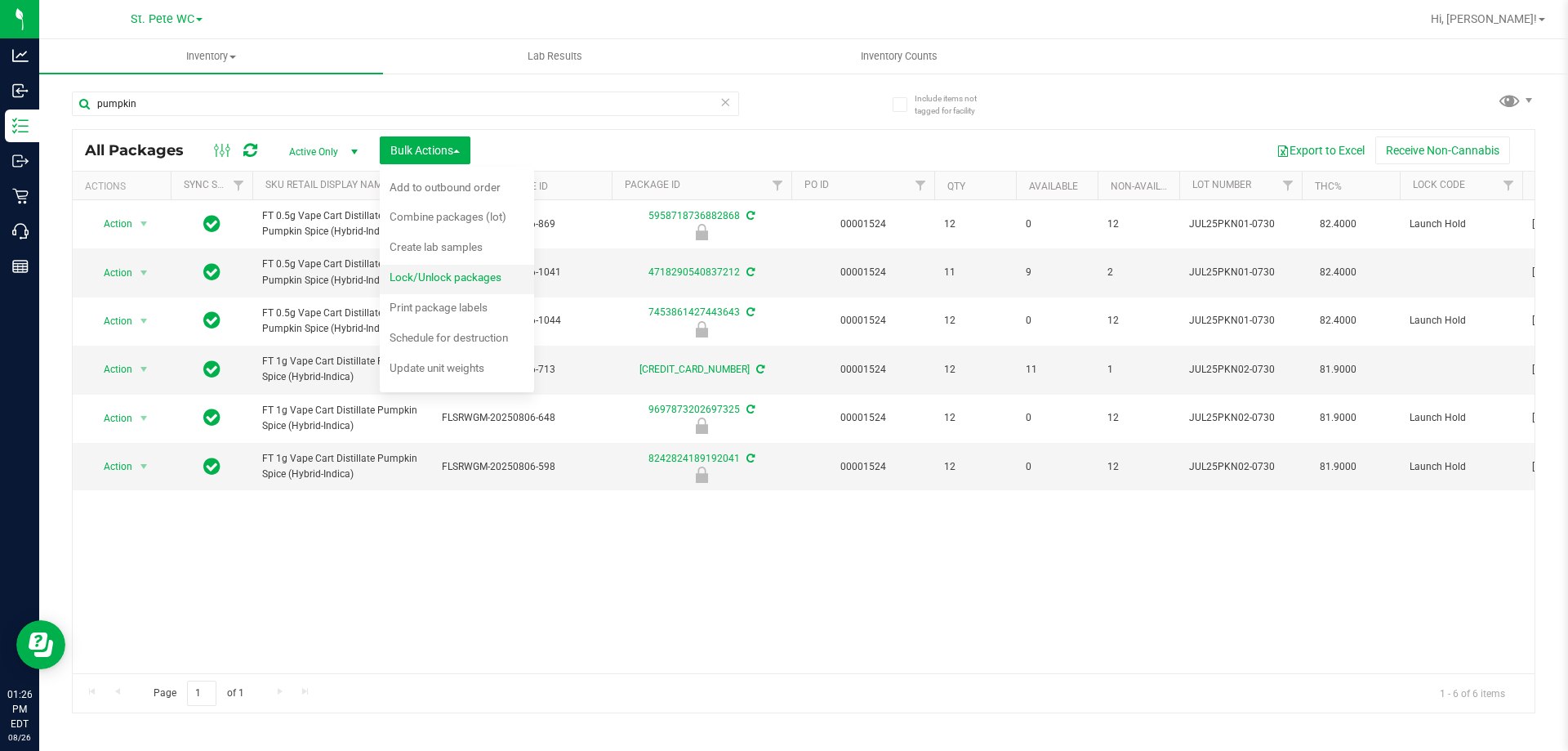
click at [440, 278] on span "Lock/Unlock packages" at bounding box center [445, 277] width 112 height 13
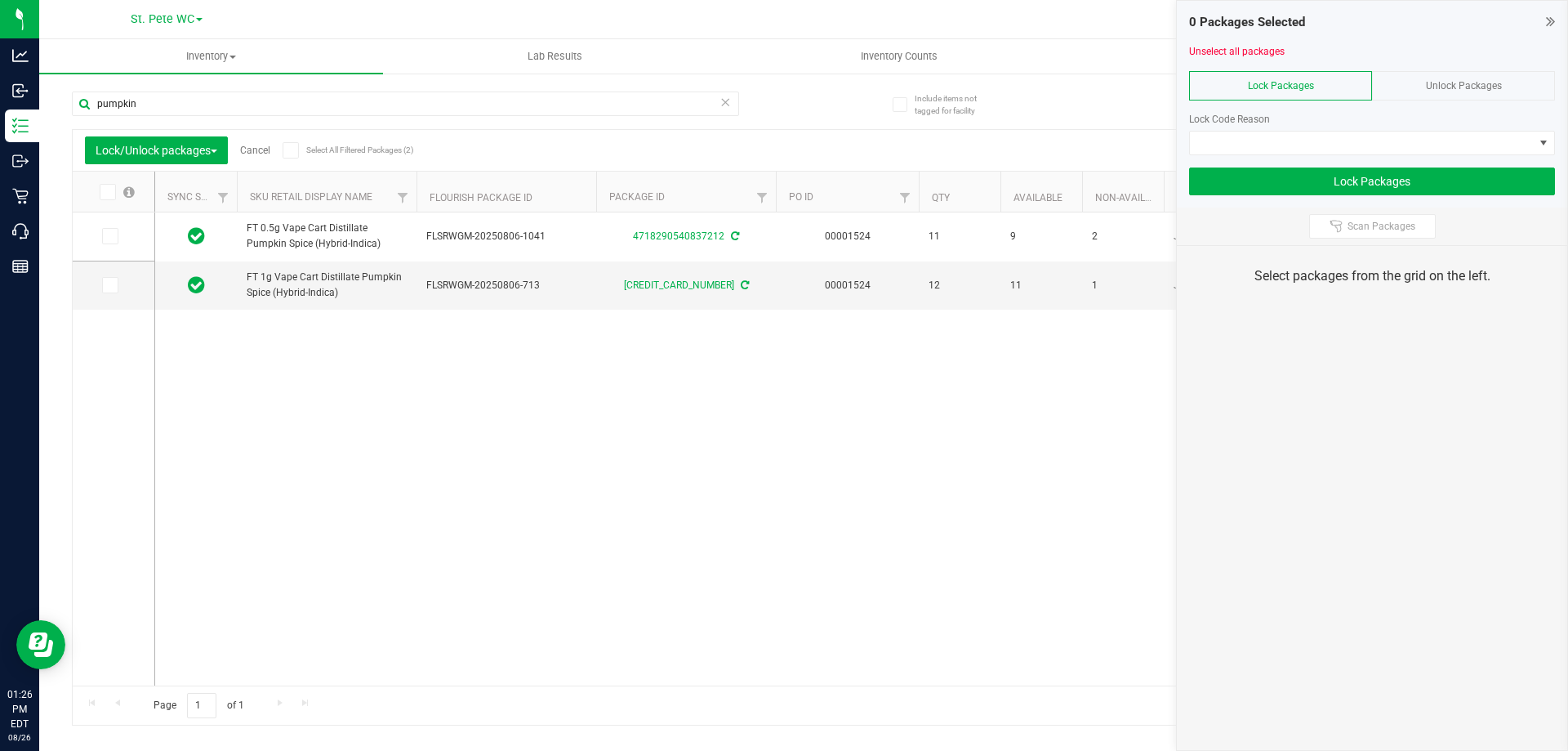
click at [1410, 83] on div "Unlock Packages" at bounding box center [1463, 85] width 183 height 29
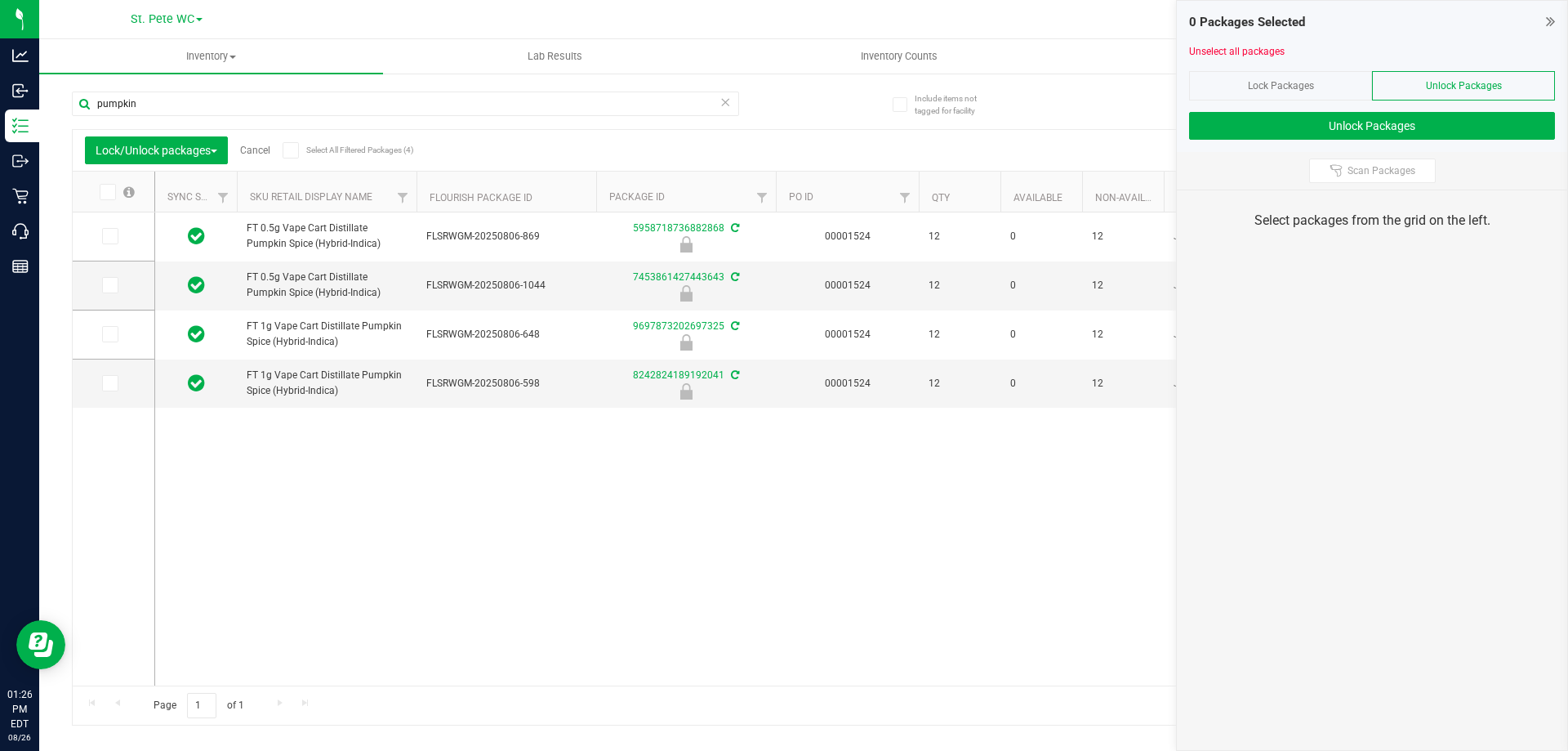
click at [106, 192] on icon at bounding box center [106, 192] width 10 height 0
click at [0, 0] on input "checkbox" at bounding box center [0, 0] width 0 height 0
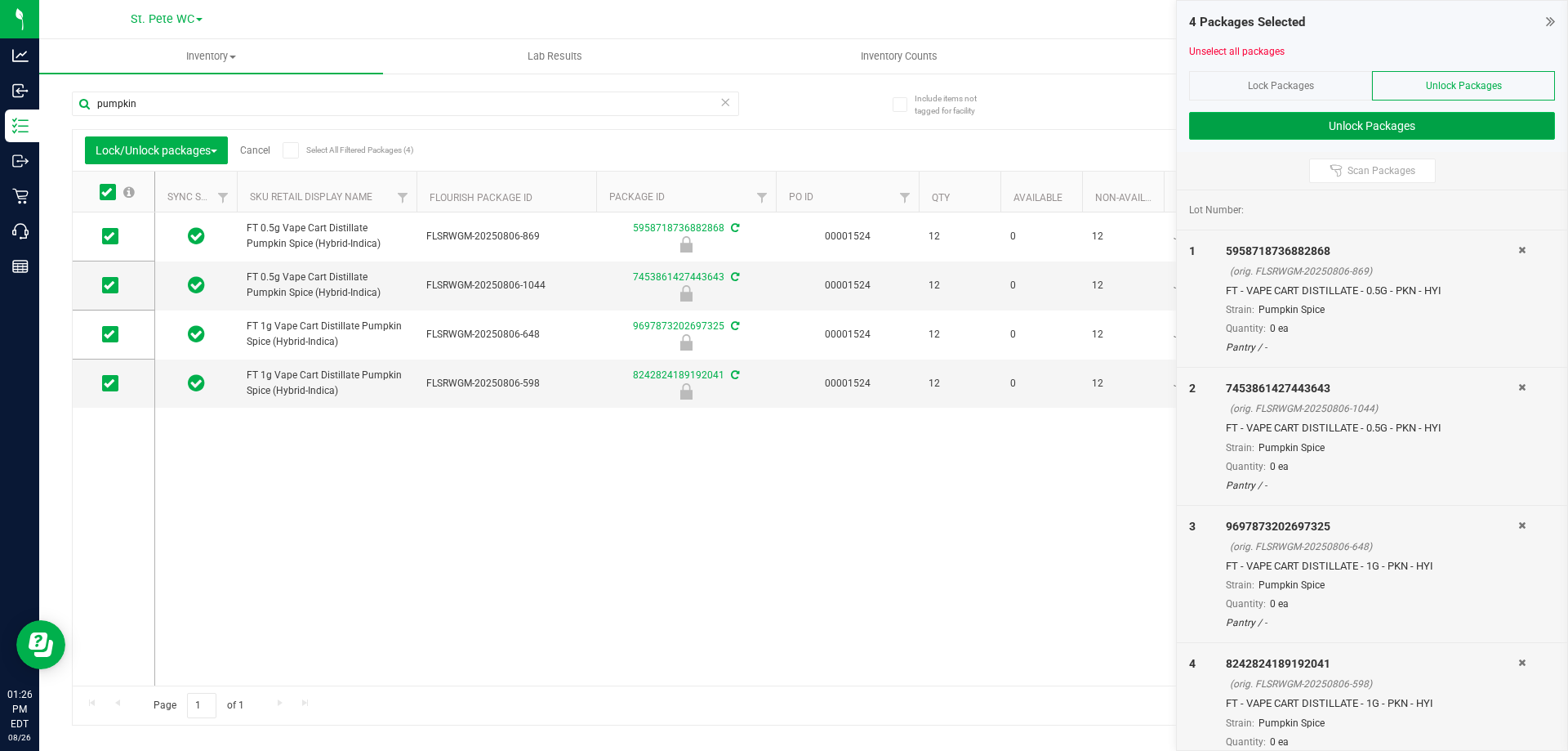
click at [1338, 131] on button "Unlock Packages" at bounding box center [1372, 126] width 366 height 28
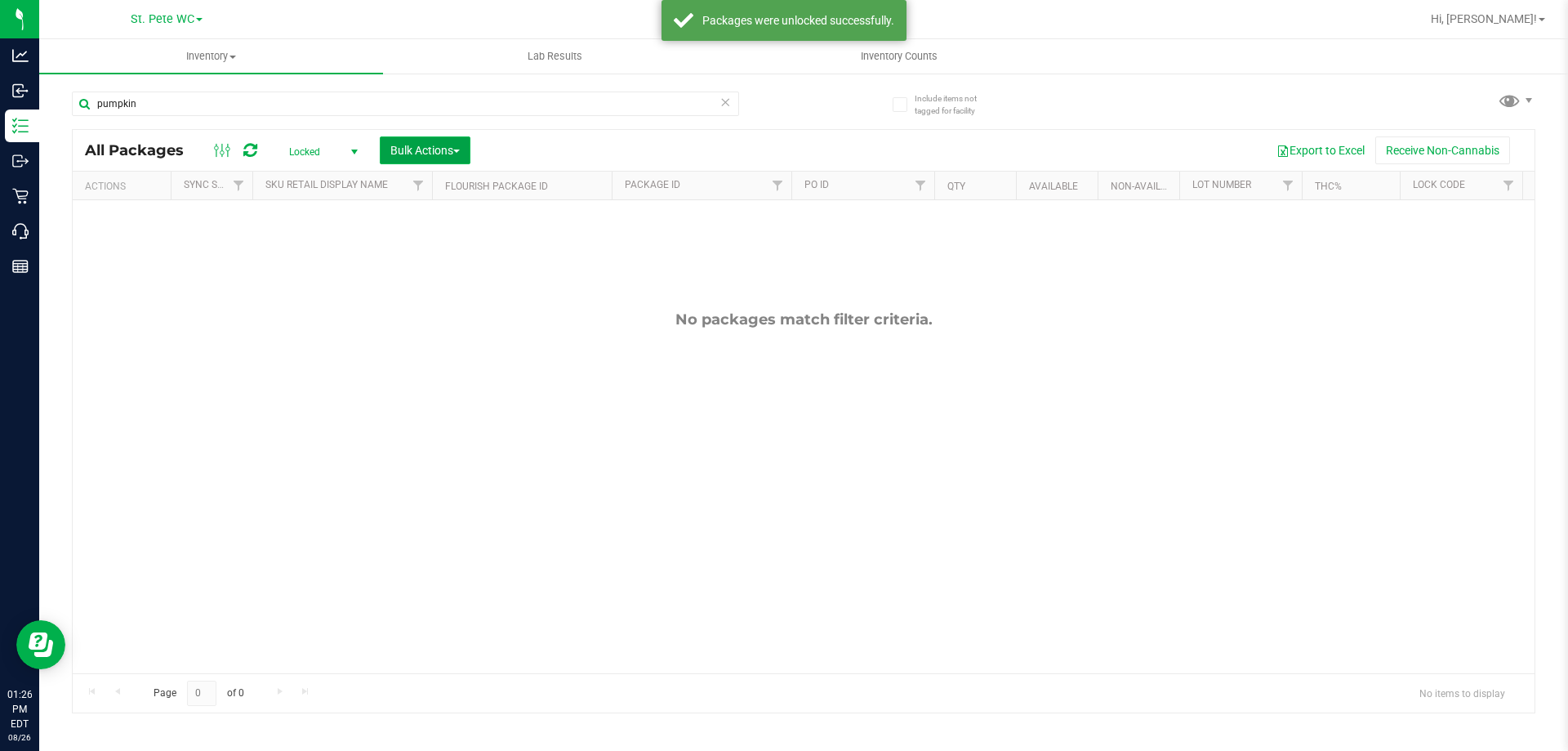
click at [442, 149] on span "Bulk Actions" at bounding box center [425, 150] width 69 height 13
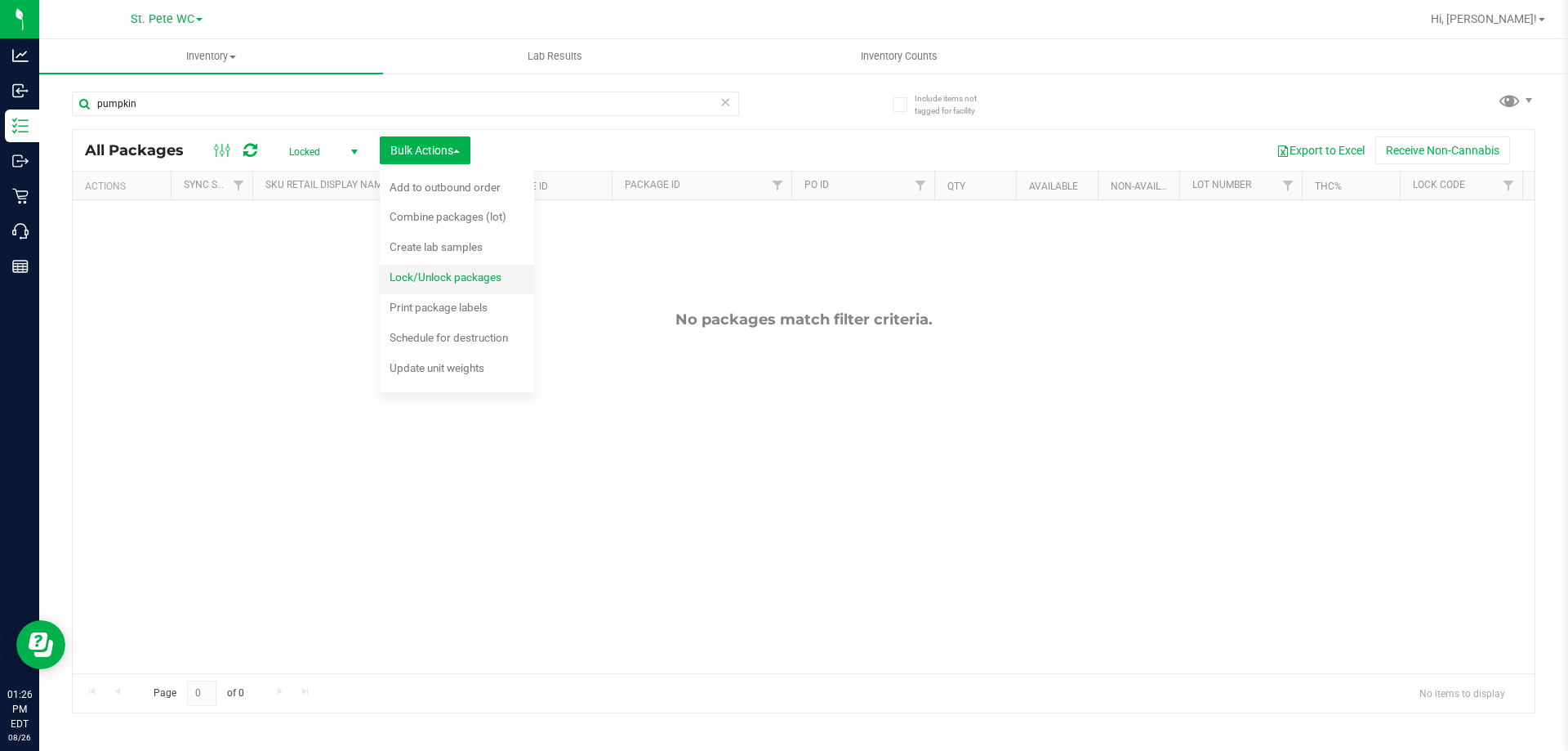
click at [470, 282] on span "Lock/Unlock packages" at bounding box center [445, 277] width 112 height 13
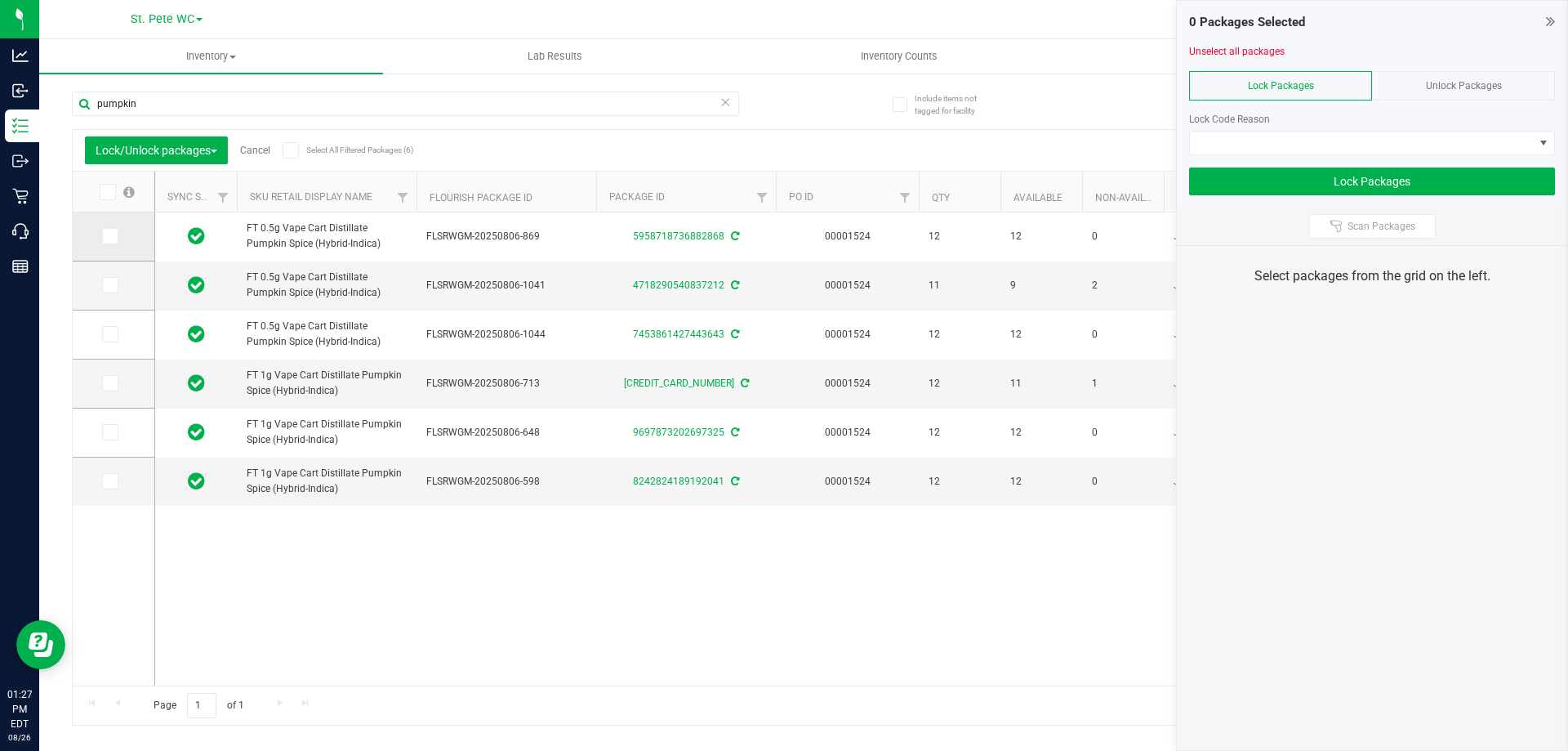
click at [110, 237] on icon at bounding box center [109, 237] width 10 height 0
click at [0, 0] on input "checkbox" at bounding box center [0, 0] width 0 height 0
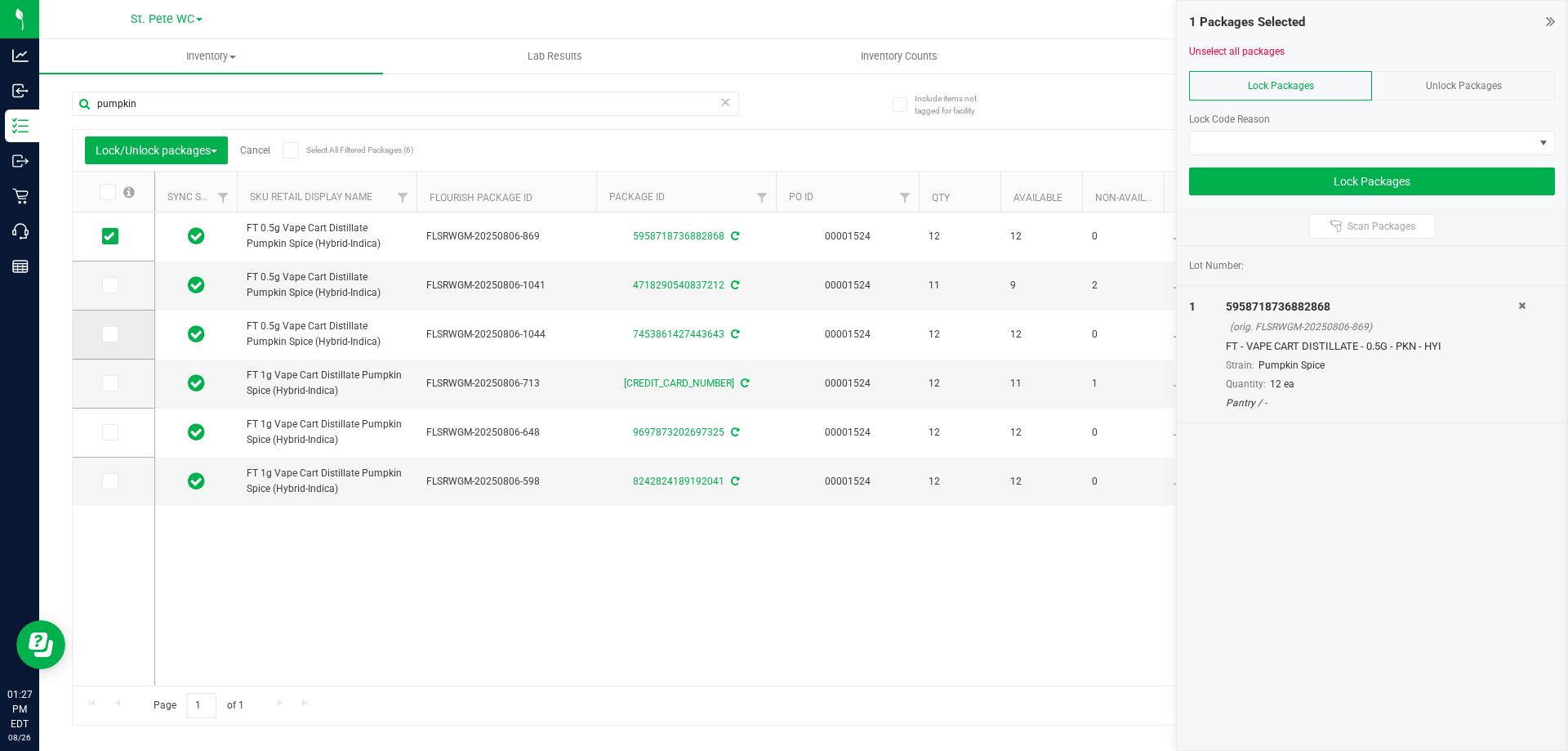
click at [113, 334] on icon at bounding box center [109, 334] width 10 height 0
click at [0, 0] on input "checkbox" at bounding box center [0, 0] width 0 height 0
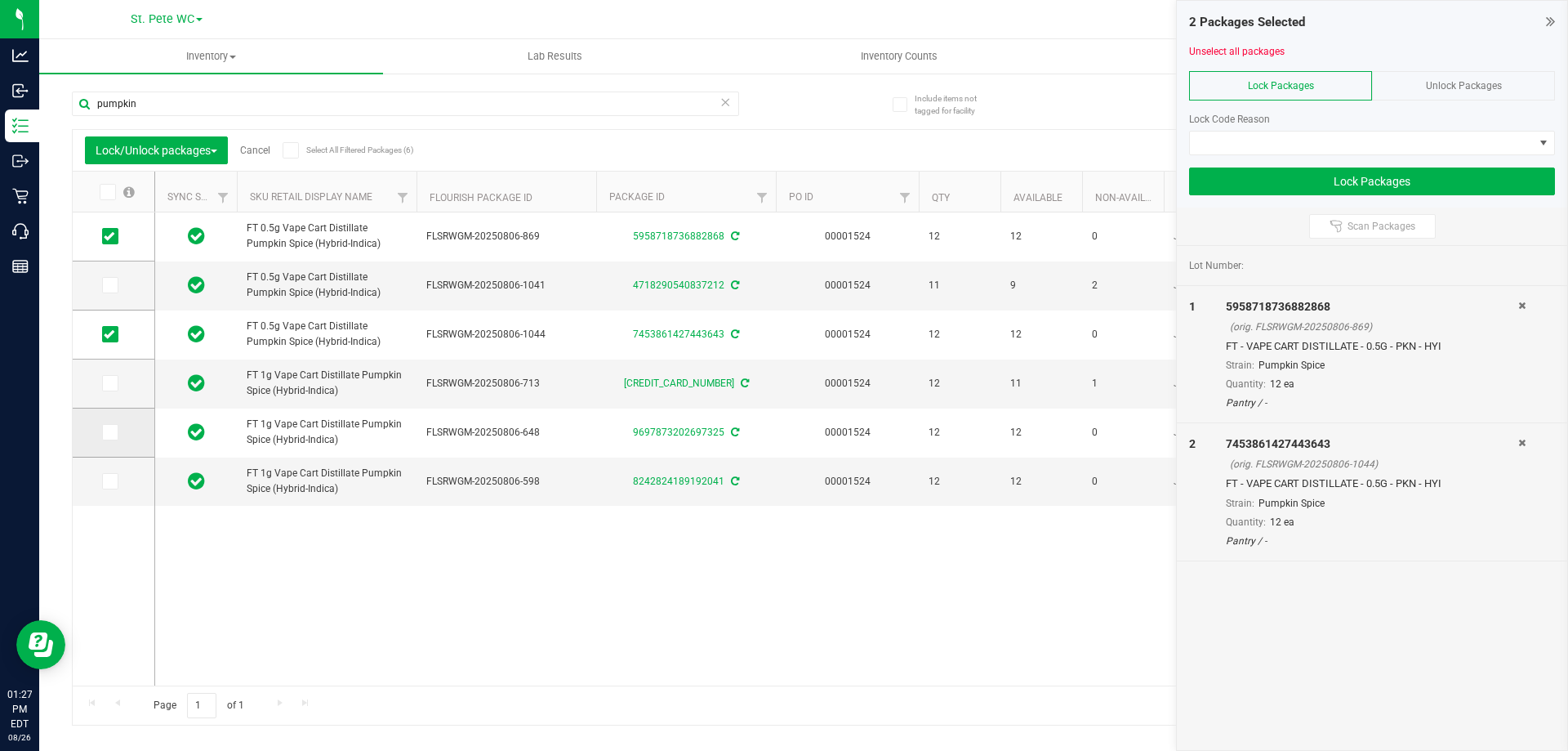
click at [111, 432] on icon at bounding box center [109, 432] width 10 height 0
click at [0, 0] on input "checkbox" at bounding box center [0, 0] width 0 height 0
click at [106, 482] on icon at bounding box center [109, 482] width 10 height 0
click at [0, 0] on input "checkbox" at bounding box center [0, 0] width 0 height 0
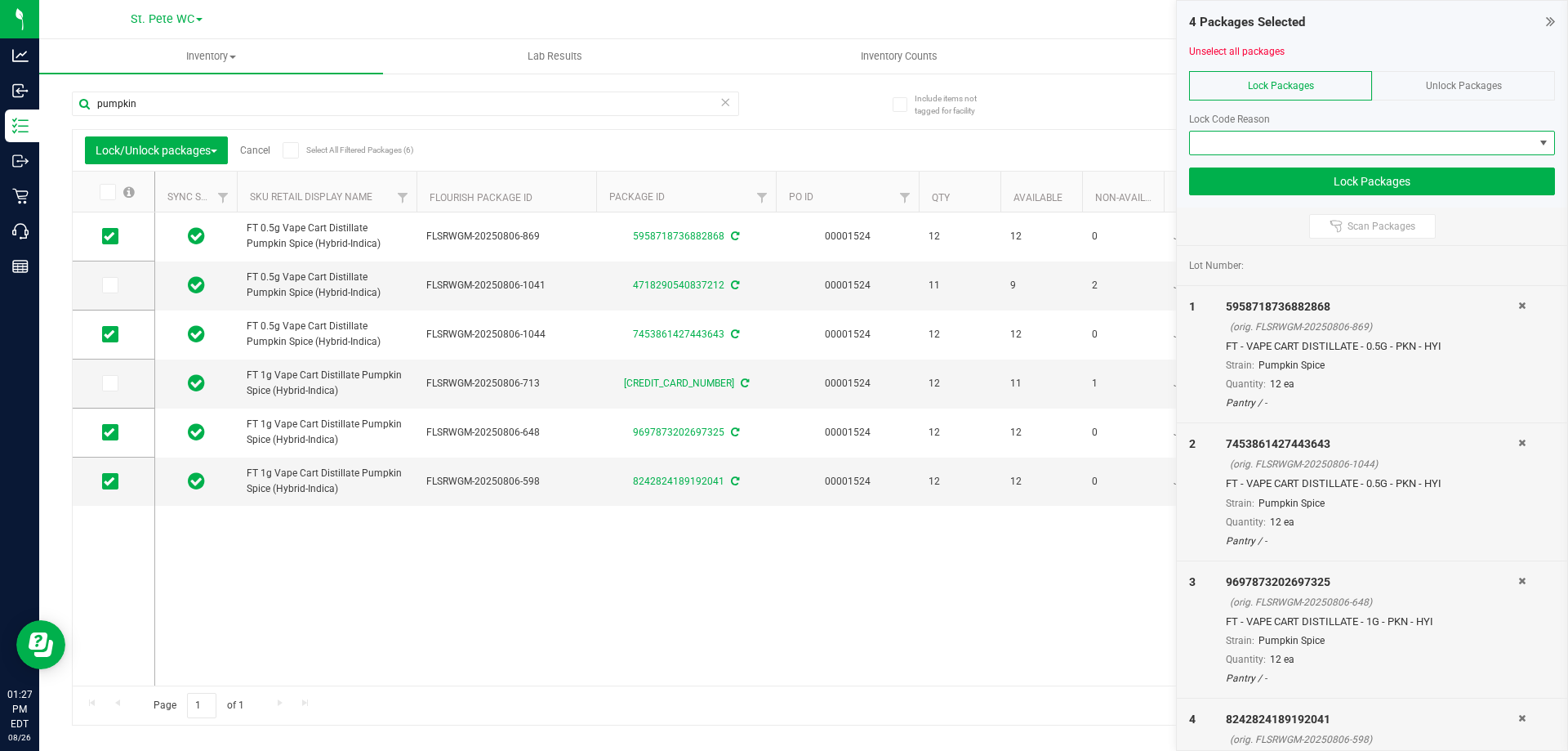
click at [1260, 142] on span at bounding box center [1362, 143] width 343 height 23
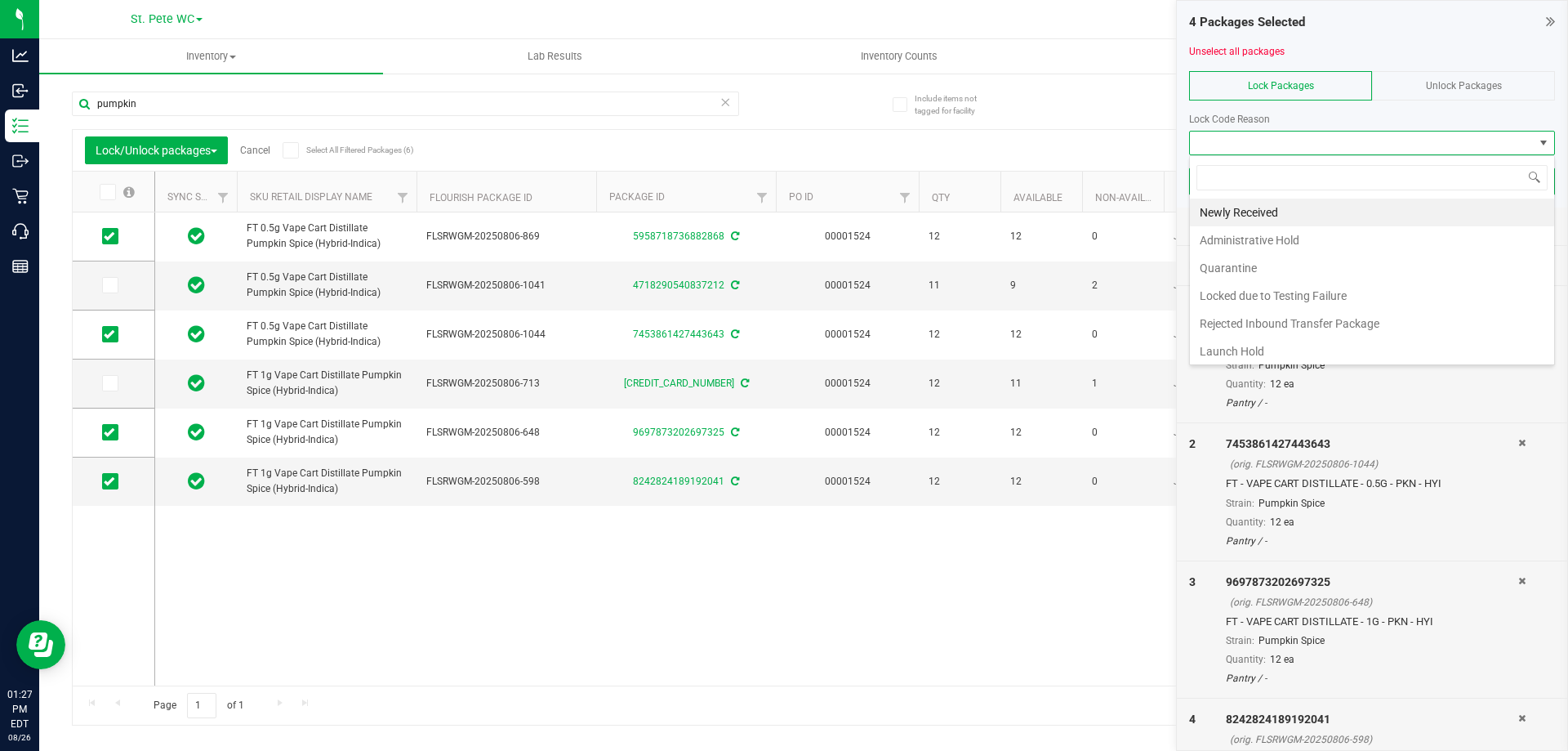
scroll to position [24, 366]
click at [1261, 208] on li "Newly Received" at bounding box center [1372, 213] width 364 height 28
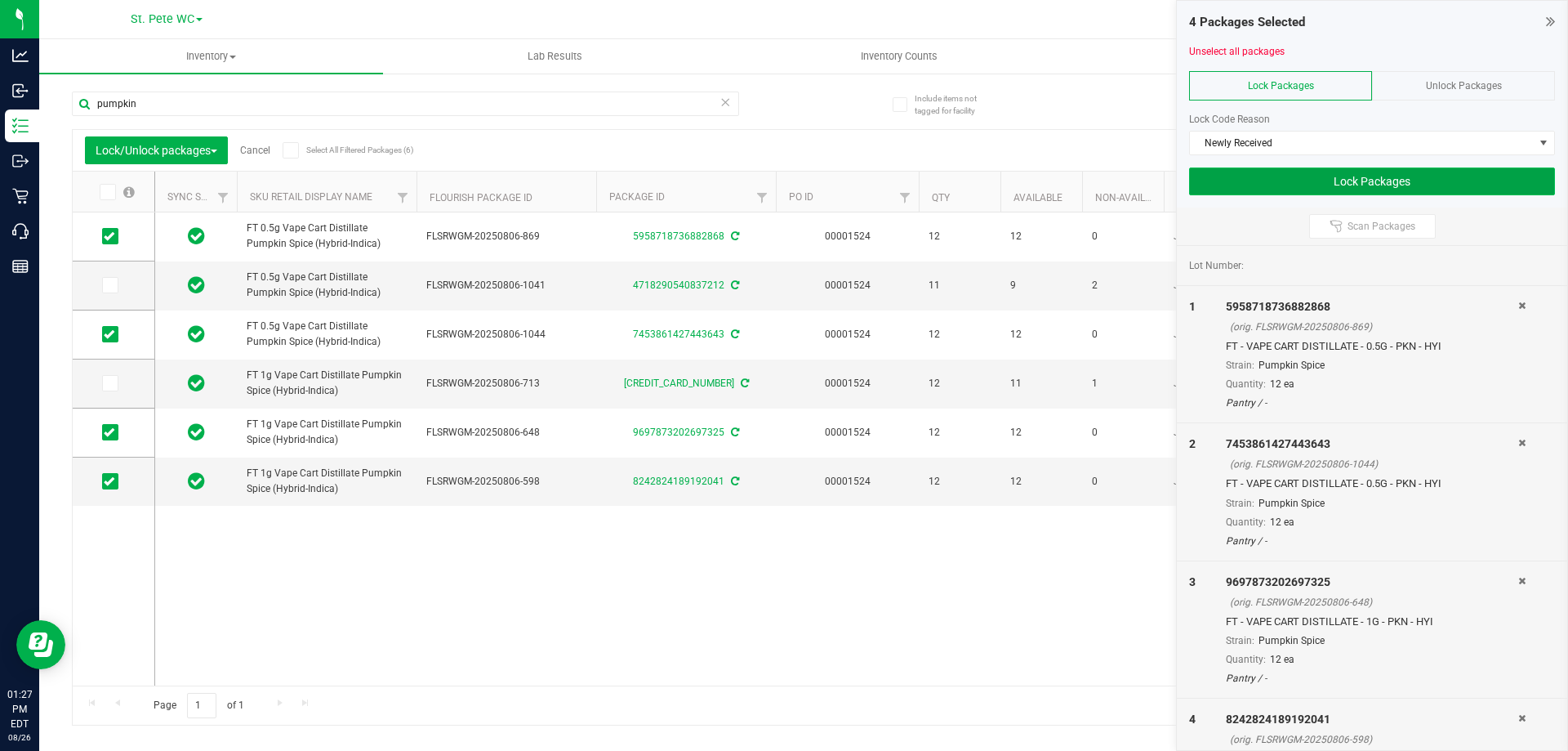
click at [1332, 180] on button "Lock Packages" at bounding box center [1372, 181] width 366 height 28
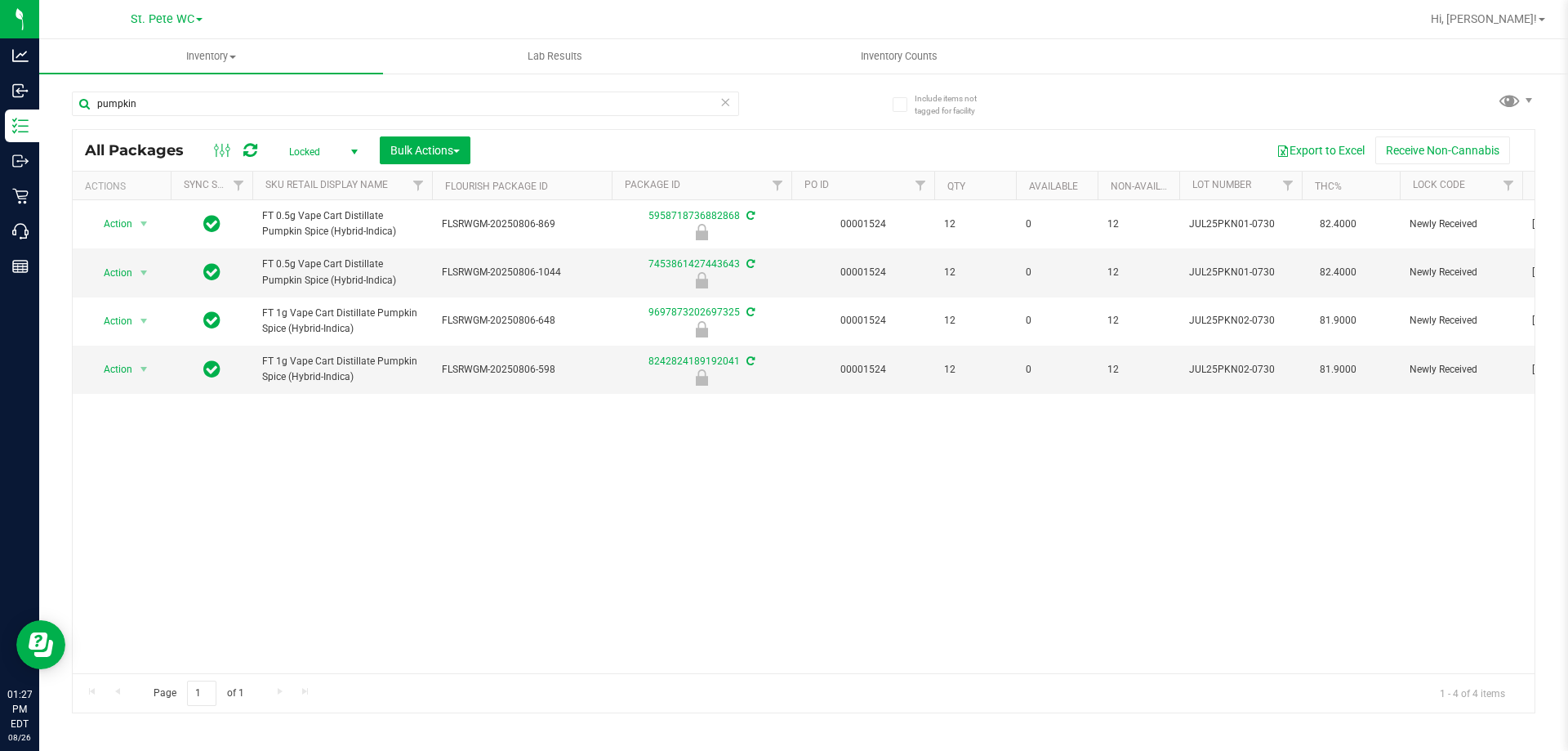
click at [346, 151] on span "select" at bounding box center [354, 152] width 21 height 23
click at [331, 176] on li "Active Only" at bounding box center [319, 178] width 88 height 24
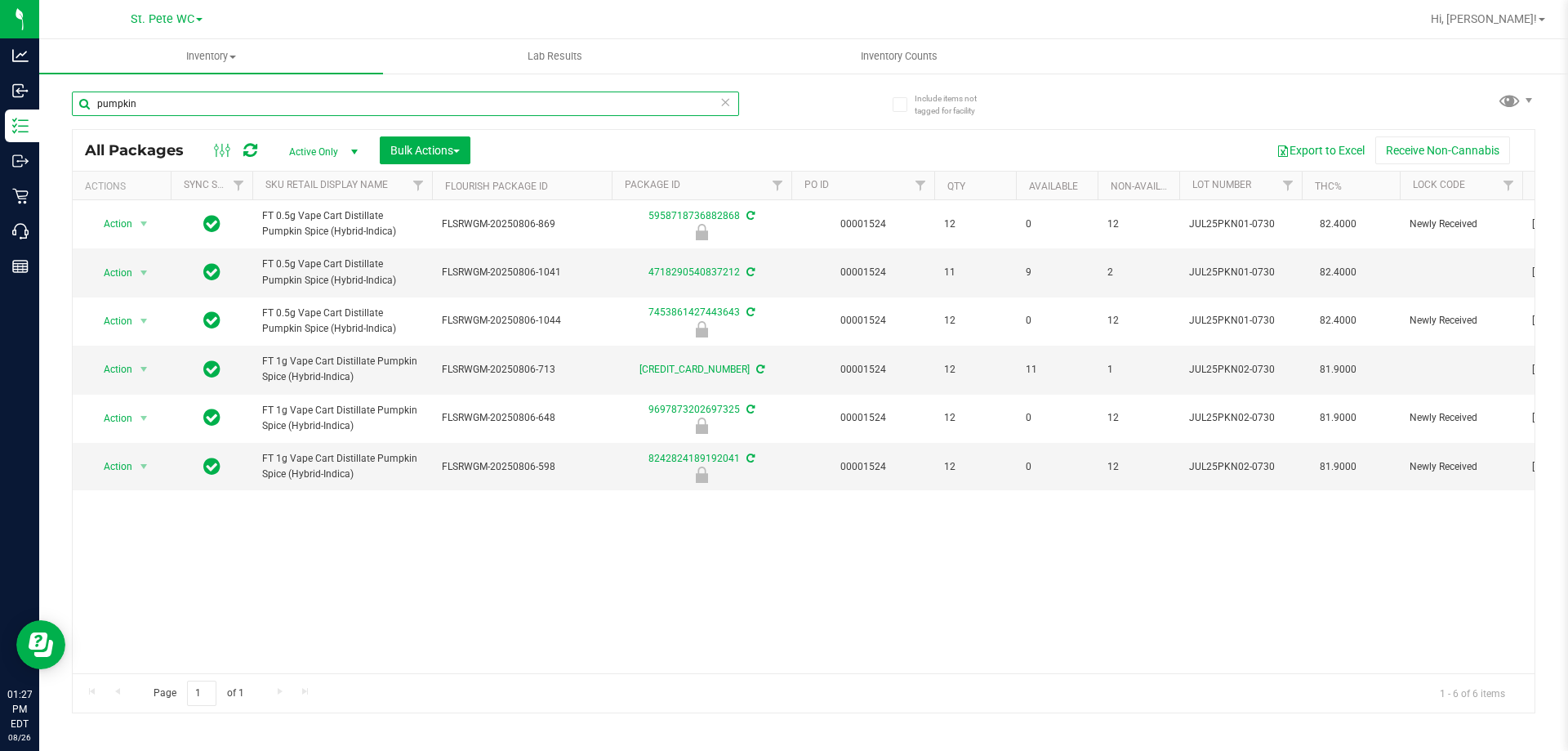
drag, startPoint x: 184, startPoint y: 106, endPoint x: 69, endPoint y: 99, distance: 115.2
click at [69, 99] on div "Include items not tagged for facility pumpkin All Packages Active Only Active O…" at bounding box center [804, 321] width 1530 height 498
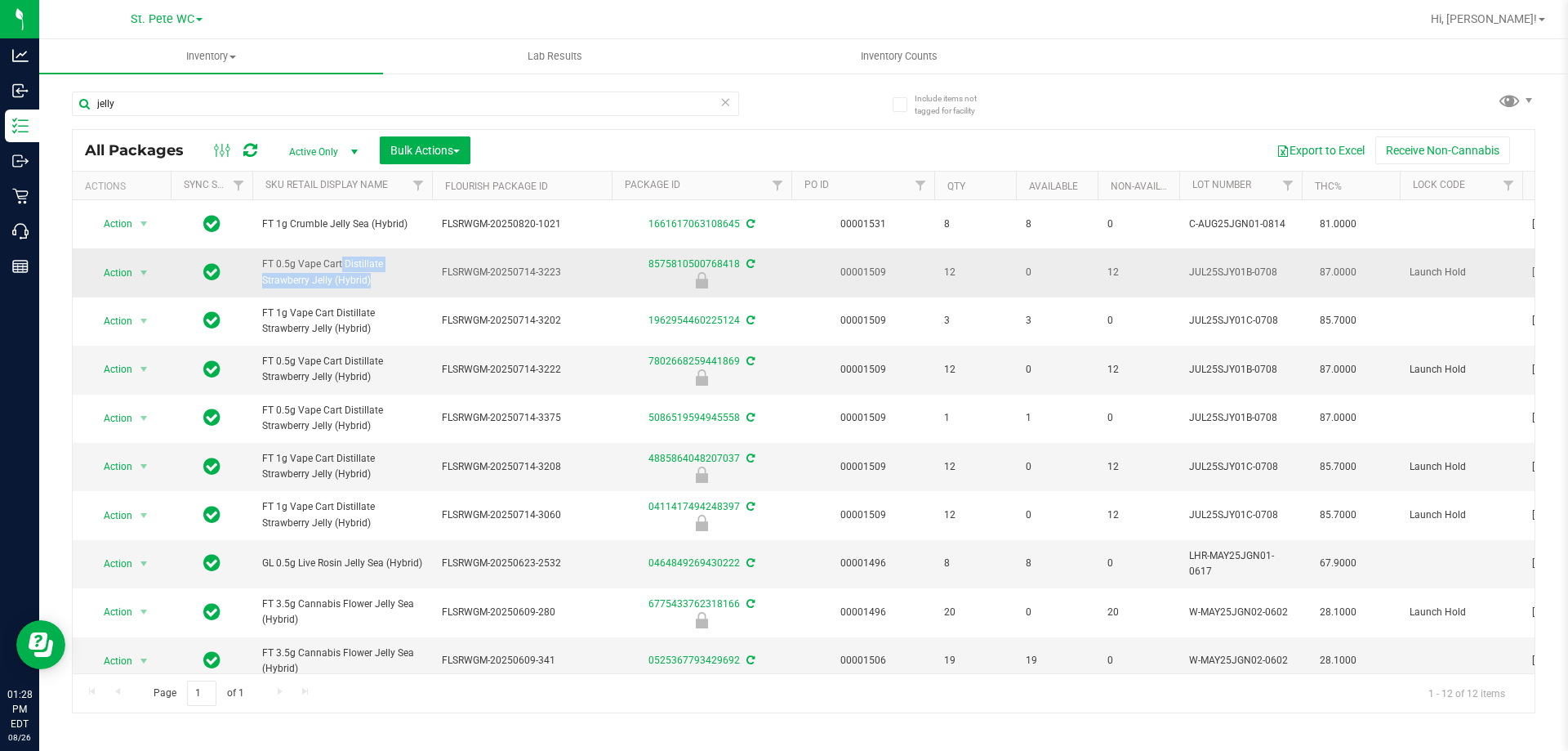
drag, startPoint x: 330, startPoint y: 278, endPoint x: 299, endPoint y: 264, distance: 34.0
click at [299, 264] on span "FT 0.5g Vape Cart Distillate Strawberry Jelly (Hybrid)" at bounding box center [342, 271] width 160 height 31
copy span "Vape Cart Distillate Strawberry Jelly"
drag, startPoint x: 142, startPoint y: 100, endPoint x: 97, endPoint y: 104, distance: 45.2
click at [97, 104] on input "jelly" at bounding box center [405, 103] width 667 height 24
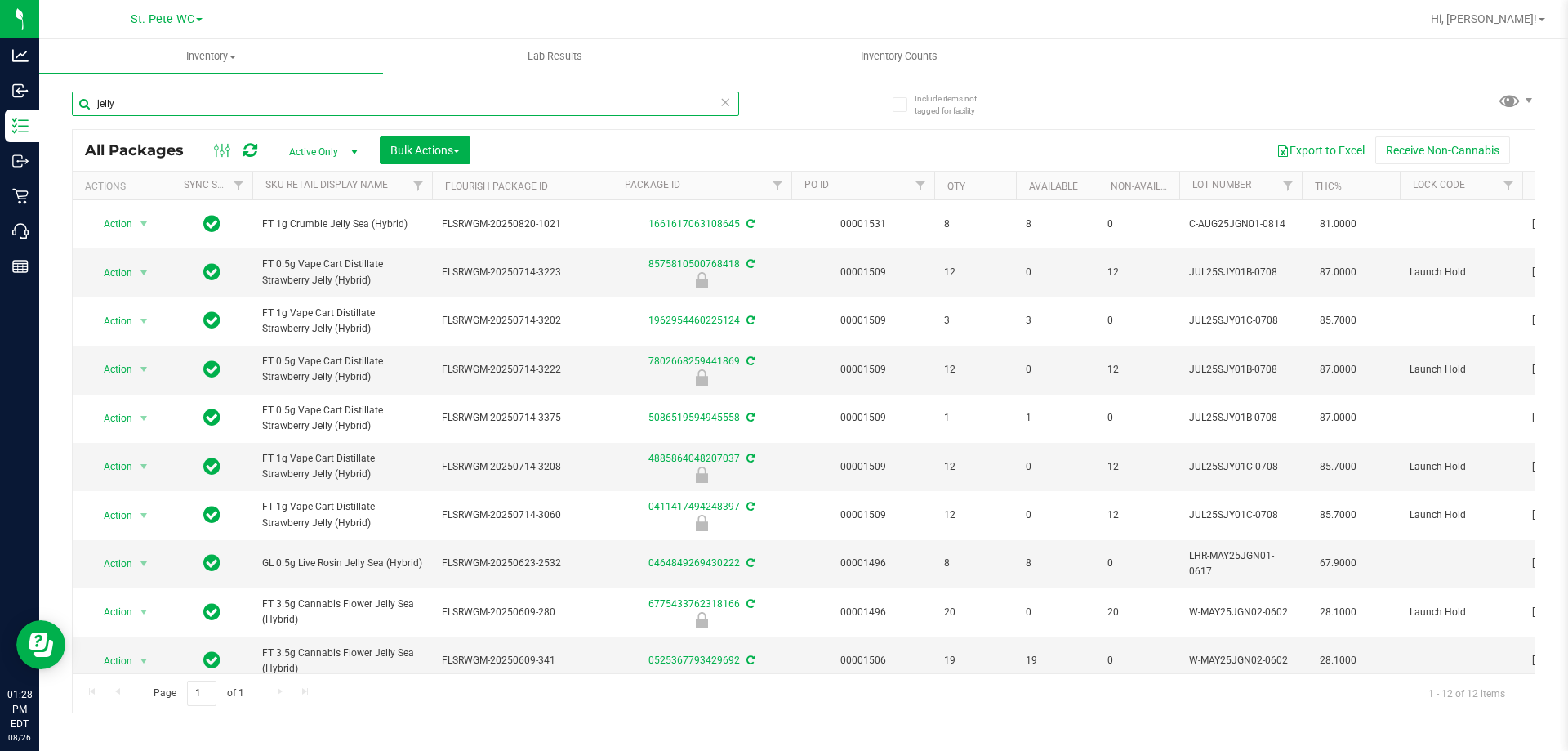
paste input "Vape Cart Distillate Strawberry J"
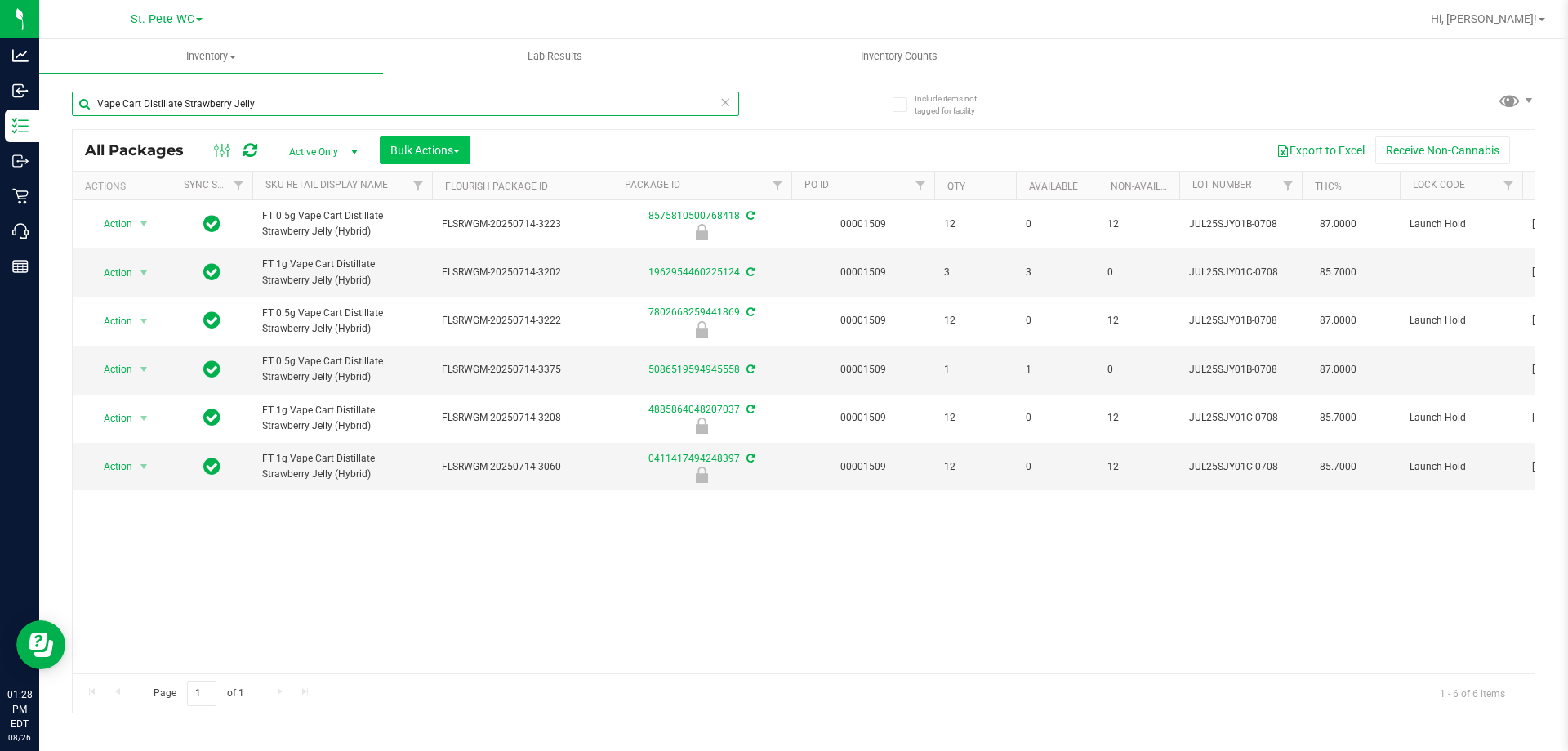
type input "Vape Cart Distillate Strawberry Jelly"
click at [431, 151] on span "Bulk Actions" at bounding box center [425, 150] width 69 height 13
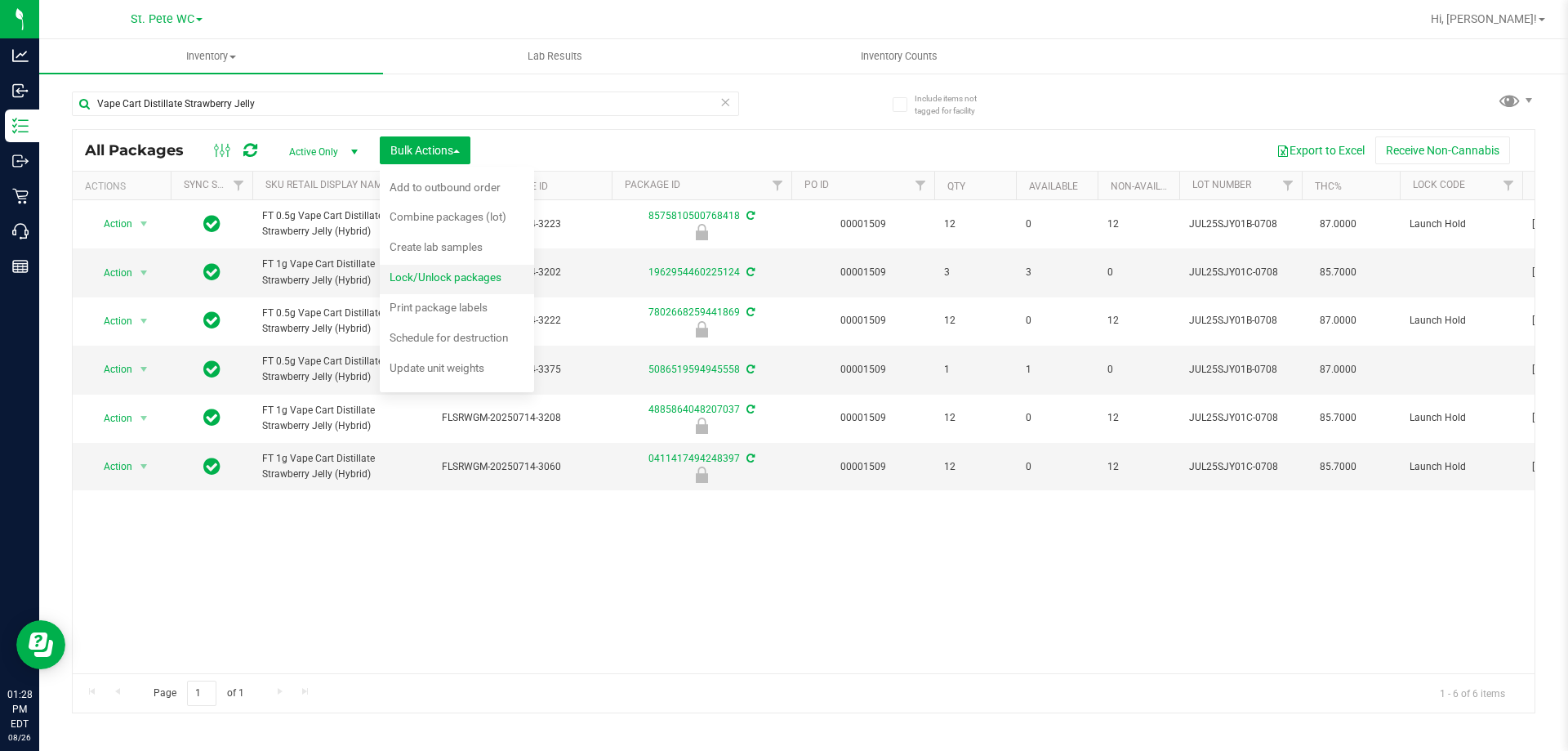
click at [433, 277] on span "Lock/Unlock packages" at bounding box center [445, 277] width 112 height 13
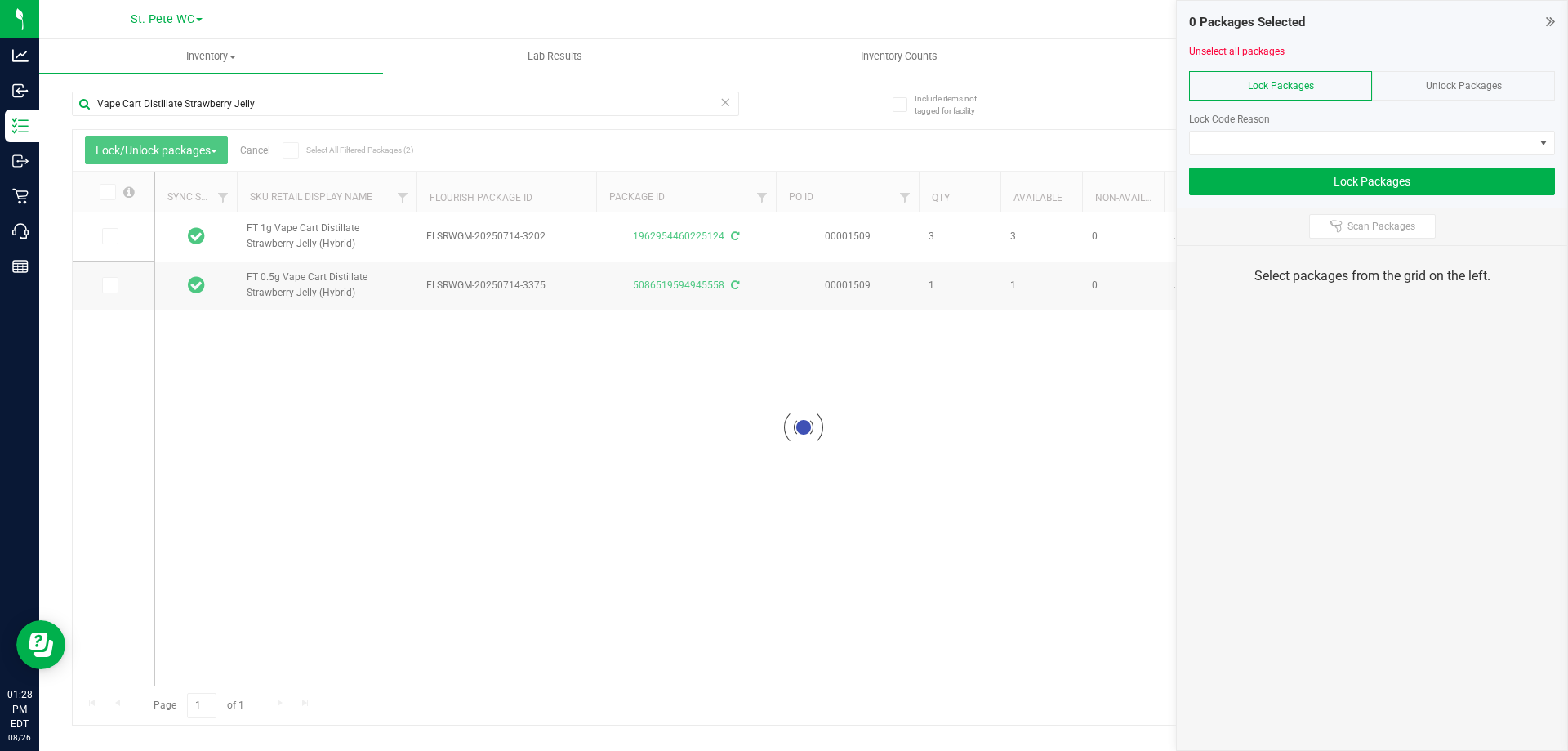
click at [1448, 77] on div "Unlock Packages" at bounding box center [1463, 85] width 183 height 29
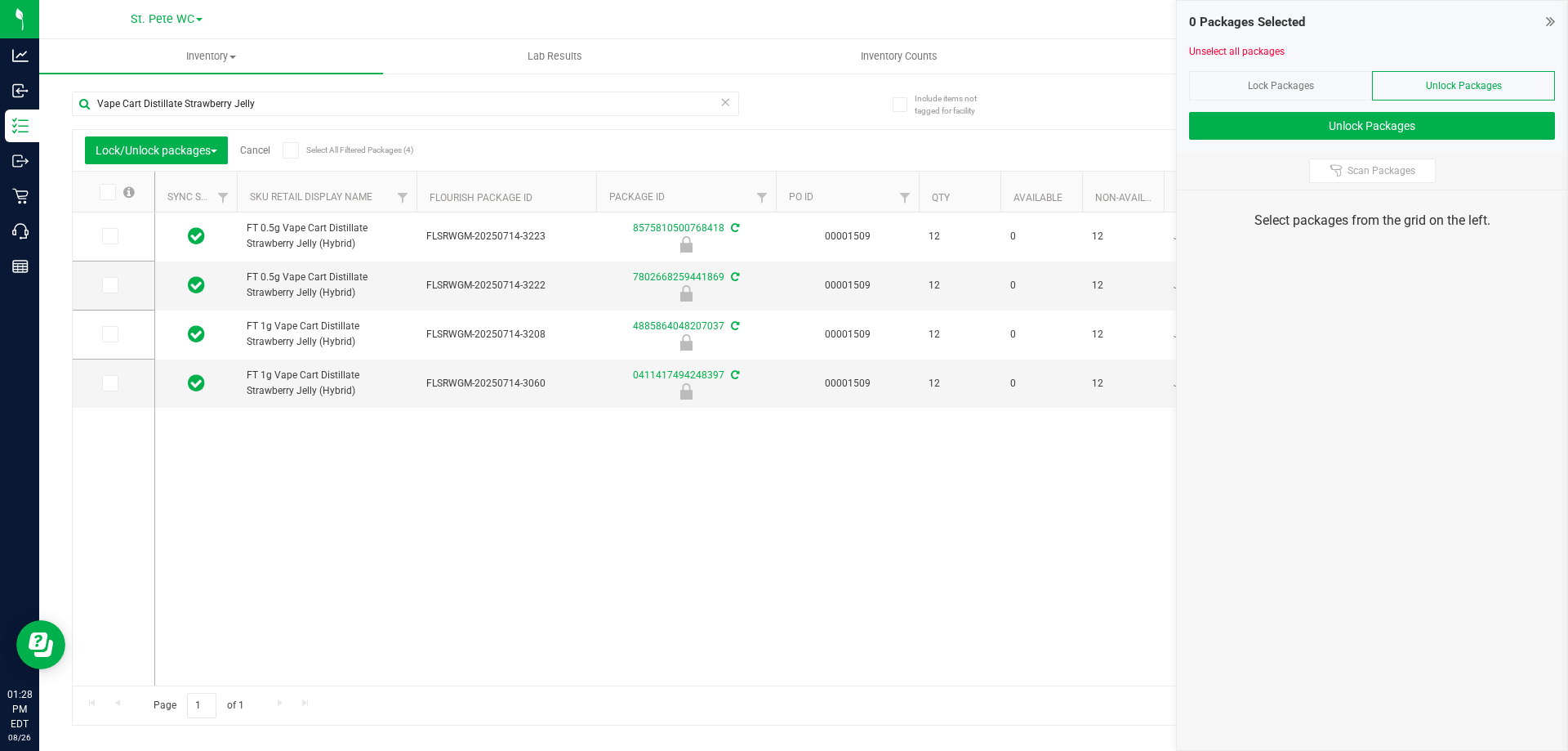
click at [106, 192] on icon at bounding box center [106, 192] width 10 height 0
click at [0, 0] on input "checkbox" at bounding box center [0, 0] width 0 height 0
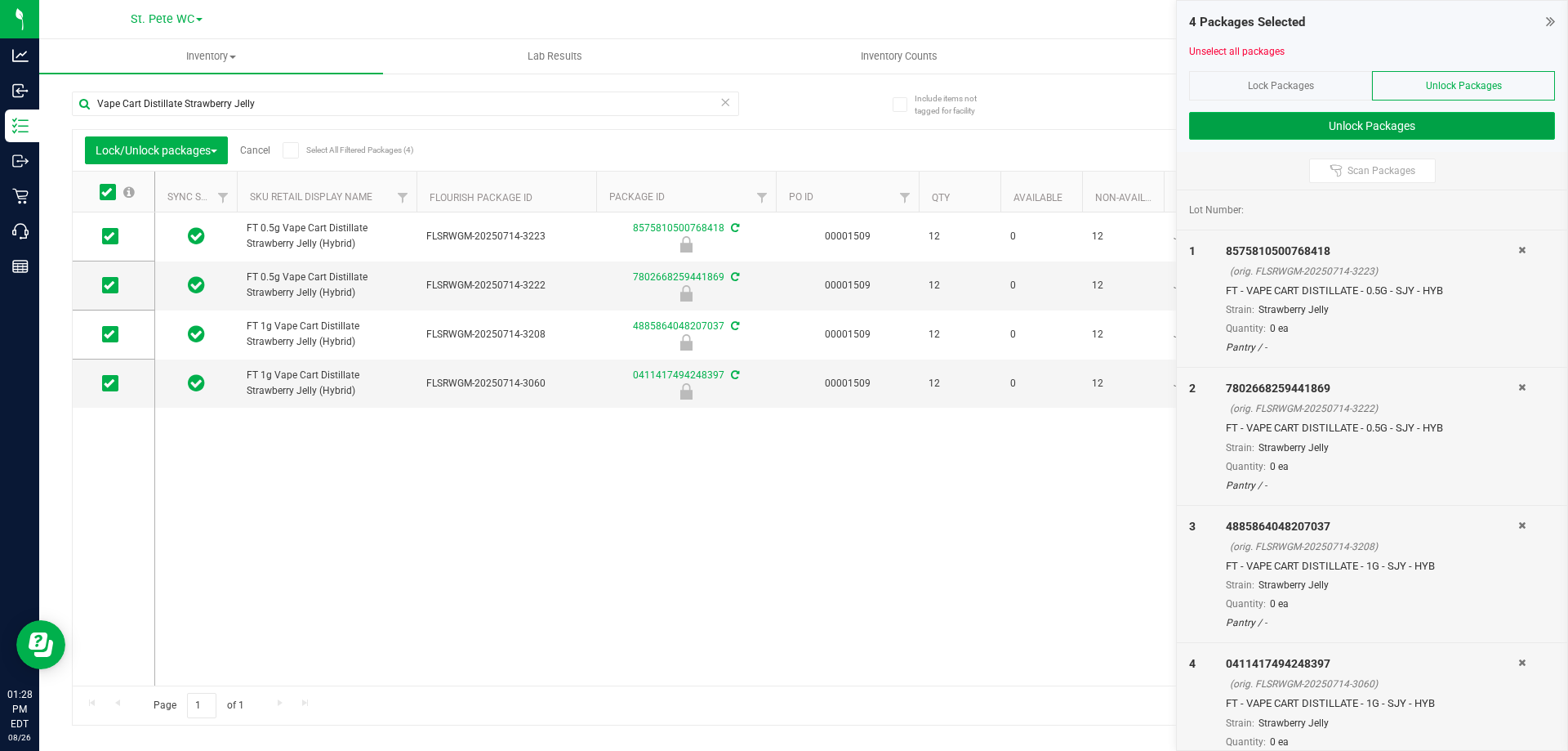
click at [1241, 128] on button "Unlock Packages" at bounding box center [1372, 126] width 366 height 28
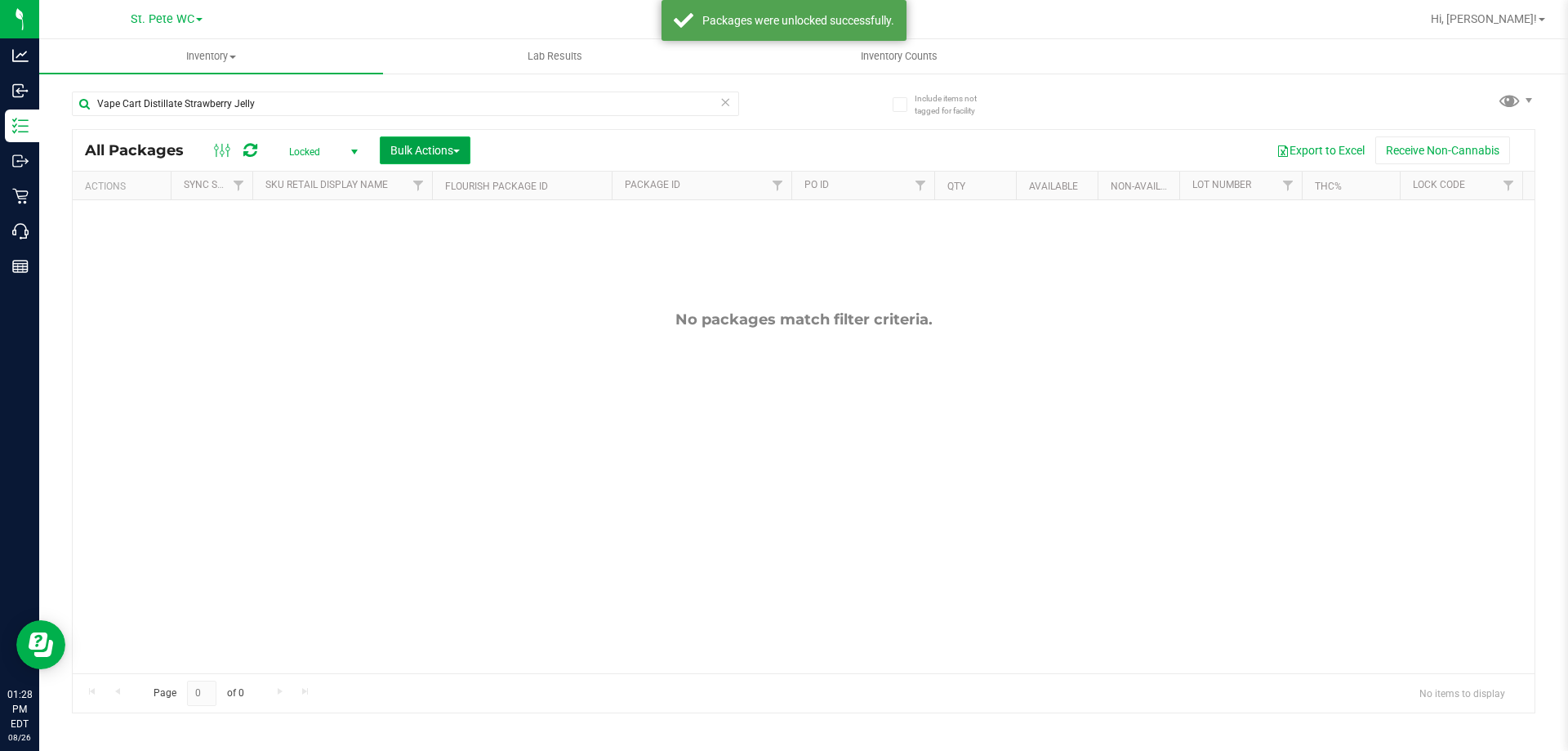
click at [438, 147] on span "Bulk Actions" at bounding box center [425, 150] width 69 height 13
click at [461, 279] on span "Lock/Unlock packages" at bounding box center [445, 277] width 112 height 13
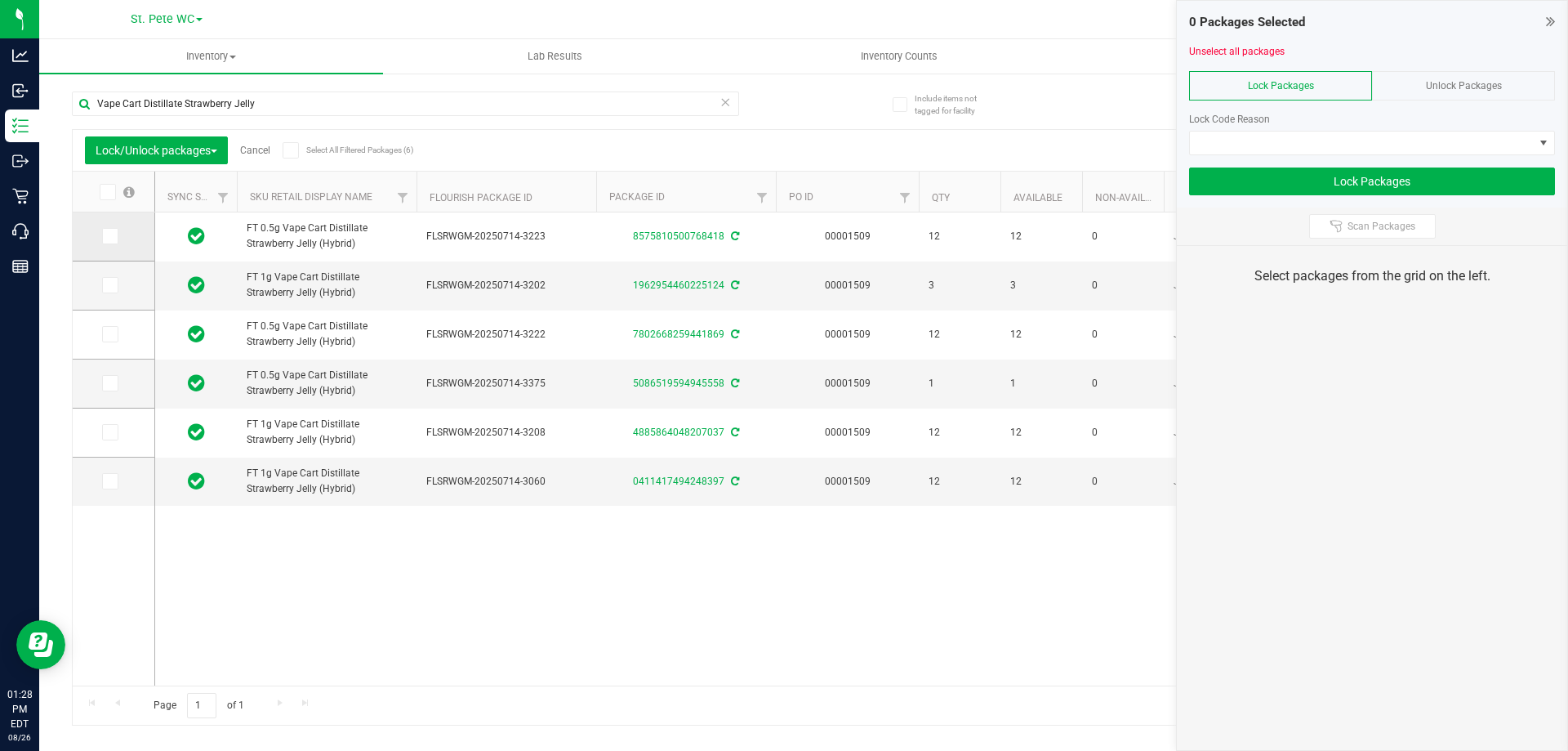
click at [110, 237] on icon at bounding box center [109, 237] width 10 height 0
click at [0, 0] on input "checkbox" at bounding box center [0, 0] width 0 height 0
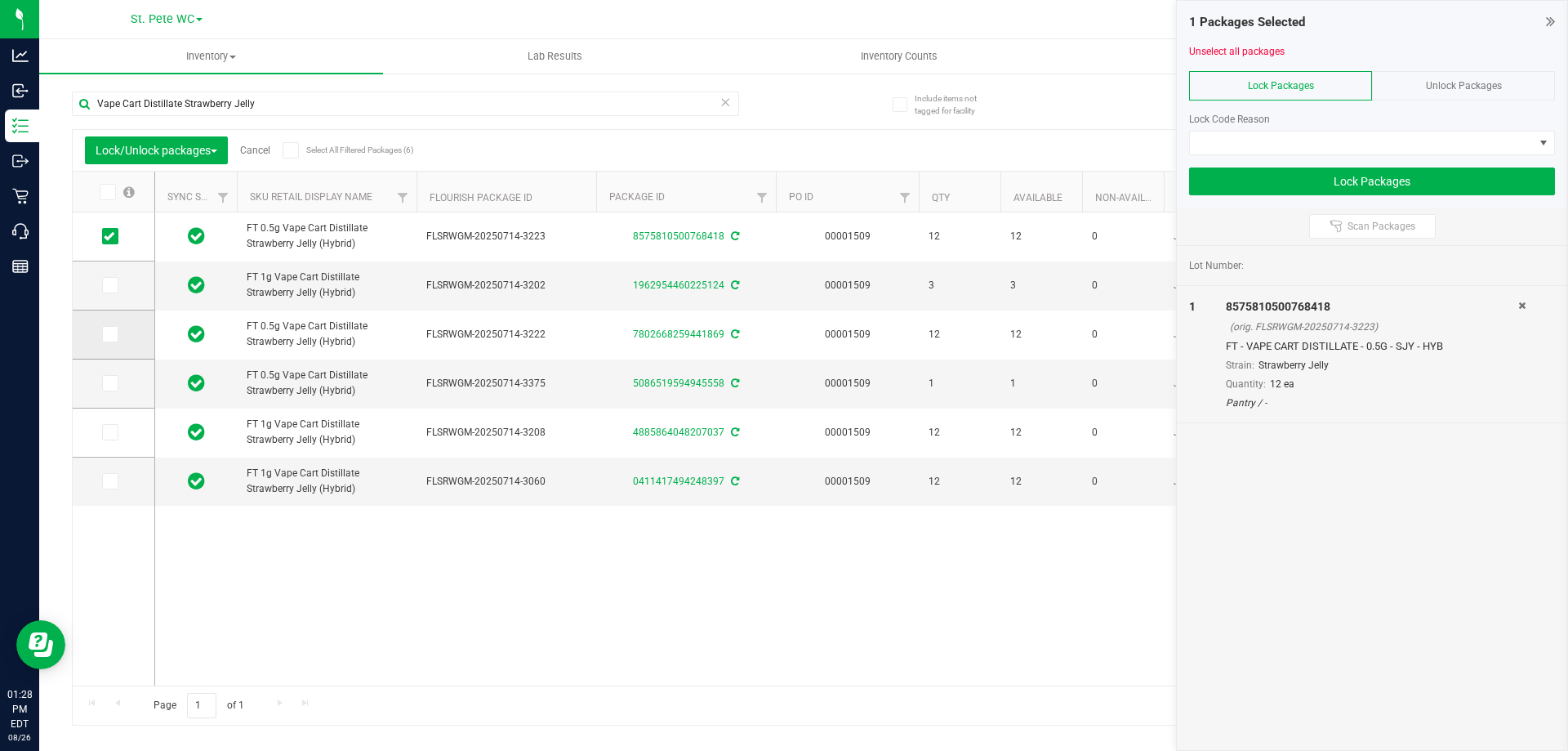
click at [110, 334] on icon at bounding box center [109, 334] width 10 height 0
click at [0, 0] on input "checkbox" at bounding box center [0, 0] width 0 height 0
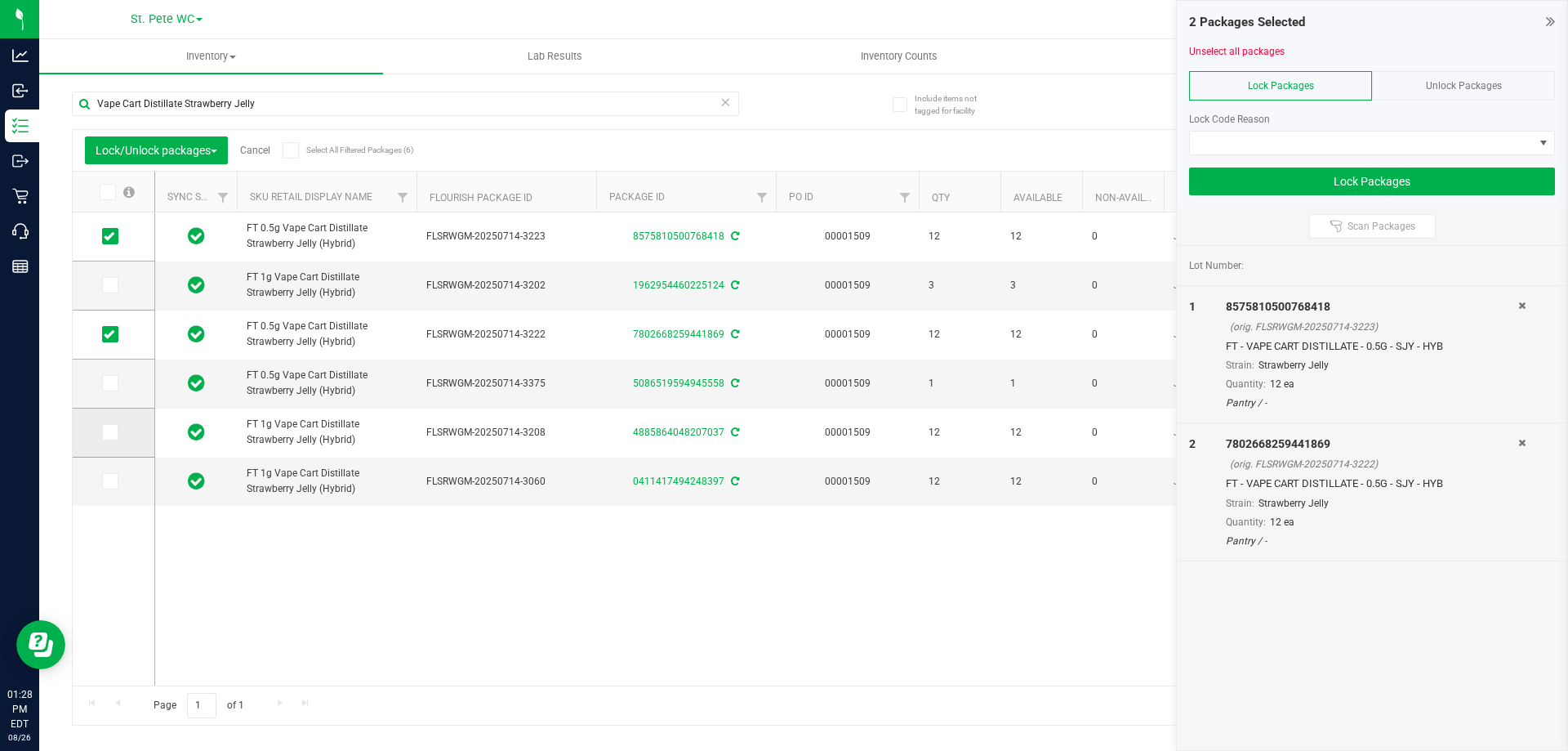
click at [116, 431] on span at bounding box center [110, 432] width 16 height 16
click at [0, 0] on input "checkbox" at bounding box center [0, 0] width 0 height 0
click at [111, 482] on icon at bounding box center [109, 482] width 10 height 0
click at [0, 0] on input "checkbox" at bounding box center [0, 0] width 0 height 0
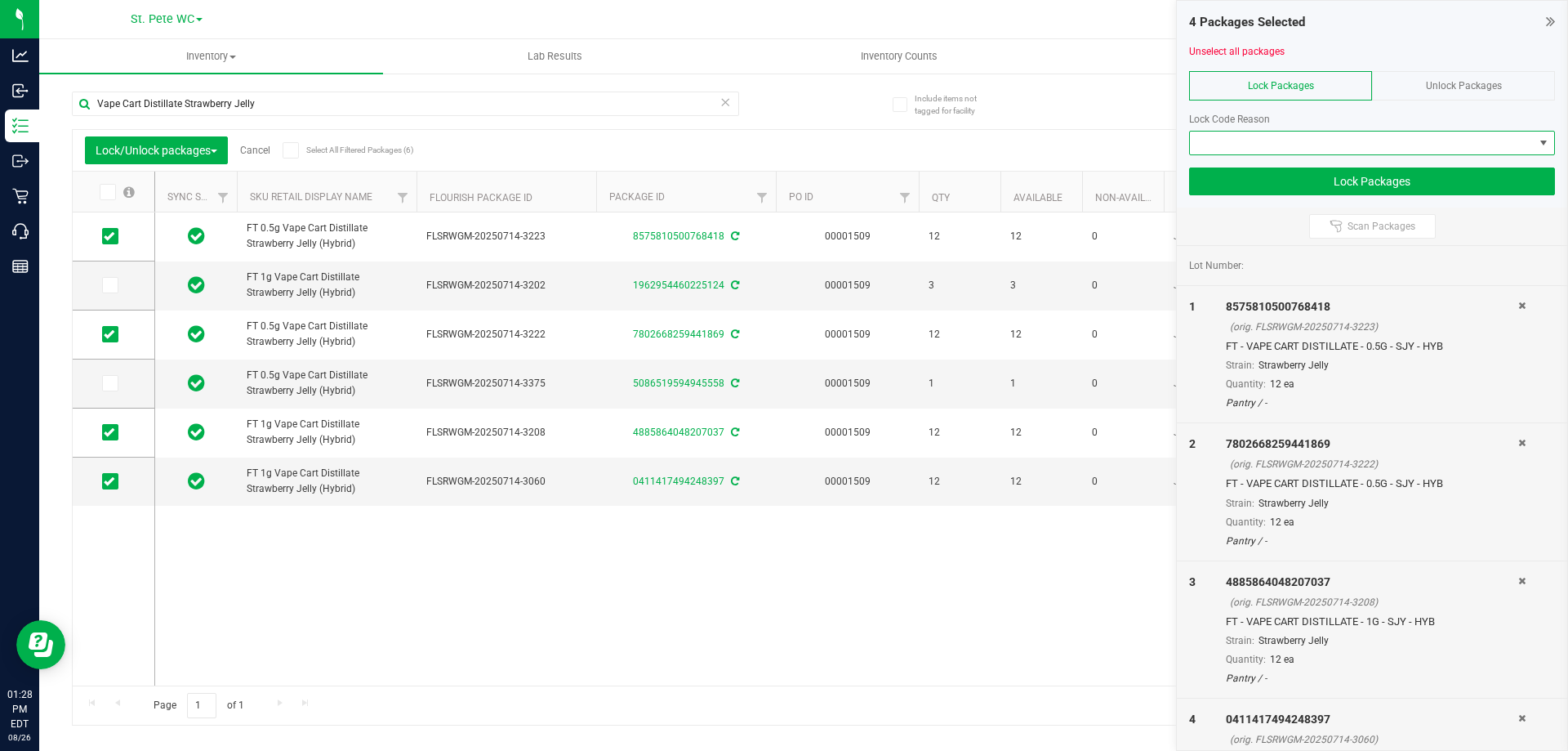
click at [1254, 142] on span at bounding box center [1362, 143] width 343 height 23
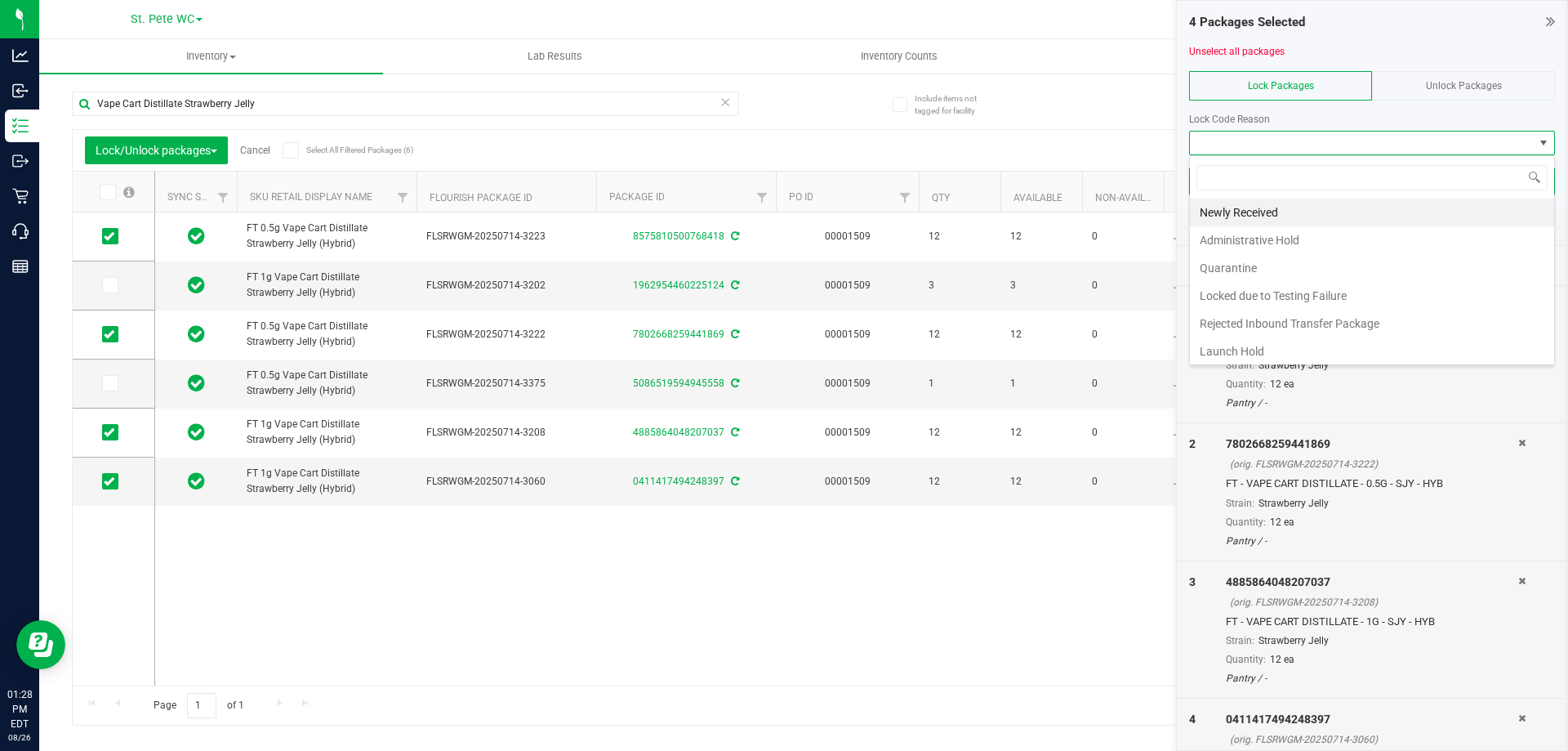
scroll to position [24, 366]
click at [1256, 214] on li "Newly Received" at bounding box center [1372, 213] width 364 height 28
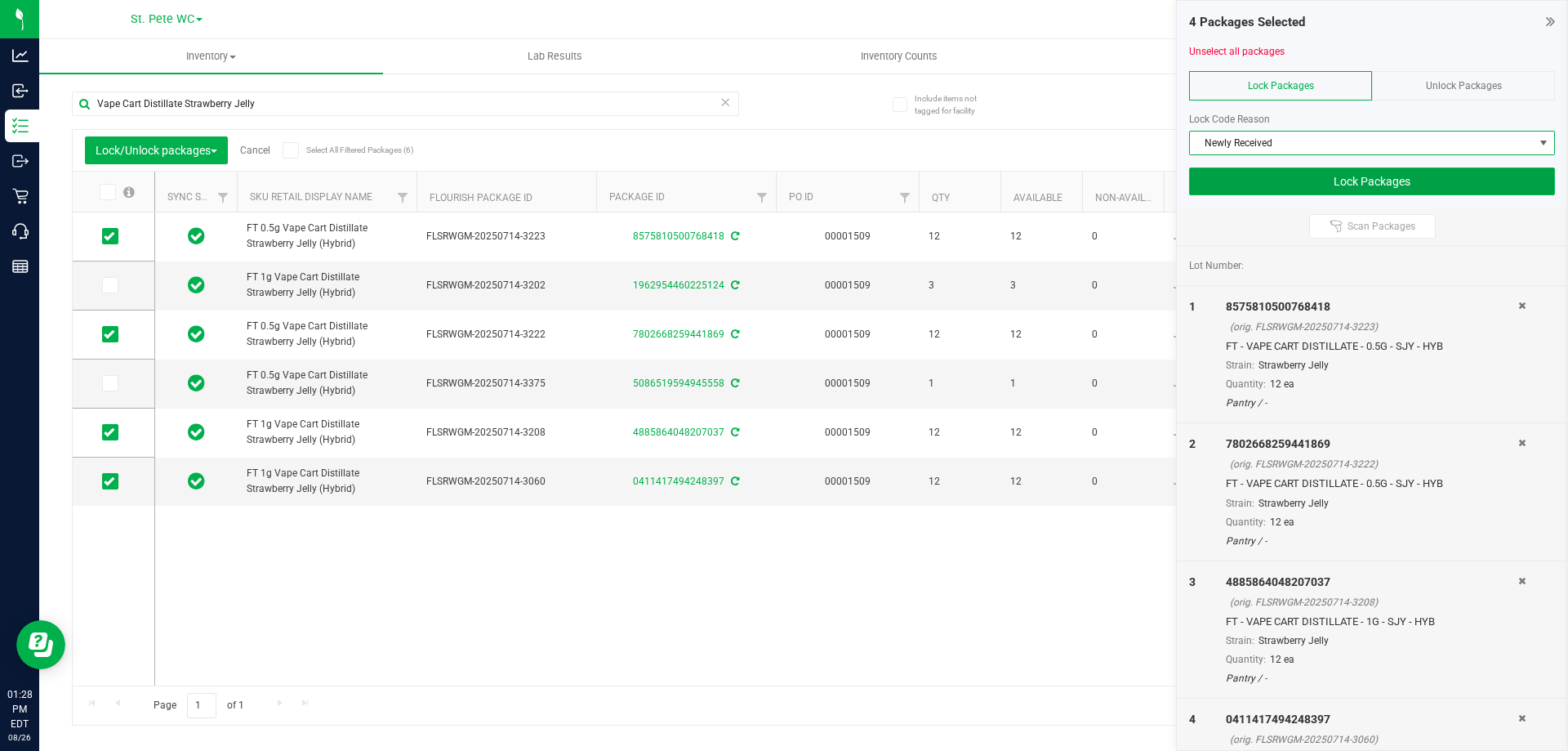
click at [1280, 185] on button "Lock Packages" at bounding box center [1372, 181] width 366 height 28
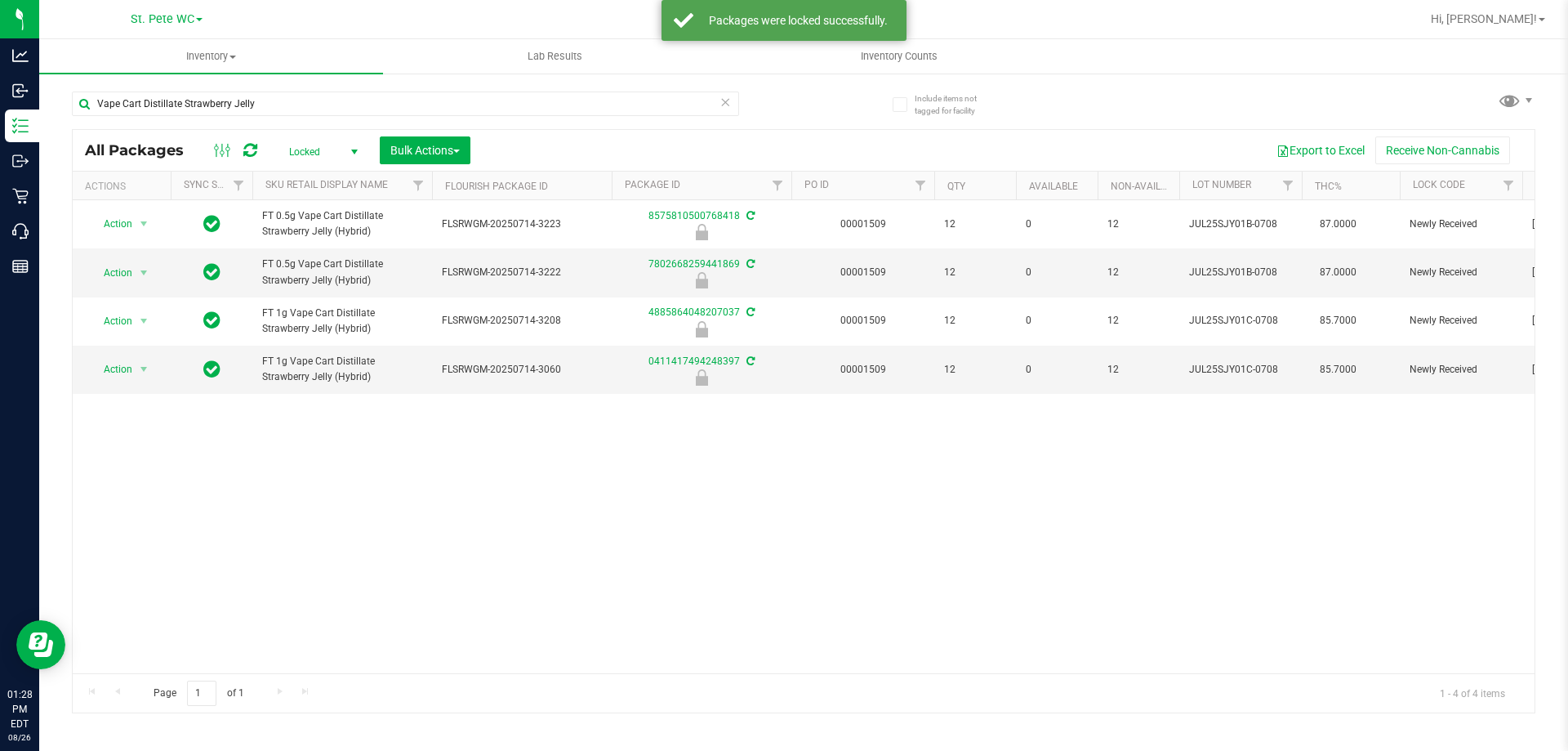
click at [333, 155] on span "Locked" at bounding box center [320, 152] width 90 height 23
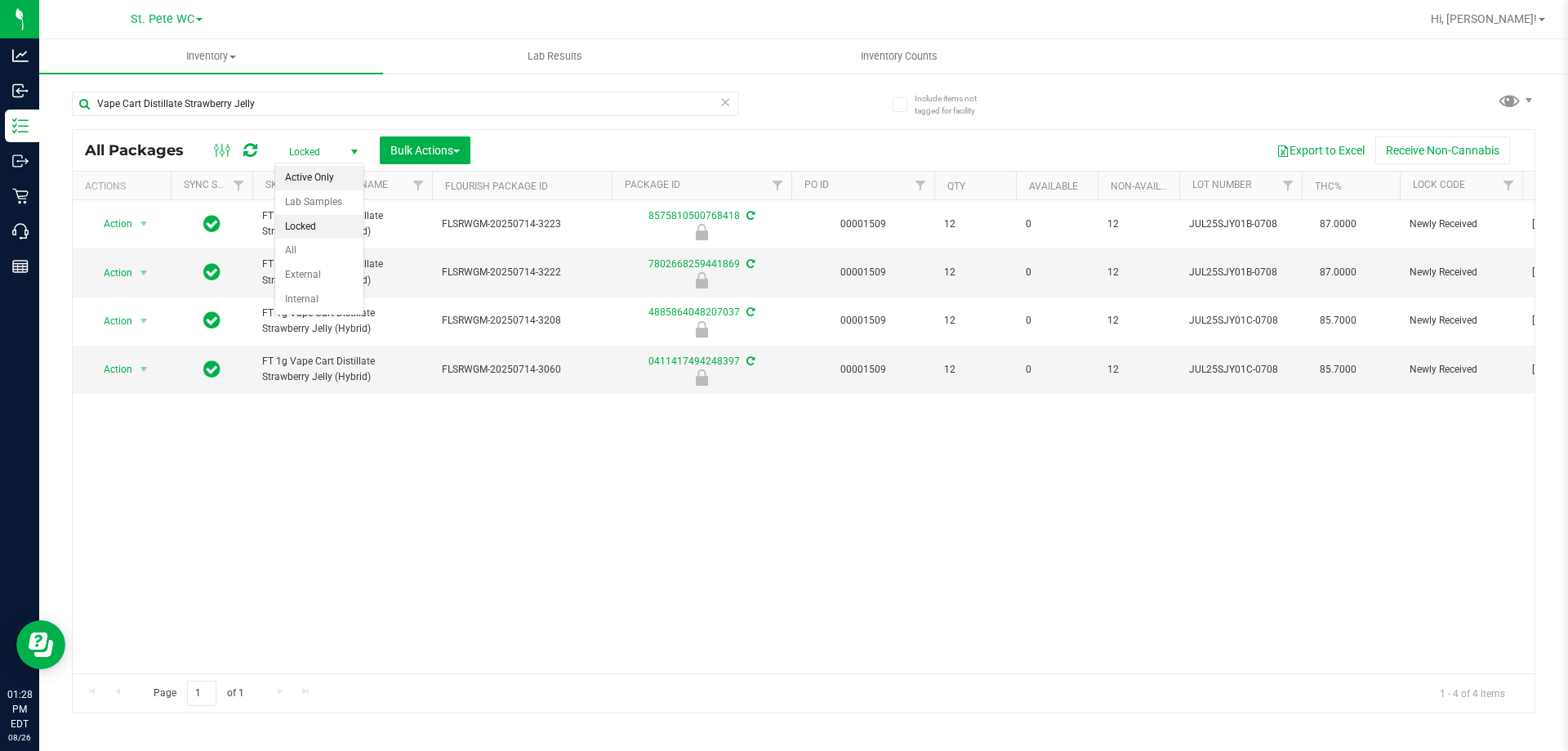
click at [330, 183] on li "Active Only" at bounding box center [319, 178] width 88 height 24
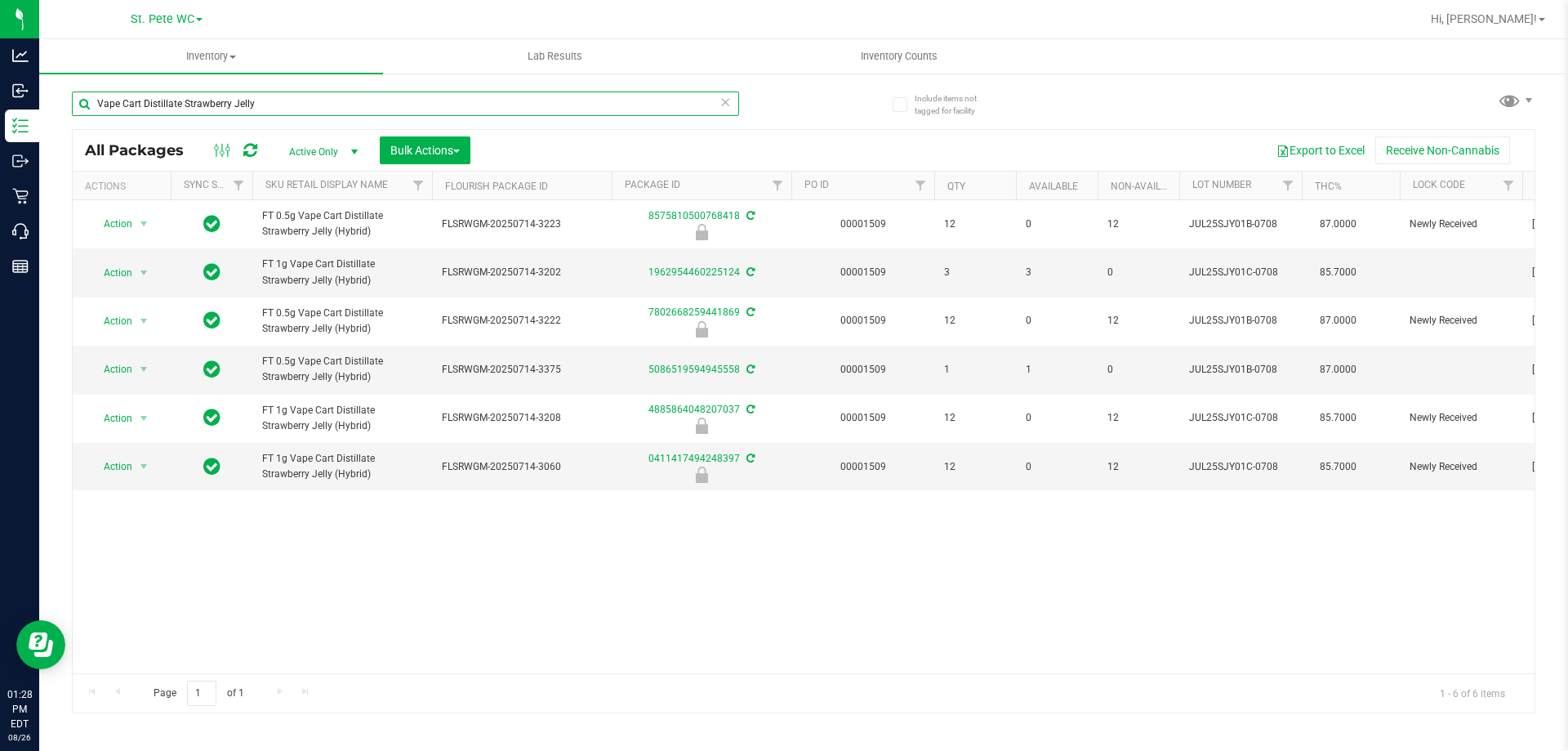
drag, startPoint x: 302, startPoint y: 109, endPoint x: 91, endPoint y: 109, distance: 211.0
click at [91, 109] on input "Vape Cart Distillate Strawberry Jelly" at bounding box center [405, 103] width 667 height 24
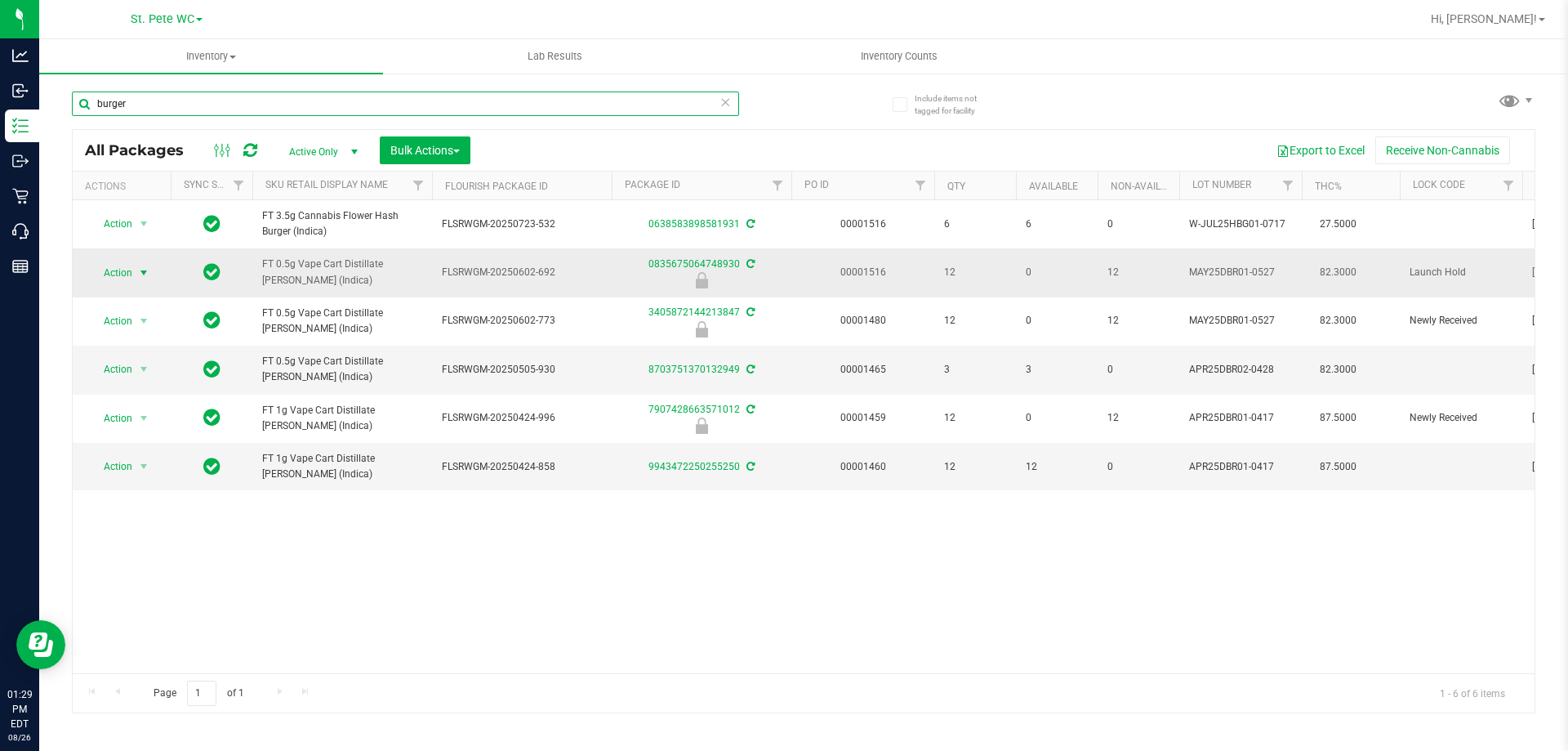
type input "burger"
click at [140, 274] on span "select" at bounding box center [144, 273] width 13 height 13
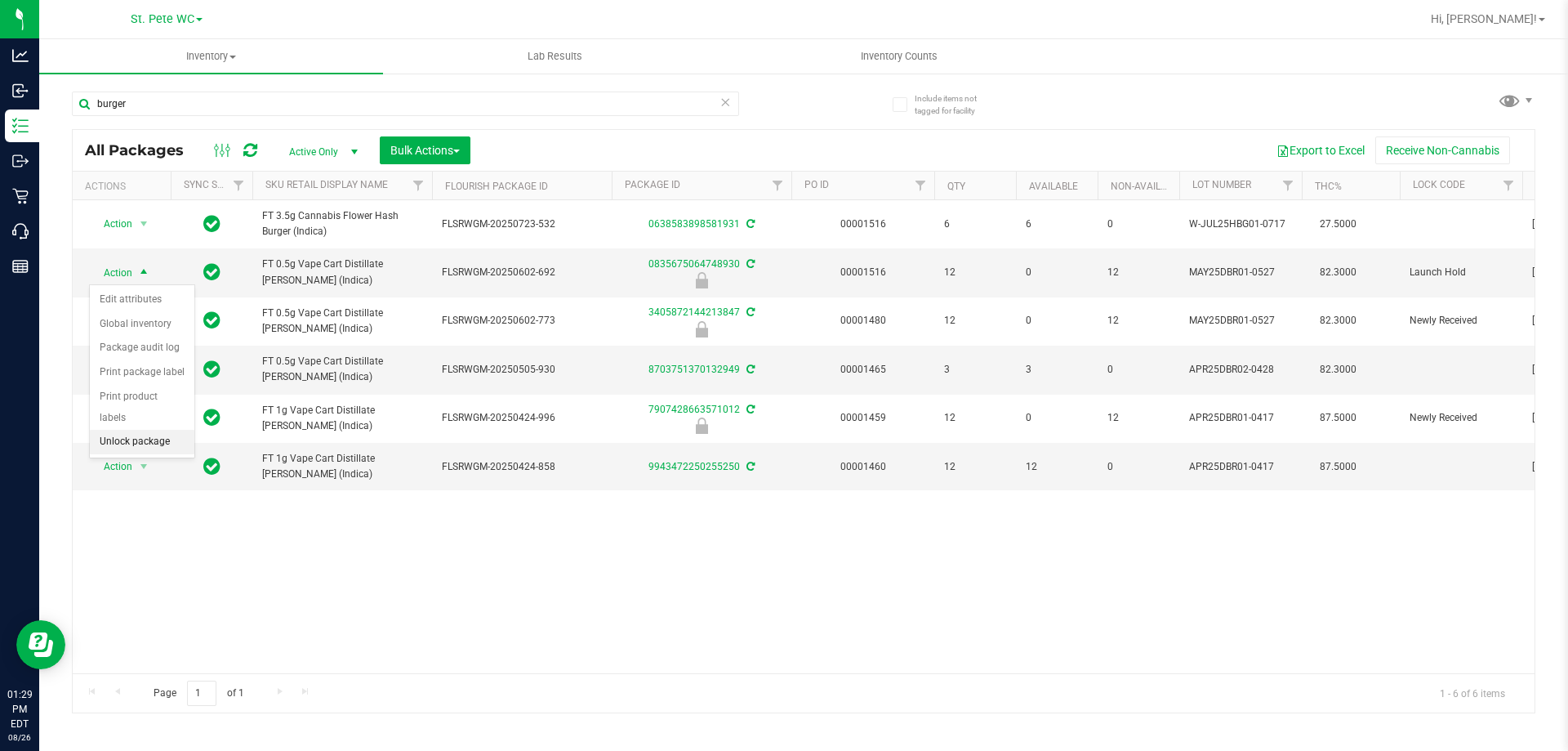
click at [165, 430] on li "Unlock package" at bounding box center [142, 442] width 104 height 24
click at [142, 274] on span "select" at bounding box center [144, 273] width 13 height 13
click at [133, 393] on li "Lock package" at bounding box center [153, 397] width 127 height 24
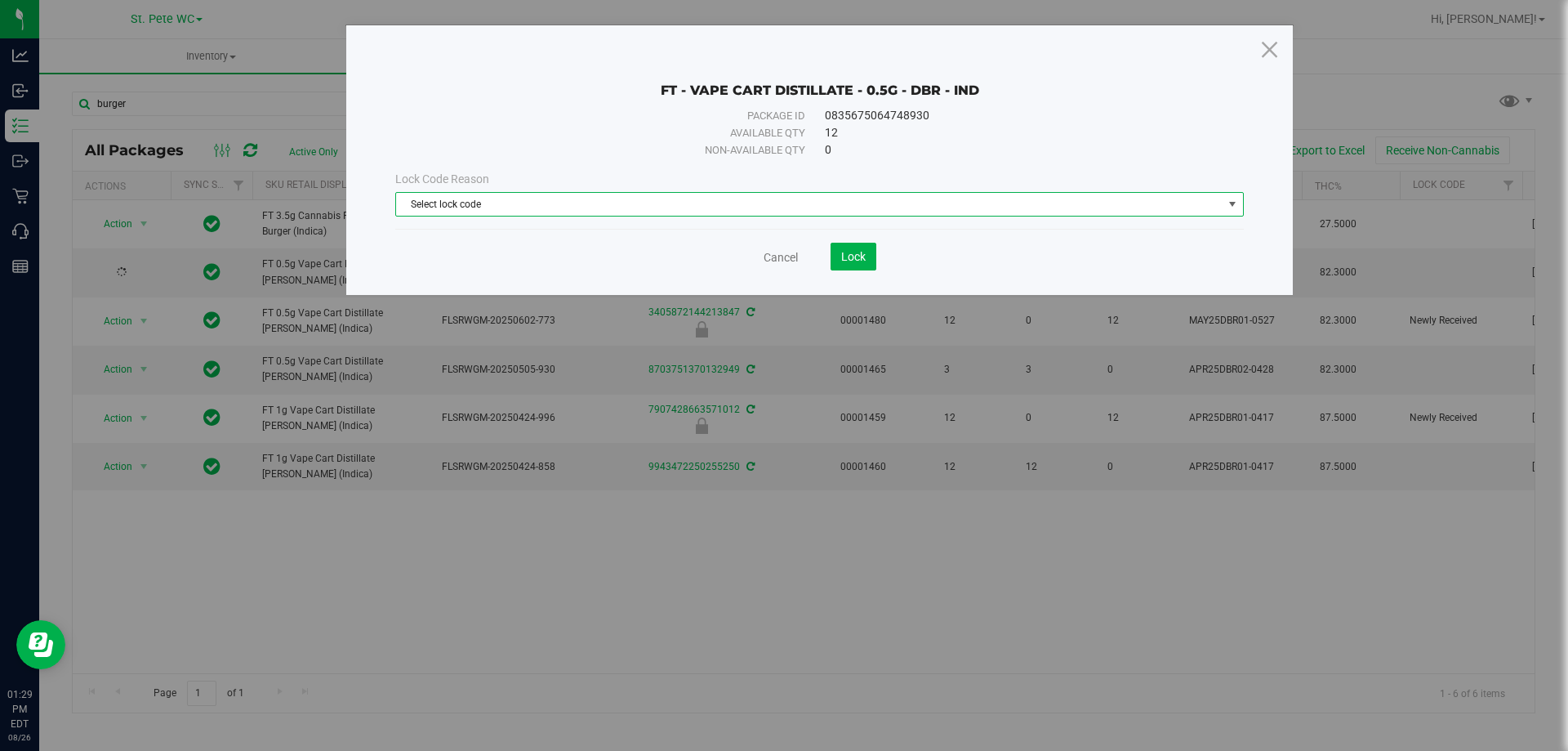
click at [599, 208] on span "Select lock code" at bounding box center [809, 204] width 827 height 23
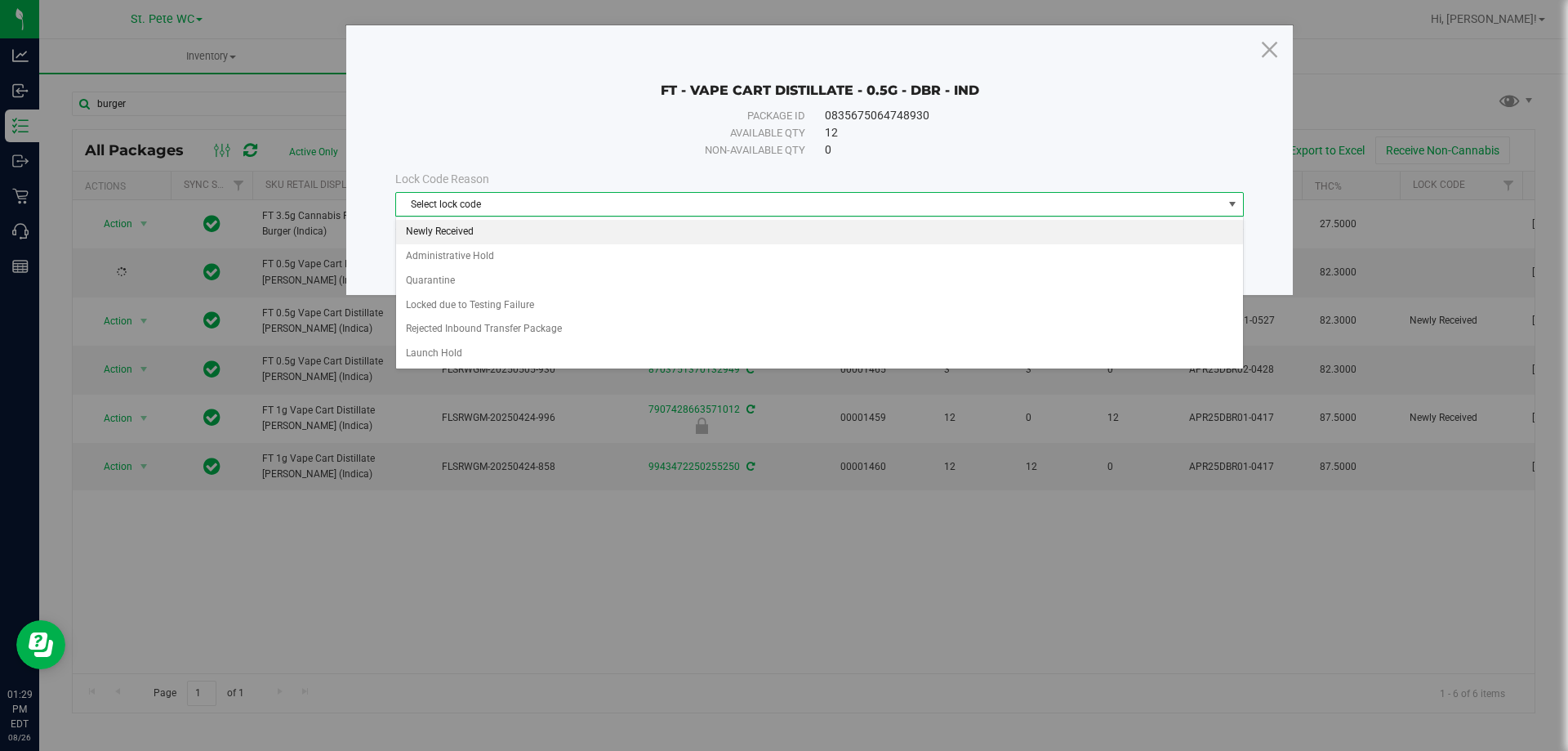
click at [537, 226] on li "Newly Received" at bounding box center [819, 232] width 847 height 24
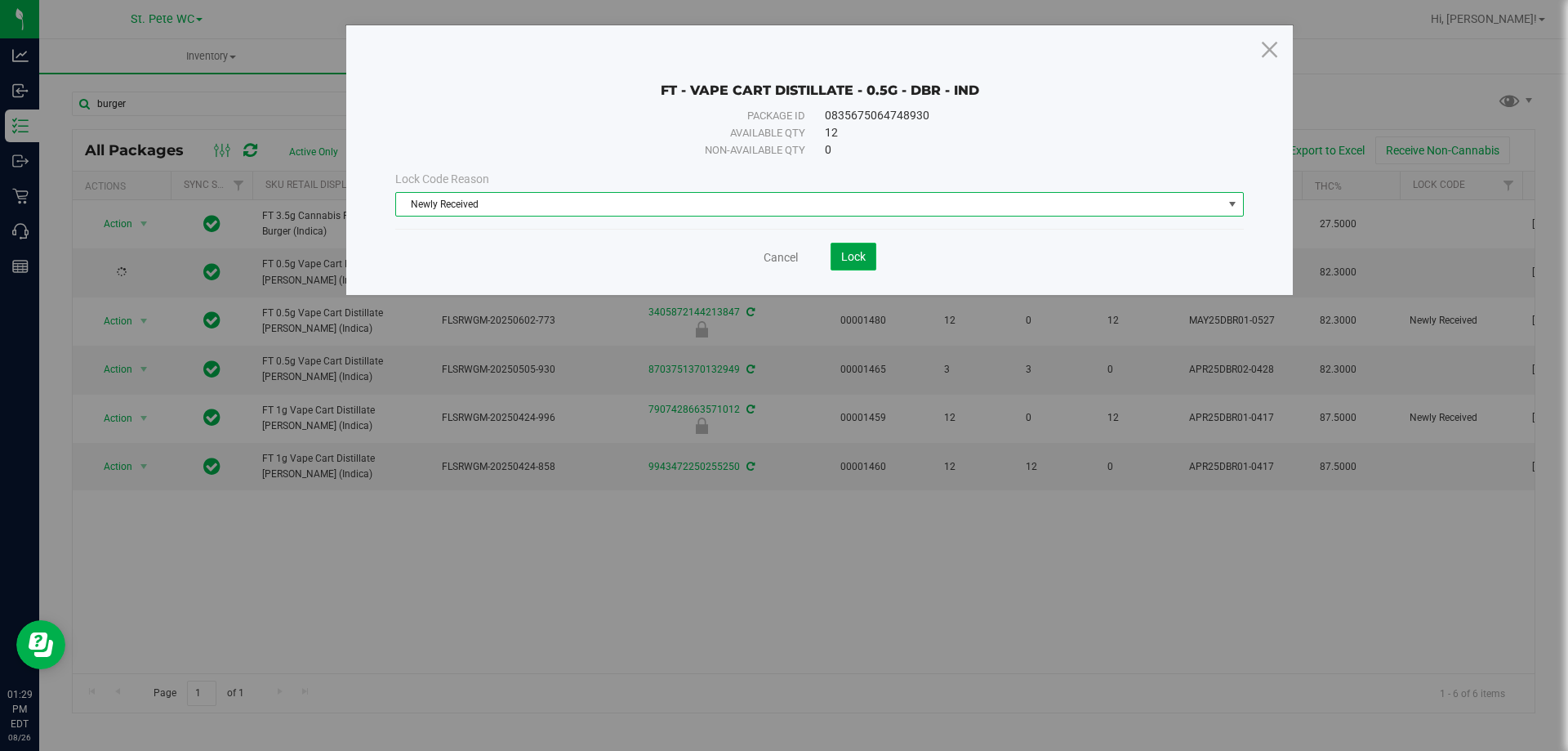
click at [860, 257] on span "Lock" at bounding box center [854, 256] width 24 height 13
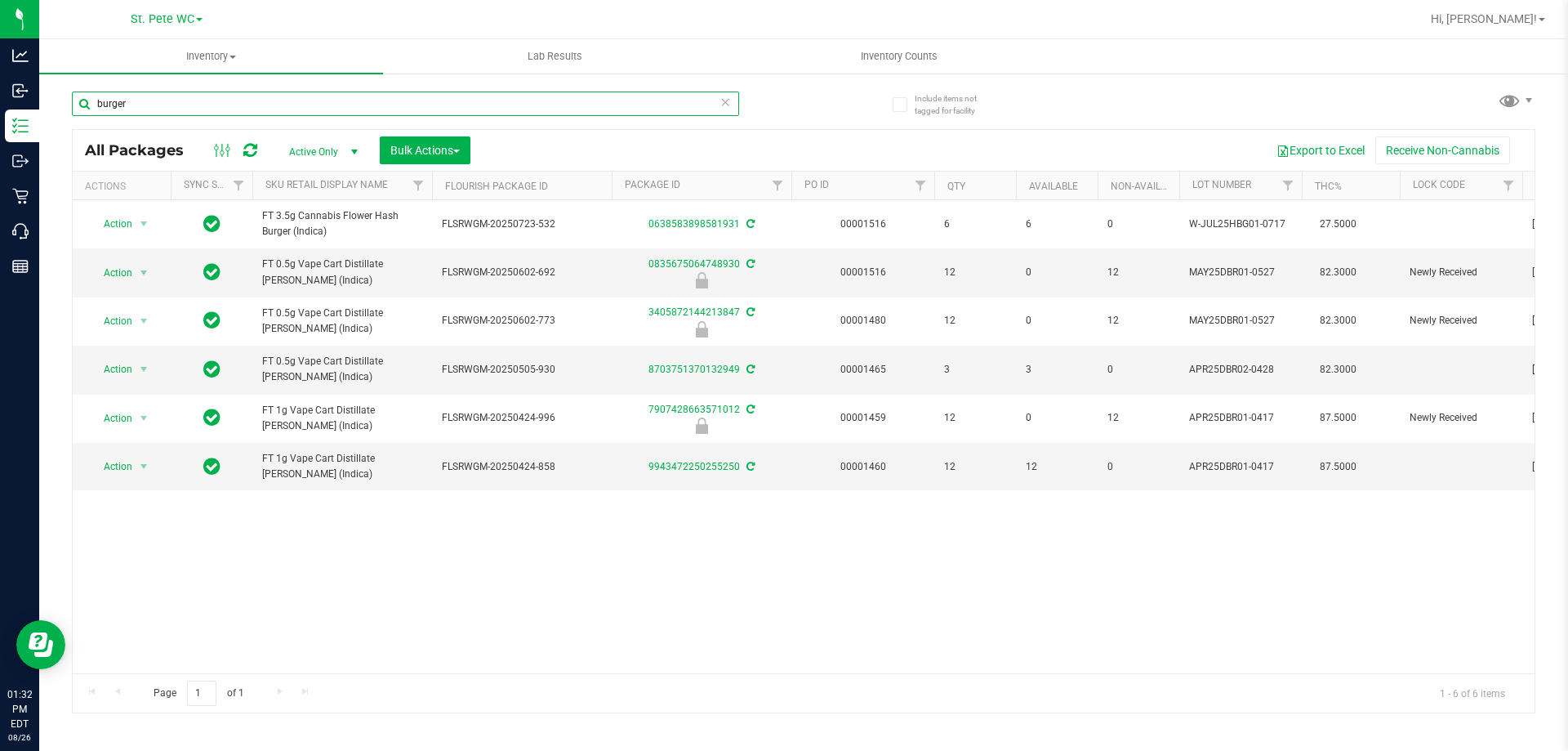
drag, startPoint x: 160, startPoint y: 104, endPoint x: 96, endPoint y: 103, distance: 64.0
click at [96, 103] on input "burger" at bounding box center [405, 103] width 667 height 24
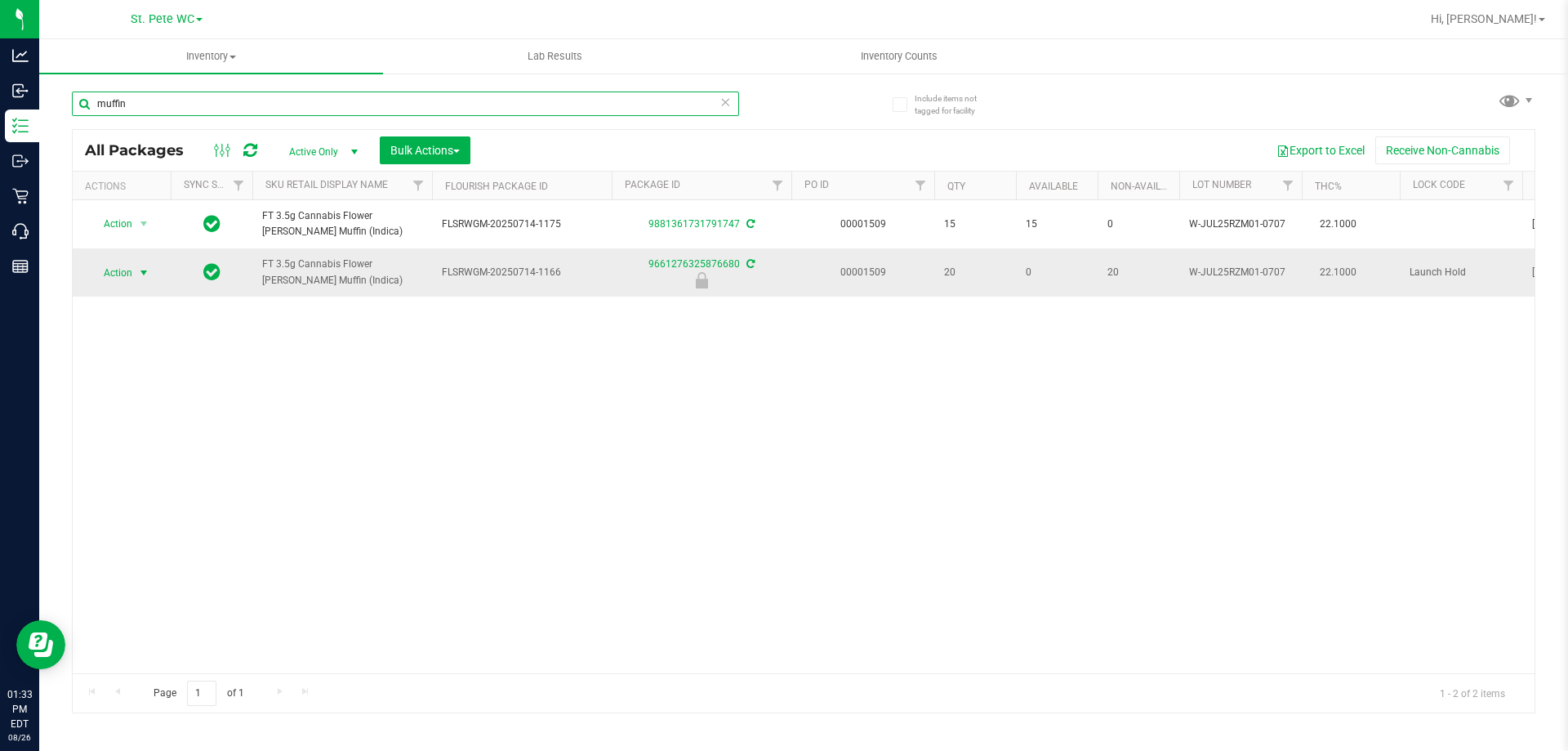
type input "muffin"
click at [140, 277] on span "select" at bounding box center [144, 273] width 13 height 13
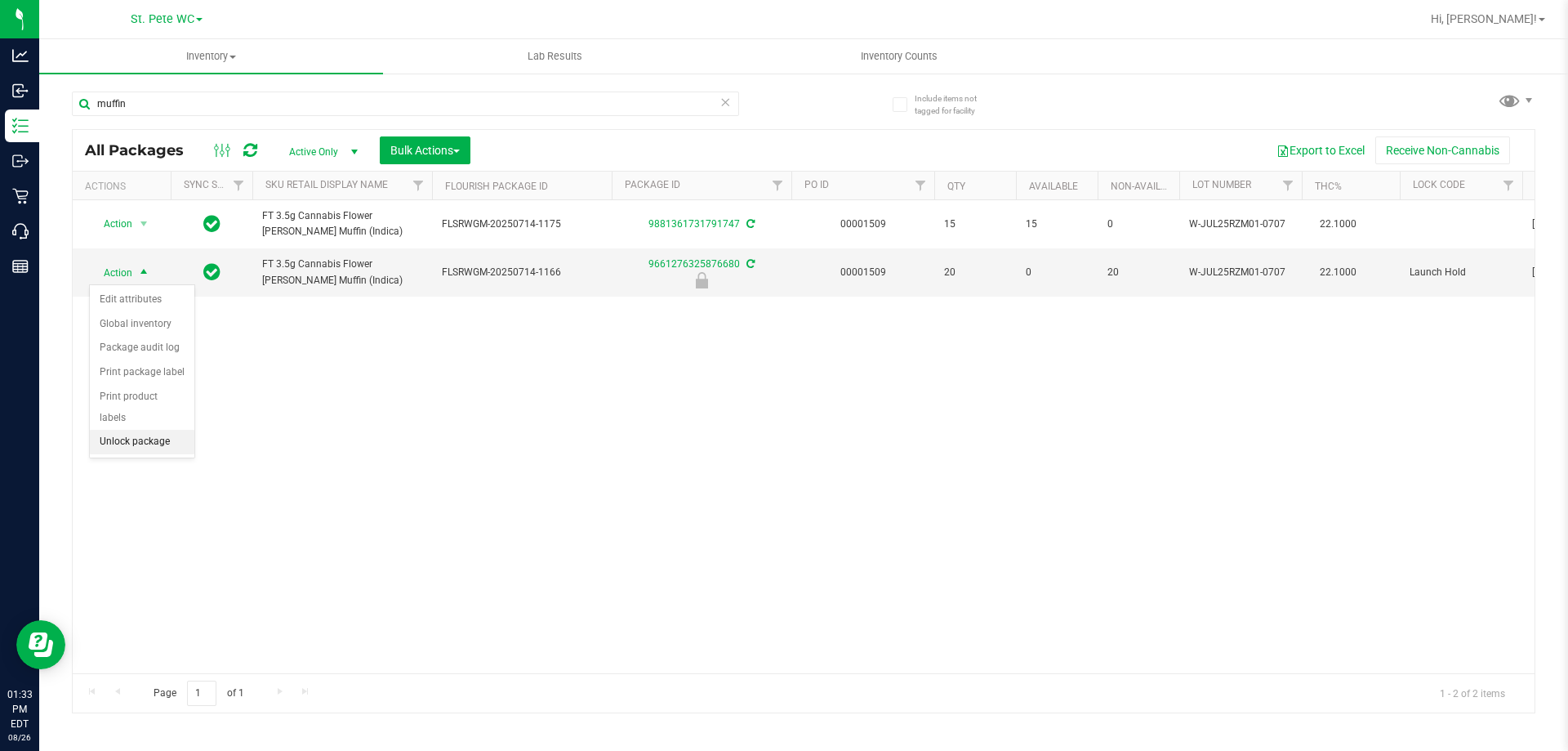
click at [158, 430] on li "Unlock package" at bounding box center [142, 442] width 104 height 24
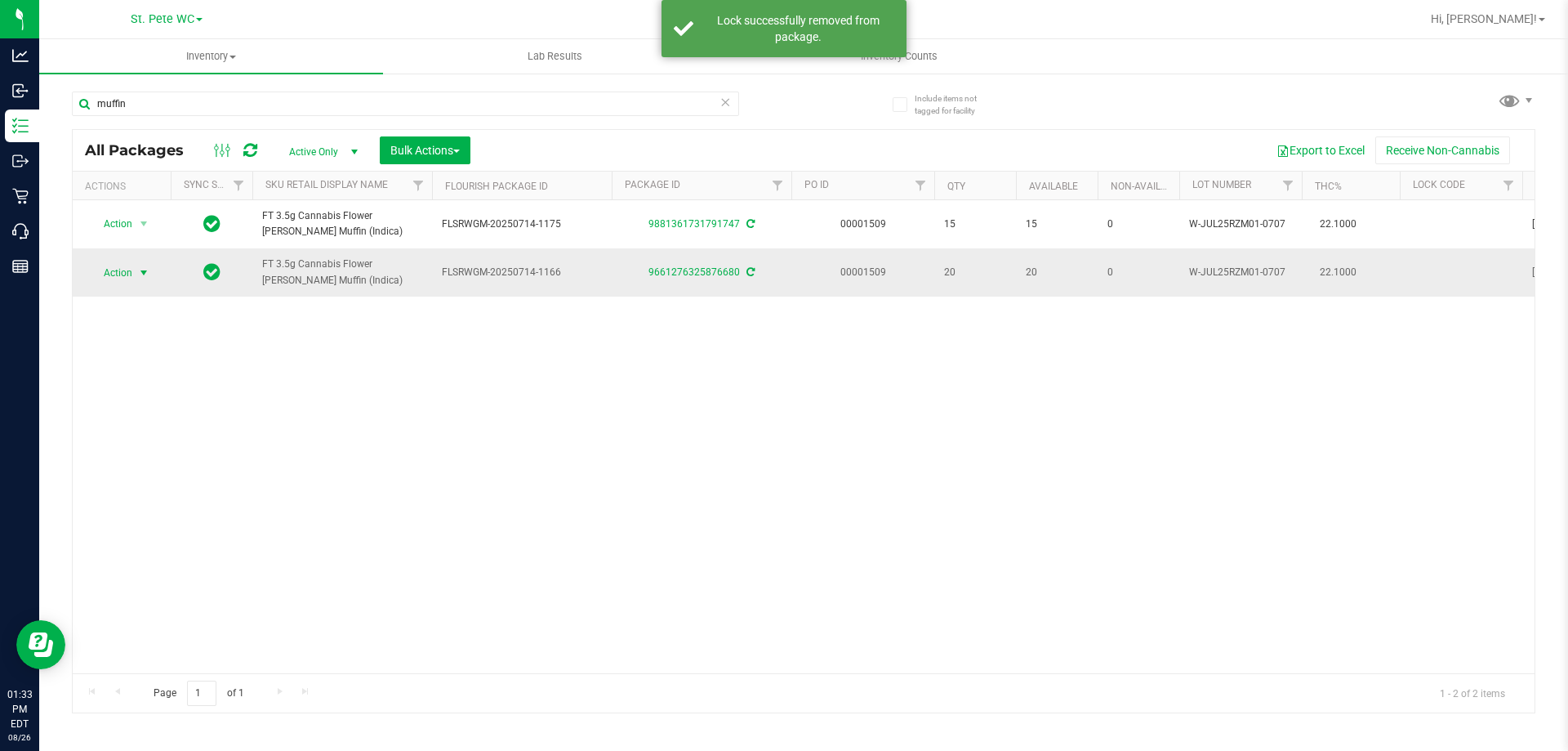
click at [139, 269] on span "select" at bounding box center [144, 273] width 13 height 13
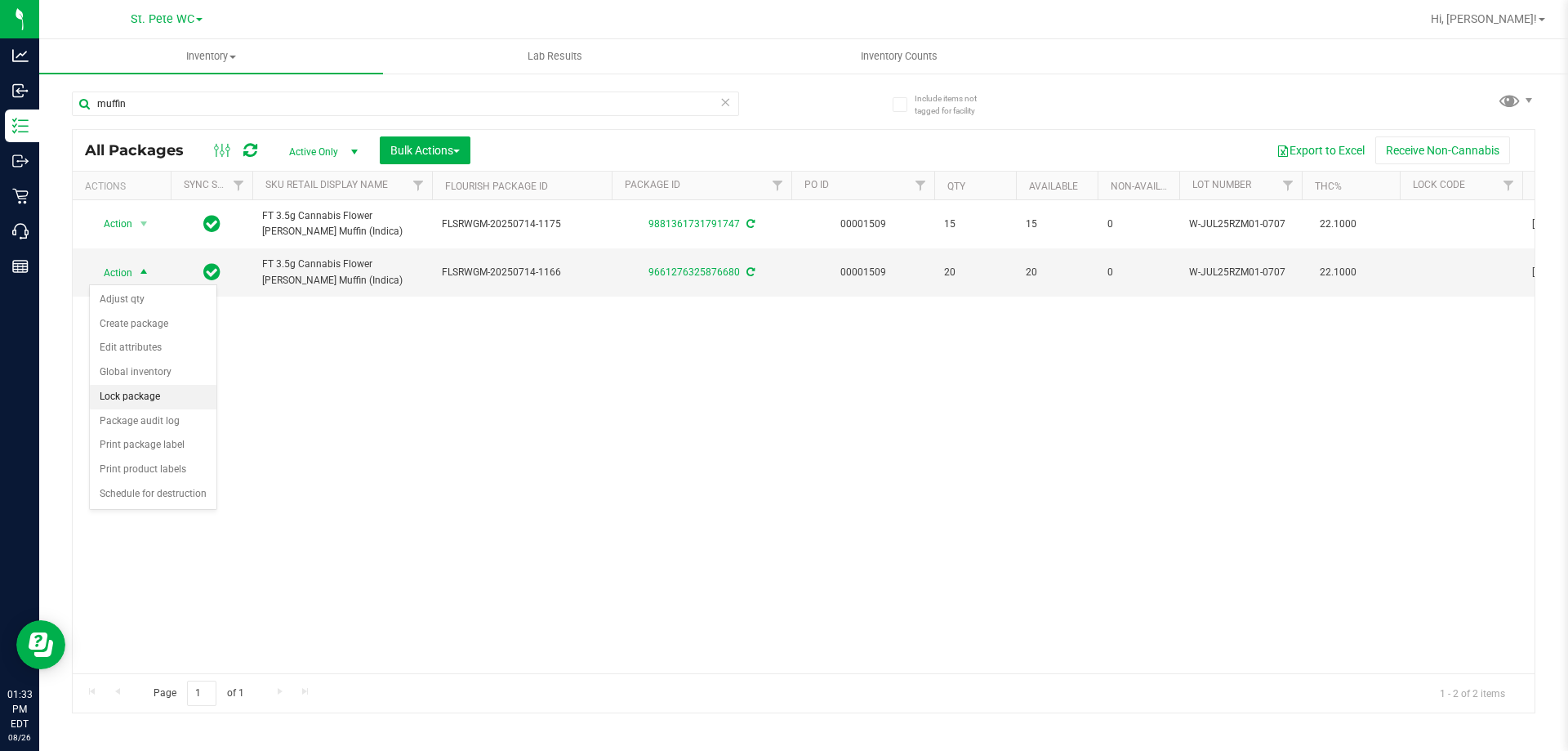
click at [148, 394] on li "Lock package" at bounding box center [153, 397] width 127 height 24
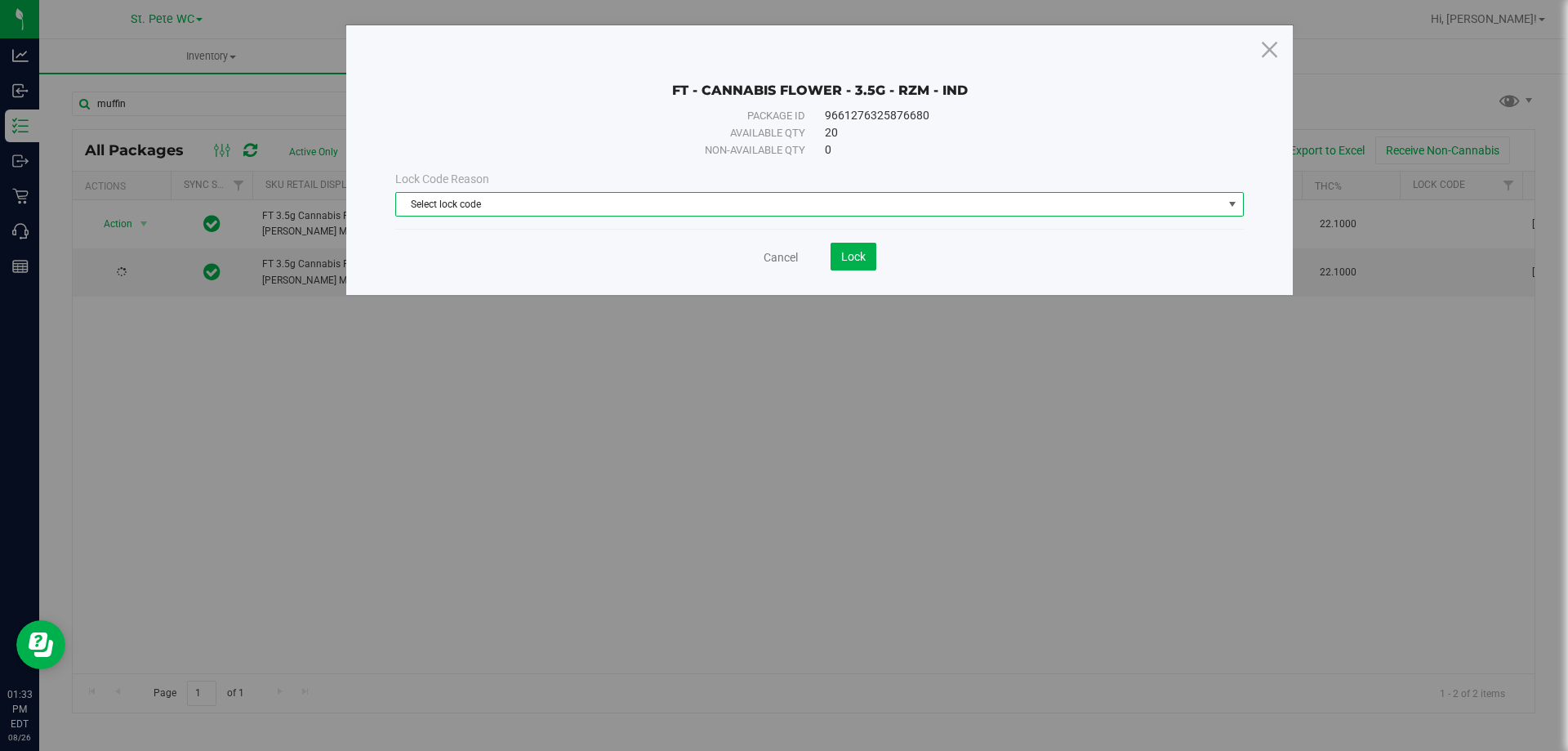
click at [457, 201] on span "Select lock code" at bounding box center [809, 204] width 827 height 23
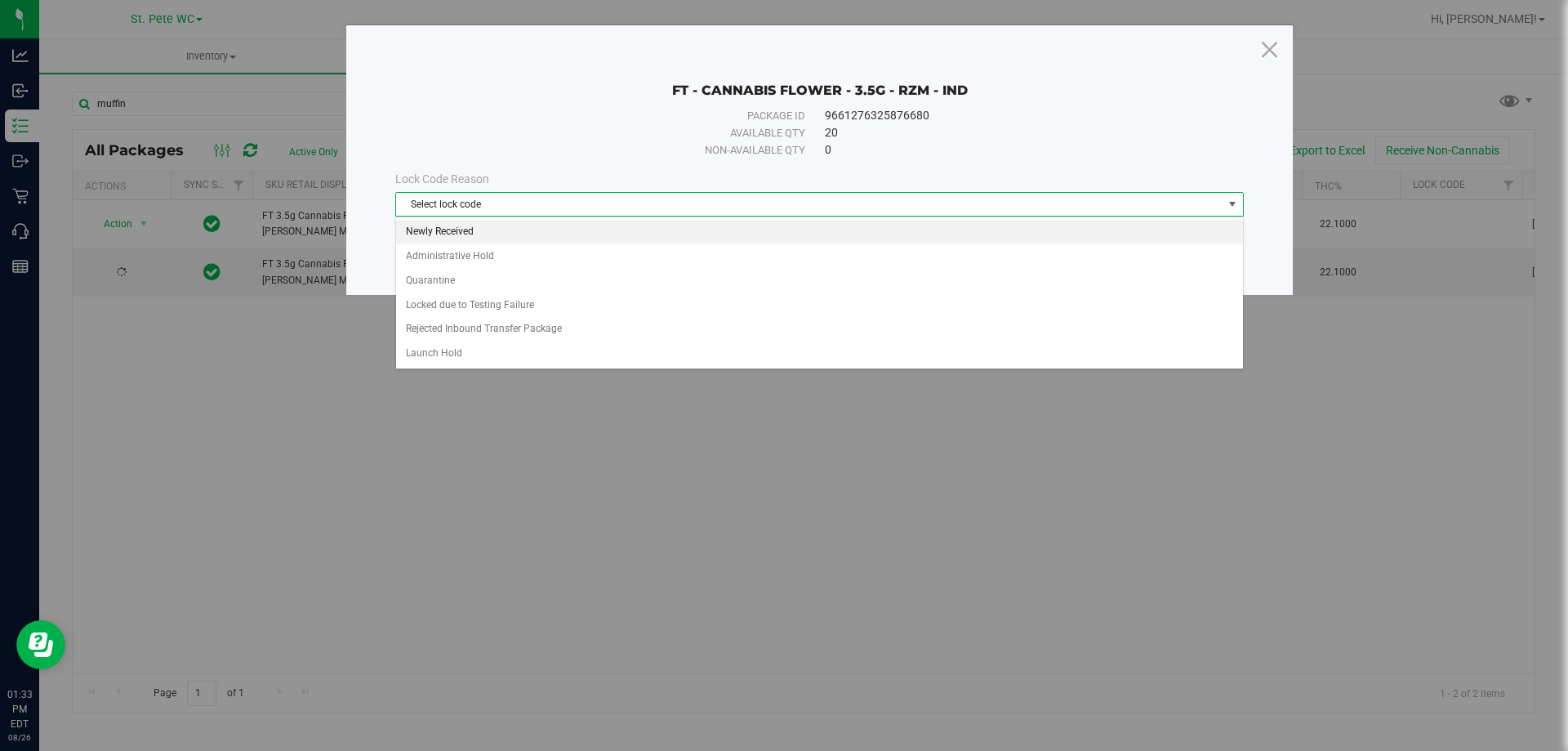
click at [459, 222] on li "Newly Received" at bounding box center [819, 232] width 847 height 24
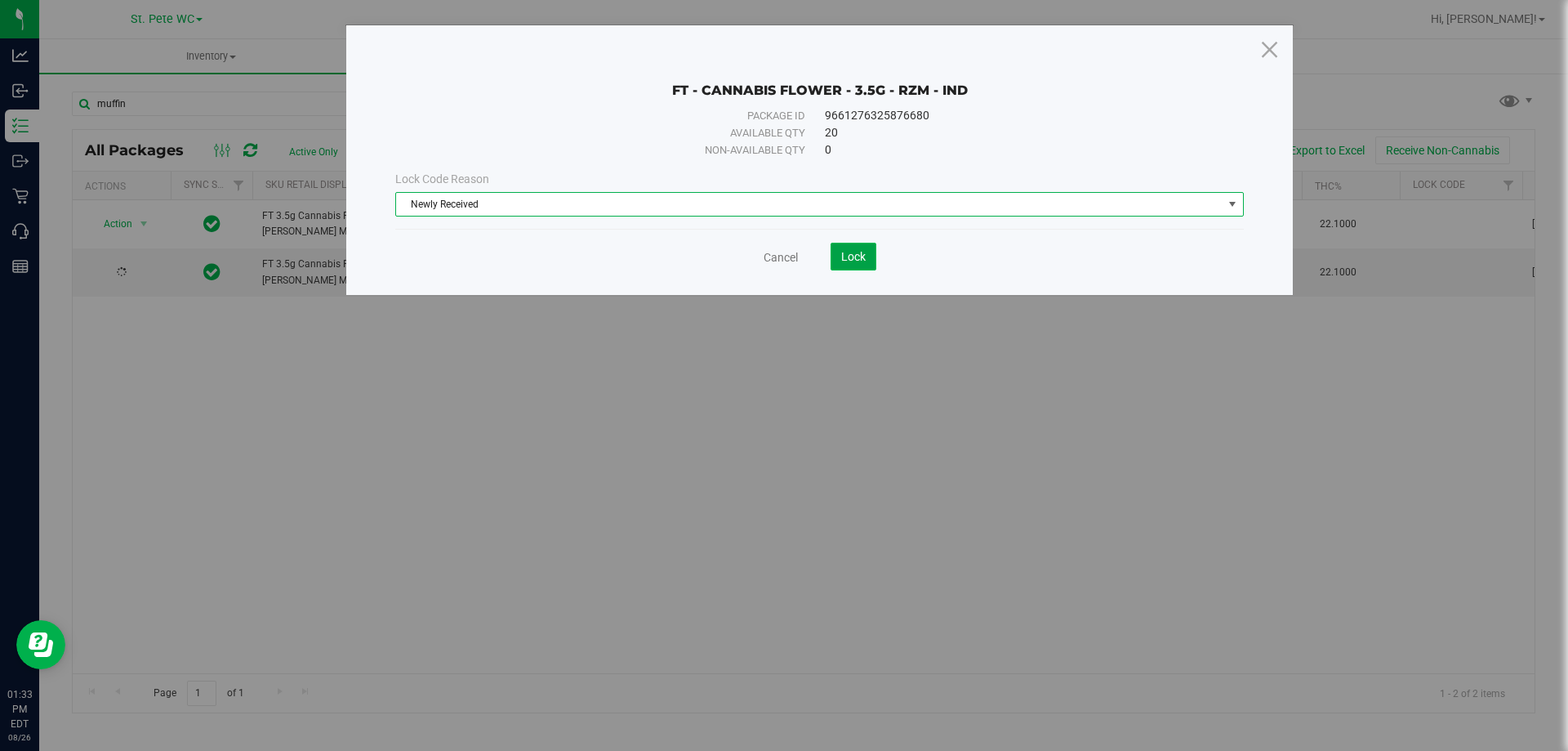
click at [858, 250] on span "Lock" at bounding box center [854, 256] width 24 height 13
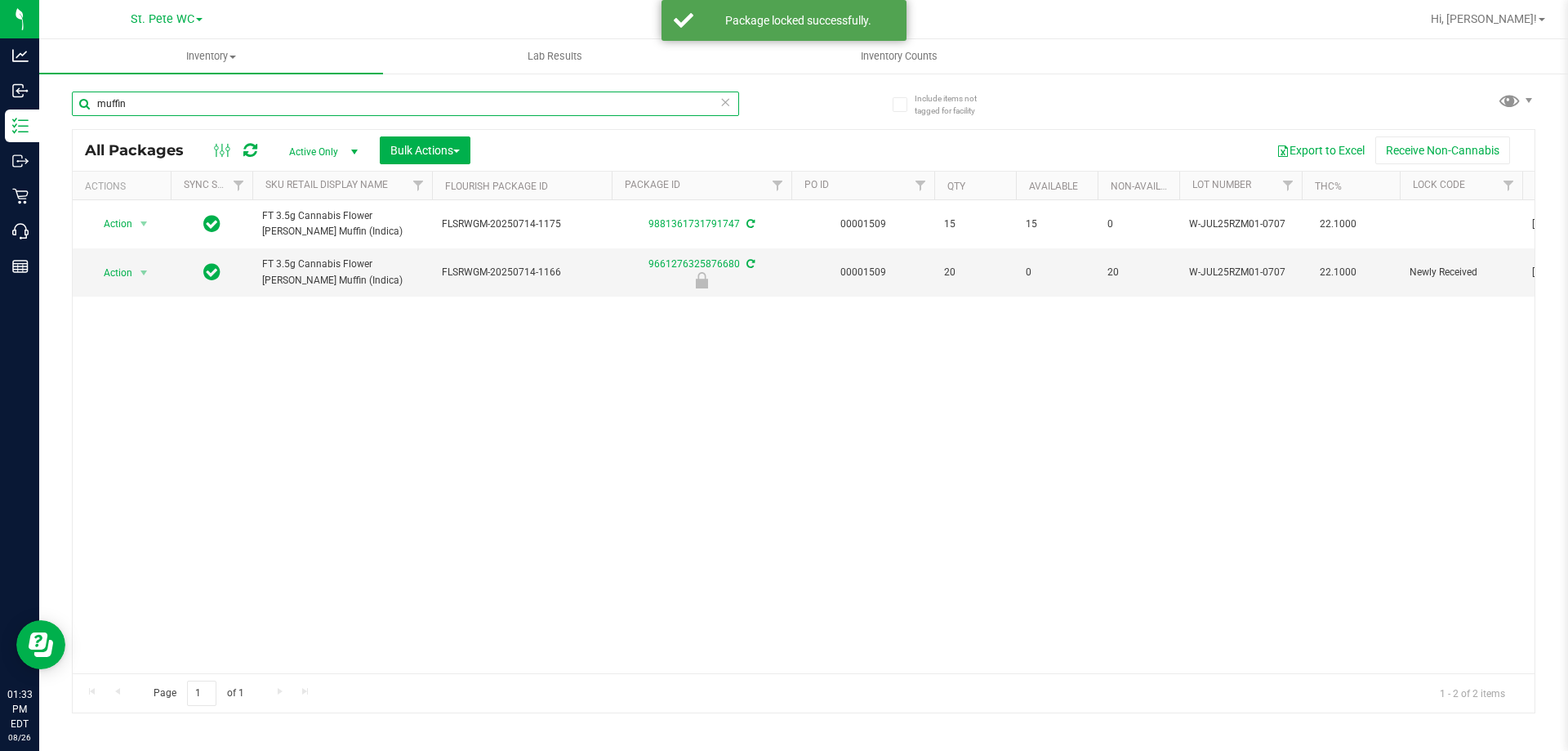
drag, startPoint x: 200, startPoint y: 106, endPoint x: 80, endPoint y: 104, distance: 120.0
click at [80, 104] on input "muffin" at bounding box center [405, 103] width 667 height 24
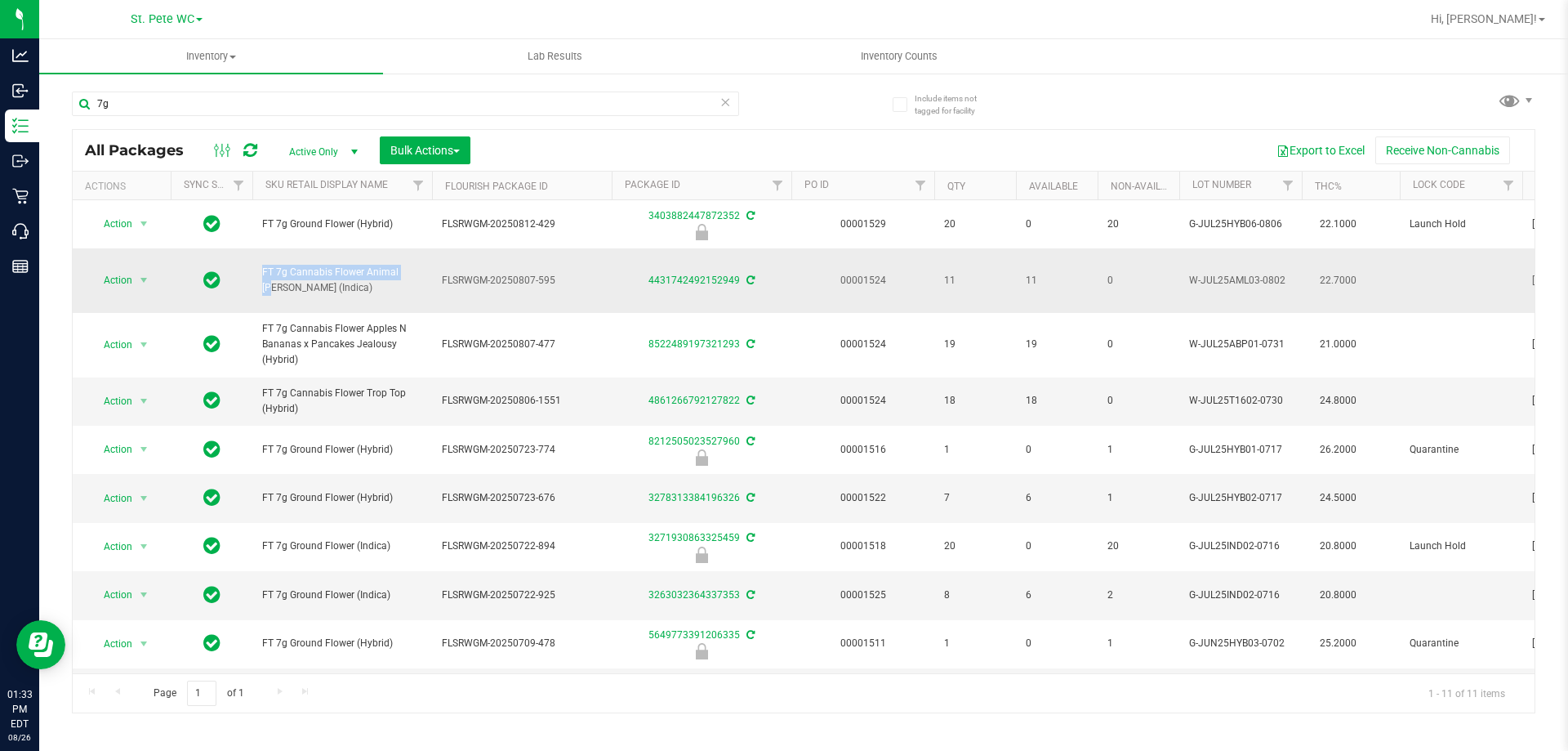
drag, startPoint x: 363, startPoint y: 263, endPoint x: 250, endPoint y: 262, distance: 113.0
click at [250, 262] on tr "Action Action Adjust qty Create package Edit attributes Global inventory Lock p…" at bounding box center [1557, 281] width 2969 height 65
copy tr "FT 7g Cannabis Flower"
drag, startPoint x: 153, startPoint y: 107, endPoint x: 94, endPoint y: 102, distance: 59.2
click at [94, 102] on input "7g" at bounding box center [405, 103] width 667 height 24
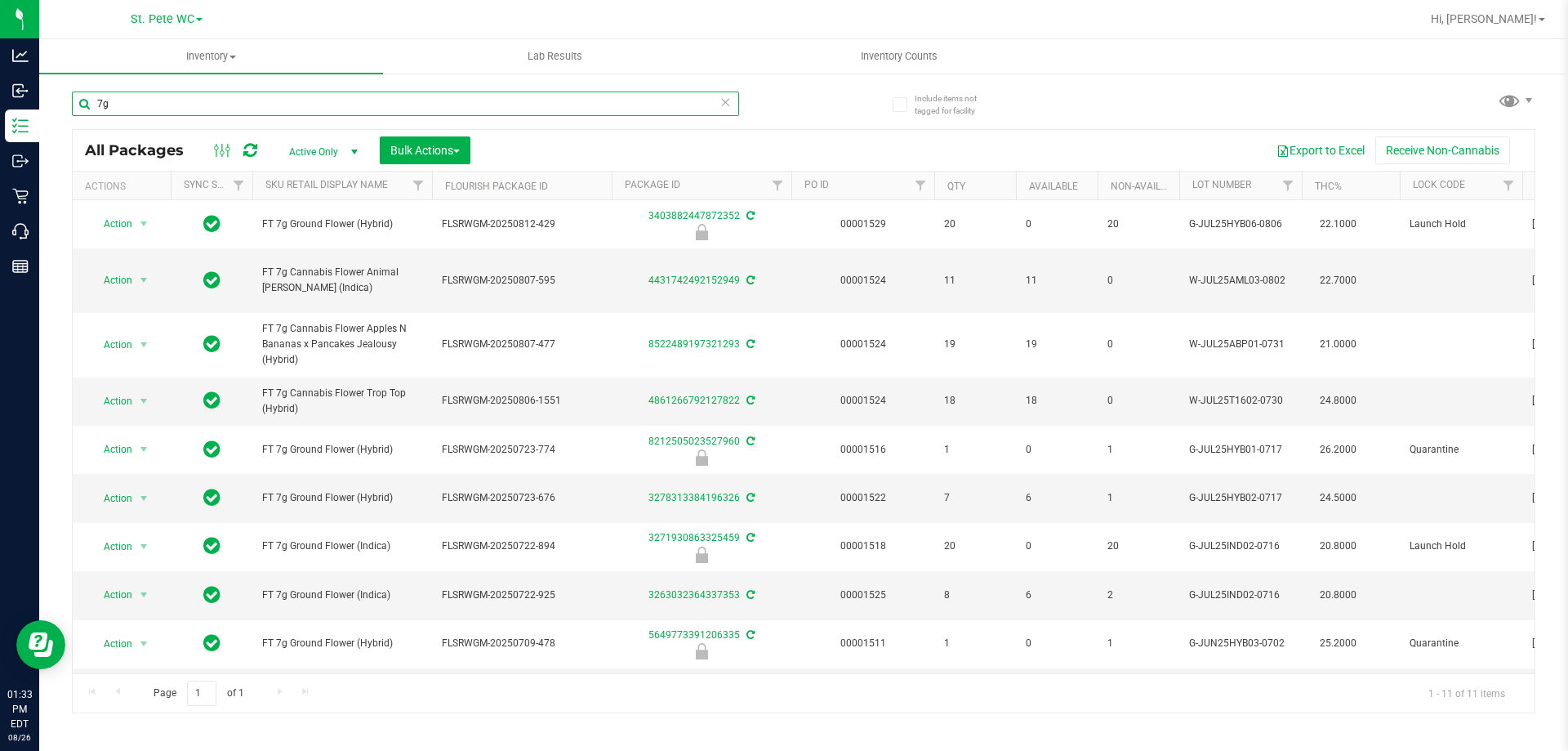
paste input "FT 7g Cannabis Flower"
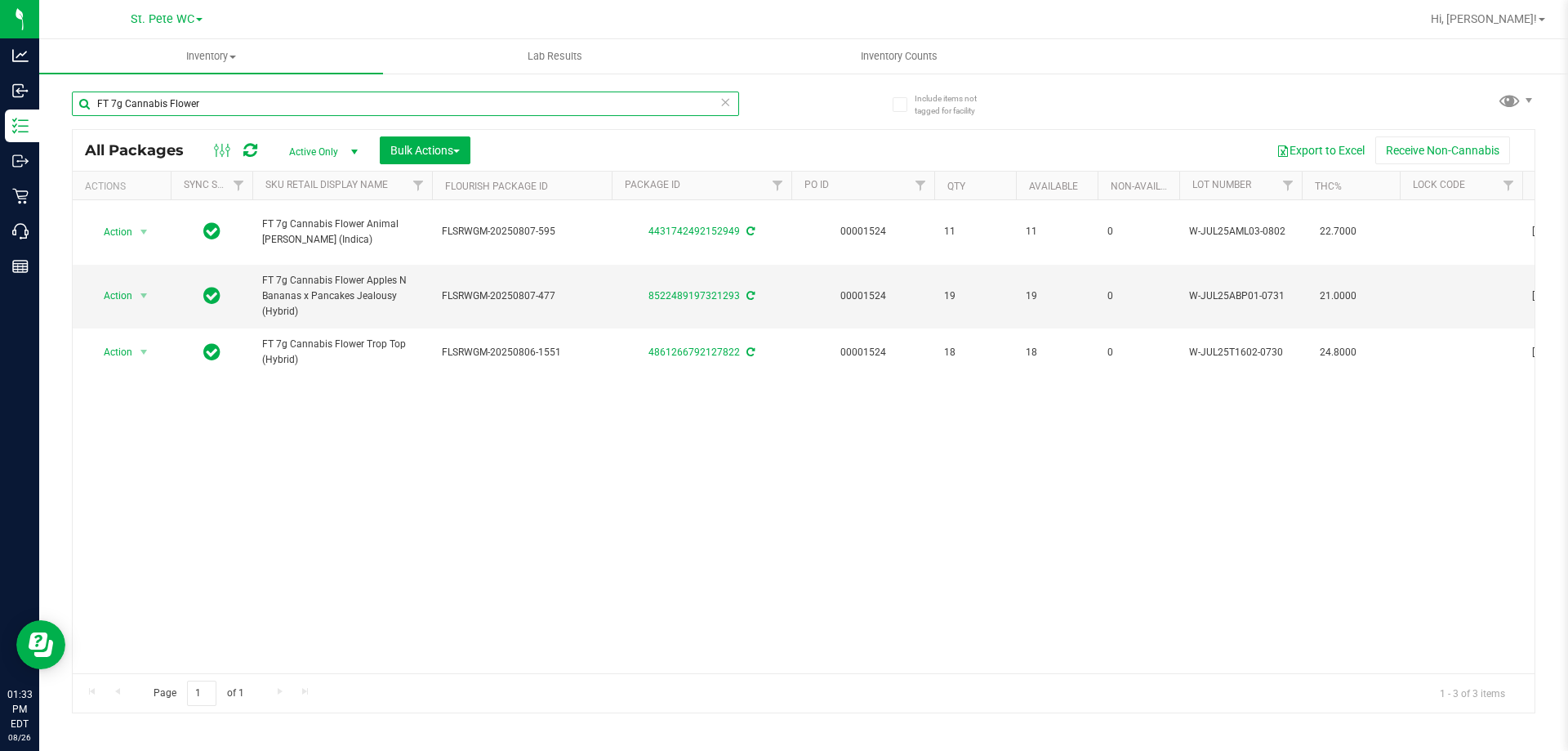
drag, startPoint x: 285, startPoint y: 100, endPoint x: 99, endPoint y: 102, distance: 186.0
click at [99, 102] on input "FT 7g Cannabis Flower" at bounding box center [405, 103] width 667 height 24
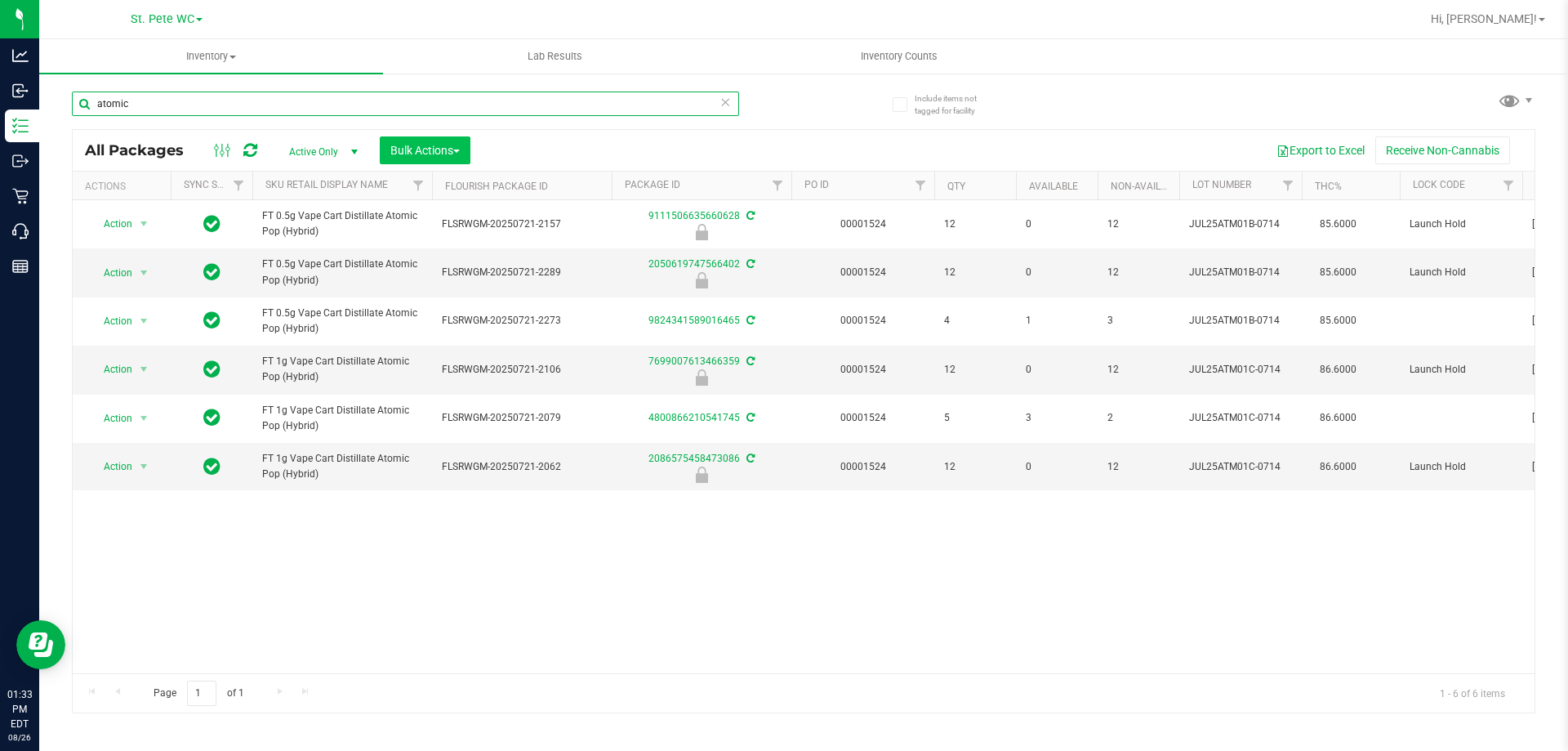
type input "atomic"
click at [413, 152] on span "Bulk Actions" at bounding box center [425, 150] width 69 height 13
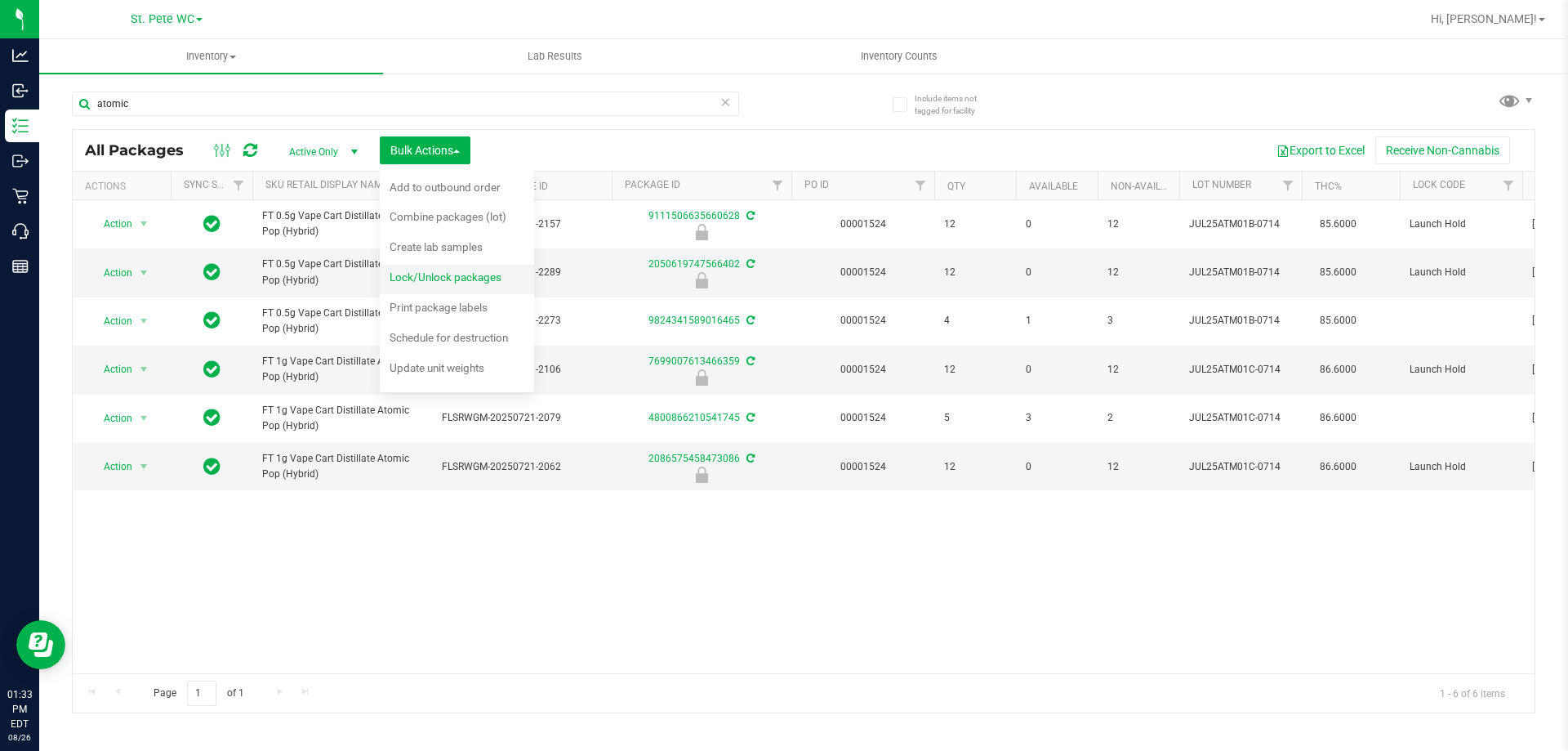
click at [457, 271] on span "Lock/Unlock packages" at bounding box center [445, 277] width 112 height 13
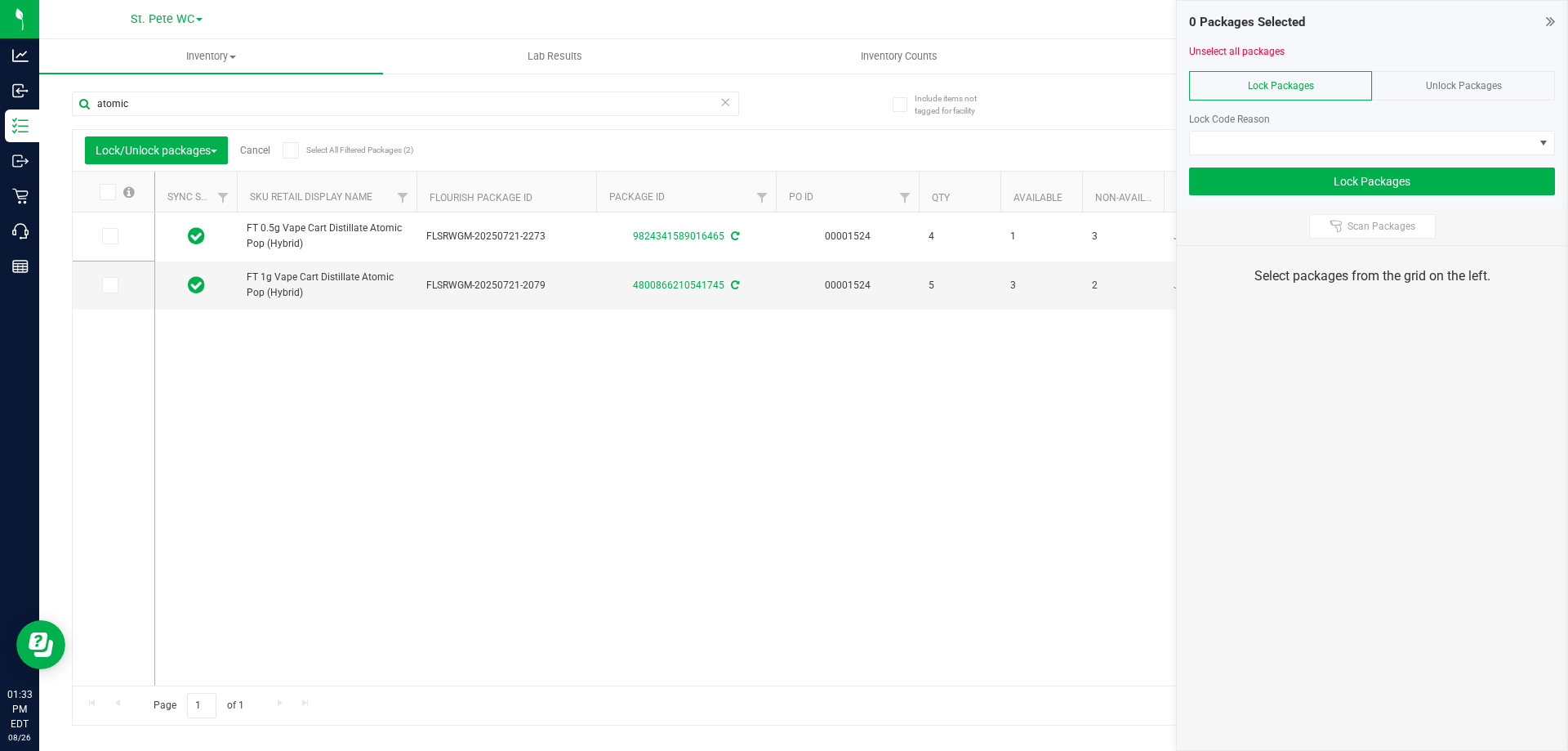
click at [1441, 92] on div "Unlock Packages" at bounding box center [1463, 85] width 183 height 29
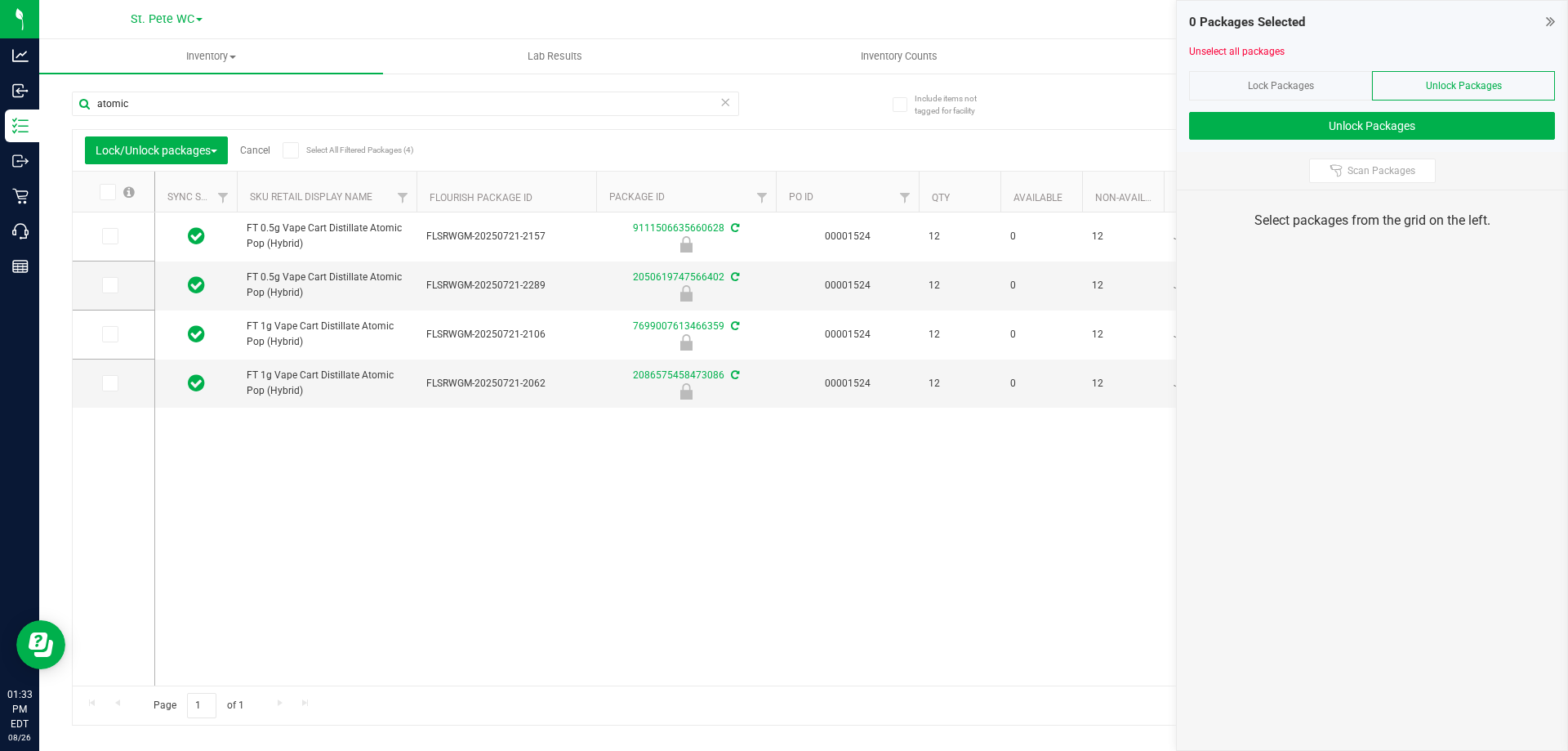
click at [104, 192] on icon at bounding box center [106, 192] width 10 height 0
click at [0, 0] on input "checkbox" at bounding box center [0, 0] width 0 height 0
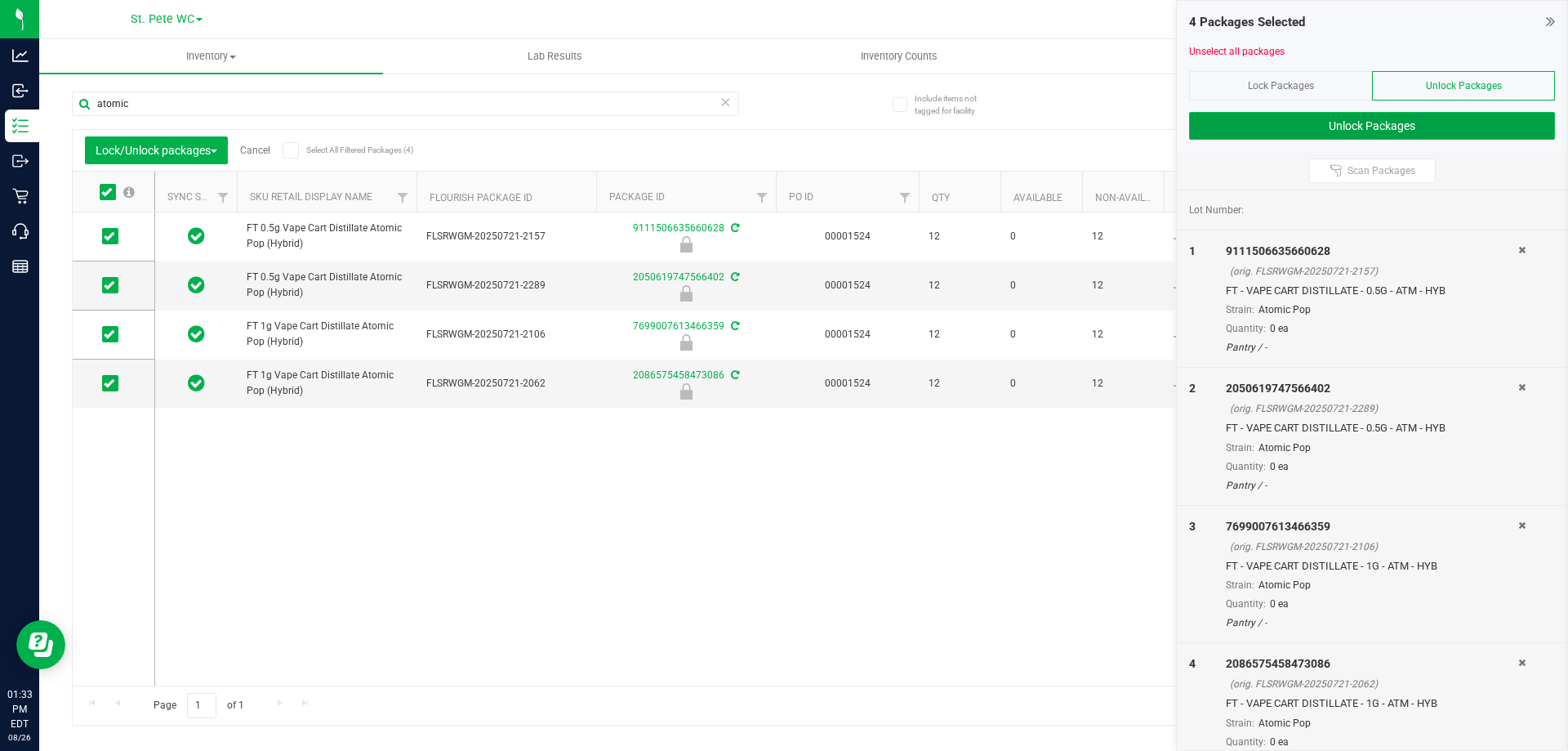
click at [1284, 130] on button "Unlock Packages" at bounding box center [1372, 126] width 366 height 28
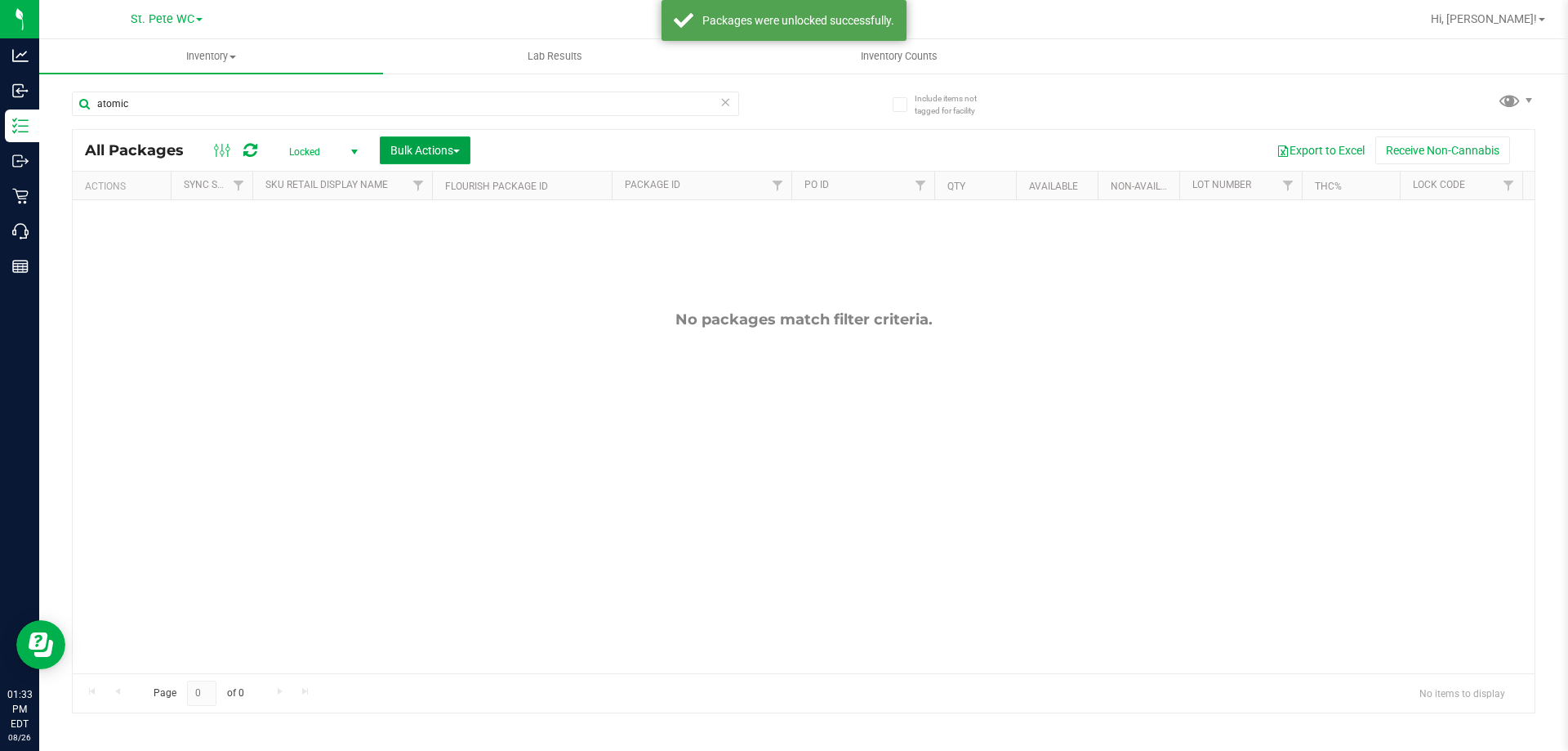
click at [438, 147] on span "Bulk Actions" at bounding box center [425, 150] width 69 height 13
click at [423, 286] on div "Lock/Unlock packages" at bounding box center [456, 280] width 134 height 26
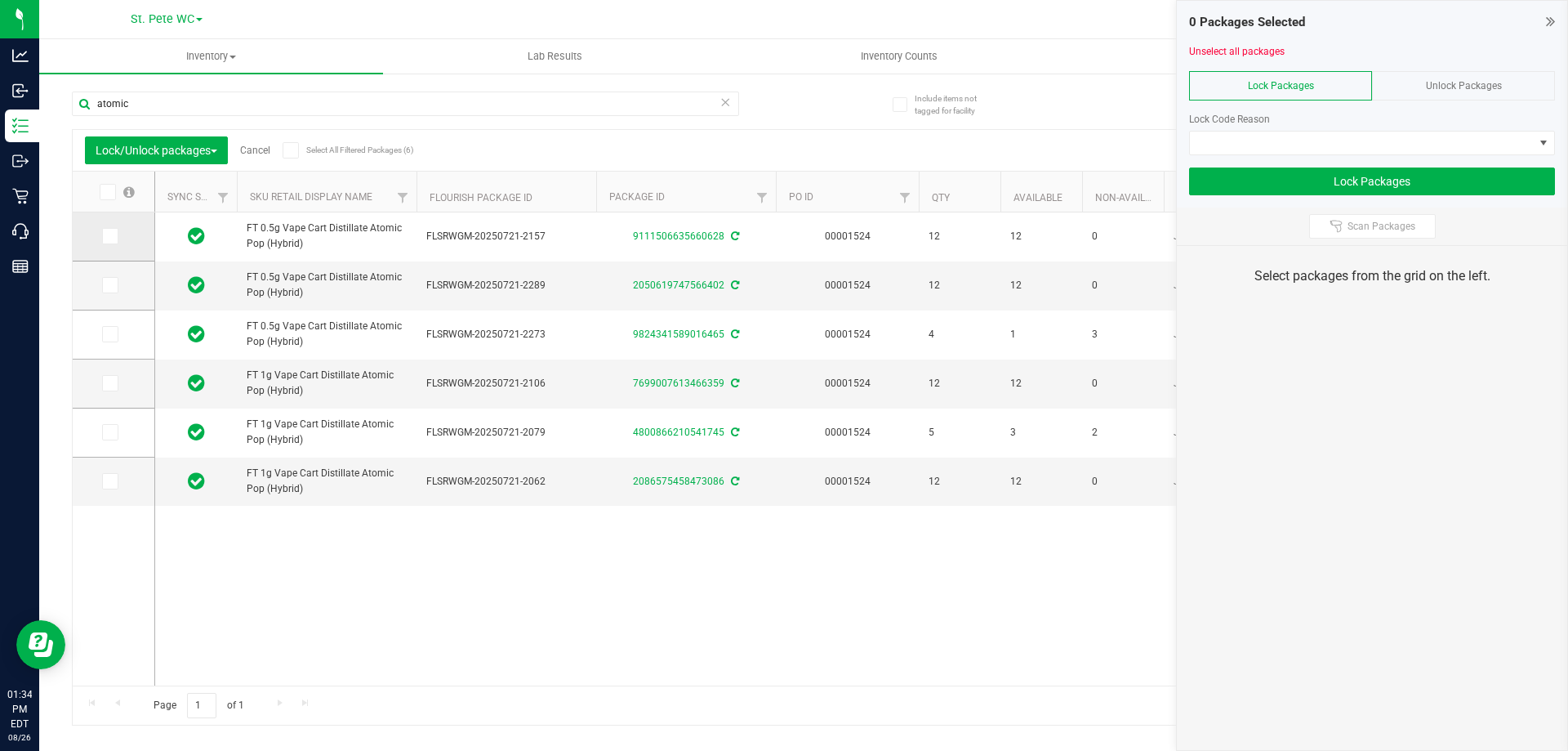
click at [111, 237] on icon at bounding box center [109, 237] width 10 height 0
click at [0, 0] on input "checkbox" at bounding box center [0, 0] width 0 height 0
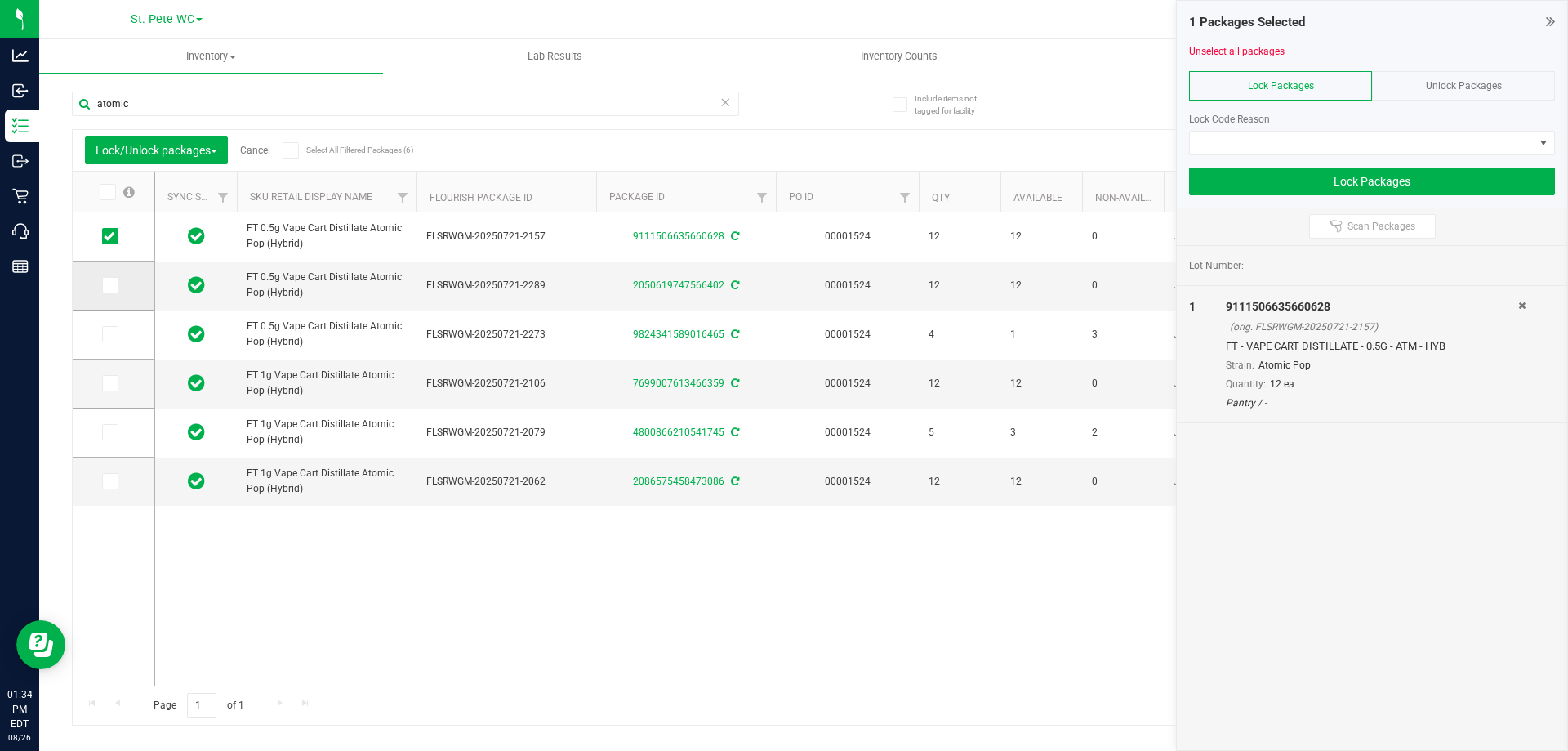
click at [106, 285] on icon at bounding box center [109, 285] width 10 height 0
click at [0, 0] on input "checkbox" at bounding box center [0, 0] width 0 height 0
click at [115, 381] on span at bounding box center [110, 383] width 16 height 16
click at [0, 0] on input "checkbox" at bounding box center [0, 0] width 0 height 0
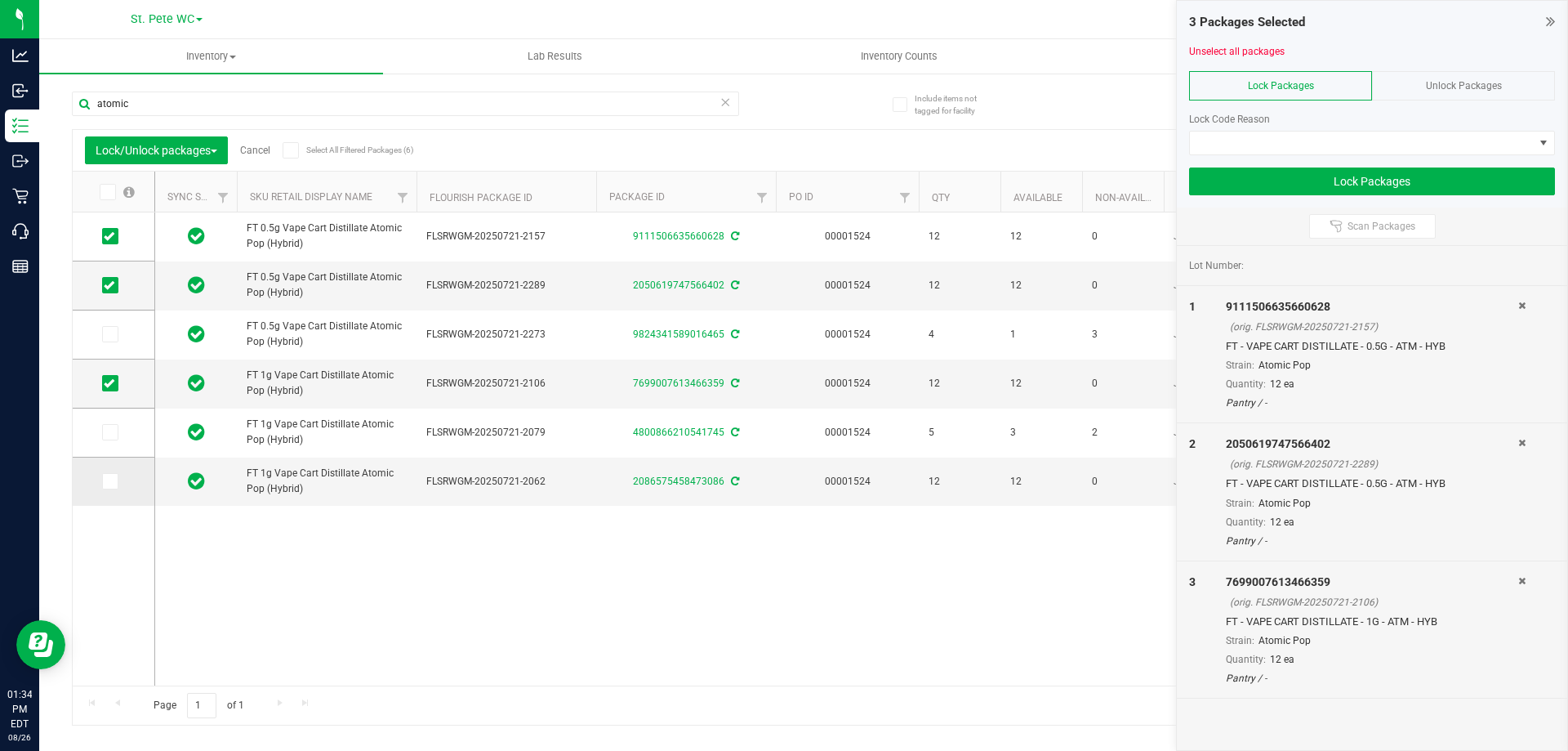
click at [108, 489] on span at bounding box center [110, 481] width 16 height 16
click at [0, 0] on input "checkbox" at bounding box center [0, 0] width 0 height 0
click at [1345, 136] on span at bounding box center [1362, 143] width 343 height 23
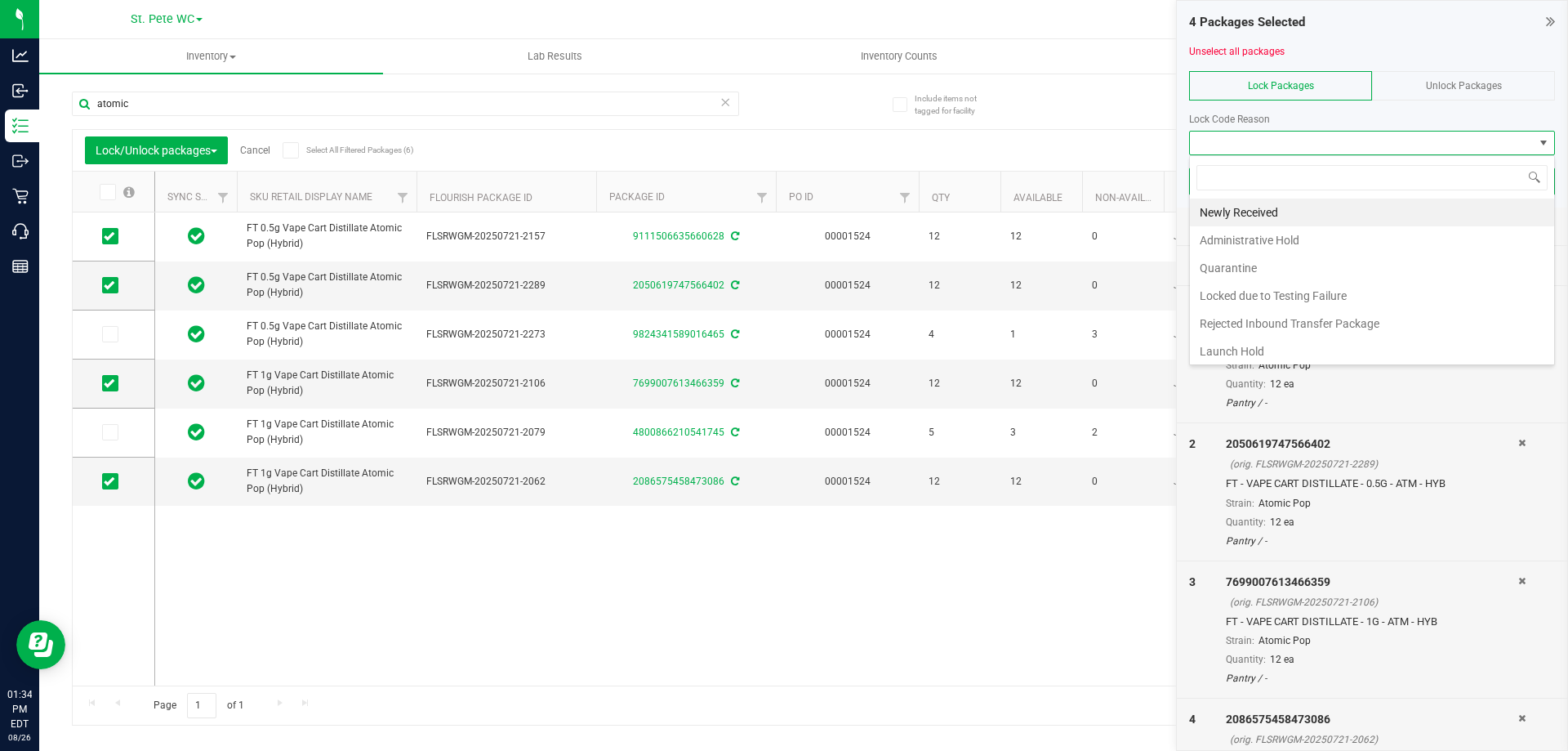
scroll to position [24, 366]
click at [1253, 212] on li "Newly Received" at bounding box center [1372, 213] width 364 height 28
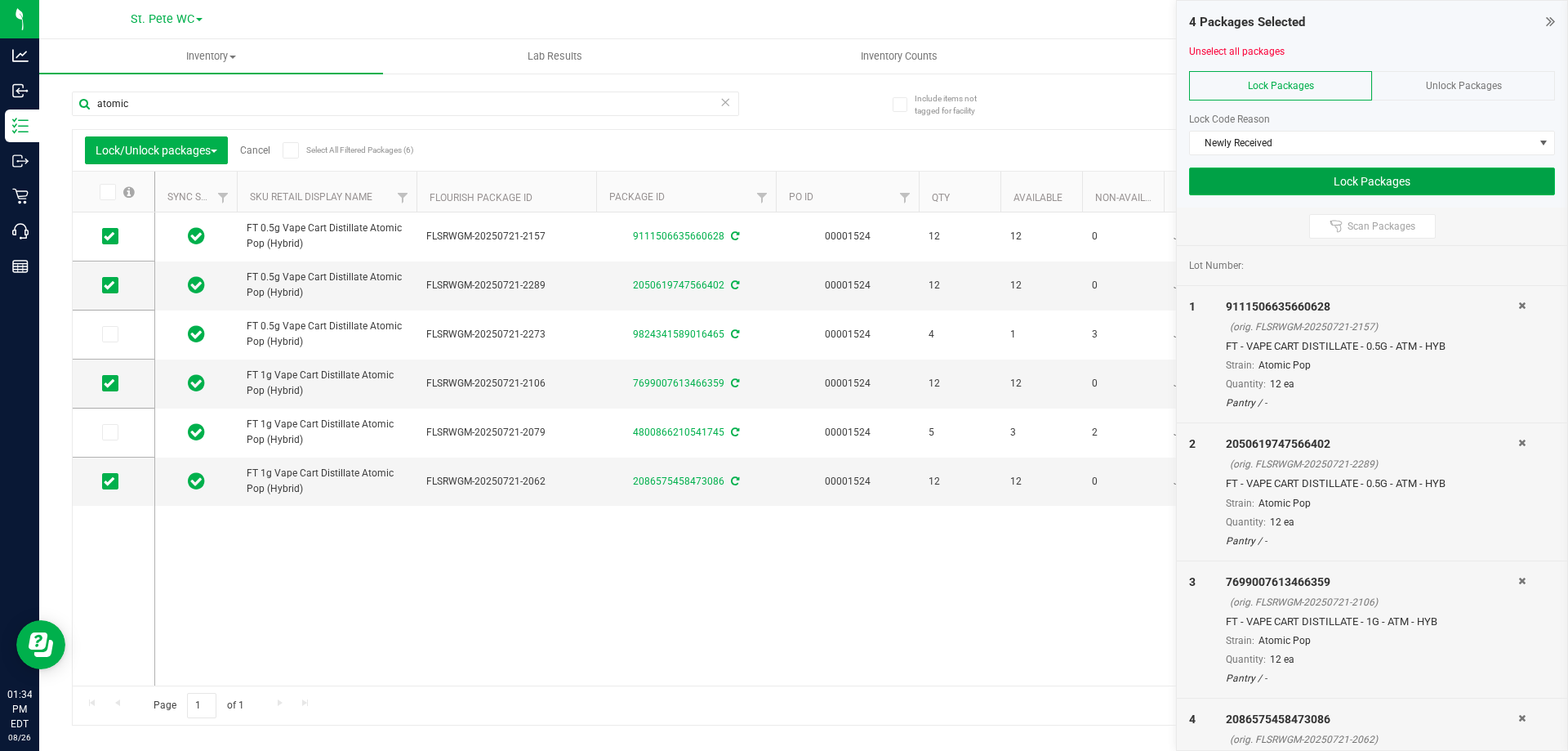
click at [1342, 181] on button "Lock Packages" at bounding box center [1372, 181] width 366 height 28
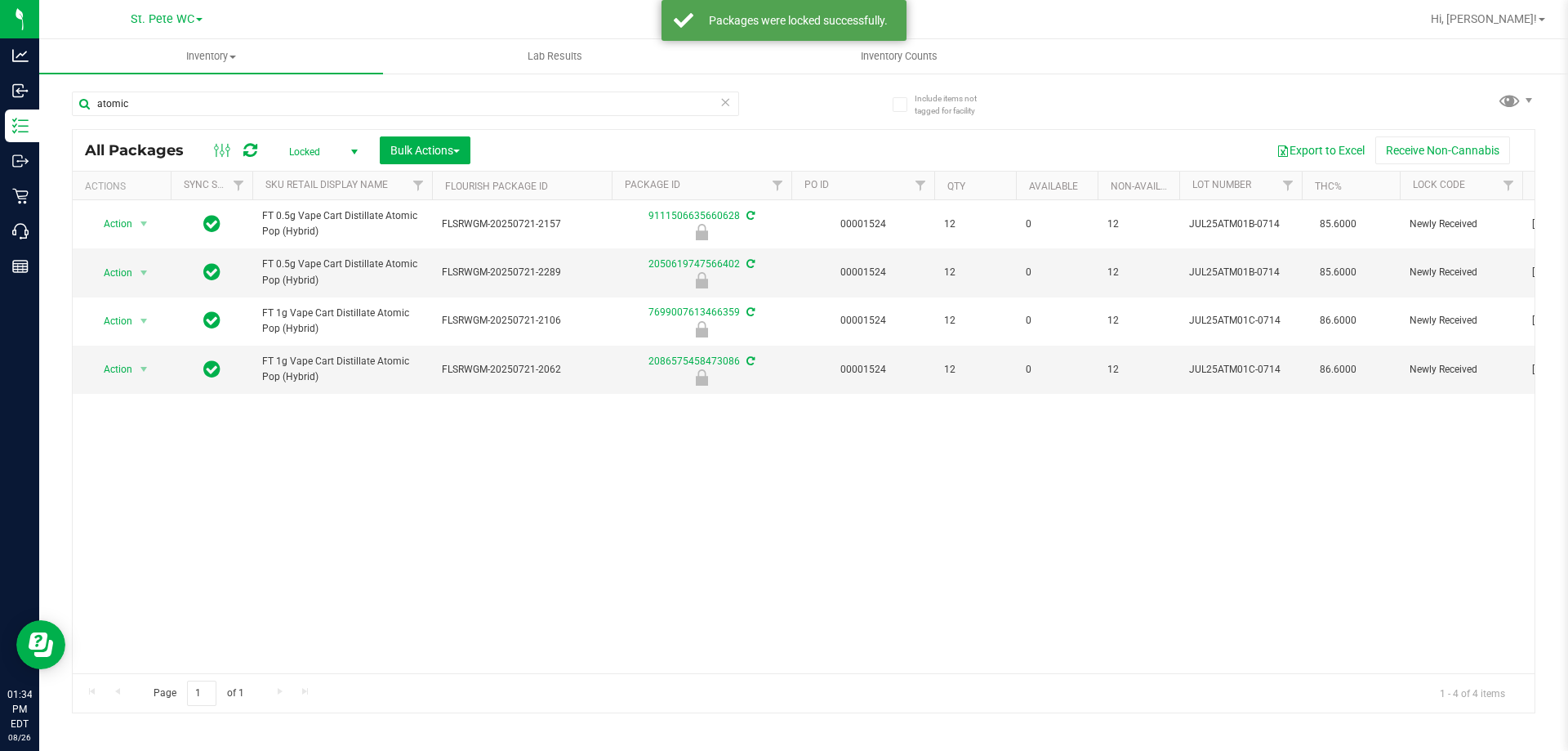
click at [325, 148] on span "Locked" at bounding box center [320, 152] width 90 height 23
click at [312, 178] on li "Active Only" at bounding box center [319, 178] width 88 height 24
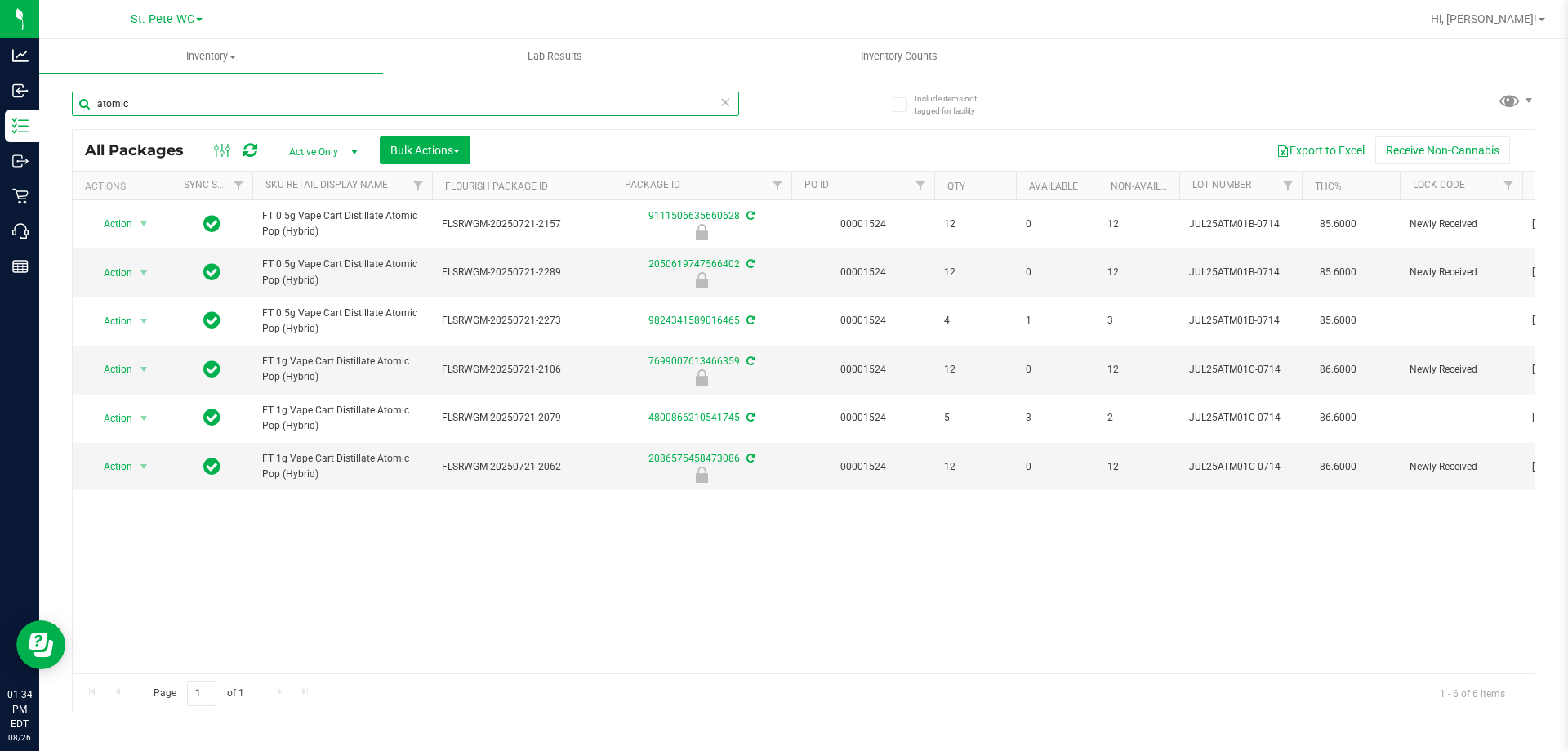
drag, startPoint x: 224, startPoint y: 111, endPoint x: 89, endPoint y: 107, distance: 135.1
click at [89, 107] on input "atomic" at bounding box center [405, 103] width 667 height 24
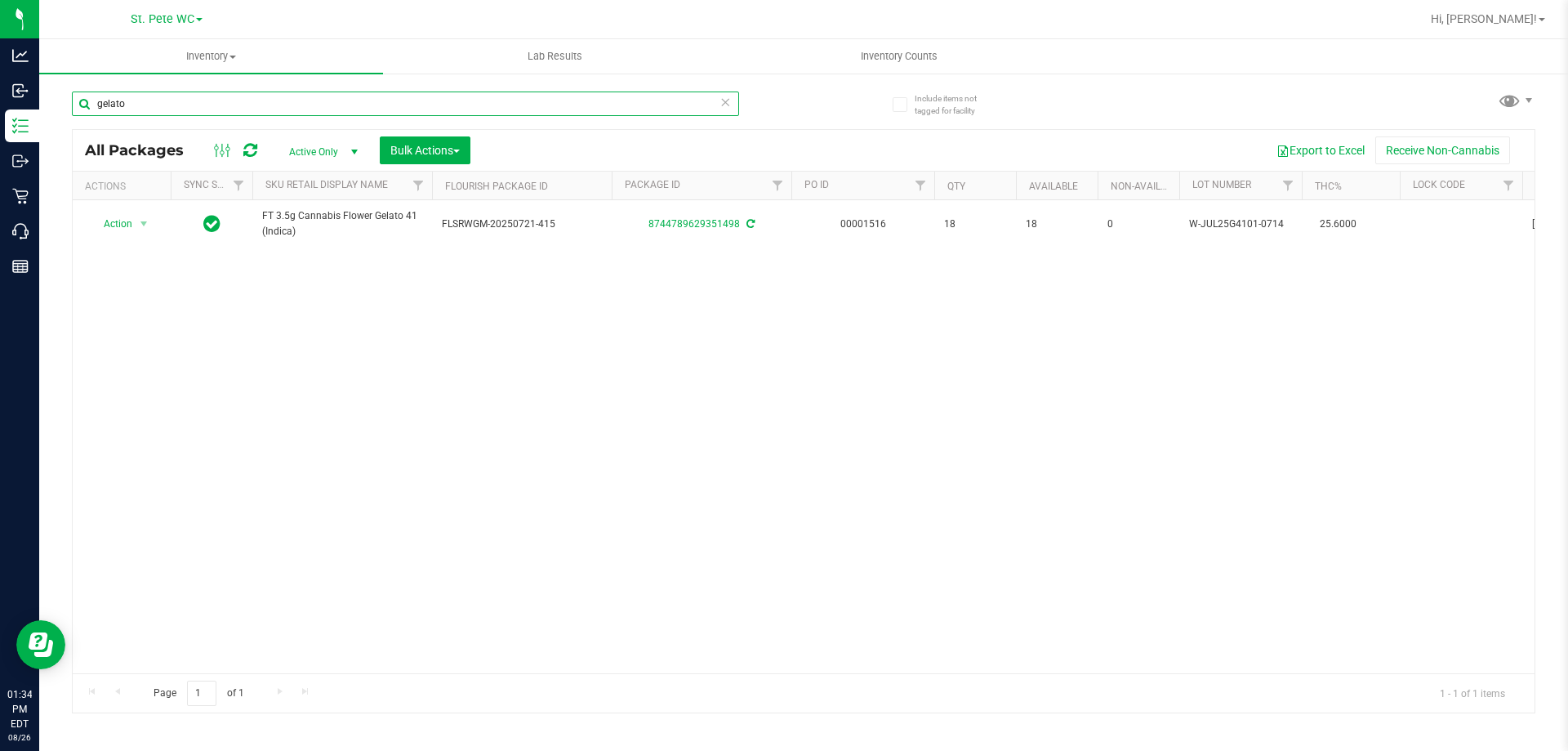
drag, startPoint x: 199, startPoint y: 108, endPoint x: 90, endPoint y: 100, distance: 109.3
click at [90, 100] on input "gelato" at bounding box center [405, 103] width 667 height 24
drag, startPoint x: 140, startPoint y: 96, endPoint x: 92, endPoint y: 99, distance: 48.1
click at [92, 99] on input "alleged" at bounding box center [405, 103] width 667 height 24
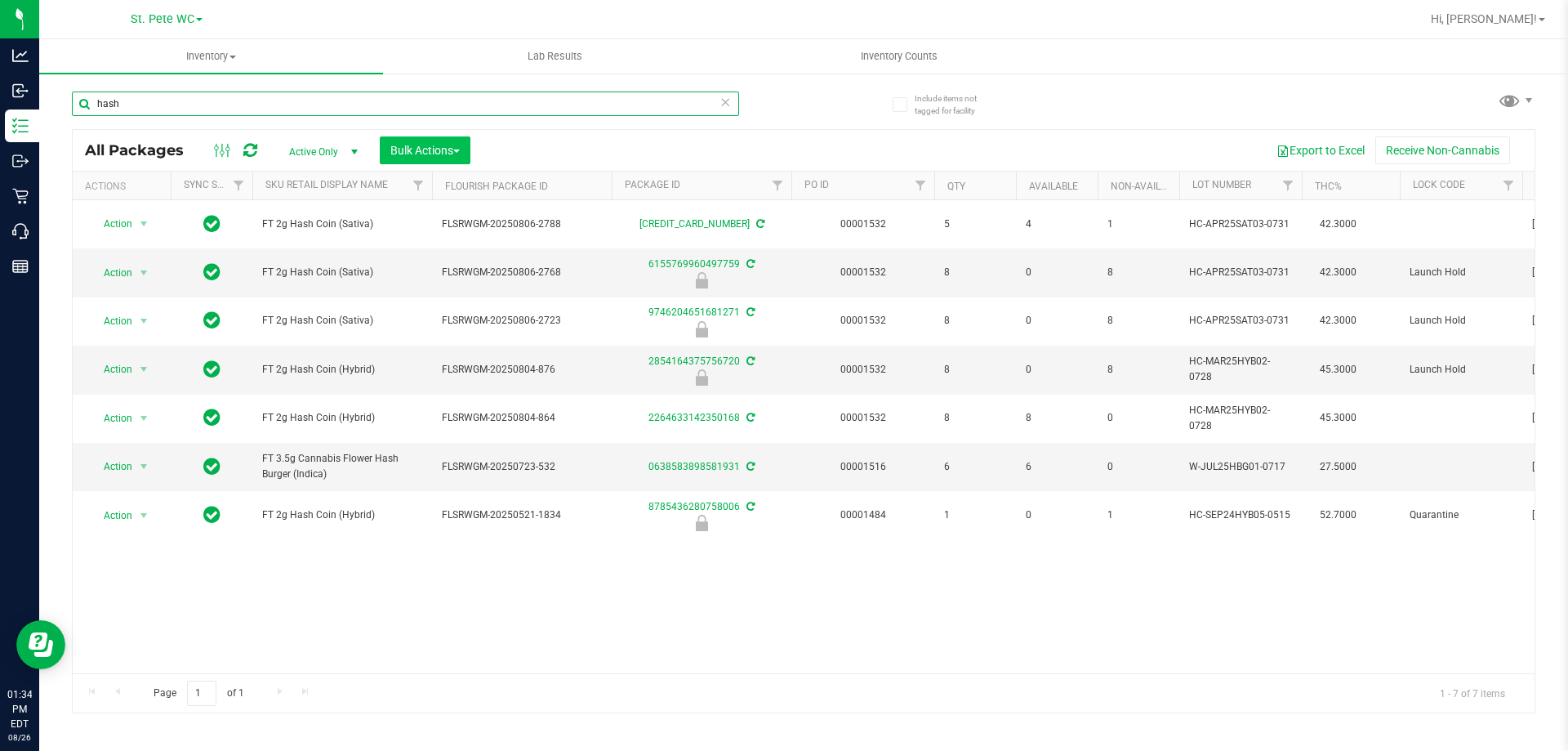
type input "hash"
click at [457, 149] on span "button" at bounding box center [456, 150] width 7 height 3
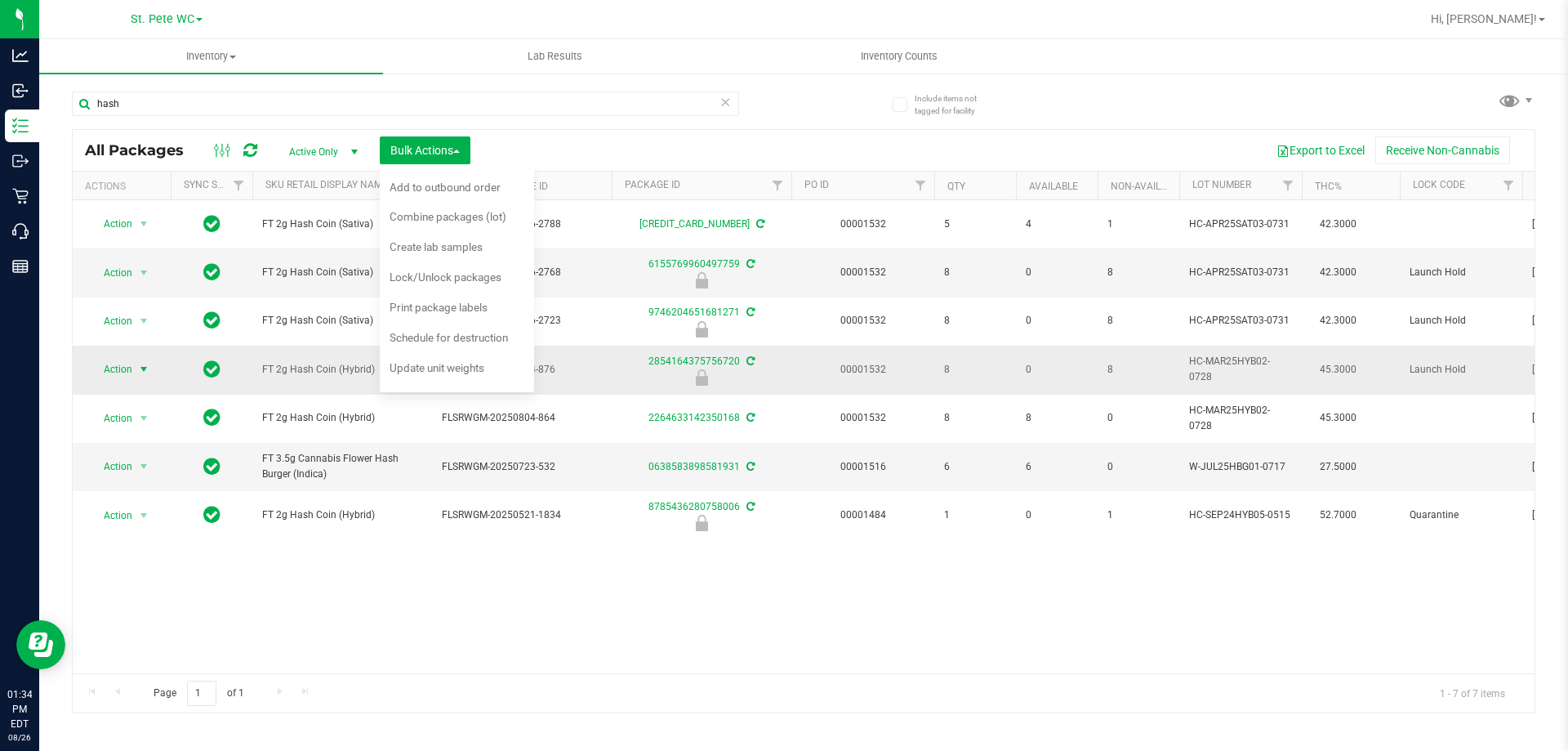
click at [144, 368] on span "select" at bounding box center [144, 369] width 13 height 13
click at [130, 527] on li "Unlock package" at bounding box center [142, 539] width 104 height 24
click at [139, 366] on span "select" at bounding box center [144, 369] width 13 height 13
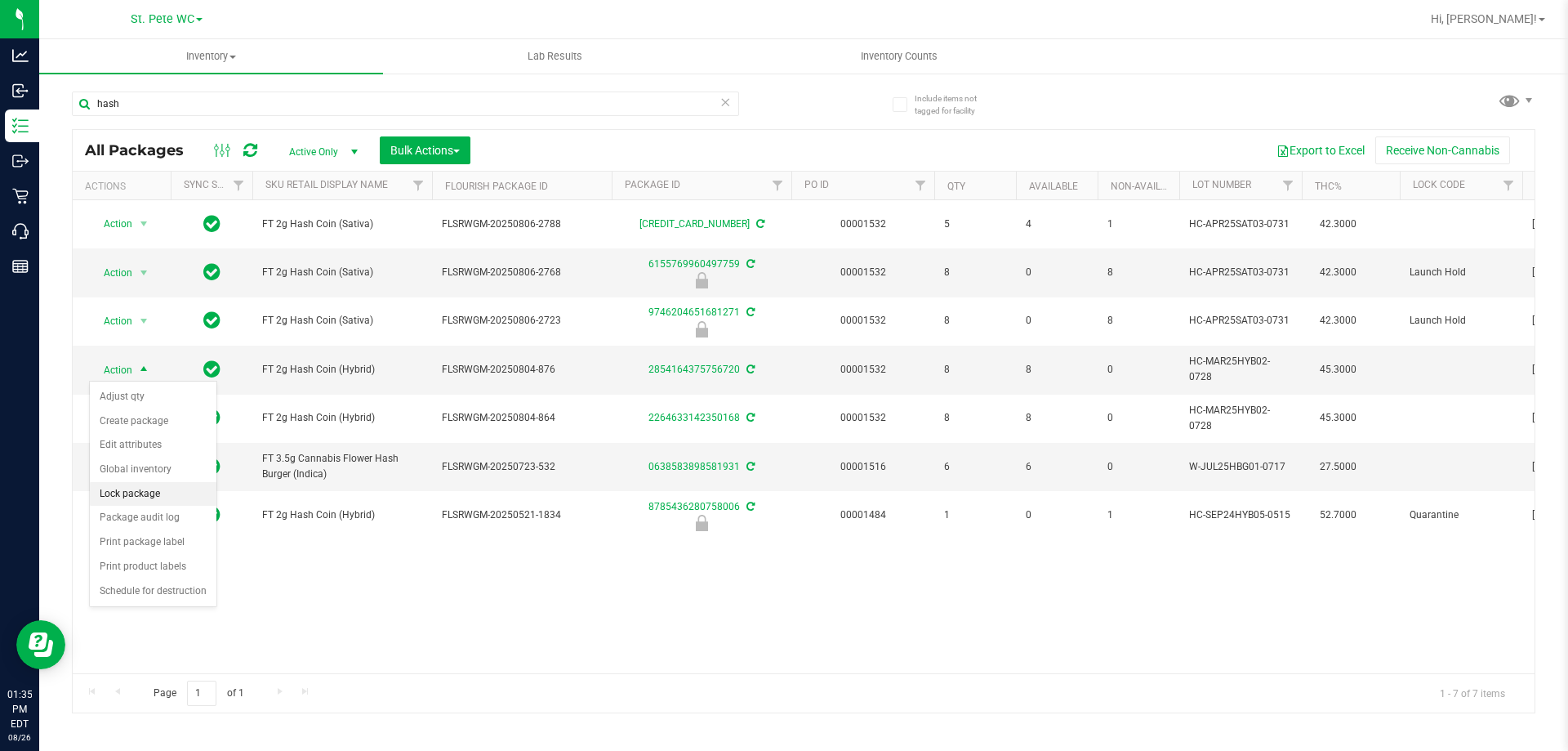
click at [145, 492] on li "Lock package" at bounding box center [153, 495] width 127 height 24
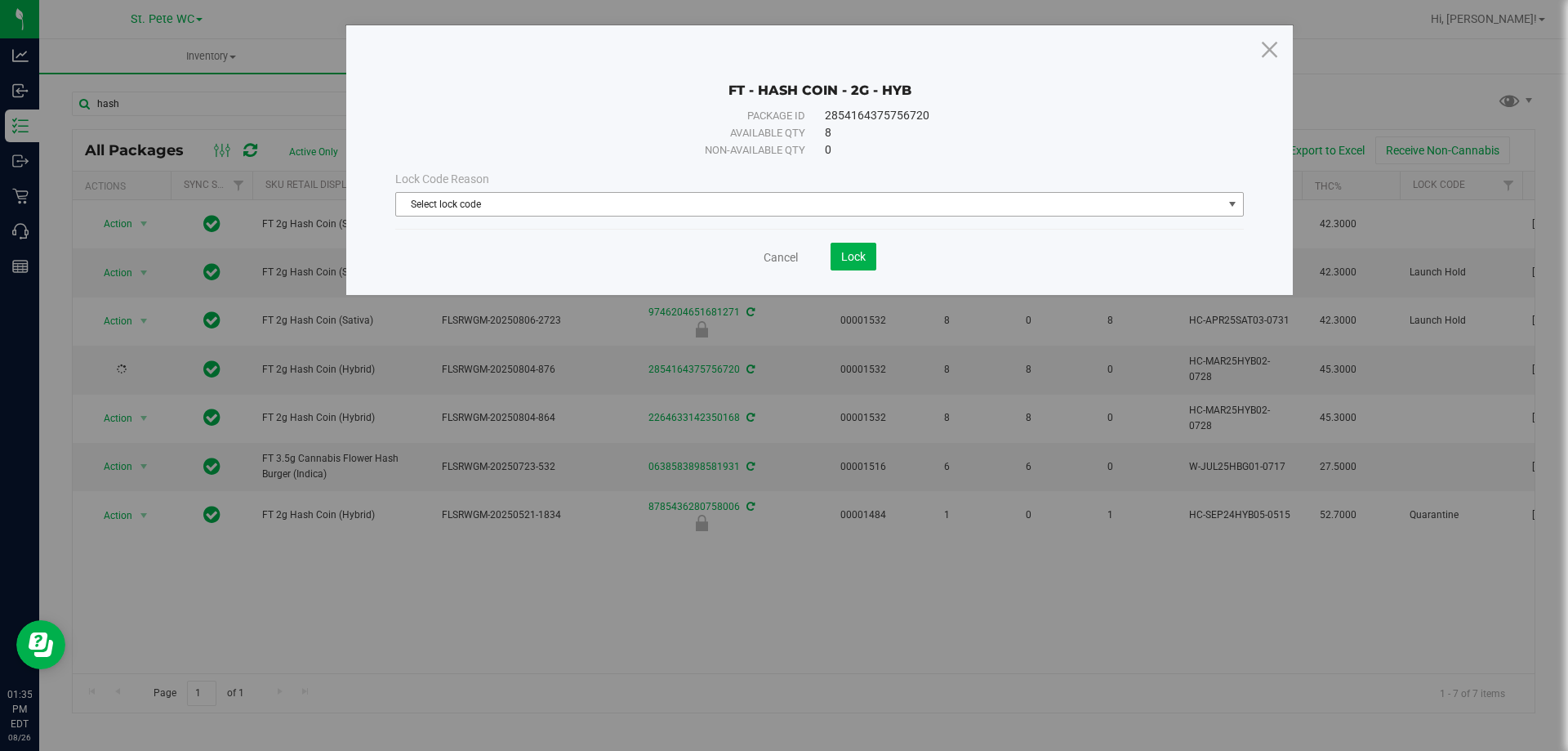
click at [561, 207] on span "Select lock code" at bounding box center [809, 204] width 827 height 23
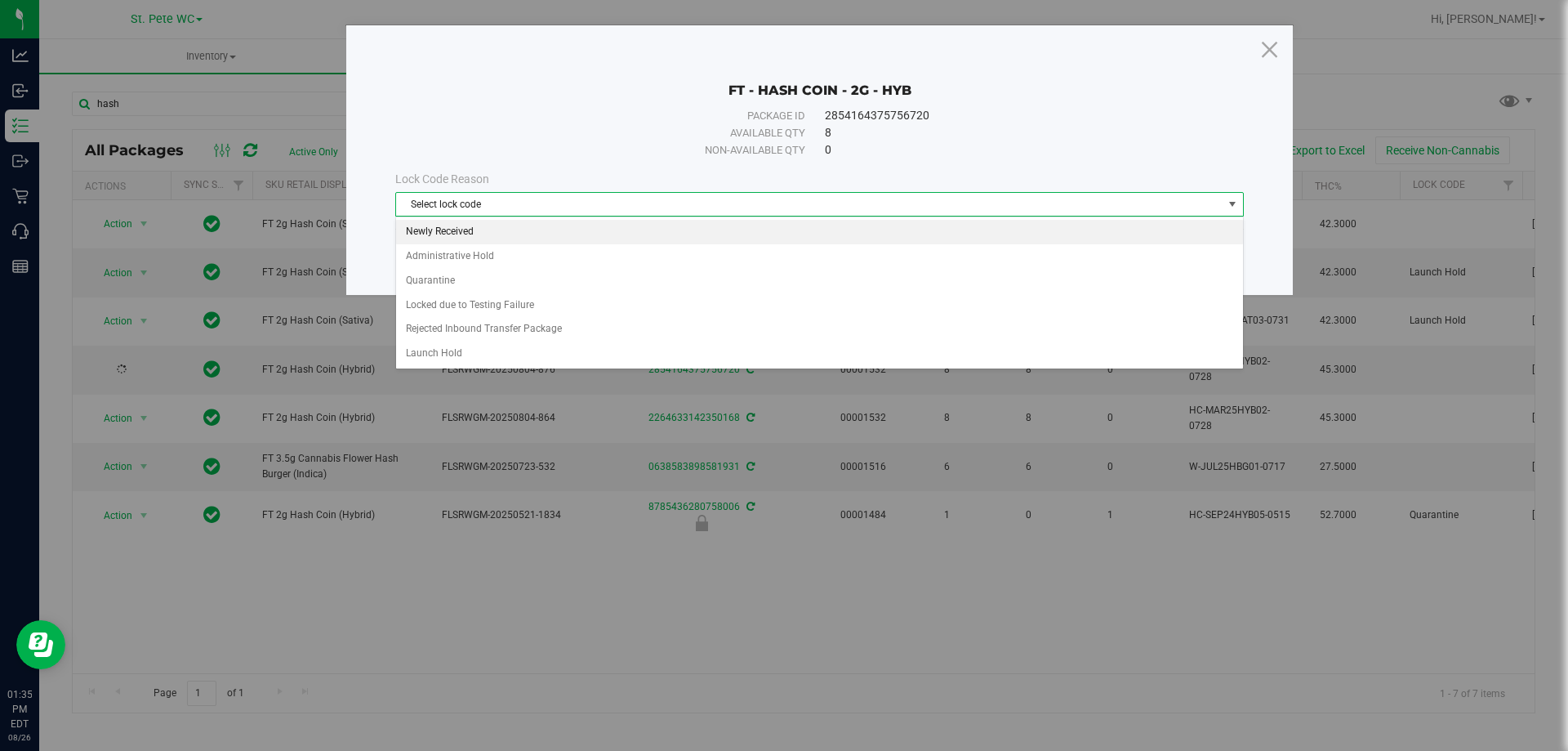
click at [526, 226] on li "Newly Received" at bounding box center [819, 232] width 847 height 24
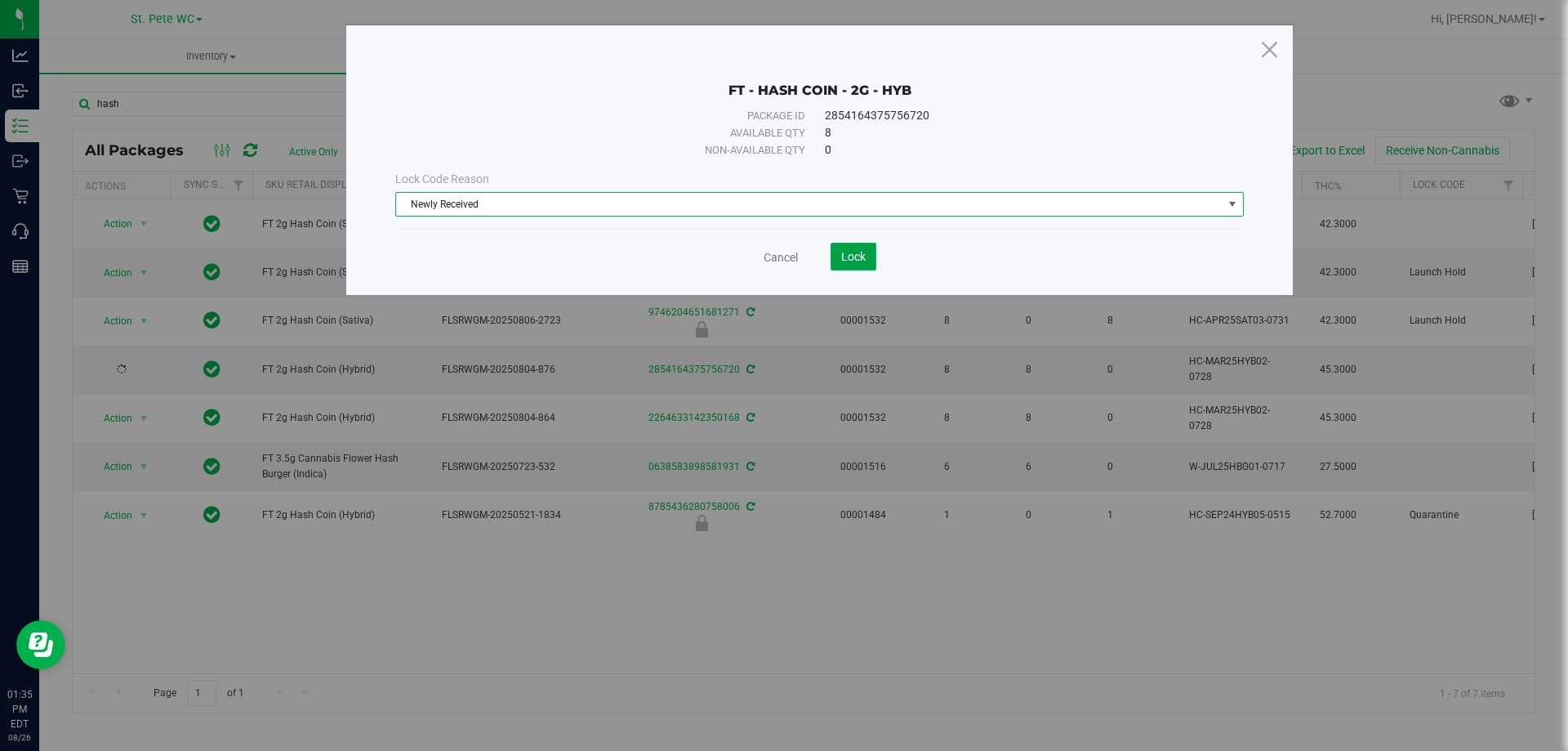
click at [863, 257] on span "Lock" at bounding box center [854, 256] width 24 height 13
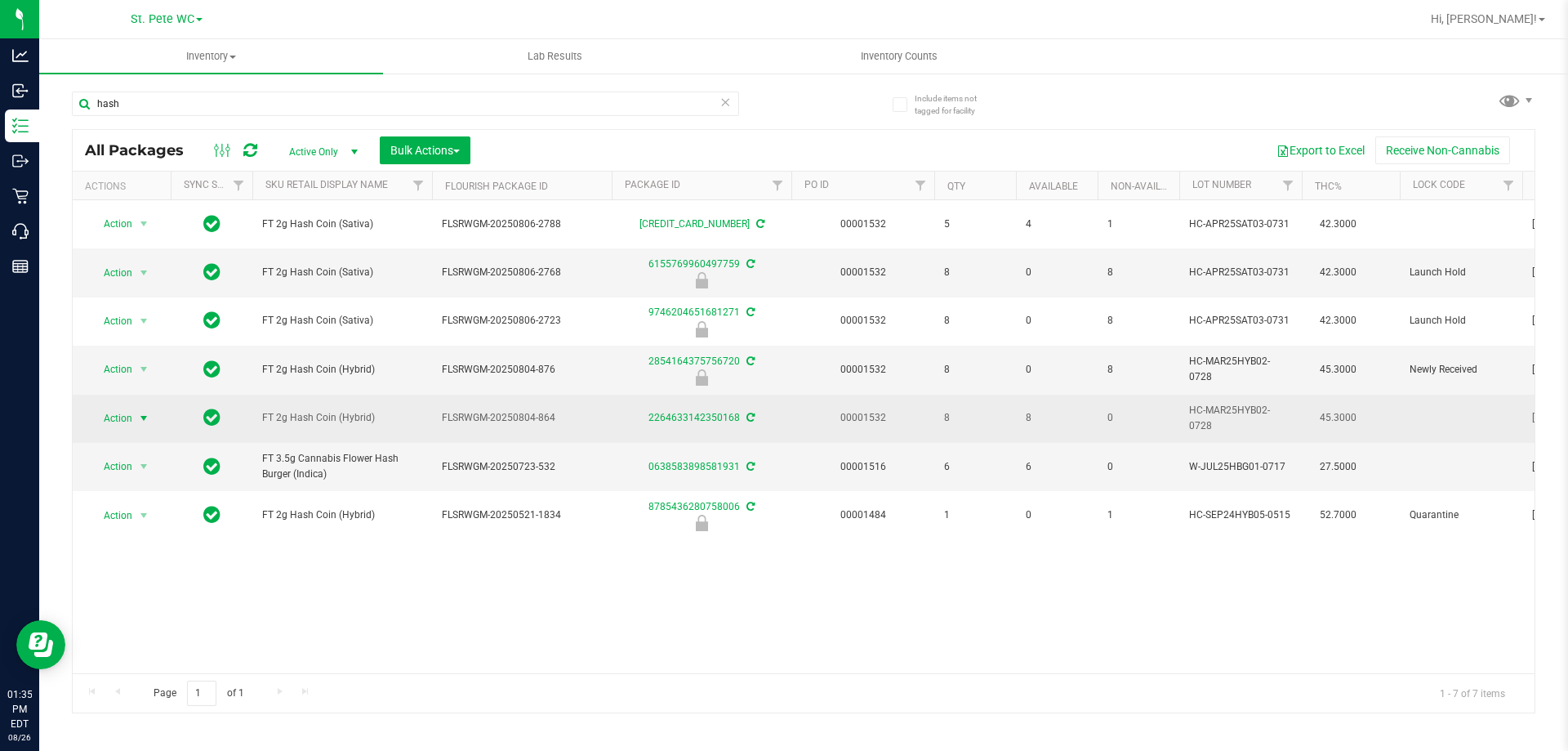
click at [145, 416] on span "select" at bounding box center [144, 419] width 13 height 13
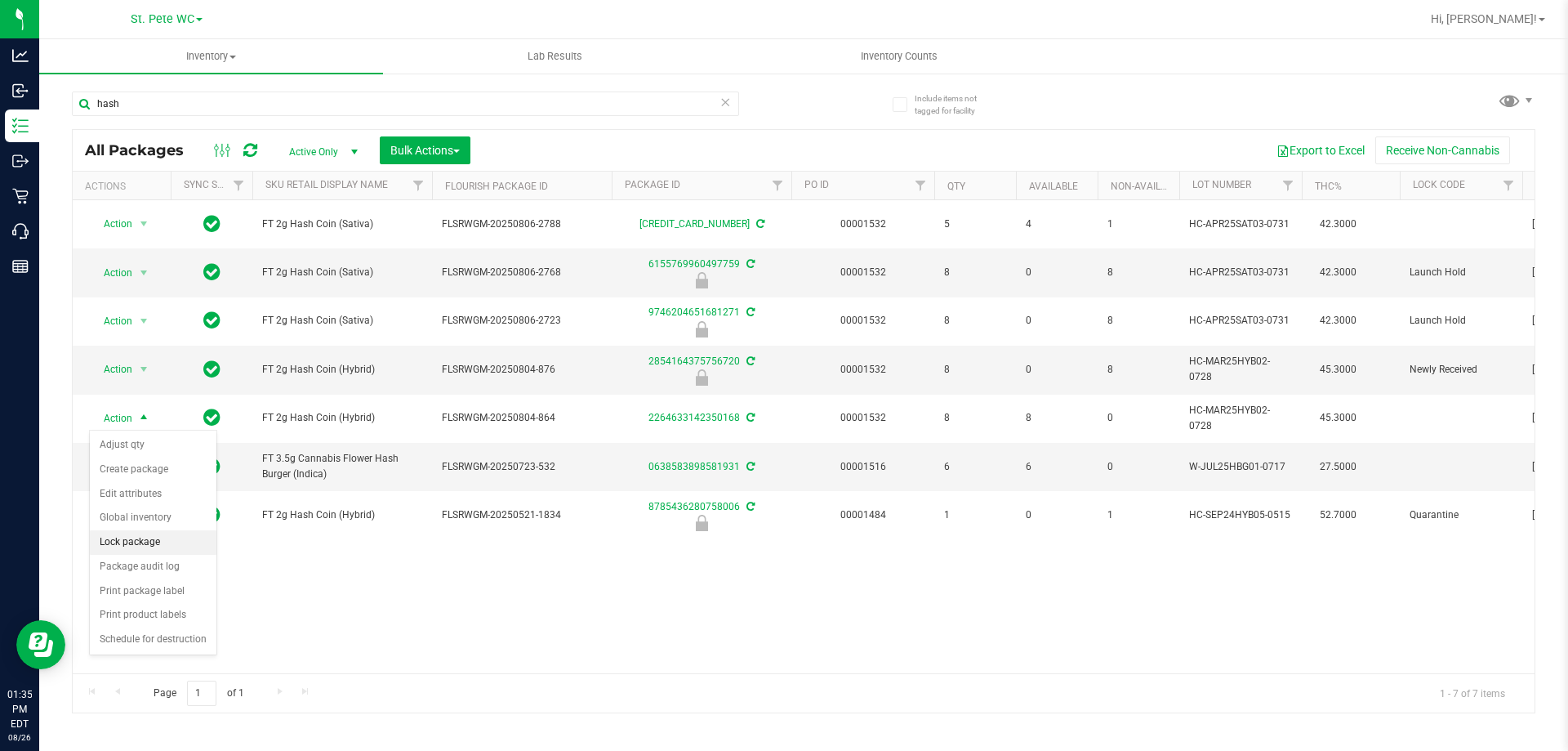
click at [141, 541] on li "Lock package" at bounding box center [153, 543] width 127 height 24
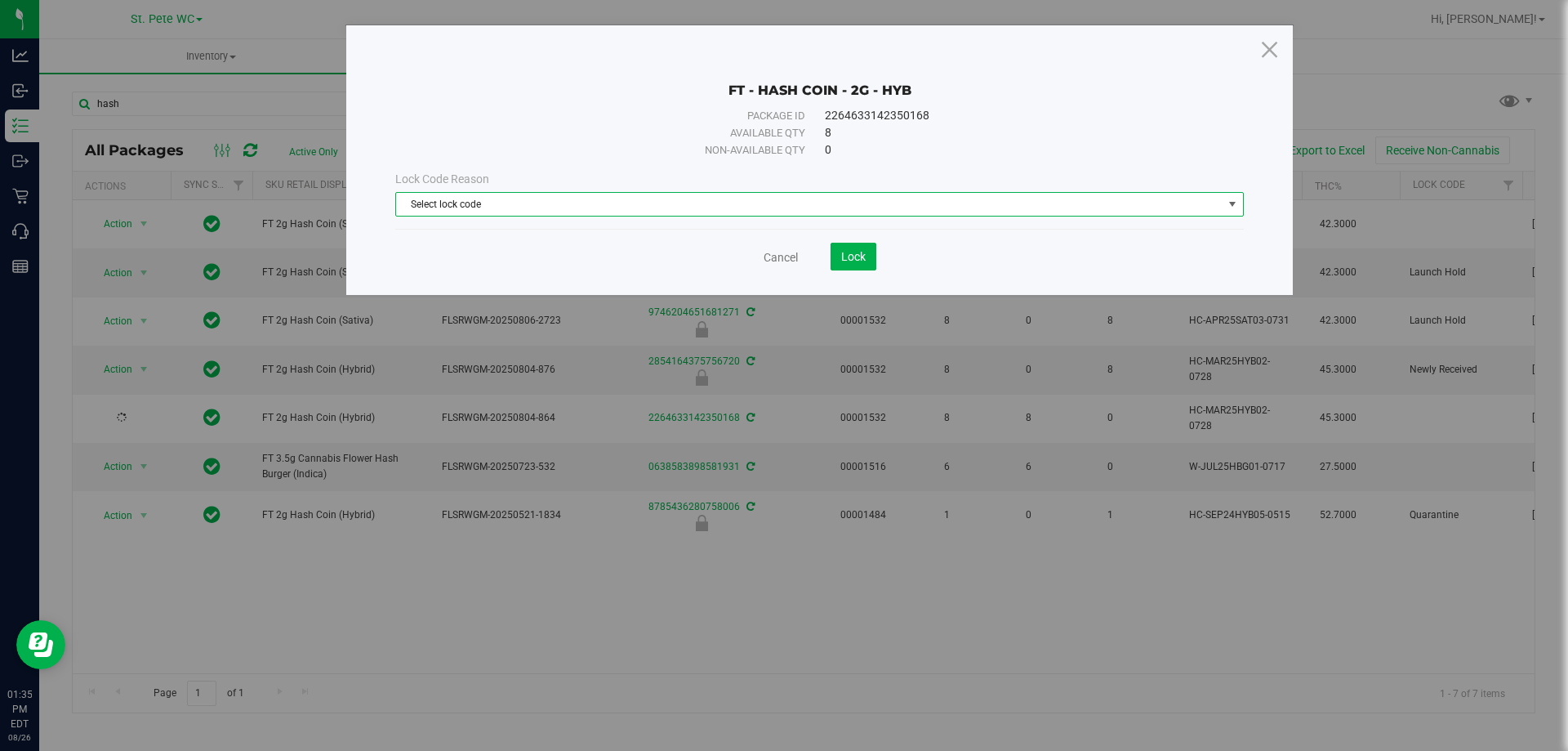
click at [501, 205] on span "Select lock code" at bounding box center [809, 204] width 827 height 23
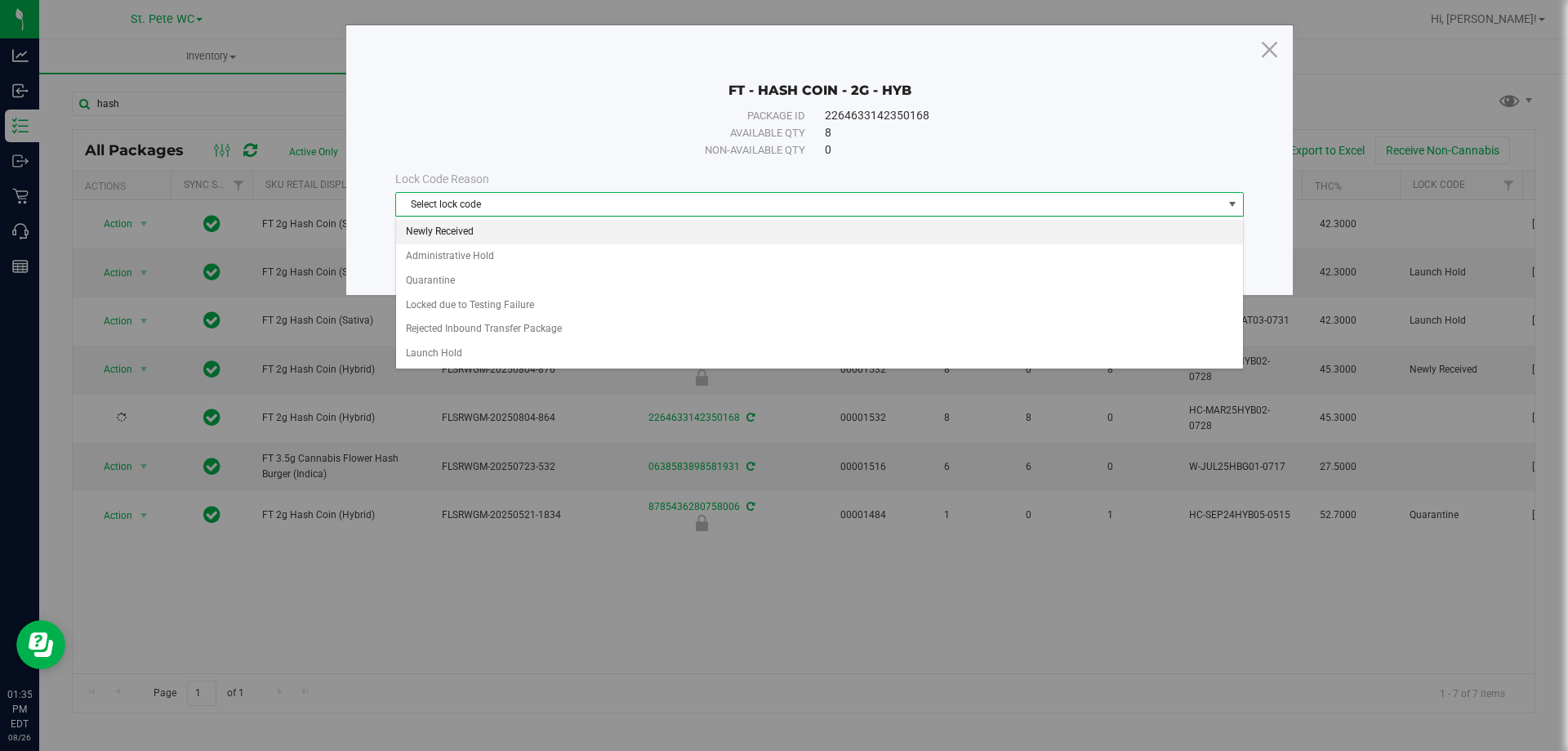
click at [482, 225] on li "Newly Received" at bounding box center [819, 232] width 847 height 24
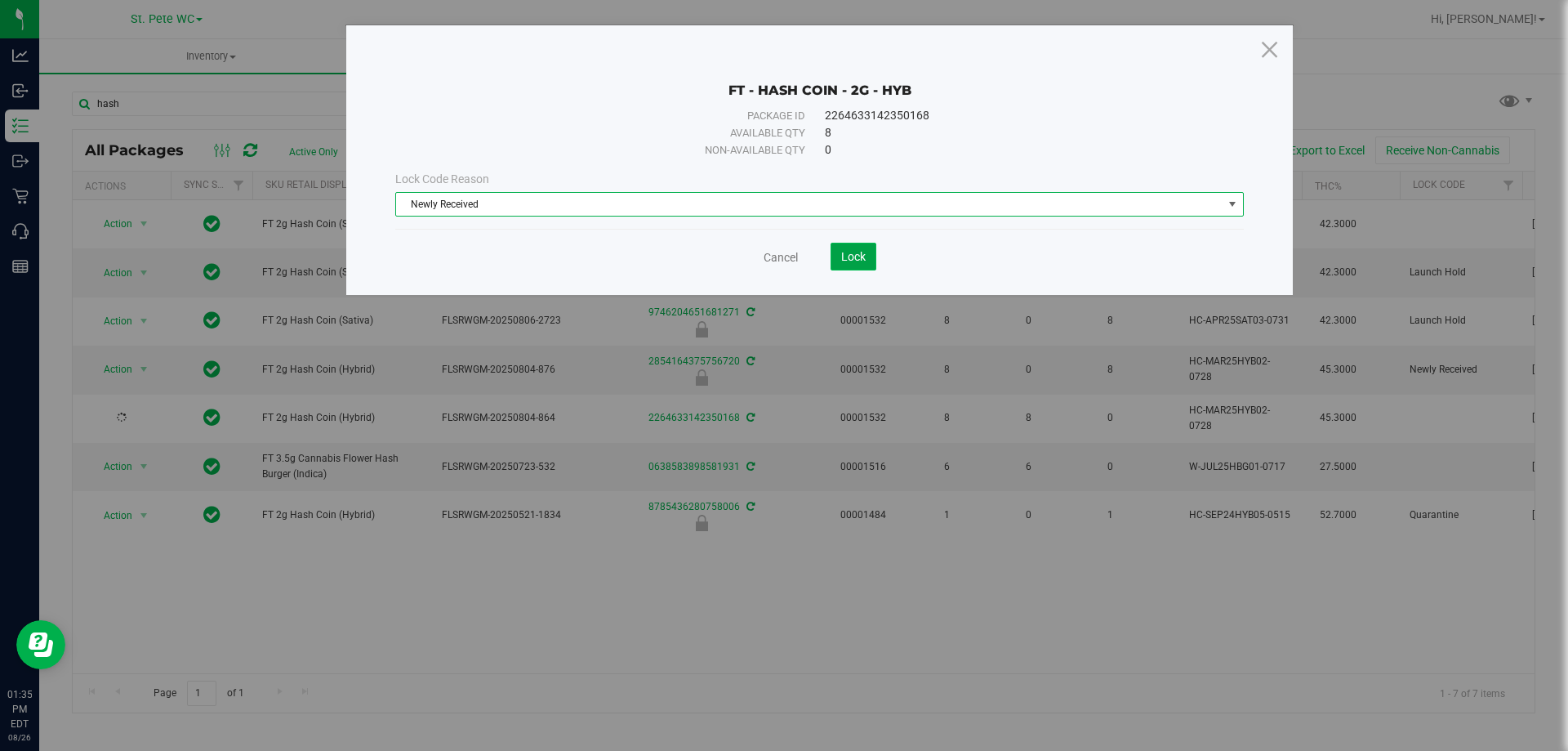
click at [859, 255] on span "Lock" at bounding box center [854, 256] width 24 height 13
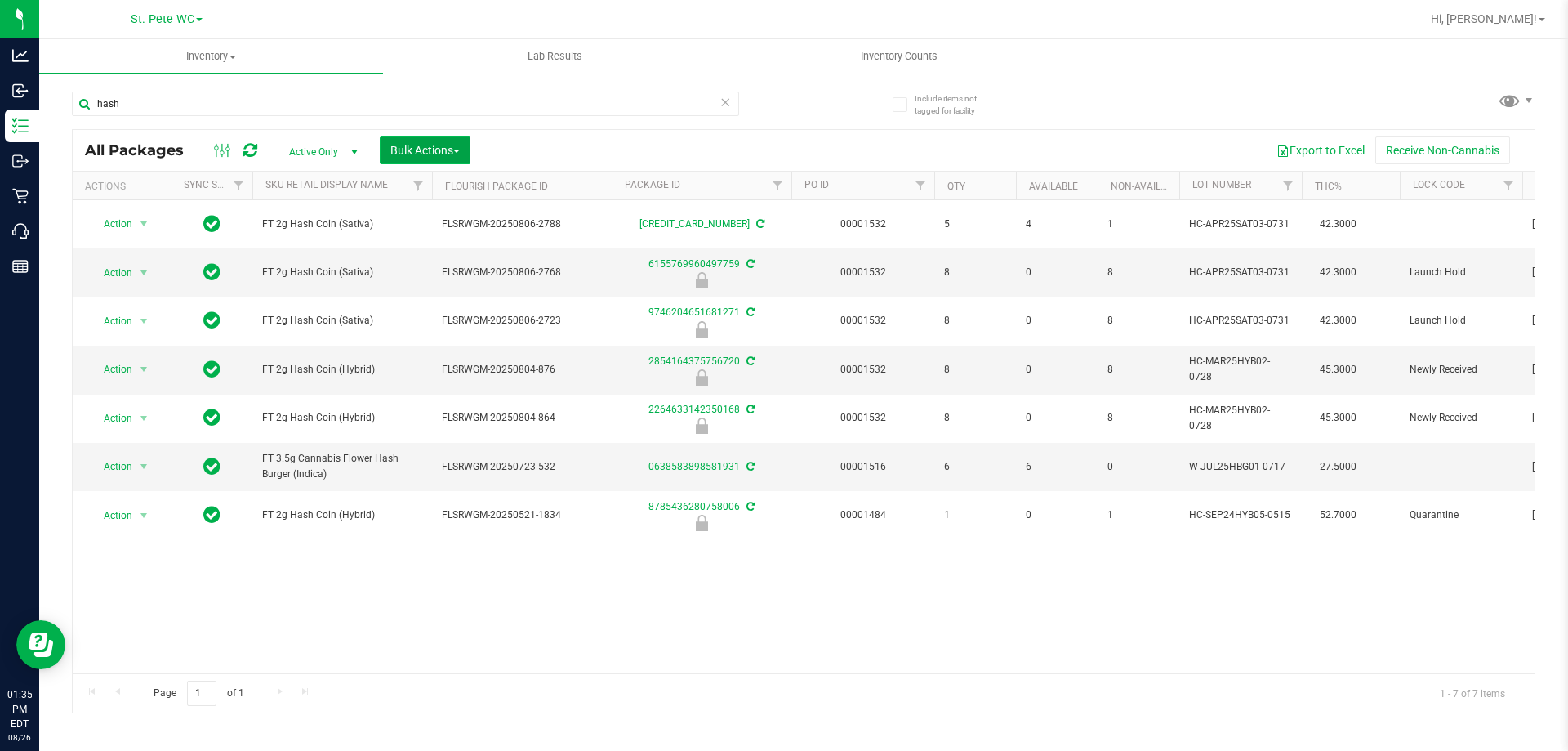
click at [414, 144] on span "Bulk Actions" at bounding box center [425, 150] width 69 height 13
click at [461, 280] on span "Lock/Unlock packages" at bounding box center [445, 277] width 112 height 13
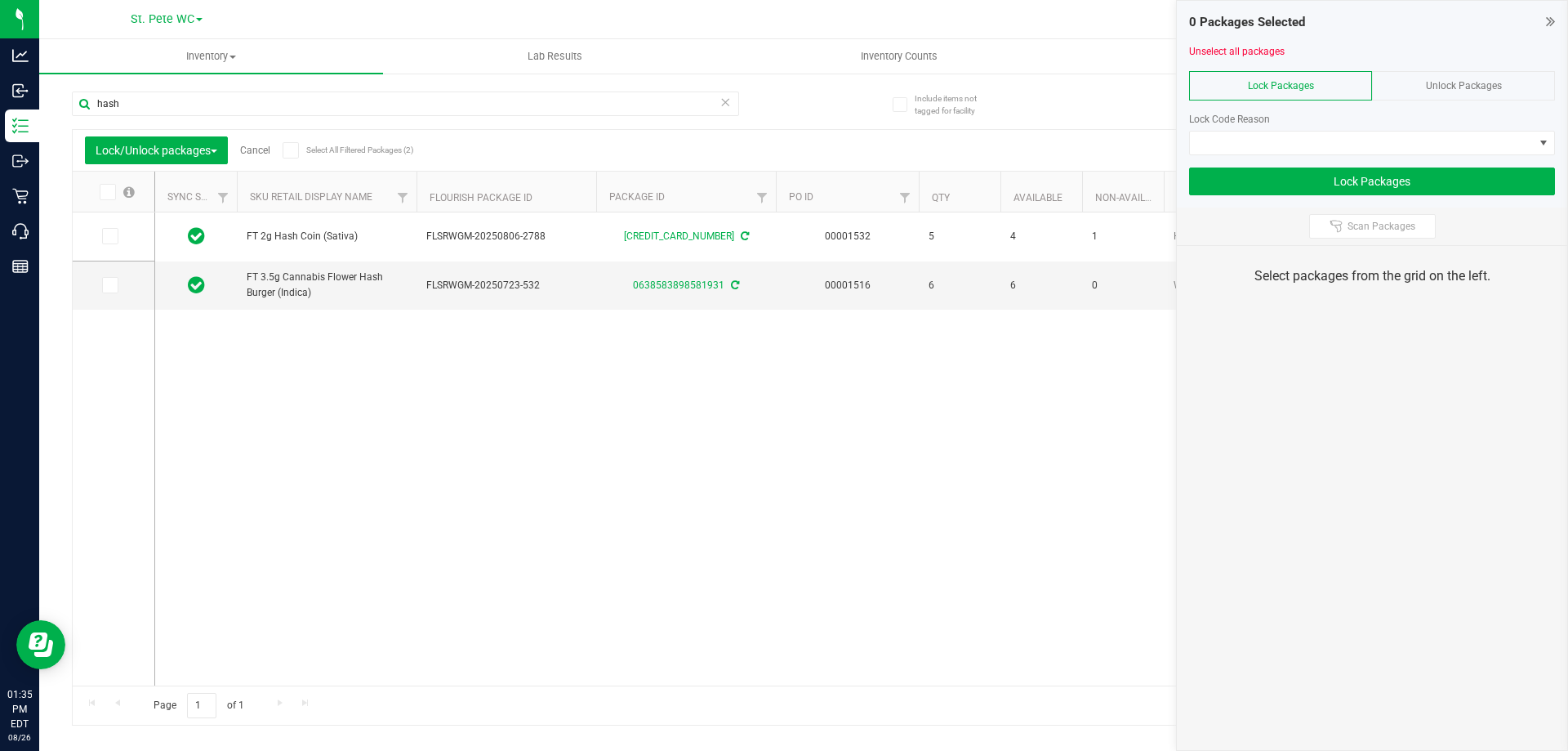
click at [1446, 84] on span "Unlock Packages" at bounding box center [1464, 85] width 76 height 11
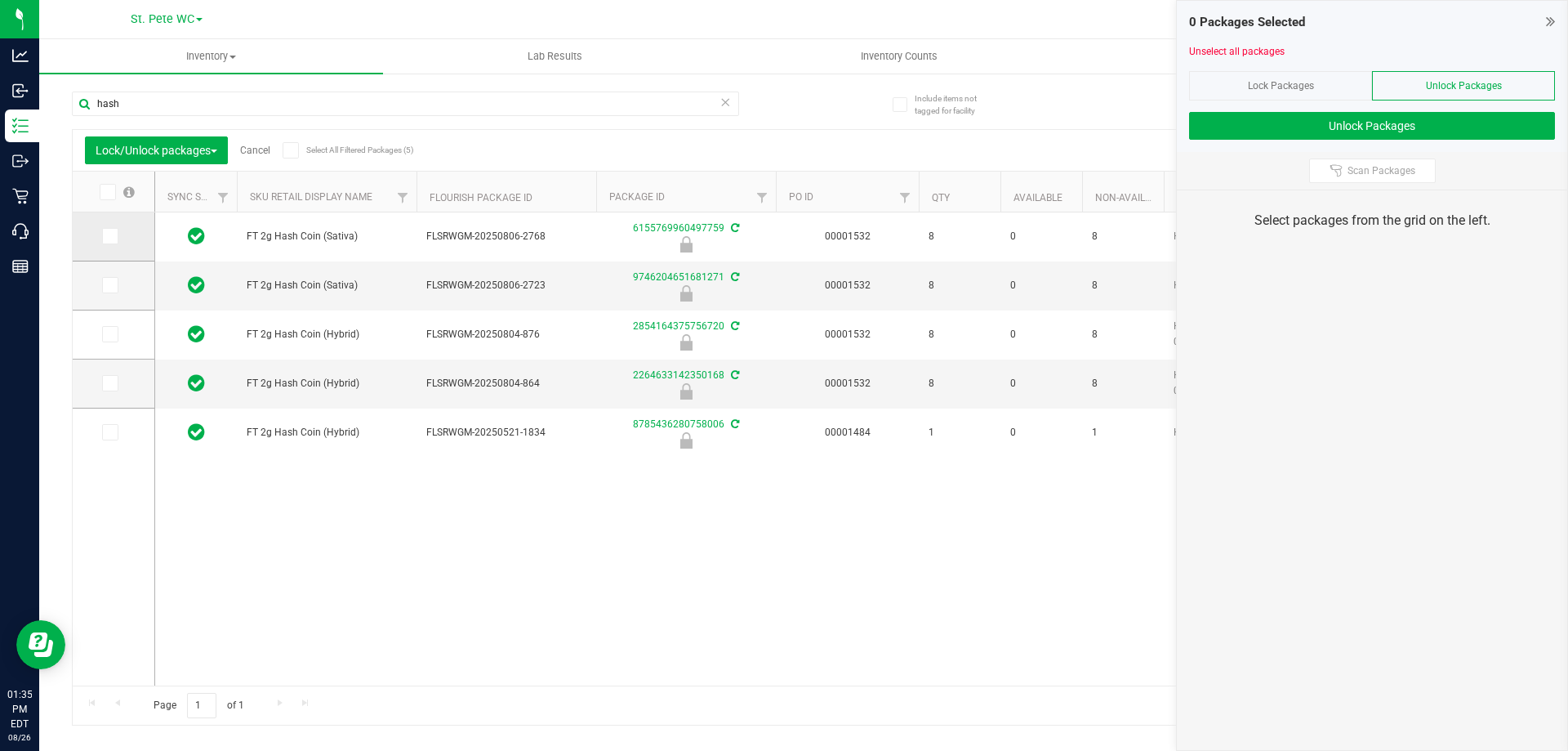
click at [114, 237] on icon at bounding box center [109, 237] width 10 height 0
click at [0, 0] on input "checkbox" at bounding box center [0, 0] width 0 height 0
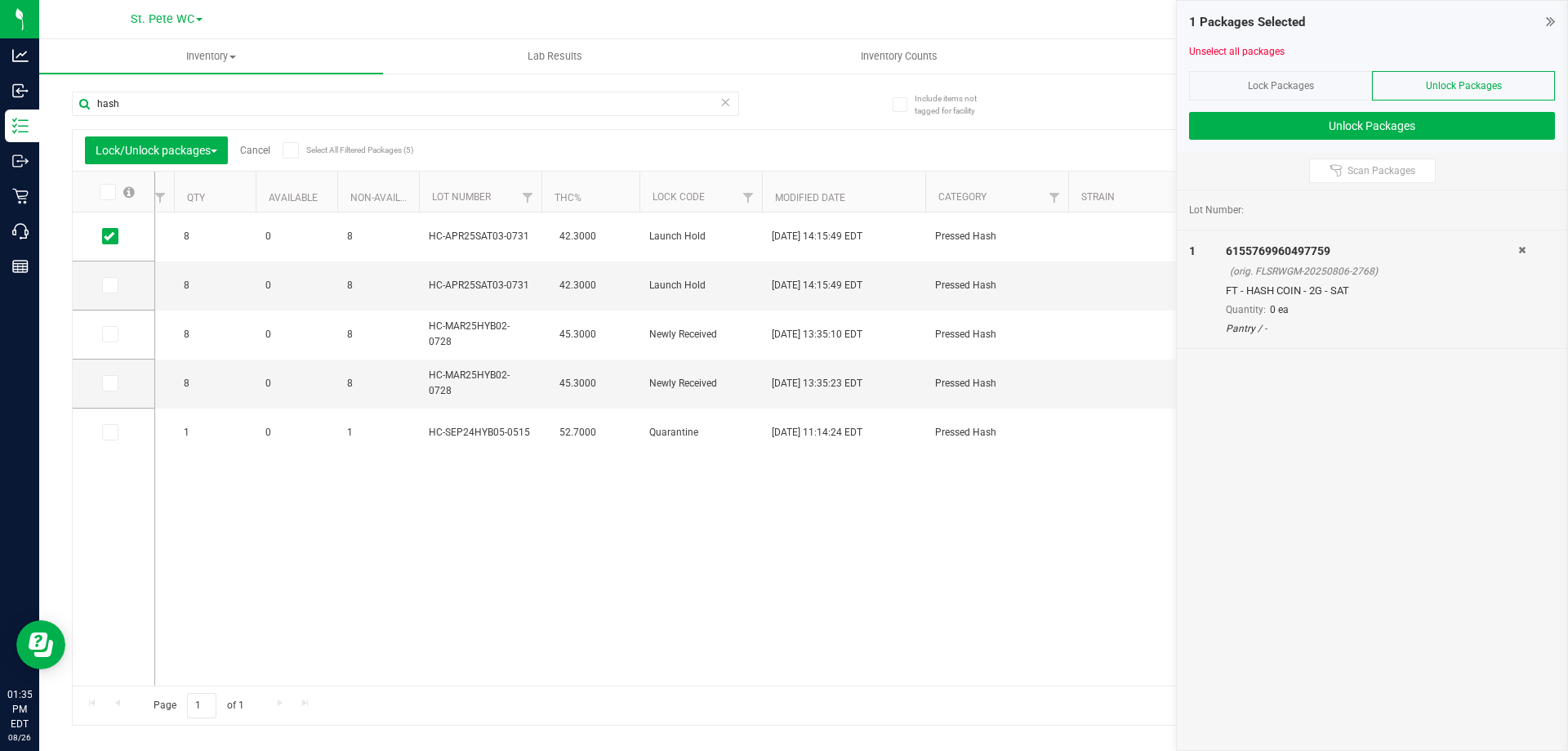
scroll to position [0, 787]
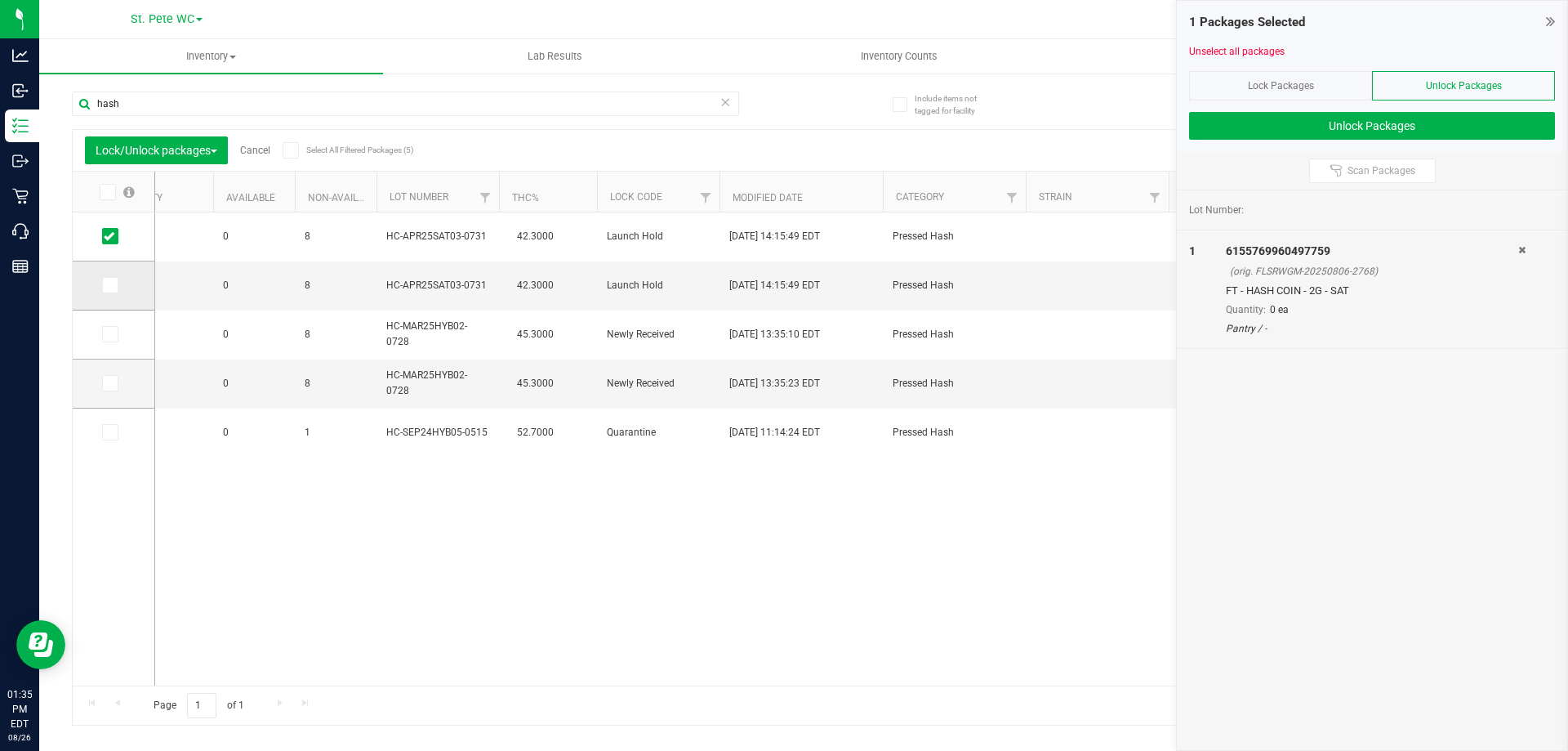
click at [116, 287] on span at bounding box center [110, 284] width 16 height 16
click at [0, 0] on input "checkbox" at bounding box center [0, 0] width 0 height 0
click at [105, 432] on icon at bounding box center [109, 432] width 10 height 0
click at [0, 0] on input "checkbox" at bounding box center [0, 0] width 0 height 0
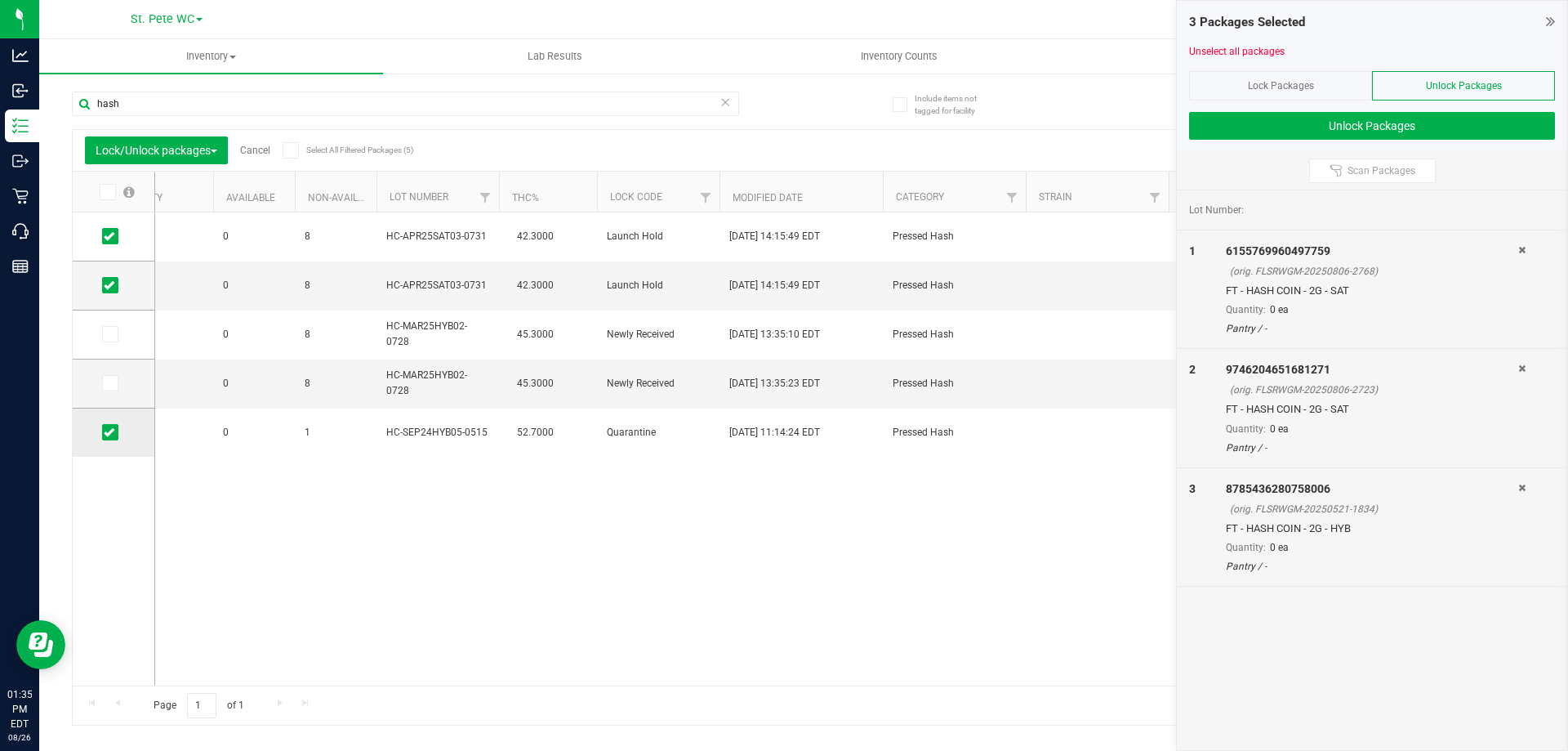
click at [105, 432] on icon at bounding box center [109, 432] width 10 height 0
click at [0, 0] on input "checkbox" at bounding box center [0, 0] width 0 height 0
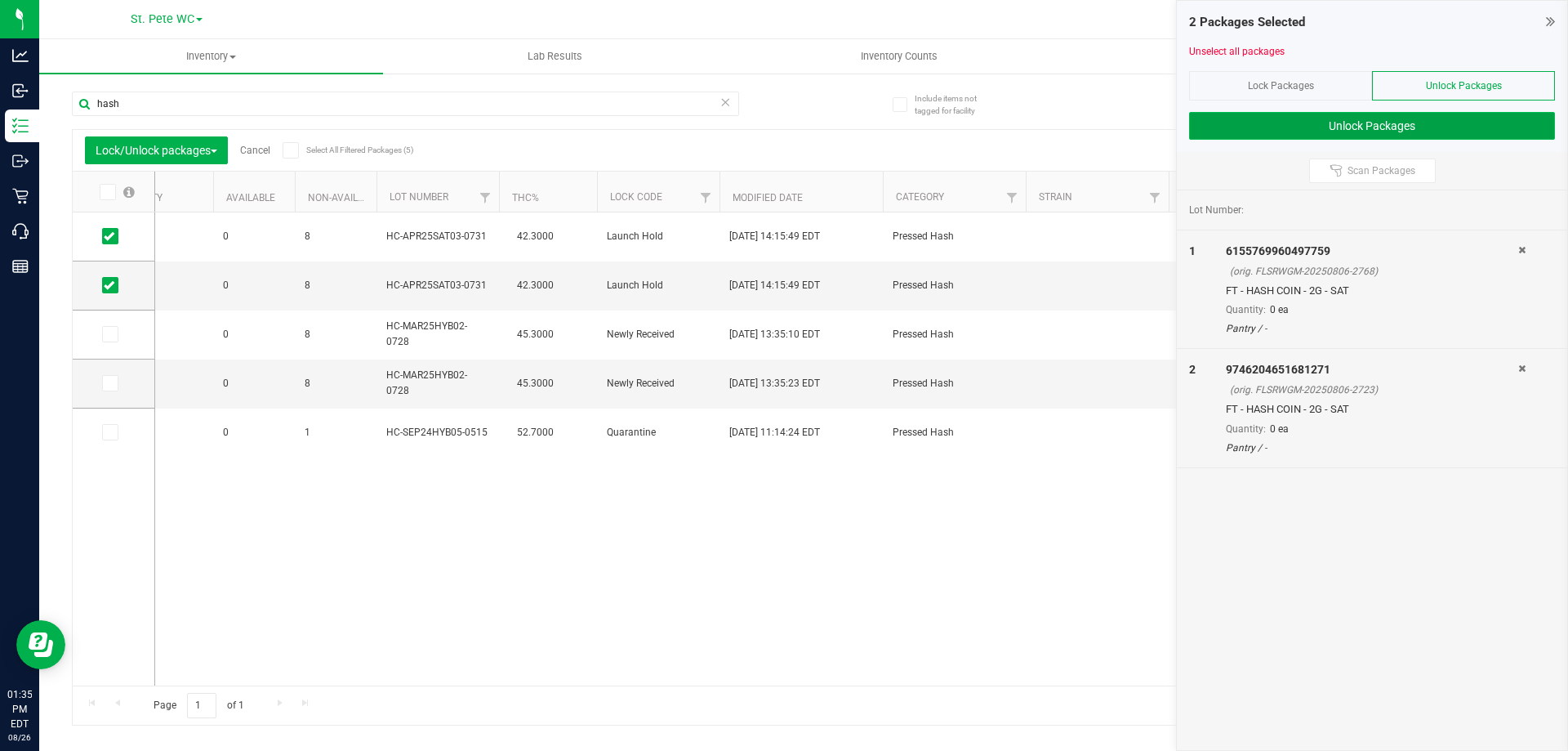
click at [1479, 135] on button "Unlock Packages" at bounding box center [1372, 126] width 366 height 28
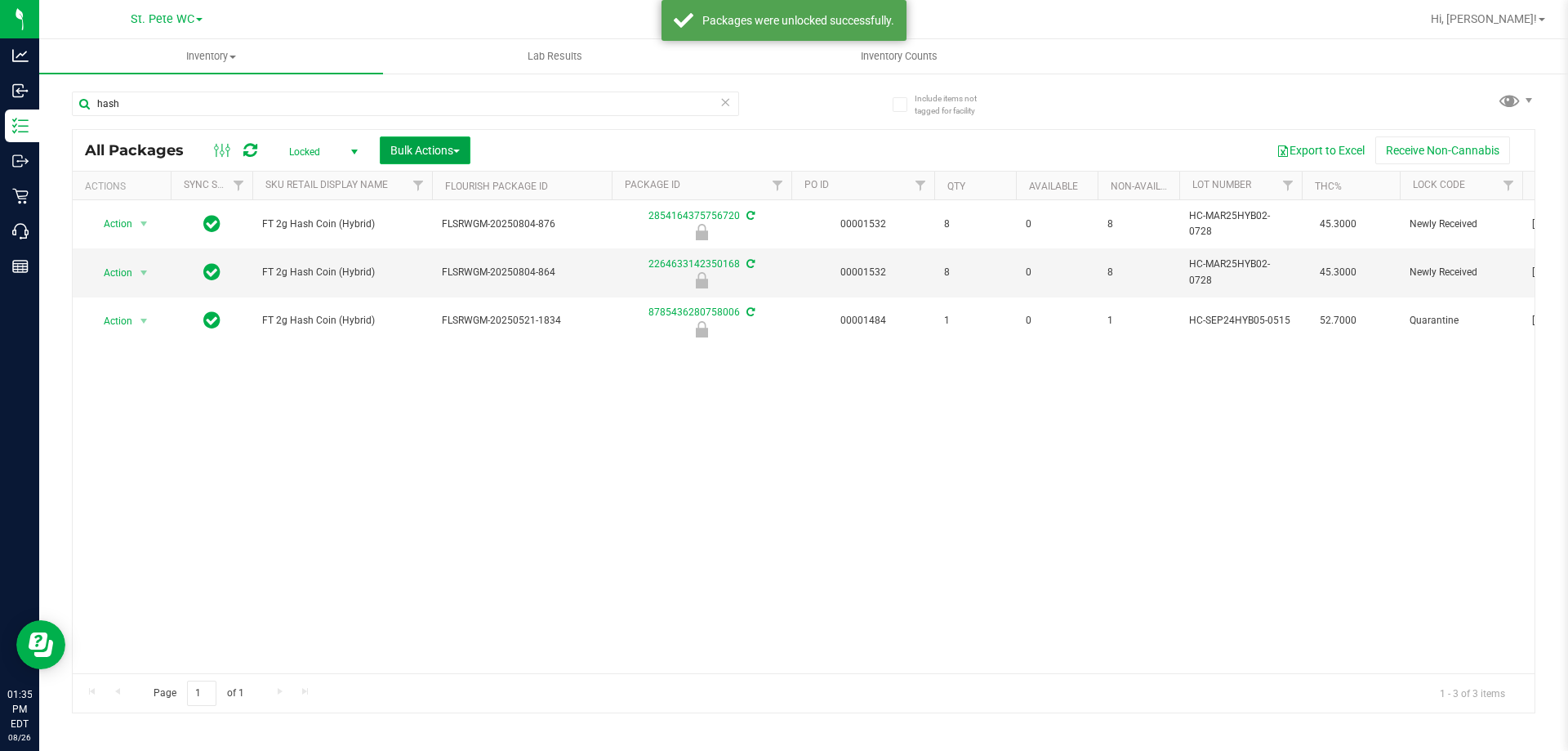
click at [425, 150] on span "Bulk Actions" at bounding box center [425, 150] width 69 height 13
click at [441, 282] on span "Lock/Unlock packages" at bounding box center [445, 277] width 112 height 13
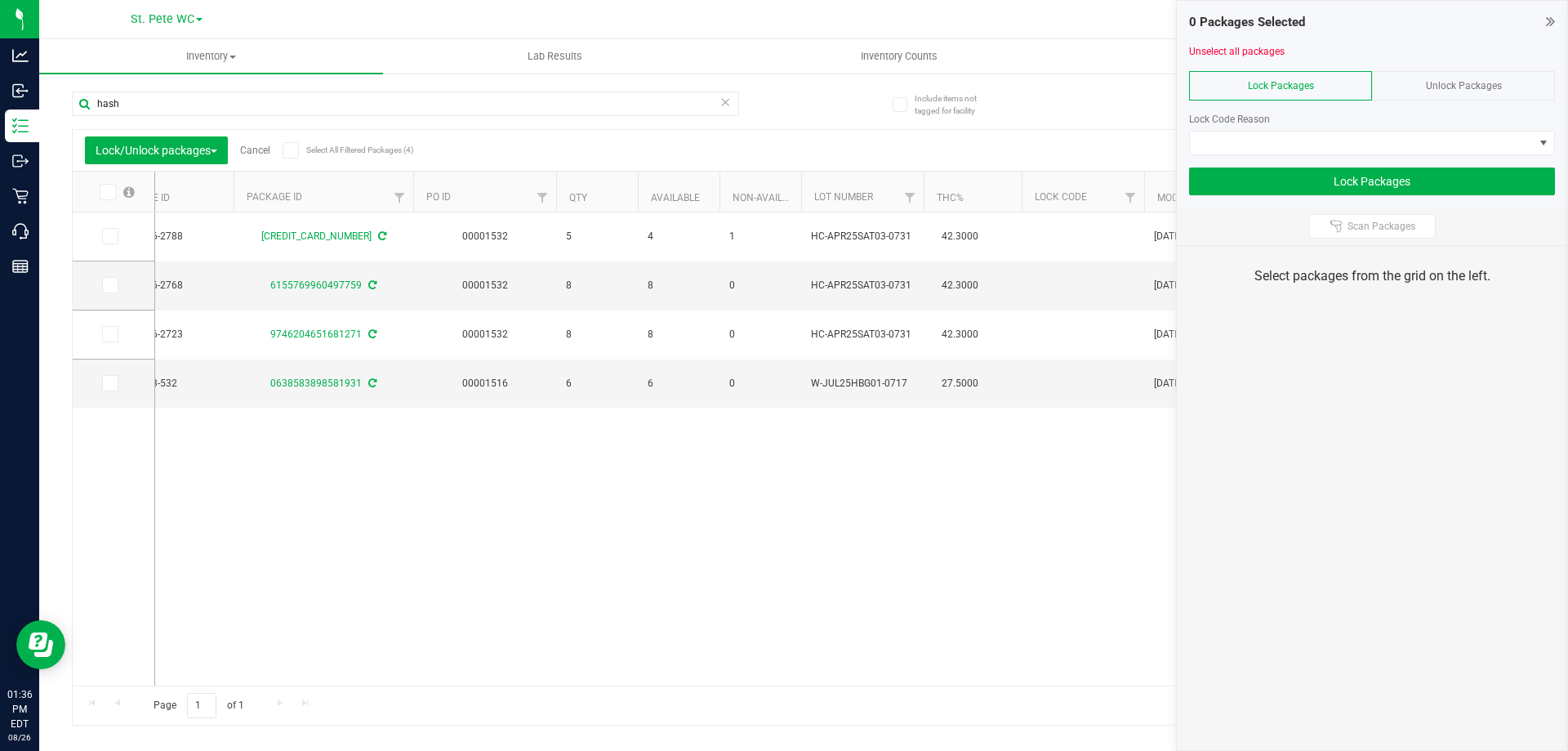
scroll to position [0, 480]
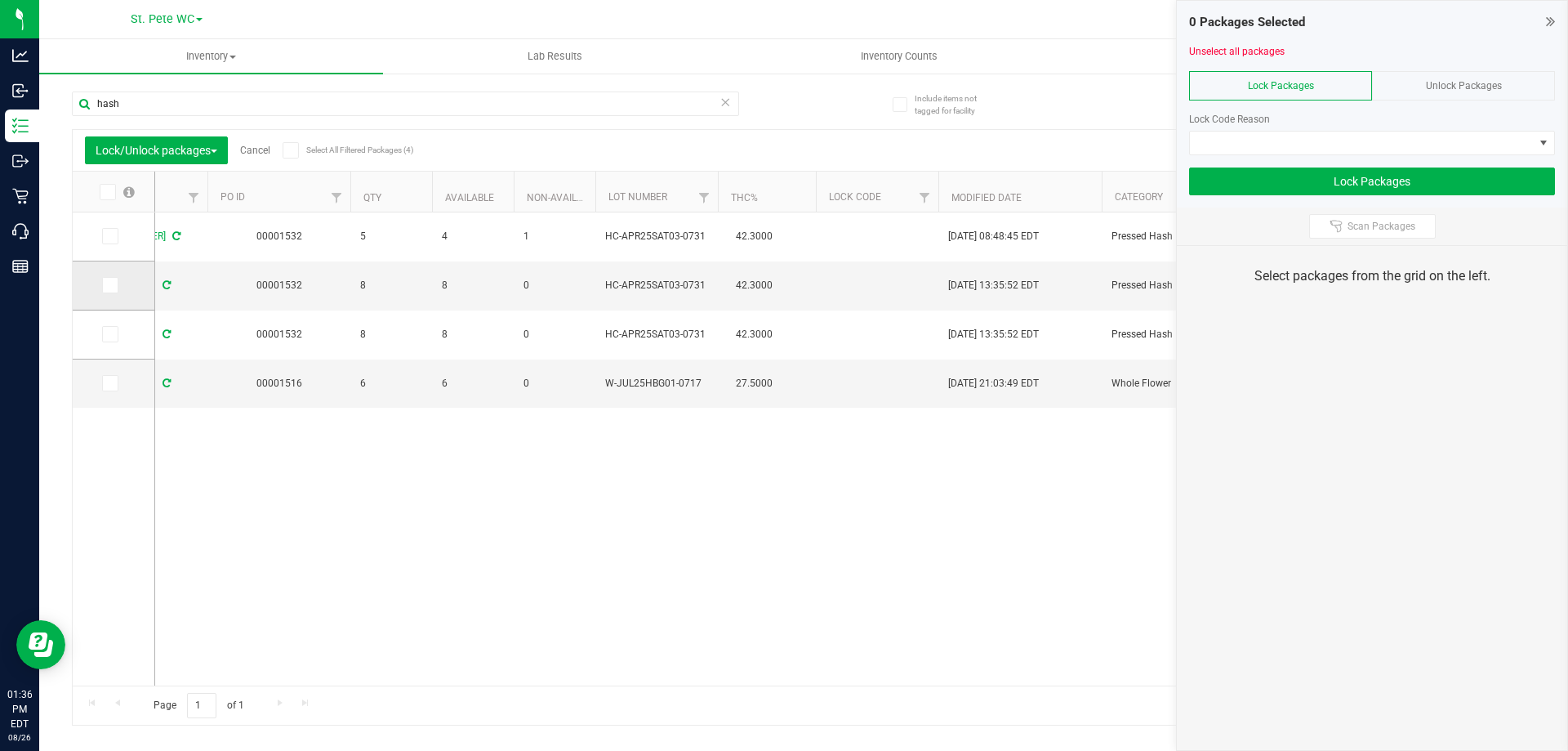
click at [102, 283] on span at bounding box center [110, 284] width 16 height 16
click at [0, 0] on input "checkbox" at bounding box center [0, 0] width 0 height 0
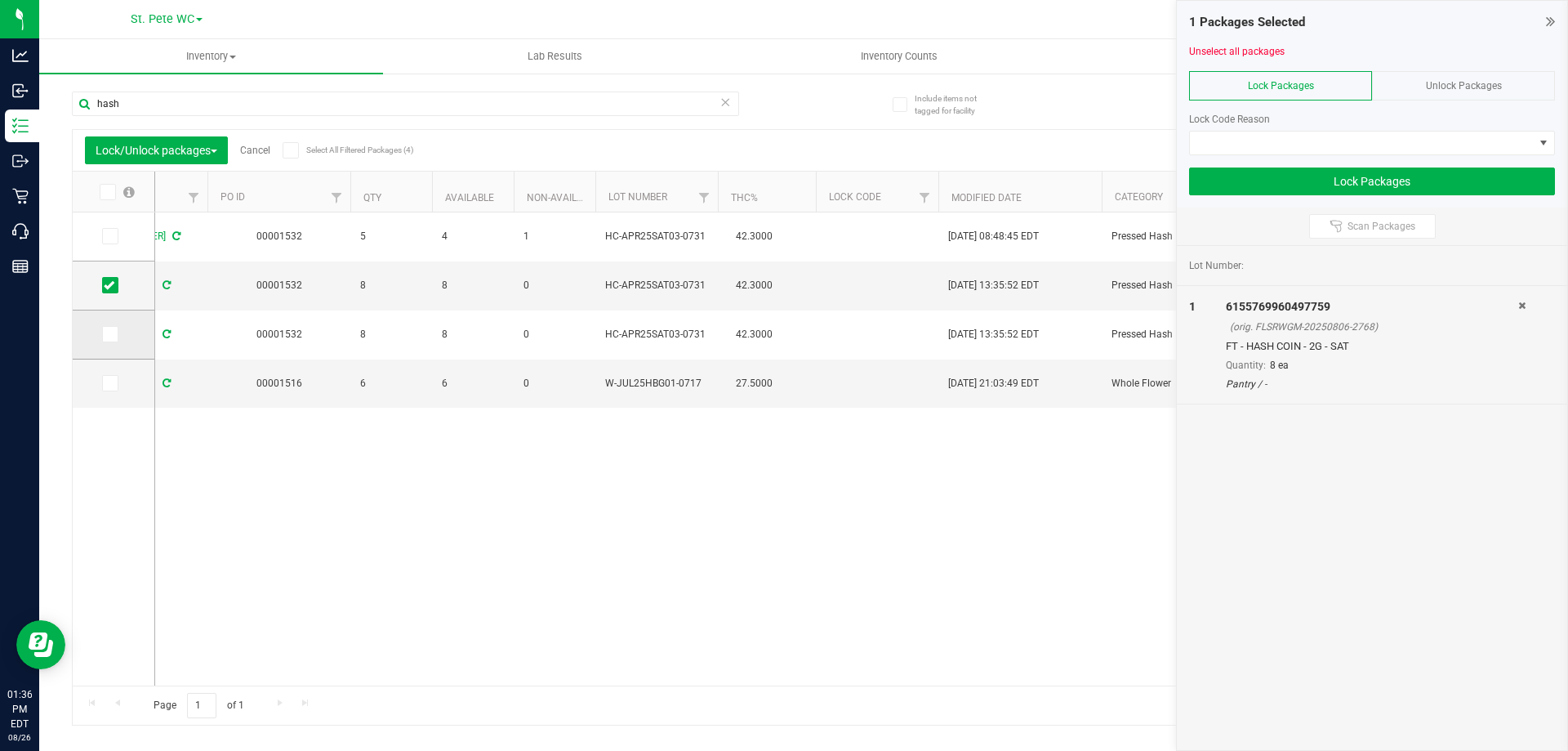
click at [111, 334] on icon at bounding box center [109, 334] width 10 height 0
click at [0, 0] on input "checkbox" at bounding box center [0, 0] width 0 height 0
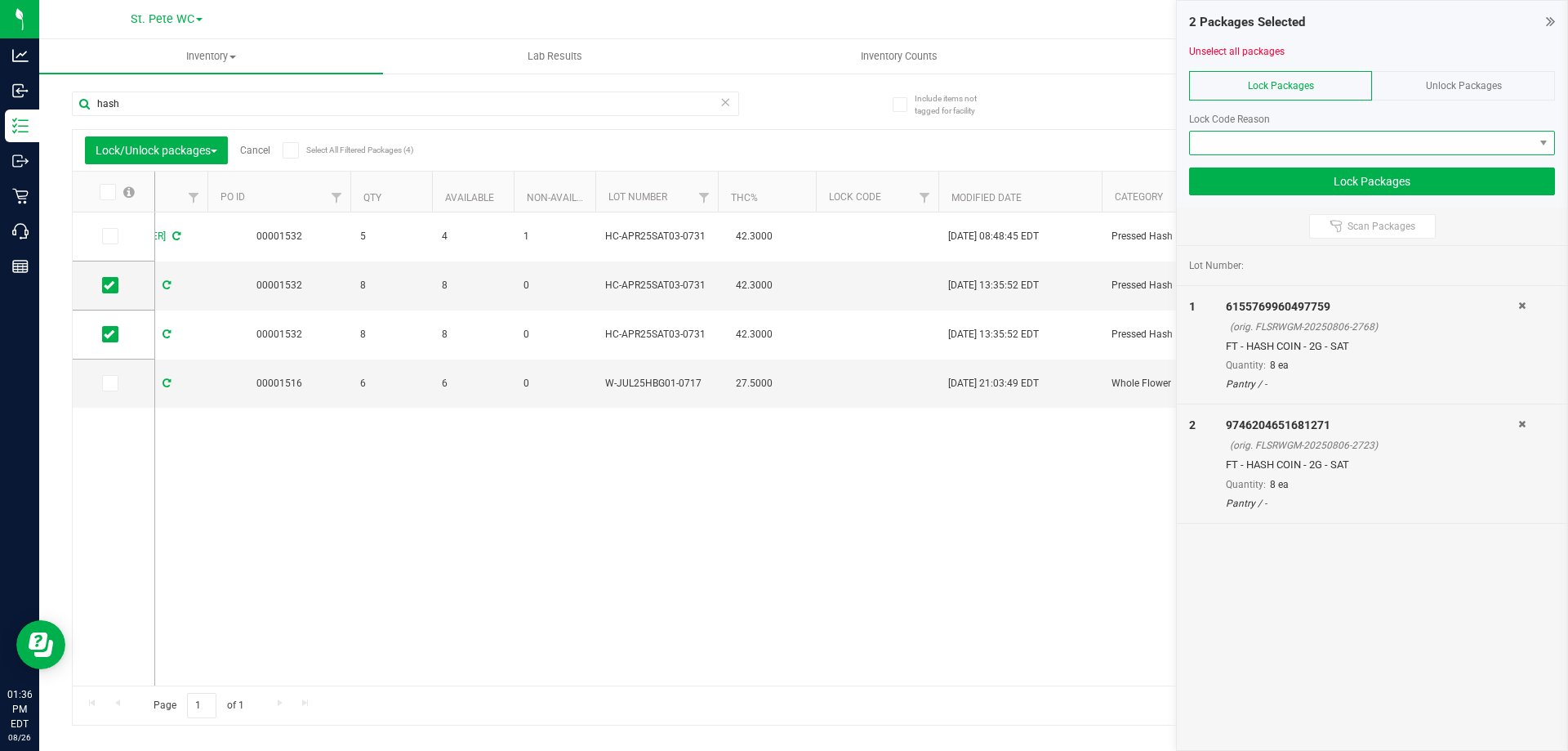
click at [1246, 132] on span at bounding box center [1362, 143] width 343 height 23
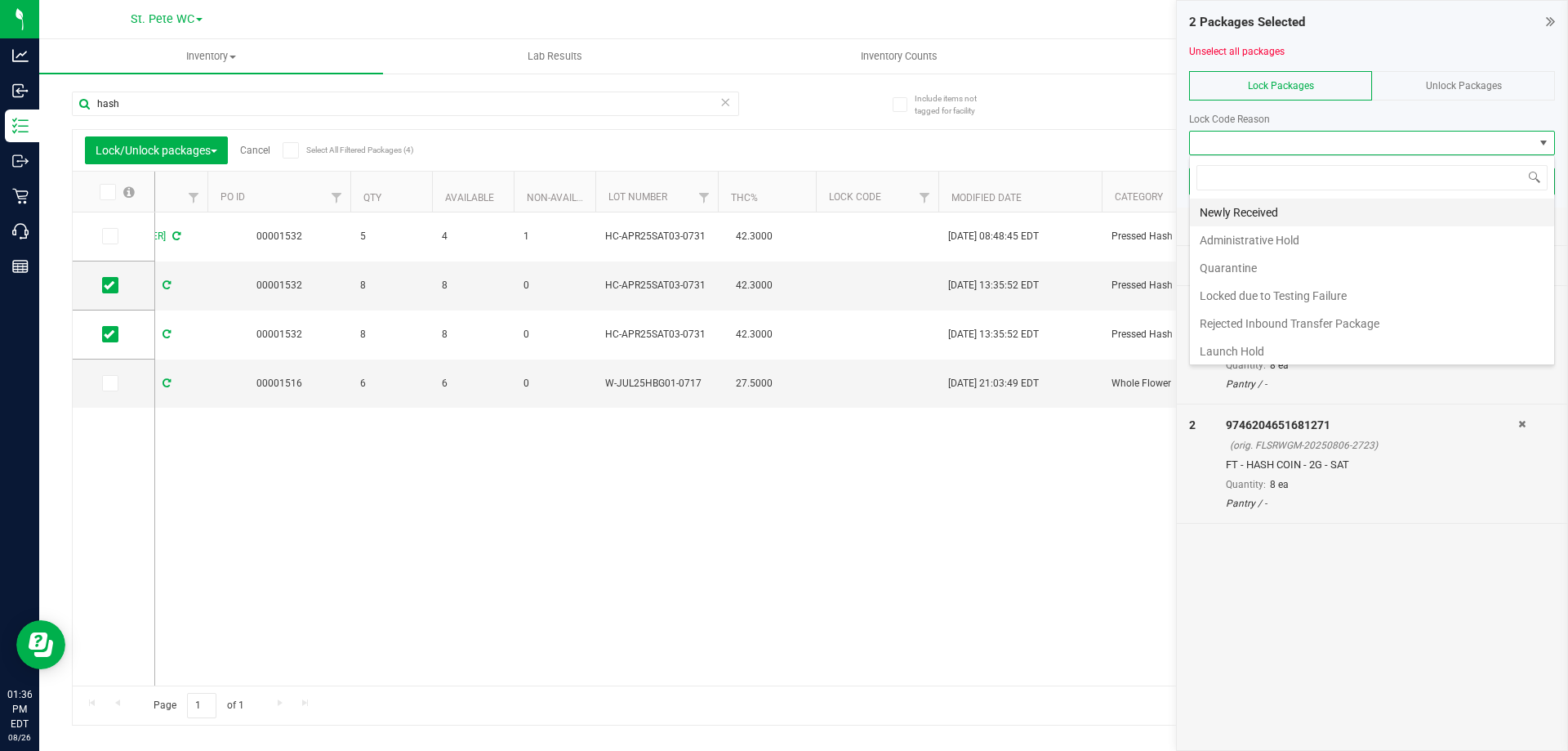
click at [1246, 207] on li "Newly Received" at bounding box center [1372, 213] width 364 height 28
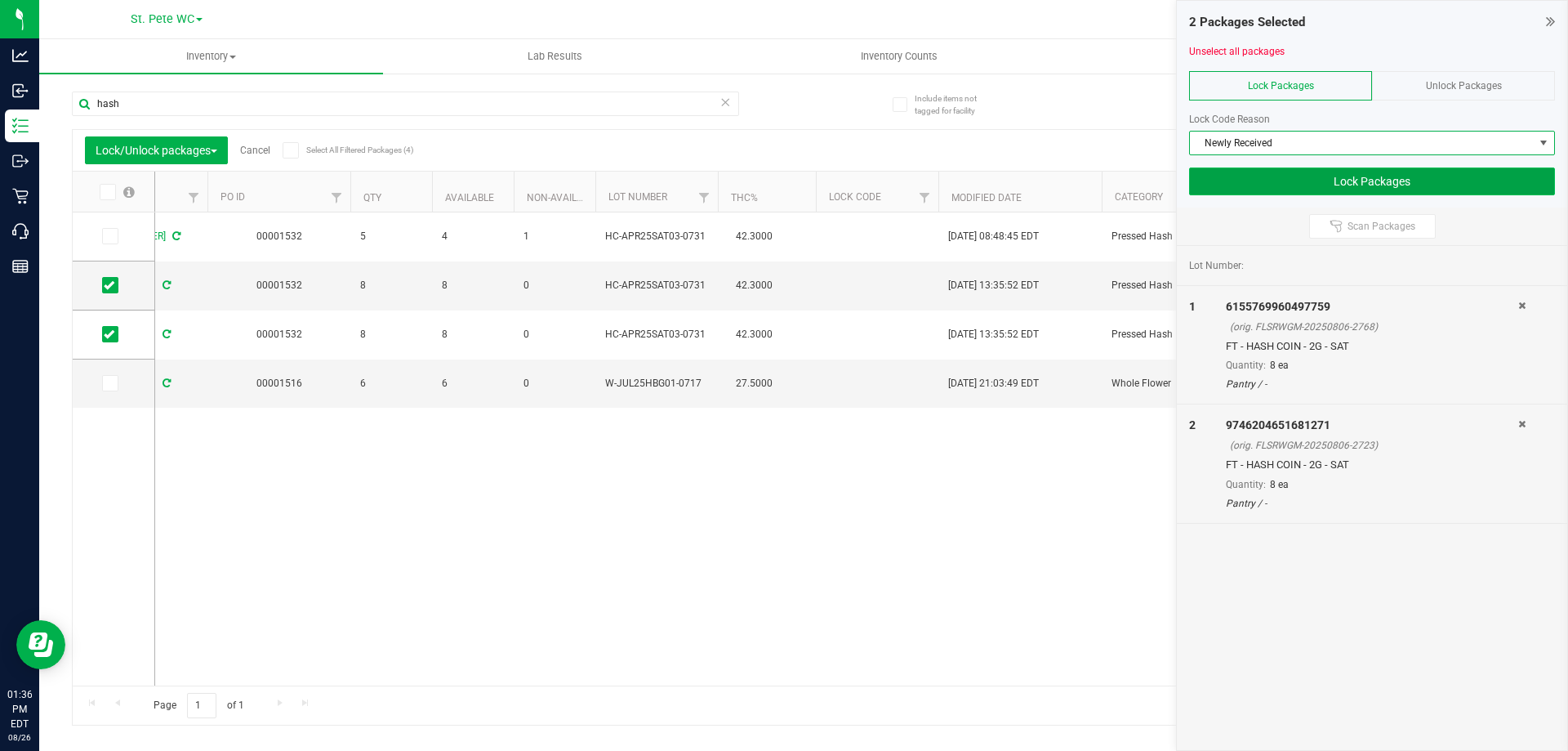
click at [1294, 186] on button "Lock Packages" at bounding box center [1372, 181] width 366 height 28
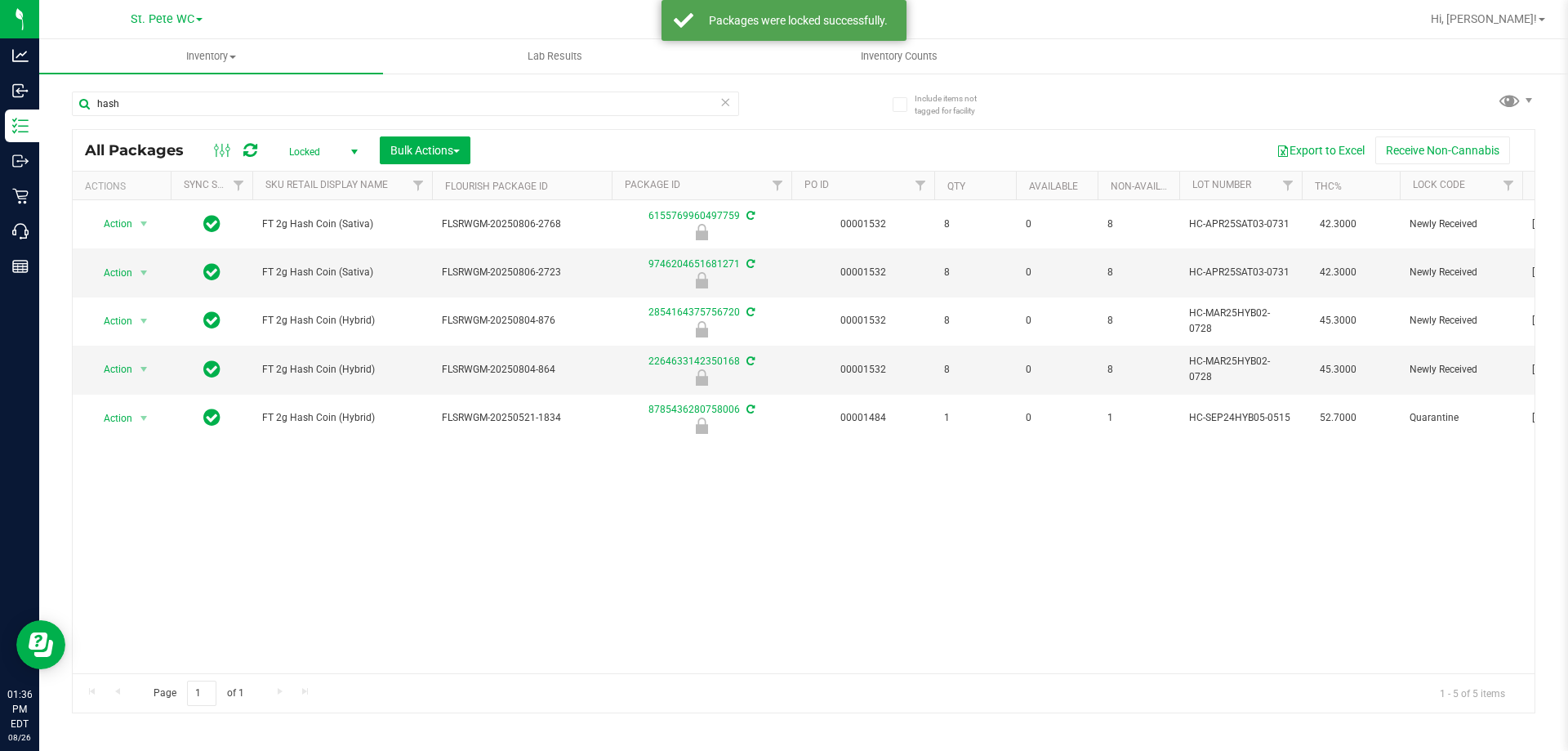
click at [504, 529] on div "Action Action Edit attributes Global inventory Package audit log Print package …" at bounding box center [803, 437] width 1462 height 473
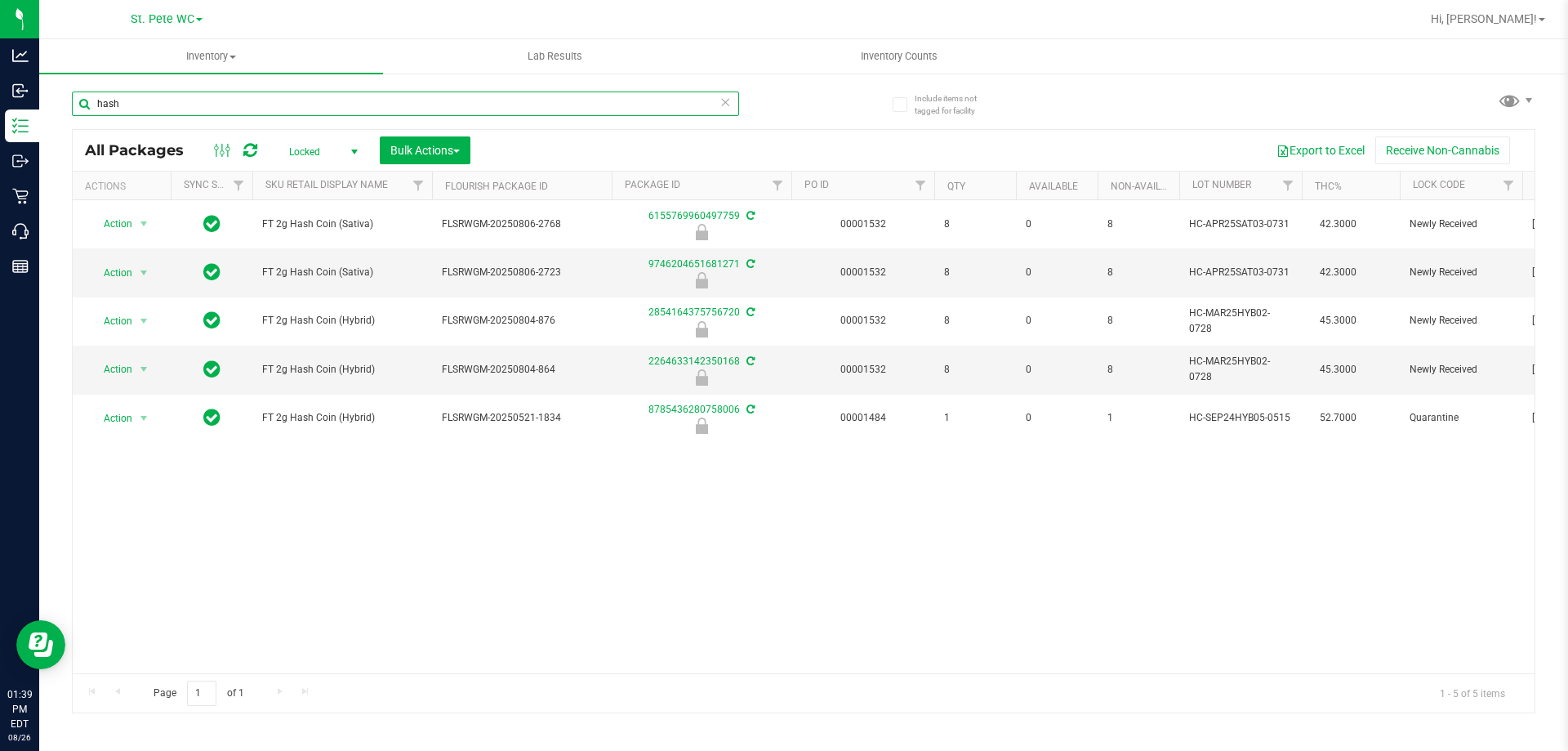
drag, startPoint x: 160, startPoint y: 102, endPoint x: 67, endPoint y: 107, distance: 93.1
click at [67, 107] on div "Include items not tagged for facility hash All Packages Locked Active Only Lab …" at bounding box center [804, 321] width 1530 height 498
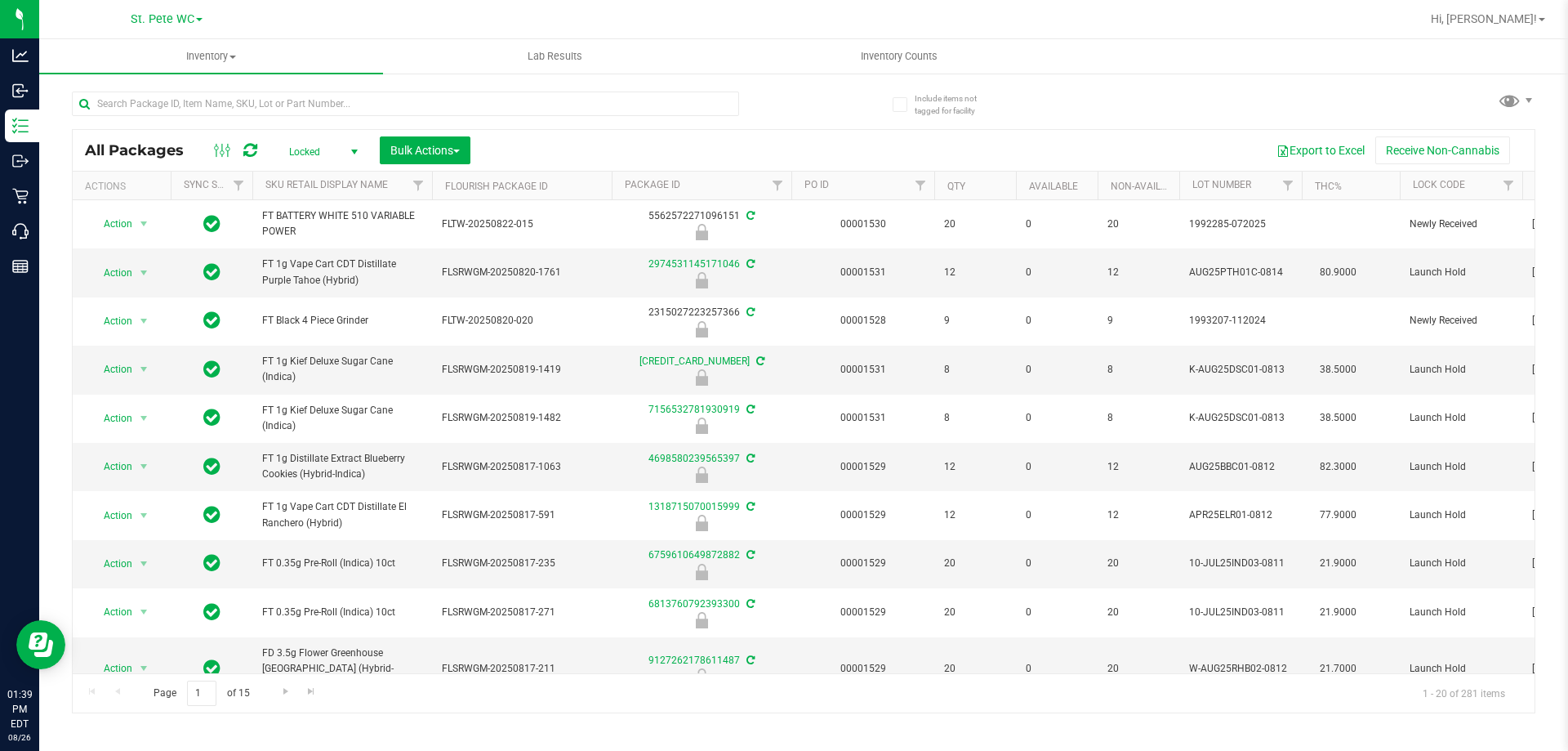
click at [162, 9] on div "St. [PERSON_NAME] WC [PERSON_NAME][GEOGRAPHIC_DATA] [PERSON_NAME][GEOGRAPHIC_DA…" at bounding box center [166, 19] width 72 height 20
click at [159, 16] on span "St. Pete WC" at bounding box center [162, 20] width 64 height 15
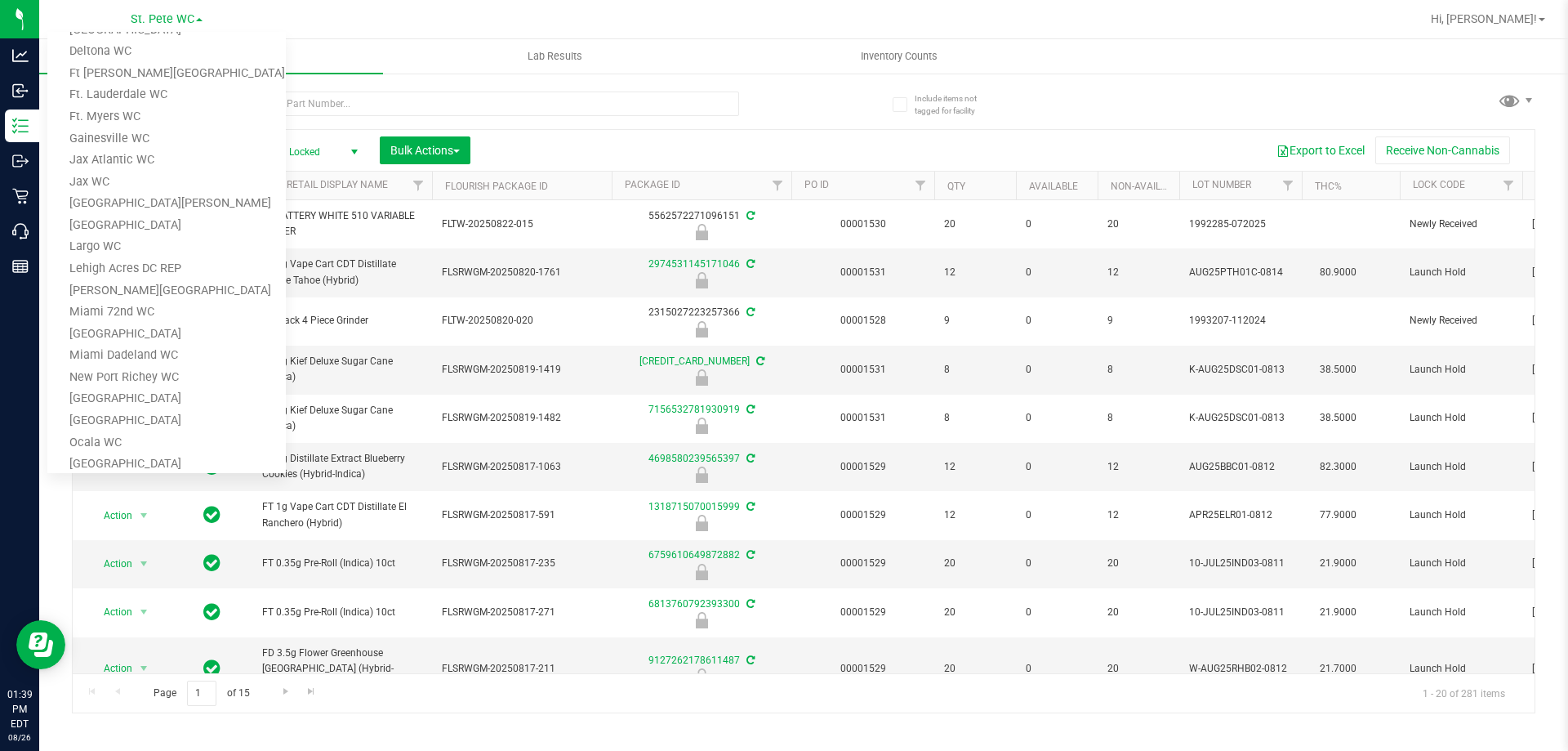
scroll to position [163, 0]
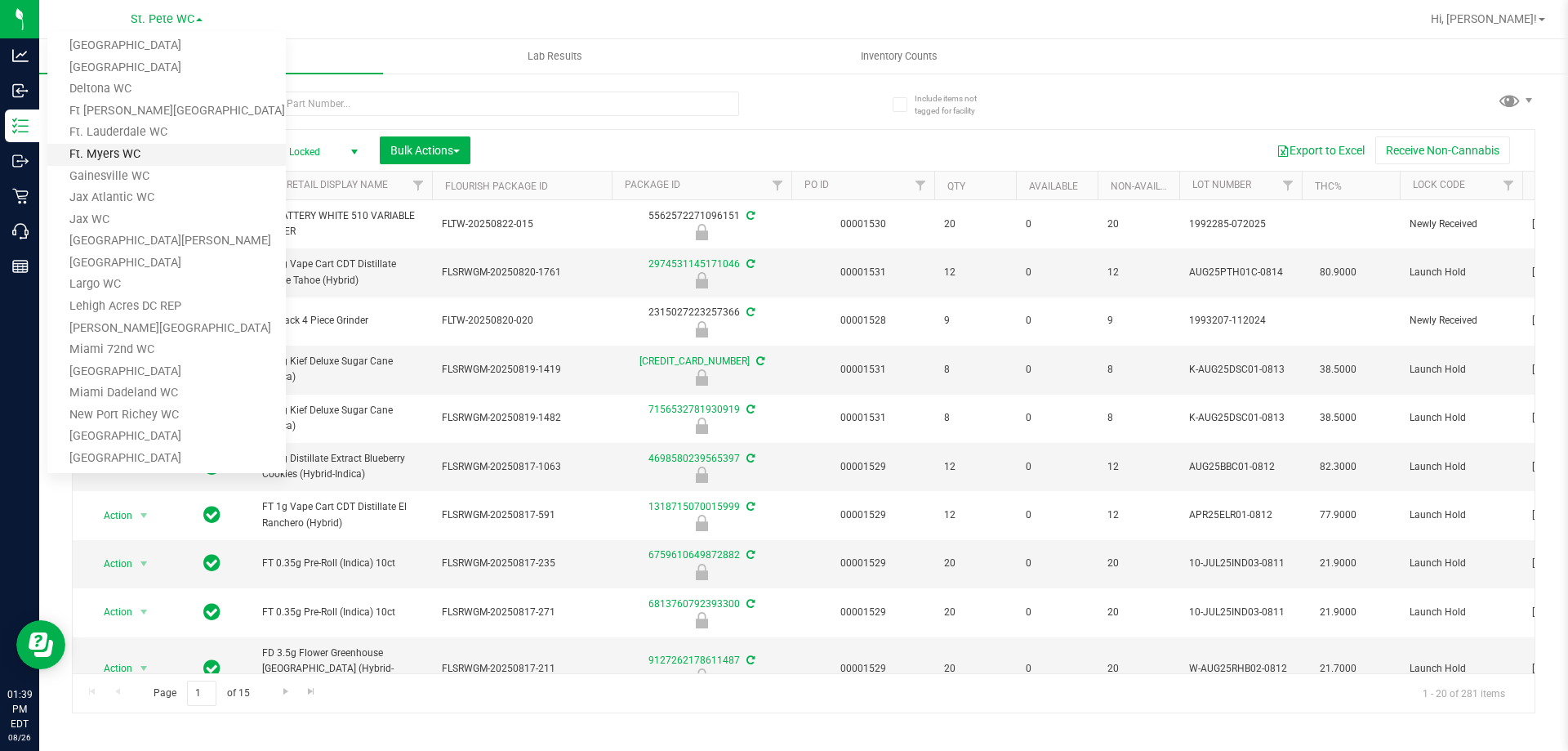
click at [111, 148] on link "Ft. Myers WC" at bounding box center [166, 155] width 238 height 23
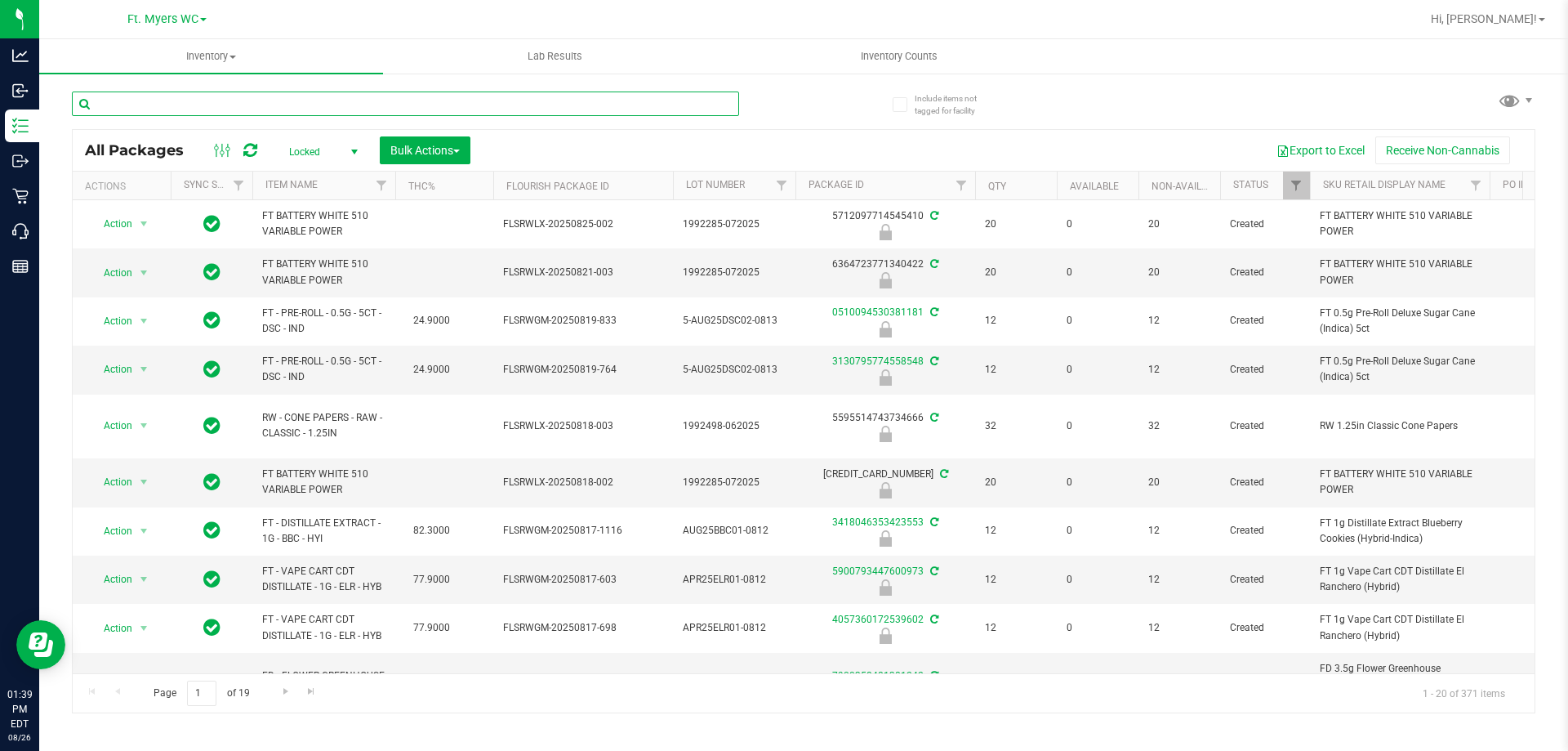
click at [232, 109] on input "text" at bounding box center [405, 103] width 667 height 24
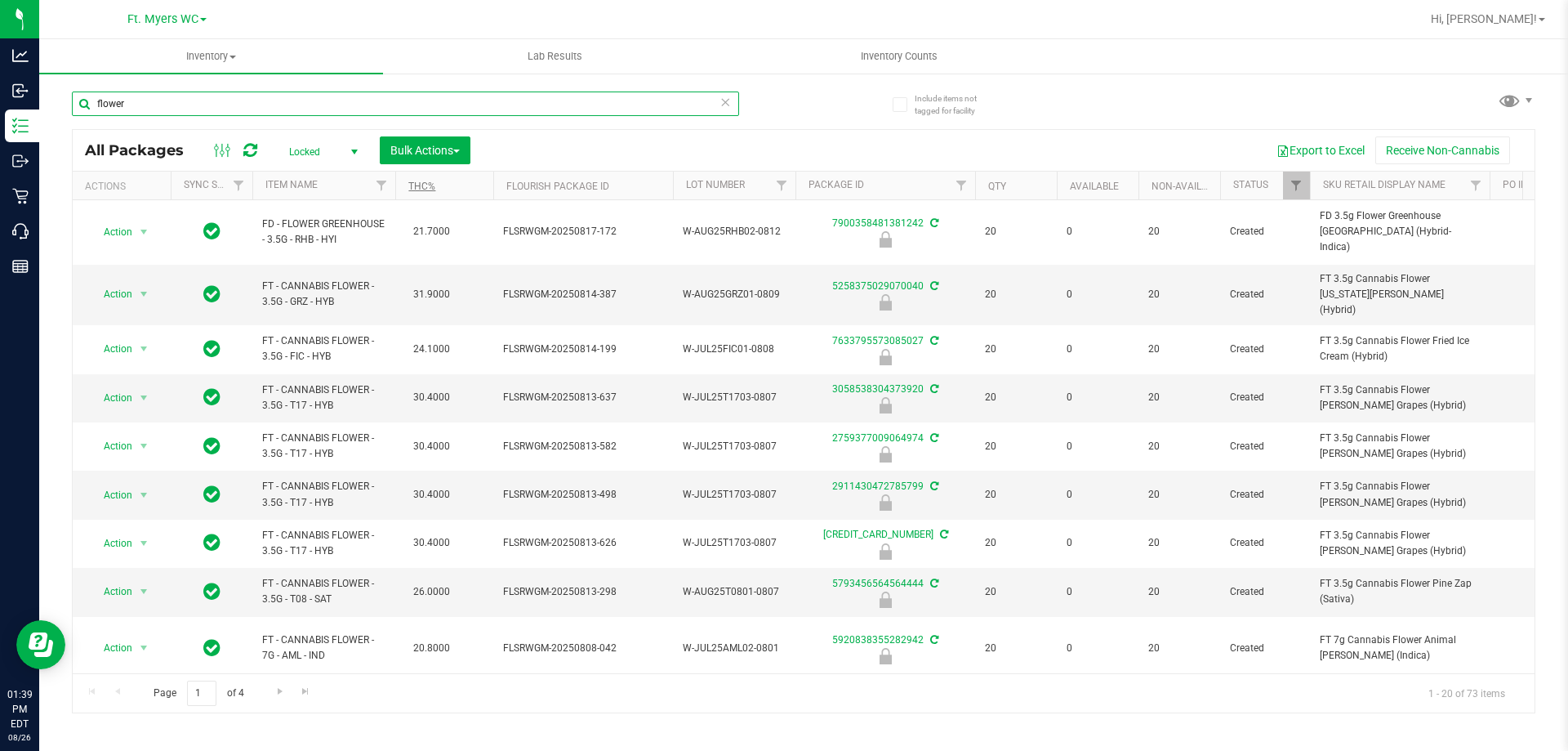
type input "flower"
click at [418, 186] on link "THC%" at bounding box center [421, 186] width 27 height 11
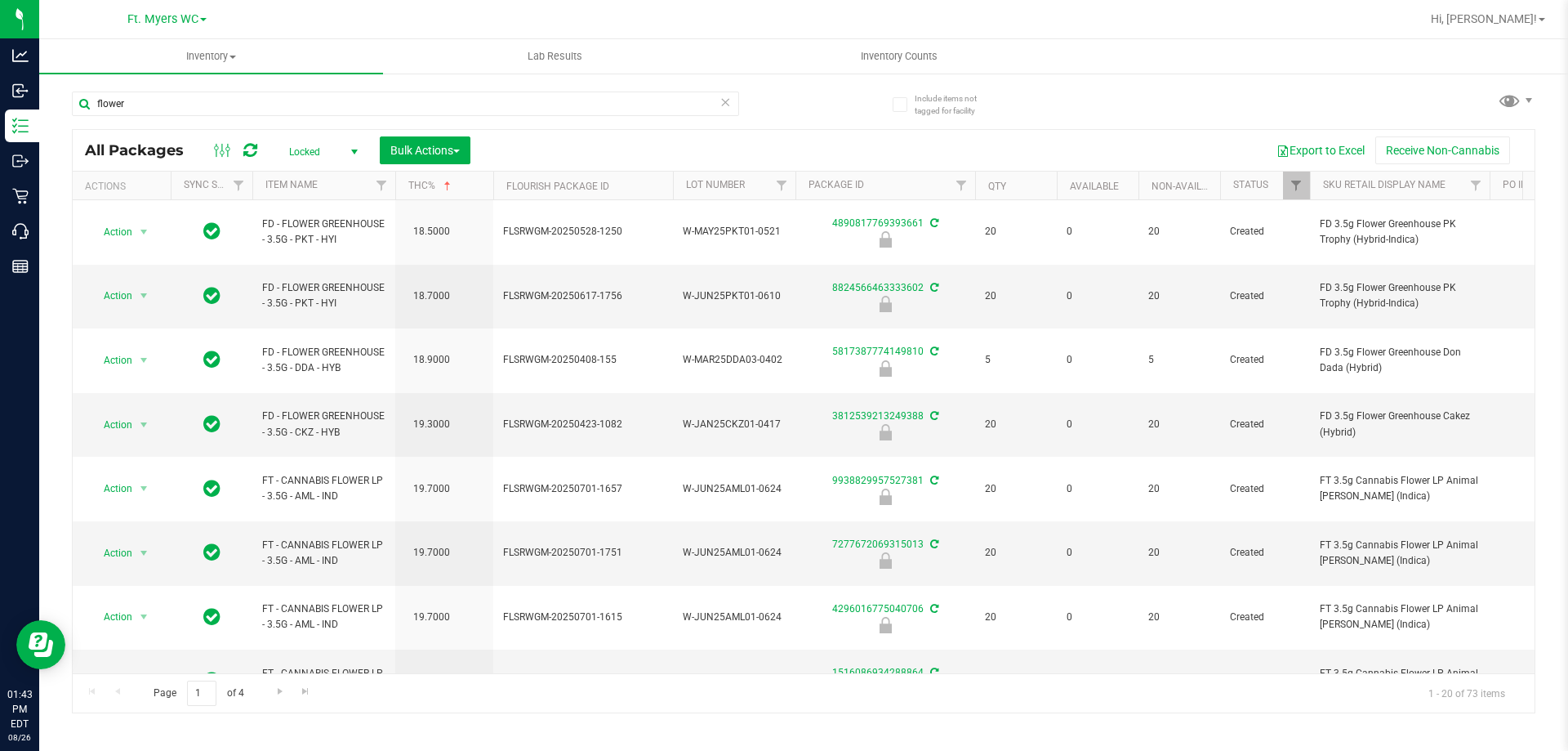
click at [1304, 17] on div at bounding box center [857, 19] width 1128 height 32
